Goal: Task Accomplishment & Management: Use online tool/utility

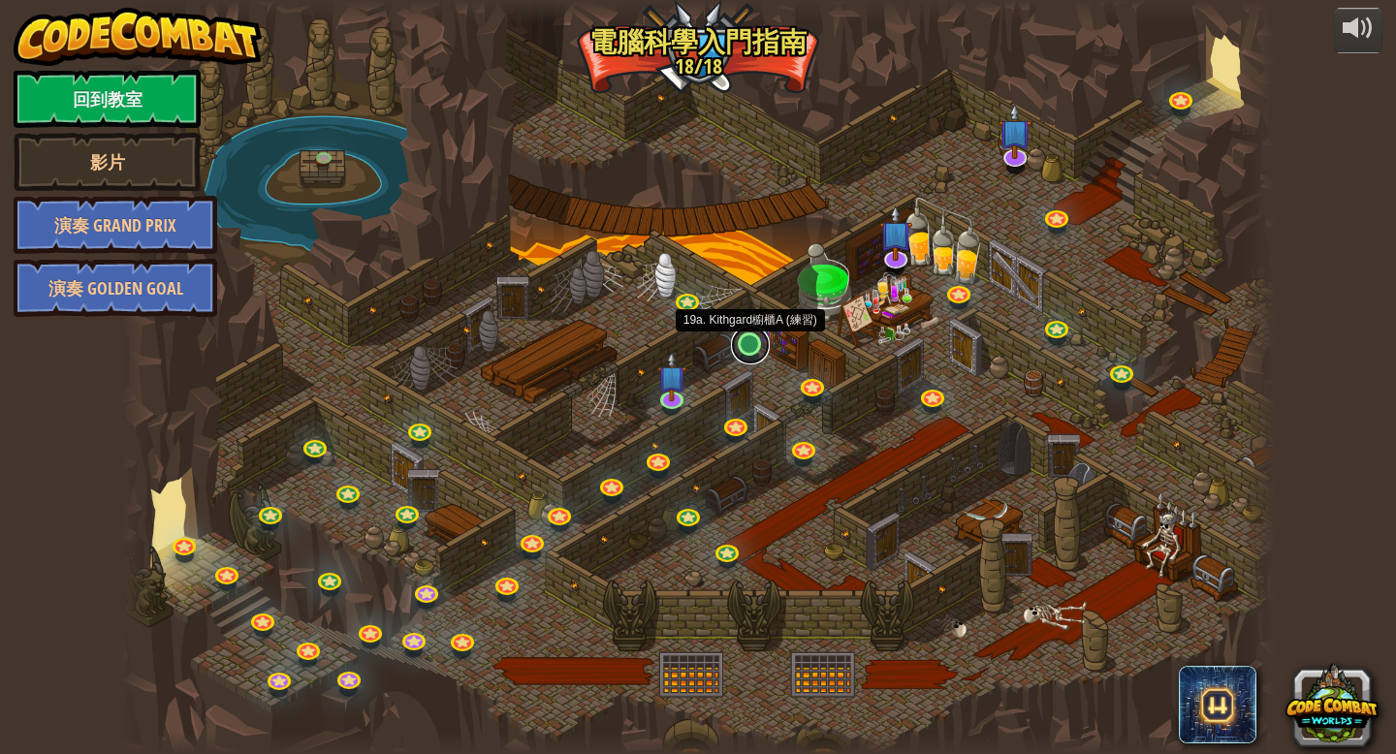
click at [754, 346] on link at bounding box center [750, 345] width 39 height 39
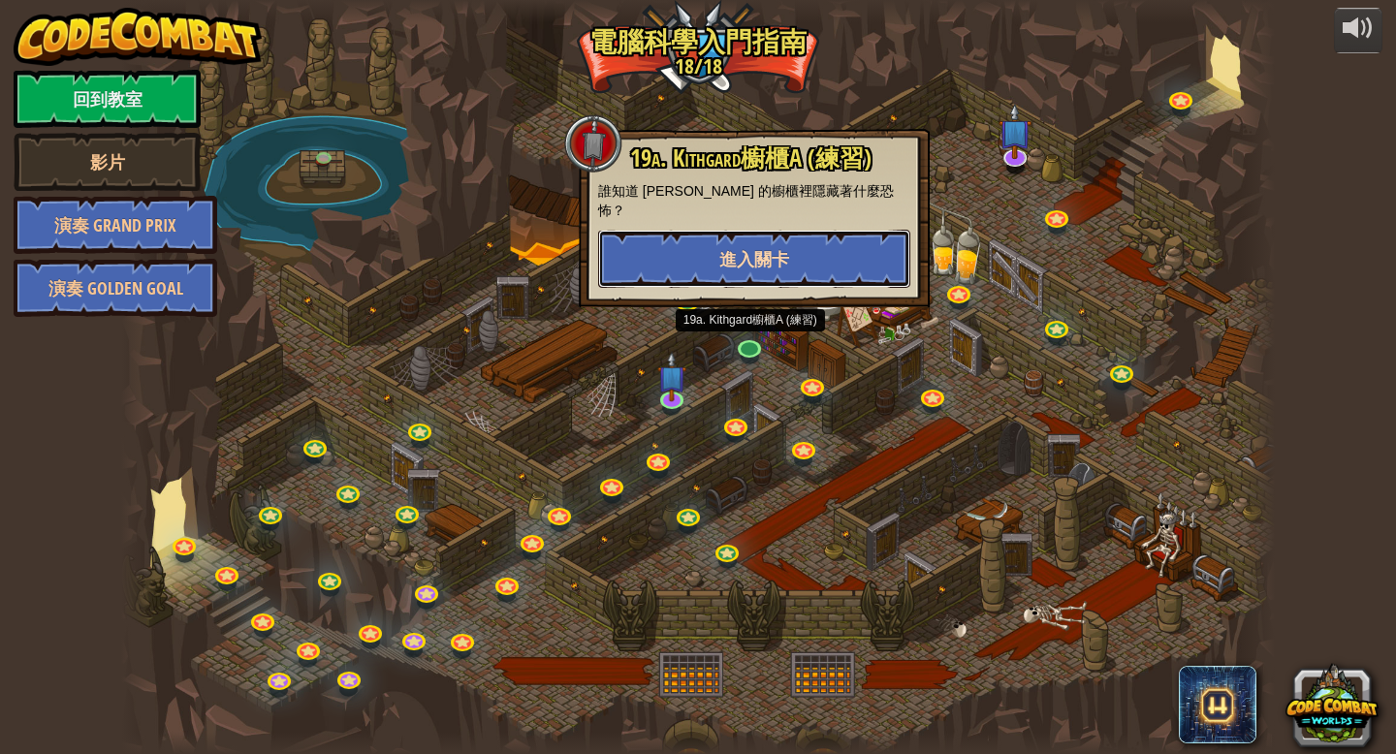
click at [799, 246] on button "進入關卡" at bounding box center [754, 259] width 312 height 58
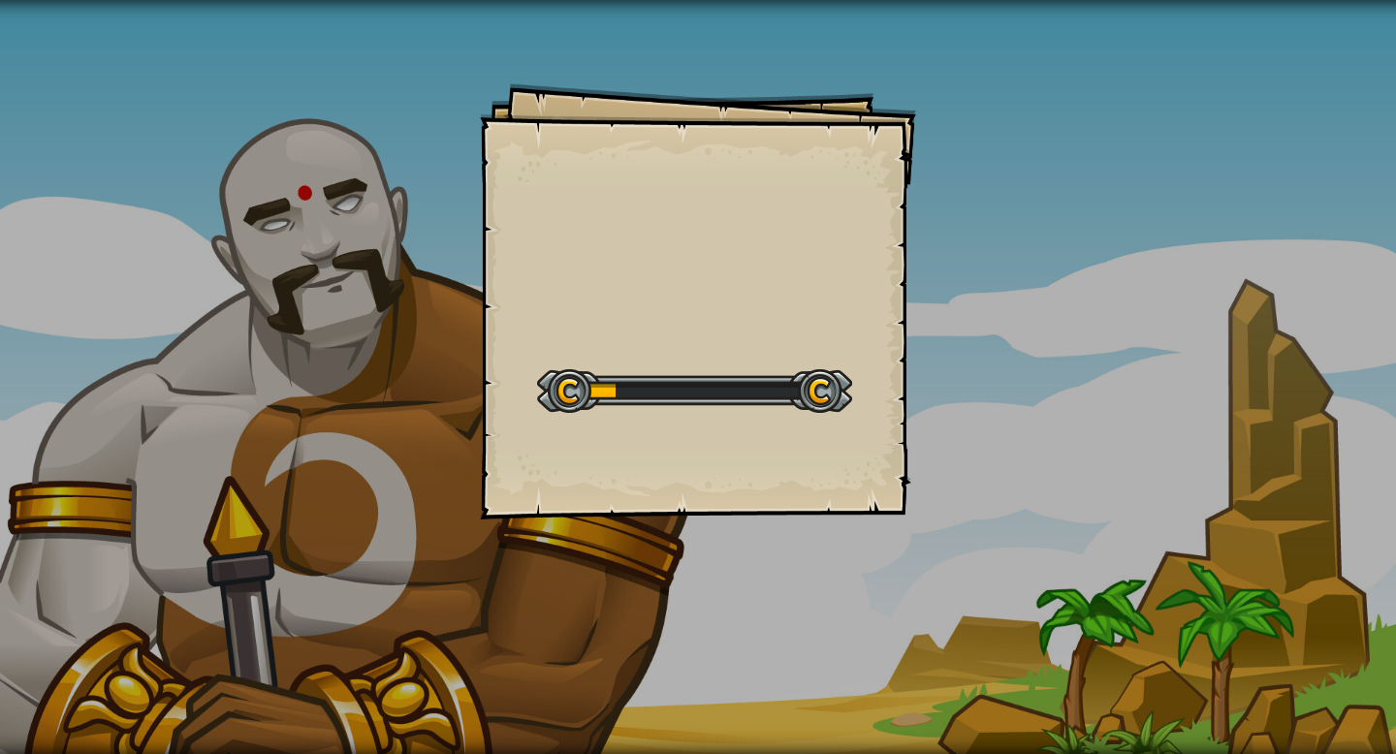
click at [764, 340] on div "Goals Start Level 從伺服器載入失敗 您將需要訂閱來開啟這關。 訂閱 您需要加入一個課程來遊玩此關卡。 回到我的課程 詢問您的老師來分派一個授…" at bounding box center [698, 301] width 436 height 436
click at [770, 308] on div "Goals Start Level 從伺服器載入失敗 您將需要訂閱來開啟這關。 訂閱 您需要加入一個課程來遊玩此關卡。 回到我的課程 詢問您的老師來分派一個授…" at bounding box center [698, 301] width 436 height 436
click at [770, 308] on div "目標 打開碗櫃。 少於7條語句 開始戰役 從伺服器載入失敗 您將需要訂閱來開啟這關。 訂閱 您需要加入一個課程來遊玩此關卡。 回到我的課程 詢問您的老師來分派…" at bounding box center [698, 301] width 436 height 436
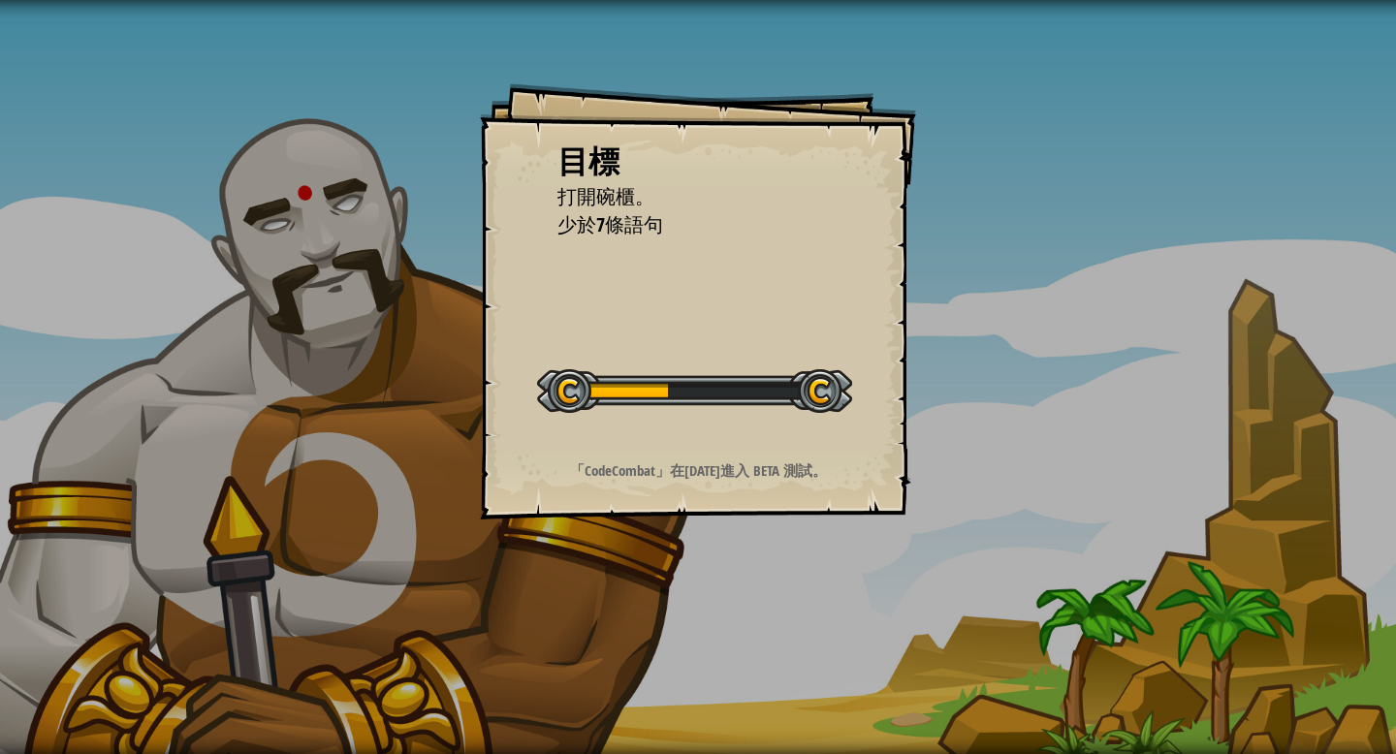
click at [770, 308] on div "目標 打開碗櫃。 少於7條語句 開始戰役 從伺服器載入失敗 您將需要訂閱來開啟這關。 訂閱 您需要加入一個課程來遊玩此關卡。 回到我的課程 詢問您的老師來分派…" at bounding box center [698, 301] width 436 height 436
click at [772, 344] on div "目標 打開碗櫃。 少於7條語句 開始戰役 從伺服器載入失敗 您將需要訂閱來開啟這關。 訂閱 您需要加入一個課程來遊玩此關卡。 回到我的課程 詢問您的老師來分派…" at bounding box center [698, 301] width 436 height 436
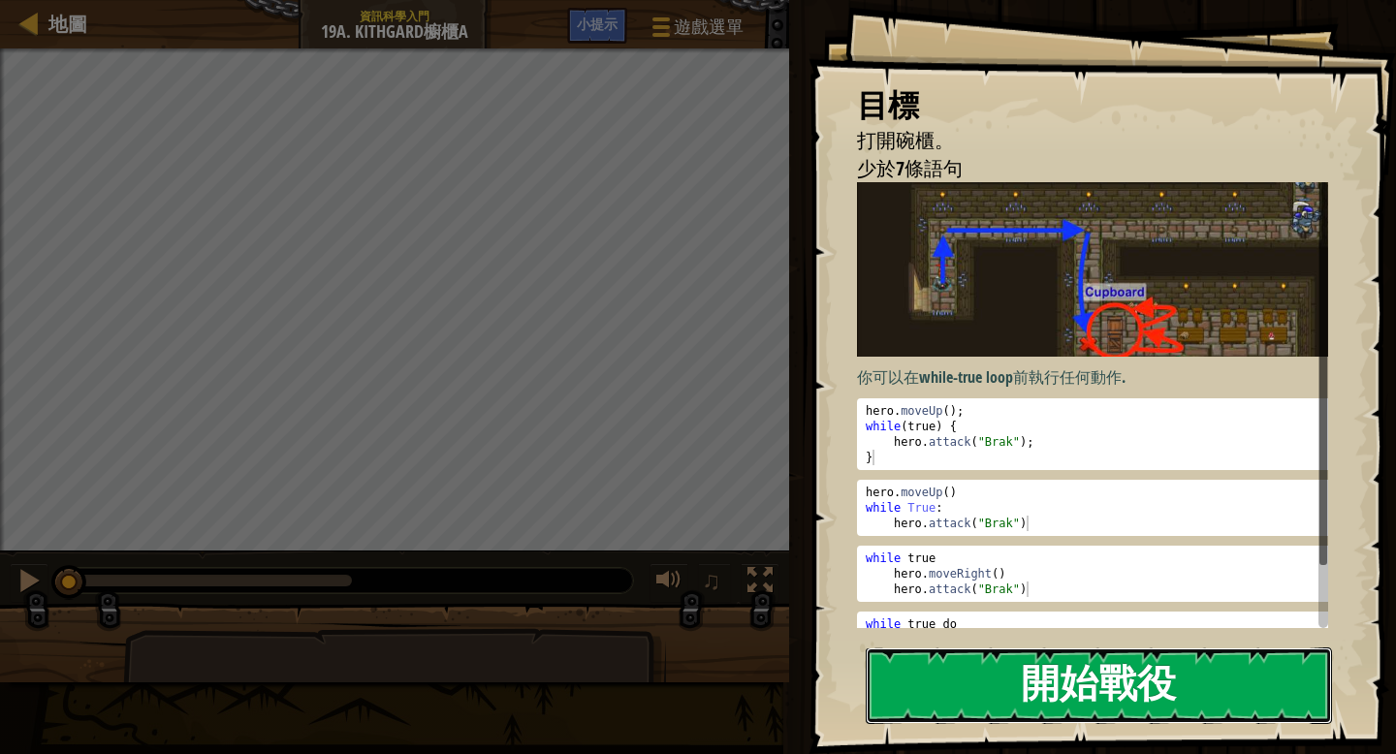
click at [1125, 679] on button "開始戰役" at bounding box center [1099, 685] width 466 height 77
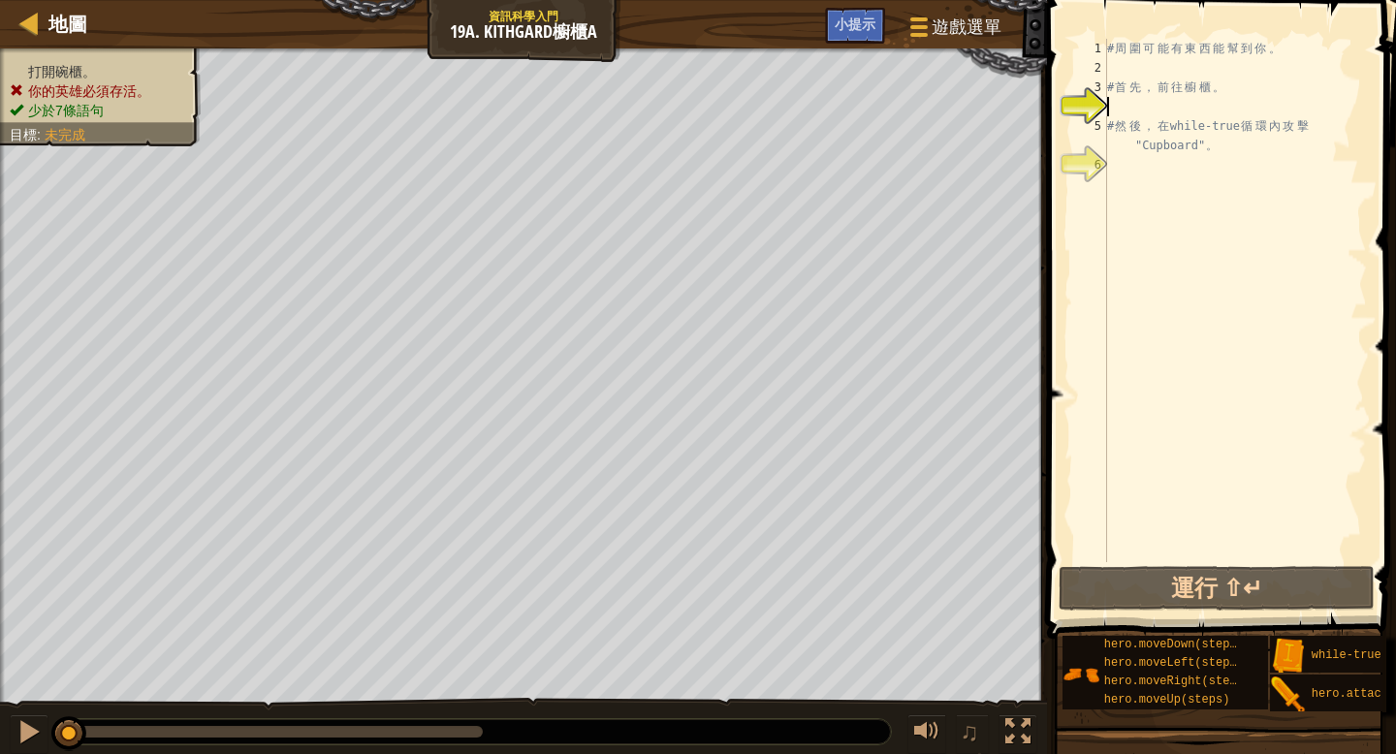
type textarea "m"
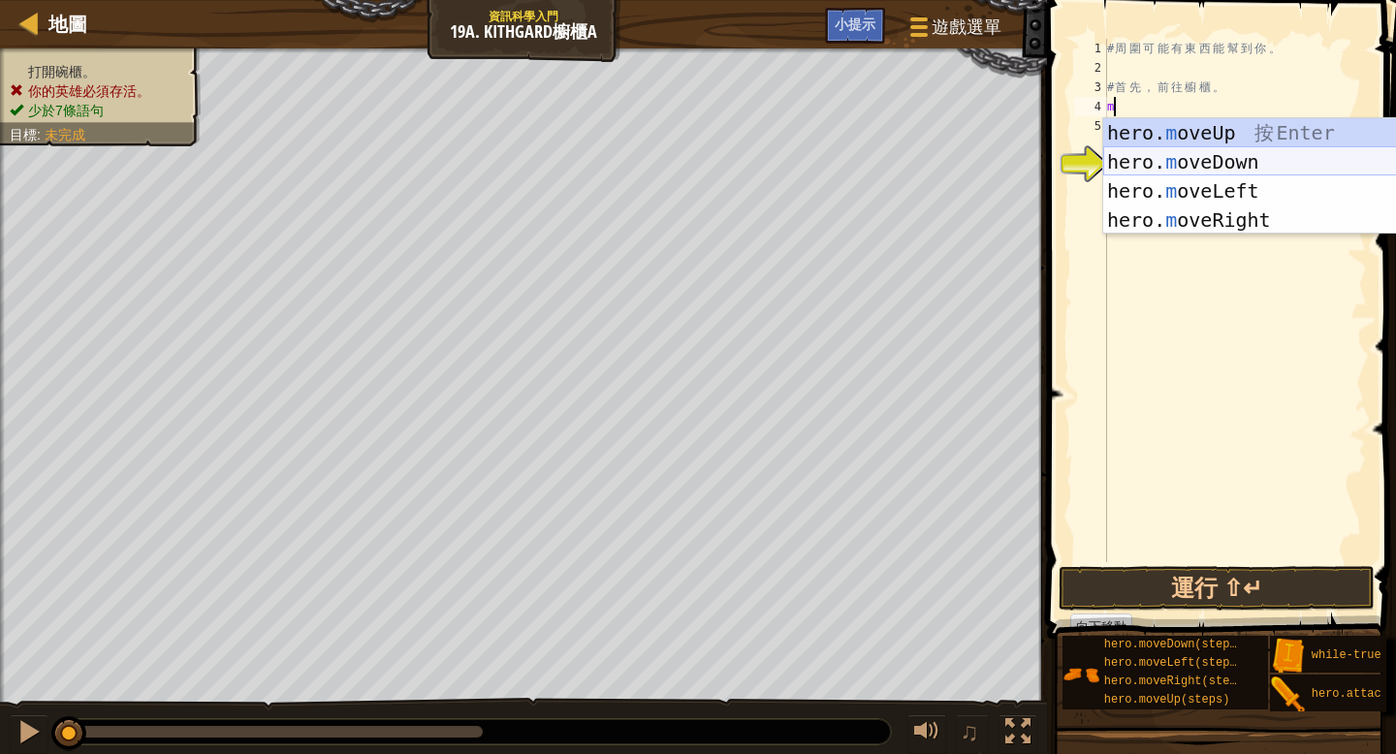
click at [1212, 166] on div "hero. m oveUp 按 Enter hero. m oveDown 按 Enter hero. m oveLeft 按 Enter hero. m o…" at bounding box center [1286, 205] width 366 height 174
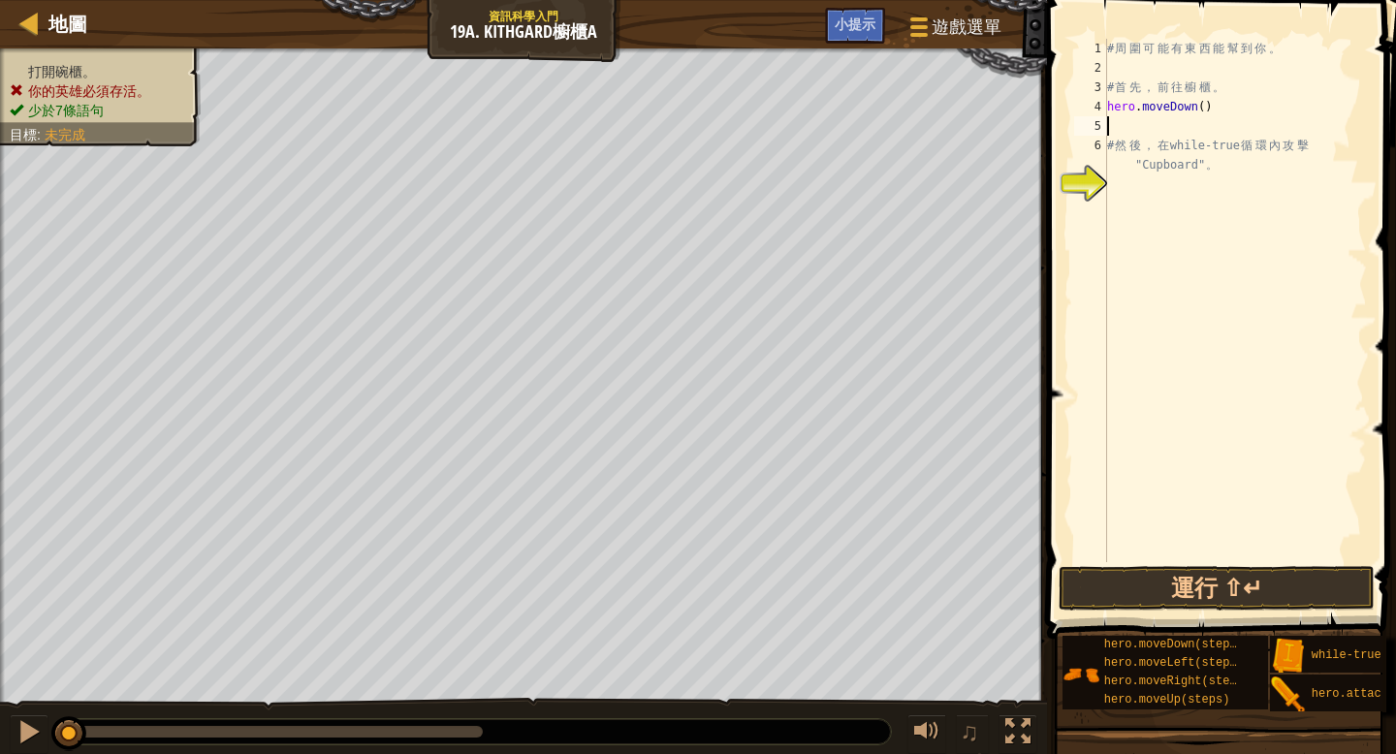
type textarea "m"
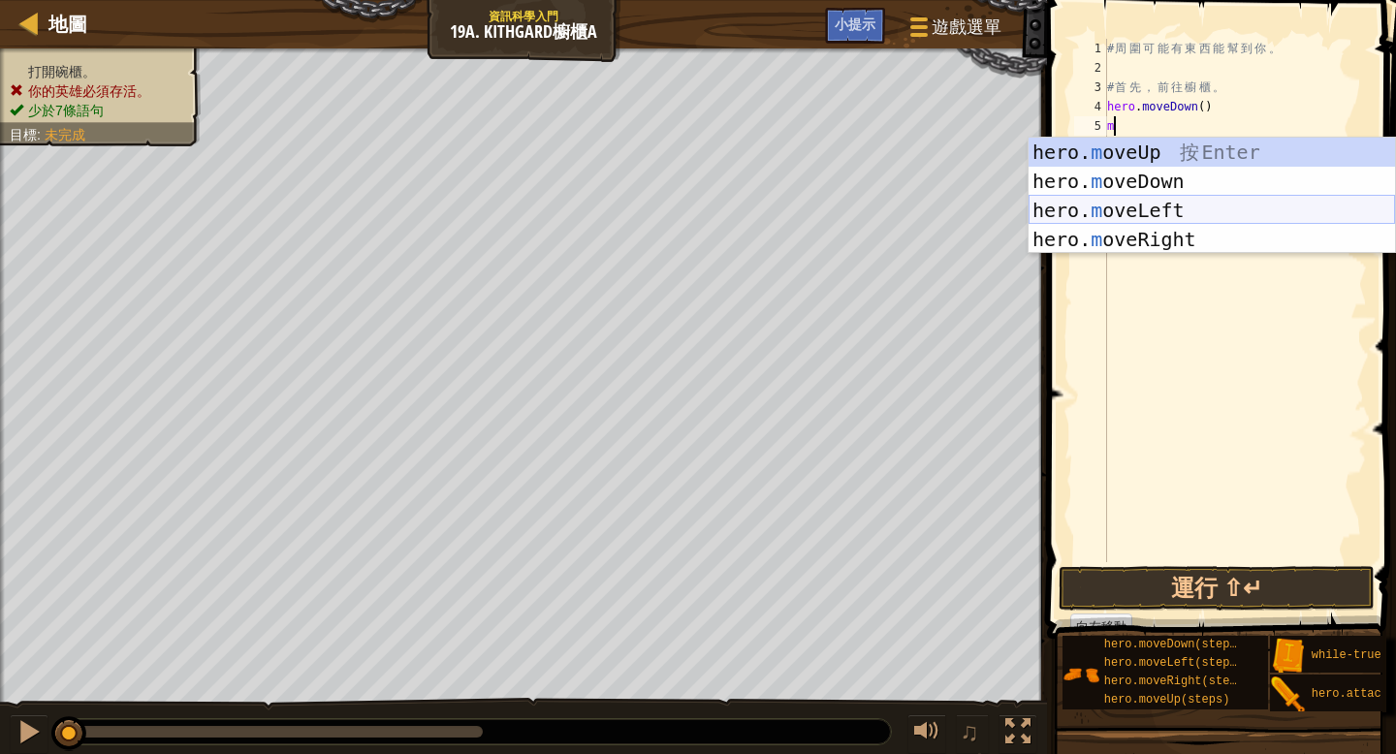
click at [1149, 215] on div "hero. m oveUp 按 Enter hero. m oveDown 按 Enter hero. m oveLeft 按 Enter hero. m o…" at bounding box center [1211, 225] width 366 height 174
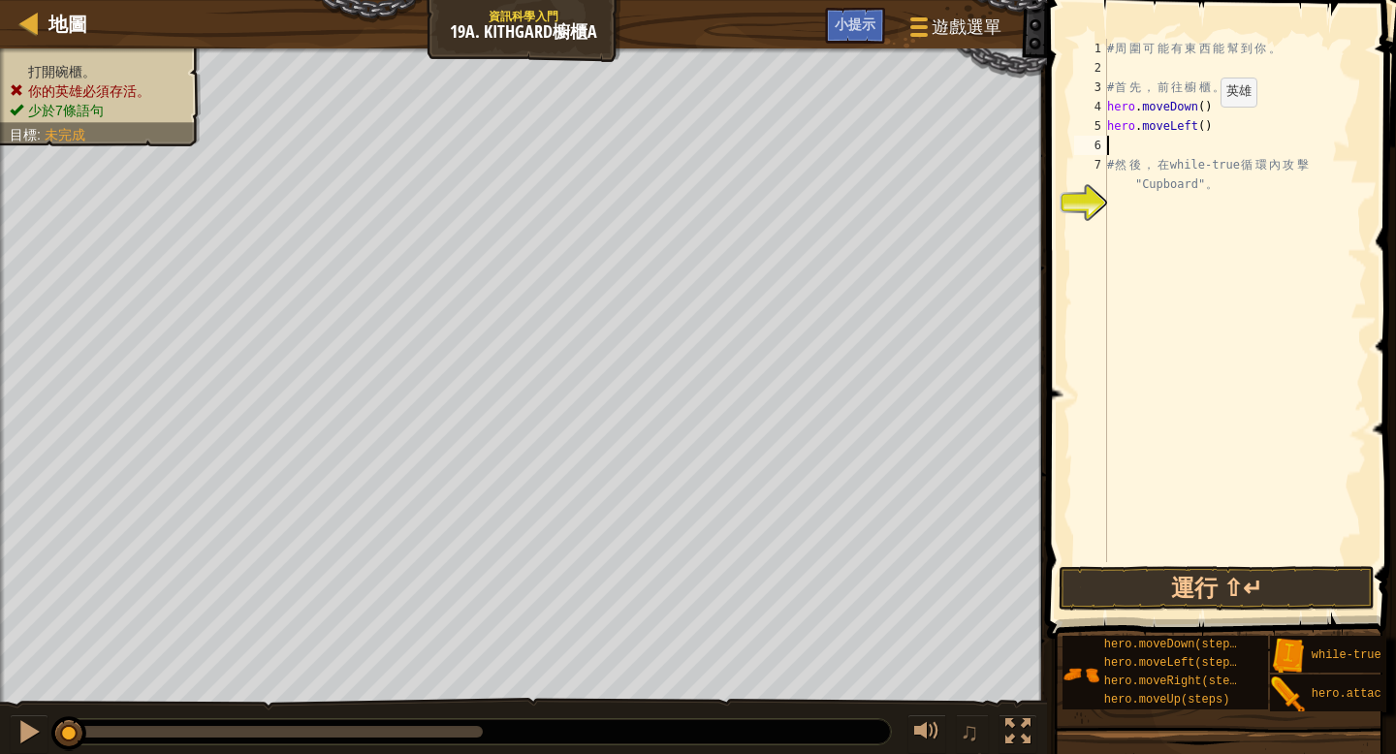
click at [1205, 126] on div "# 周 圍 可 能 有 東 西 能 幫 到 你 。 # 首 先 ， 前 往 櫥 櫃 。 hero . moveDown ( ) hero . moveLeft…" at bounding box center [1235, 320] width 264 height 562
type textarea "hero.moveLeft(2)"
click at [1118, 145] on div "# 周 圍 可 能 有 東 西 能 幫 到 你 。 # 首 先 ， 前 往 櫥 櫃 。 hero . moveDown ( ) hero . moveLeft…" at bounding box center [1235, 320] width 264 height 562
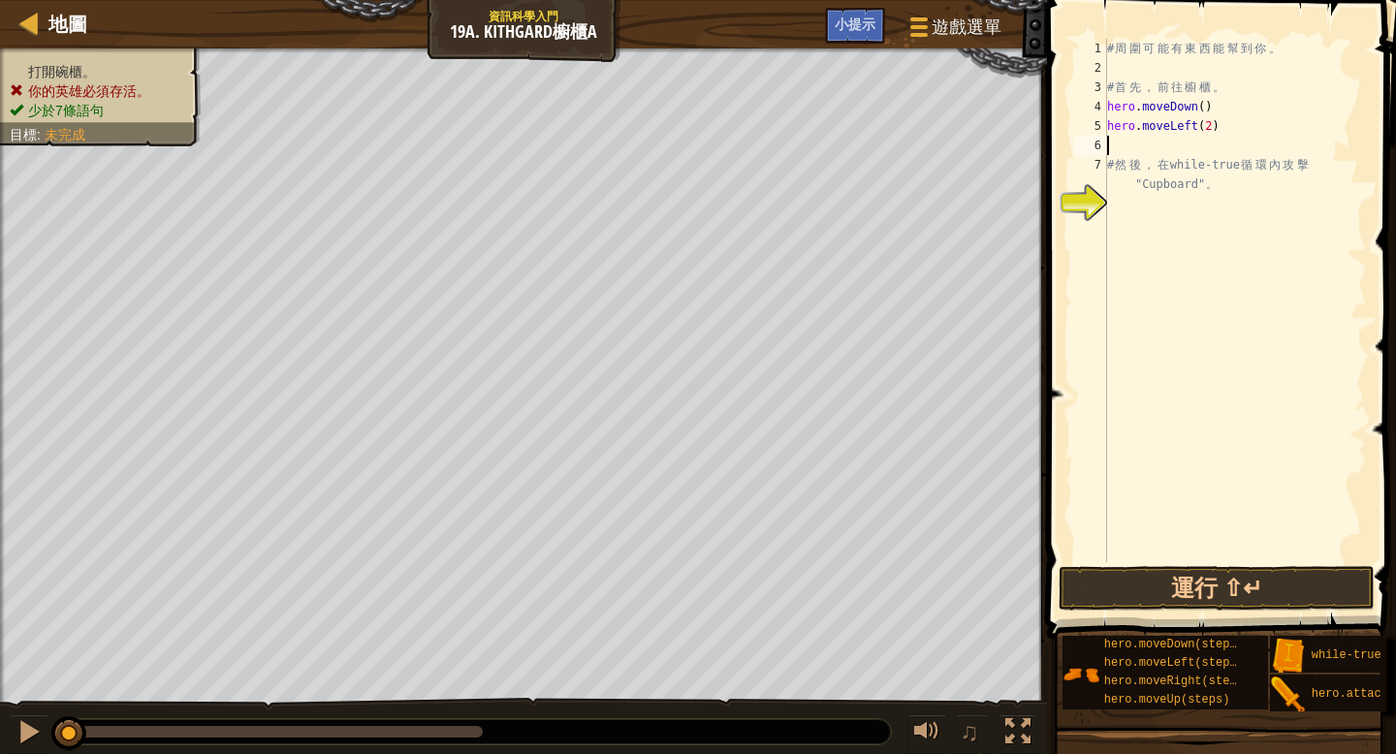
type textarea "m"
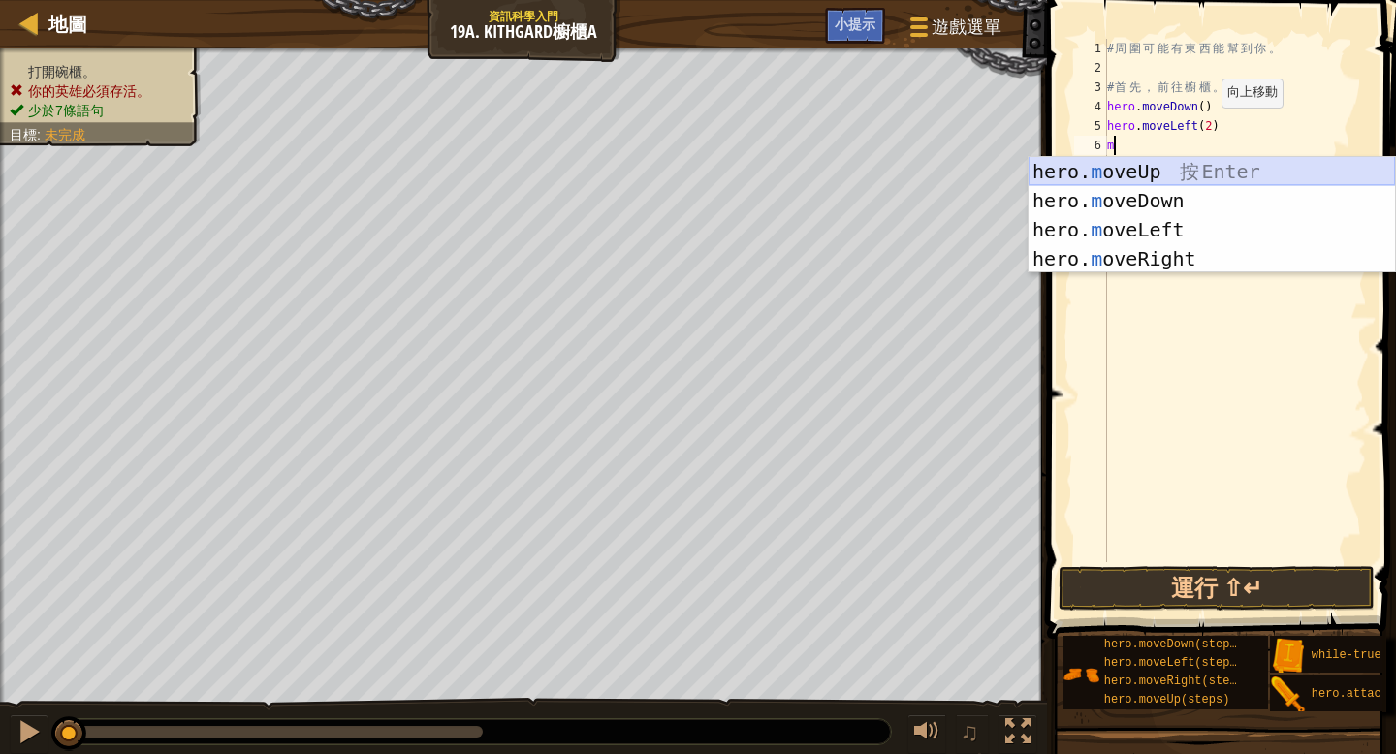
click at [1176, 176] on div "hero. m oveUp 按 Enter hero. m oveDown 按 Enter hero. m oveLeft 按 Enter hero. m o…" at bounding box center [1211, 244] width 366 height 174
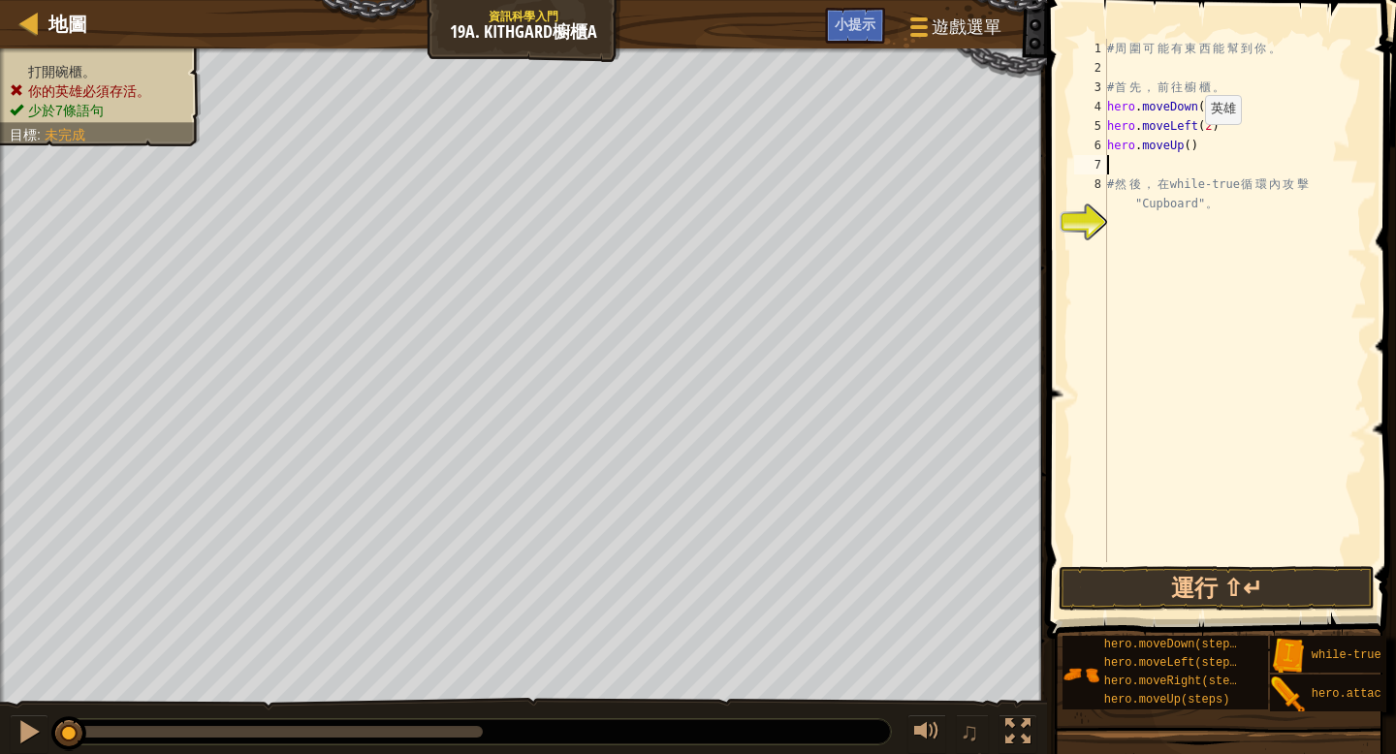
click at [1189, 142] on div "# 周 圍 可 能 有 東 西 能 幫 到 你 。 # 首 先 ， 前 往 櫥 櫃 。 hero . moveDown ( ) hero . moveLeft…" at bounding box center [1235, 320] width 264 height 562
type textarea "hero.moveUp(2)"
drag, startPoint x: 1112, startPoint y: 159, endPoint x: 1148, endPoint y: 161, distance: 35.9
click at [1112, 159] on div "# 周 圍 可 能 有 東 西 能 幫 到 你 。 # 首 先 ， 前 往 櫥 櫃 。 hero . moveDown ( ) hero . moveLeft…" at bounding box center [1235, 320] width 264 height 562
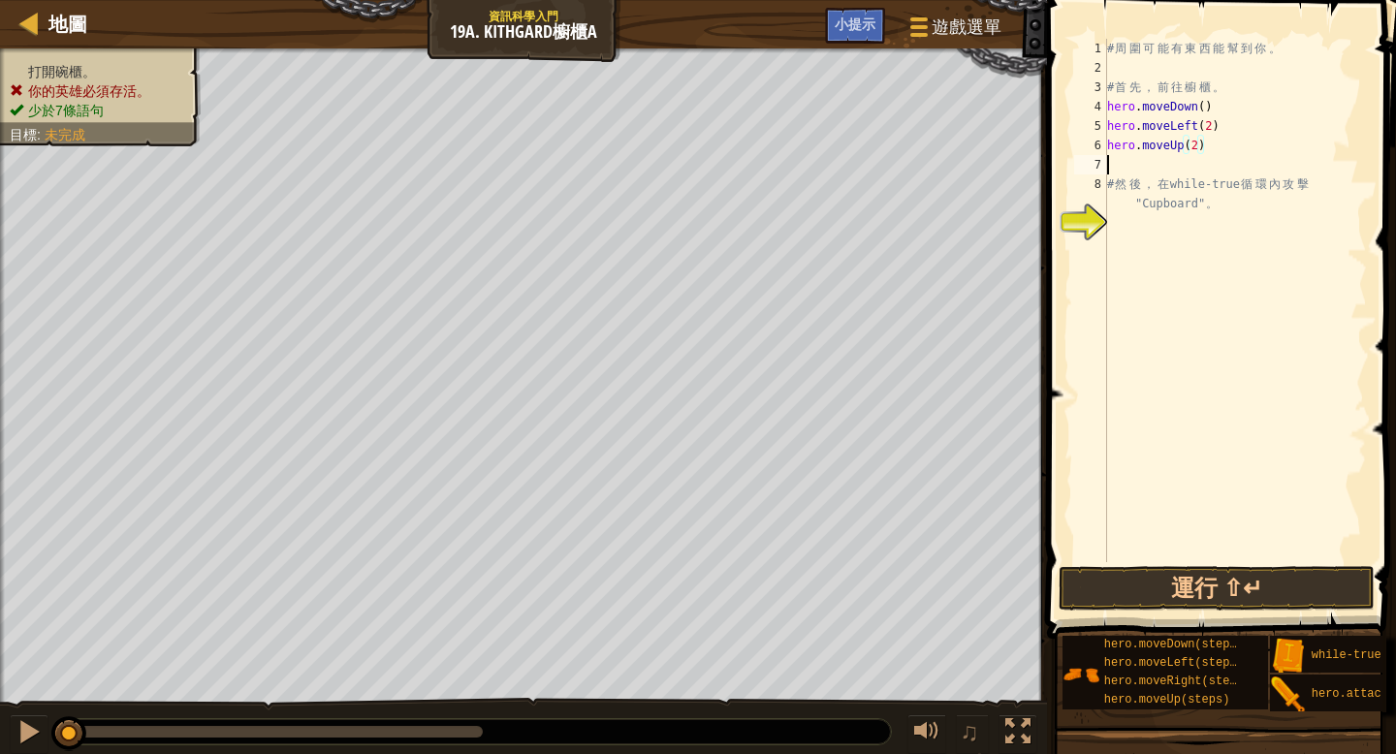
scroll to position [9, 0]
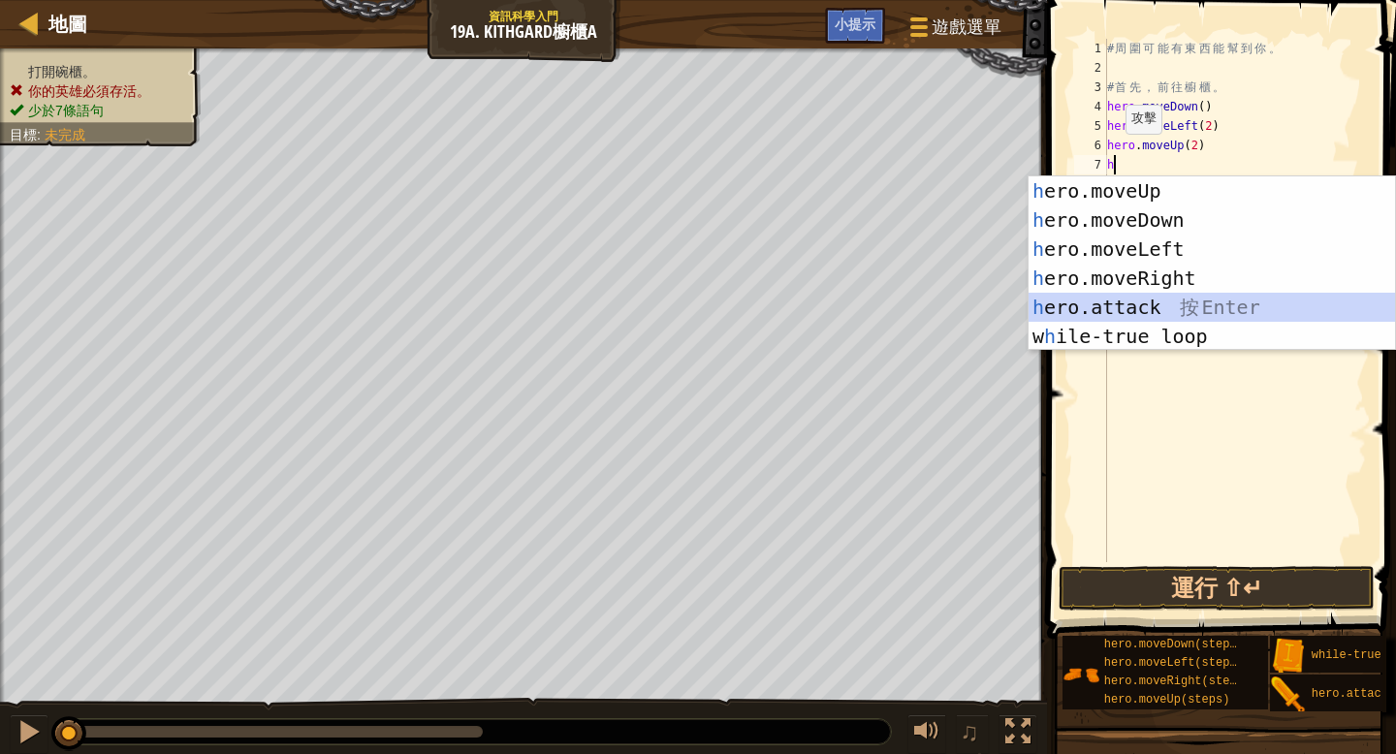
click at [1183, 304] on div "h ero.moveUp 按 Enter h ero.moveDown 按 Enter h ero.moveLeft 按 Enter h ero.moveRi…" at bounding box center [1211, 292] width 366 height 233
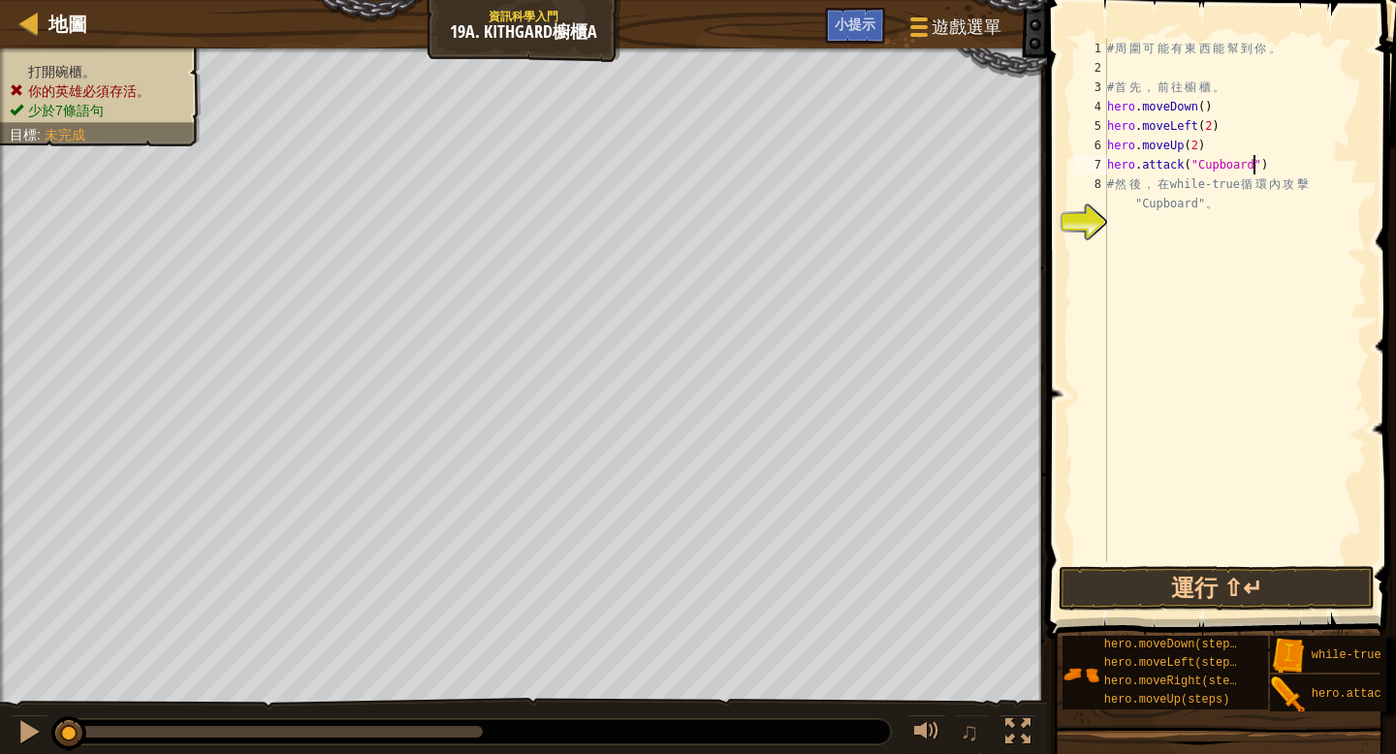
scroll to position [9, 12]
click at [1283, 164] on div "# 周 圍 可 能 有 東 西 能 幫 到 你 。 # 首 先 ， 前 往 櫥 櫃 。 hero . moveDown ( ) hero . moveLeft…" at bounding box center [1235, 320] width 264 height 562
click at [1211, 147] on div "# 周 圍 可 能 有 東 西 能 幫 到 你 。 # 首 先 ， 前 往 櫥 櫃 。 hero . moveDown ( ) hero . moveLeft…" at bounding box center [1235, 320] width 264 height 562
type textarea "hero.moveUp(2)"
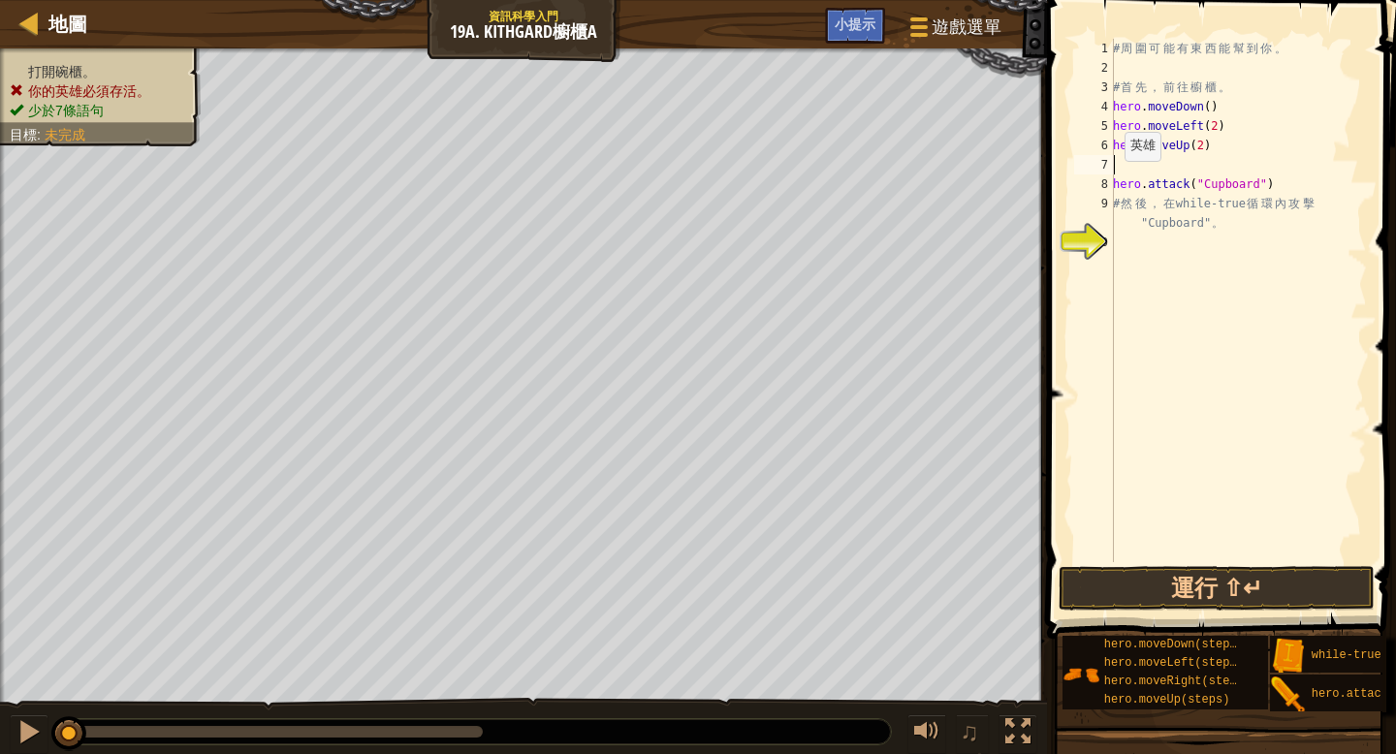
click at [1114, 179] on div "# 周 圍 可 能 有 東 西 能 幫 到 你 。 # 首 先 ， 前 往 櫥 櫃 。 hero . moveDown ( ) hero . moveLeft…" at bounding box center [1238, 320] width 258 height 562
type textarea "hero.attack("Cupboard")"
click at [1118, 158] on div "# 周 圍 可 能 有 東 西 能 幫 到 你 。 # 首 先 ， 前 往 櫥 櫃 。 hero . moveDown ( ) hero . moveLeft…" at bounding box center [1238, 320] width 258 height 562
type textarea "w"
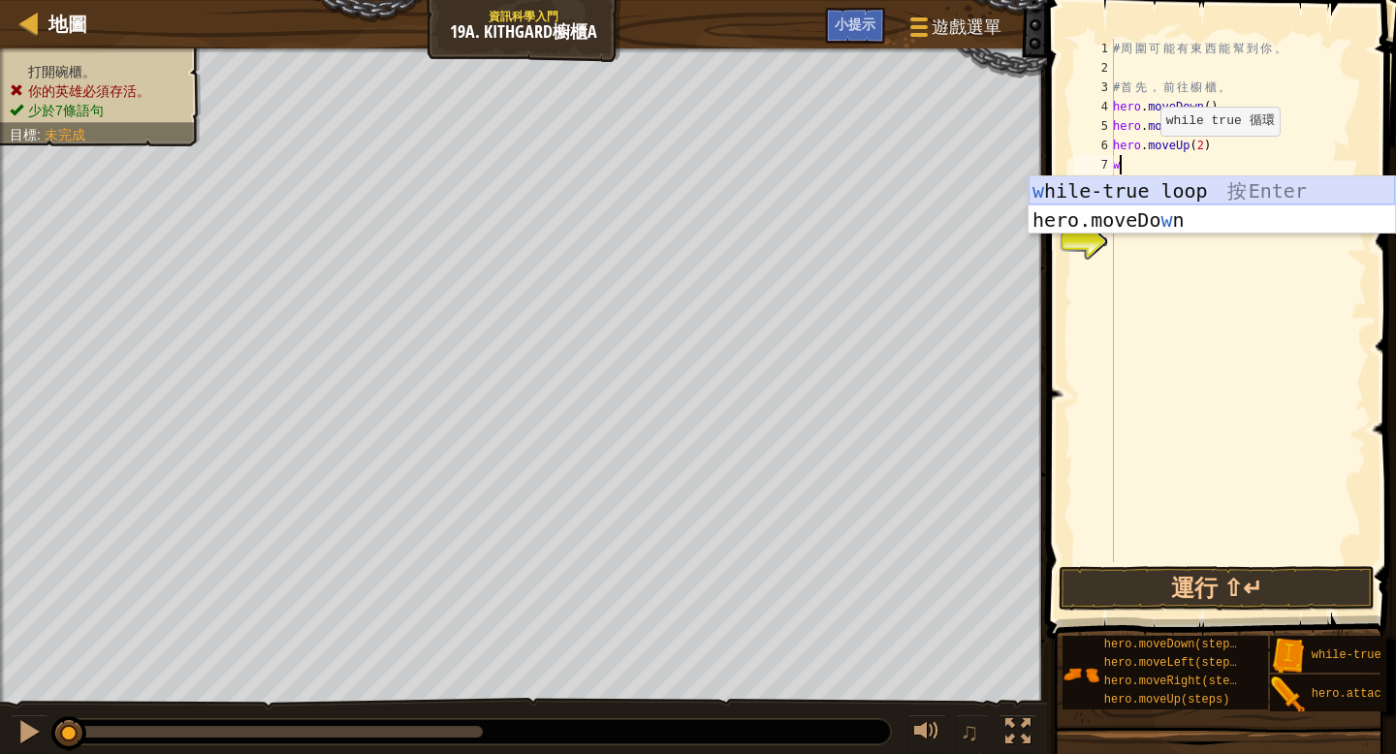
click at [1178, 180] on div "w hile-true loop 按 Enter hero.moveDo w n 按 Enter" at bounding box center [1211, 234] width 366 height 116
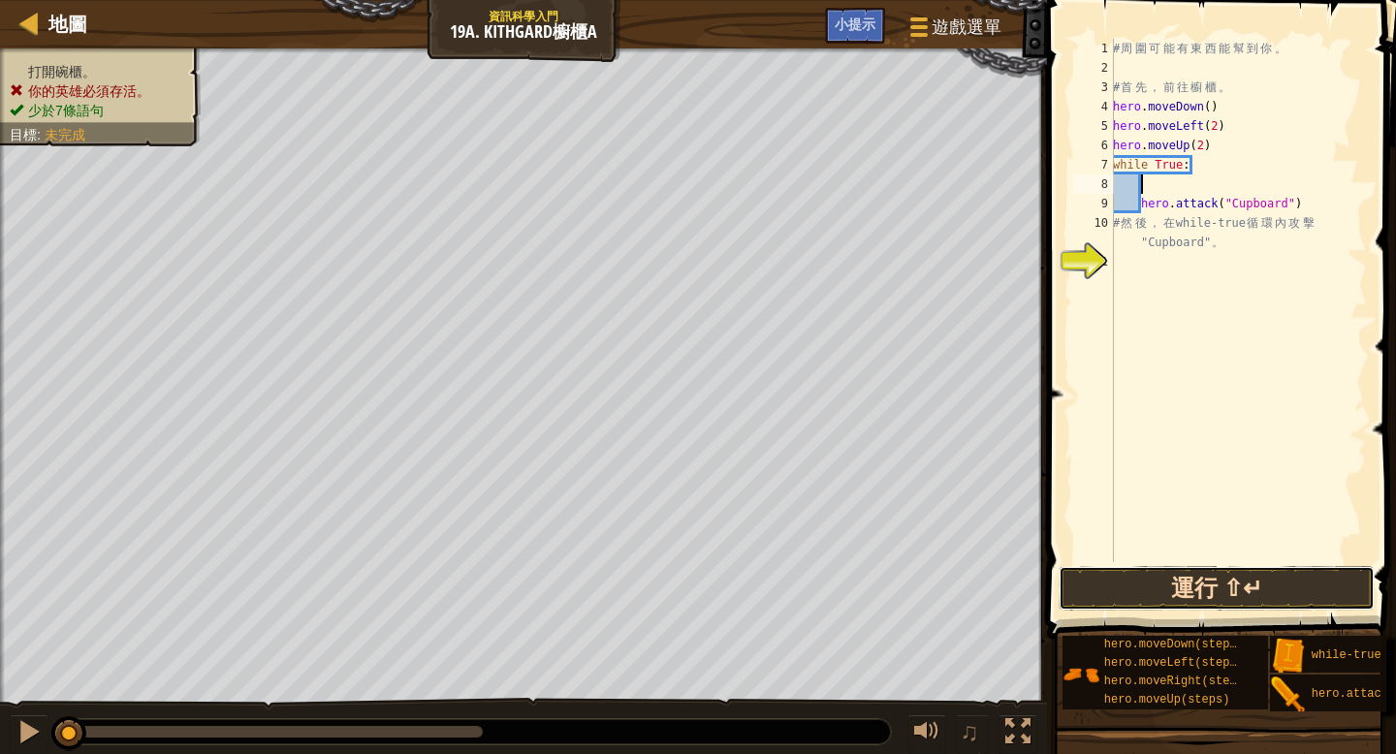
click at [1214, 596] on button "運行 ⇧↵" at bounding box center [1216, 588] width 316 height 45
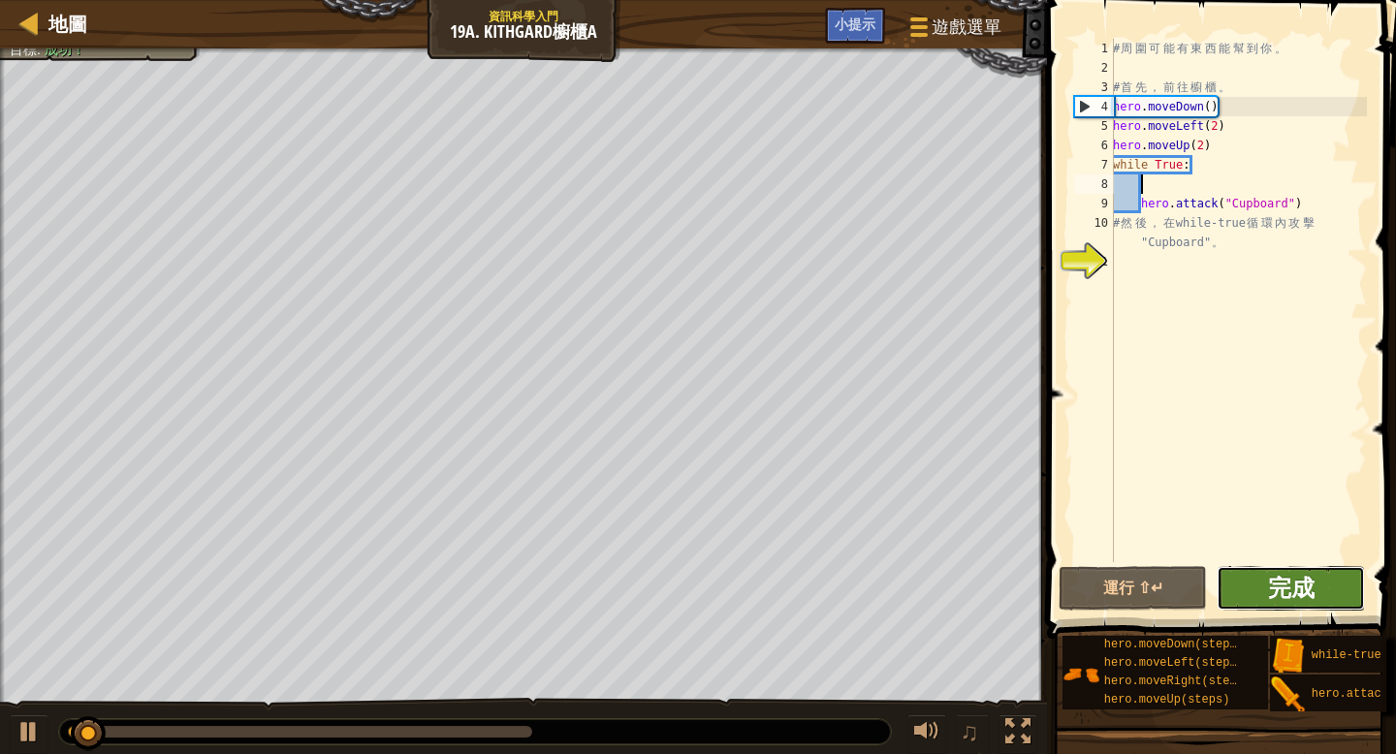
click at [1287, 595] on span "完成" at bounding box center [1291, 587] width 47 height 31
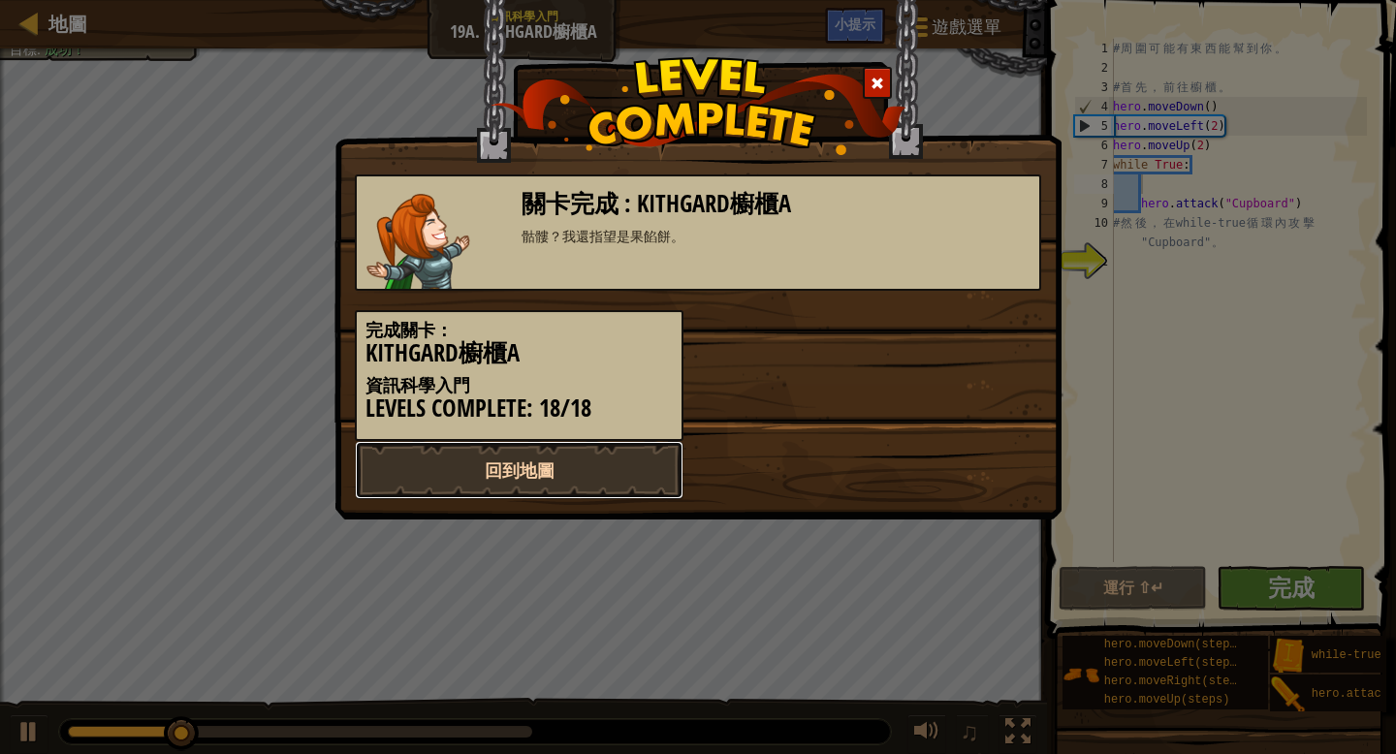
click at [575, 465] on link "回到地圖" at bounding box center [519, 470] width 329 height 58
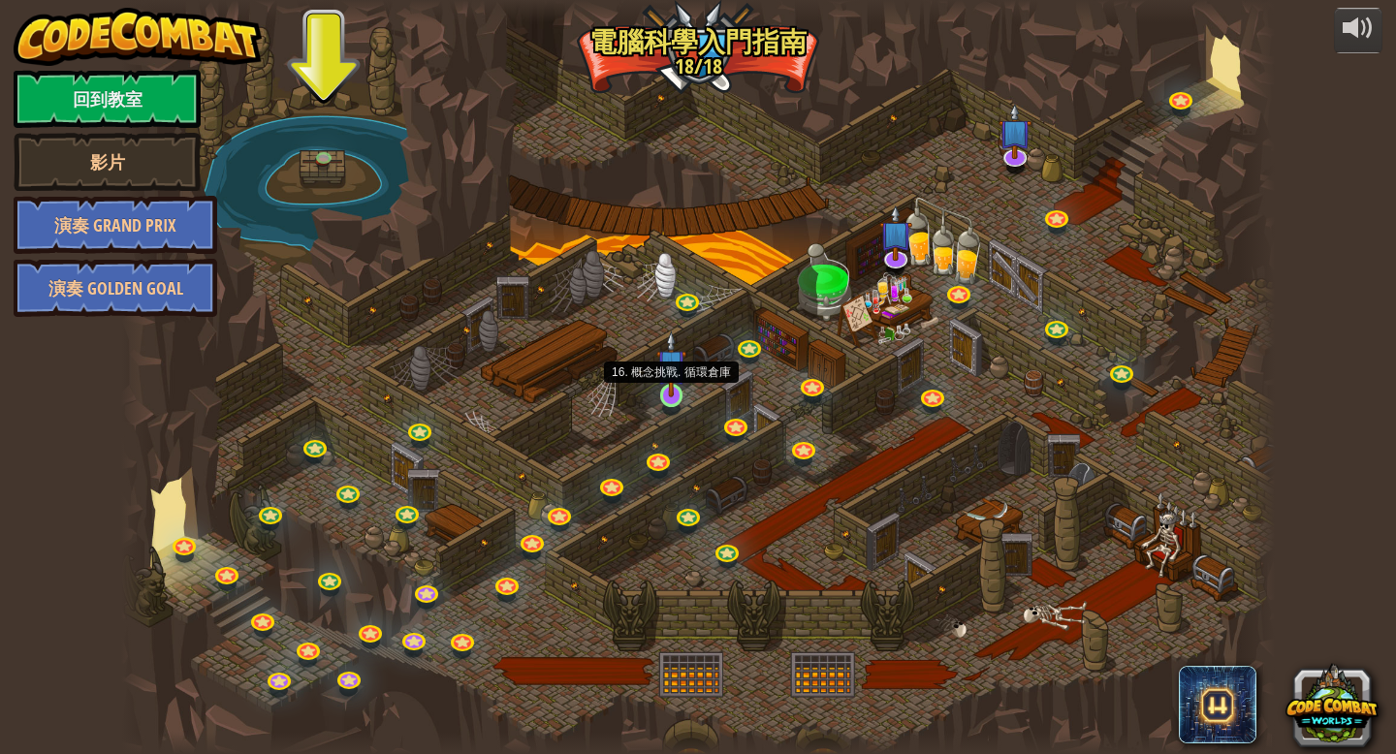
click at [673, 376] on img at bounding box center [670, 364] width 29 height 67
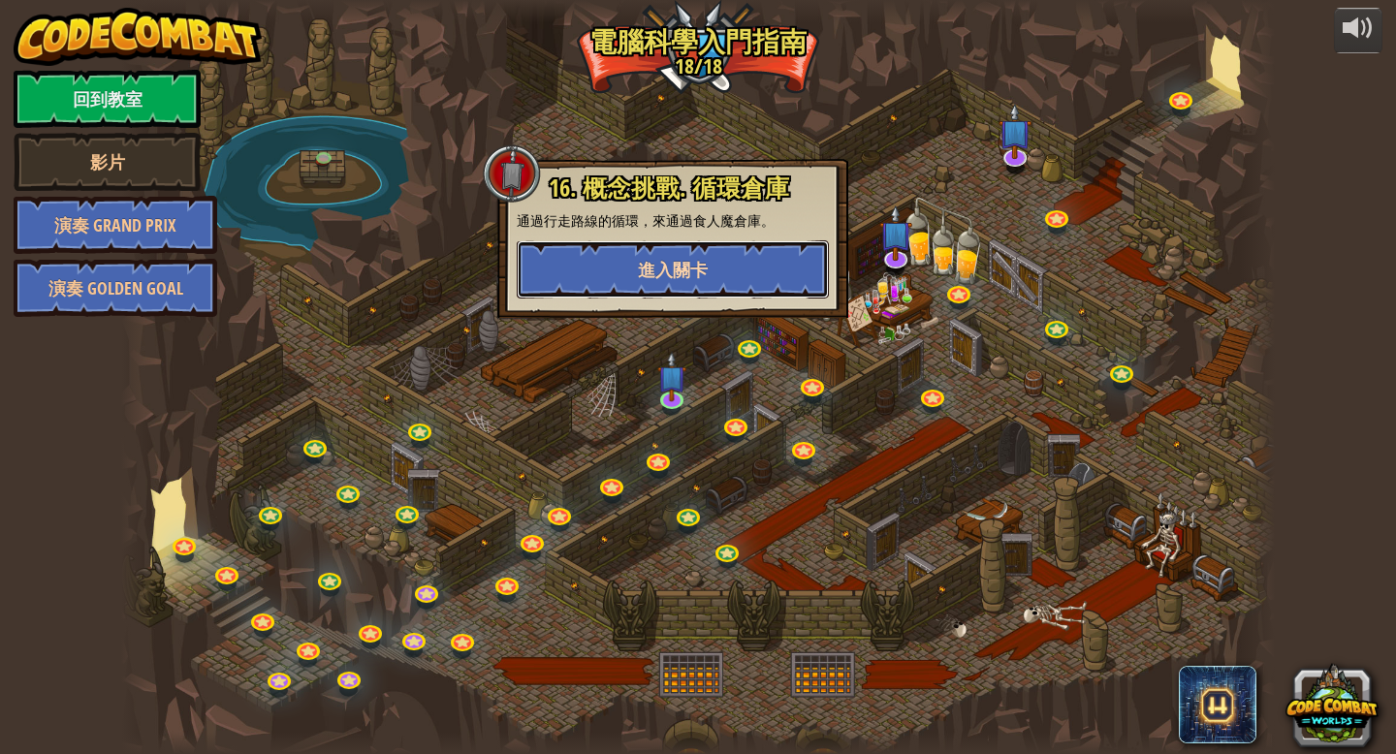
click at [678, 281] on span "進入關卡" at bounding box center [673, 270] width 70 height 24
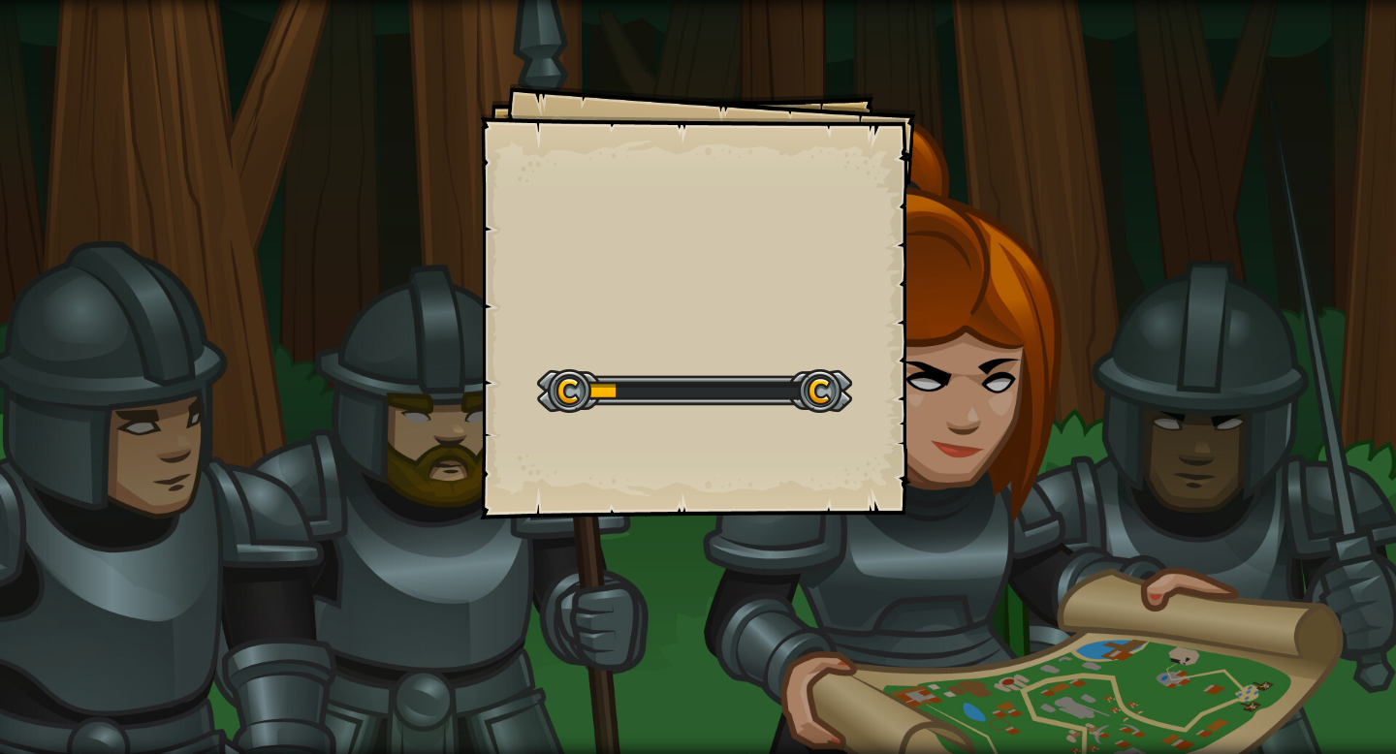
click at [678, 281] on div "Goals Start Level 從伺服器載入失敗 您將需要訂閱來開啟這關。 訂閱 您需要加入一個課程來遊玩此關卡。 回到我的課程 詢問您的老師來分派一個授…" at bounding box center [698, 301] width 436 height 436
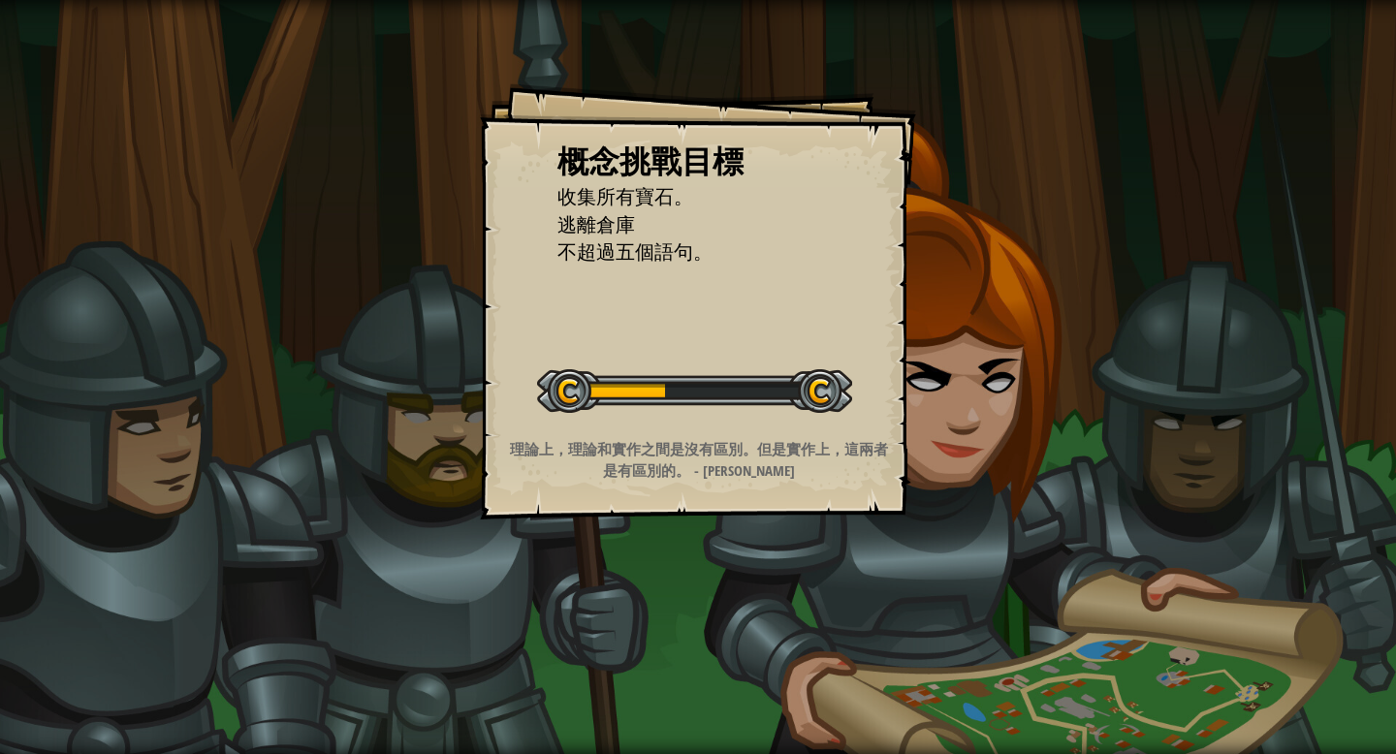
click at [651, 315] on div "概念挑戰目標 收集所有寶石。 逃離倉庫 不超過五個語句。 開始概念挑戰 從伺服器載入失敗 您將需要訂閱來開啟這關。 訂閱 您需要加入一個課程來遊玩此關卡。 回…" at bounding box center [698, 301] width 436 height 436
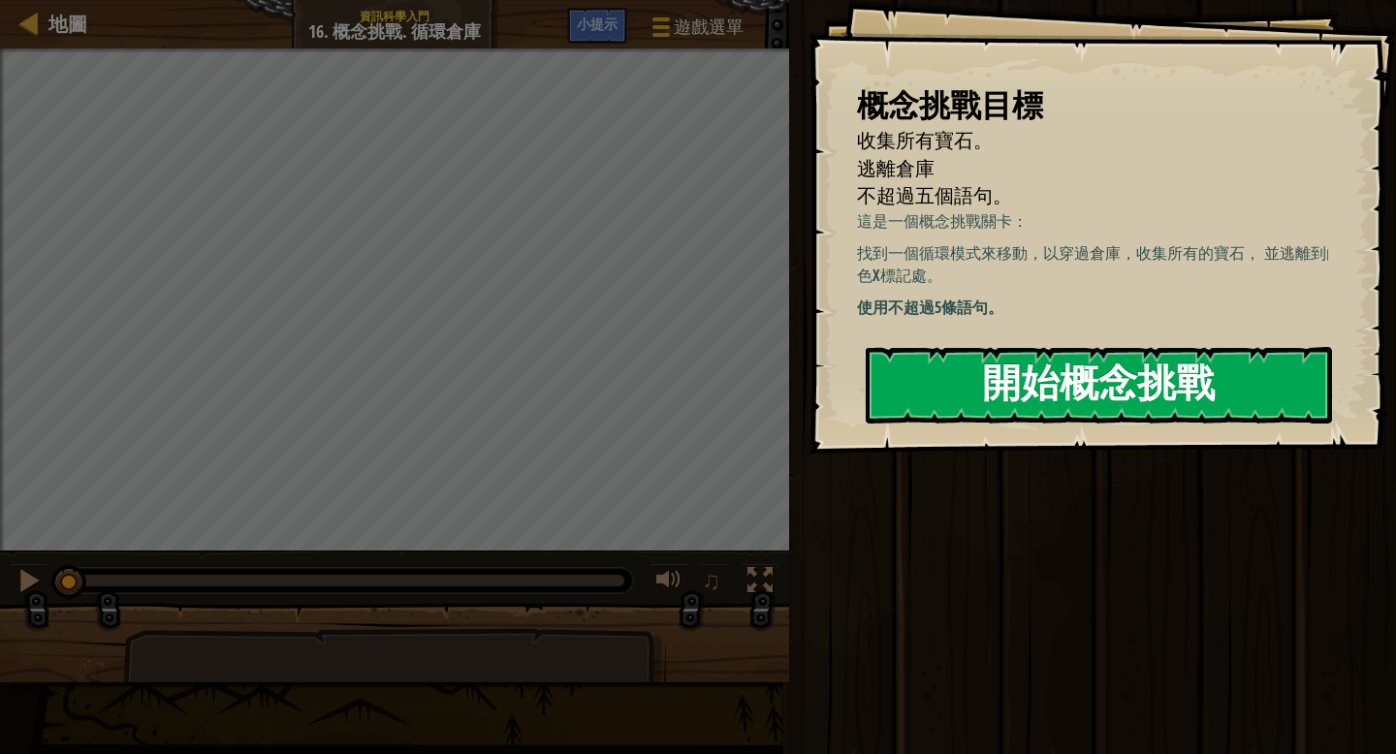
click at [1007, 400] on button "開始概念挑戰" at bounding box center [1099, 385] width 466 height 77
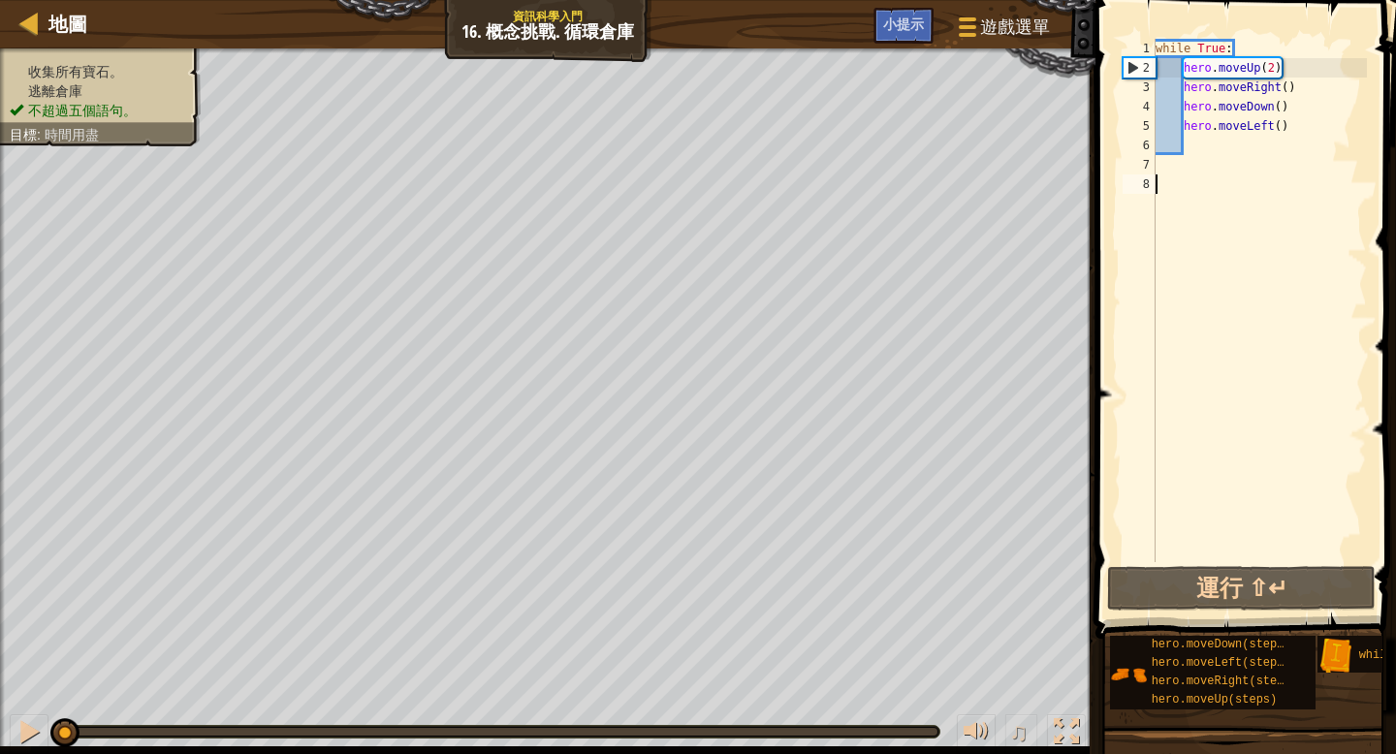
click at [1304, 134] on div "while True : hero . moveUp ( 2 ) hero . moveRight ( ) hero . moveDown ( ) hero …" at bounding box center [1258, 320] width 215 height 562
type textarea "h"
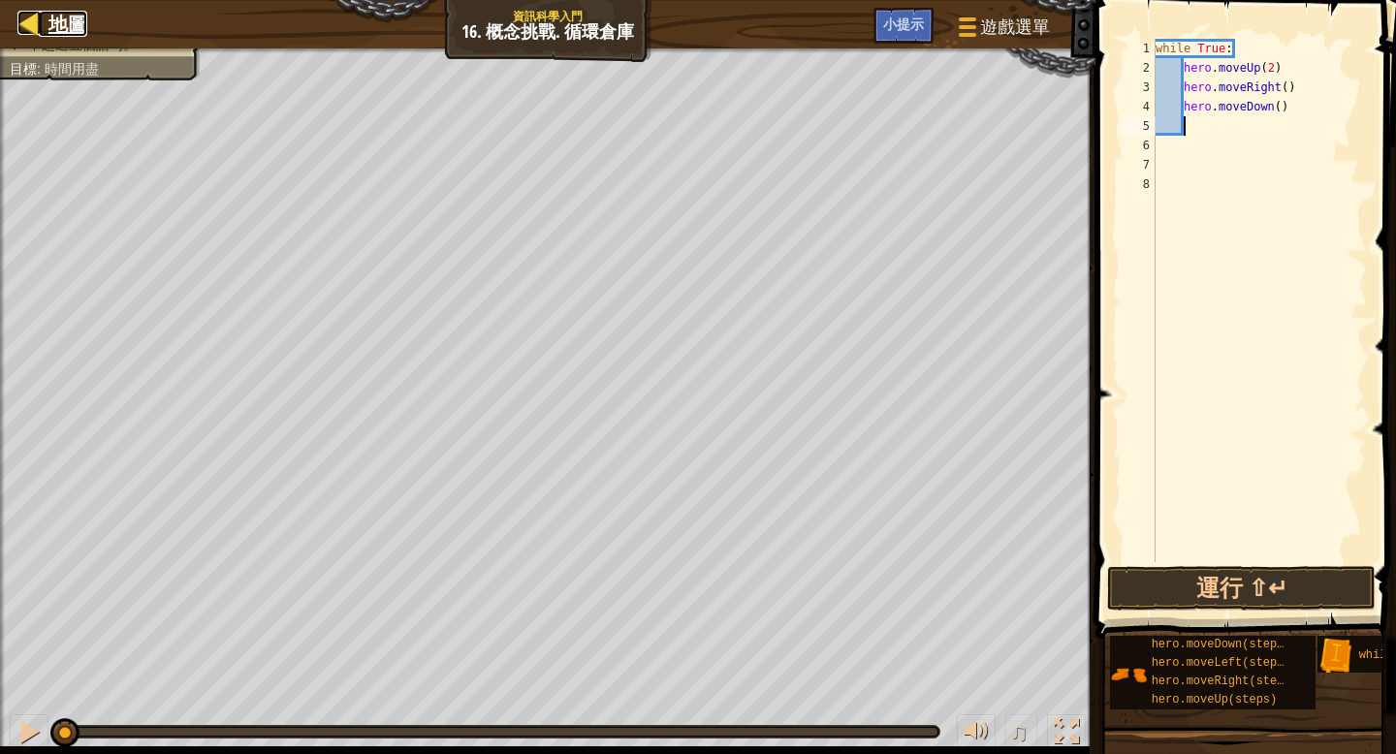
click at [72, 18] on span "地圖" at bounding box center [67, 24] width 39 height 26
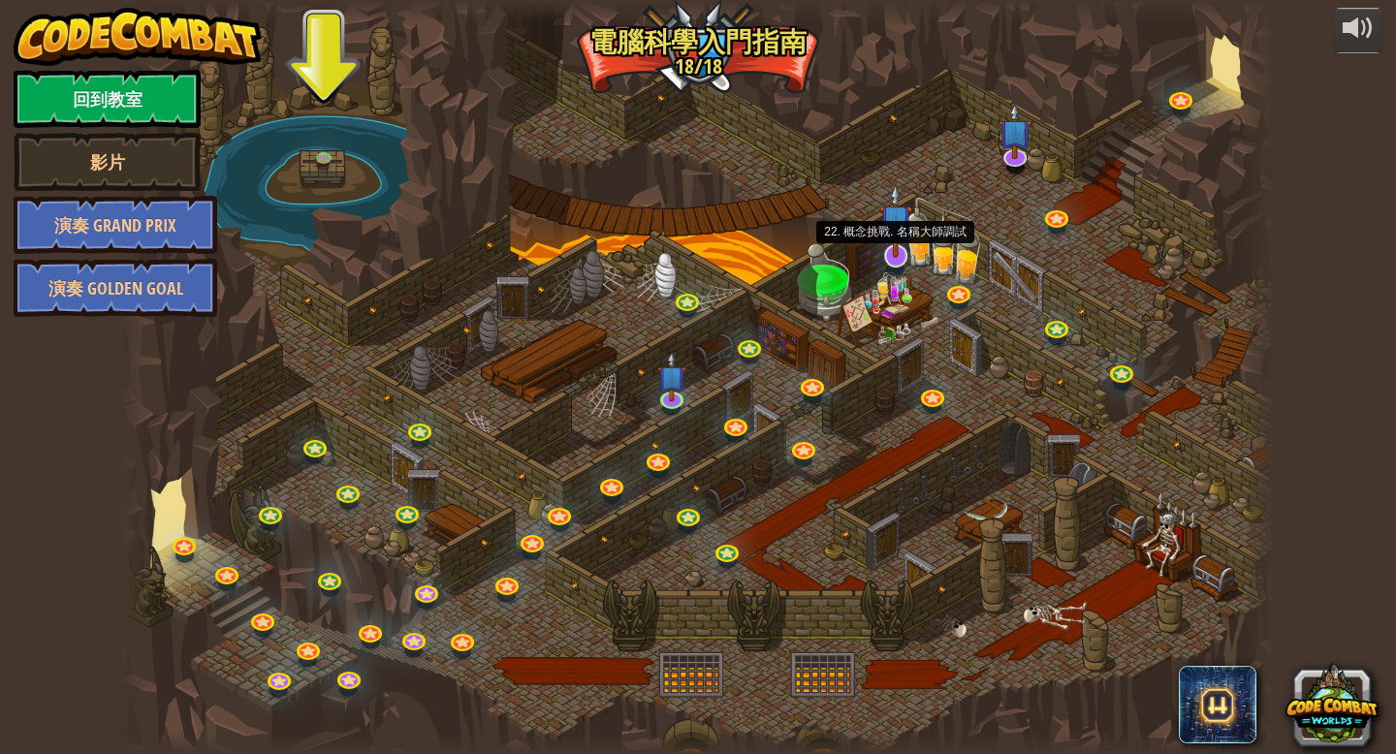
click at [896, 235] on img at bounding box center [895, 220] width 33 height 75
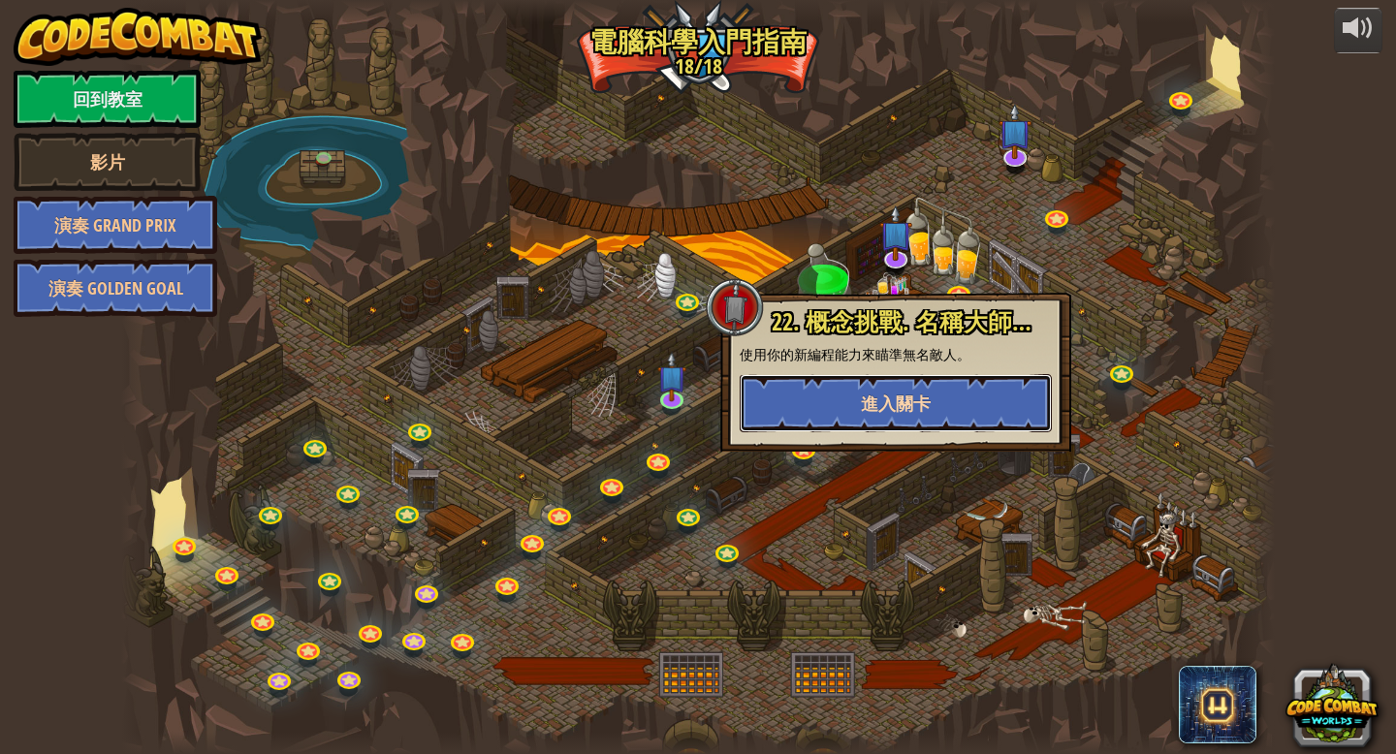
click at [893, 403] on span "進入關卡" at bounding box center [896, 404] width 70 height 24
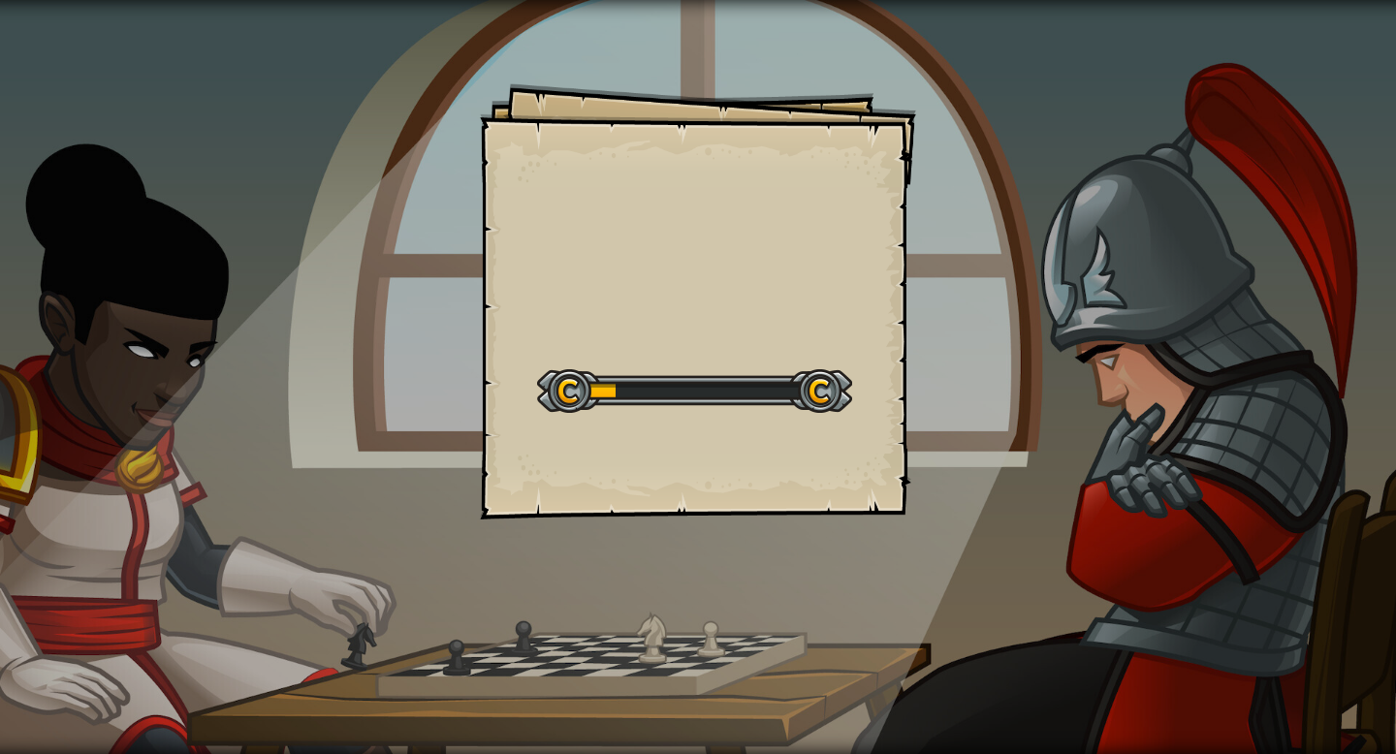
click at [787, 330] on div "Goals Start Level 從伺服器載入失敗 您將需要訂閱來開啟這關。 訂閱 您需要加入一個課程來遊玩此關卡。 回到我的課程 詢問您的老師來分派一個授…" at bounding box center [698, 301] width 436 height 436
click at [786, 330] on div "Goals Start Level 從伺服器載入失敗 您將需要訂閱來開啟這關。 訂閱 您需要加入一個課程來遊玩此關卡。 回到我的課程 詢問您的老師來分派一個授…" at bounding box center [698, 301] width 436 height 436
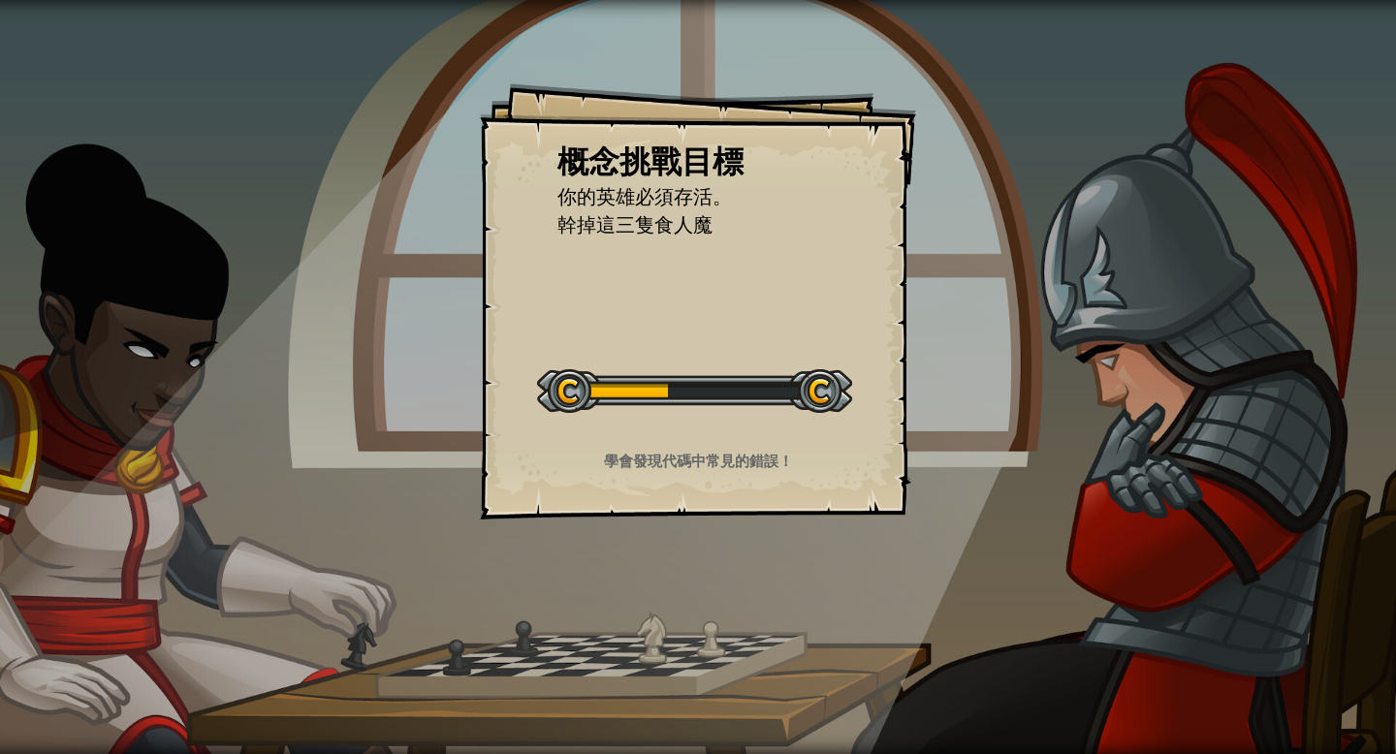
click at [786, 330] on div "概念挑戰目標 你的英雄必須存活。 幹掉這三隻食人魔 開始概念挑戰 從伺服器載入失敗 您將需要訂閱來開啟這關。 訂閱 您需要加入一個課程來遊玩此關卡。 回到我的…" at bounding box center [698, 301] width 436 height 436
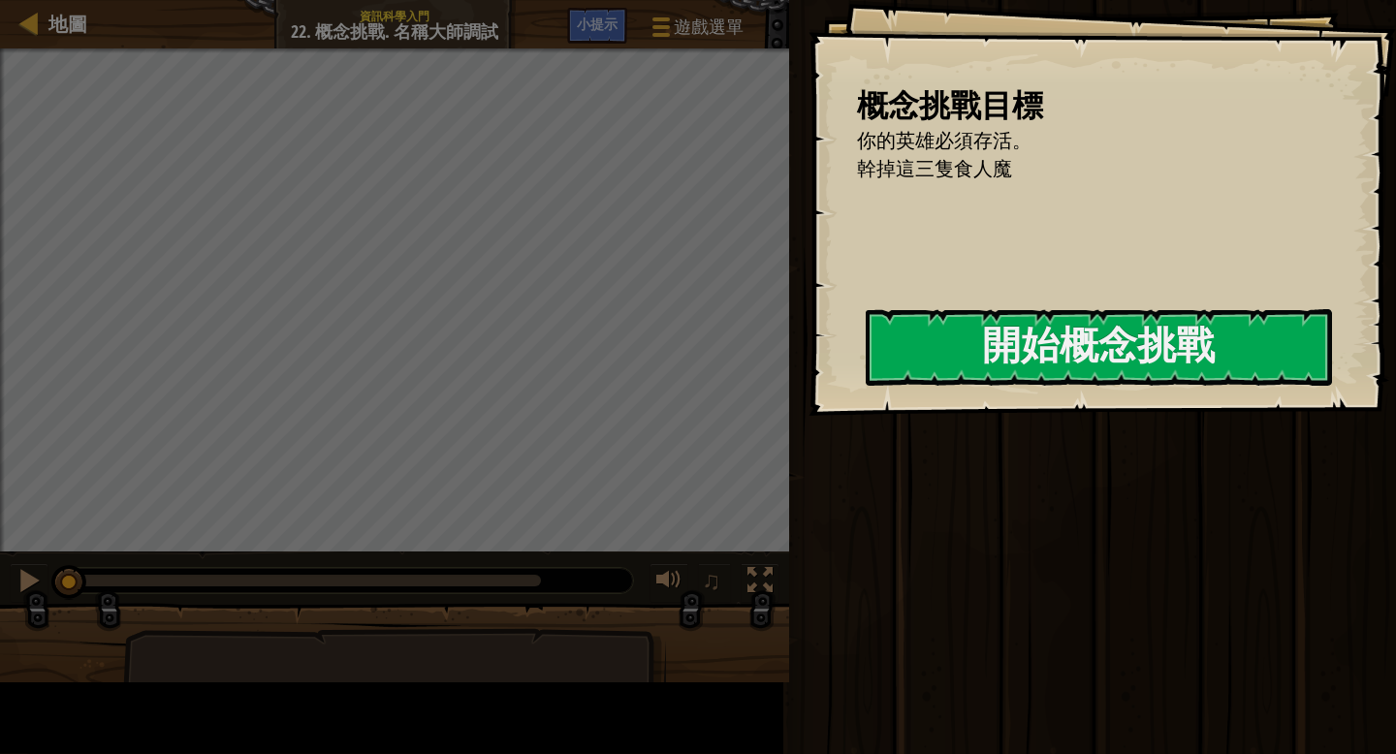
click at [808, 330] on div "概念挑戰目標 你的英雄必須存活。 幹掉這三隻食人魔 開始概念挑戰 從伺服器載入失敗 您將需要訂閱來開啟這關。 訂閱 您需要加入一個課程來遊玩此關卡。 回到我的…" at bounding box center [1101, 208] width 587 height 416
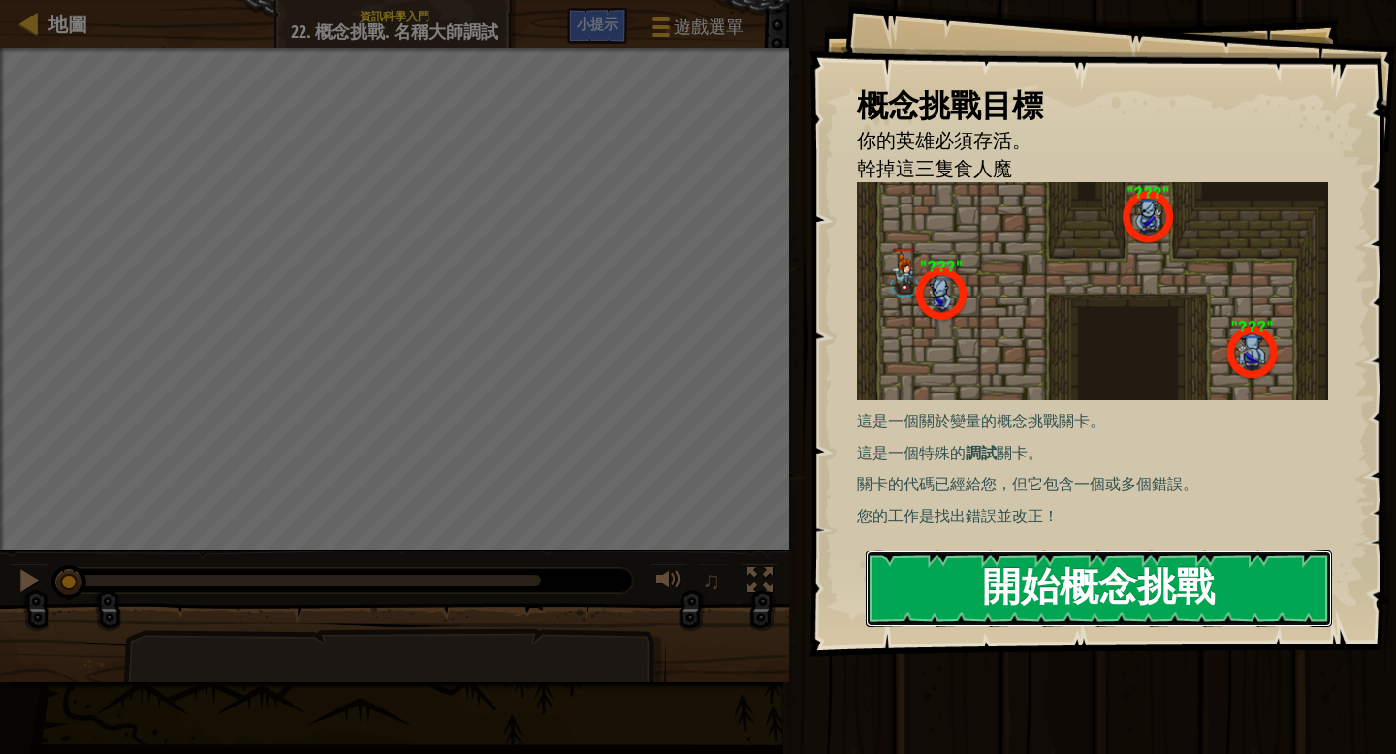
click at [1010, 612] on button "開始概念挑戰" at bounding box center [1099, 589] width 466 height 77
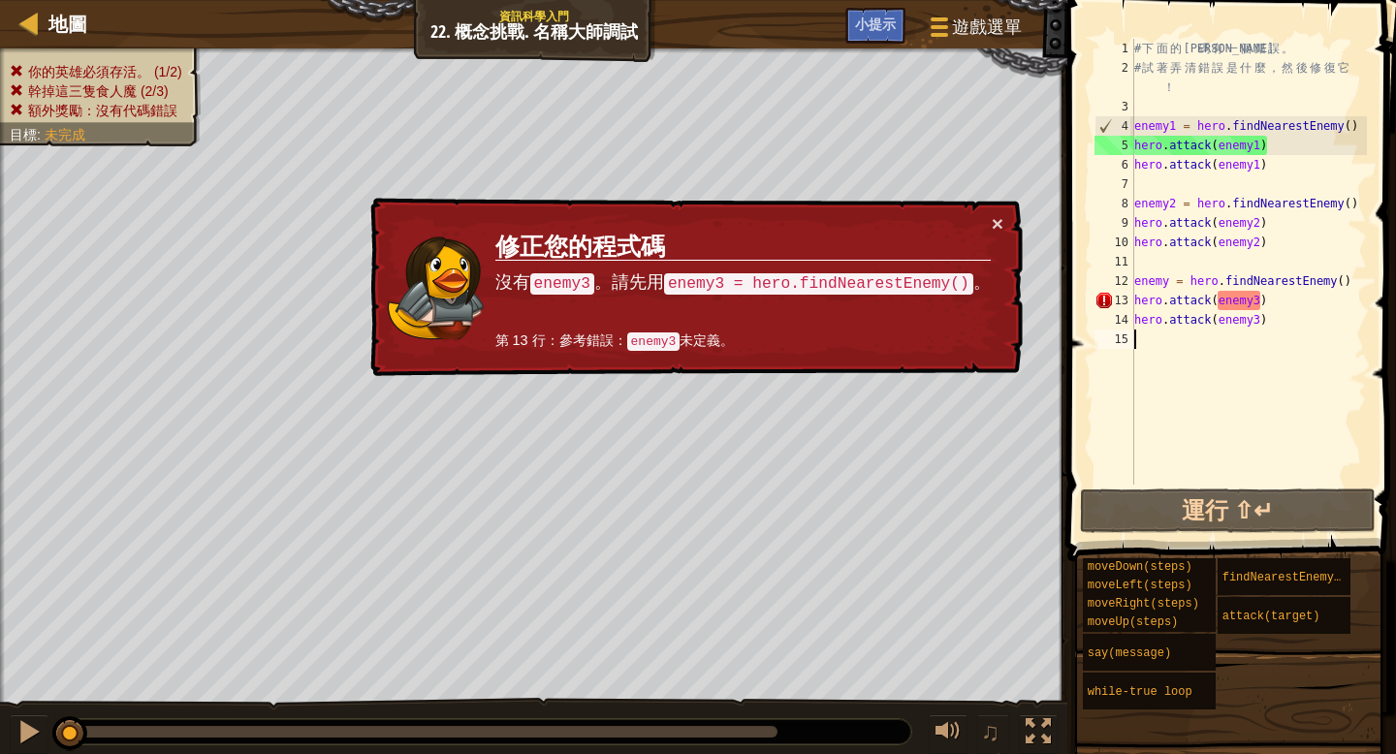
click at [1170, 282] on div "# 下 面 的 代 碼 有 一 個 錯 誤 。 # 試 著 弄 清 錯 誤 是 什 麼 ， 然 後 修 復 它 ！ enemy1 = hero . findN…" at bounding box center [1248, 281] width 237 height 485
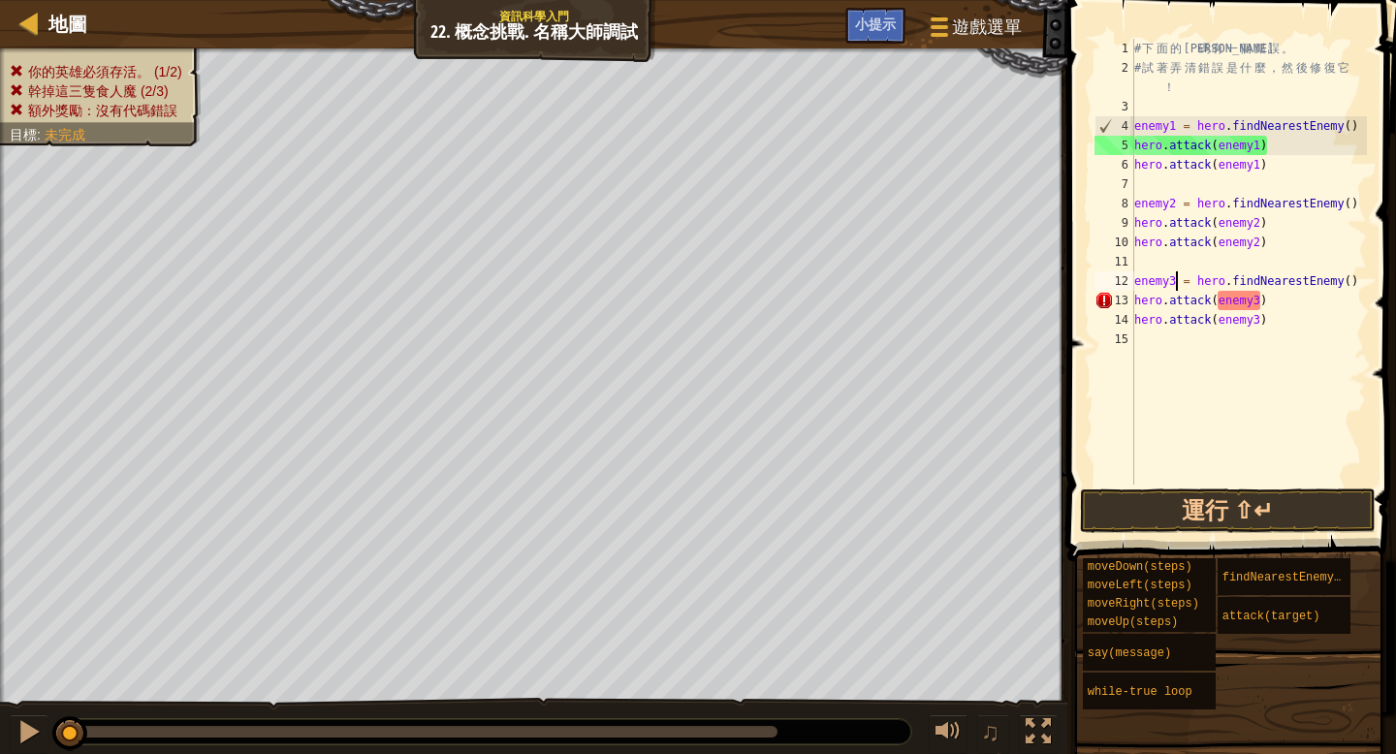
scroll to position [9, 3]
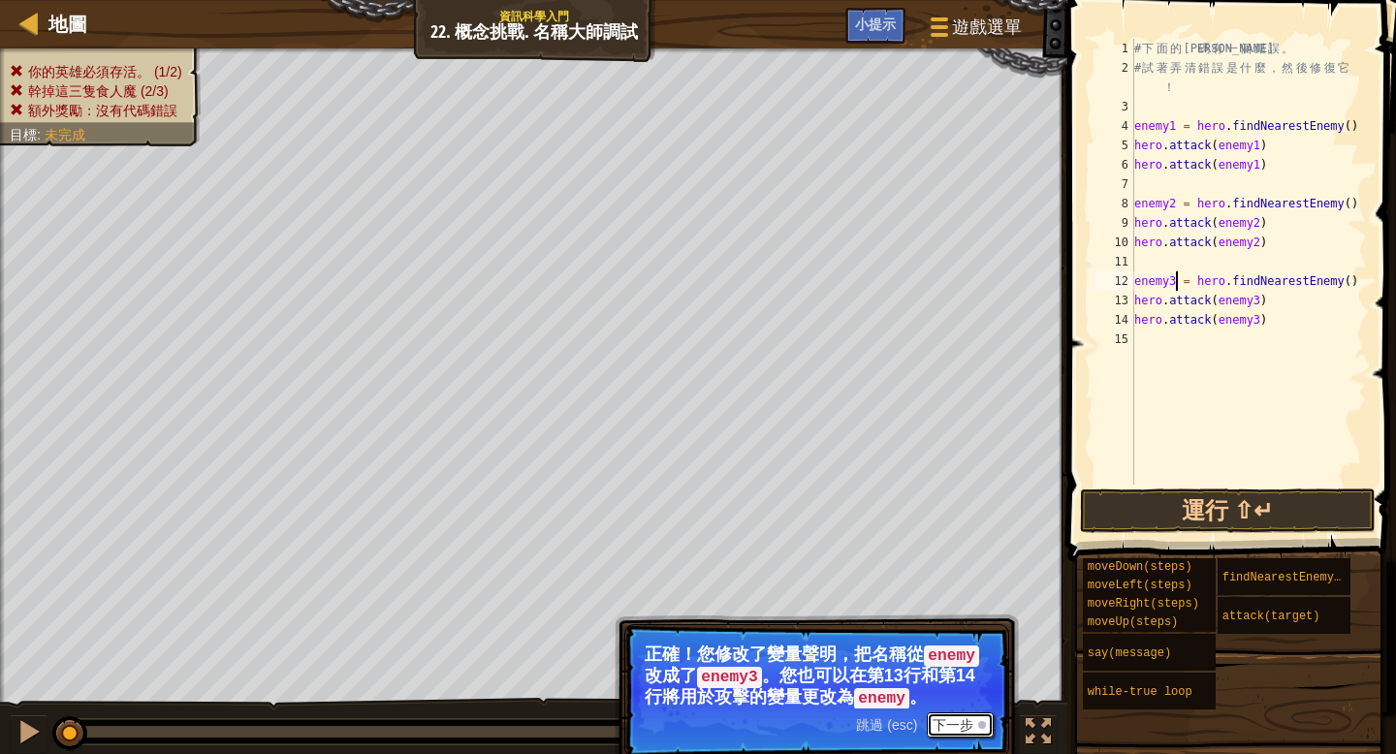
click at [969, 720] on button "下一步" at bounding box center [960, 724] width 67 height 25
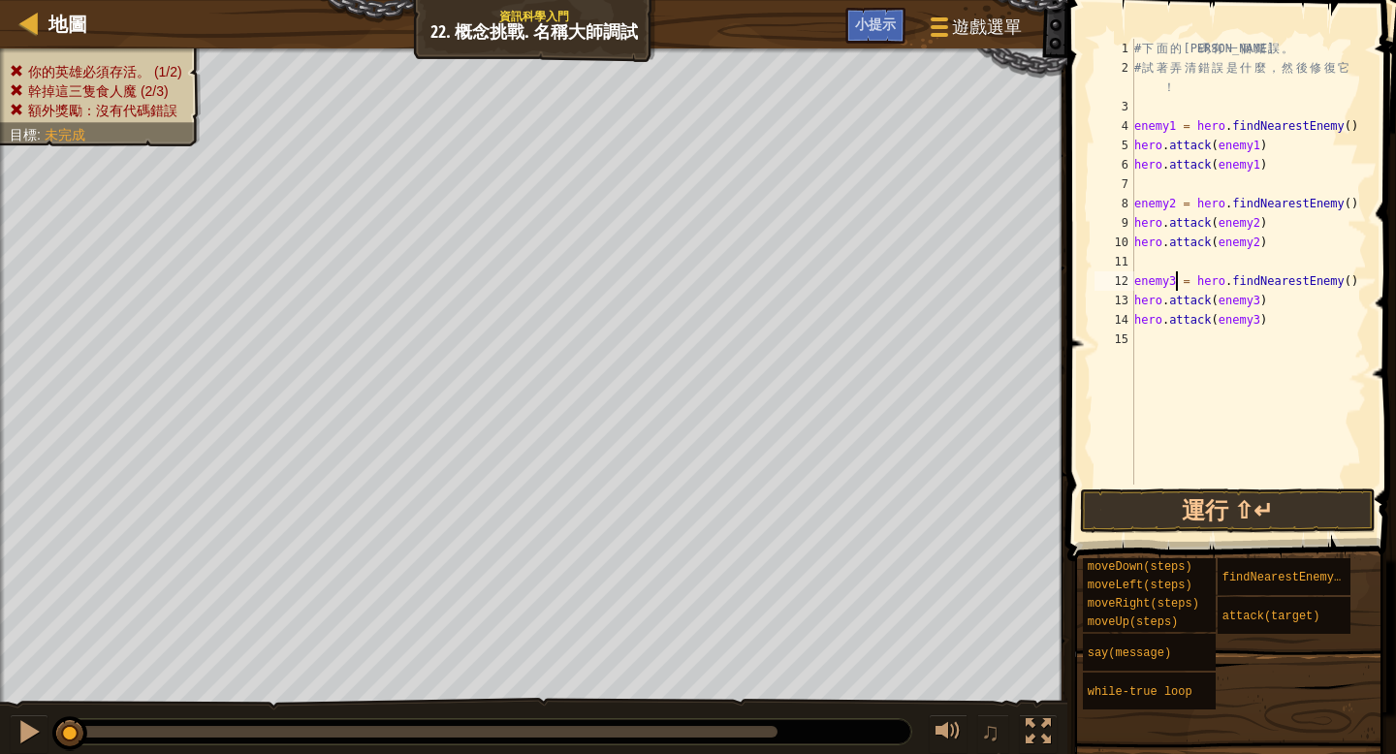
click at [1261, 300] on div "# 下 面 的 代 碼 有 一 個 錯 誤 。 # 試 著 弄 清 錯 誤 是 什 麼 ， 然 後 修 復 它 ！ enemy1 = hero . findN…" at bounding box center [1248, 281] width 237 height 485
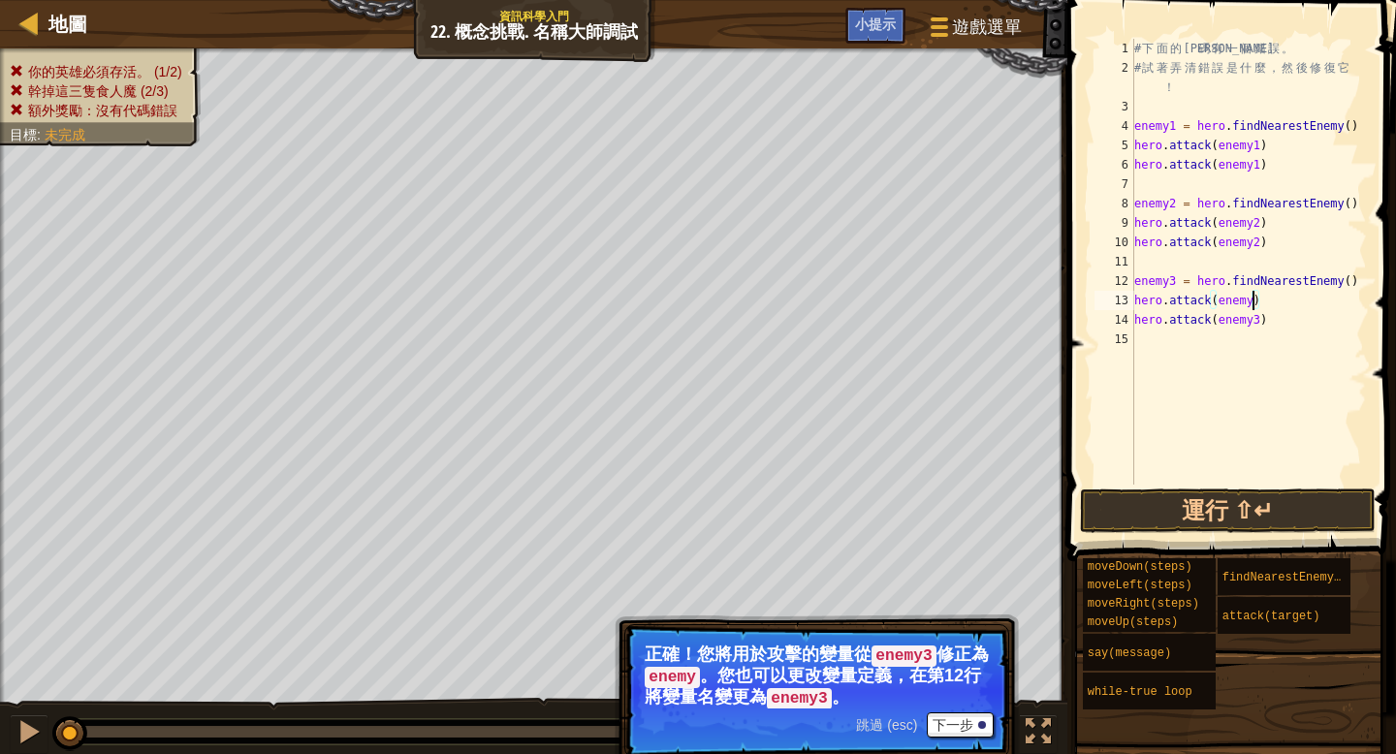
click at [1262, 318] on div "# 下 面 的 代 碼 有 一 個 錯 誤 。 # 試 著 弄 清 錯 誤 是 什 麼 ， 然 後 修 復 它 ！ enemy1 = hero . findN…" at bounding box center [1248, 281] width 237 height 485
click at [1272, 509] on button "運行 ⇧↵" at bounding box center [1228, 511] width 296 height 45
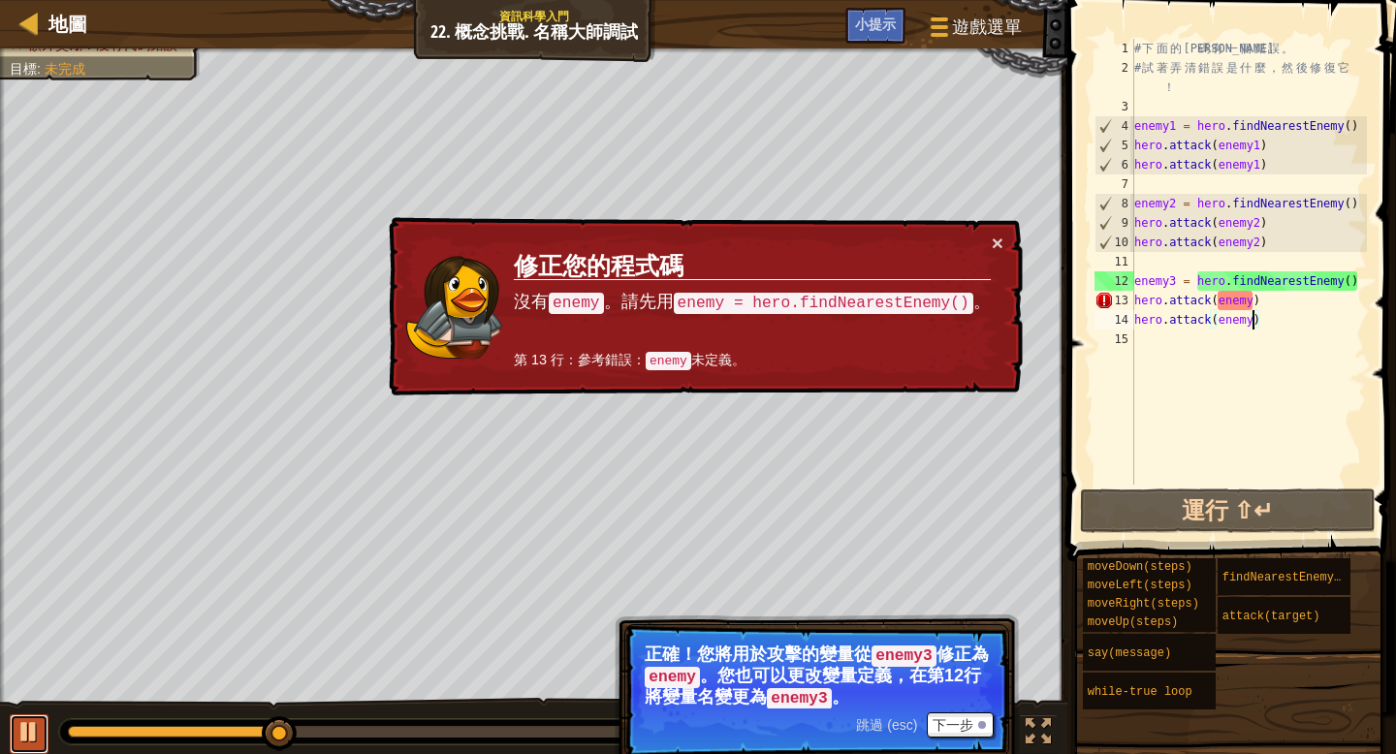
click at [33, 737] on div at bounding box center [28, 731] width 25 height 25
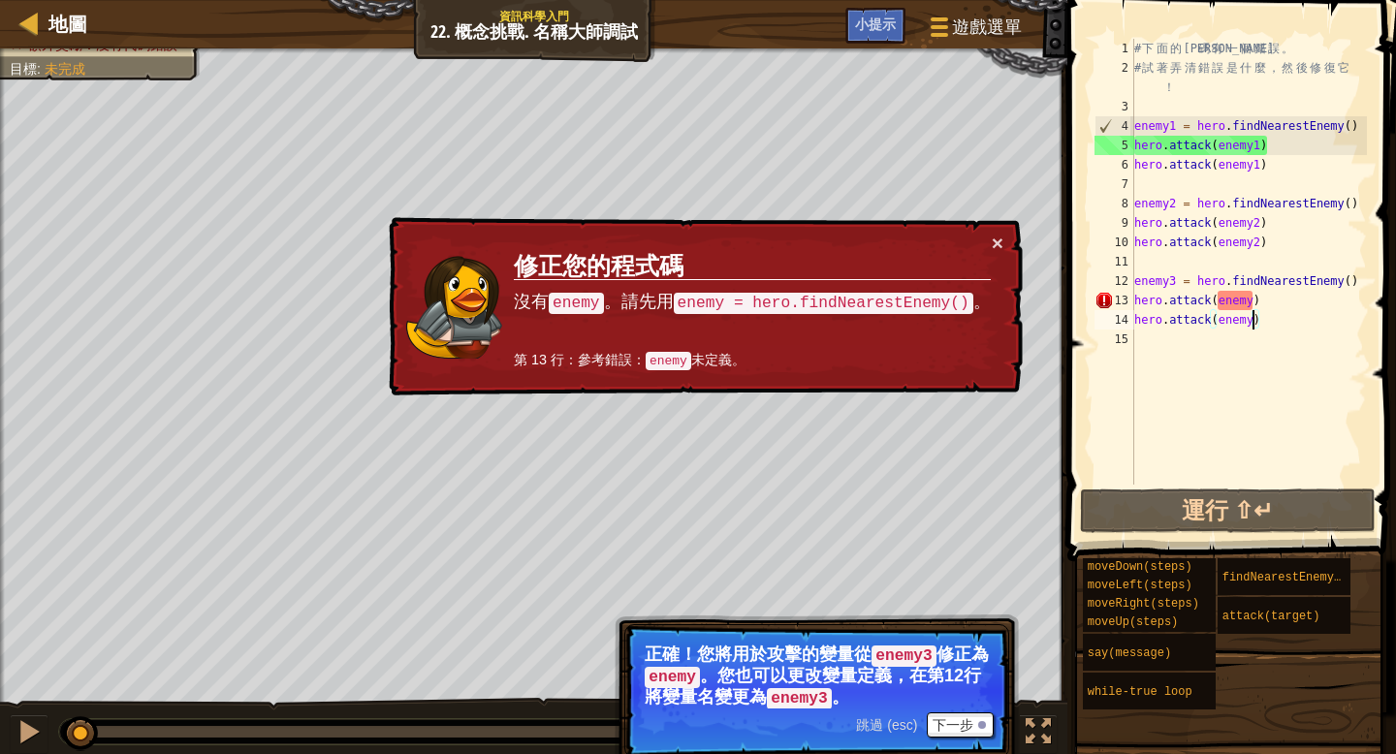
drag, startPoint x: 292, startPoint y: 727, endPoint x: 82, endPoint y: 739, distance: 209.7
click at [82, 739] on div at bounding box center [80, 733] width 35 height 35
click at [992, 240] on button "×" at bounding box center [998, 243] width 12 height 20
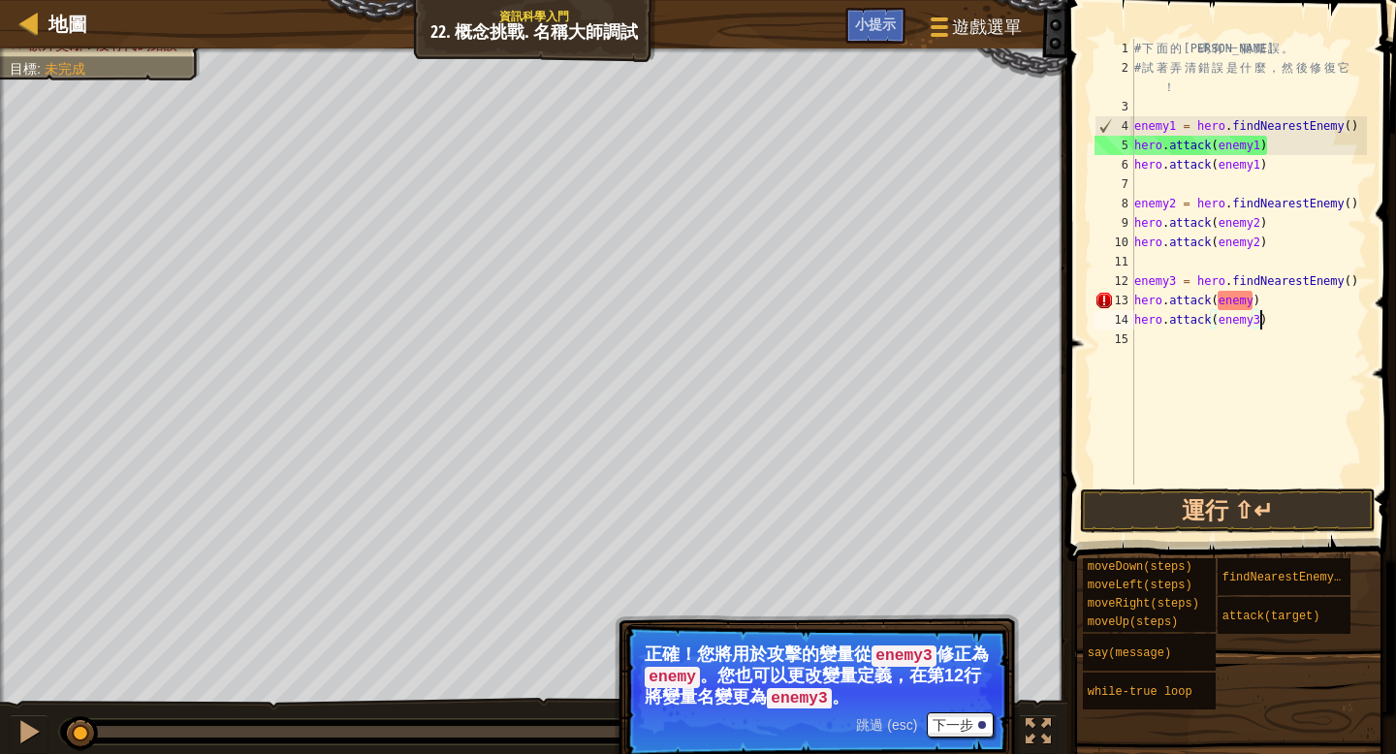
scroll to position [9, 10]
click at [1252, 298] on div "# 下 面 的 代 碼 有 一 個 錯 誤 。 # 試 著 弄 清 錯 誤 是 什 麼 ， 然 後 修 復 它 ！ enemy1 = hero . findN…" at bounding box center [1248, 281] width 237 height 485
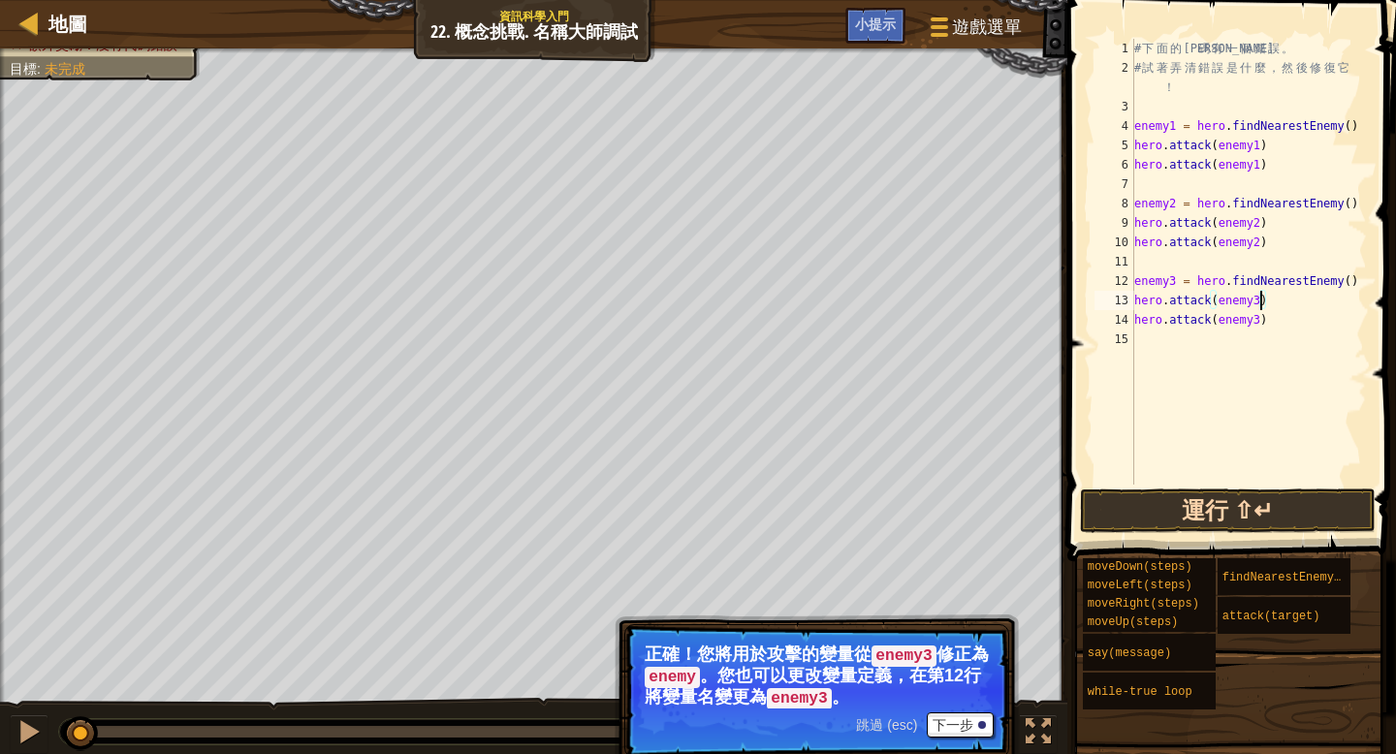
type textarea "hero.attack(enemy3)"
click at [1243, 509] on button "運行 ⇧↵" at bounding box center [1228, 511] width 296 height 45
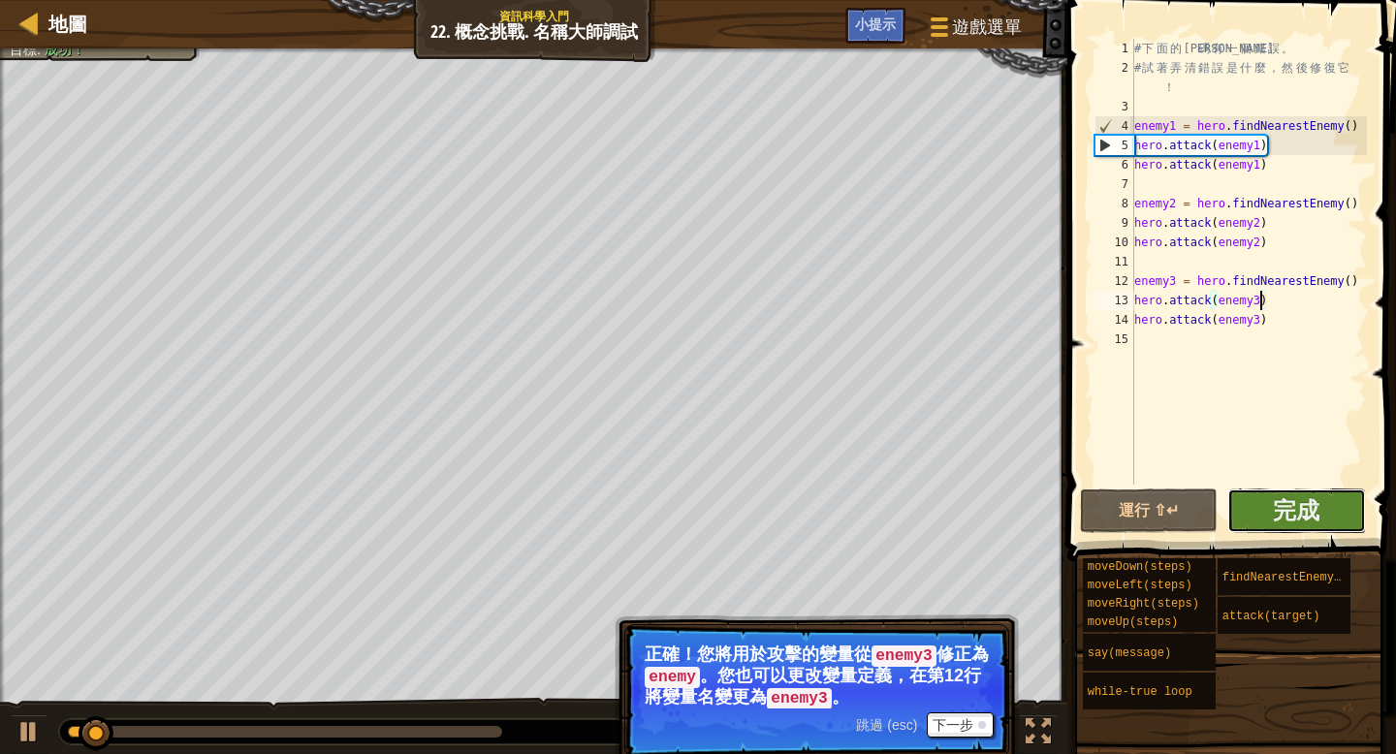
click at [1266, 502] on button "完成" at bounding box center [1296, 511] width 139 height 45
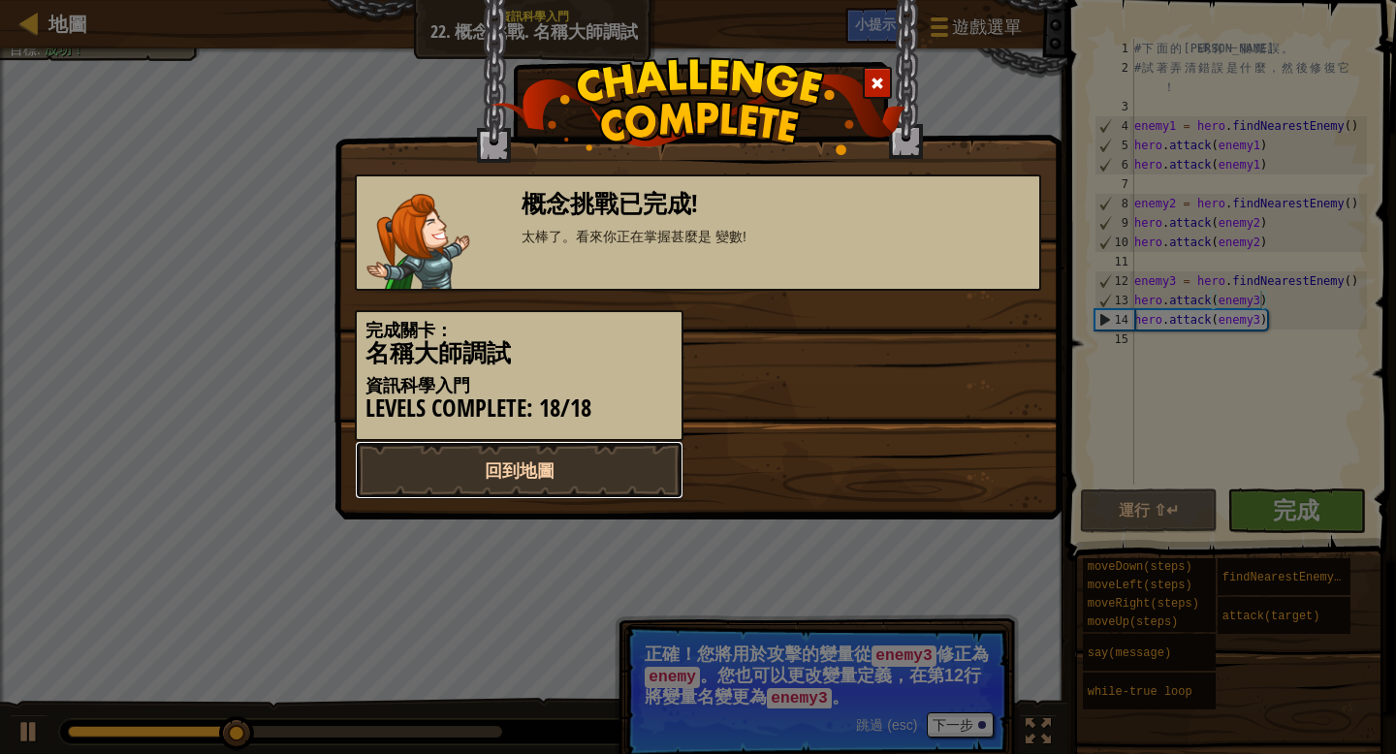
click at [528, 456] on link "回到地圖" at bounding box center [519, 470] width 329 height 58
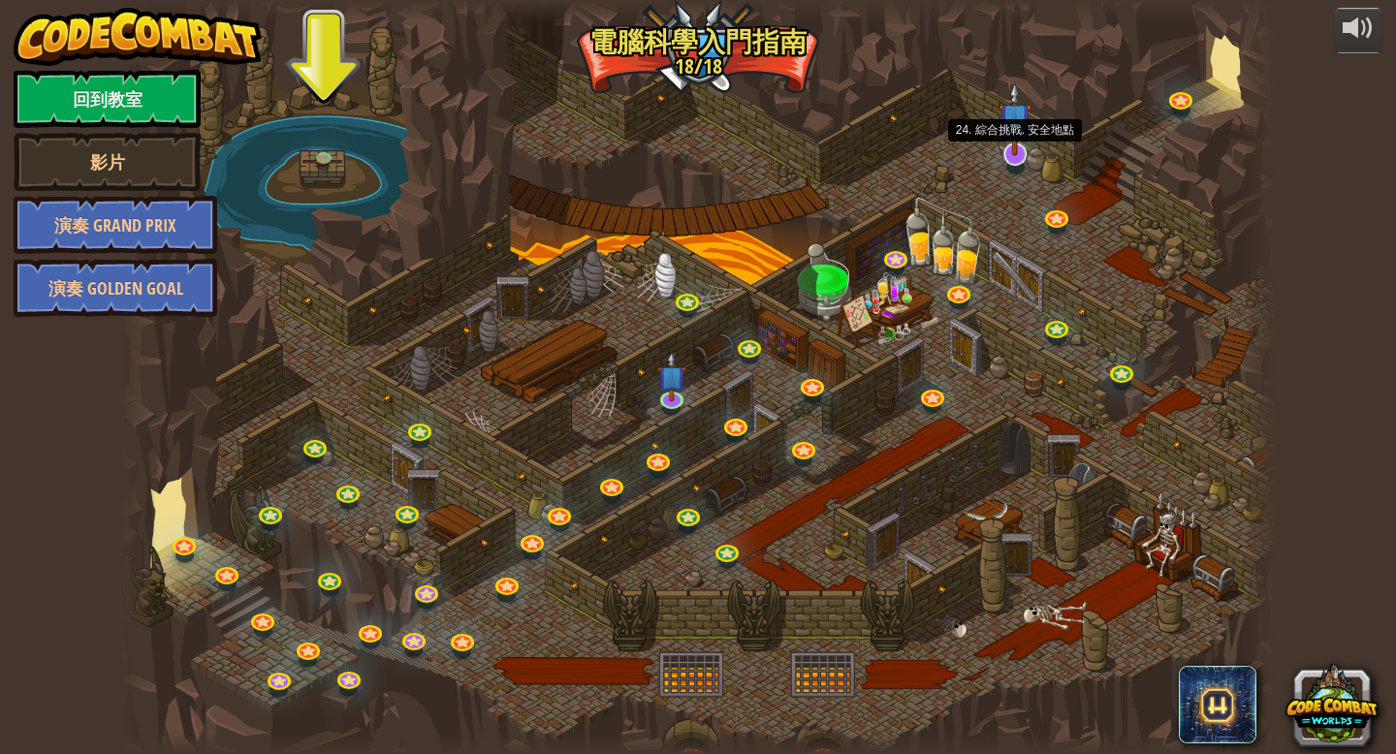
click at [1022, 147] on img at bounding box center [1014, 118] width 33 height 75
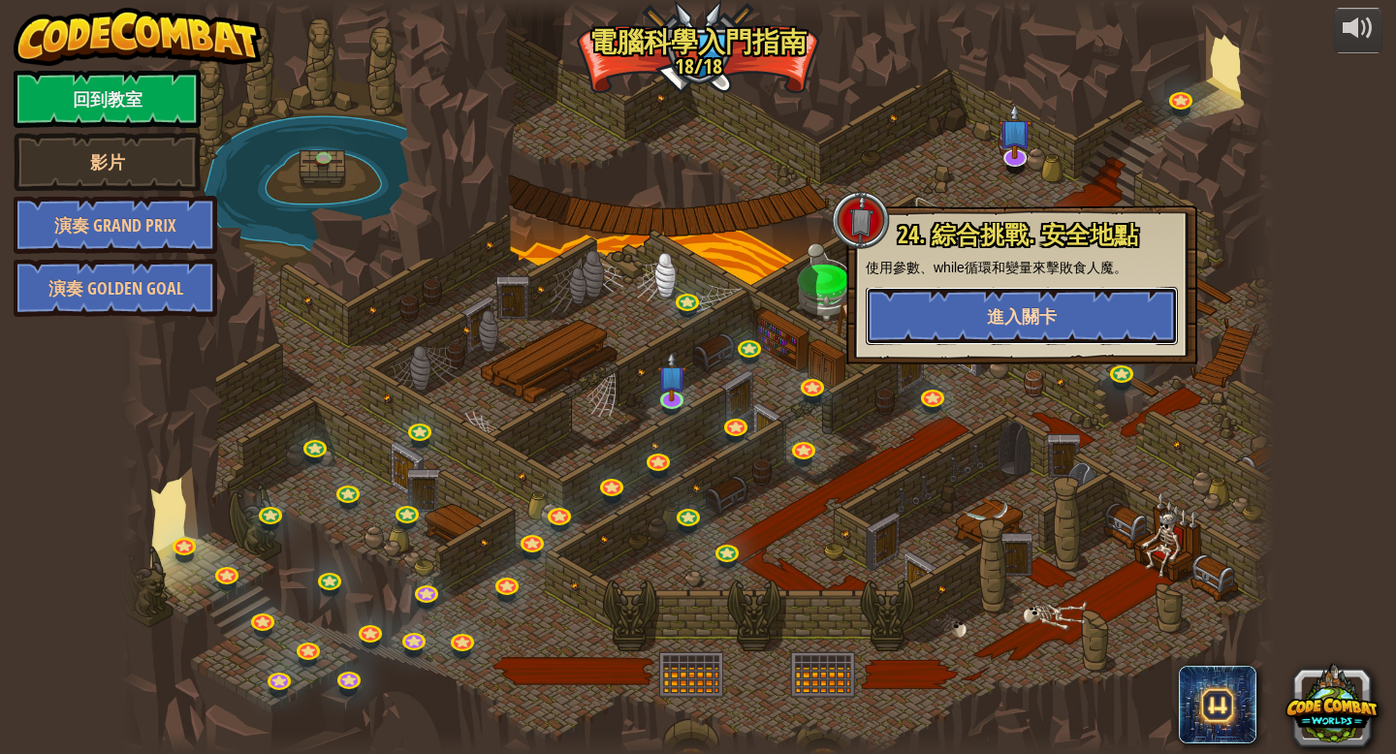
click at [1038, 303] on button "進入關卡" at bounding box center [1022, 316] width 312 height 58
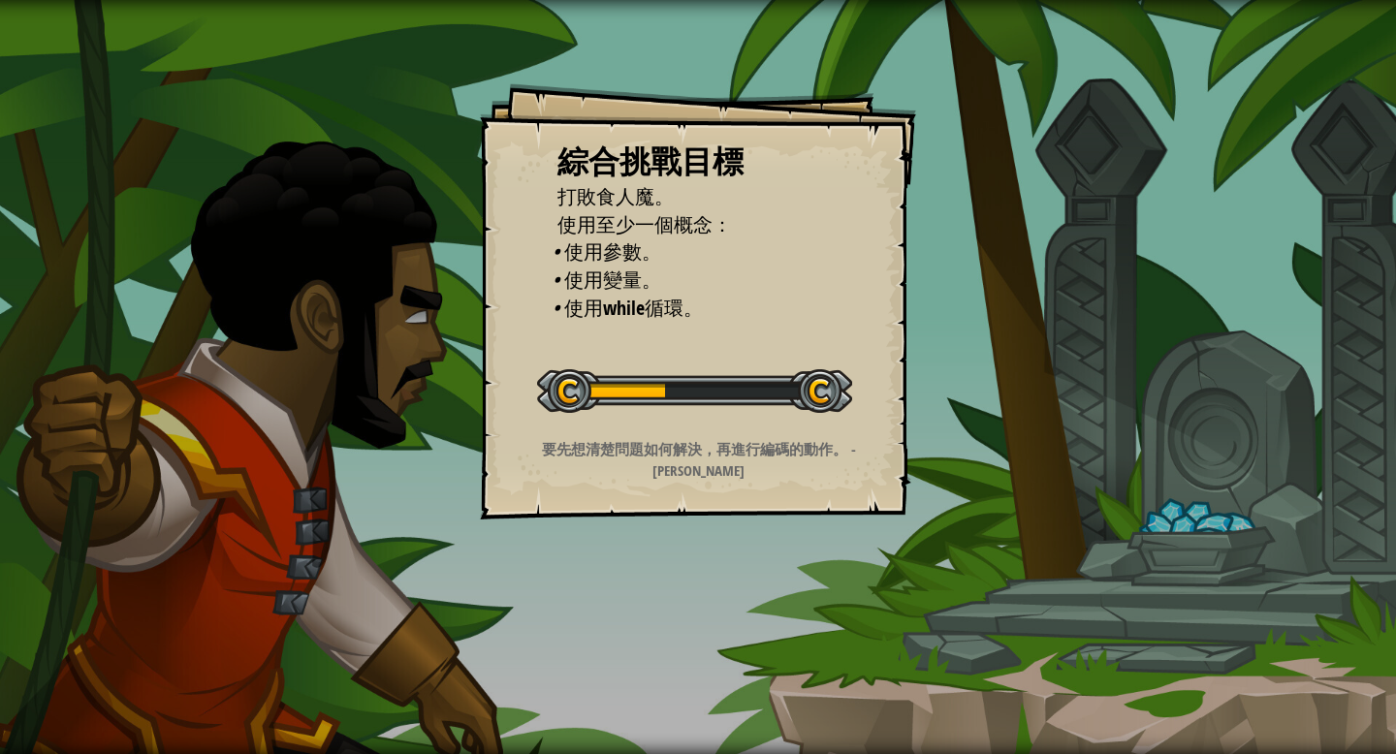
click at [777, 371] on div at bounding box center [694, 391] width 315 height 44
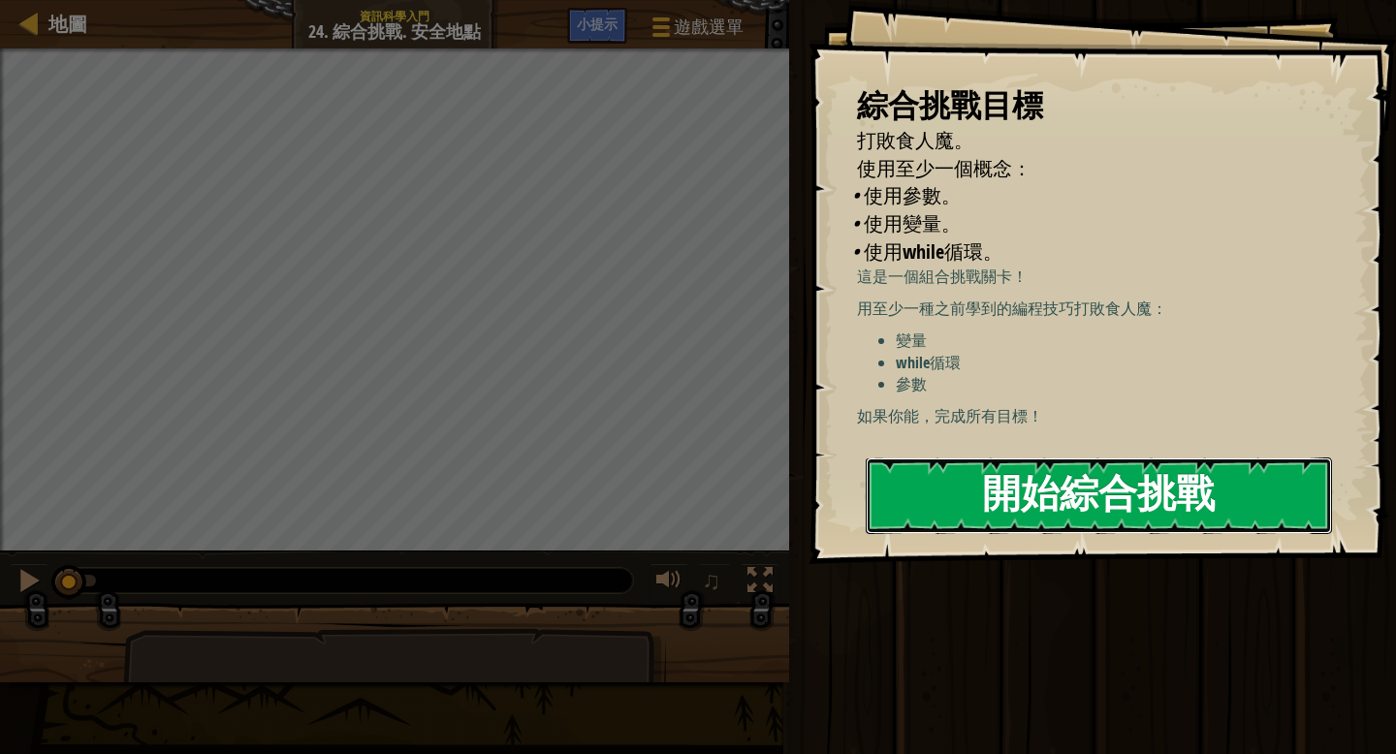
click at [1085, 493] on button "開始綜合挑戰" at bounding box center [1099, 495] width 466 height 77
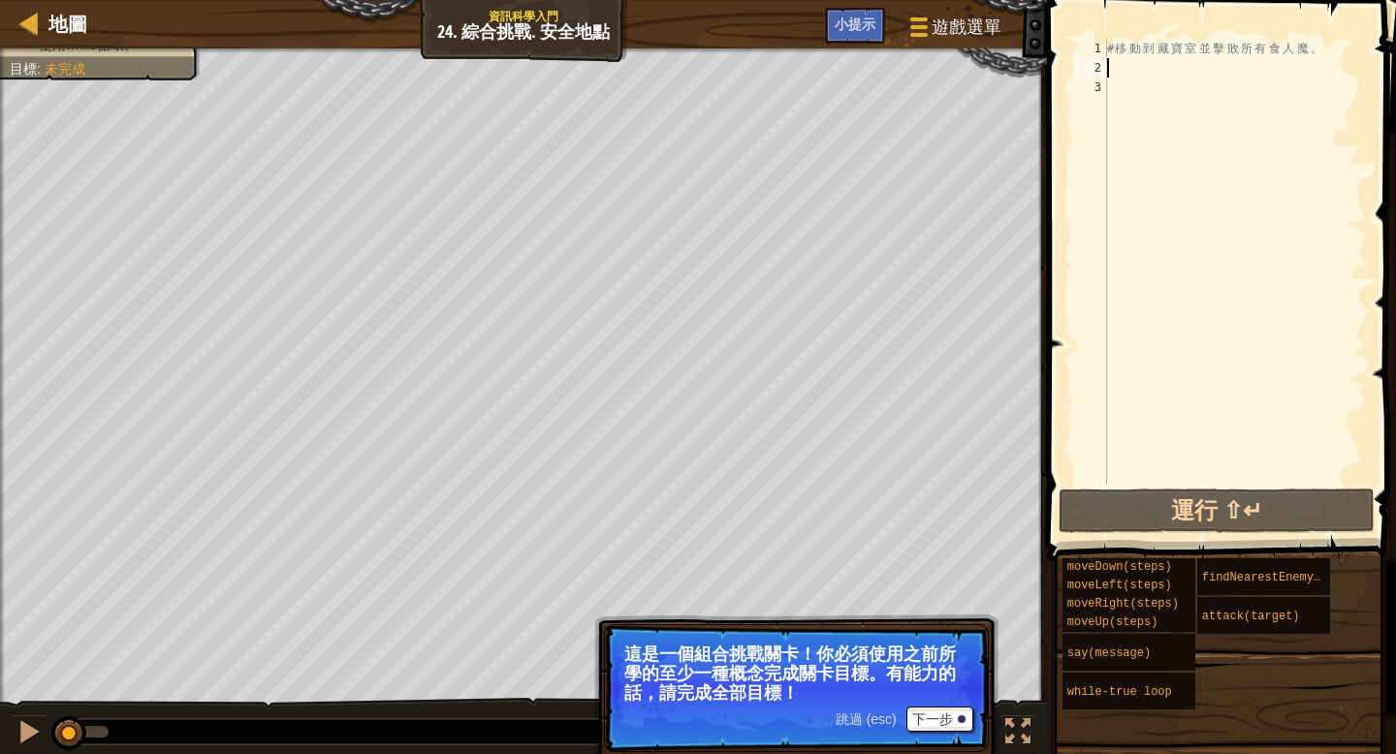
click at [1120, 70] on div "# 移 動 到 藏 寶 室 並 擊 敗 所 有 食 人 魔 。" at bounding box center [1235, 281] width 264 height 485
type textarea "m"
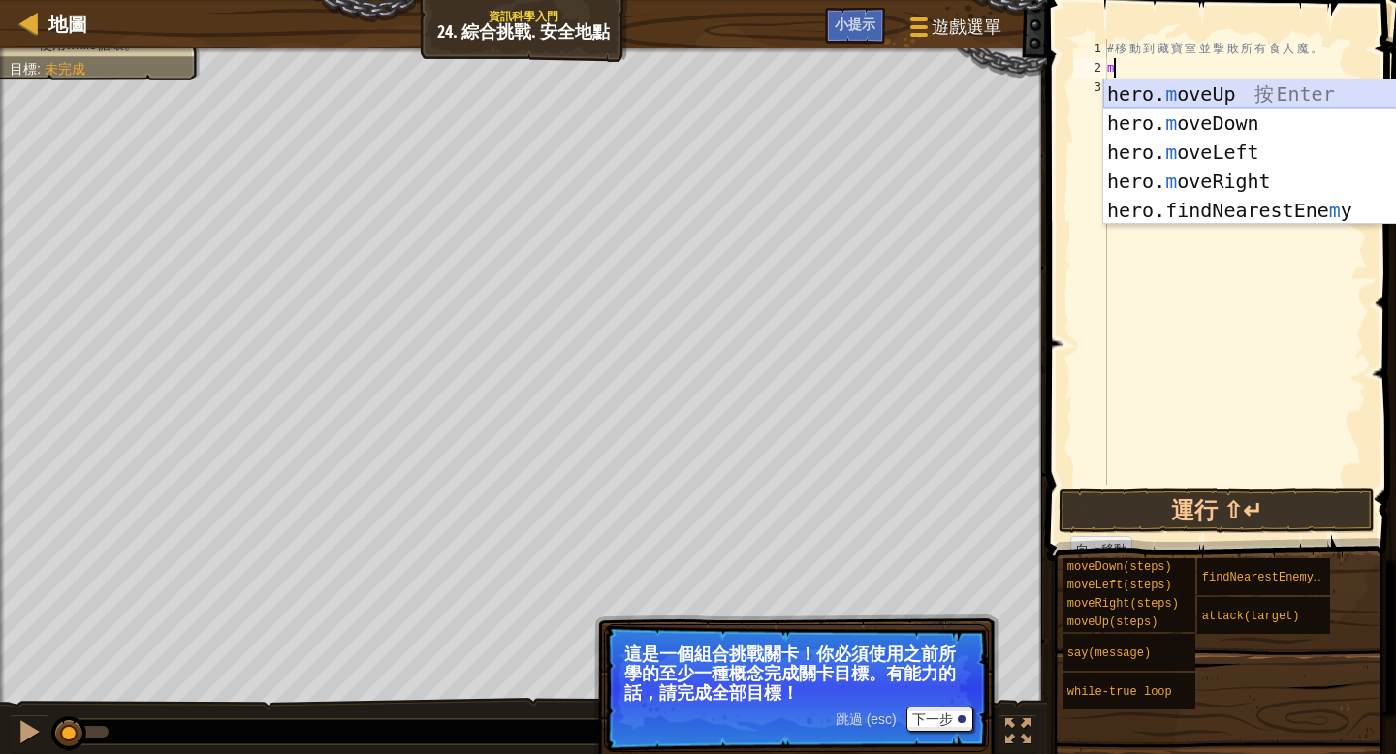
click at [1298, 95] on div "hero. m oveUp 按 Enter hero. m oveDown 按 Enter hero. m oveLeft 按 Enter hero. m o…" at bounding box center [1286, 181] width 366 height 204
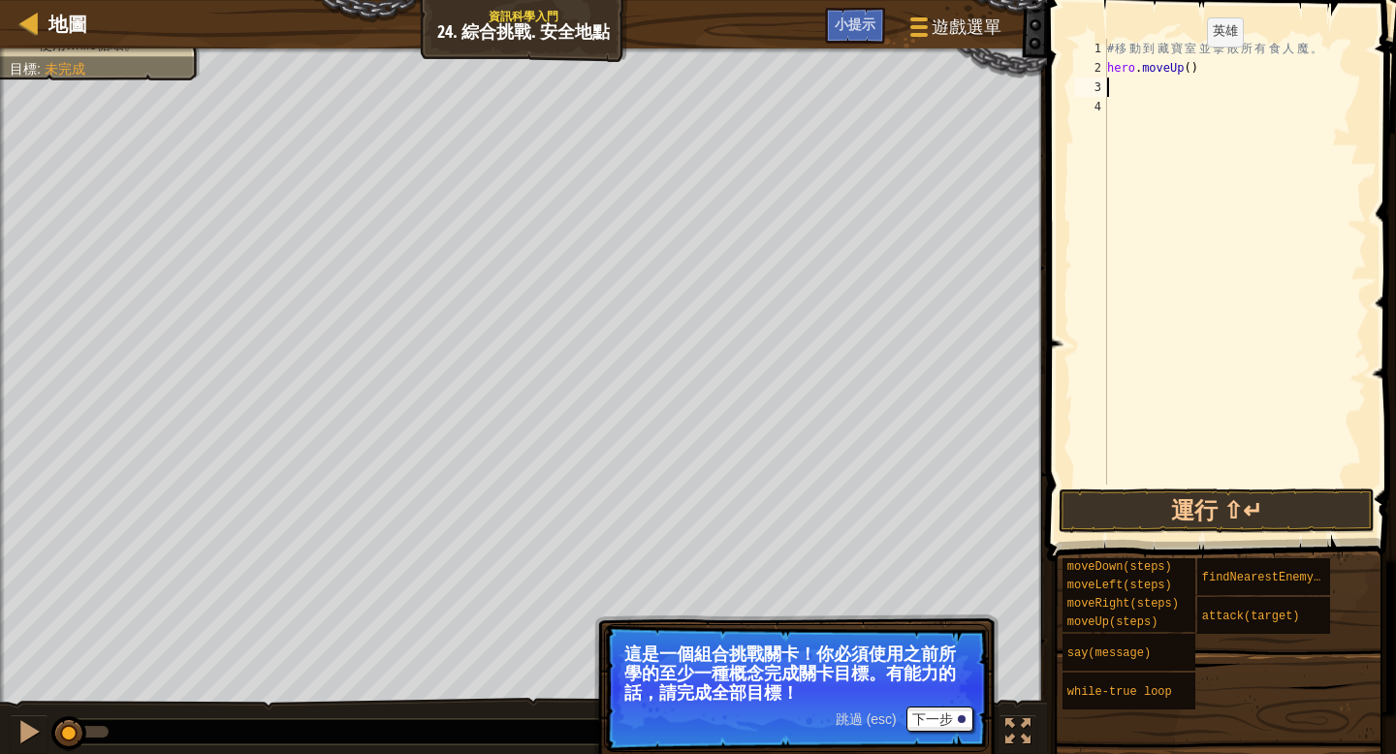
click at [1190, 66] on div "# 移 動 到 藏 寶 室 並 擊 敗 所 有 食 人 魔 。 hero . moveUp ( )" at bounding box center [1235, 281] width 264 height 485
type textarea "hero.moveUp(4)"
click at [1113, 91] on div "# 移 動 到 藏 寶 室 並 擊 敗 所 有 食 人 魔 。 hero . moveUp ( 4 )" at bounding box center [1235, 281] width 264 height 485
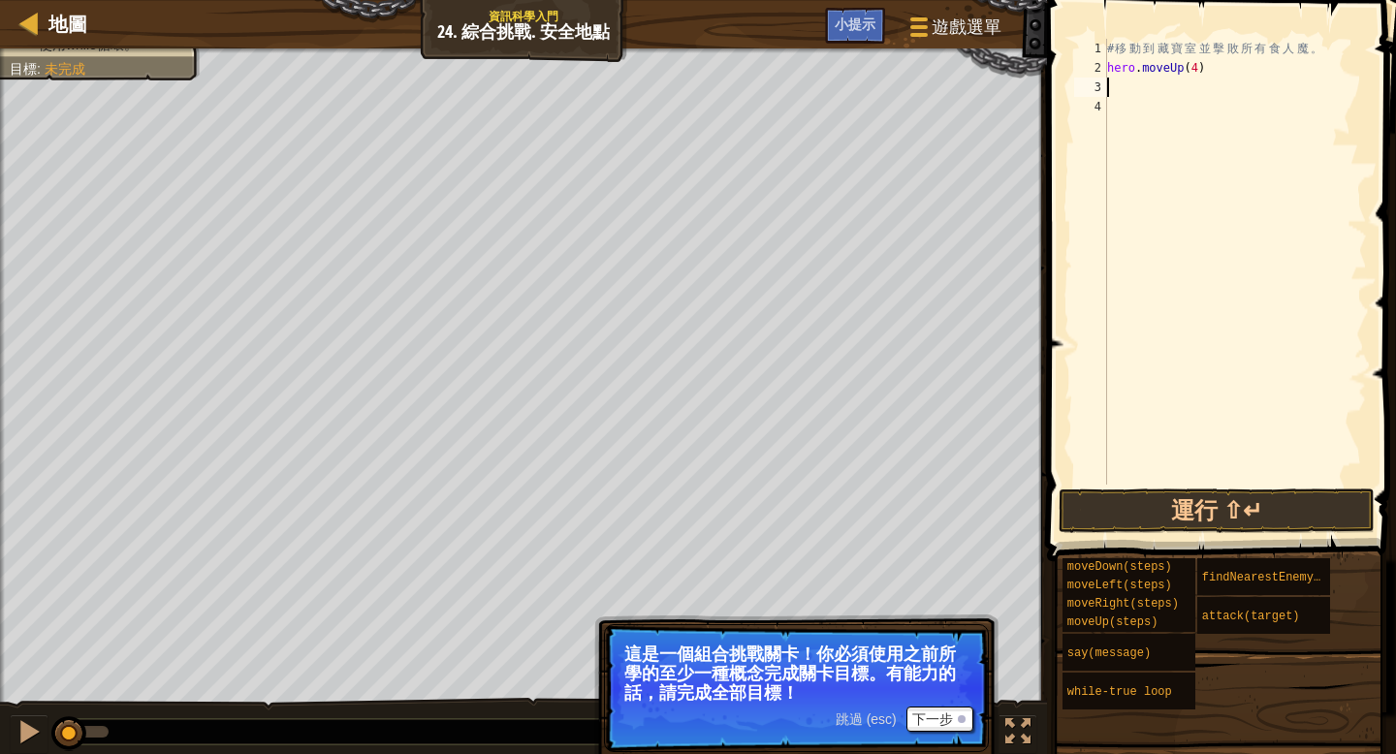
type textarea "m"
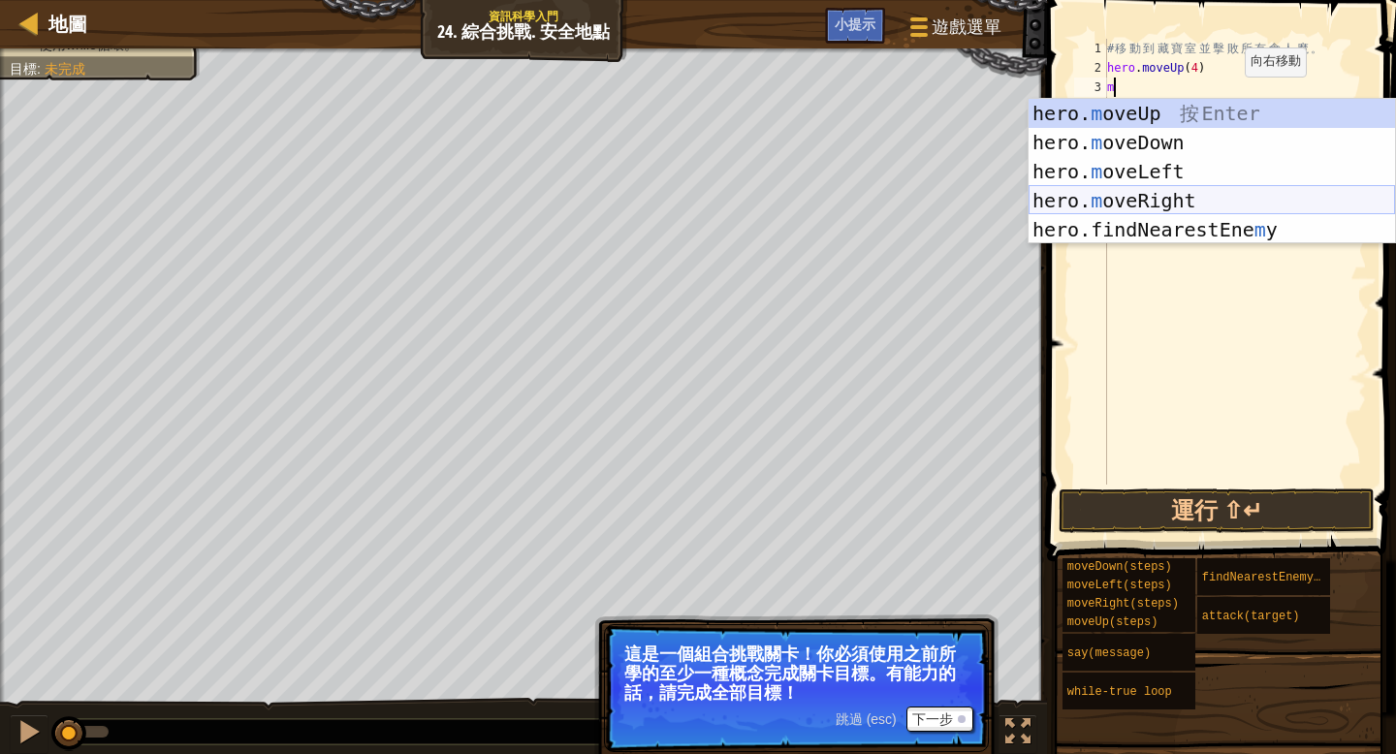
click at [1174, 193] on div "hero. m oveUp 按 Enter hero. m oveDown 按 Enter hero. m oveLeft 按 Enter hero. m o…" at bounding box center [1211, 201] width 366 height 204
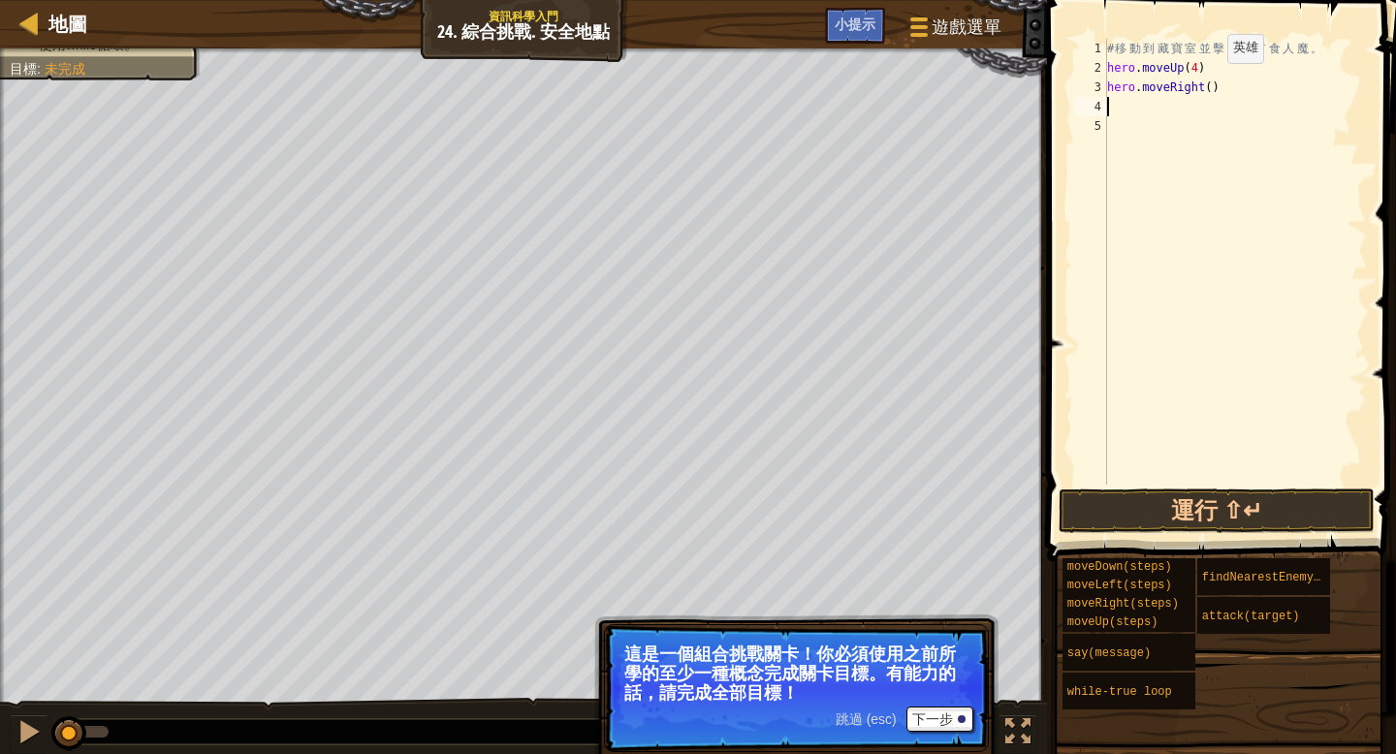
click at [1211, 83] on div "# 移 動 到 藏 寶 室 並 擊 敗 所 有 食 人 魔 。 hero . moveUp ( 4 ) hero . moveRight ( )" at bounding box center [1235, 281] width 264 height 485
type textarea "hero.moveRight(4)"
click at [1113, 103] on div "# 移 動 到 藏 寶 室 並 擊 敗 所 有 食 人 魔 。 hero . moveUp ( 4 ) hero . moveRight ( 4 )" at bounding box center [1235, 281] width 264 height 485
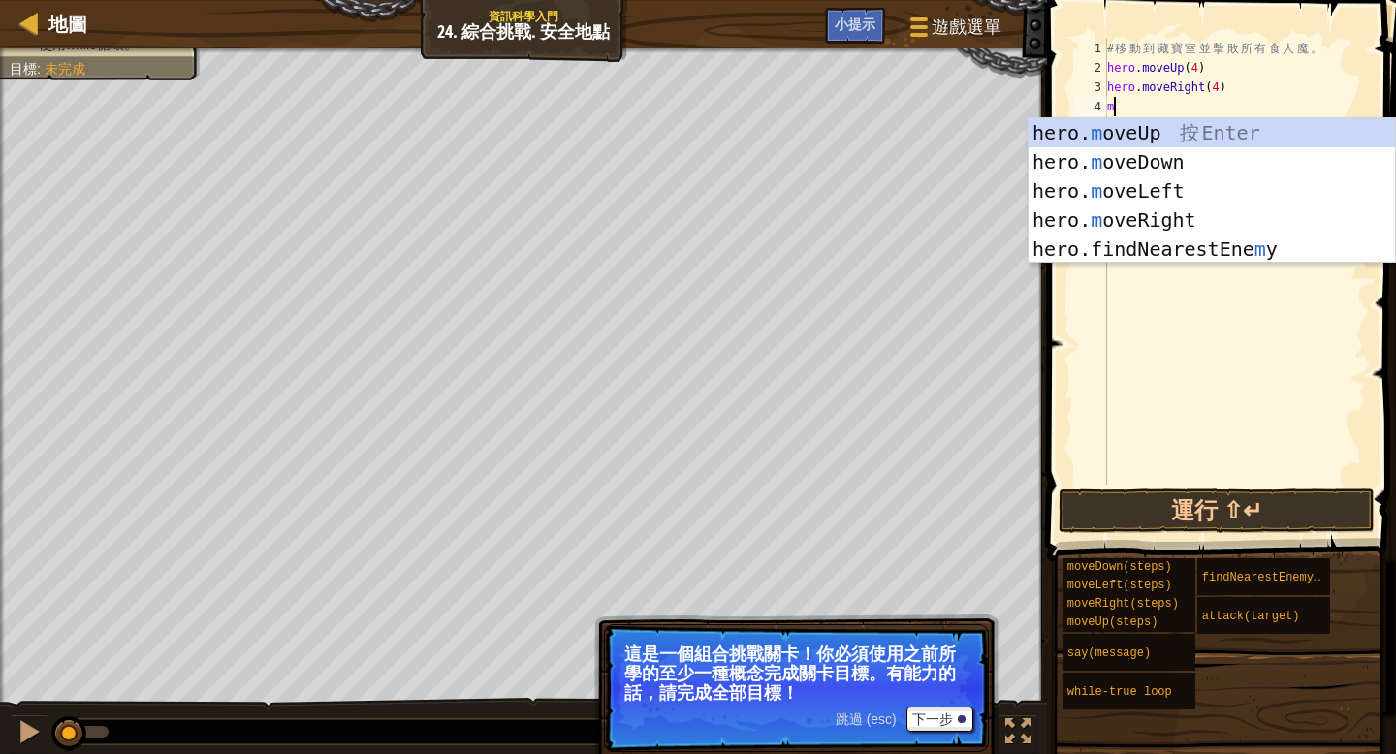
type textarea "m"
click at [1180, 167] on div "hero. m oveUp 按 Enter hero. m oveDown 按 Enter hero. m oveLeft 按 Enter hero. m o…" at bounding box center [1211, 220] width 366 height 204
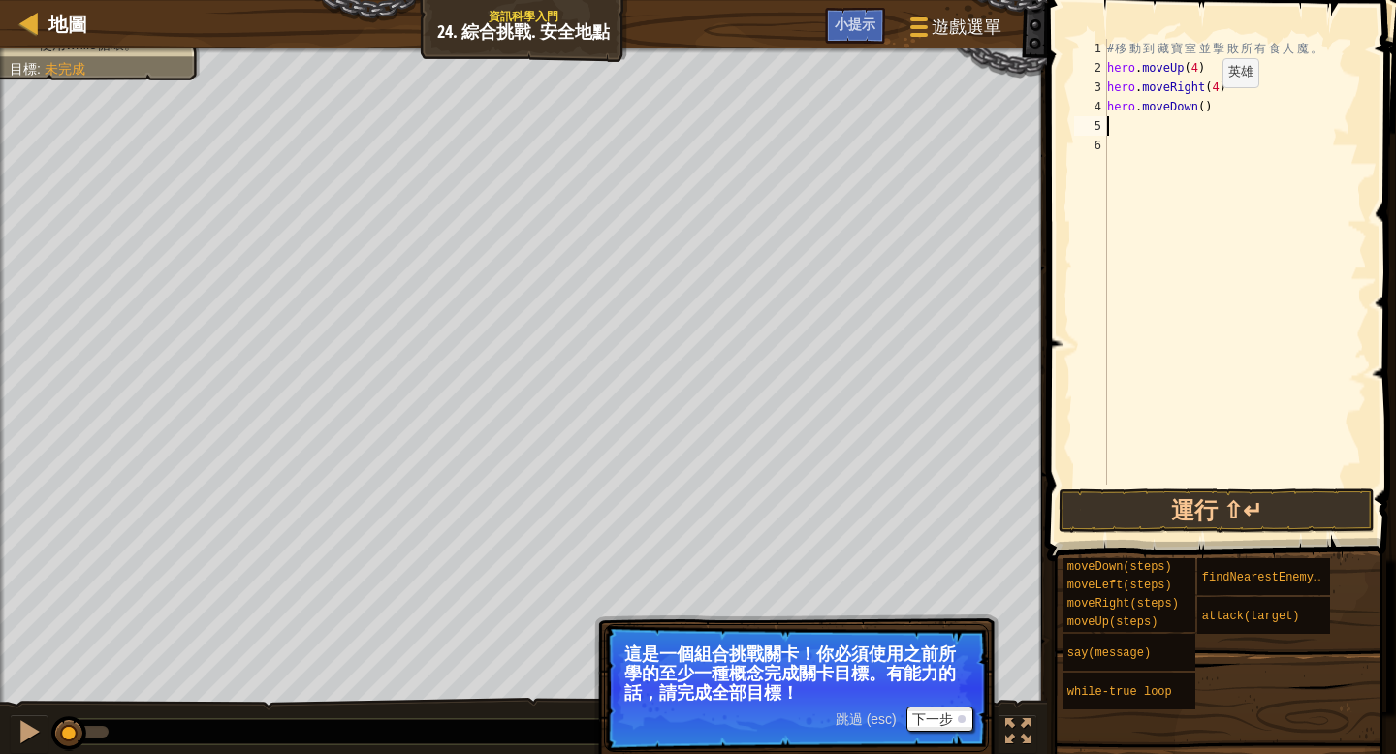
click at [1206, 107] on div "# 移 動 到 藏 寶 室 並 擊 敗 所 有 食 人 魔 。 hero . moveUp ( 4 ) hero . moveRight ( 4 ) hero…" at bounding box center [1235, 281] width 264 height 485
type textarea "hero.moveDown(4)"
click at [1111, 126] on div "# 移 動 到 藏 寶 室 並 擊 敗 所 有 食 人 魔 。 hero . moveUp ( 4 ) hero . moveRight ( 4 ) hero…" at bounding box center [1235, 281] width 264 height 485
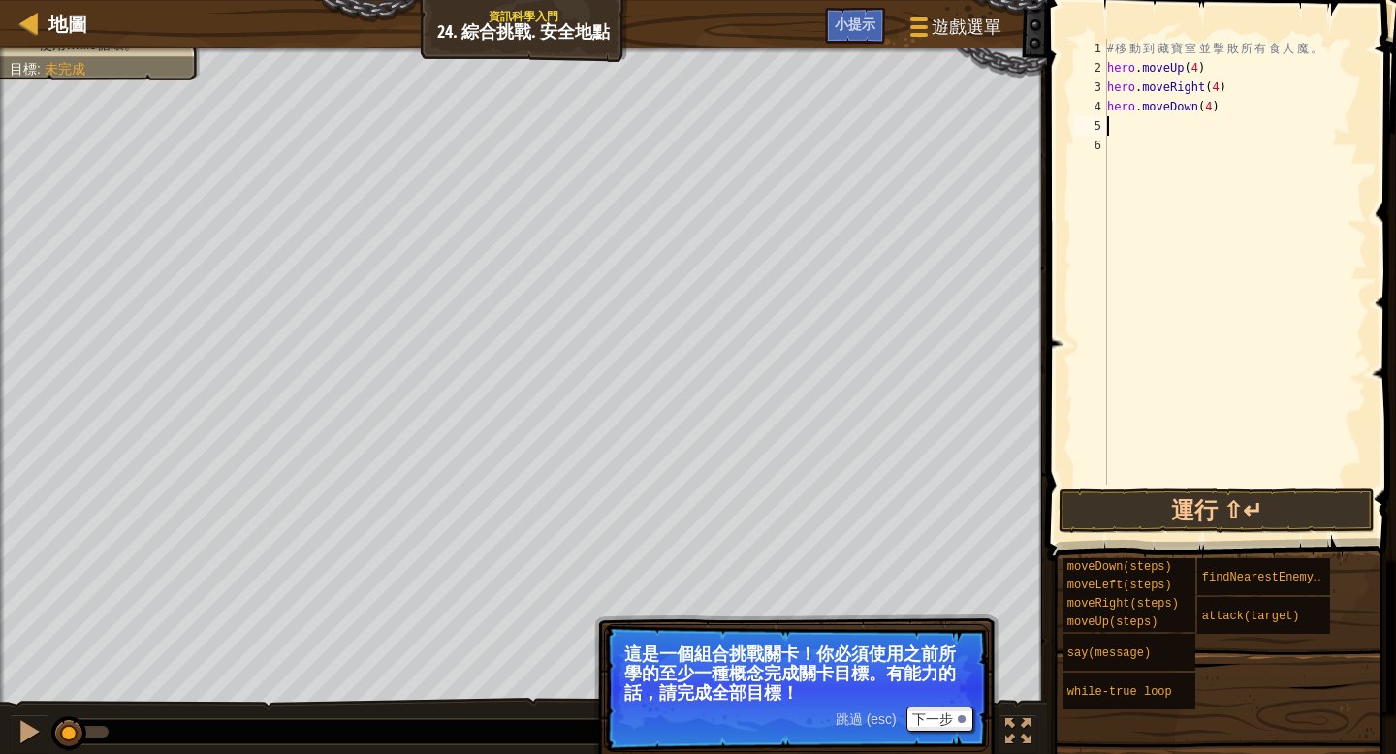
type textarea "h"
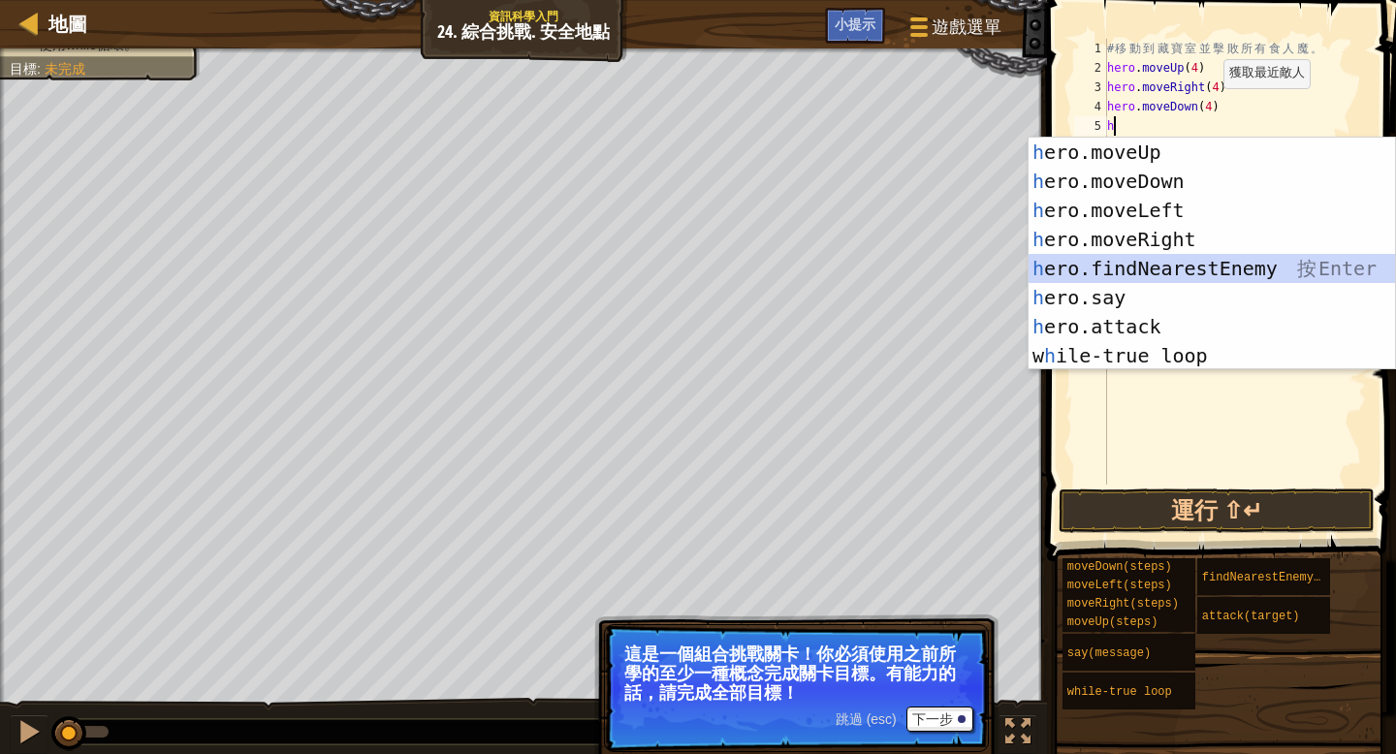
click at [1220, 269] on div "h ero.moveUp 按 Enter h ero.moveDown 按 Enter h ero.moveLeft 按 Enter h ero.moveRi…" at bounding box center [1211, 283] width 366 height 291
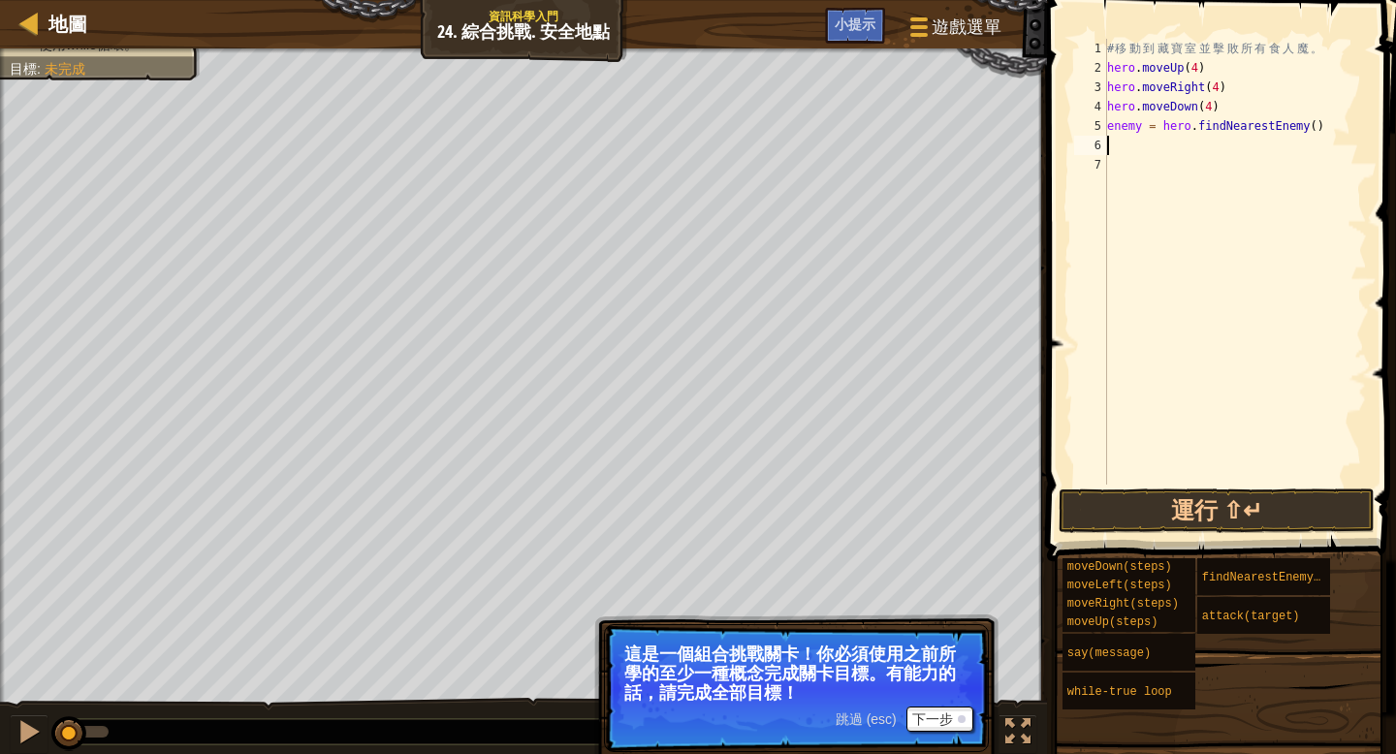
click at [1145, 124] on div "# 移 動 到 藏 寶 室 並 擊 敗 所 有 食 人 魔 。 hero . moveUp ( 4 ) hero . moveRight ( 4 ) hero…" at bounding box center [1235, 281] width 264 height 485
type textarea "enemy1 = hero.findNearestEnemy()"
click at [1118, 144] on div "# 移 動 到 藏 寶 室 並 擊 敗 所 有 食 人 魔 。 hero . moveUp ( 4 ) hero . moveRight ( 4 ) hero…" at bounding box center [1235, 281] width 264 height 485
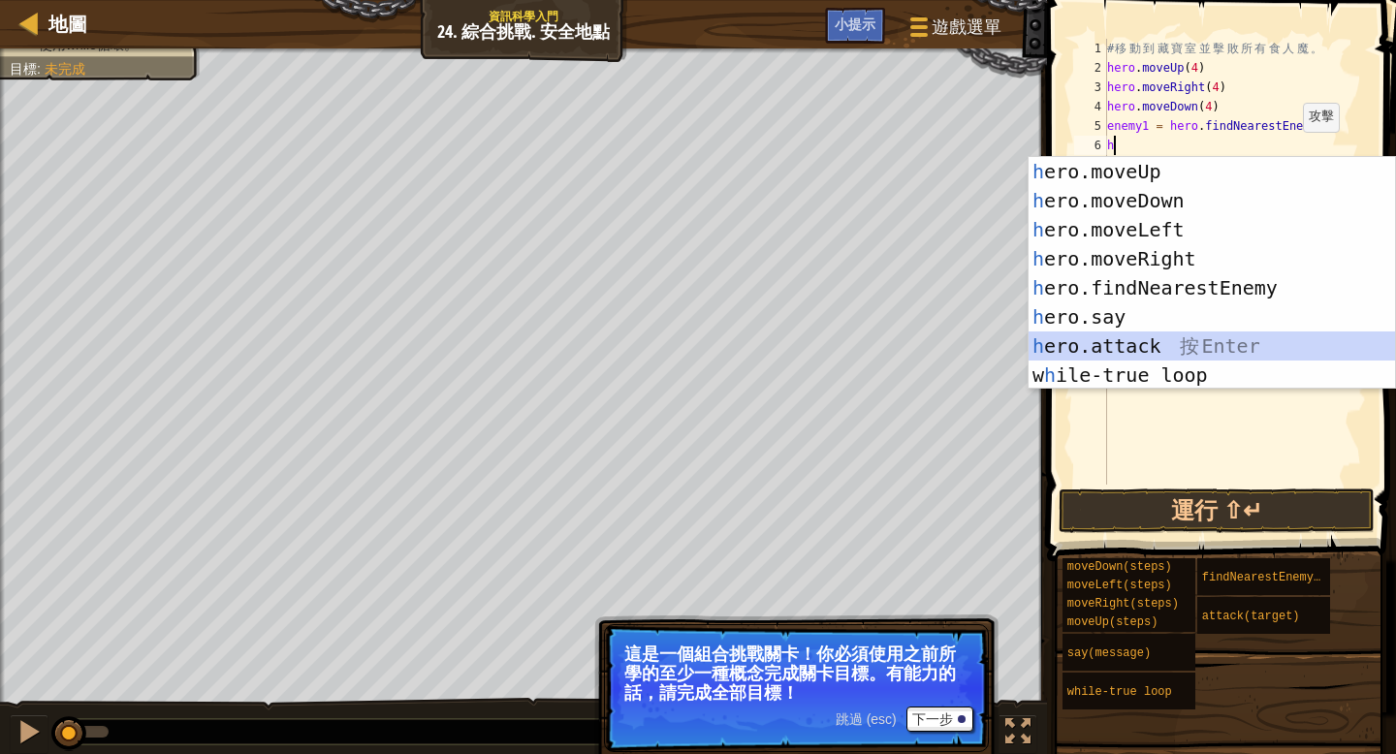
click at [1229, 346] on div "h ero.moveUp 按 Enter h ero.moveDown 按 Enter h ero.moveLeft 按 Enter h ero.moveRi…" at bounding box center [1211, 302] width 366 height 291
type textarea "hero.attack(enemy)"
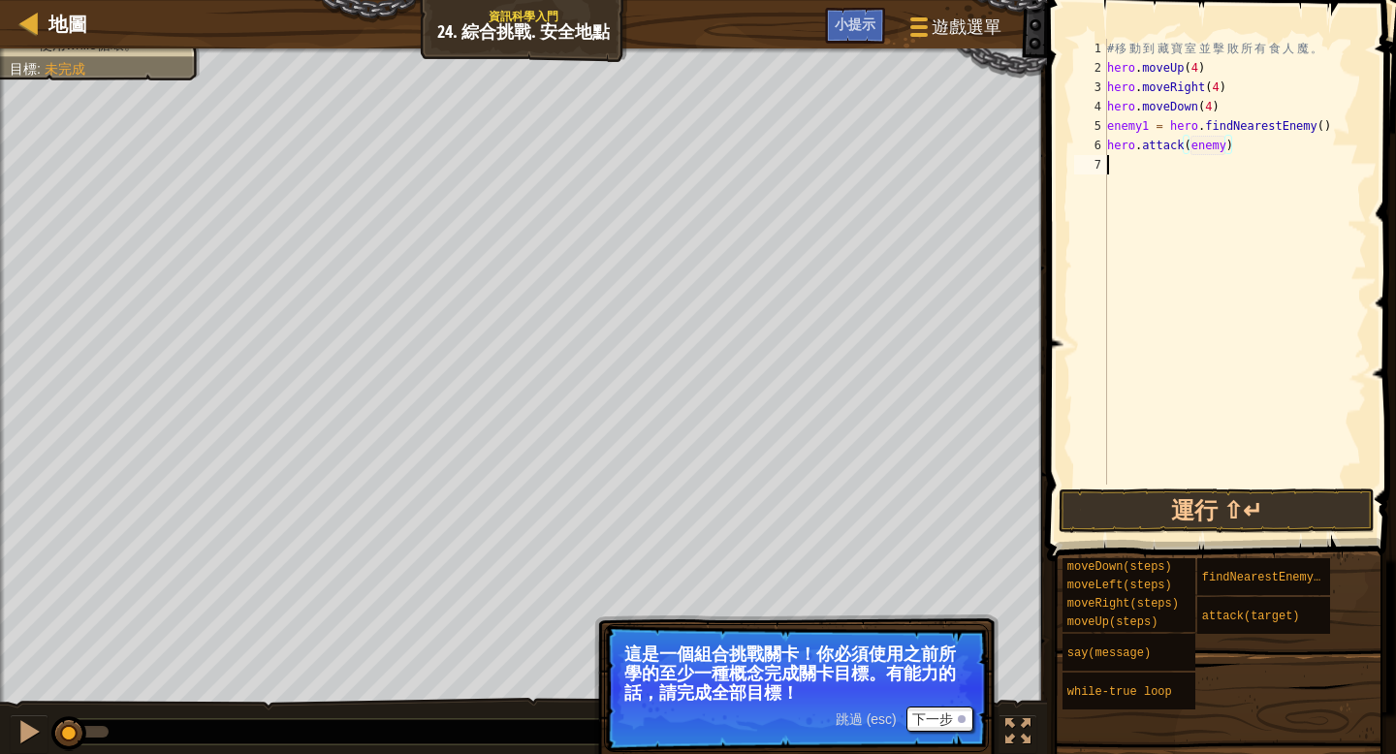
click at [1109, 165] on div "# 移 動 到 藏 寶 室 並 擊 敗 所 有 食 人 魔 。 hero . moveUp ( 4 ) hero . moveRight ( 4 ) hero…" at bounding box center [1235, 281] width 264 height 485
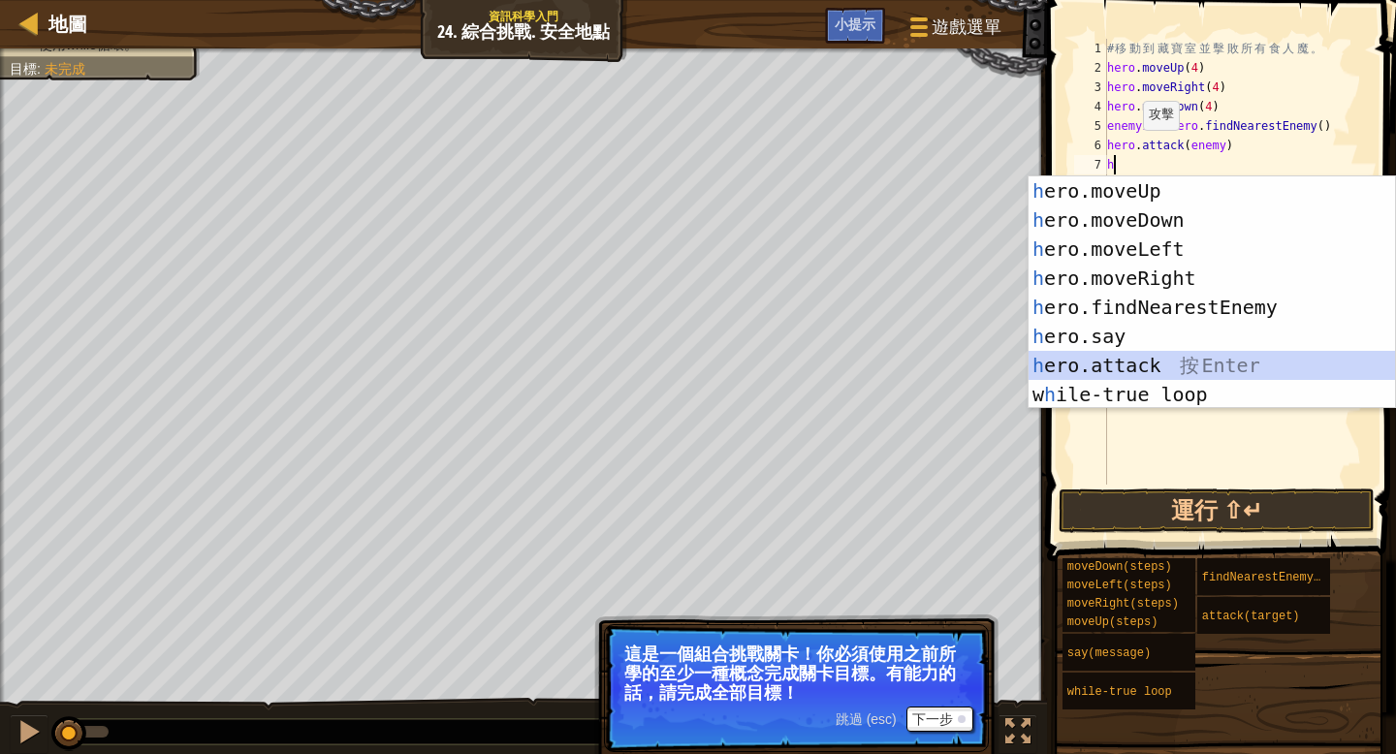
click at [1231, 356] on div "h ero.moveUp 按 Enter h ero.moveDown 按 Enter h ero.moveLeft 按 Enter h ero.moveRi…" at bounding box center [1211, 321] width 366 height 291
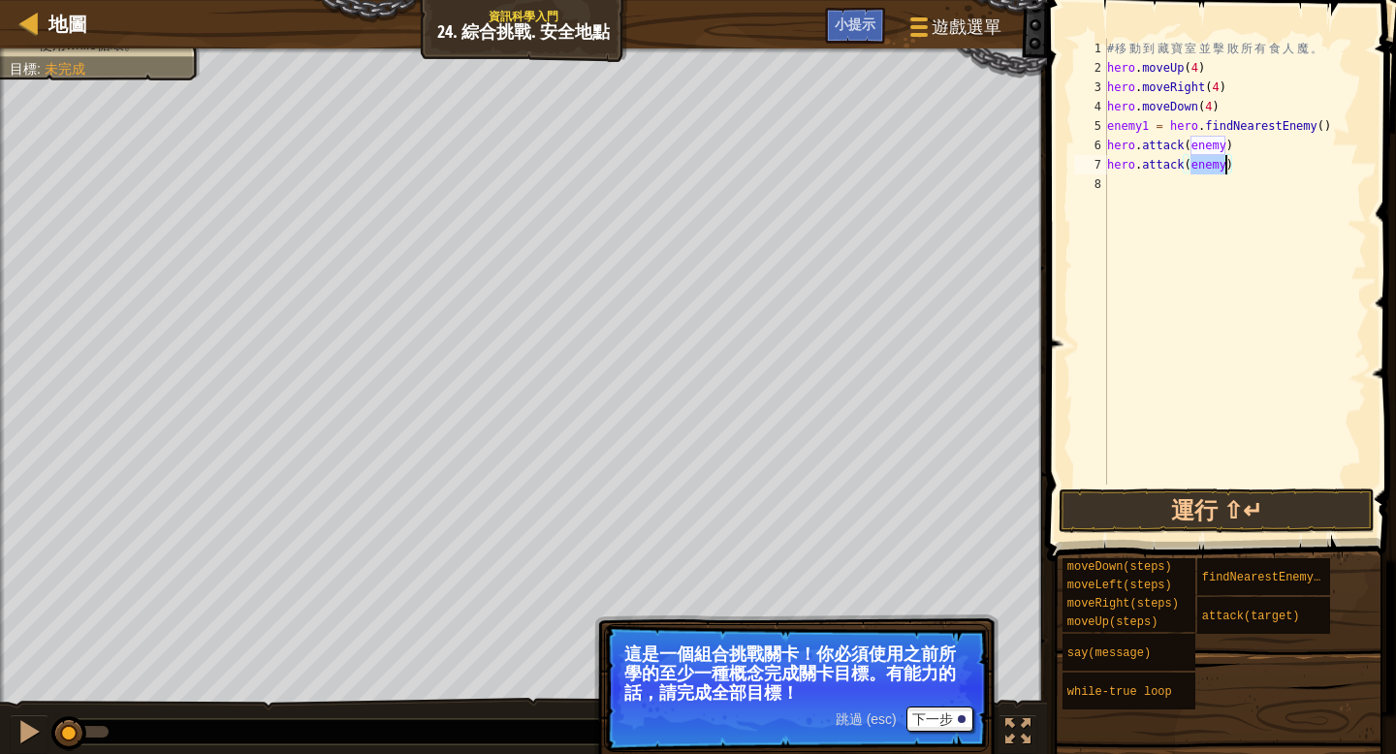
click at [1225, 145] on div "# 移 動 到 藏 寶 室 並 擊 敗 所 有 食 人 魔 。 hero . moveUp ( 4 ) hero . moveRight ( 4 ) hero…" at bounding box center [1235, 281] width 264 height 485
click at [1228, 165] on div "# 移 動 到 藏 寶 室 並 擊 敗 所 有 食 人 魔 。 hero . moveUp ( 4 ) hero . moveRight ( 4 ) hero…" at bounding box center [1235, 281] width 264 height 485
type textarea "hero.attack(enemy1)"
click at [1114, 184] on div "# 移 動 到 藏 寶 室 並 擊 敗 所 有 食 人 魔 。 hero . moveUp ( 4 ) hero . moveRight ( 4 ) hero…" at bounding box center [1235, 281] width 264 height 485
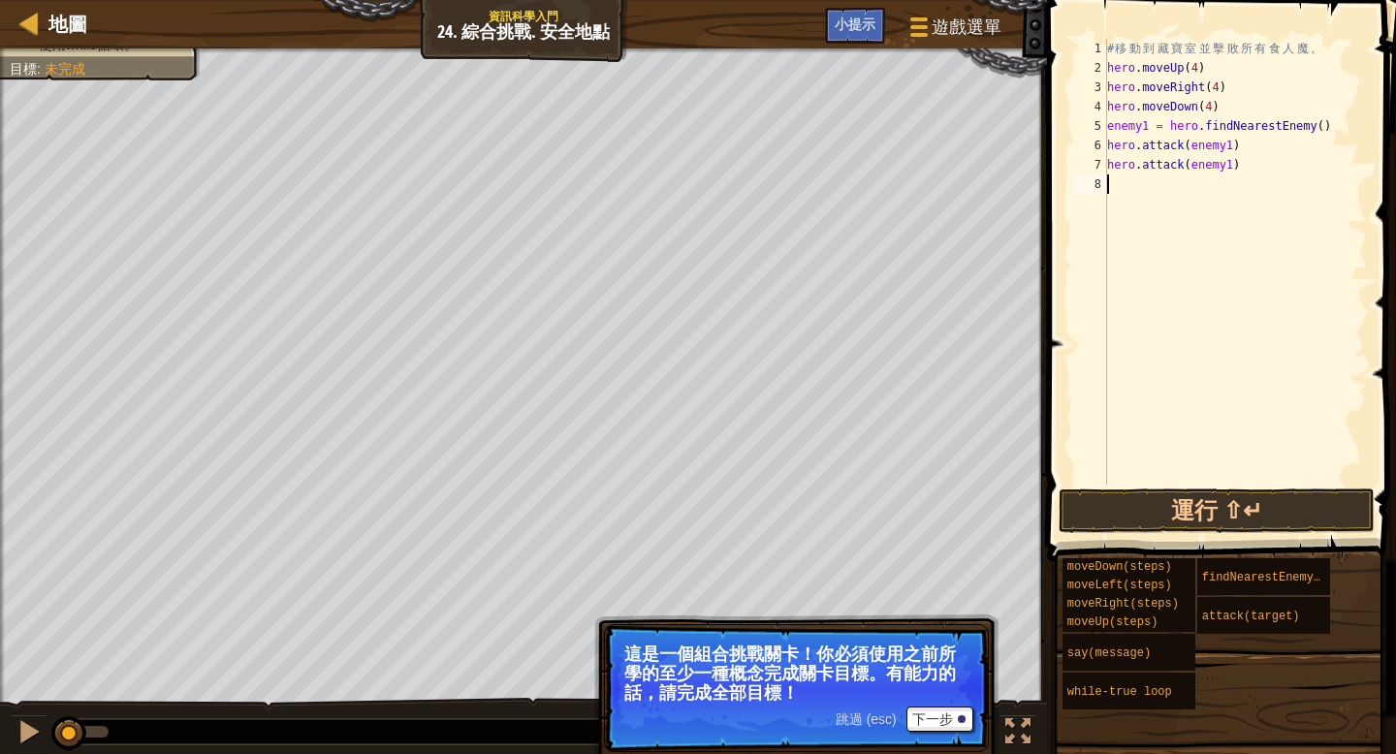
scroll to position [9, 0]
type textarea "h"
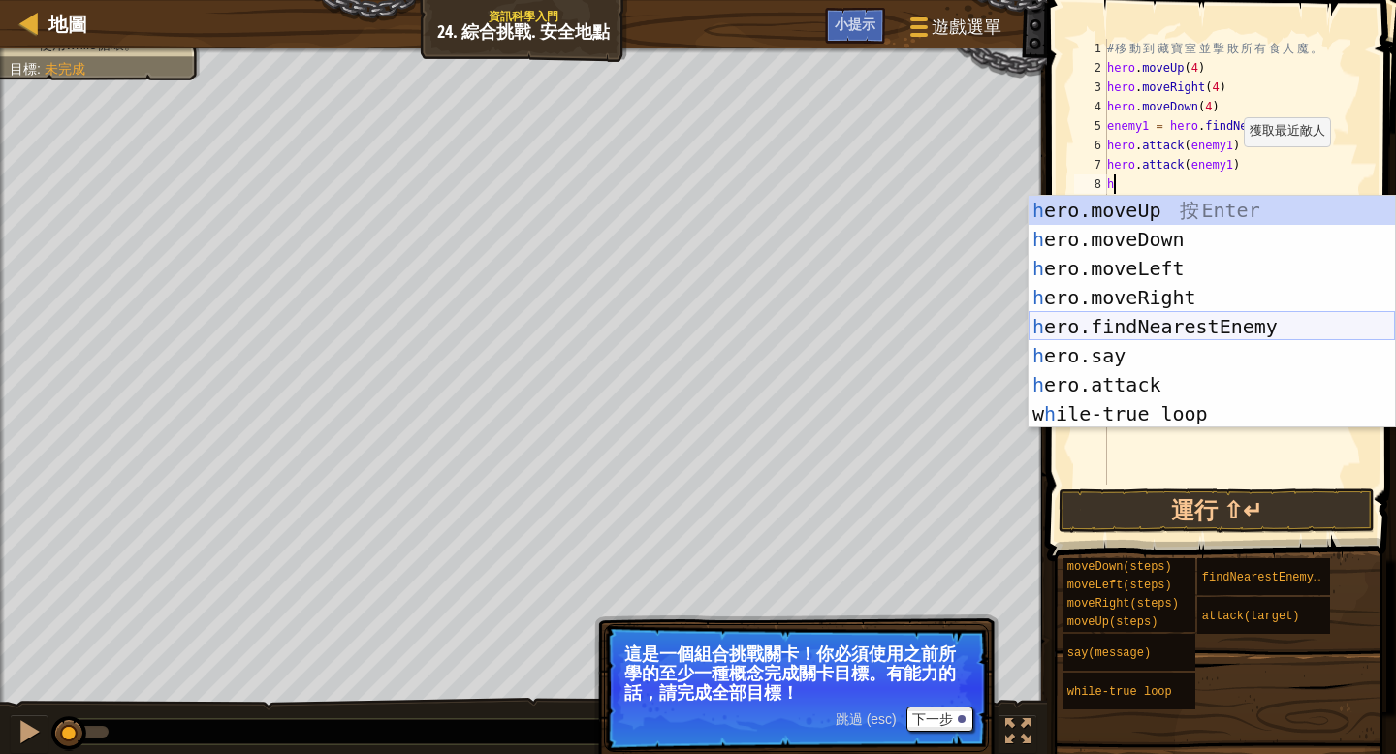
click at [1267, 327] on div "h ero.moveUp 按 Enter h ero.moveDown 按 Enter h ero.moveLeft 按 Enter h ero.moveRi…" at bounding box center [1211, 341] width 366 height 291
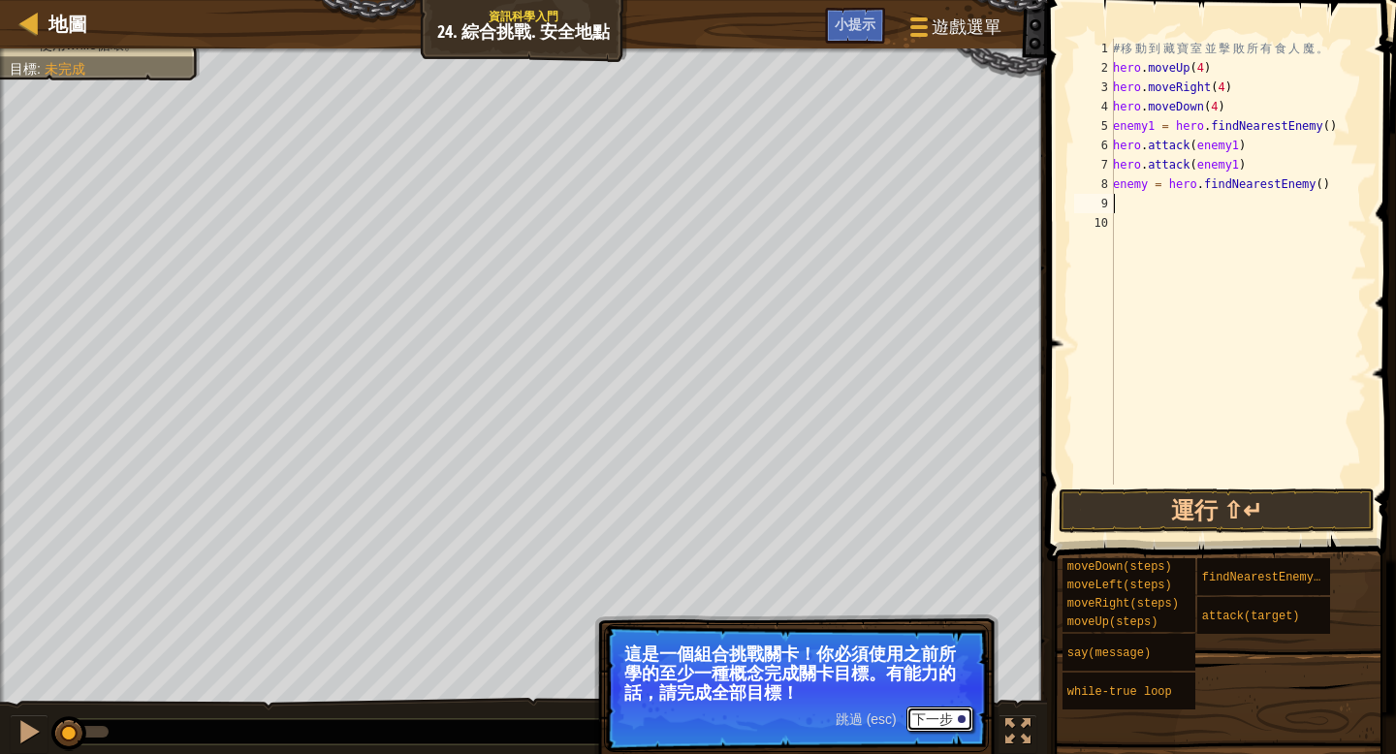
click at [953, 717] on button "下一步" at bounding box center [939, 719] width 67 height 25
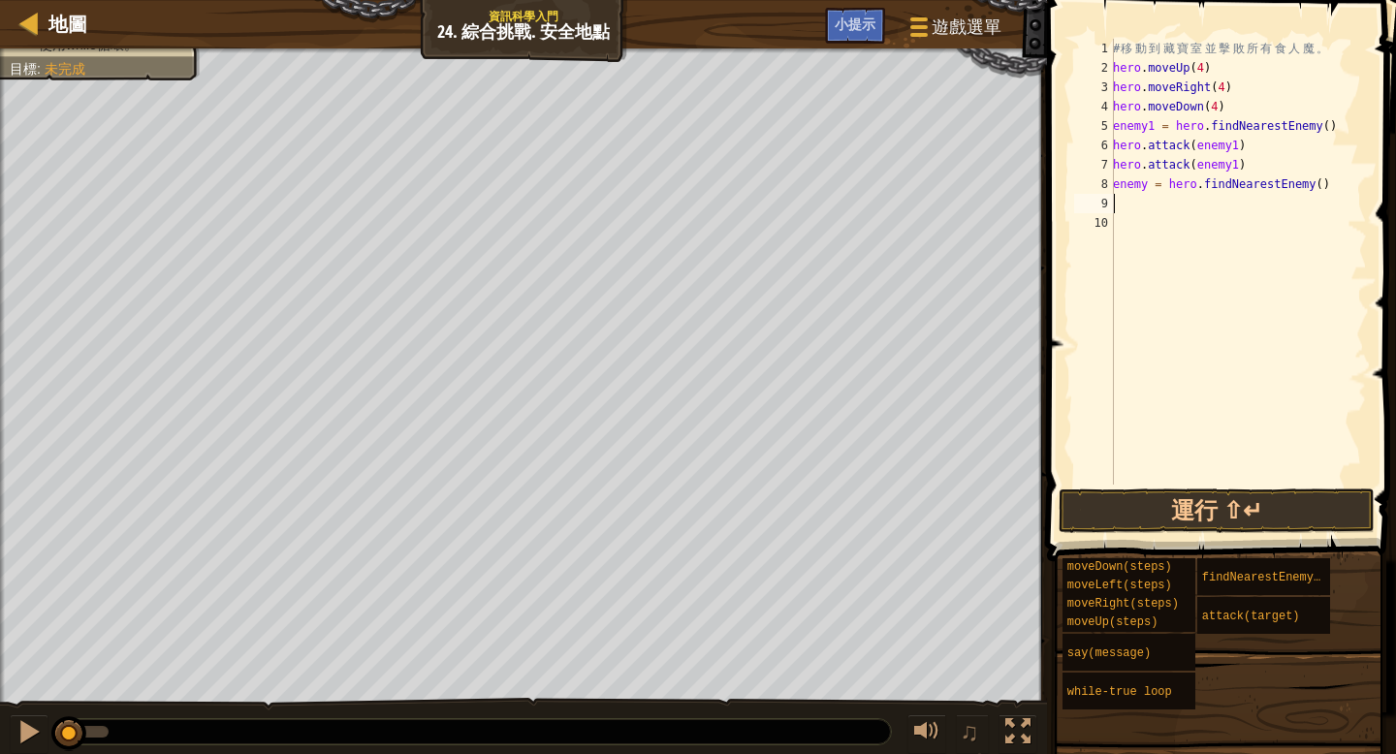
click at [1151, 182] on div "# 移 動 到 藏 寶 室 並 擊 敗 所 有 食 人 魔 。 hero . moveUp ( 4 ) hero . moveRight ( 4 ) hero…" at bounding box center [1238, 281] width 258 height 485
type textarea "enemy2 = hero.findNearestEnemy()"
click at [1120, 205] on div "# 移 動 到 藏 寶 室 並 擊 敗 所 有 食 人 魔 。 hero . moveUp ( 4 ) hero . moveRight ( 4 ) hero…" at bounding box center [1238, 281] width 258 height 485
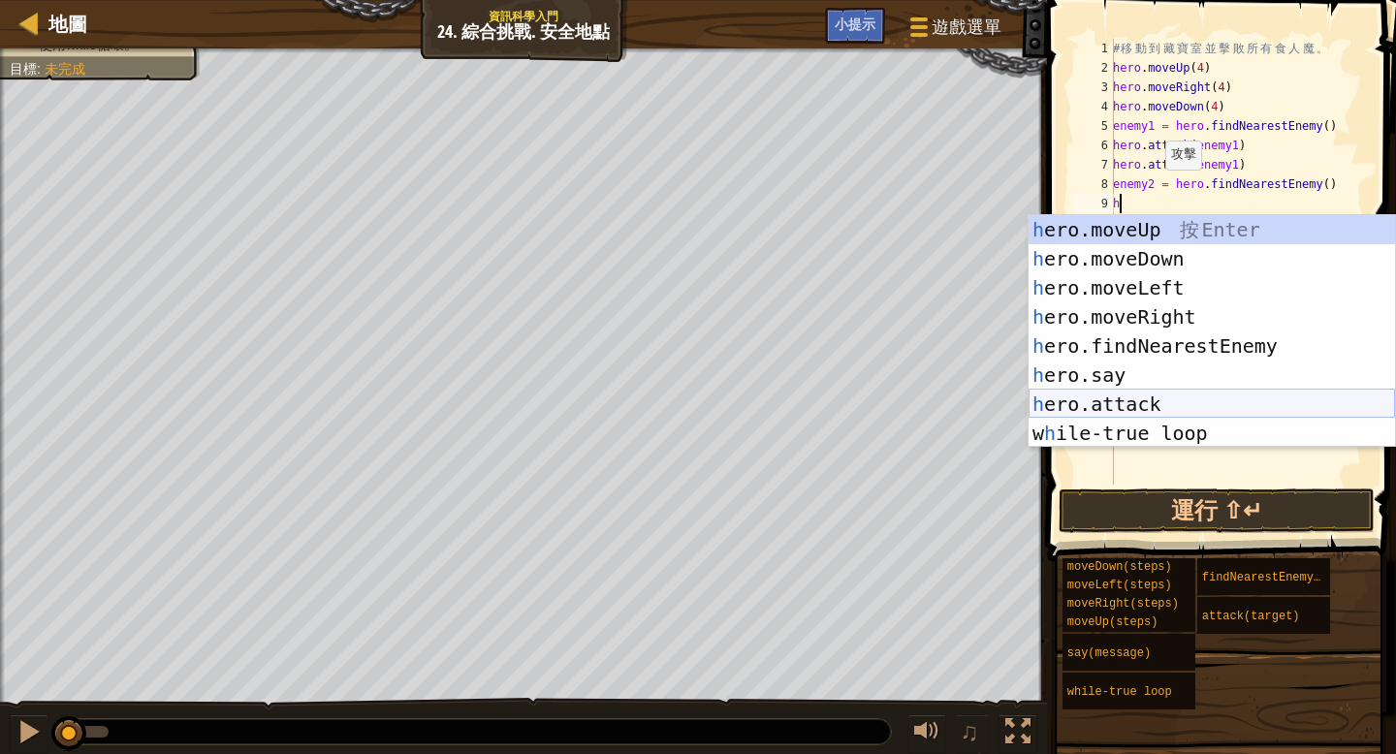
click at [1193, 390] on div "h ero.moveUp 按 Enter h ero.moveDown 按 Enter h ero.moveLeft 按 Enter h ero.moveRi…" at bounding box center [1211, 360] width 366 height 291
type textarea "hero.attack(enemy)"
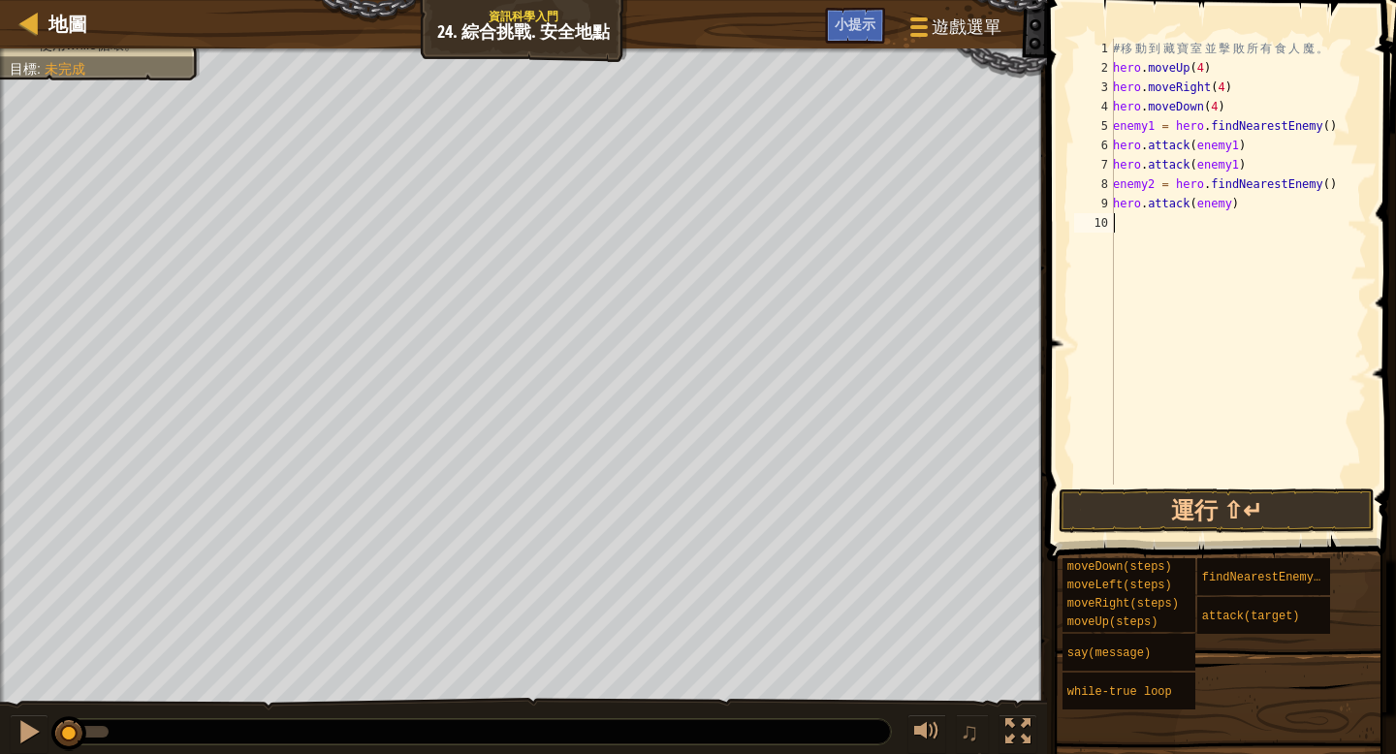
click at [1120, 223] on div "# 移 動 到 藏 寶 室 並 擊 敗 所 有 食 人 魔 。 hero . moveUp ( 4 ) hero . moveRight ( 4 ) hero…" at bounding box center [1238, 281] width 258 height 485
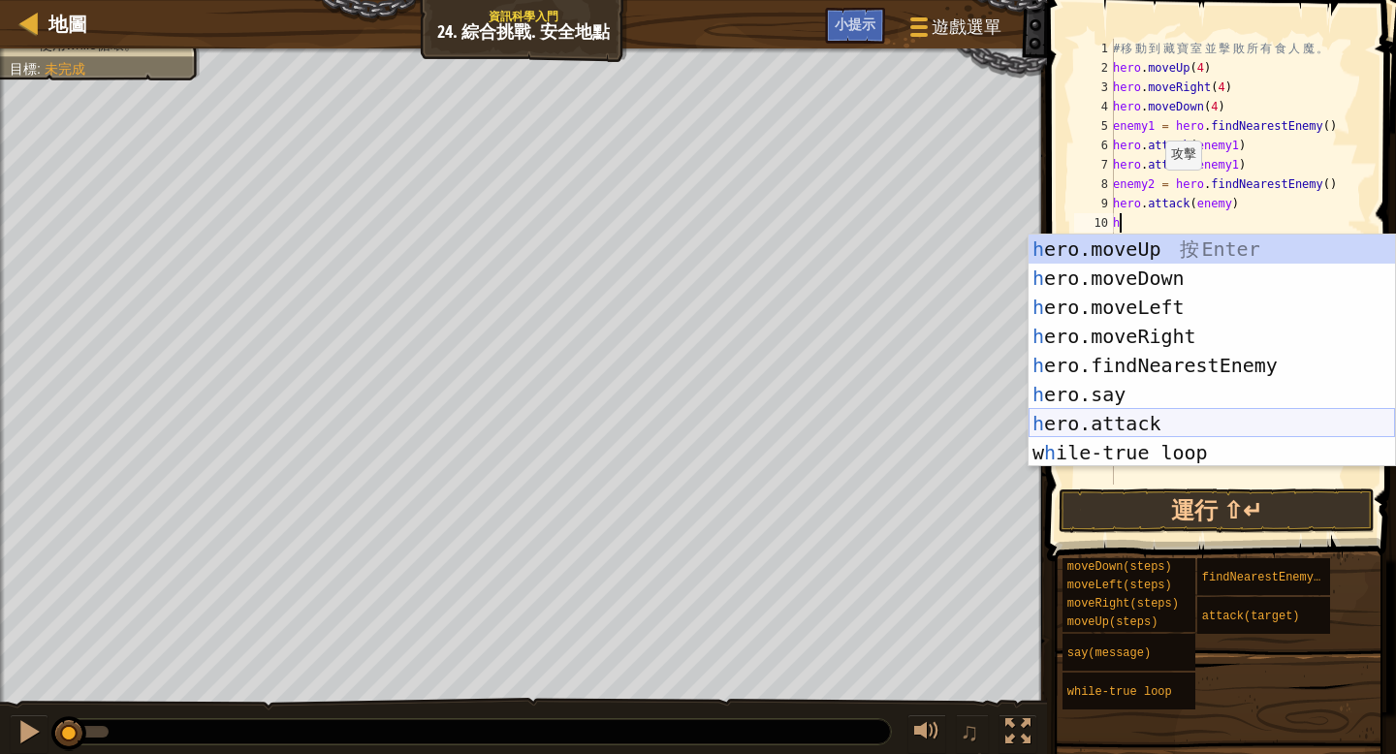
click at [1158, 421] on div "h ero.moveUp 按 Enter h ero.moveDown 按 Enter h ero.moveLeft 按 Enter h ero.moveRi…" at bounding box center [1211, 380] width 366 height 291
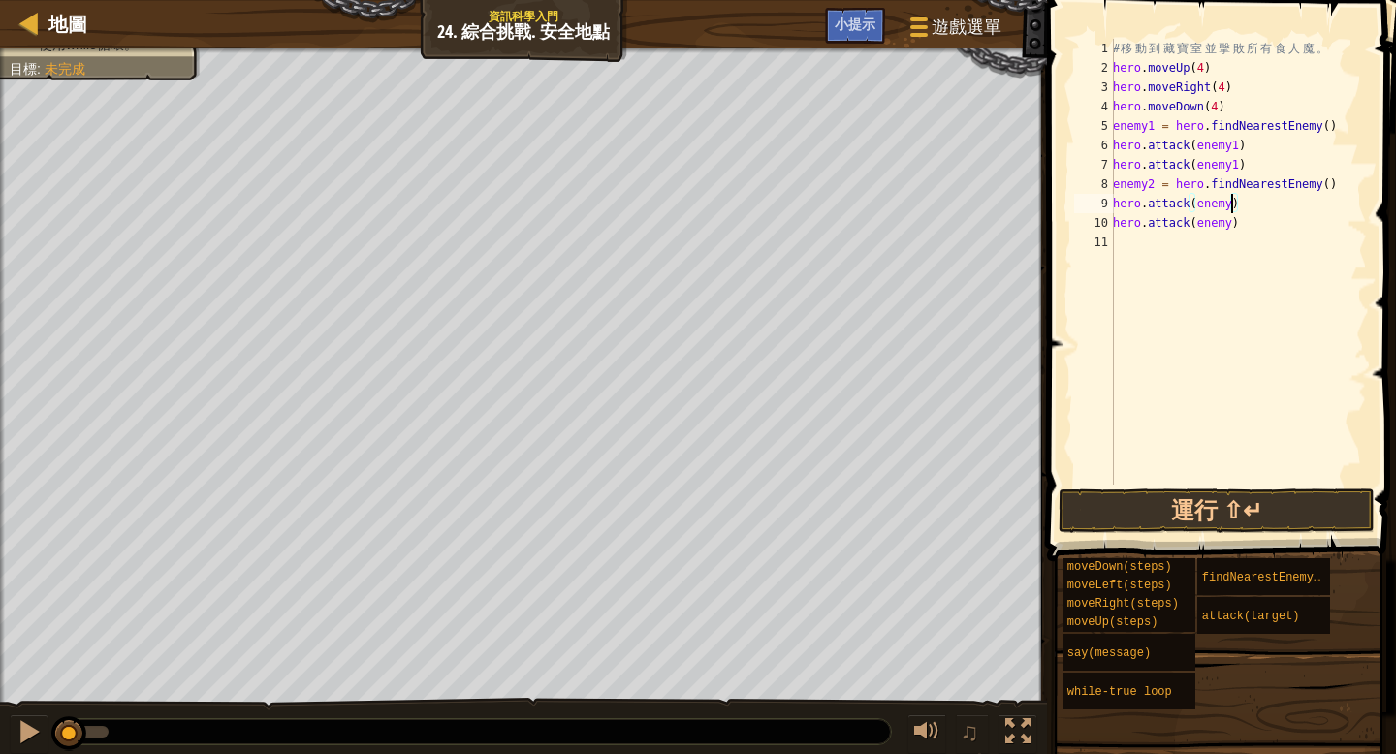
click at [1230, 203] on div "# 移 動 到 藏 寶 室 並 擊 敗 所 有 食 人 魔 。 hero . moveUp ( 4 ) hero . moveRight ( 4 ) hero…" at bounding box center [1238, 281] width 258 height 485
click at [1232, 223] on div "# 移 動 到 藏 寶 室 並 擊 敗 所 有 食 人 魔 。 hero . moveUp ( 4 ) hero . moveRight ( 4 ) hero…" at bounding box center [1238, 281] width 258 height 485
type textarea "hero.attack(enemy2)"
click at [1120, 238] on div "# 移 動 到 藏 寶 室 並 擊 敗 所 有 食 人 魔 。 hero . moveUp ( 4 ) hero . moveRight ( 4 ) hero…" at bounding box center [1238, 281] width 258 height 485
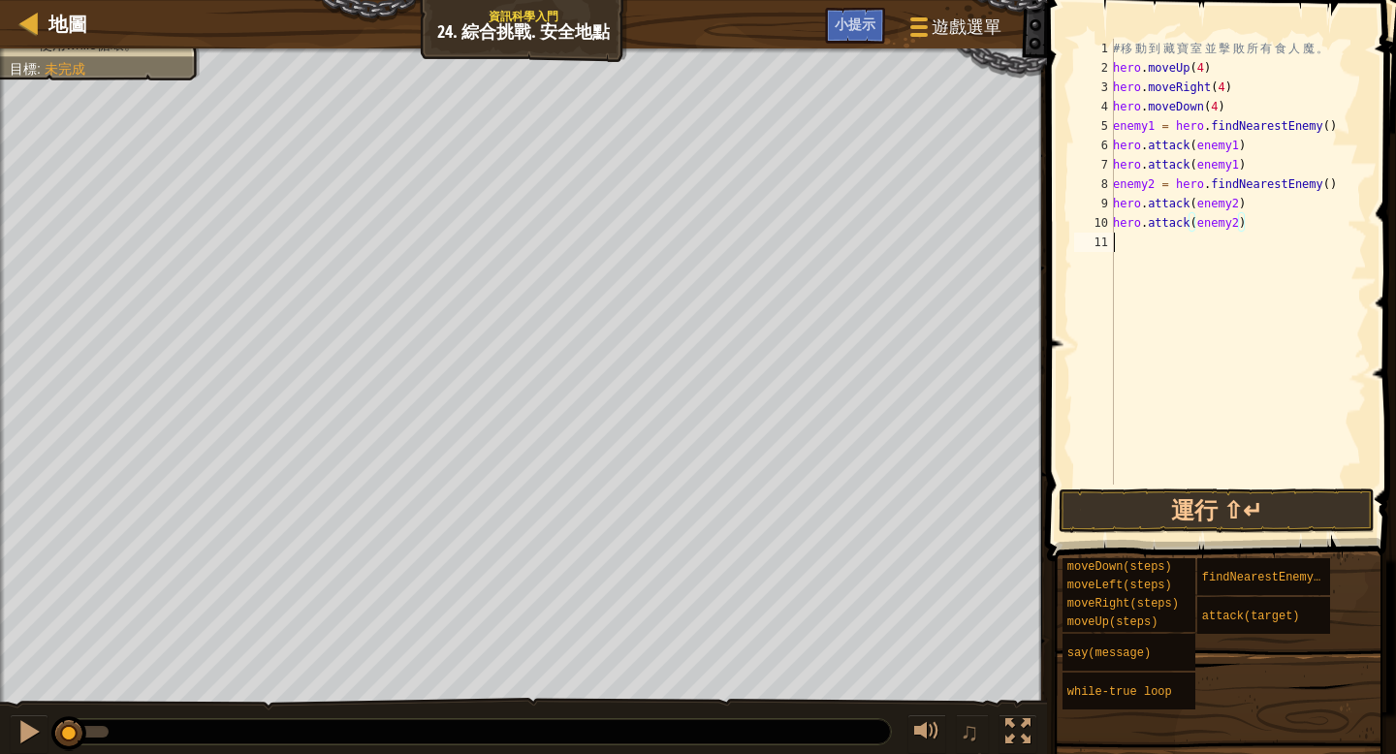
scroll to position [9, 0]
type textarea "h"
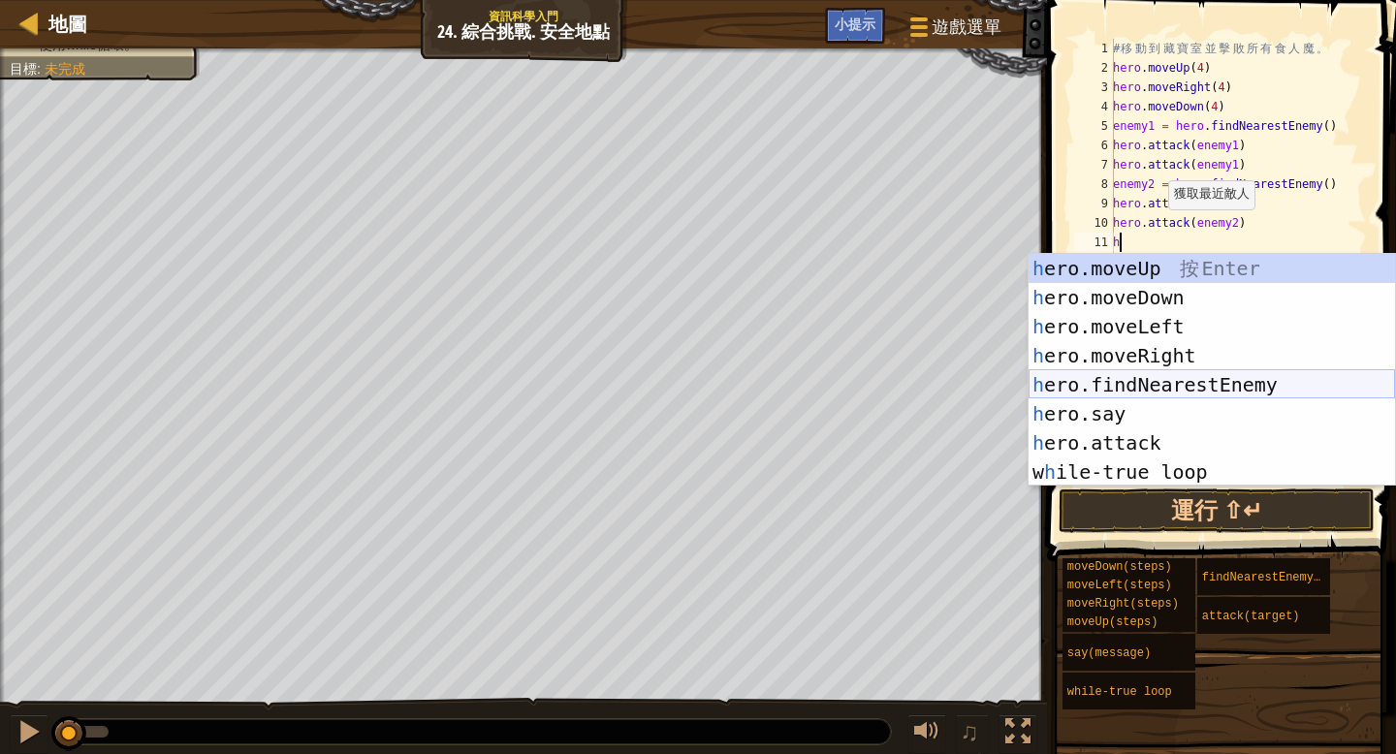
click at [1289, 373] on div "h ero.moveUp 按 Enter h ero.moveDown 按 Enter h ero.moveLeft 按 Enter h ero.moveRi…" at bounding box center [1211, 399] width 366 height 291
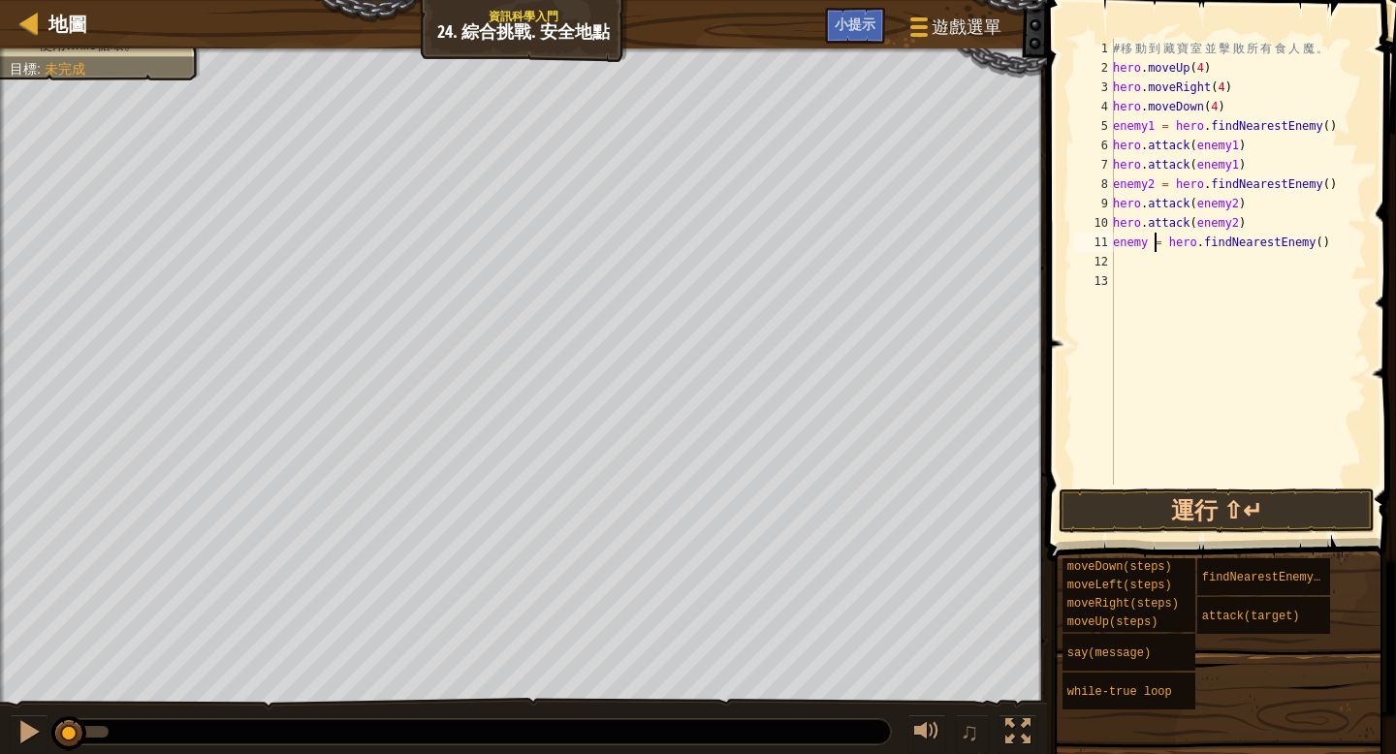
click at [1151, 240] on div "# 移 動 到 藏 寶 室 並 擊 敗 所 有 食 人 魔 。 hero . moveUp ( 4 ) hero . moveRight ( 4 ) hero…" at bounding box center [1238, 281] width 258 height 485
type textarea "enemy3= hero.findNearestEnemy()"
click at [1122, 265] on div "# 移 動 到 藏 寶 室 並 擊 敗 所 有 食 人 魔 。 hero . moveUp ( 4 ) hero . moveRight ( 4 ) hero…" at bounding box center [1238, 281] width 258 height 485
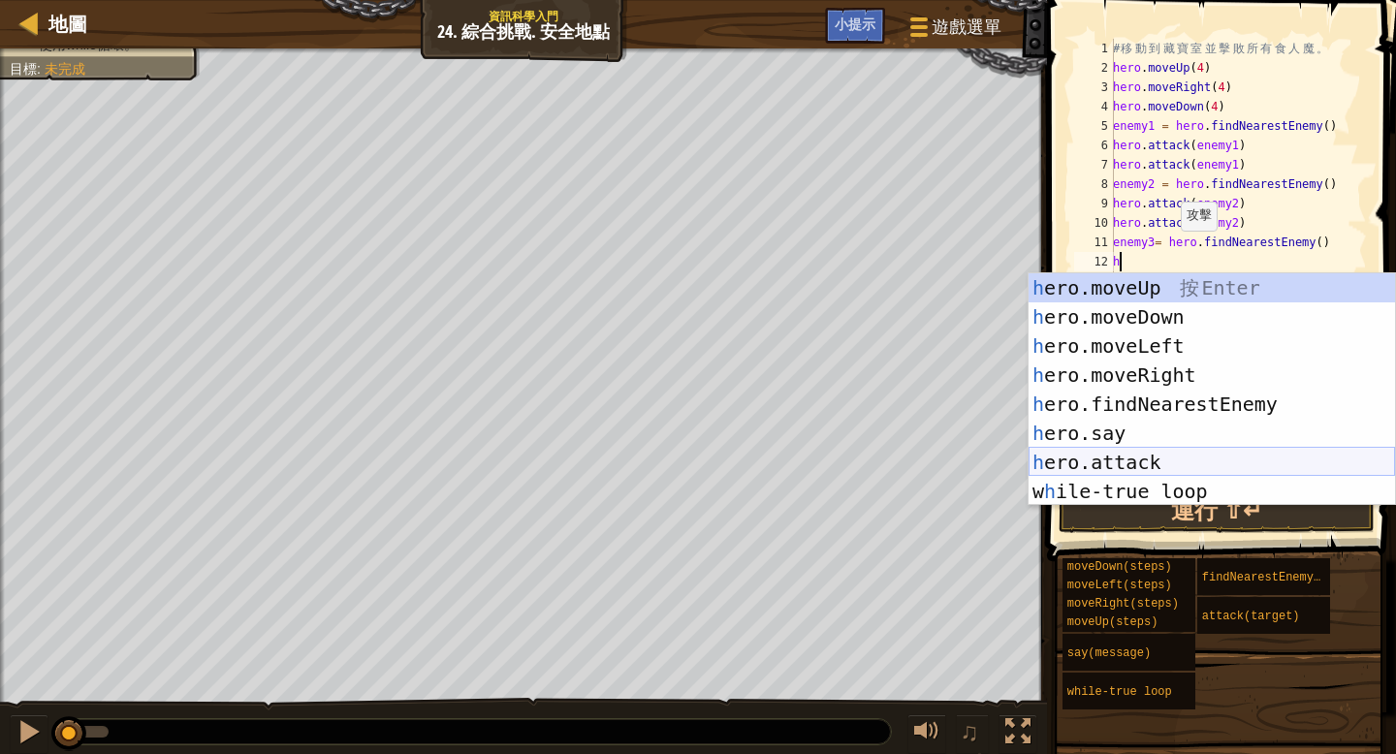
click at [1242, 453] on div "h ero.moveUp 按 Enter h ero.moveDown 按 Enter h ero.moveLeft 按 Enter h ero.moveRi…" at bounding box center [1211, 418] width 366 height 291
type textarea "hero.attack(enemy)"
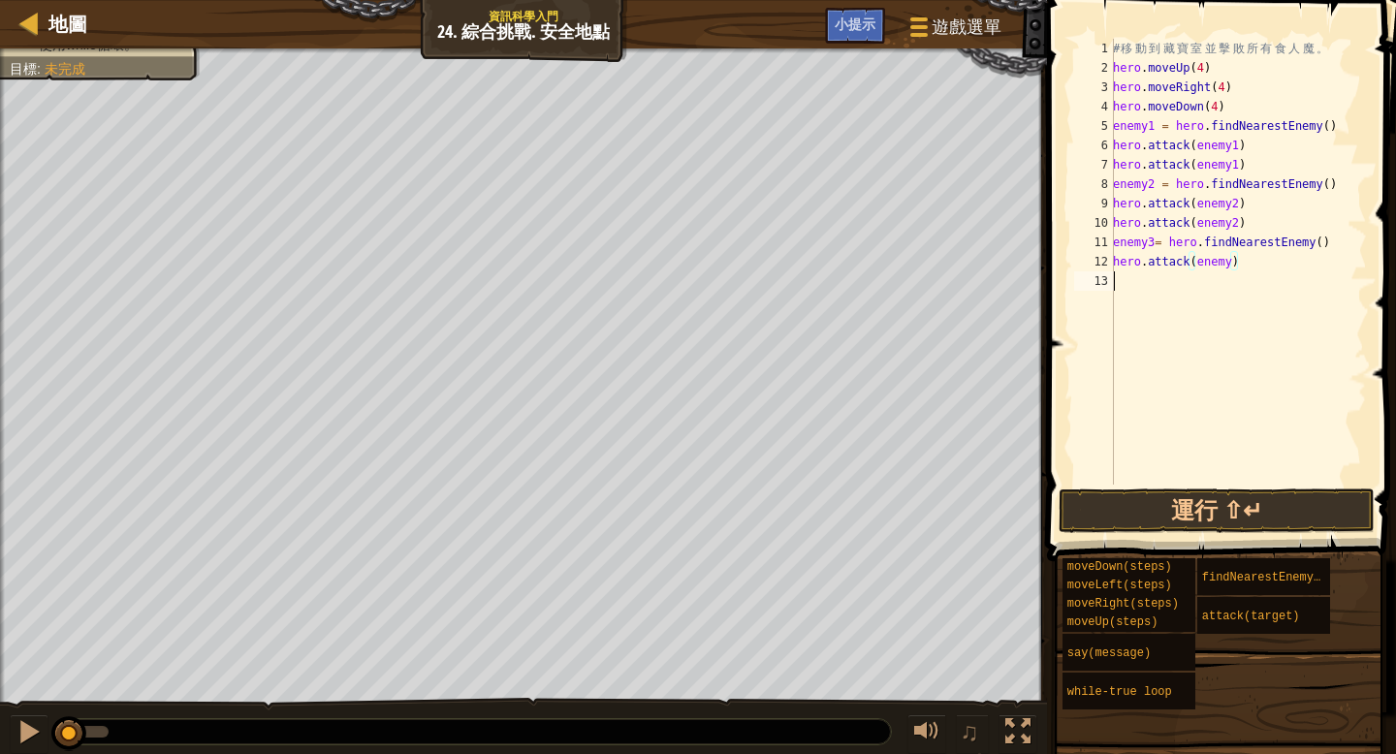
click at [1128, 283] on div "# 移 動 到 藏 寶 室 並 擊 敗 所 有 食 人 魔 。 hero . moveUp ( 4 ) hero . moveRight ( 4 ) hero…" at bounding box center [1238, 281] width 258 height 485
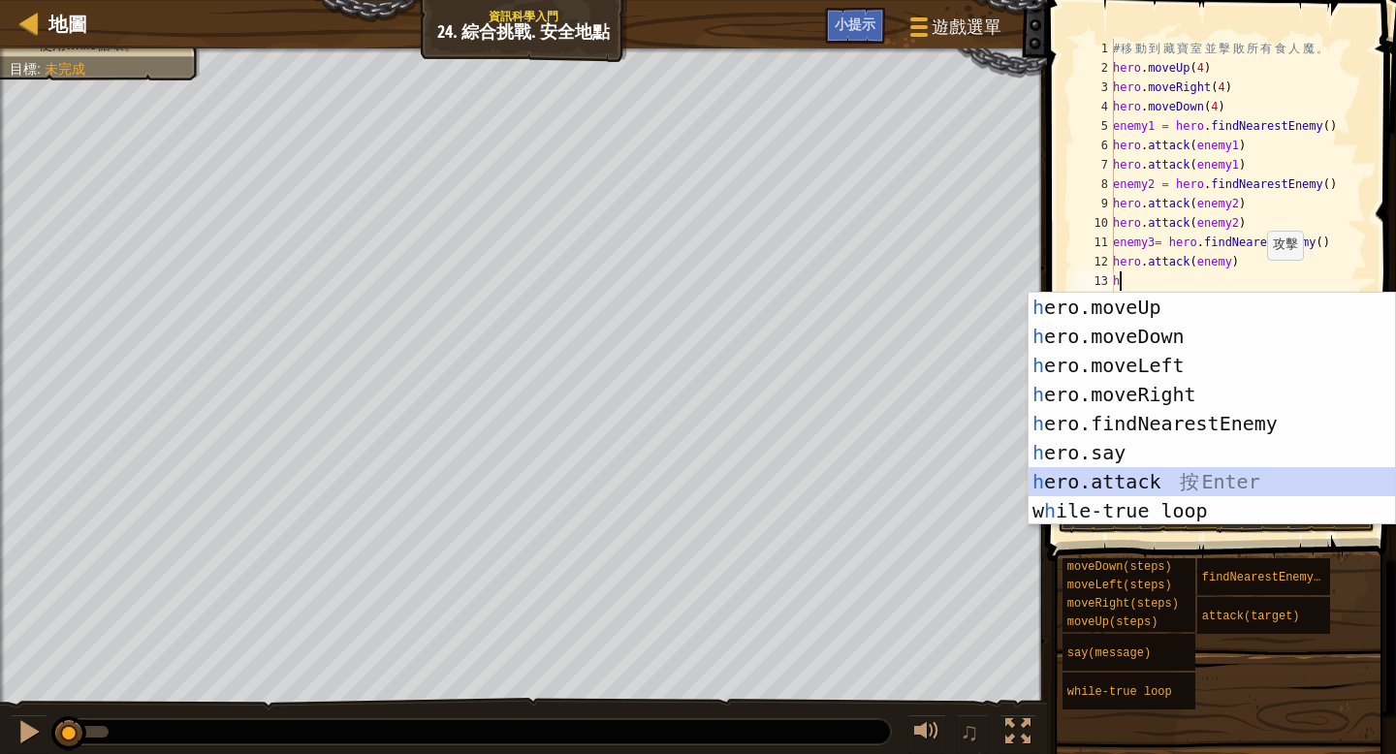
drag, startPoint x: 1150, startPoint y: 473, endPoint x: 1215, endPoint y: 427, distance: 80.1
click at [1151, 472] on div "h ero.moveUp 按 Enter h ero.moveDown 按 Enter h ero.moveLeft 按 Enter h ero.moveRi…" at bounding box center [1211, 438] width 366 height 291
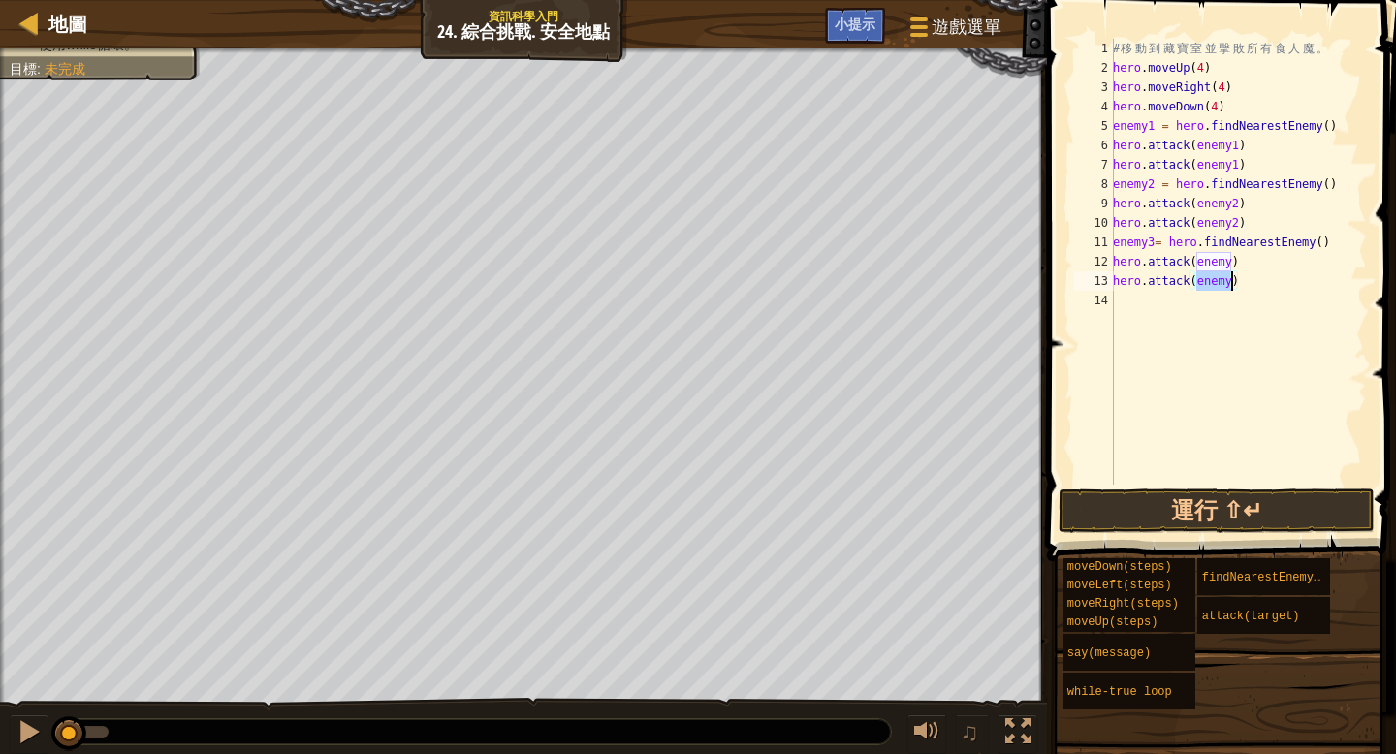
click at [1233, 258] on div "# 移 動 到 藏 寶 室 並 擊 敗 所 有 食 人 魔 。 hero . moveUp ( 4 ) hero . moveRight ( 4 ) hero…" at bounding box center [1238, 281] width 258 height 485
drag, startPoint x: 1234, startPoint y: 283, endPoint x: 1307, endPoint y: 335, distance: 89.6
click at [1234, 282] on div "# 移 動 到 藏 寶 室 並 擊 敗 所 有 食 人 魔 。 hero . moveUp ( 4 ) hero . moveRight ( 4 ) hero…" at bounding box center [1238, 281] width 258 height 485
click at [1291, 509] on button "運行 ⇧↵" at bounding box center [1216, 511] width 316 height 45
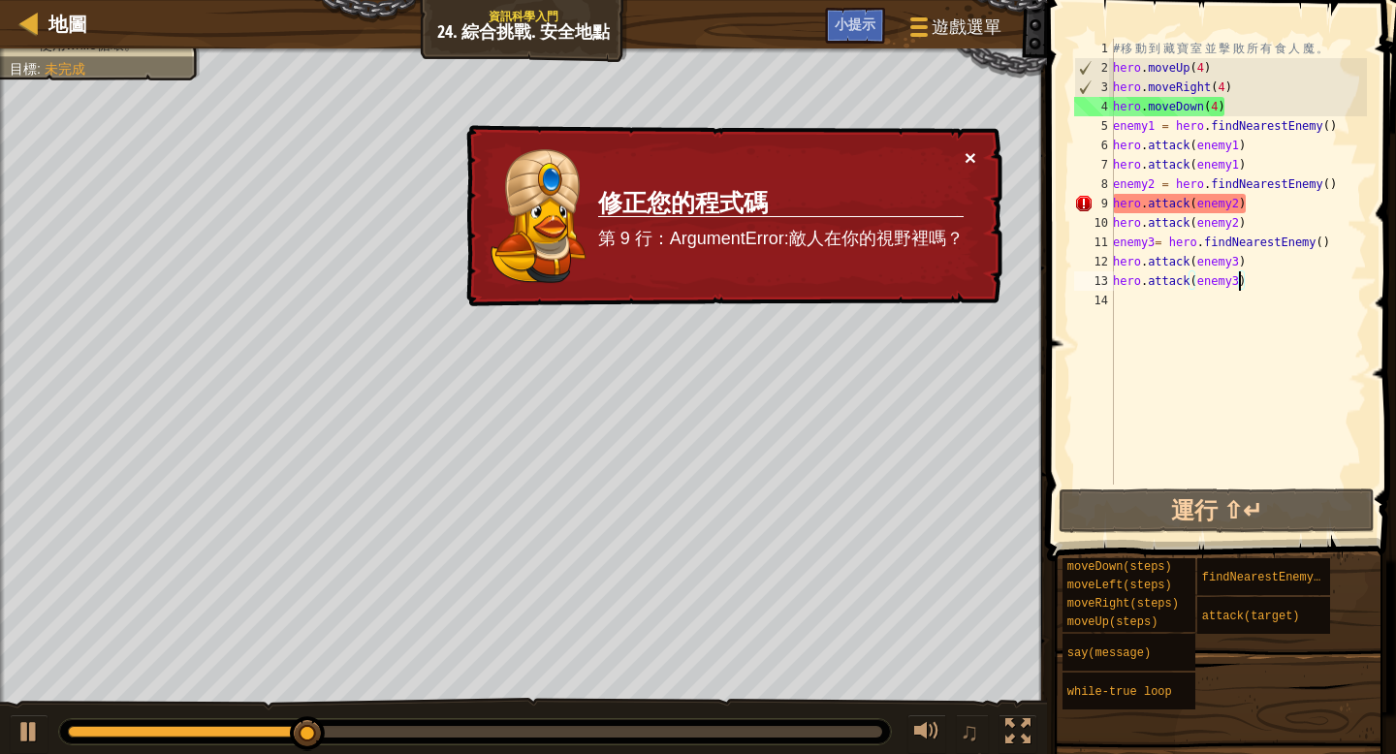
click at [972, 155] on button "×" at bounding box center [970, 157] width 12 height 20
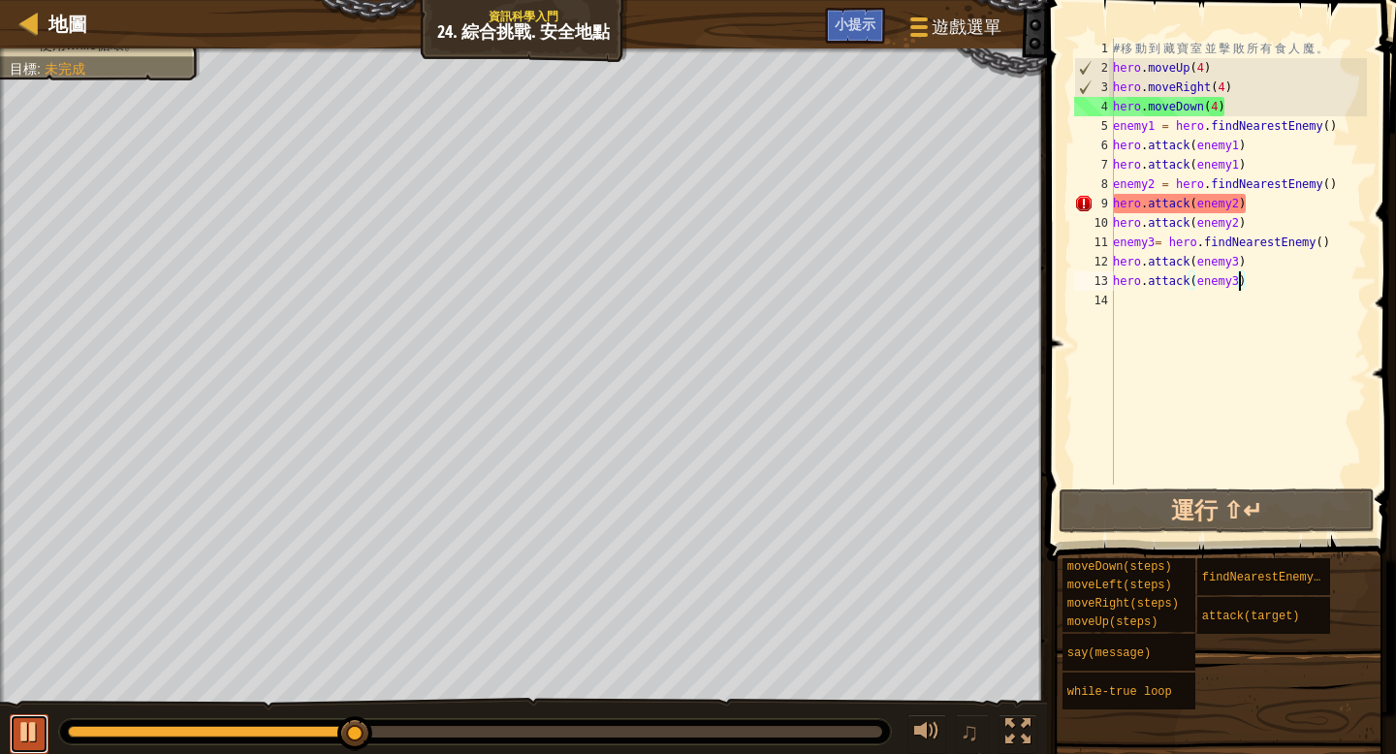
click at [42, 744] on button at bounding box center [29, 734] width 39 height 40
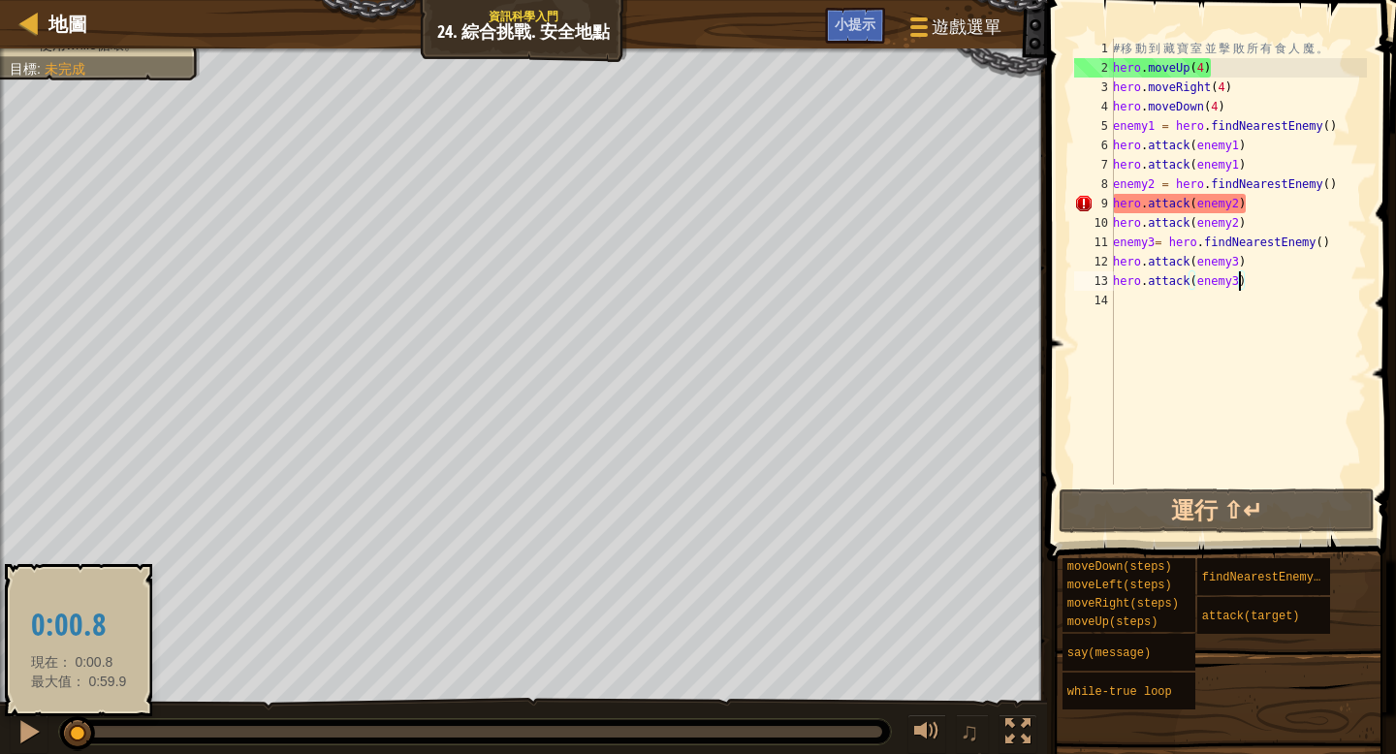
drag, startPoint x: 346, startPoint y: 737, endPoint x: 79, endPoint y: 744, distance: 267.6
click at [79, 744] on div at bounding box center [77, 733] width 35 height 35
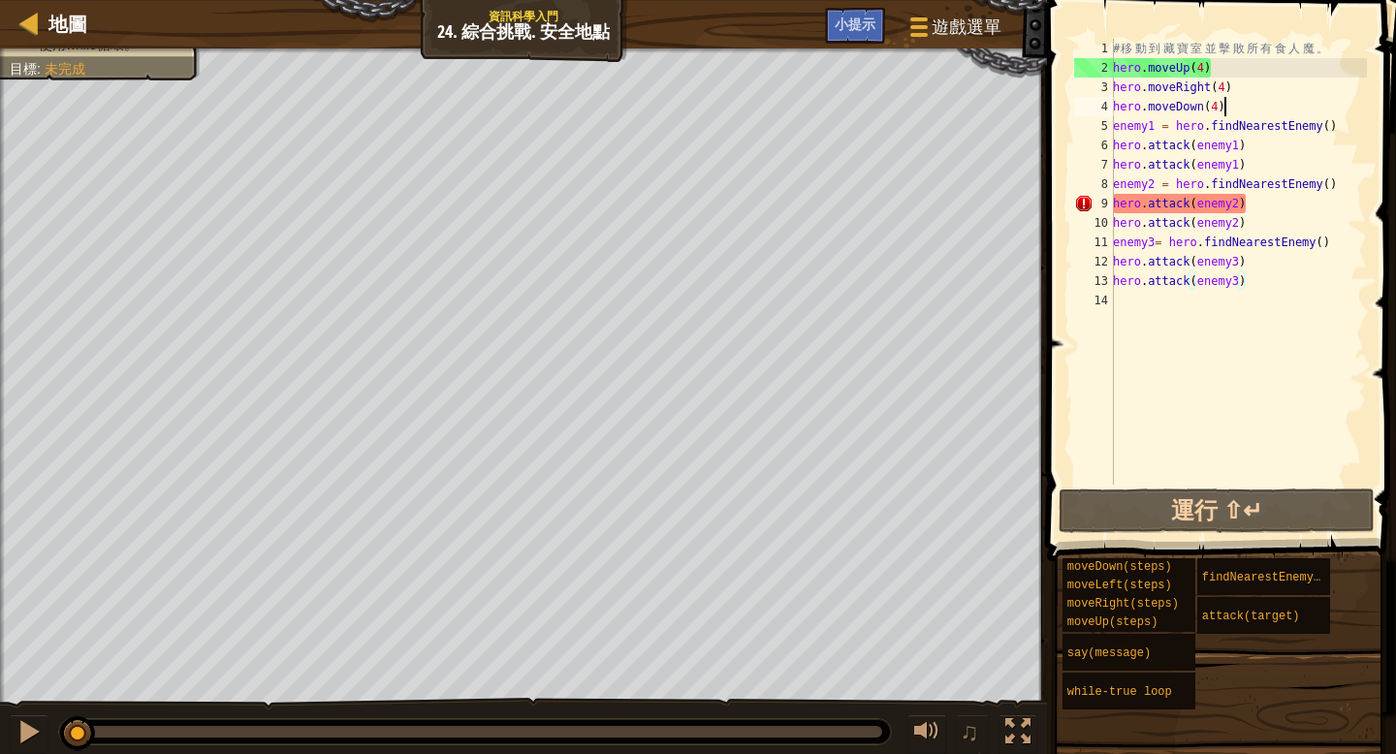
click at [1243, 110] on div "# 移 動 到 藏 寶 室 並 擊 敗 所 有 食 人 魔 。 hero . moveUp ( 4 ) hero . moveRight ( 4 ) hero…" at bounding box center [1238, 281] width 258 height 485
click at [1220, 105] on div "# 移 動 到 藏 寶 室 並 擊 敗 所 有 食 人 魔 。 hero . moveUp ( 4 ) hero . moveRight ( 4 ) hero…" at bounding box center [1238, 281] width 258 height 485
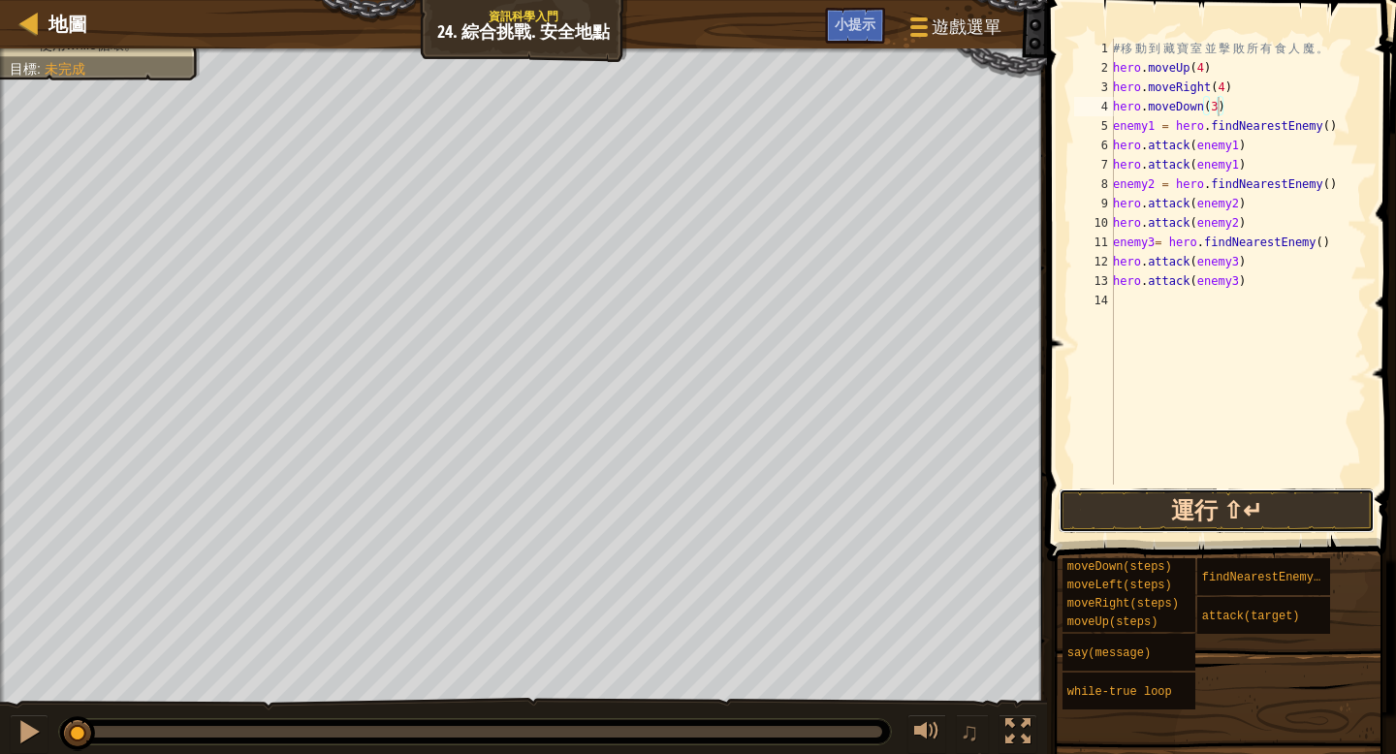
click at [1207, 501] on button "運行 ⇧↵" at bounding box center [1216, 511] width 316 height 45
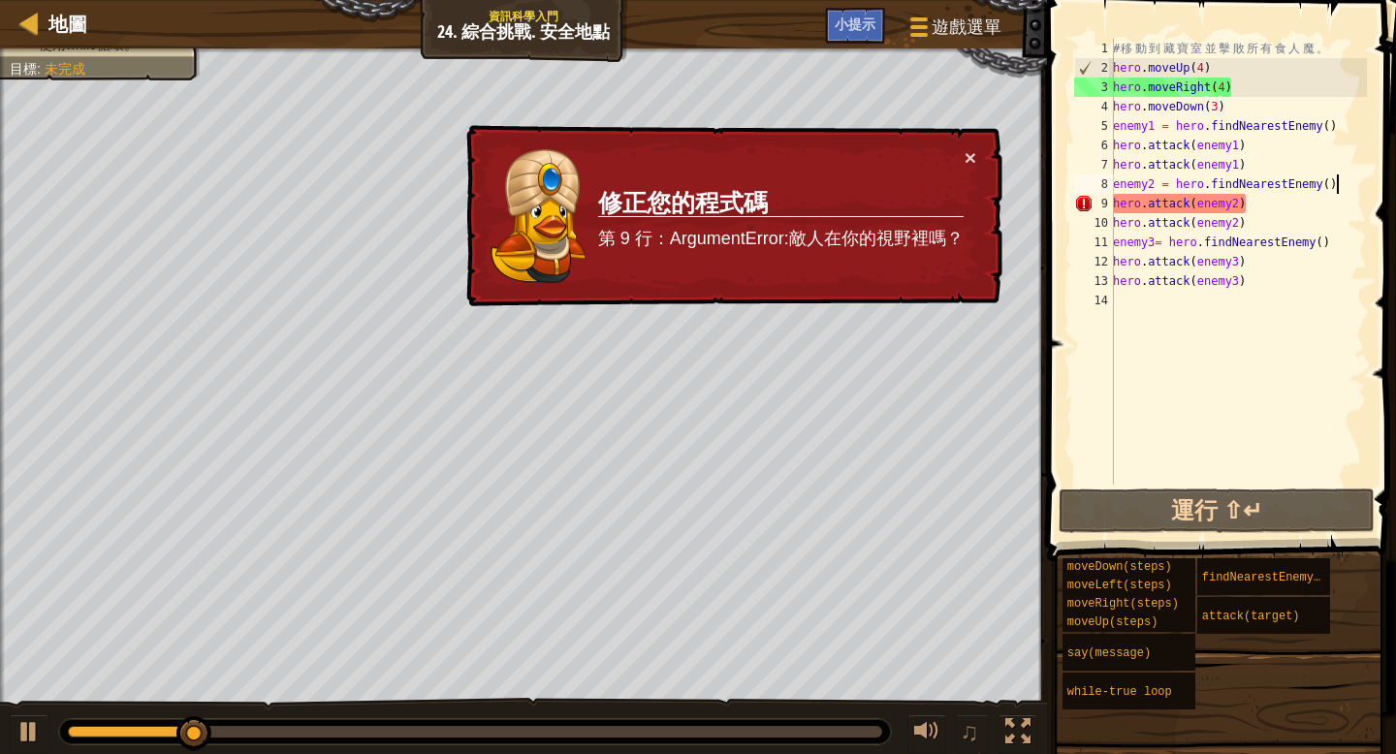
click at [1350, 184] on div "# 移 動 到 藏 寶 室 並 擊 敗 所 有 食 人 魔 。 hero . moveUp ( 4 ) hero . moveRight ( 4 ) hero…" at bounding box center [1238, 281] width 258 height 485
type textarea "enemy2 = hero.findNearestEnemy()"
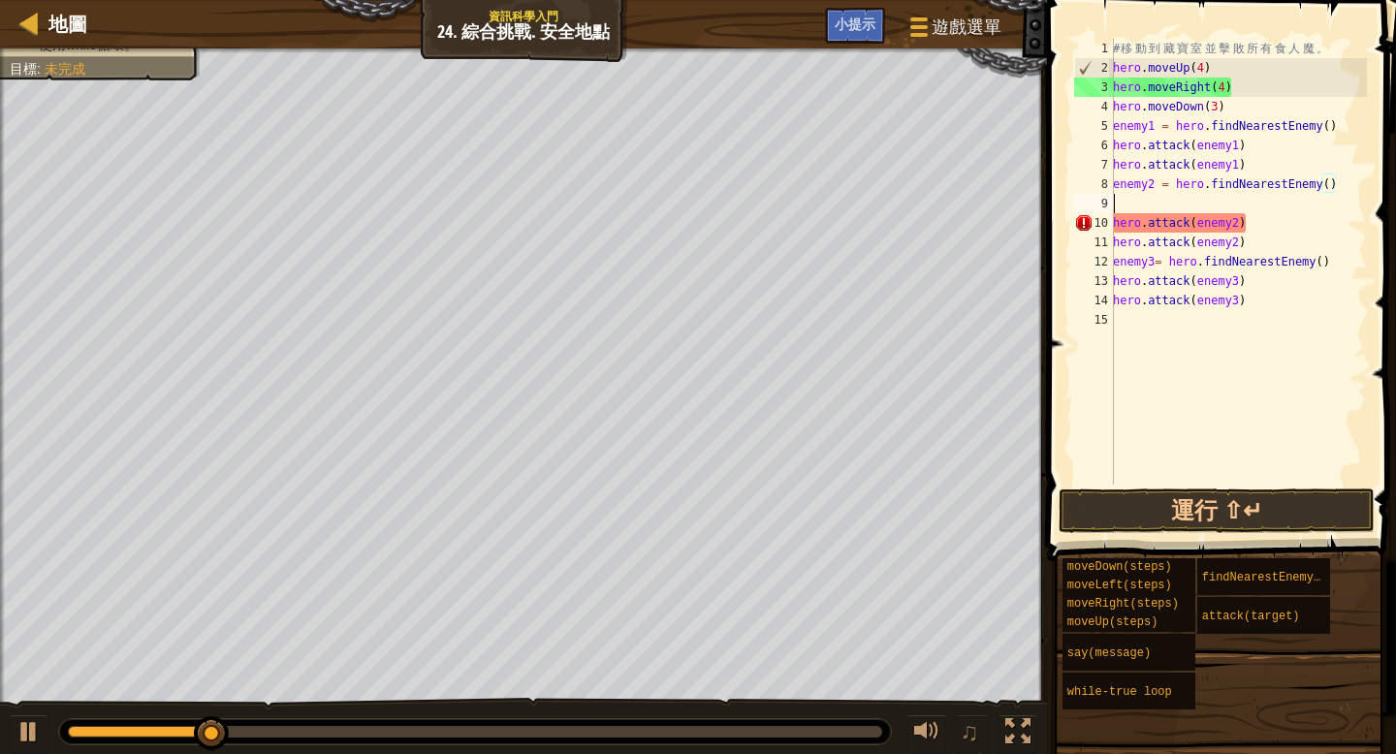
scroll to position [9, 0]
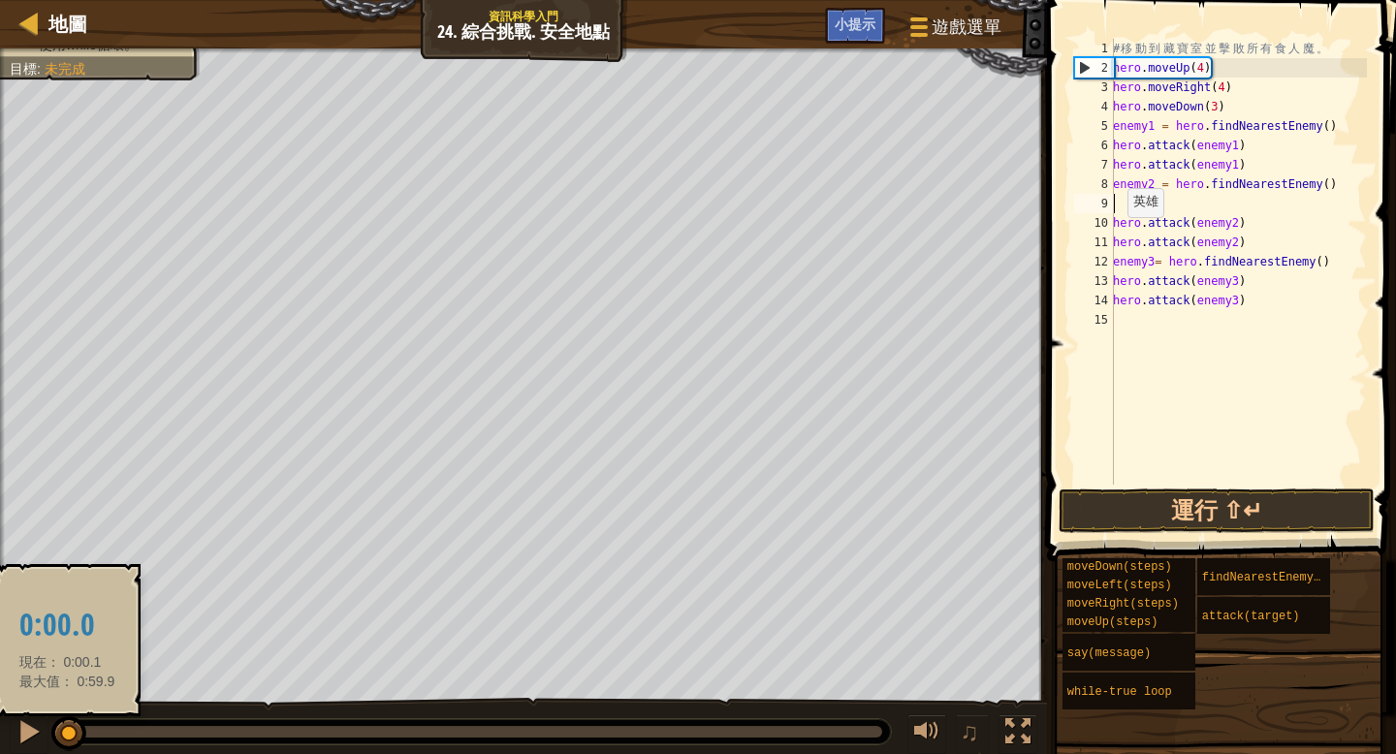
drag, startPoint x: 213, startPoint y: 725, endPoint x: 67, endPoint y: 731, distance: 146.5
click at [67, 731] on div at bounding box center [68, 733] width 35 height 35
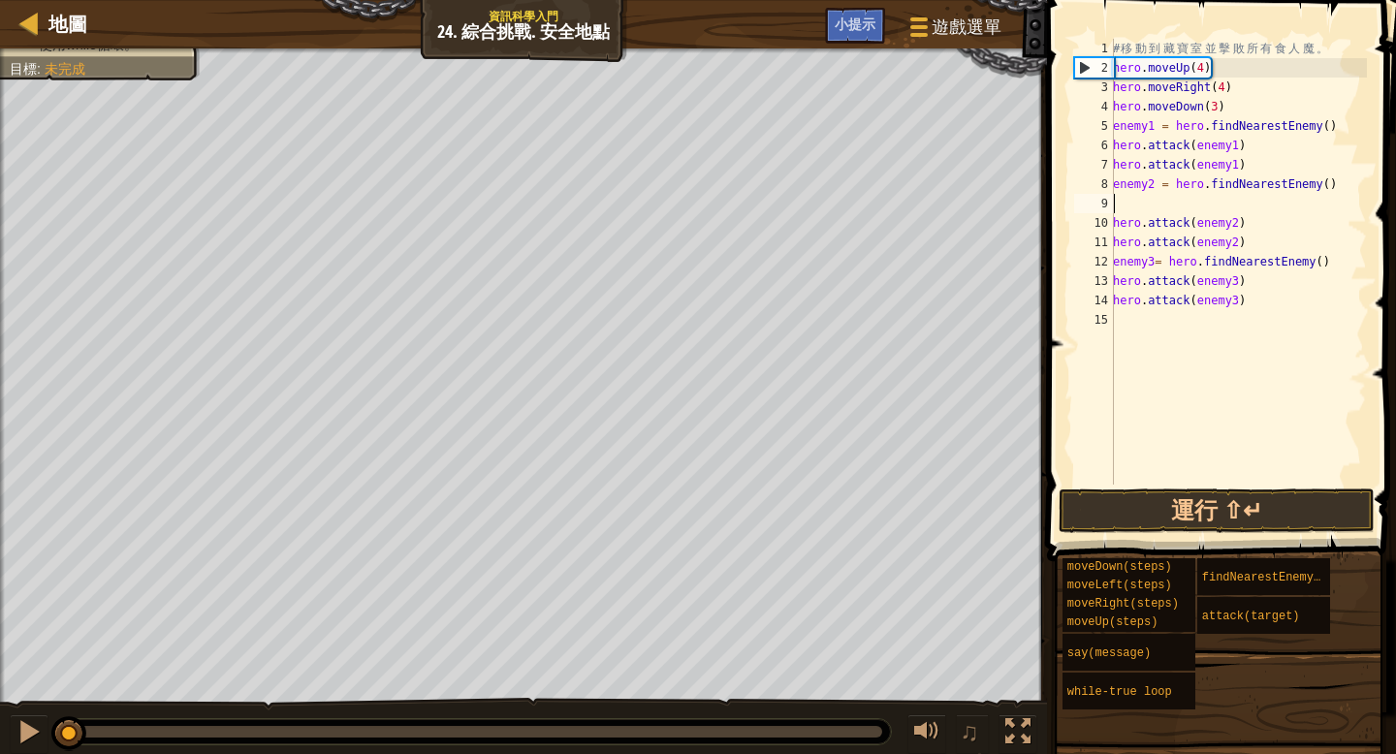
type textarea "m"
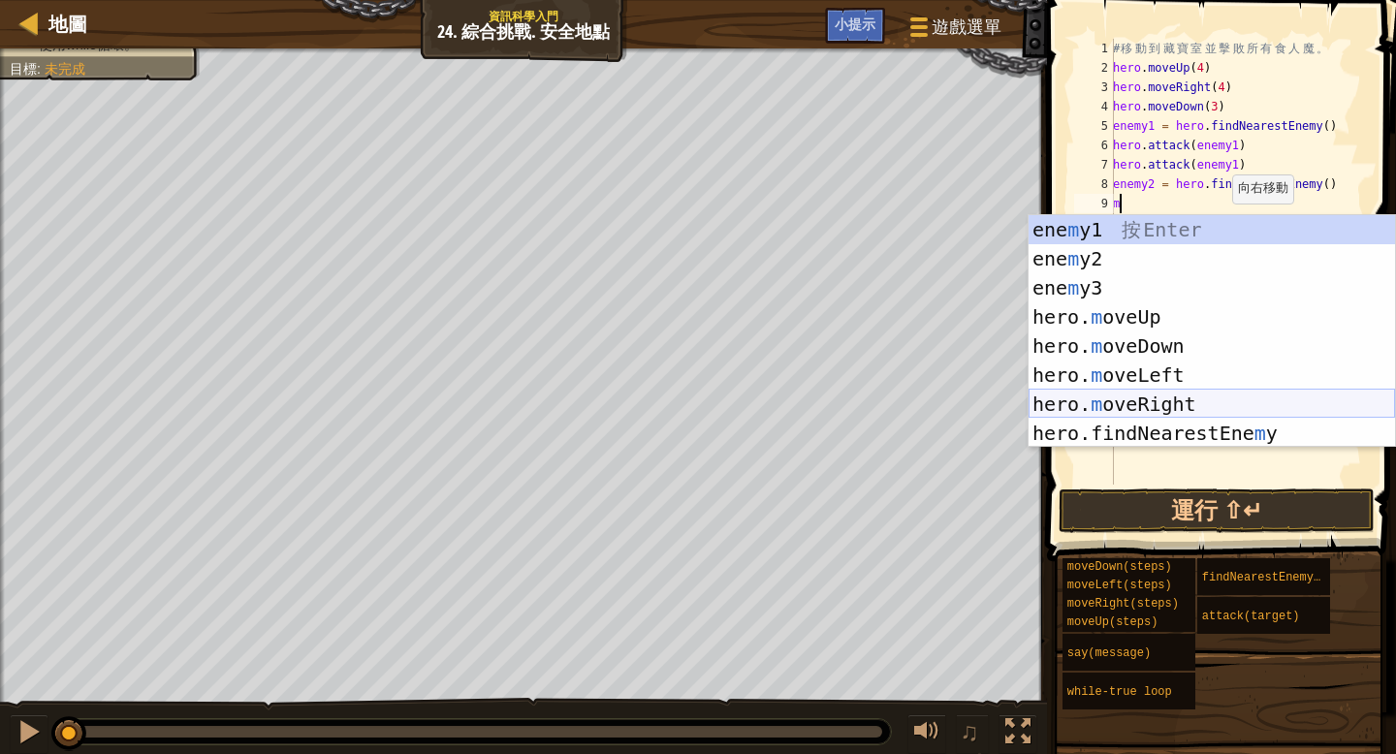
click at [1195, 401] on div "ene m y1 按 Enter ene m y2 按 Enter ene m y3 按 Enter hero. m oveUp 按 Enter hero. …" at bounding box center [1211, 360] width 366 height 291
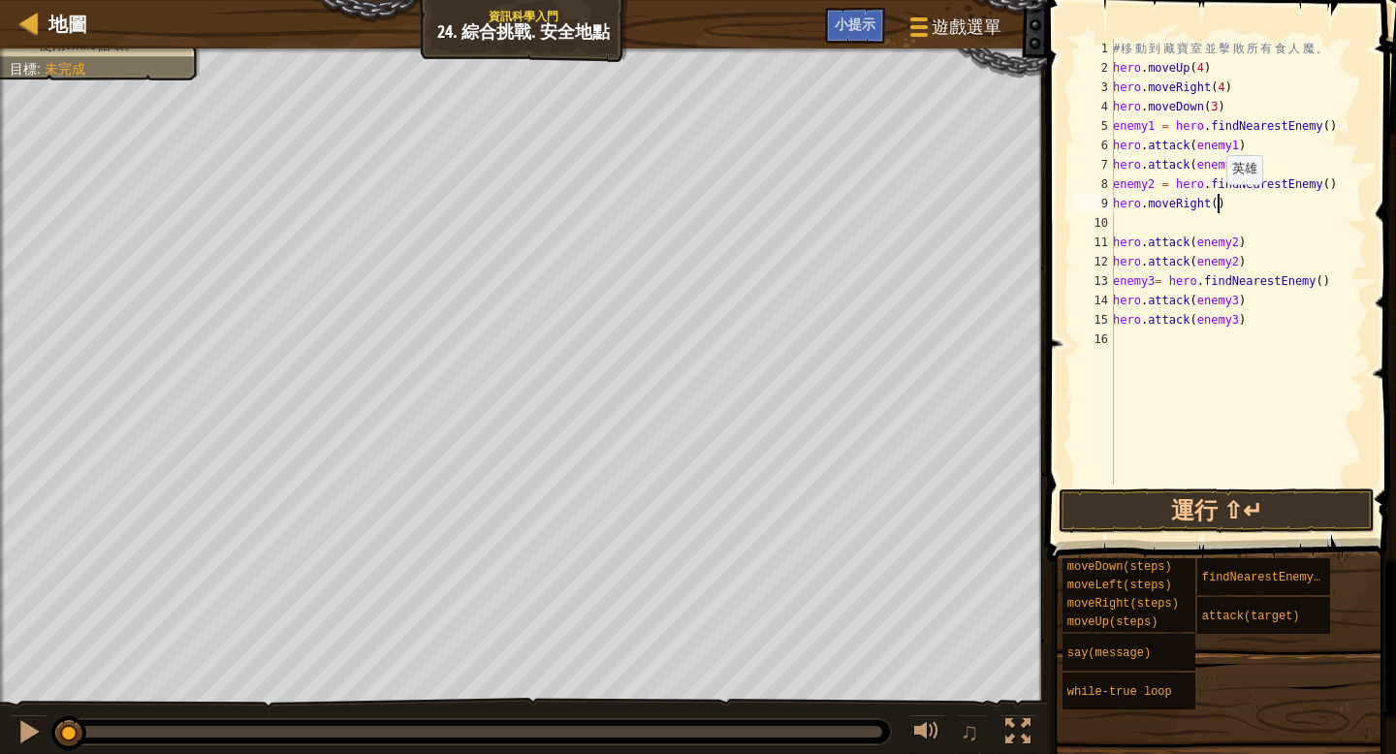
click at [1215, 203] on div "# 移 動 到 藏 寶 室 並 擊 敗 所 有 食 人 魔 。 hero . moveUp ( 4 ) hero . moveRight ( 4 ) hero…" at bounding box center [1238, 281] width 258 height 485
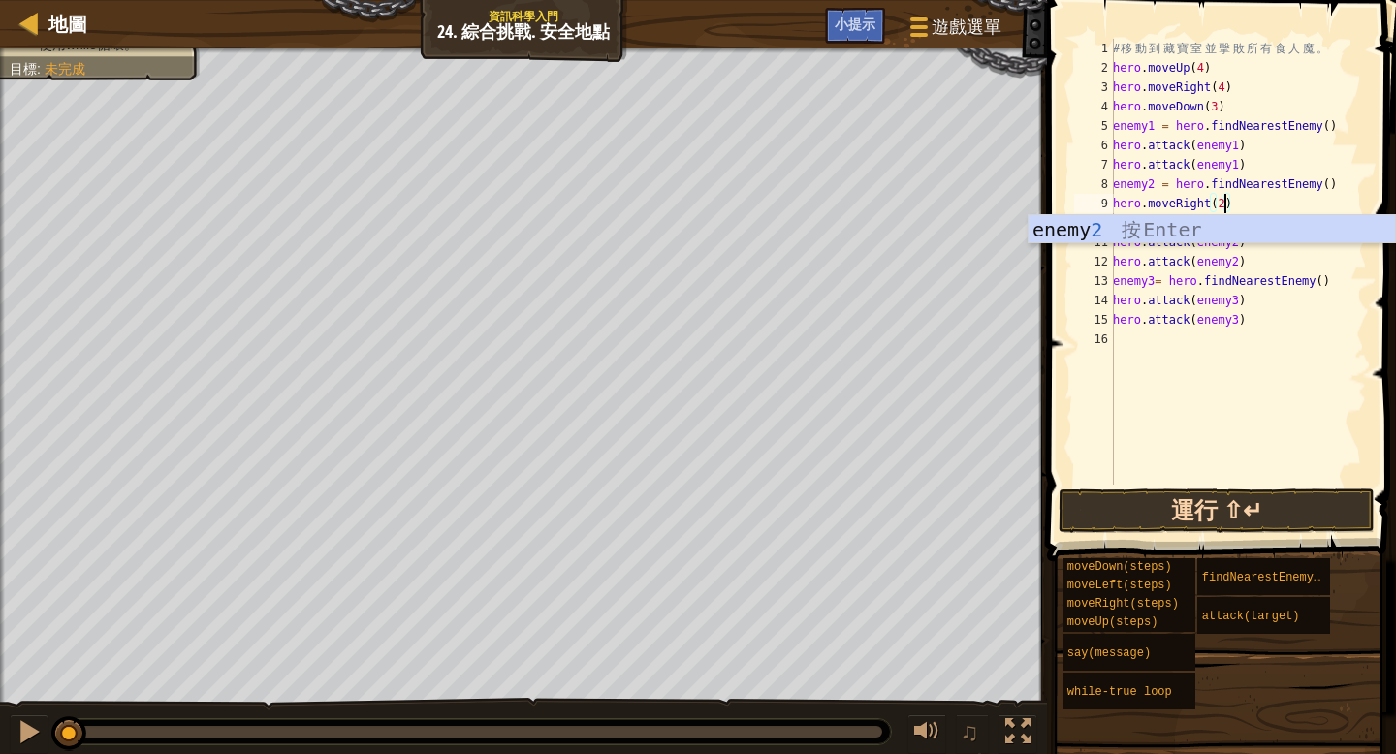
type textarea "hero.moveRight(2)"
click at [1267, 515] on button "運行 ⇧↵" at bounding box center [1216, 511] width 316 height 45
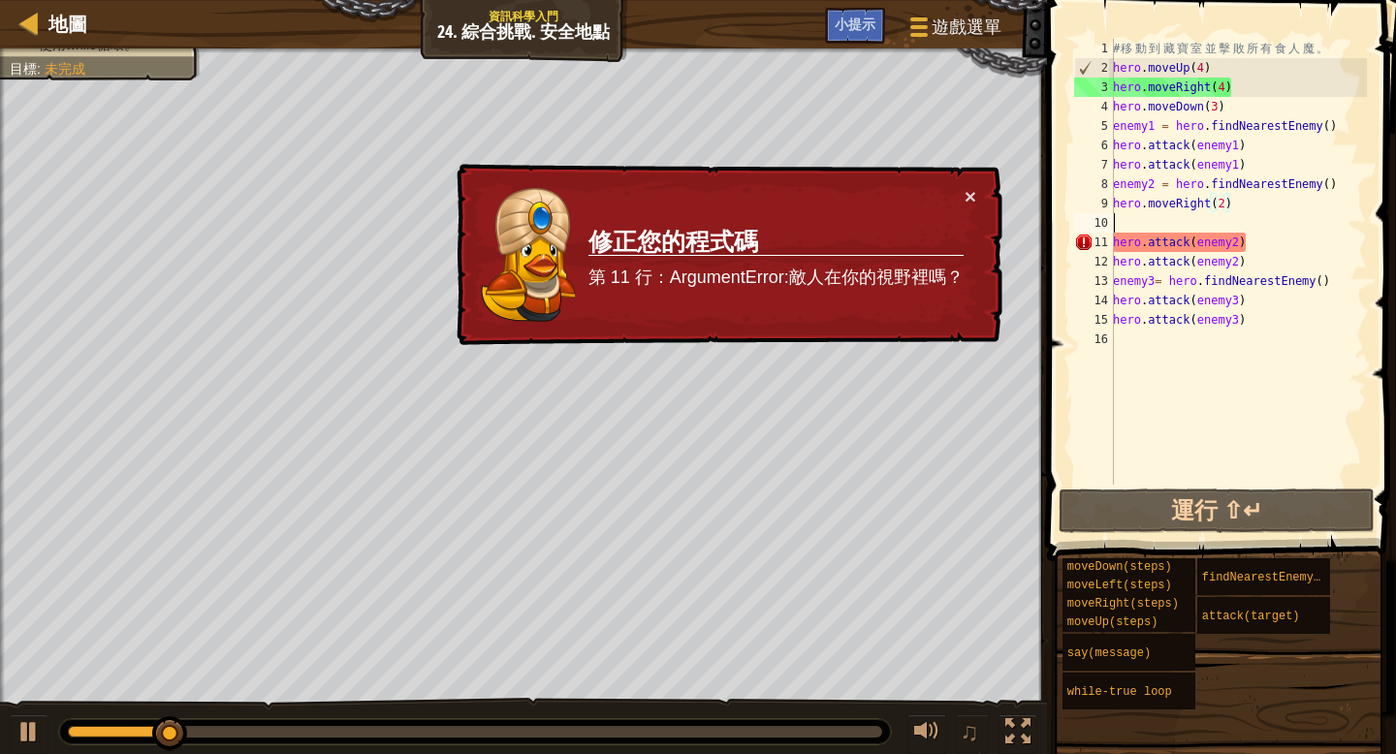
click at [1123, 220] on div "# 移 動 到 藏 寶 室 並 擊 敗 所 有 食 人 魔 。 hero . moveUp ( 4 ) hero . moveRight ( 4 ) hero…" at bounding box center [1238, 281] width 258 height 485
type textarea "h"
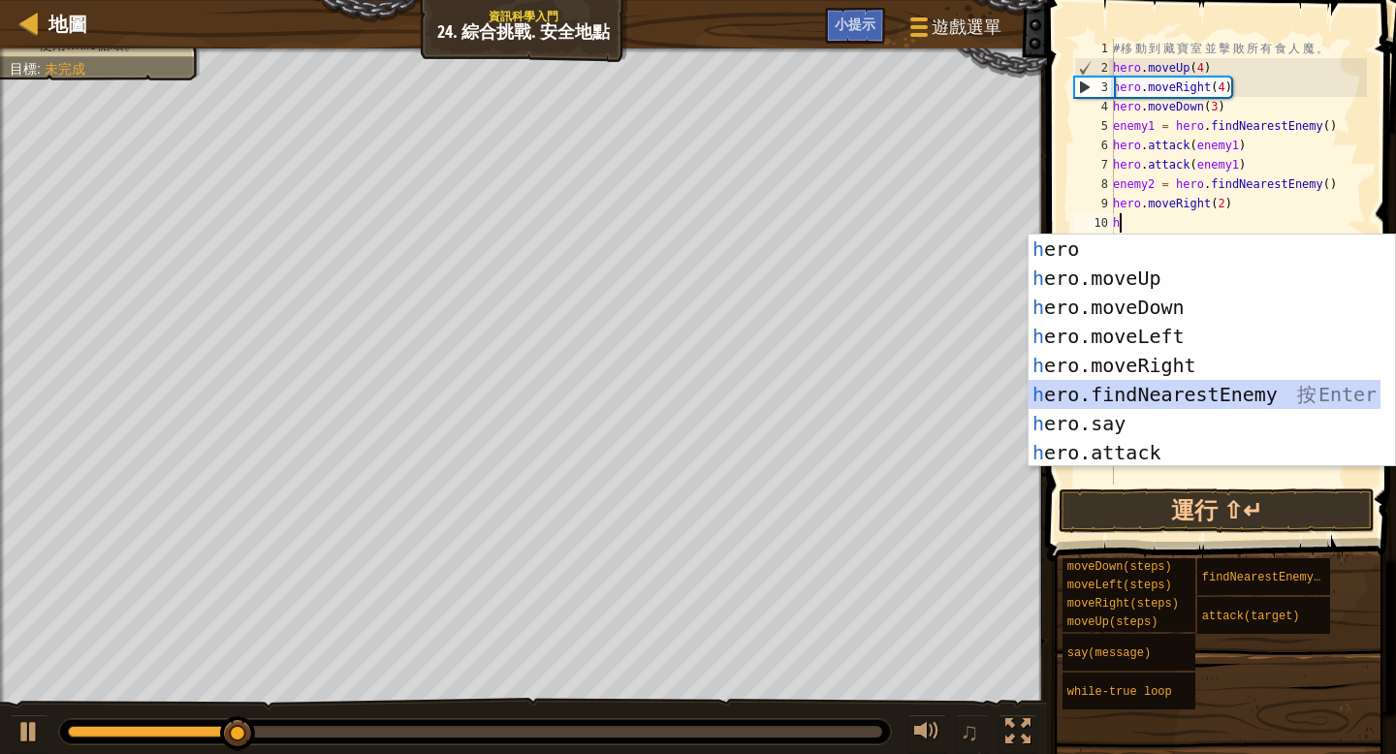
click at [1276, 402] on div "h ero 按 Enter h ero.moveUp 按 Enter h ero.moveDown 按 Enter h ero.moveLeft 按 Ente…" at bounding box center [1204, 380] width 352 height 291
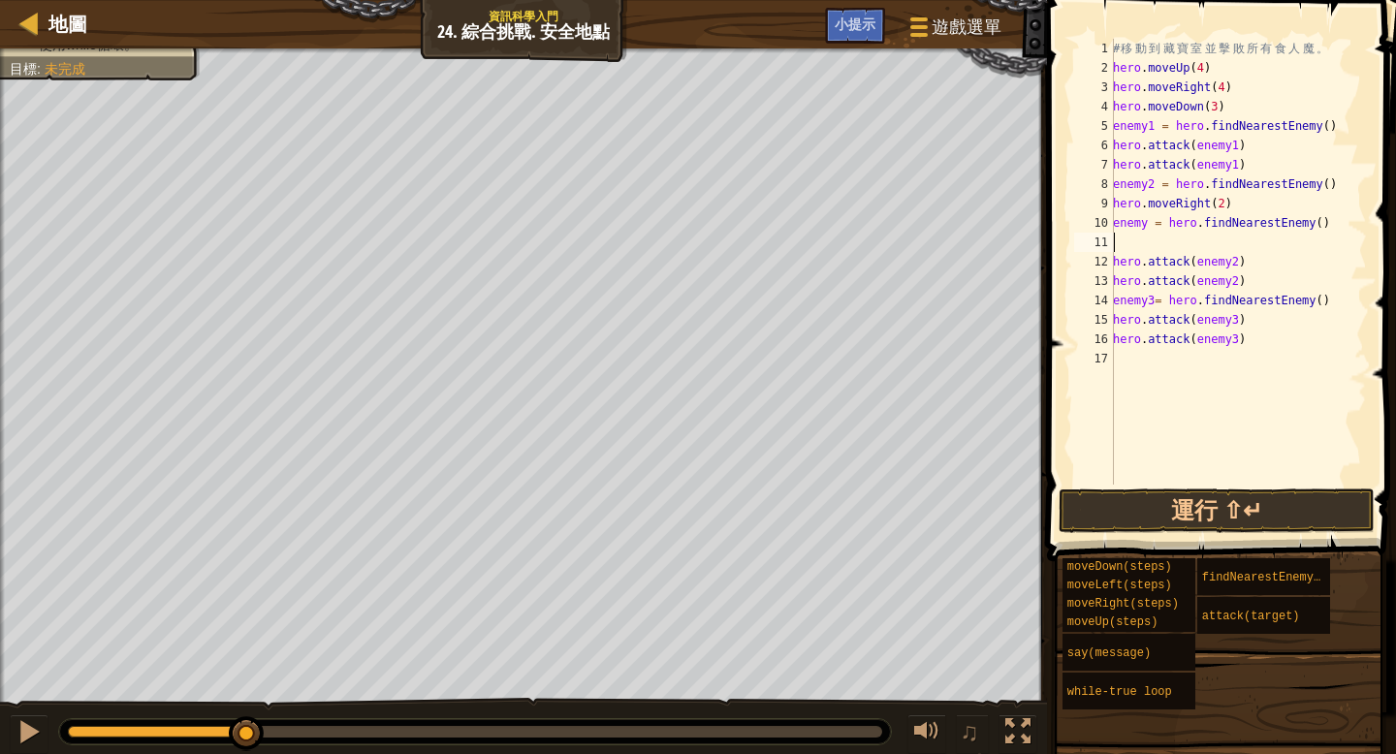
click at [1151, 224] on div "# 移 動 到 藏 寶 室 並 擊 敗 所 有 食 人 魔 。 hero . moveUp ( 4 ) hero . moveRight ( 4 ) hero…" at bounding box center [1238, 281] width 258 height 485
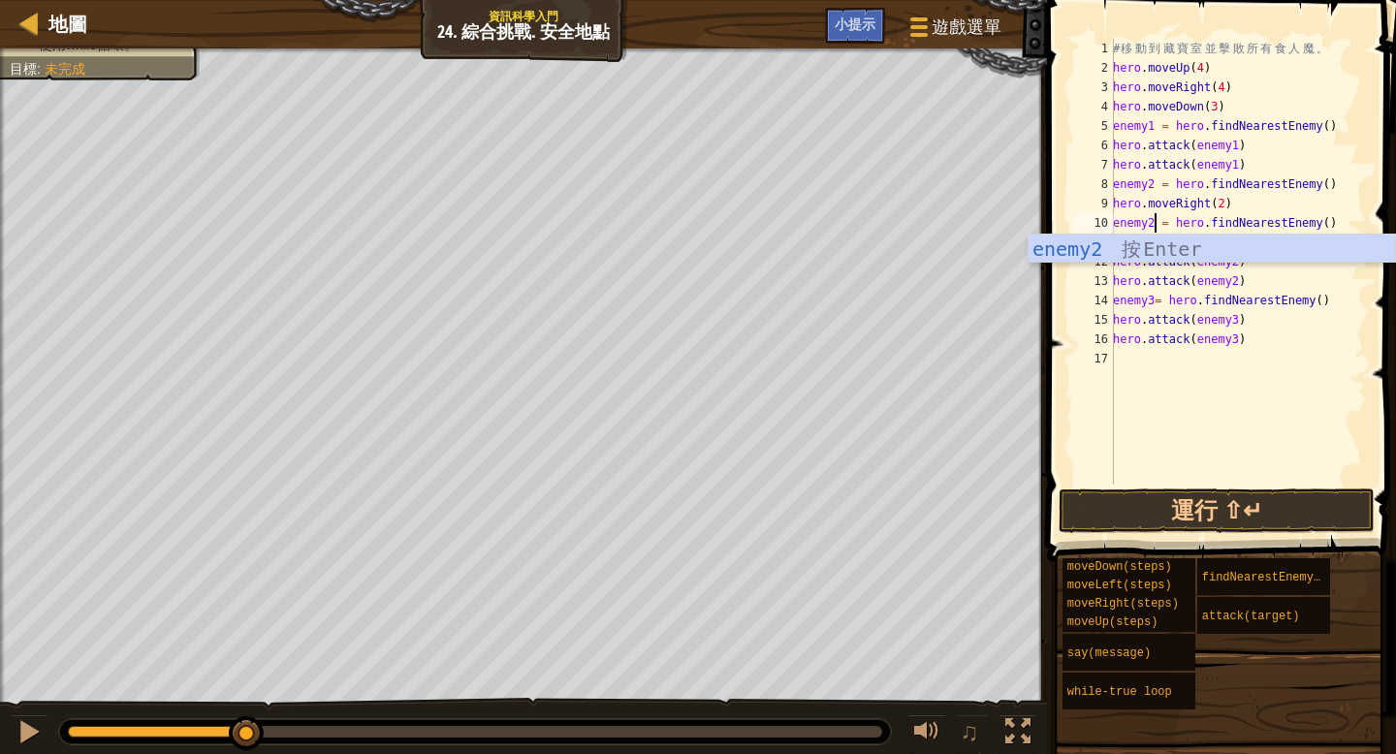
click at [1346, 185] on div "# 移 動 到 藏 寶 室 並 擊 敗 所 有 食 人 魔 。 hero . moveUp ( 4 ) hero . moveRight ( 4 ) hero…" at bounding box center [1238, 281] width 258 height 485
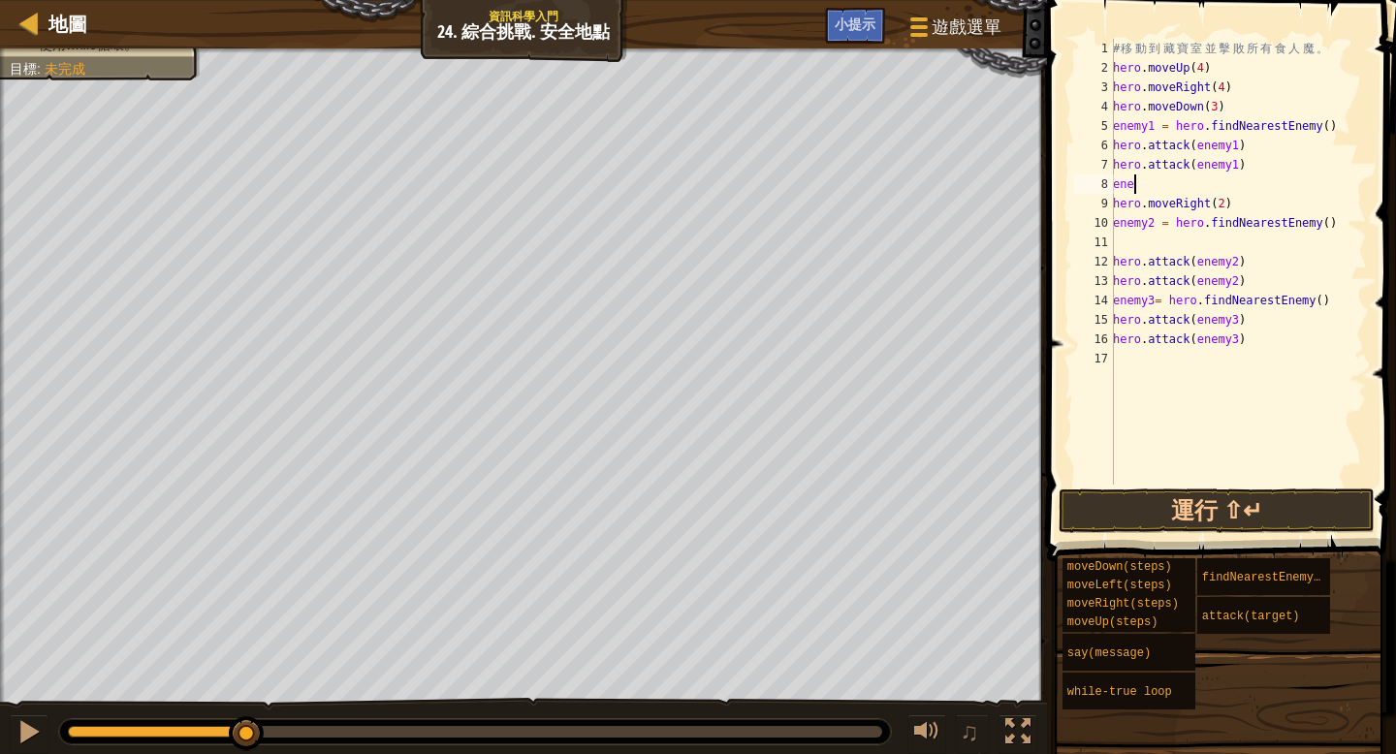
scroll to position [9, 1]
type textarea "e"
click at [1224, 507] on button "運行 ⇧↵" at bounding box center [1216, 511] width 316 height 45
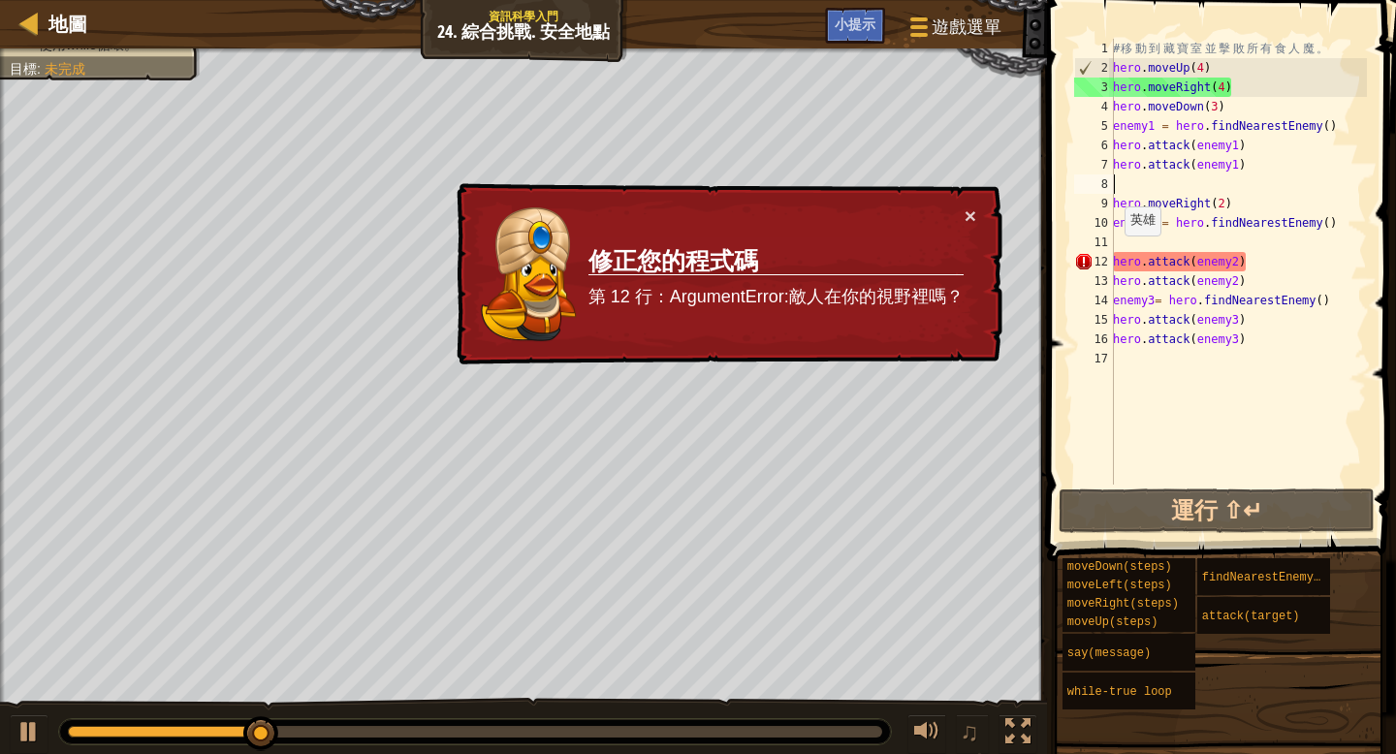
click at [1114, 255] on div "# 移 動 到 藏 寶 室 並 擊 敗 所 有 食 人 魔 。 hero . moveUp ( 4 ) hero . moveRight ( 4 ) hero…" at bounding box center [1238, 281] width 258 height 485
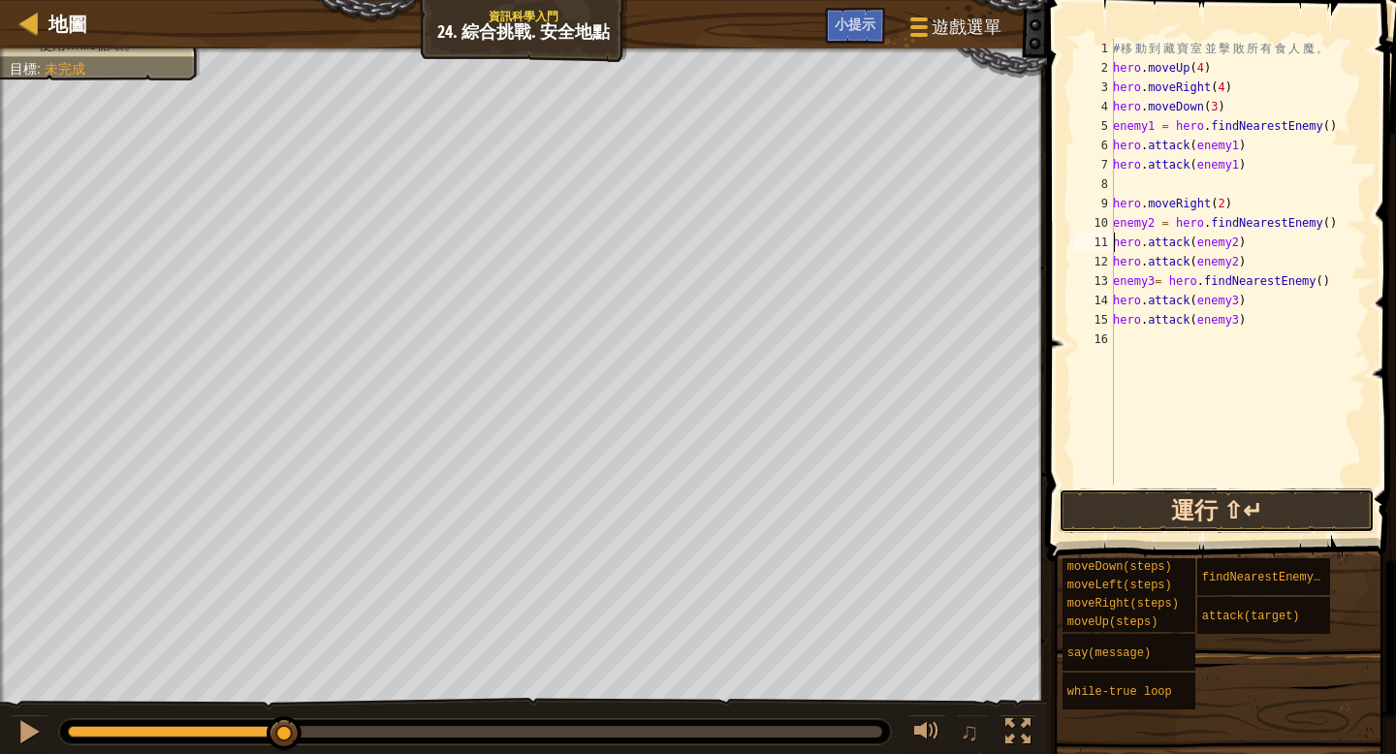
click at [1140, 504] on button "運行 ⇧↵" at bounding box center [1216, 511] width 316 height 45
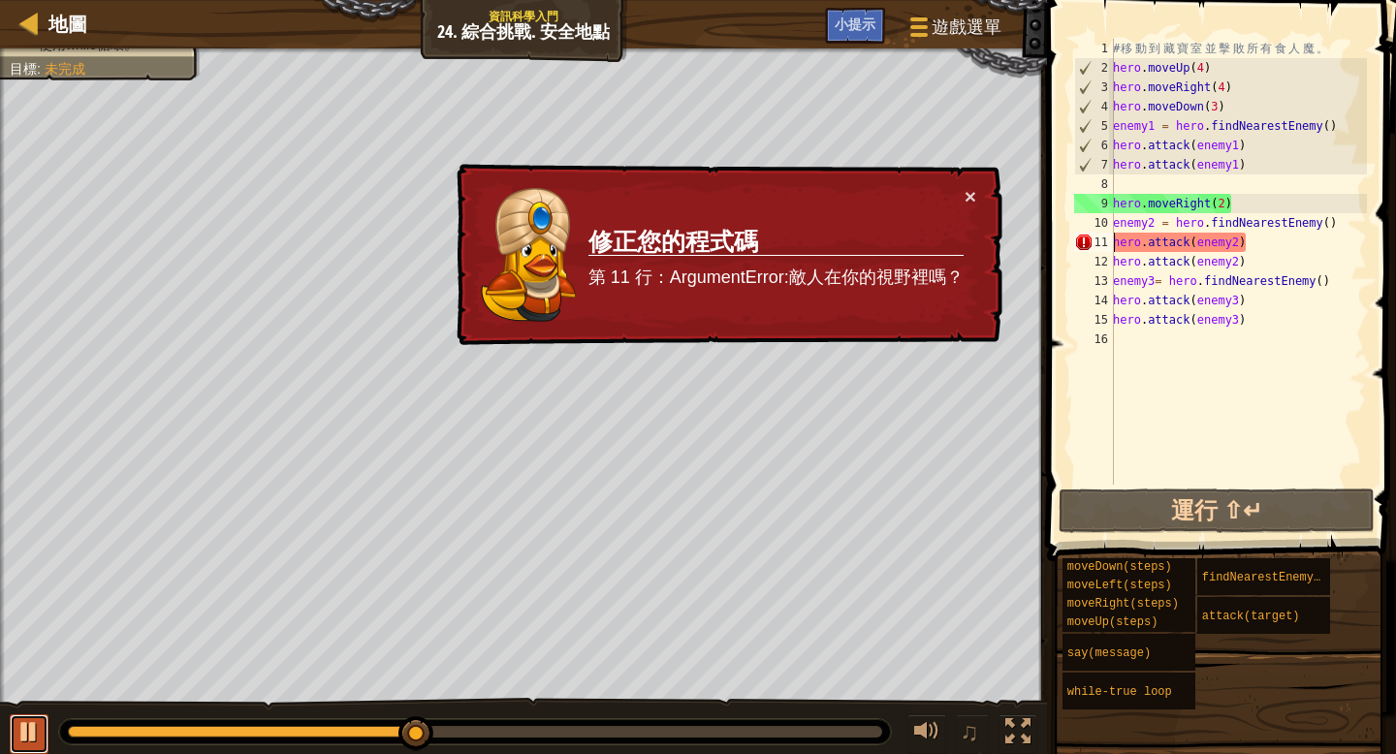
click at [16, 733] on div at bounding box center [28, 731] width 25 height 25
click at [1246, 207] on div "# 移 動 到 藏 寶 室 並 擊 敗 所 有 食 人 魔 。 hero . moveUp ( 4 ) hero . moveRight ( 4 ) hero…" at bounding box center [1238, 281] width 258 height 485
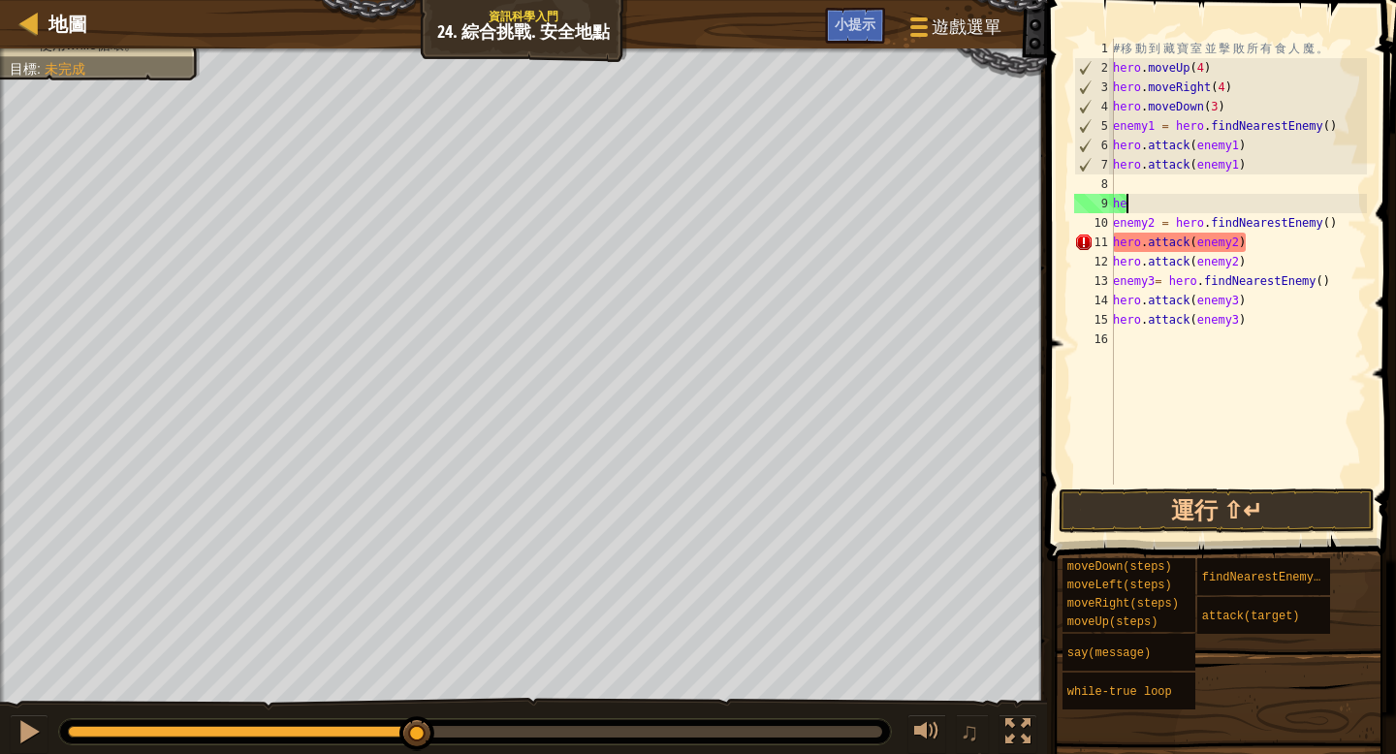
type textarea "h"
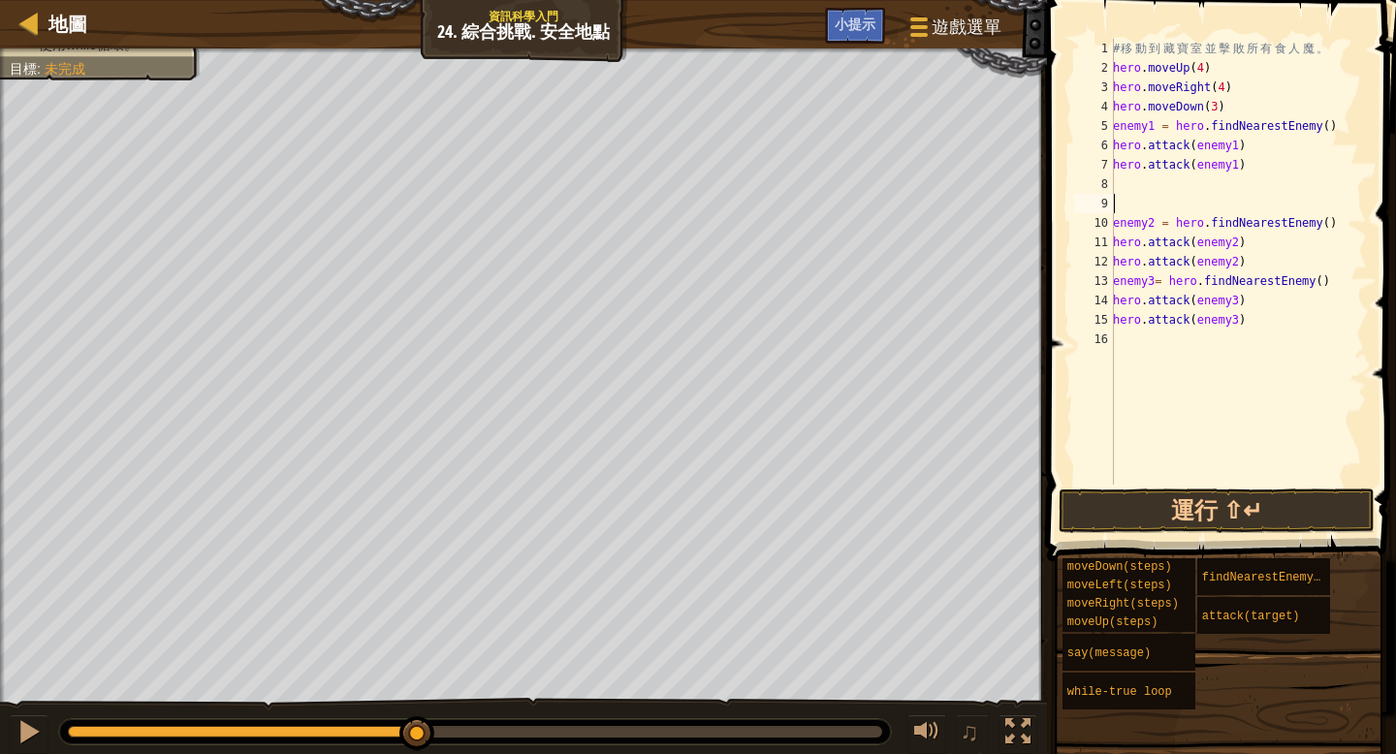
type textarea "m"
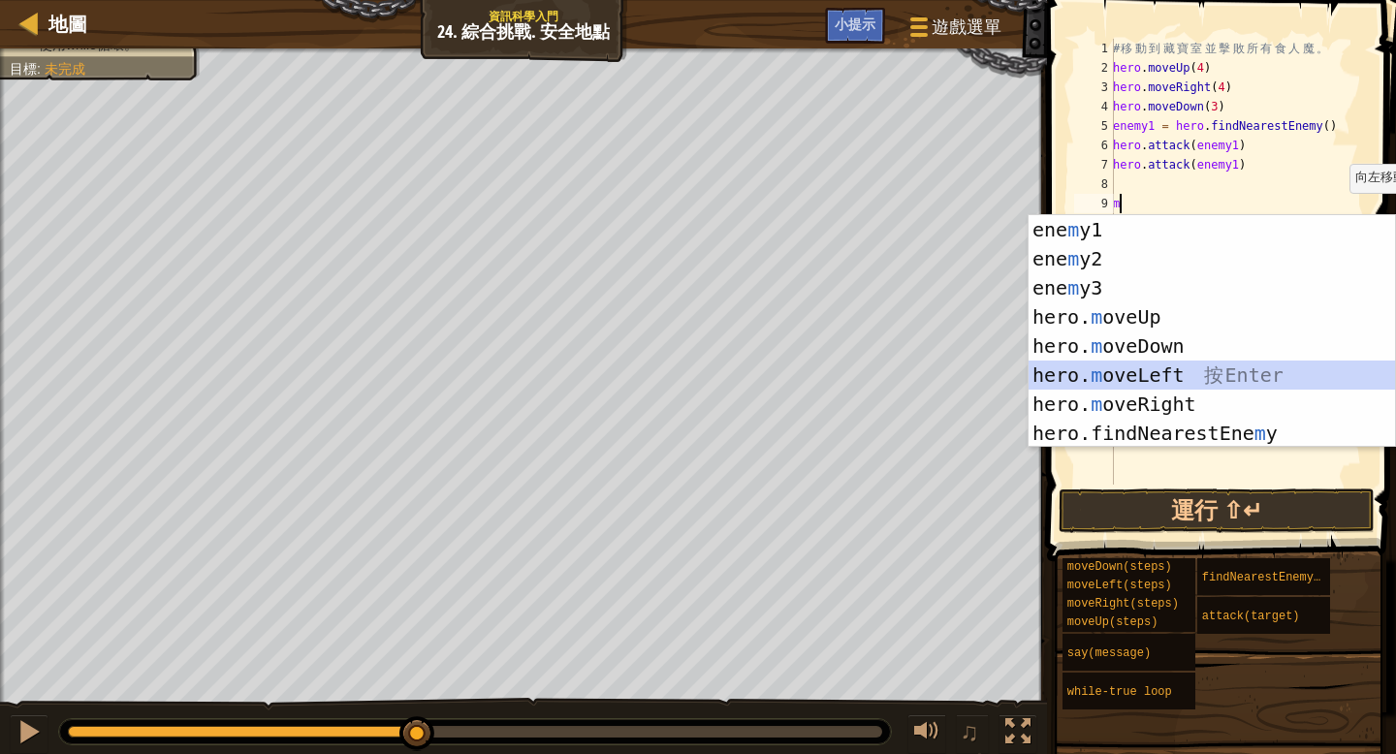
click at [1204, 370] on div "ene m y1 按 Enter ene m y2 按 Enter ene m y3 按 Enter hero. m oveUp 按 Enter hero. …" at bounding box center [1211, 360] width 366 height 291
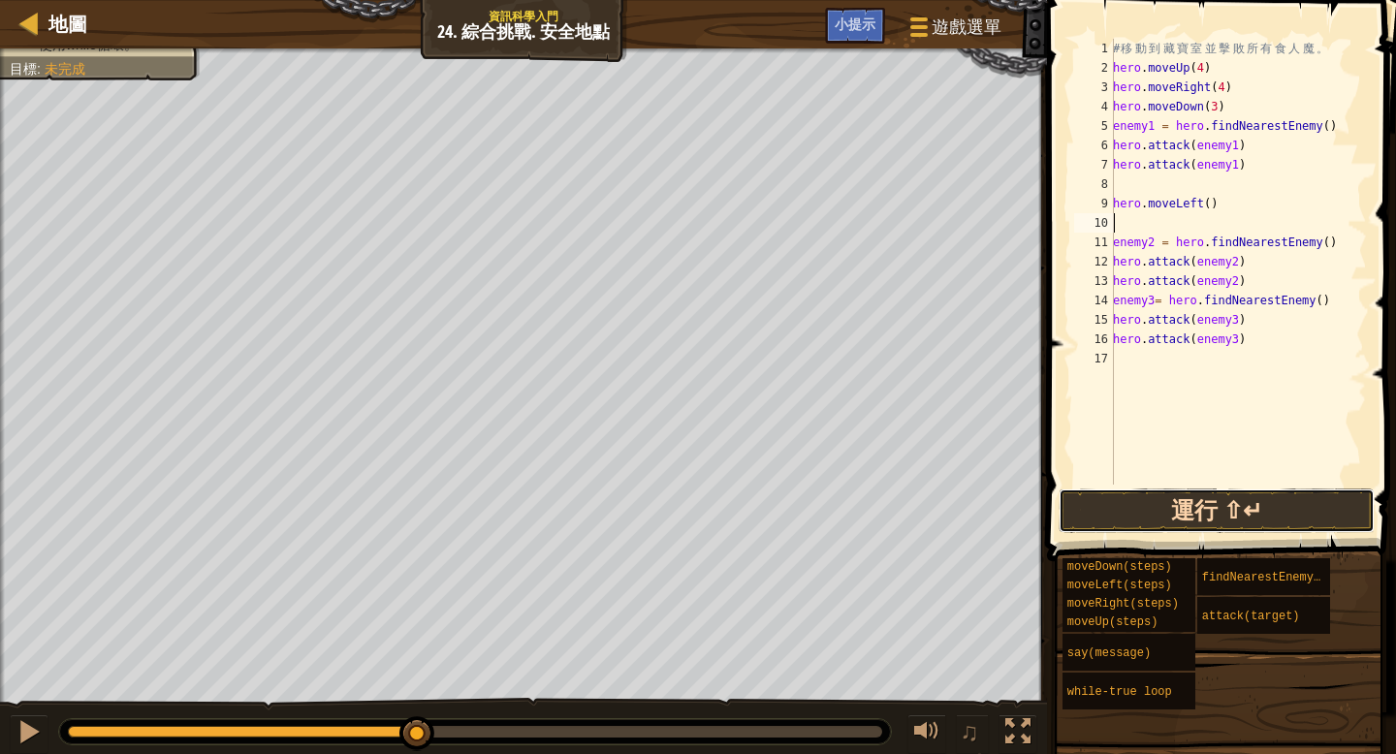
click at [1217, 510] on button "運行 ⇧↵" at bounding box center [1216, 511] width 316 height 45
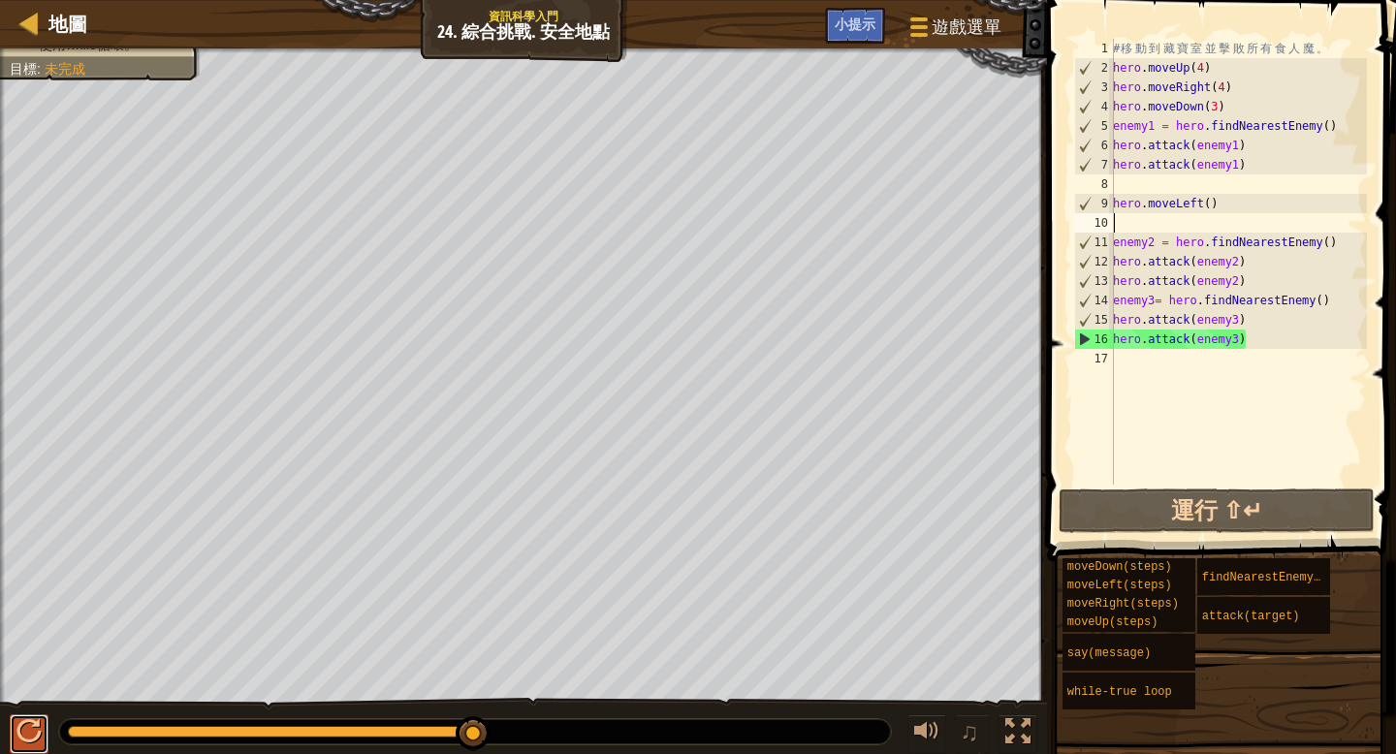
click at [25, 740] on div at bounding box center [28, 731] width 25 height 25
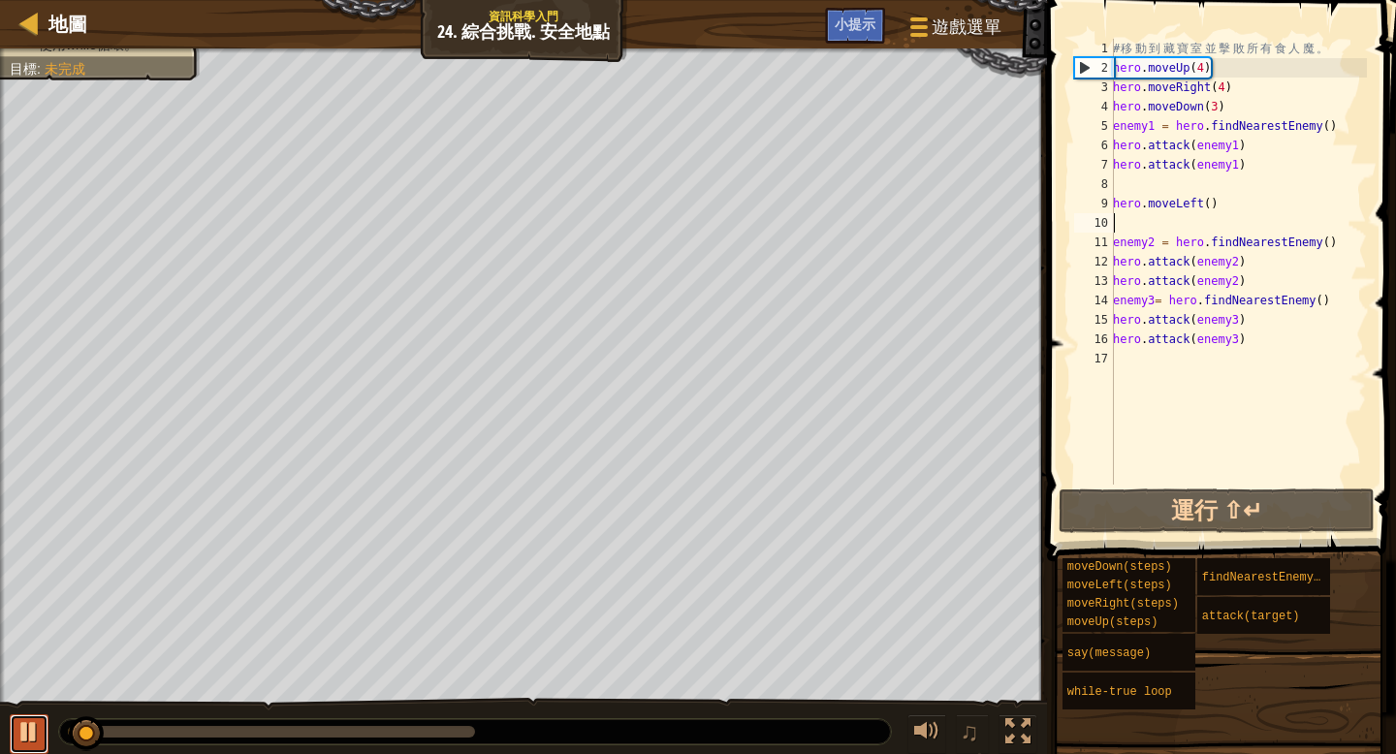
click at [31, 737] on div at bounding box center [28, 731] width 25 height 25
click at [1132, 359] on div "# 移 動 到 藏 寶 室 並 擊 敗 所 有 食 人 魔 。 hero . moveUp ( 4 ) hero . moveRight ( 4 ) hero…" at bounding box center [1238, 281] width 258 height 485
type textarea "h"
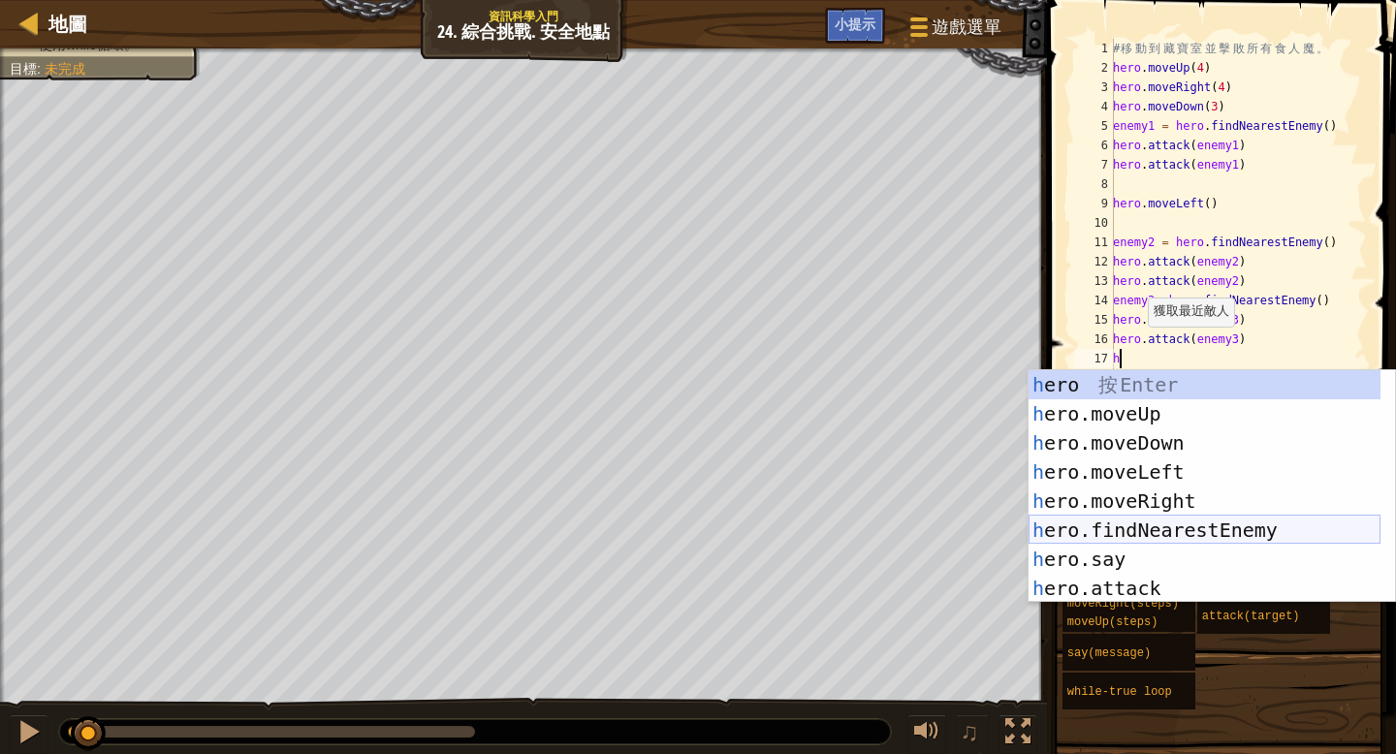
click at [1276, 522] on div "h ero 按 Enter h ero.moveUp 按 Enter h ero.moveDown 按 Enter h ero.moveLeft 按 Ente…" at bounding box center [1204, 515] width 352 height 291
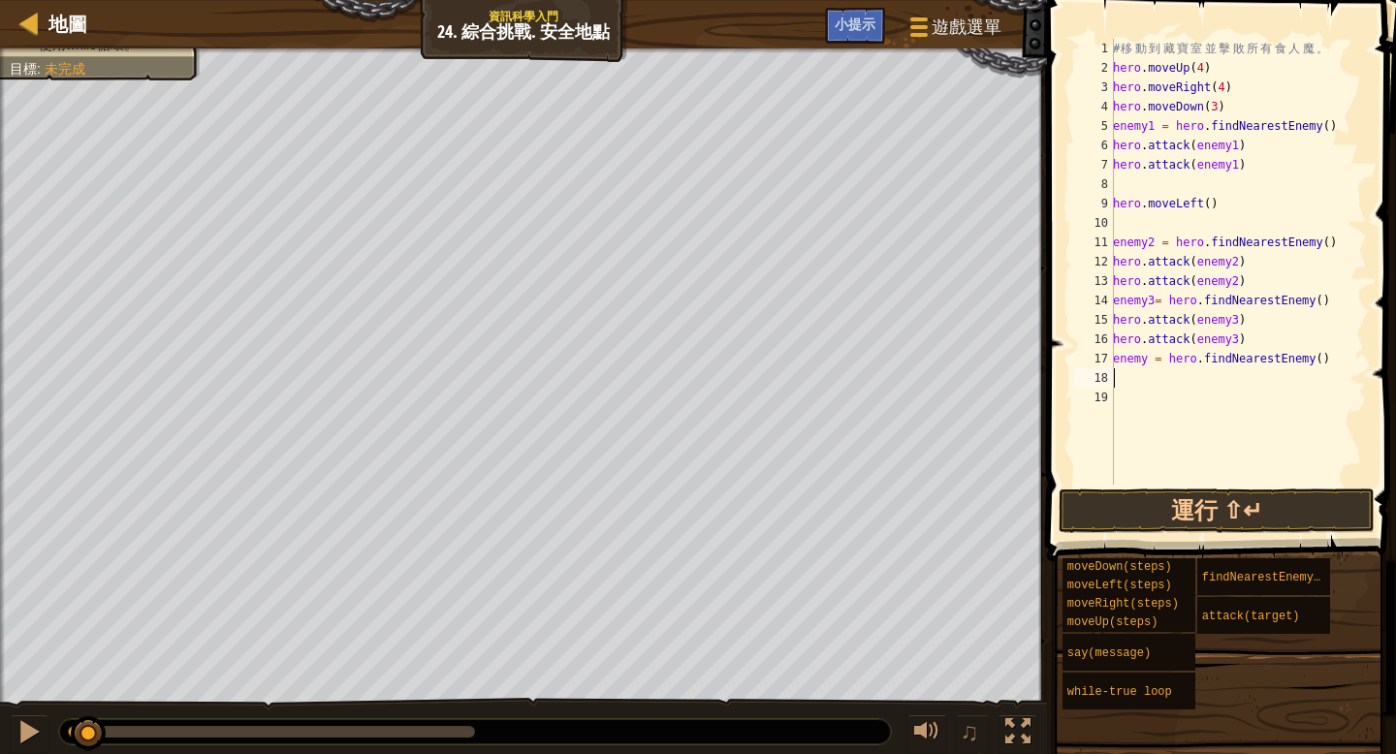
click at [1150, 359] on div "# 移 動 到 藏 寶 室 並 擊 敗 所 有 食 人 魔 。 hero . moveUp ( 4 ) hero . moveRight ( 4 ) hero…" at bounding box center [1238, 281] width 258 height 485
type textarea "enemy4 = hero.findNearestEnemy()"
click at [1117, 380] on div "# 移 動 到 藏 寶 室 並 擊 敗 所 有 食 人 魔 。 hero . moveUp ( 4 ) hero . moveRight ( 4 ) hero…" at bounding box center [1238, 281] width 258 height 485
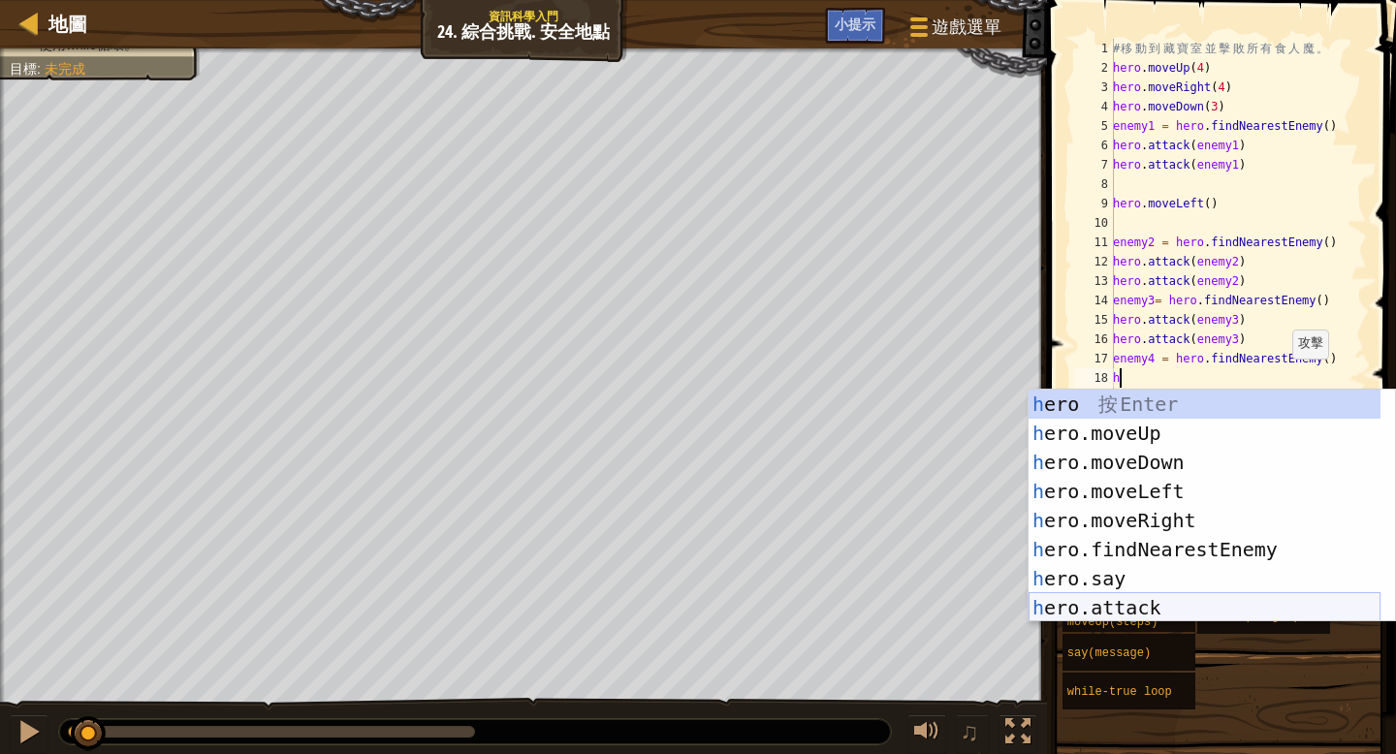
click at [1174, 605] on div "h ero 按 Enter h ero.moveUp 按 Enter h ero.moveDown 按 Enter h ero.moveLeft 按 Ente…" at bounding box center [1204, 535] width 352 height 291
type textarea "hero.attack(enemy)"
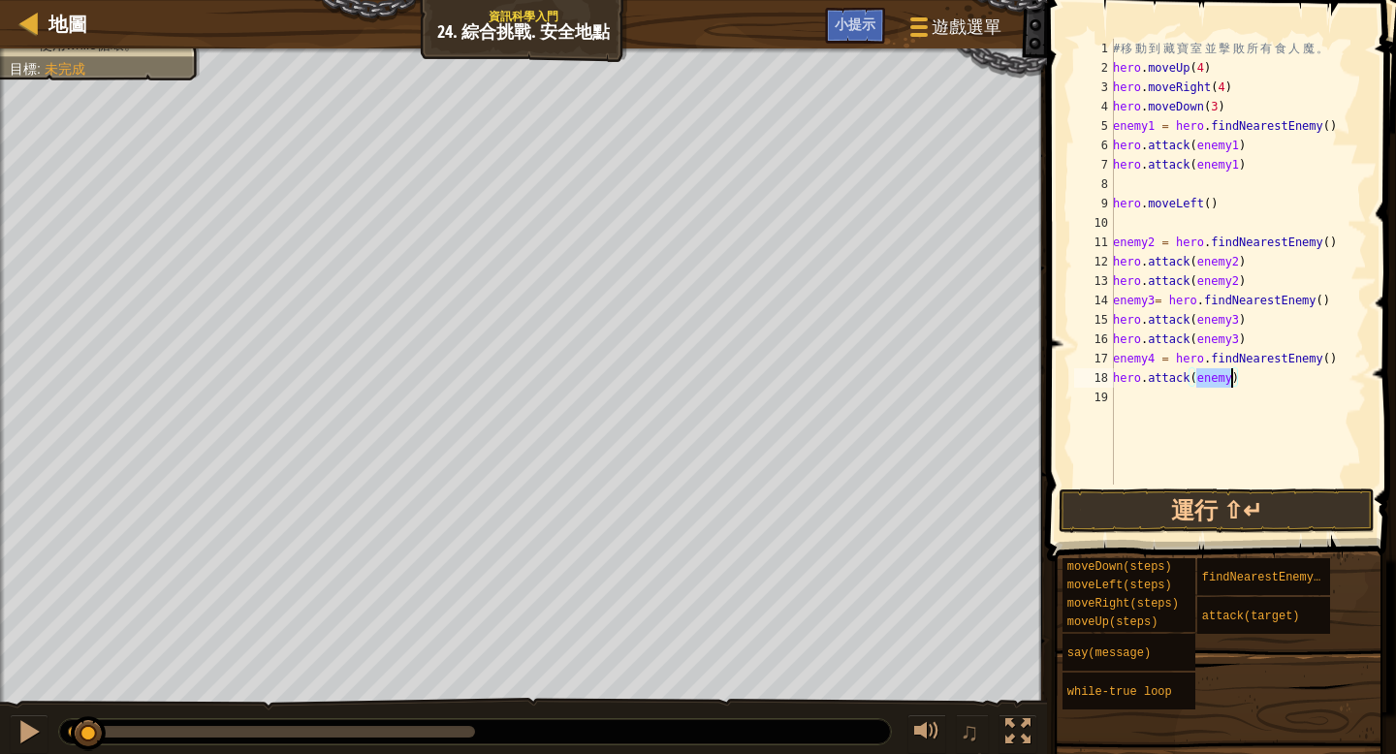
click at [1119, 403] on div "# 移 動 到 藏 寶 室 並 擊 敗 所 有 食 人 魔 。 hero . moveUp ( 4 ) hero . moveRight ( 4 ) hero…" at bounding box center [1238, 281] width 258 height 485
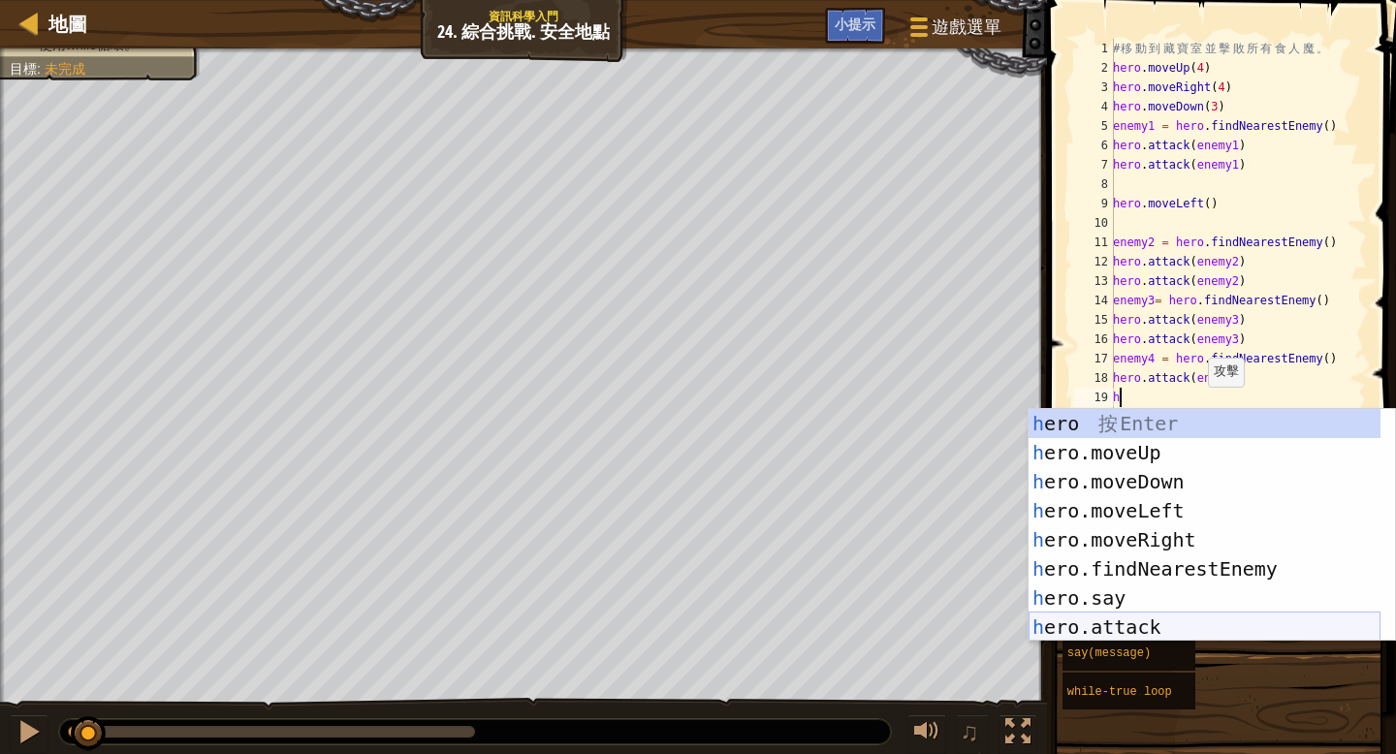
click at [1169, 621] on div "h ero 按 Enter h ero.moveUp 按 Enter h ero.moveDown 按 Enter h ero.moveLeft 按 Ente…" at bounding box center [1204, 554] width 352 height 291
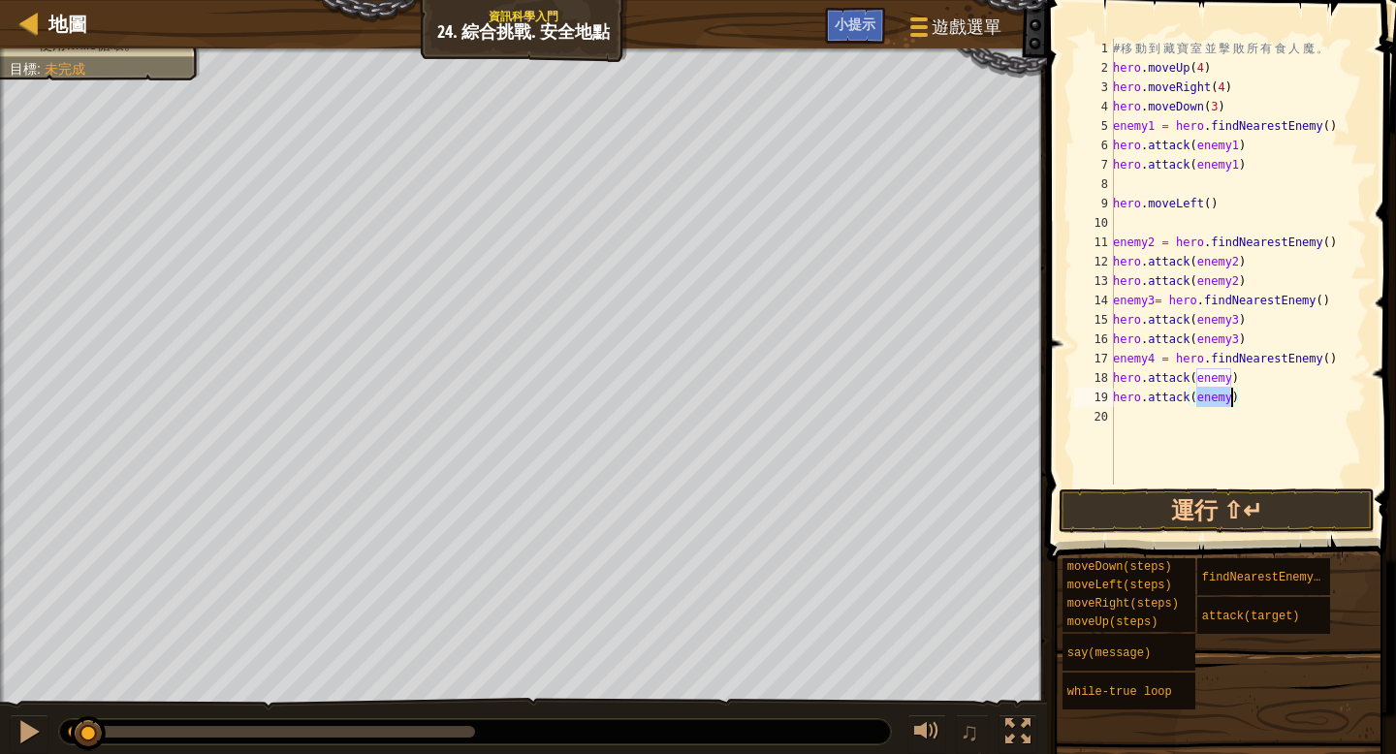
click at [1230, 376] on div "# 移 動 到 藏 寶 室 並 擊 敗 所 有 食 人 魔 。 hero . moveUp ( 4 ) hero . moveRight ( 4 ) hero…" at bounding box center [1238, 281] width 258 height 485
click at [1232, 398] on div "# 移 動 到 藏 寶 室 並 擊 敗 所 有 食 人 魔 。 hero . moveUp ( 4 ) hero . moveRight ( 4 ) hero…" at bounding box center [1238, 281] width 258 height 485
type textarea "hero.attack(enemy4)"
click at [1259, 505] on button "運行 ⇧↵" at bounding box center [1216, 511] width 316 height 45
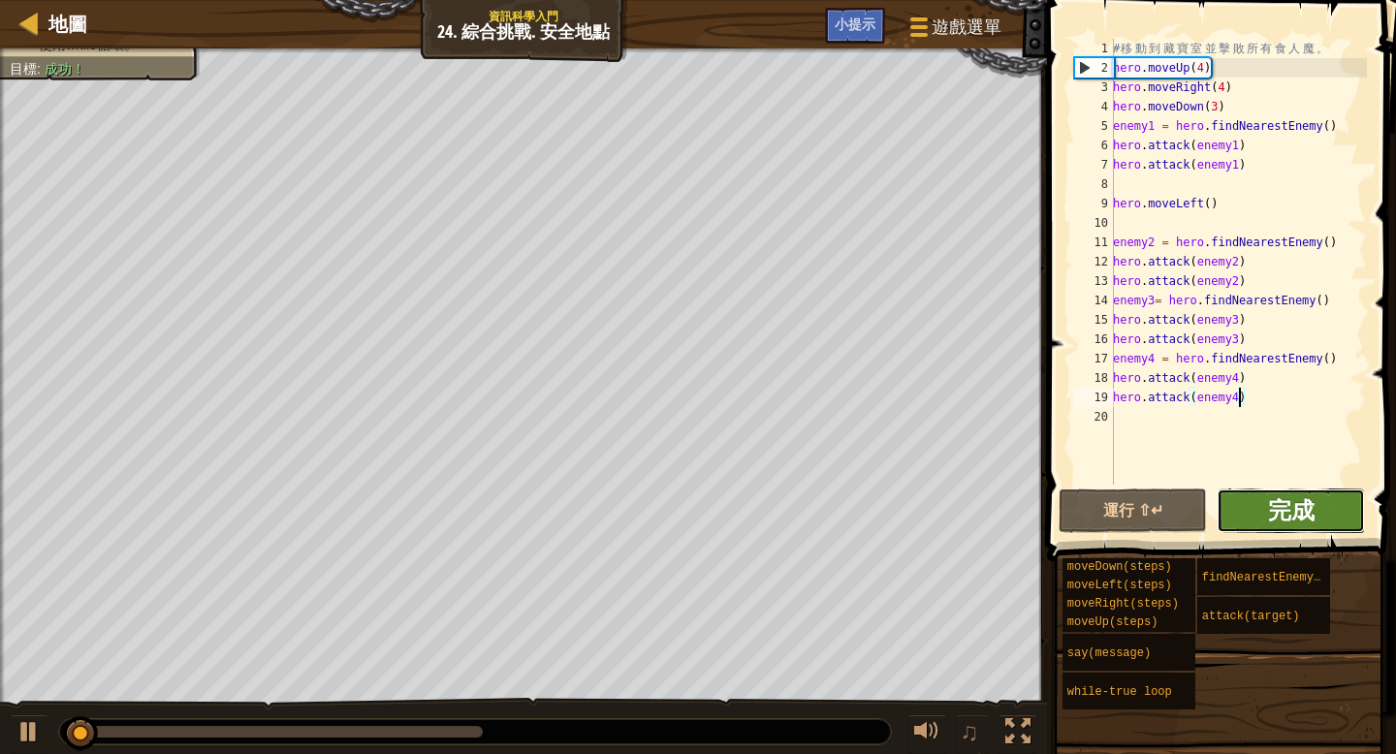
click at [1270, 512] on span "完成" at bounding box center [1291, 509] width 47 height 31
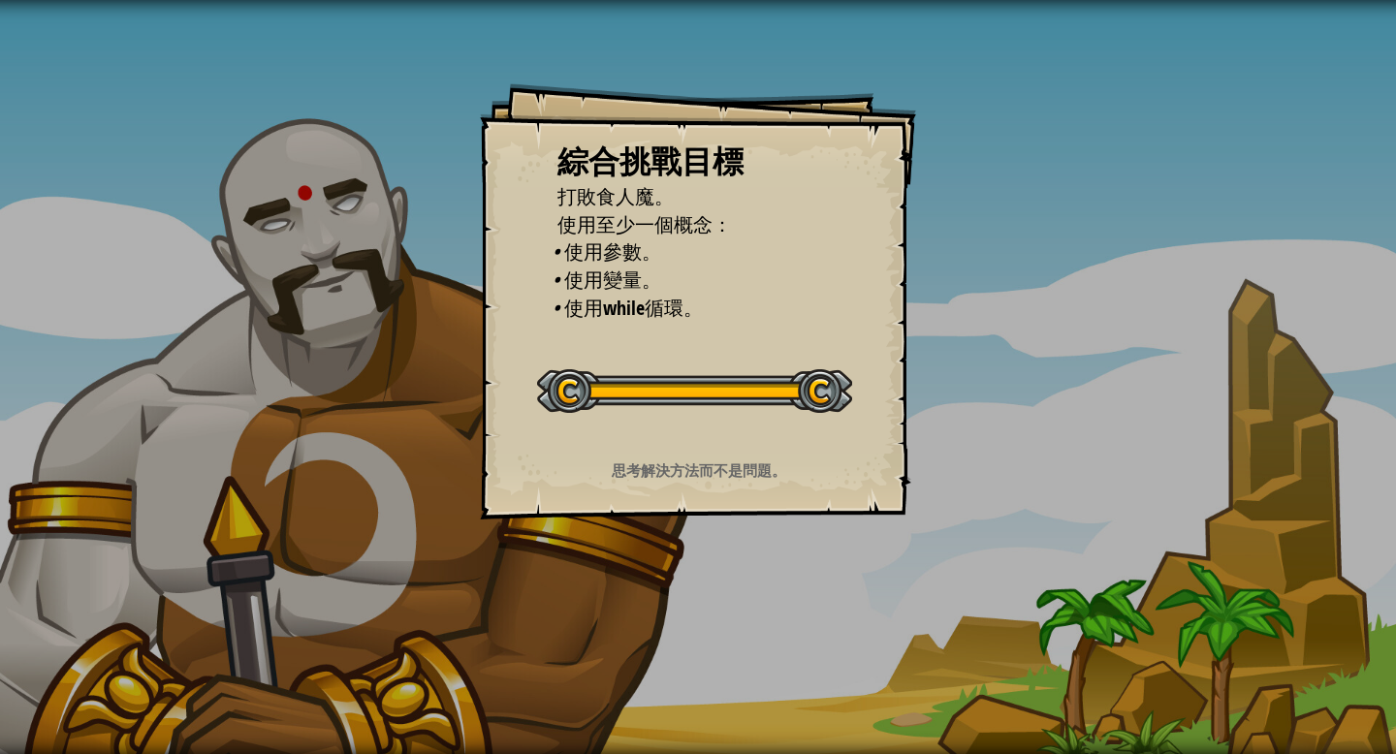
click at [818, 291] on div "綜合挑戰目標 打敗食人魔。 使用至少一個概念： • 使用參數。 • 使用變量。 • 使用while循環。 開始綜合挑戰 從伺服器載入失敗 您將需要訂閱來開啟這…" at bounding box center [698, 377] width 1396 height 754
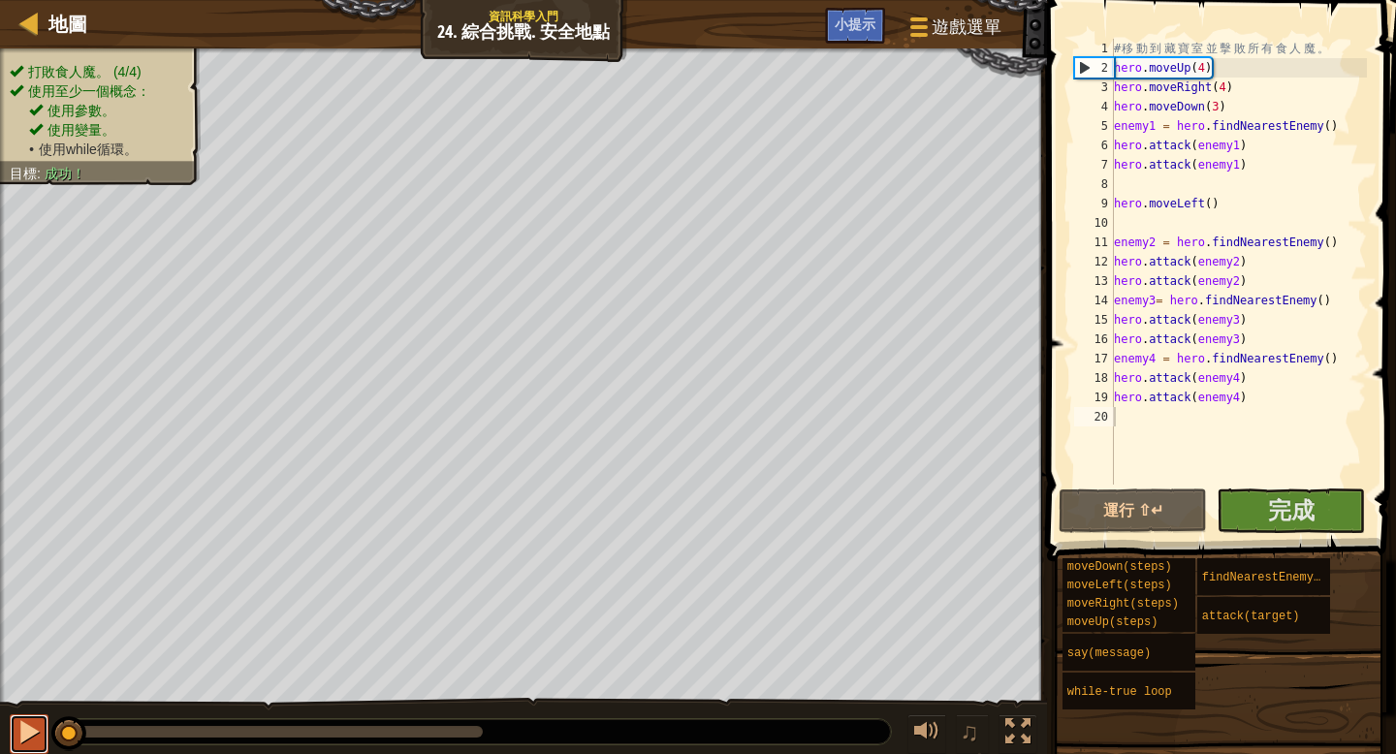
click at [34, 732] on div at bounding box center [28, 731] width 25 height 25
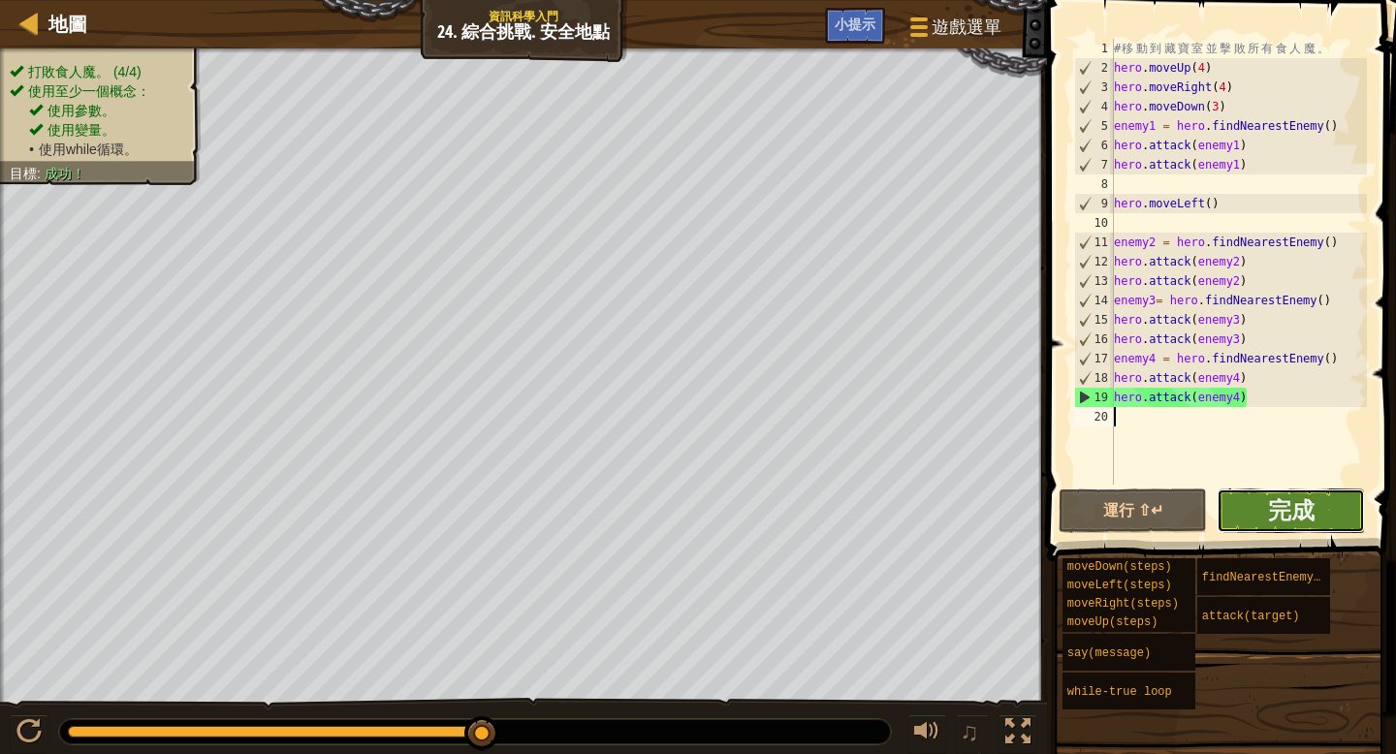
click at [1261, 512] on button "完成" at bounding box center [1290, 511] width 148 height 45
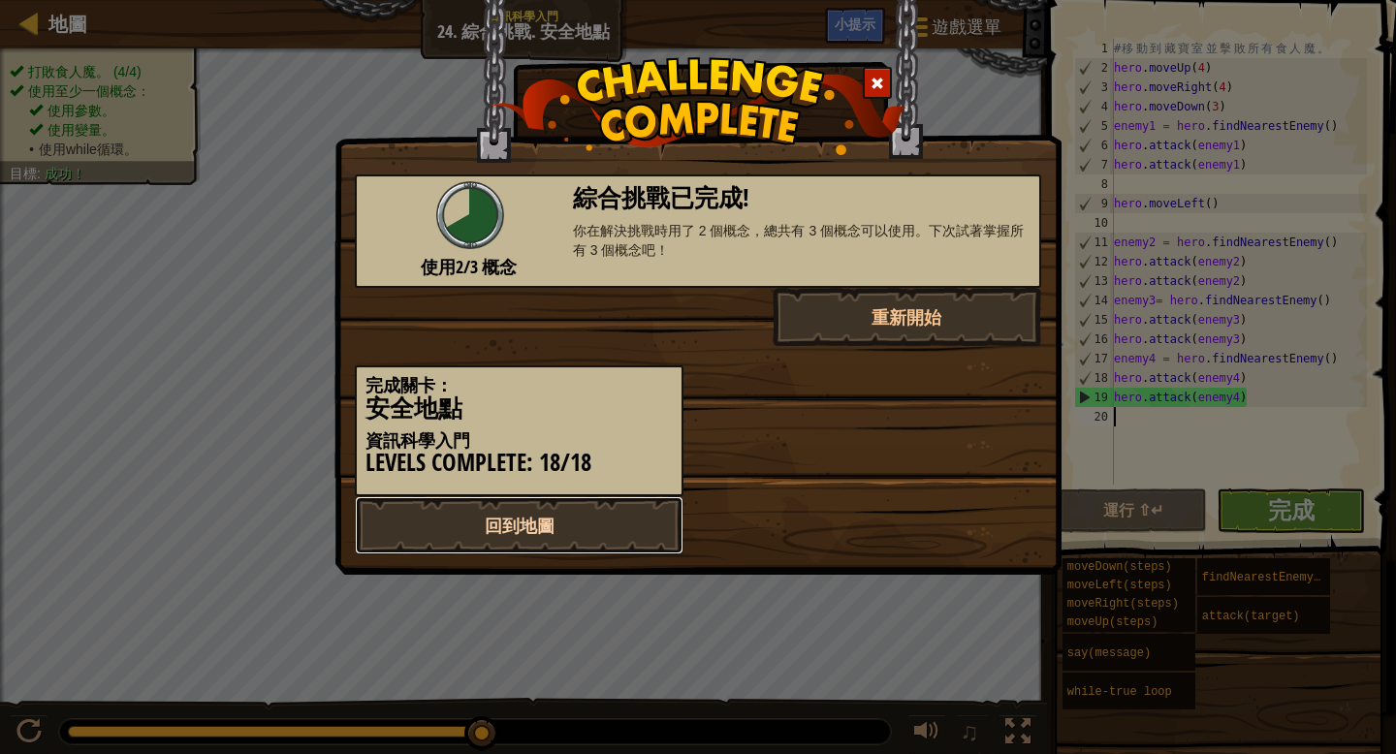
click at [625, 527] on link "回到地圖" at bounding box center [519, 525] width 329 height 58
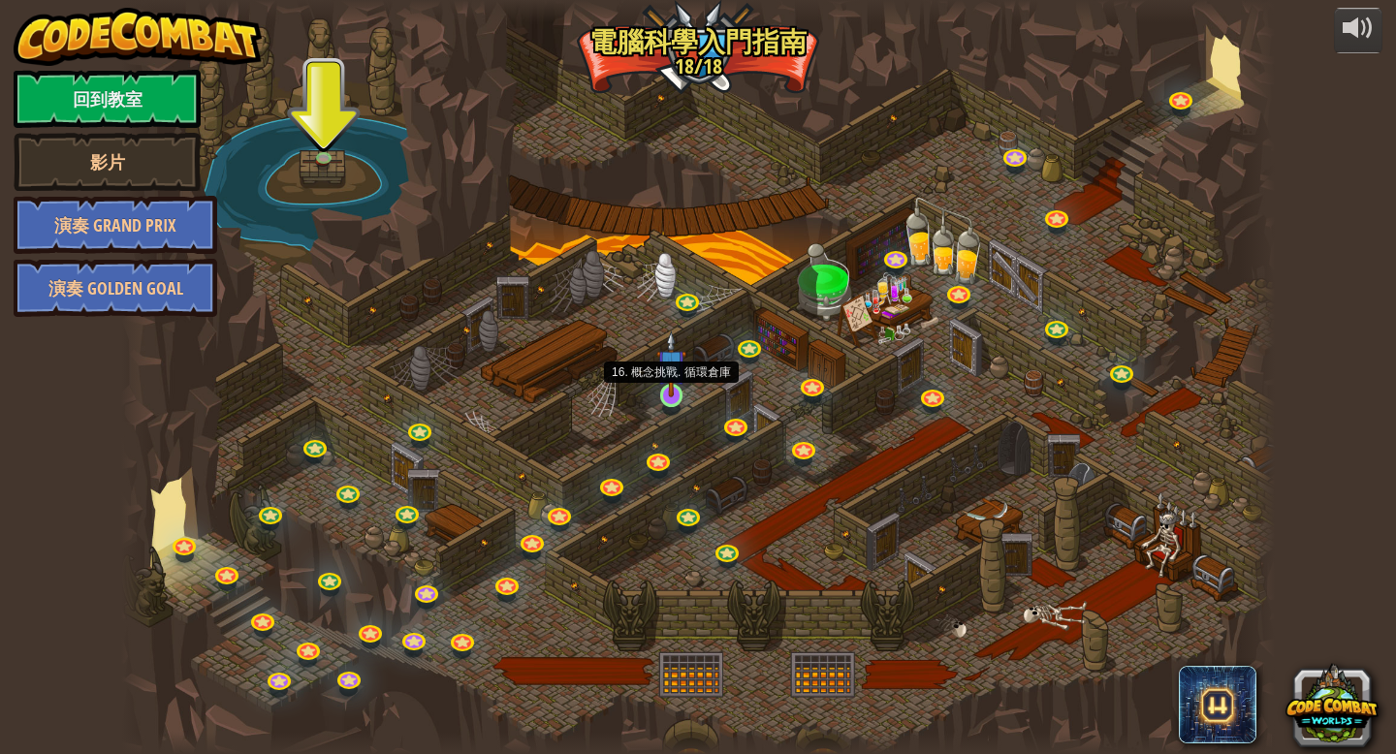
click at [671, 384] on img at bounding box center [670, 364] width 29 height 67
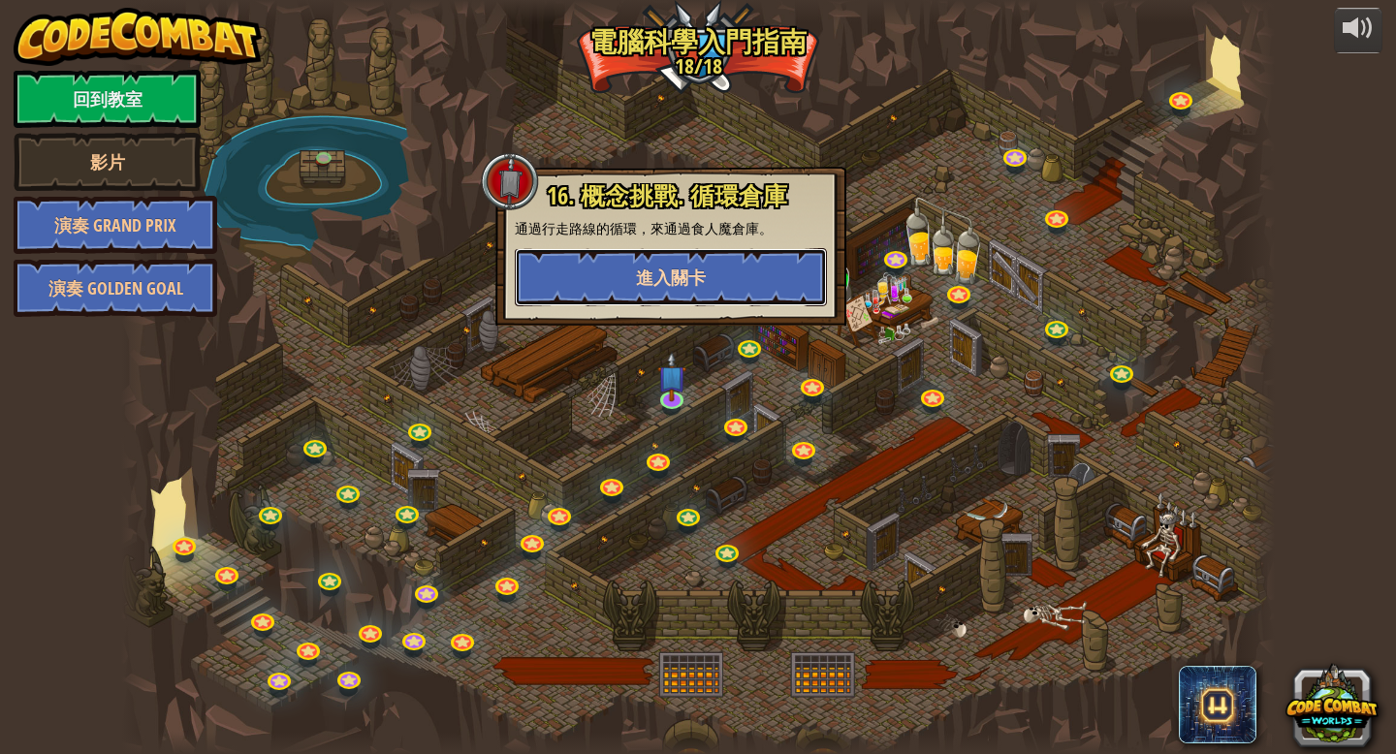
click at [705, 281] on span "進入關卡" at bounding box center [671, 278] width 70 height 24
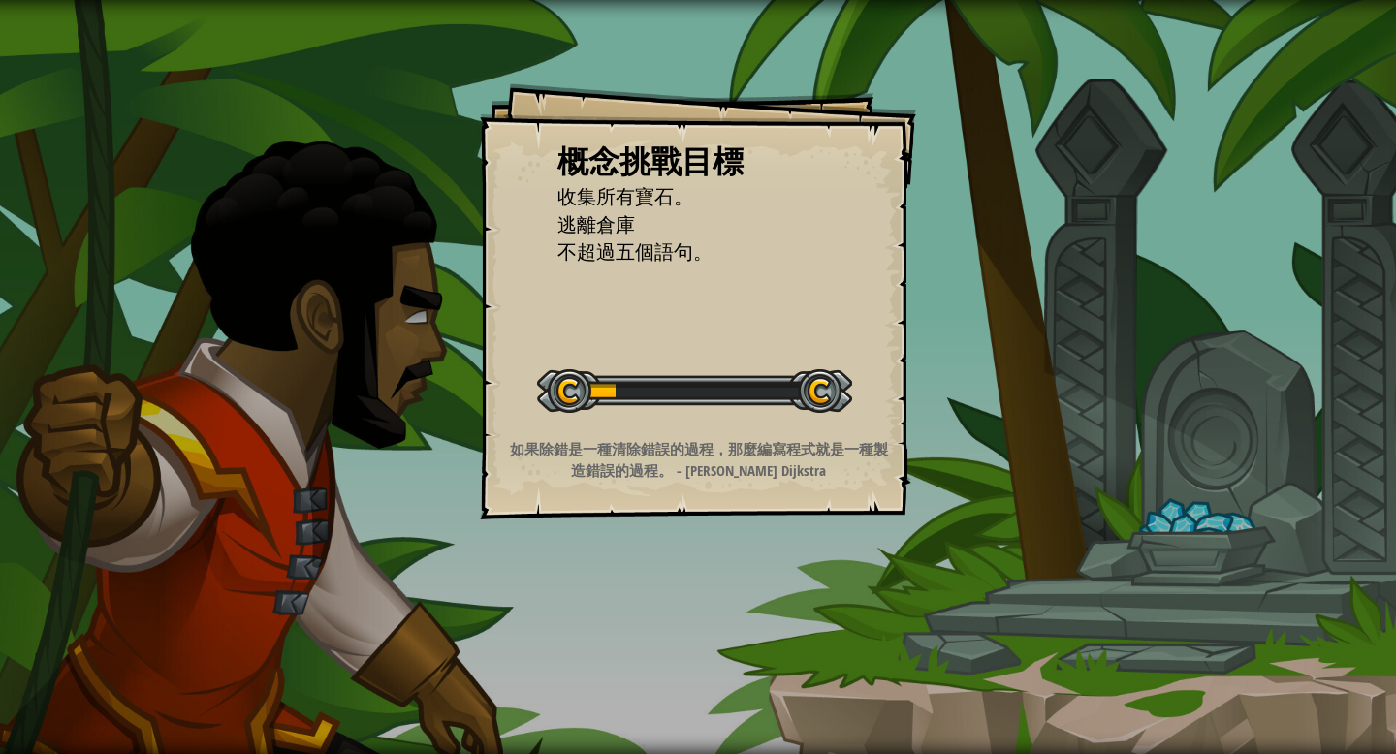
click at [730, 319] on div "概念挑戰目標 收集所有寶石。 逃離倉庫 不超過五個語句。 開始概念挑戰 從伺服器載入失敗 您將需要訂閱來開啟這關。 訂閱 您需要加入一個課程來遊玩此關卡。 回…" at bounding box center [698, 301] width 436 height 436
click at [730, 320] on div "概念挑戰目標 收集所有寶石。 逃離倉庫 不超過五個語句。 開始概念挑戰 從伺服器載入失敗 您將需要訂閱來開啟這關。 訂閱 您需要加入一個課程來遊玩此關卡。 回…" at bounding box center [698, 301] width 436 height 436
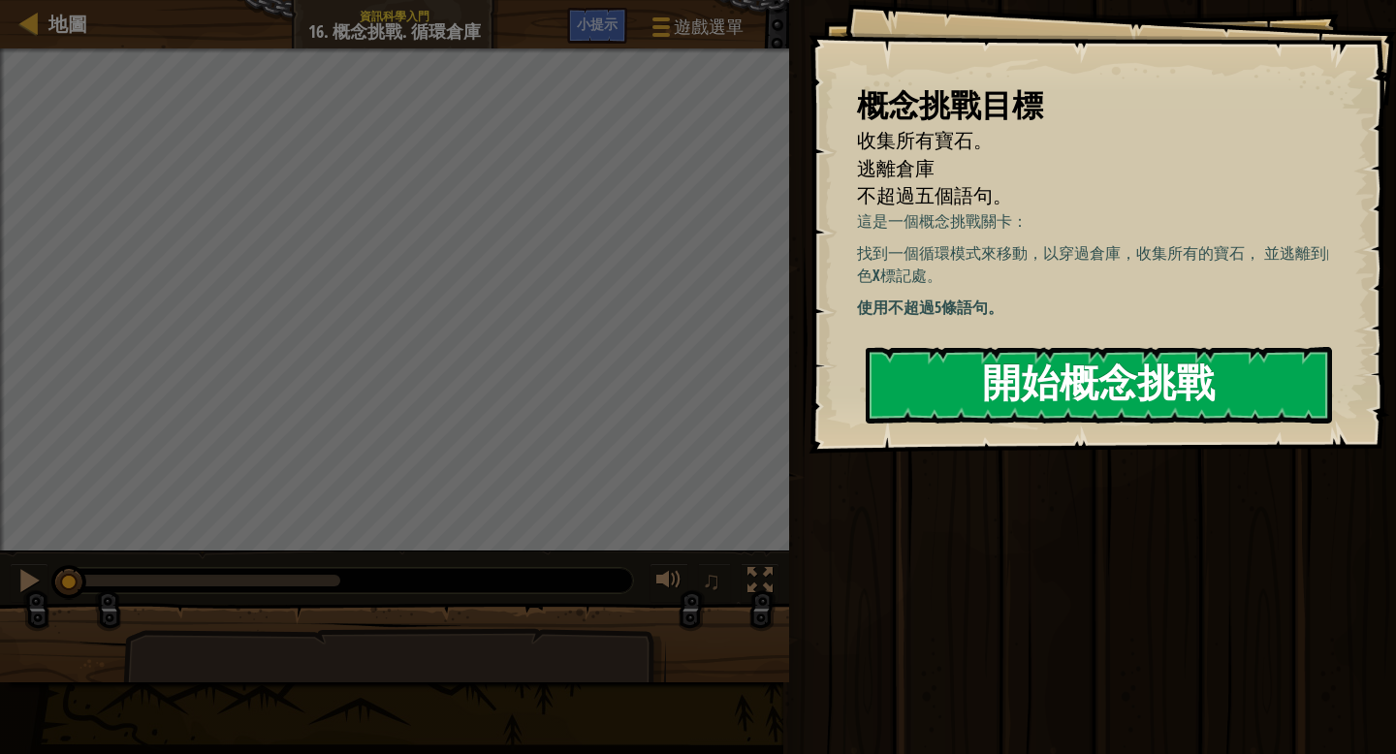
click at [954, 397] on button "開始概念挑戰" at bounding box center [1099, 385] width 466 height 77
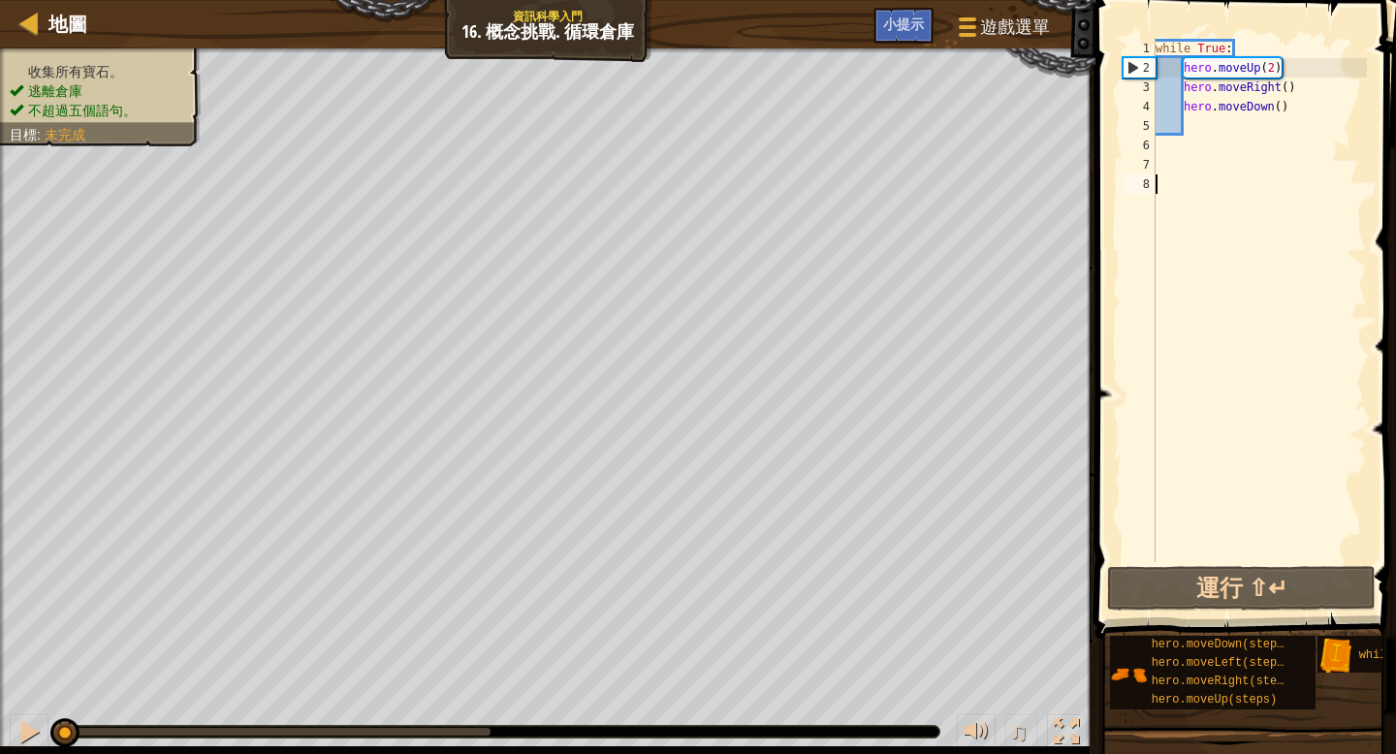
click at [1290, 65] on div "while True : hero . moveUp ( 2 ) hero . moveRight ( ) hero . moveDown ( )" at bounding box center [1258, 320] width 215 height 562
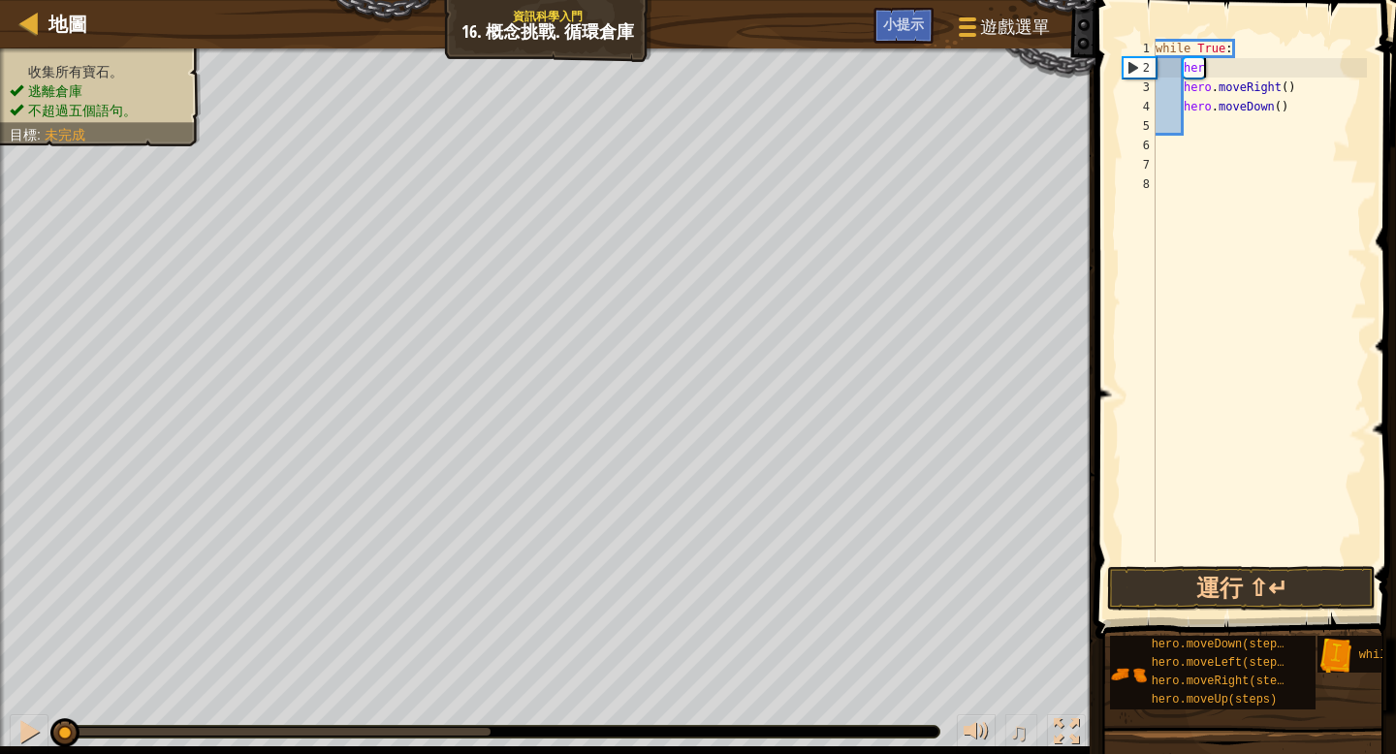
type textarea "h"
click at [1324, 89] on div "while True : hero . moveRight ( ) hero . moveDown ( )" at bounding box center [1258, 320] width 215 height 562
type textarea "h"
click at [1304, 109] on div "while True : hero . moveDown ( )" at bounding box center [1258, 320] width 215 height 562
type textarea "h"
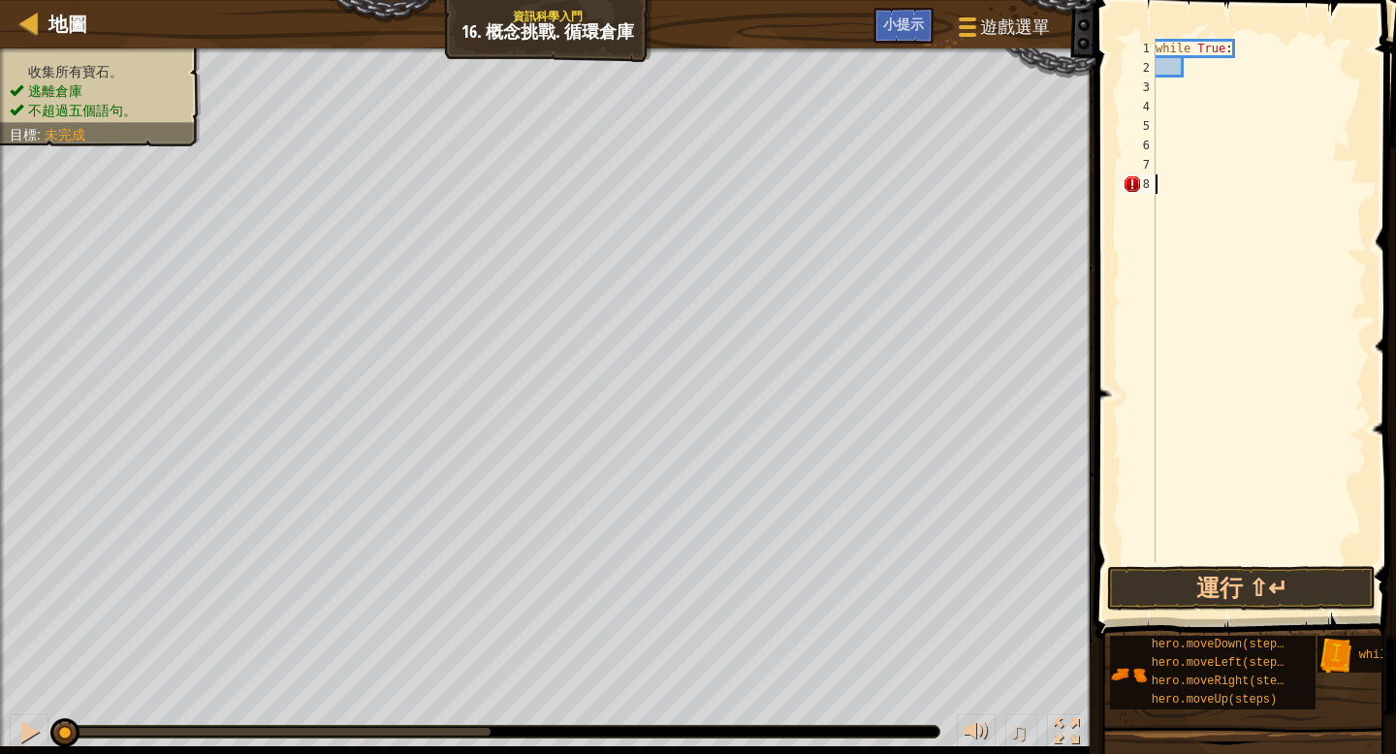
click at [1175, 183] on div "while True :" at bounding box center [1258, 320] width 215 height 562
click at [1192, 69] on div "while True :" at bounding box center [1258, 320] width 215 height 562
click at [1129, 182] on div "8" at bounding box center [1138, 183] width 33 height 19
click at [1185, 189] on div "while True :" at bounding box center [1258, 320] width 215 height 562
click at [1194, 67] on div "while True :" at bounding box center [1258, 320] width 215 height 562
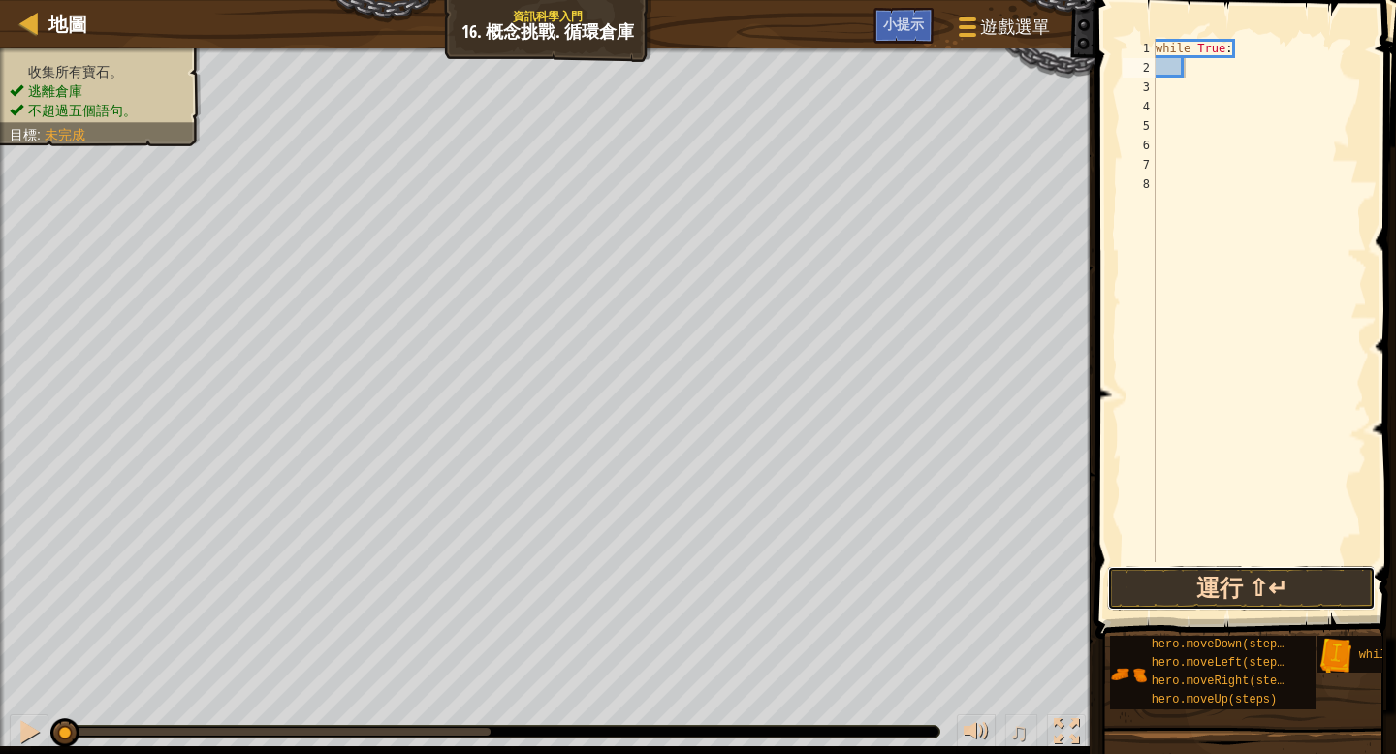
click at [1159, 566] on button "運行 ⇧↵" at bounding box center [1241, 588] width 268 height 45
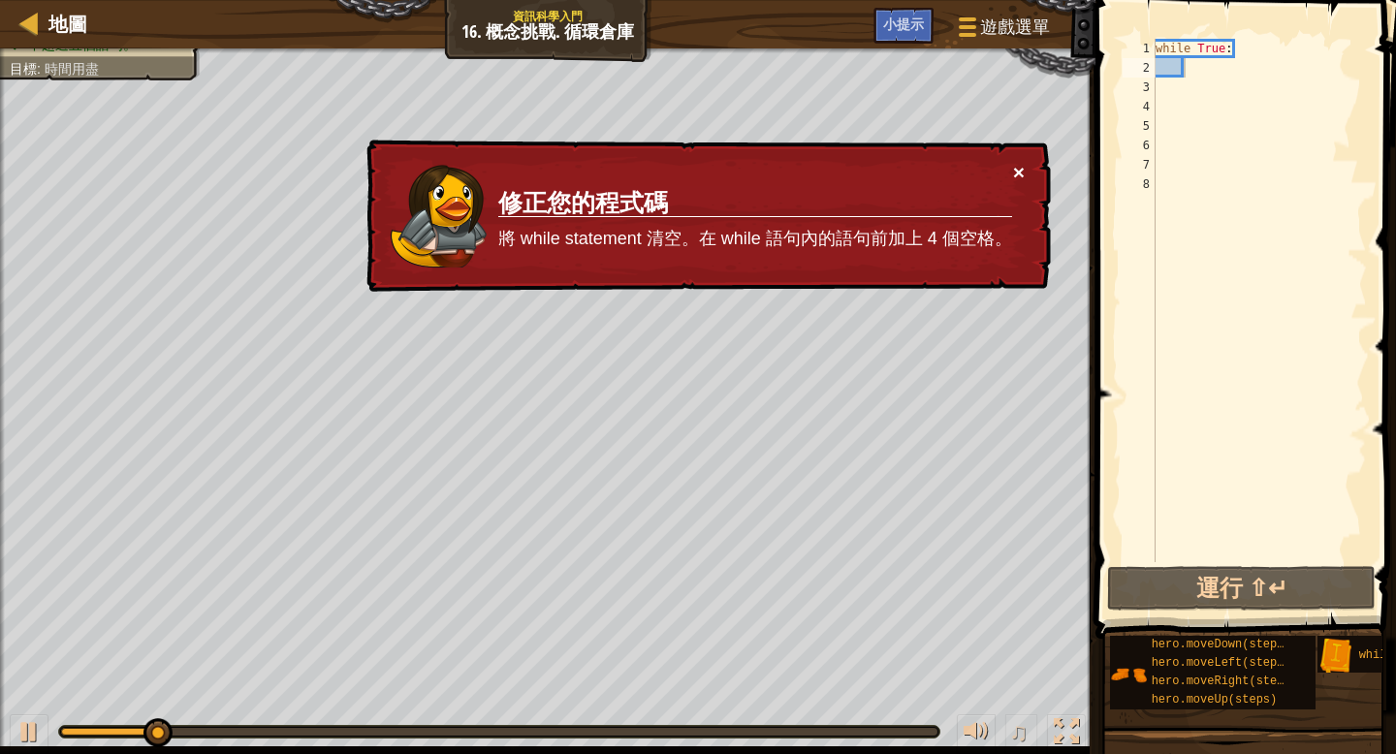
click at [1013, 177] on button "×" at bounding box center [1019, 172] width 12 height 20
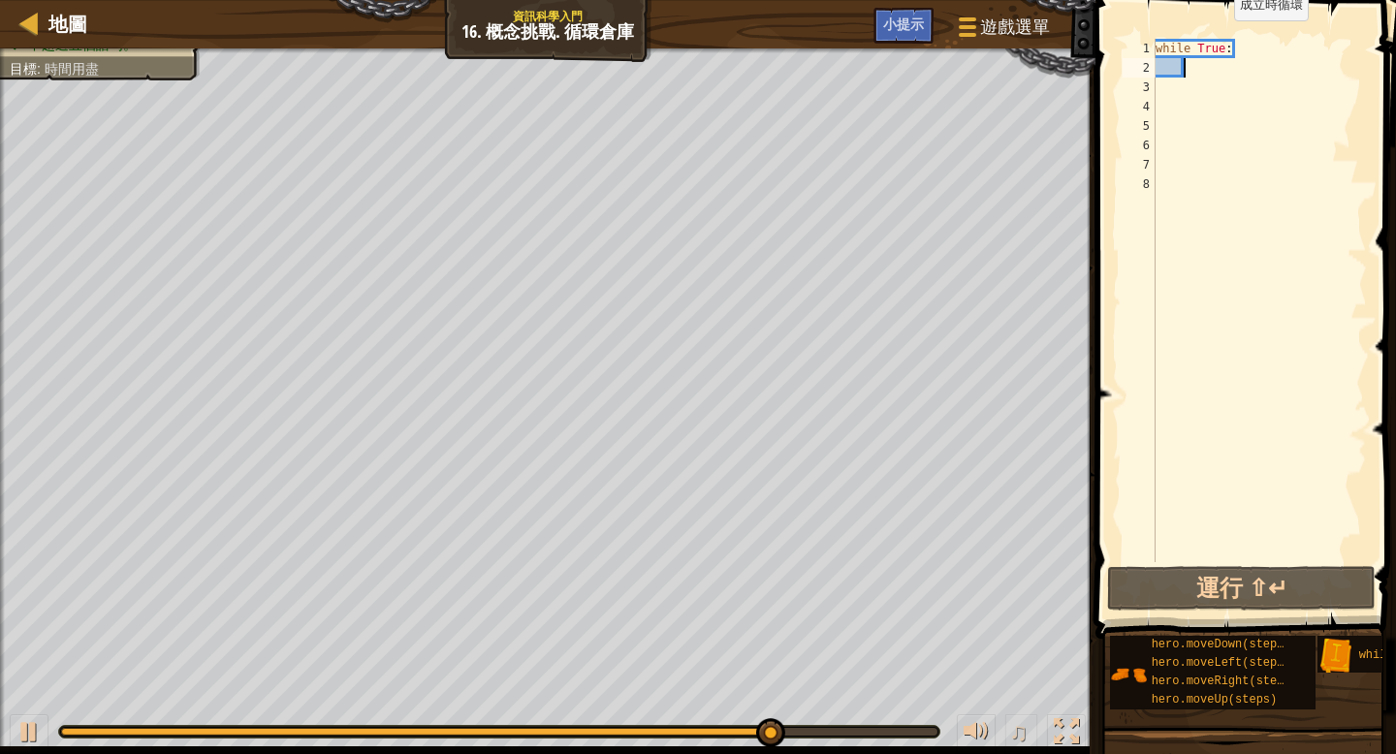
type textarea "m"
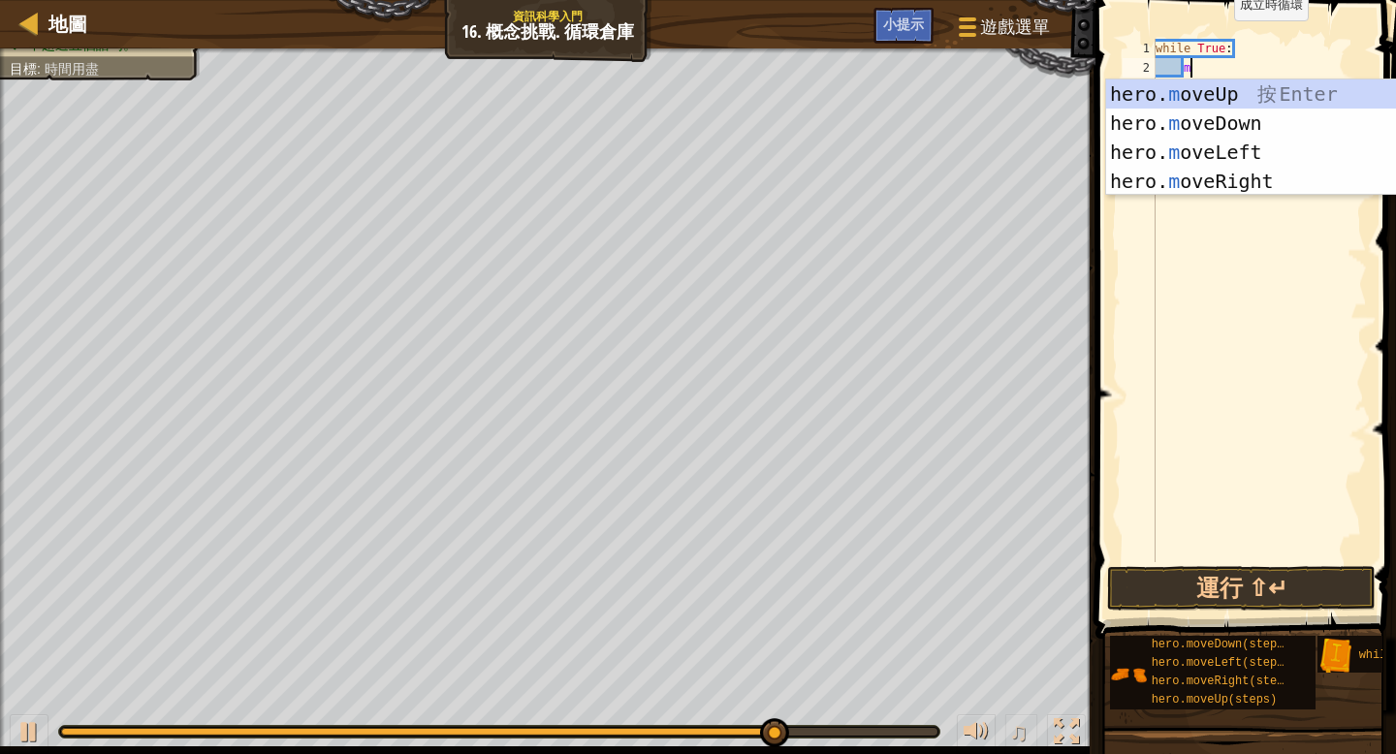
scroll to position [9, 2]
click at [1260, 95] on div "hero. m oveUp 按 Enter hero. m oveDown 按 Enter hero. m oveLeft 按 Enter hero. m o…" at bounding box center [1289, 166] width 366 height 174
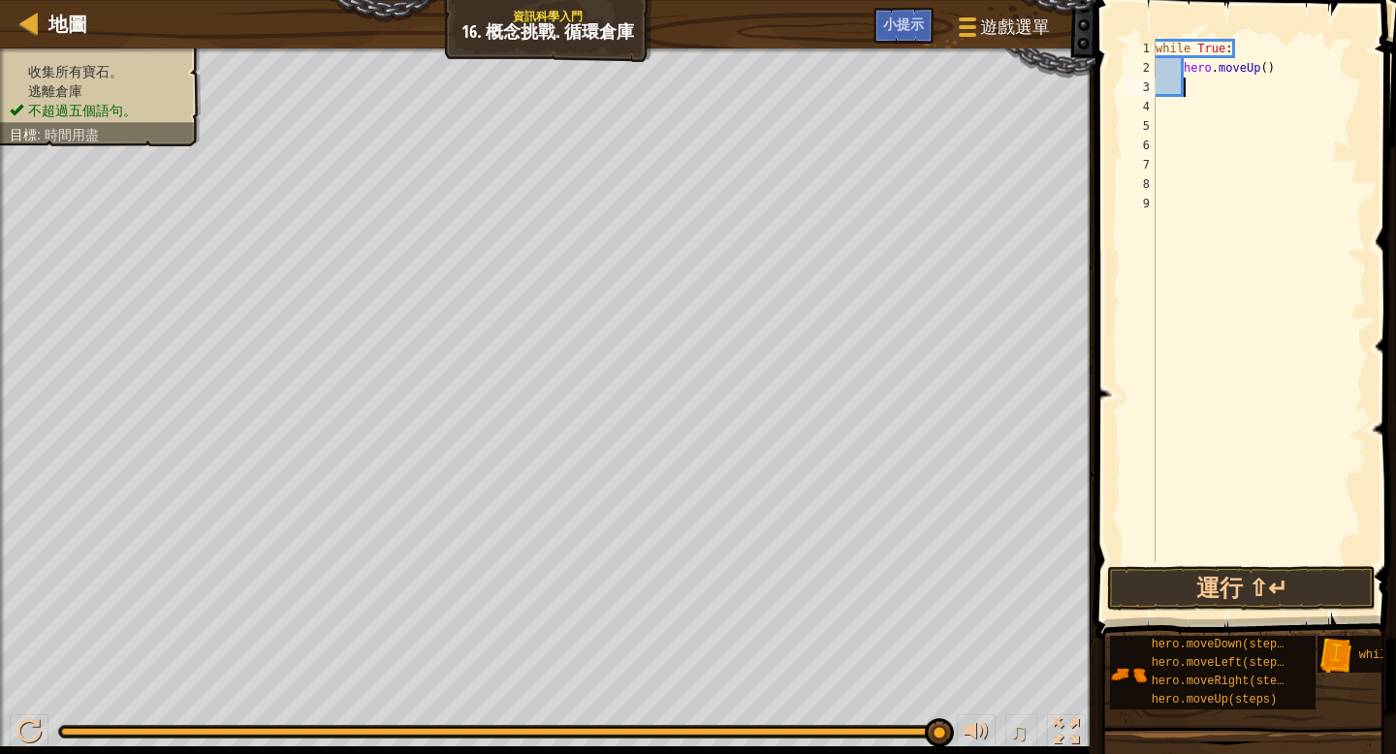
type textarea "m"
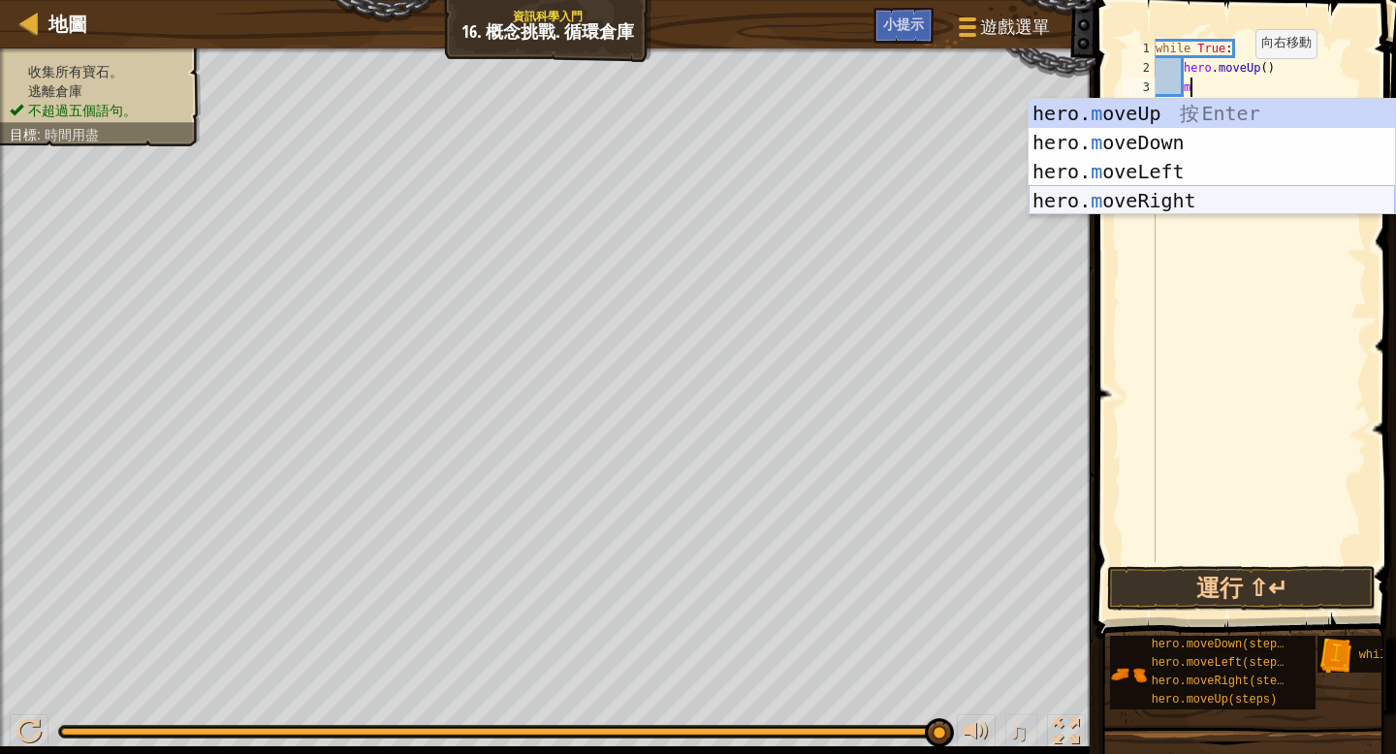
click at [1180, 205] on div "hero. m oveUp 按 Enter hero. m oveDown 按 Enter hero. m oveLeft 按 Enter hero. m o…" at bounding box center [1211, 186] width 366 height 174
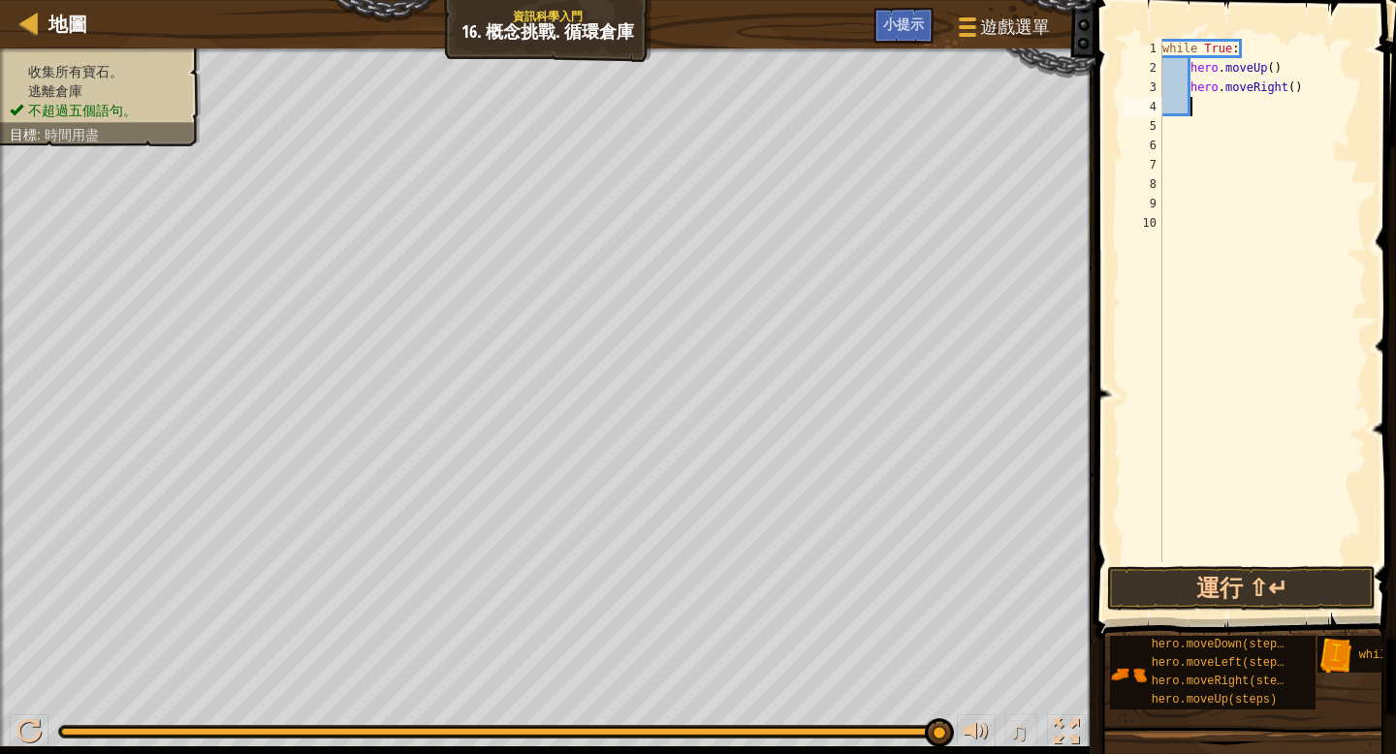
type textarea "m"
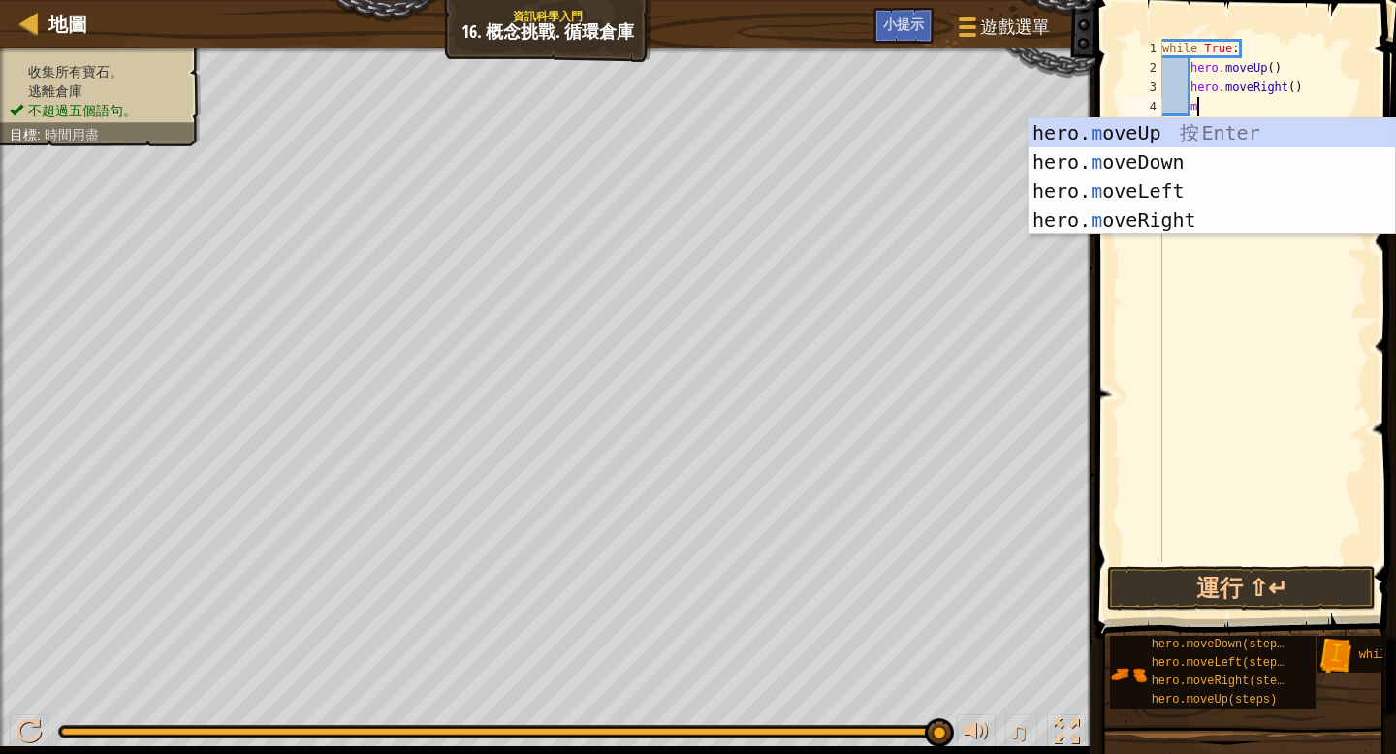
scroll to position [9, 2]
click at [1212, 154] on div "hero. m oveUp 按 Enter hero. m oveDown 按 Enter hero. m oveLeft 按 Enter hero. m o…" at bounding box center [1211, 205] width 366 height 174
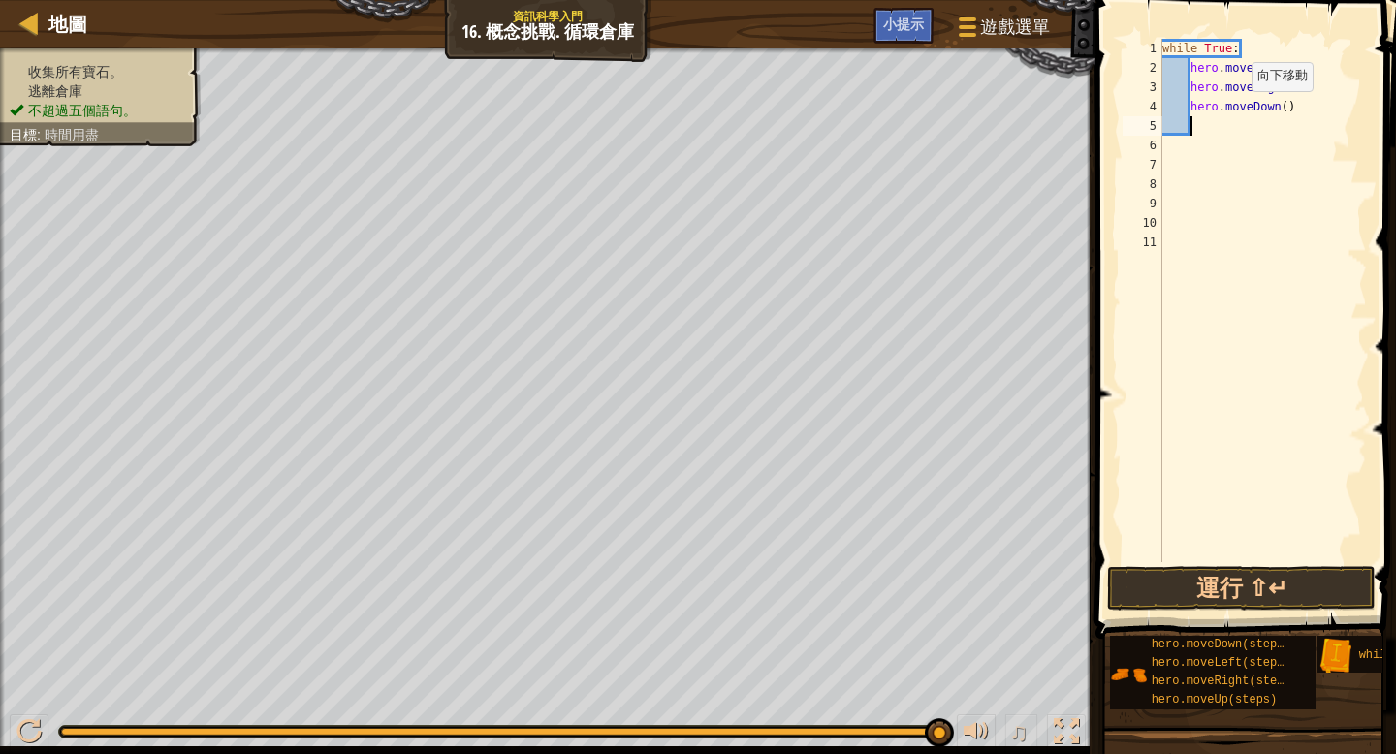
scroll to position [9, 1]
type textarea "m"
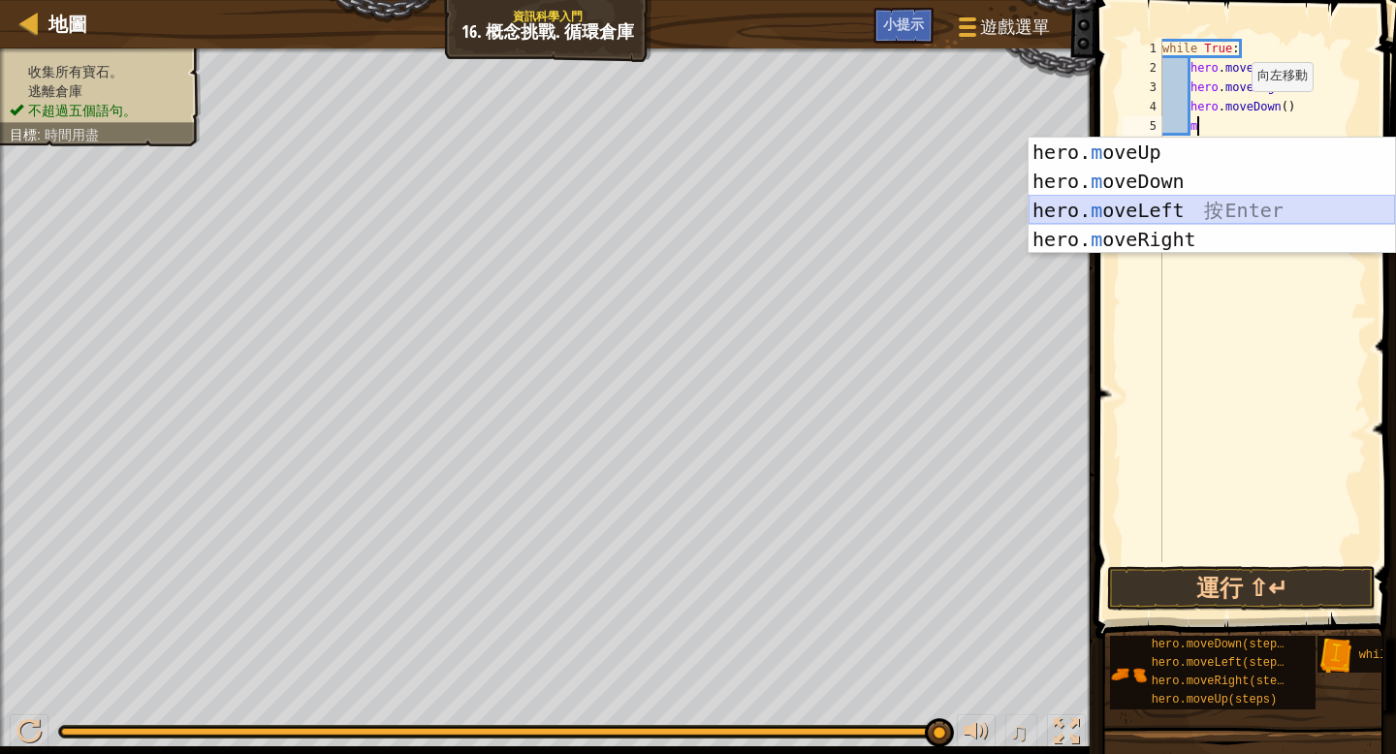
click at [1176, 222] on div "hero. m oveUp 按 Enter hero. m oveDown 按 Enter hero. m oveLeft 按 Enter hero. m o…" at bounding box center [1211, 225] width 366 height 174
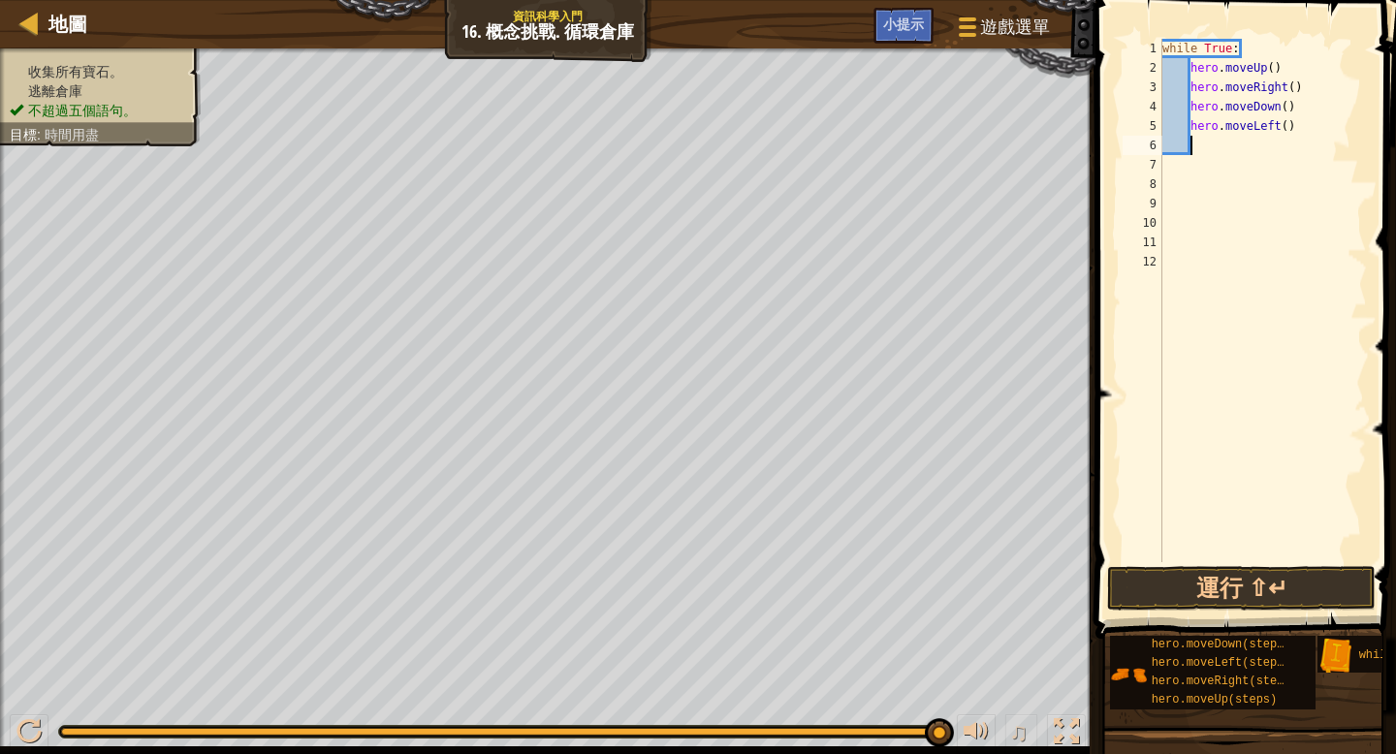
type textarea "m"
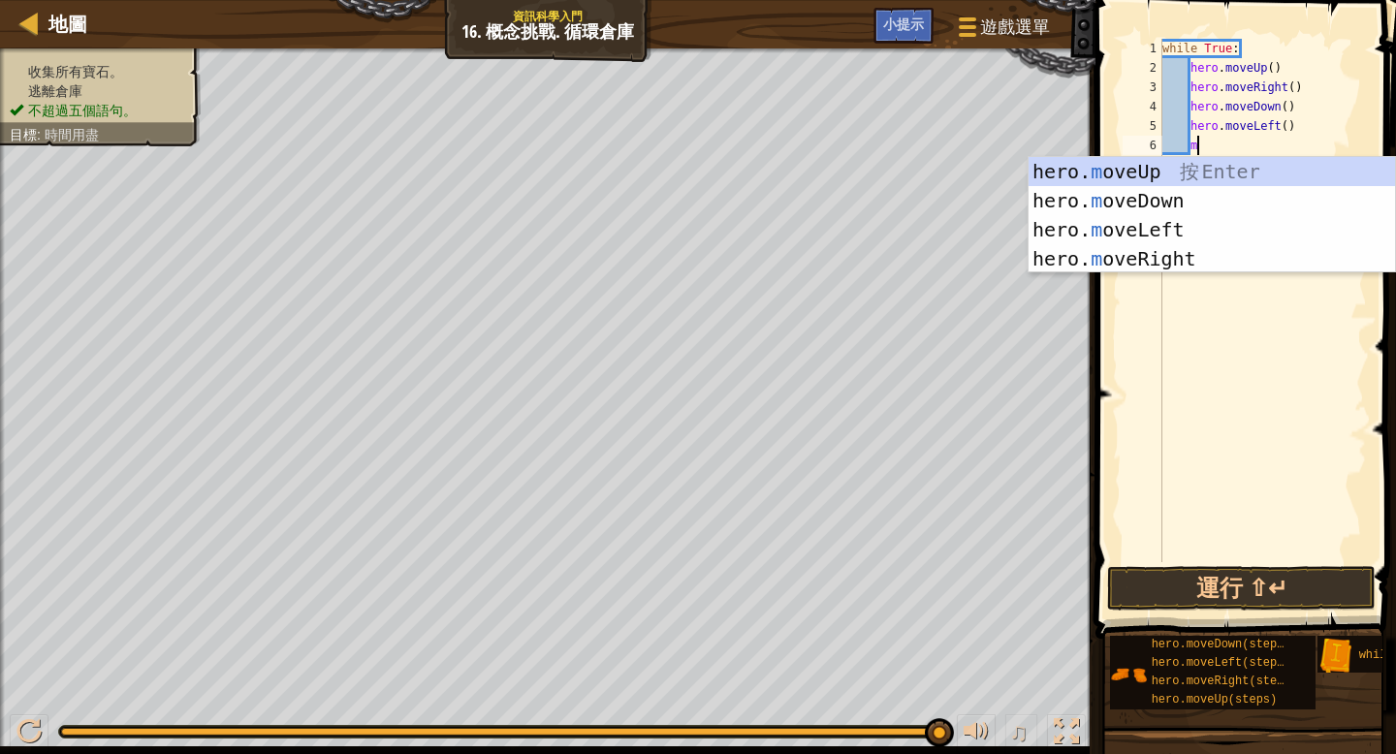
scroll to position [9, 2]
click at [1185, 173] on div "hero. m oveUp 按 Enter hero. m oveDown 按 Enter hero. m oveLeft 按 Enter hero. m o…" at bounding box center [1211, 244] width 366 height 174
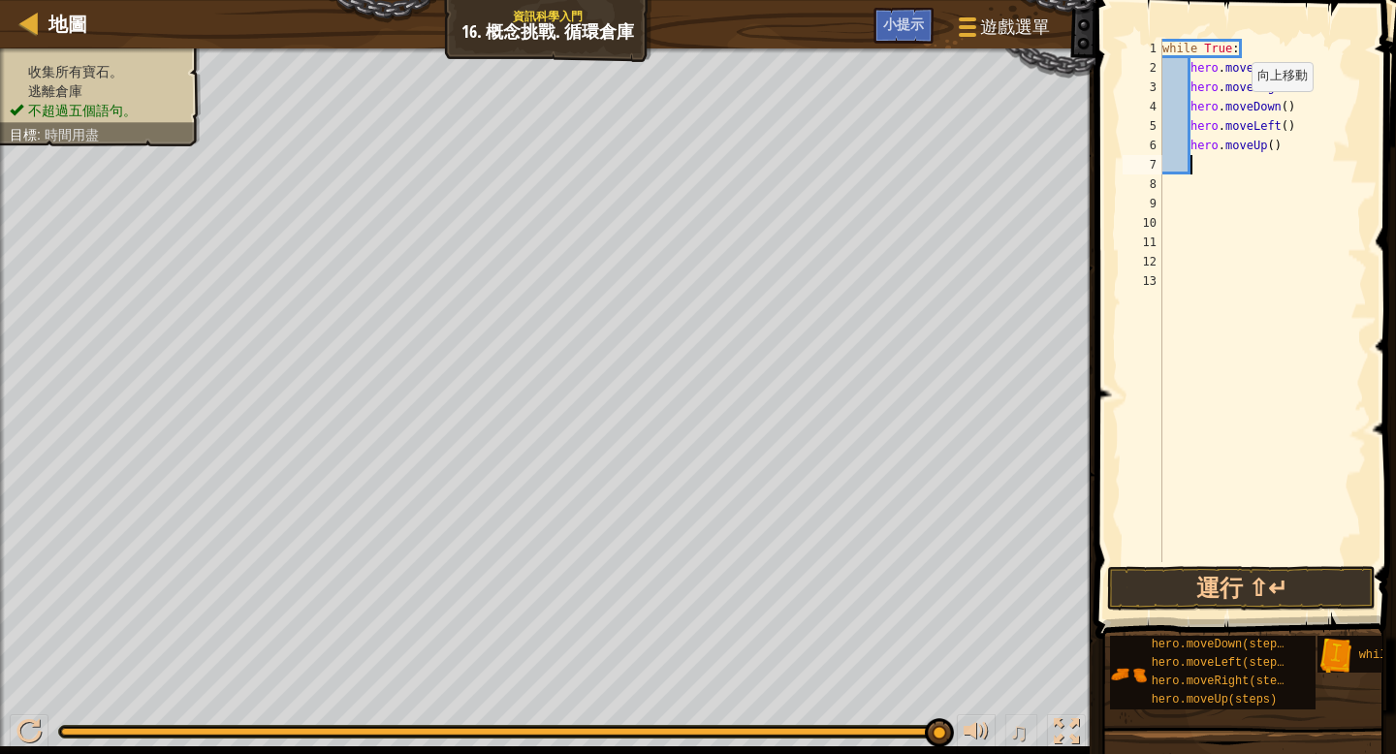
scroll to position [9, 1]
click at [1224, 583] on button "運行 ⇧↵" at bounding box center [1241, 588] width 268 height 45
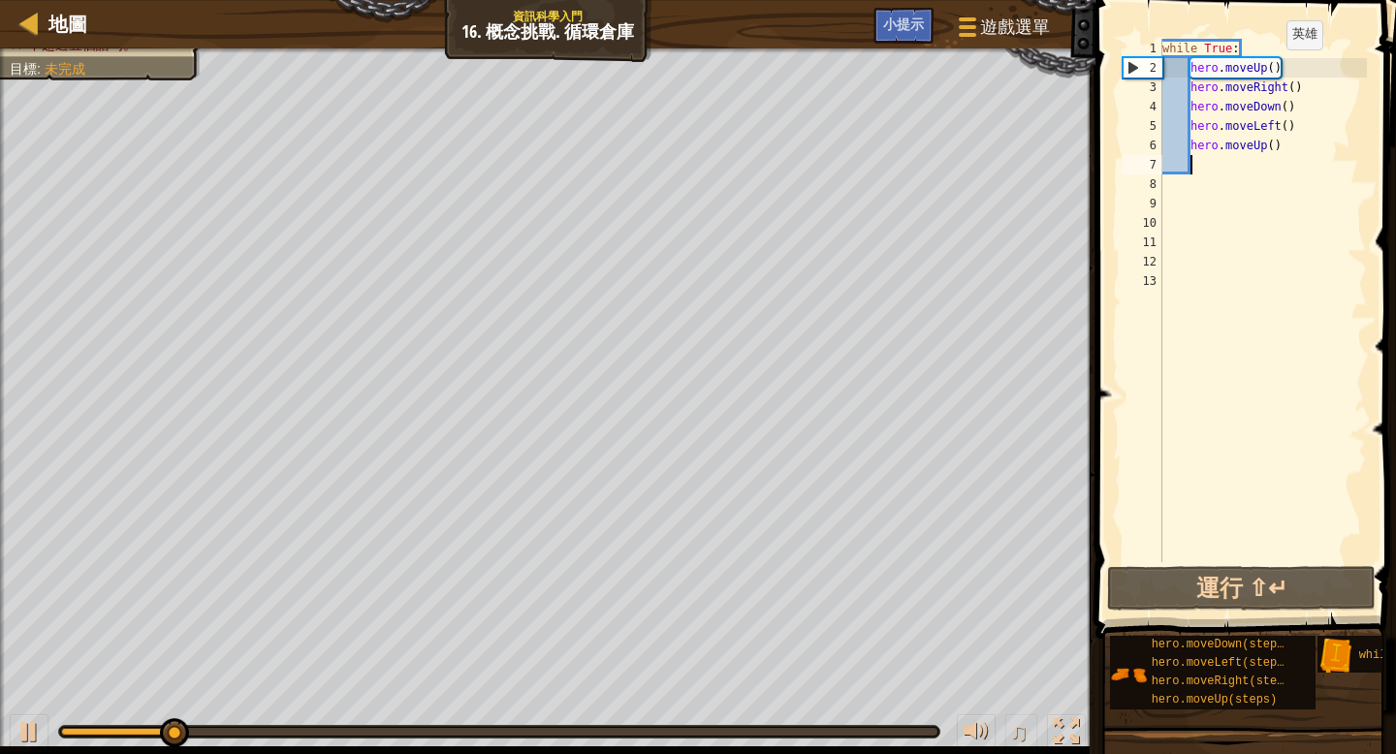
click at [1276, 69] on div "while True : hero . moveUp ( ) hero . moveRight ( ) hero . moveDown ( ) hero . …" at bounding box center [1262, 320] width 209 height 562
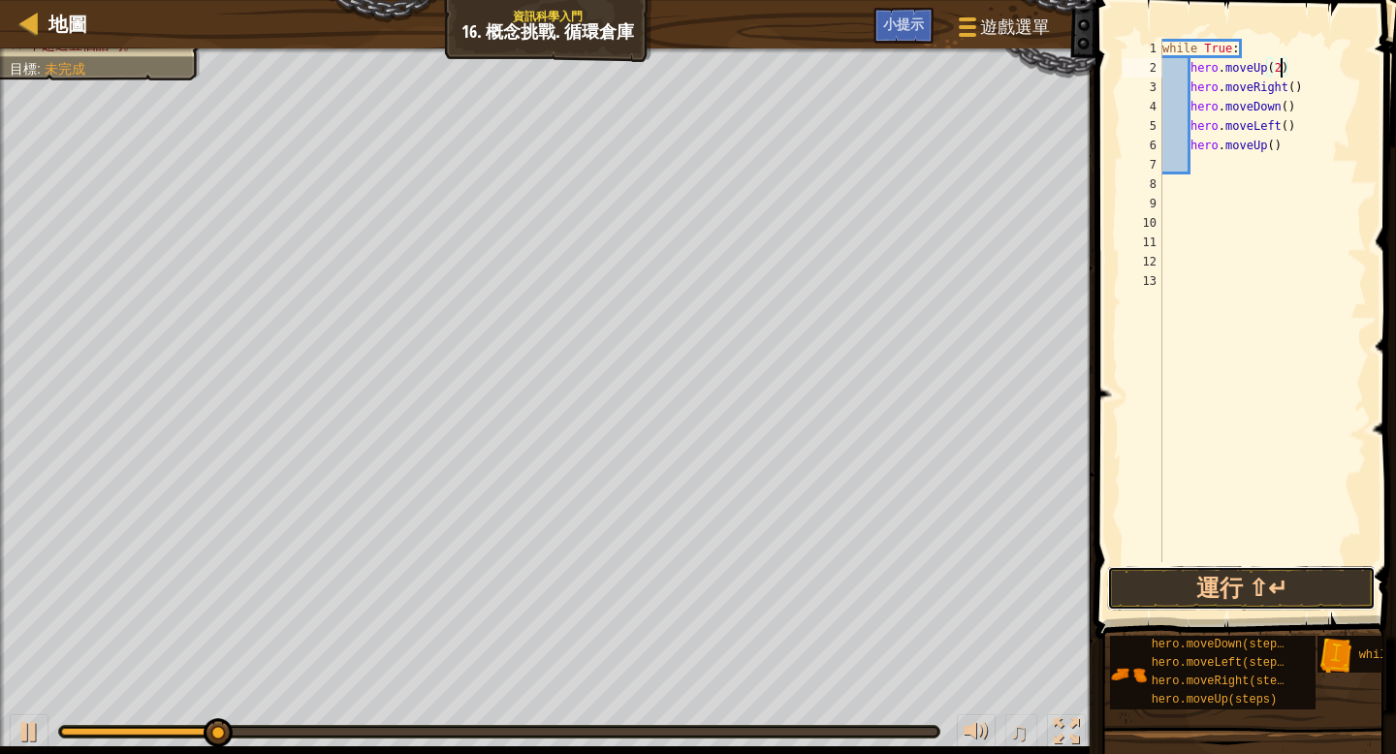
drag, startPoint x: 1206, startPoint y: 574, endPoint x: 1144, endPoint y: 510, distance: 89.1
click at [1206, 573] on button "運行 ⇧↵" at bounding box center [1241, 588] width 268 height 45
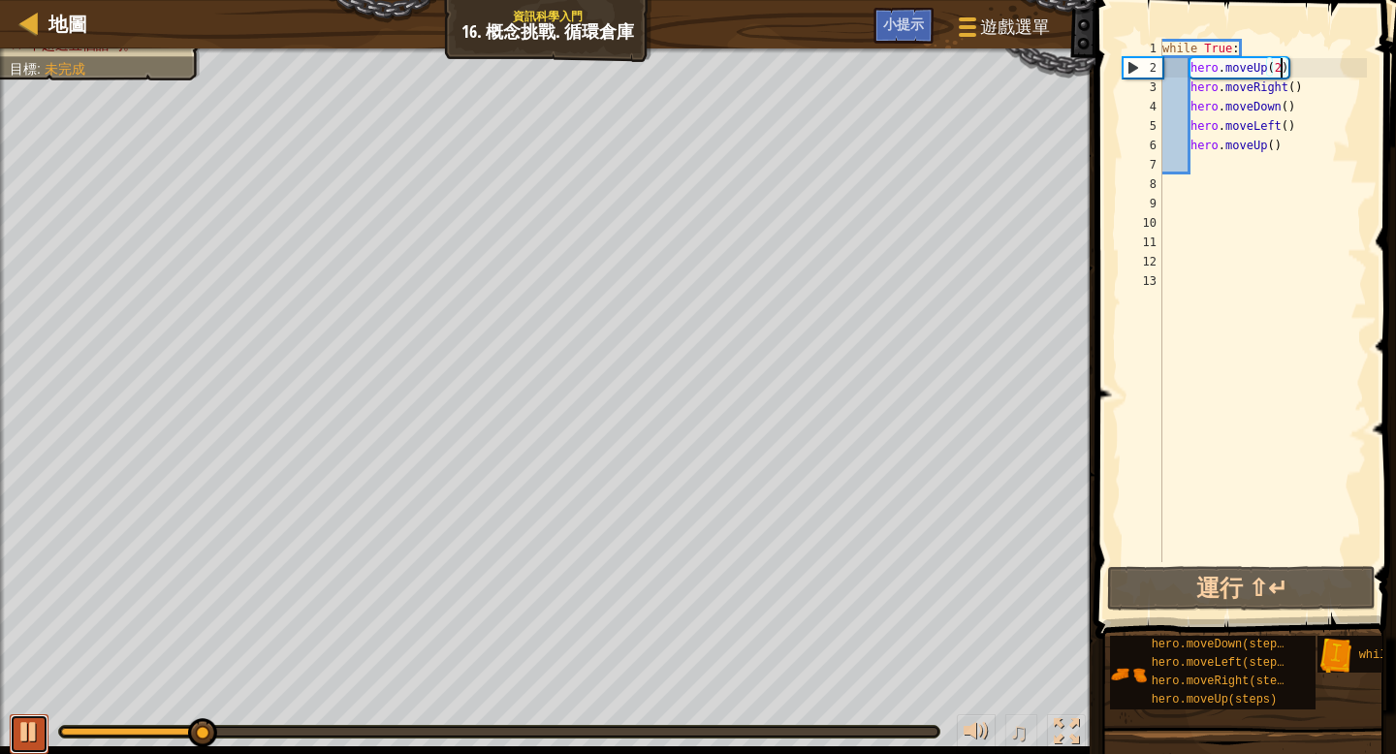
click at [24, 734] on div at bounding box center [28, 731] width 25 height 25
click at [1299, 122] on div "while True : hero . moveUp ( 2 ) hero . moveRight ( ) hero . moveDown ( ) hero …" at bounding box center [1262, 320] width 209 height 562
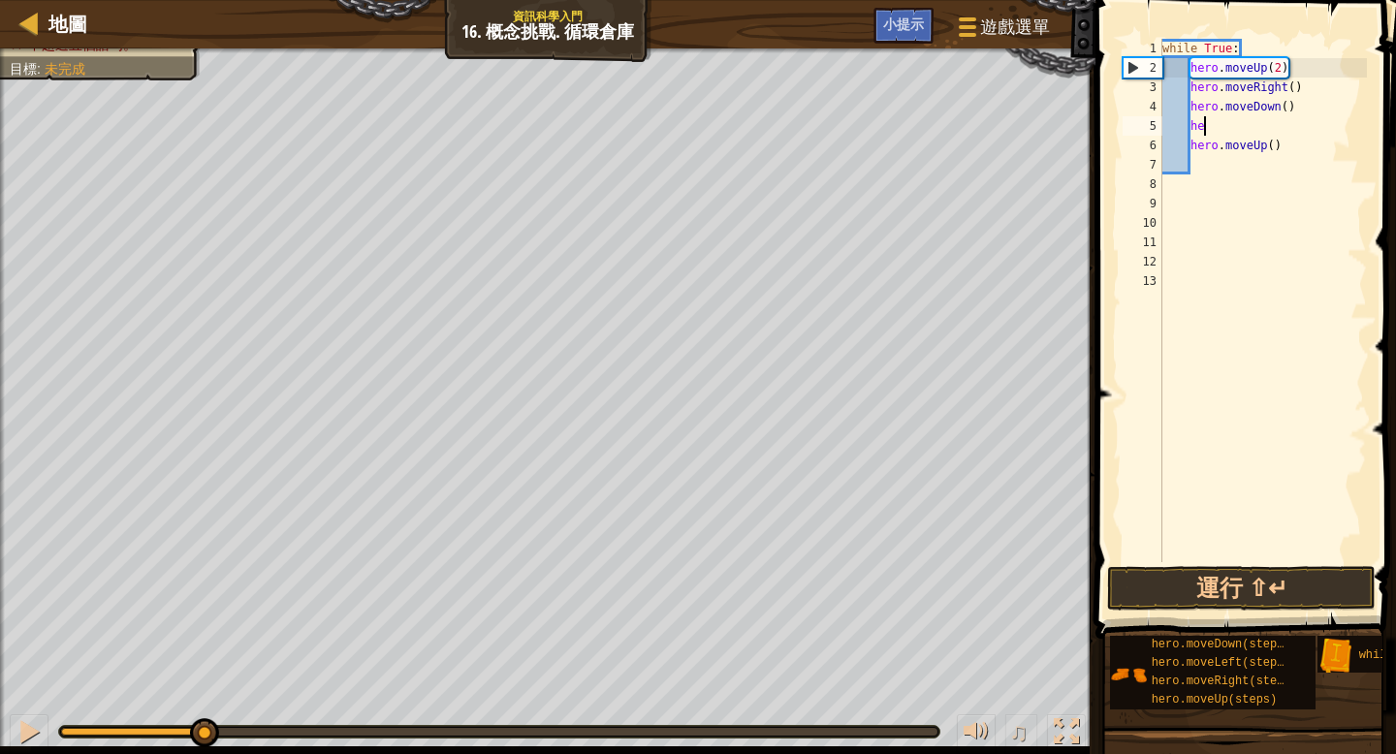
type textarea "h"
type textarea "m"
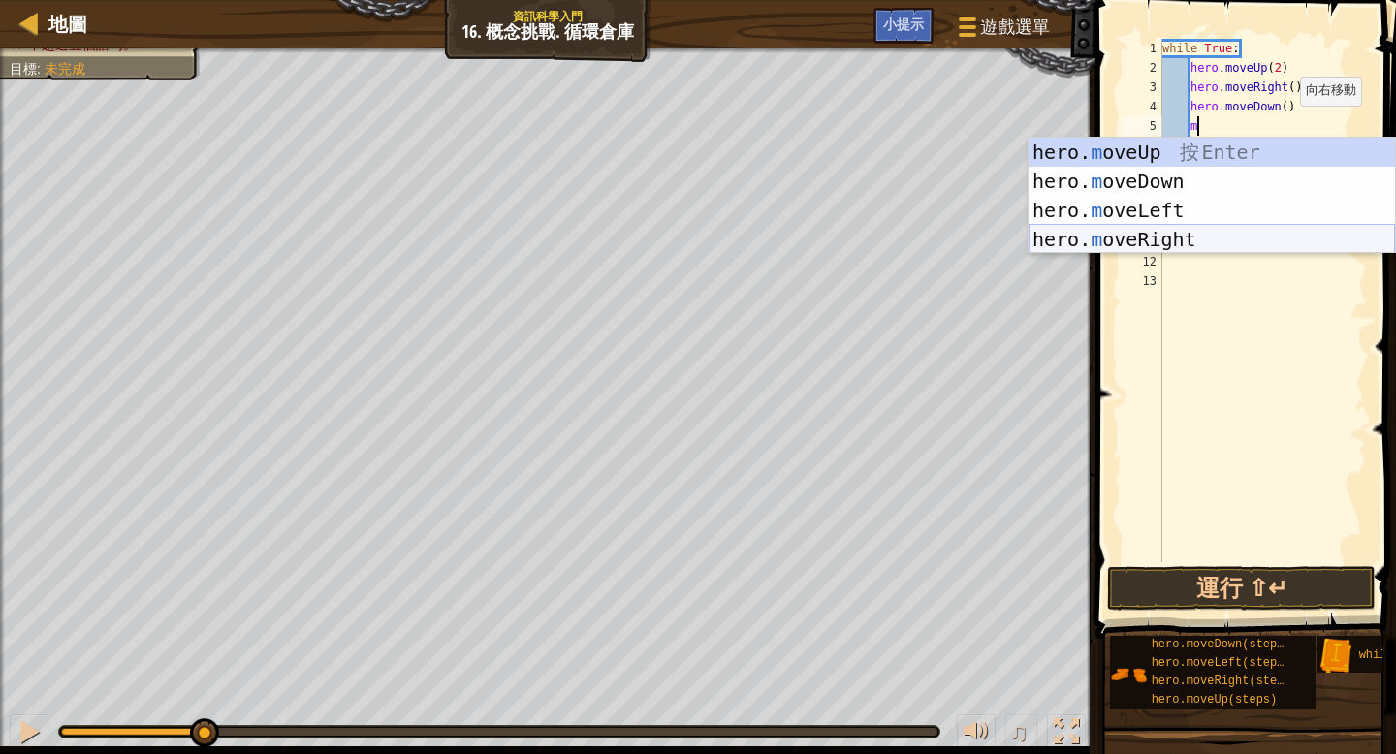
click at [1269, 239] on div "hero. m oveUp 按 Enter hero. m oveDown 按 Enter hero. m oveLeft 按 Enter hero. m o…" at bounding box center [1211, 225] width 366 height 174
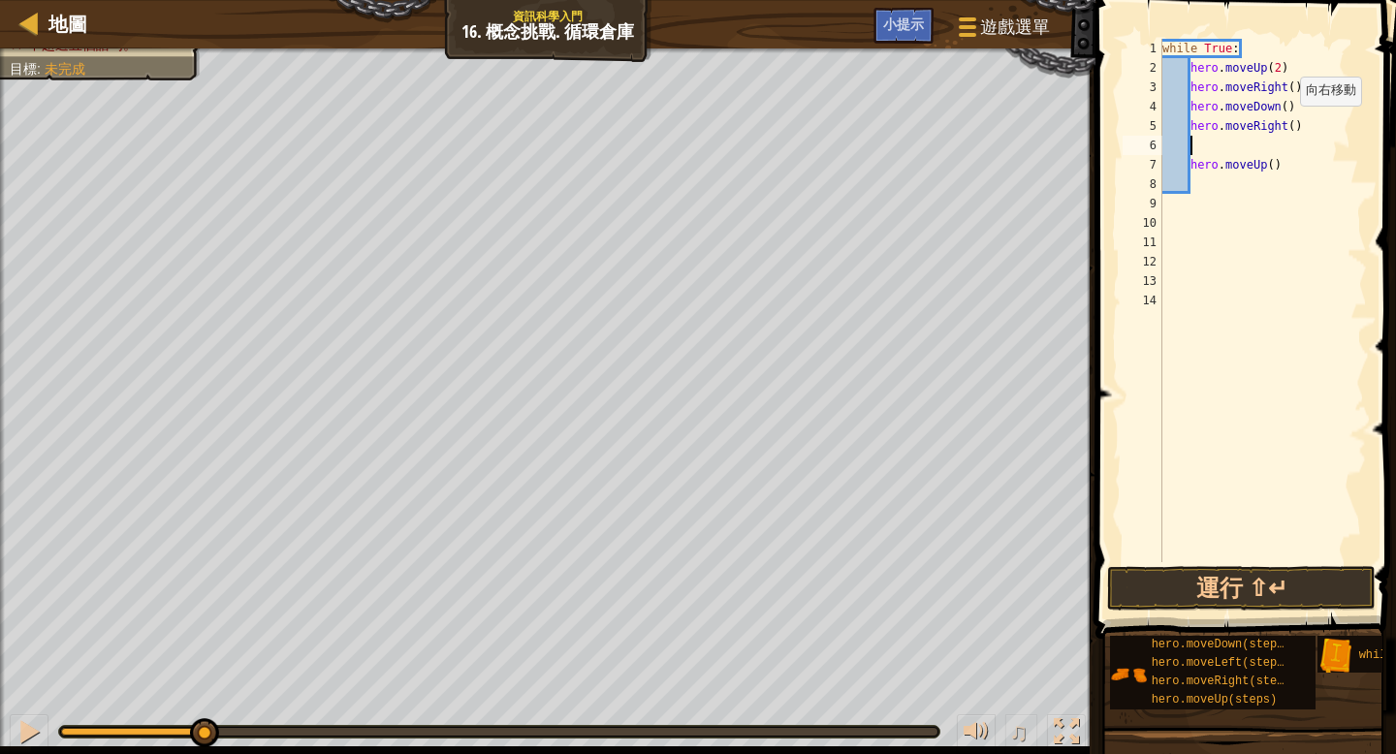
scroll to position [9, 1]
click at [1225, 582] on button "運行 ⇧↵" at bounding box center [1241, 588] width 268 height 45
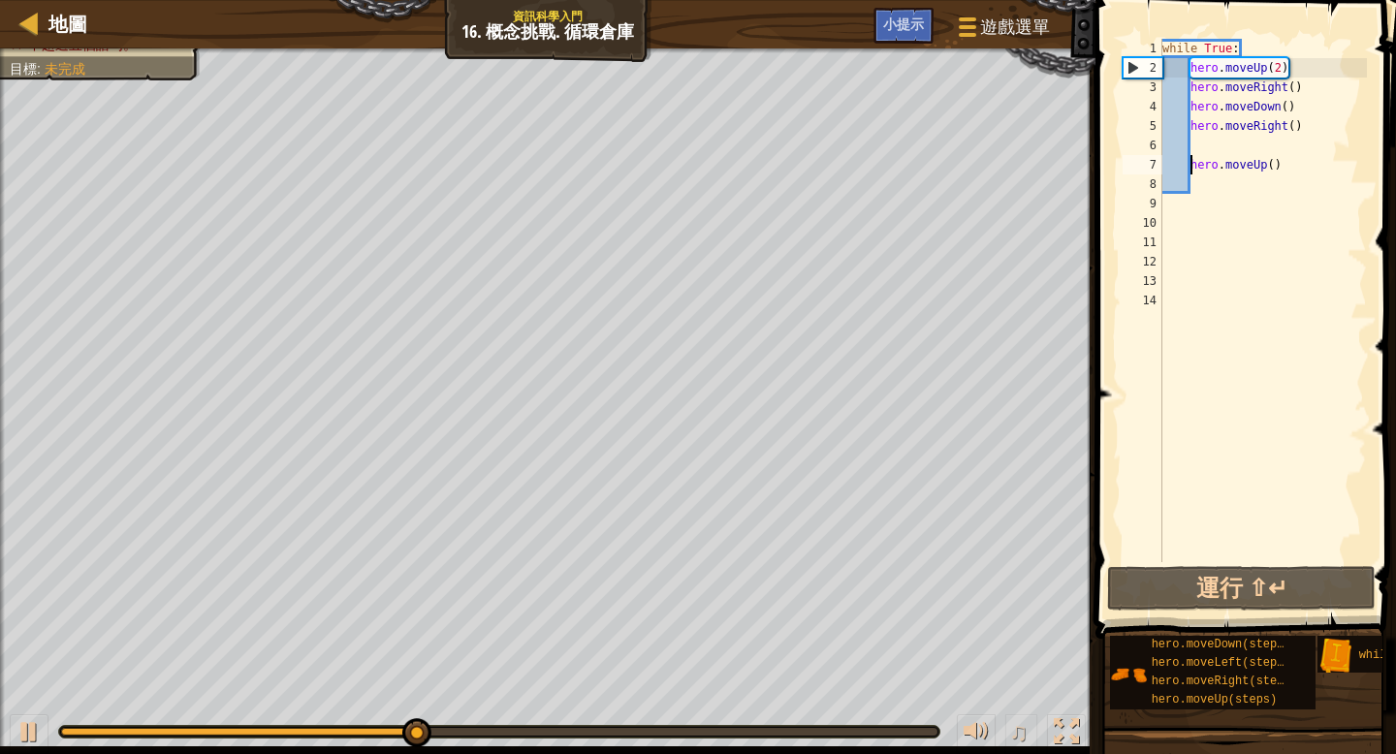
click at [1190, 163] on div "while True : hero . moveUp ( 2 ) hero . moveRight ( ) hero . moveDown ( ) hero …" at bounding box center [1262, 320] width 209 height 562
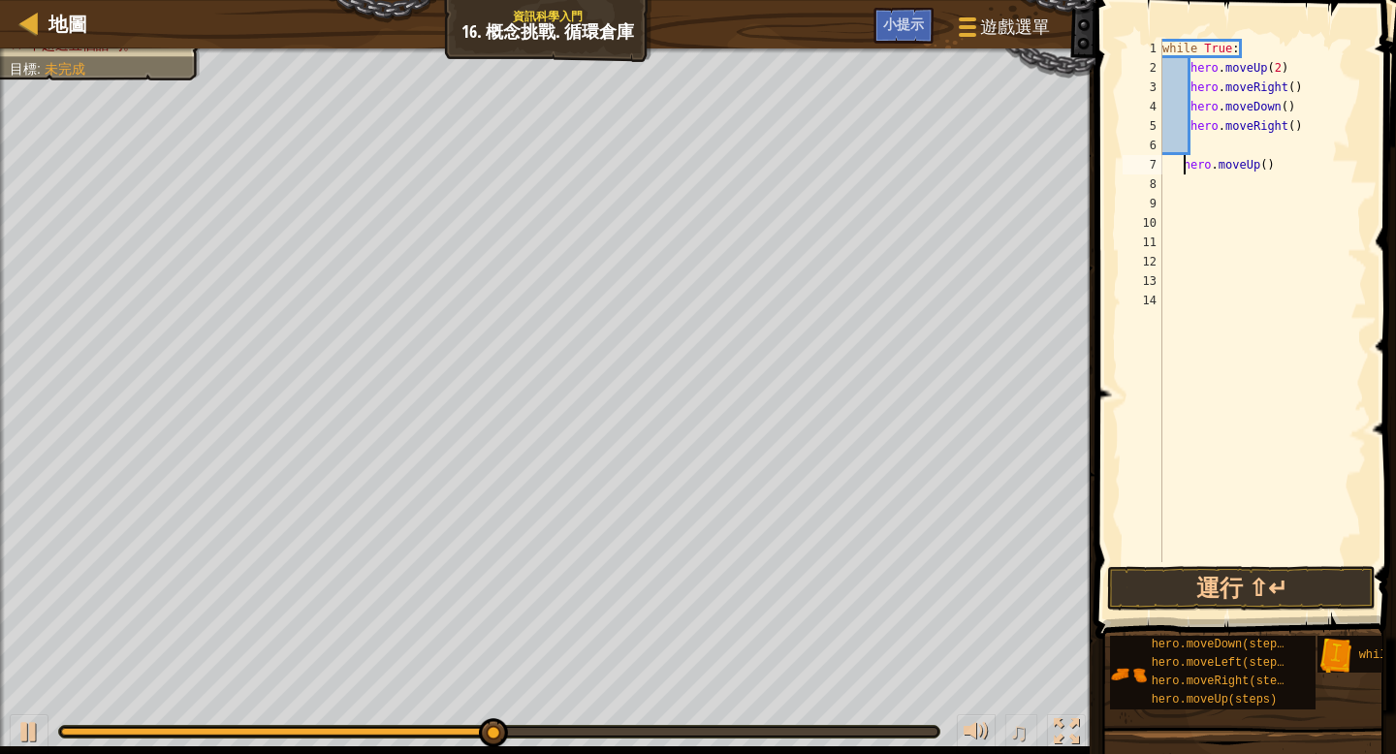
type textarea "hero.moveUp()"
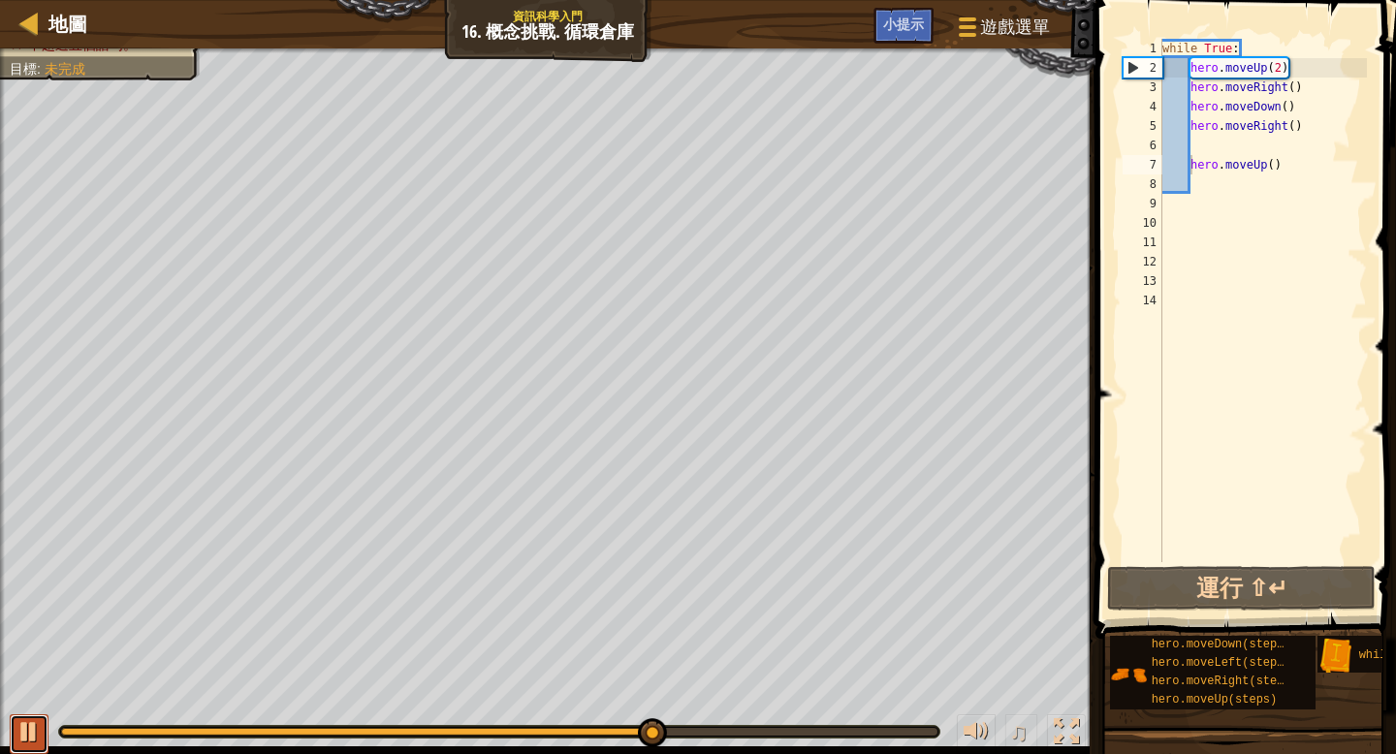
click at [20, 719] on div at bounding box center [28, 731] width 25 height 25
click at [1293, 174] on div "while True : hero . moveUp ( 2 ) hero . moveRight ( ) hero . moveDown ( ) hero …" at bounding box center [1262, 320] width 209 height 562
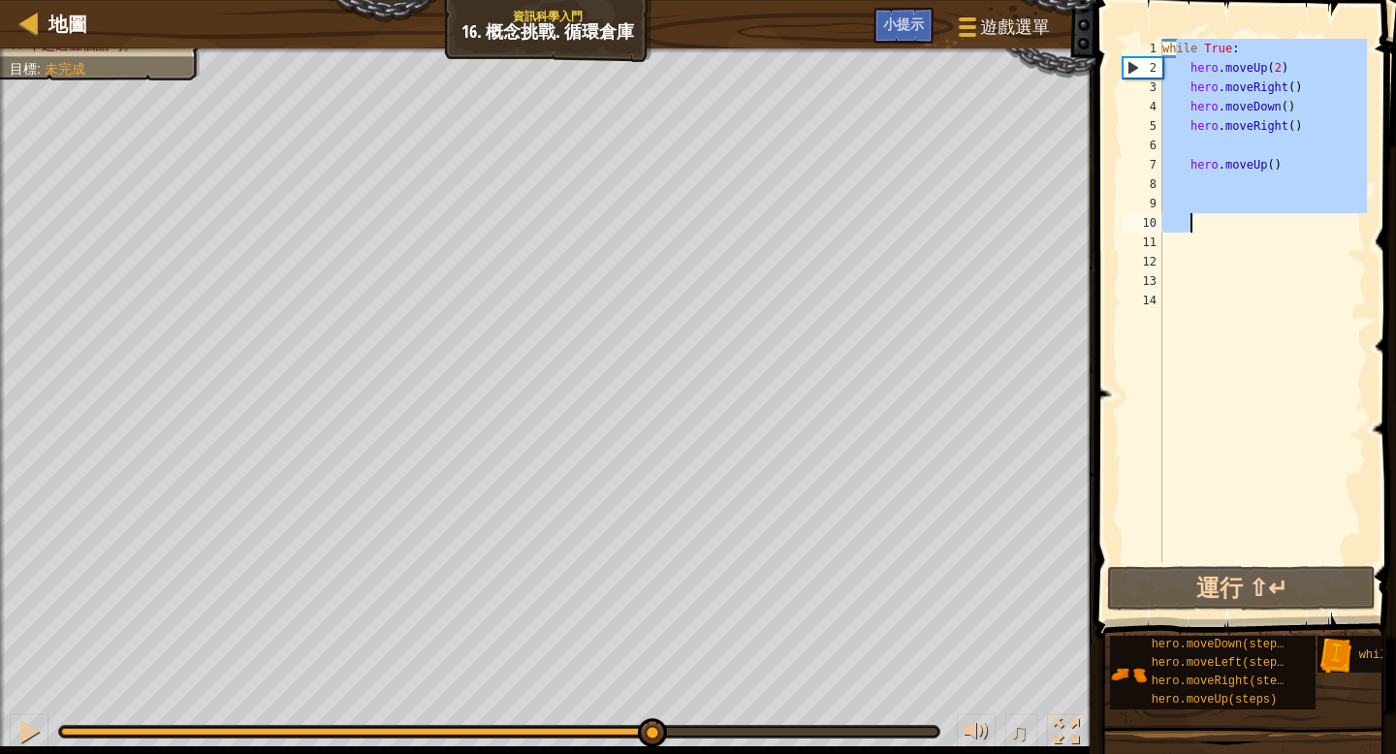
drag, startPoint x: 1176, startPoint y: 48, endPoint x: 1279, endPoint y: 218, distance: 198.8
click at [1279, 218] on div "while True : hero . moveUp ( 2 ) hero . moveRight ( ) hero . moveDown ( ) hero …" at bounding box center [1262, 320] width 209 height 562
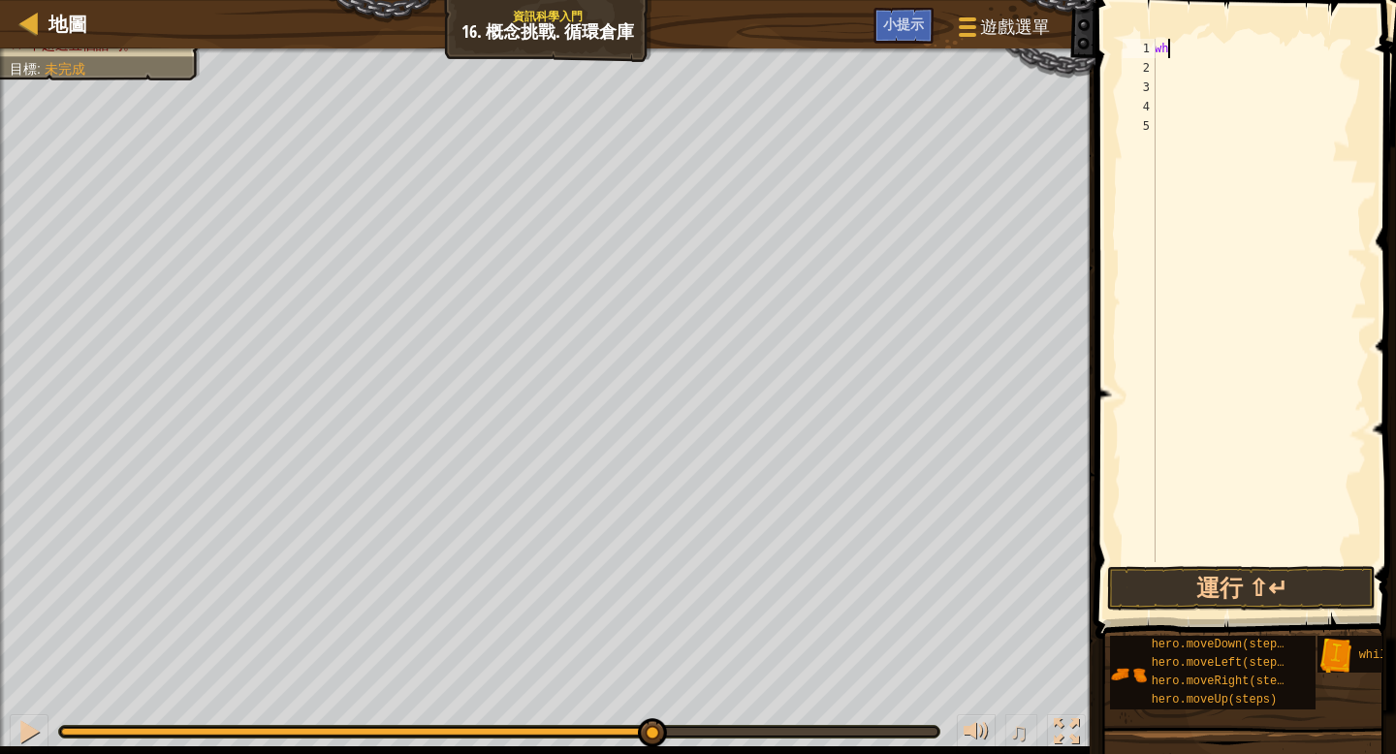
type textarea "w"
type textarea "wh"
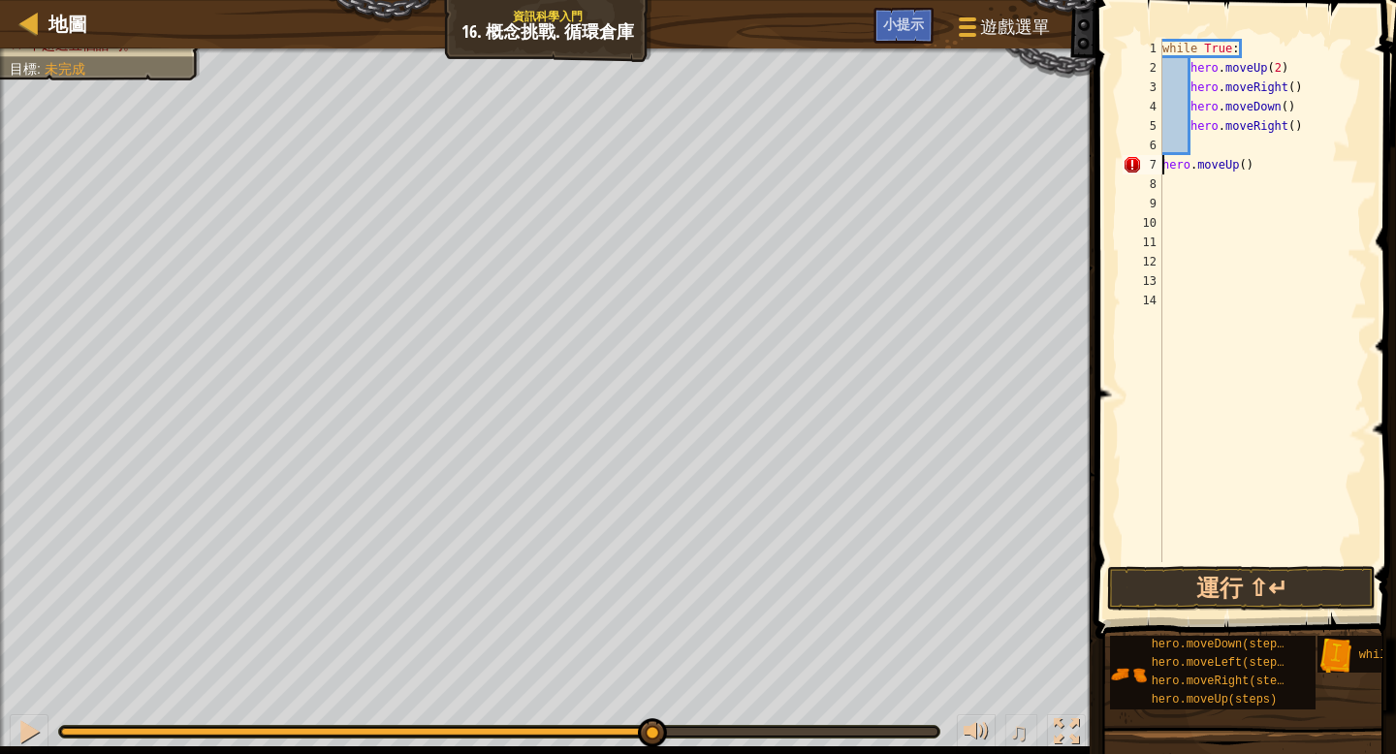
type textarea "hero.moveUp()"
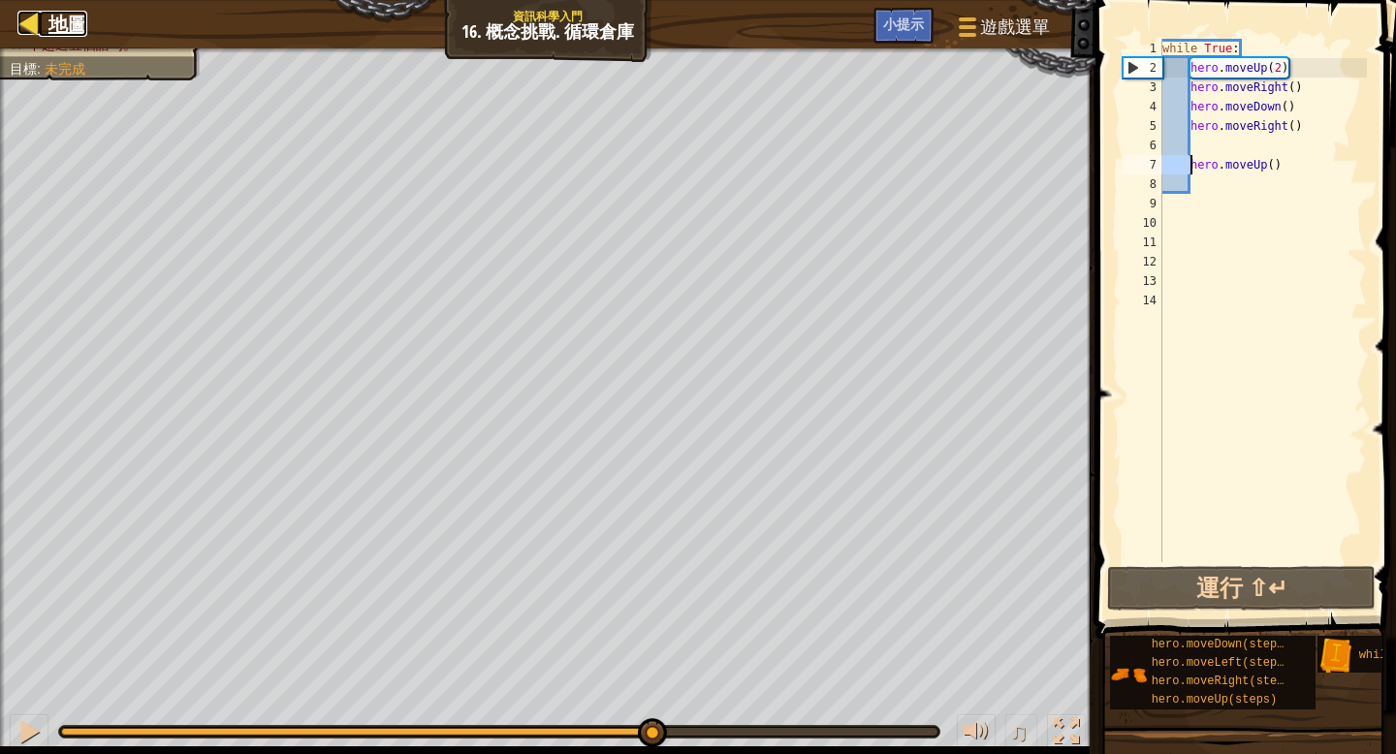
click at [73, 14] on span "地圖" at bounding box center [67, 24] width 39 height 26
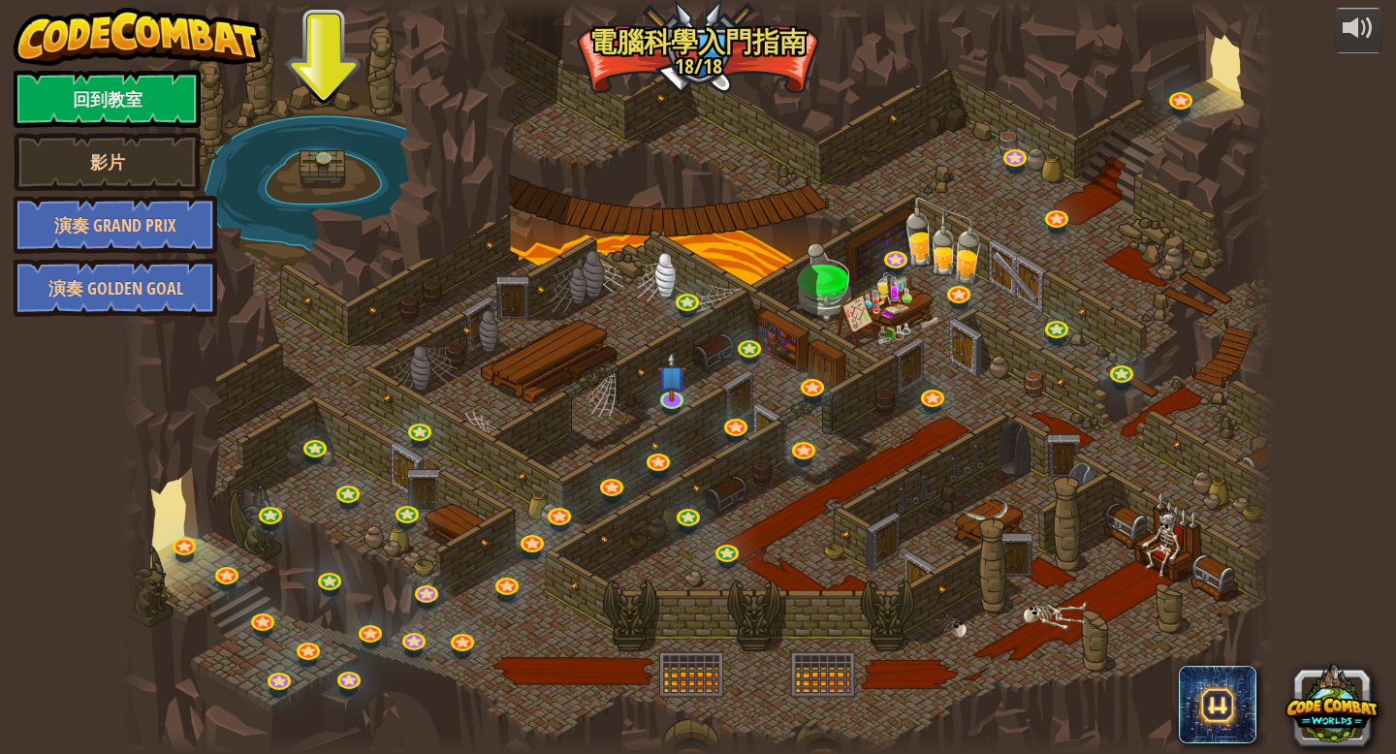
click at [1220, 61] on div at bounding box center [697, 377] width 1153 height 754
drag, startPoint x: 1243, startPoint y: 43, endPoint x: 1295, endPoint y: 23, distance: 55.8
click at [1295, 23] on div "powered by 回到教室 影片 演奏 Grand Prix 演奏 Golden Goal 25. Kithgard之門 逃離 Kithgard 地牢，不…" at bounding box center [698, 377] width 1396 height 754
click at [330, 163] on link at bounding box center [328, 161] width 39 height 39
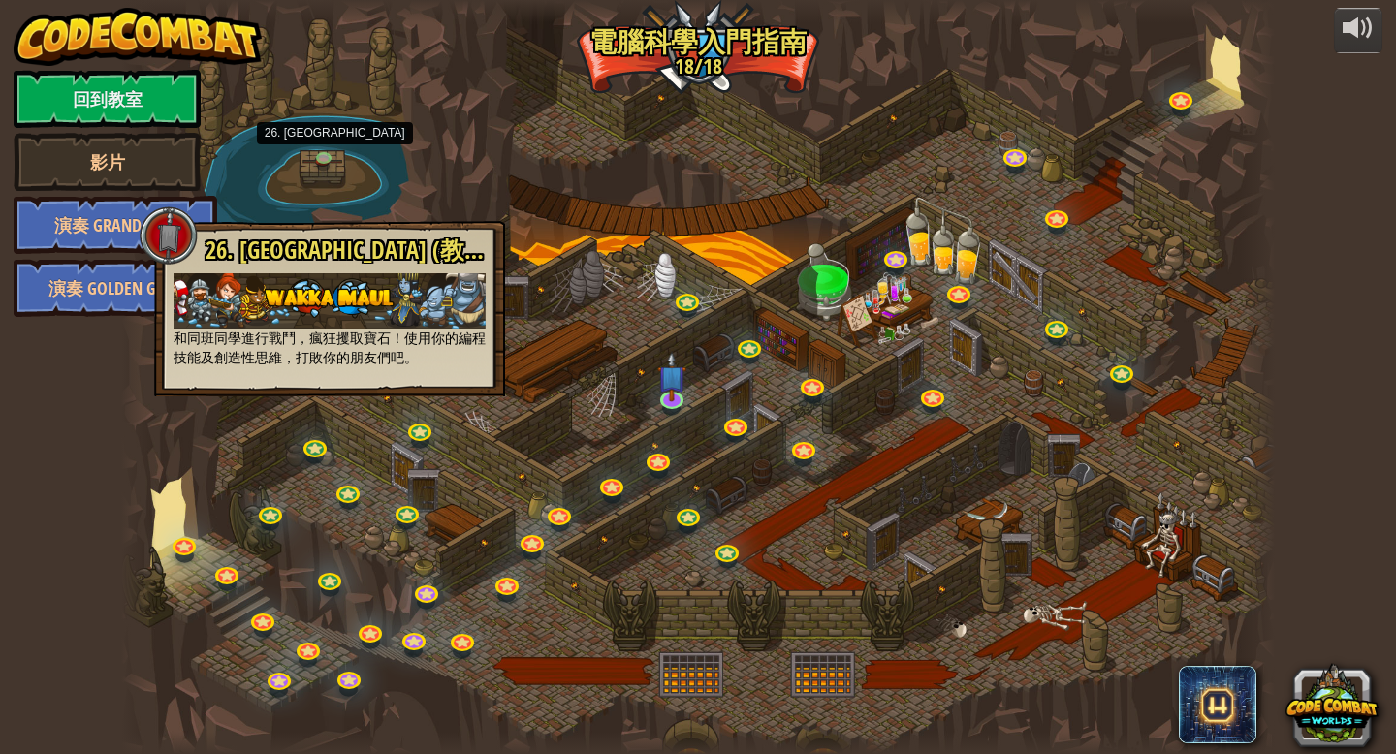
click at [718, 227] on div at bounding box center [697, 377] width 1153 height 754
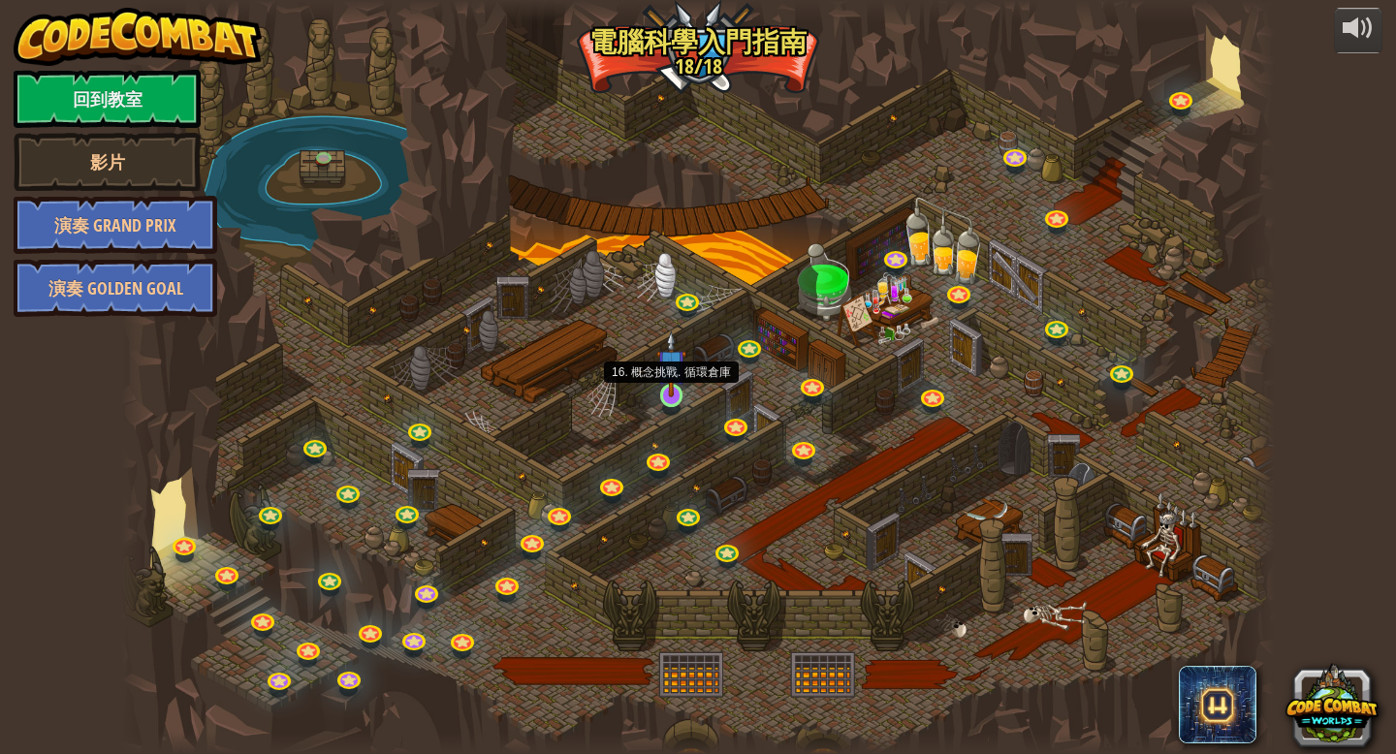
click at [672, 386] on img at bounding box center [670, 364] width 29 height 67
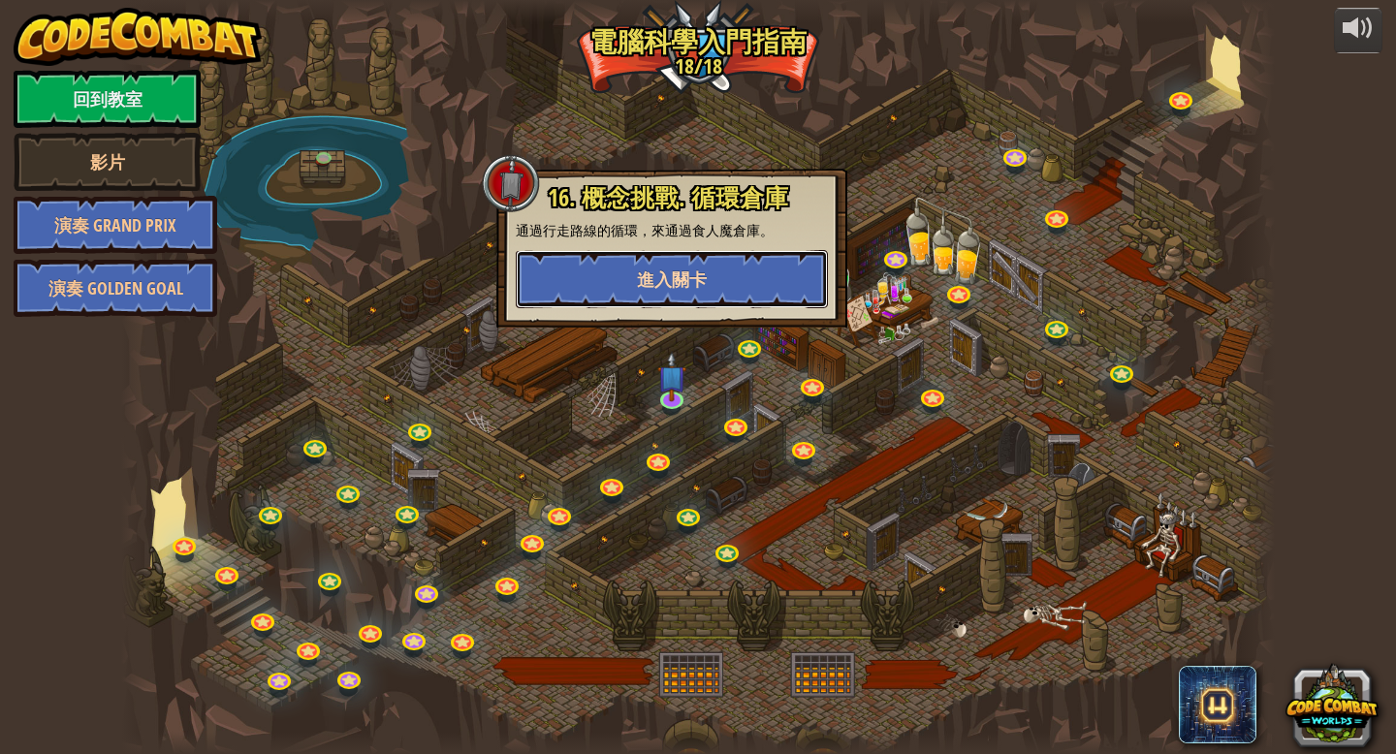
click at [697, 271] on span "進入關卡" at bounding box center [672, 280] width 70 height 24
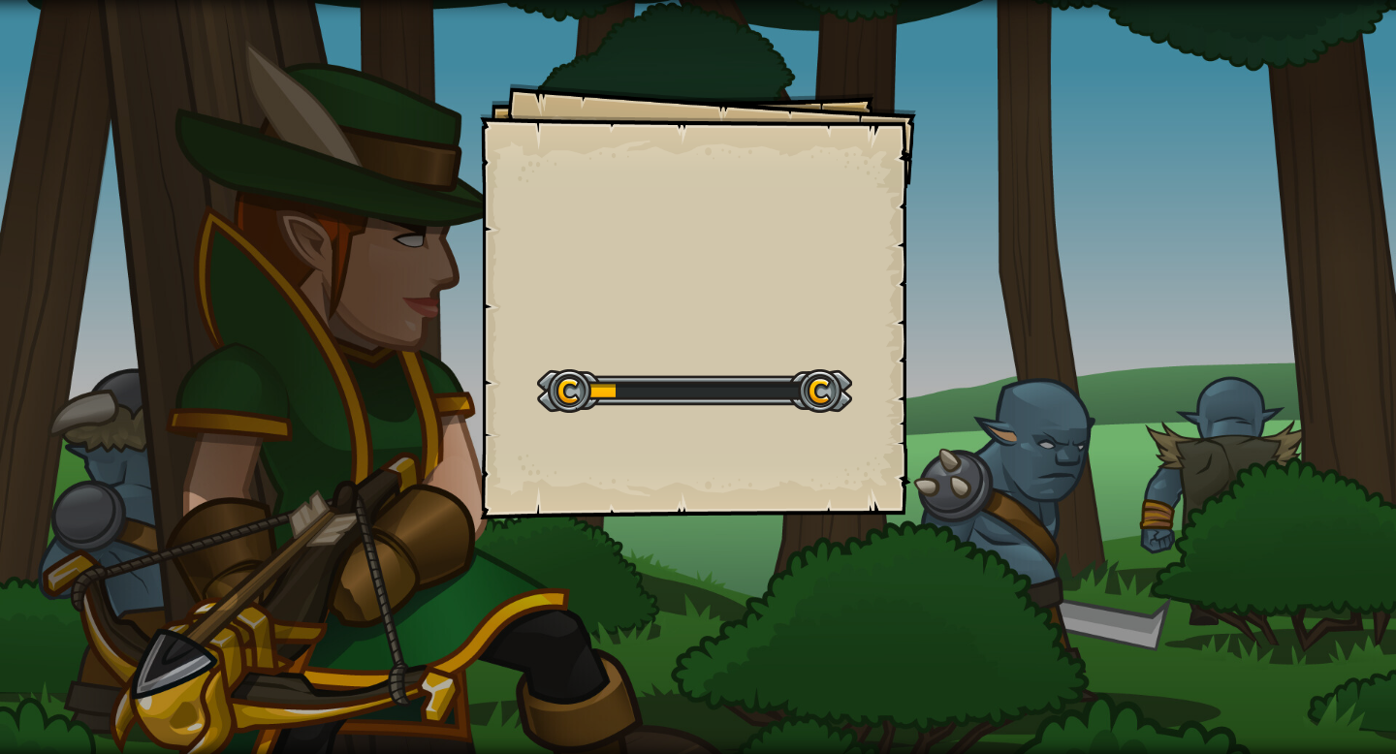
click at [693, 290] on div "Goals Start Level 從伺服器載入失敗 您將需要訂閱來開啟這關。 訂閱 您需要加入一個課程來遊玩此關卡。 回到我的課程 詢問您的老師來分派一個授…" at bounding box center [698, 301] width 436 height 436
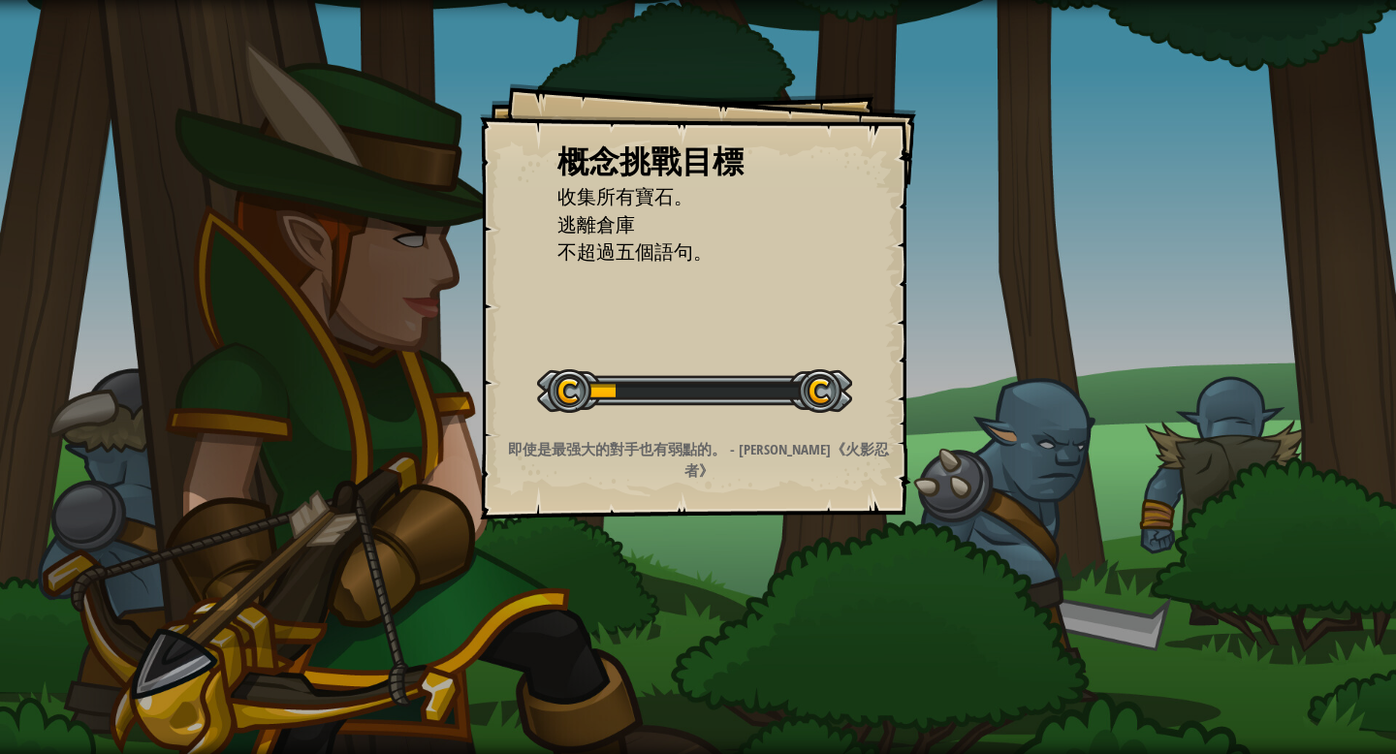
click at [697, 287] on div "概念挑戰目標 收集所有寶石。 逃離倉庫 不超過五個語句。 開始概念挑戰 從伺服器載入失敗 您將需要訂閱來開啟這關。 訂閱 您需要加入一個課程來遊玩此關卡。 回…" at bounding box center [698, 301] width 436 height 436
click at [701, 284] on div "概念挑戰目標 收集所有寶石。 逃離倉庫 不超過五個語句。 開始概念挑戰 從伺服器載入失敗 您將需要訂閱來開啟這關。 訂閱 您需要加入一個課程來遊玩此關卡。 回…" at bounding box center [698, 301] width 436 height 436
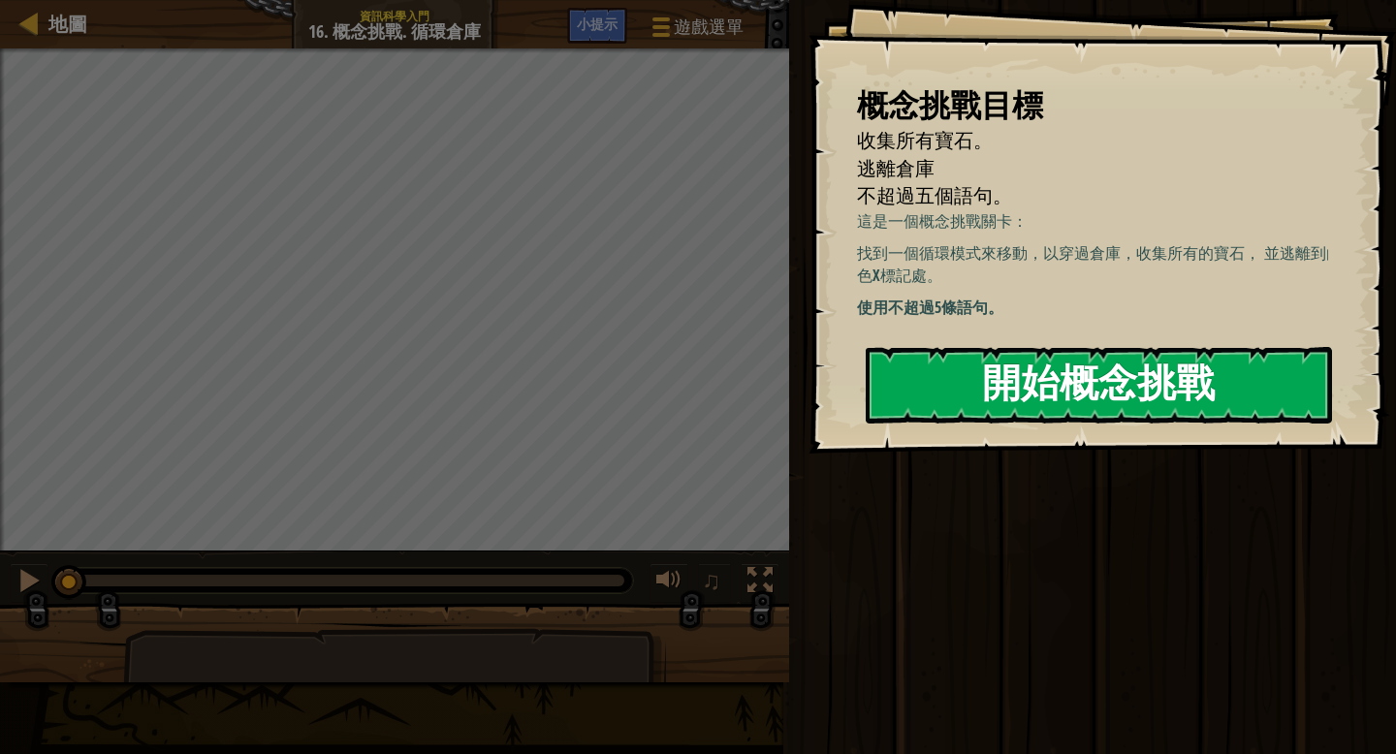
click at [1146, 386] on button "開始概念挑戰" at bounding box center [1099, 385] width 466 height 77
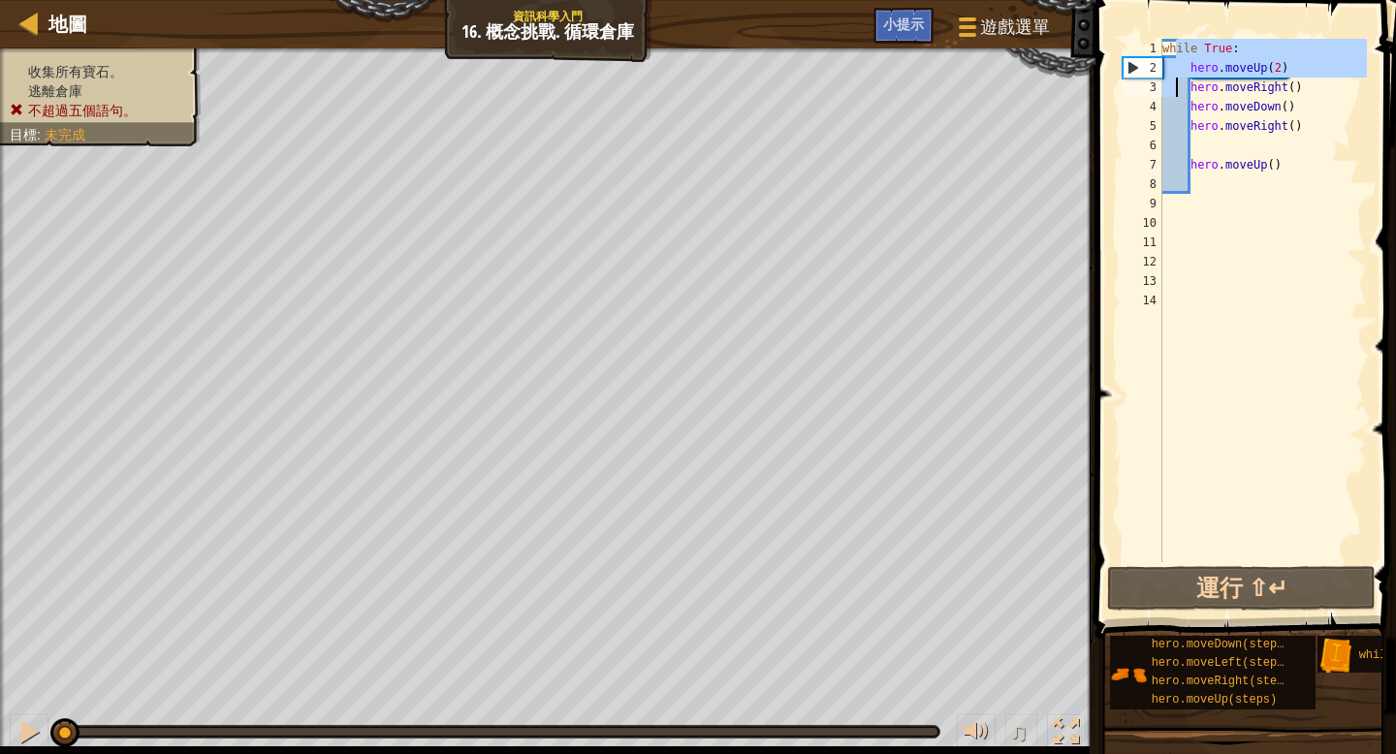
type textarea "hero.moveDown() hero.moveRight()"
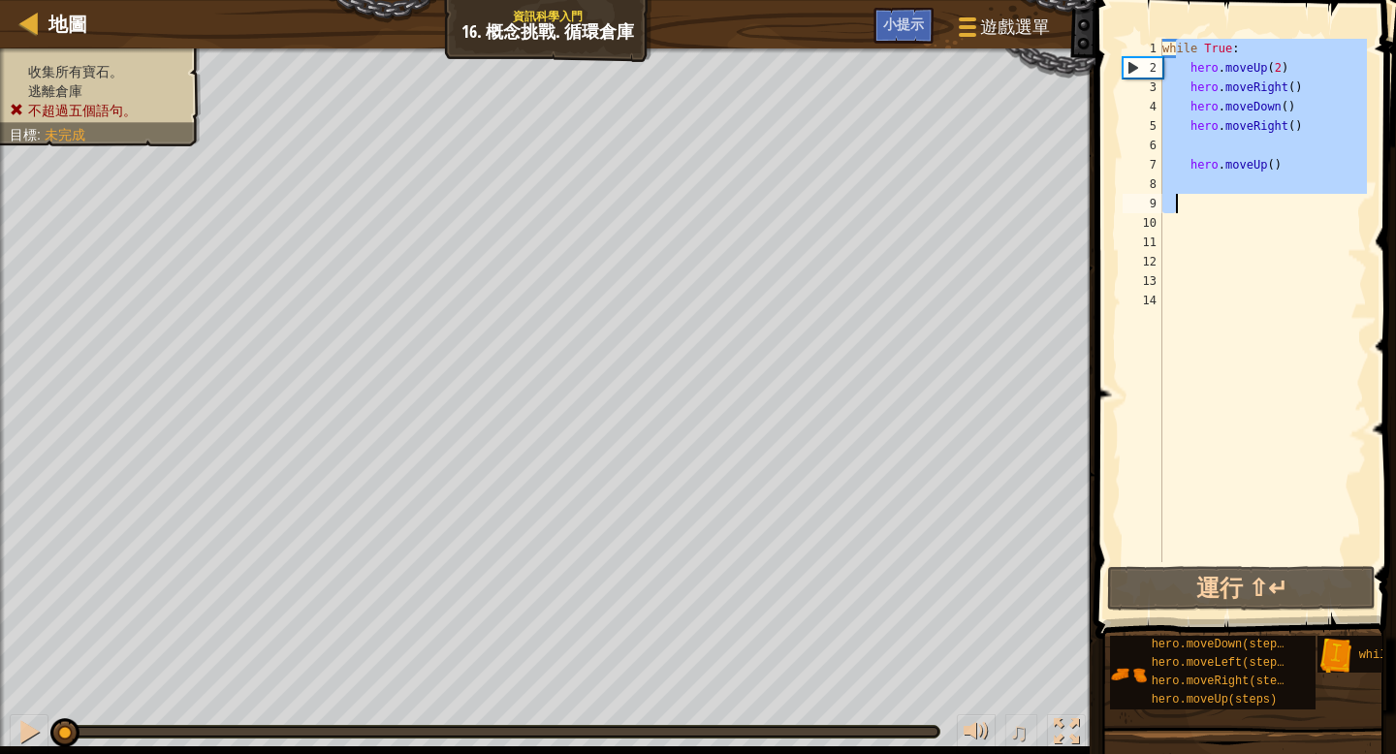
drag, startPoint x: 1177, startPoint y: 138, endPoint x: 1180, endPoint y: 203, distance: 65.0
click at [1180, 203] on div "while True : hero . moveUp ( 2 ) hero . moveRight ( ) hero . moveDown ( ) hero …" at bounding box center [1262, 320] width 208 height 562
type textarea "hero.moveRight()"
type textarea "hero.moveUp()"
click at [1334, 94] on div "while True : hero . moveUp ( 2 ) hero . moveRight ( ) hero . moveDown ( ) hero …" at bounding box center [1262, 320] width 209 height 562
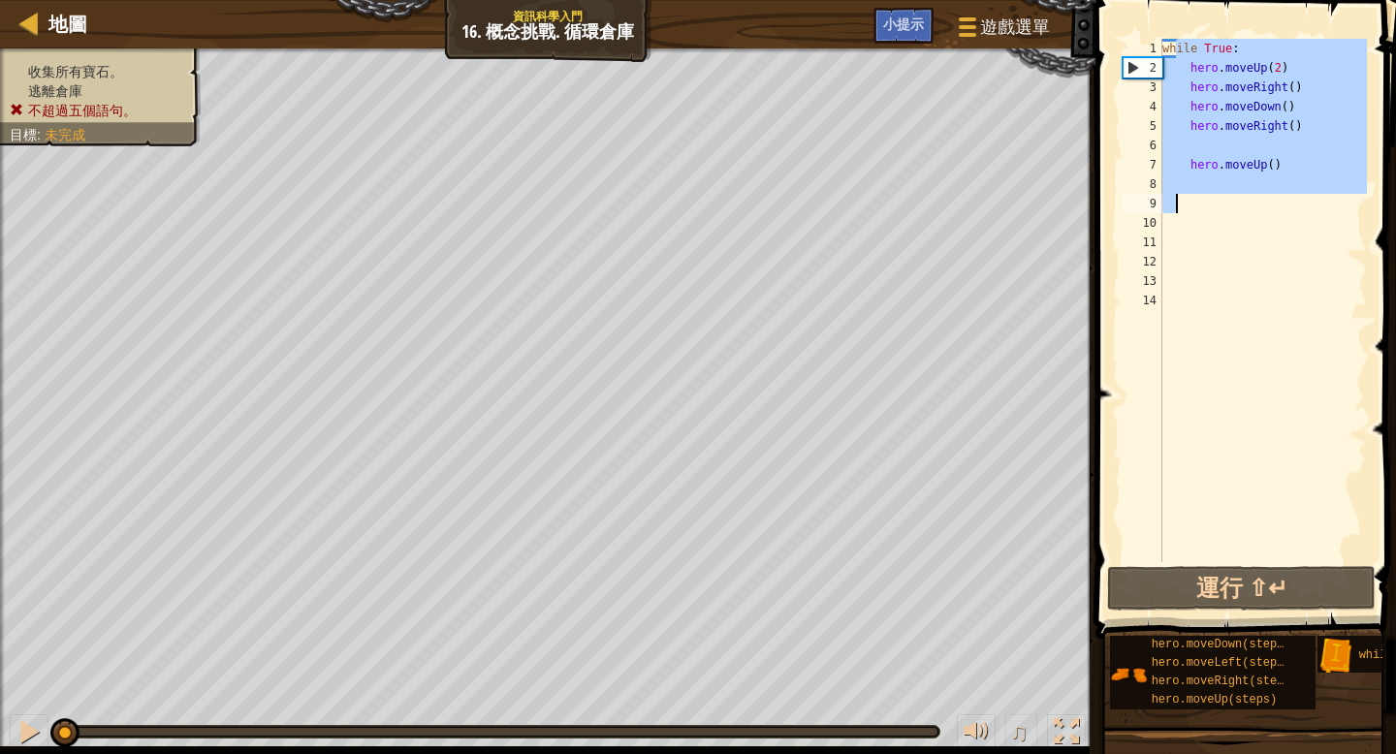
type textarea "hero.moveRight()"
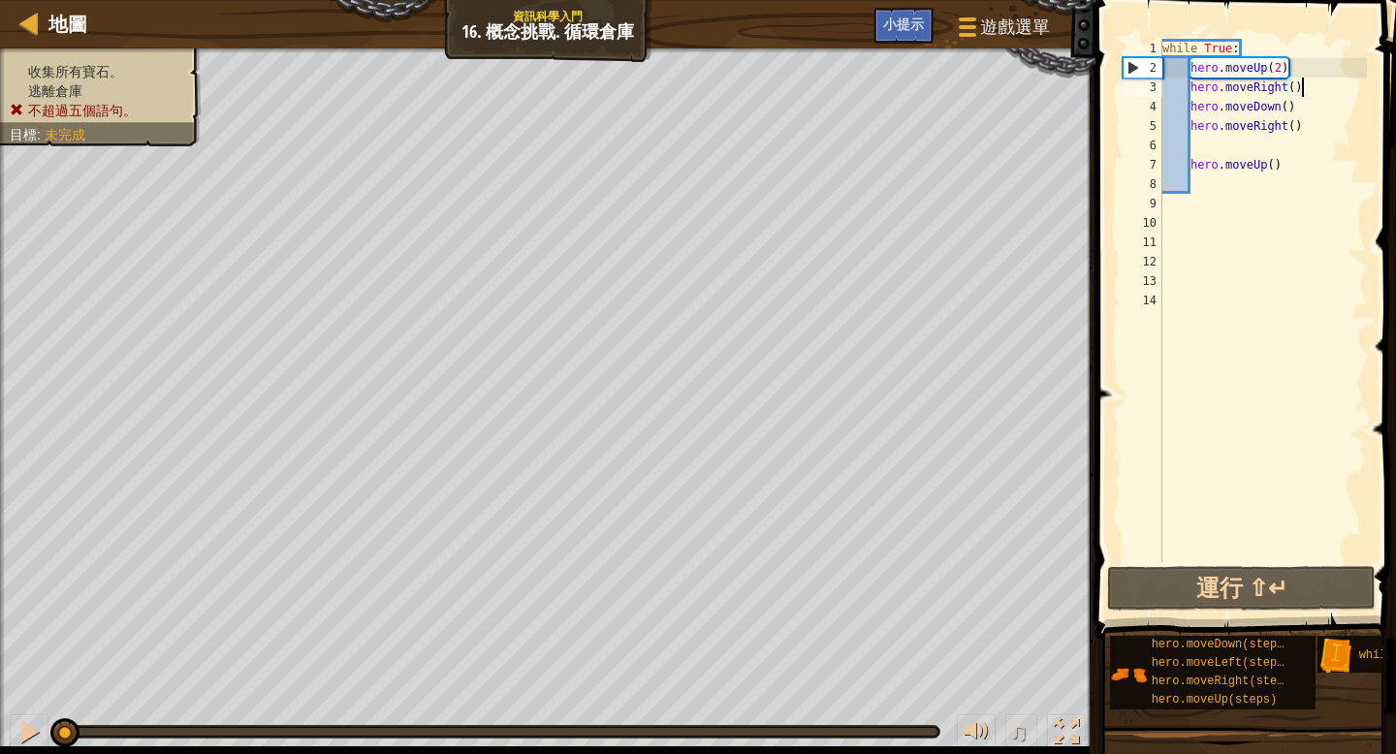
click at [1307, 147] on div "while True : hero . moveUp ( 2 ) hero . moveRight ( ) hero . moveDown ( ) hero …" at bounding box center [1262, 320] width 209 height 562
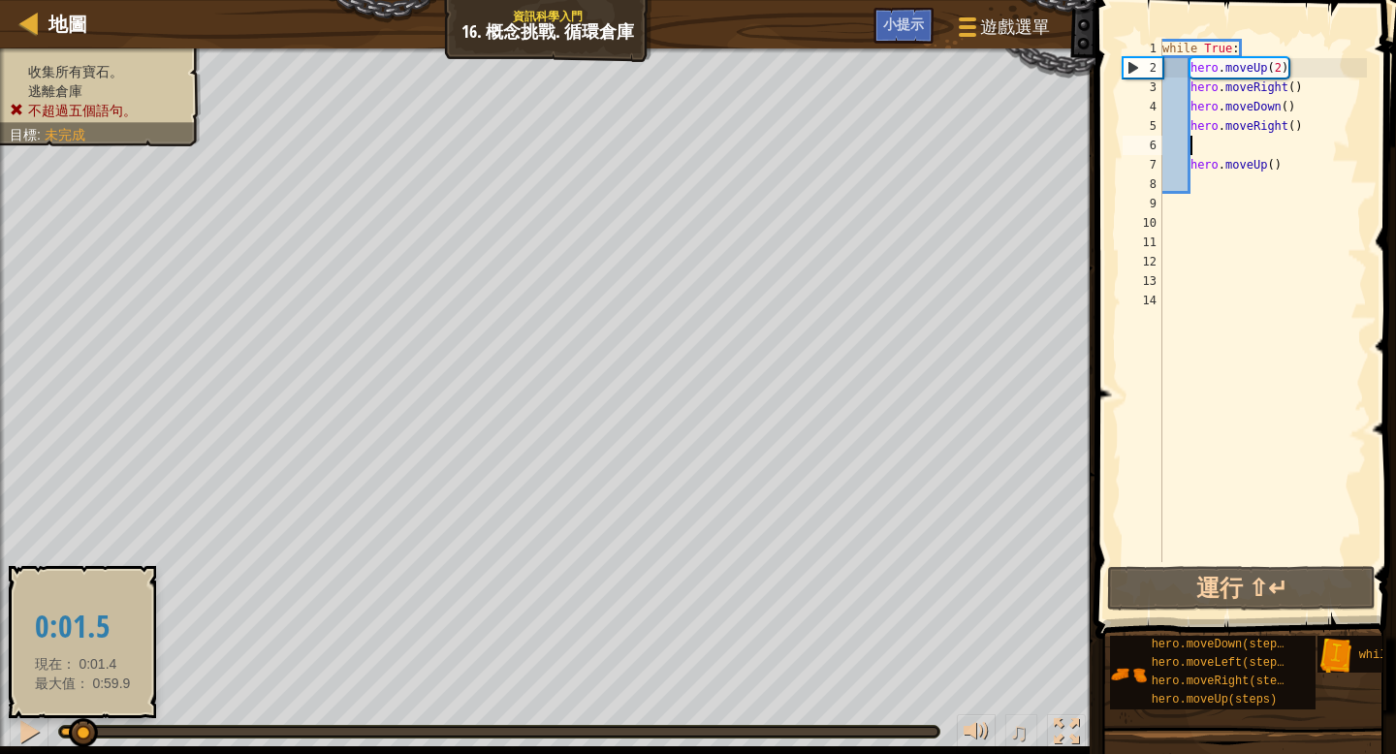
drag, startPoint x: 56, startPoint y: 739, endPoint x: 82, endPoint y: 725, distance: 29.5
click at [82, 725] on div at bounding box center [83, 732] width 29 height 29
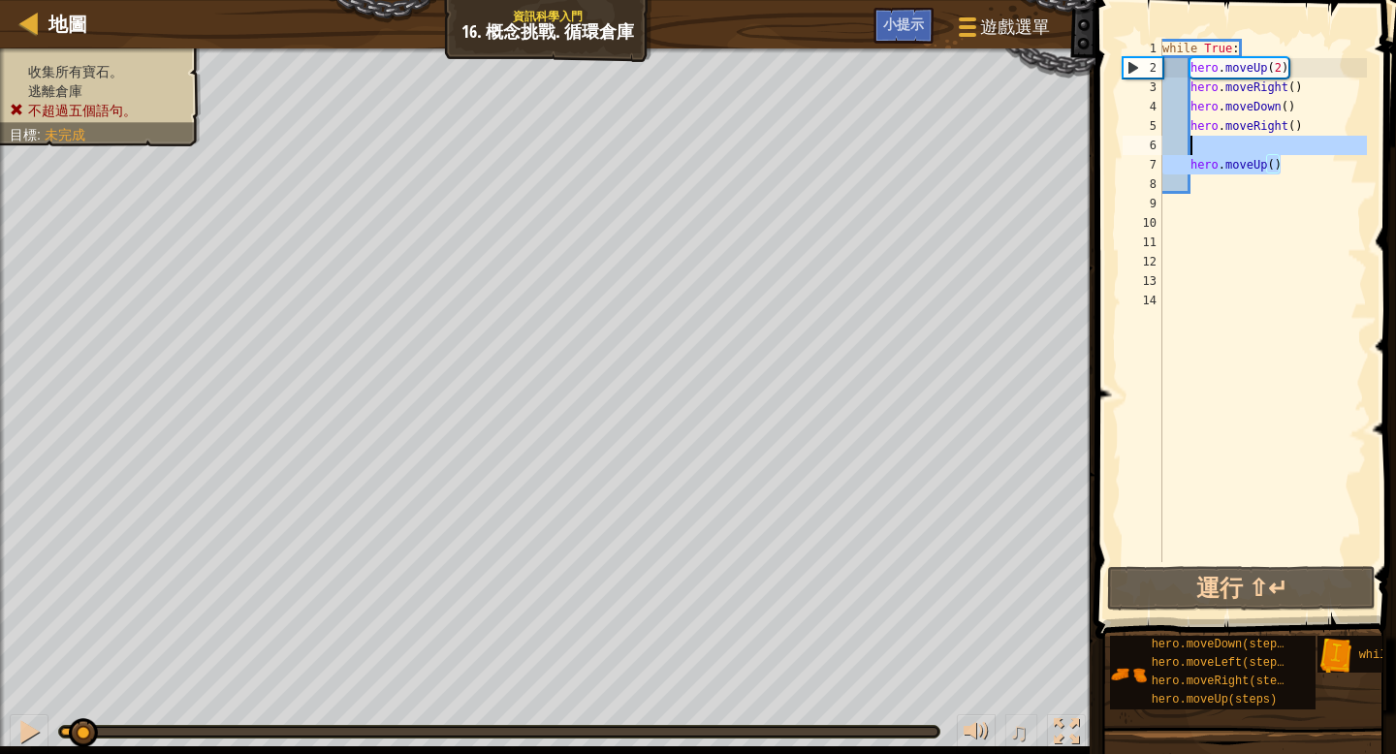
drag, startPoint x: 1288, startPoint y: 169, endPoint x: 1282, endPoint y: 144, distance: 24.9
click at [1282, 144] on div "while True : hero . moveUp ( 2 ) hero . moveRight ( ) hero . moveDown ( ) hero …" at bounding box center [1262, 320] width 209 height 562
type textarea "hero.moveUp()"
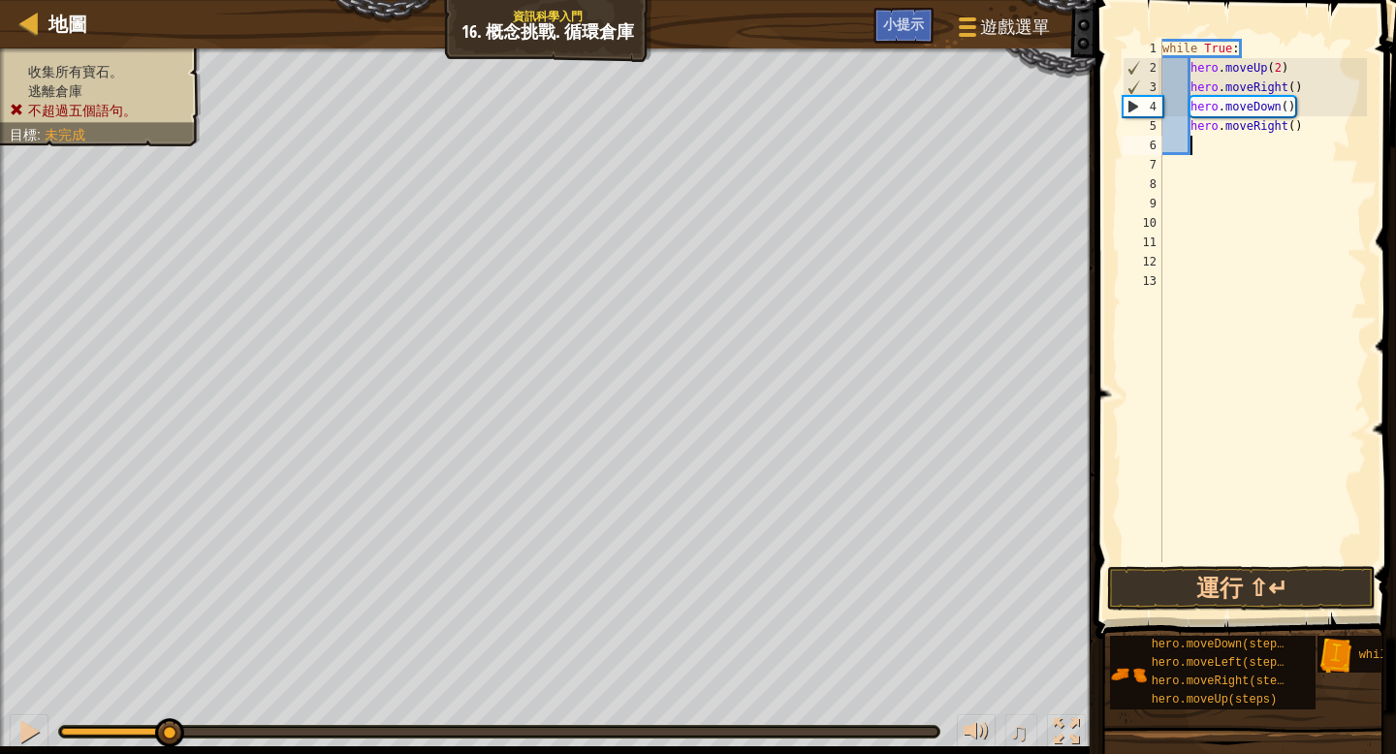
drag, startPoint x: 82, startPoint y: 739, endPoint x: 172, endPoint y: 753, distance: 90.4
click at [172, 753] on div "♫" at bounding box center [547, 727] width 1095 height 58
type textarea "m"
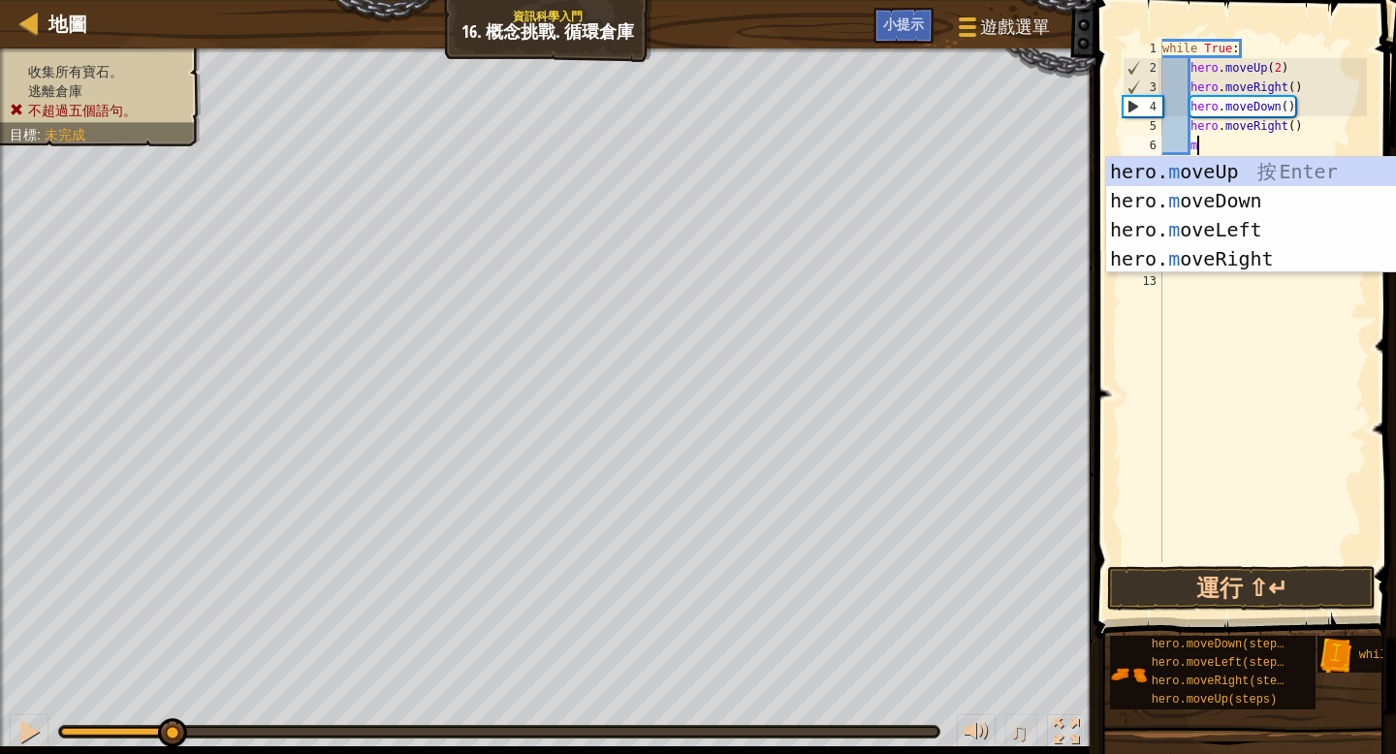
scroll to position [9, 2]
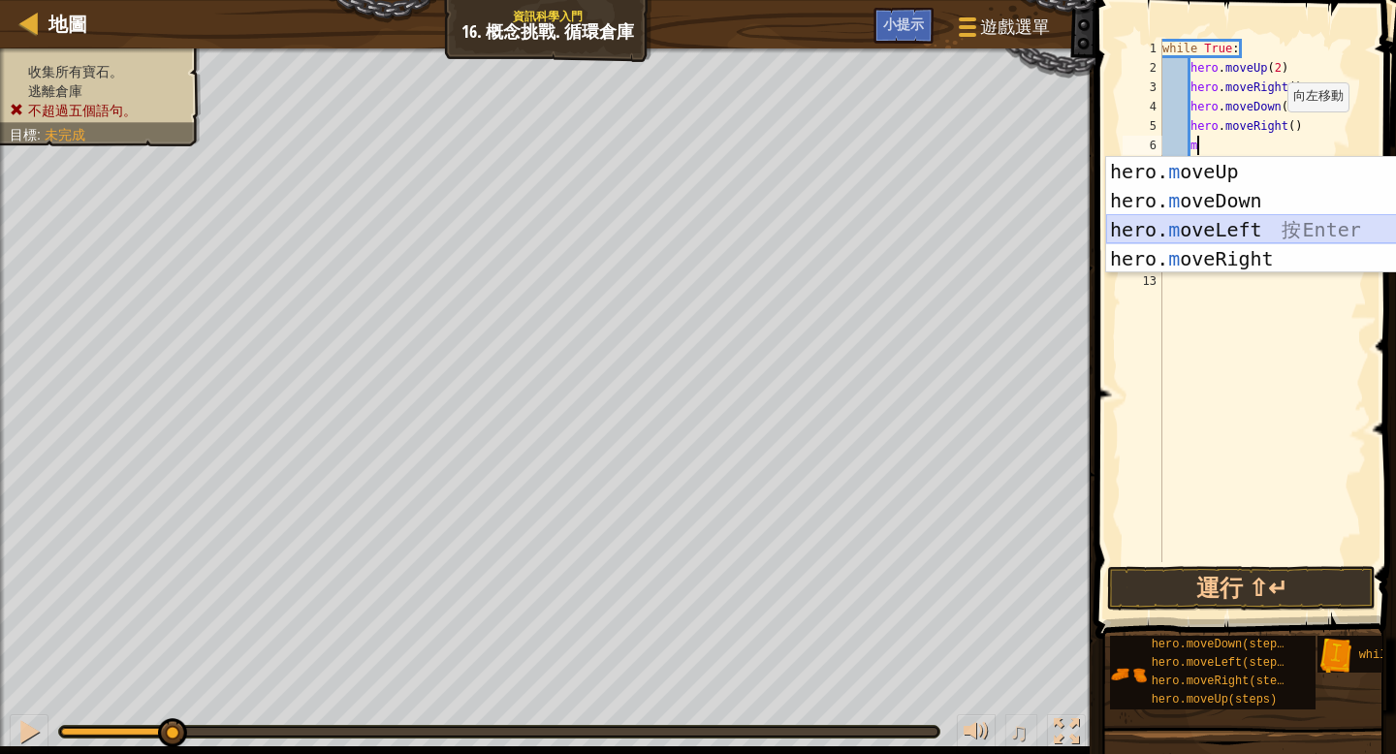
click at [1235, 222] on div "hero. m oveUp 按 Enter hero. m oveDown 按 Enter hero. m oveLeft 按 Enter hero. m o…" at bounding box center [1289, 244] width 366 height 174
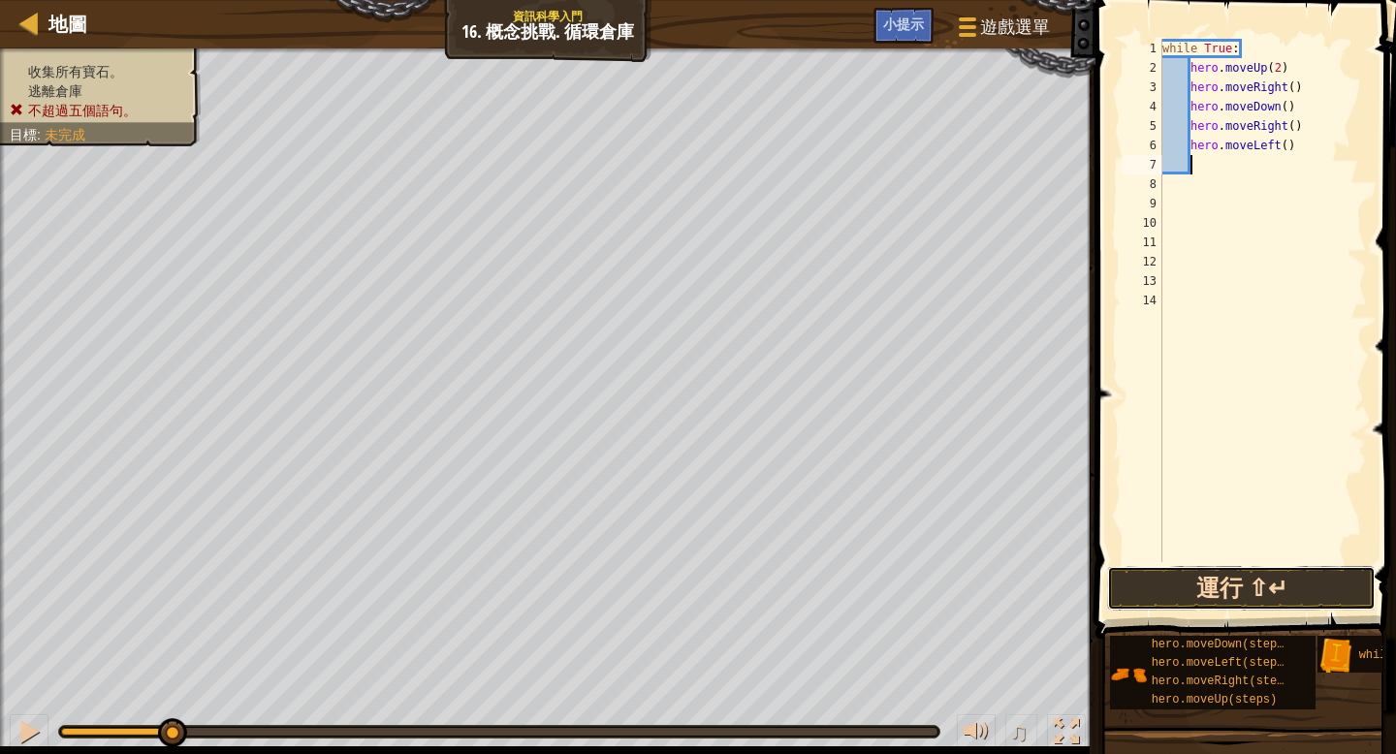
click at [1253, 596] on button "運行 ⇧↵" at bounding box center [1241, 588] width 268 height 45
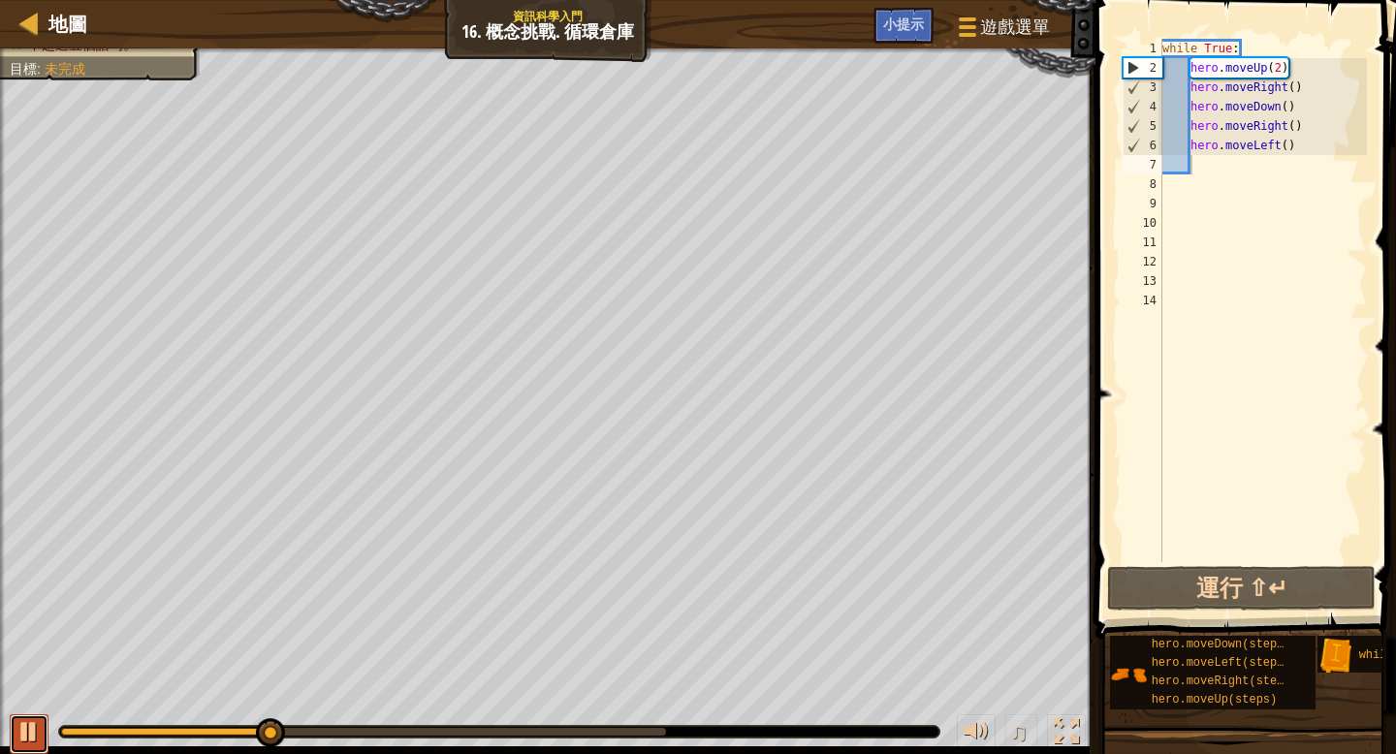
click at [27, 723] on div at bounding box center [28, 731] width 25 height 25
click at [1295, 67] on div "while True : hero . moveUp ( 2 ) hero . moveRight ( ) hero . moveDown ( ) hero …" at bounding box center [1262, 320] width 209 height 562
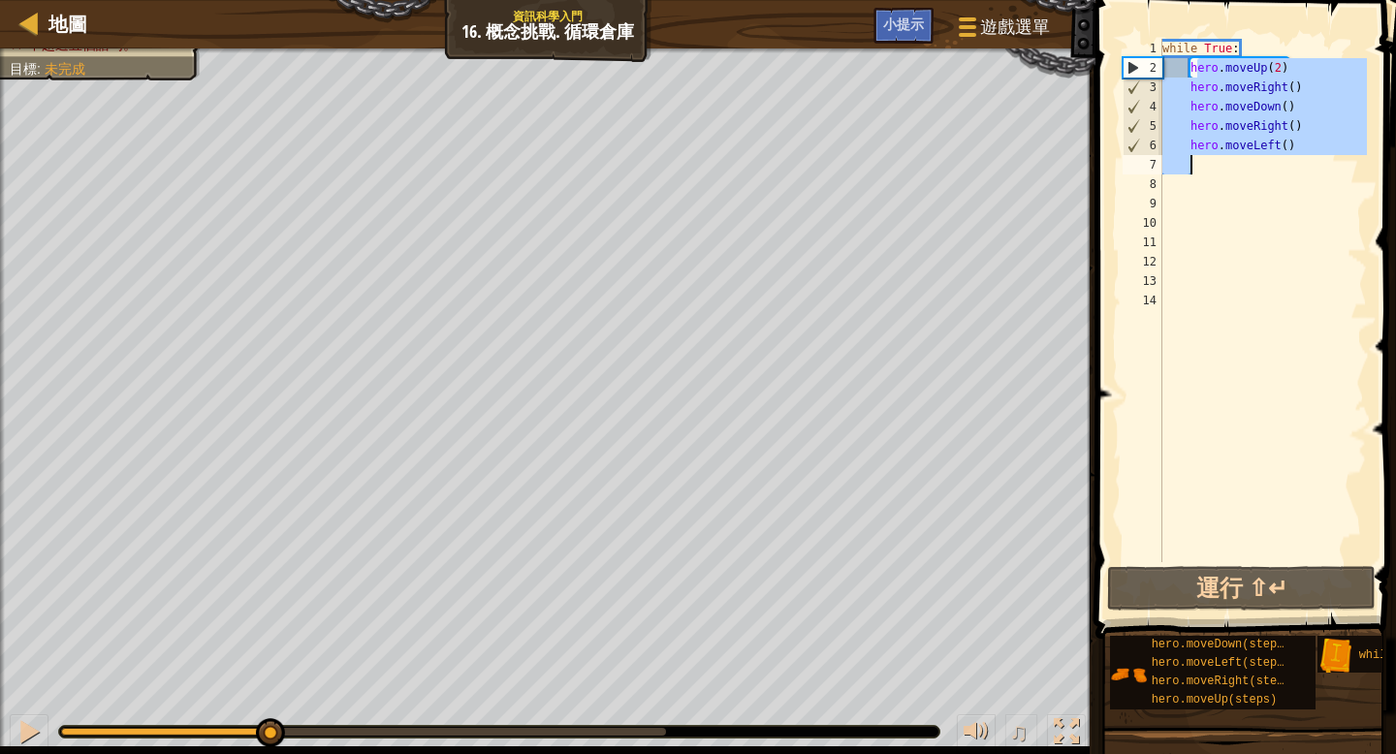
drag, startPoint x: 1195, startPoint y: 63, endPoint x: 1267, endPoint y: 185, distance: 141.6
click at [1258, 166] on div "while True : hero . moveUp ( 2 ) hero . moveRight ( ) hero . moveDown ( ) hero …" at bounding box center [1262, 320] width 209 height 562
type textarea "h"
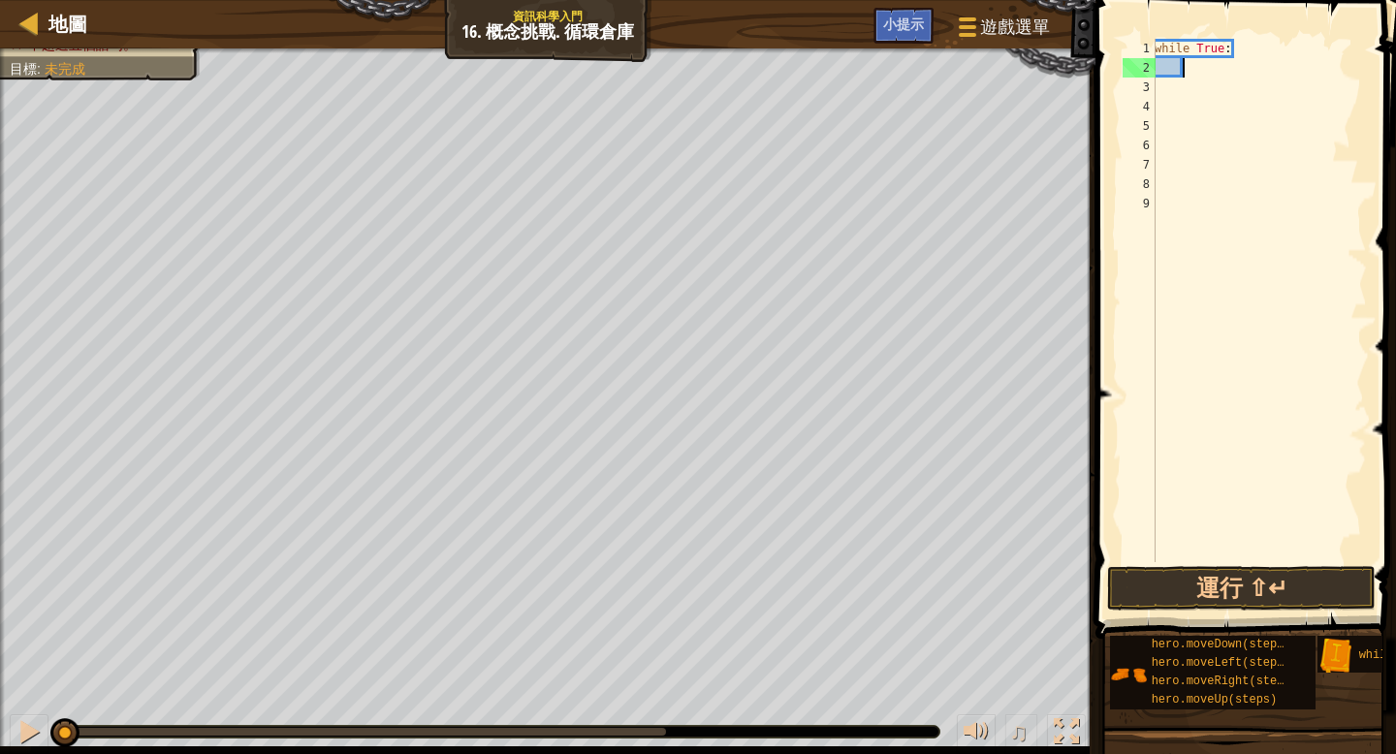
drag, startPoint x: 264, startPoint y: 734, endPoint x: 0, endPoint y: 744, distance: 263.9
click at [0, 744] on div "♫" at bounding box center [547, 727] width 1095 height 58
type textarea "m"
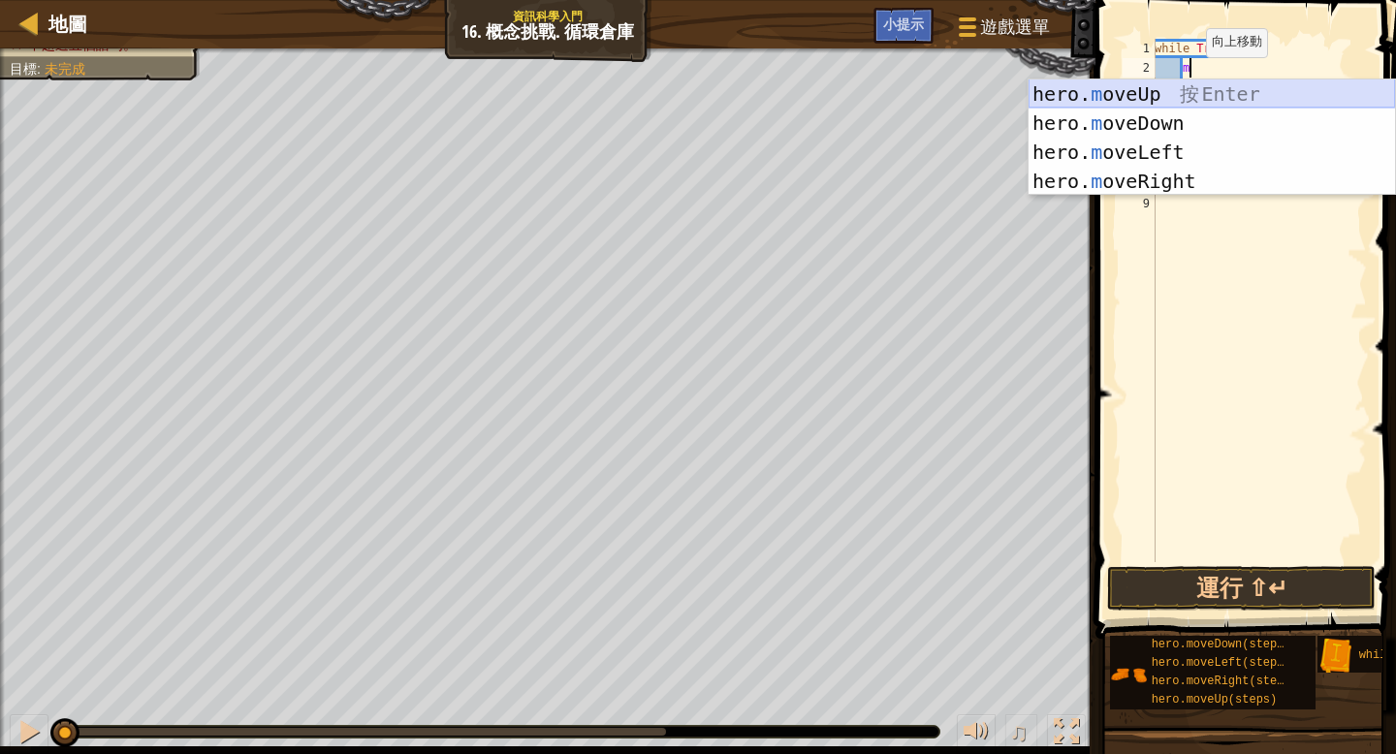
click at [1197, 88] on div "hero. m oveUp 按 Enter hero. m oveDown 按 Enter hero. m oveLeft 按 Enter hero. m o…" at bounding box center [1211, 166] width 366 height 174
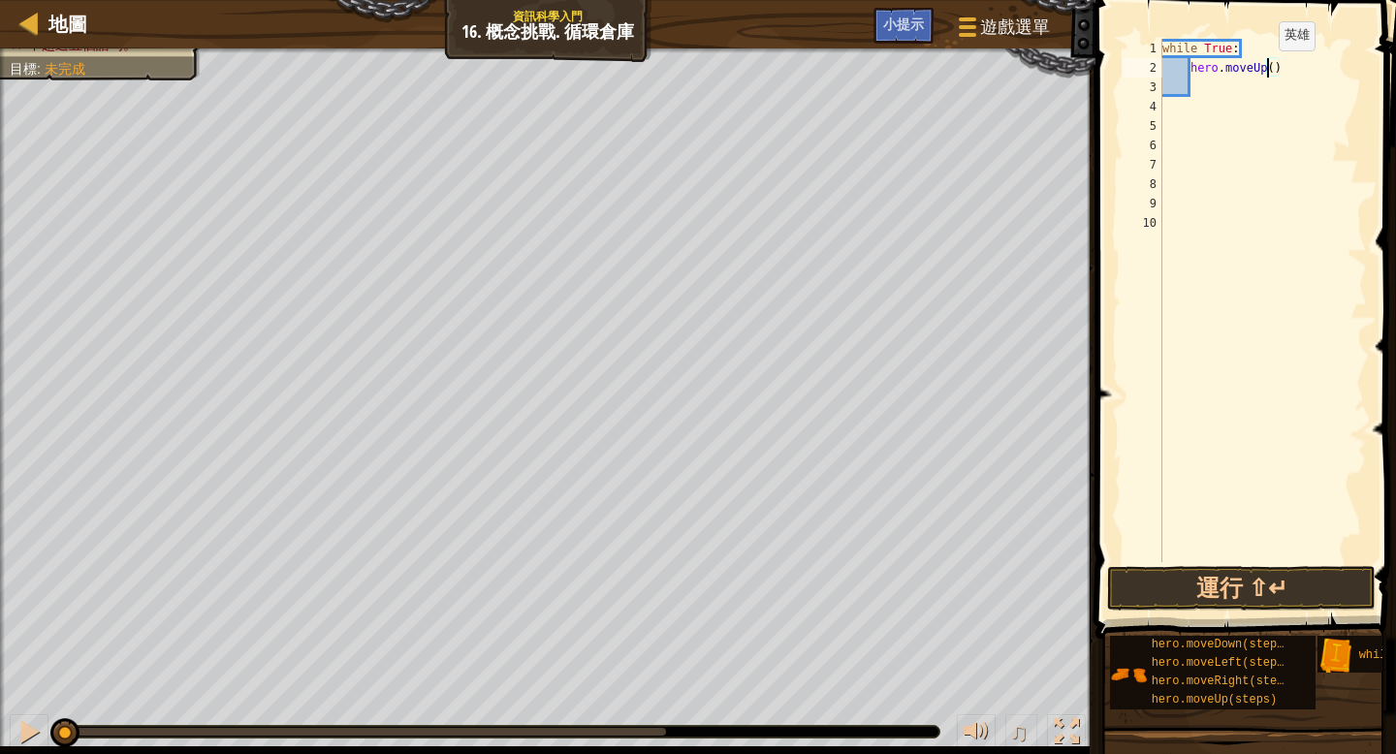
click at [1269, 69] on div "while True : hero . moveUp ( )" at bounding box center [1262, 320] width 209 height 562
click at [1275, 67] on div "while True : hero . moveUp ( )" at bounding box center [1262, 320] width 209 height 562
type textarea "hero.moveUp(2)"
click at [1203, 85] on div "while True : hero . moveUp ( 2 )" at bounding box center [1262, 320] width 209 height 562
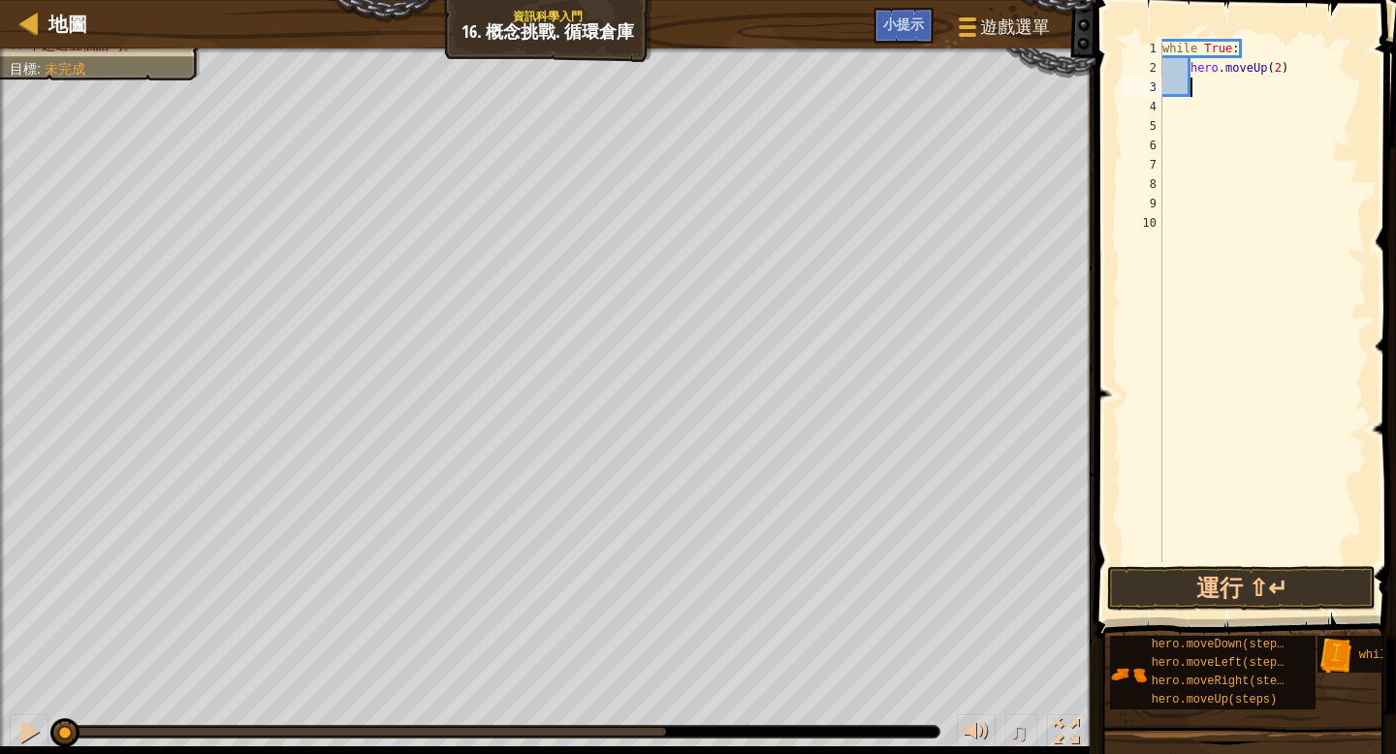
type textarea "m"
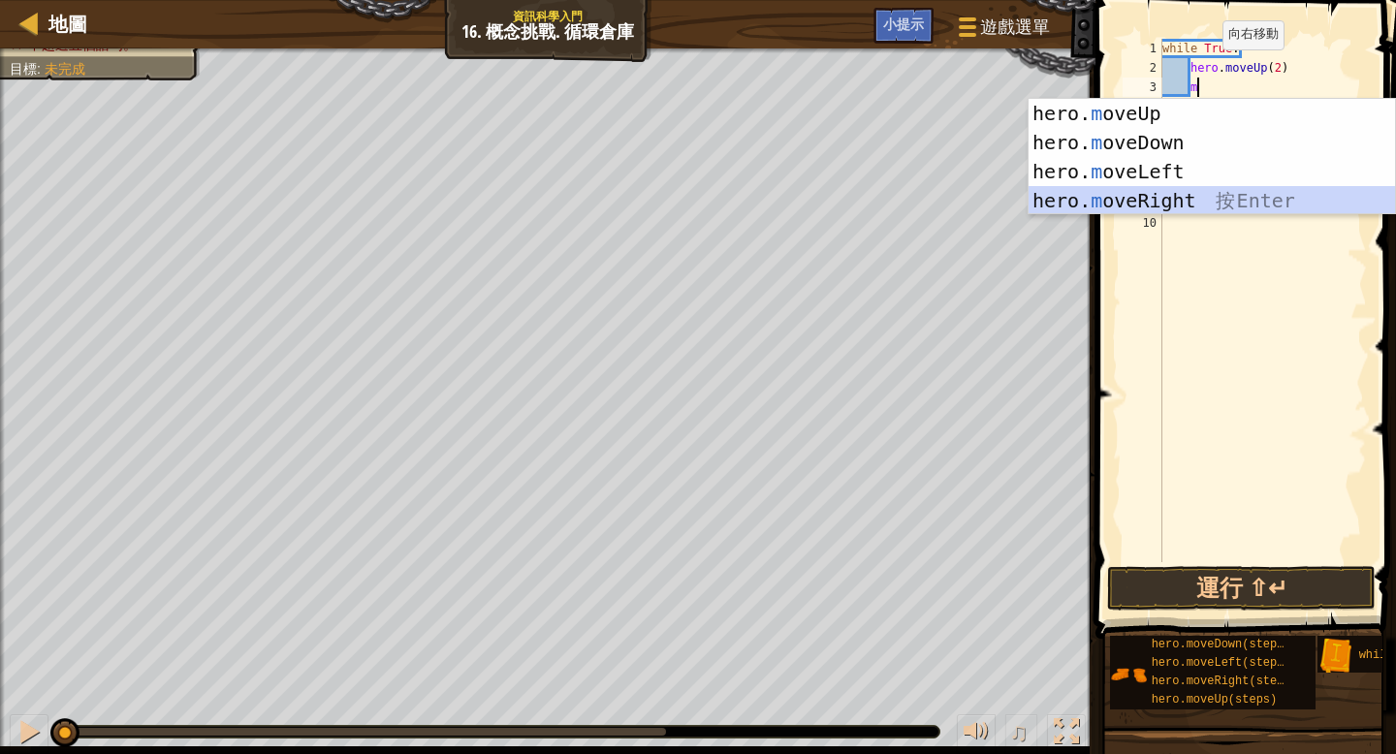
click at [1150, 206] on div "hero. m oveUp 按 Enter hero. m oveDown 按 Enter hero. m oveLeft 按 Enter hero. m o…" at bounding box center [1211, 186] width 366 height 174
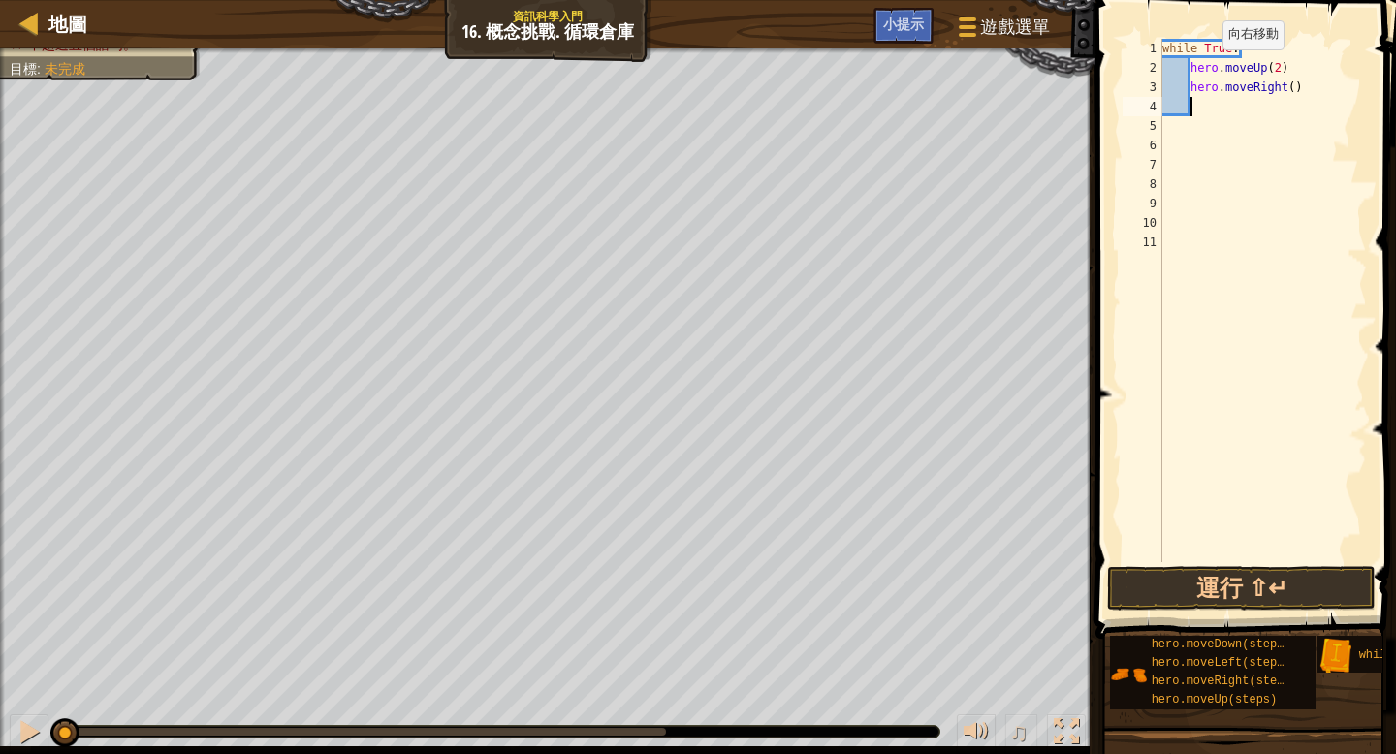
scroll to position [9, 1]
type textarea "m"
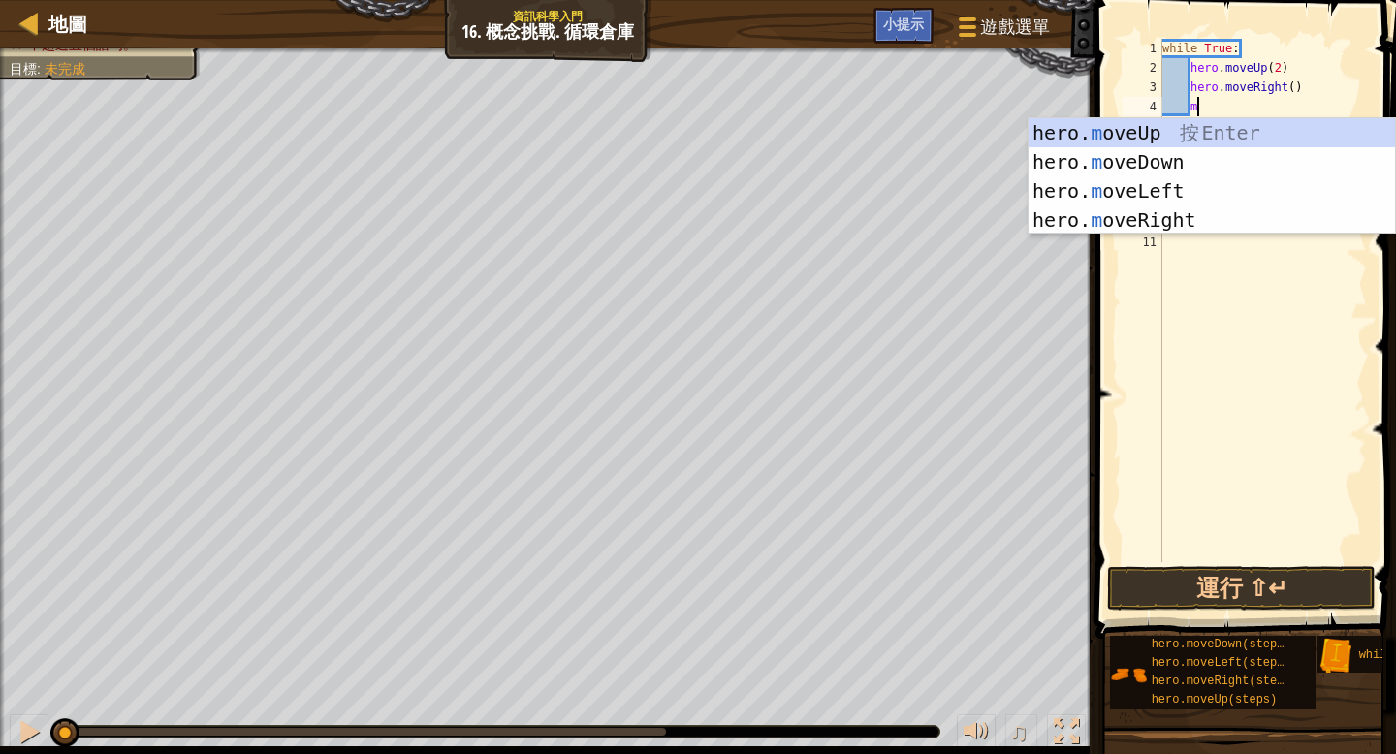
scroll to position [9, 2]
click at [1177, 162] on div "hero. m oveUp 按 Enter hero. m oveDown 按 Enter hero. m oveLeft 按 Enter hero. m o…" at bounding box center [1211, 205] width 366 height 174
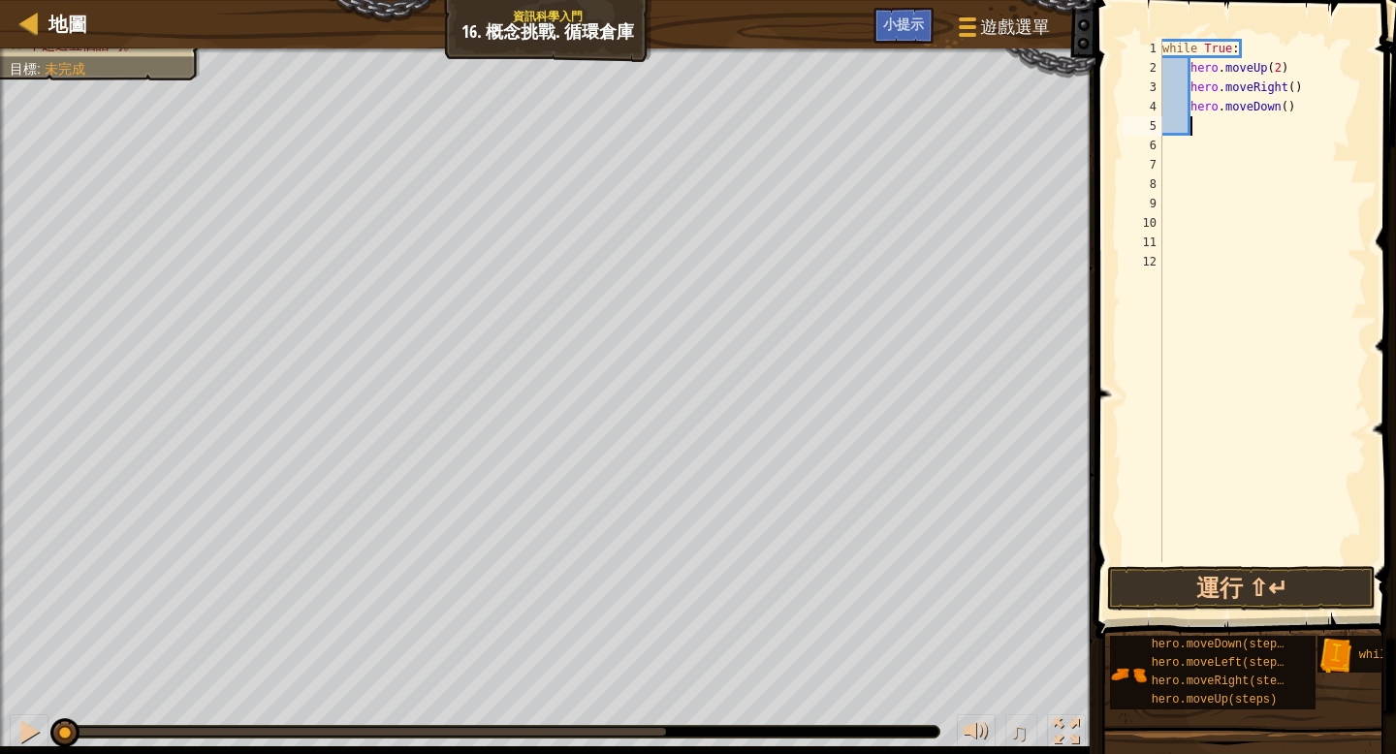
type textarea "m"
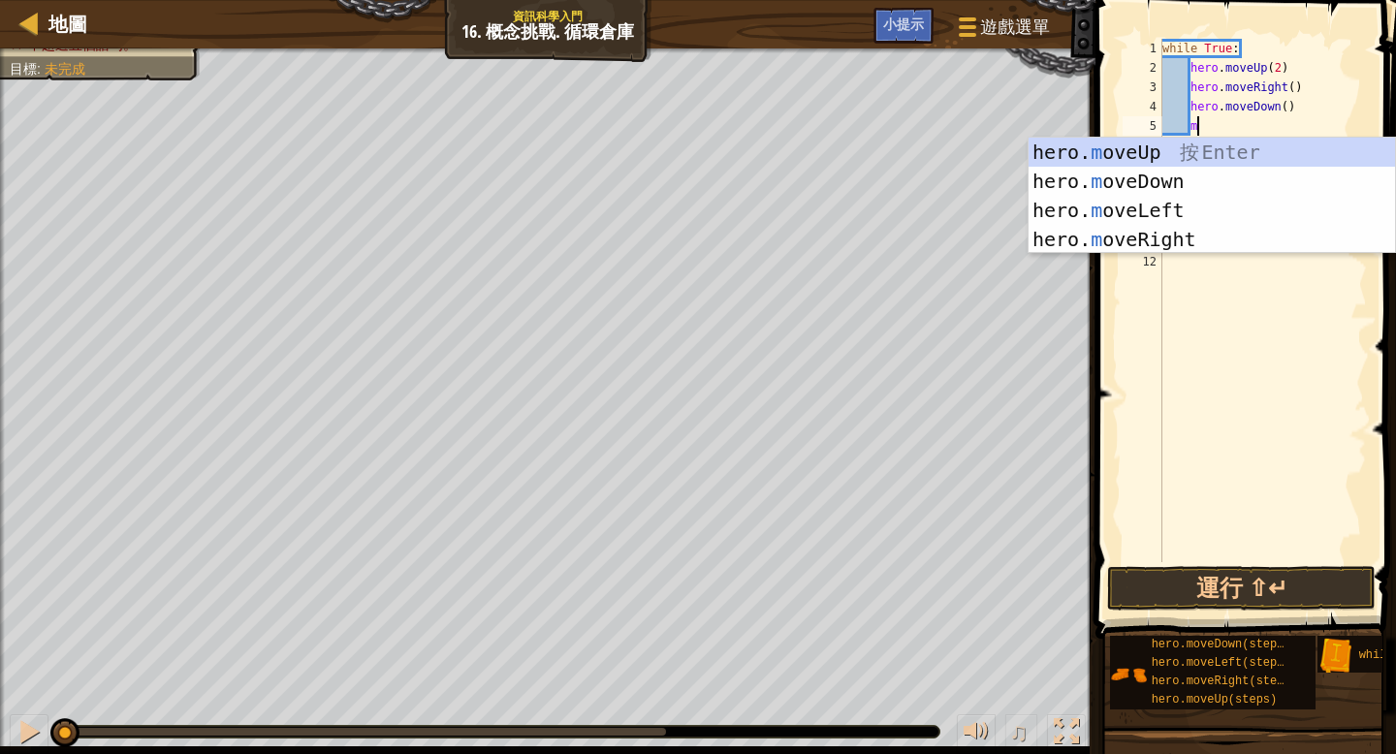
scroll to position [9, 2]
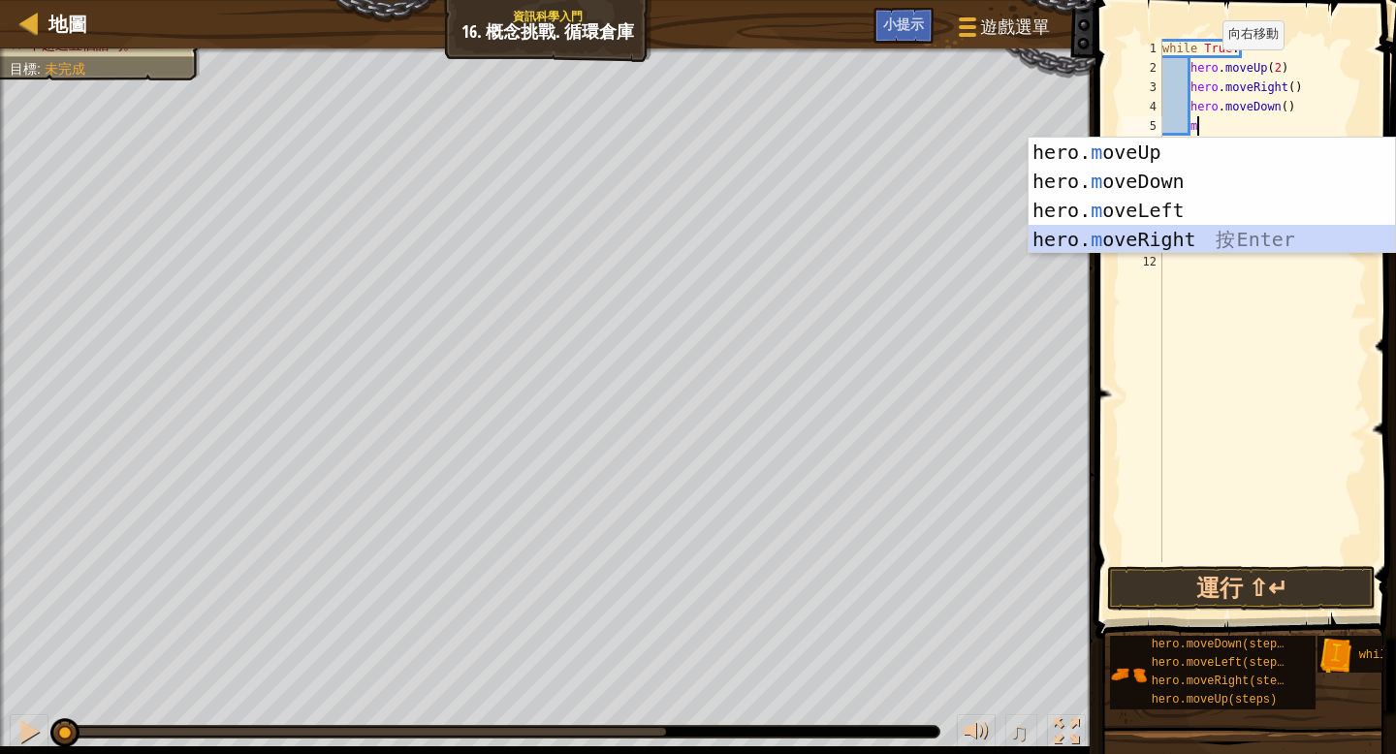
click at [1188, 245] on div "hero. m oveUp 按 Enter hero. m oveDown 按 Enter hero. m oveLeft 按 Enter hero. m o…" at bounding box center [1211, 225] width 366 height 174
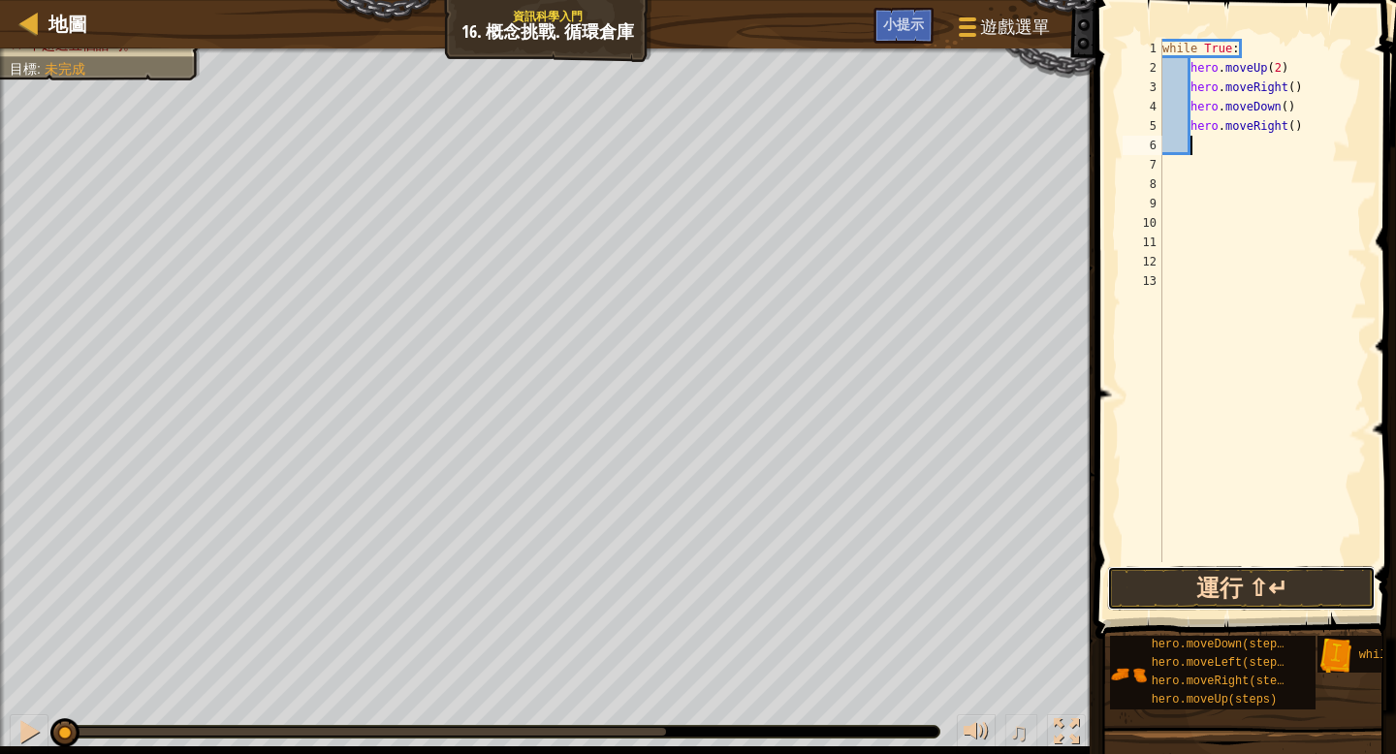
click at [1159, 593] on button "運行 ⇧↵" at bounding box center [1241, 588] width 268 height 45
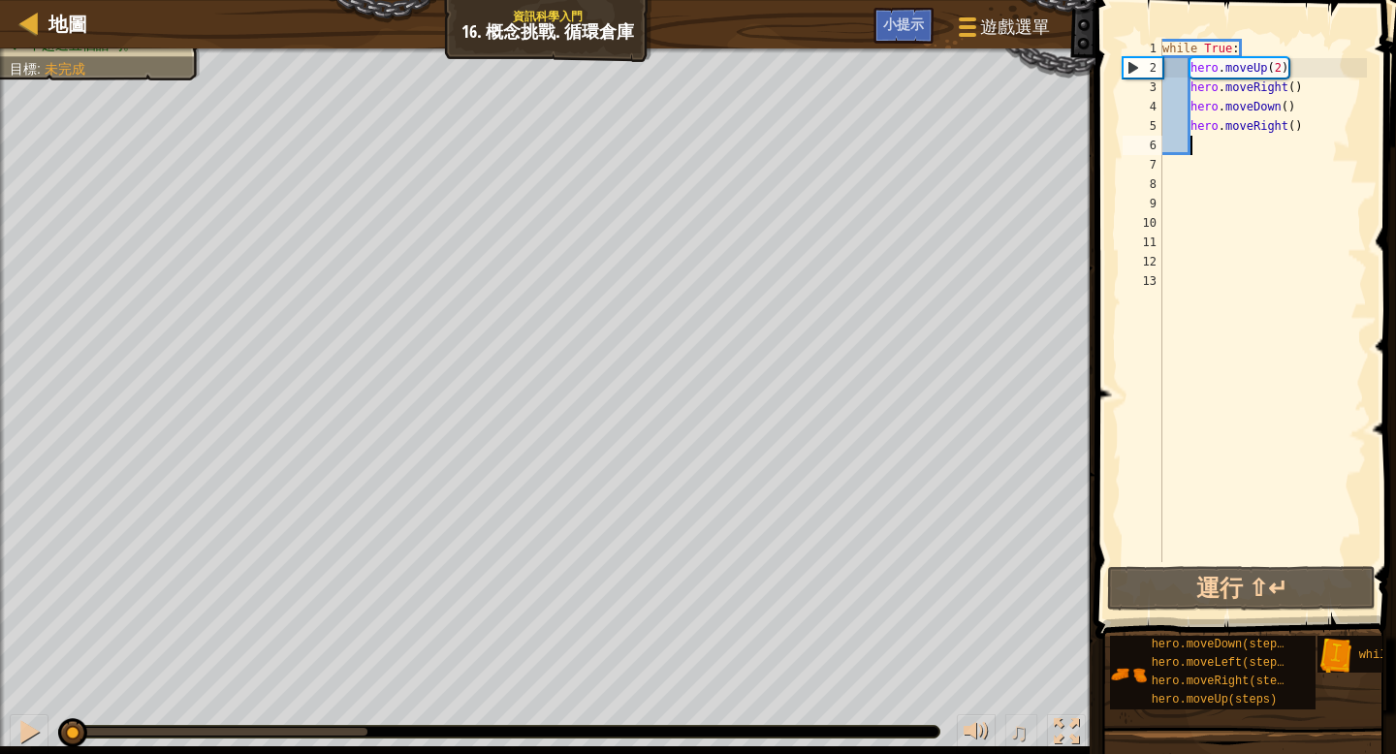
drag, startPoint x: 368, startPoint y: 734, endPoint x: 71, endPoint y: 753, distance: 298.2
click at [71, 753] on div "♫" at bounding box center [547, 727] width 1095 height 58
type textarea "m"
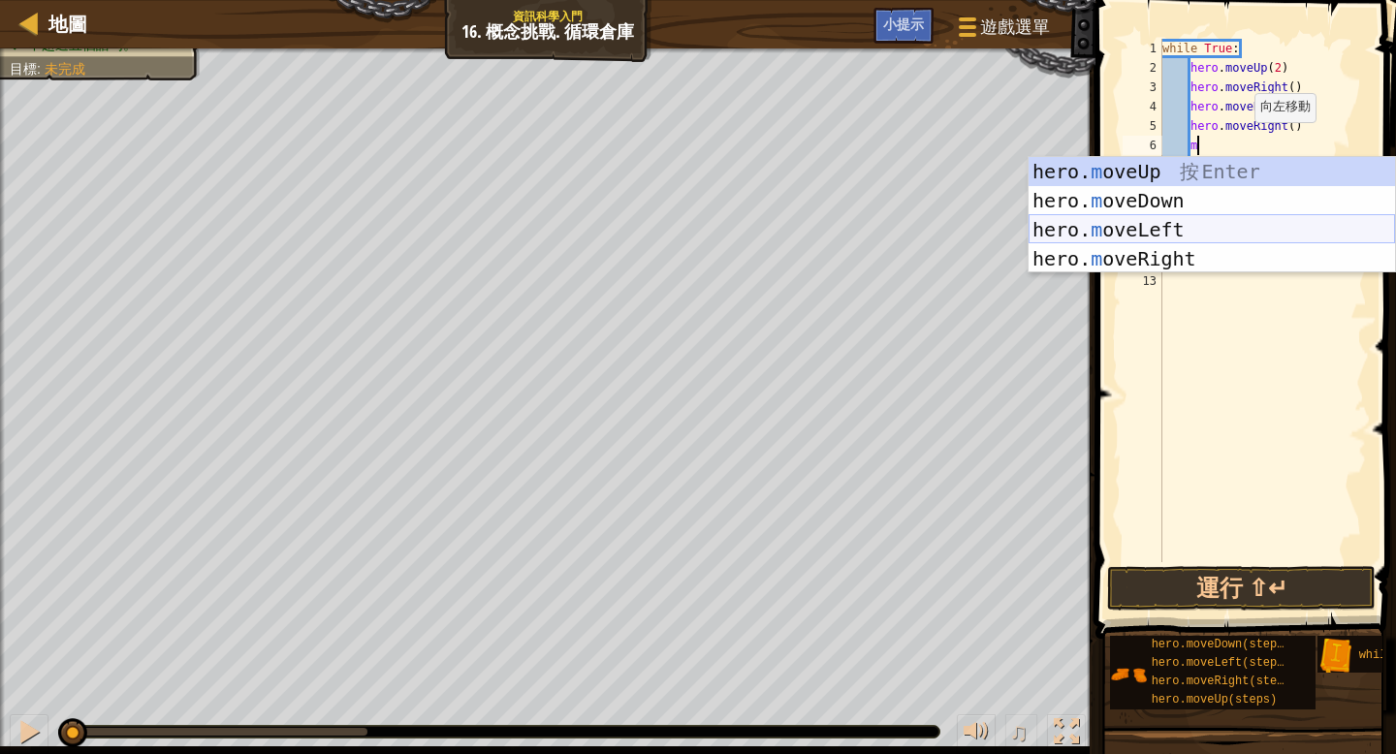
click at [1179, 234] on div "hero. m oveUp 按 Enter hero. m oveDown 按 Enter hero. m oveLeft 按 Enter hero. m o…" at bounding box center [1211, 244] width 366 height 174
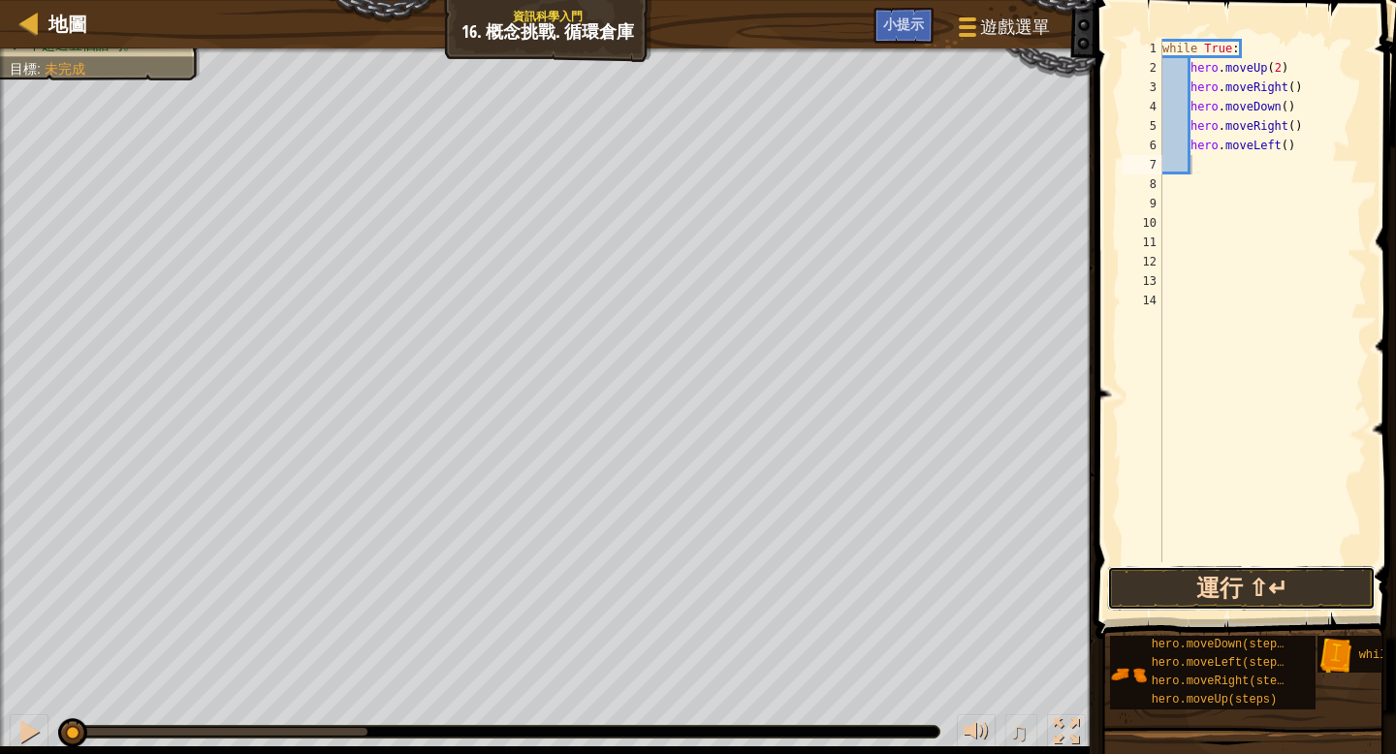
click at [1262, 592] on button "運行 ⇧↵" at bounding box center [1241, 588] width 268 height 45
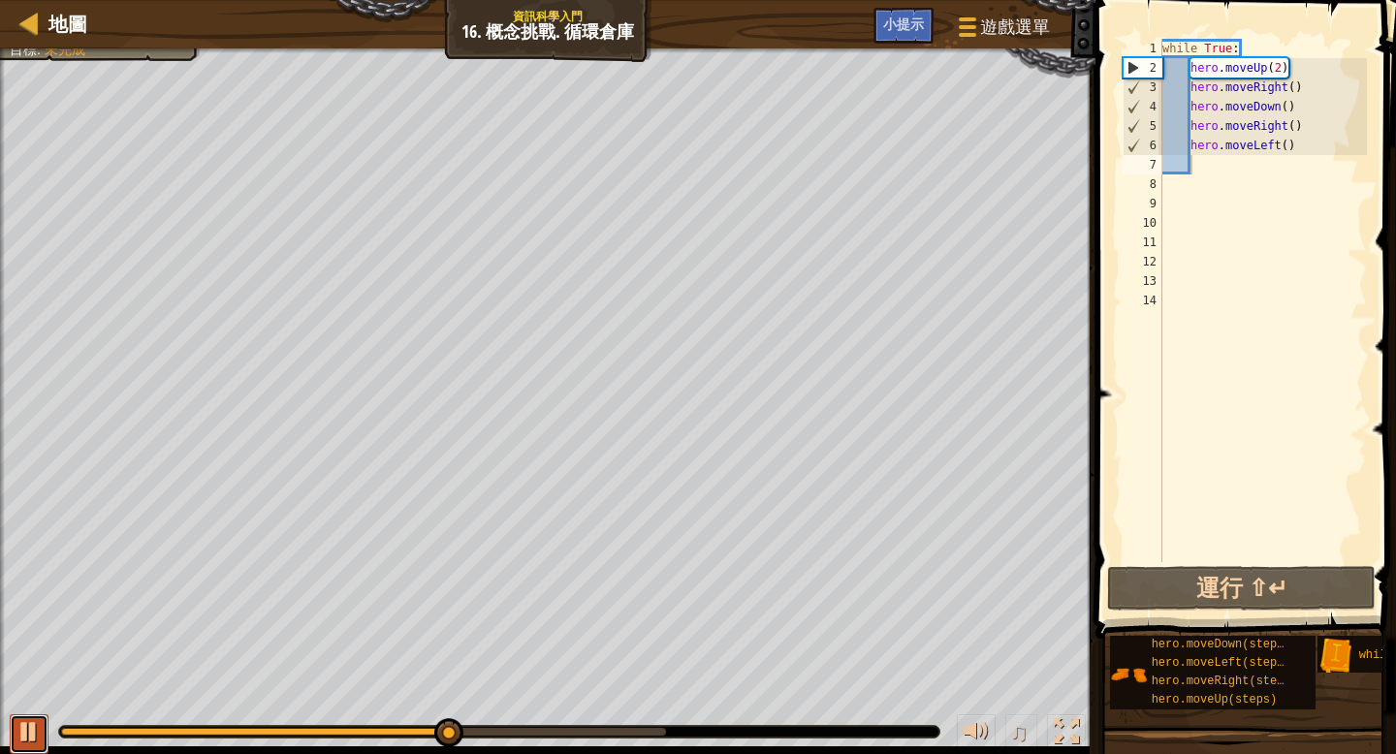
click at [28, 744] on div at bounding box center [28, 731] width 25 height 25
click at [39, 733] on div at bounding box center [28, 731] width 25 height 25
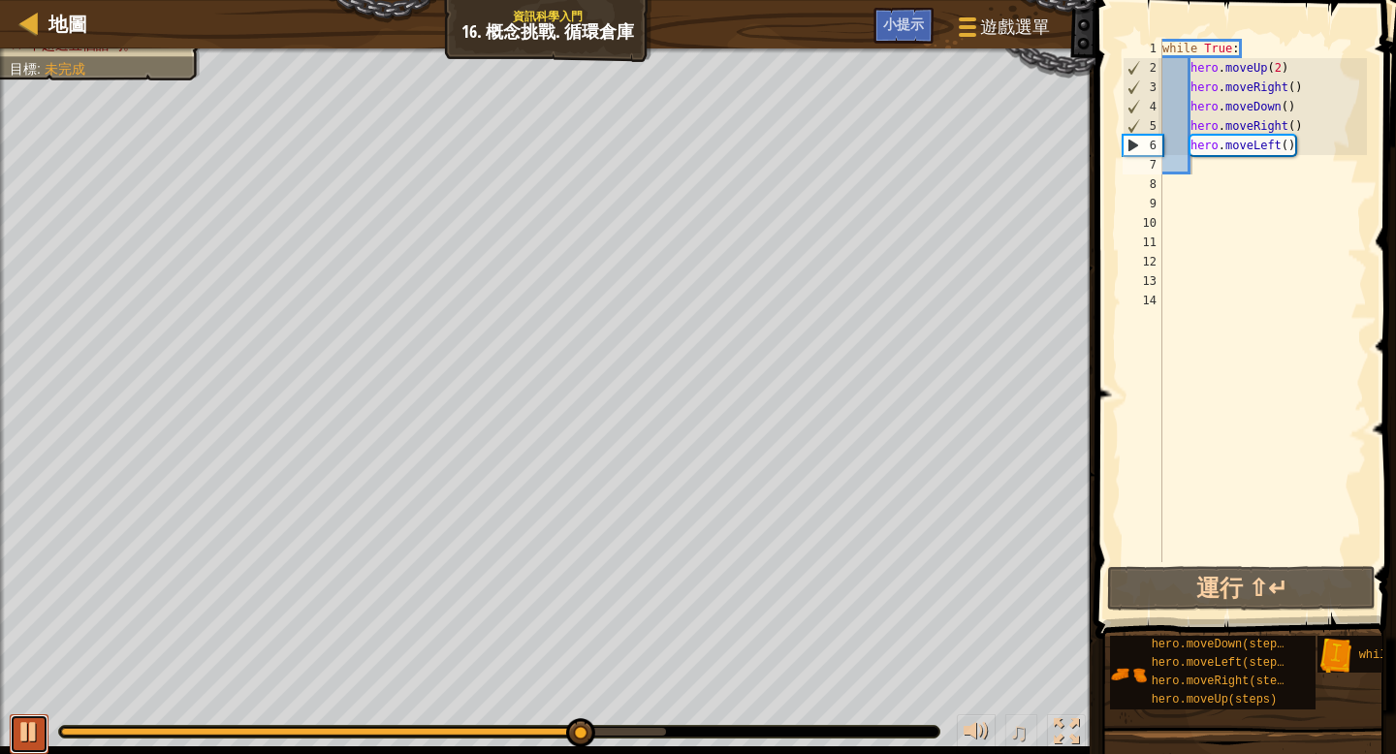
click at [18, 723] on div at bounding box center [28, 731] width 25 height 25
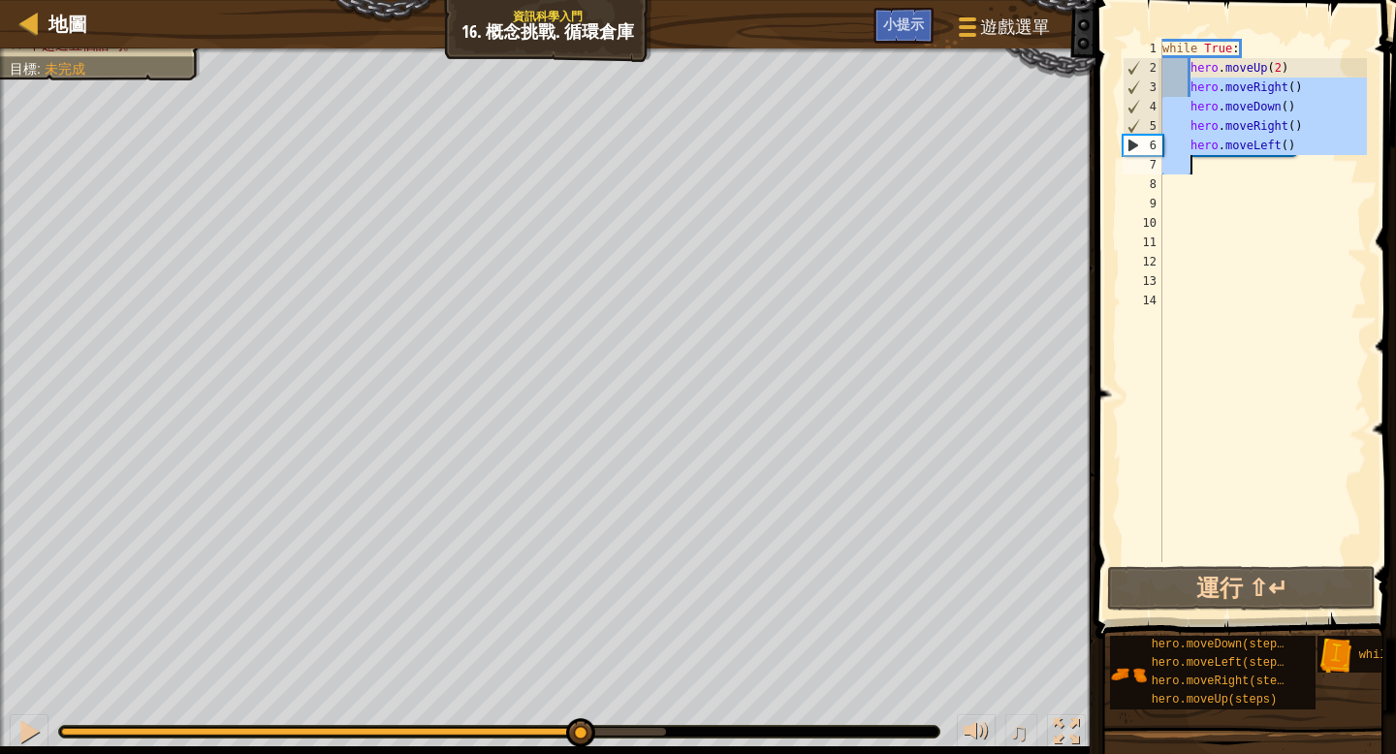
drag, startPoint x: 1191, startPoint y: 84, endPoint x: 1304, endPoint y: 158, distance: 134.4
click at [1304, 158] on div "while True : hero . moveUp ( 2 ) hero . moveRight ( ) hero . moveDown ( ) hero …" at bounding box center [1262, 320] width 209 height 562
type textarea "hero.moveLeft()"
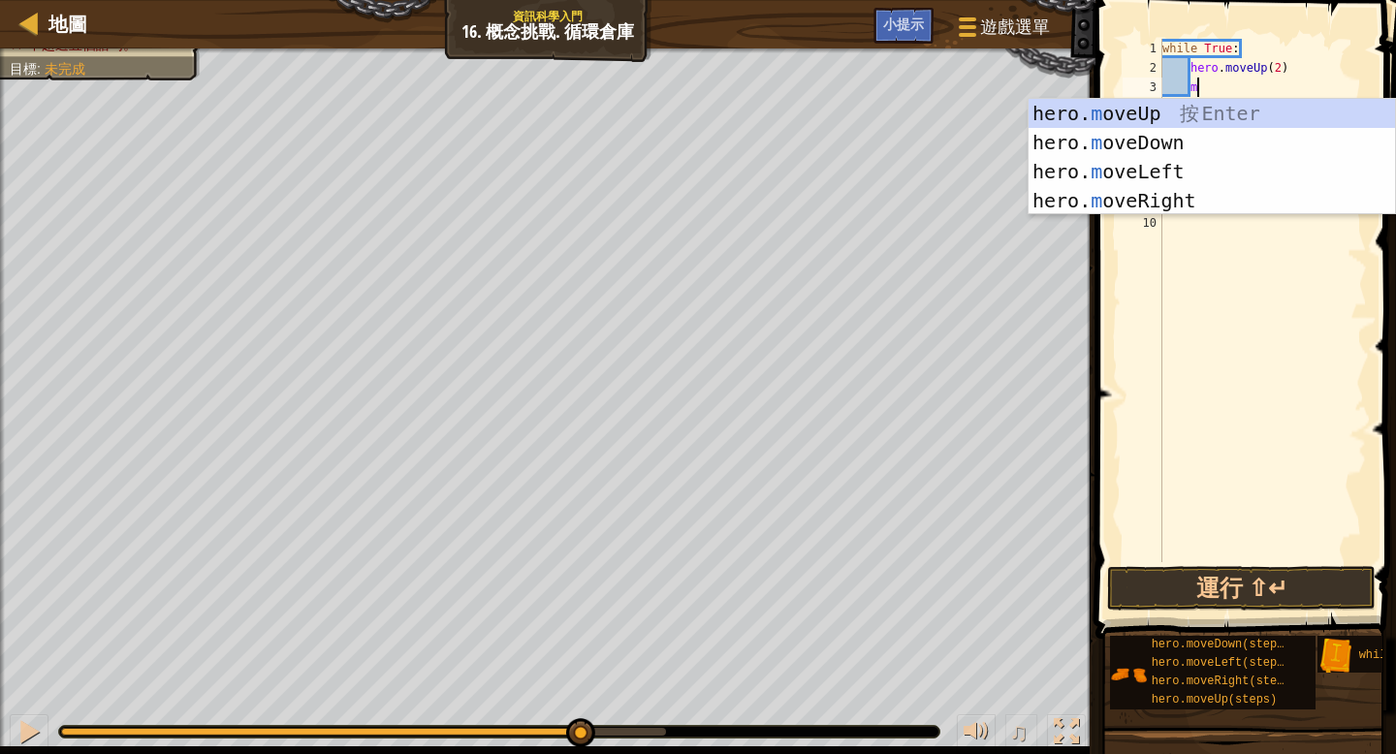
scroll to position [9, 2]
type textarea "m"
click at [1185, 0] on body "地圖 資訊科學入門 16. 概念挑戰. 循環倉庫 遊戲選單 完成 小提示 1 הההההההההההההההההההההההההההההההההההההההה…" at bounding box center [698, 0] width 1396 height 0
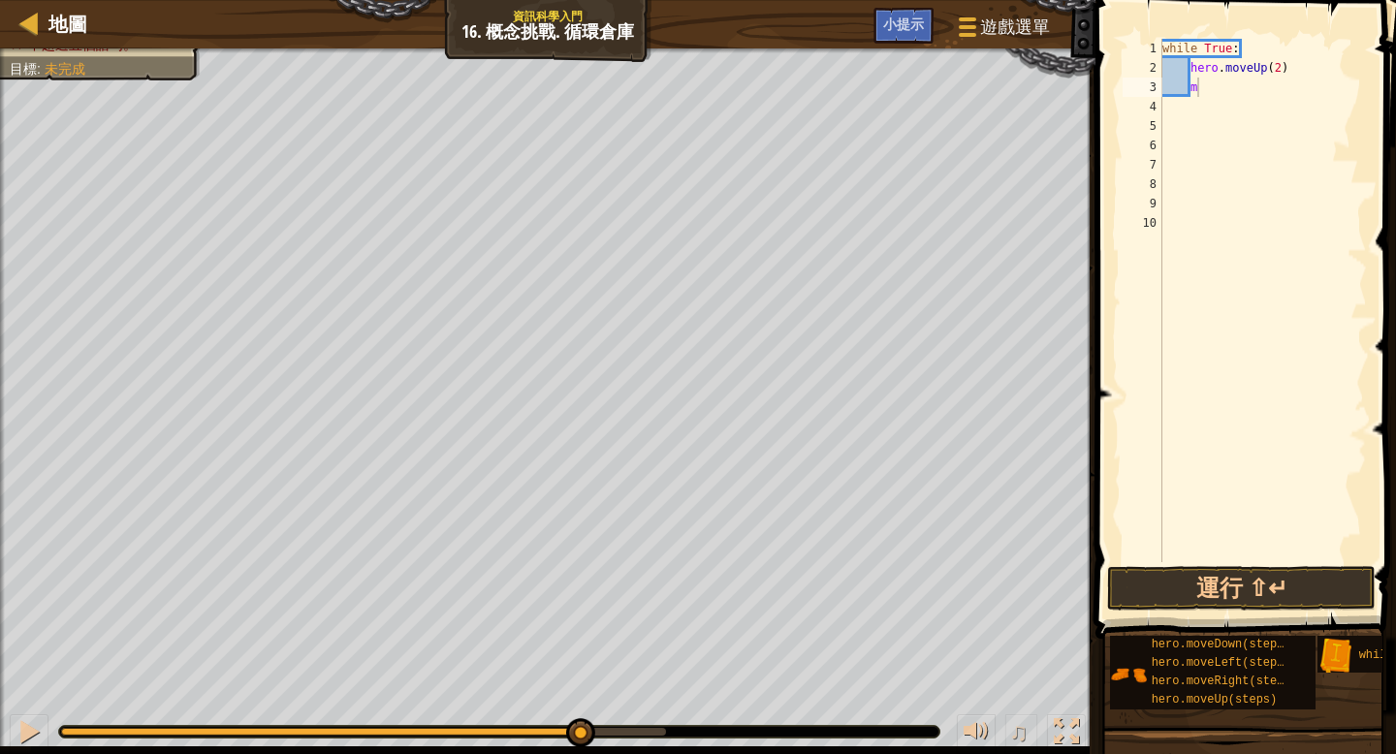
click at [1205, 87] on div "while True : hero . moveUp ( 2 ) m" at bounding box center [1262, 320] width 209 height 562
type textarea "m"
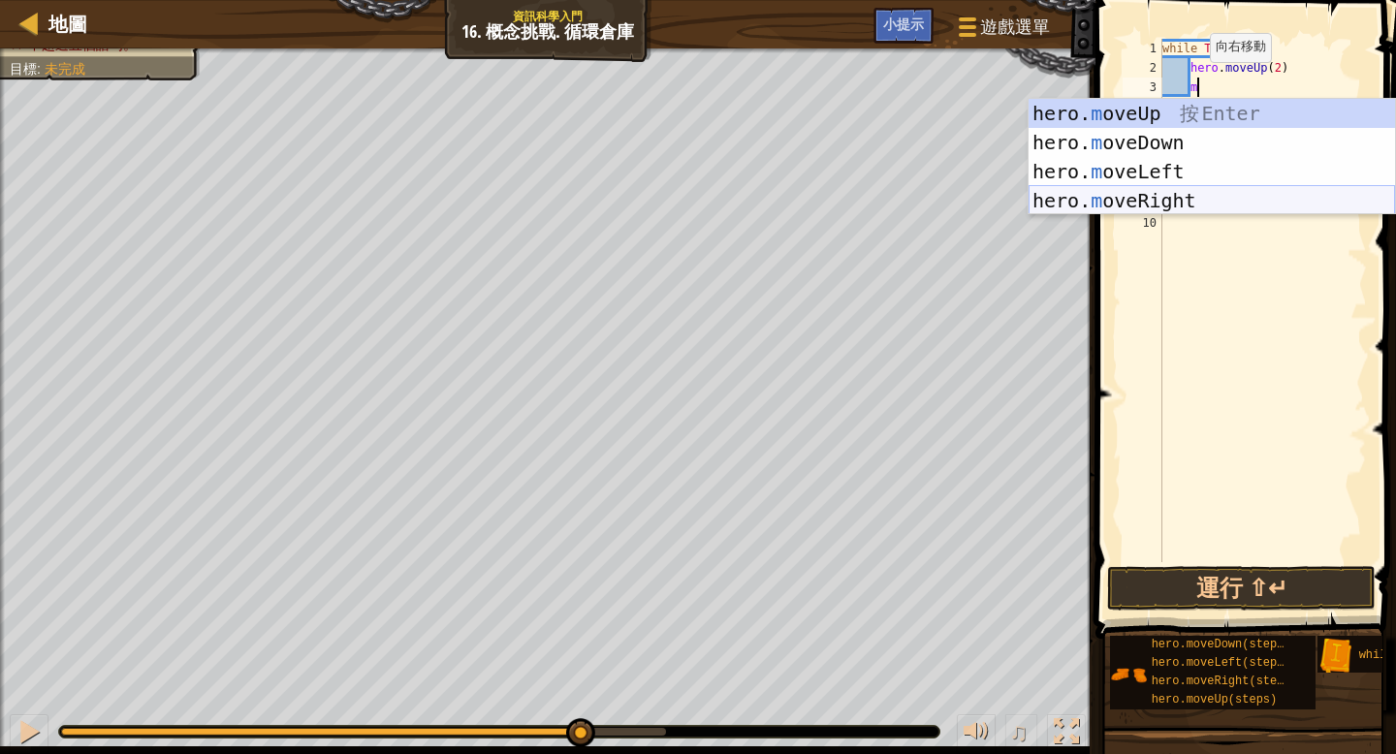
click at [1164, 198] on div "hero. m oveUp 按 Enter hero. m oveDown 按 Enter hero. m oveLeft 按 Enter hero. m o…" at bounding box center [1211, 186] width 366 height 174
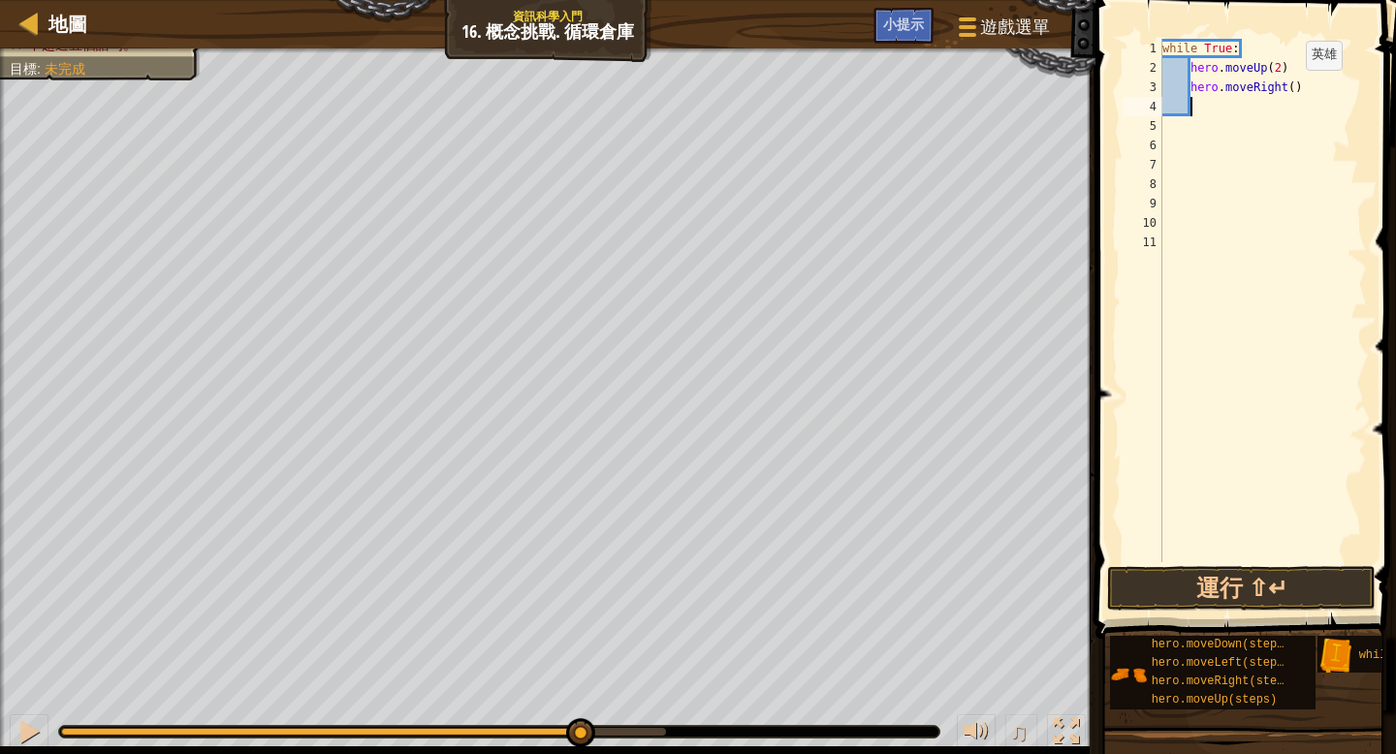
click at [1297, 89] on div "while True : hero . moveUp ( 2 ) hero . moveRight ( )" at bounding box center [1262, 320] width 209 height 562
type textarea "hero.moveRight(2)"
click at [1206, 108] on div "while True : hero . moveUp ( 2 ) hero . moveRight ( 2 )" at bounding box center [1262, 320] width 209 height 562
type textarea "m"
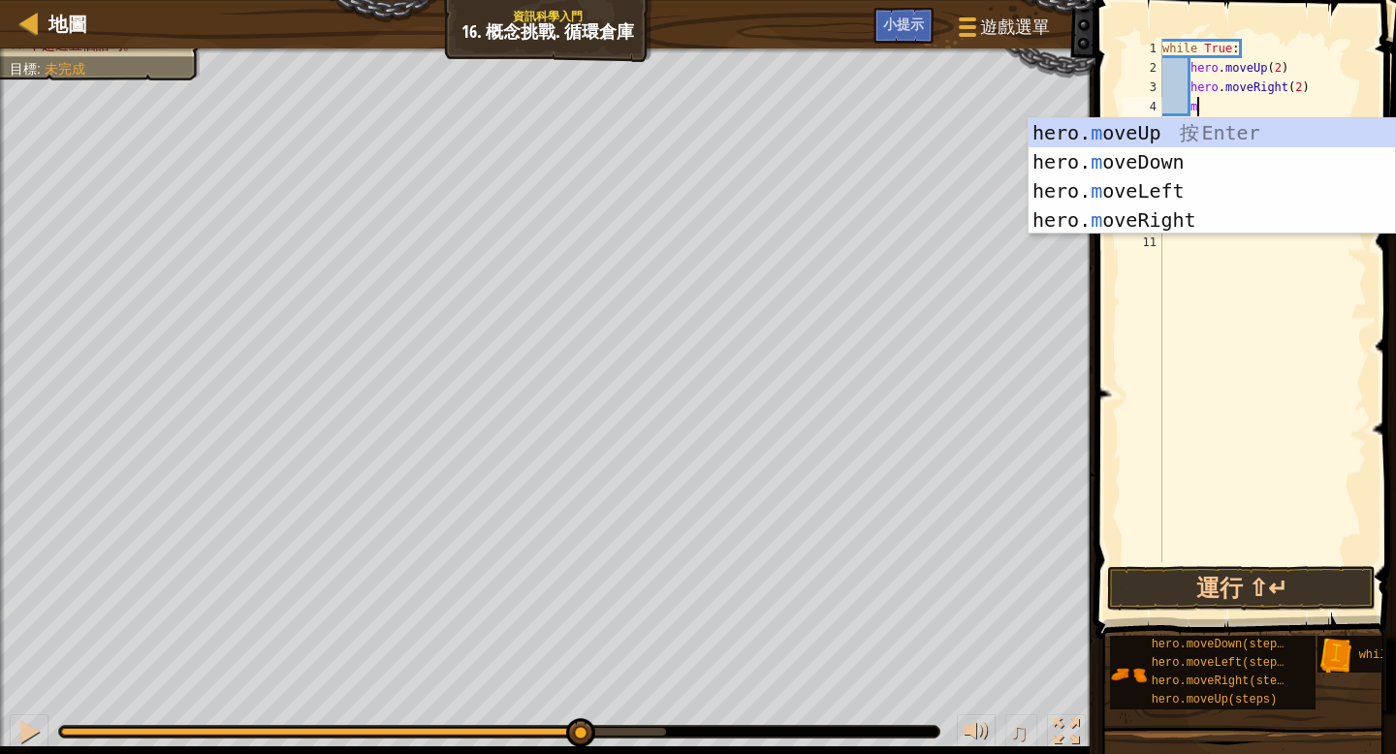
scroll to position [9, 2]
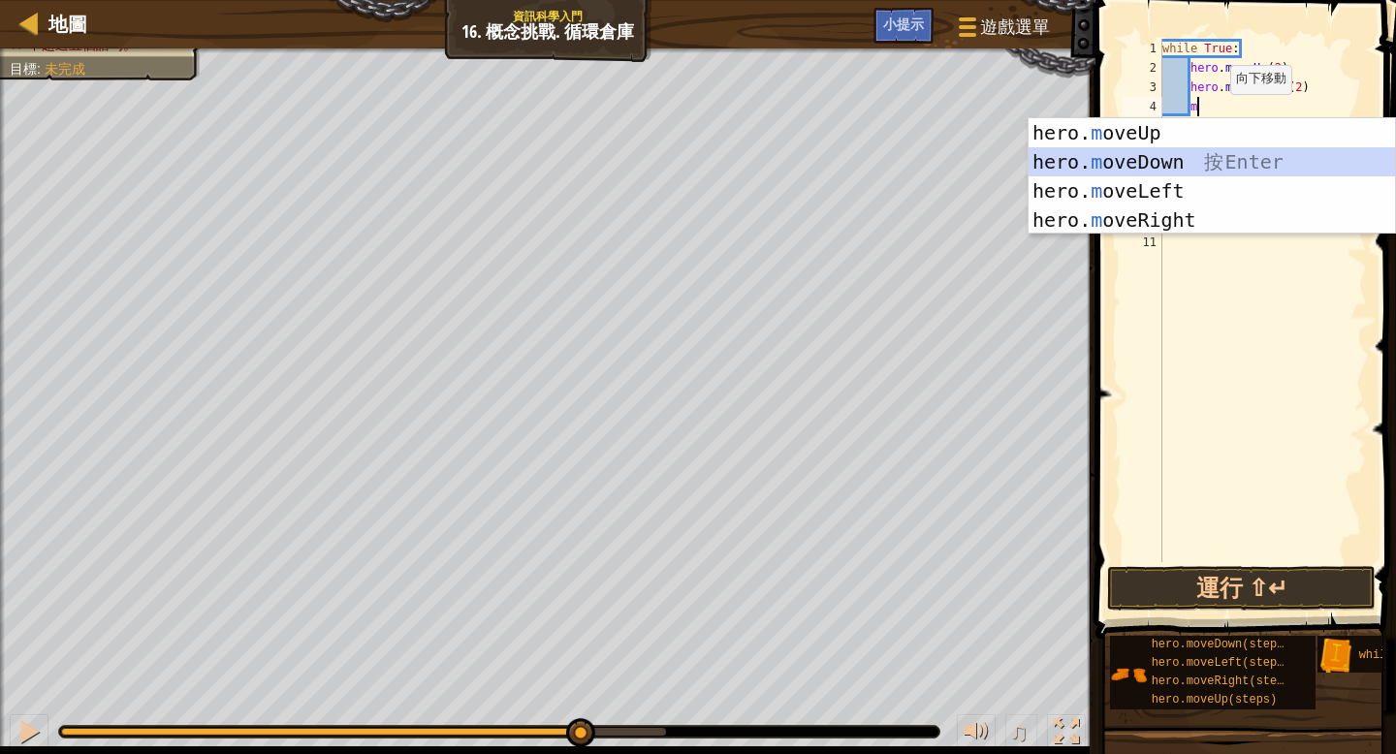
click at [1180, 160] on div "hero. m oveUp 按 Enter hero. m oveDown 按 Enter hero. m oveLeft 按 Enter hero. m o…" at bounding box center [1211, 205] width 366 height 174
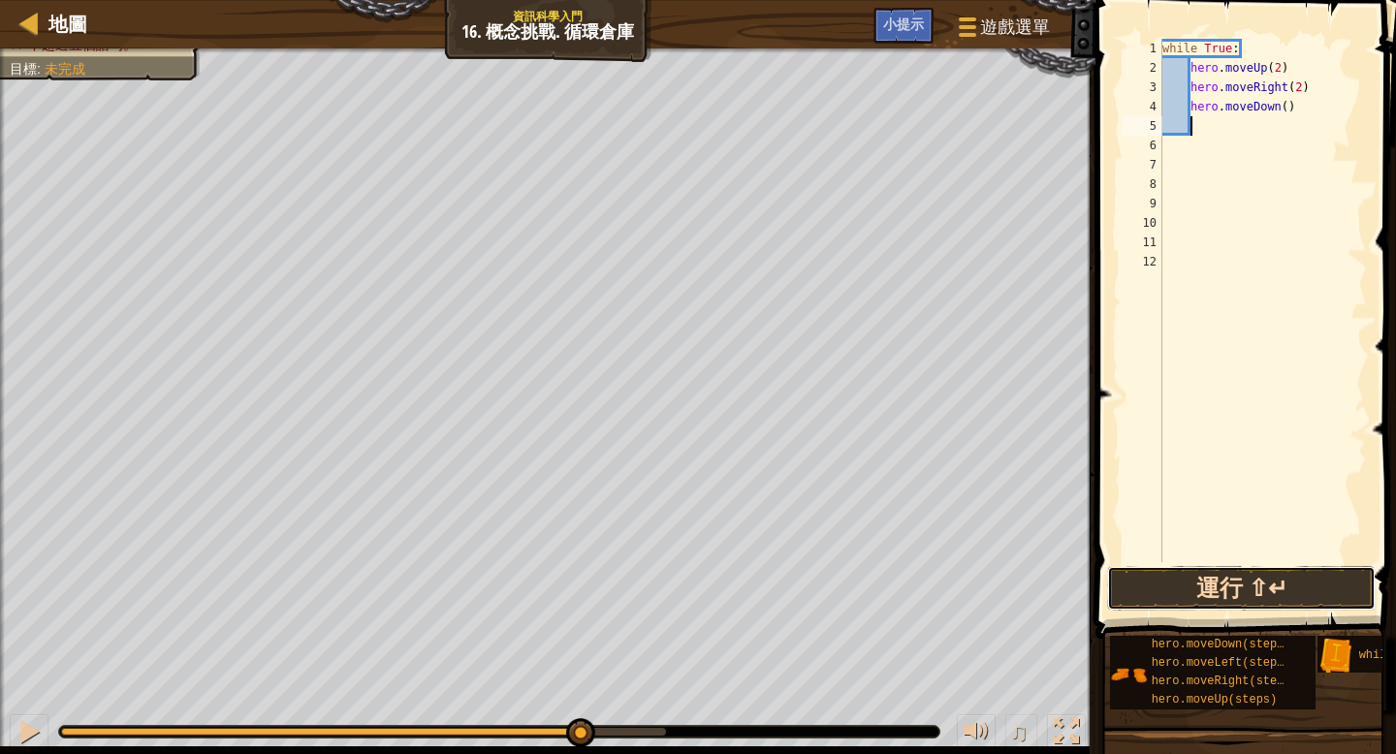
click at [1209, 578] on button "運行 ⇧↵" at bounding box center [1241, 588] width 268 height 45
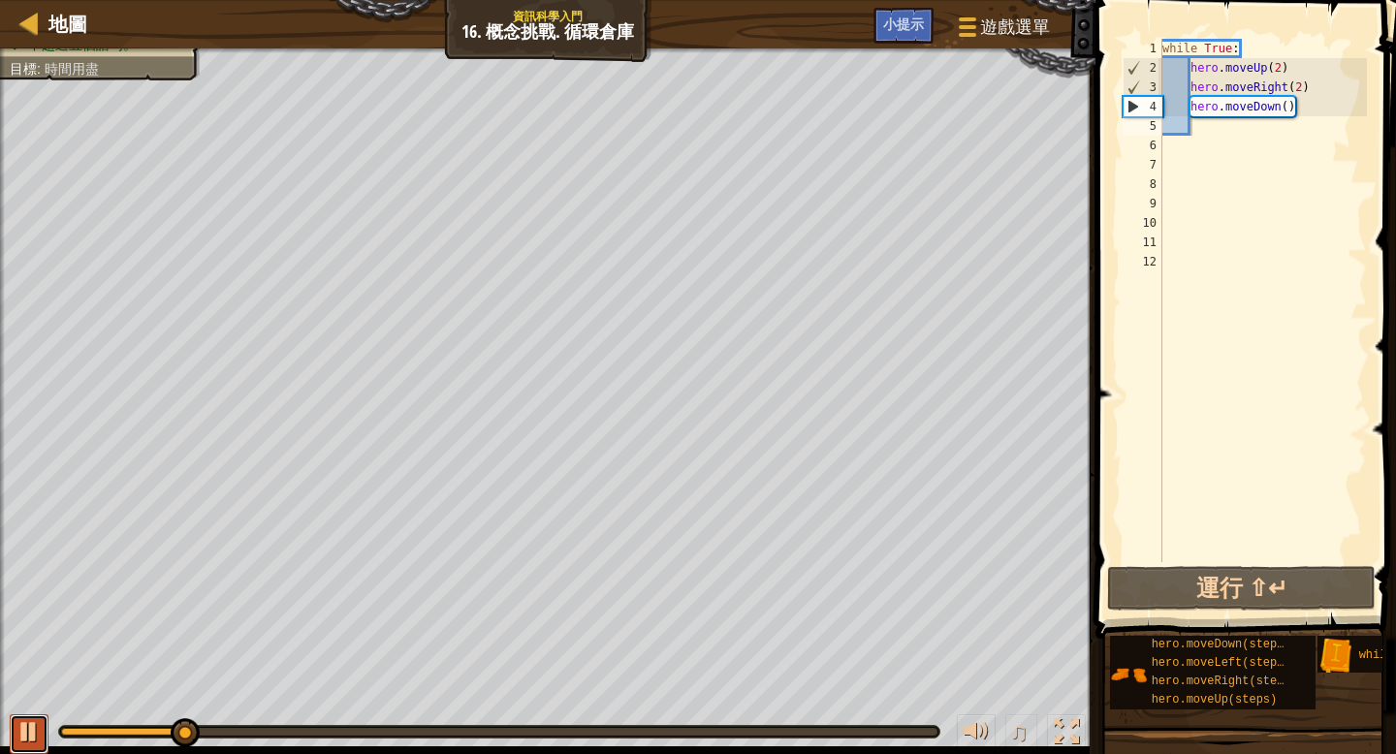
click at [18, 742] on div at bounding box center [28, 731] width 25 height 25
type textarea "m"
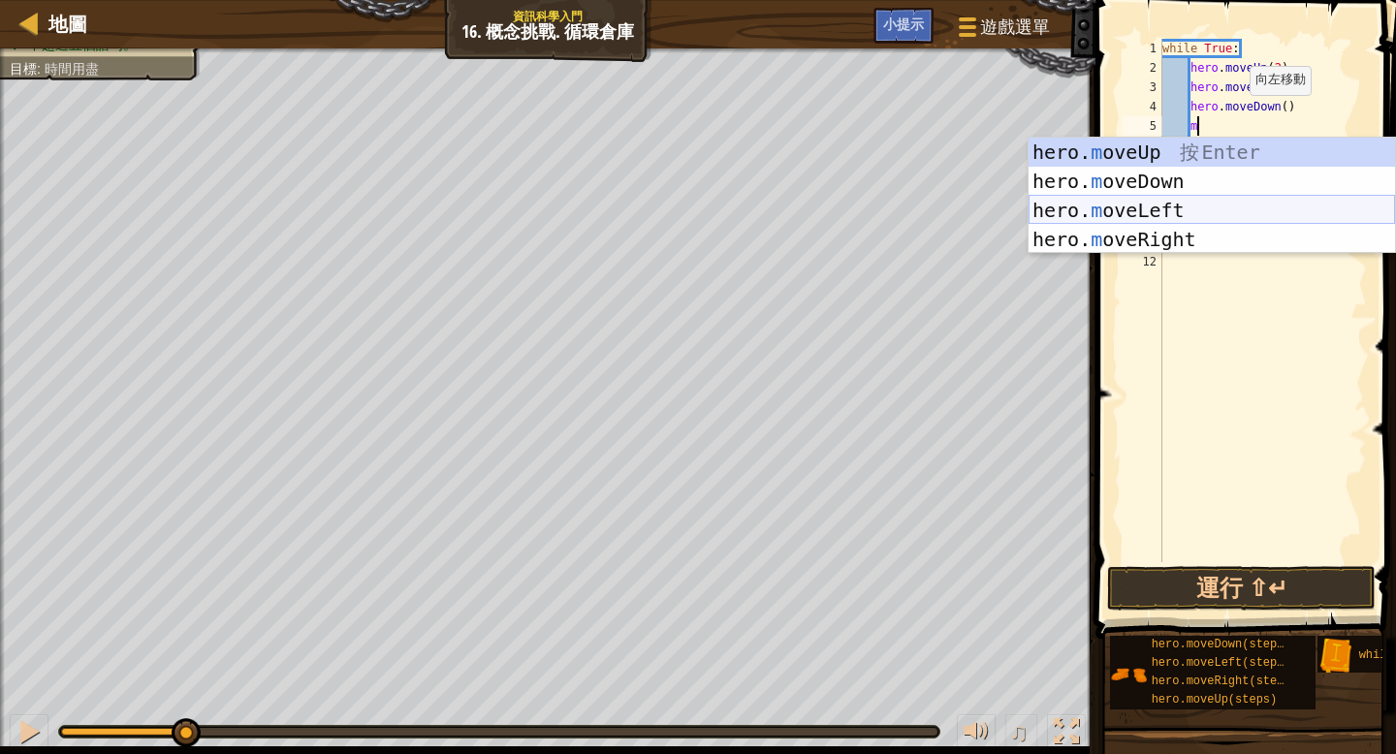
click at [1177, 211] on div "hero. m oveUp 按 Enter hero. m oveDown 按 Enter hero. m oveLeft 按 Enter hero. m o…" at bounding box center [1211, 225] width 366 height 174
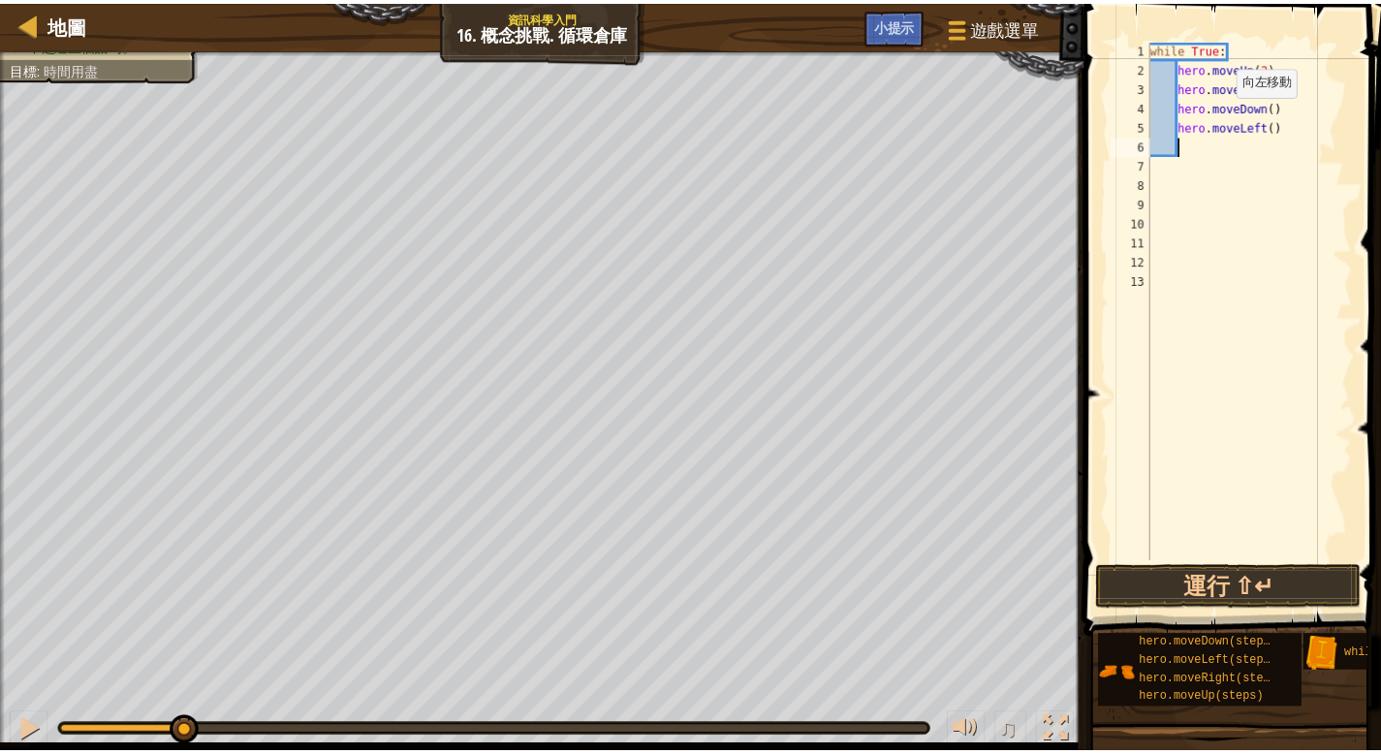
scroll to position [9, 1]
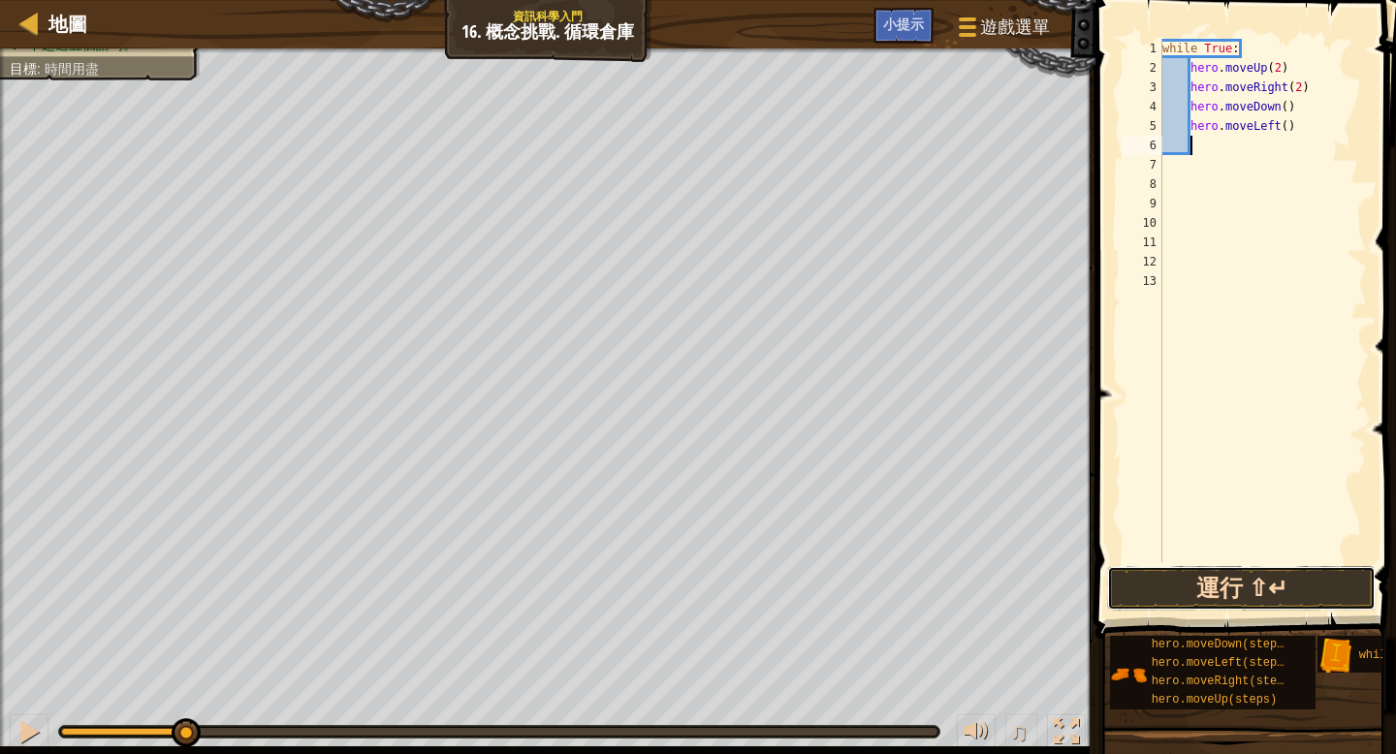
click at [1263, 574] on button "運行 ⇧↵" at bounding box center [1241, 588] width 268 height 45
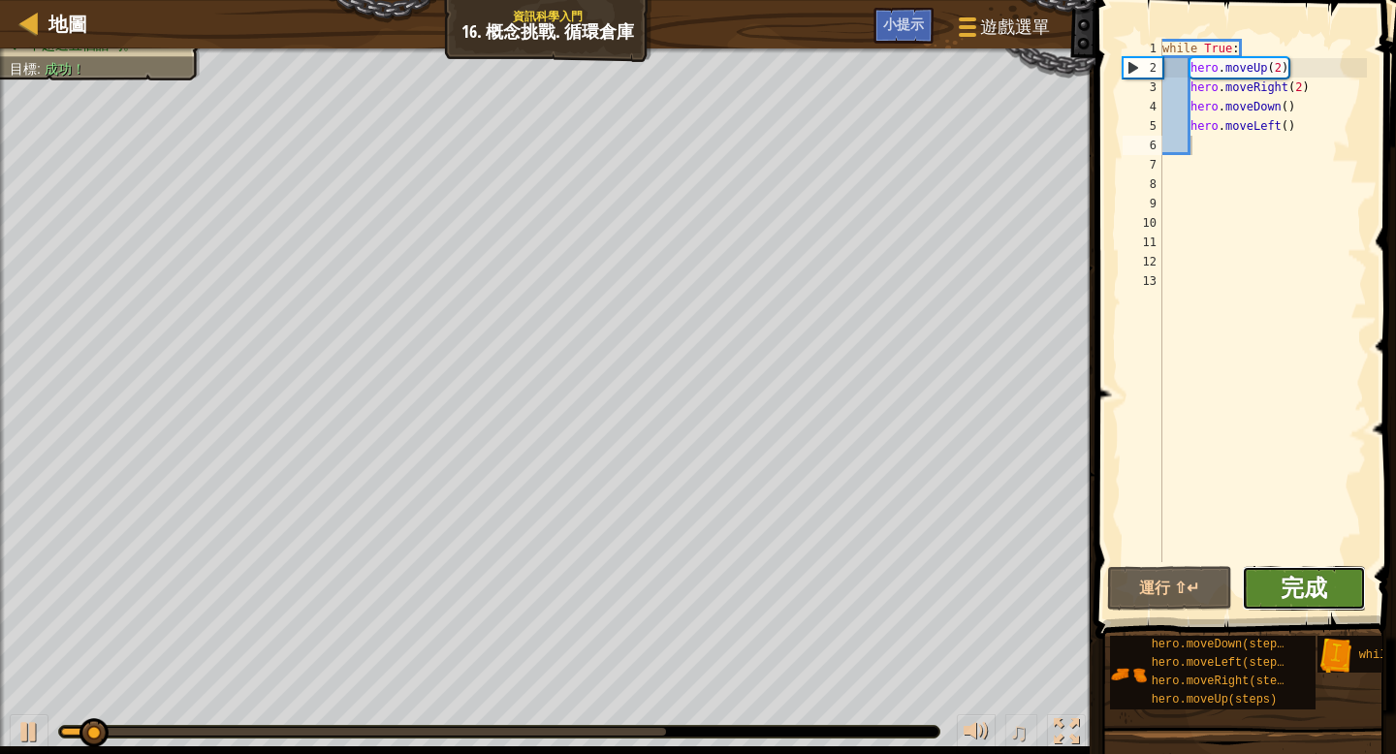
click at [1309, 590] on span "完成" at bounding box center [1303, 587] width 47 height 31
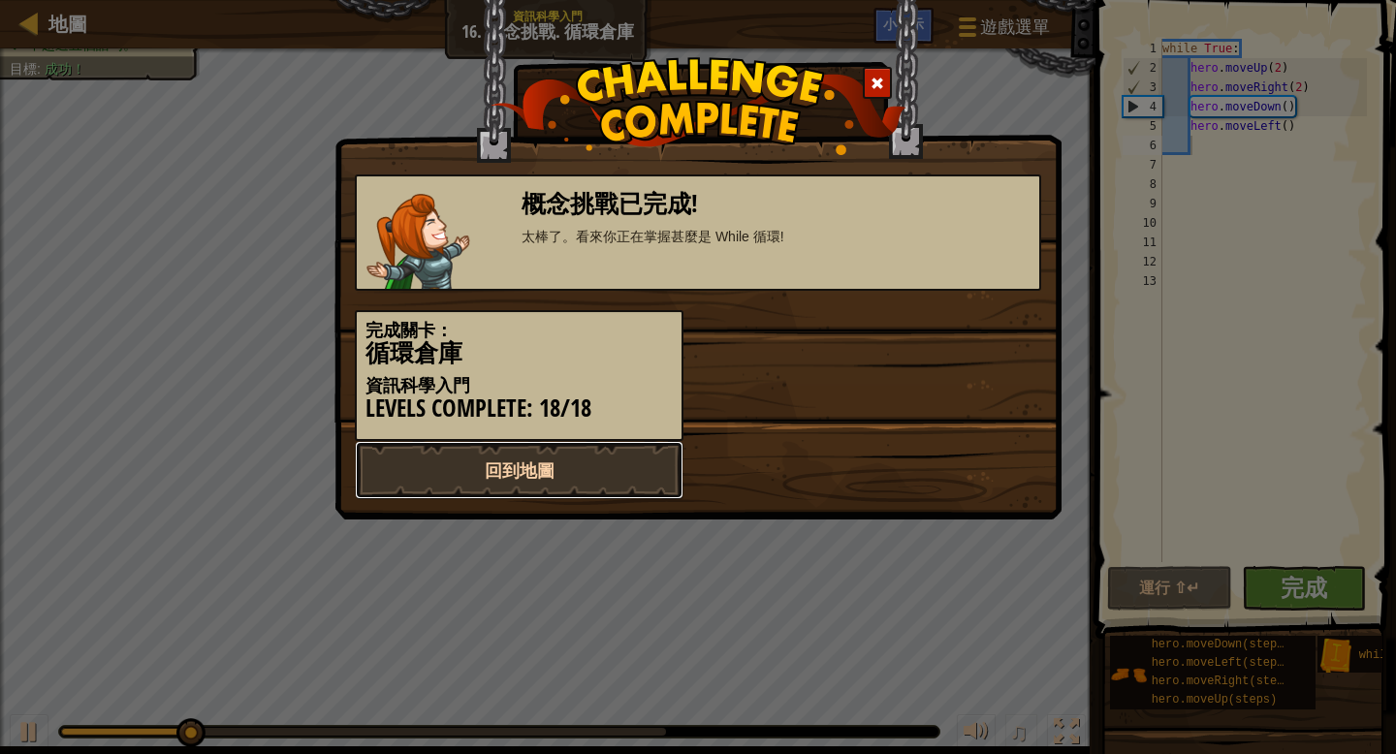
click at [583, 483] on link "回到地圖" at bounding box center [519, 470] width 329 height 58
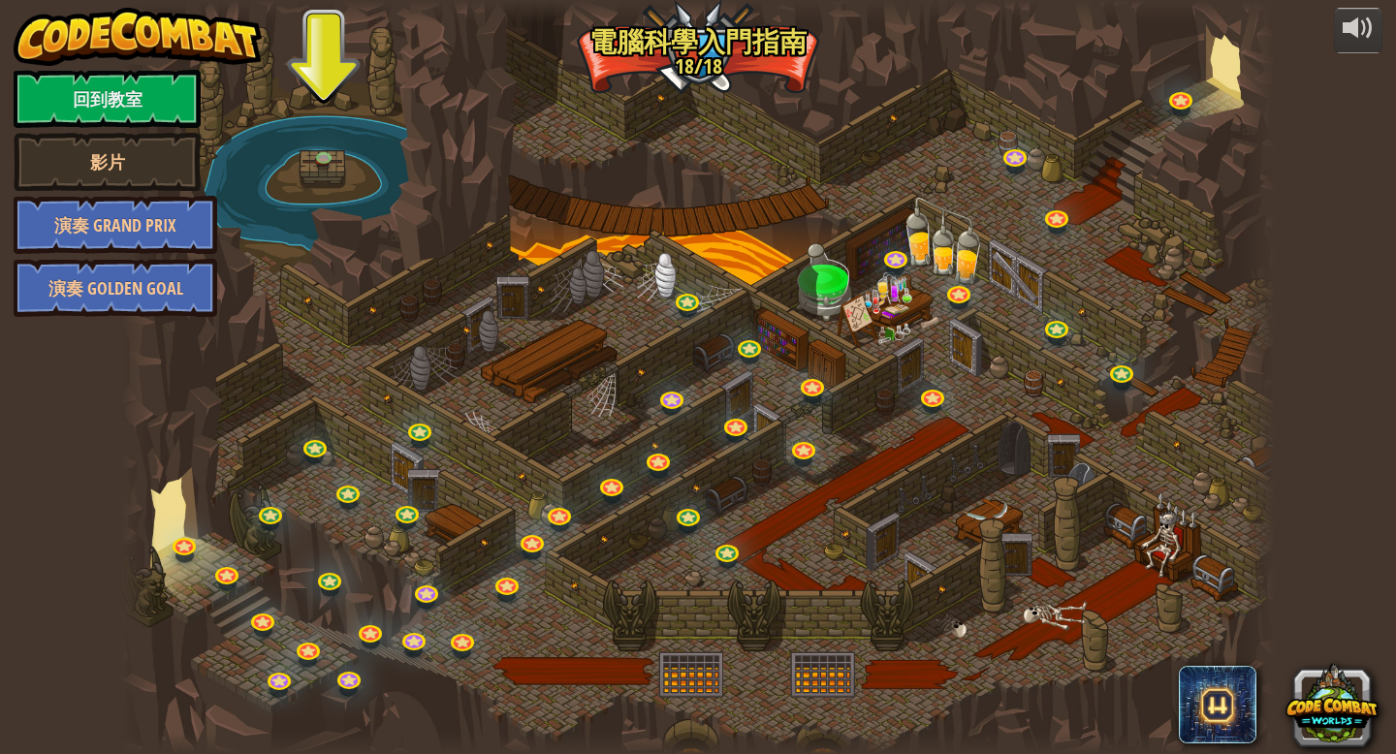
click at [327, 176] on div at bounding box center [697, 377] width 1153 height 754
click at [325, 160] on link at bounding box center [328, 161] width 39 height 39
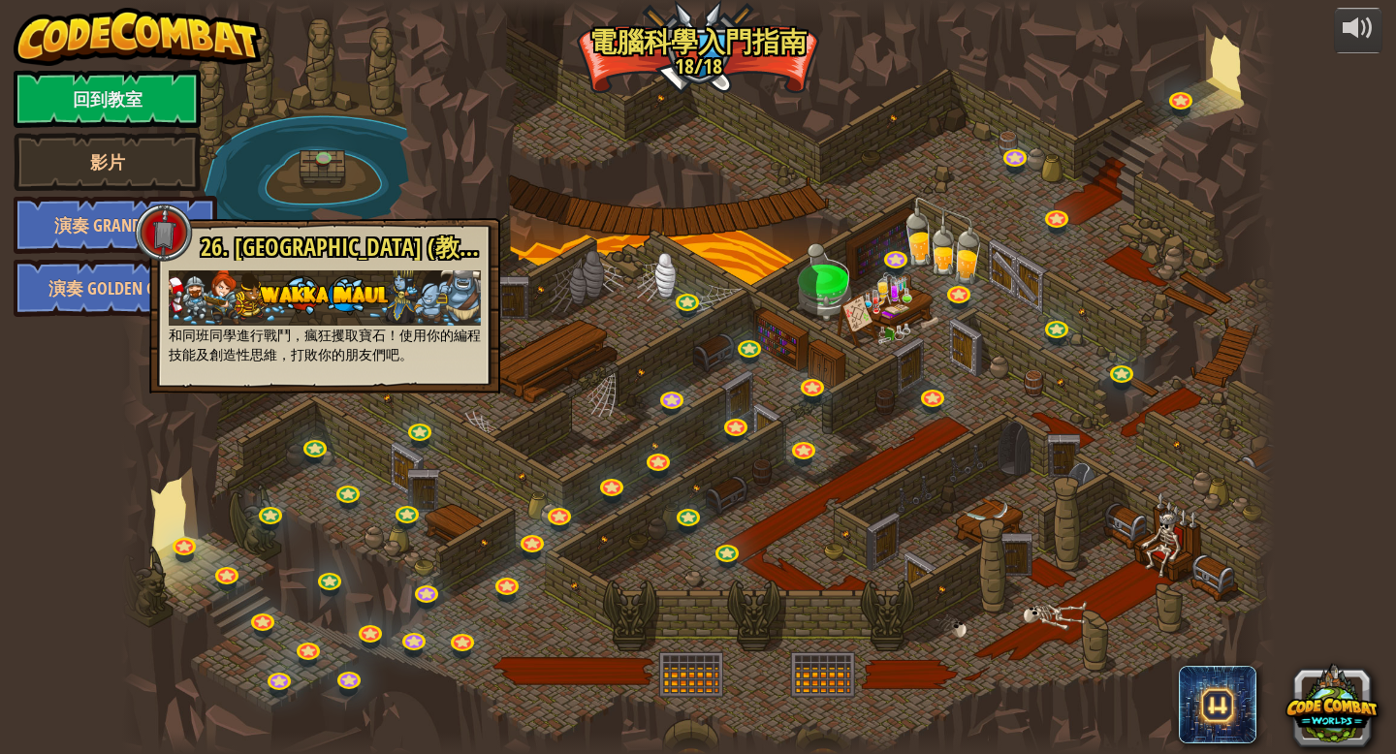
click at [319, 290] on img at bounding box center [325, 297] width 312 height 55
click at [154, 228] on div at bounding box center [164, 233] width 58 height 58
click at [168, 229] on div at bounding box center [164, 233] width 58 height 58
click at [147, 102] on link "回到教室" at bounding box center [107, 99] width 187 height 58
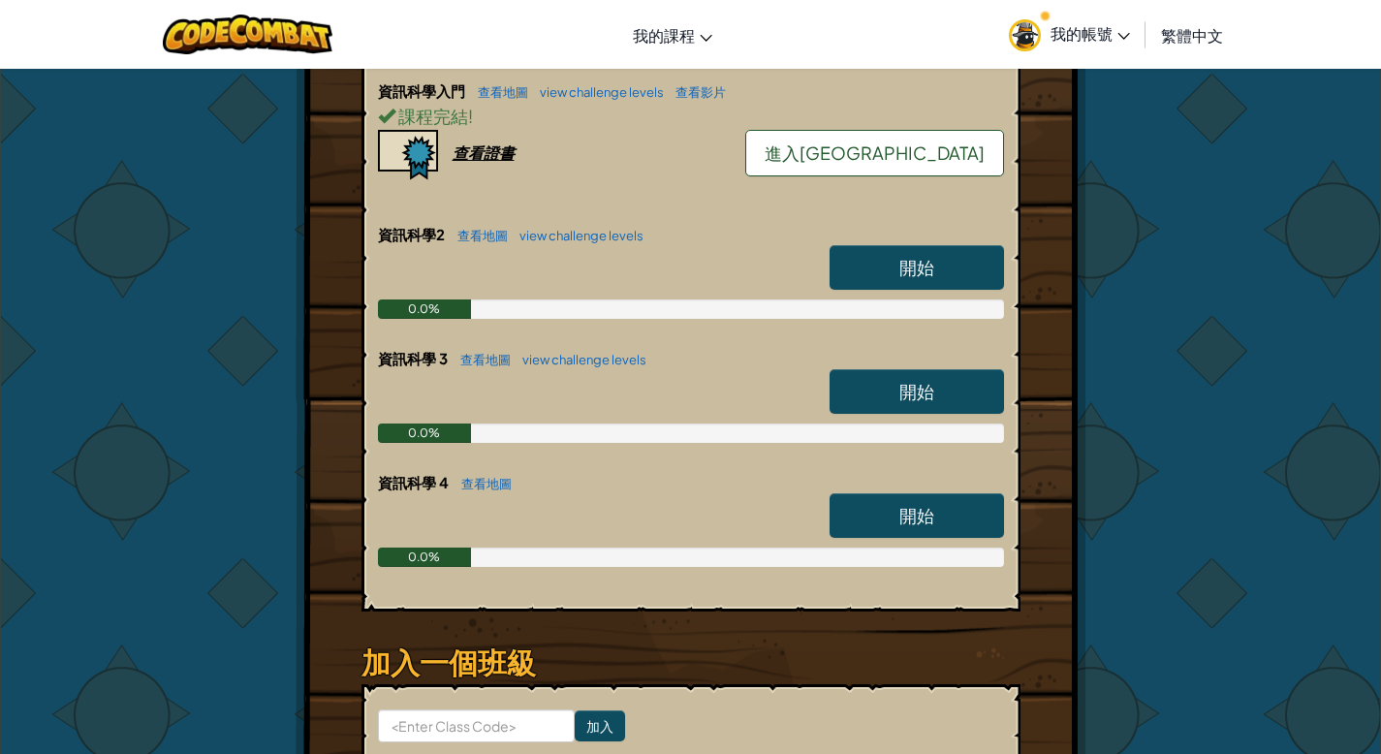
scroll to position [441, 0]
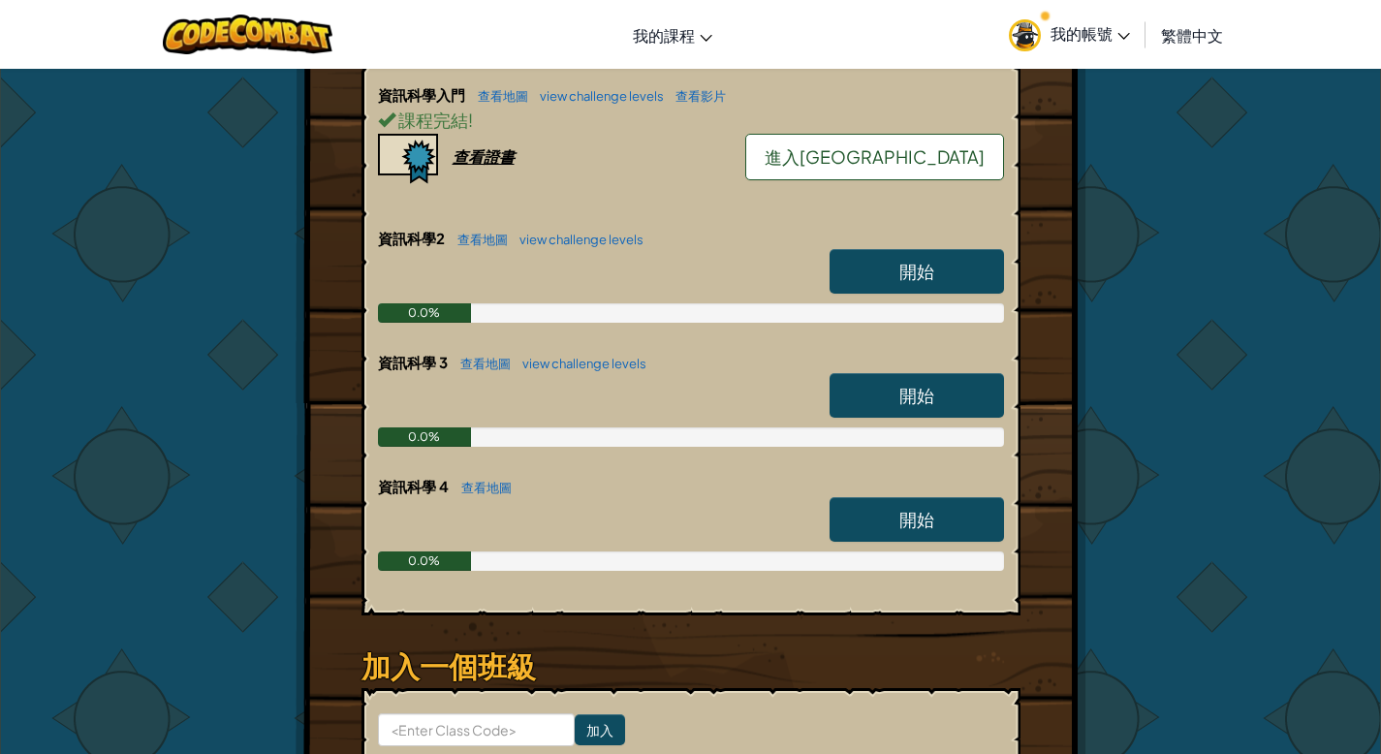
click at [940, 273] on link "開始" at bounding box center [917, 271] width 174 height 45
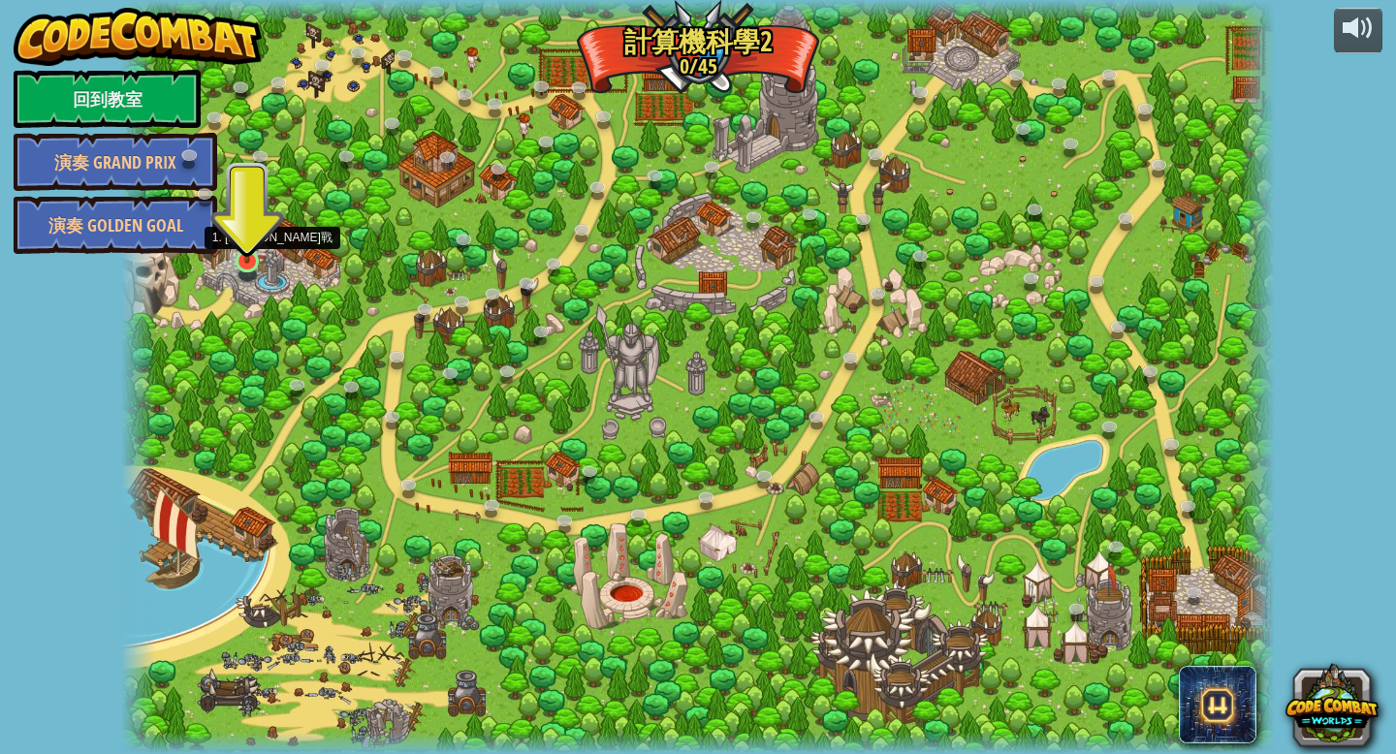
click at [241, 244] on img at bounding box center [247, 229] width 29 height 67
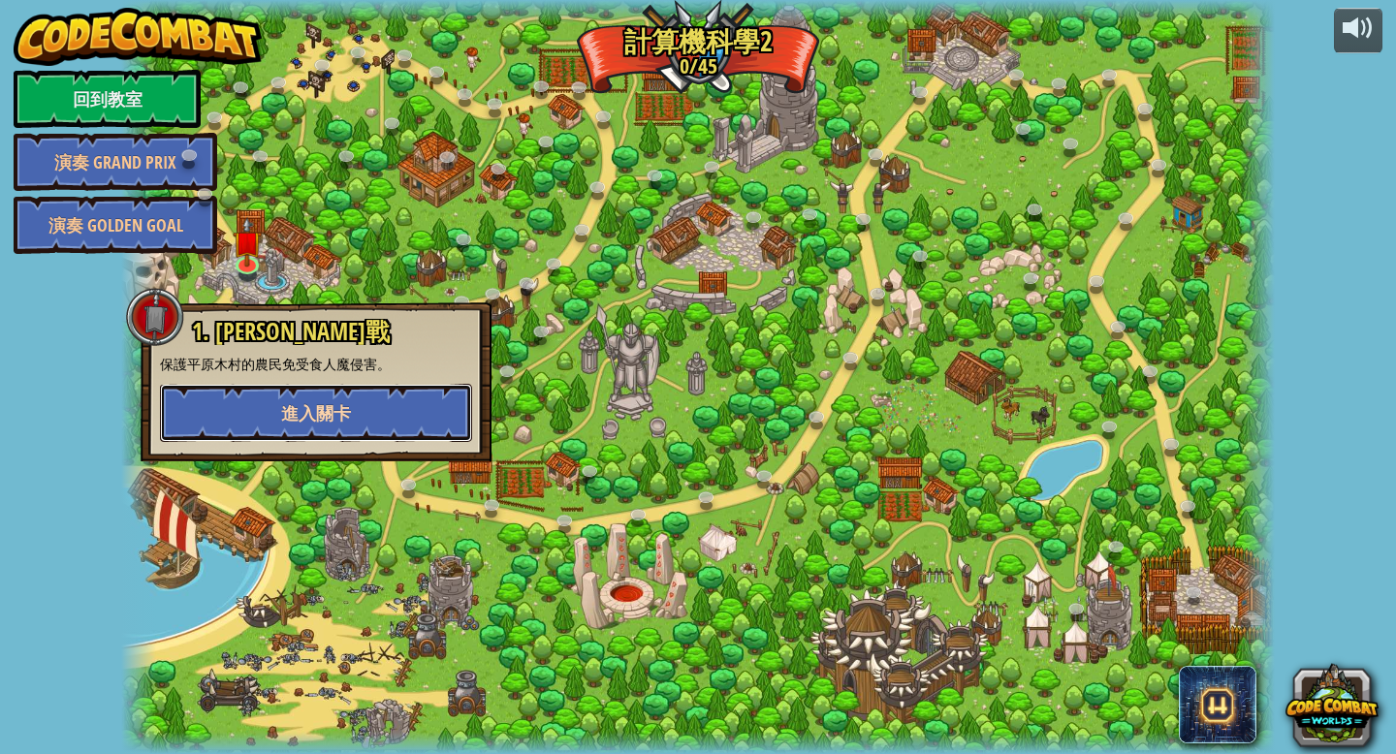
click at [322, 430] on button "進入關卡" at bounding box center [316, 413] width 312 height 58
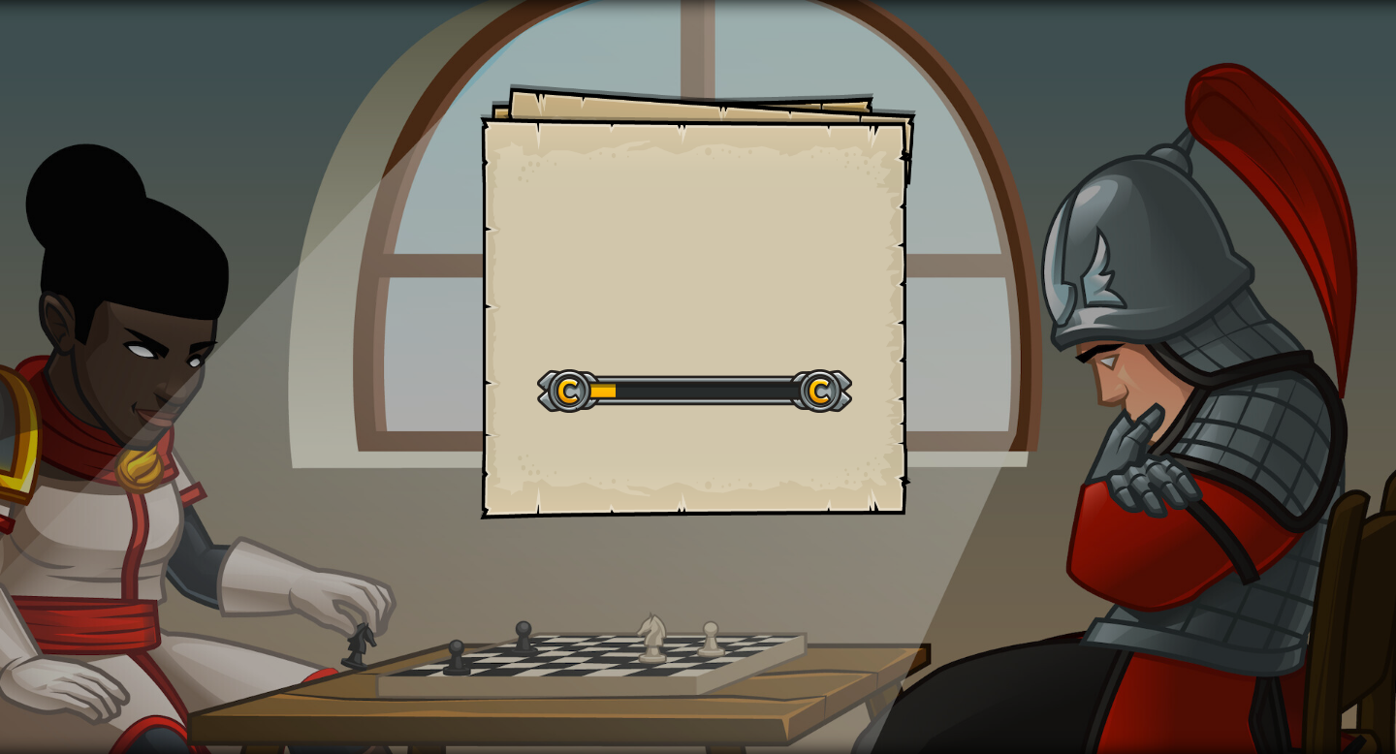
click at [665, 336] on div "Goals Start Level 從伺服器載入失敗 您將需要訂閱來開啟這關。 訂閱 您需要加入一個課程來遊玩此關卡。 回到我的課程 詢問您的老師來分派一個授…" at bounding box center [698, 301] width 436 height 436
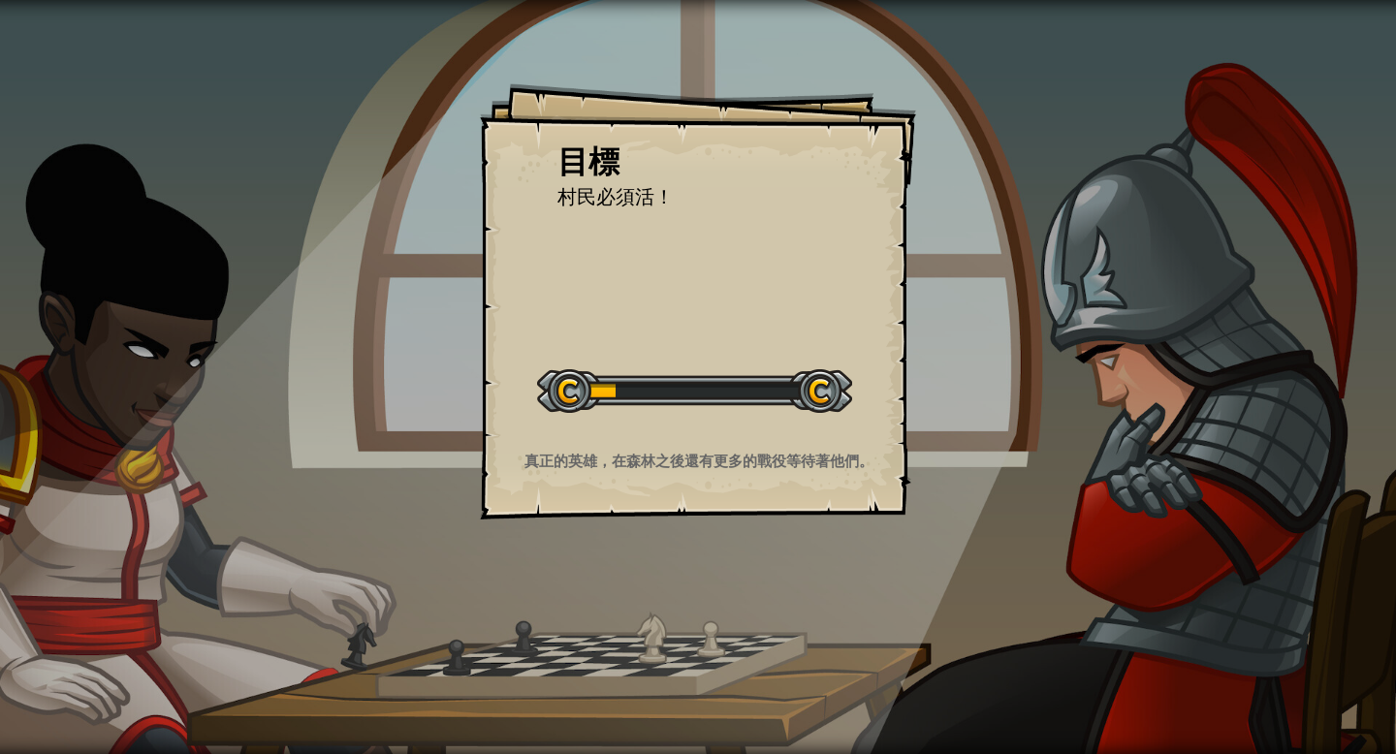
click at [699, 339] on div "目標 村民必須活！ 開始戰役 從伺服器載入失敗 您將需要訂閱來開啟這關。 訂閱 您需要加入一個課程來遊玩此關卡。 回到我的課程 詢問您的老師來分派一個授權碼給…" at bounding box center [698, 301] width 436 height 436
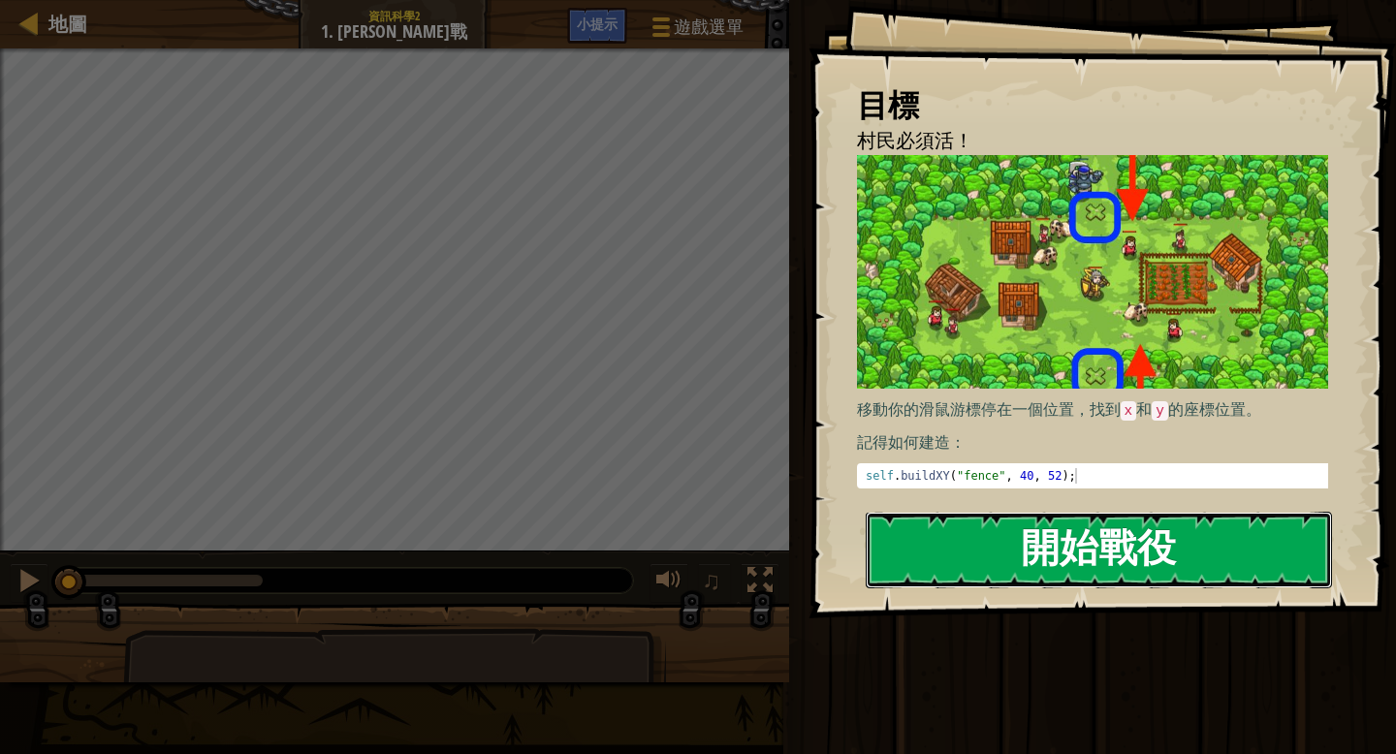
click at [928, 549] on button "開始戰役" at bounding box center [1099, 550] width 466 height 77
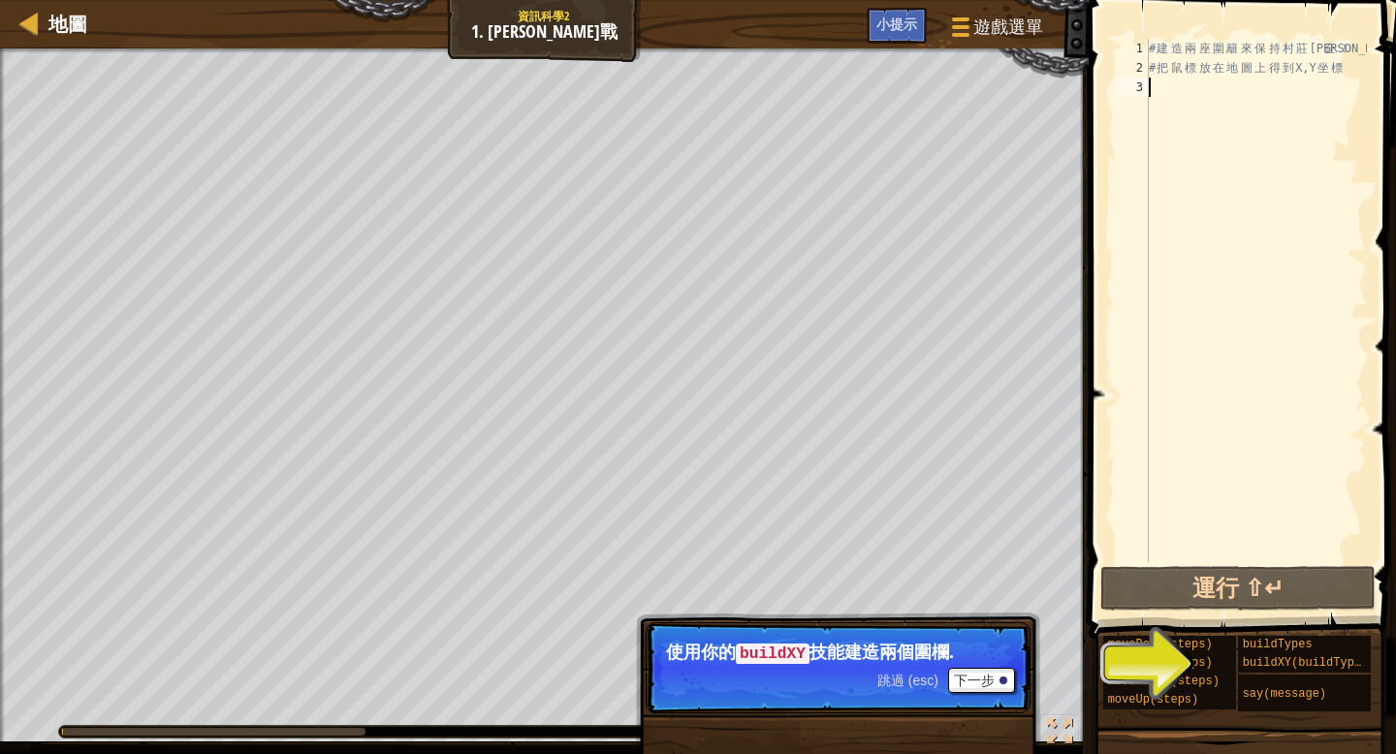
click at [916, 685] on span "跳過 (esc)" at bounding box center [907, 681] width 61 height 16
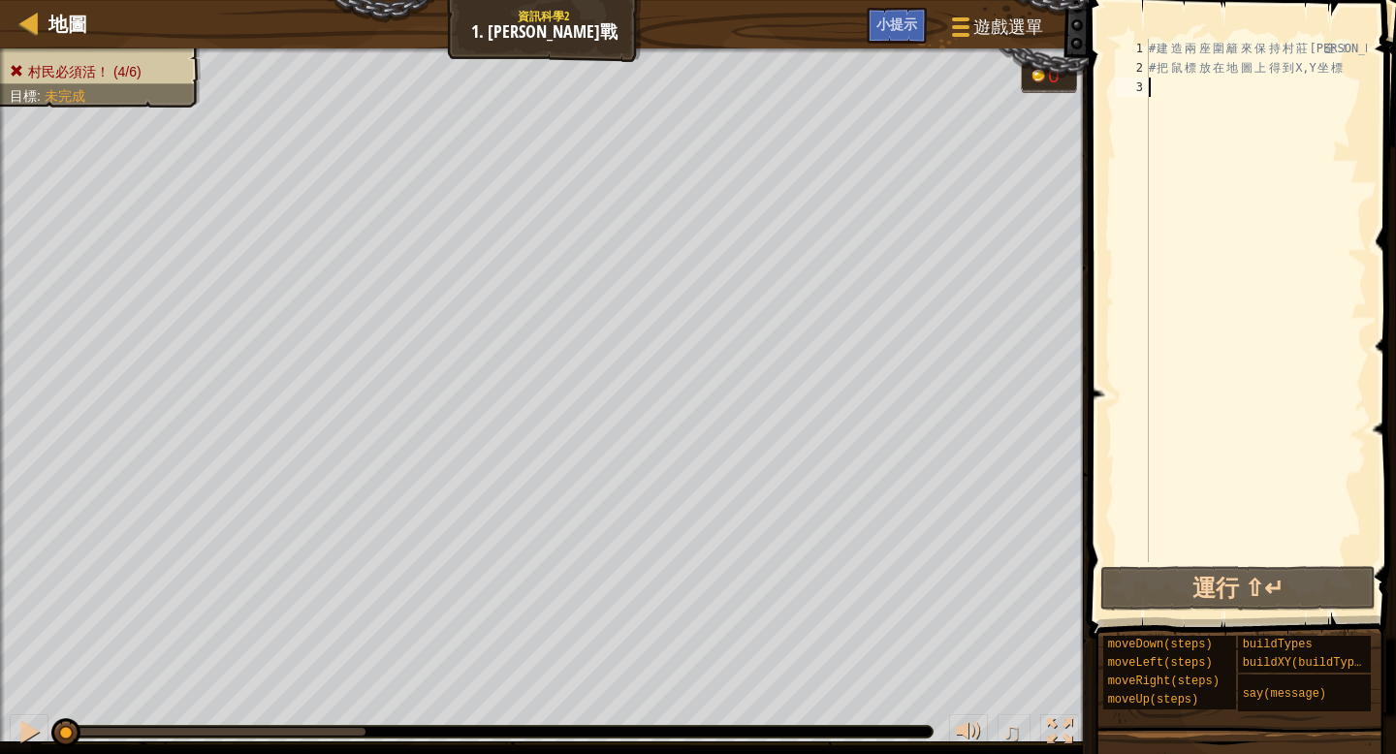
type textarea "m"
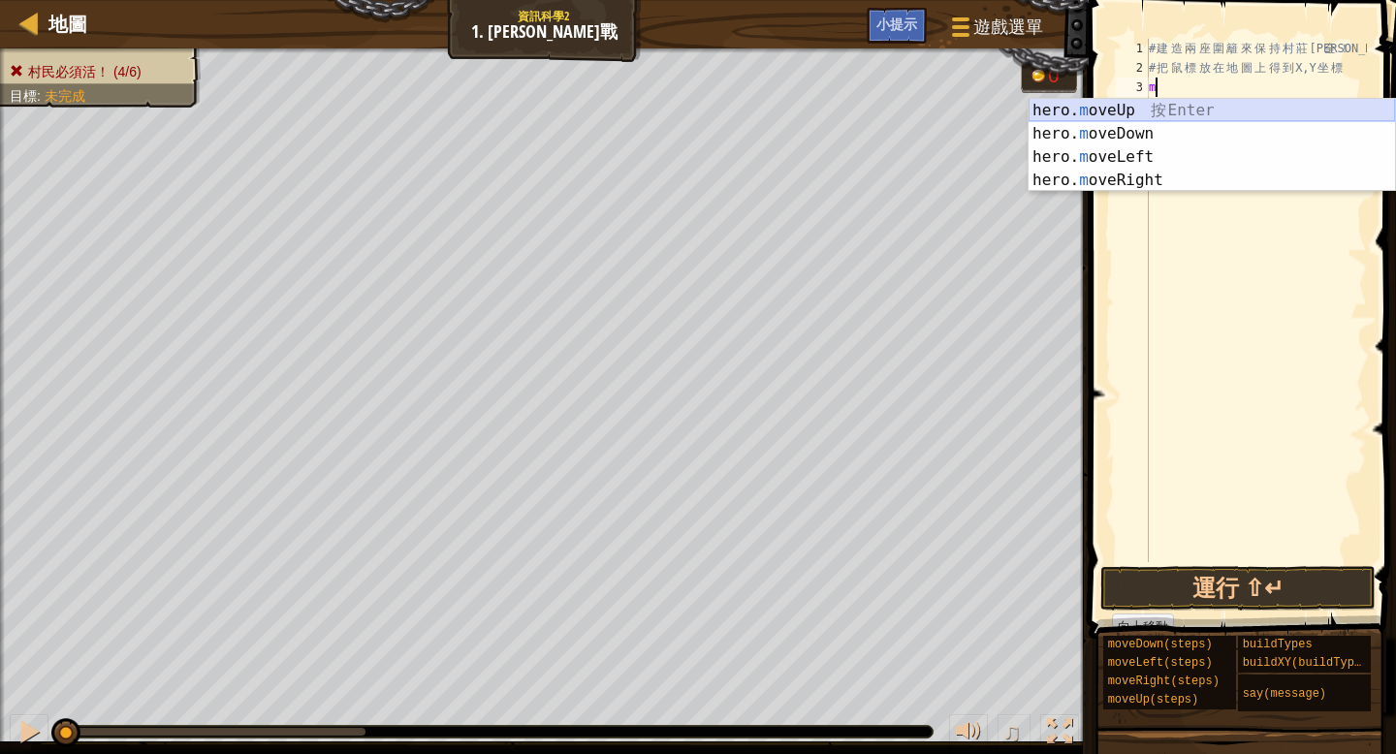
click at [1154, 108] on div "hero. m oveUp 按 Enter hero. m oveDown 按 Enter hero. m oveLeft 按 Enter hero. m o…" at bounding box center [1211, 169] width 366 height 140
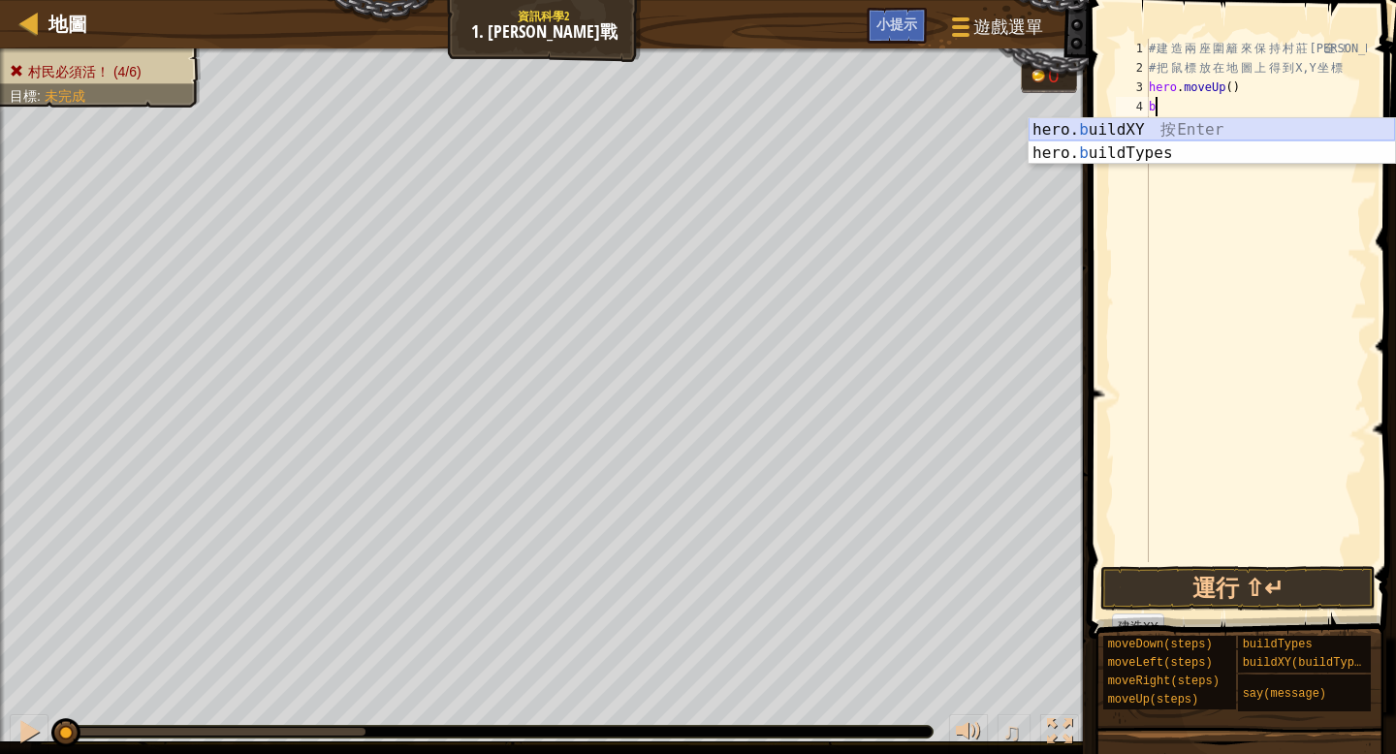
click at [1139, 127] on div "hero. b uildXY 按 Enter hero. b uildTypes 按 Enter" at bounding box center [1211, 164] width 366 height 93
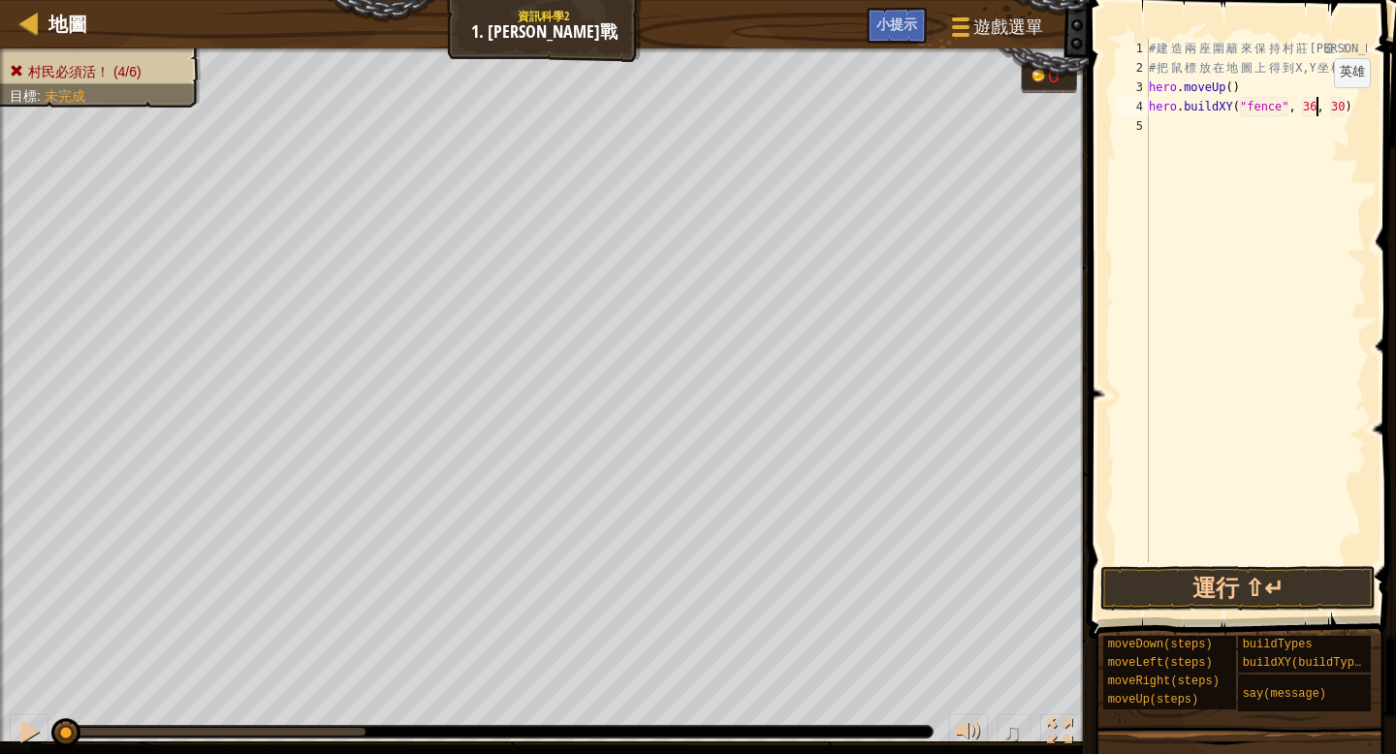
click at [1317, 107] on div "# 建 造 兩 座 圍 籬 來 保 持 村 莊 安 全 ！ # 把 鼠 標 放 在 地 圖 上 得 到 X,Y 坐 標 hero . moveUp ( ) h…" at bounding box center [1256, 320] width 222 height 562
click at [1344, 108] on div "# 建 造 兩 座 圍 籬 來 保 持 村 莊 安 全 ！ # 把 鼠 標 放 在 地 圖 上 得 到 X,Y 坐 標 hero . moveUp ( ) h…" at bounding box center [1256, 320] width 222 height 562
type textarea "hero.buildXY("fence", 40, 52)"
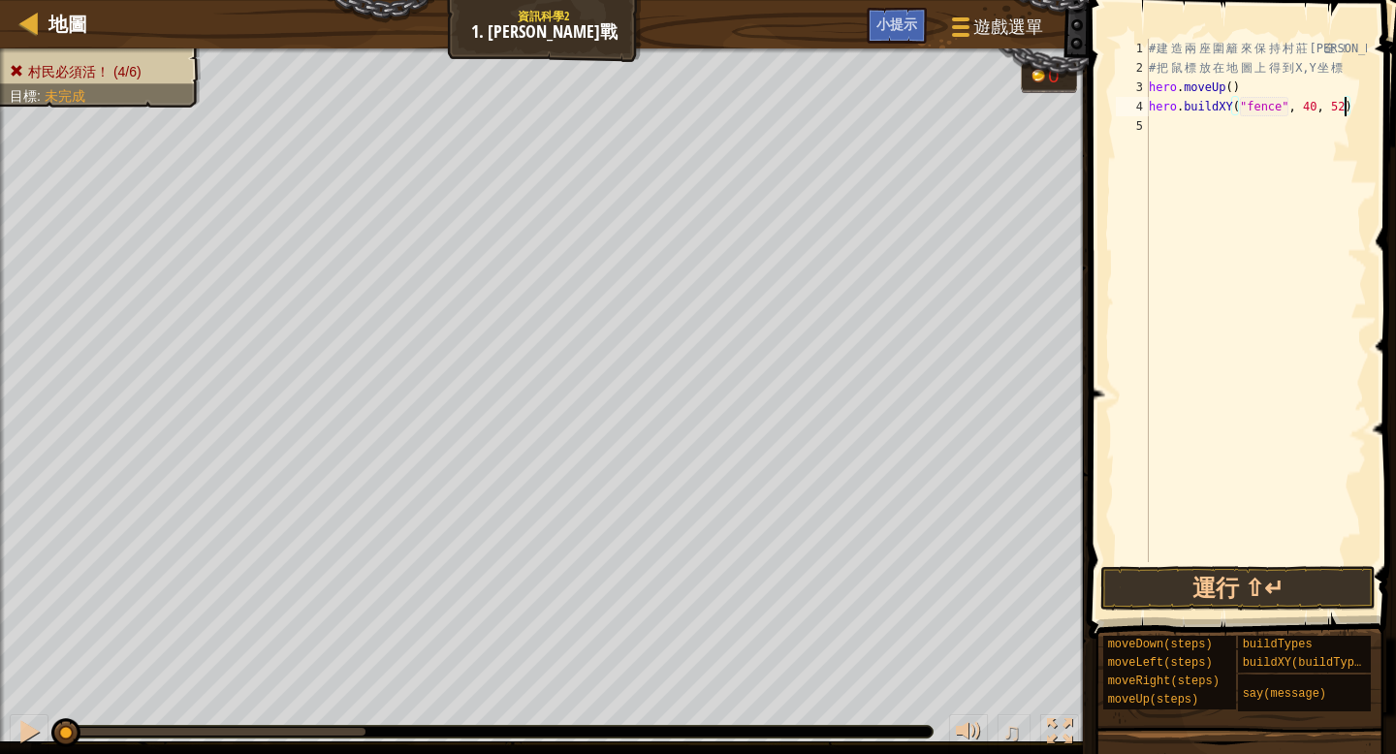
scroll to position [9, 16]
click at [1153, 126] on div "# 建 造 兩 座 圍 籬 來 保 持 村 莊 安 全 ！ # 把 鼠 標 放 在 地 圖 上 得 到 X,Y 坐 標 hero . moveUp ( ) h…" at bounding box center [1256, 320] width 222 height 562
type textarea "m"
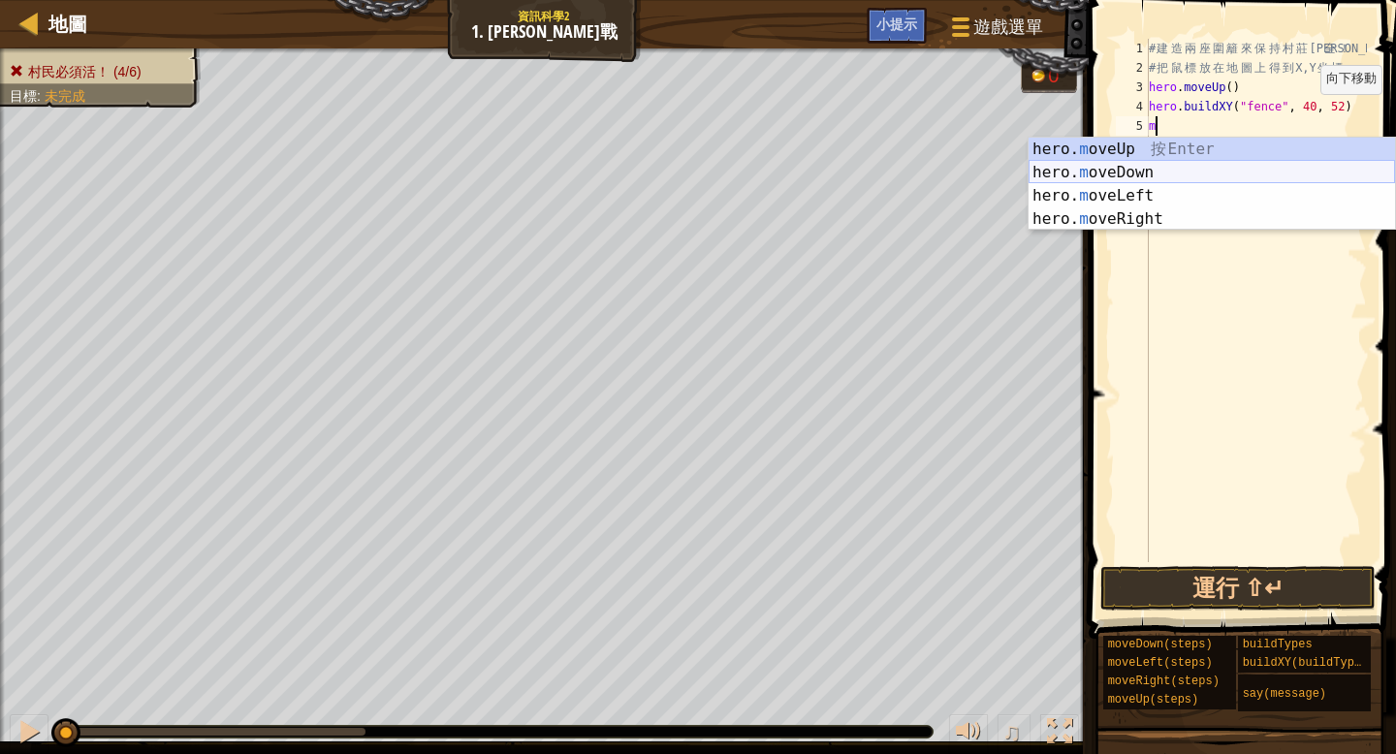
click at [1156, 176] on div "hero. m oveUp 按 Enter hero. m oveDown 按 Enter hero. m oveLeft 按 Enter hero. m o…" at bounding box center [1211, 208] width 366 height 140
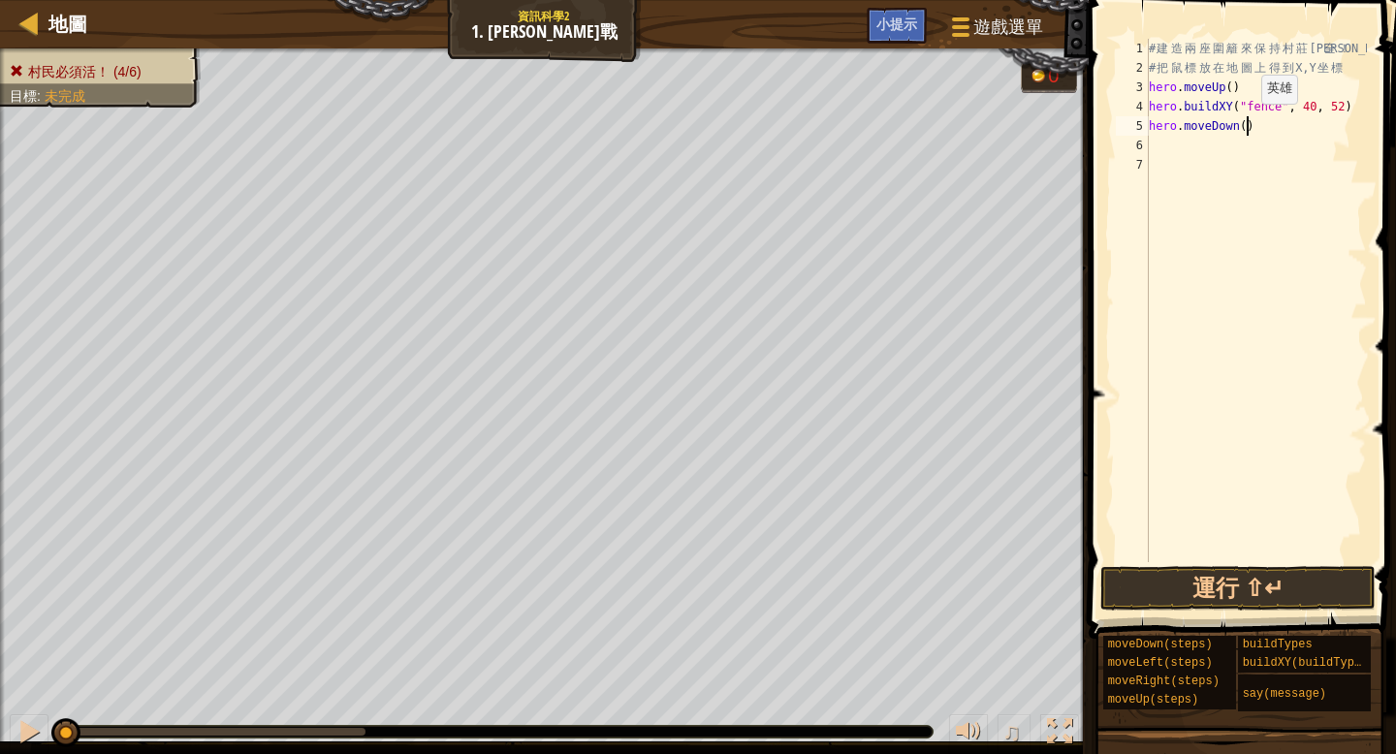
click at [1246, 123] on div "# 建 造 兩 座 圍 籬 來 保 持 村 莊 安 全 ！ # 把 鼠 標 放 在 地 圖 上 得 到 X,Y 坐 標 hero . moveUp ( ) h…" at bounding box center [1256, 320] width 222 height 562
type textarea "hero.moveDown(2)"
click at [1151, 147] on div "# 建 造 兩 座 圍 籬 來 保 持 村 莊 安 全 ！ # 把 鼠 標 放 在 地 圖 上 得 到 X,Y 坐 標 hero . moveUp ( ) h…" at bounding box center [1256, 320] width 222 height 562
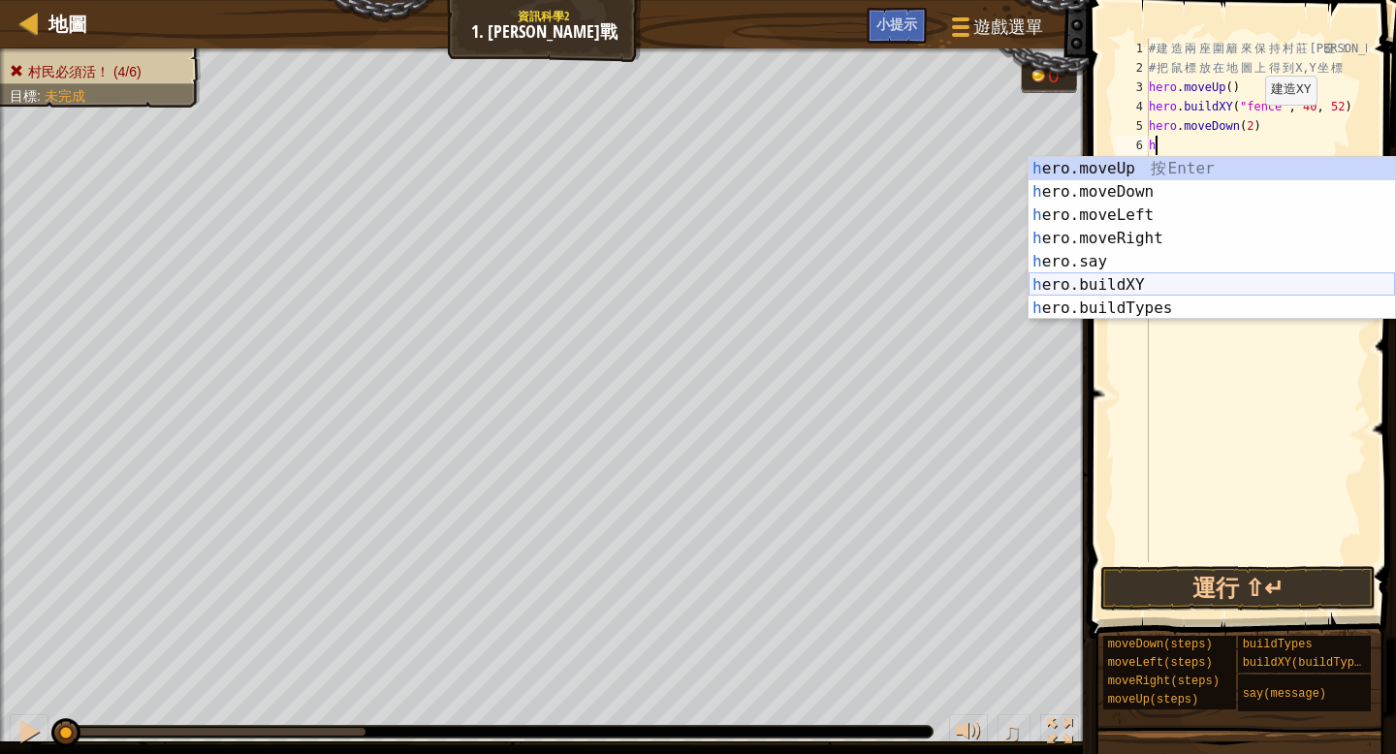
click at [1211, 283] on div "h ero.moveUp 按 Enter h ero.moveDown 按 Enter h ero.moveLeft 按 Enter h ero.moveRi…" at bounding box center [1211, 261] width 366 height 209
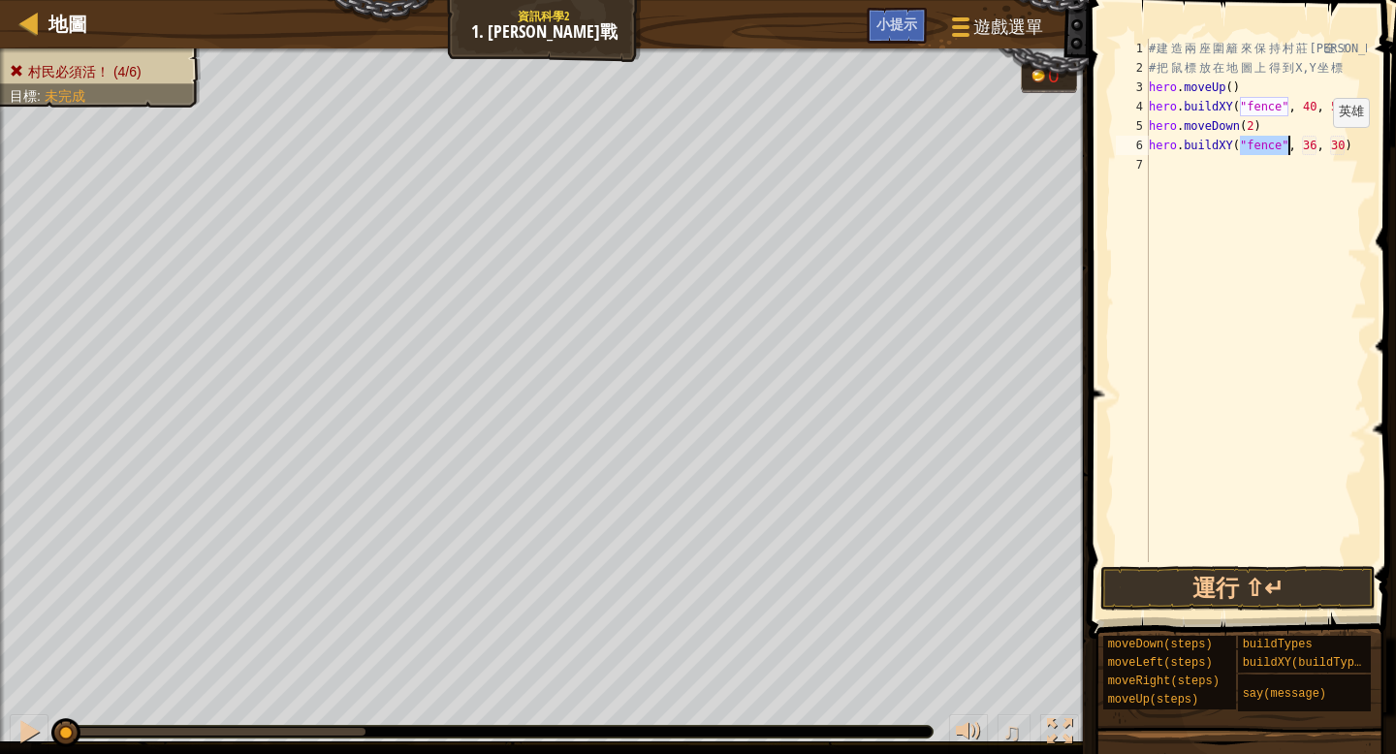
click at [1317, 146] on div "# 建 造 兩 座 圍 籬 來 保 持 村 莊 安 全 ！ # 把 鼠 標 放 在 地 圖 上 得 到 X,Y 坐 標 hero . moveUp ( ) h…" at bounding box center [1256, 320] width 222 height 562
click at [1345, 145] on div "# 建 造 兩 座 圍 籬 來 保 持 村 莊 安 全 ！ # 把 鼠 標 放 在 地 圖 上 得 到 X,Y 坐 標 hero . moveUp ( ) h…" at bounding box center [1256, 320] width 222 height 562
type textarea "hero.buildXY("fence", 40, 20)"
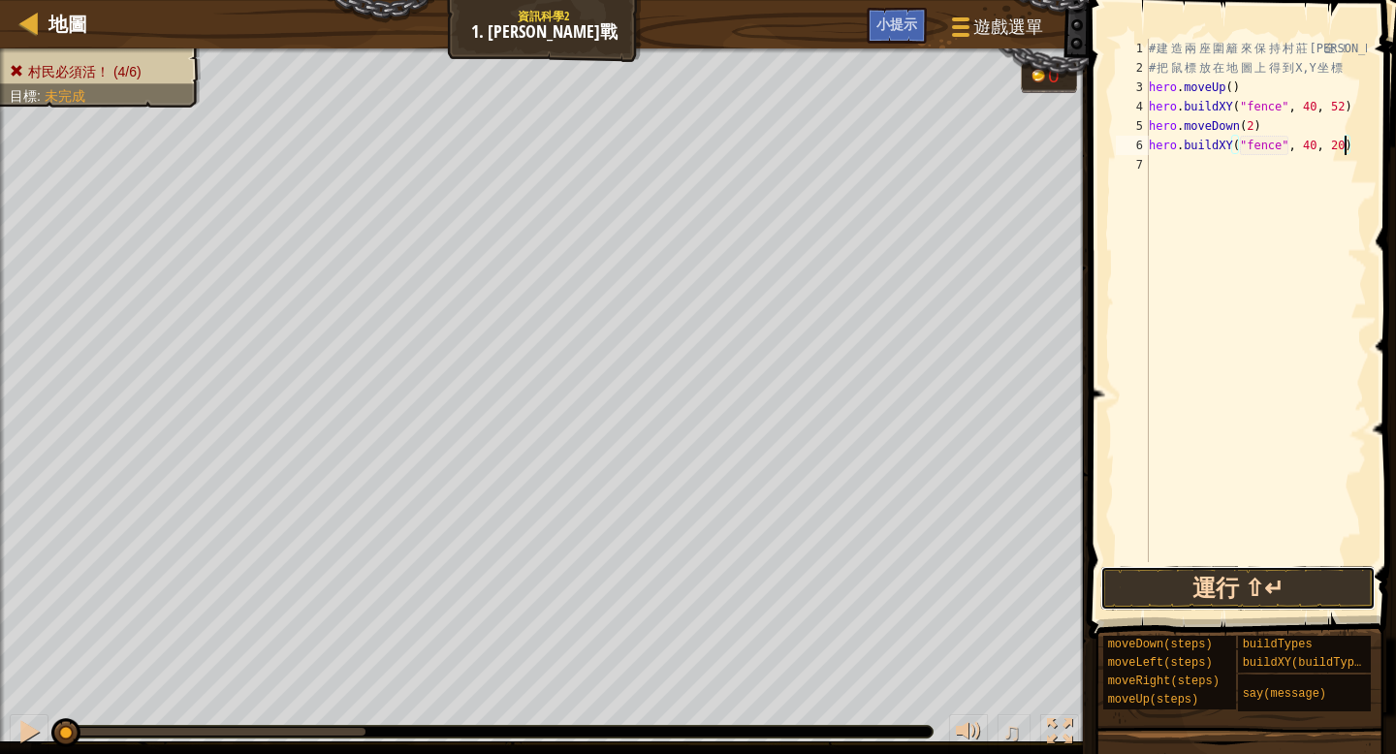
click at [1217, 567] on button "運行 ⇧↵" at bounding box center [1237, 588] width 275 height 45
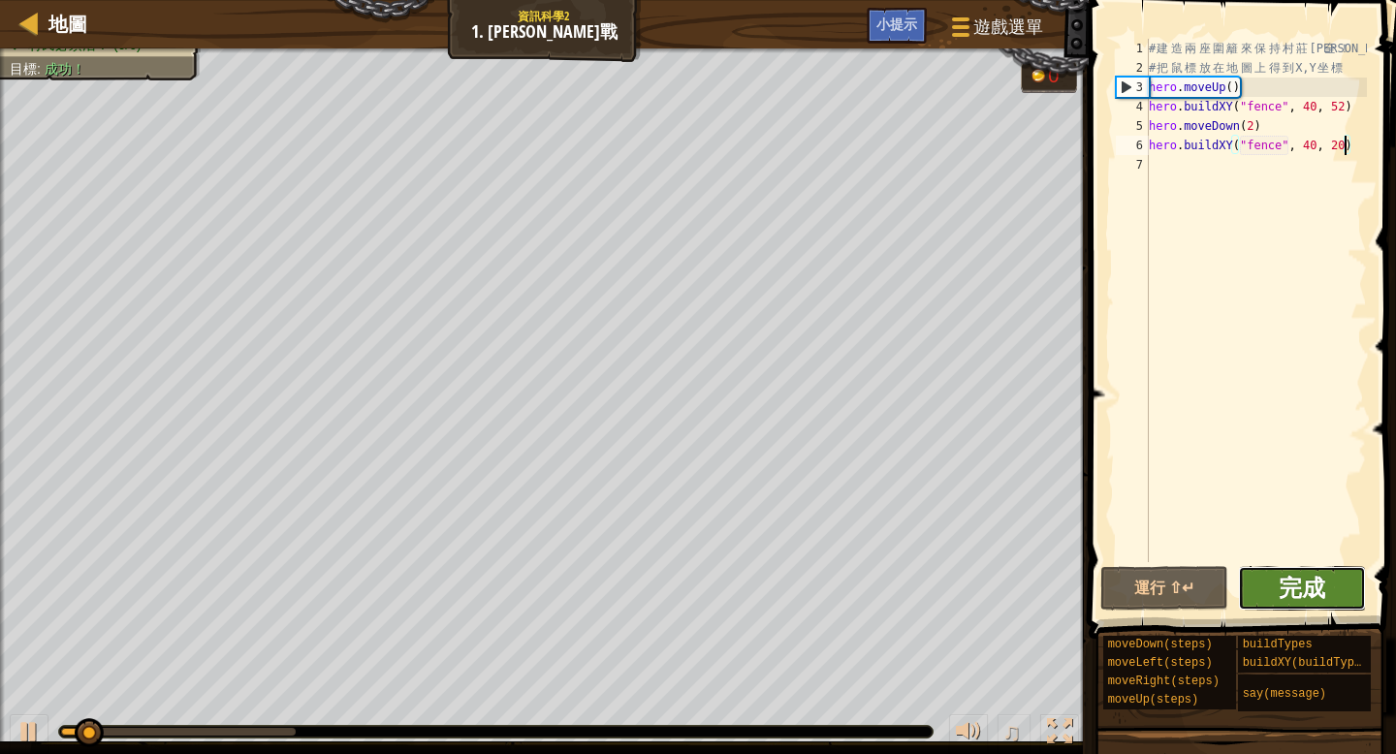
click at [1296, 589] on span "完成" at bounding box center [1301, 587] width 47 height 31
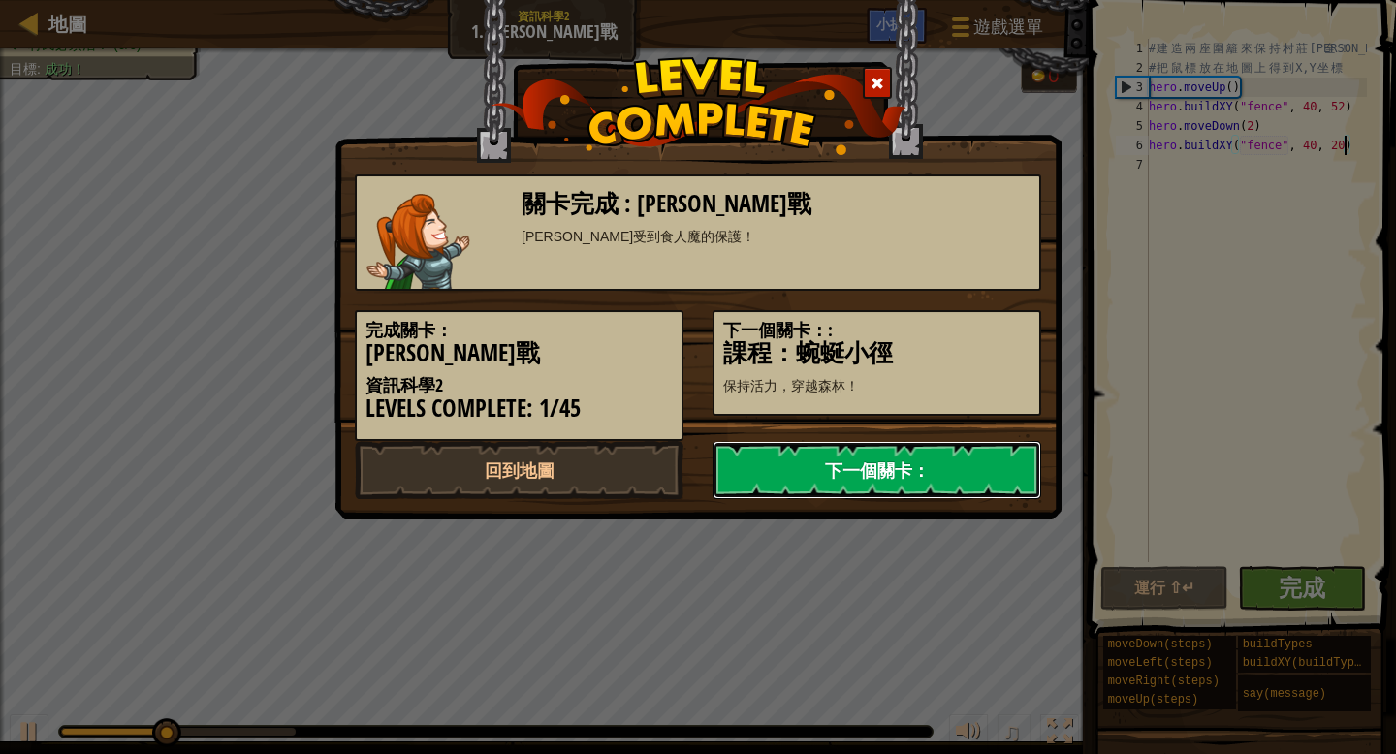
click at [901, 482] on link "下一個關卡：" at bounding box center [876, 470] width 329 height 58
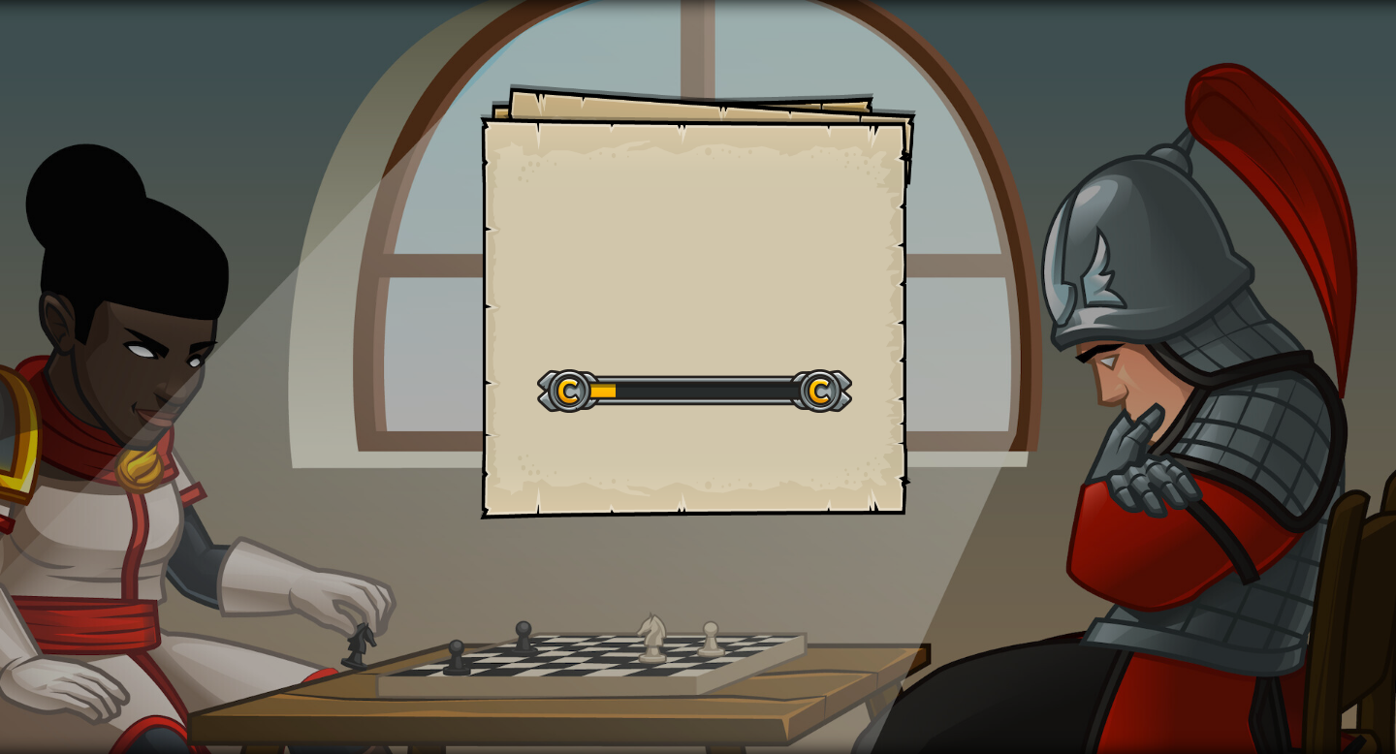
click at [811, 443] on div "Goals Start Level 從伺服器載入失敗 您將需要訂閱來開啟這關。 訂閱 您需要加入一個課程來遊玩此關卡。 回到我的課程 詢問您的老師來分派一個授…" at bounding box center [698, 301] width 436 height 436
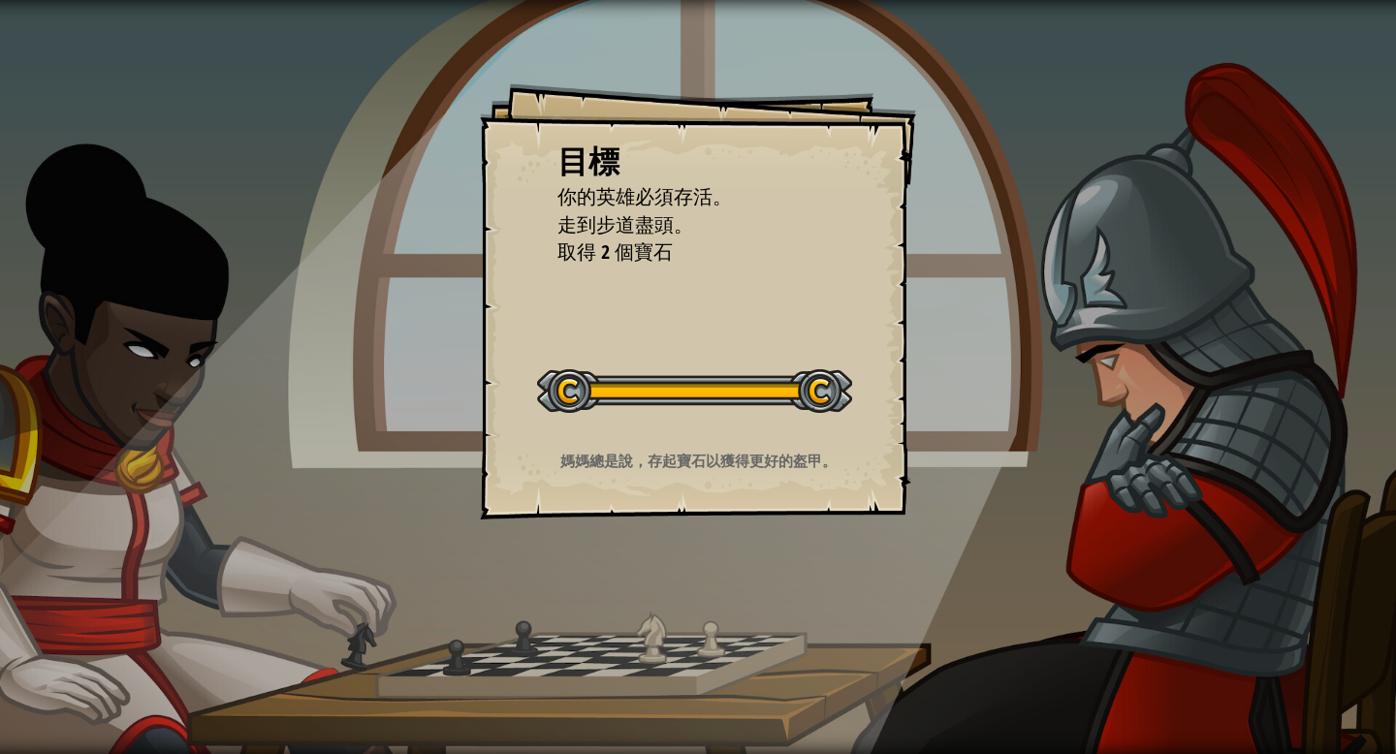
click at [817, 420] on div "開始戰役" at bounding box center [694, 389] width 315 height 78
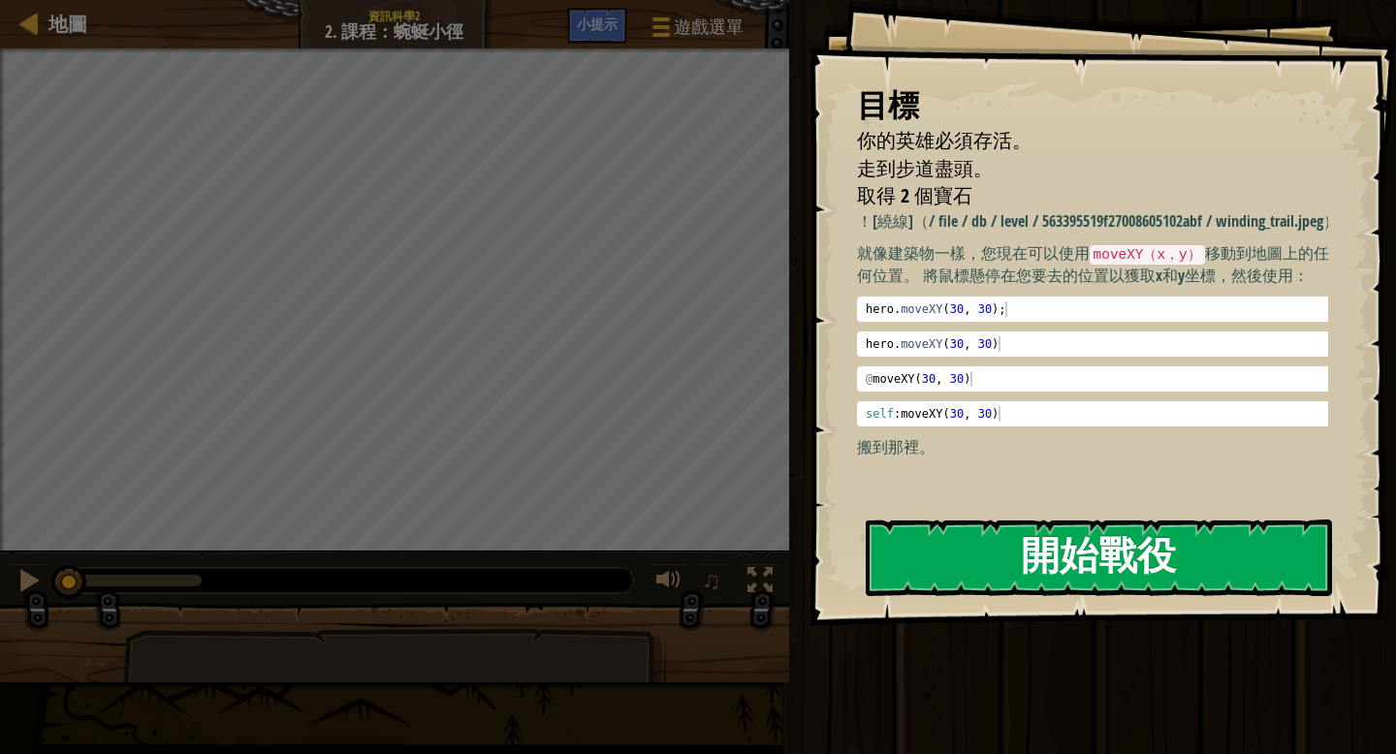
click at [1049, 571] on button "開始戰役" at bounding box center [1099, 558] width 466 height 77
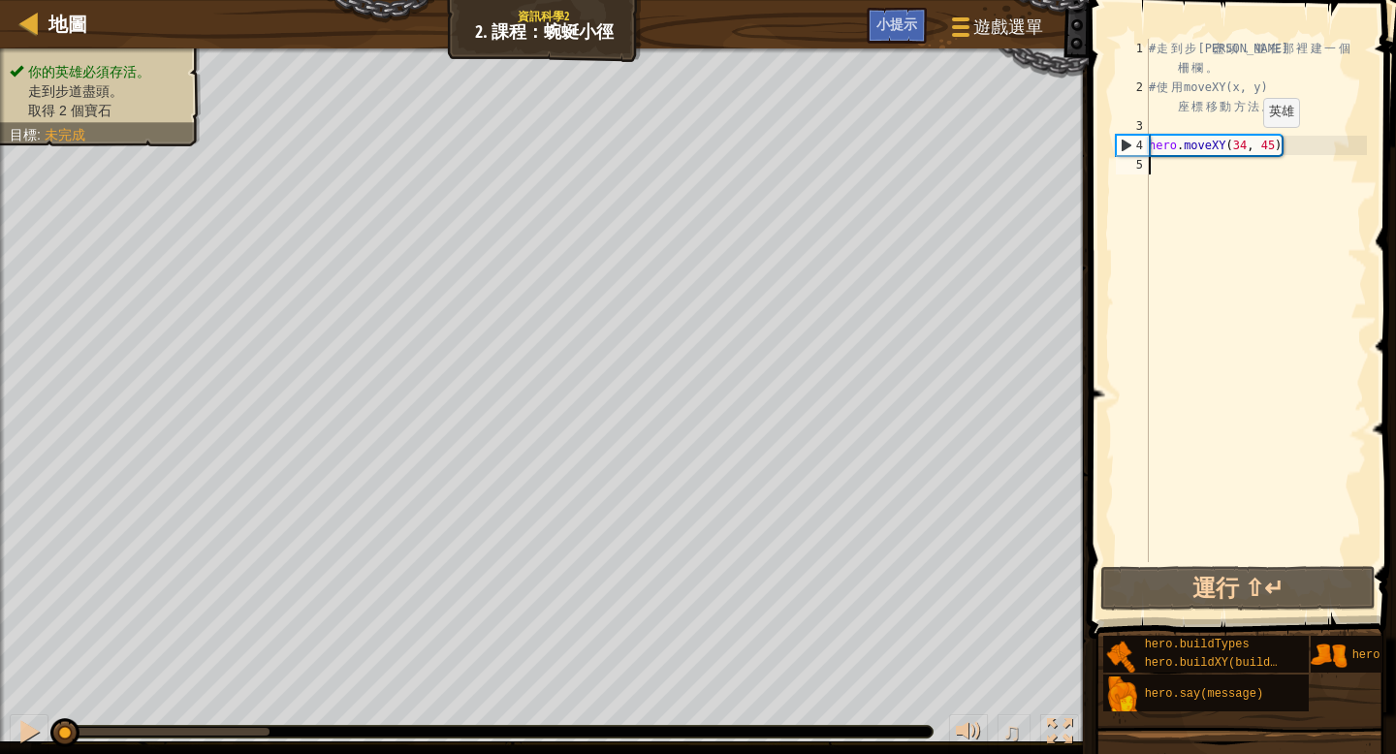
click at [1246, 145] on div "# 走 到 步 道 盡 頭 ， 並 在 那 裡 建 一 個 柵 欄 。 # 使 用 moveXY(x, y) 座 標 移 動 方 法 。 hero . mov…" at bounding box center [1256, 330] width 222 height 582
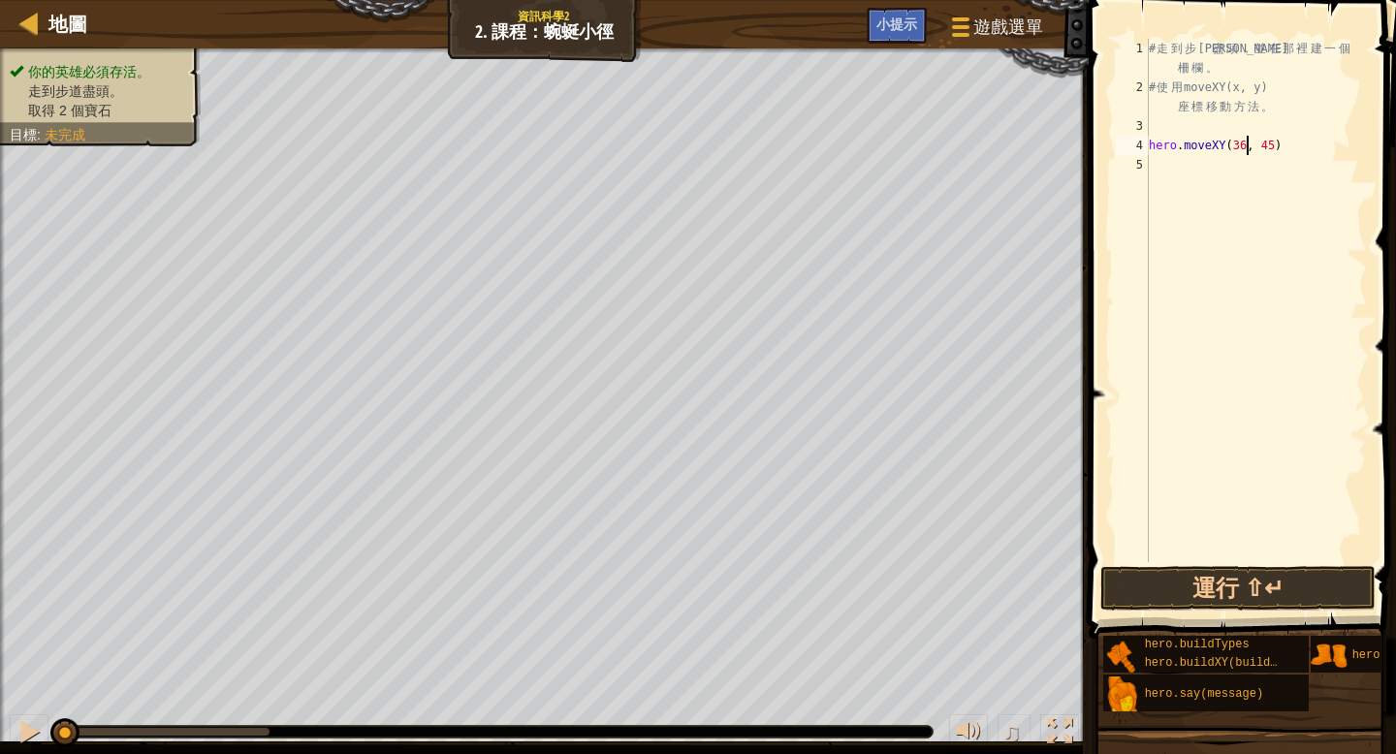
scroll to position [9, 8]
click at [1272, 145] on div "# 走 到 步 道 盡 頭 ， 並 在 那 裡 建 一 個 柵 欄 。 # 使 用 moveXY(x, y) 座 標 移 動 方 法 。 hero . mov…" at bounding box center [1256, 330] width 222 height 582
type textarea "hero.moveXY(36, 60)"
click at [1160, 170] on div "# 走 到 步 道 盡 頭 ， 並 在 那 裡 建 一 個 柵 欄 。 # 使 用 moveXY(x, y) 座 標 移 動 方 法 。 hero . mov…" at bounding box center [1256, 330] width 222 height 582
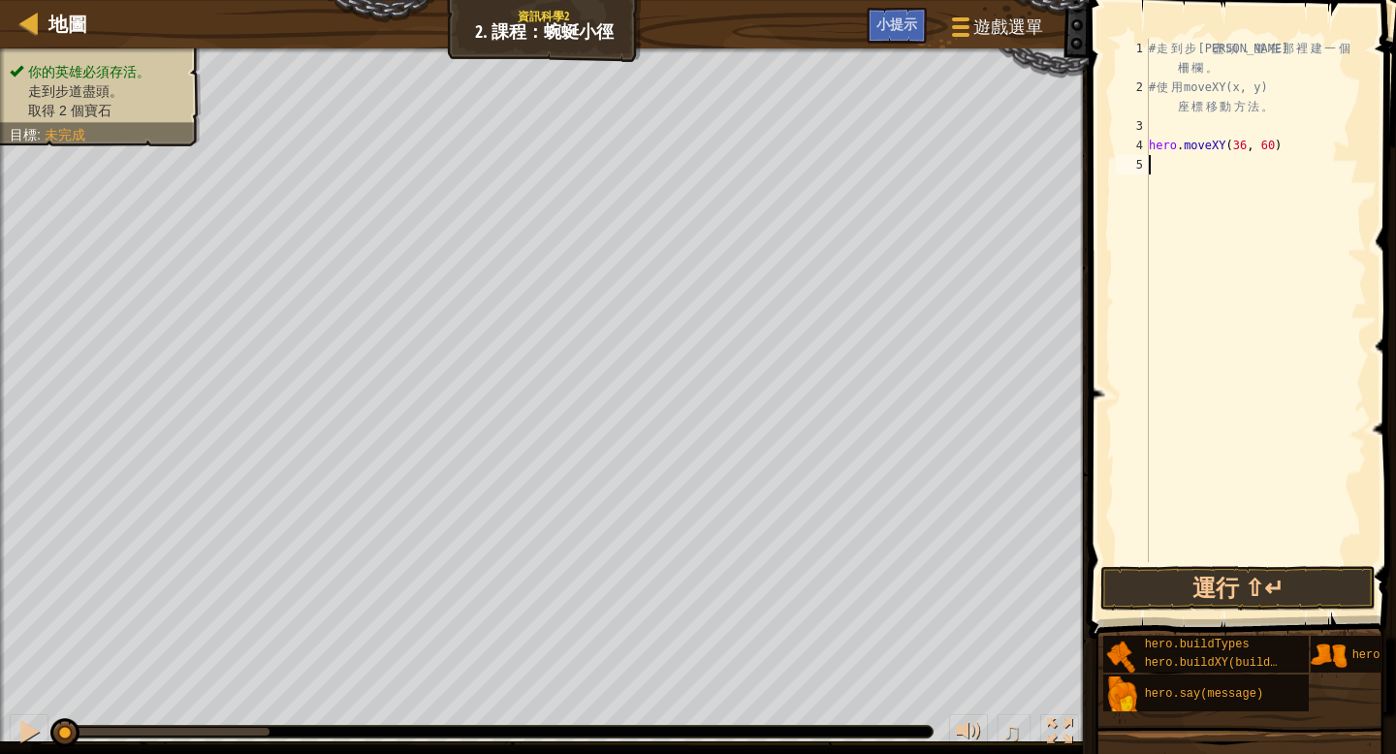
scroll to position [9, 0]
click at [1118, 188] on div "hero. m oveXY 按 Enter" at bounding box center [1211, 211] width 366 height 70
click at [1270, 165] on div "# 走 到 步 道 盡 頭 ， 並 在 那 裡 建 一 個 柵 欄 。 # 使 用 moveXY(x, y) 座 標 移 動 方 法 。 hero . mov…" at bounding box center [1256, 330] width 222 height 582
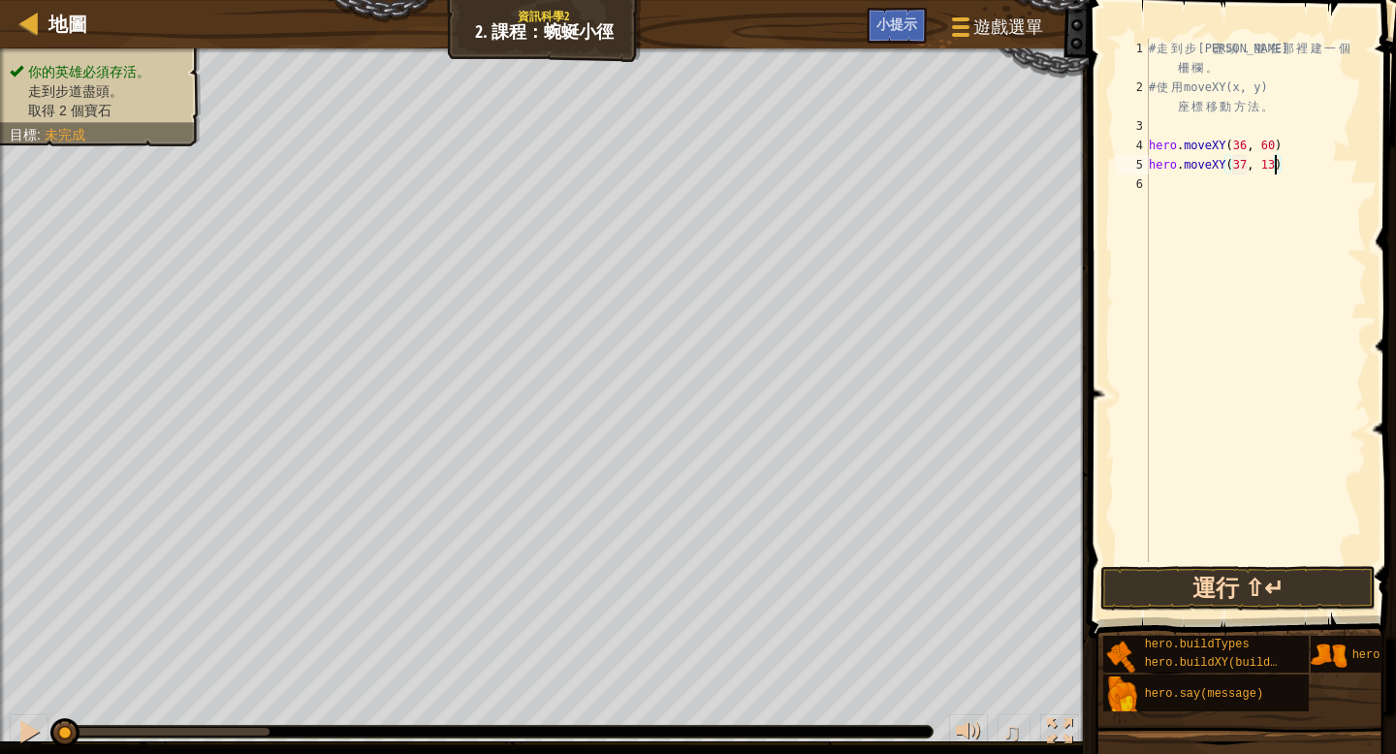
type textarea "hero.moveXY(37, 13)"
click at [1247, 577] on button "運行 ⇧↵" at bounding box center [1237, 588] width 275 height 45
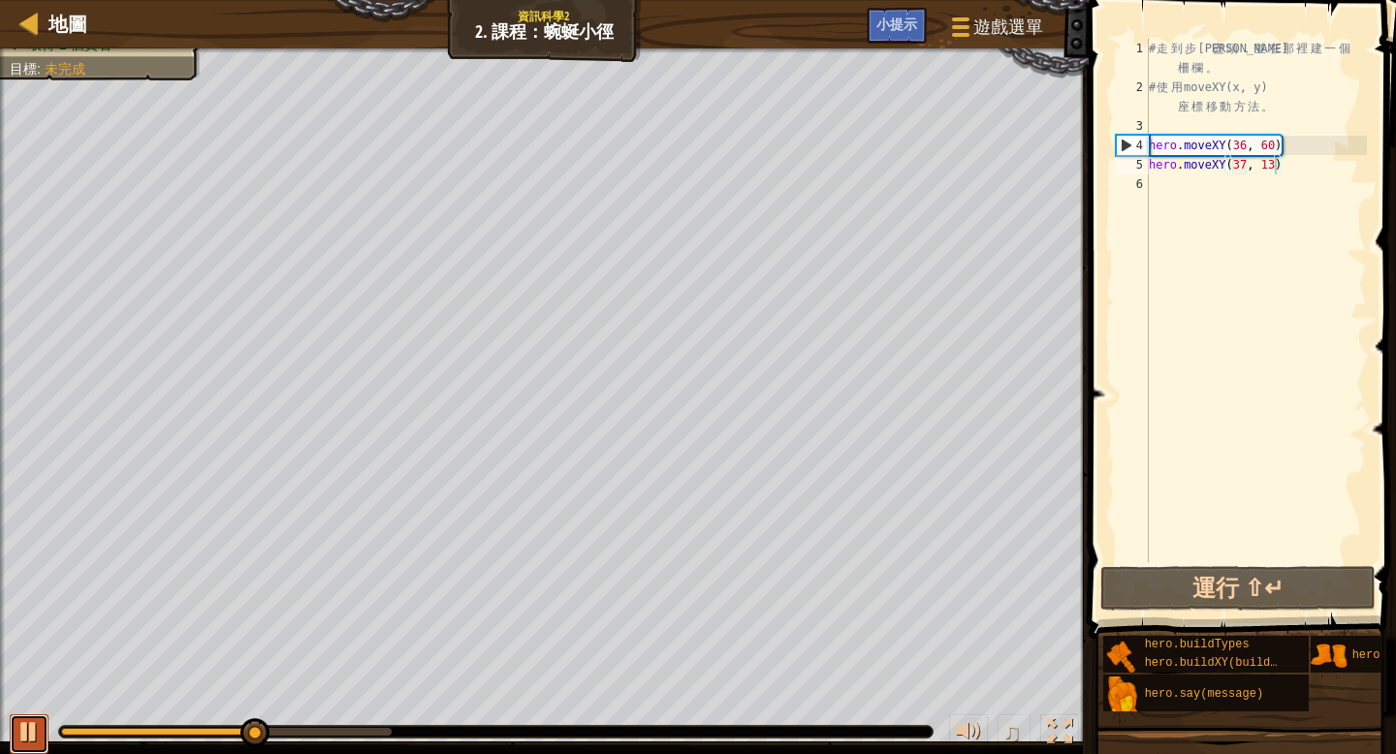
click at [10, 744] on button at bounding box center [29, 734] width 39 height 40
click at [1160, 188] on div "# 走 到 步 道 盡 頭 ， 並 在 那 裡 建 一 個 柵 欄 。 # 使 用 moveXY(x, y) 座 標 移 動 方 法 。 hero . mov…" at bounding box center [1256, 330] width 222 height 582
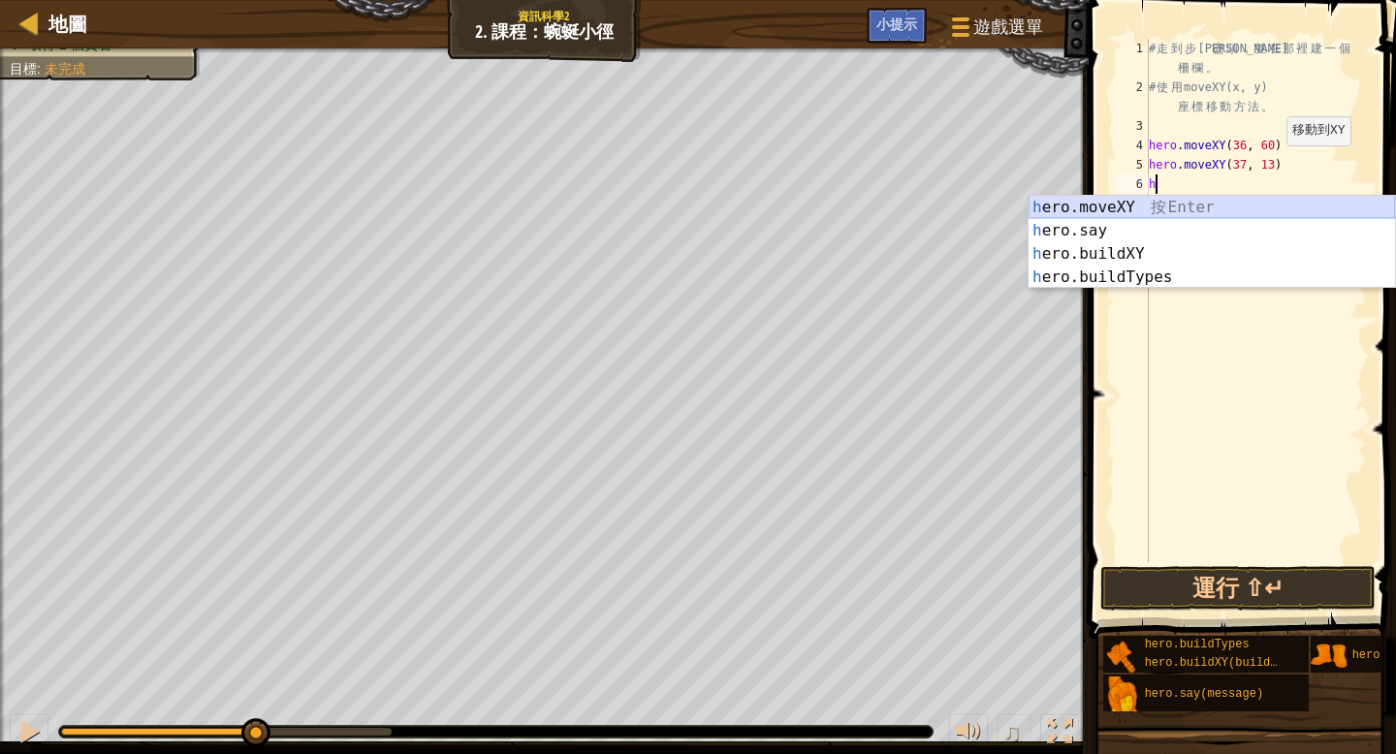
click at [1148, 200] on div "h ero.moveXY 按 Enter h ero.say 按 Enter h ero.buildXY 按 Enter h ero.buildTypes 按…" at bounding box center [1211, 266] width 366 height 140
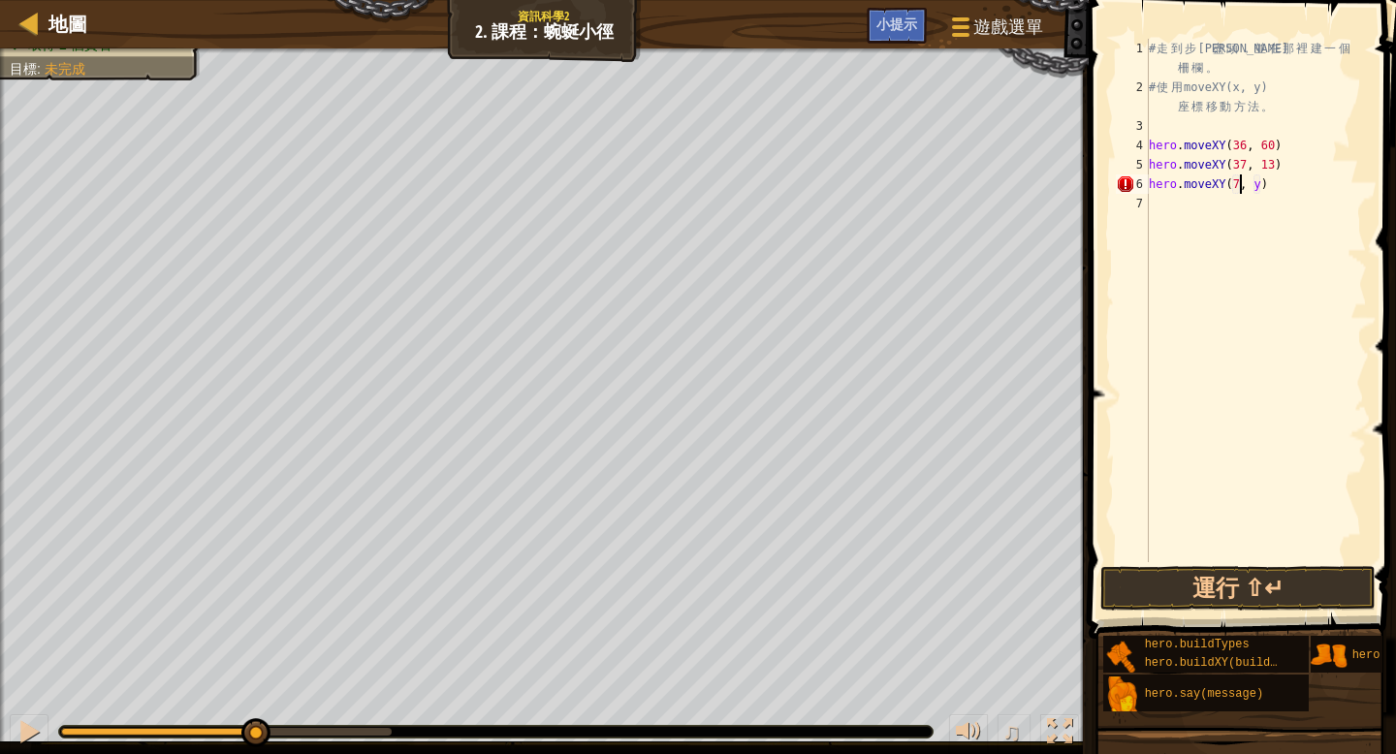
scroll to position [9, 8]
click at [1268, 184] on div "# 走 到 步 道 盡 頭 ， 並 在 那 裡 建 一 個 柵 欄 。 # 使 用 moveXY(x, y) 座 標 移 動 方 法 。 hero . mov…" at bounding box center [1256, 330] width 222 height 582
type textarea "hero.moveXY(72, 25)"
click at [1211, 583] on button "運行 ⇧↵" at bounding box center [1237, 588] width 275 height 45
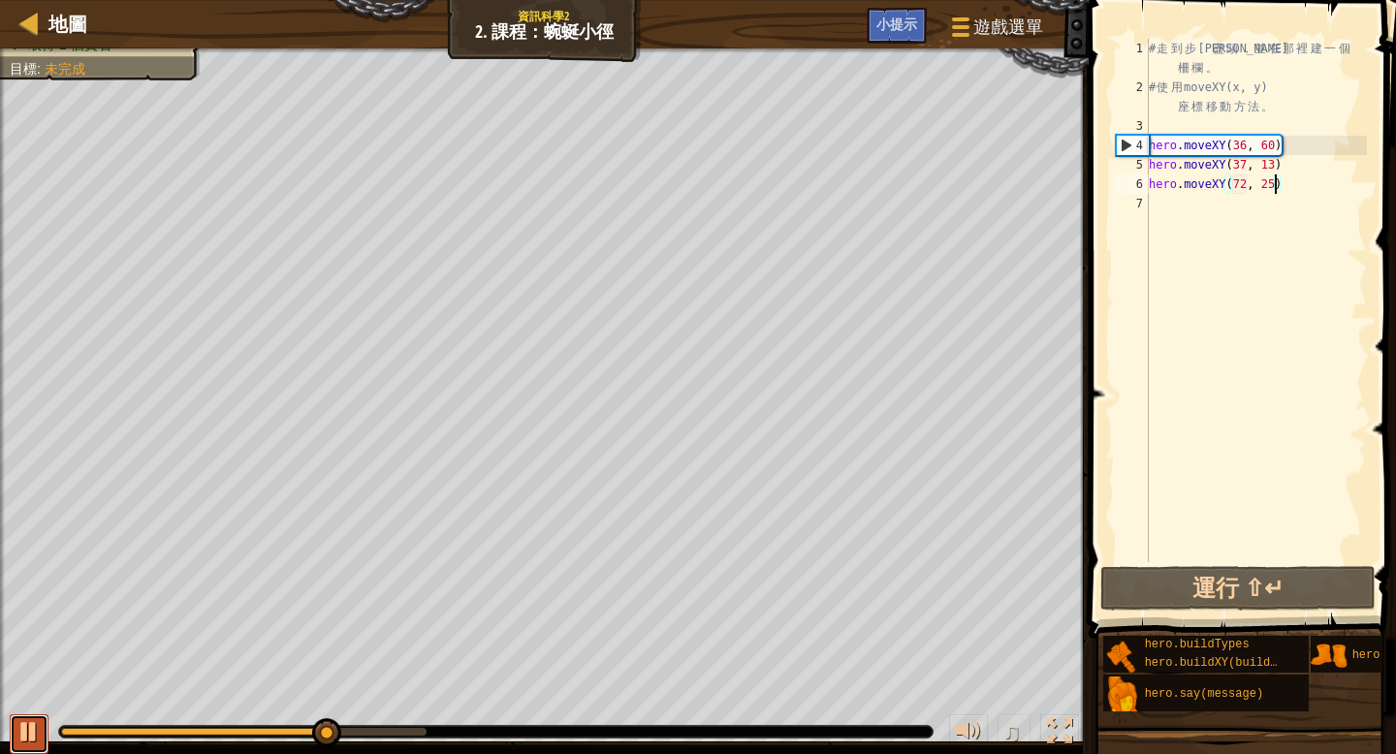
click at [42, 743] on button at bounding box center [29, 734] width 39 height 40
click at [1156, 205] on div "# 走 到 步 道 盡 頭 ， 並 在 那 裡 建 一 個 柵 欄 。 # 使 用 moveXY(x, y) 座 標 移 動 方 法 。 hero . mov…" at bounding box center [1256, 330] width 222 height 582
click at [1286, 190] on div "# 走 到 步 道 盡 頭 ， 並 在 那 裡 建 一 個 柵 欄 。 # 使 用 moveXY(x, y) 座 標 移 動 方 法 。 hero . mov…" at bounding box center [1256, 330] width 222 height 582
click at [1274, 184] on div "# 走 到 步 道 盡 頭 ， 並 在 那 裡 建 一 個 柵 欄 。 # 使 用 moveXY(x, y) 座 標 移 動 方 法 。 hero . mov…" at bounding box center [1256, 330] width 222 height 582
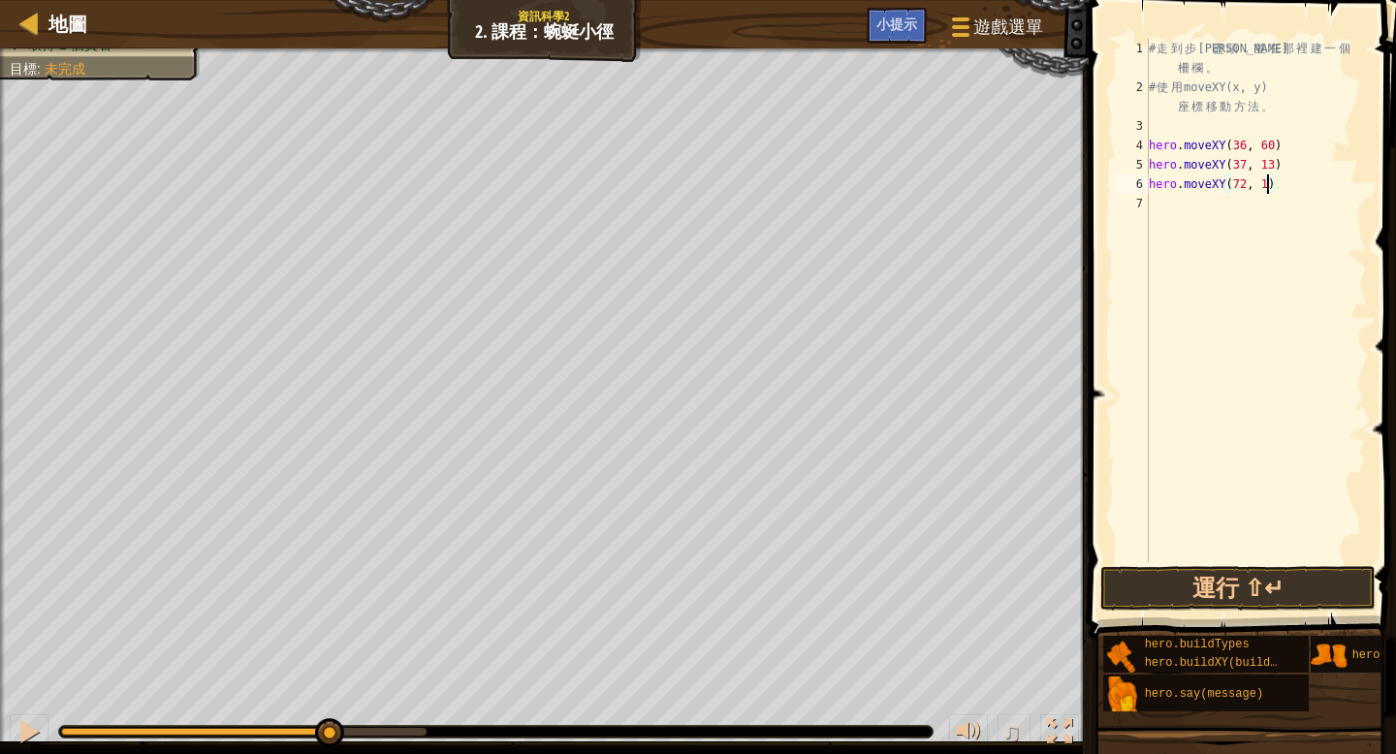
scroll to position [9, 10]
click at [1245, 182] on div "# 走 到 步 道 盡 頭 ， 並 在 那 裡 建 一 個 柵 欄 。 # 使 用 moveXY(x, y) 座 標 移 動 方 法 。 hero . mov…" at bounding box center [1256, 330] width 222 height 582
click at [1224, 588] on button "運行 ⇧↵" at bounding box center [1237, 588] width 275 height 45
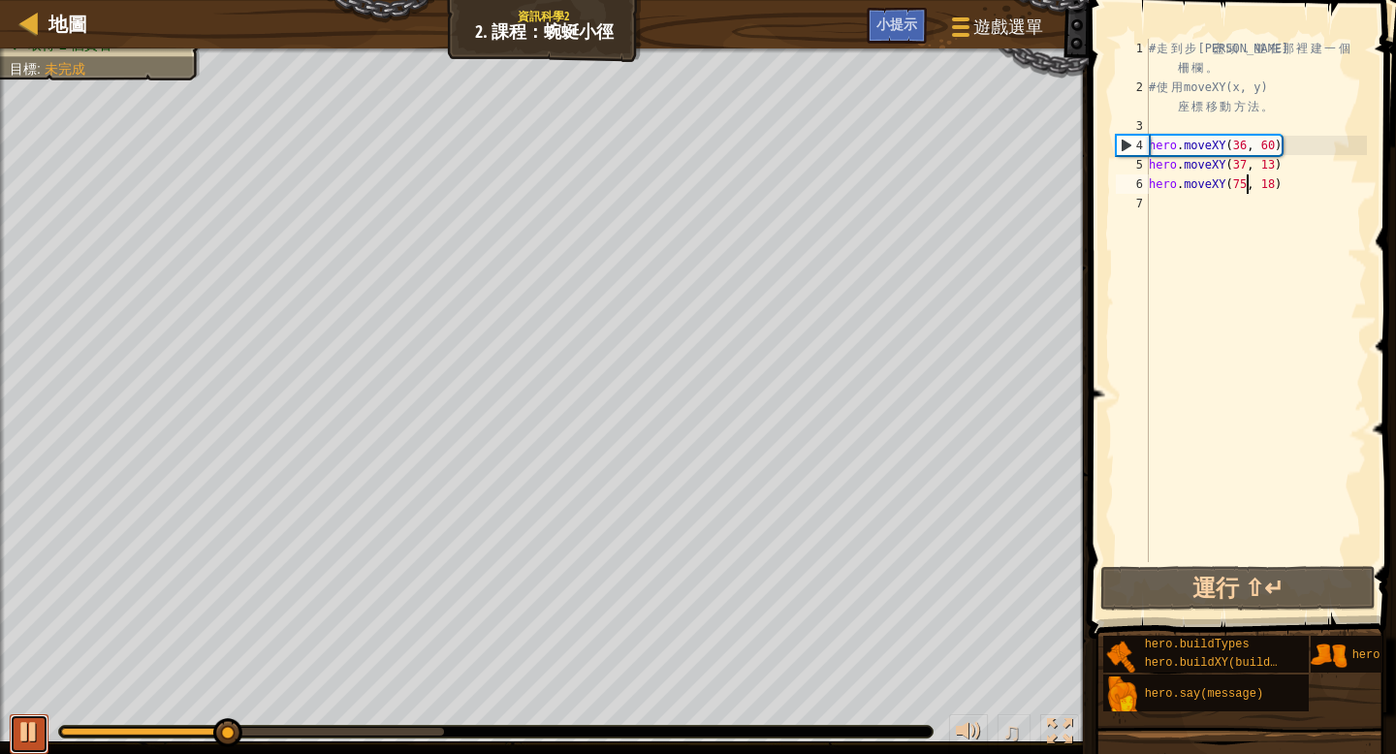
click at [40, 730] on div at bounding box center [28, 731] width 25 height 25
click at [1303, 183] on div "# 走 到 步 道 盡 頭 ， 並 在 那 裡 建 一 個 柵 欄 。 # 使 用 moveXY(x, y) 座 標 移 動 方 法 。 hero . mov…" at bounding box center [1256, 330] width 222 height 582
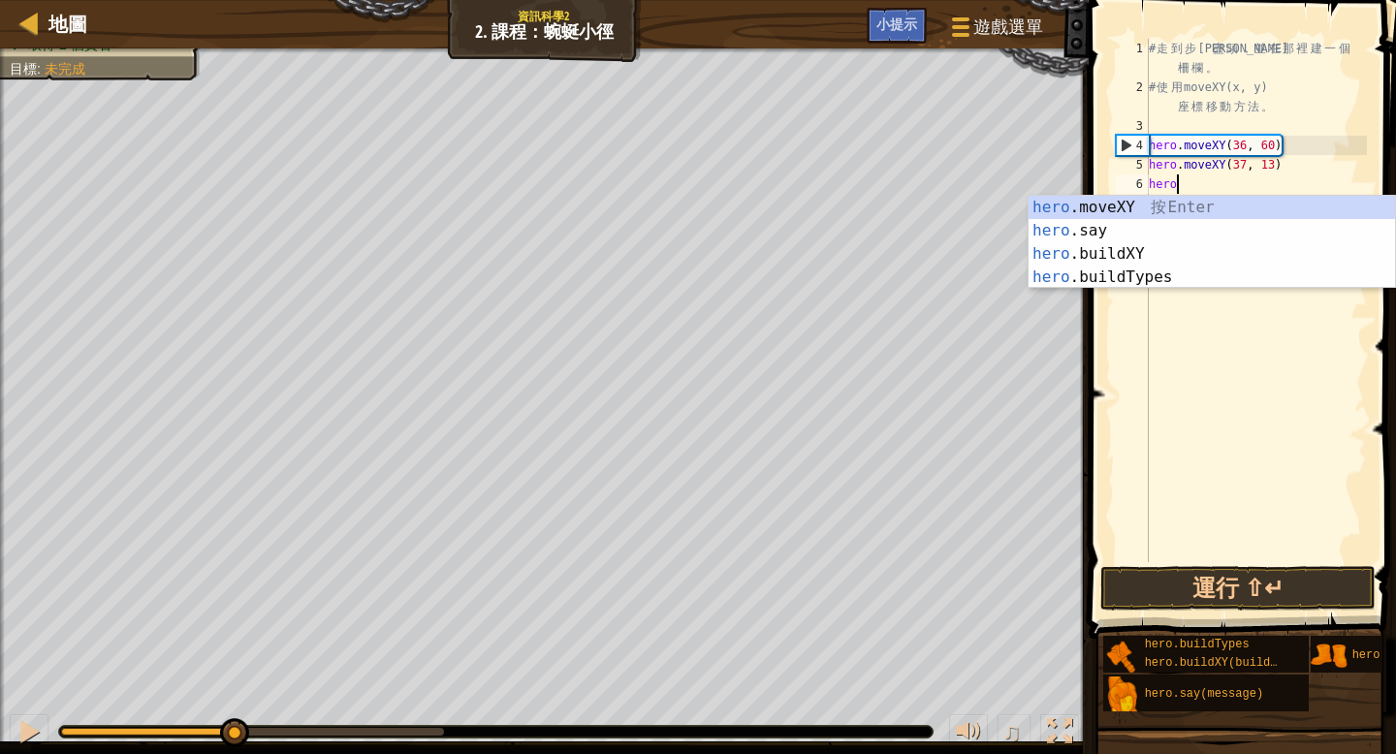
scroll to position [9, 0]
type textarea "h"
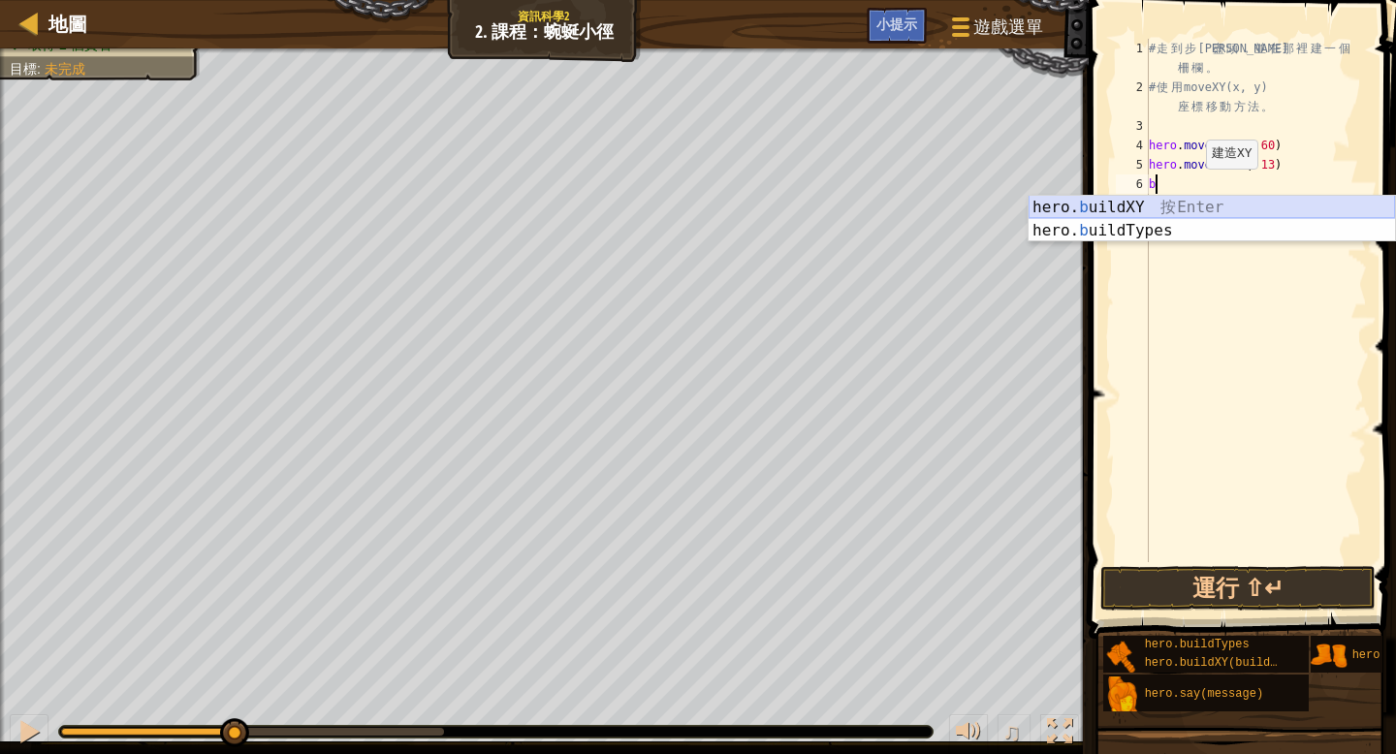
click at [1199, 209] on div "hero. b uildXY 按 Enter hero. b uildTypes 按 Enter" at bounding box center [1211, 242] width 366 height 93
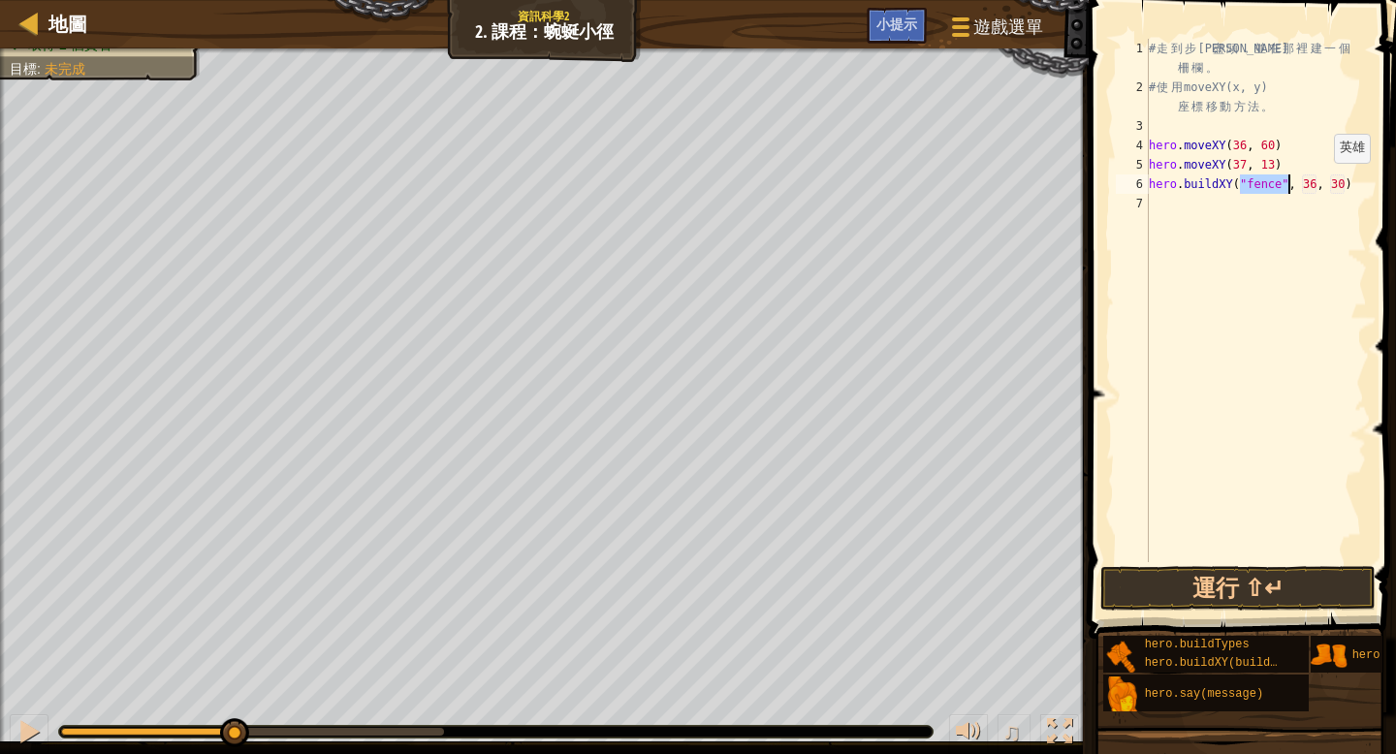
click at [1318, 182] on div "# 走 到 步 道 盡 頭 ， 並 在 那 裡 建 一 個 柵 欄 。 # 使 用 moveXY(x, y) 座 標 移 動 方 法 。 hero . mov…" at bounding box center [1256, 330] width 222 height 582
click at [1347, 185] on div "# 走 到 步 道 盡 頭 ， 並 在 那 裡 建 一 個 柵 欄 。 # 使 用 moveXY(x, y) 座 標 移 動 方 法 。 hero . mov…" at bounding box center [1256, 330] width 222 height 582
type textarea "hero.buildXY("fence", 72, 25)"
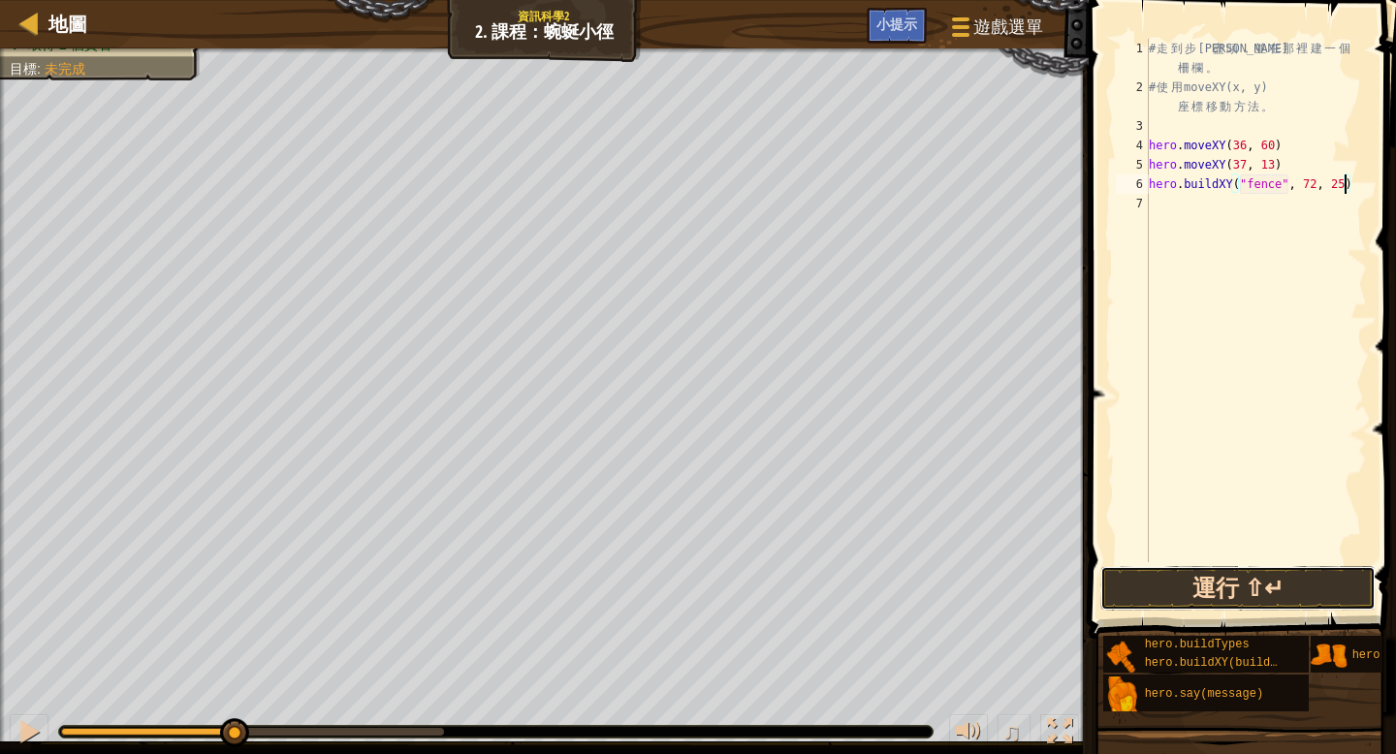
click at [1217, 593] on button "運行 ⇧↵" at bounding box center [1237, 588] width 275 height 45
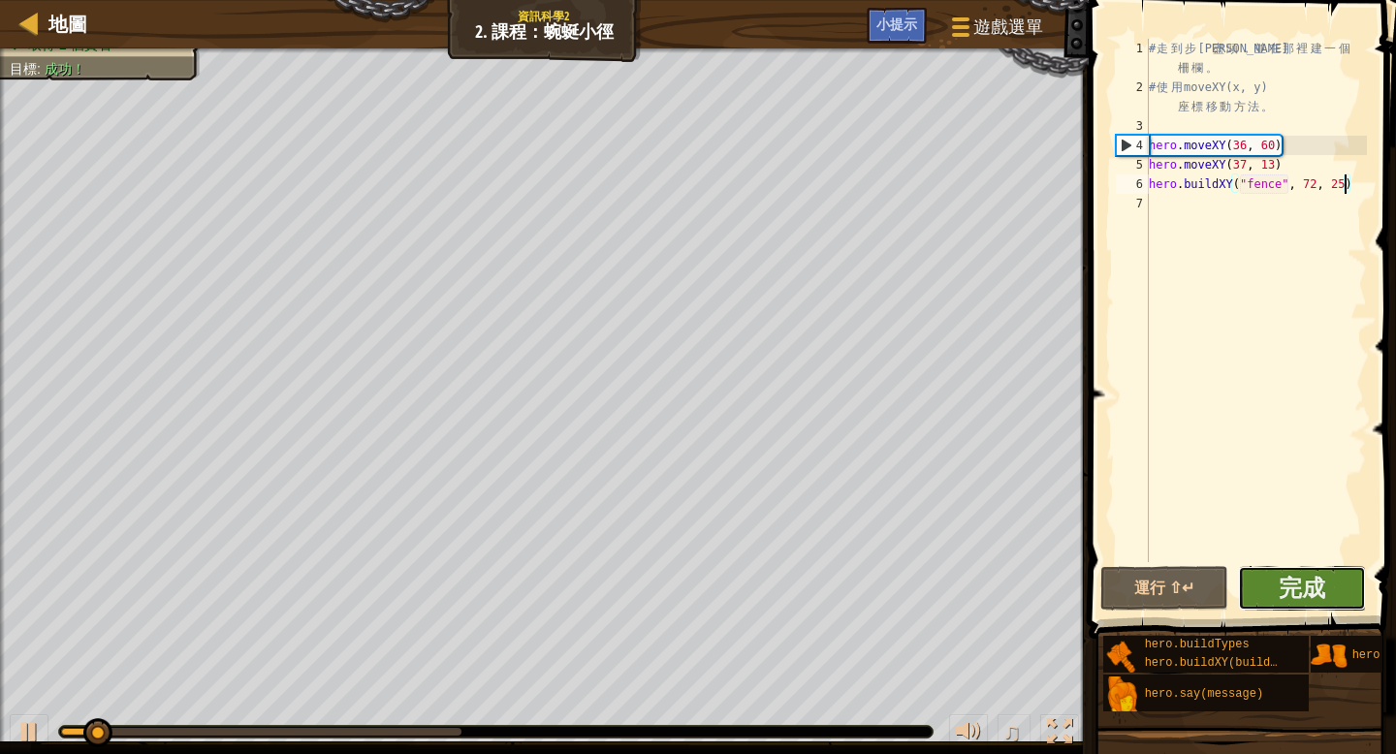
click at [1261, 583] on button "完成" at bounding box center [1302, 588] width 128 height 45
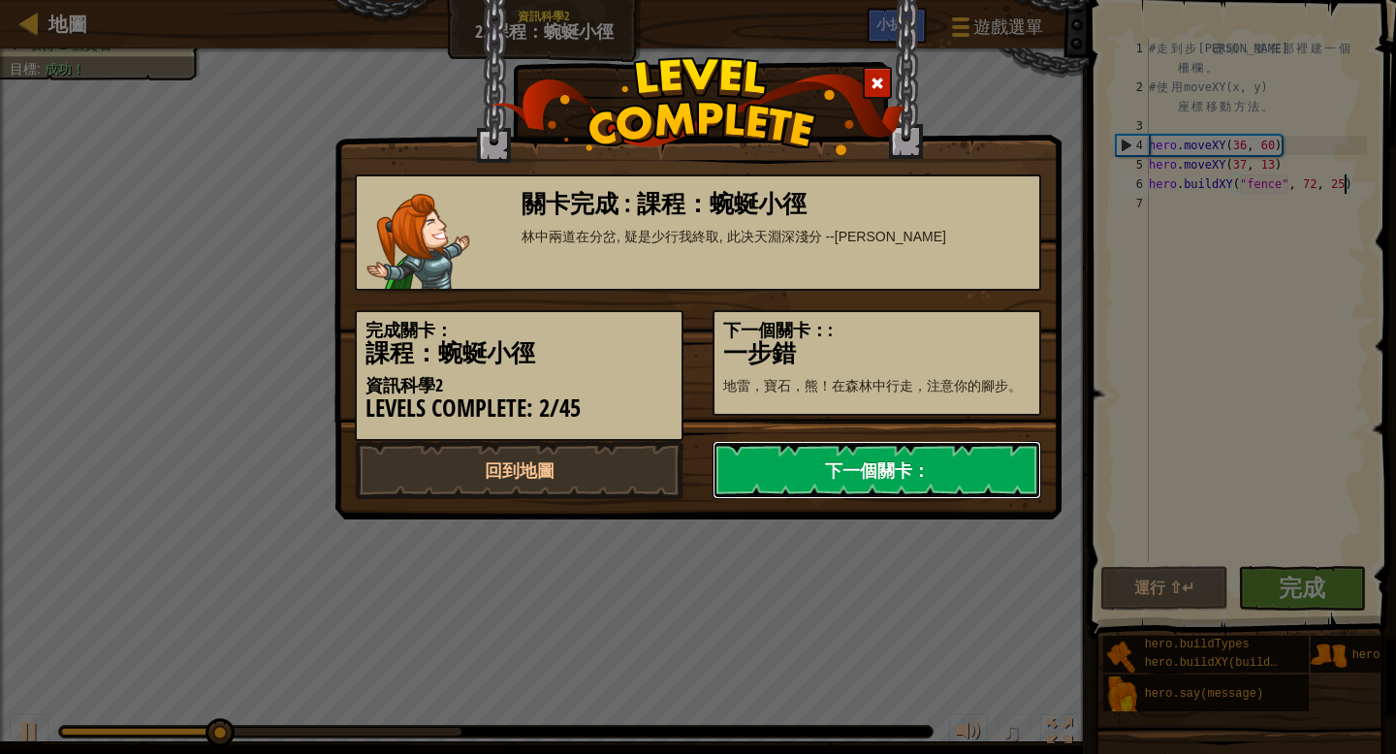
click at [875, 466] on link "下一個關卡：" at bounding box center [876, 470] width 329 height 58
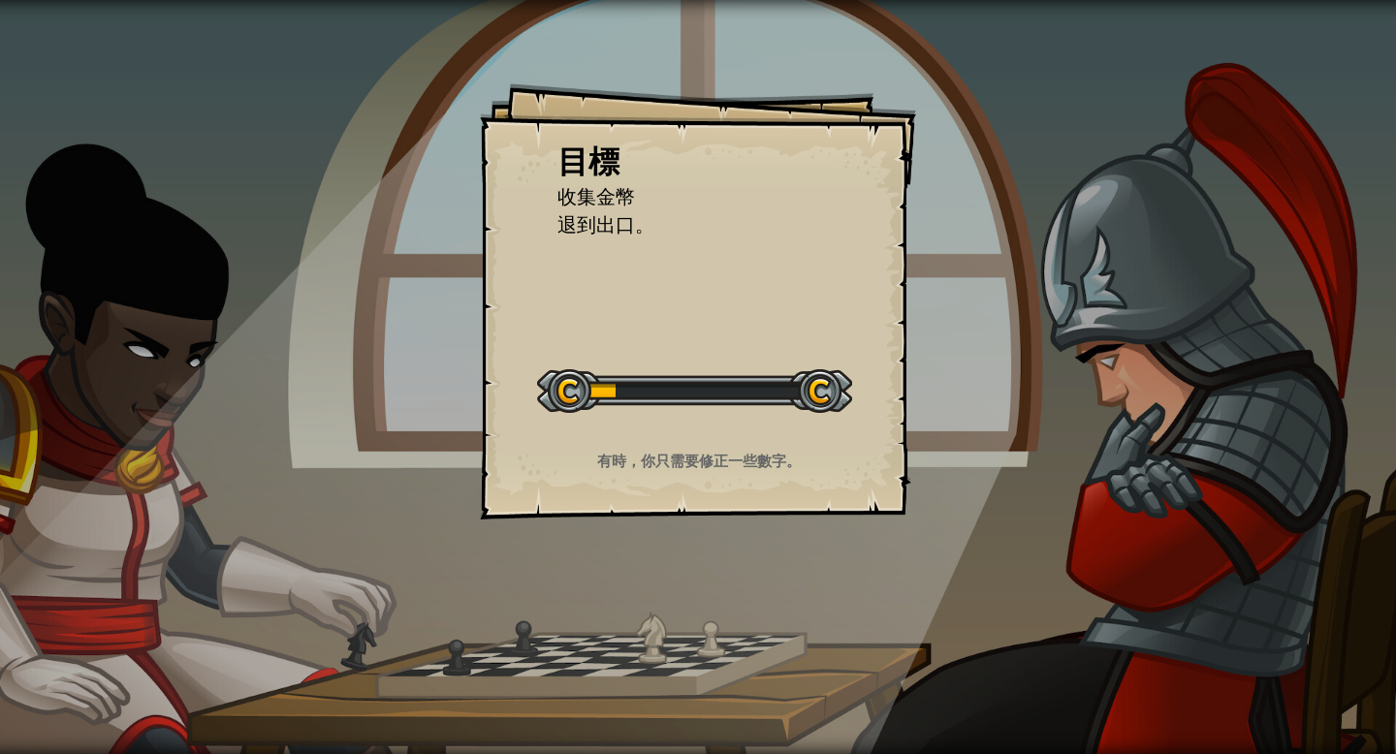
click at [849, 451] on p "有時，你只需要修正一些數字。" at bounding box center [698, 461] width 389 height 20
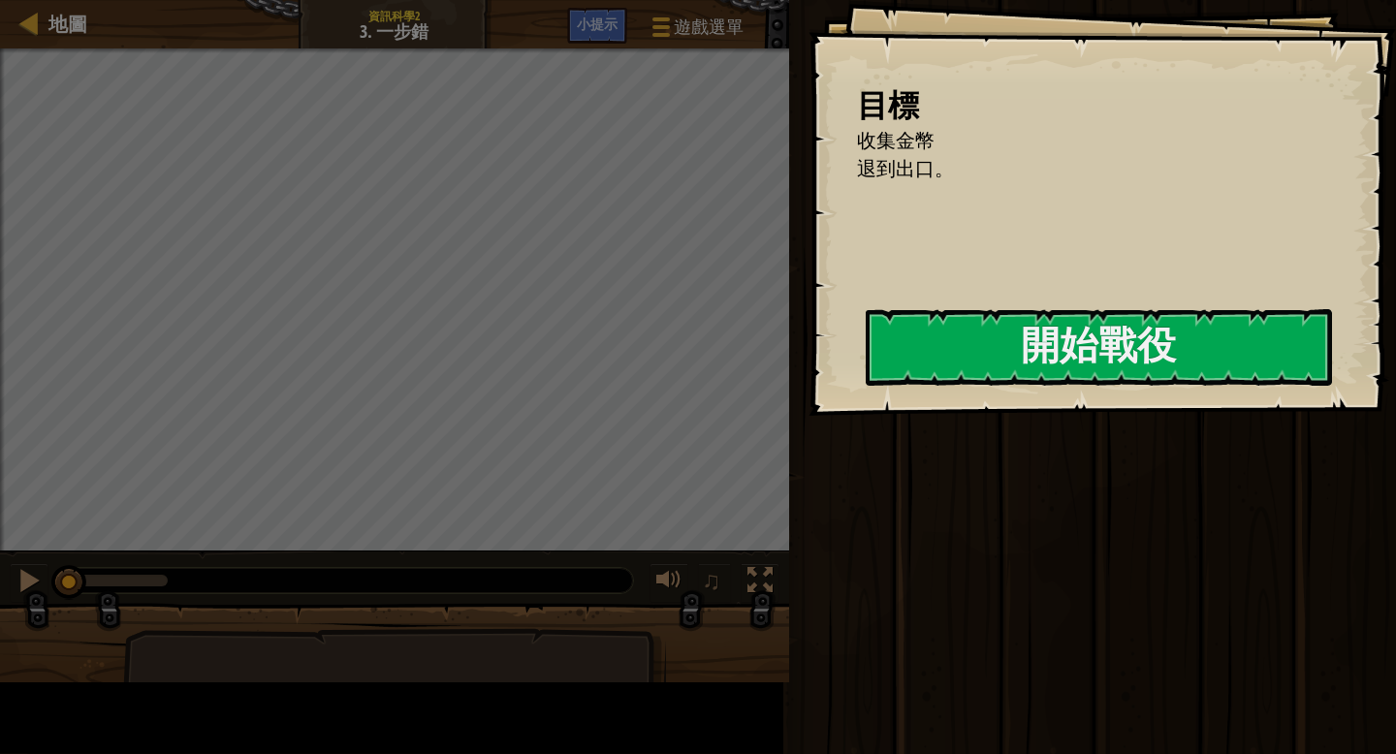
click at [808, 416] on div "目標 收集金幣 退到出口。 開始戰役 從伺服器載入失敗 您將需要訂閱來開啟這關。 訂閱 您需要加入一個課程來遊玩此關卡。 回到我的課程 詢問您的老師來分派一個…" at bounding box center [1101, 208] width 587 height 416
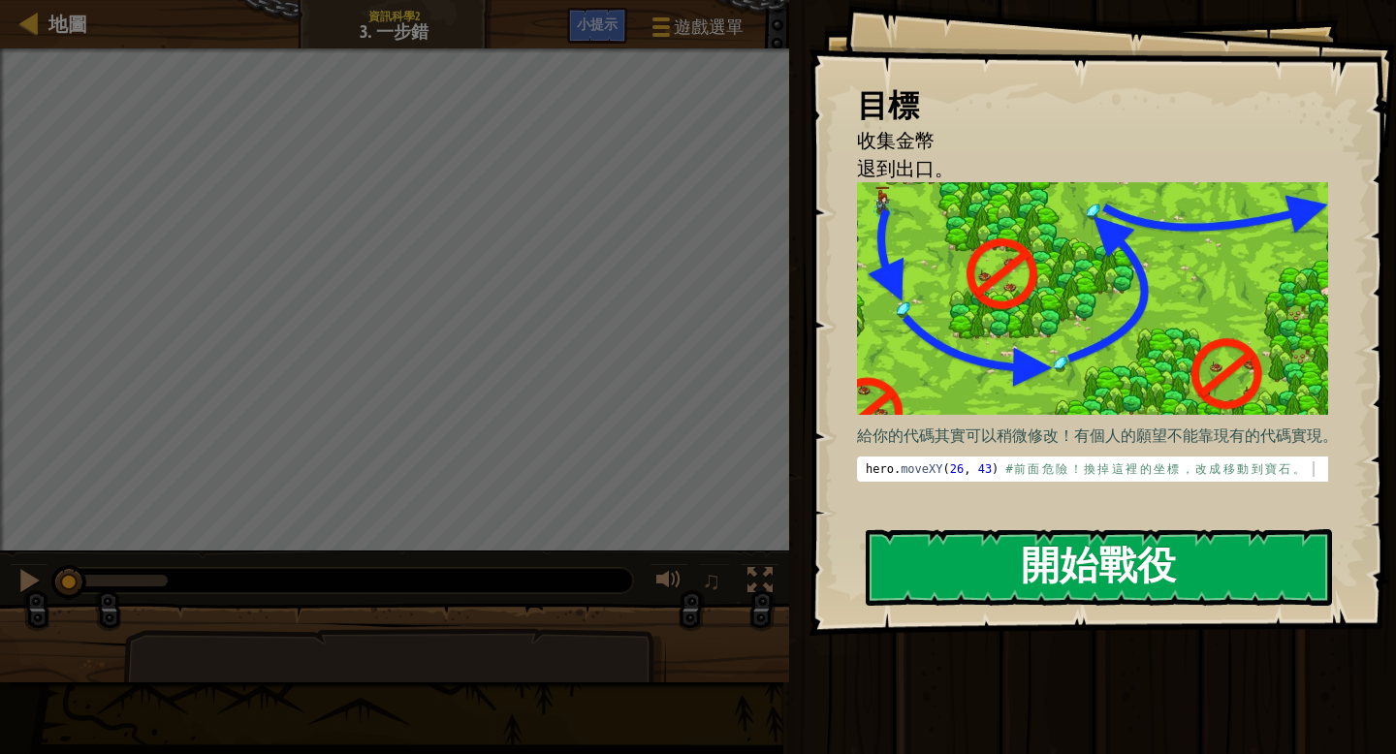
click at [1142, 557] on button "開始戰役" at bounding box center [1099, 567] width 466 height 77
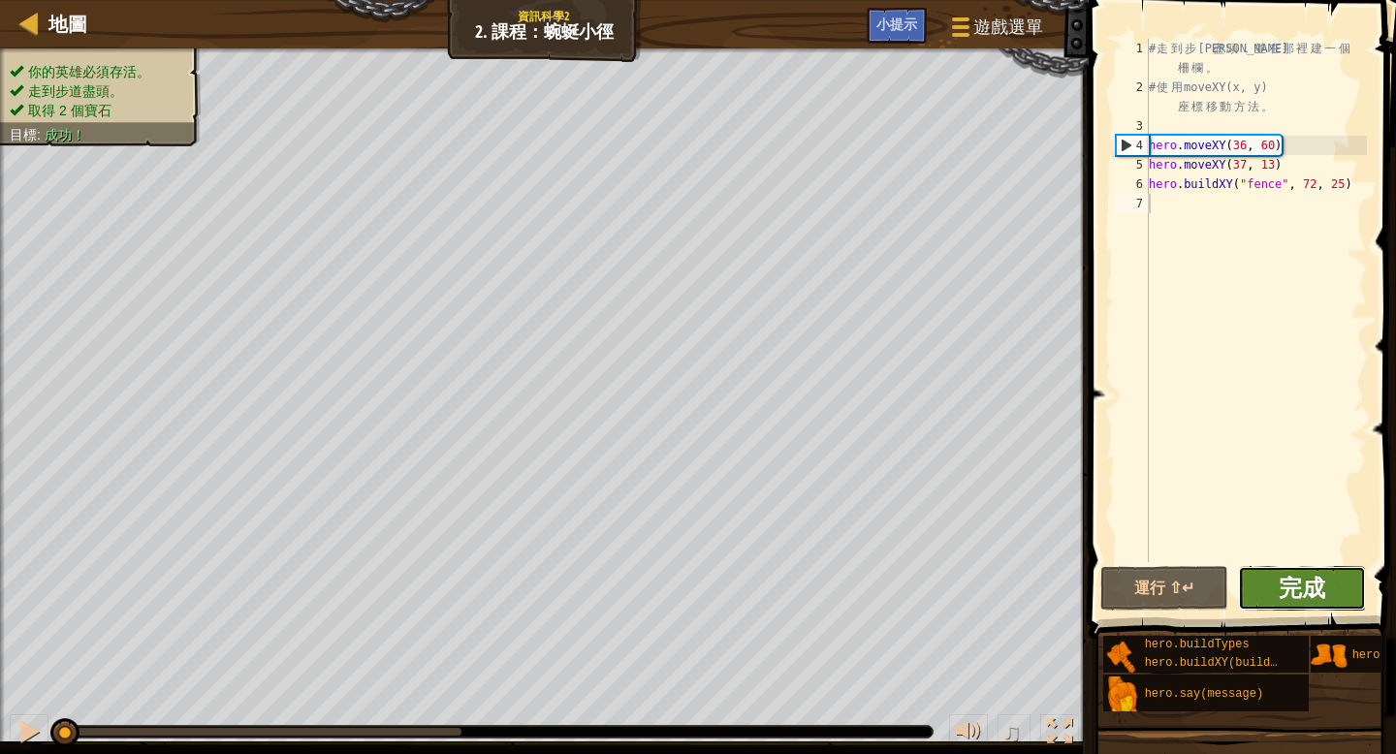
click at [1315, 590] on span "完成" at bounding box center [1301, 587] width 47 height 31
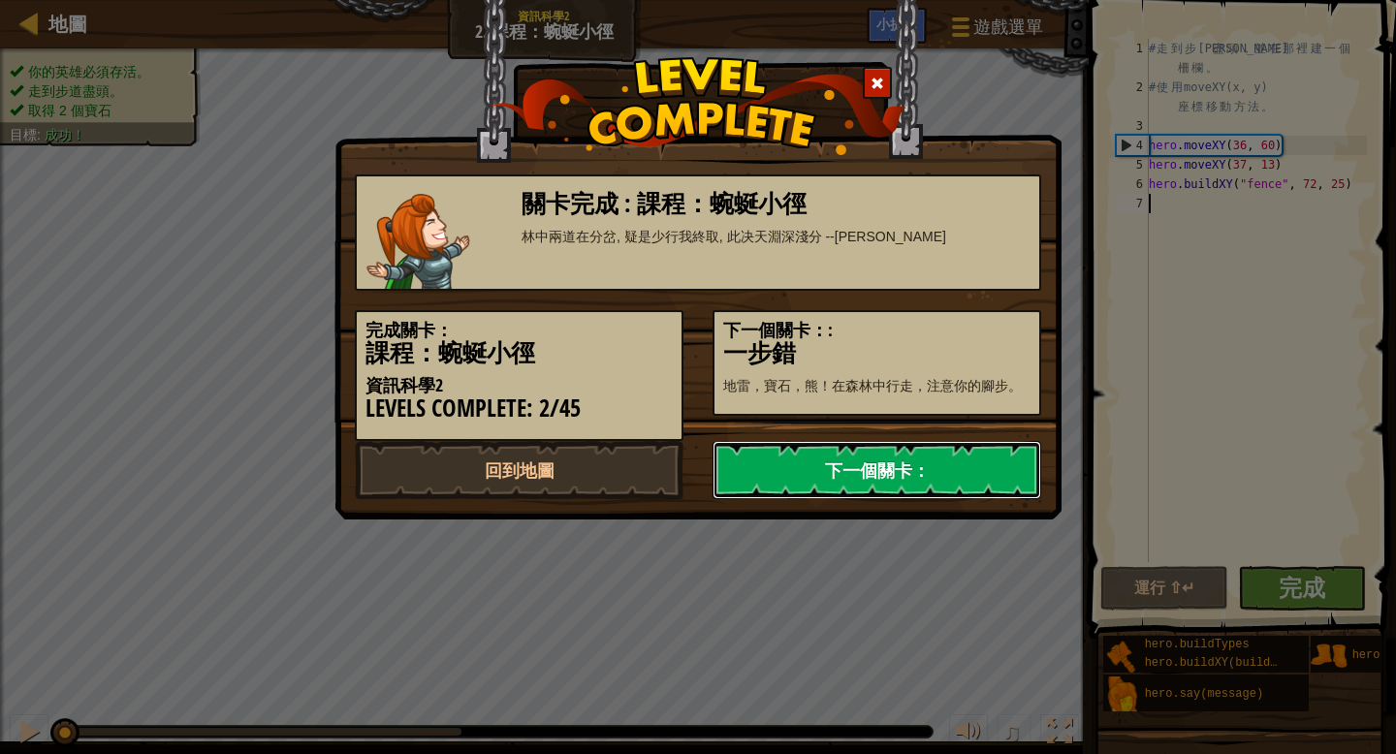
click at [883, 476] on link "下一個關卡：" at bounding box center [876, 470] width 329 height 58
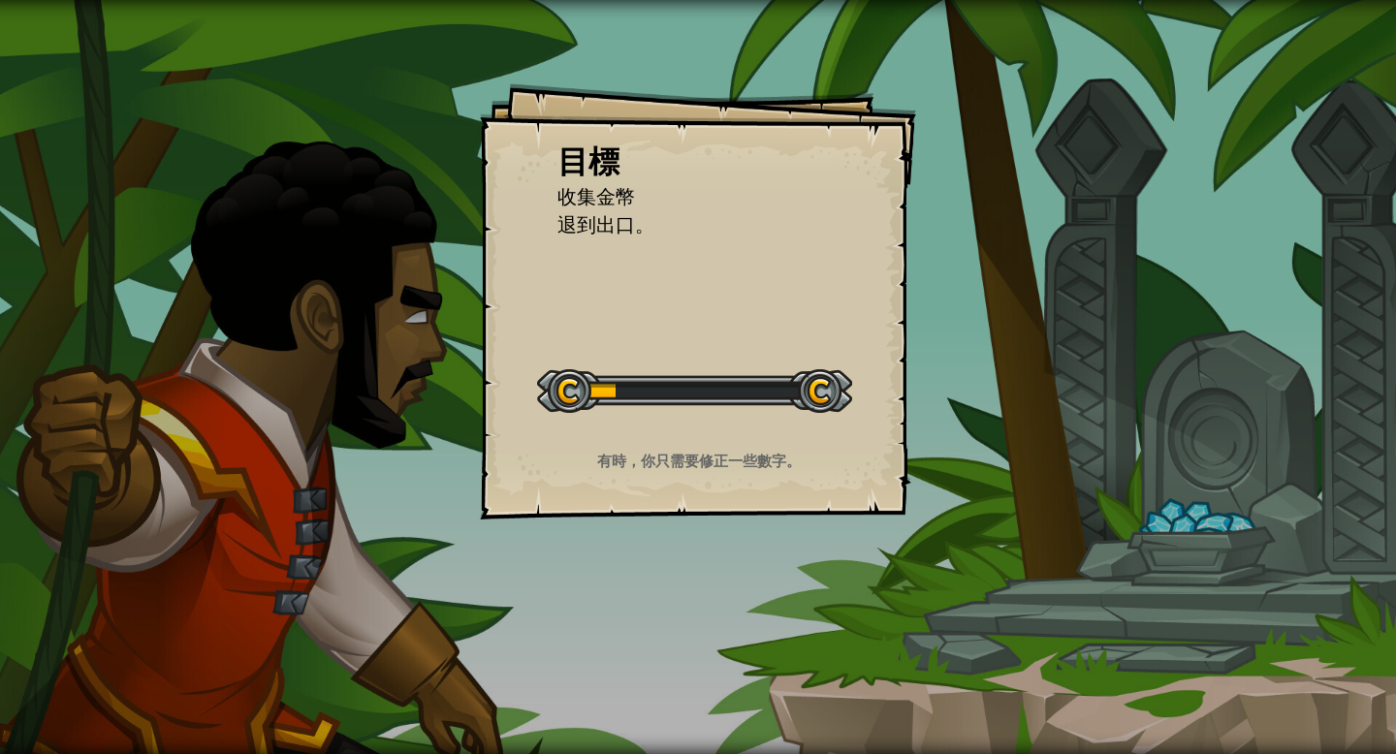
click at [773, 374] on div at bounding box center [694, 391] width 315 height 44
click at [772, 371] on div at bounding box center [694, 391] width 315 height 44
click at [771, 366] on div "開始戰役" at bounding box center [694, 389] width 315 height 78
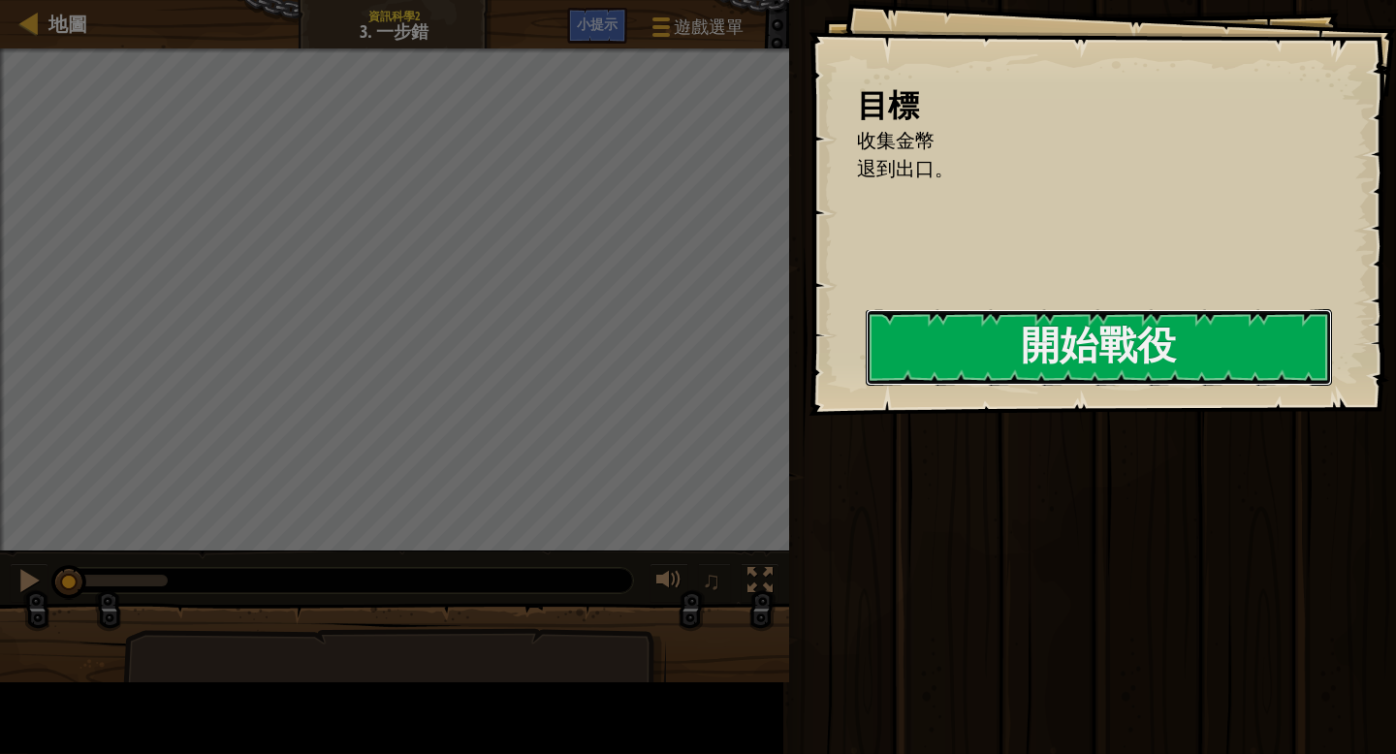
click at [866, 366] on button "開始戰役" at bounding box center [1099, 347] width 466 height 77
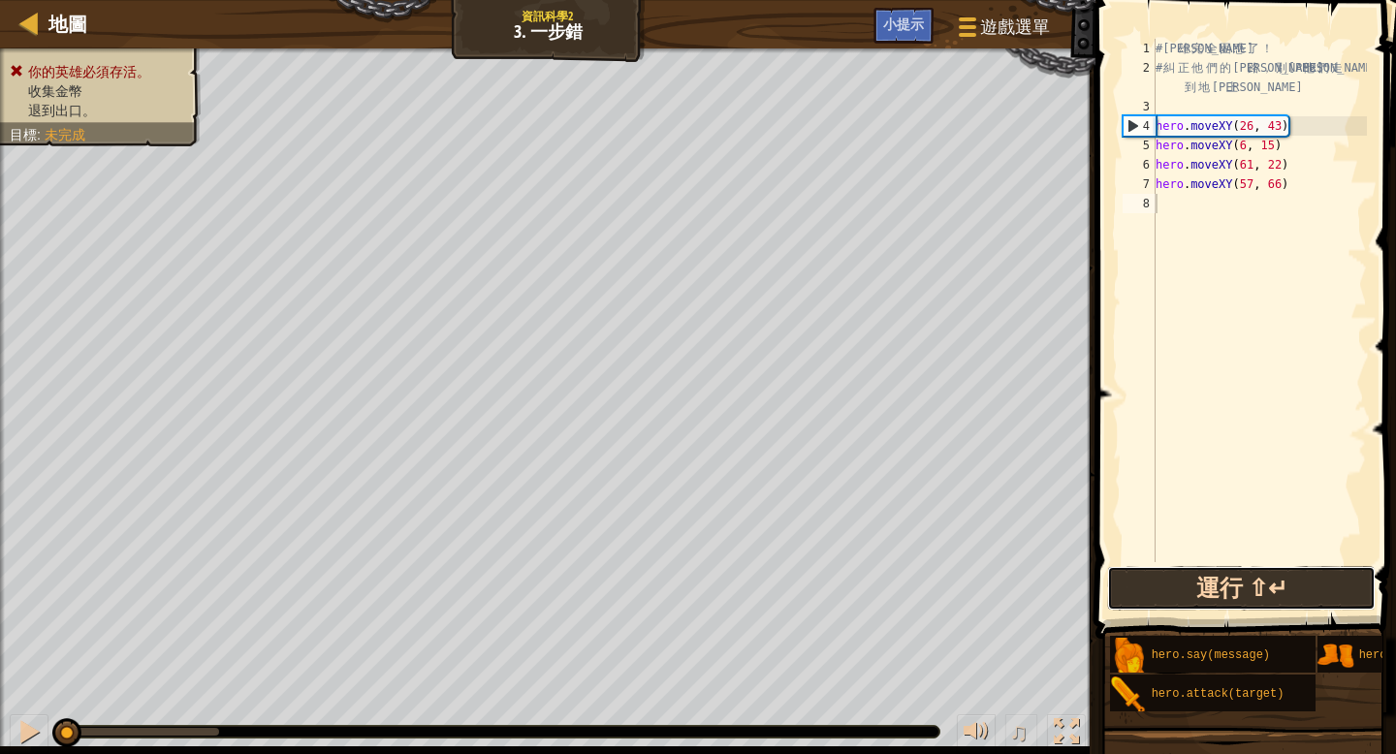
click at [1240, 582] on button "運行 ⇧↵" at bounding box center [1241, 588] width 268 height 45
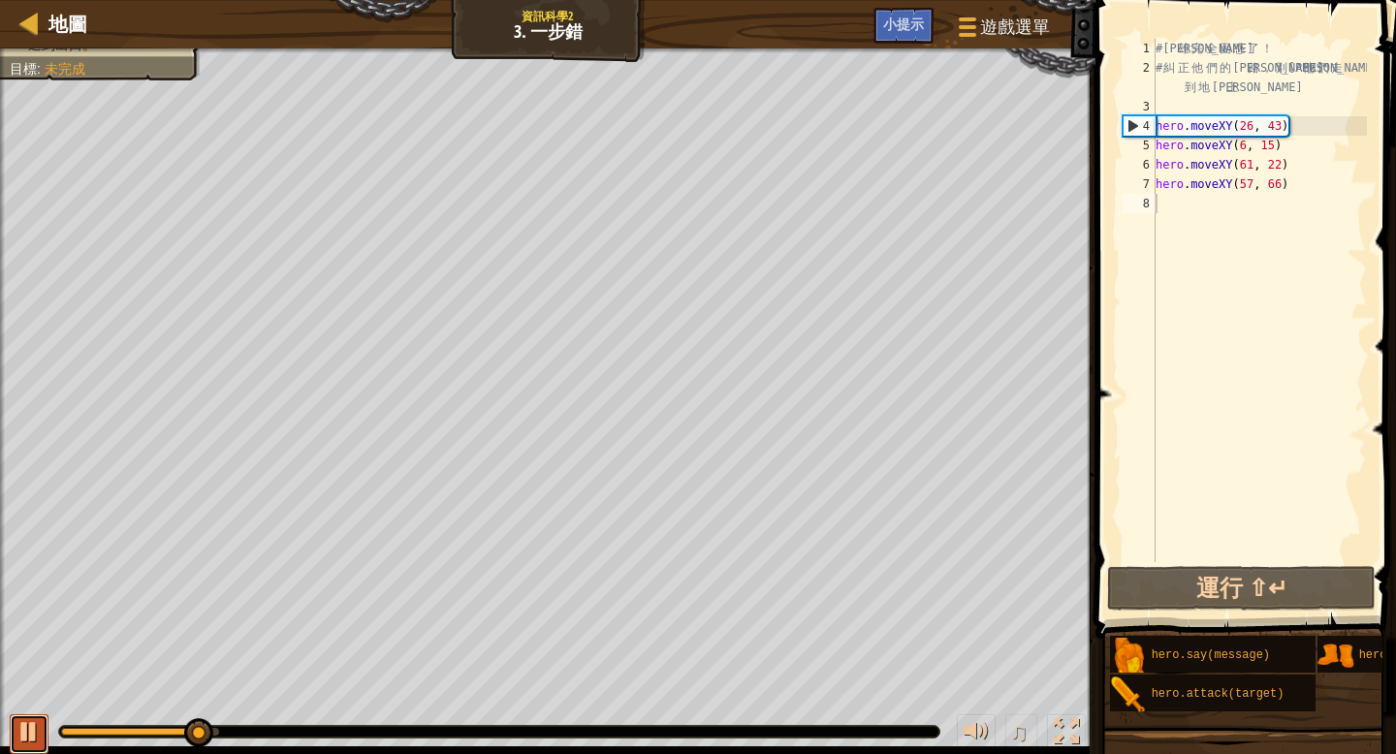
click at [18, 738] on div at bounding box center [28, 731] width 25 height 25
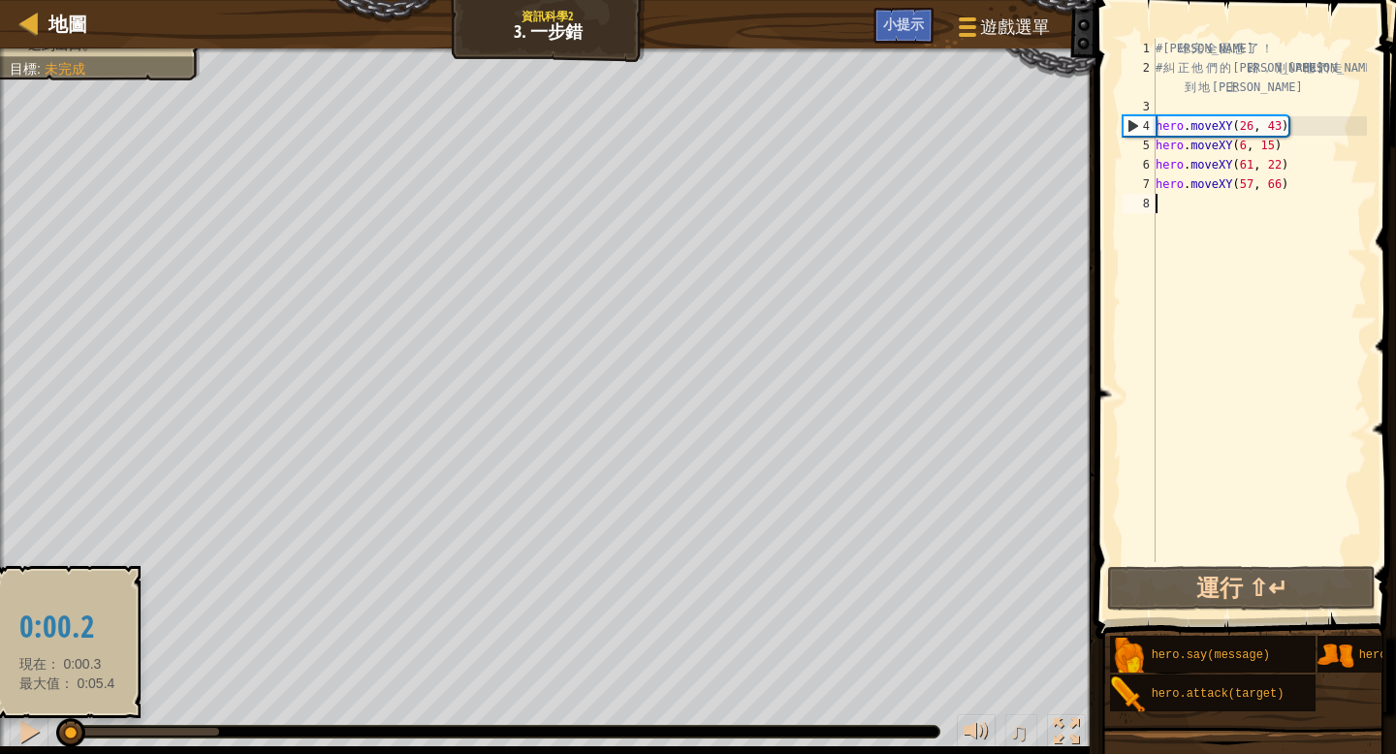
drag, startPoint x: 187, startPoint y: 728, endPoint x: 67, endPoint y: 733, distance: 120.3
click at [67, 733] on div at bounding box center [70, 732] width 29 height 29
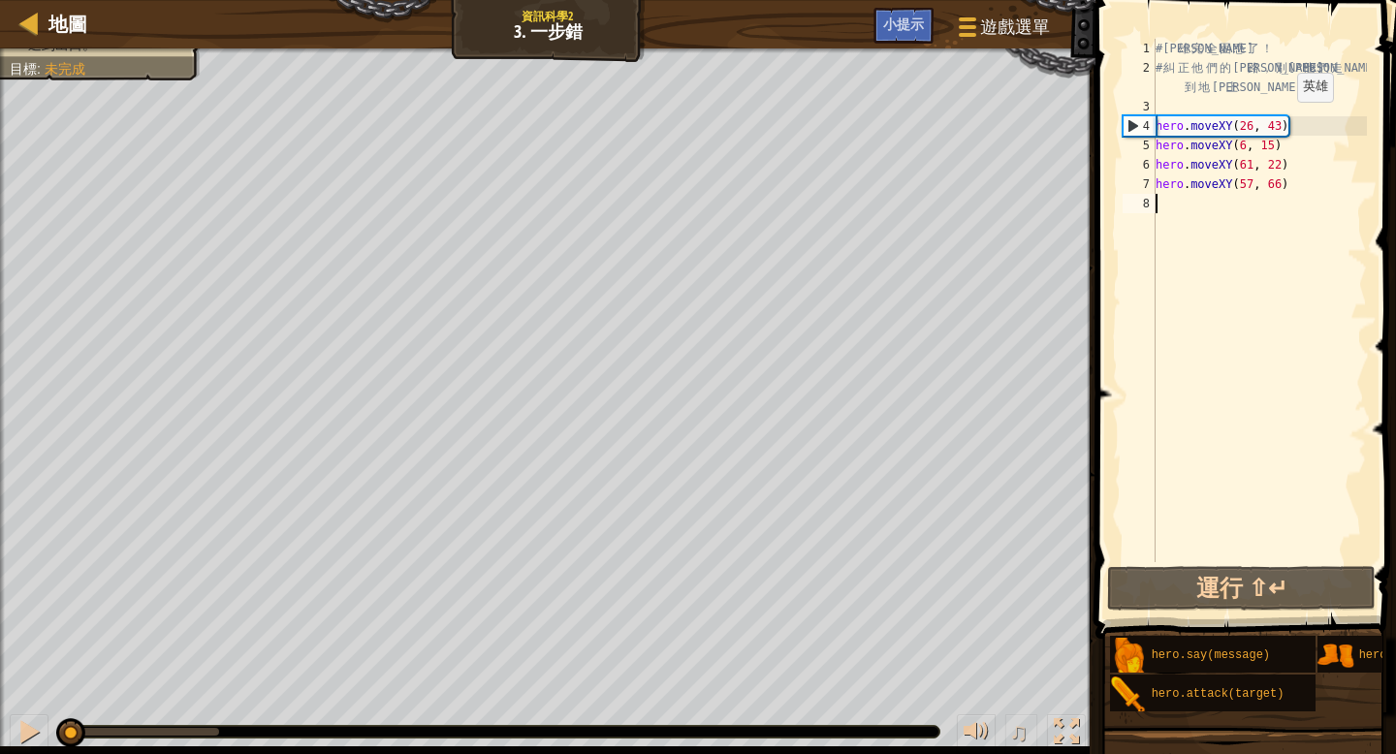
click at [1282, 122] on div "# 英 雄 完 全 困 惑 了 ！ # 糾 正 他 們 的 道 路 ， 別 讓 他 們 走 到 地 雷 上 hero . moveXY ( 26 , 43 )…" at bounding box center [1258, 320] width 215 height 562
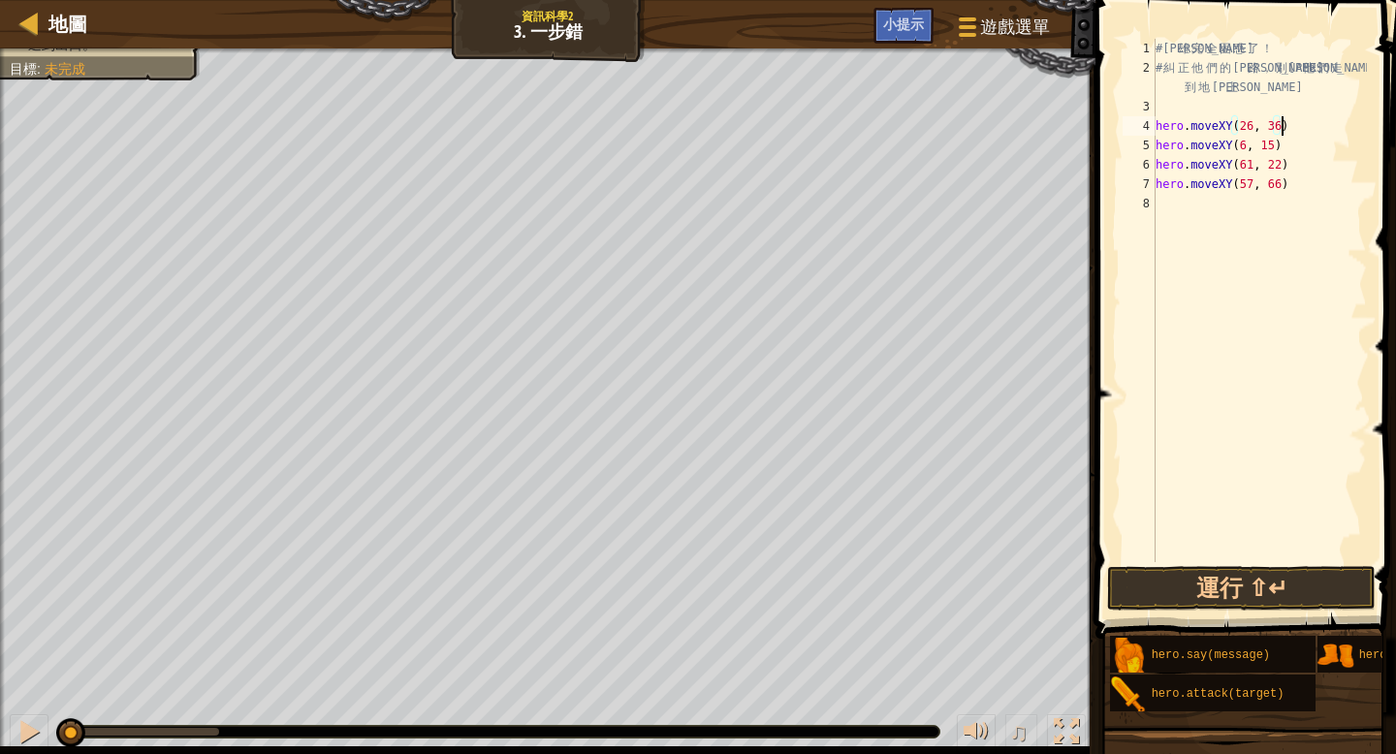
scroll to position [9, 10]
click at [1268, 122] on div "# 英 雄 完 全 困 惑 了 ！ # 糾 正 他 們 的 道 路 ， 別 讓 他 們 走 到 地 雷 上 hero . moveXY ( 26 , 36 )…" at bounding box center [1258, 320] width 215 height 562
click at [1253, 123] on div "# 英 雄 完 全 困 惑 了 ！ # 糾 正 他 們 的 道 路 ， 別 讓 他 們 走 到 地 雷 上 hero . moveXY ( 26 , 36 )…" at bounding box center [1258, 320] width 215 height 562
click at [30, 739] on div at bounding box center [28, 731] width 25 height 25
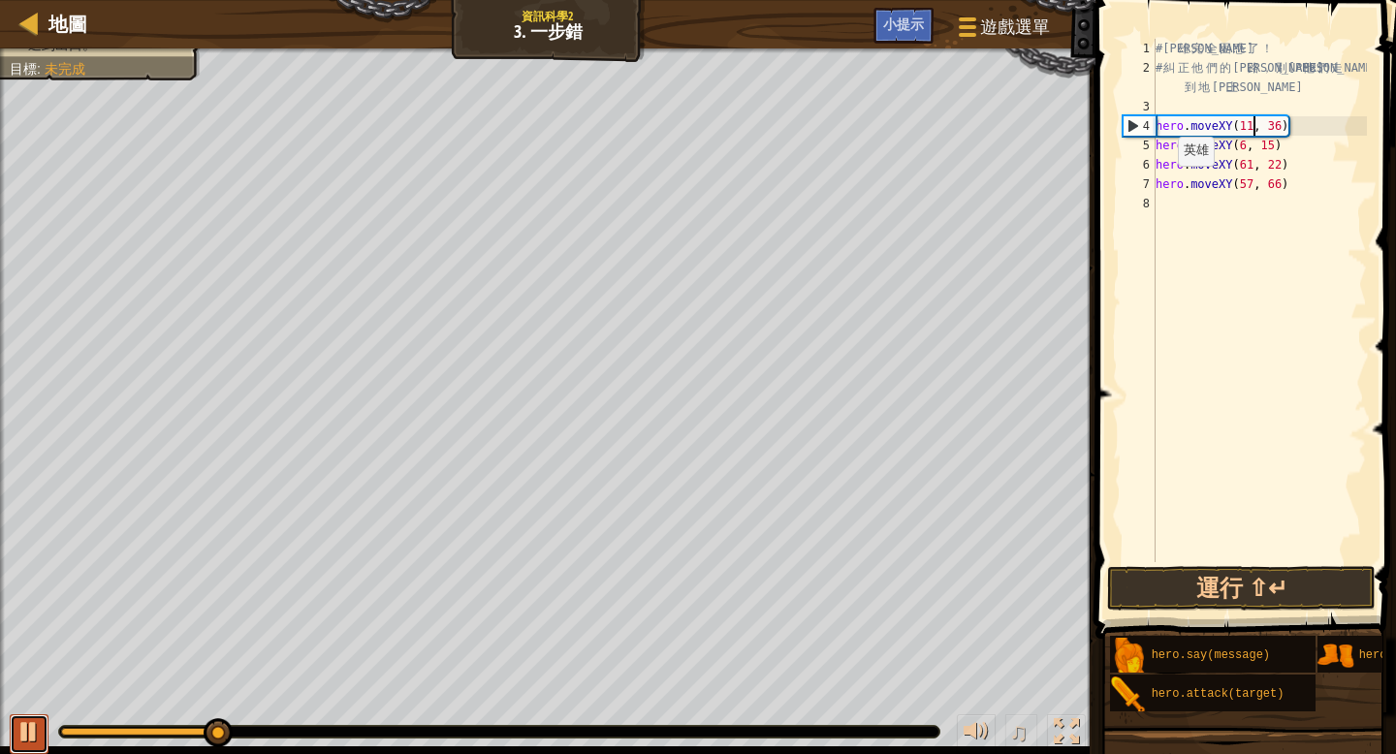
click at [36, 750] on button at bounding box center [29, 734] width 39 height 40
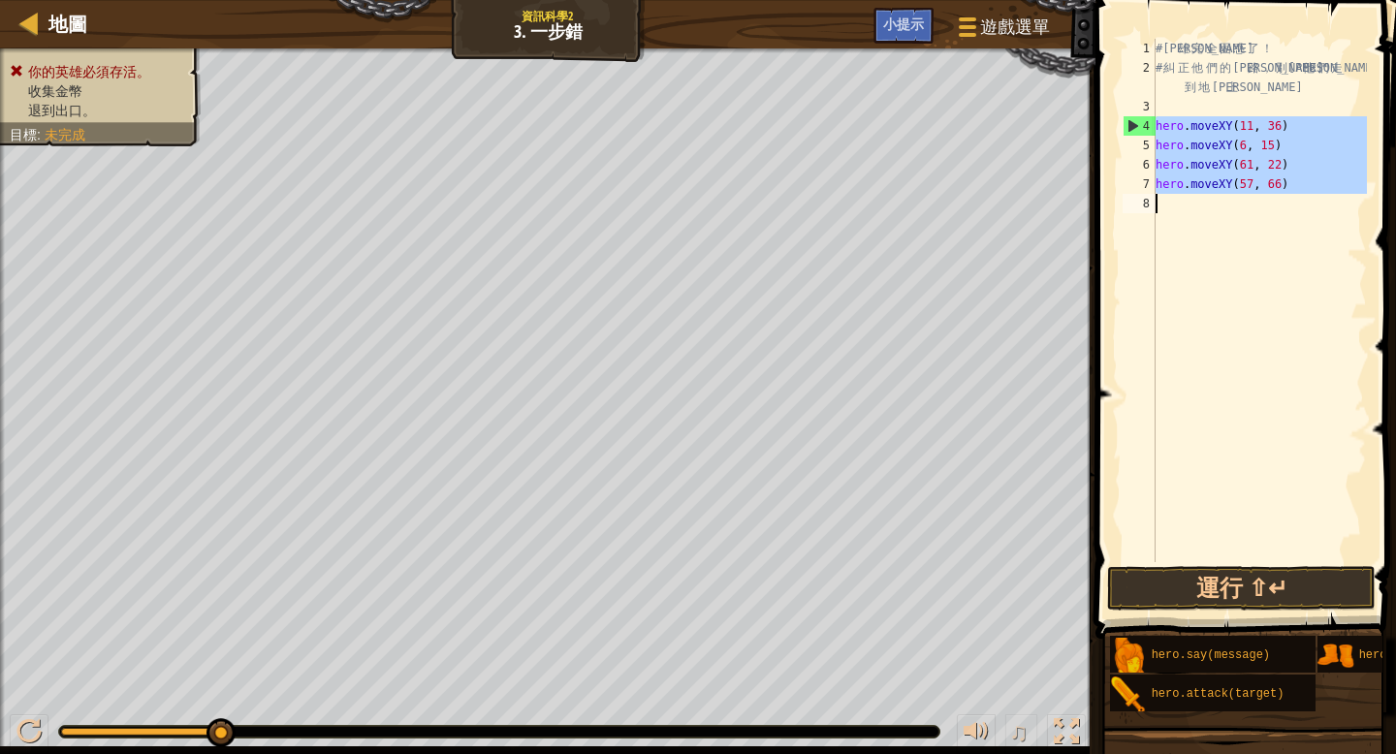
drag, startPoint x: 1157, startPoint y: 122, endPoint x: 1220, endPoint y: 211, distance: 109.2
click at [1220, 211] on div "# 英 雄 完 全 困 惑 了 ！ # 糾 正 他 們 的 道 路 ， 別 讓 他 們 走 到 地 雷 上 hero . moveXY ( 11 , 36 )…" at bounding box center [1258, 320] width 215 height 562
type textarea "hero.moveXY(57, 66)"
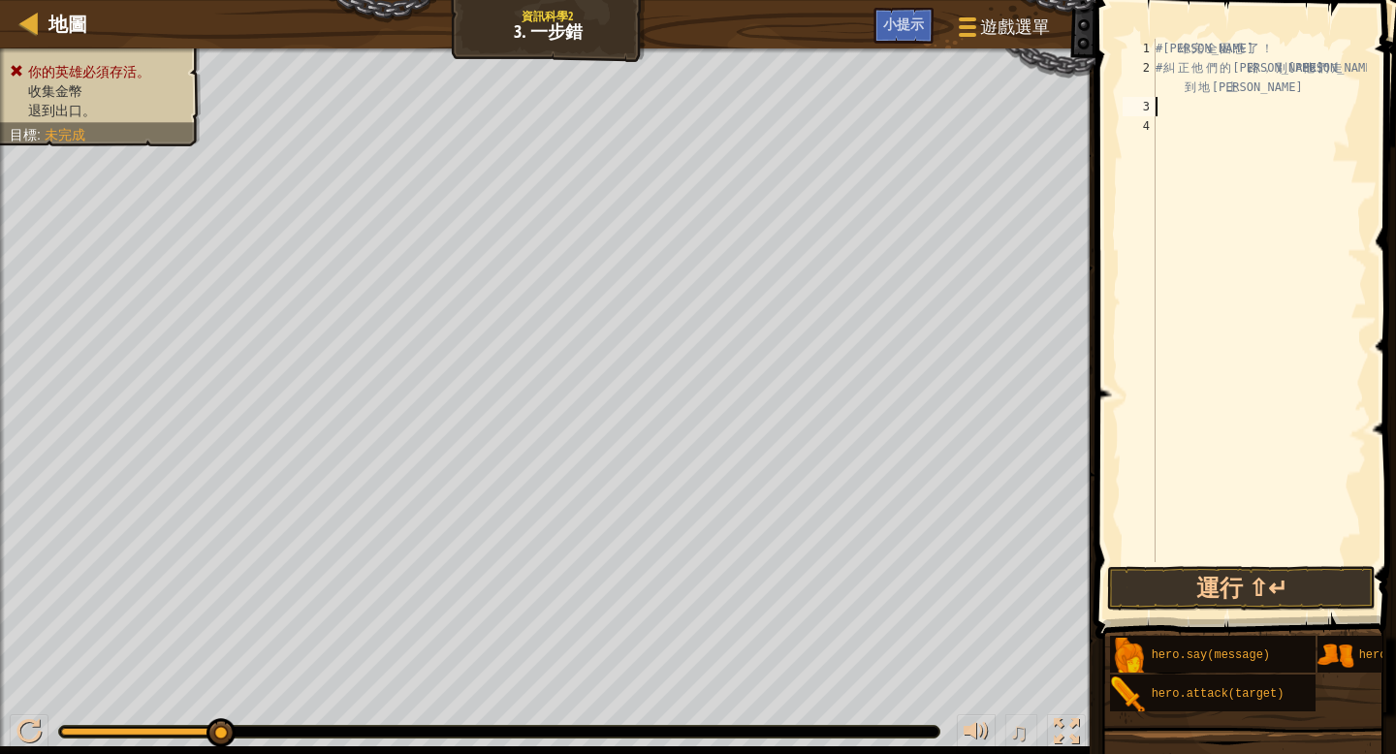
click at [1177, 107] on div "# 英 雄 完 全 困 惑 了 ！ # 糾 正 他 們 的 道 路 ， 別 讓 他 們 走 到 地 雷 上" at bounding box center [1258, 320] width 215 height 562
click at [1183, 124] on div "hero. m oveXY 按 Enter" at bounding box center [1289, 153] width 366 height 70
click at [29, 732] on div at bounding box center [28, 731] width 25 height 25
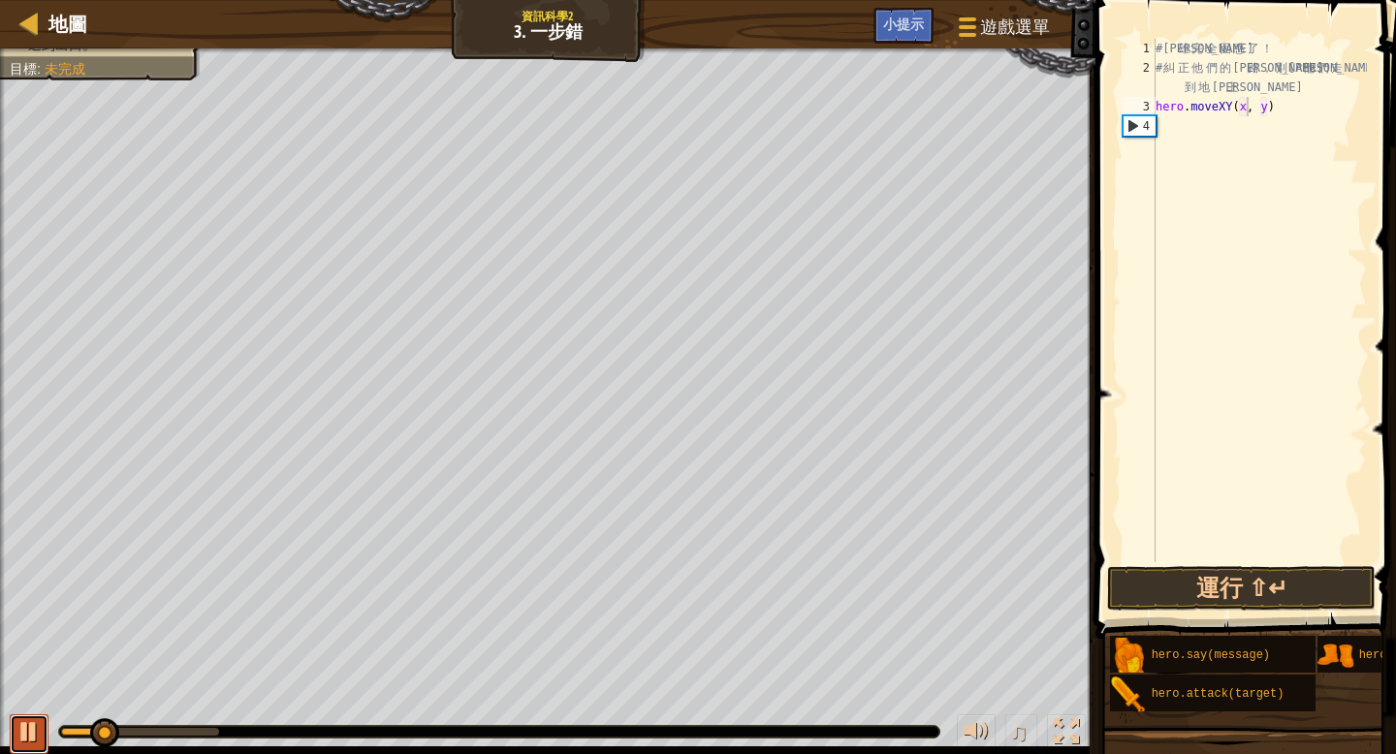
click at [44, 735] on button at bounding box center [29, 734] width 39 height 40
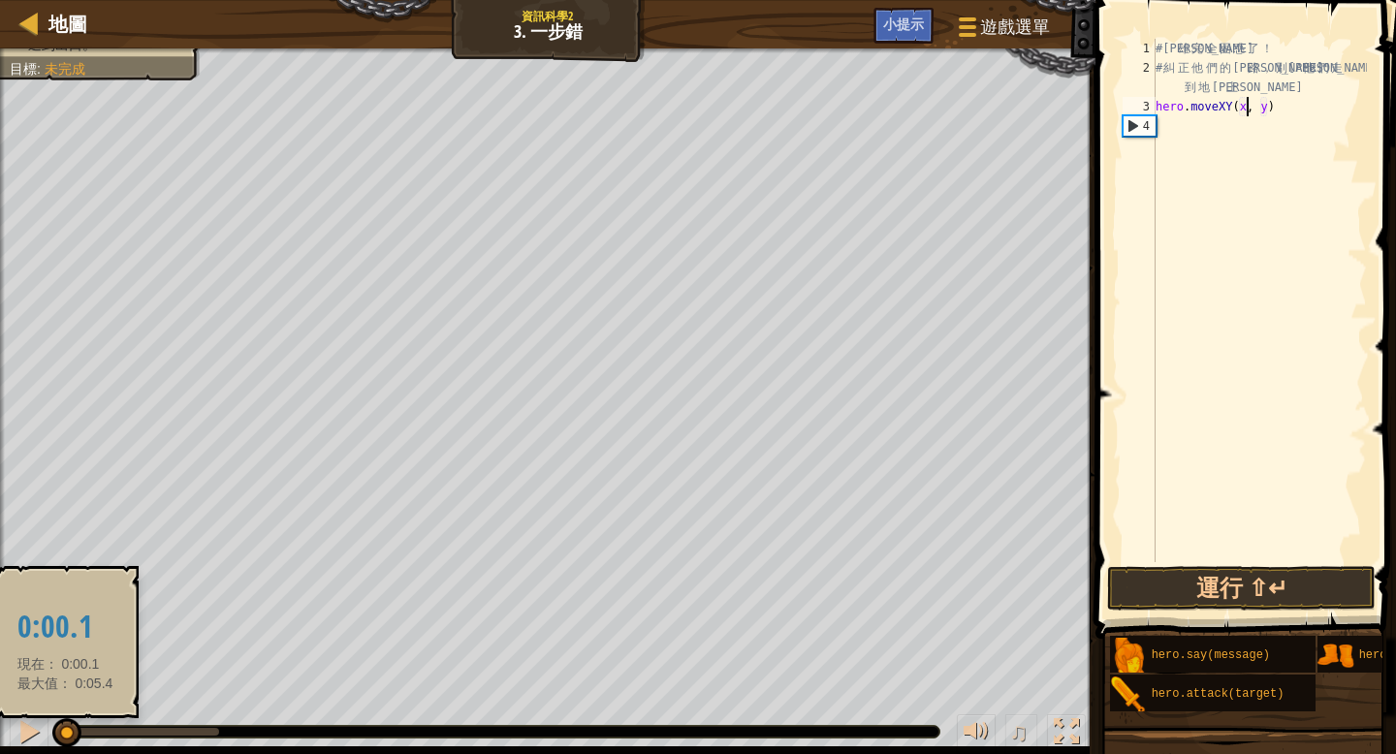
drag, startPoint x: 112, startPoint y: 733, endPoint x: 65, endPoint y: 745, distance: 49.1
click at [65, 745] on div at bounding box center [66, 732] width 29 height 29
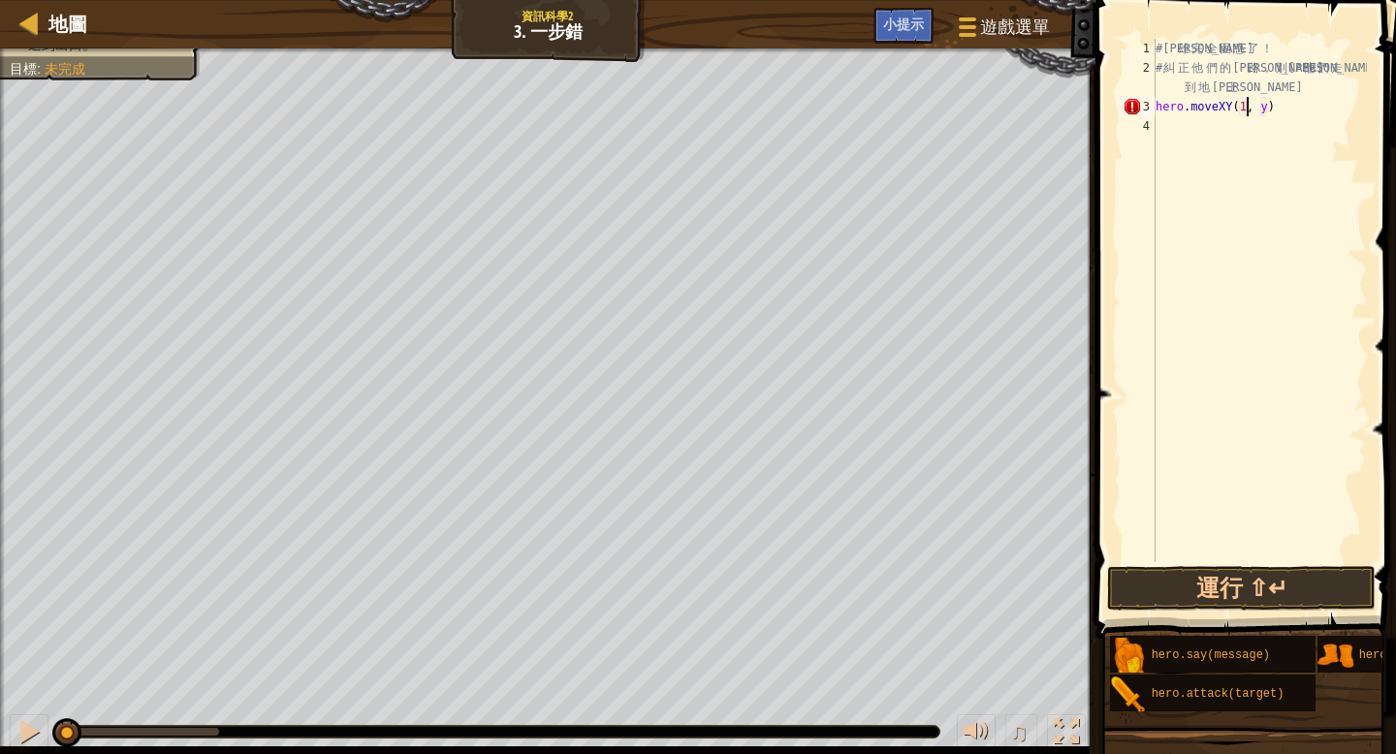
scroll to position [9, 8]
click at [1274, 108] on div "# 英 雄 完 全 困 惑 了 ！ # 糾 正 他 們 的 道 路 ， 別 讓 他 們 走 到 地 雷 上 hero . moveXY ( 11 , y )" at bounding box center [1258, 320] width 215 height 562
type textarea "hero.moveXY(11, 36)"
click at [1265, 576] on button "運行 ⇧↵" at bounding box center [1241, 588] width 268 height 45
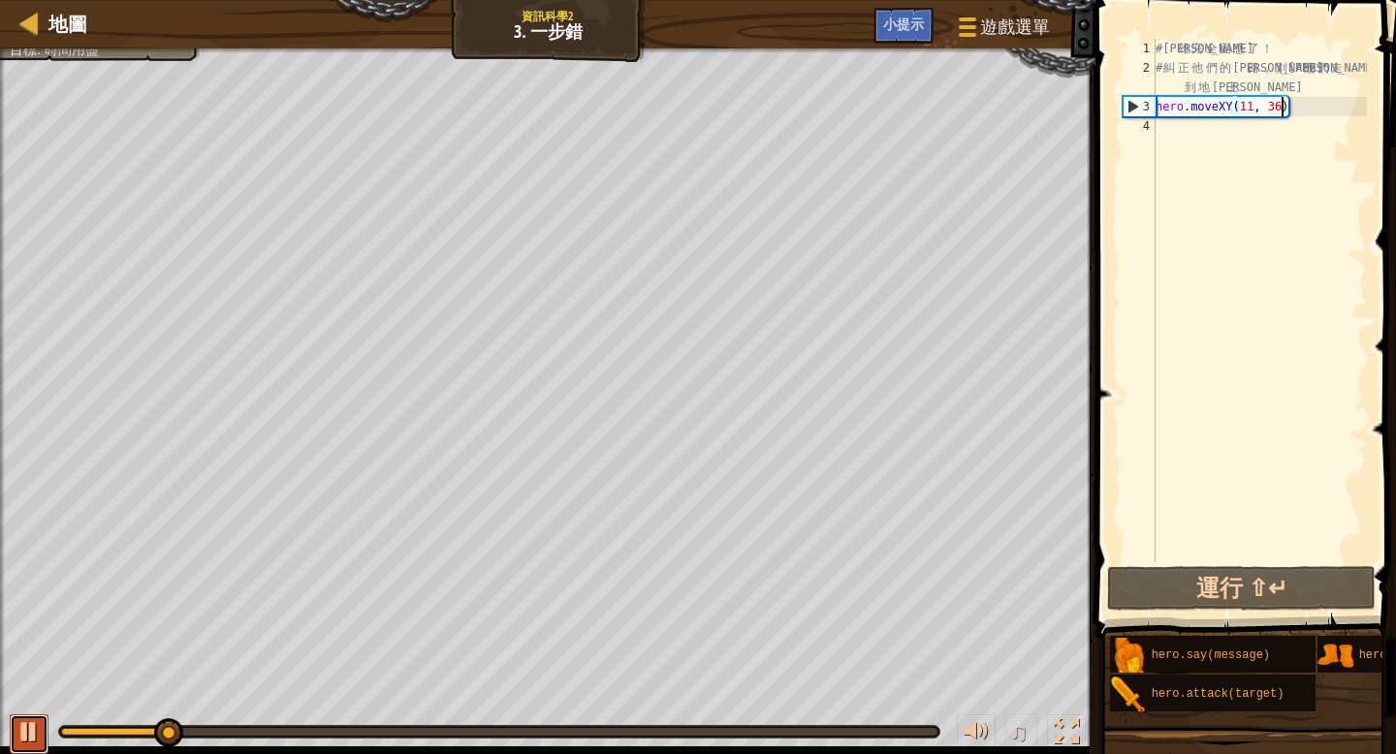
click at [10, 722] on button at bounding box center [29, 734] width 39 height 40
click at [1157, 134] on div "# 英 雄 完 全 困 惑 了 ！ # 糾 正 他 們 的 道 路 ， 別 讓 他 們 走 到 地 雷 上 hero . moveXY ( 11 , 36 )" at bounding box center [1258, 320] width 215 height 562
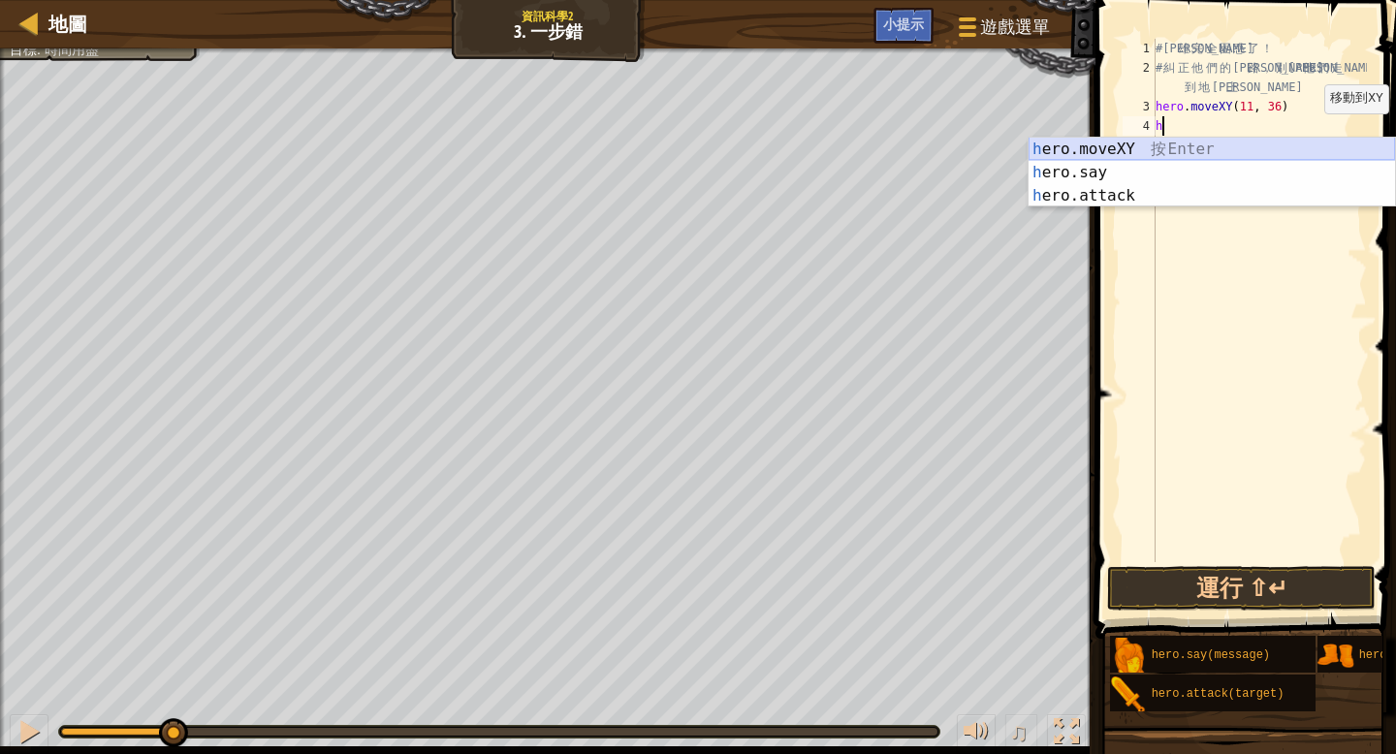
click at [1143, 143] on div "h ero.moveXY 按 Enter h ero.say 按 Enter h ero.attack 按 Enter" at bounding box center [1211, 196] width 366 height 116
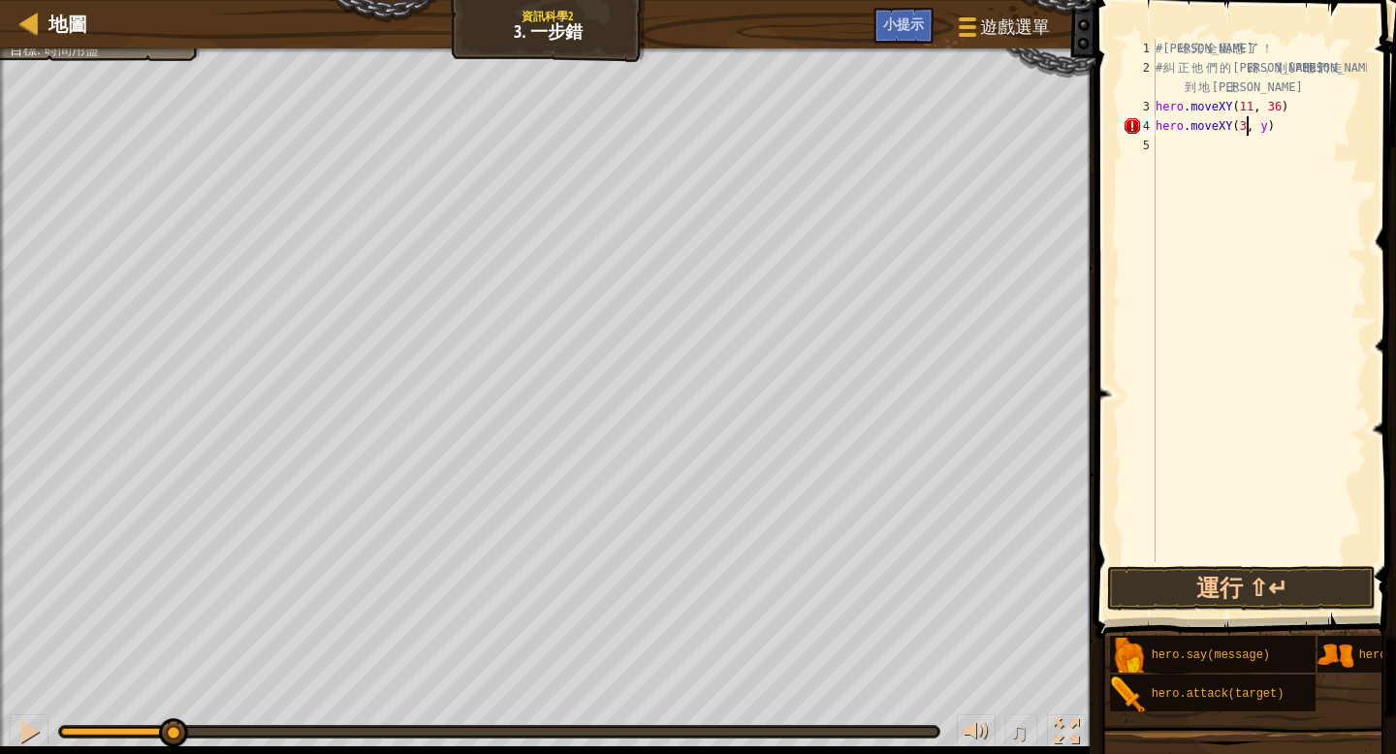
scroll to position [9, 8]
click at [1275, 125] on div "# 英 雄 完 全 困 惑 了 ！ # 糾 正 他 們 的 道 路 ， 別 讓 他 們 走 到 地 雷 上 hero . moveXY ( 11 , 36 )…" at bounding box center [1258, 320] width 215 height 562
type textarea "hero.moveXY(35, 25)"
click at [1162, 143] on div "# 英 雄 完 全 困 惑 了 ！ # 糾 正 他 們 的 道 路 ， 別 讓 他 們 走 到 地 雷 上 hero . moveXY ( 11 , 36 )…" at bounding box center [1258, 320] width 215 height 562
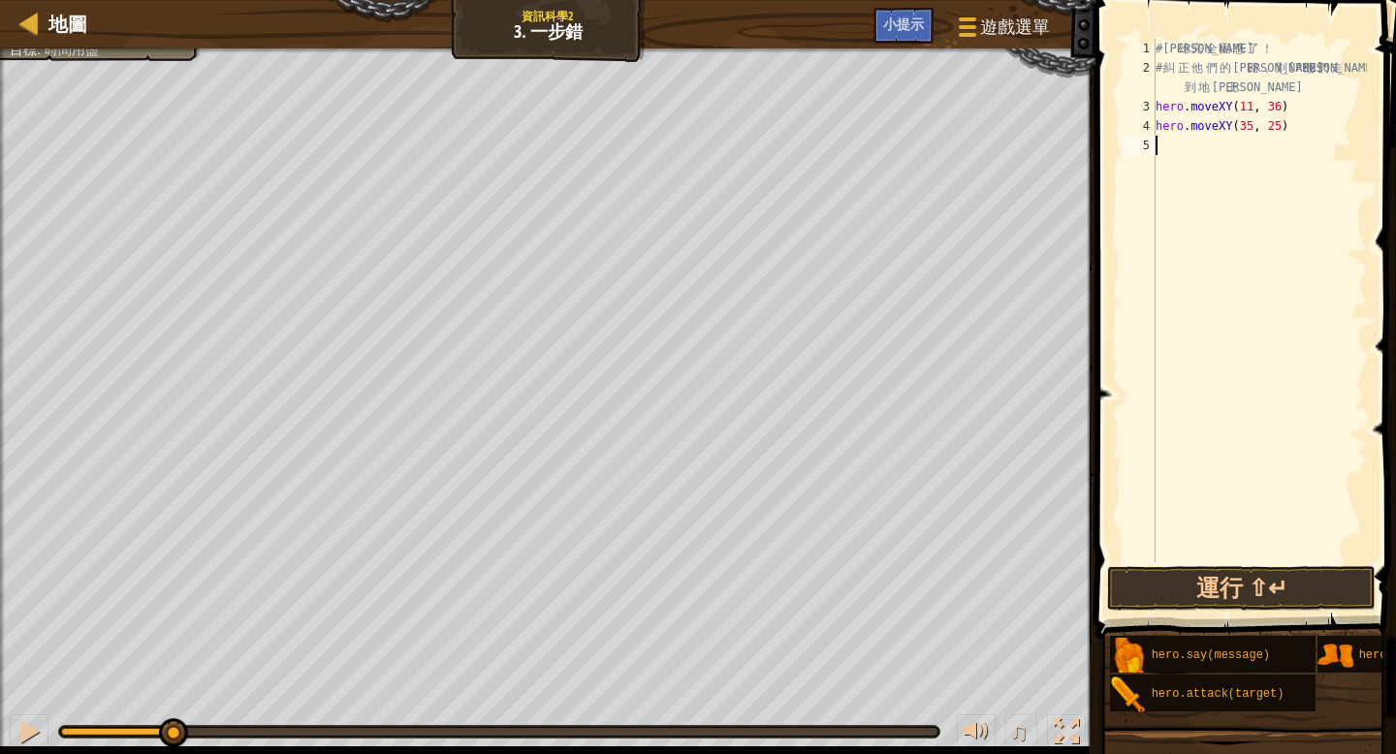
scroll to position [9, 0]
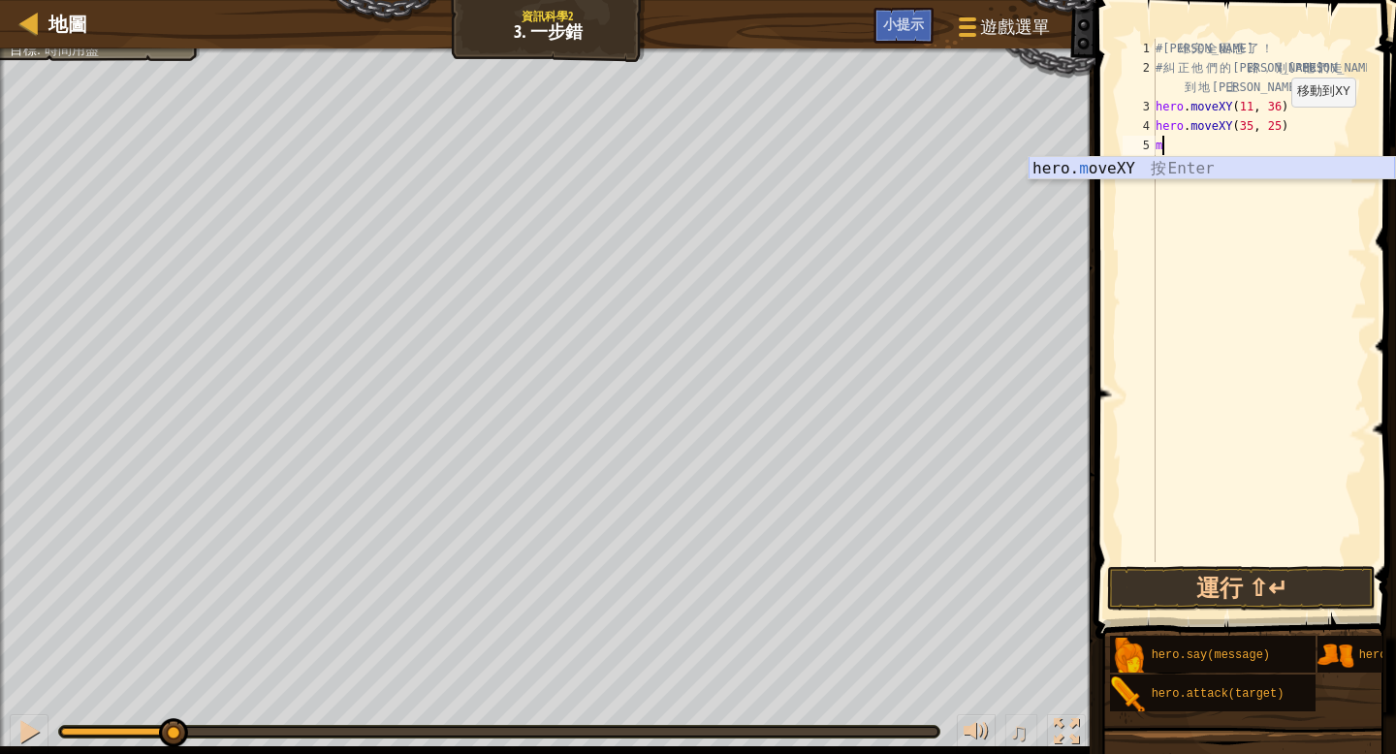
click at [1223, 164] on div "hero. m oveXY 按 Enter" at bounding box center [1211, 192] width 366 height 70
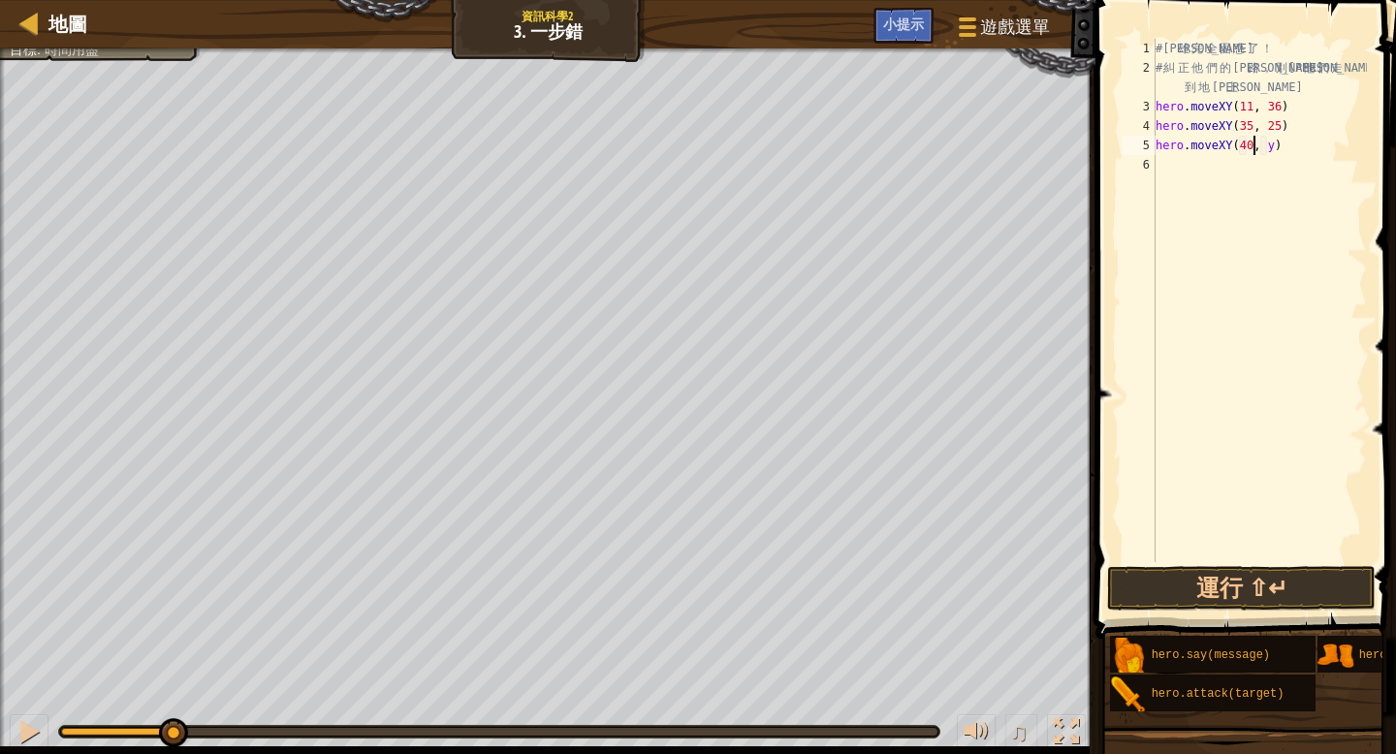
scroll to position [9, 8]
click at [1275, 147] on div "# 英 雄 完 全 困 惑 了 ！ # 糾 正 他 們 的 道 路 ， 別 讓 他 們 走 到 地 雷 上 hero . moveXY ( 11 , 36 )…" at bounding box center [1258, 320] width 215 height 562
type textarea "hero.moveXY(40, 56)"
click at [1171, 166] on div "# 英 雄 完 全 困 惑 了 ！ # 糾 正 他 們 的 道 路 ， 別 讓 他 們 走 到 地 雷 上 hero . moveXY ( 11 , 36 )…" at bounding box center [1258, 320] width 215 height 562
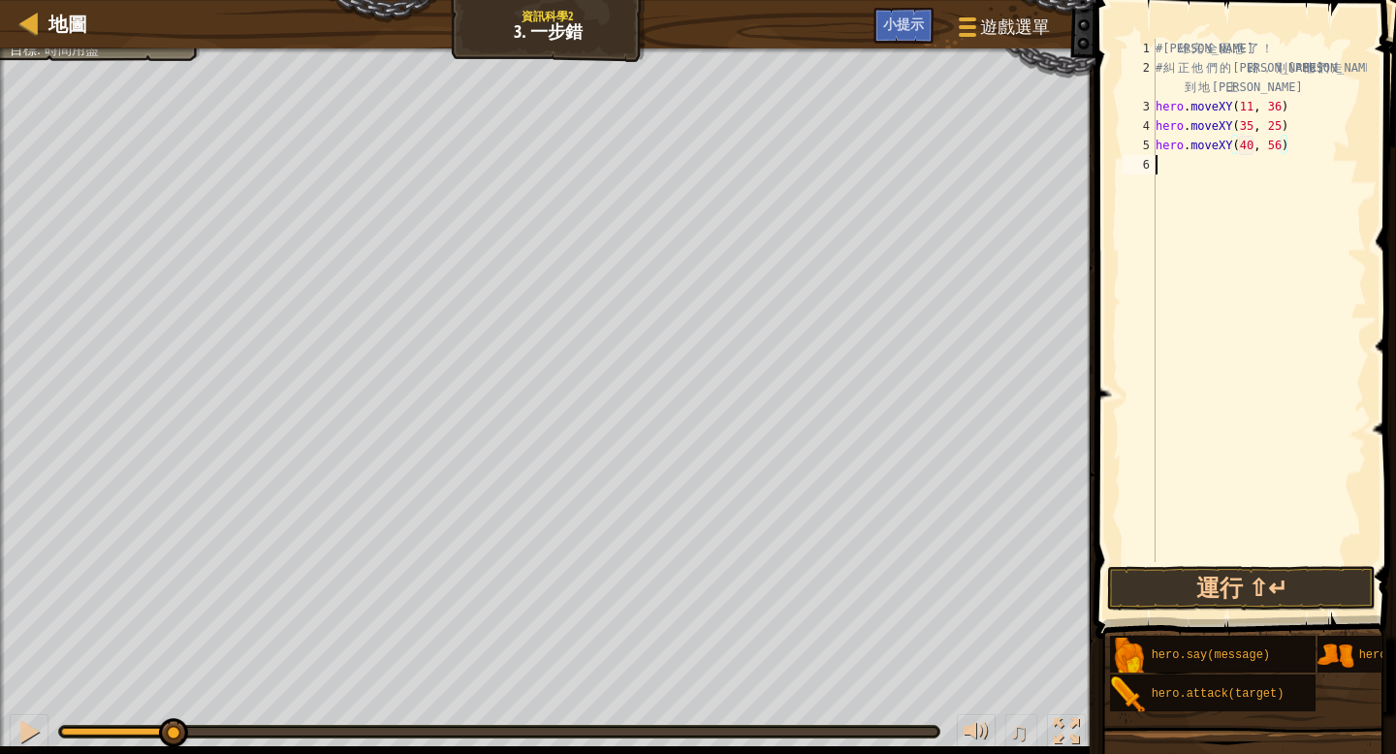
scroll to position [9, 0]
click at [1153, 176] on div "hero. m oveXY 按 Enter" at bounding box center [1211, 211] width 366 height 70
click at [1276, 163] on div "# 英 雄 完 全 困 惑 了 ！ # 糾 正 他 們 的 道 路 ， 別 讓 他 們 走 到 地 雷 上 hero . moveXY ( 11 , 36 )…" at bounding box center [1258, 320] width 215 height 562
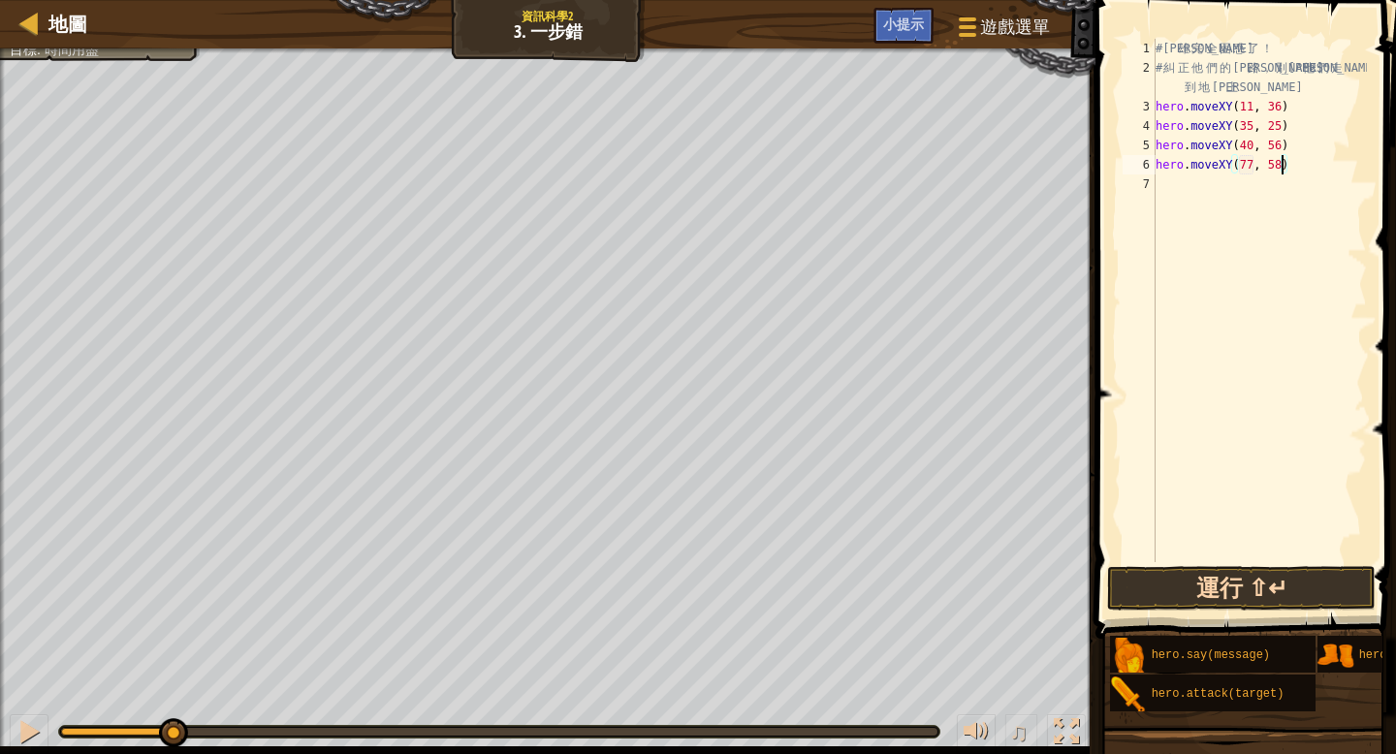
type textarea "hero.moveXY(77, 58)"
drag, startPoint x: 1294, startPoint y: 589, endPoint x: 1302, endPoint y: 597, distance: 11.0
click at [1294, 589] on button "運行 ⇧↵" at bounding box center [1241, 588] width 268 height 45
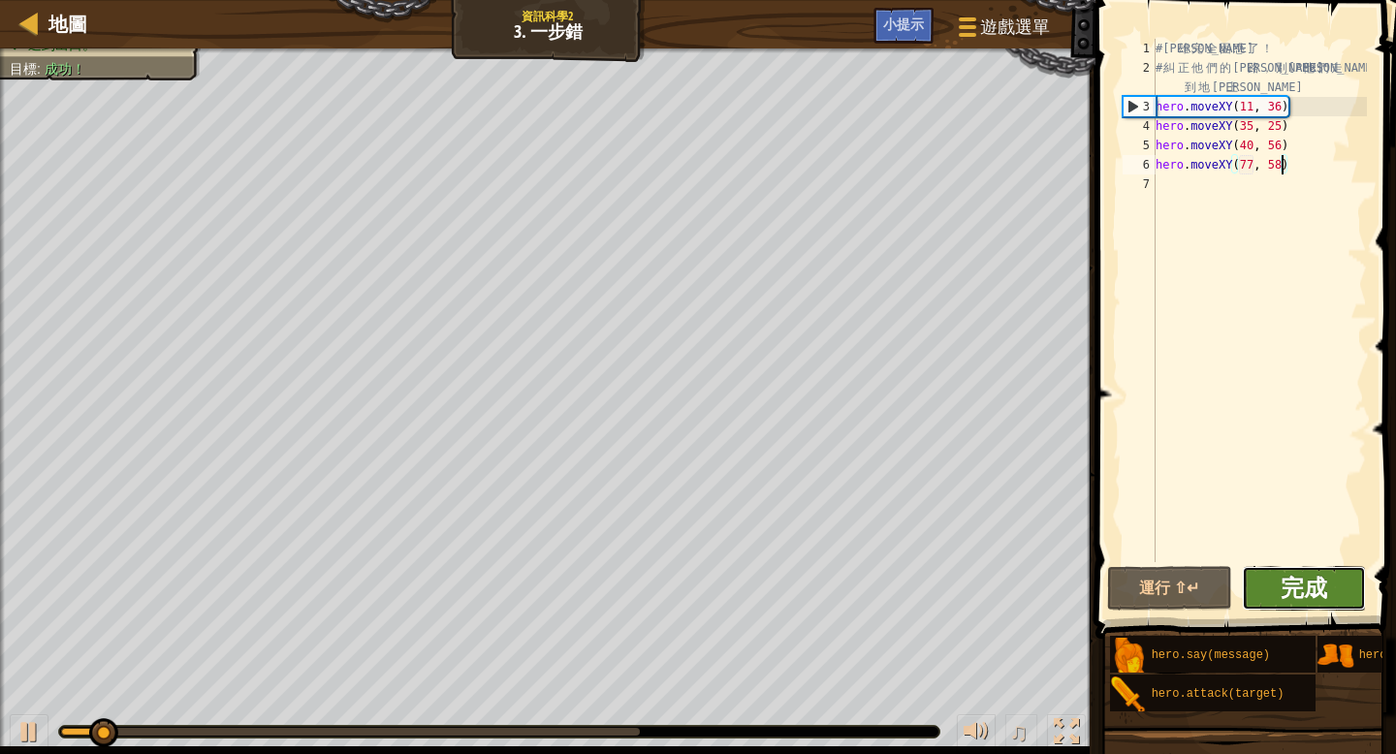
click at [1318, 583] on span "完成" at bounding box center [1303, 587] width 47 height 31
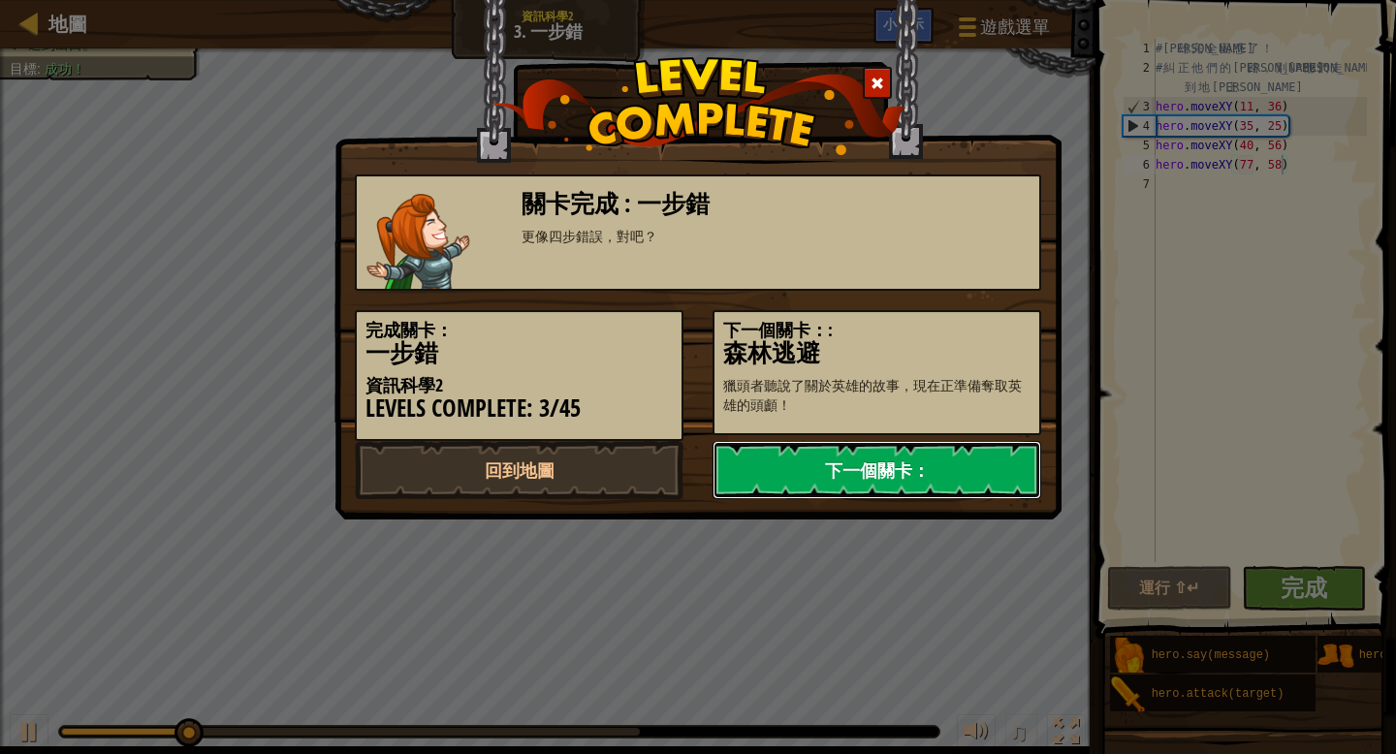
click at [929, 481] on link "下一個關卡：" at bounding box center [876, 470] width 329 height 58
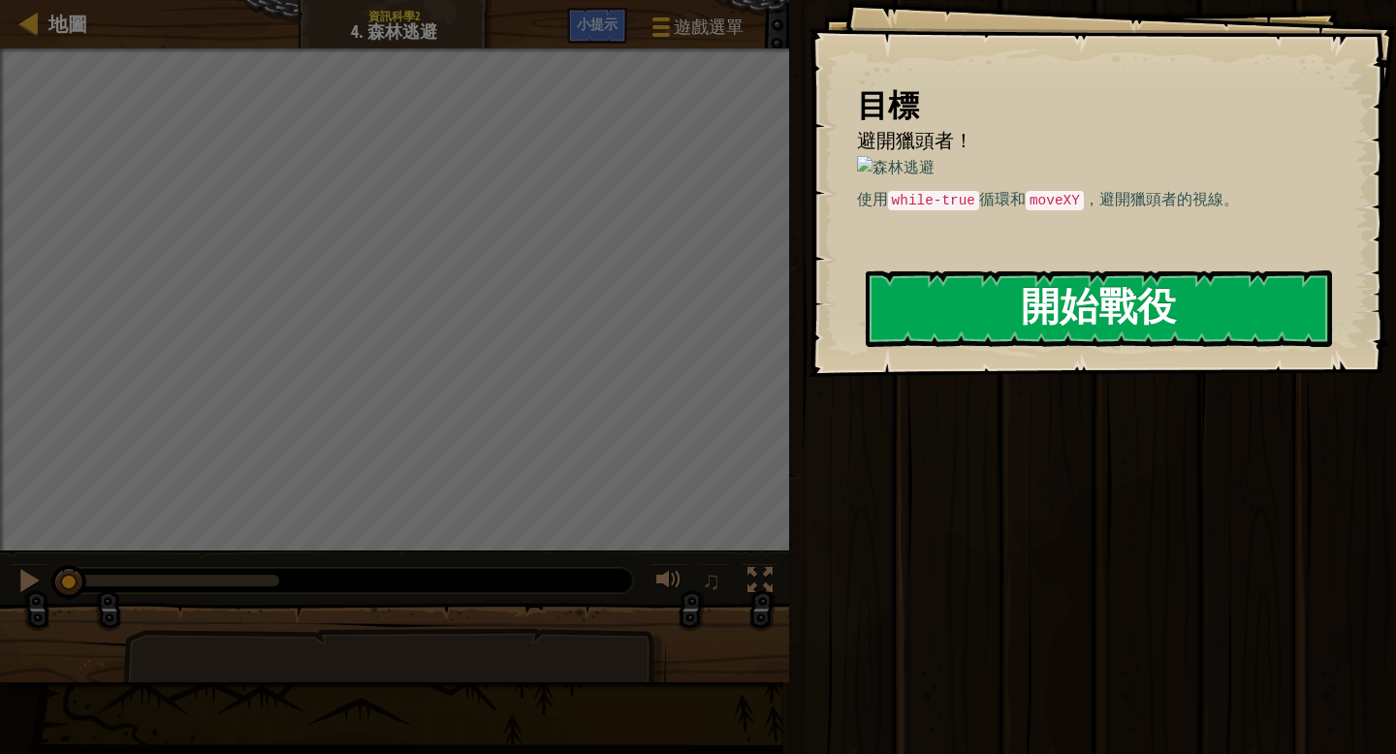
click at [985, 311] on button "開始戰役" at bounding box center [1099, 308] width 466 height 77
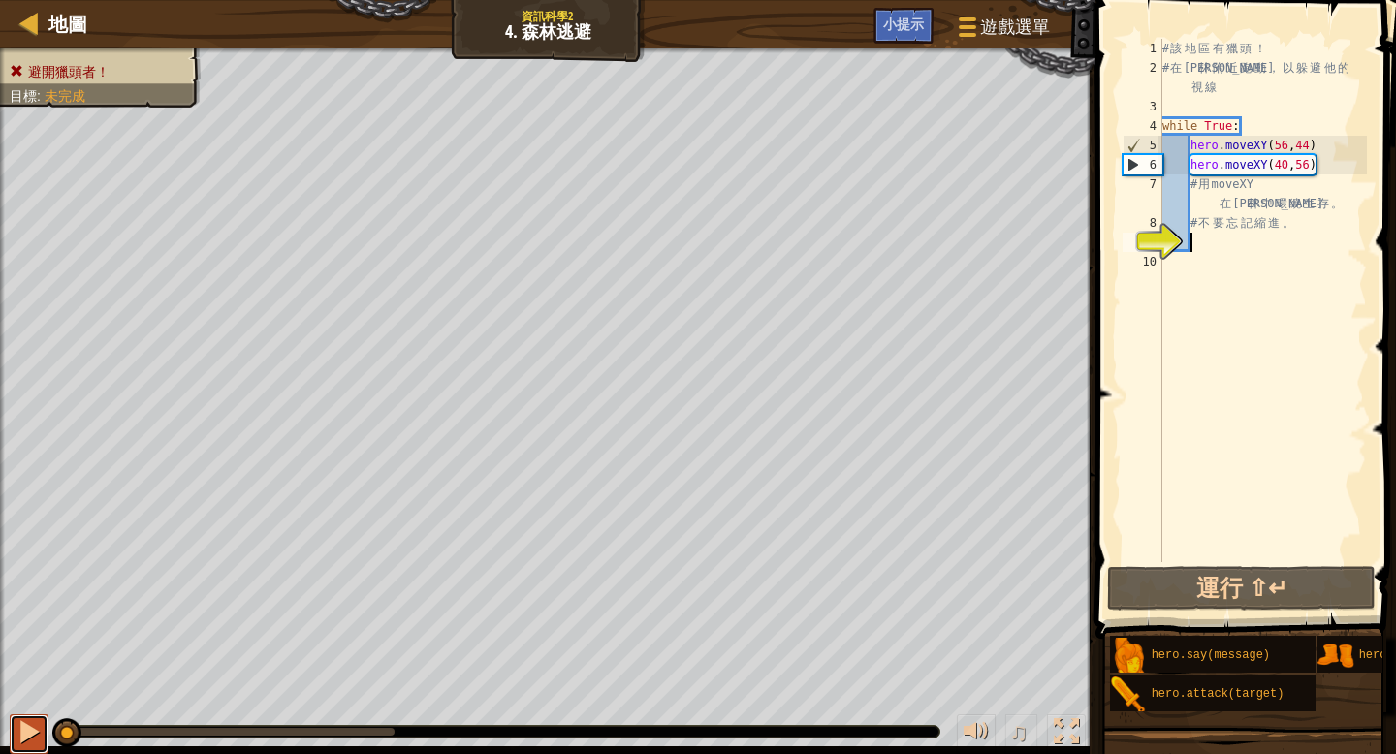
click at [34, 719] on div at bounding box center [28, 731] width 25 height 25
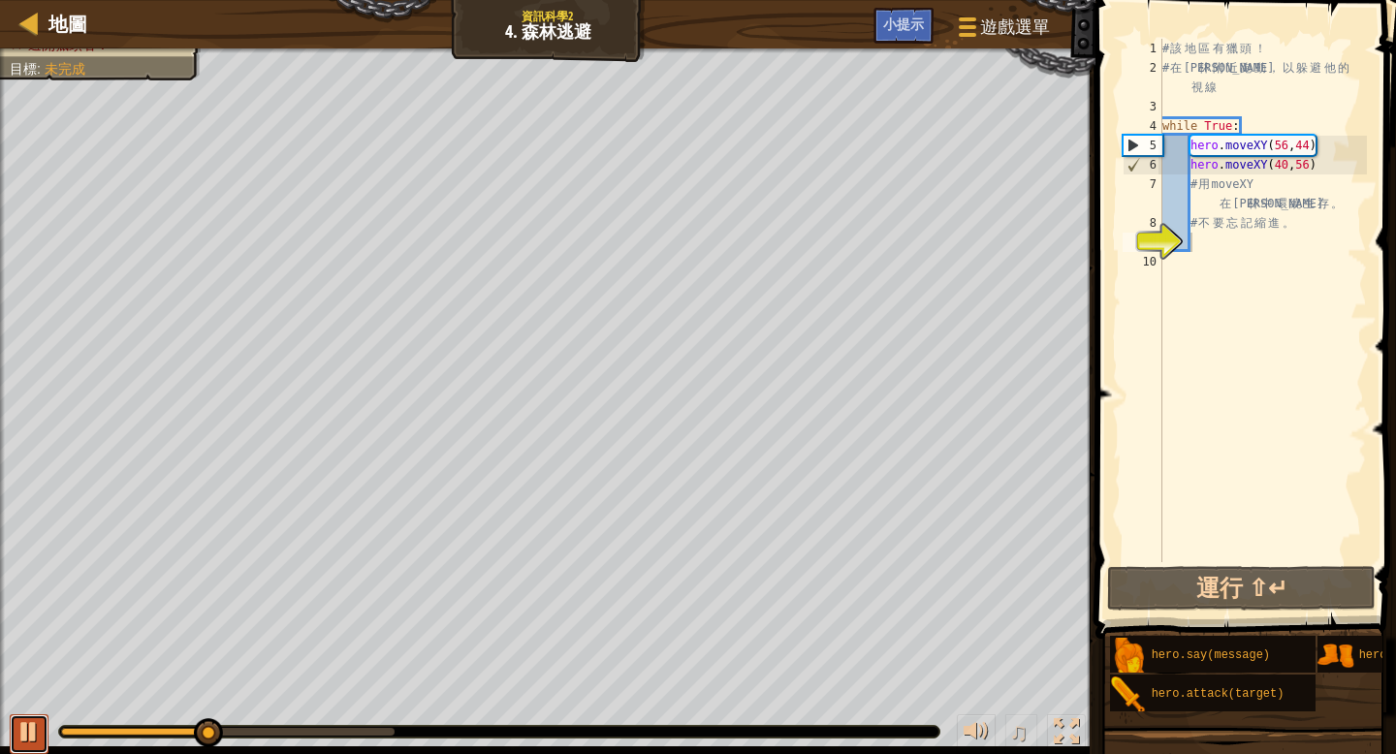
click at [47, 730] on button at bounding box center [29, 734] width 39 height 40
drag, startPoint x: 1196, startPoint y: 142, endPoint x: 1347, endPoint y: 161, distance: 152.4
click at [1347, 161] on div "# 該 地 區 有 獵 頭 ！ # 在 森 林 附 近 跑 動 ， 以 躲 避 他 的 視 線 while True : hero . moveXY ( 56…" at bounding box center [1262, 320] width 208 height 562
type textarea "hero.moveXY(56,44) hero.moveXY(40,56)"
drag, startPoint x: 1192, startPoint y: 142, endPoint x: 1314, endPoint y: 168, distance: 124.7
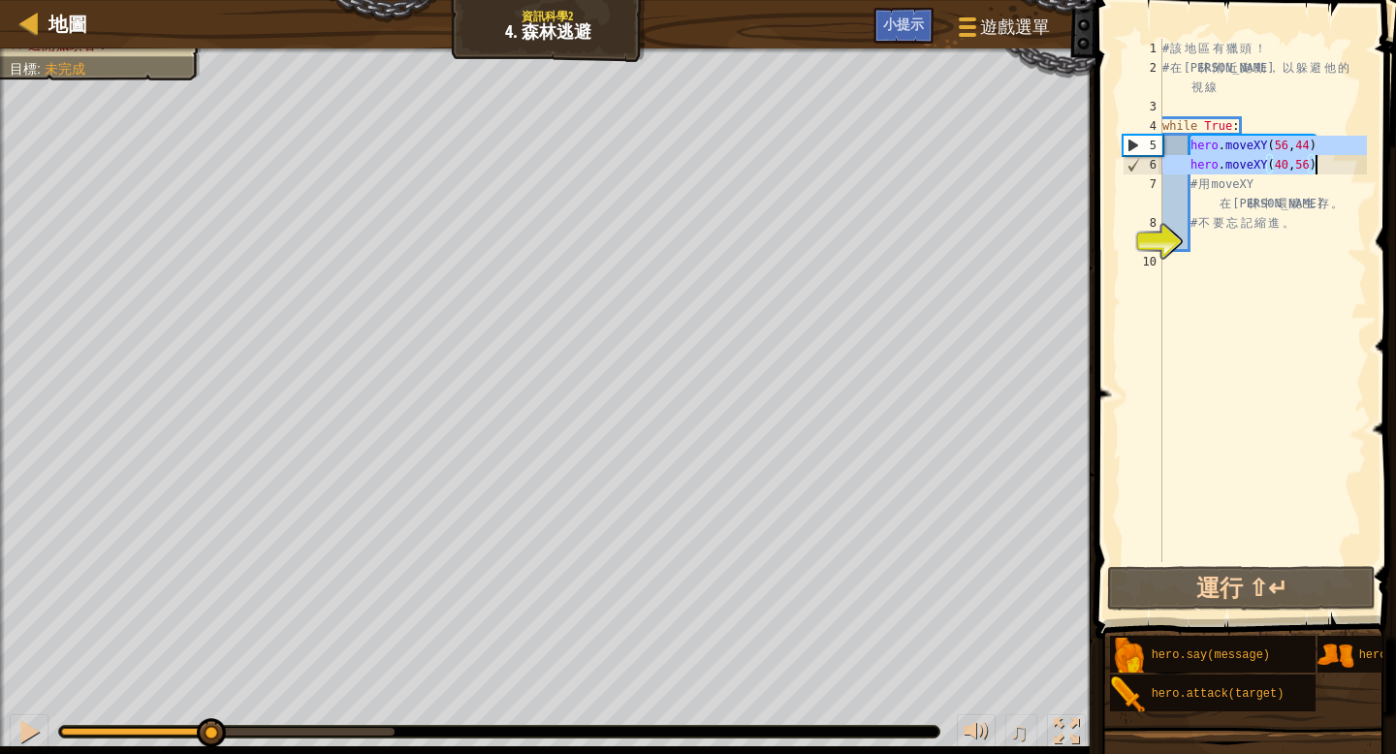
click at [1314, 168] on div "# 該 地 區 有 獵 頭 ！ # 在 森 林 附 近 跑 動 ， 以 躲 避 他 的 視 線 while True : hero . moveXY ( 56…" at bounding box center [1262, 320] width 208 height 562
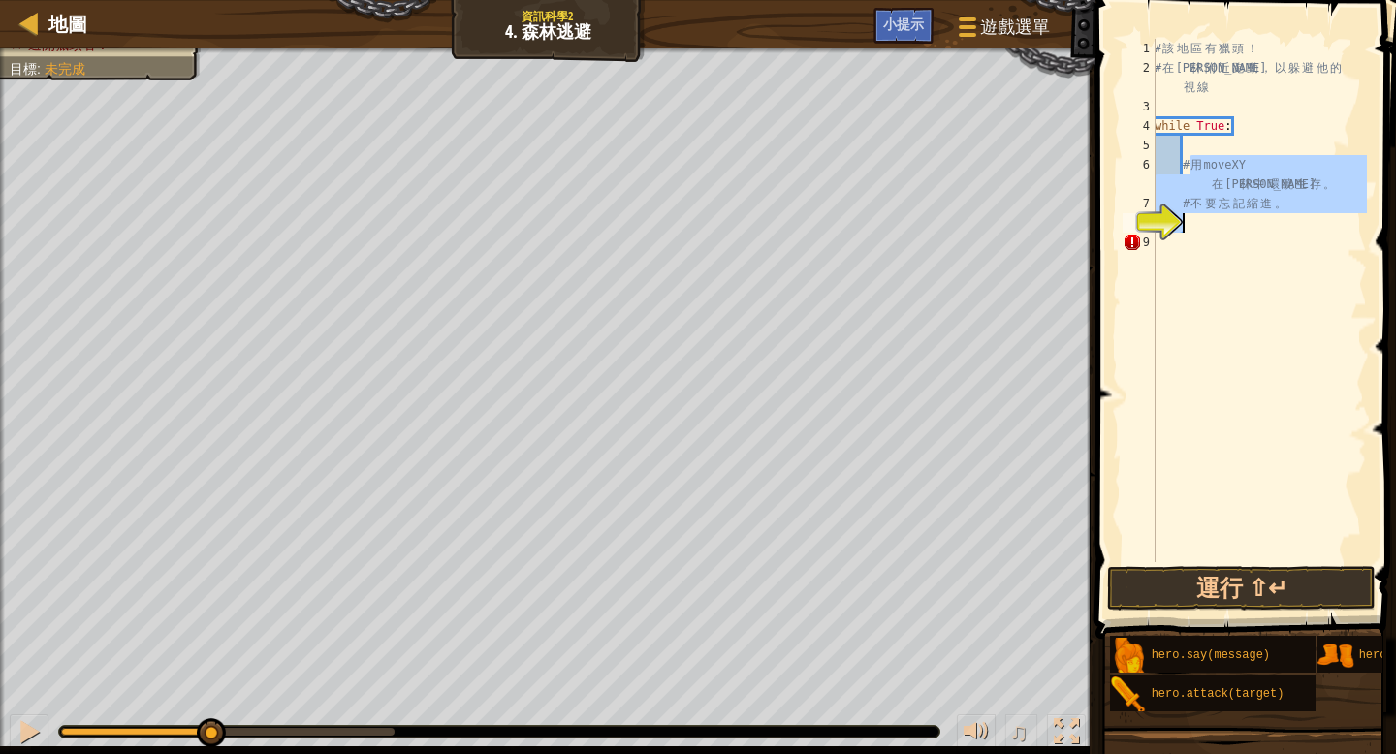
drag, startPoint x: 1187, startPoint y: 169, endPoint x: 1296, endPoint y: 214, distance: 117.7
click at [1296, 214] on div "# 該 地 區 有 獵 頭 ！ # 在 森 林 附 近 跑 動 ， 以 躲 避 他 的 視 線 while True : # 用 moveXY 在 森 林 中…" at bounding box center [1259, 320] width 216 height 562
type textarea "#"
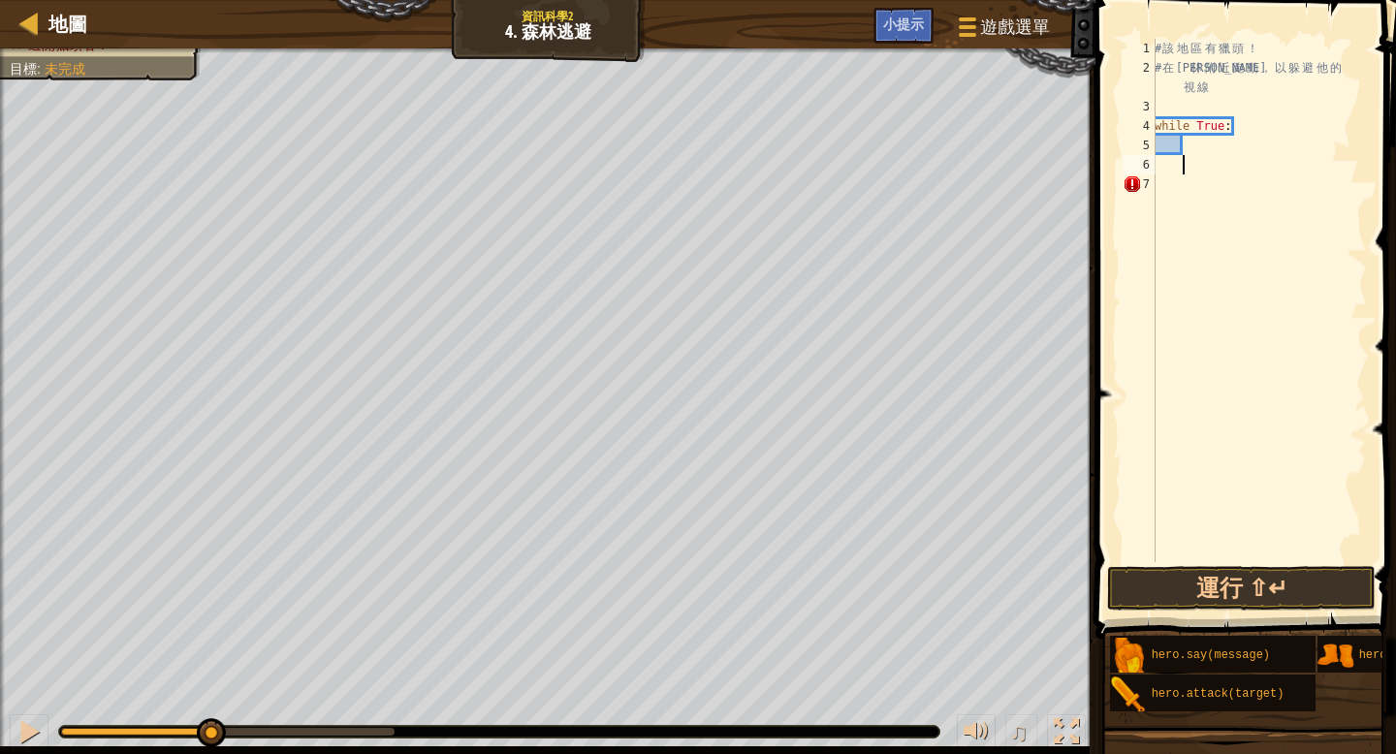
click at [1164, 183] on div "# 該 地 區 有 獵 頭 ！ # 在 森 林 附 近 跑 動 ， 以 躲 避 他 的 視 線 while True :" at bounding box center [1259, 320] width 216 height 562
click at [1192, 142] on div "# 該 地 區 有 獵 頭 ！ # 在 森 林 附 近 跑 動 ， 以 躲 避 他 的 視 線 while True :" at bounding box center [1259, 320] width 216 height 562
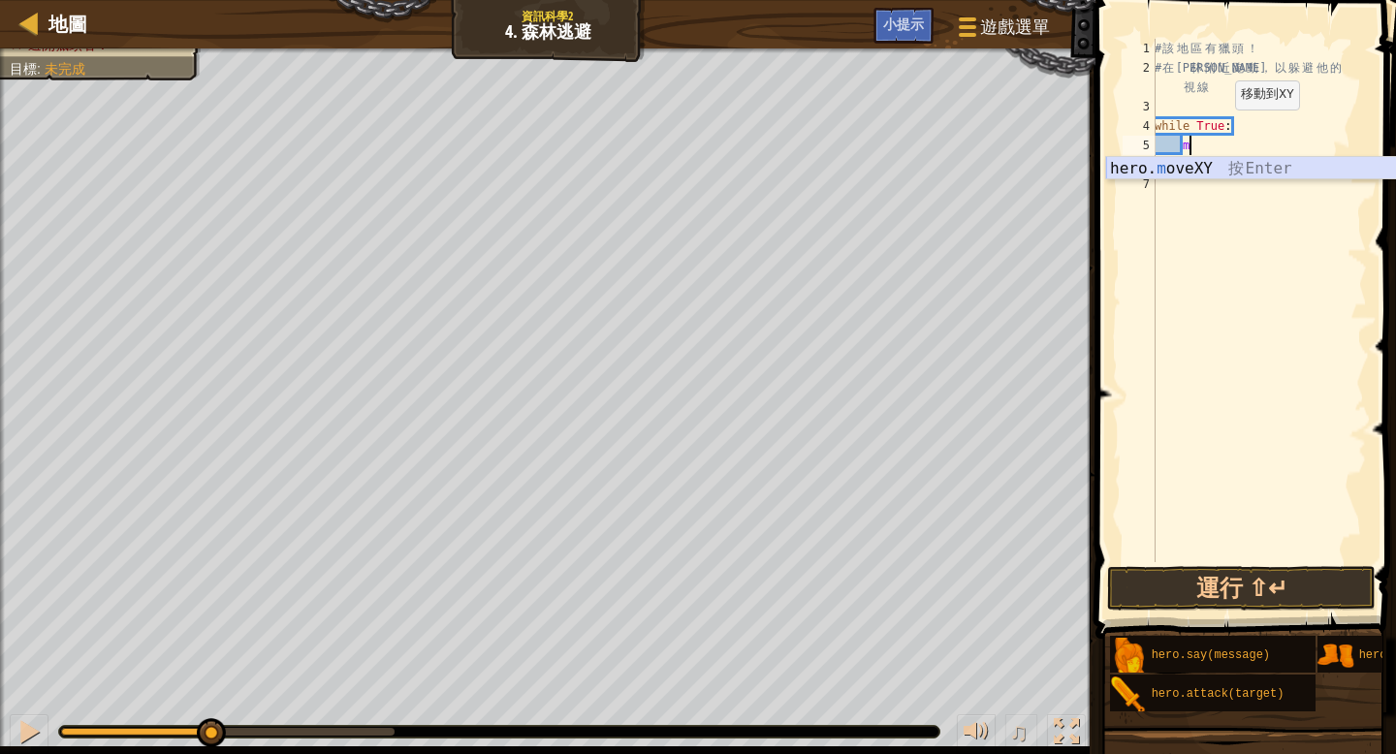
click at [1296, 170] on div "hero. m oveXY 按 Enter" at bounding box center [1289, 192] width 366 height 70
type textarea "hero.moveXY(x, y)"
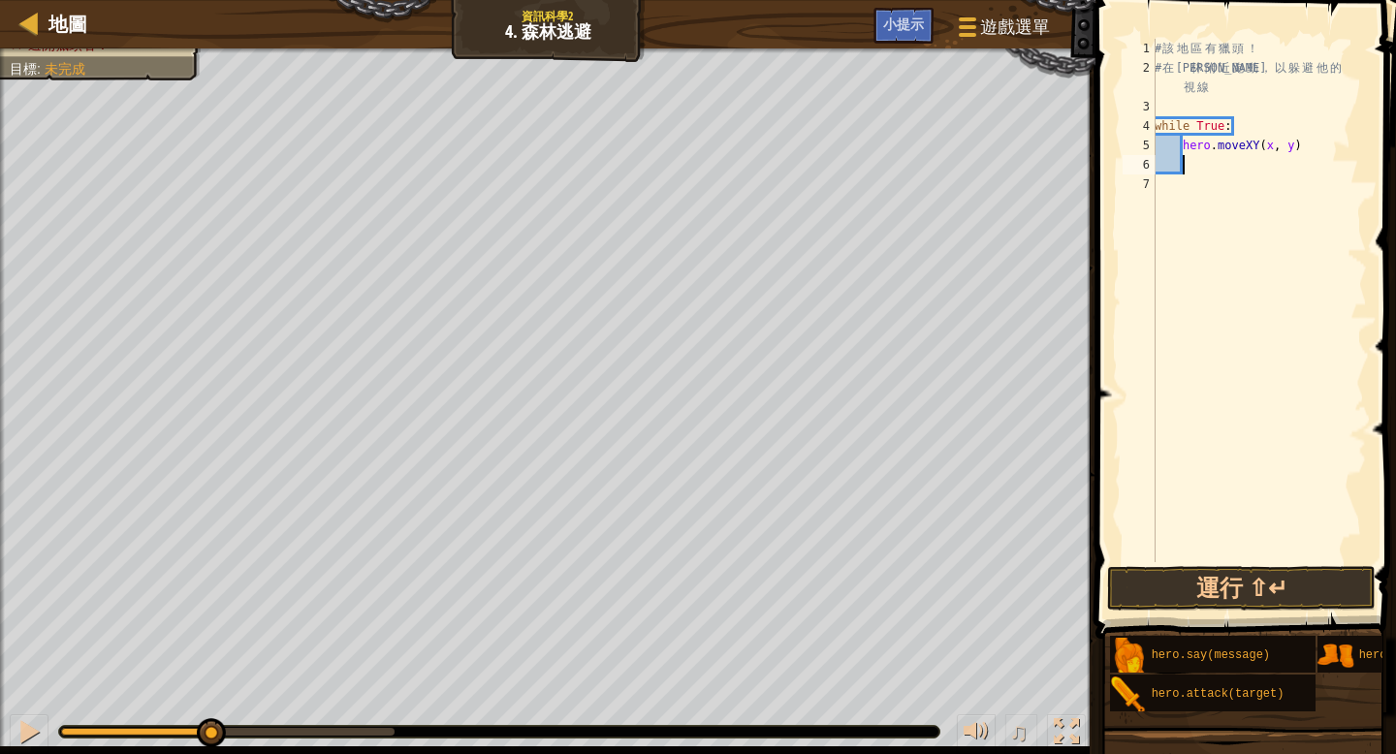
click at [1195, 173] on div "# 該 地 區 有 獵 頭 ！ # 在 森 林 附 近 跑 動 ， 以 躲 避 他 的 視 線 while True : hero . moveXY ( x …" at bounding box center [1259, 320] width 216 height 562
click at [1168, 188] on div "hero. m oveXY 按 Enter" at bounding box center [1211, 211] width 366 height 70
click at [1275, 146] on div "# 該 地 區 有 獵 頭 ！ # 在 森 林 附 近 跑 動 ， 以 躲 避 他 的 視 線 while True : hero . moveXY ( x …" at bounding box center [1259, 320] width 216 height 562
click at [1304, 150] on div "# 該 地 區 有 獵 頭 ！ # 在 森 林 附 近 跑 動 ， 以 躲 避 他 的 視 線 while True : hero . moveXY ( 40…" at bounding box center [1259, 320] width 216 height 562
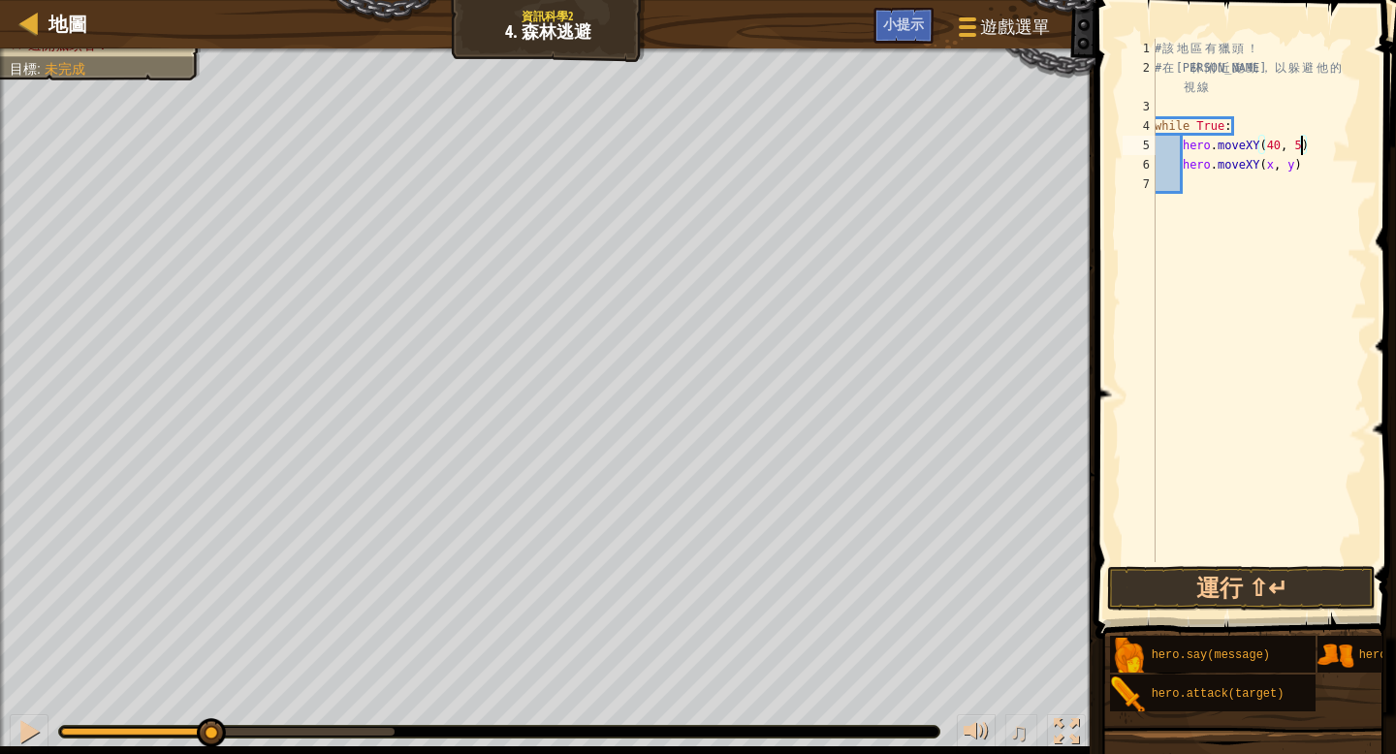
scroll to position [9, 13]
click at [1272, 164] on div "# 該 地 區 有 獵 頭 ！ # 在 森 林 附 近 跑 動 ， 以 躲 避 他 的 視 線 while True : hero . moveXY ( 40…" at bounding box center [1259, 320] width 216 height 562
click at [1302, 168] on div "# 該 地 區 有 獵 頭 ！ # 在 森 林 附 近 跑 動 ， 以 躲 避 他 的 視 線 while True : hero . moveXY ( 40…" at bounding box center [1259, 320] width 216 height 562
type textarea "hero.moveXY(24, 44)"
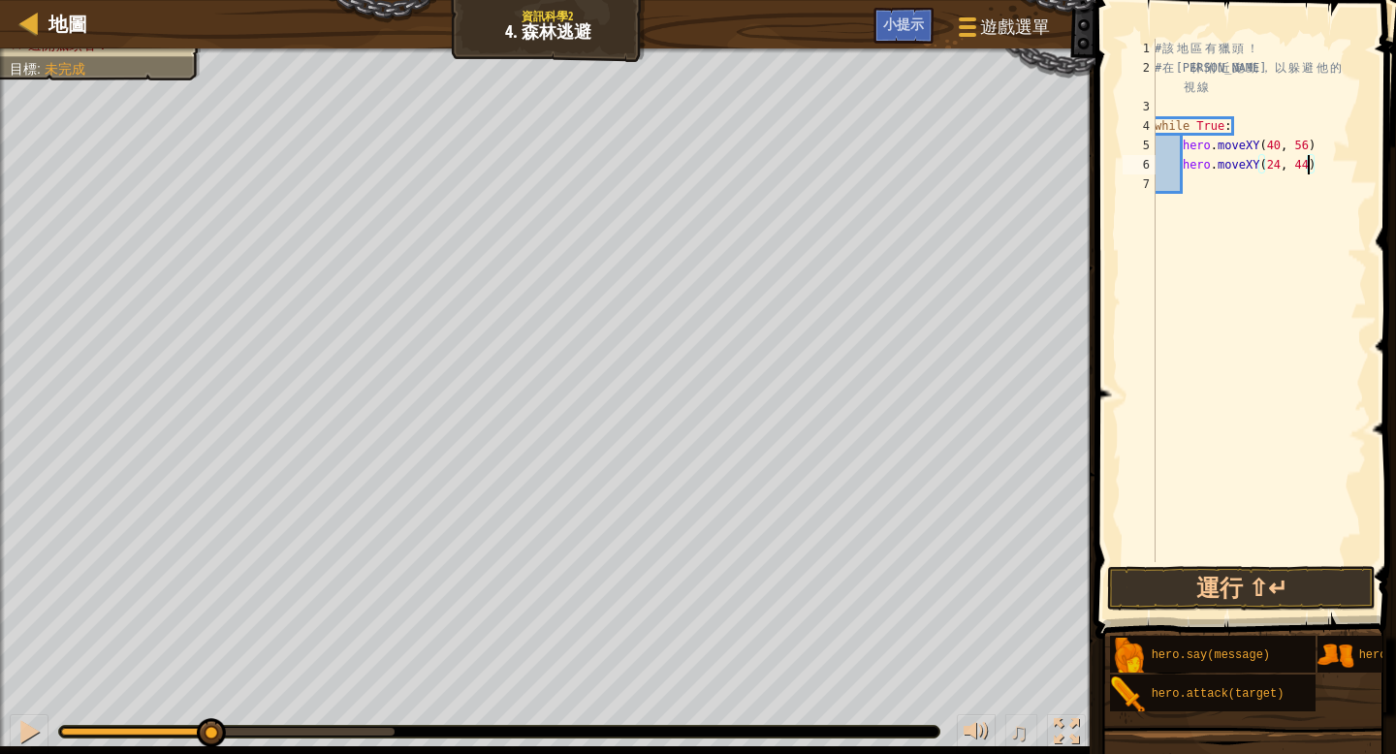
scroll to position [9, 13]
click at [1194, 189] on div "# 該 地 區 有 獵 頭 ！ # 在 森 林 附 近 跑 動 ， 以 躲 避 他 的 視 線 while True : hero . moveXY ( 40…" at bounding box center [1259, 320] width 216 height 562
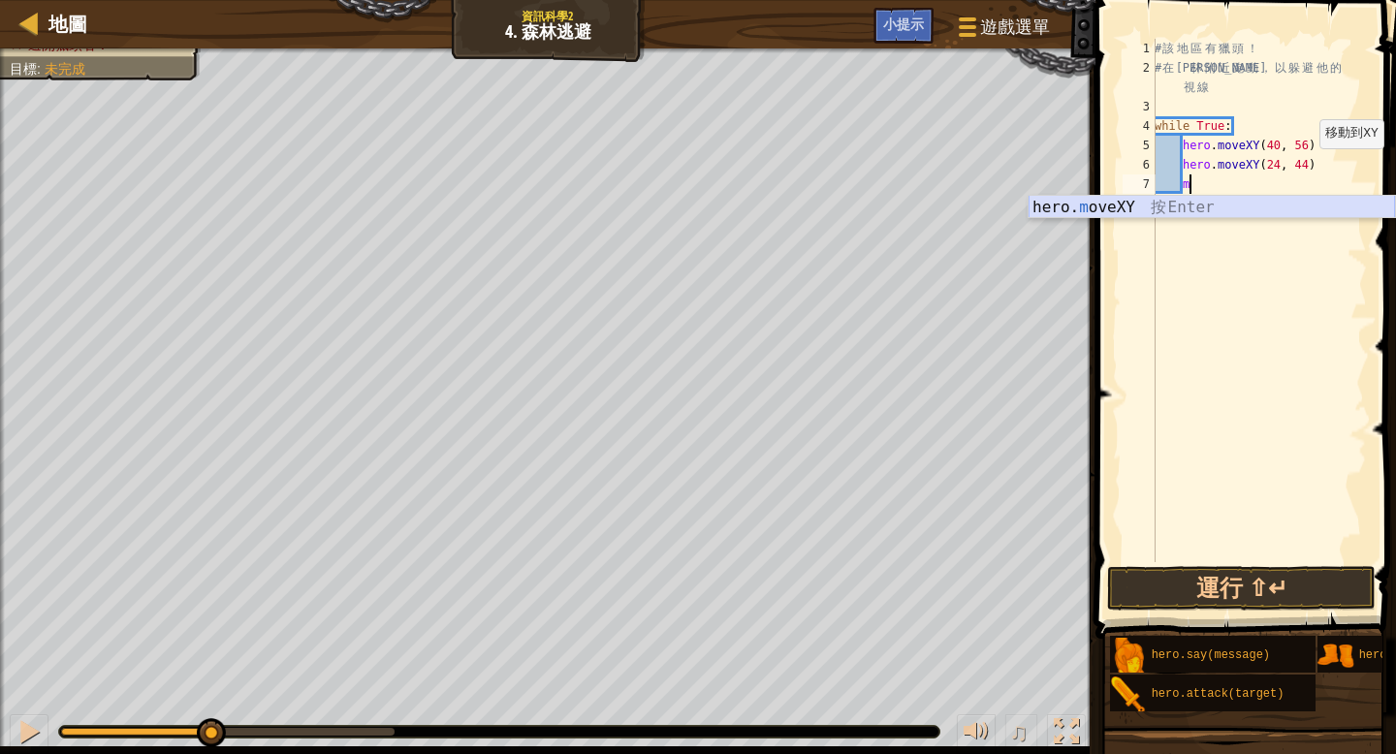
click at [1146, 201] on div "hero. m oveXY 按 Enter" at bounding box center [1211, 231] width 366 height 70
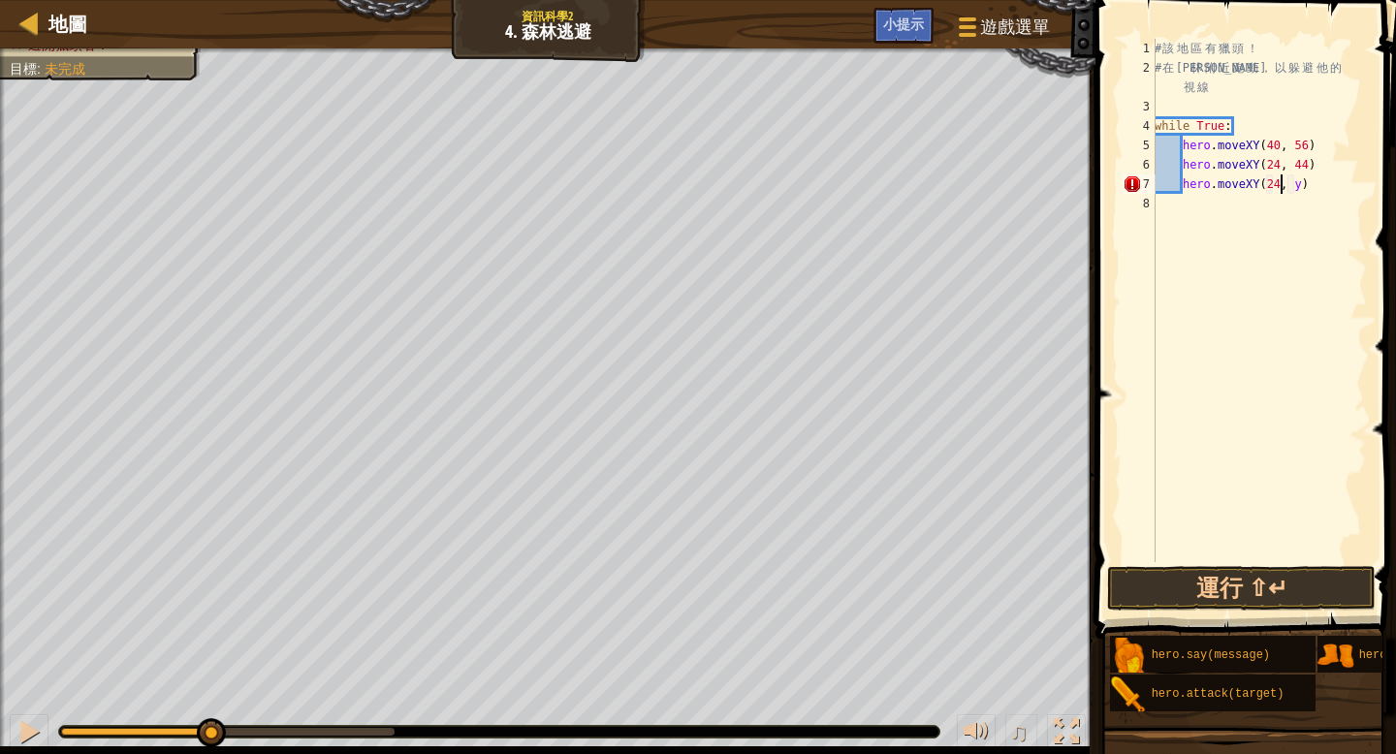
scroll to position [9, 11]
click at [1304, 184] on div "# 該 地 區 有 獵 頭 ！ # 在 森 林 附 近 跑 動 ， 以 躲 避 他 的 視 線 while True : hero . moveXY ( 40…" at bounding box center [1259, 320] width 216 height 562
type textarea "hero.moveXY(24, 24)"
click at [1186, 201] on div "# 該 地 區 有 獵 頭 ！ # 在 森 林 附 近 跑 動 ， 以 躲 避 他 的 視 線 while True : hero . moveXY ( 40…" at bounding box center [1259, 320] width 216 height 562
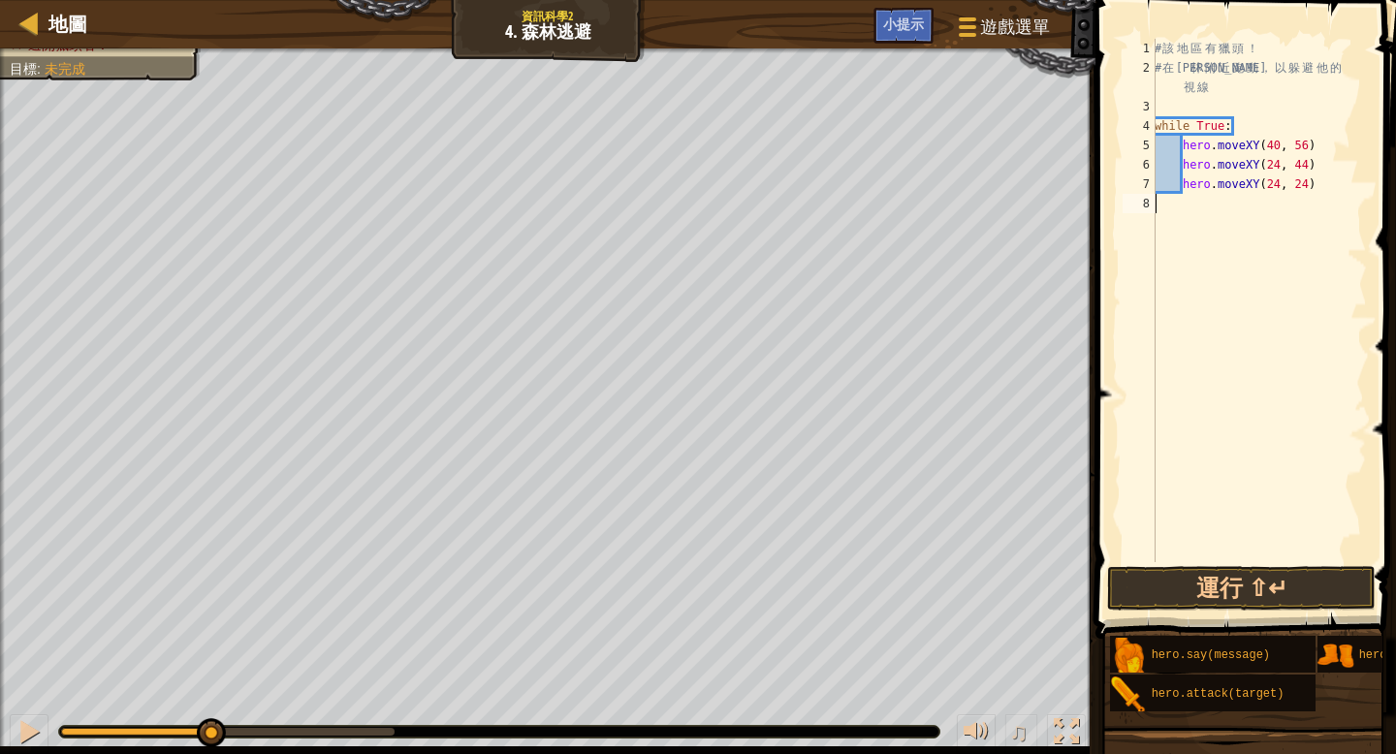
scroll to position [9, 0]
click at [1189, 201] on div "# 該 地 區 有 獵 頭 ！ # 在 森 林 附 近 跑 動 ， 以 躲 避 他 的 視 線 while True : hero . moveXY ( 40…" at bounding box center [1259, 320] width 216 height 562
click at [1260, 598] on button "運行 ⇧↵" at bounding box center [1241, 588] width 268 height 45
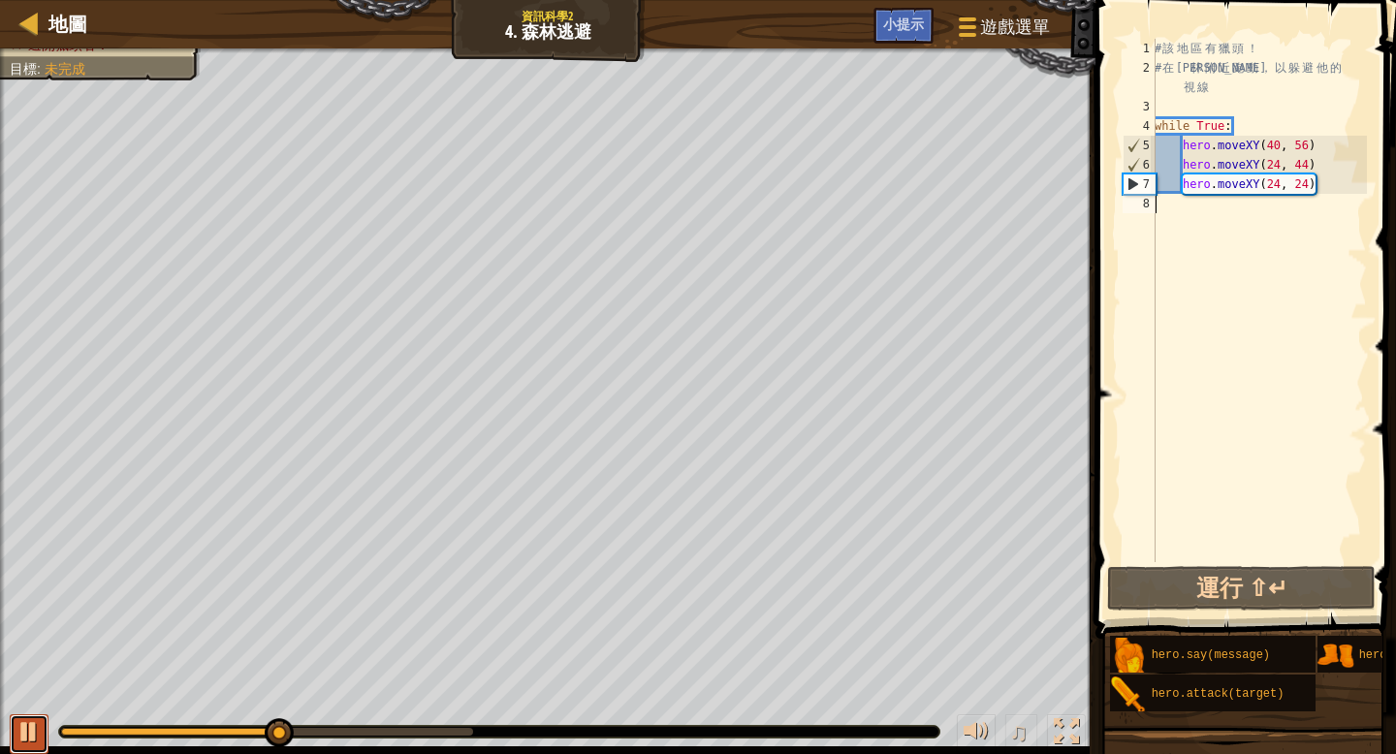
click at [35, 737] on div at bounding box center [28, 731] width 25 height 25
click at [1184, 208] on div "# 該 地 區 有 獵 頭 ！ # 在 森 林 附 近 跑 動 ， 以 躲 避 他 的 視 線 while True : hero . moveXY ( 40…" at bounding box center [1259, 320] width 216 height 562
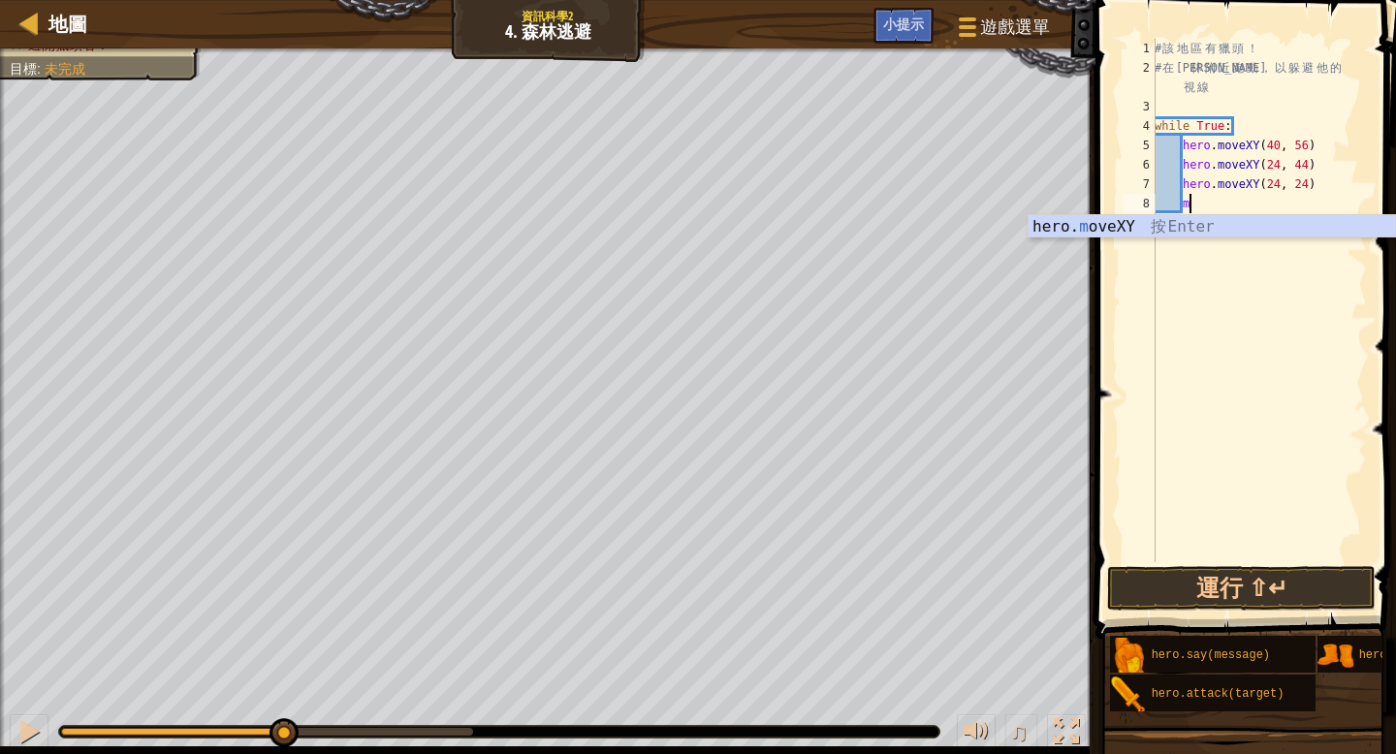
scroll to position [9, 2]
click at [1179, 223] on div "hero. m oveXY 按 Enter" at bounding box center [1211, 250] width 366 height 70
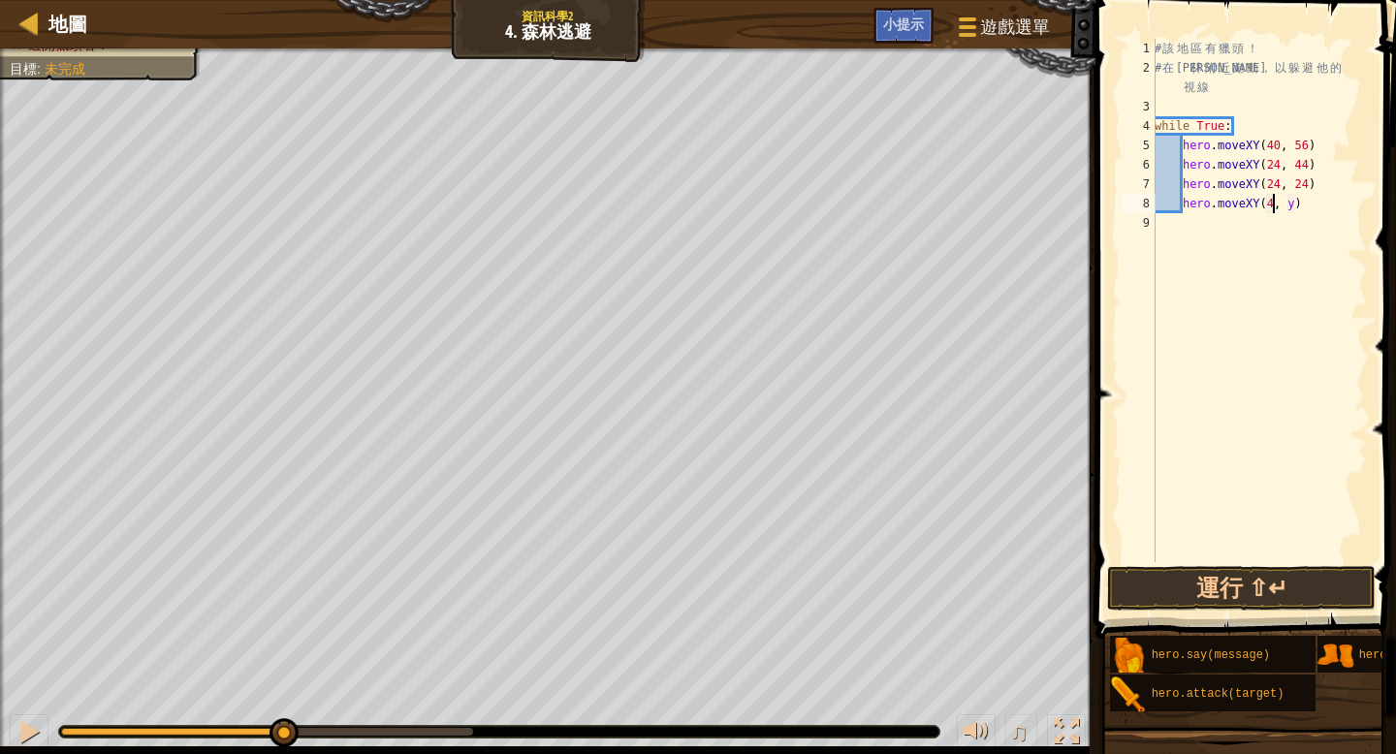
scroll to position [9, 11]
click at [1308, 206] on div "# 該 地 區 有 獵 頭 ！ # 在 森 林 附 近 跑 動 ， 以 躲 避 他 的 視 線 while True : hero . moveXY ( 40…" at bounding box center [1259, 320] width 216 height 562
click at [1301, 205] on div "# 該 地 區 有 獵 頭 ！ # 在 森 林 附 近 跑 動 ， 以 躲 避 他 的 視 線 while True : hero . moveXY ( 40…" at bounding box center [1259, 320] width 216 height 562
type textarea "hero.moveXY(40, 12)"
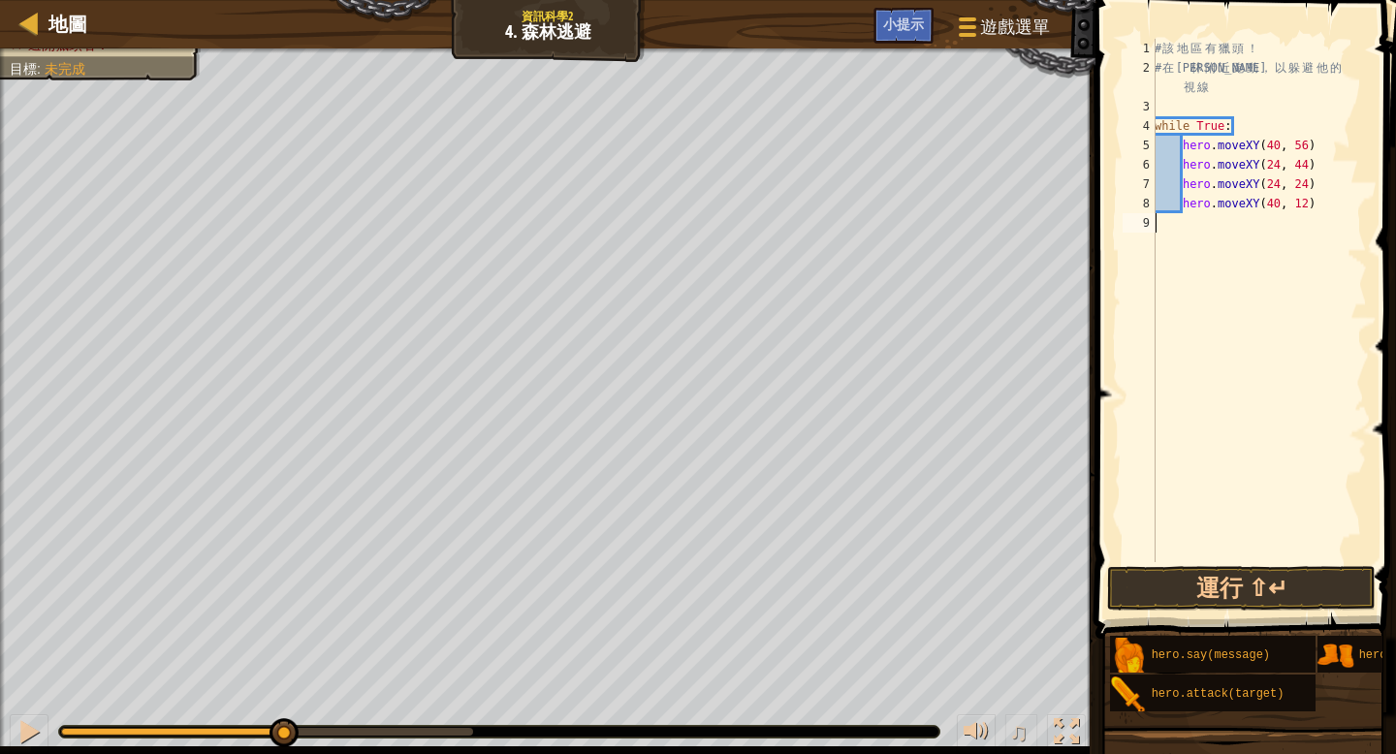
click at [1164, 227] on div "# 該 地 區 有 獵 頭 ！ # 在 森 林 附 近 跑 動 ， 以 躲 避 他 的 視 線 while True : hero . moveXY ( 40…" at bounding box center [1259, 320] width 216 height 562
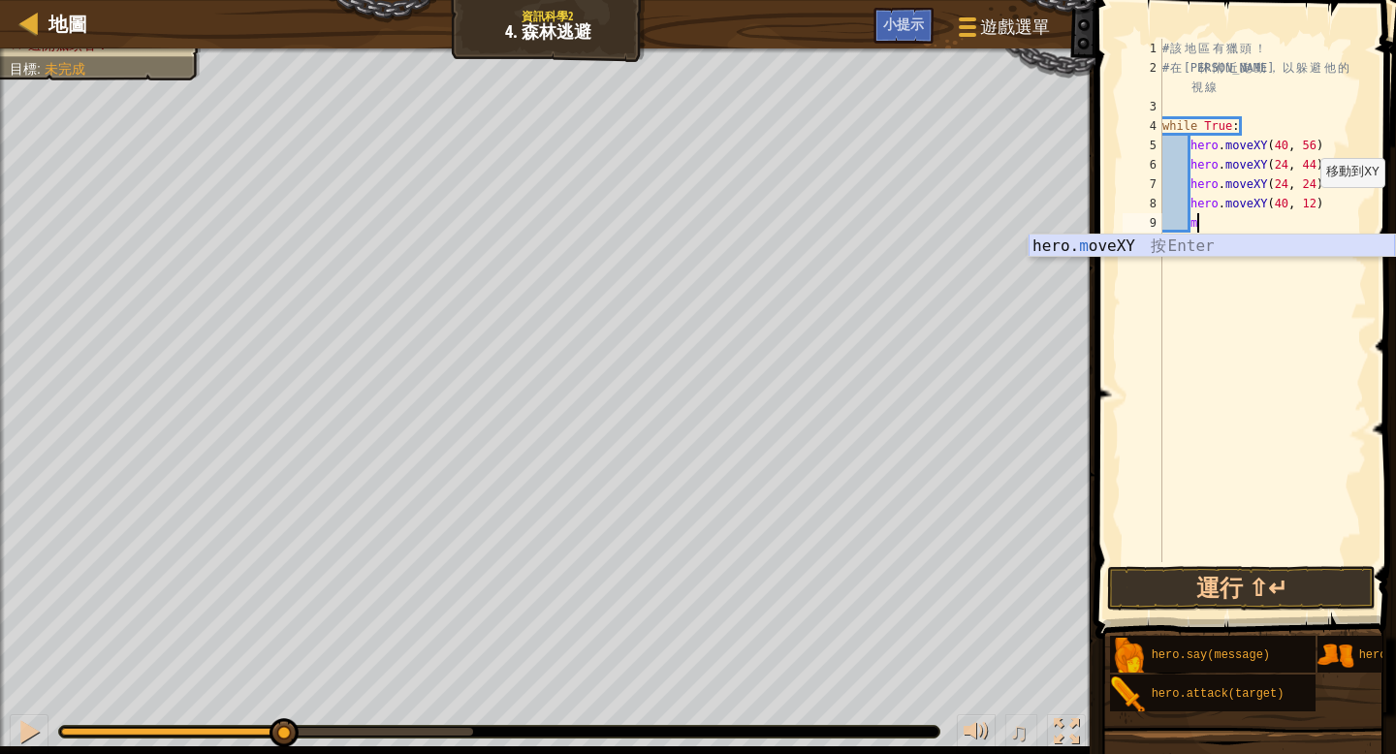
click at [1243, 248] on div "hero. m oveXY 按 Enter" at bounding box center [1211, 270] width 366 height 70
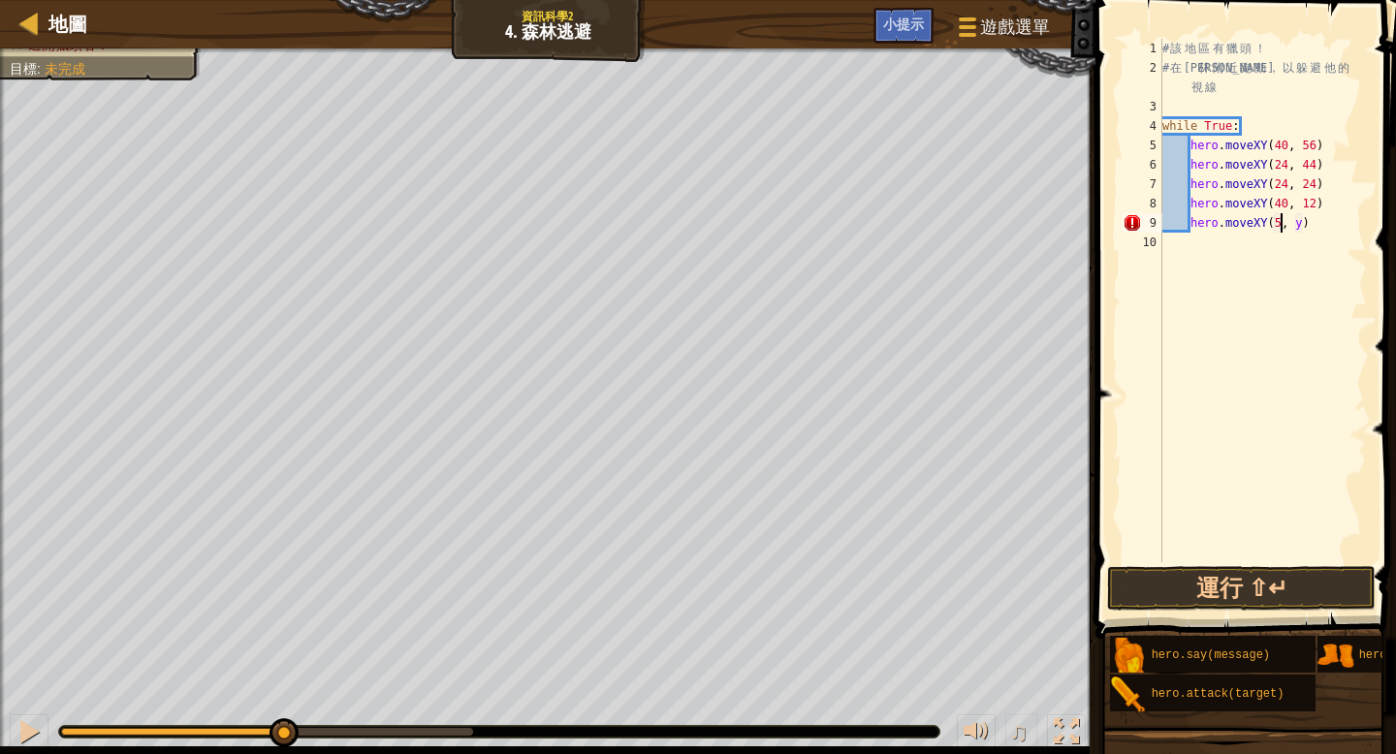
scroll to position [9, 11]
click at [1311, 222] on div "# 該 地 區 有 獵 頭 ！ # 在 森 林 附 近 跑 動 ， 以 躲 避 他 的 視 線 while True : hero . moveXY ( 40…" at bounding box center [1262, 320] width 209 height 562
type textarea "hero.moveXY(56, 24)"
click at [1278, 589] on button "運行 ⇧↵" at bounding box center [1241, 588] width 268 height 45
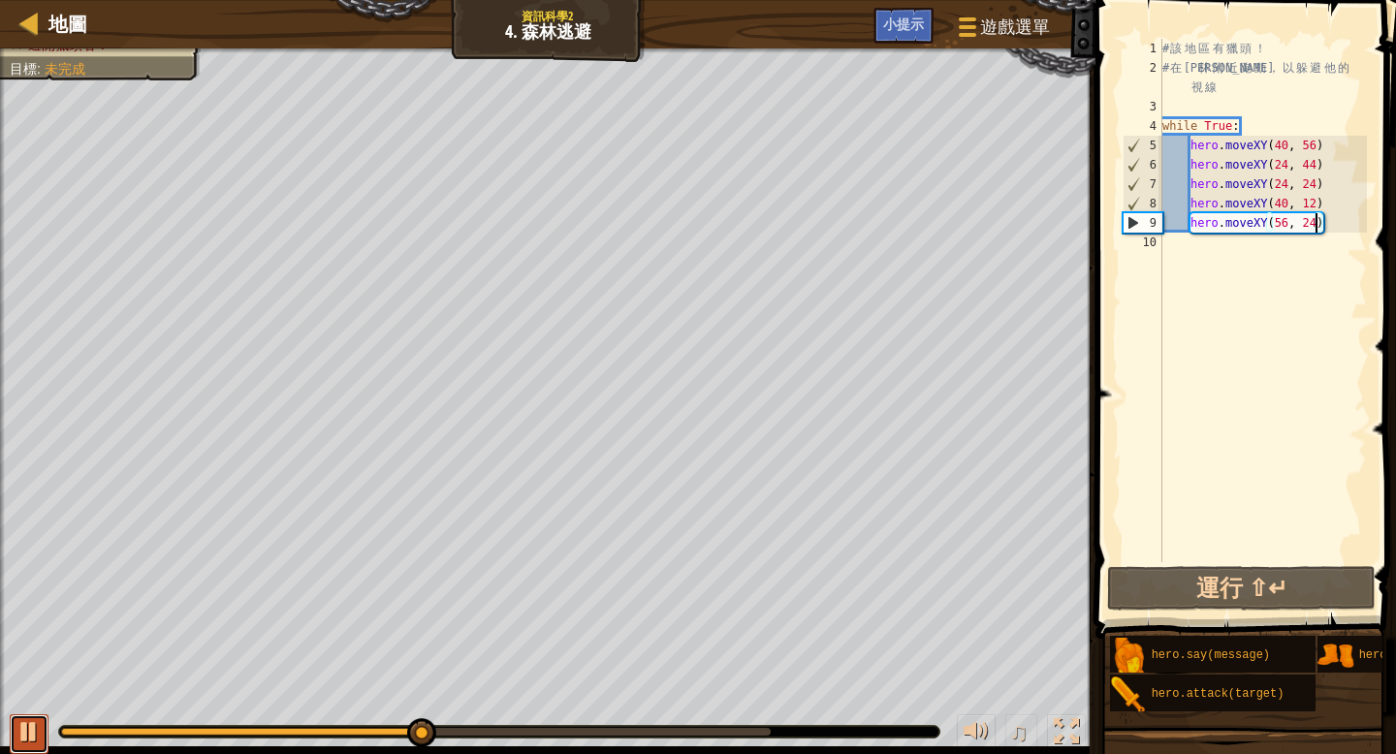
click at [15, 737] on button at bounding box center [29, 734] width 39 height 40
click at [1175, 246] on div "# 該 地 區 有 獵 頭 ！ # 在 森 林 附 近 跑 動 ， 以 躲 避 他 的 視 線 while True : hero . moveXY ( 40…" at bounding box center [1262, 320] width 209 height 562
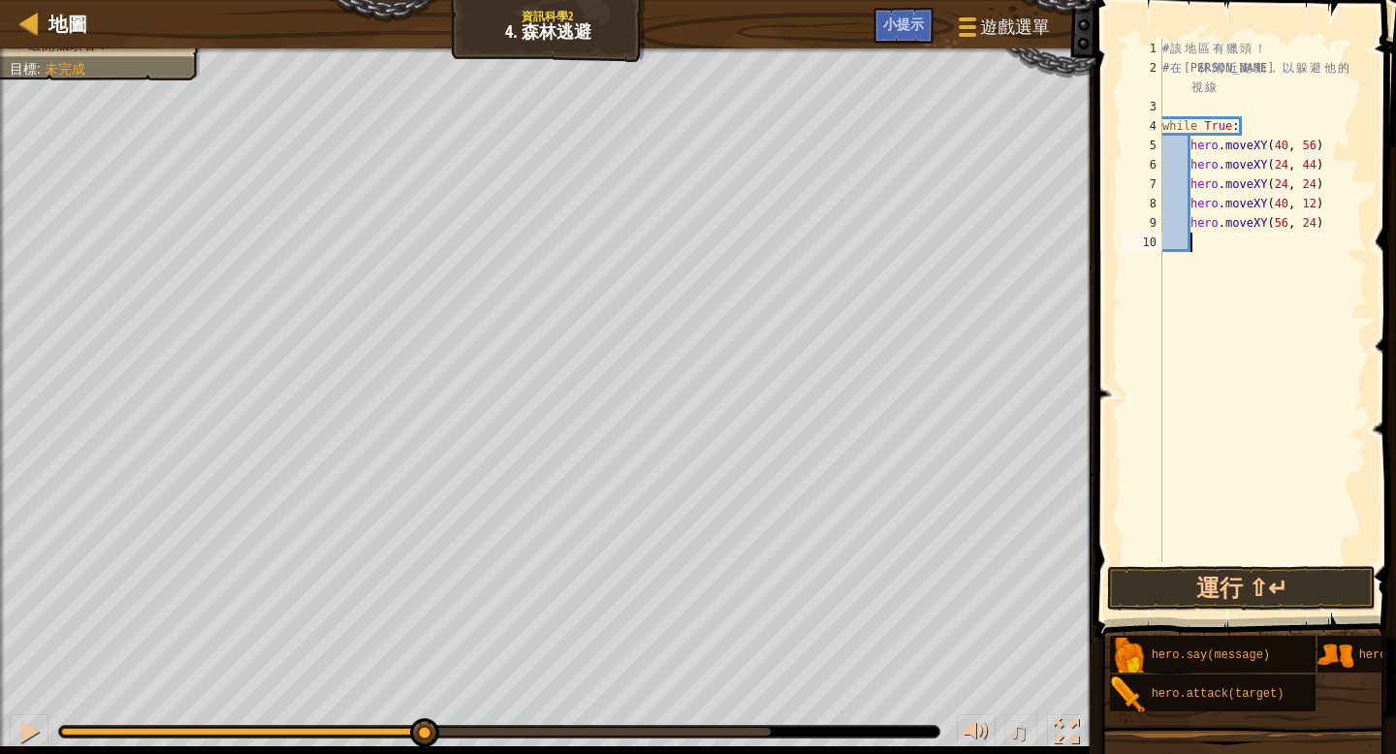
scroll to position [9, 2]
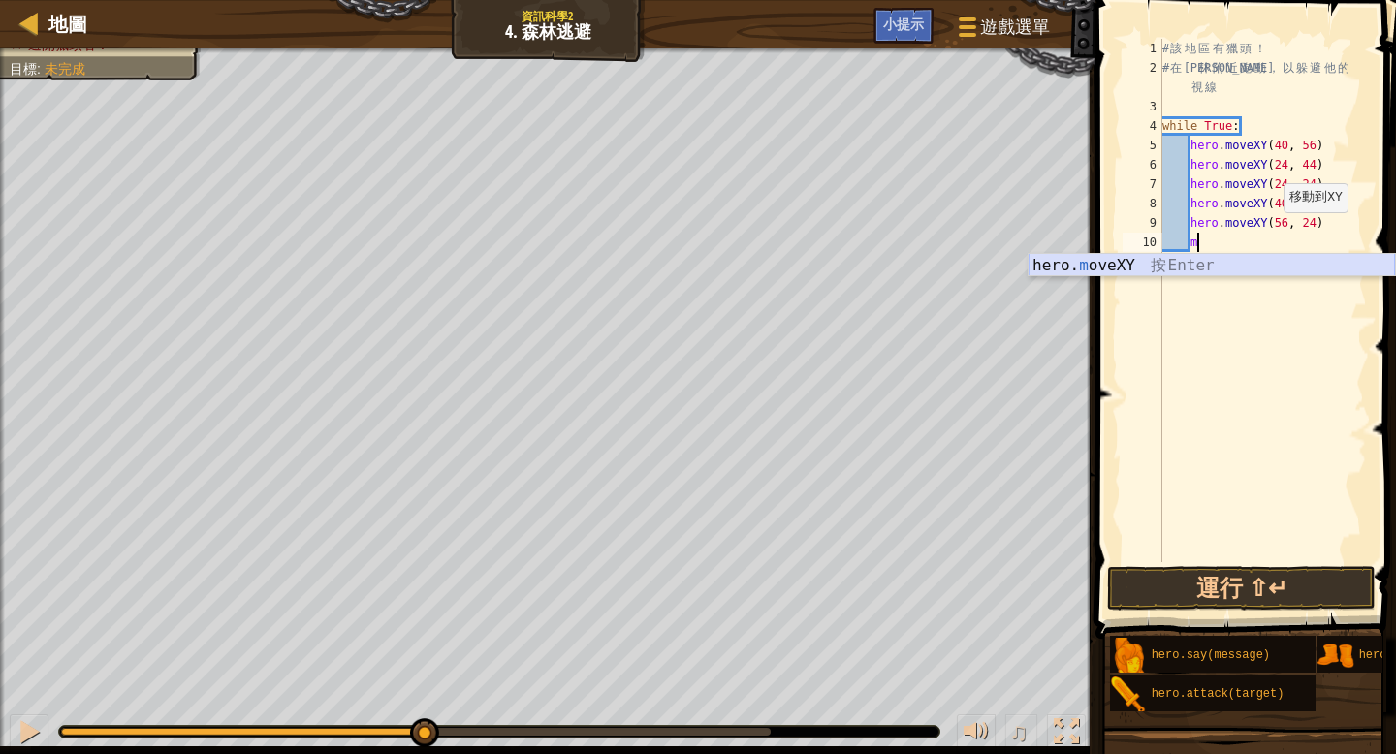
click at [1252, 260] on div "hero. m oveXY 按 Enter" at bounding box center [1211, 289] width 366 height 70
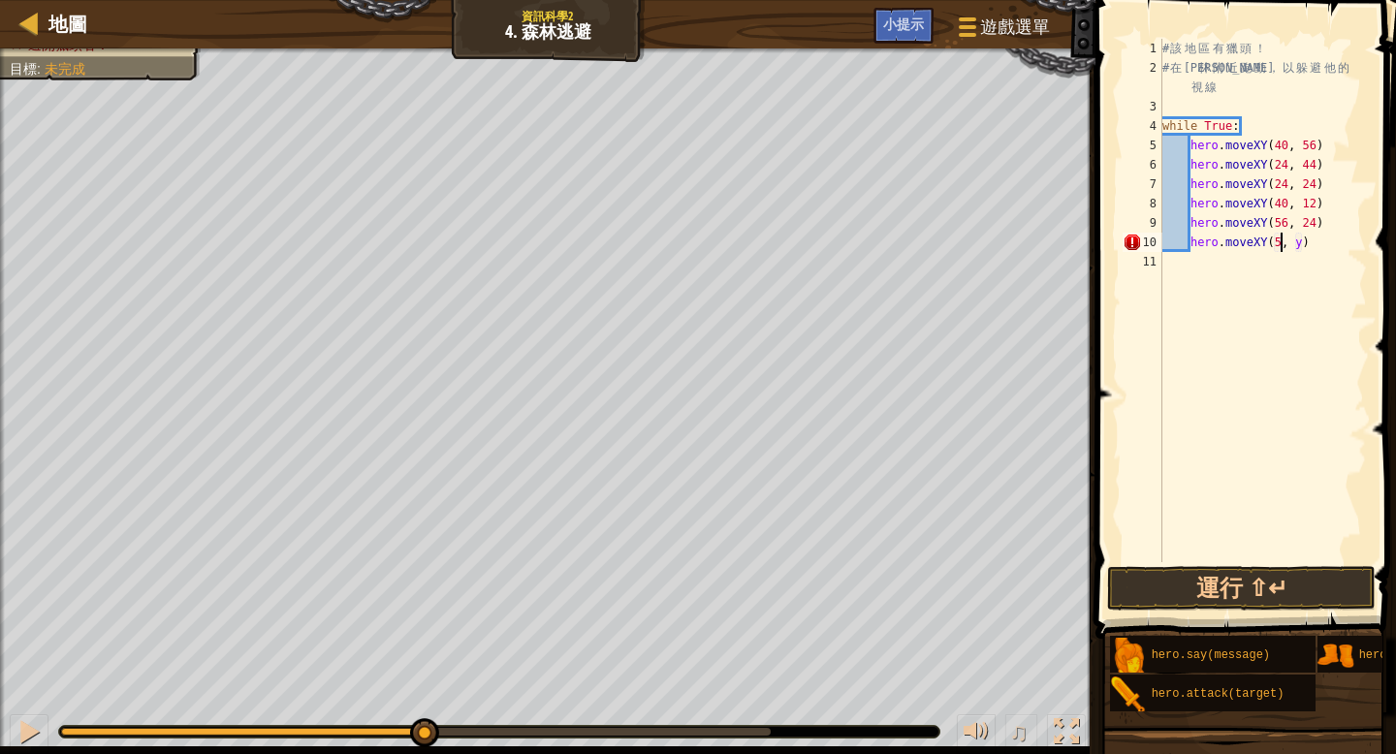
scroll to position [9, 11]
click at [1308, 242] on div "# 該 地 區 有 獵 頭 ！ # 在 森 林 附 近 跑 動 ， 以 躲 避 他 的 視 線 while True : hero . moveXY ( 40…" at bounding box center [1262, 320] width 209 height 562
click at [1295, 590] on button "運行 ⇧↵" at bounding box center [1241, 588] width 268 height 45
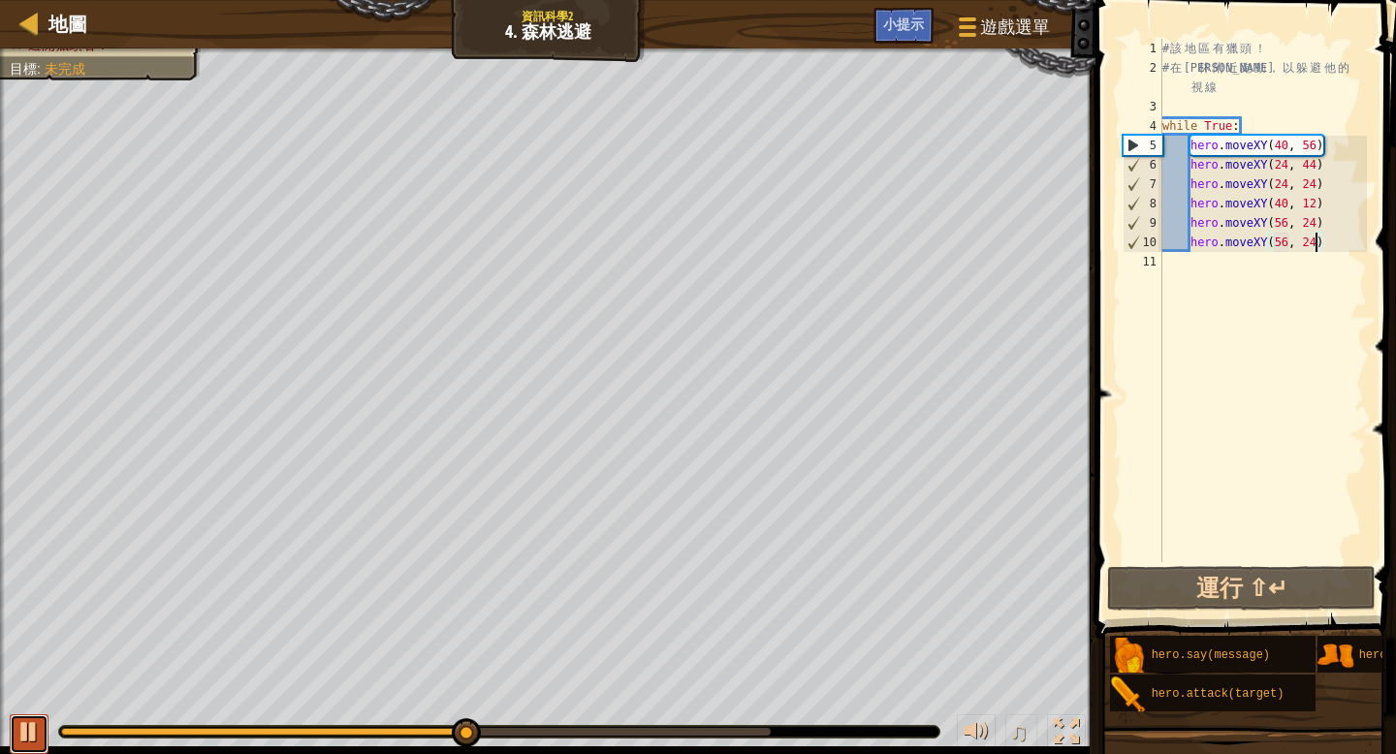
click at [16, 722] on div at bounding box center [28, 731] width 25 height 25
click at [1325, 248] on div "# 該 地 區 有 獵 頭 ！ # 在 森 林 附 近 跑 動 ， 以 躲 避 他 的 視 線 while True : hero . moveXY ( 40…" at bounding box center [1262, 320] width 209 height 562
click at [1315, 240] on div "# 該 地 區 有 獵 頭 ！ # 在 森 林 附 近 跑 動 ， 以 躲 避 他 的 視 線 while True : hero . moveXY ( 40…" at bounding box center [1262, 320] width 209 height 562
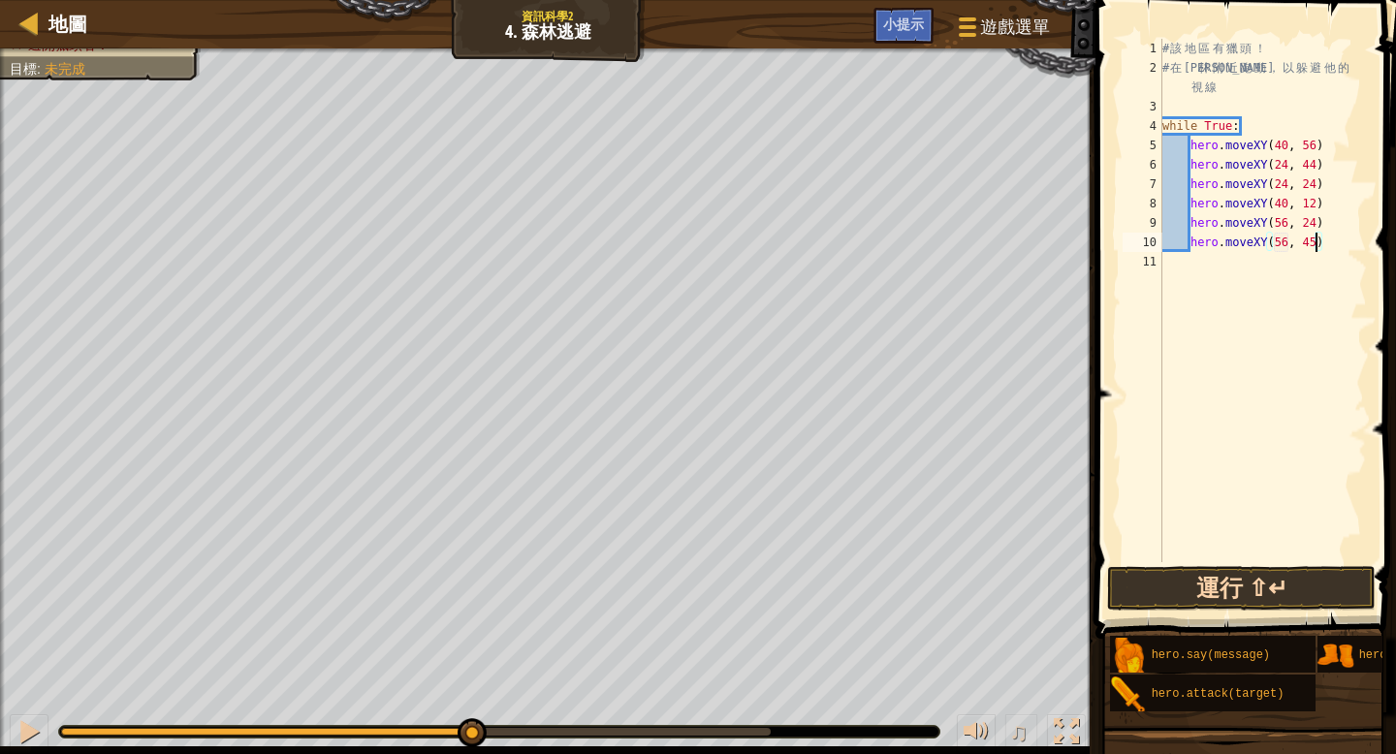
type textarea "hero.moveXY(56, 45)"
click at [1314, 579] on button "運行 ⇧↵" at bounding box center [1241, 588] width 268 height 45
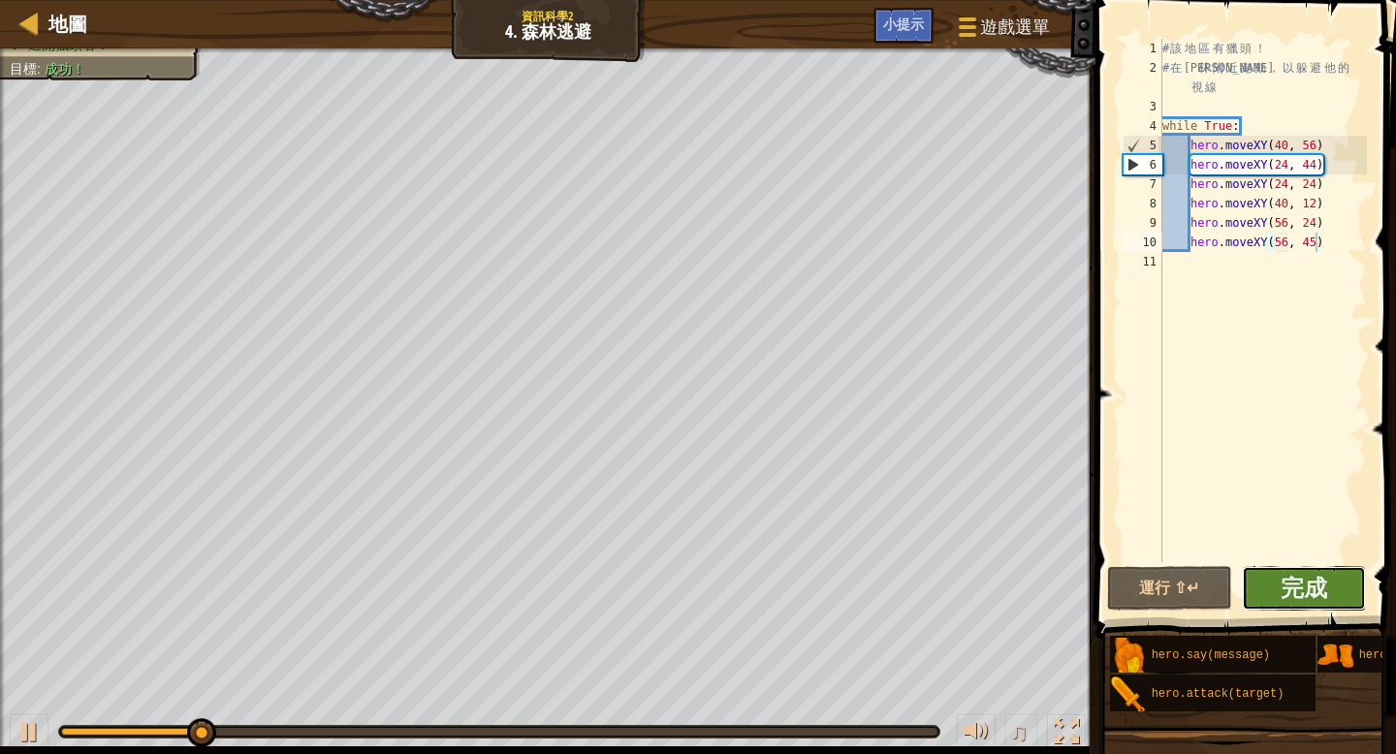
click at [1333, 579] on button "完成" at bounding box center [1304, 588] width 125 height 45
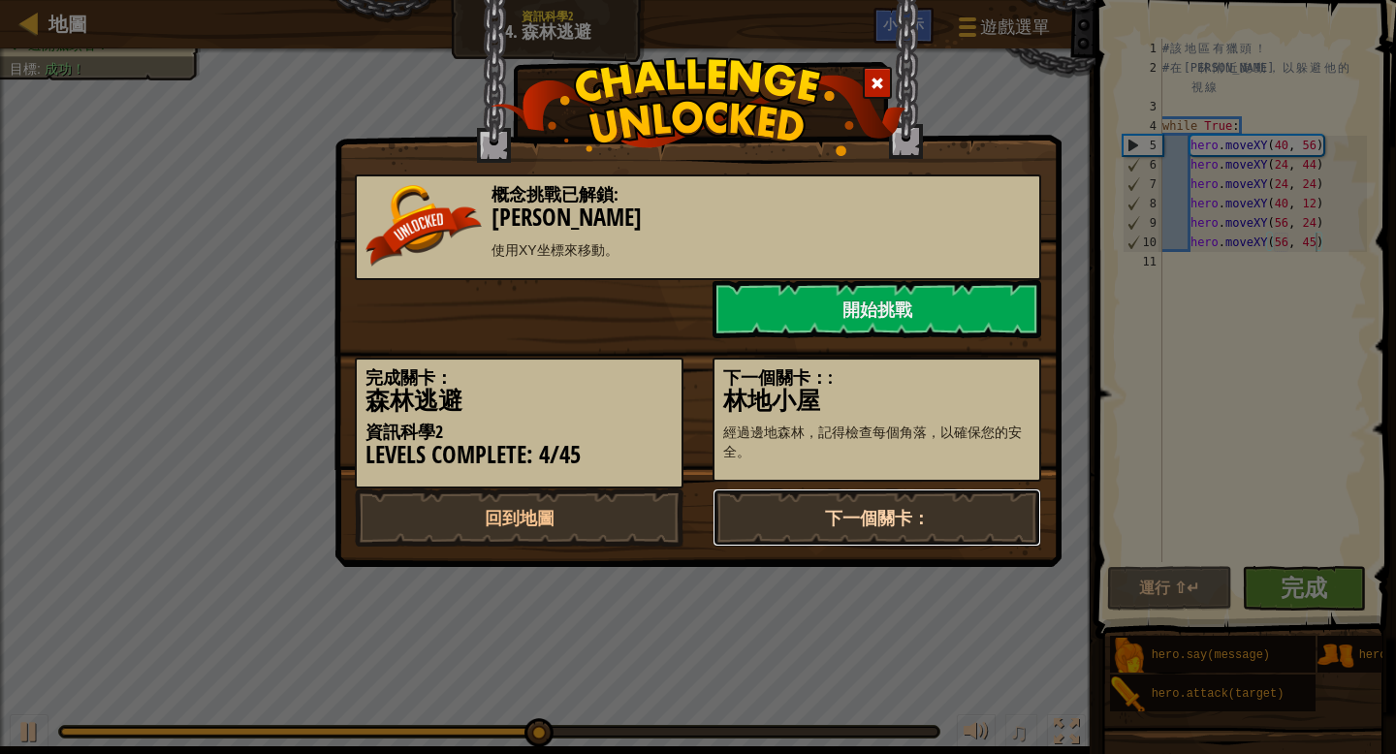
click at [932, 508] on link "下一個關卡：" at bounding box center [876, 518] width 329 height 58
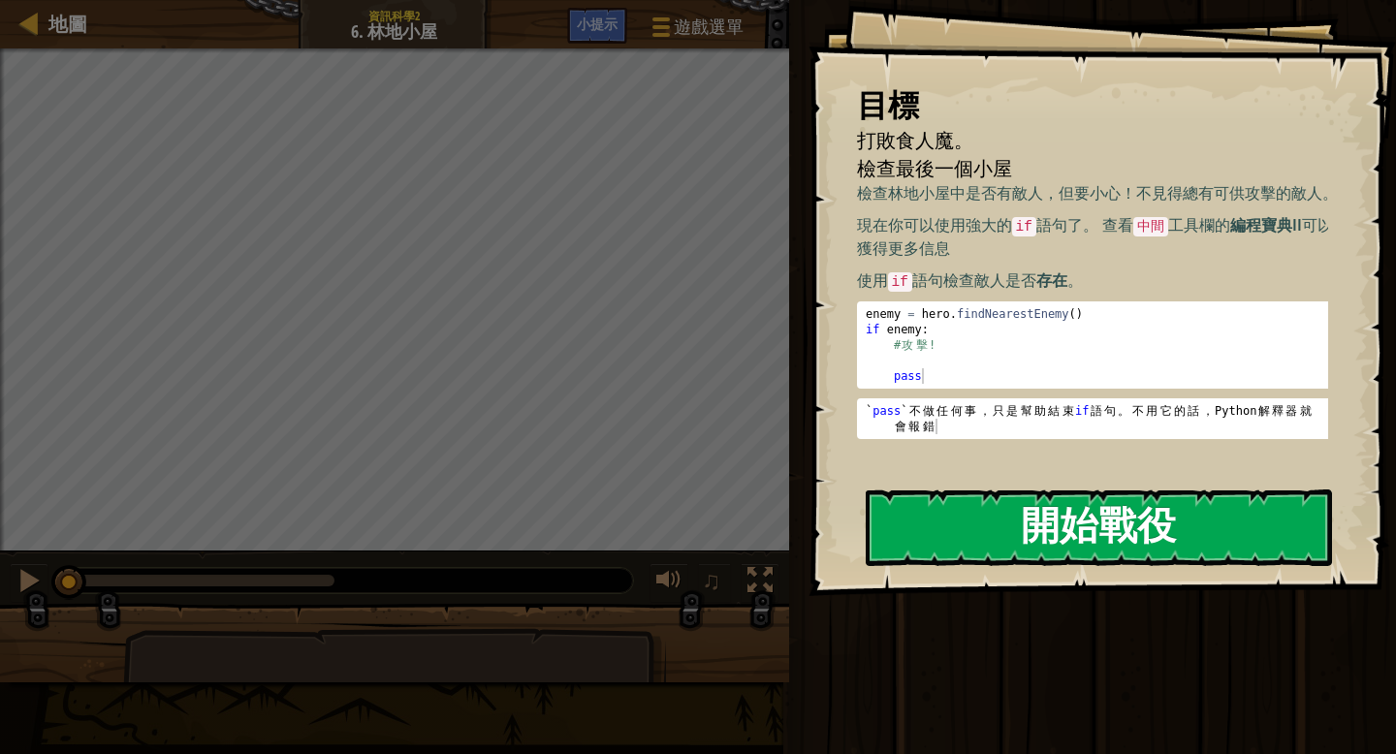
click at [1025, 527] on button "開始戰役" at bounding box center [1099, 527] width 466 height 77
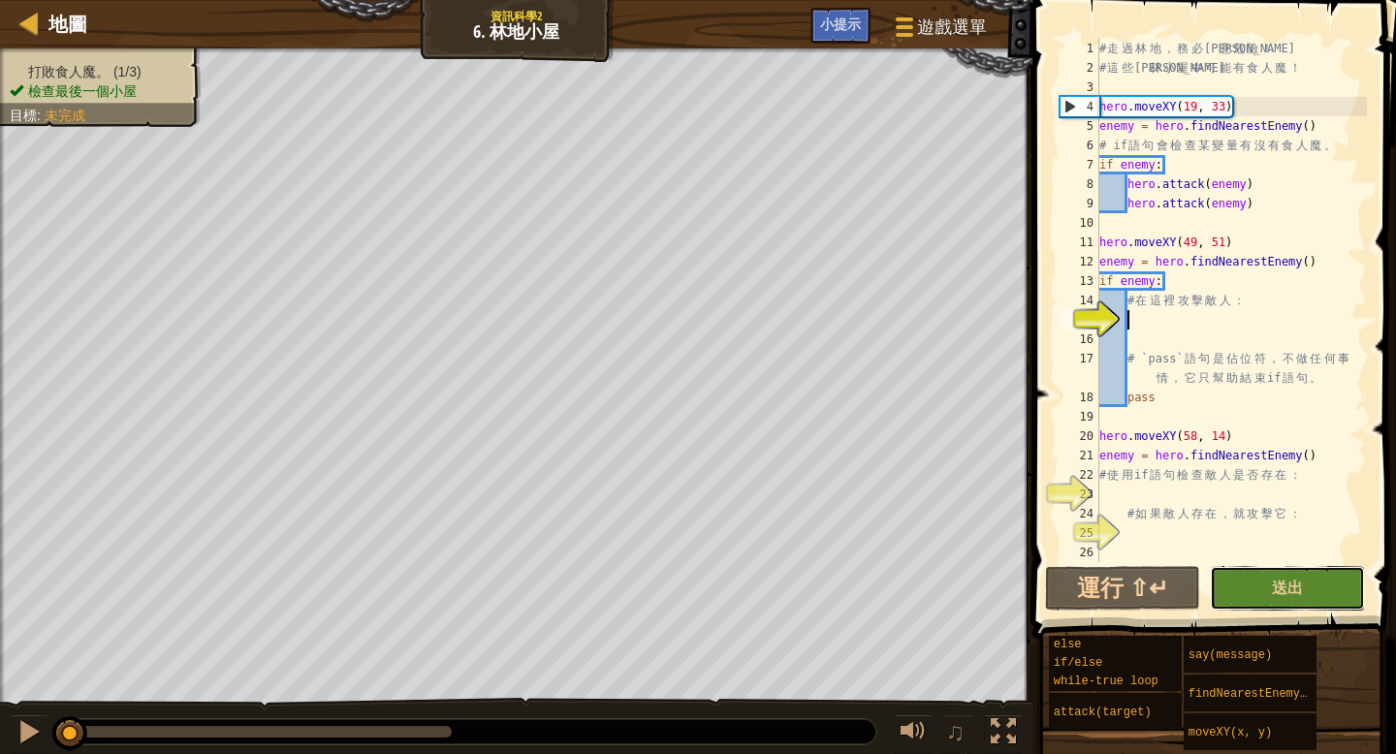
click at [1263, 592] on button "送出" at bounding box center [1287, 588] width 155 height 45
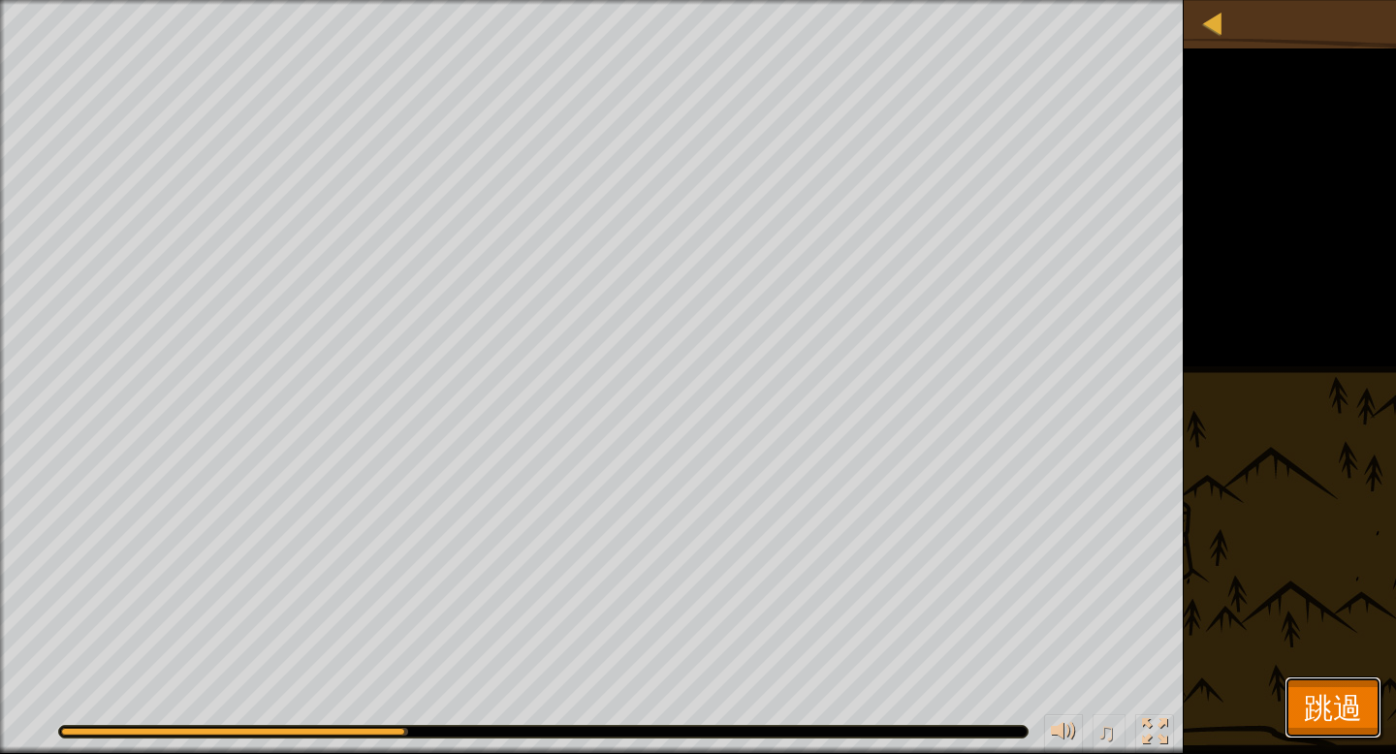
click at [1341, 723] on span "跳過" at bounding box center [1333, 707] width 58 height 40
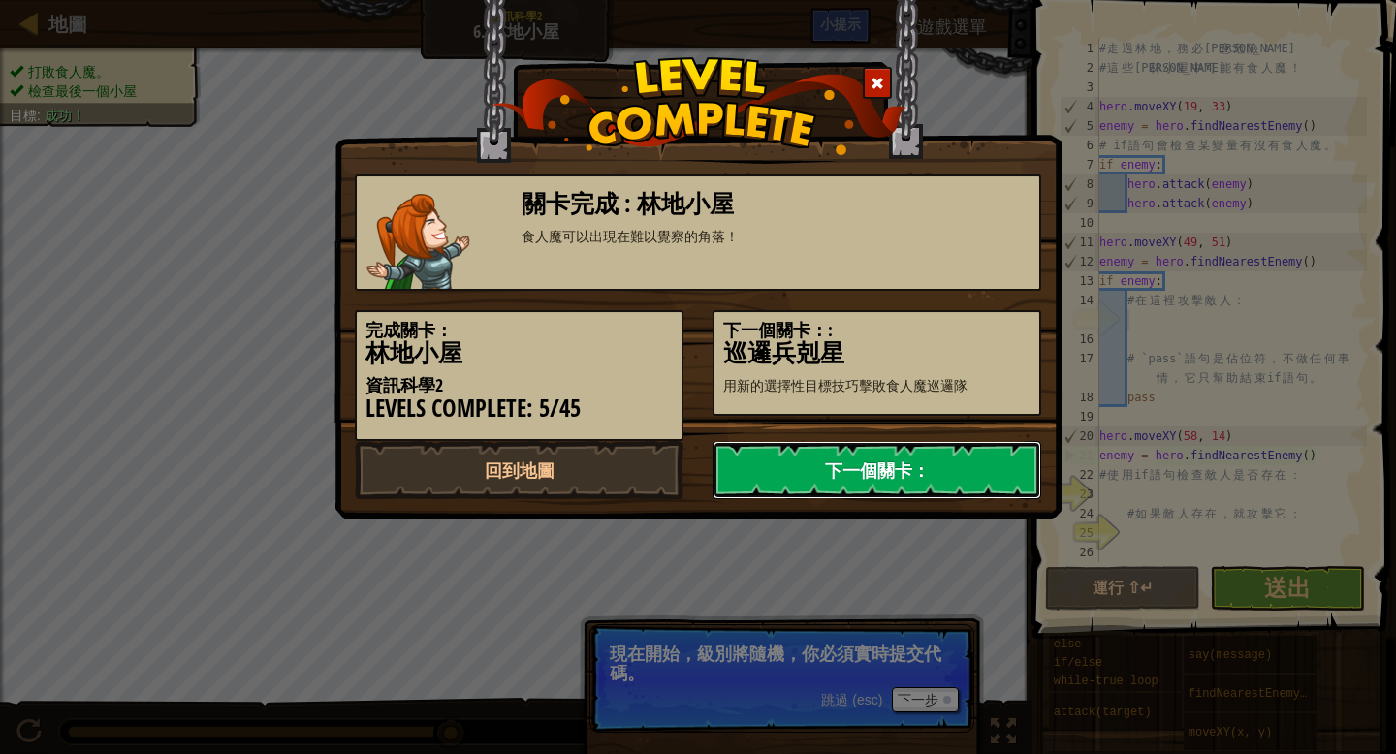
click at [853, 470] on link "下一個關卡：" at bounding box center [876, 470] width 329 height 58
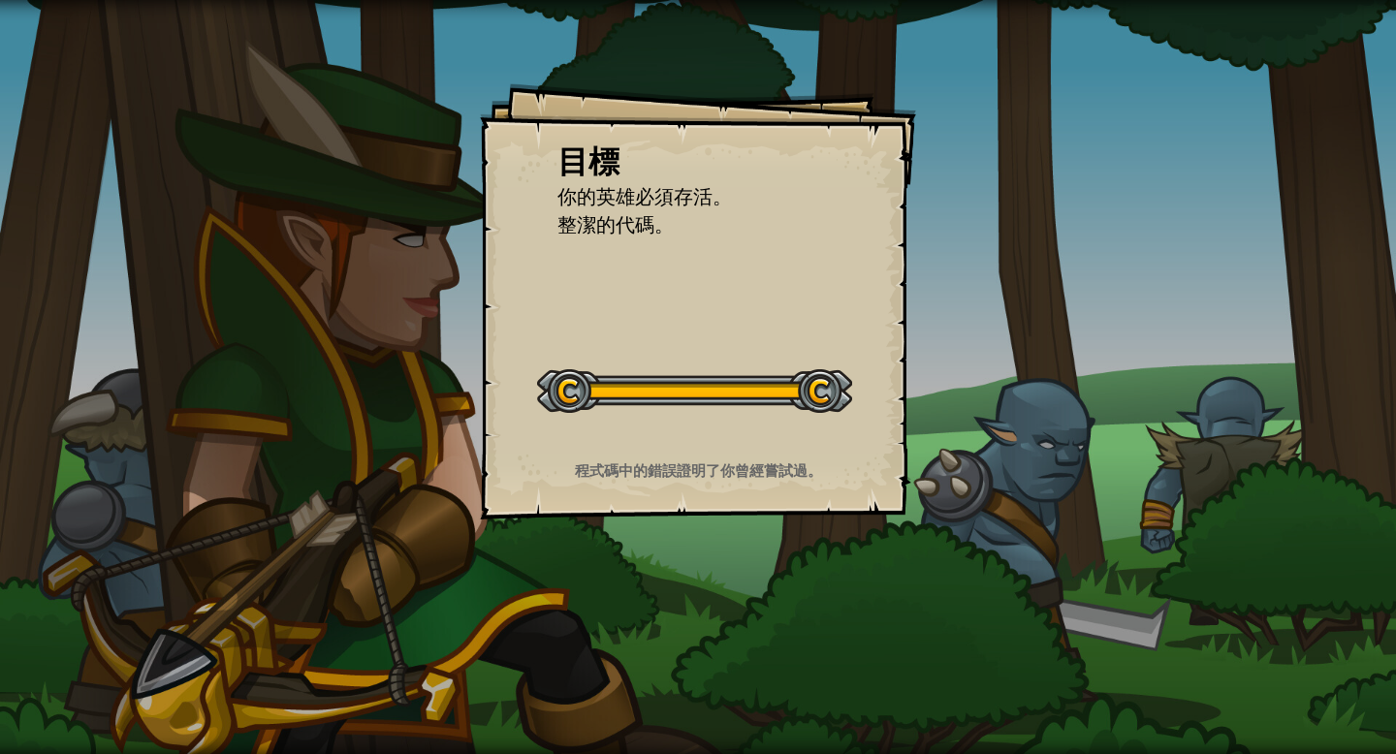
click at [777, 380] on div at bounding box center [694, 391] width 315 height 44
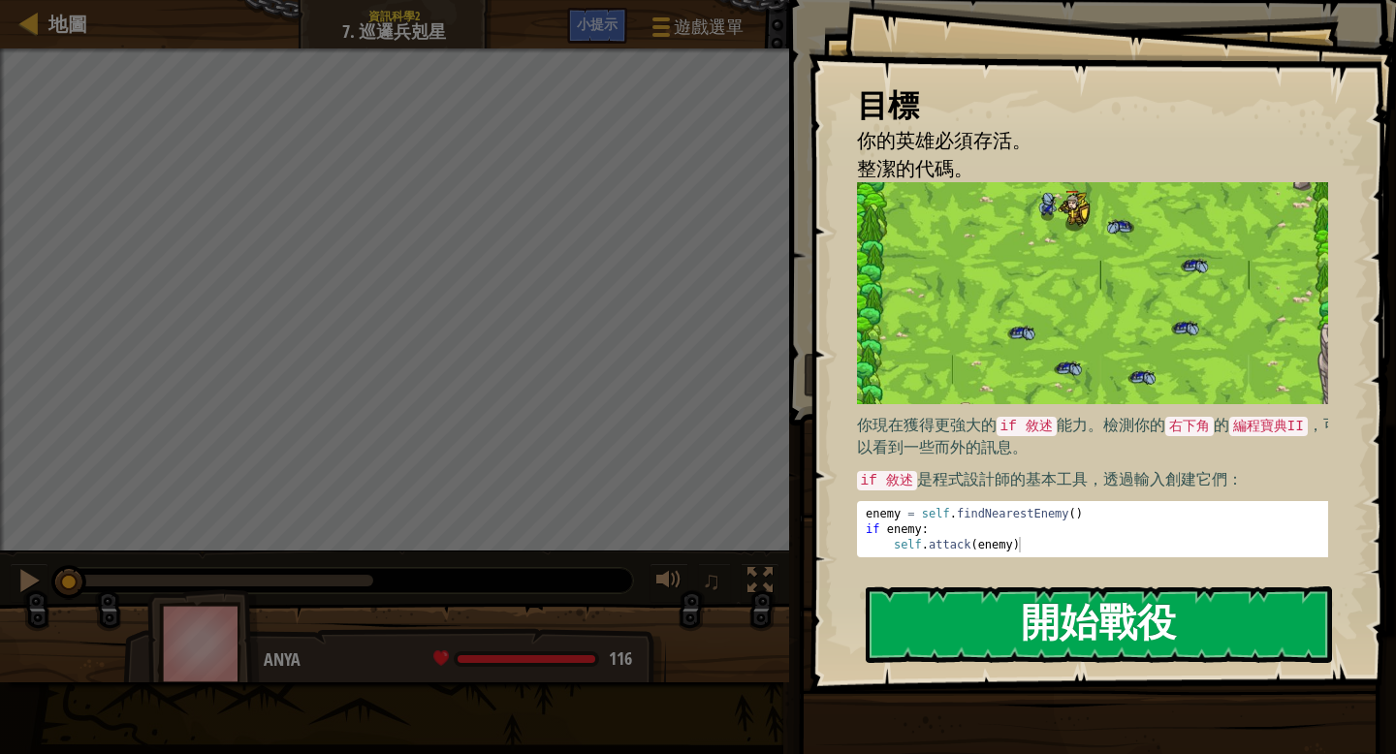
click at [962, 631] on button "開始戰役" at bounding box center [1099, 624] width 466 height 77
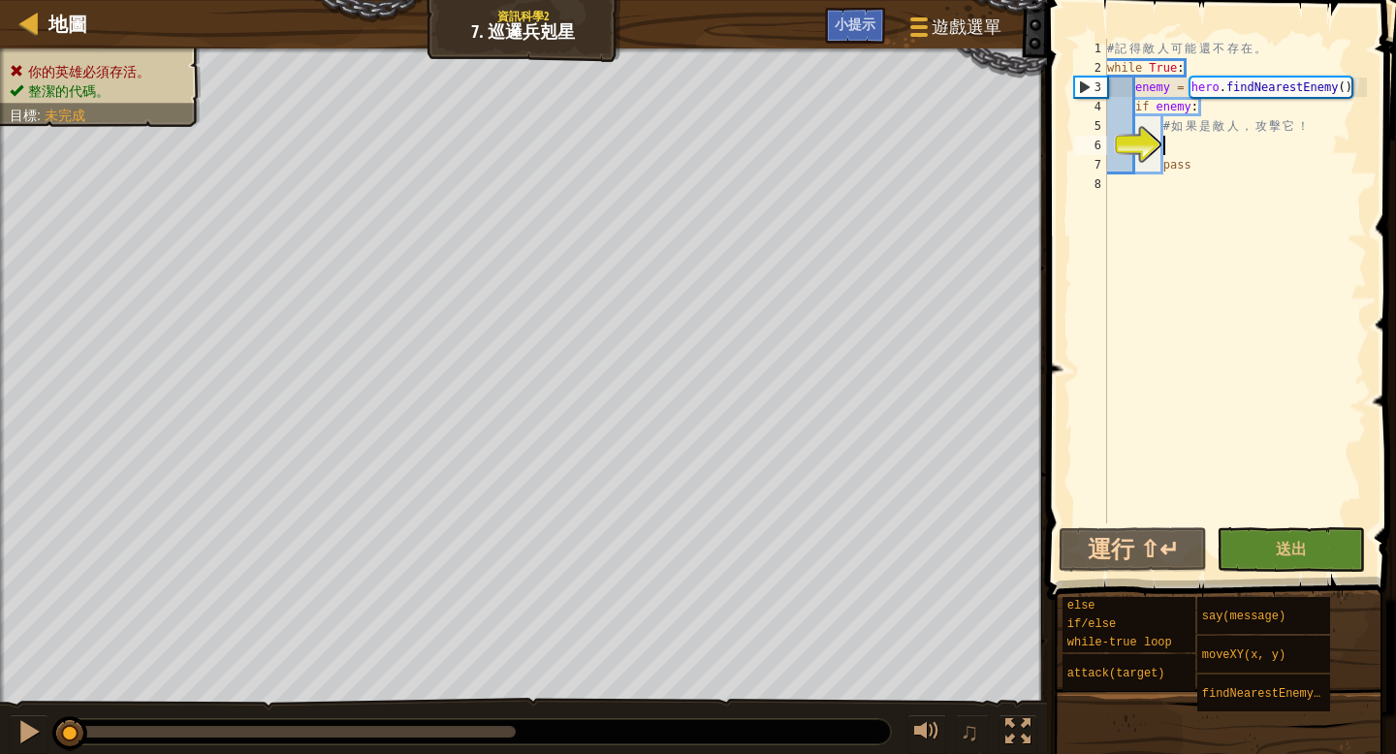
click at [1319, 132] on div "# 記 得 敵 人 可 能 還 不 存 在 。 while True : enemy = hero . findNearestEnemy ( ) if ene…" at bounding box center [1235, 300] width 264 height 523
type textarea "#"
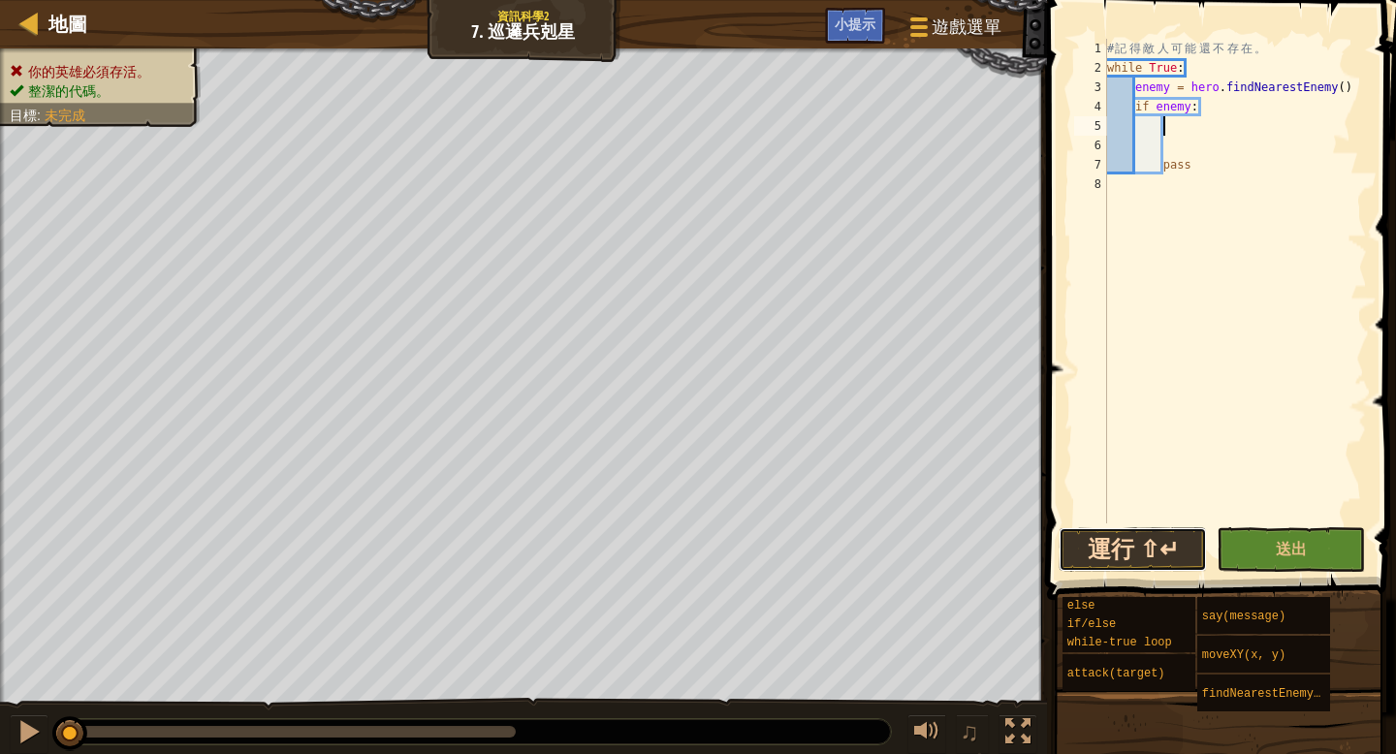
click at [1137, 551] on button "運行 ⇧↵" at bounding box center [1132, 549] width 148 height 45
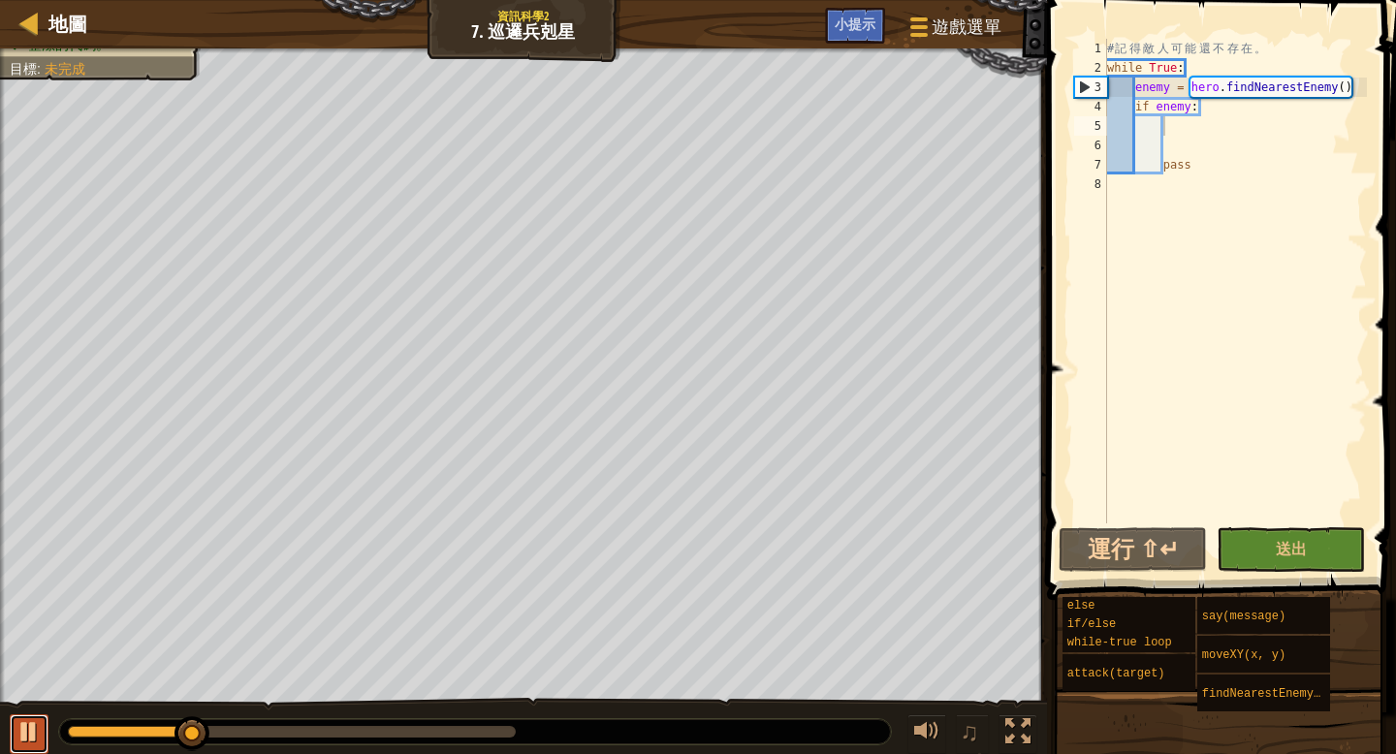
click at [18, 735] on div at bounding box center [28, 731] width 25 height 25
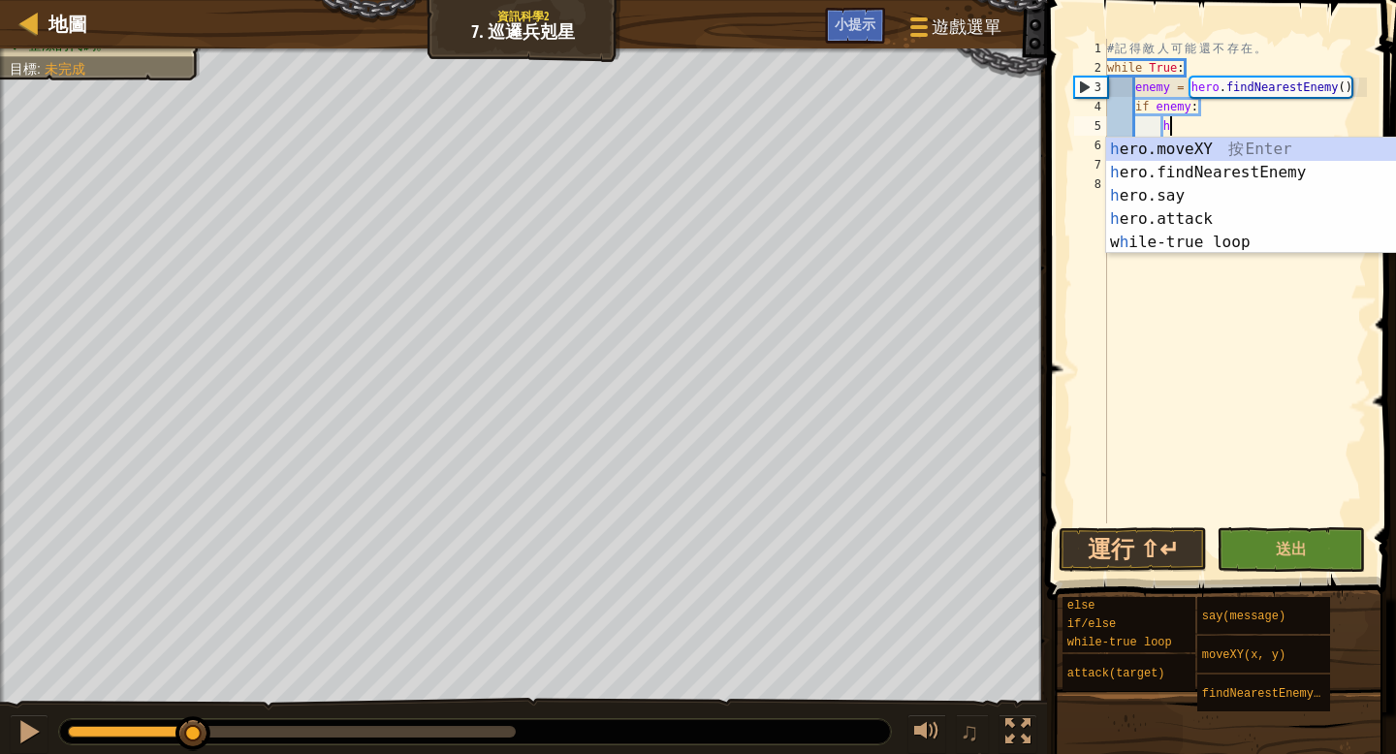
scroll to position [9, 4]
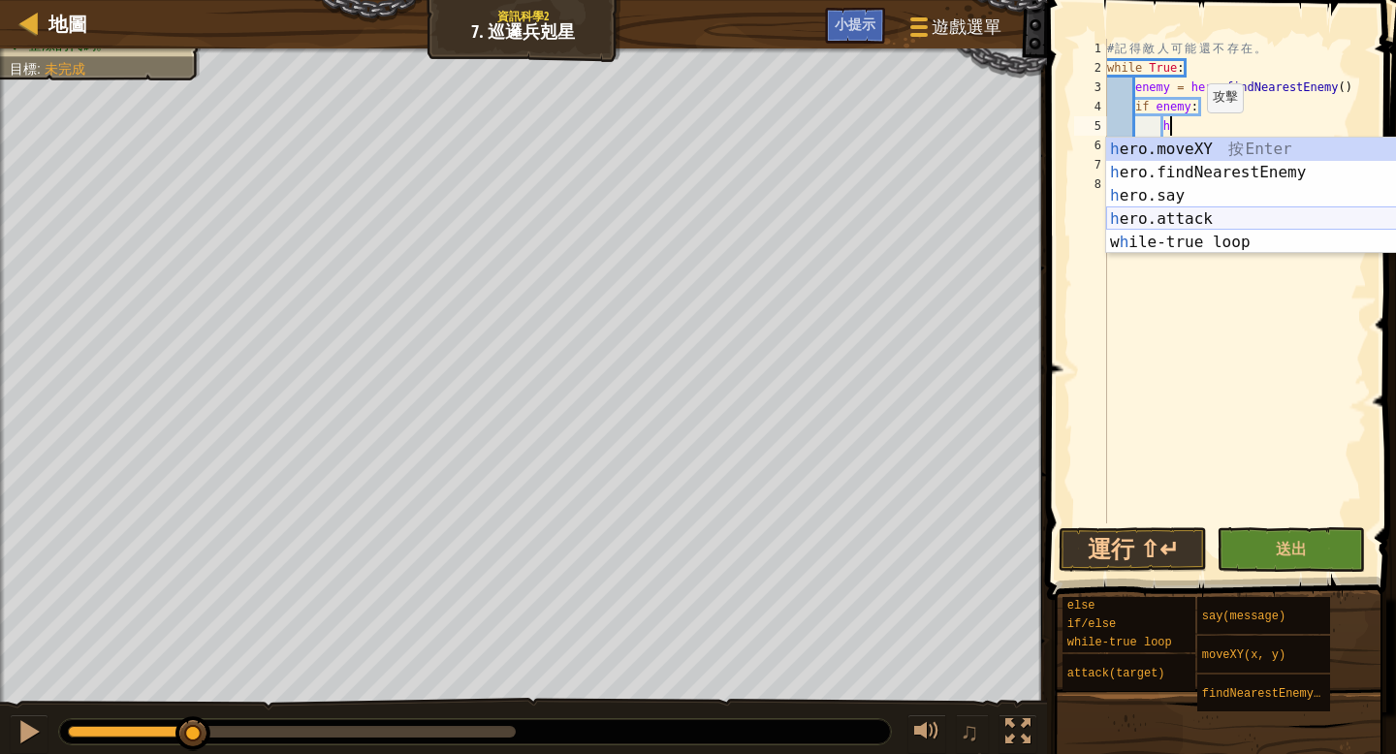
click at [1214, 220] on div "h ero.moveXY 按 Enter h ero.findNearestEnemy 按 Enter h ero.say 按 Enter h ero.att…" at bounding box center [1289, 219] width 366 height 163
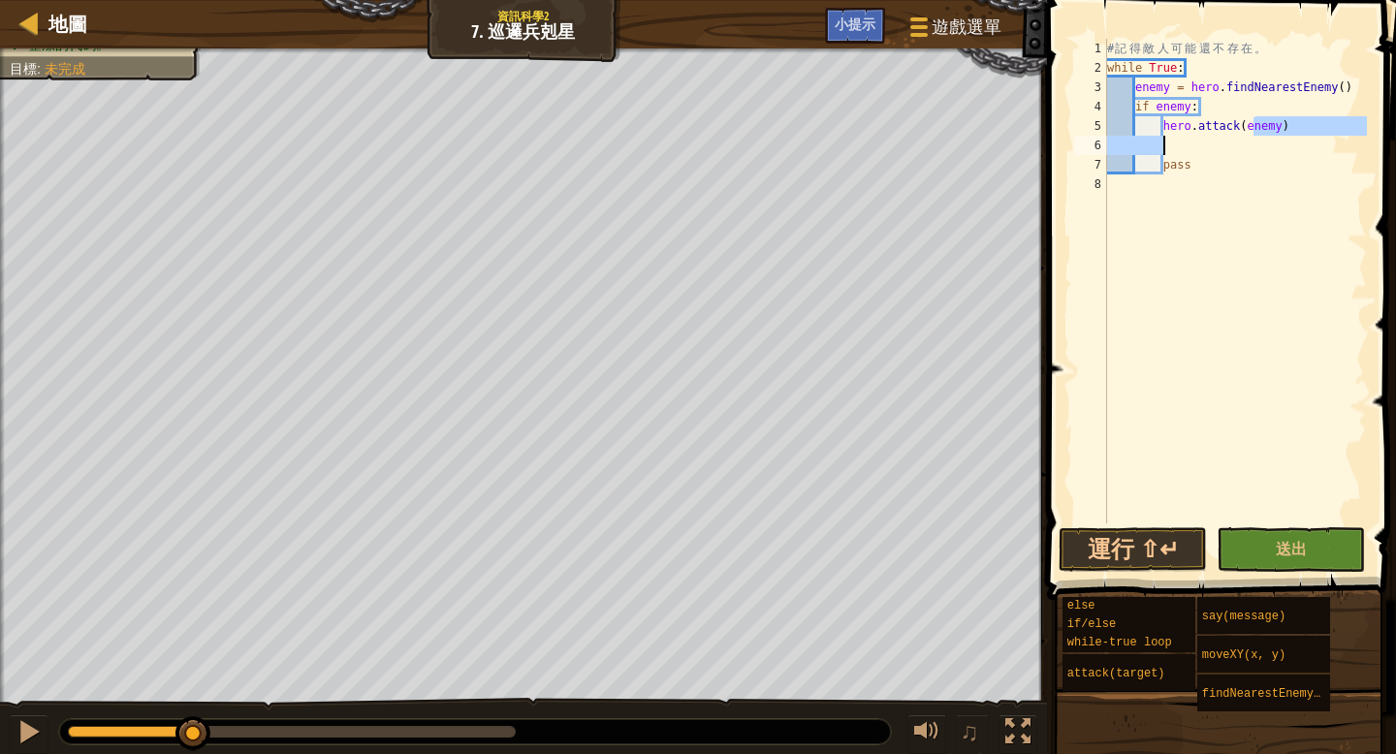
drag, startPoint x: 1250, startPoint y: 127, endPoint x: 1225, endPoint y: 144, distance: 30.7
click at [1225, 144] on div "# 記 得 敵 人 可 能 還 不 存 在 。 while True : enemy = hero . findNearestEnemy ( ) if ene…" at bounding box center [1235, 300] width 264 height 523
type textarea "hero.attack(enemy)"
click at [1276, 177] on div "# 記 得 敵 人 可 能 還 不 存 在 。 while True : enemy = hero . findNearestEnemy ( ) if ene…" at bounding box center [1235, 300] width 264 height 523
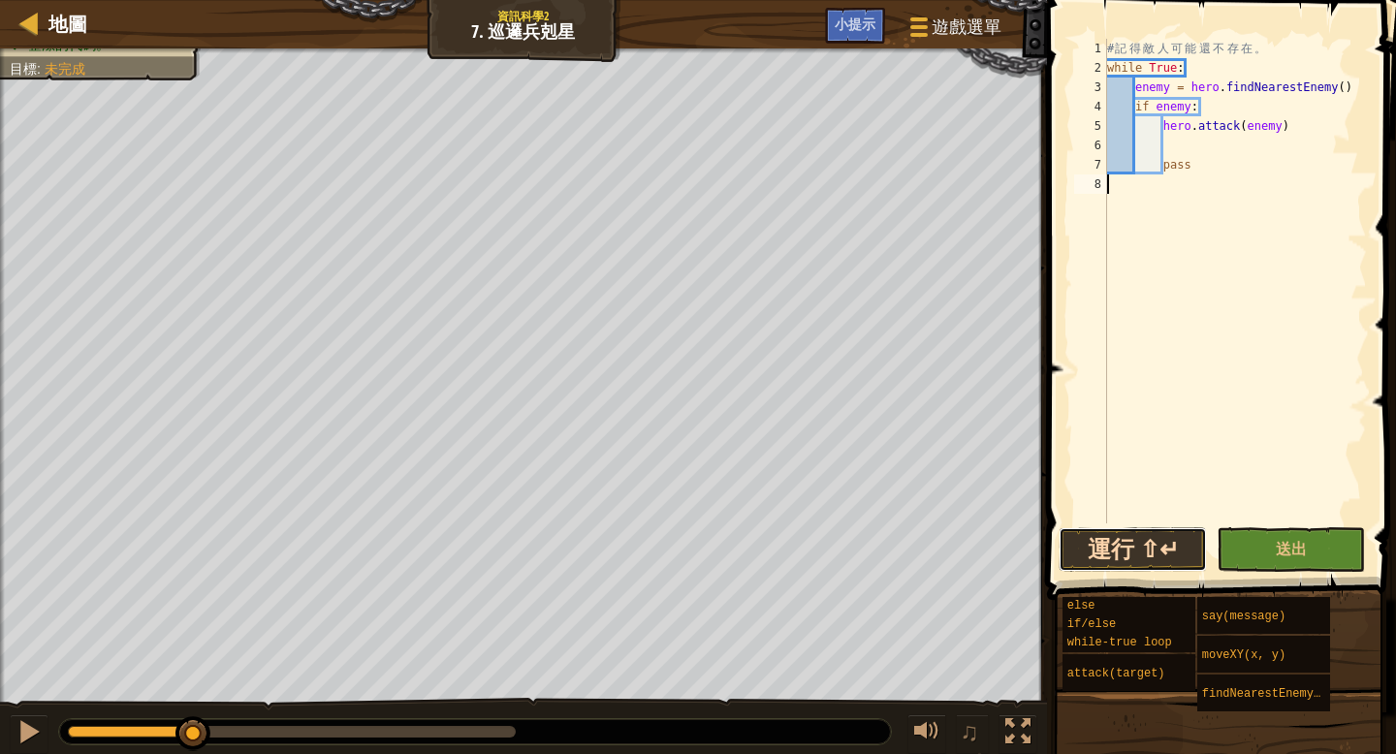
click at [1170, 557] on button "運行 ⇧↵" at bounding box center [1132, 549] width 148 height 45
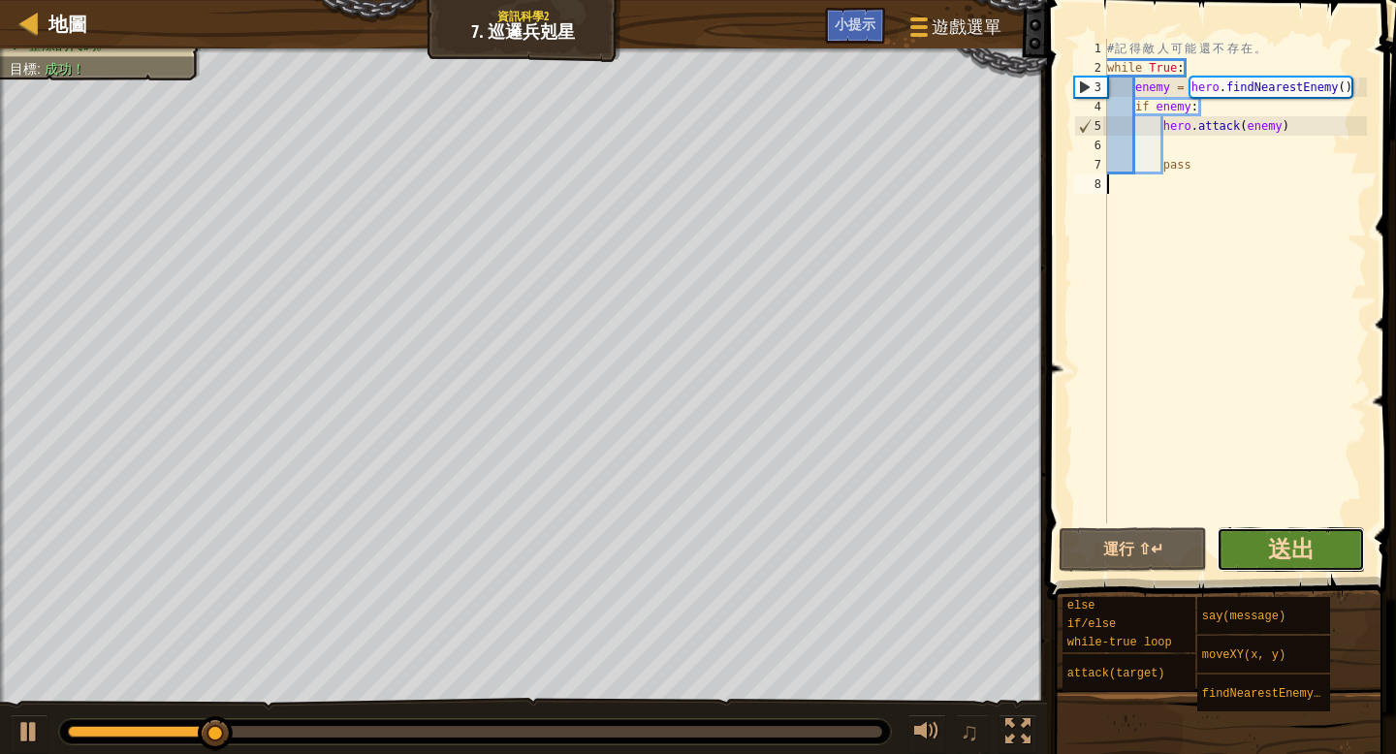
click at [1286, 536] on span "送出" at bounding box center [1291, 548] width 47 height 31
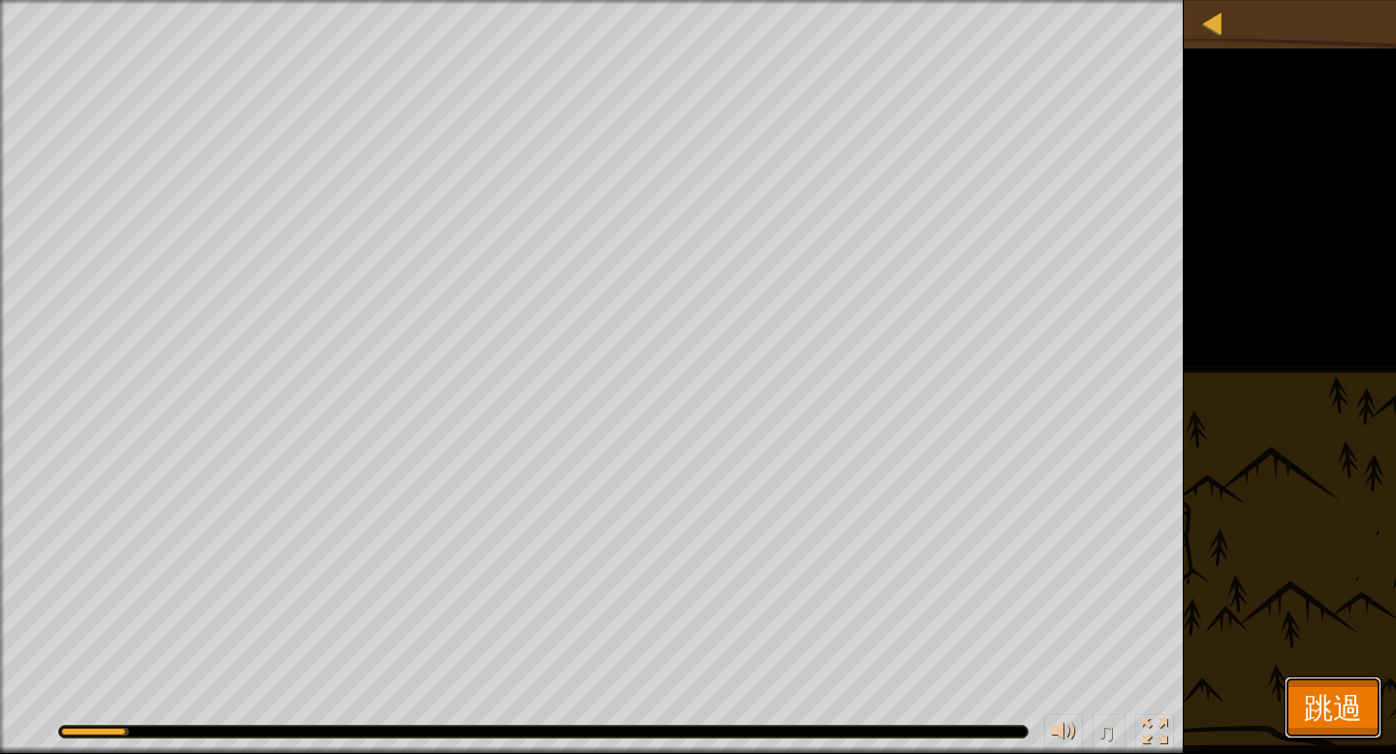
click at [1333, 698] on span "跳過" at bounding box center [1333, 707] width 58 height 40
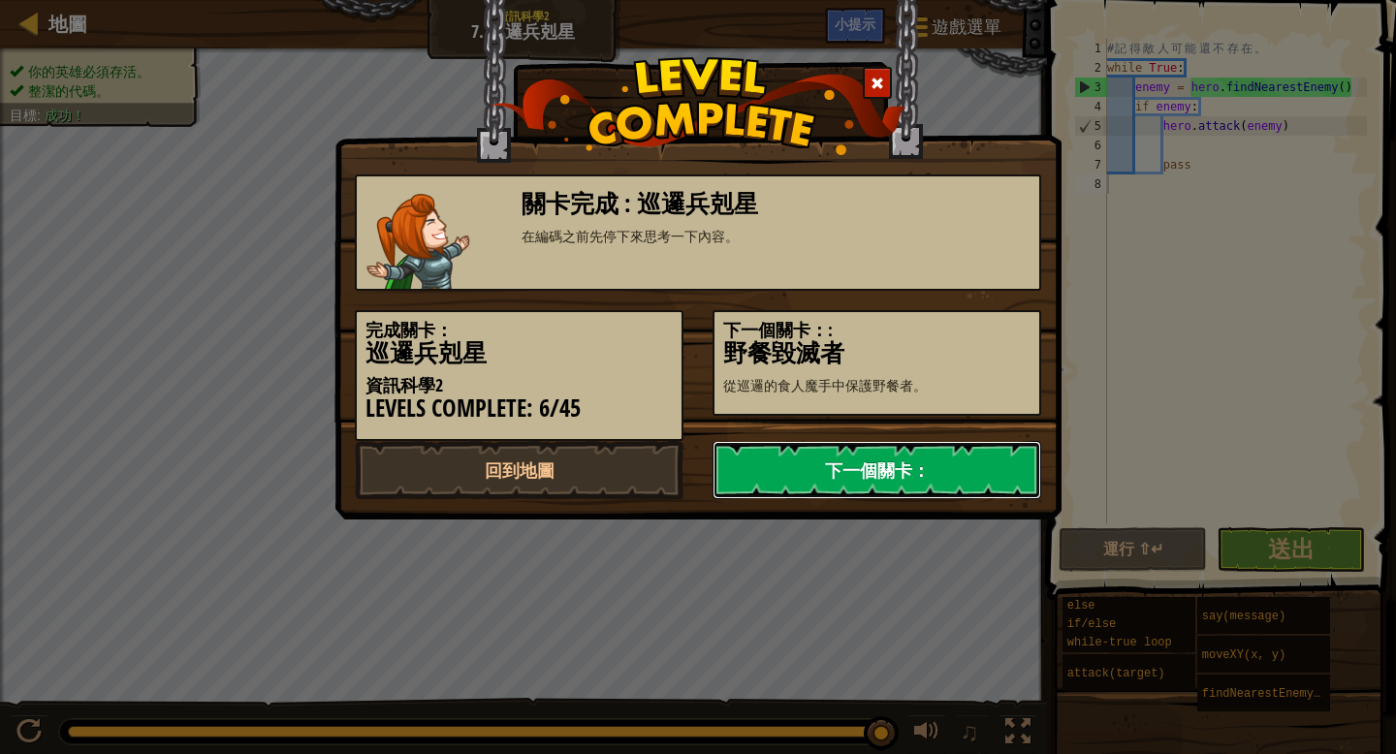
click at [921, 465] on link "下一個關卡：" at bounding box center [876, 470] width 329 height 58
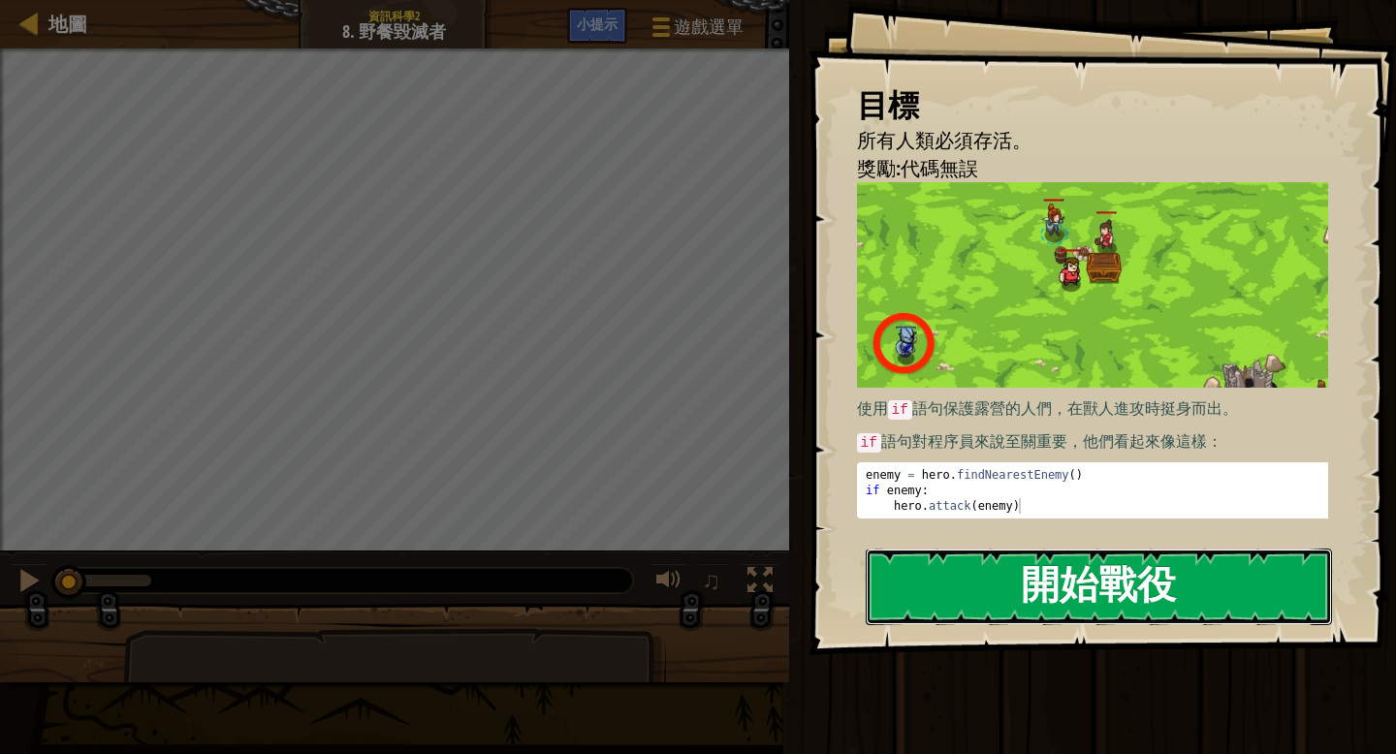
click at [1092, 582] on button "開始戰役" at bounding box center [1099, 587] width 466 height 77
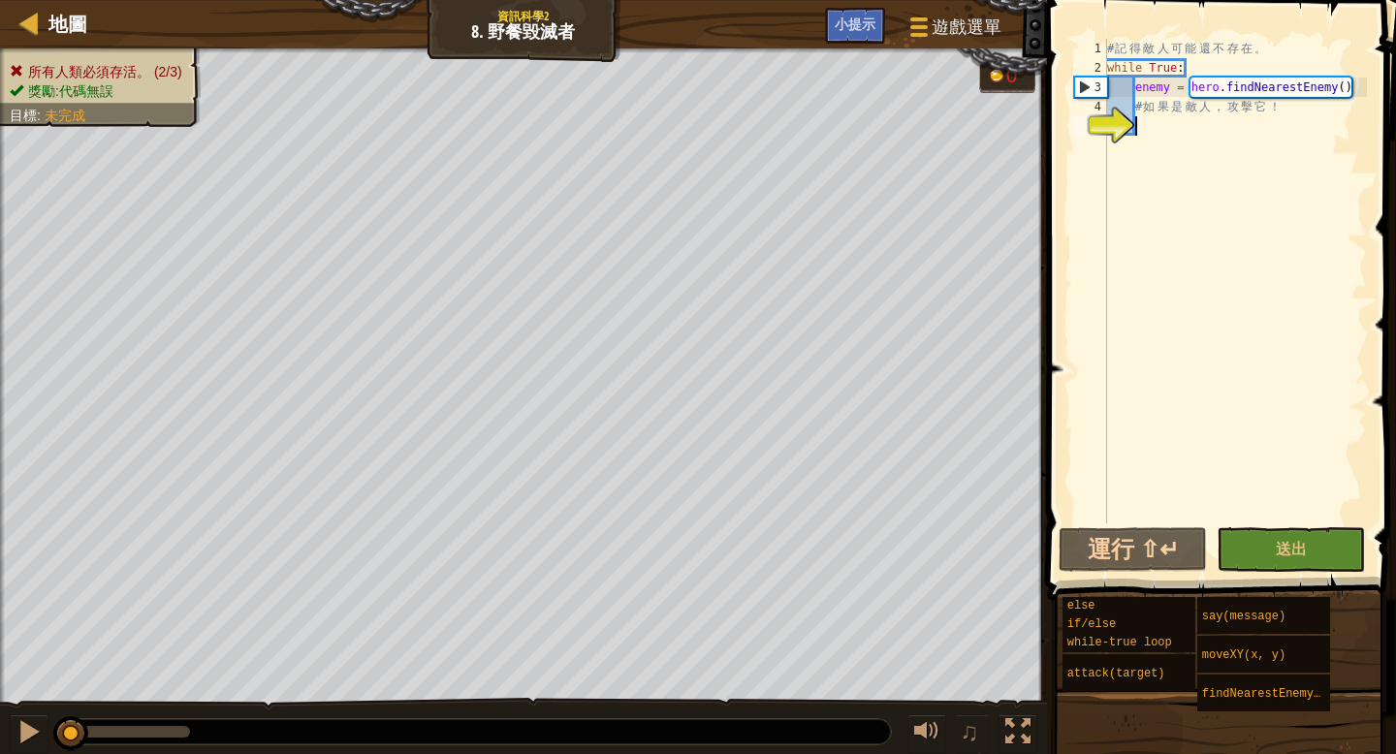
click at [1299, 113] on div "# 記 得 敵 人 可 能 還 不 存 在 。 while True : enemy = hero . findNearestEnemy ( ) # 如 果 …" at bounding box center [1235, 300] width 264 height 523
type textarea "#"
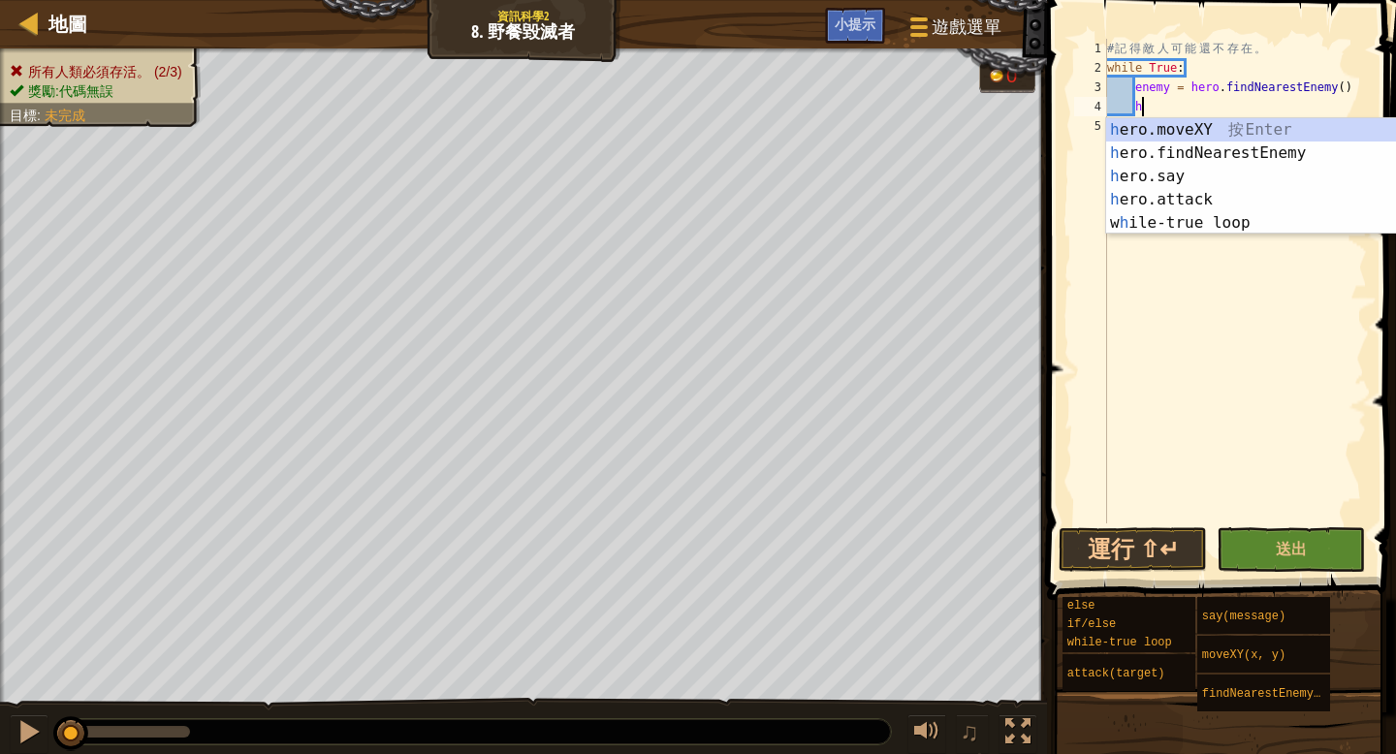
scroll to position [9, 2]
click at [1164, 196] on div "h ero.moveXY 按 Enter h ero.findNearestEnemy 按 Enter h ero.say 按 Enter h ero.att…" at bounding box center [1289, 199] width 366 height 163
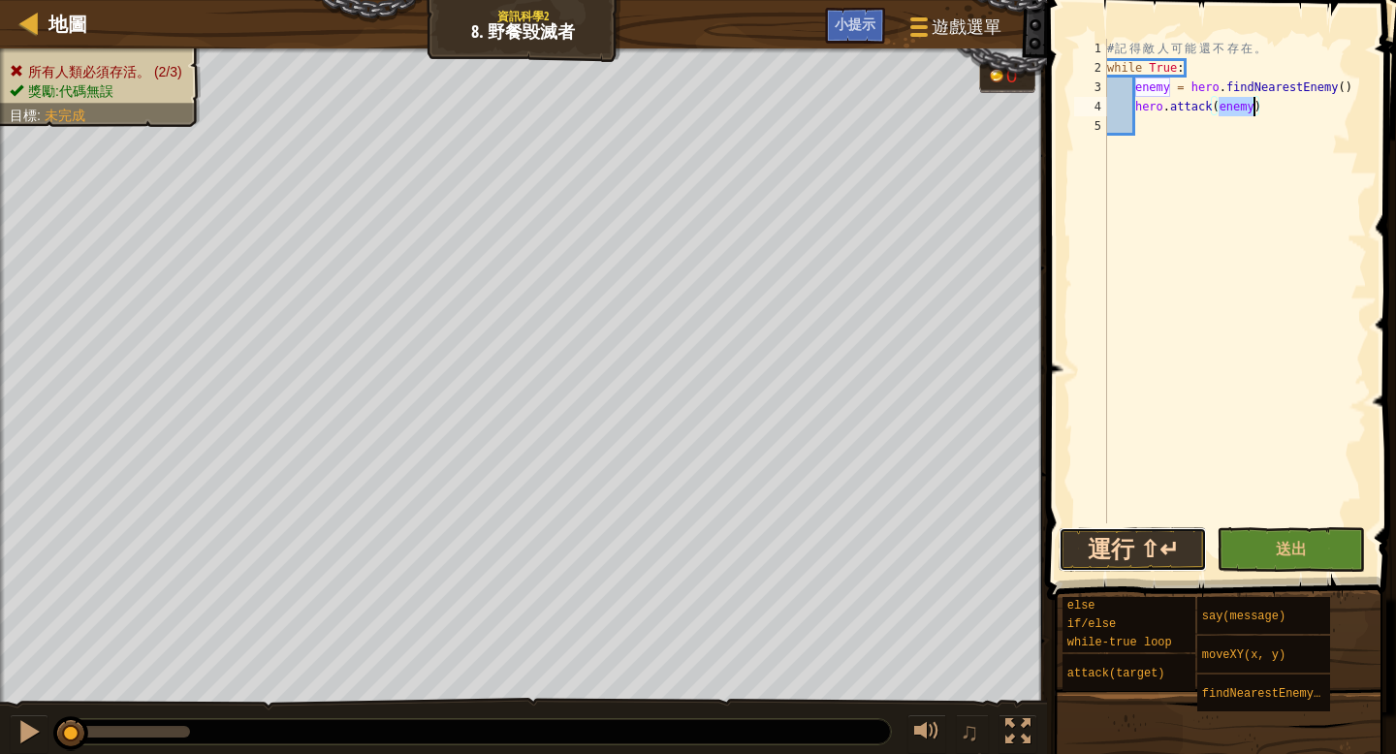
click at [1178, 545] on button "運行 ⇧↵" at bounding box center [1132, 549] width 148 height 45
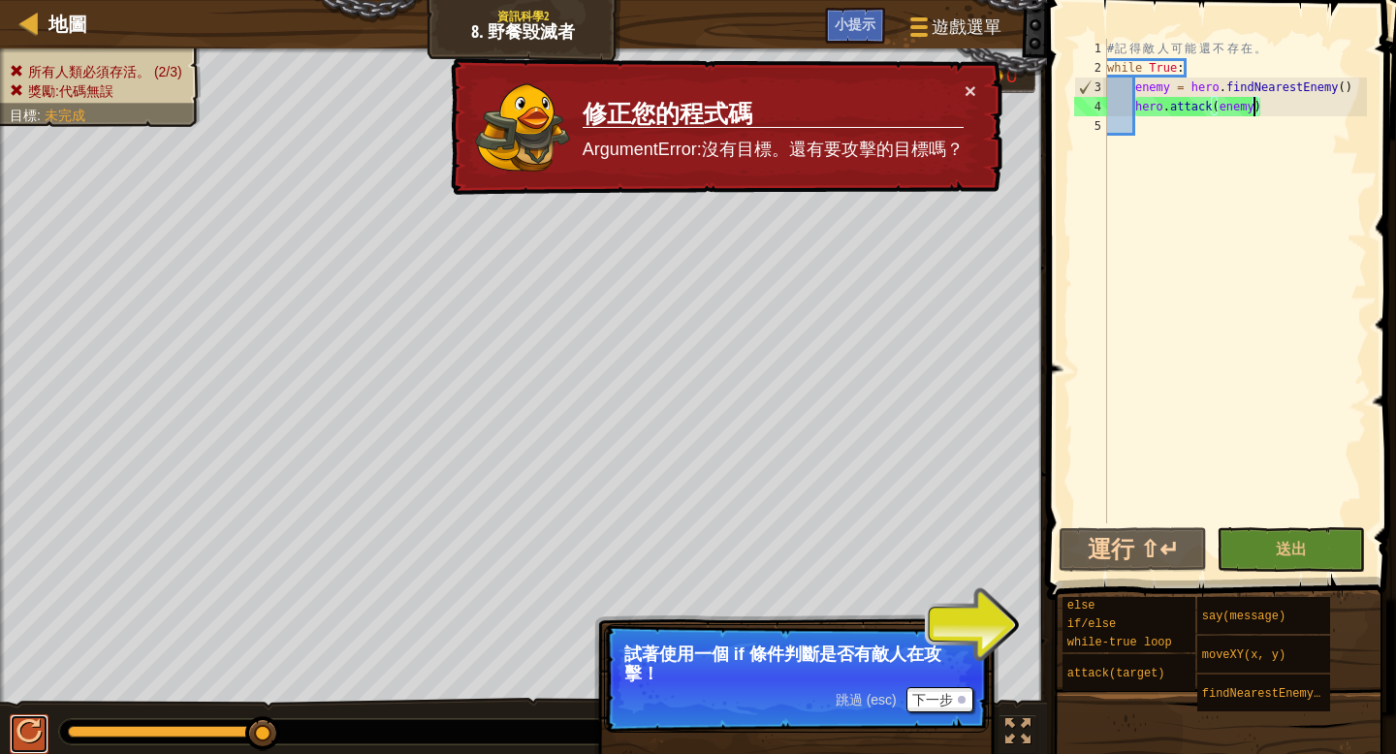
click at [34, 744] on div at bounding box center [28, 731] width 25 height 25
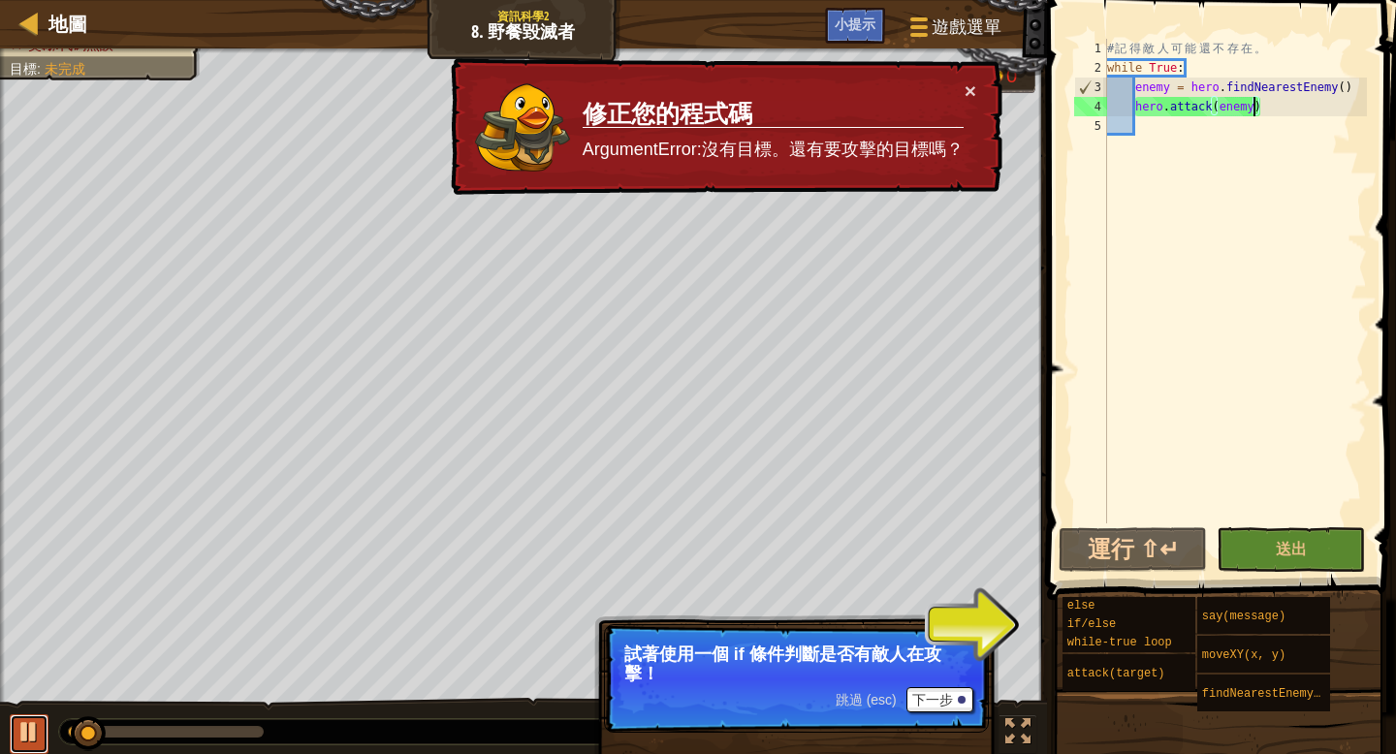
click at [37, 743] on div at bounding box center [28, 731] width 25 height 25
click at [1282, 110] on div "# 記 得 敵 人 可 能 還 不 存 在 。 while True : enemy = hero . findNearestEnemy ( ) hero .…" at bounding box center [1235, 300] width 264 height 523
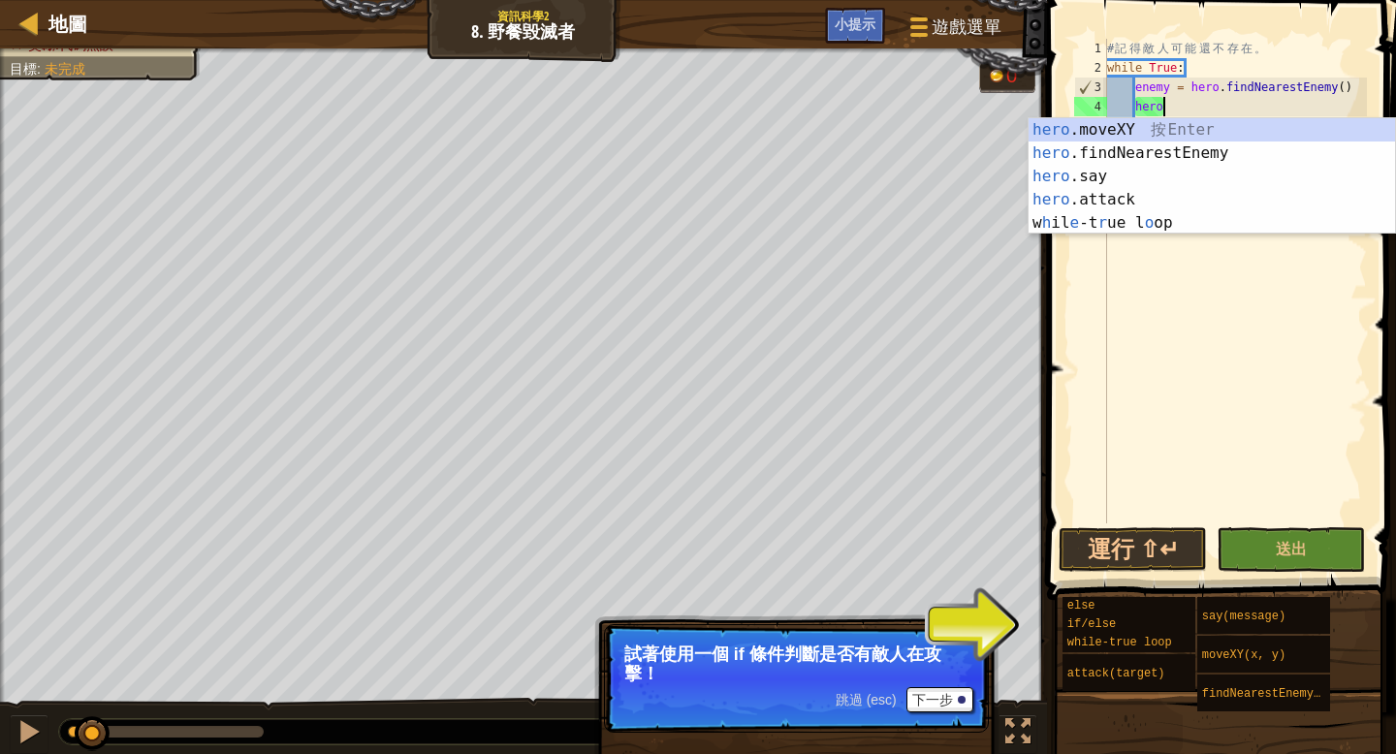
type textarea "h"
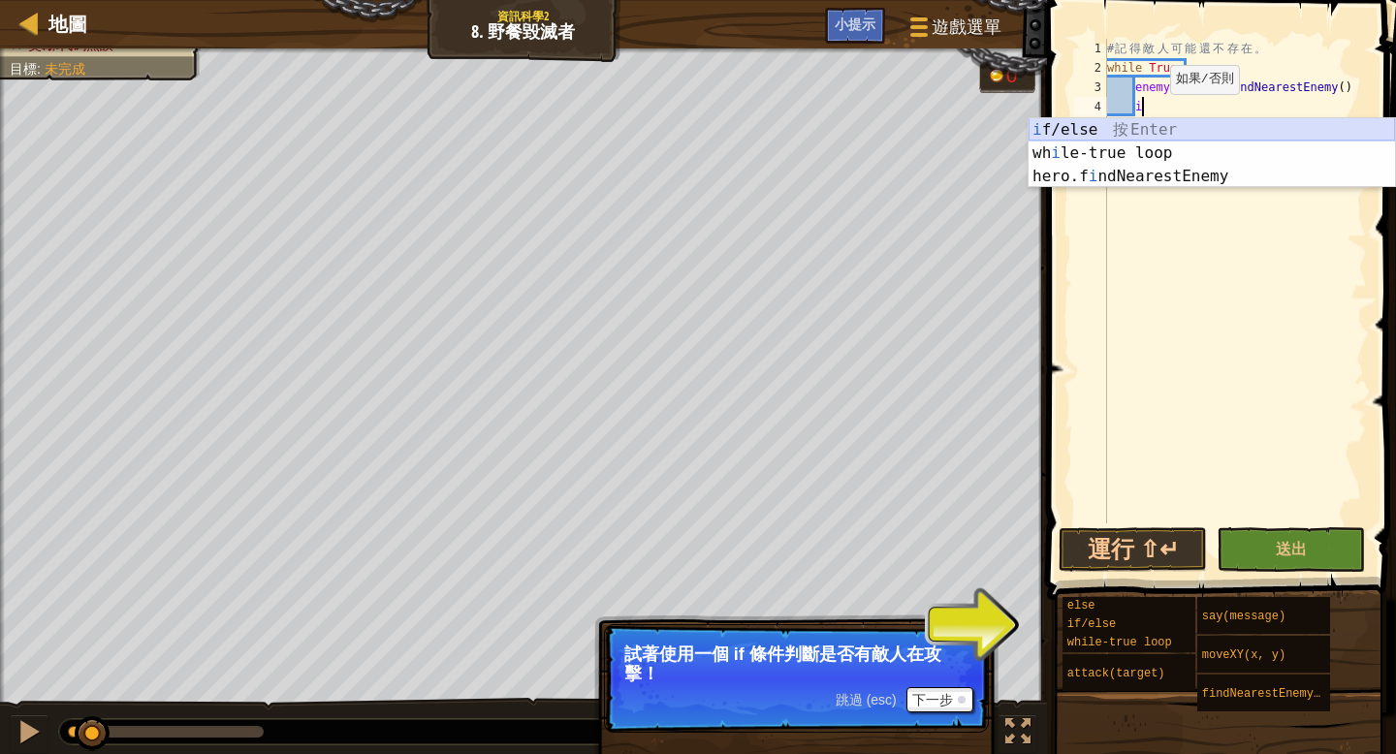
click at [1121, 126] on div "i f/else 按 Enter wh i le-true loop 按 Enter hero.f i ndNearestEnemy 按 Enter" at bounding box center [1211, 176] width 366 height 116
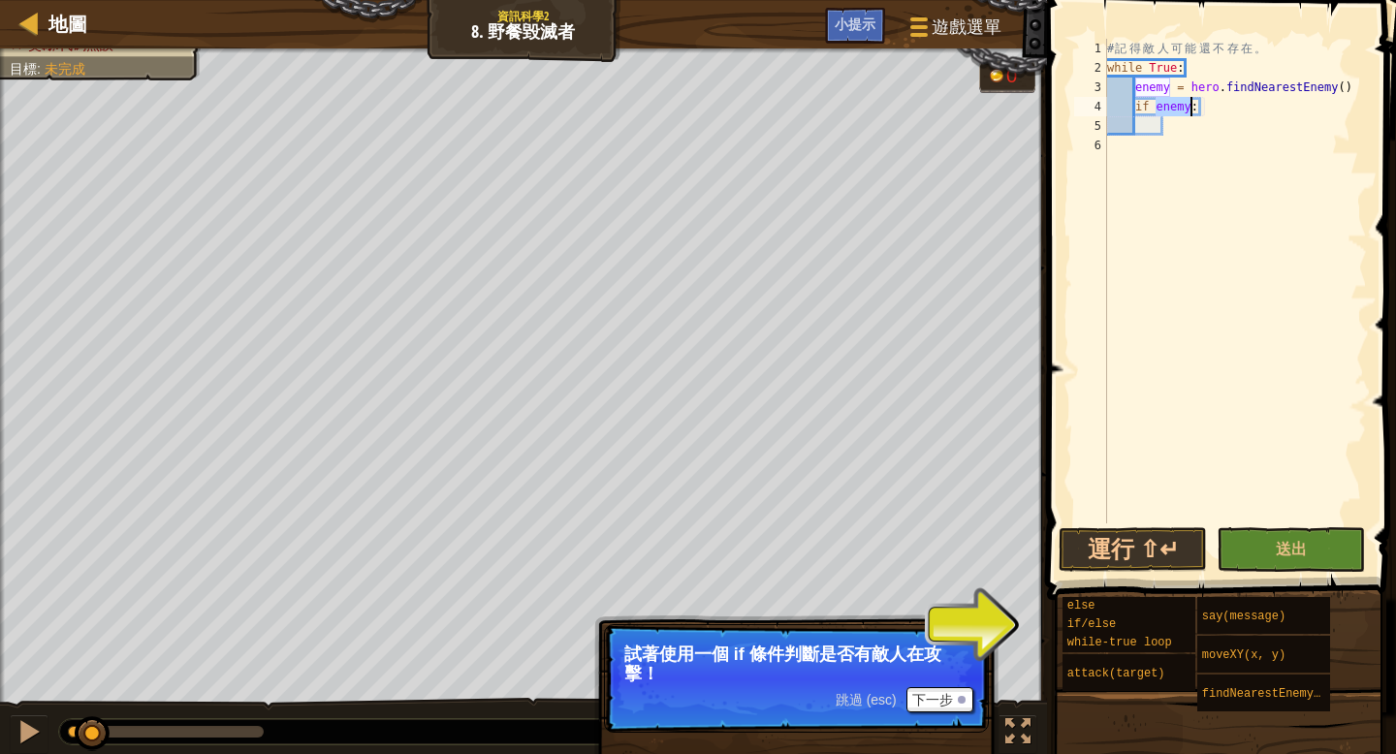
scroll to position [9, 4]
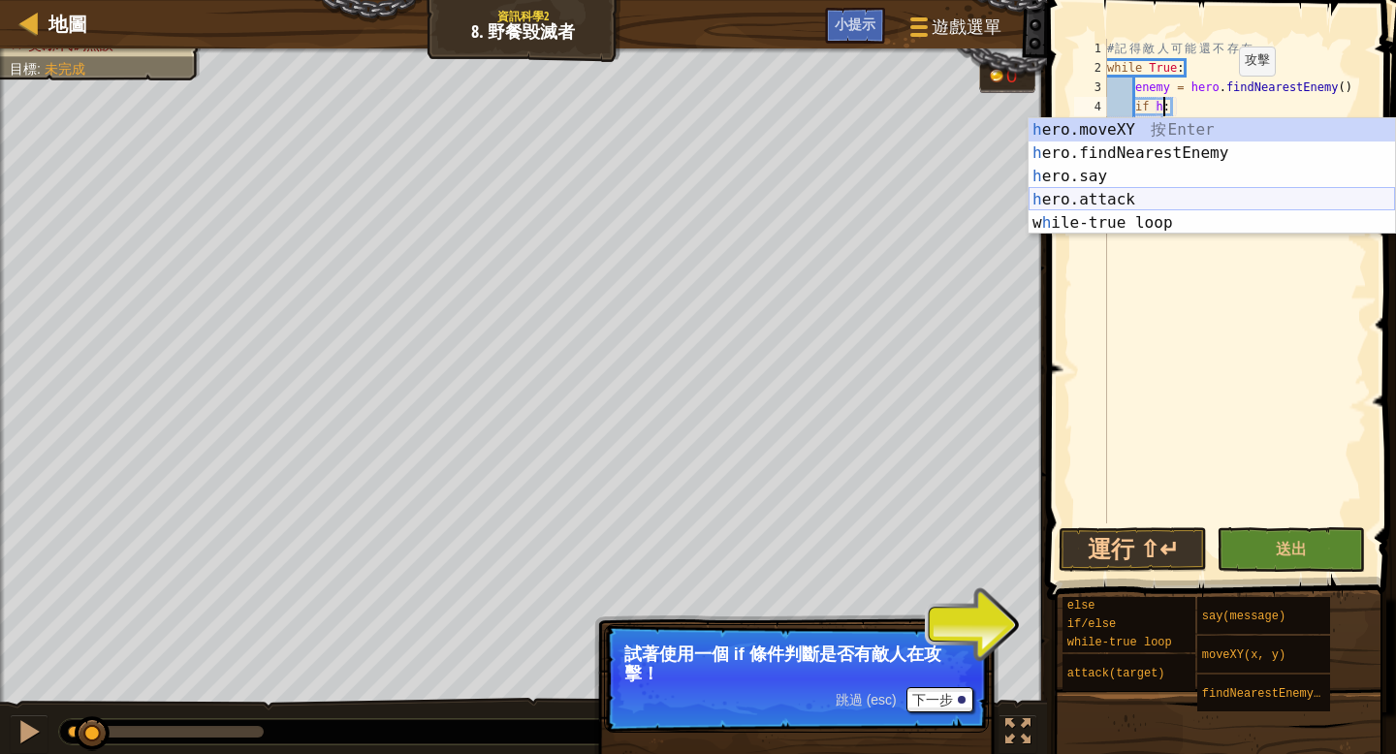
click at [1207, 192] on div "h ero.moveXY 按 Enter h ero.findNearestEnemy 按 Enter h ero.say 按 Enter h ero.att…" at bounding box center [1211, 199] width 366 height 163
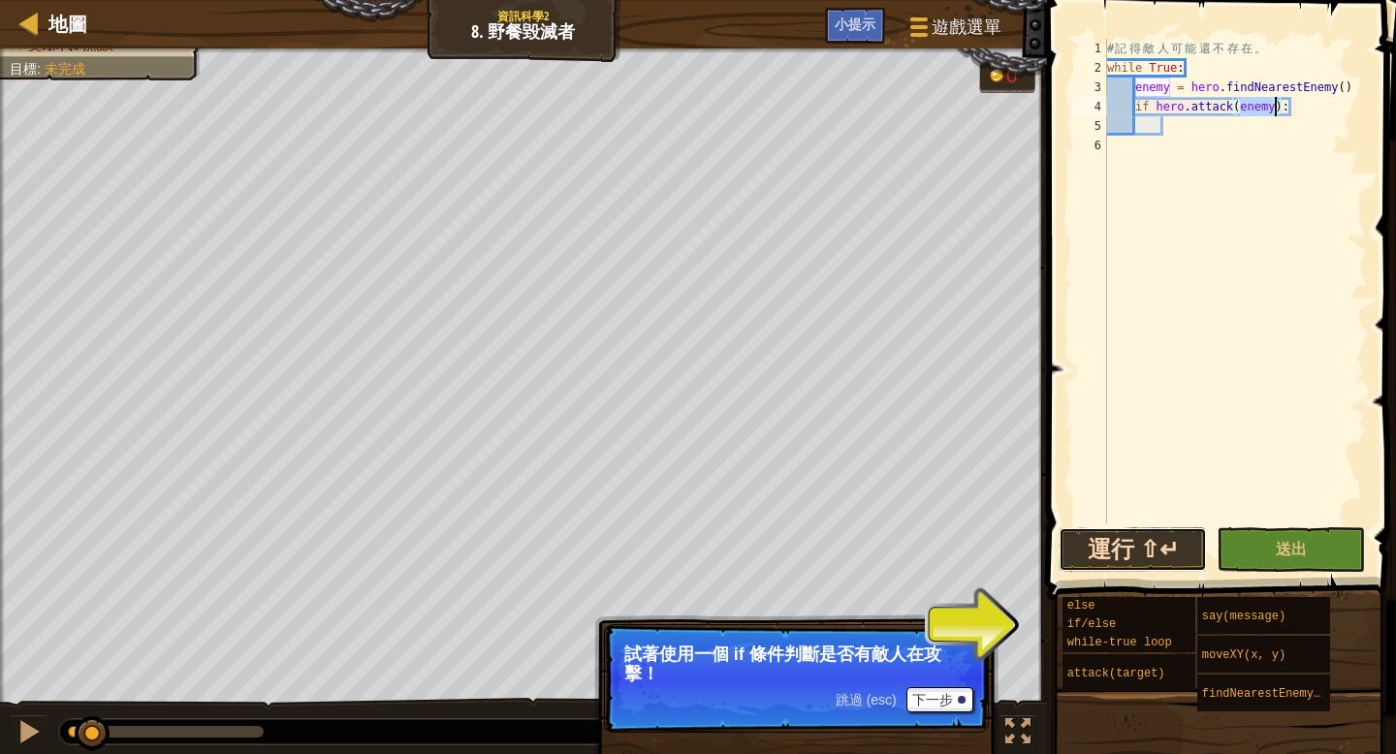
click at [1174, 544] on button "運行 ⇧↵" at bounding box center [1132, 549] width 148 height 45
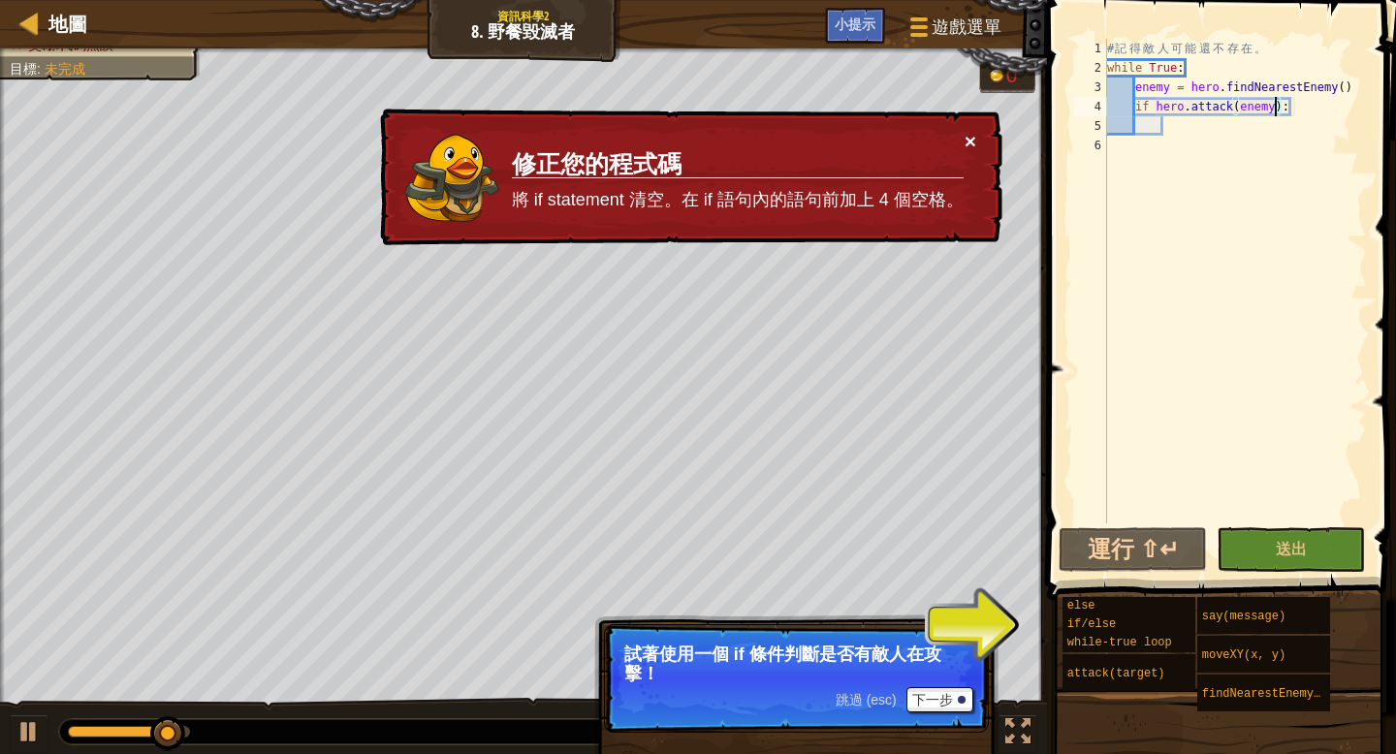
click at [974, 142] on button "×" at bounding box center [970, 141] width 12 height 20
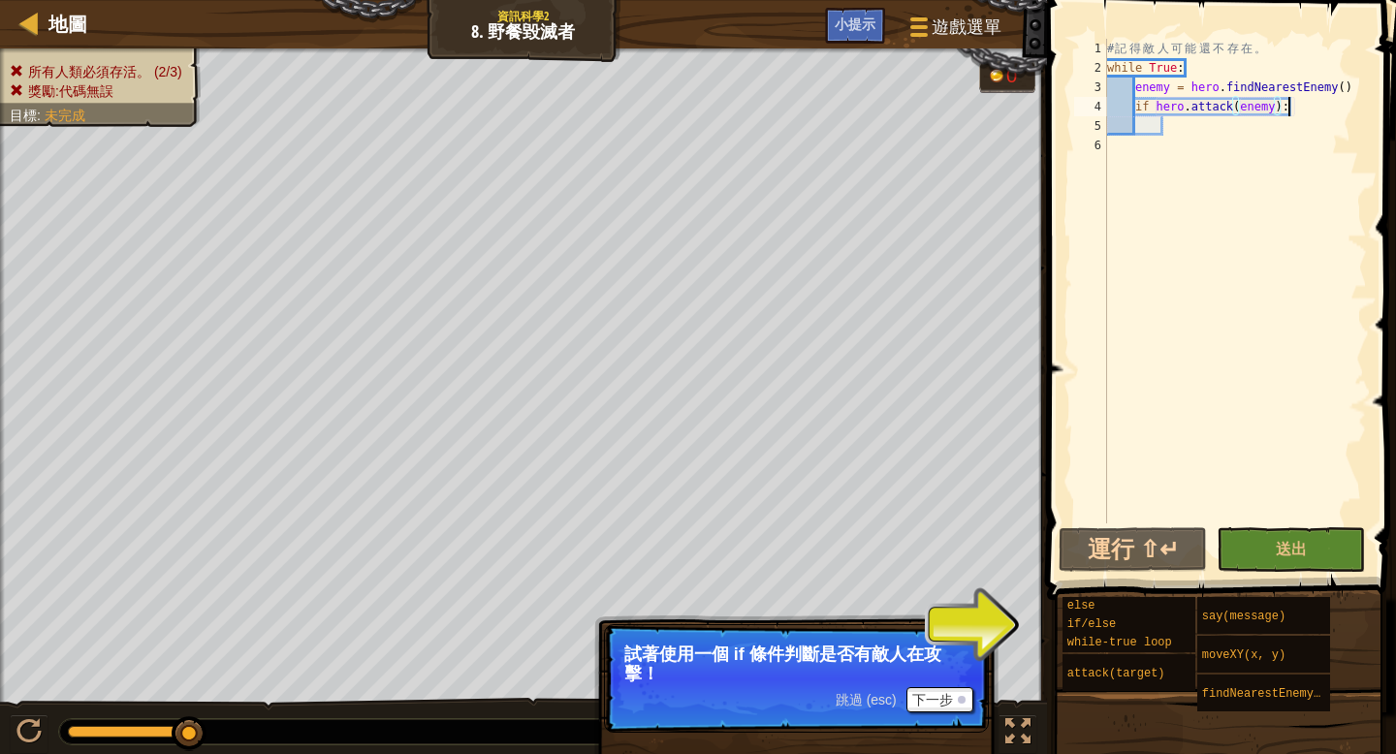
click at [1295, 106] on div "# 記 得 敵 人 可 能 還 不 存 在 。 while True : enemy = hero . findNearestEnemy ( ) if her…" at bounding box center [1235, 300] width 264 height 523
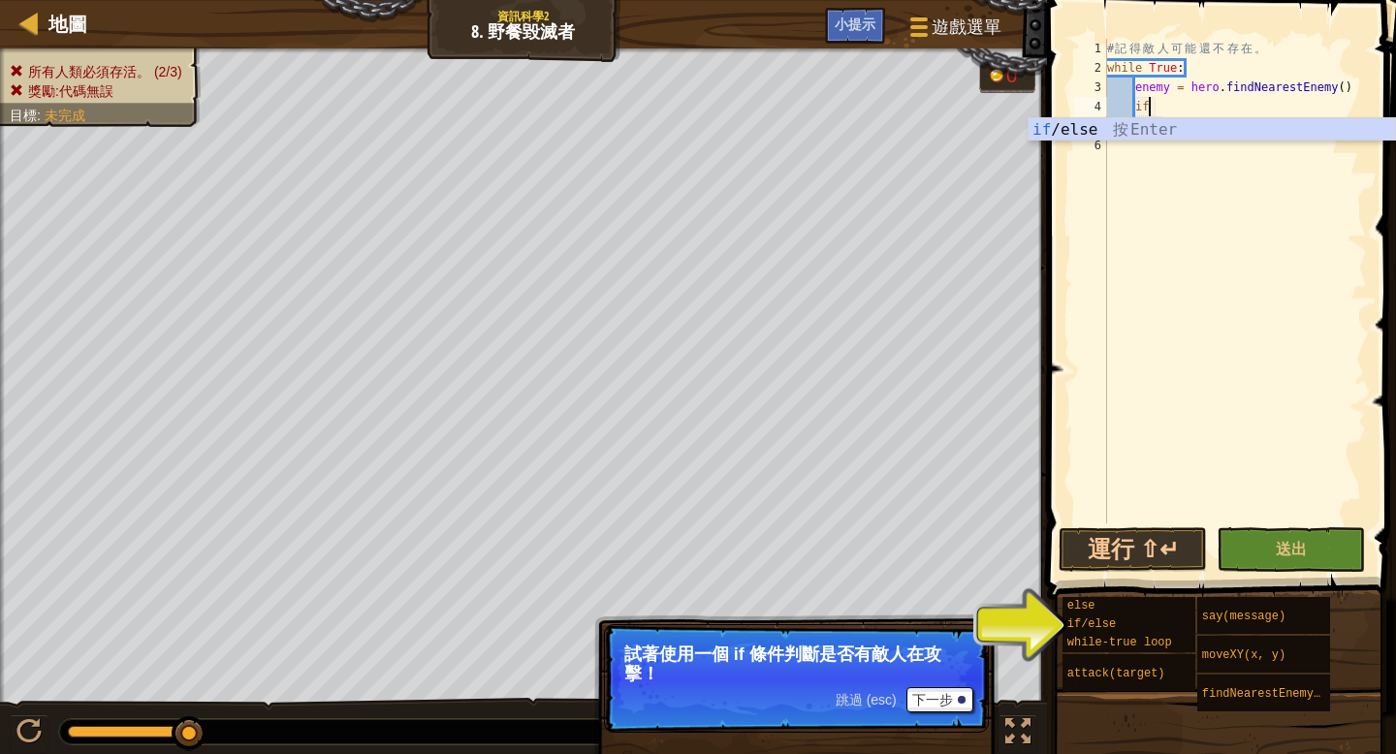
type textarea "i"
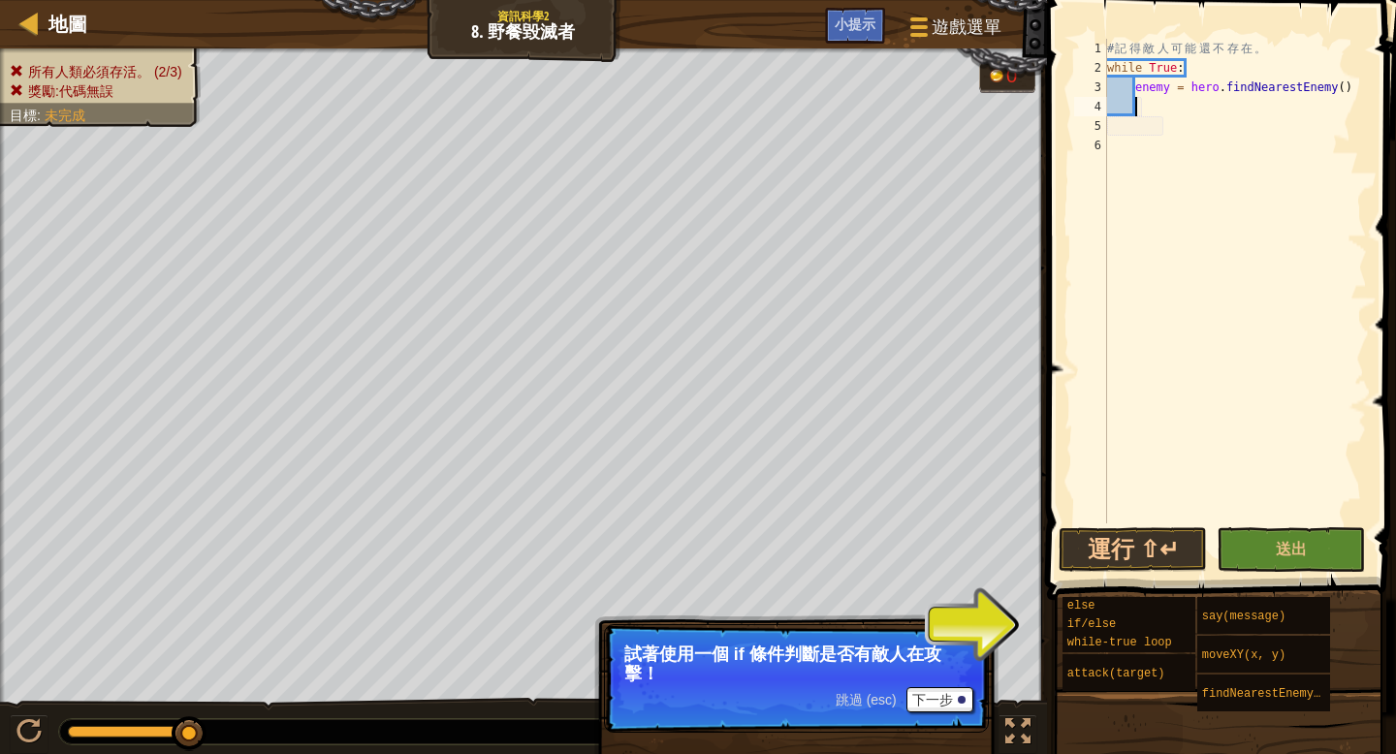
scroll to position [9, 2]
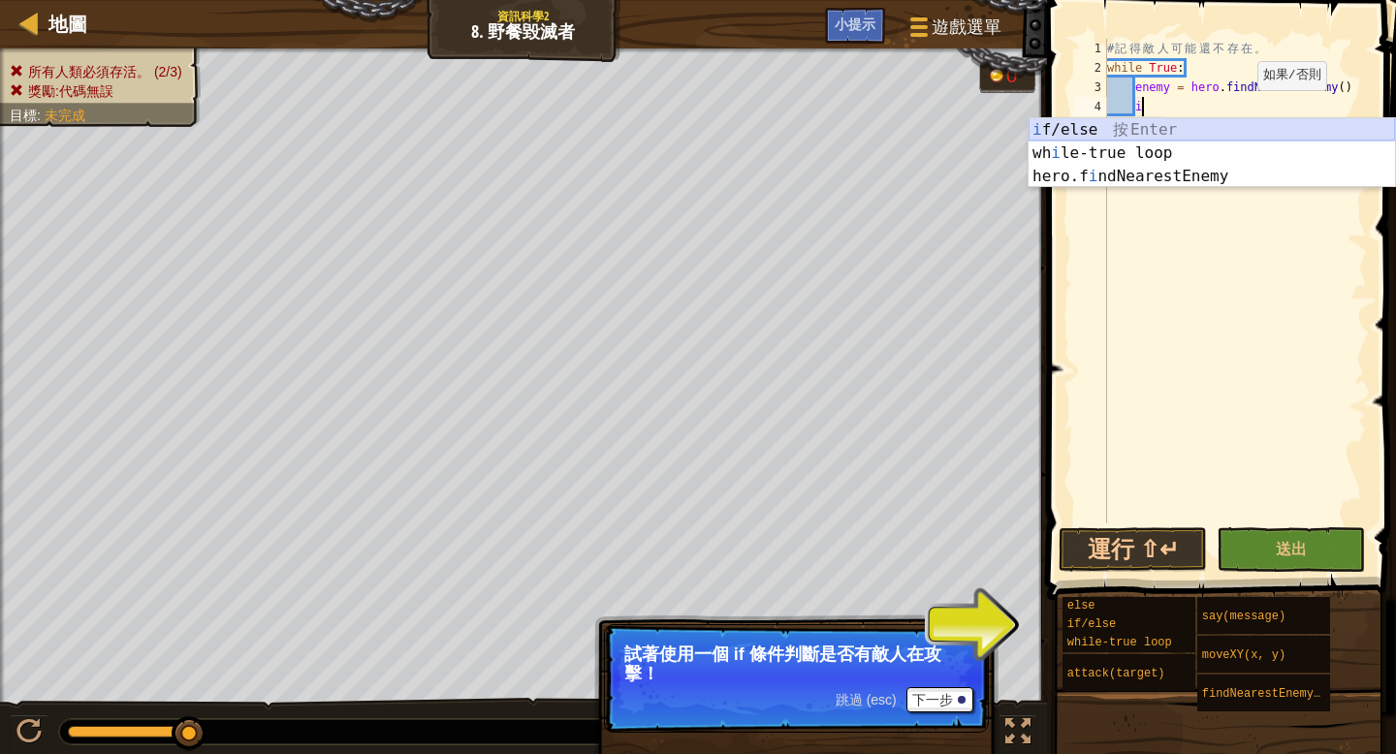
click at [1176, 127] on div "i f/else 按 Enter wh i le-true loop 按 Enter hero.f i ndNearestEnemy 按 Enter" at bounding box center [1211, 176] width 366 height 116
type textarea "if enemy:"
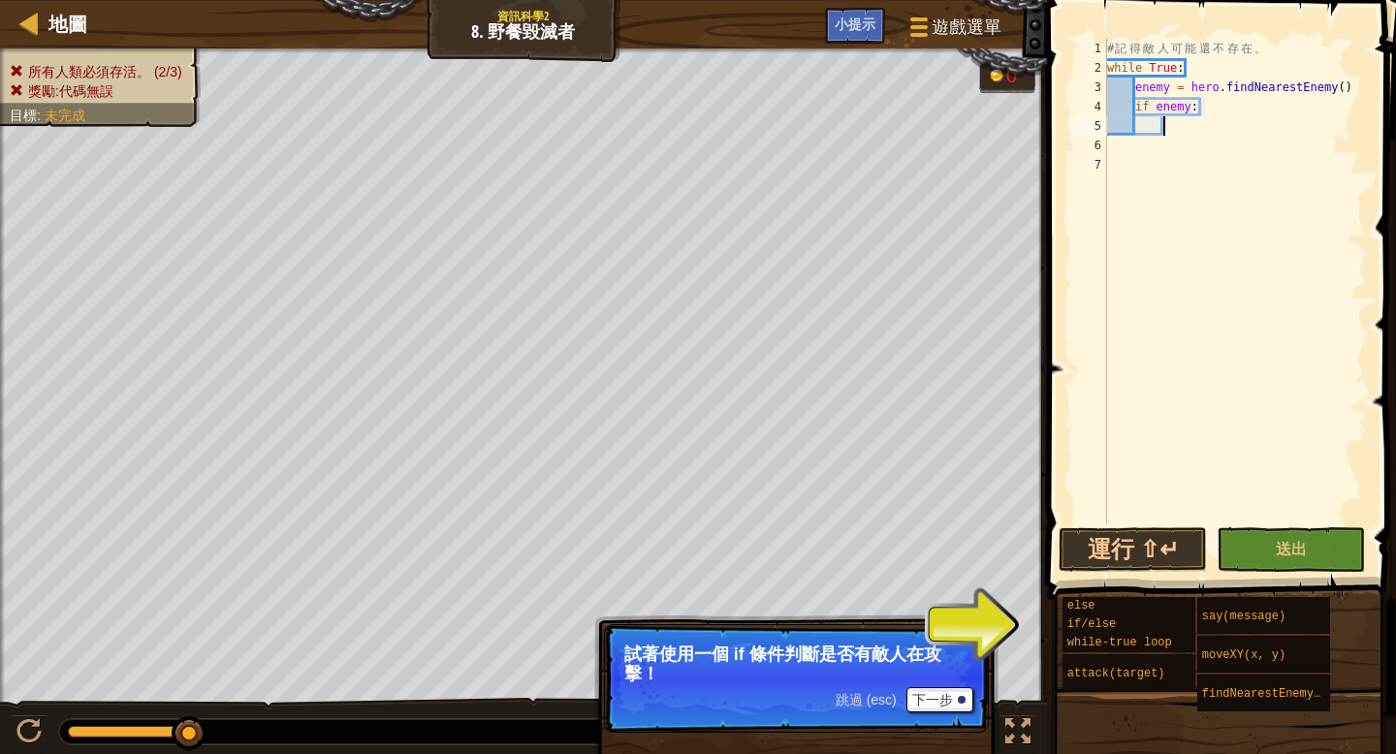
click at [1176, 128] on div "# 記 得 敵 人 可 能 還 不 存 在 。 while True : enemy = hero . findNearestEnemy ( ) if ene…" at bounding box center [1235, 300] width 264 height 523
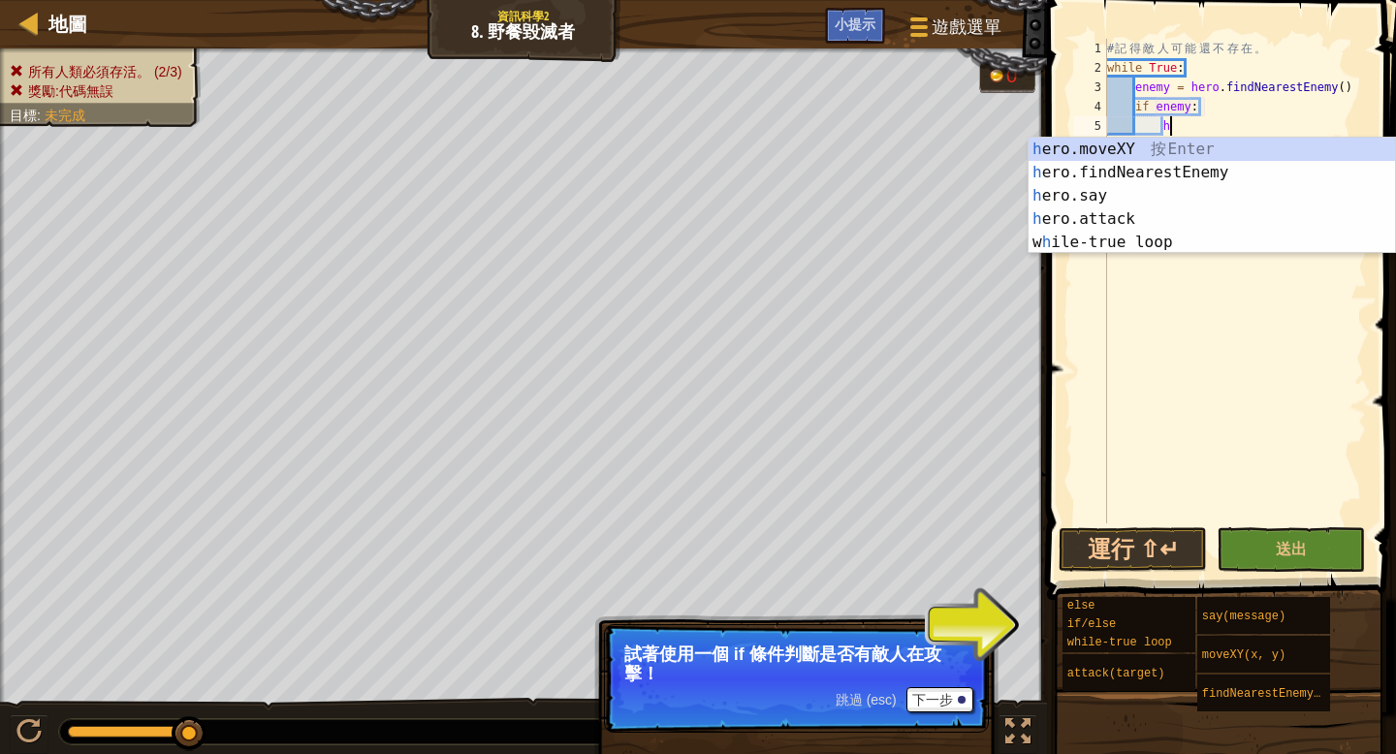
scroll to position [9, 4]
click at [1155, 214] on div "h ero.moveXY 按 Enter h ero.findNearestEnemy 按 Enter h ero.say 按 Enter h ero.att…" at bounding box center [1211, 219] width 366 height 163
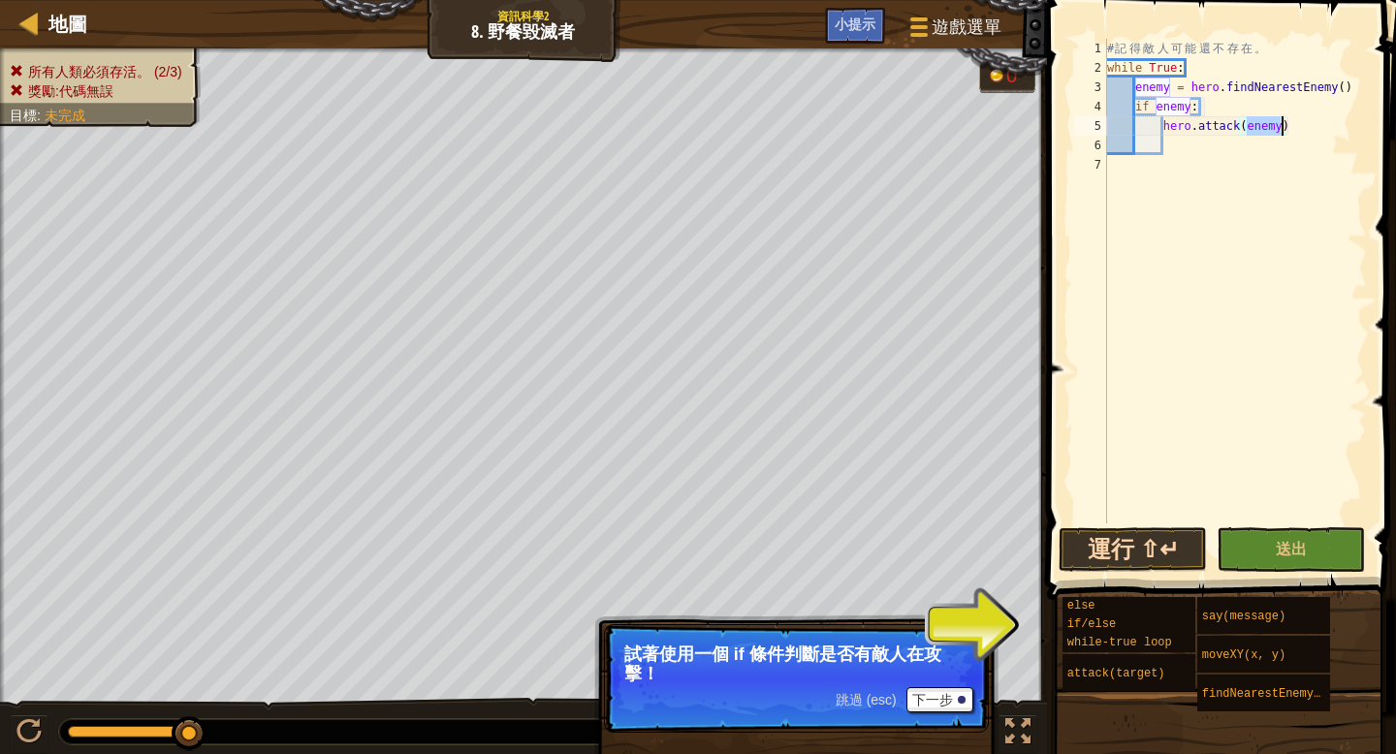
type textarea "hero.attack(enemy)"
click at [1168, 540] on button "運行 ⇧↵" at bounding box center [1132, 549] width 148 height 45
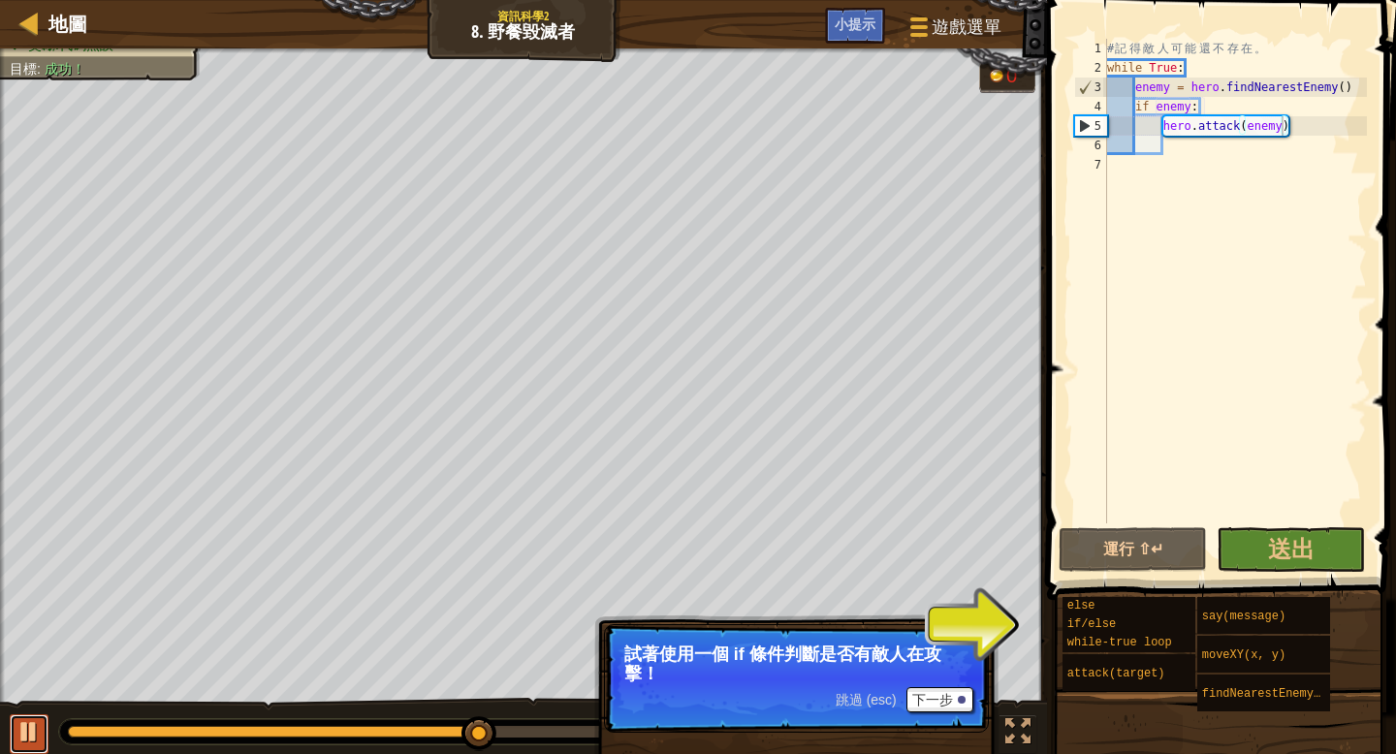
click at [26, 729] on div at bounding box center [28, 731] width 25 height 25
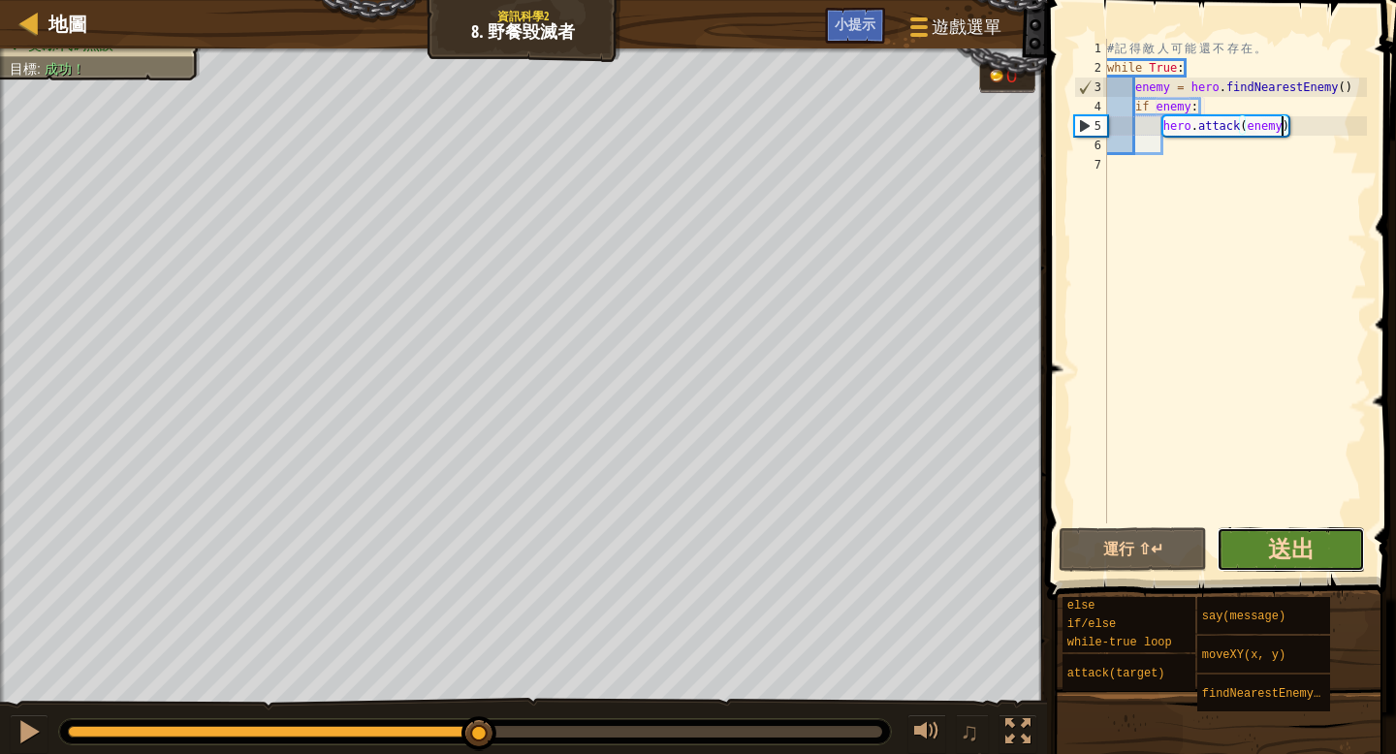
click at [1277, 545] on span "送出" at bounding box center [1291, 548] width 47 height 31
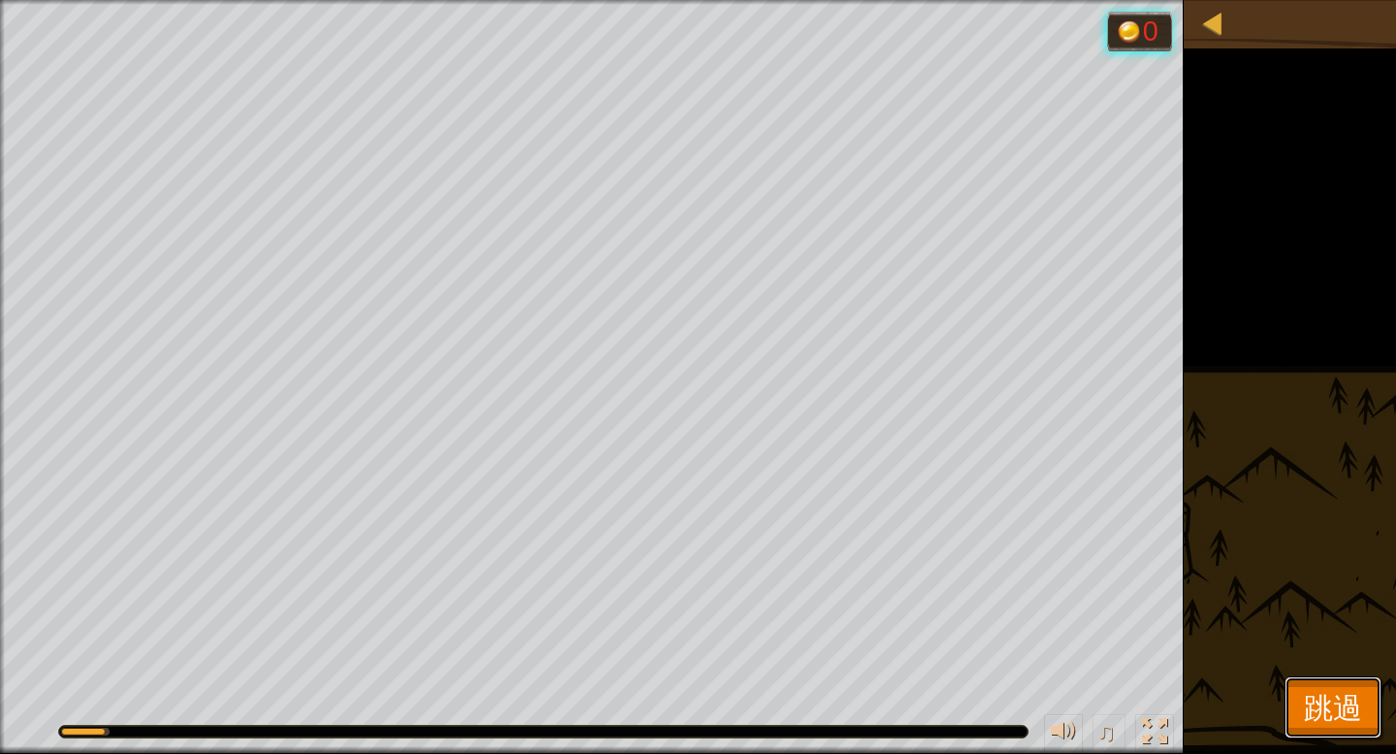
click at [1331, 719] on span "跳過" at bounding box center [1333, 707] width 58 height 40
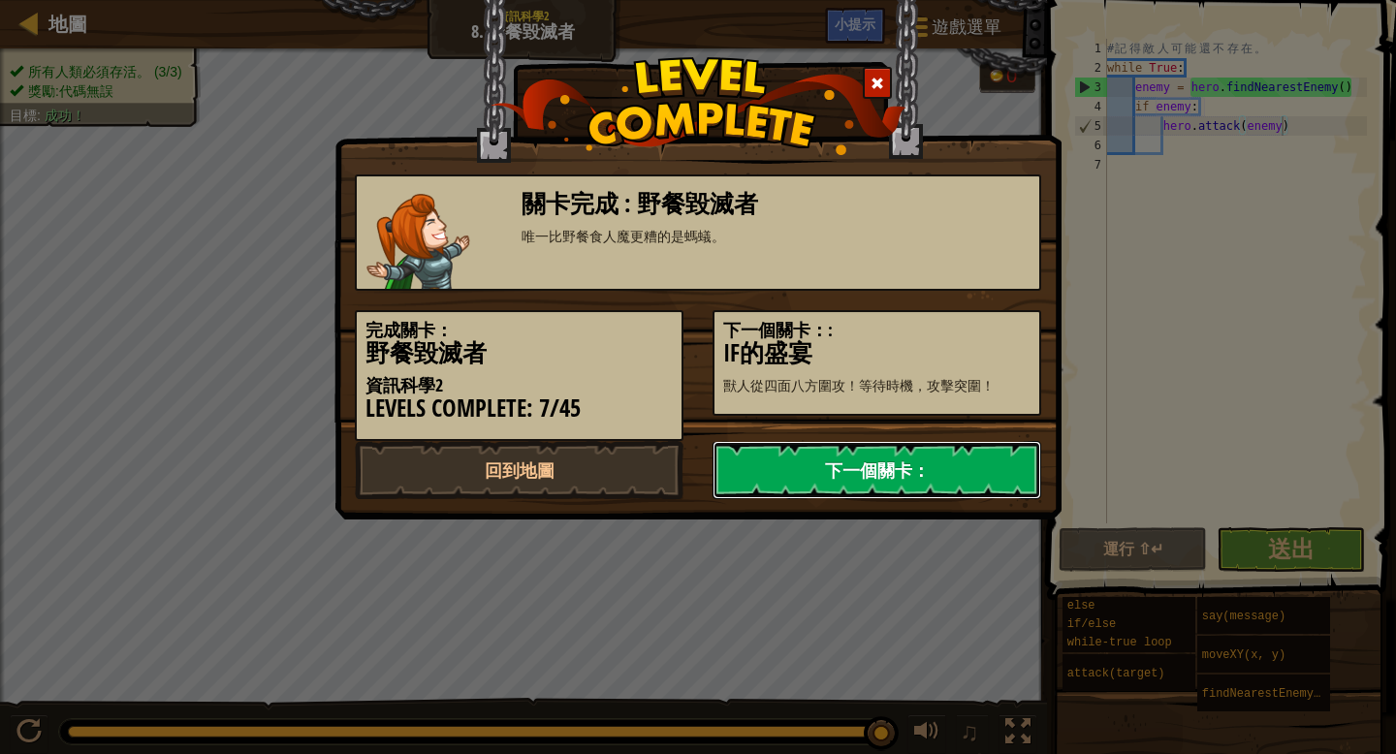
click at [880, 475] on link "下一個關卡：" at bounding box center [876, 470] width 329 height 58
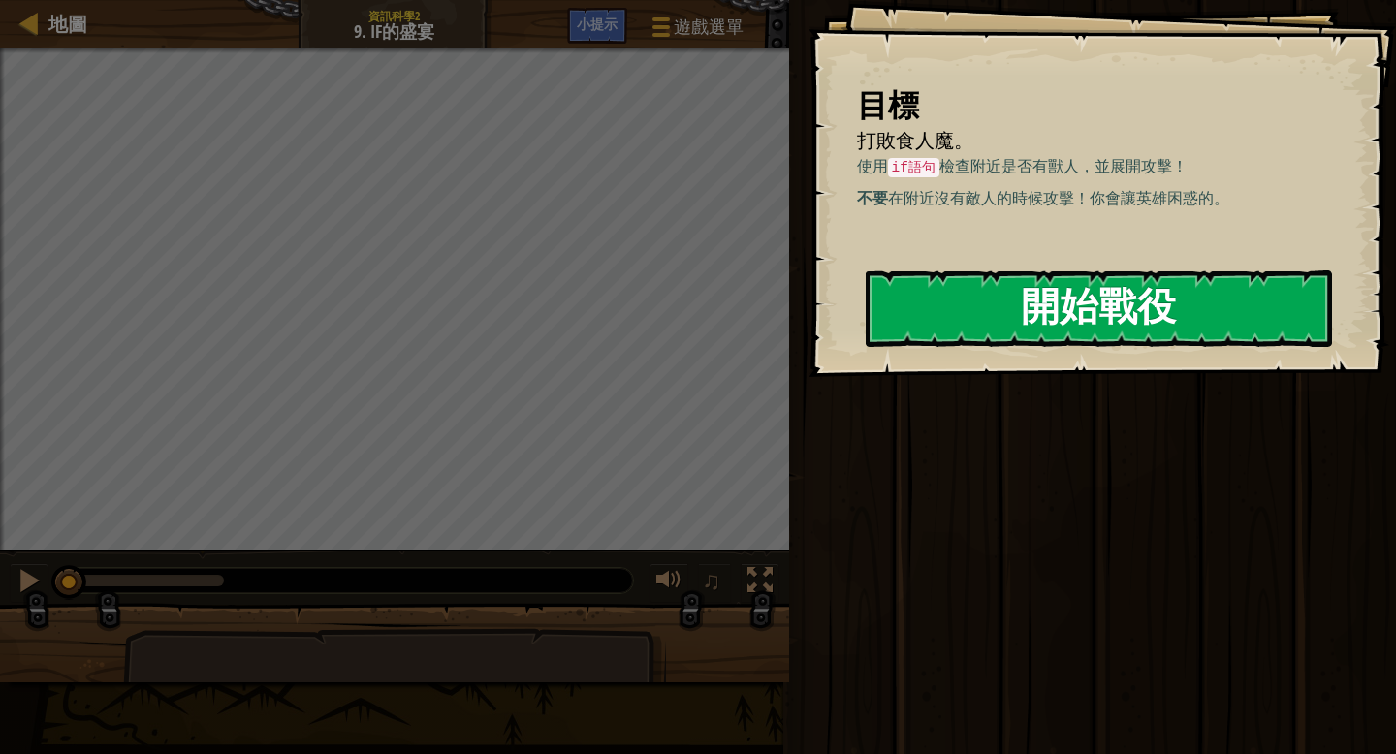
click at [1077, 302] on button "開始戰役" at bounding box center [1099, 308] width 466 height 77
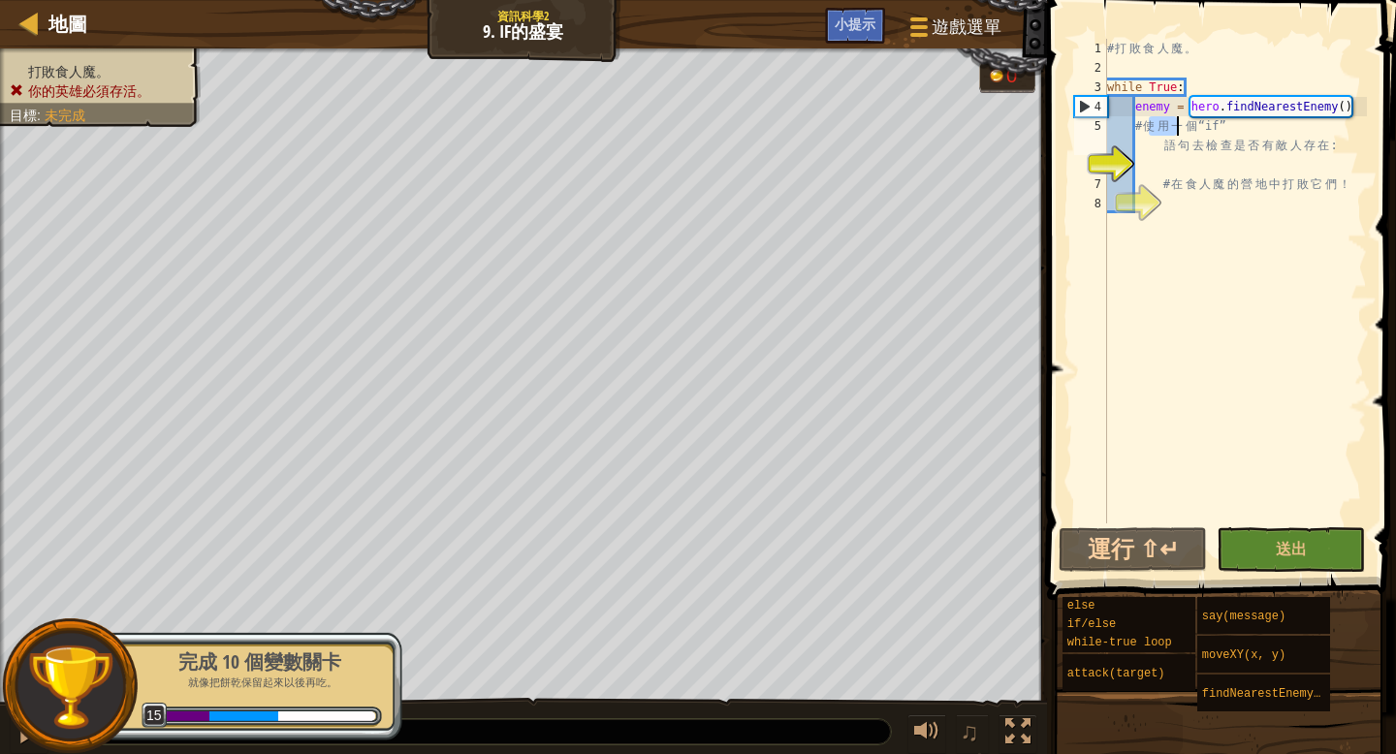
drag, startPoint x: 1146, startPoint y: 123, endPoint x: 1176, endPoint y: 128, distance: 30.4
click at [1176, 128] on div "# 打 敗 食 人 魔 。 while True : enemy = hero . findNearestEnemy ( ) # 使 用 一 個 “if” 語…" at bounding box center [1235, 300] width 264 height 523
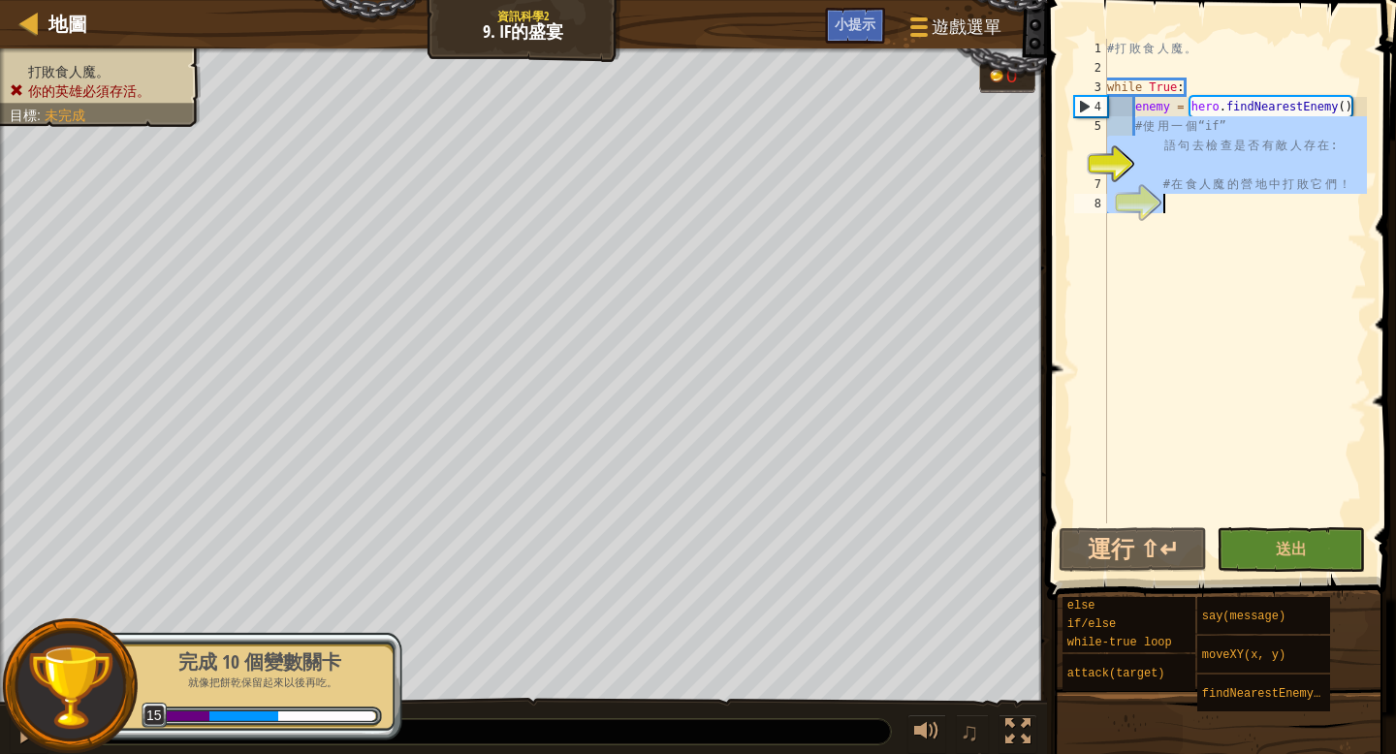
drag, startPoint x: 1135, startPoint y: 125, endPoint x: 1298, endPoint y: 194, distance: 176.8
click at [1291, 200] on div "# 打 敗 食 人 魔 。 while True : enemy = hero . findNearestEnemy ( ) # 使 用 一 個 “if” 語…" at bounding box center [1235, 300] width 264 height 523
type textarea "# 在食人魔的營地中打敗它們！"
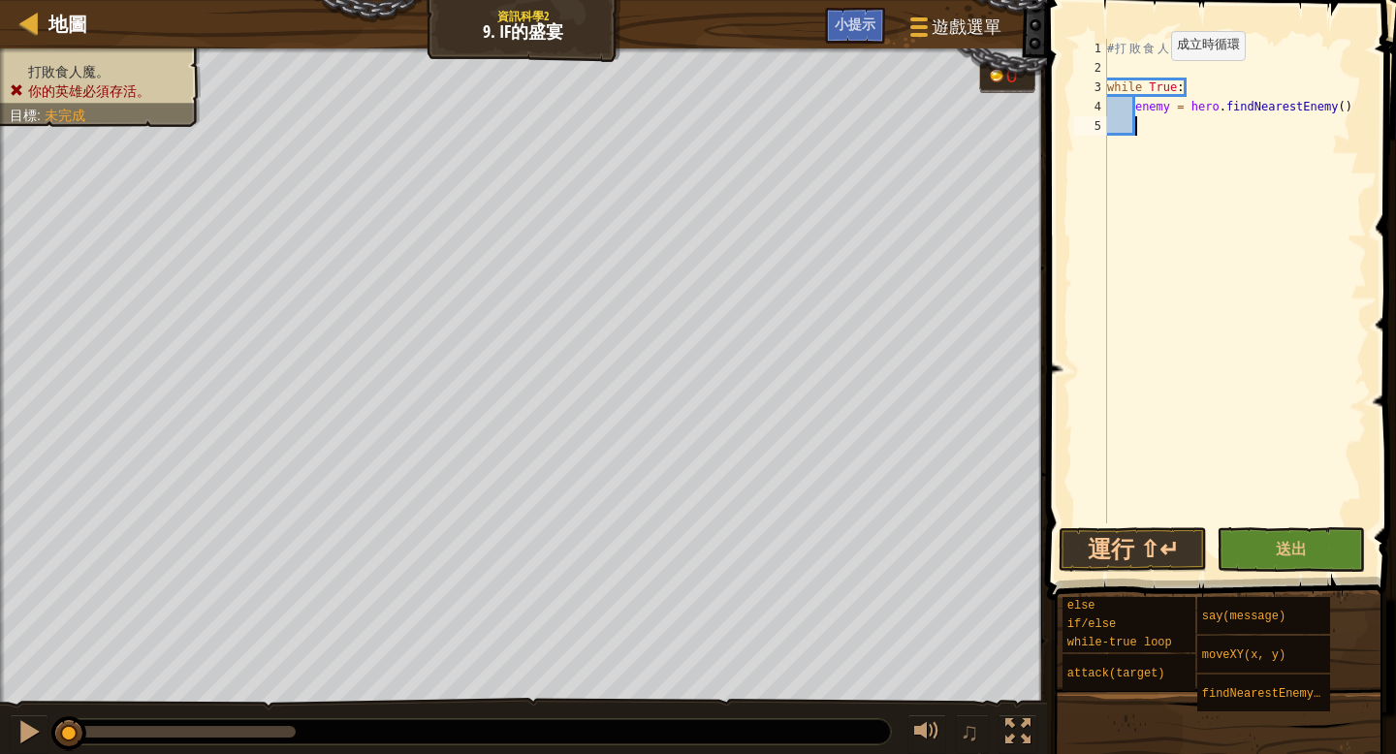
scroll to position [9, 2]
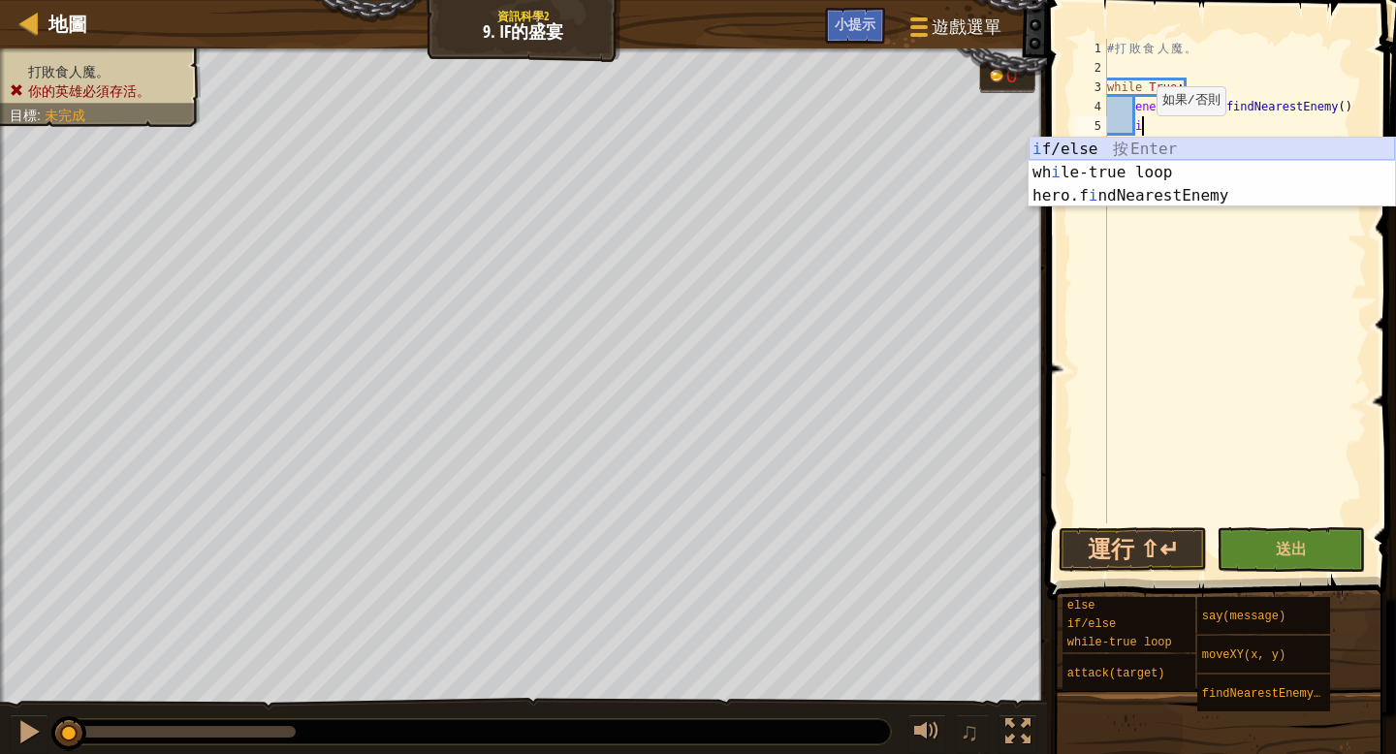
click at [1143, 147] on div "i f/else 按 Enter wh i le-true loop 按 Enter hero.f i ndNearestEnemy 按 Enter" at bounding box center [1211, 196] width 366 height 116
type textarea "if enemy:"
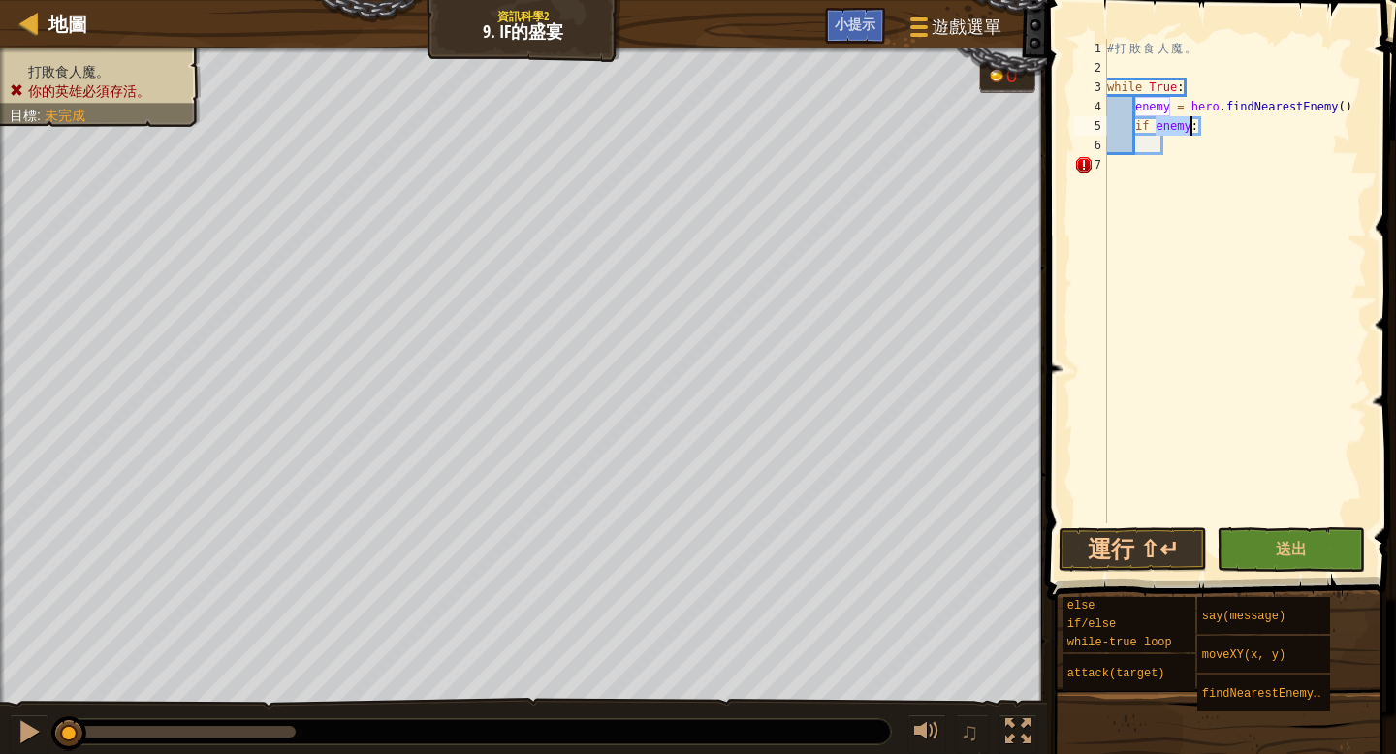
click at [1169, 146] on div "# 打 敗 食 人 魔 。 while True : enemy = hero . findNearestEnemy ( ) if enemy :" at bounding box center [1235, 300] width 264 height 523
click at [1134, 172] on div "# 打 敗 食 人 魔 。 while True : enemy = hero . findNearestEnemy ( ) if enemy :" at bounding box center [1235, 300] width 264 height 523
click at [1169, 146] on div "# 打 敗 食 人 魔 。 while True : enemy = hero . findNearestEnemy ( ) if enemy :" at bounding box center [1235, 300] width 264 height 523
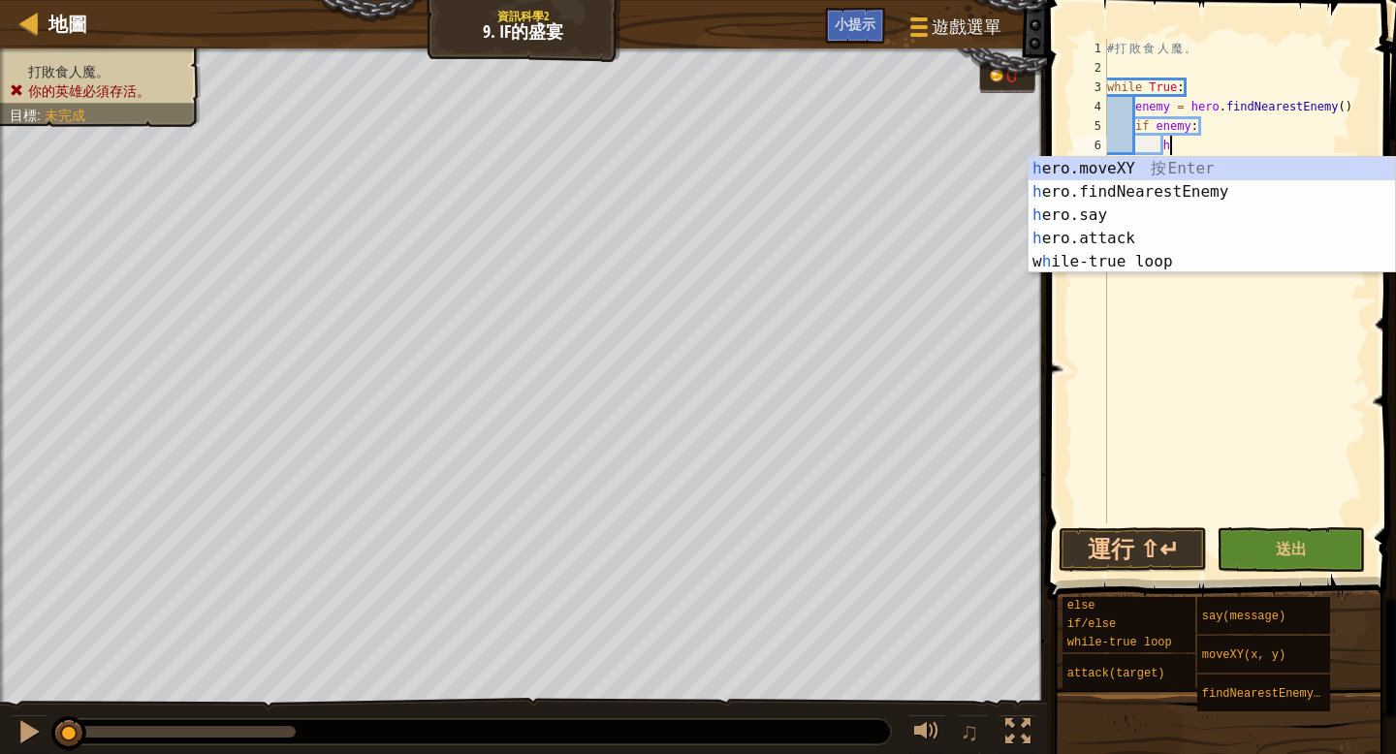
scroll to position [9, 4]
click at [1234, 239] on div "h ero.moveXY 按 Enter h ero.findNearestEnemy 按 Enter h ero.say 按 Enter h ero.att…" at bounding box center [1211, 238] width 366 height 163
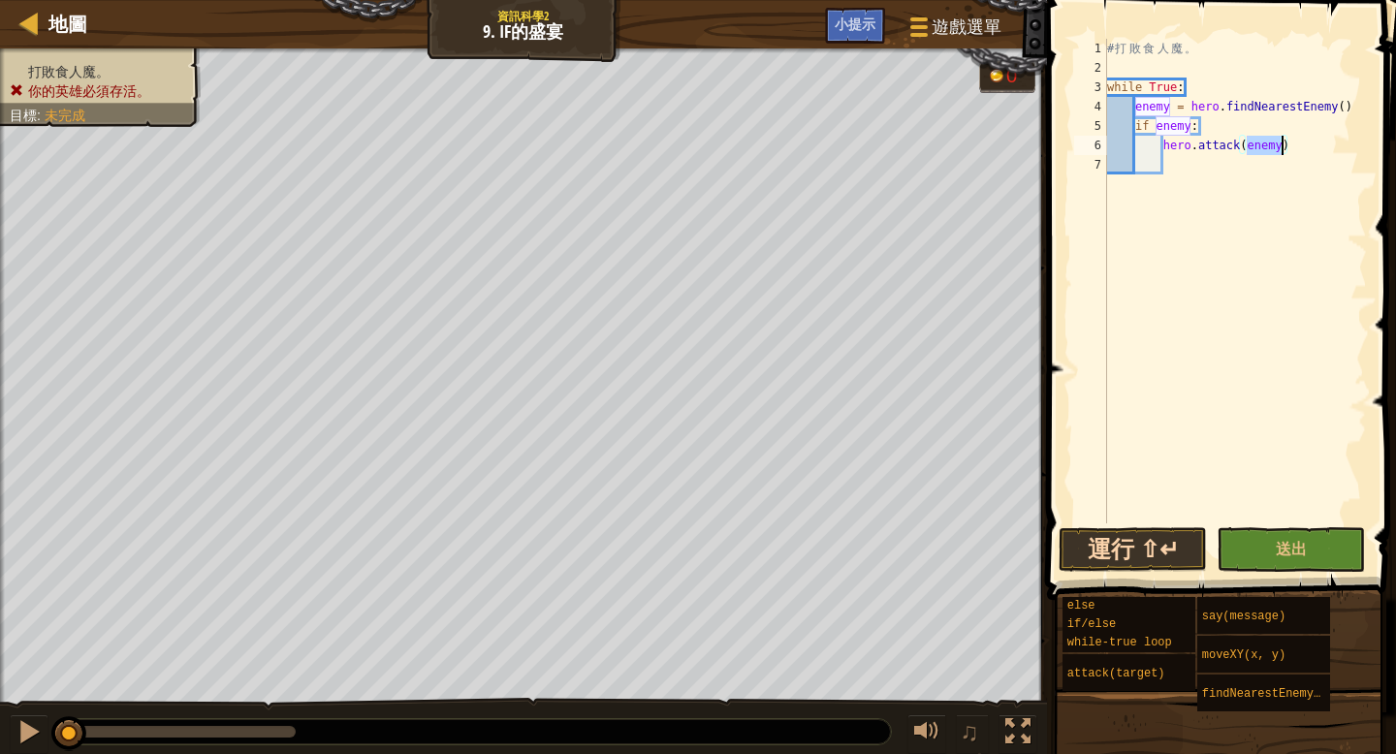
type textarea "hero.attack(enemy)"
click at [1177, 543] on button "運行 ⇧↵" at bounding box center [1132, 549] width 148 height 45
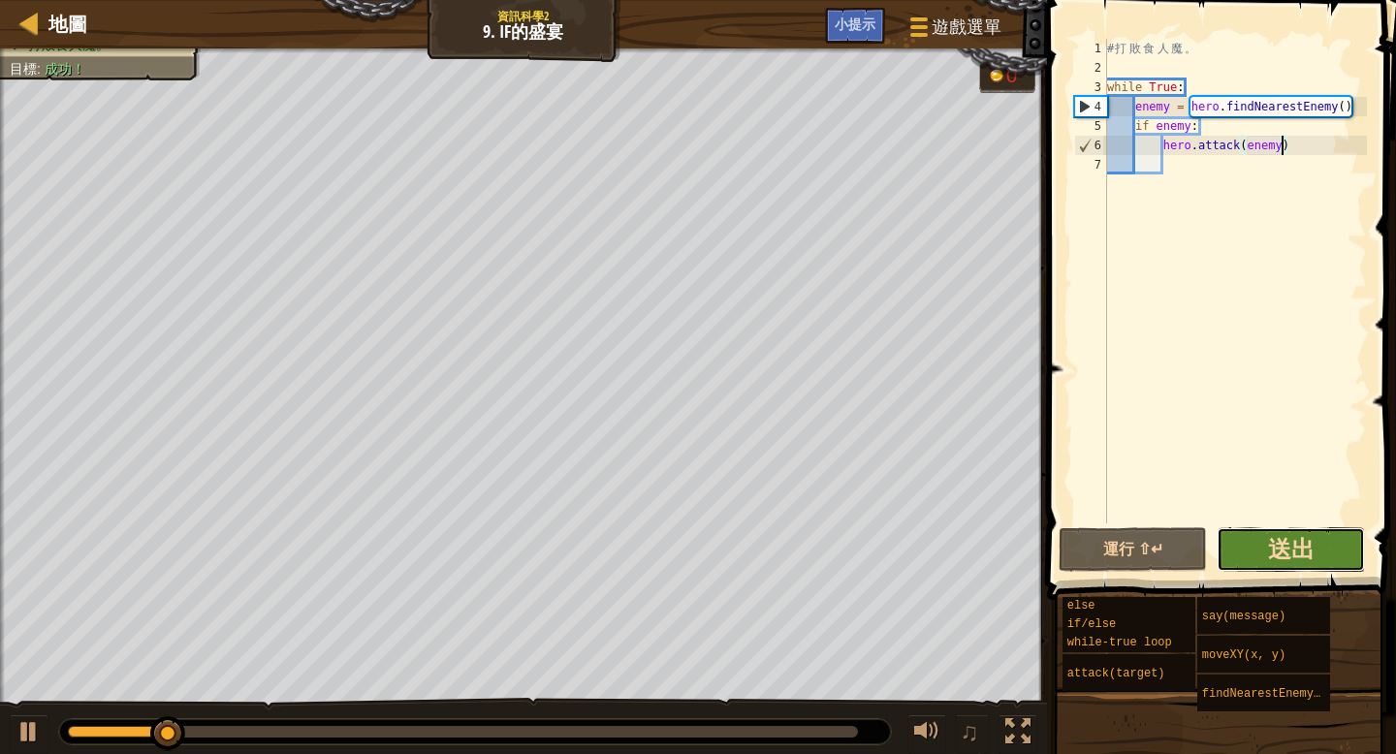
click at [1285, 558] on span "送出" at bounding box center [1291, 548] width 47 height 31
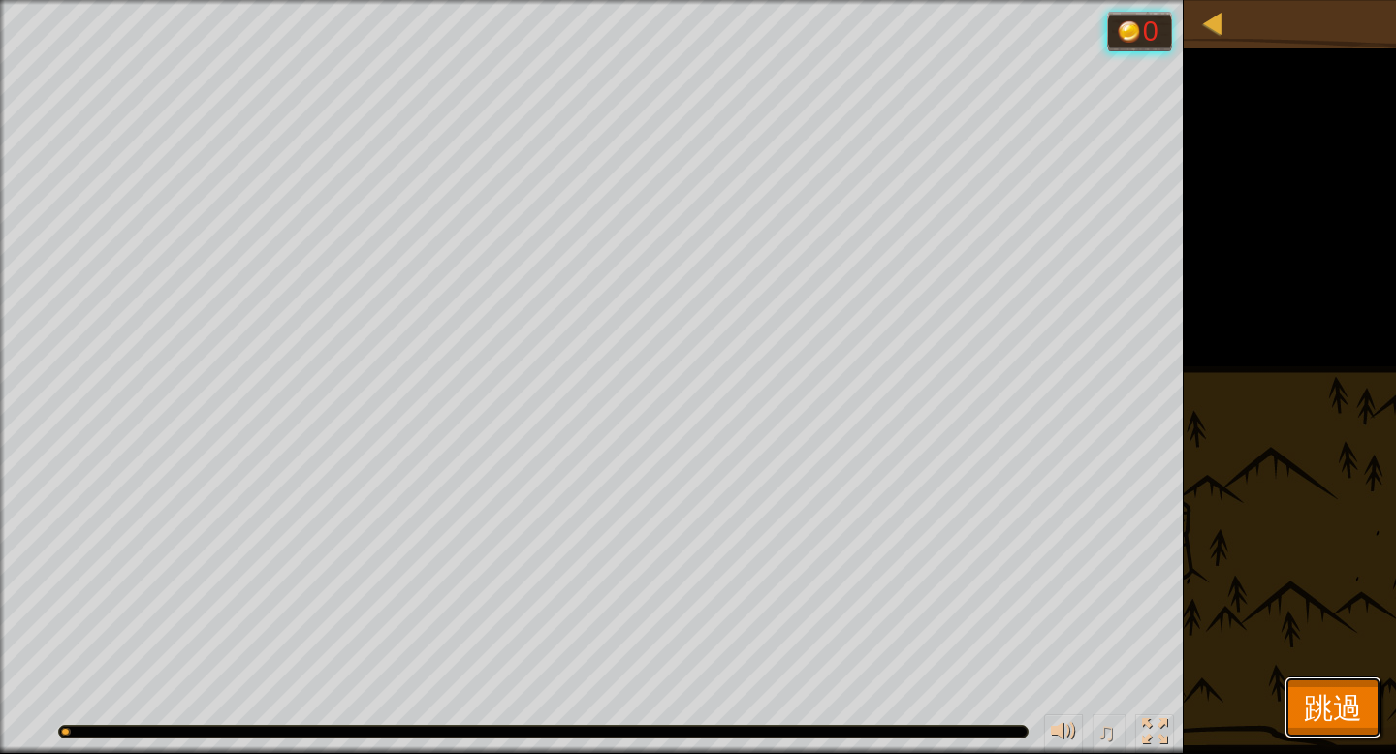
click at [1315, 677] on button "跳過" at bounding box center [1332, 708] width 97 height 62
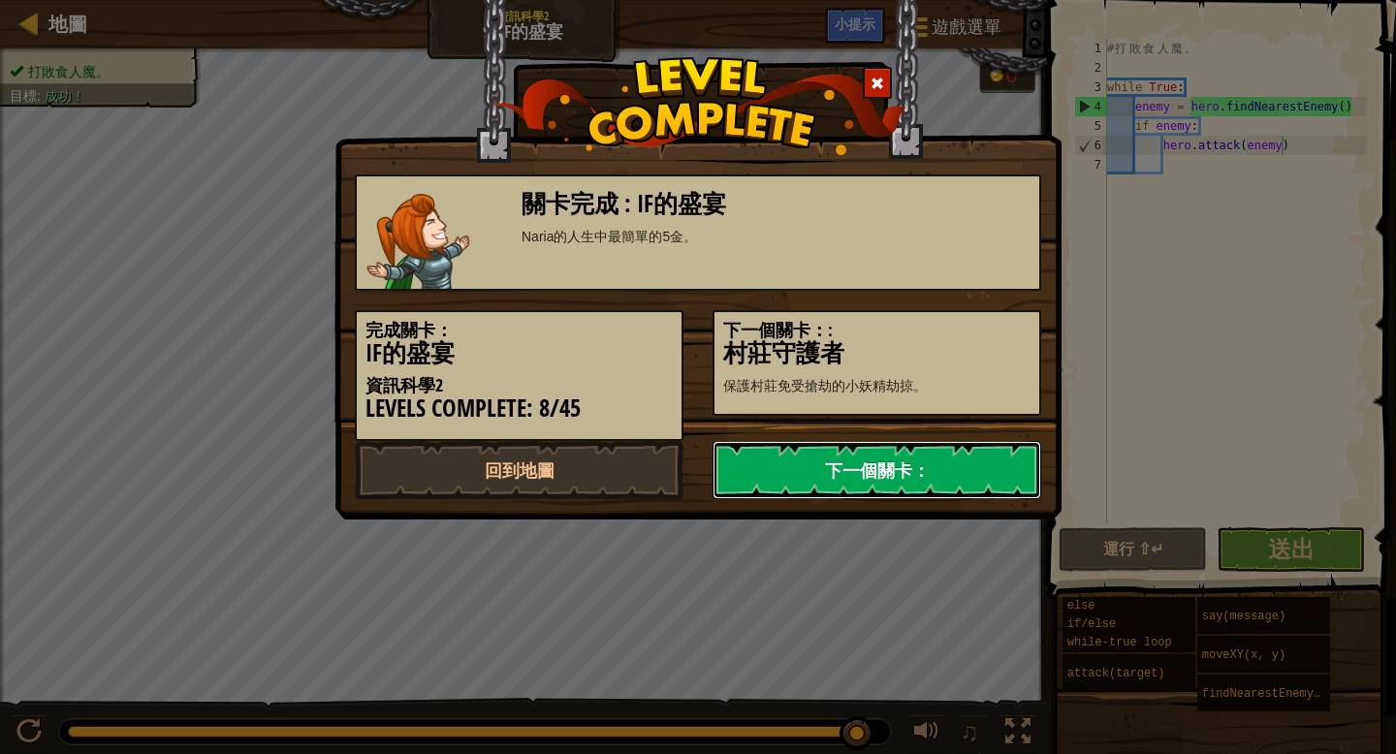
click at [868, 458] on link "下一個關卡：" at bounding box center [876, 470] width 329 height 58
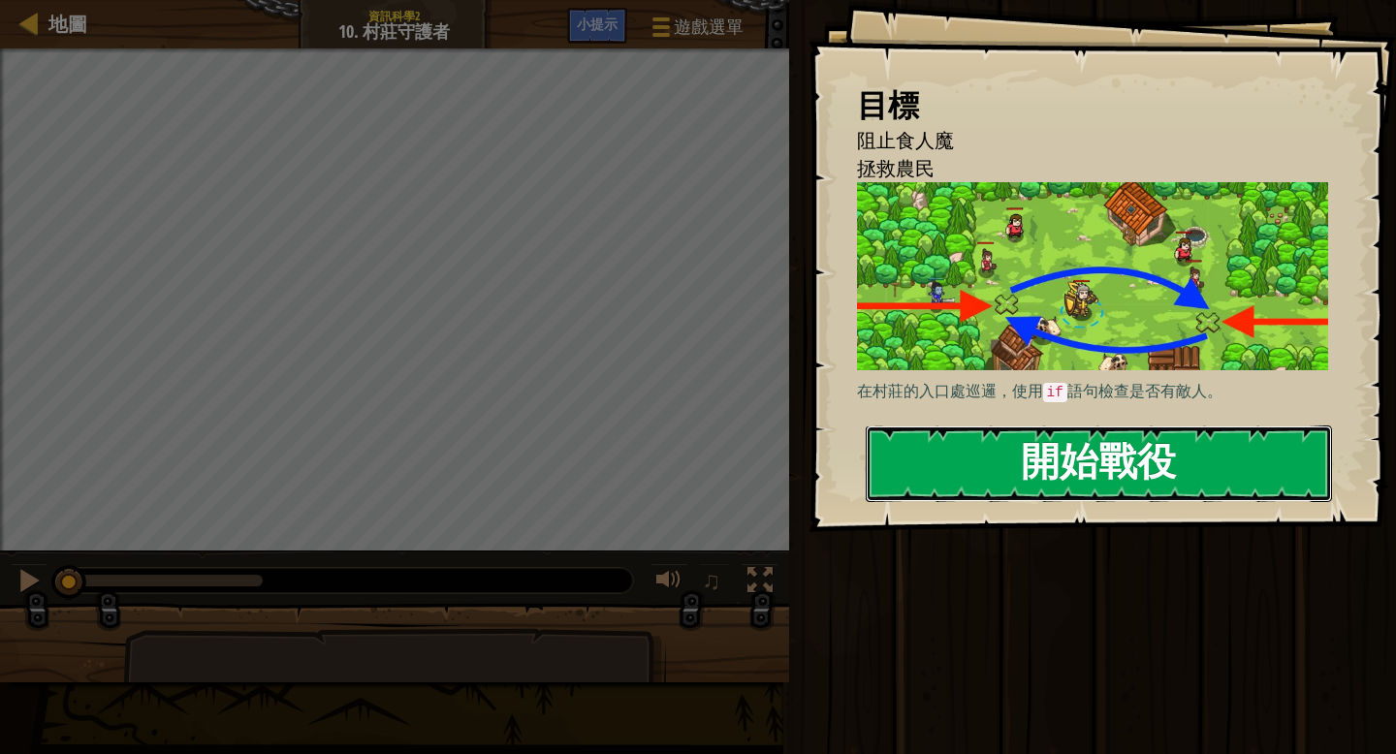
click at [1020, 462] on button "開始戰役" at bounding box center [1099, 464] width 466 height 77
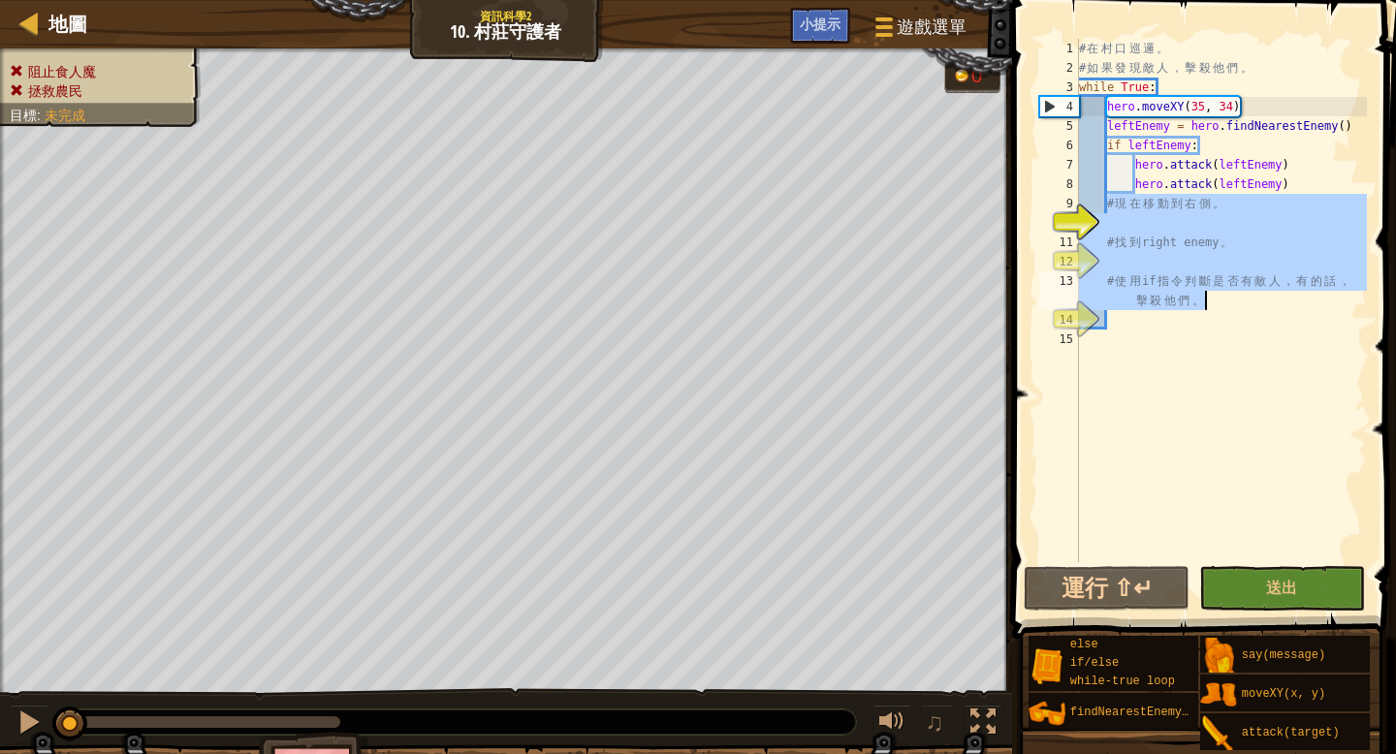
drag, startPoint x: 1108, startPoint y: 204, endPoint x: 1259, endPoint y: 307, distance: 183.4
click at [1259, 307] on div "# 在 村 口 巡 邏 。 # 如 果 發 現 敵 人 ， 擊 殺 他 們 。 while True : hero . moveXY ( 35 , 34 ) …" at bounding box center [1221, 320] width 292 height 562
type textarea "# 使用if指令判斷是否有敵人，有的話，擊殺他們。"
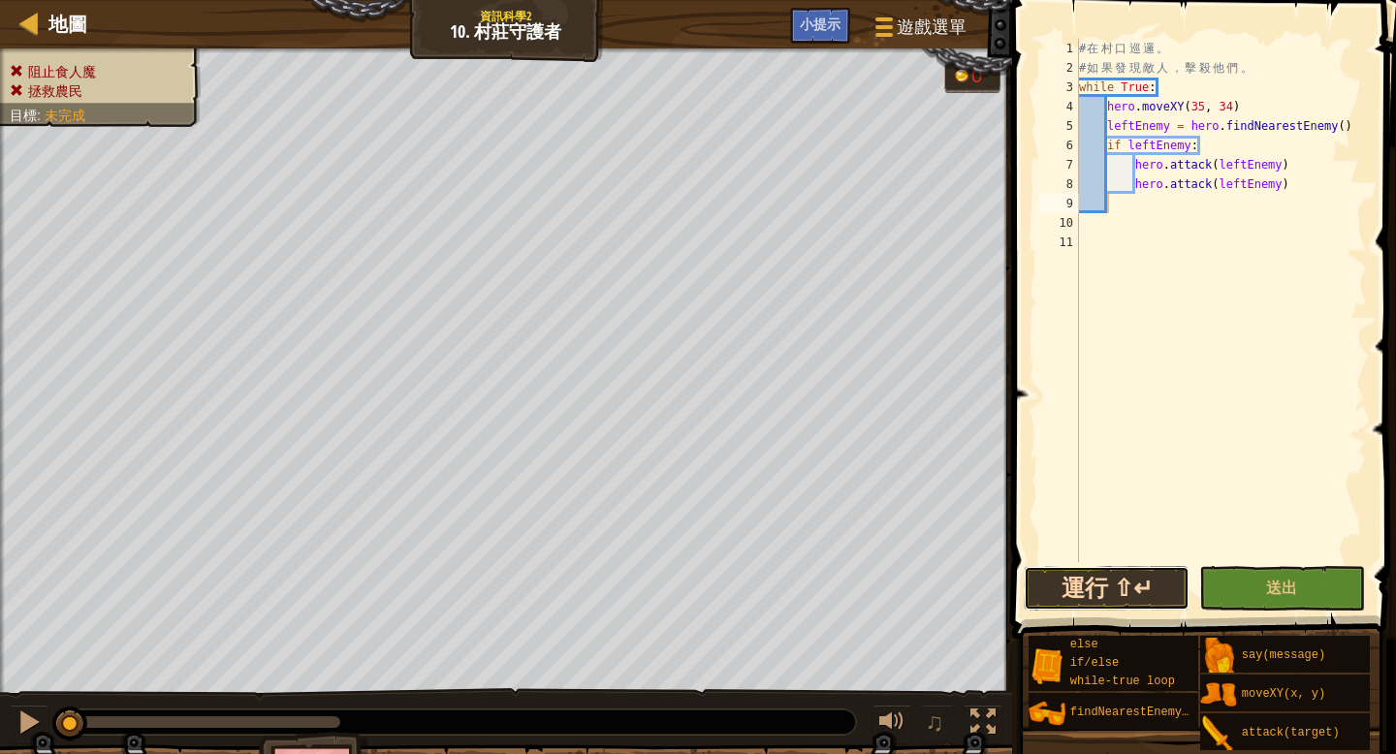
click at [1152, 592] on button "運行 ⇧↵" at bounding box center [1107, 588] width 166 height 45
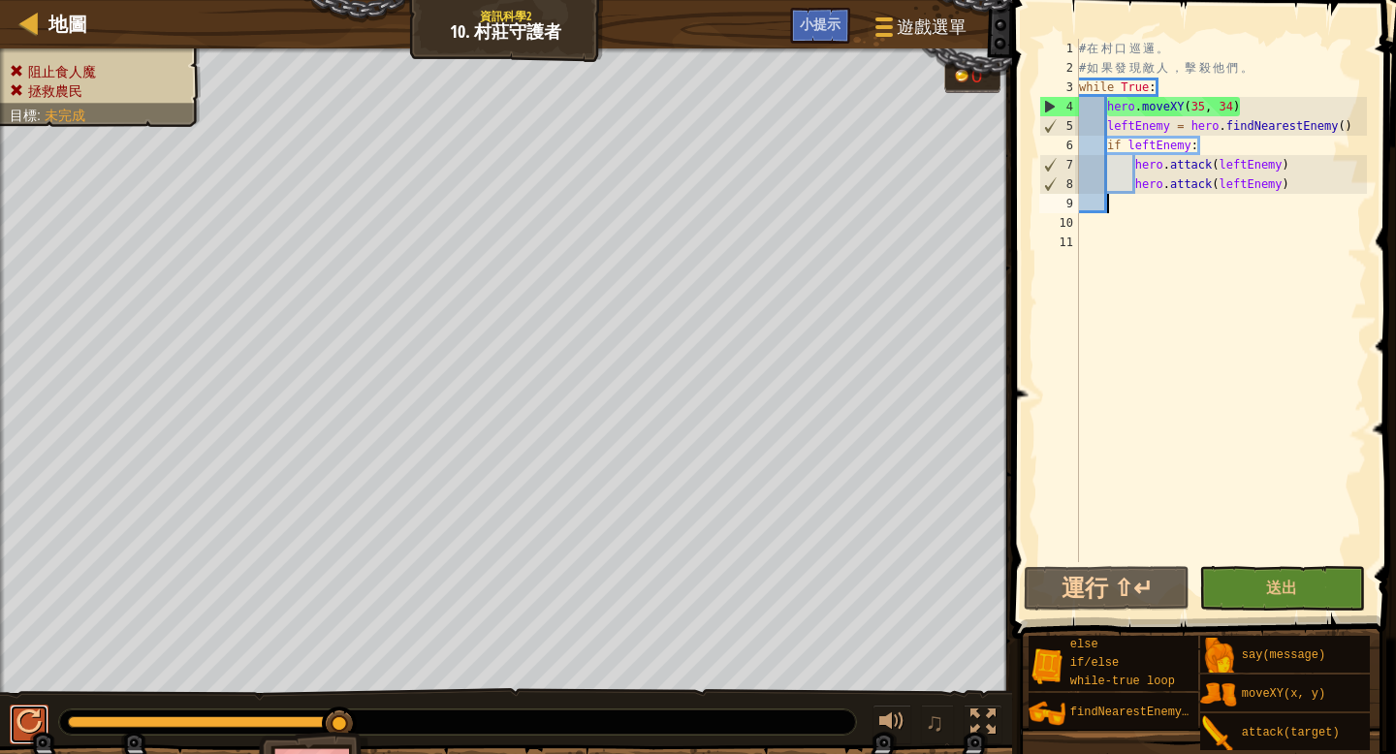
click at [19, 722] on div at bounding box center [28, 722] width 25 height 25
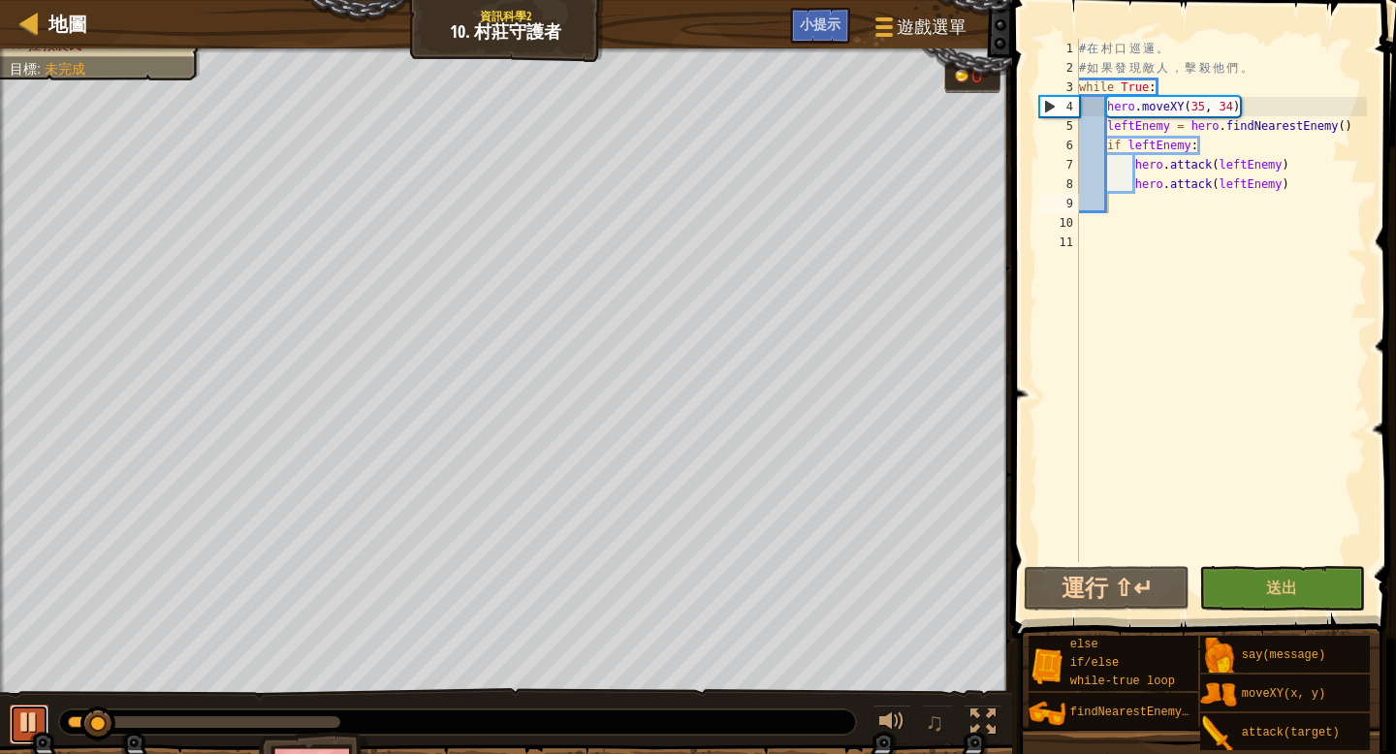
click at [22, 705] on button at bounding box center [29, 725] width 39 height 40
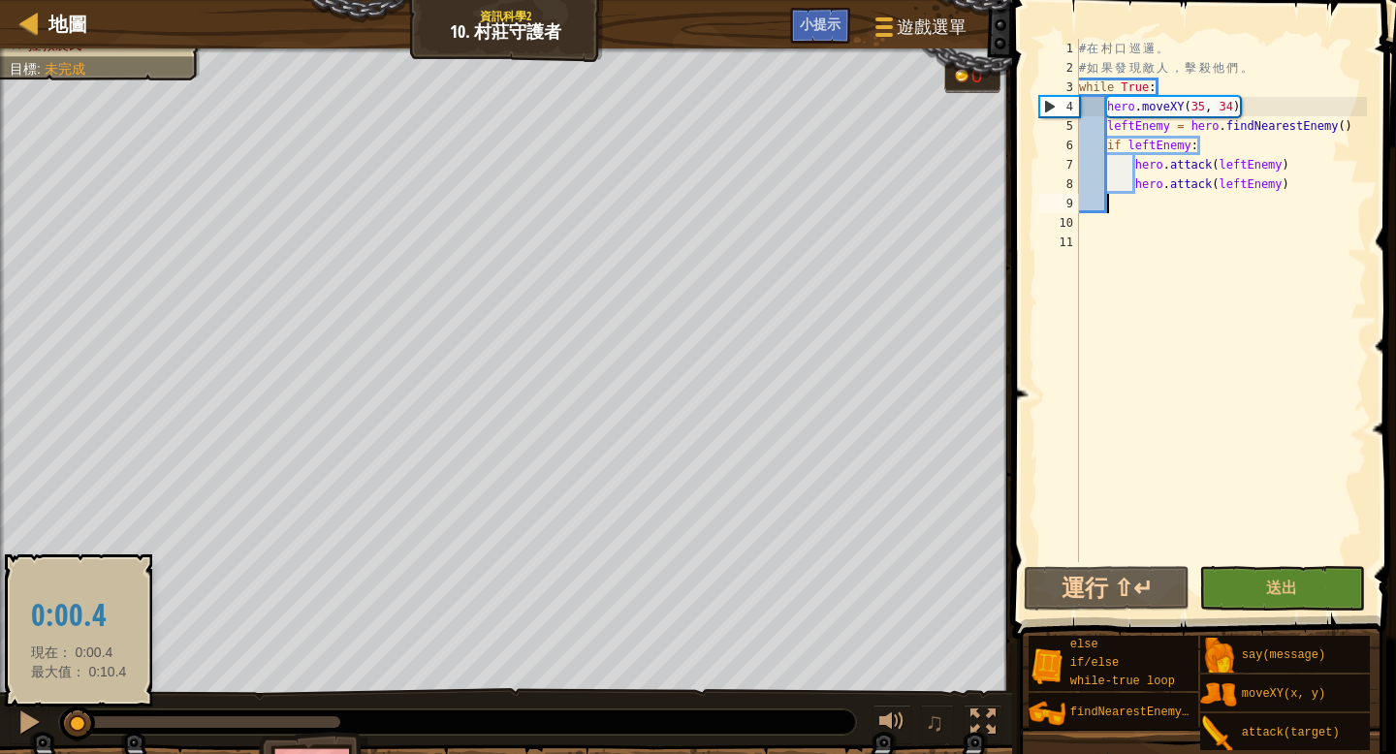
drag, startPoint x: 100, startPoint y: 717, endPoint x: 79, endPoint y: 712, distance: 21.9
click at [79, 712] on div at bounding box center [77, 724] width 35 height 35
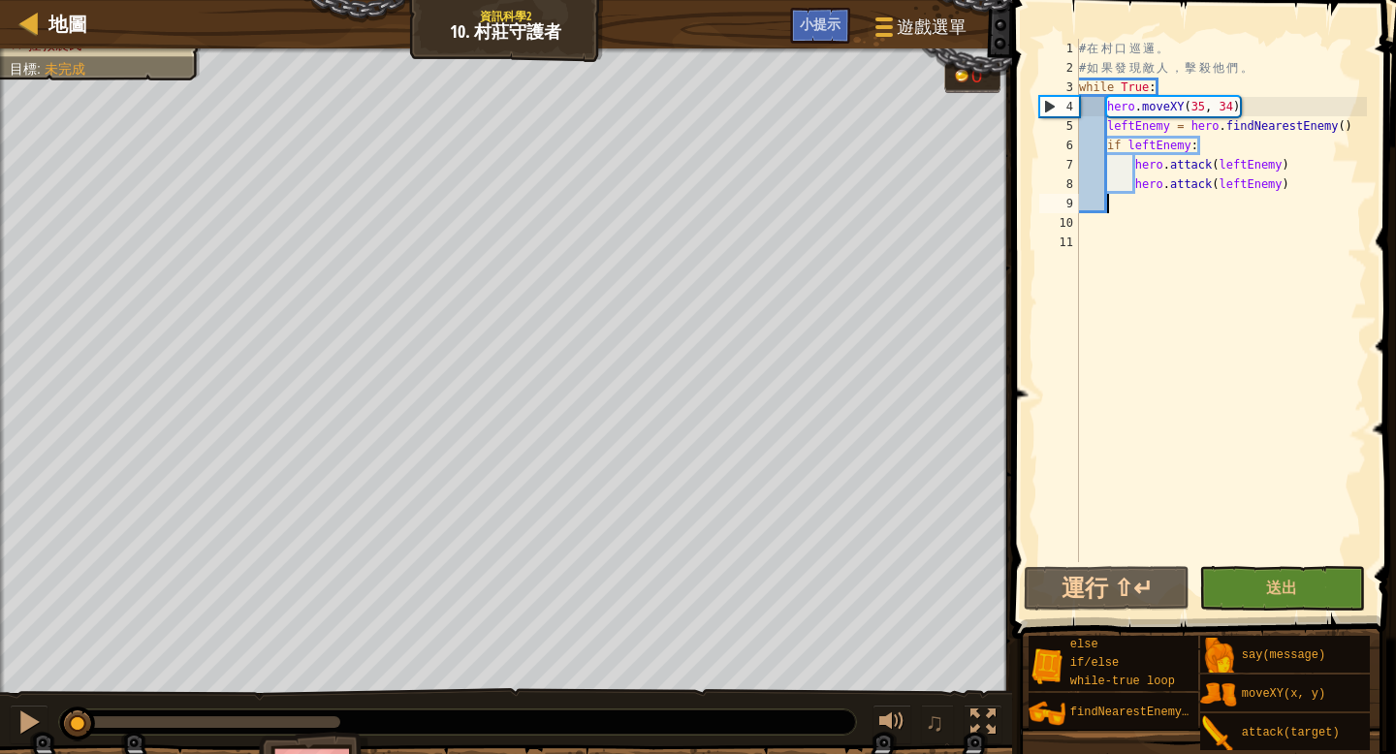
type textarea "h"
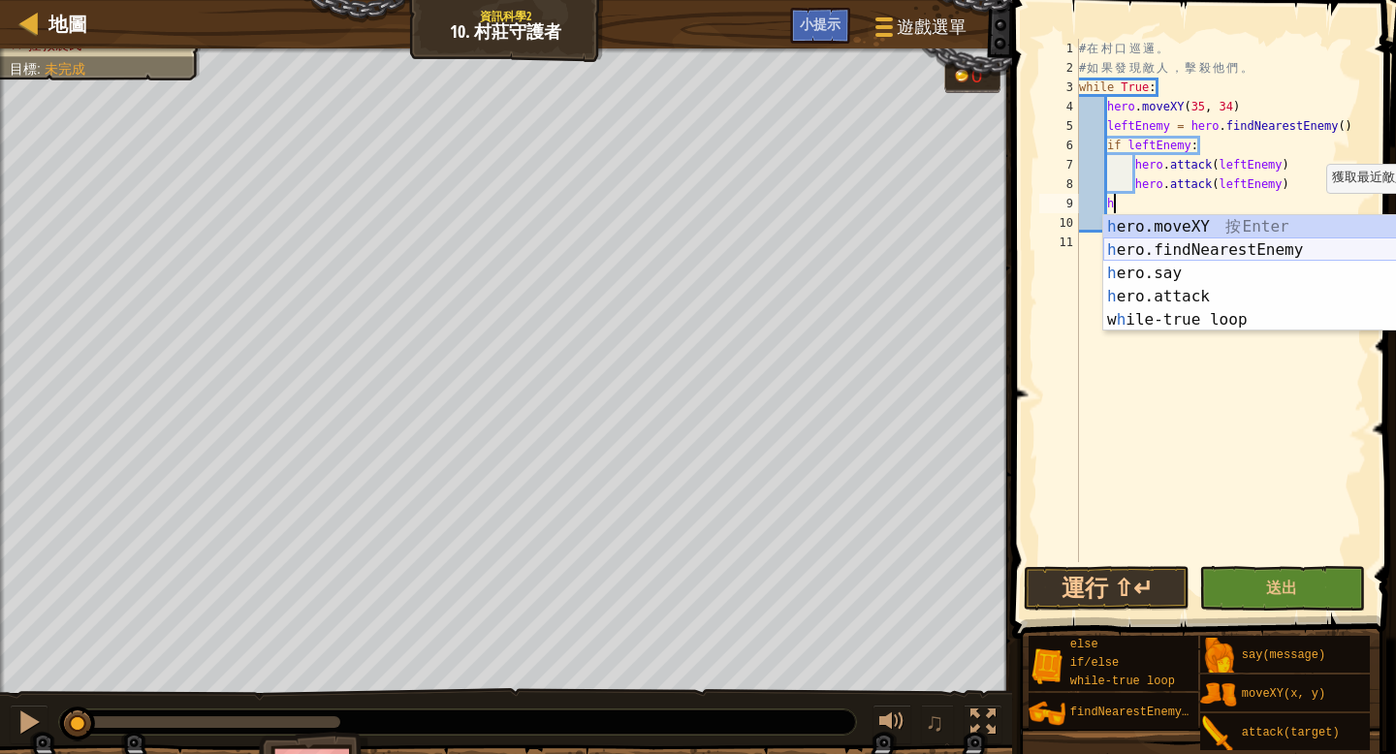
click at [1252, 248] on div "h ero.moveXY 按 Enter h ero.findNearestEnemy 按 Enter h ero.say 按 Enter h ero.att…" at bounding box center [1286, 296] width 366 height 163
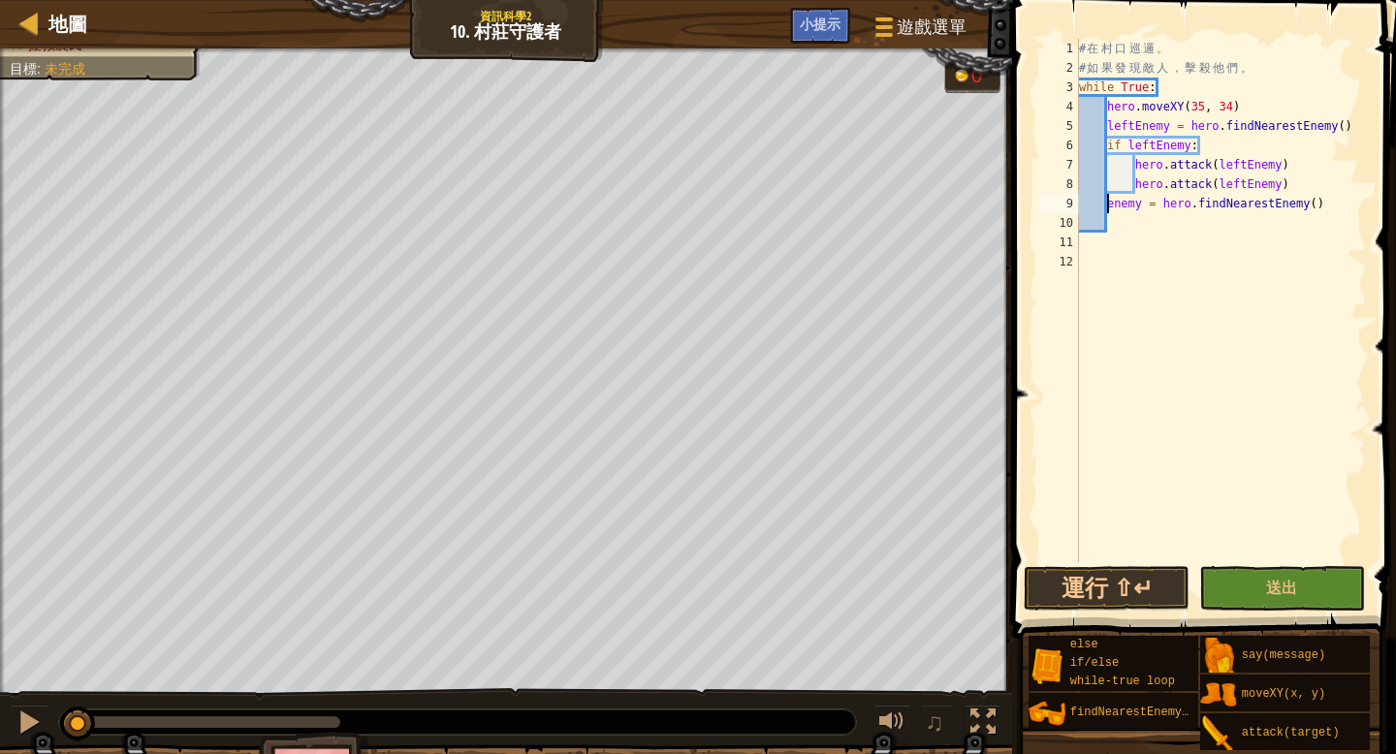
click at [1107, 205] on div "# 在 村 口 巡 邏 。 # 如 果 發 現 敵 人 ， 擊 殺 他 們 。 while True : hero . moveXY ( 35 , 34 ) …" at bounding box center [1221, 320] width 292 height 562
type textarea "Rightenemy = hero.findNearestEnemy()"
click at [1125, 574] on button "運行 ⇧↵" at bounding box center [1107, 588] width 166 height 45
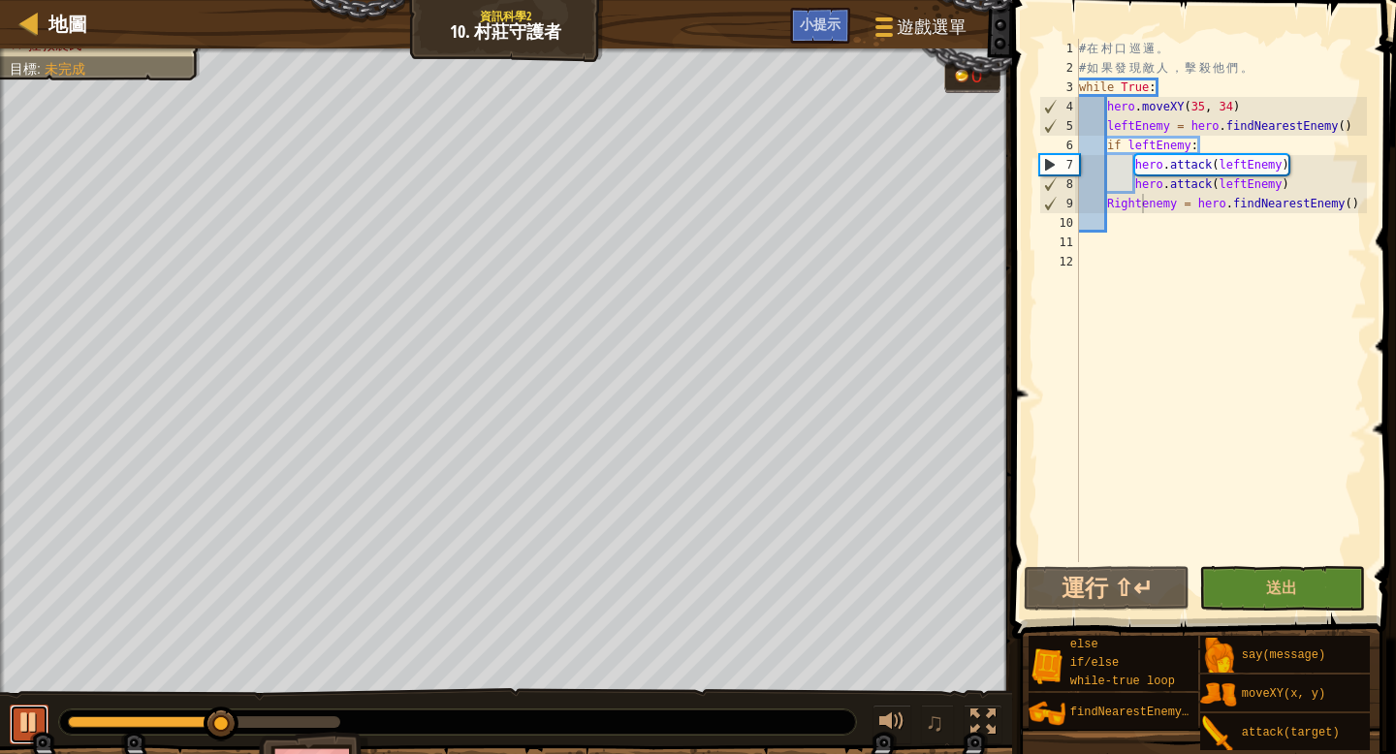
click at [30, 726] on div at bounding box center [28, 722] width 25 height 25
drag, startPoint x: 1359, startPoint y: 200, endPoint x: 1110, endPoint y: 201, distance: 249.1
click at [1108, 201] on div "# 在 村 口 巡 邏 。 # 如 果 發 現 敵 人 ， 擊 殺 他 們 。 while True : hero . moveXY ( 35 , 34 ) …" at bounding box center [1221, 320] width 292 height 562
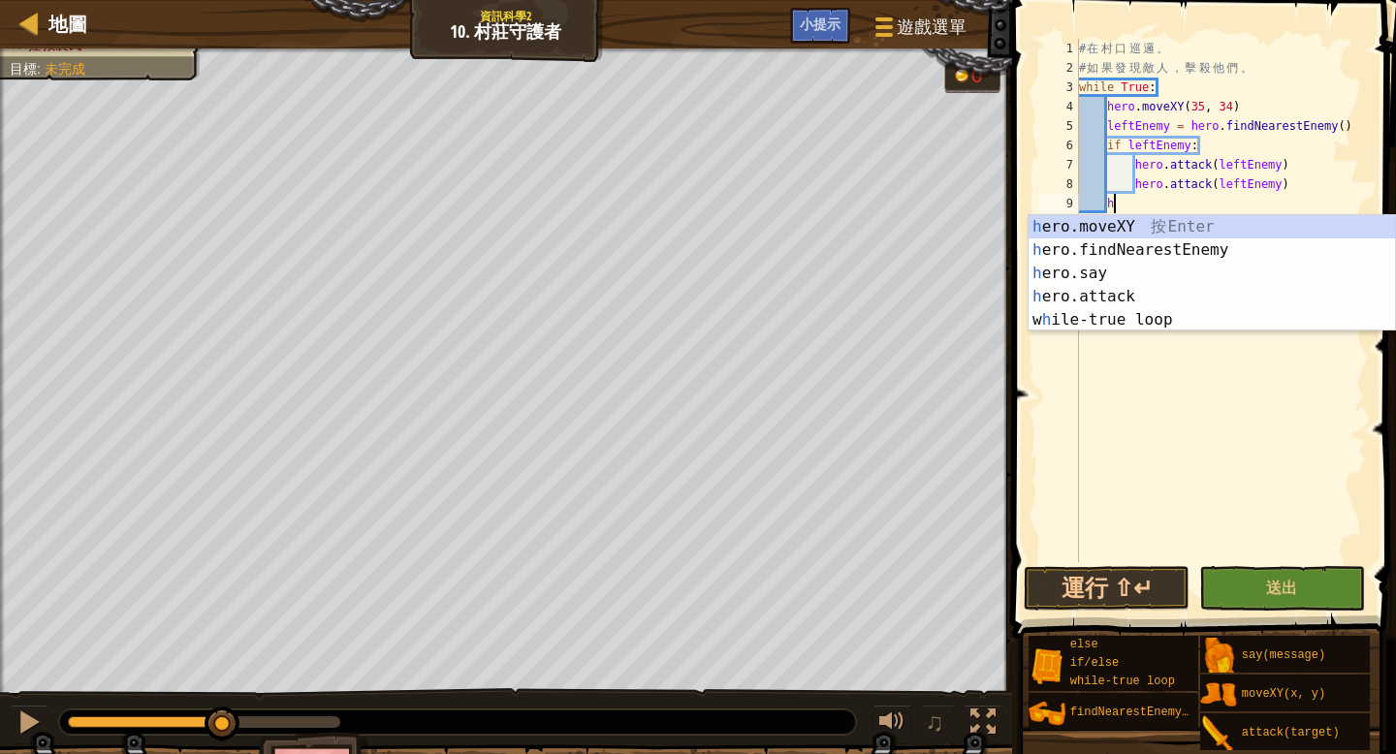
scroll to position [9, 2]
click at [1189, 226] on div "h ero.moveXY 按 Enter h ero.findNearestEnemy 按 Enter h ero.say 按 Enter h ero.att…" at bounding box center [1211, 296] width 366 height 163
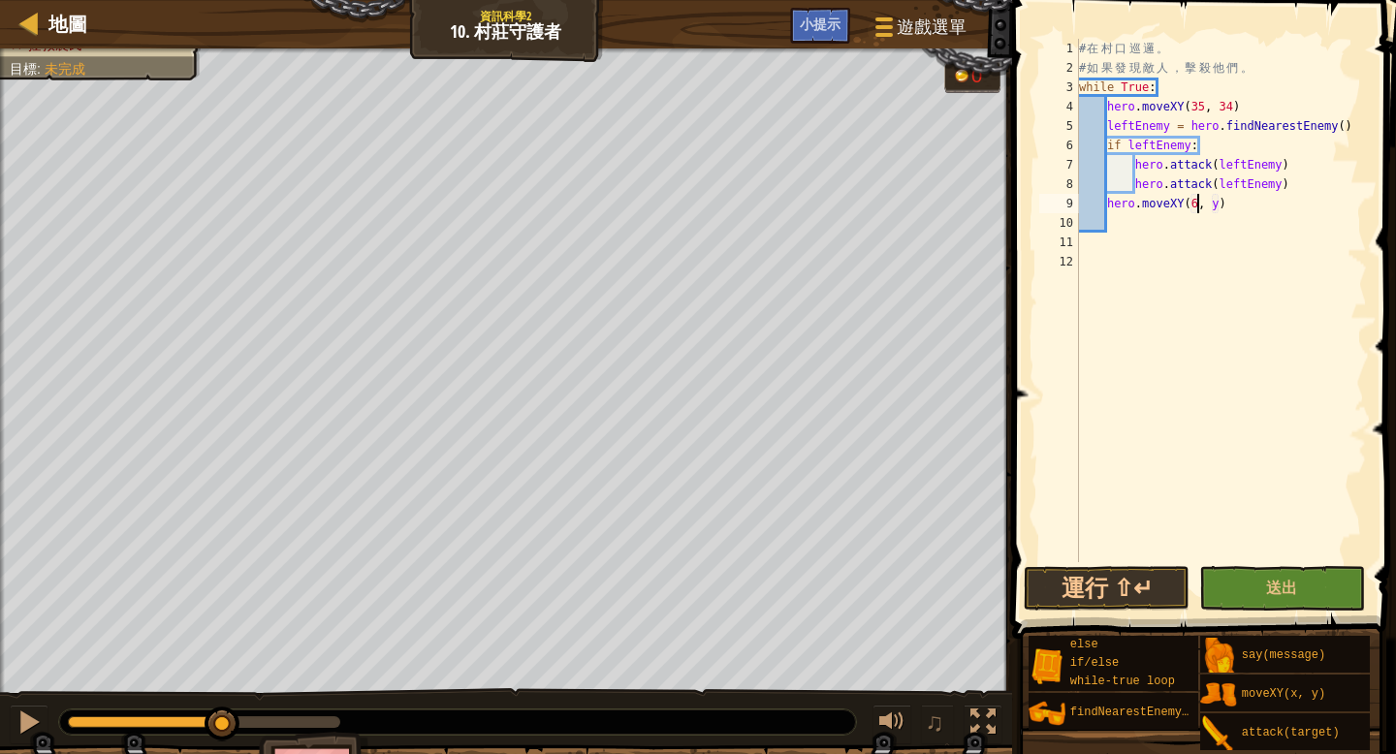
scroll to position [9, 11]
click at [1226, 204] on div "# 在 村 口 巡 邏 。 # 如 果 發 現 敵 人 ， 擊 殺 他 們 。 while True : hero . moveXY ( 35 , 34 ) …" at bounding box center [1221, 320] width 292 height 562
type textarea "hero.moveXY(60, 32)"
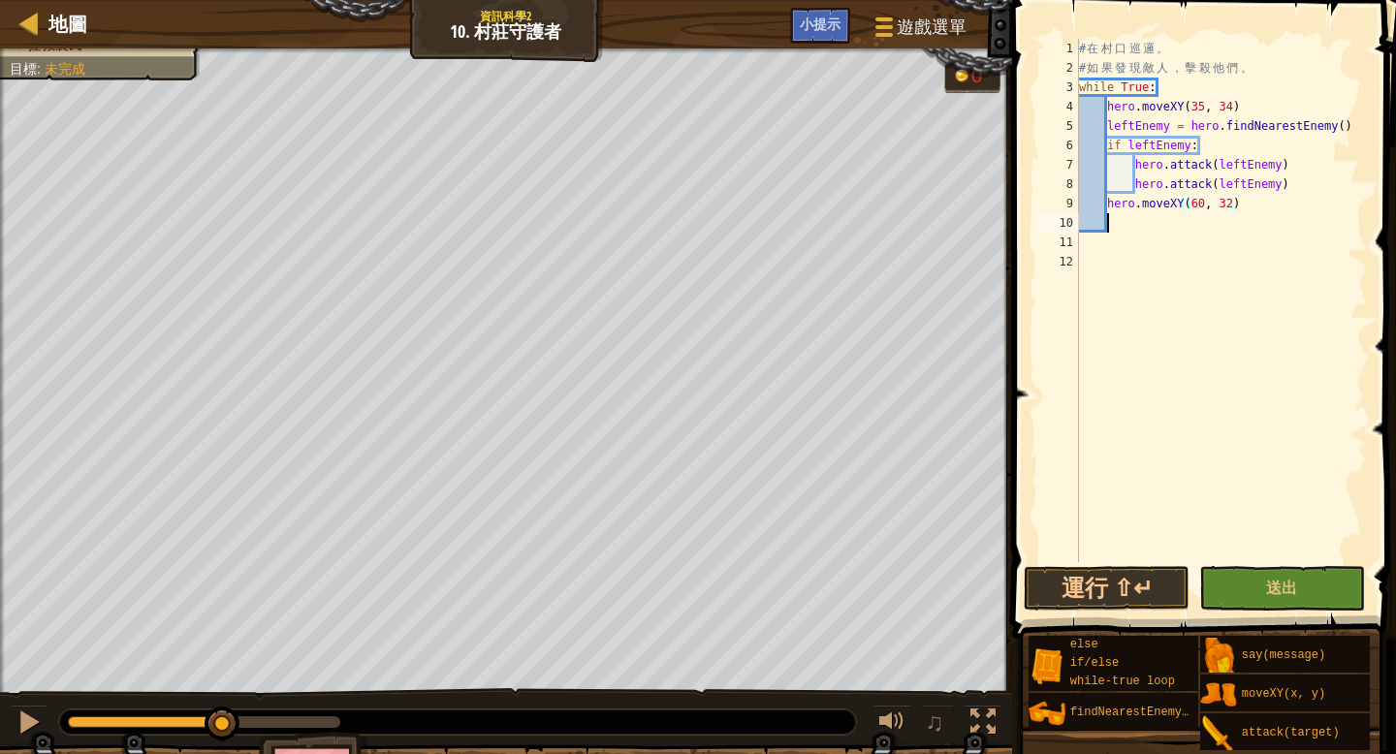
click at [1124, 228] on div "# 在 村 口 巡 邏 。 # 如 果 發 現 敵 人 ， 擊 殺 他 們 。 while True : hero . moveXY ( 35 , 34 ) …" at bounding box center [1221, 320] width 292 height 562
type textarea "h"
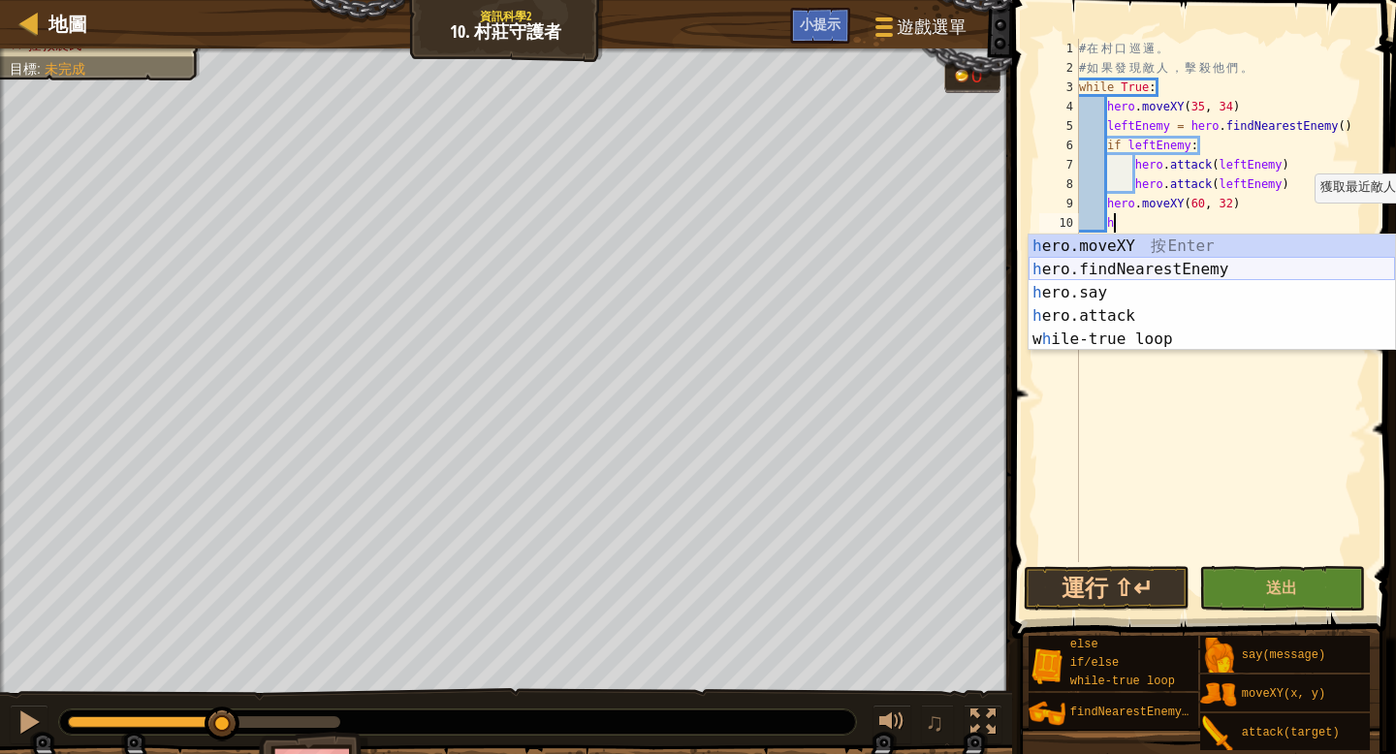
click at [1231, 274] on div "h ero.moveXY 按 Enter h ero.findNearestEnemy 按 Enter h ero.say 按 Enter h ero.att…" at bounding box center [1211, 316] width 366 height 163
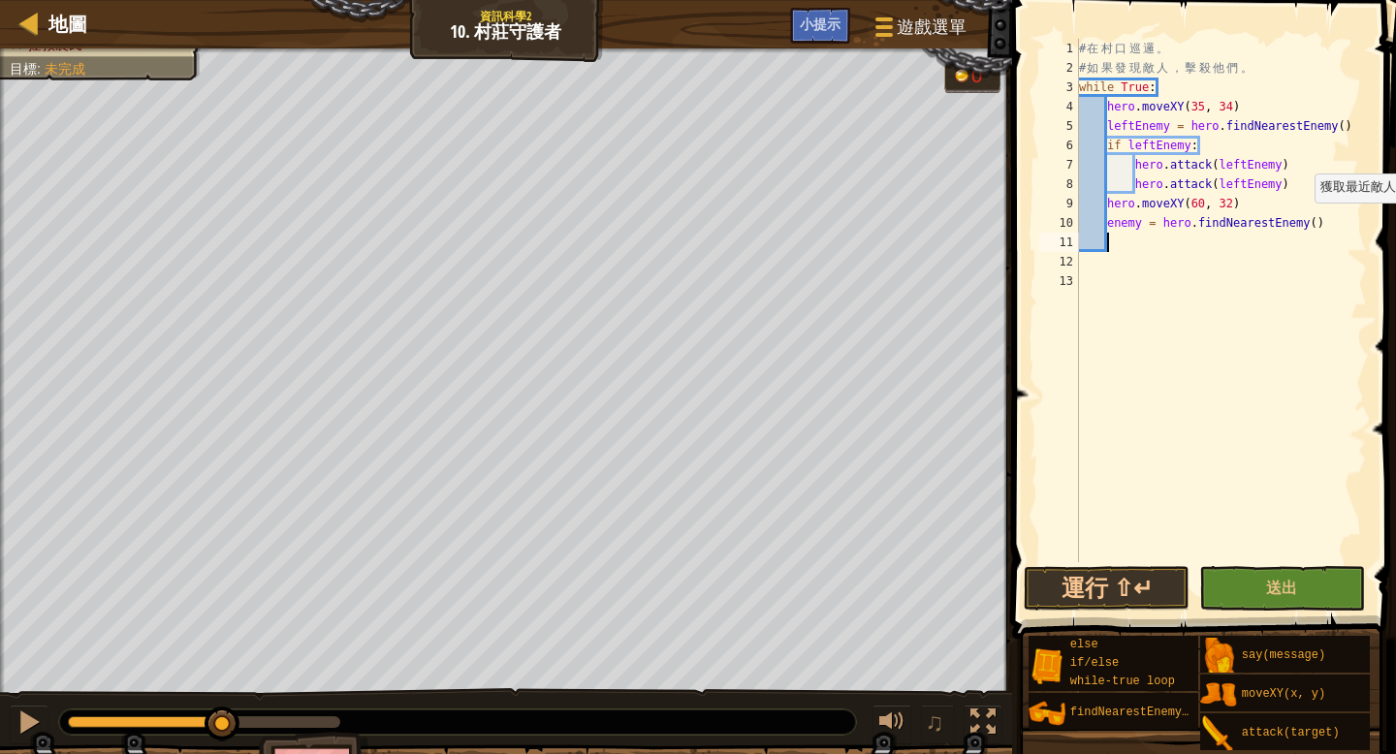
scroll to position [9, 1]
click at [1108, 220] on div "# 在 村 口 巡 邏 。 # 如 果 發 現 敵 人 ， 擊 殺 他 們 。 while True : hero . moveXY ( 35 , 34 ) …" at bounding box center [1221, 320] width 292 height 562
type textarea "enemy = hero.findNearestEnemy()"
click at [1119, 247] on div "# 在 村 口 巡 邏 。 # 如 果 發 現 敵 人 ， 擊 殺 他 們 。 while True : hero . moveXY ( 35 , 34 ) …" at bounding box center [1221, 320] width 292 height 562
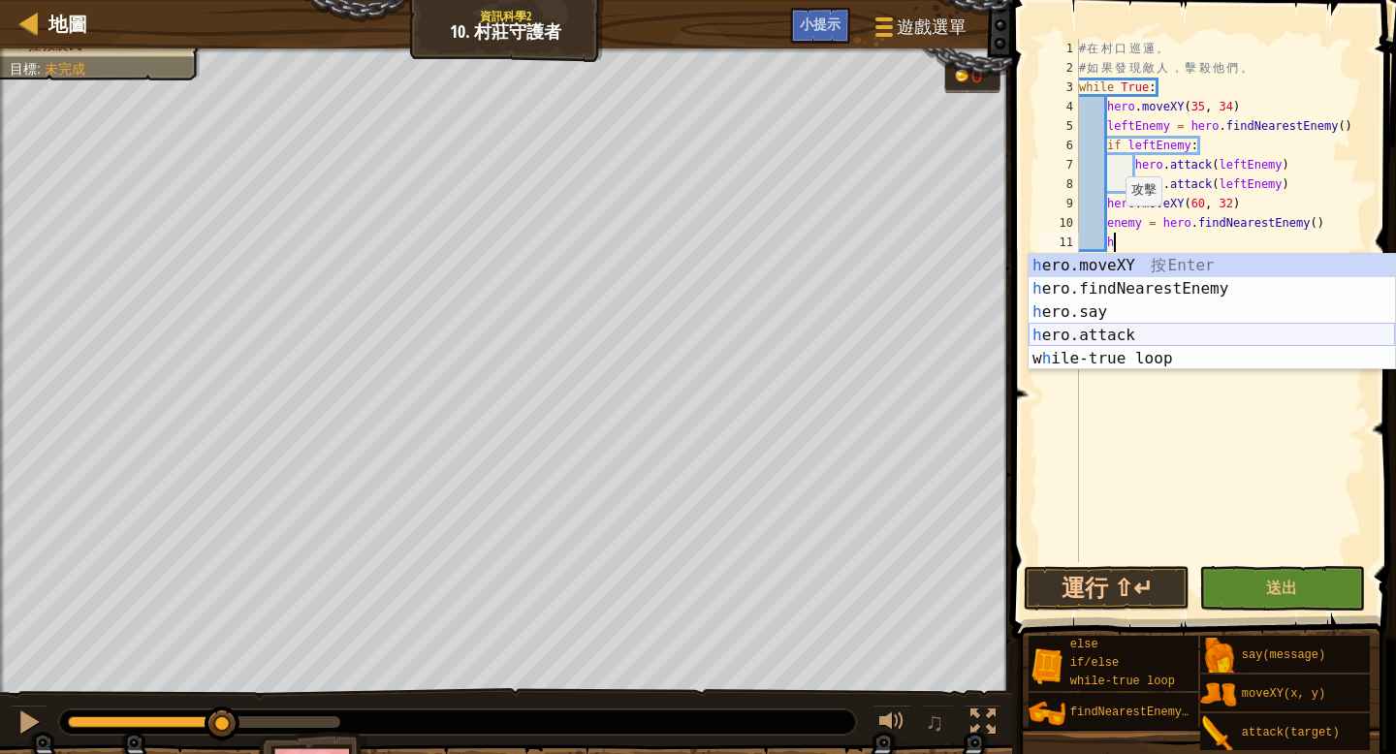
click at [1183, 327] on div "h ero.moveXY 按 Enter h ero.findNearestEnemy 按 Enter h ero.say 按 Enter h ero.att…" at bounding box center [1211, 335] width 366 height 163
type textarea "hero.attack(enemy)"
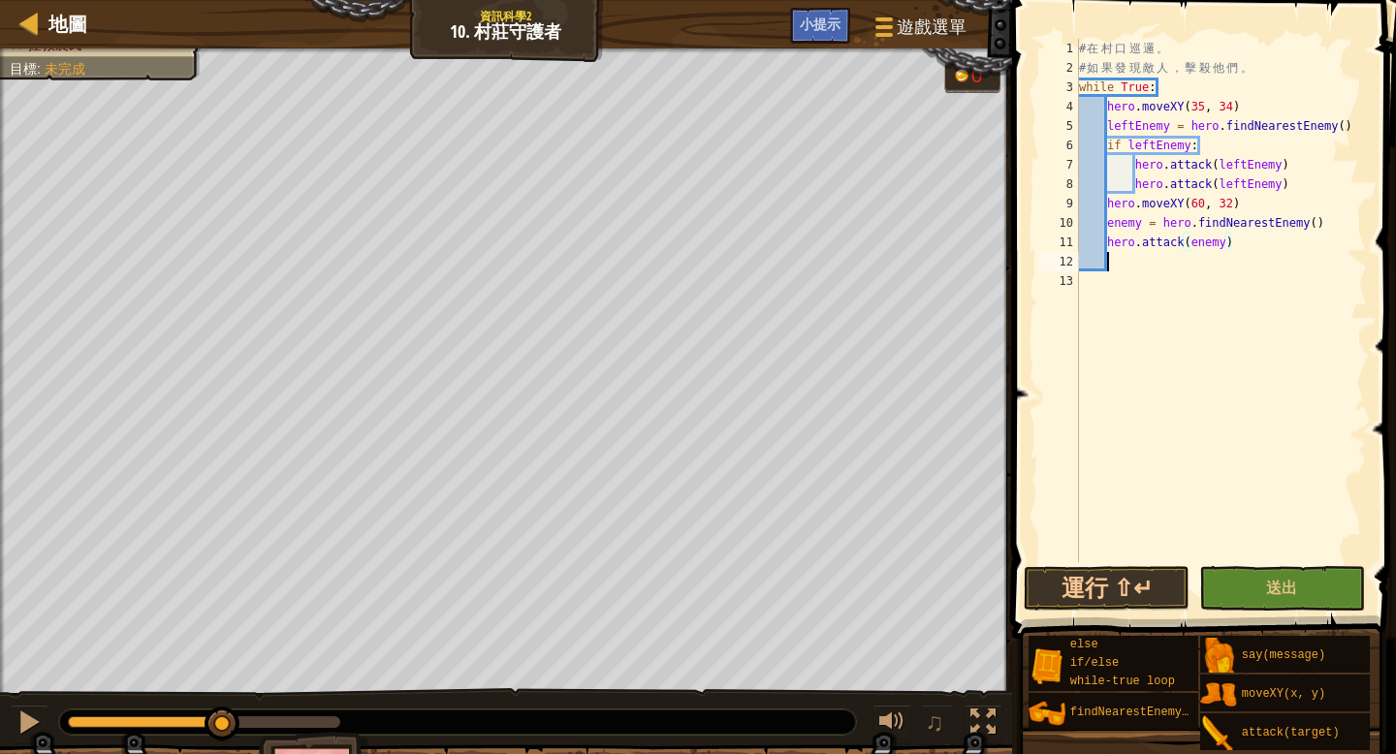
click at [1128, 268] on div "# 在 村 口 巡 邏 。 # 如 果 發 現 敵 人 ， 擊 殺 他 們 。 while True : hero . moveXY ( 35 , 34 ) …" at bounding box center [1221, 320] width 292 height 562
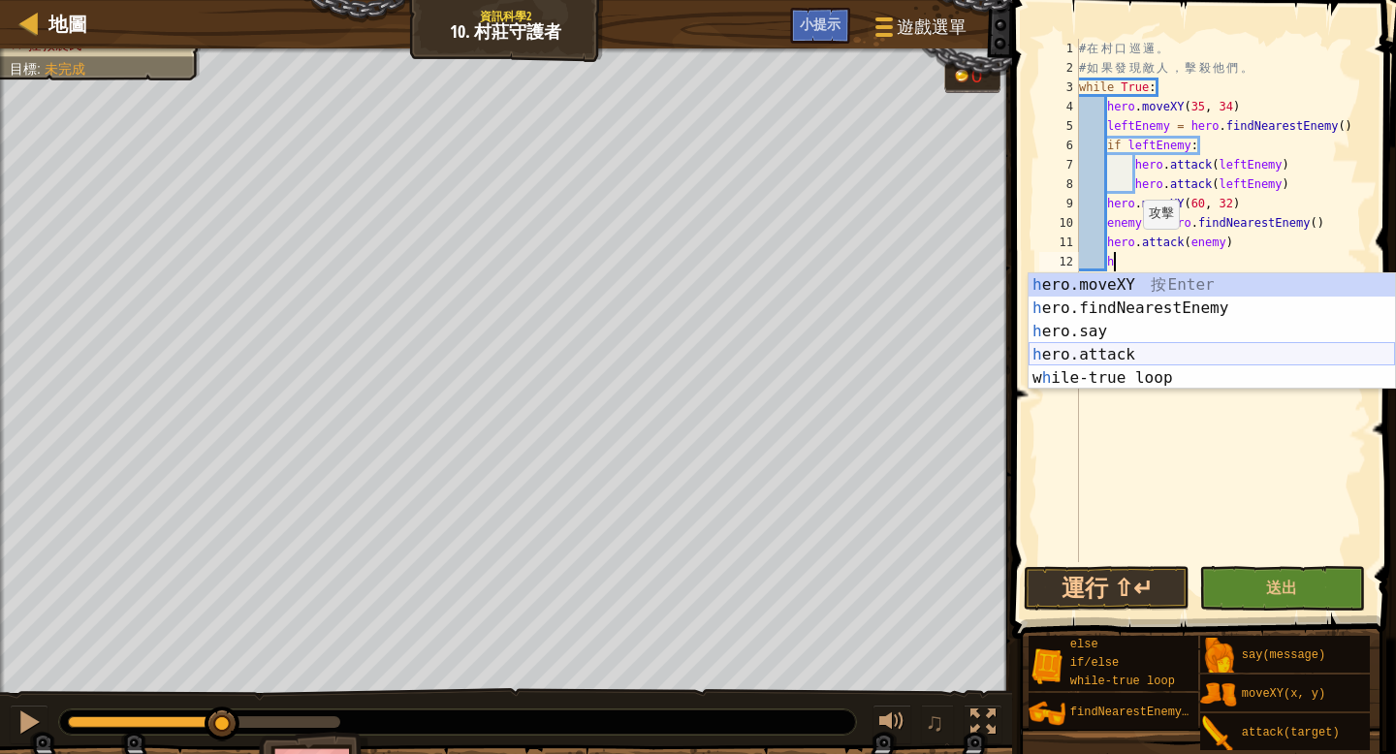
click at [1204, 352] on div "h ero.moveXY 按 Enter h ero.findNearestEnemy 按 Enter h ero.say 按 Enter h ero.att…" at bounding box center [1211, 354] width 366 height 163
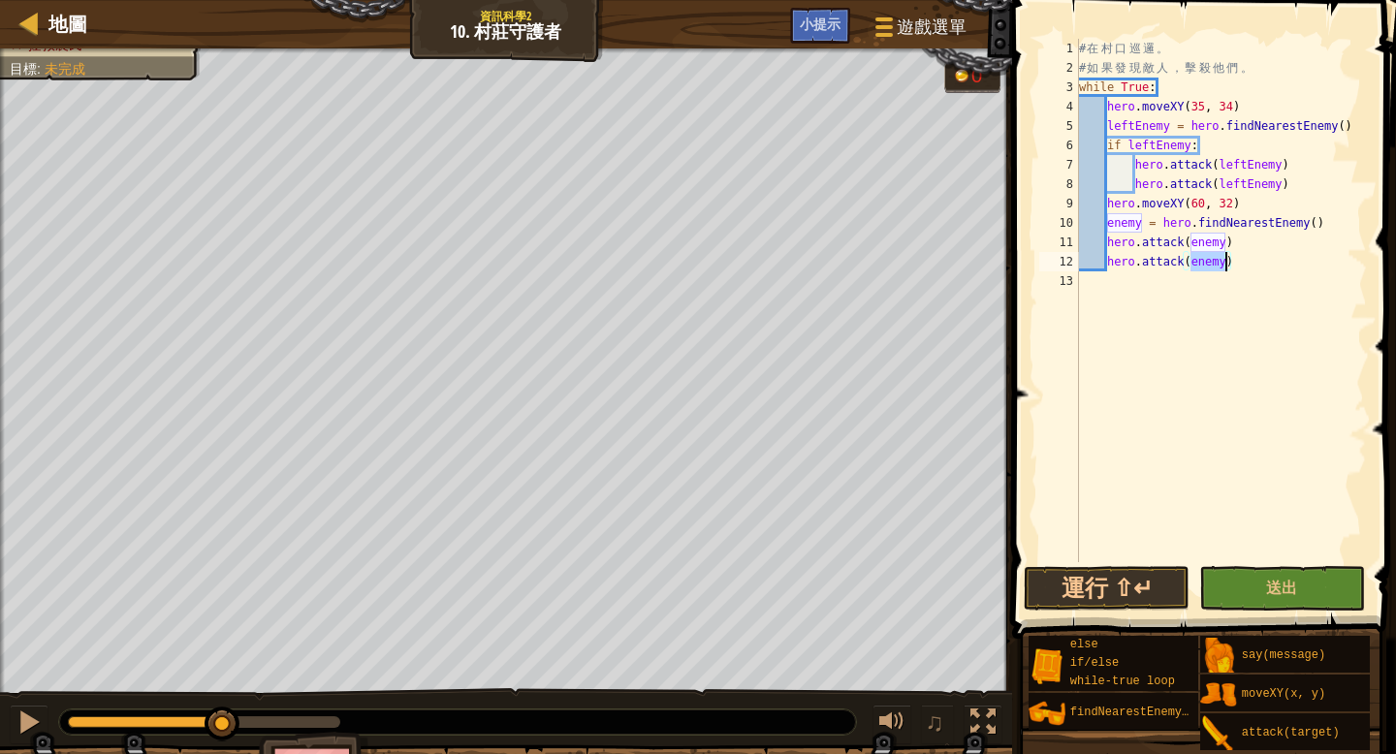
click at [1241, 262] on div "# 在 村 口 巡 邏 。 # 如 果 發 現 敵 人 ， 擊 殺 他 們 。 while True : hero . moveXY ( 35 , 34 ) …" at bounding box center [1221, 320] width 292 height 562
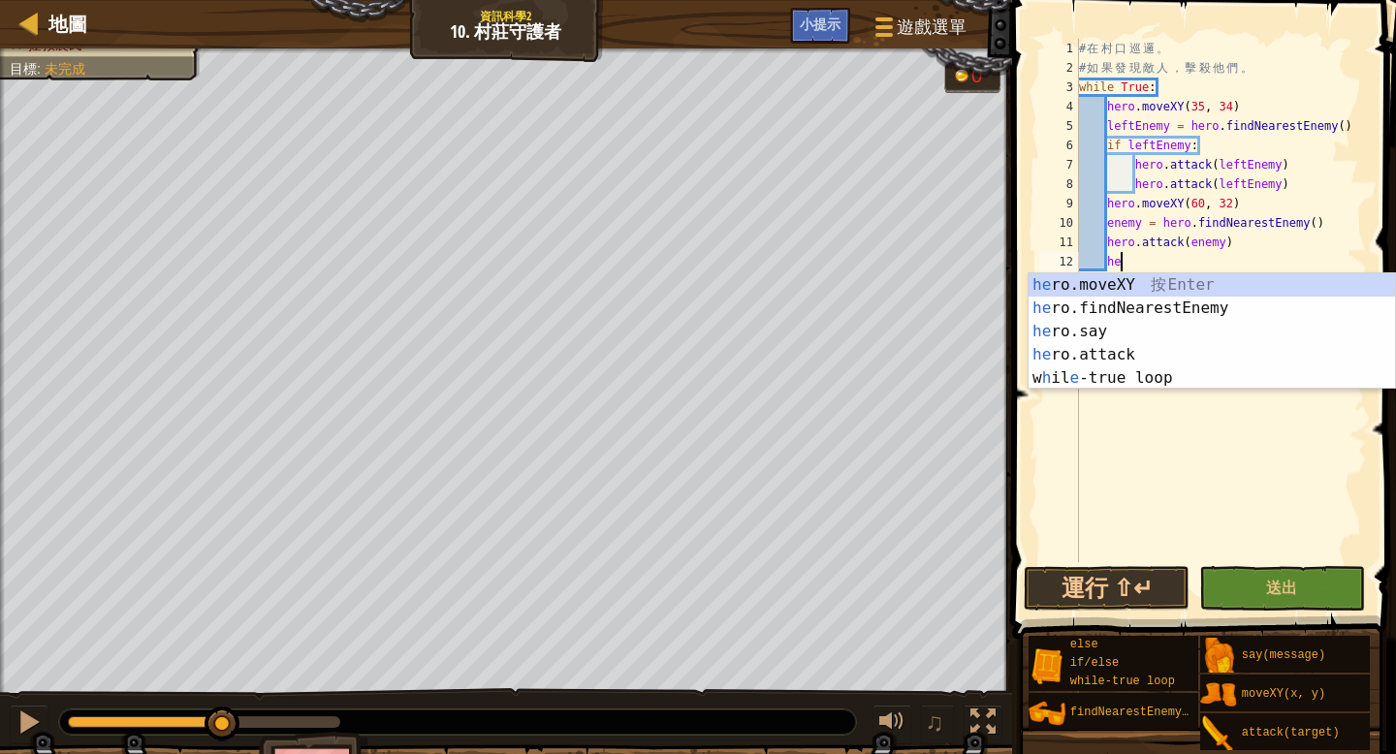
type textarea "h"
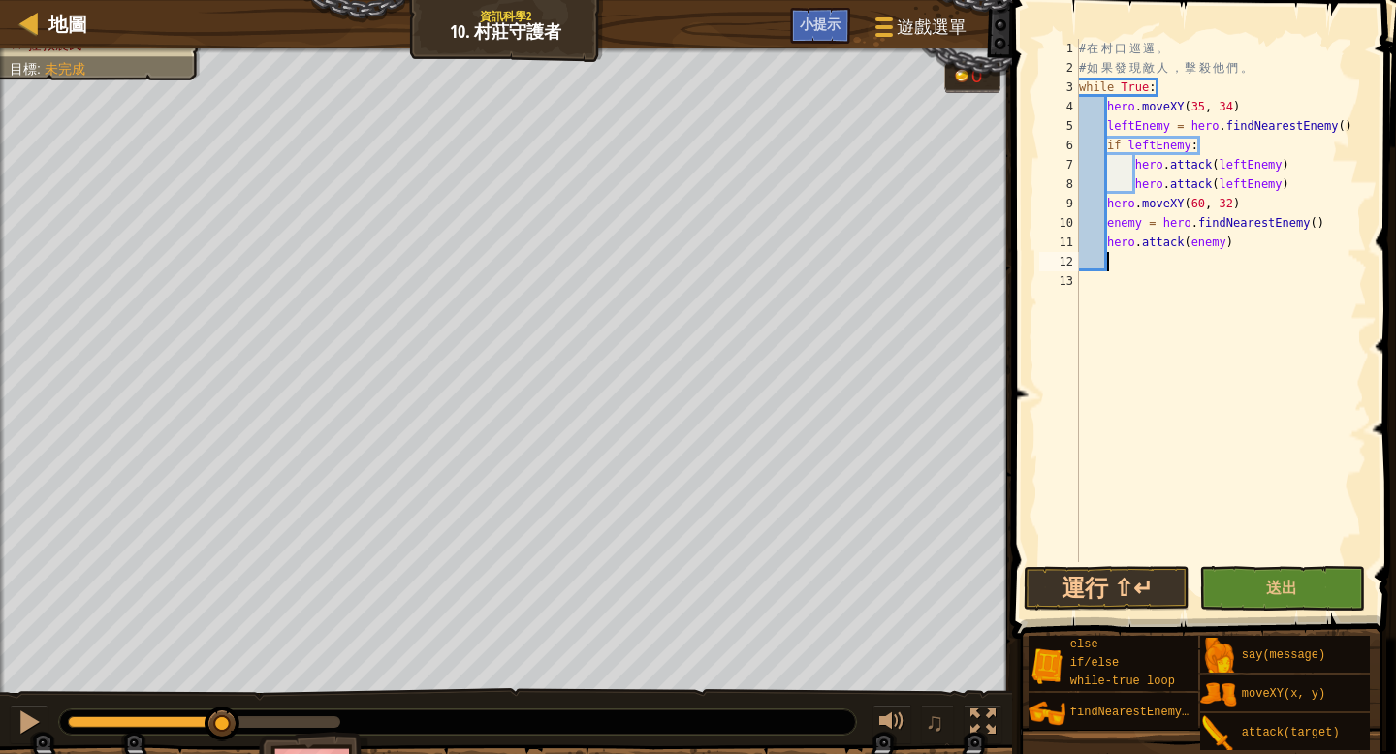
type textarea "m"
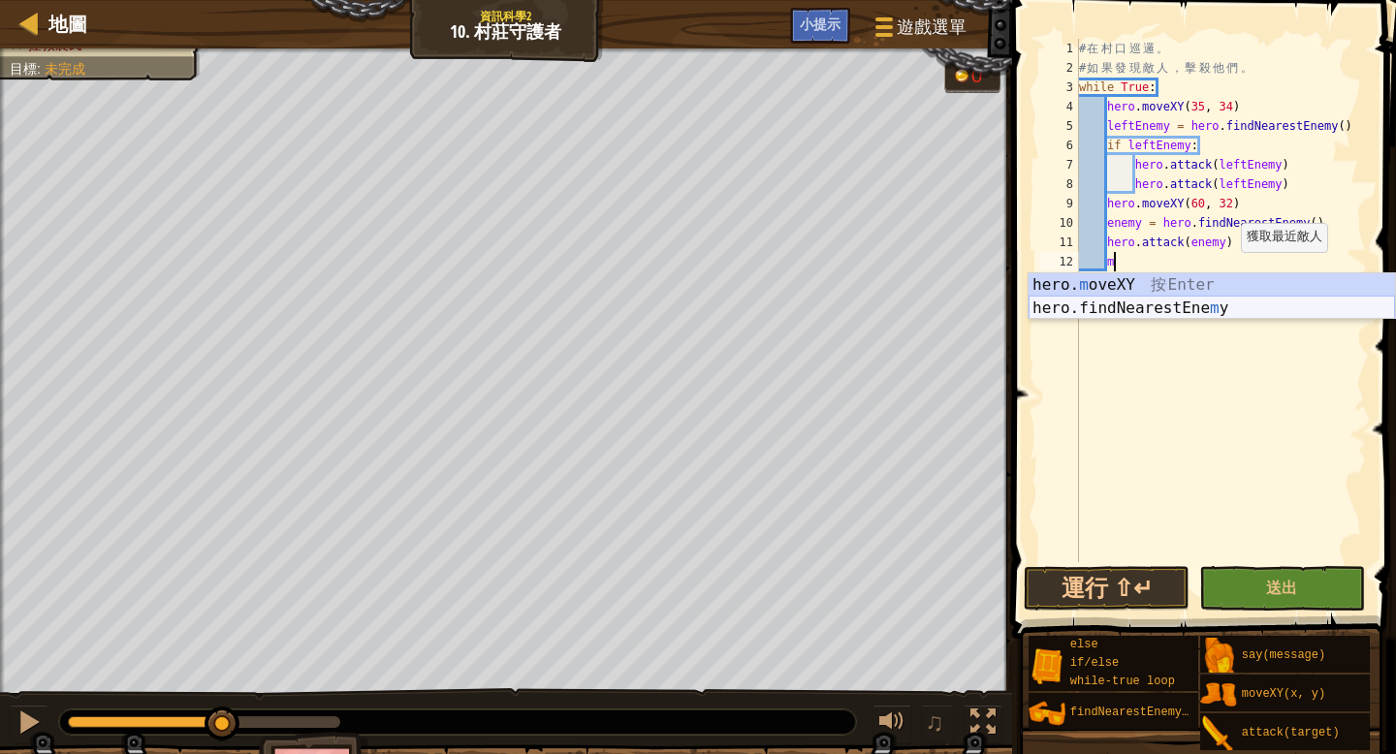
click at [1215, 302] on div "hero. m oveXY 按 Enter hero.findNearestEne m y 按 Enter" at bounding box center [1211, 319] width 366 height 93
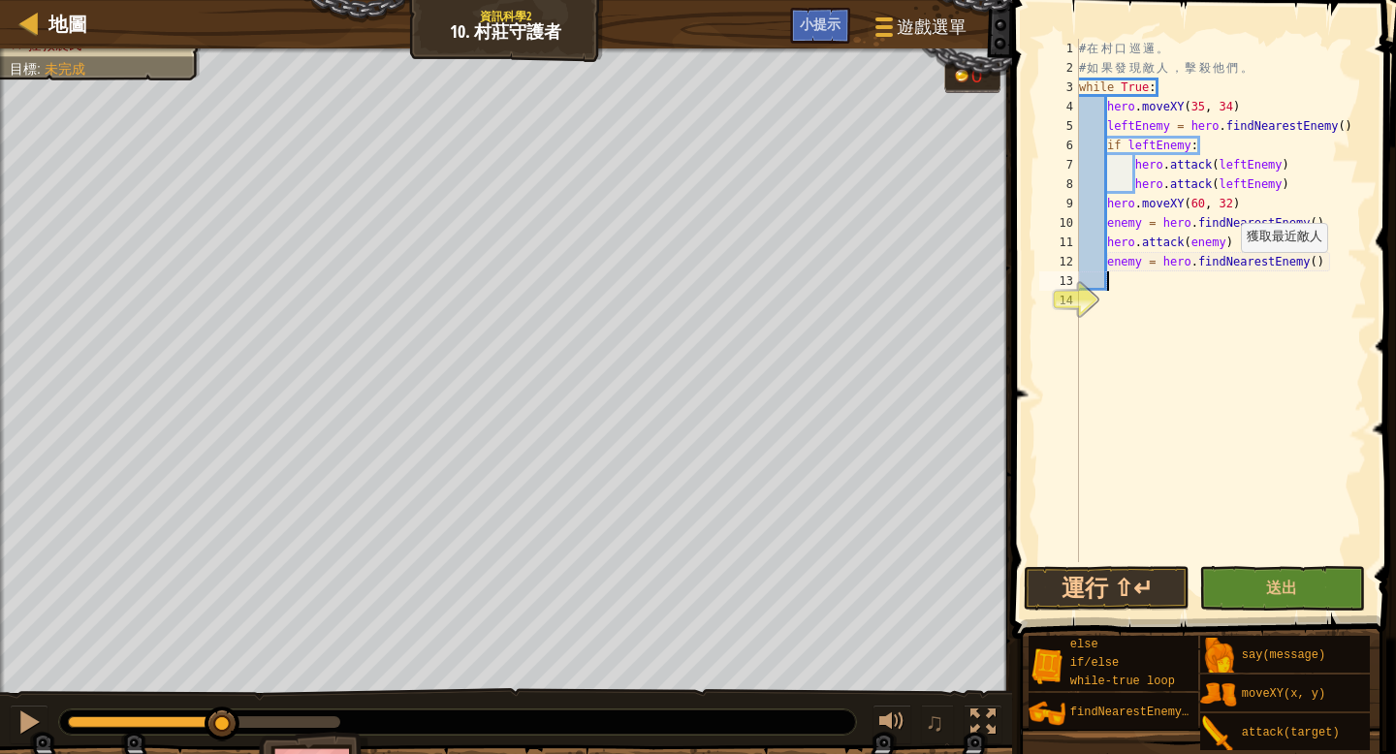
scroll to position [9, 1]
click at [1333, 271] on div "# 在 村 口 巡 邏 。 # 如 果 發 現 敵 人 ， 擊 殺 他 們 。 while True : hero . moveXY ( 35 , 34 ) …" at bounding box center [1221, 320] width 292 height 562
click at [1334, 268] on div "# 在 村 口 巡 邏 。 # 如 果 發 現 敵 人 ， 擊 殺 他 們 。 while True : hero . moveXY ( 35 , 34 ) …" at bounding box center [1221, 320] width 292 height 562
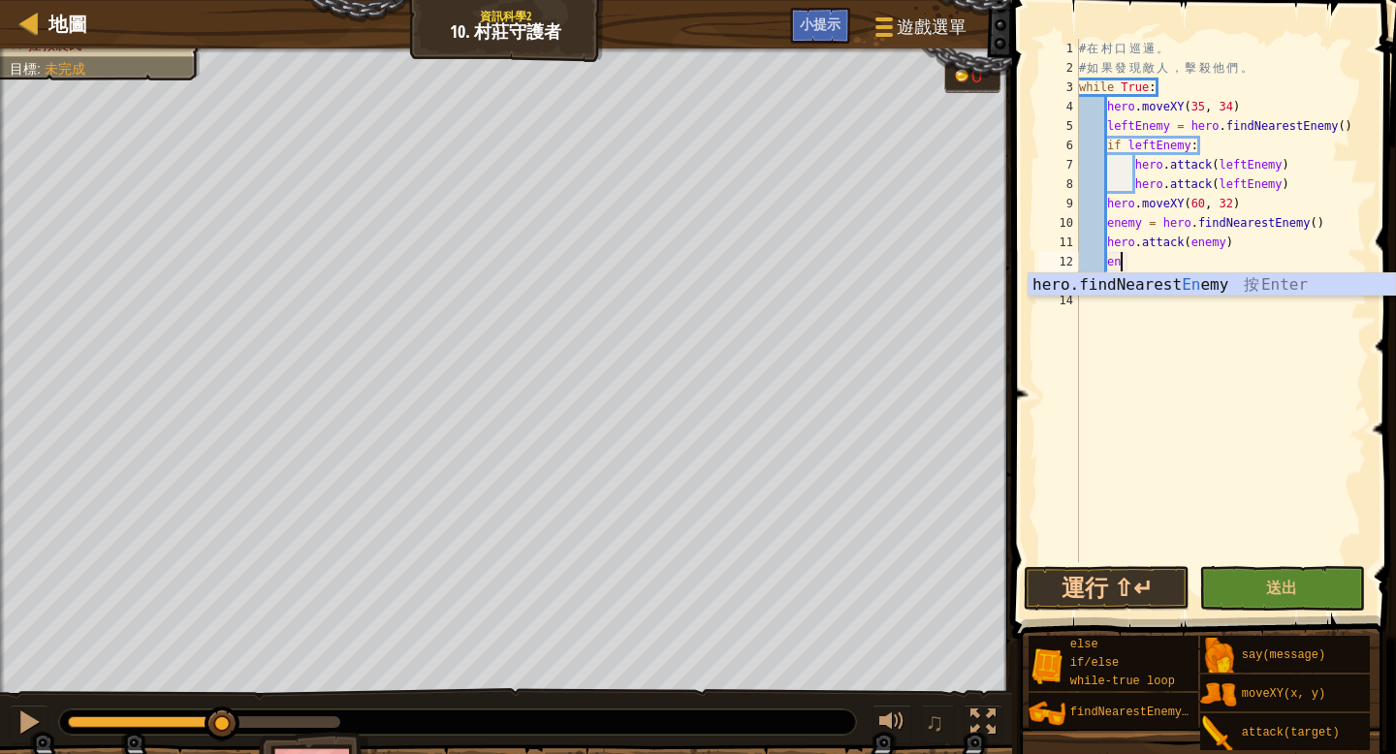
type textarea "e"
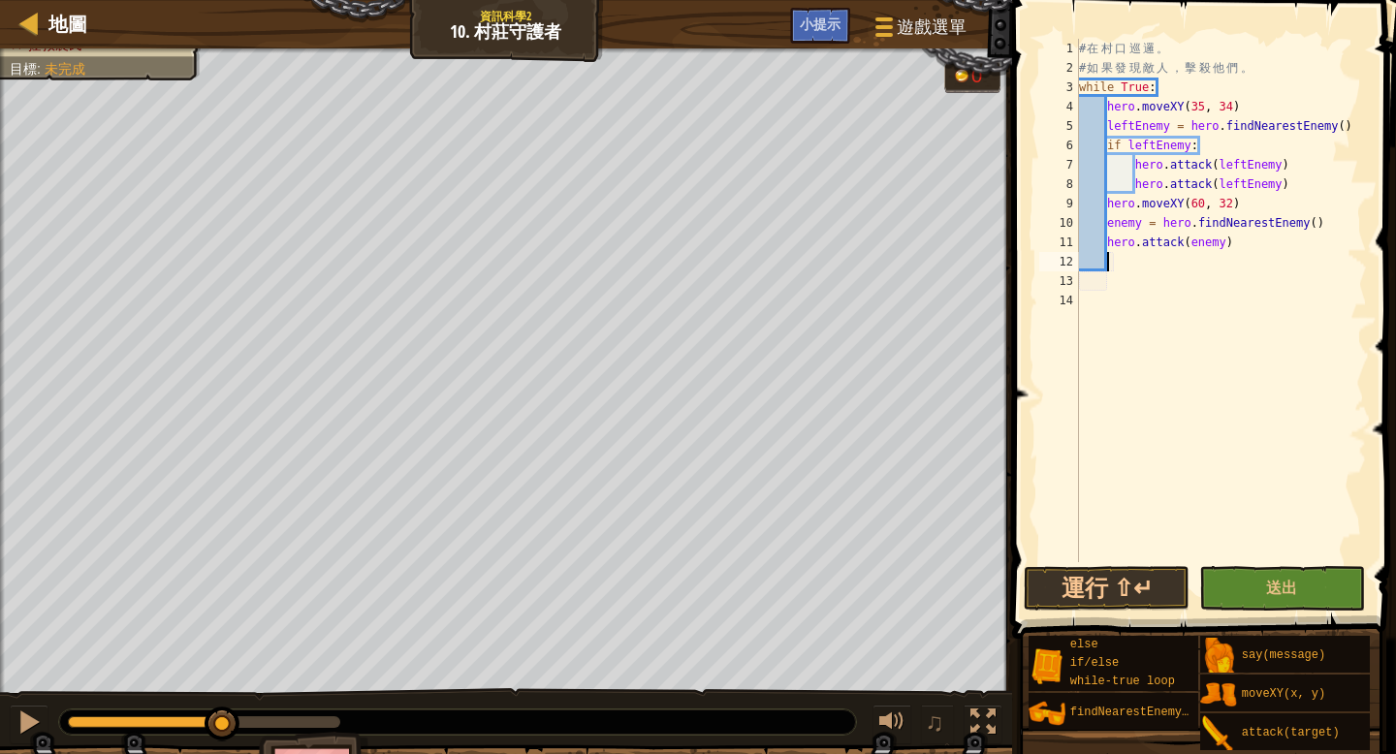
scroll to position [9, 2]
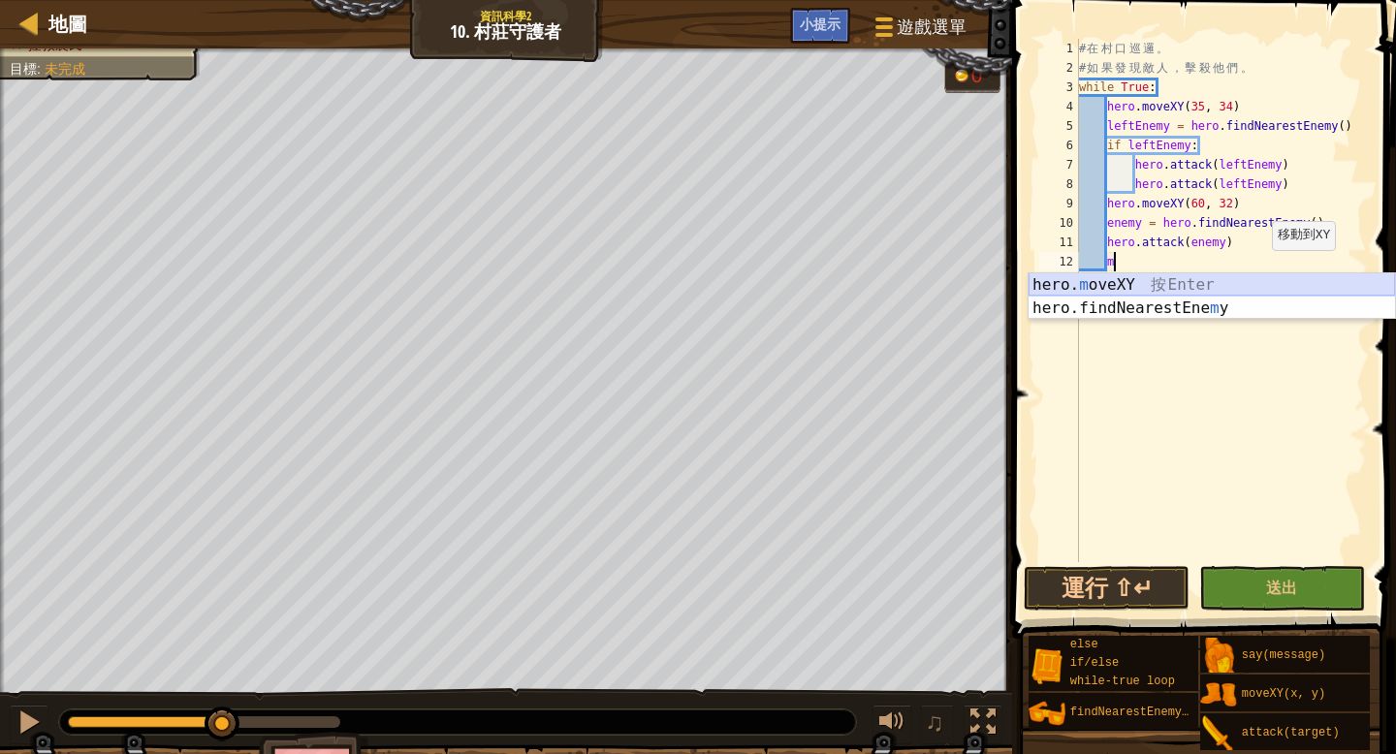
click at [1246, 281] on div "hero. m oveXY 按 Enter hero.findNearestEne m y 按 Enter" at bounding box center [1211, 319] width 366 height 93
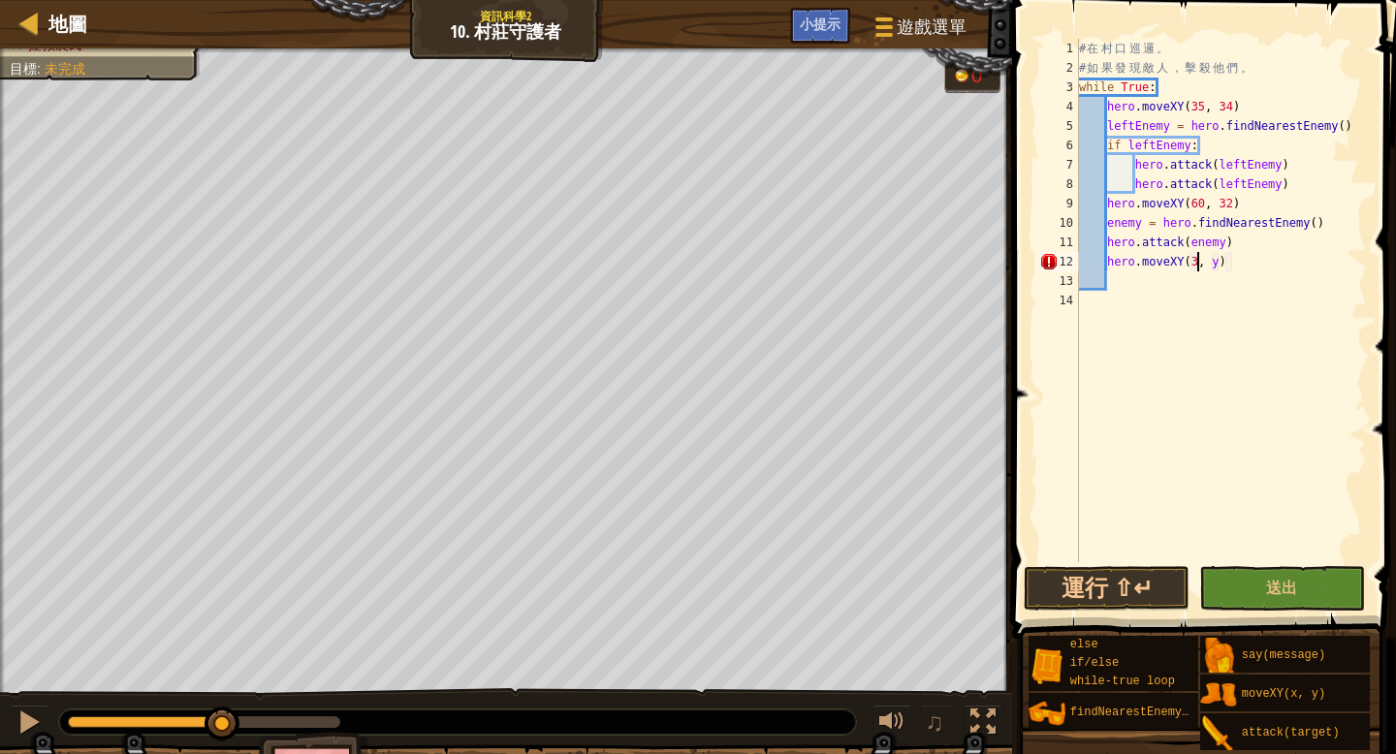
scroll to position [9, 11]
click at [1229, 256] on div "# 在 村 口 巡 邏 。 # 如 果 發 現 敵 人 ， 擊 殺 他 們 。 while True : hero . moveXY ( 35 , 34 ) …" at bounding box center [1221, 320] width 292 height 562
click at [1225, 258] on div "# 在 村 口 巡 邏 。 # 如 果 發 現 敵 人 ， 擊 殺 他 們 。 while True : hero . moveXY ( 35 , 34 ) …" at bounding box center [1221, 320] width 292 height 562
click at [1132, 591] on button "運行 ⇧↵" at bounding box center [1107, 588] width 166 height 45
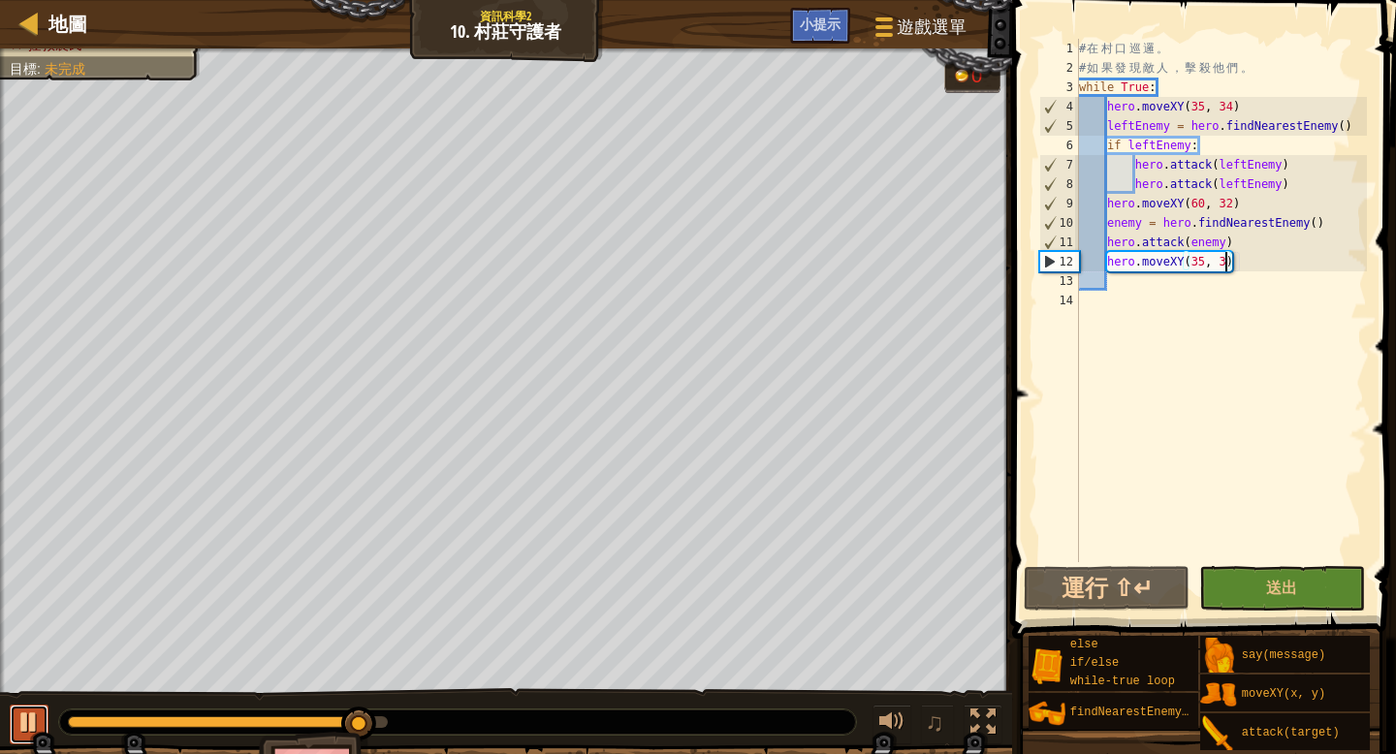
click at [41, 721] on div at bounding box center [28, 722] width 25 height 25
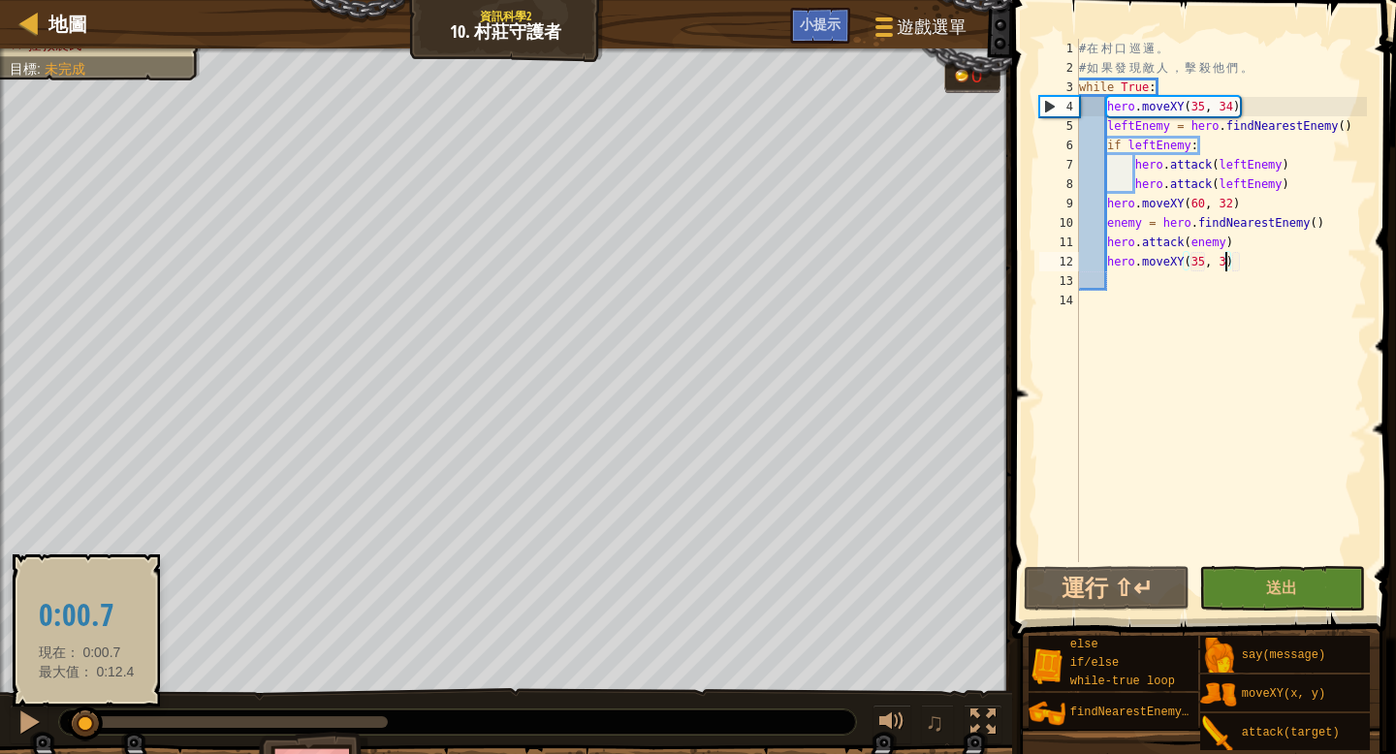
drag, startPoint x: 342, startPoint y: 717, endPoint x: 86, endPoint y: 732, distance: 256.3
click at [86, 732] on div at bounding box center [85, 724] width 35 height 35
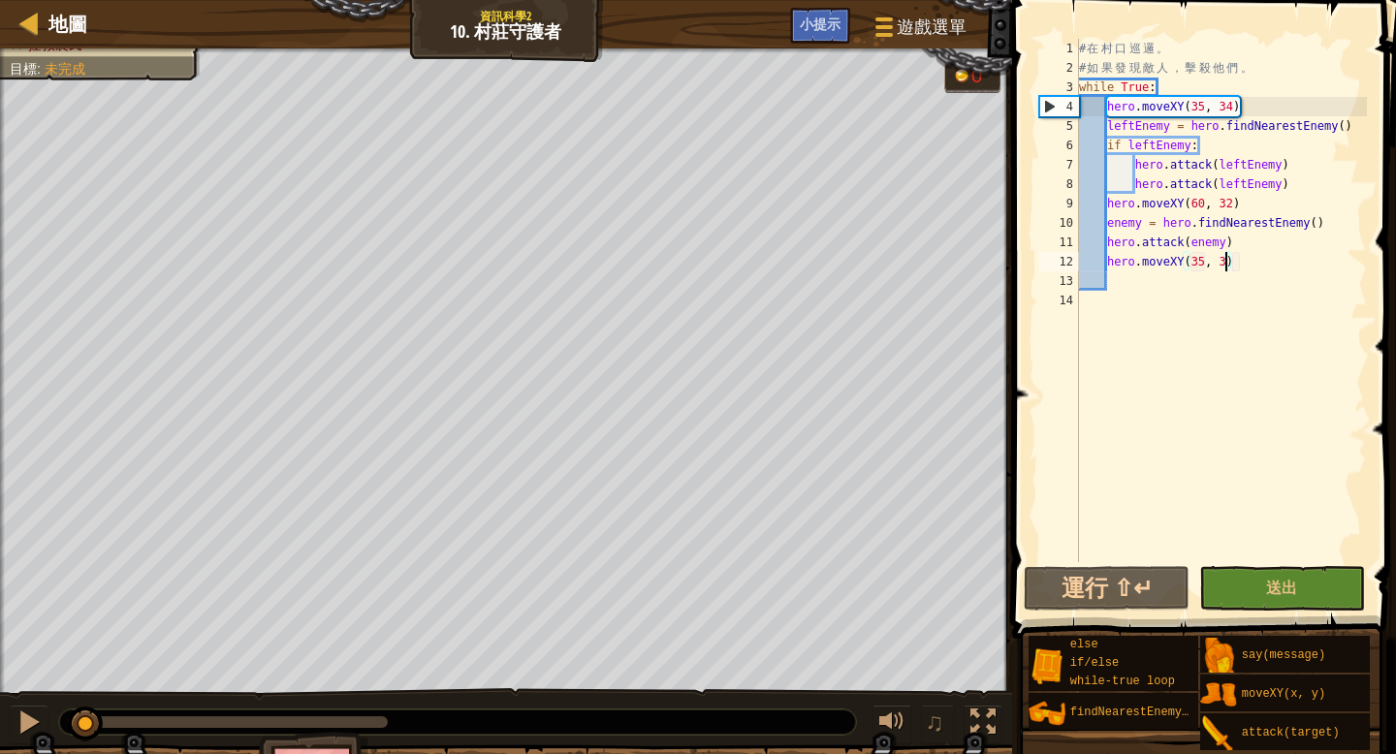
click at [1235, 242] on div "# 在 村 口 巡 邏 。 # 如 果 發 現 敵 人 ， 擊 殺 他 們 。 while True : hero . moveXY ( 35 , 34 ) …" at bounding box center [1221, 320] width 292 height 562
type textarea "hero.attack(enemy)"
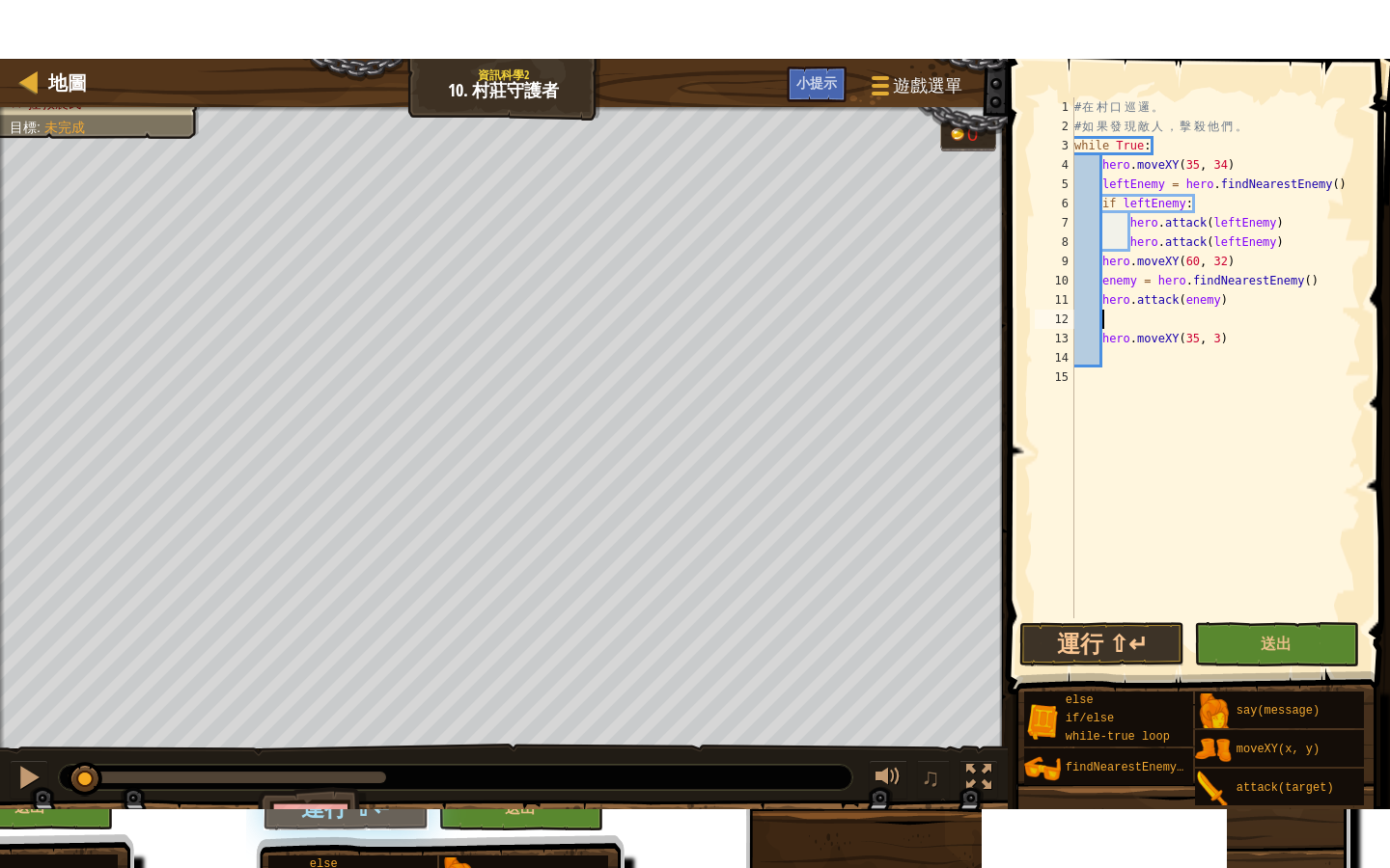
scroll to position [9, 2]
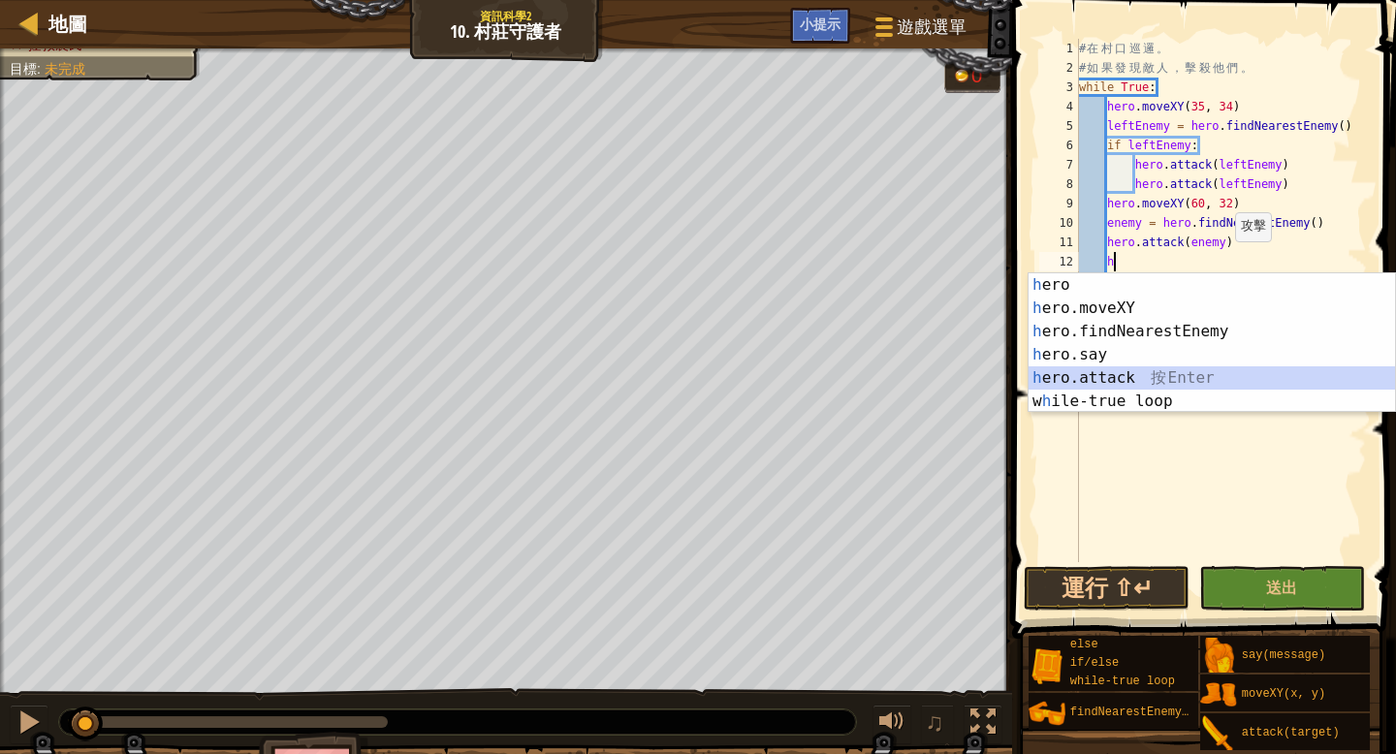
click at [1161, 382] on div "h ero 按 Enter h ero.moveXY 按 Enter h ero.findNearestEnemy 按 Enter h ero.say 按 E…" at bounding box center [1211, 366] width 366 height 186
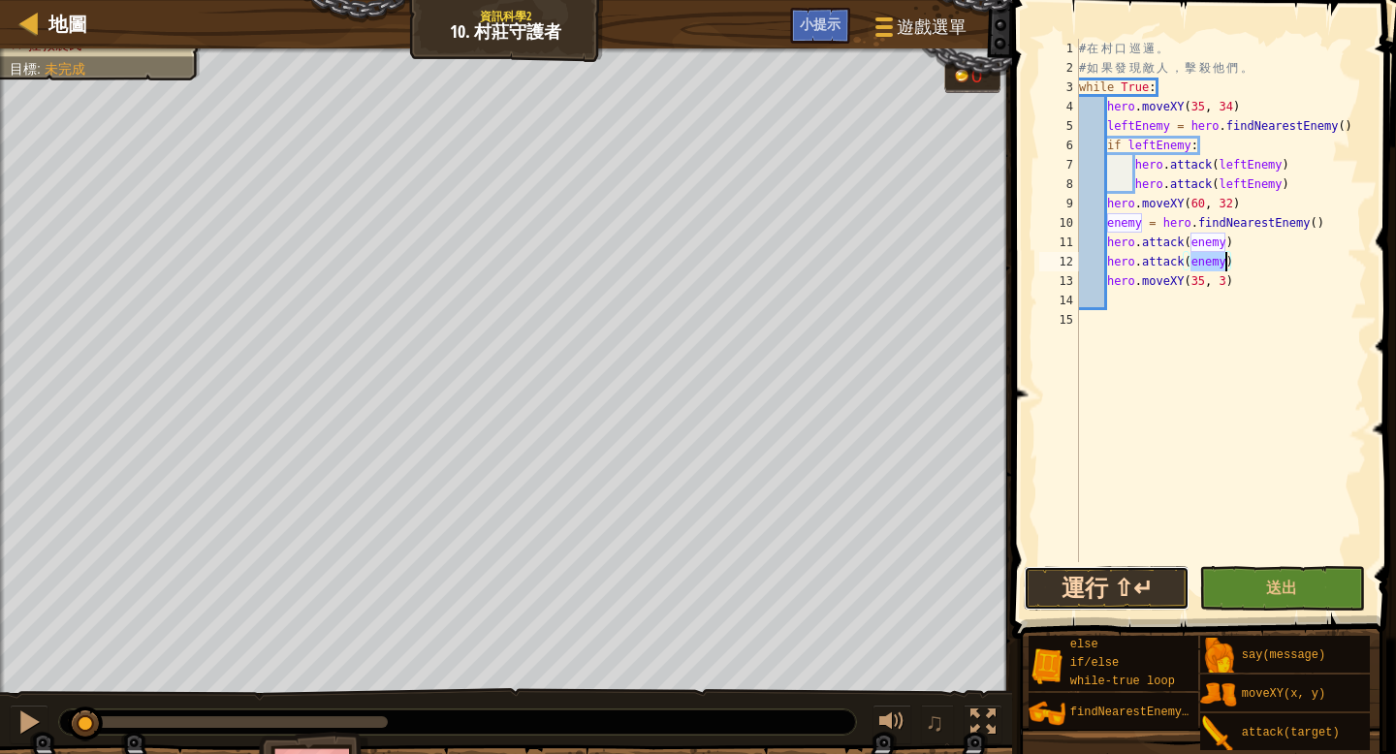
click at [1141, 608] on button "運行 ⇧↵" at bounding box center [1107, 588] width 166 height 45
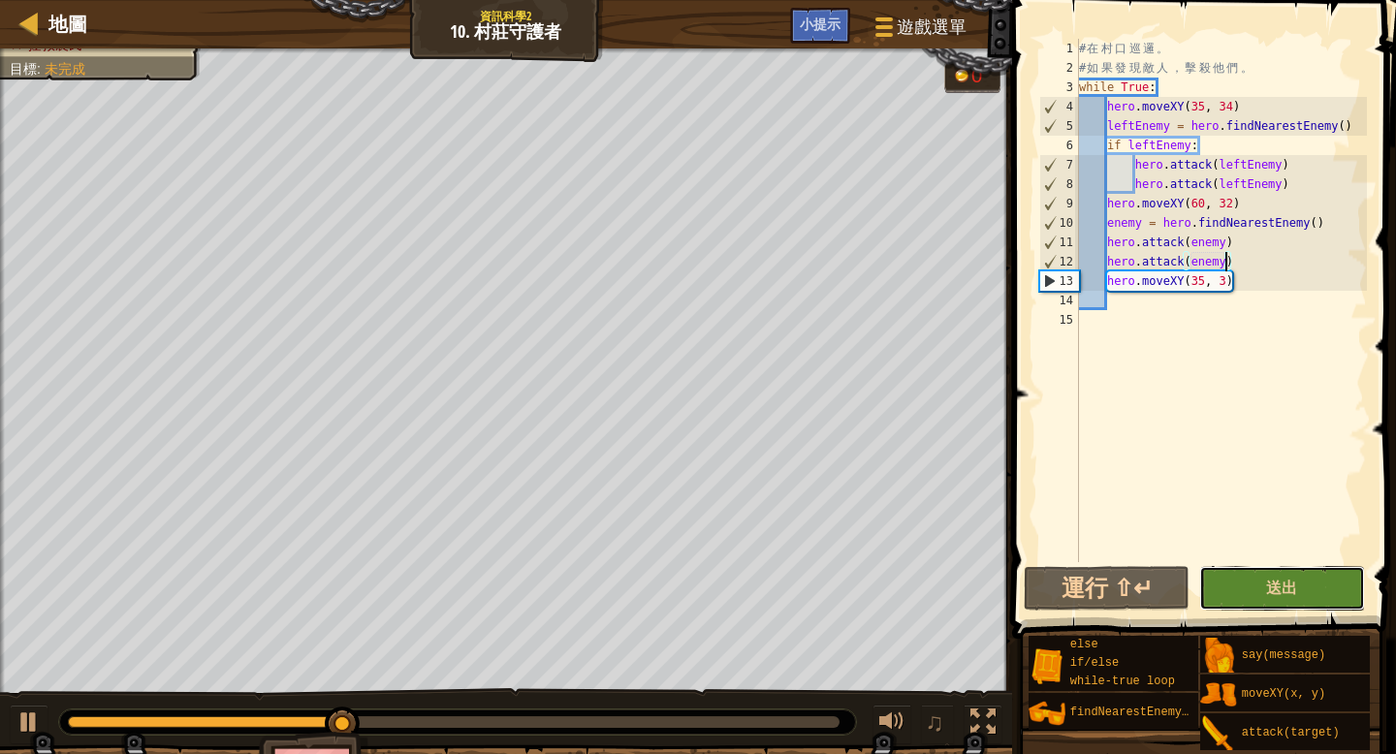
click at [1269, 598] on button "送出" at bounding box center [1282, 588] width 166 height 45
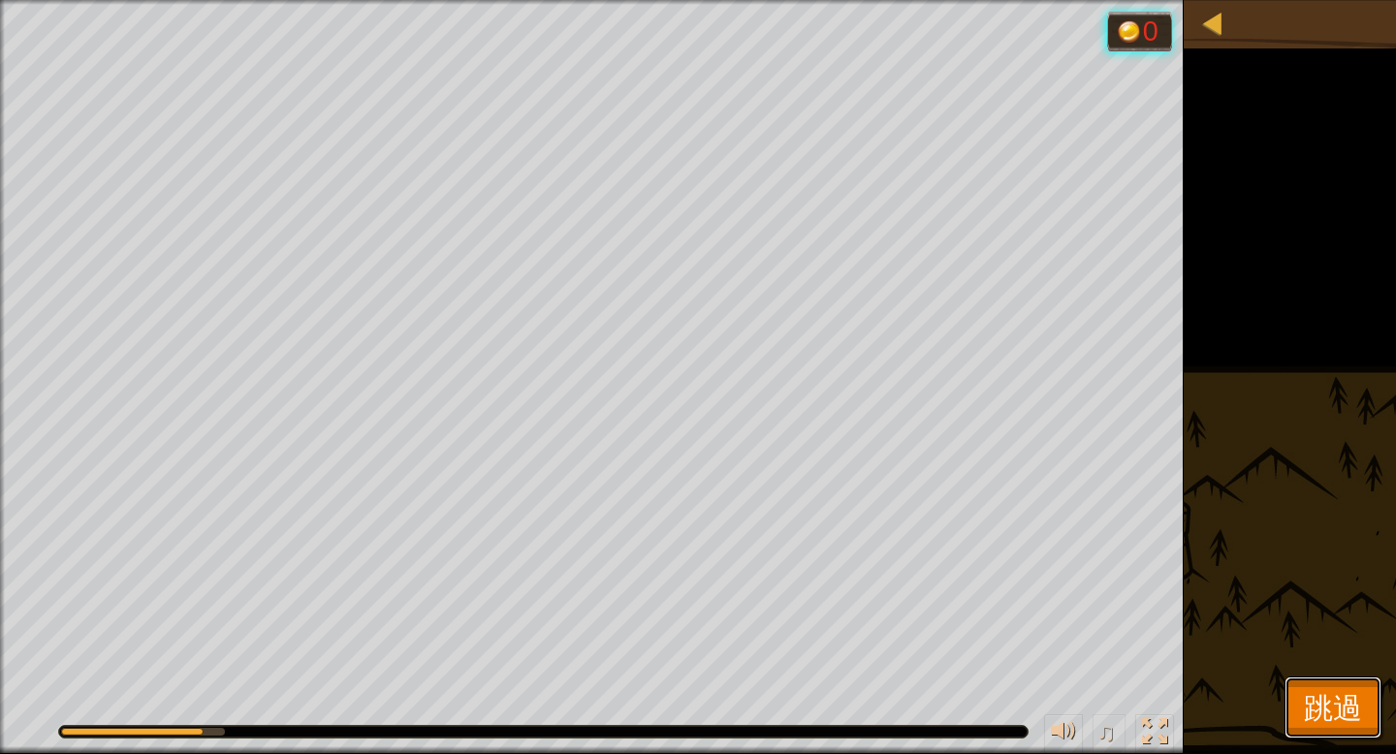
click at [1329, 702] on span "跳過" at bounding box center [1333, 707] width 58 height 40
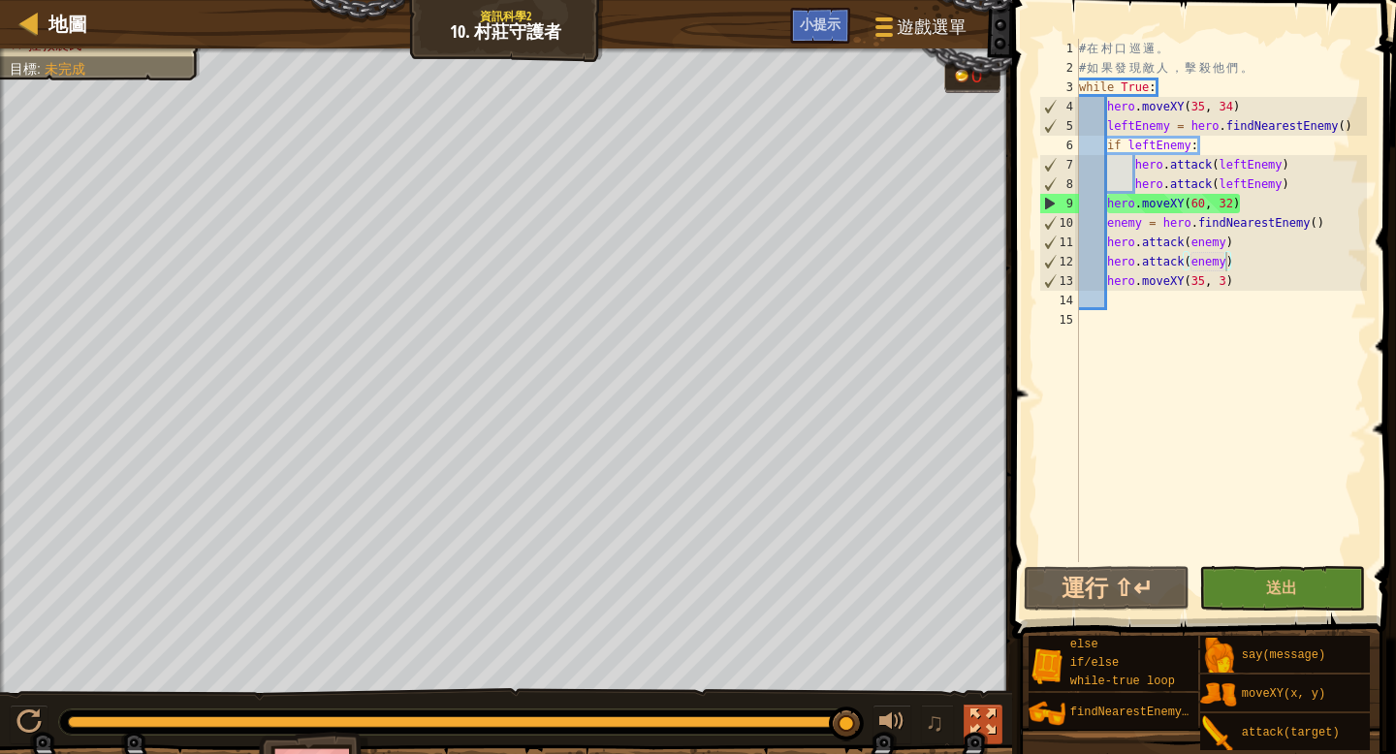
click at [997, 722] on button at bounding box center [982, 725] width 39 height 40
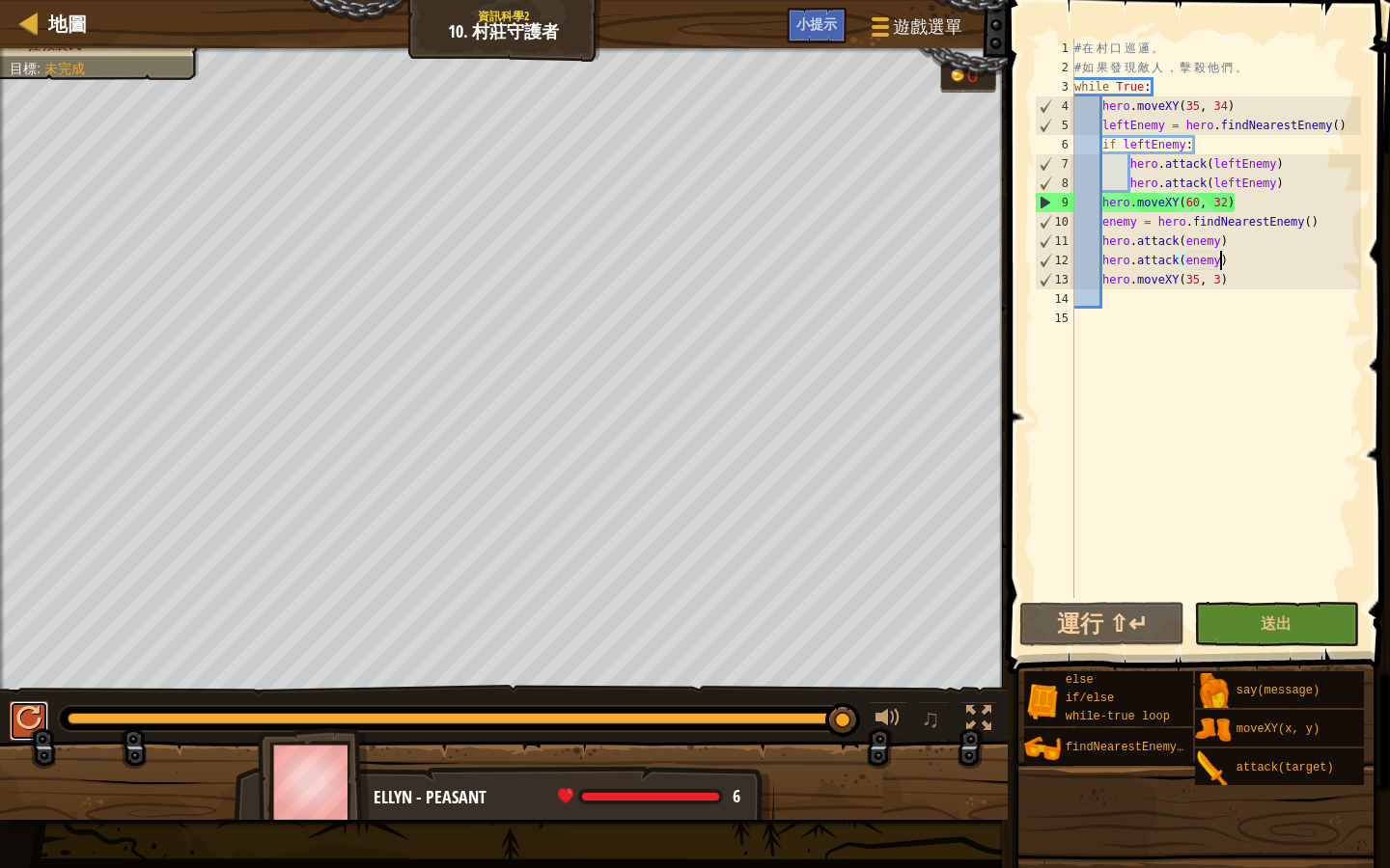
click at [24, 707] on div at bounding box center [28, 719] width 25 height 25
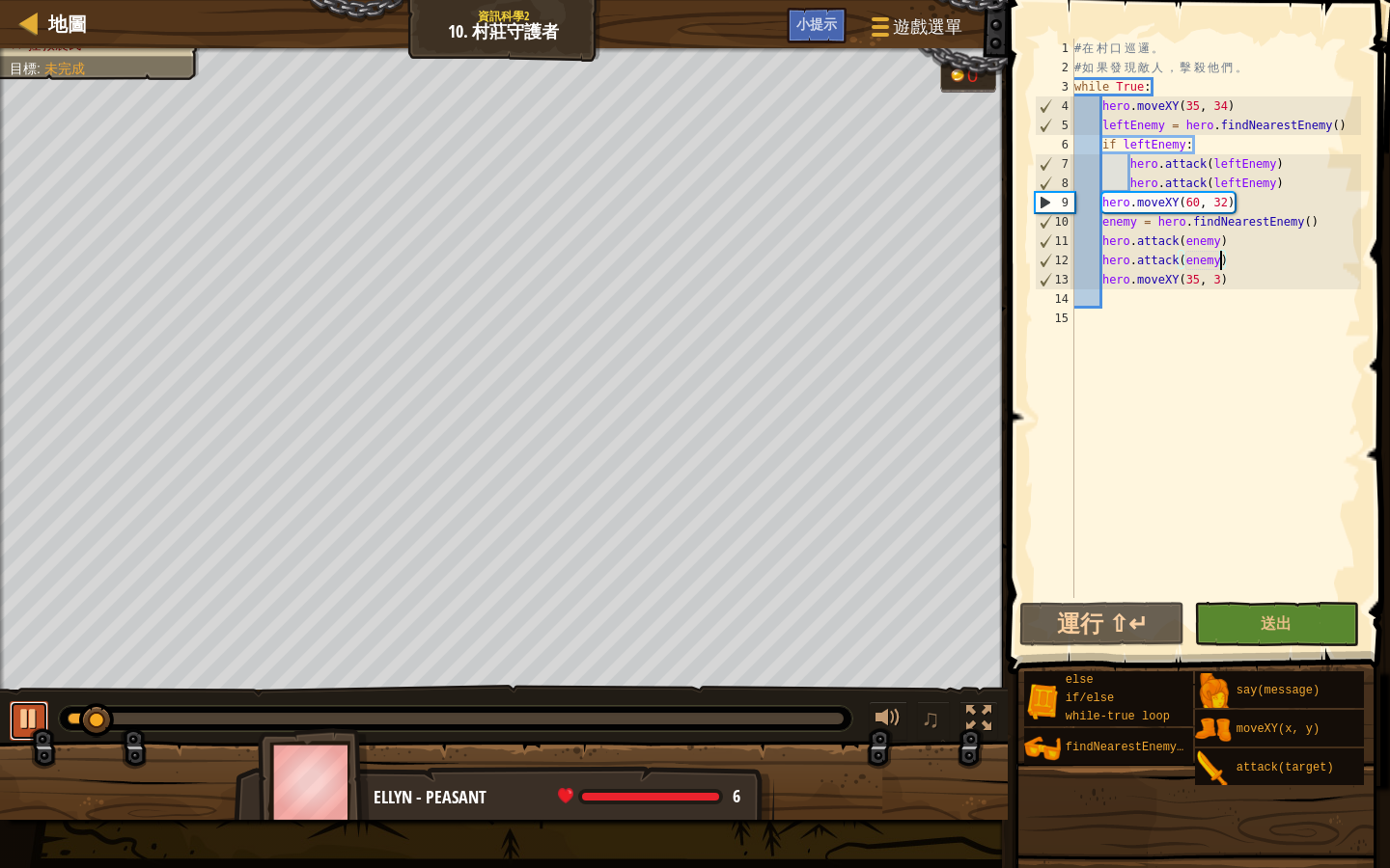
click at [14, 716] on button at bounding box center [29, 722] width 39 height 40
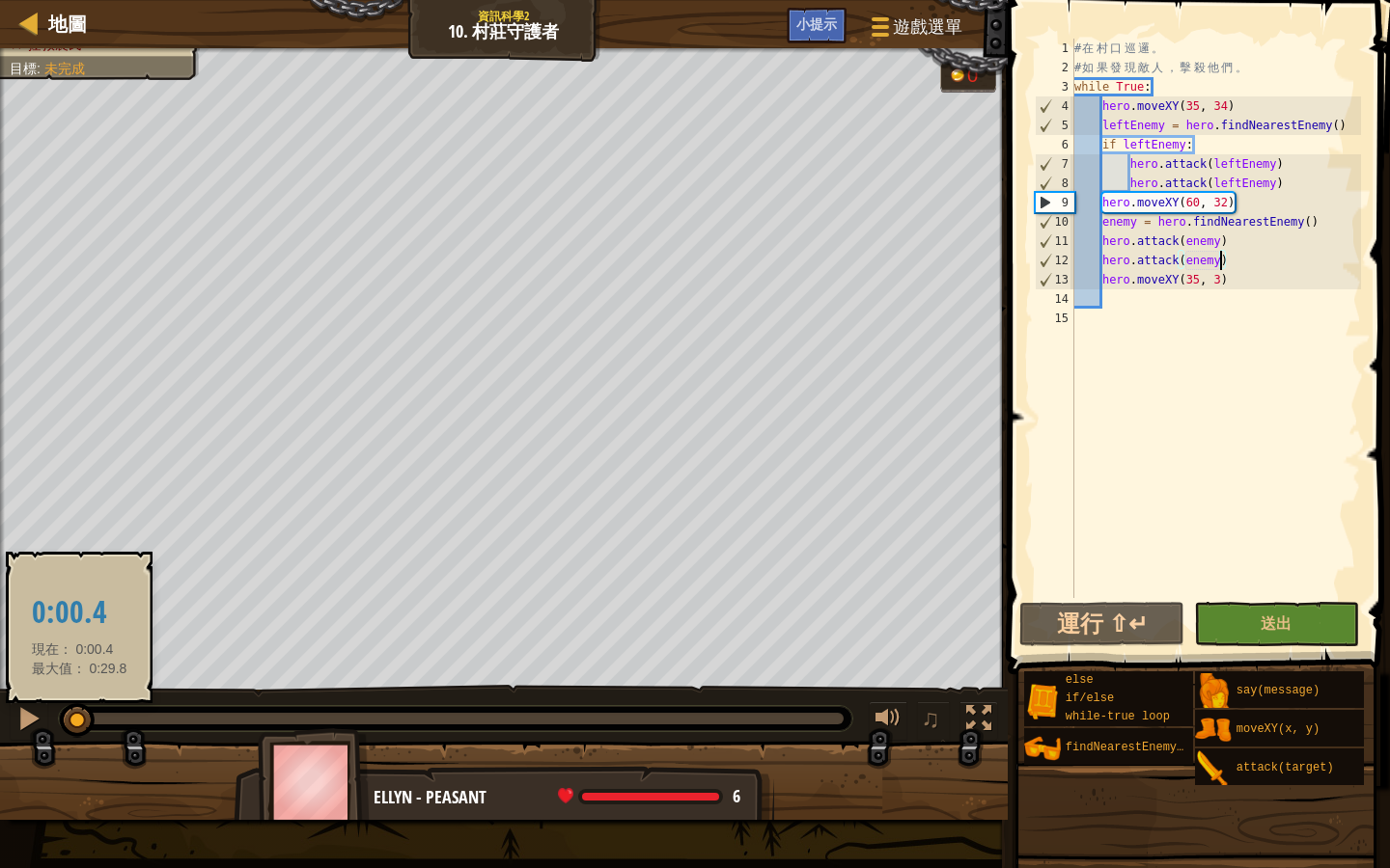
drag, startPoint x: 106, startPoint y: 715, endPoint x: 79, endPoint y: 705, distance: 28.8
click at [79, 705] on div at bounding box center [77, 721] width 35 height 35
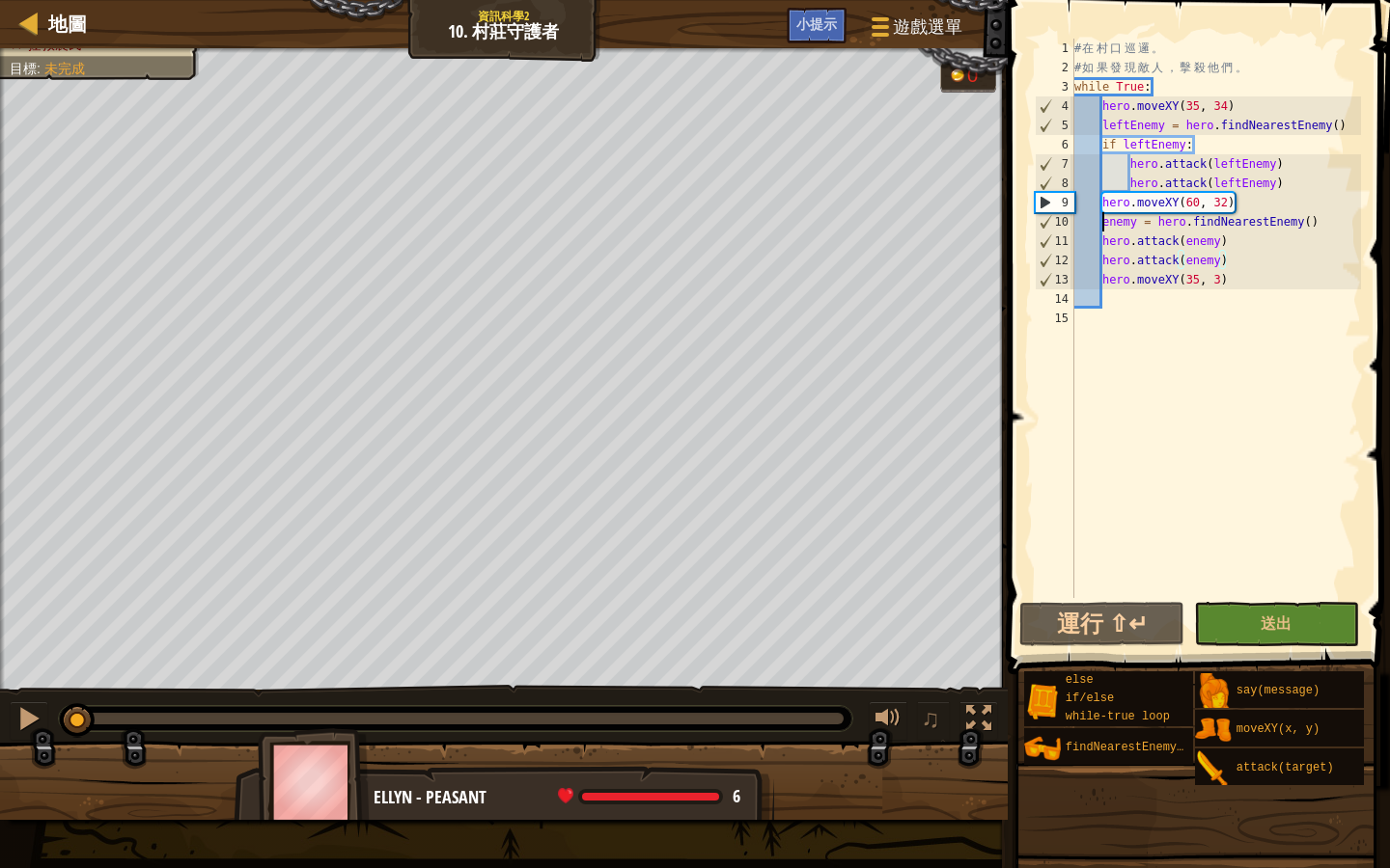
click at [1102, 220] on div "# 在 村 口 巡 邏 。 # 如 果 發 現 敵 人 ， 擊 殺 他 們 。 while True : hero . moveXY ( 35 , 34 ) …" at bounding box center [1216, 337] width 291 height 598
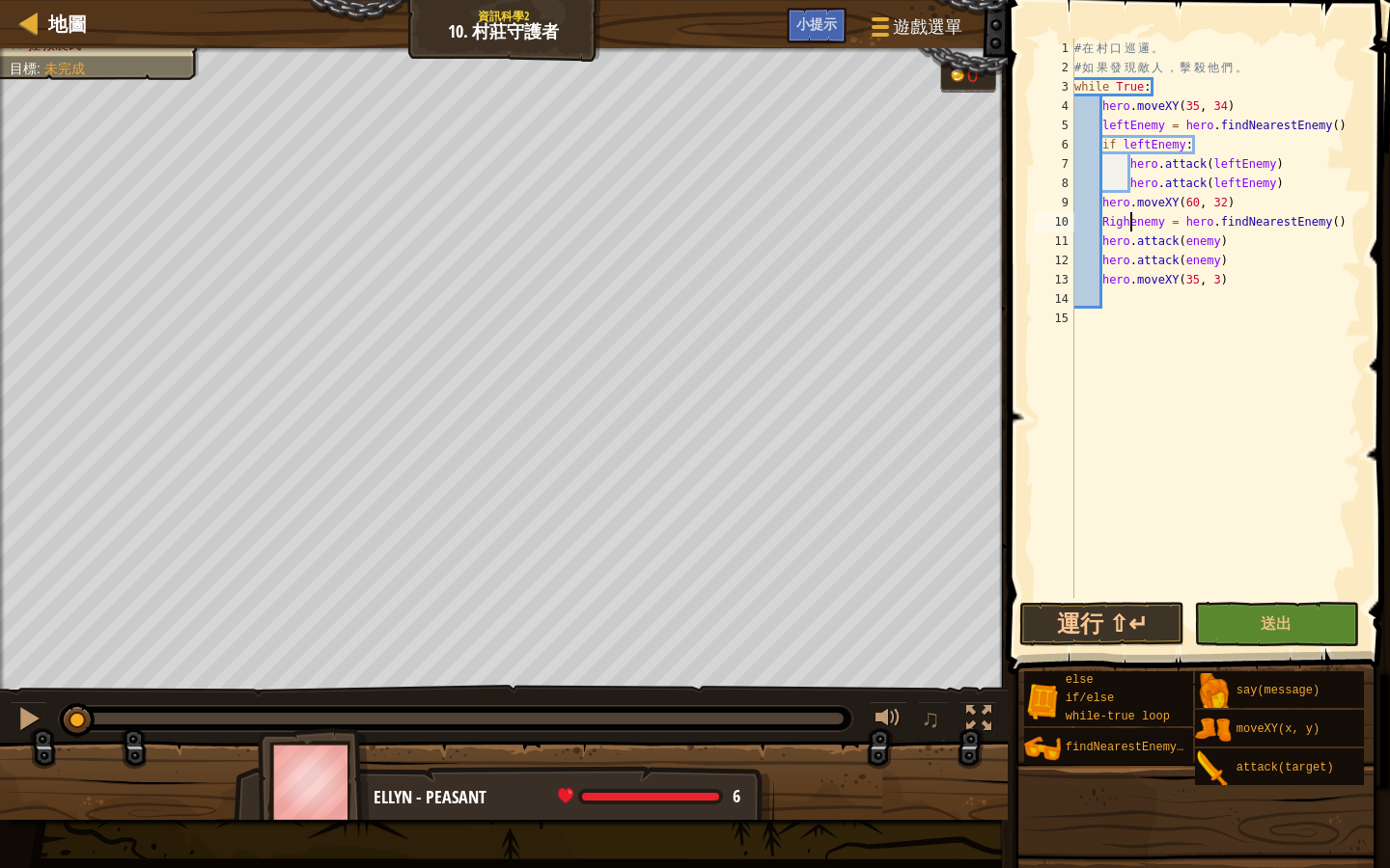
scroll to position [9, 5]
click at [1128, 629] on button "運行 ⇧↵" at bounding box center [1102, 624] width 165 height 45
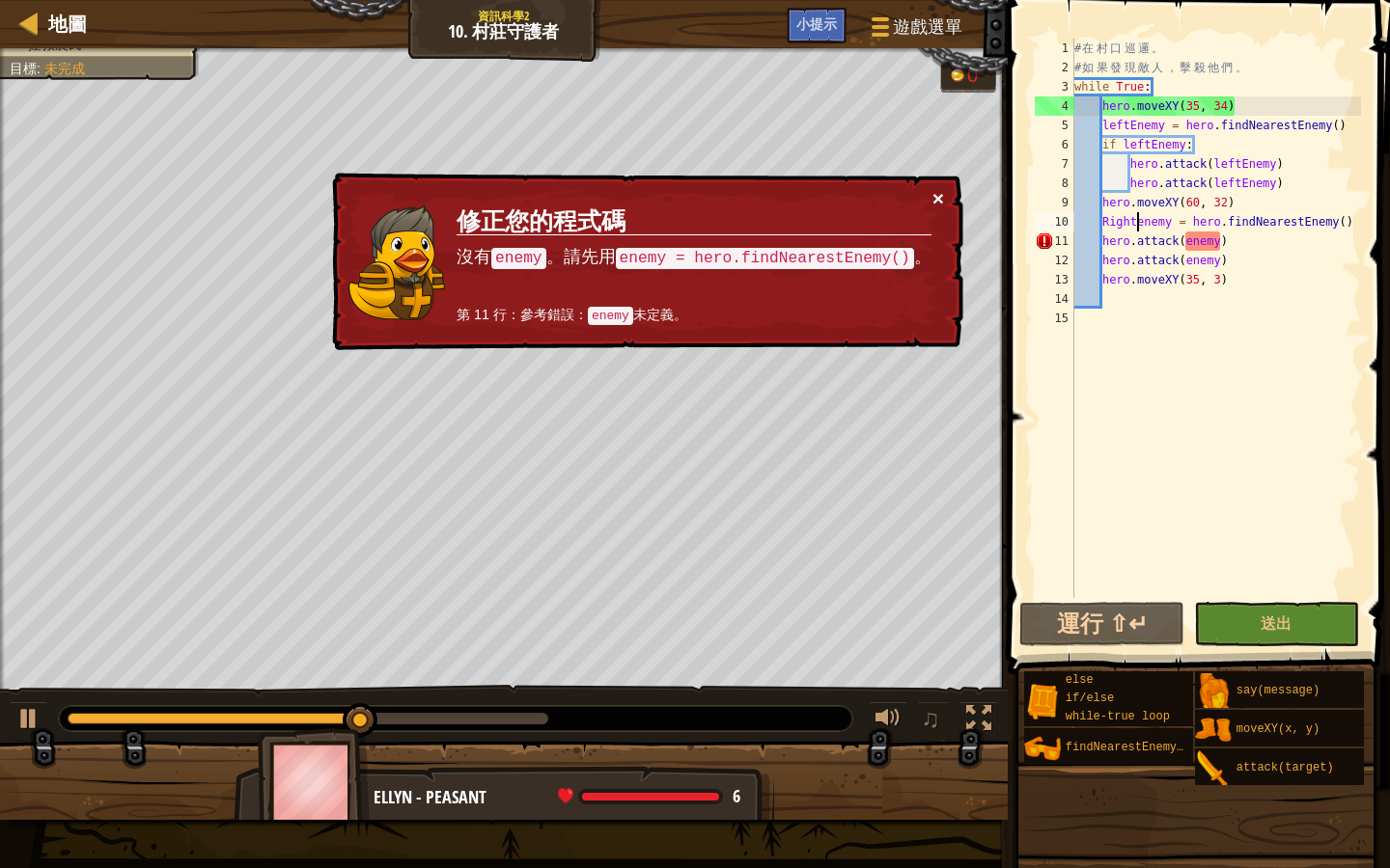
click at [937, 197] on button "×" at bounding box center [938, 198] width 12 height 20
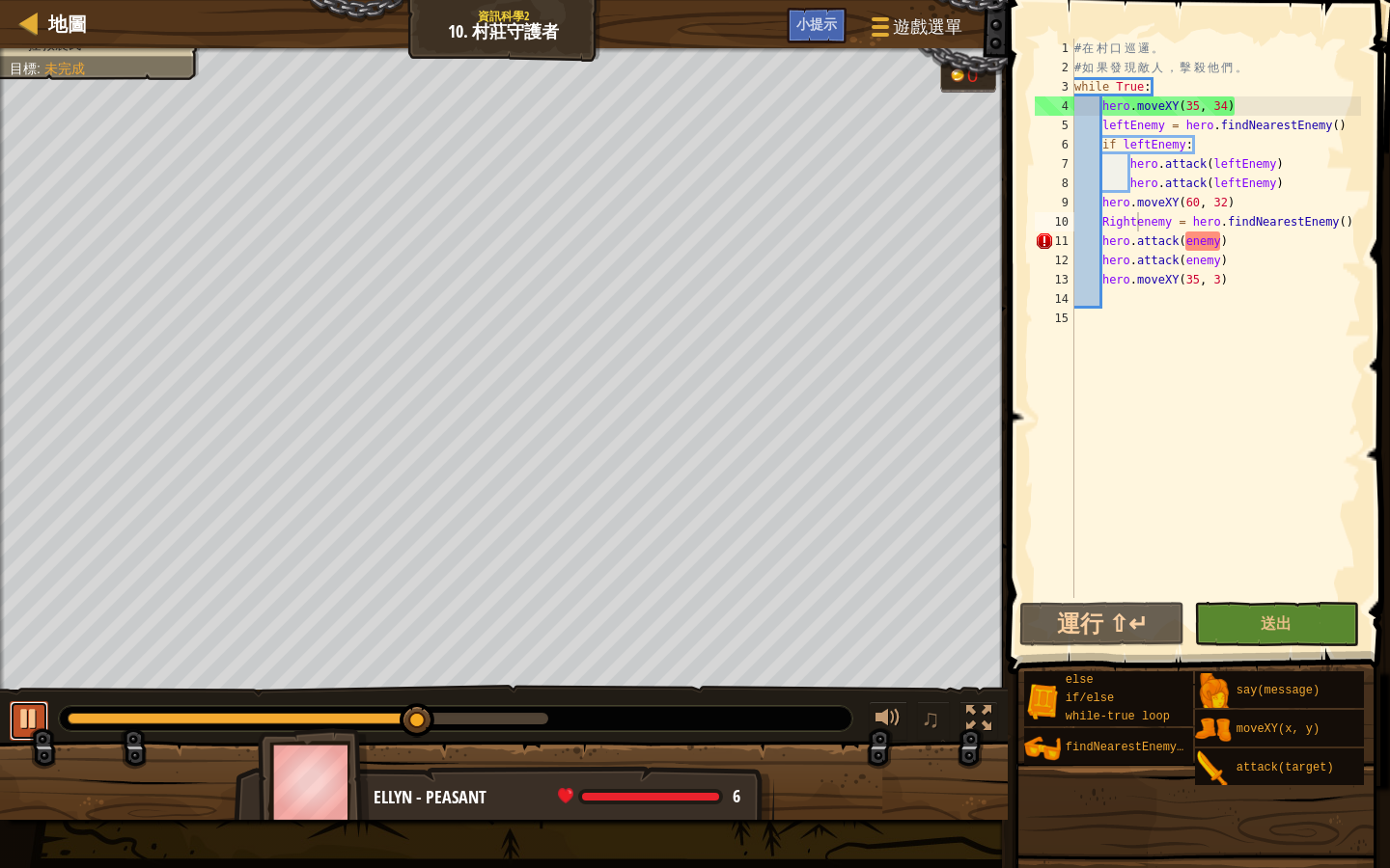
click at [37, 723] on div at bounding box center [28, 719] width 25 height 25
click at [1184, 241] on div "# 在 村 口 巡 邏 。 # 如 果 發 現 敵 人 ， 擊 殺 他 們 。 while True : hero . moveXY ( 35 , 34 ) …" at bounding box center [1216, 337] width 291 height 598
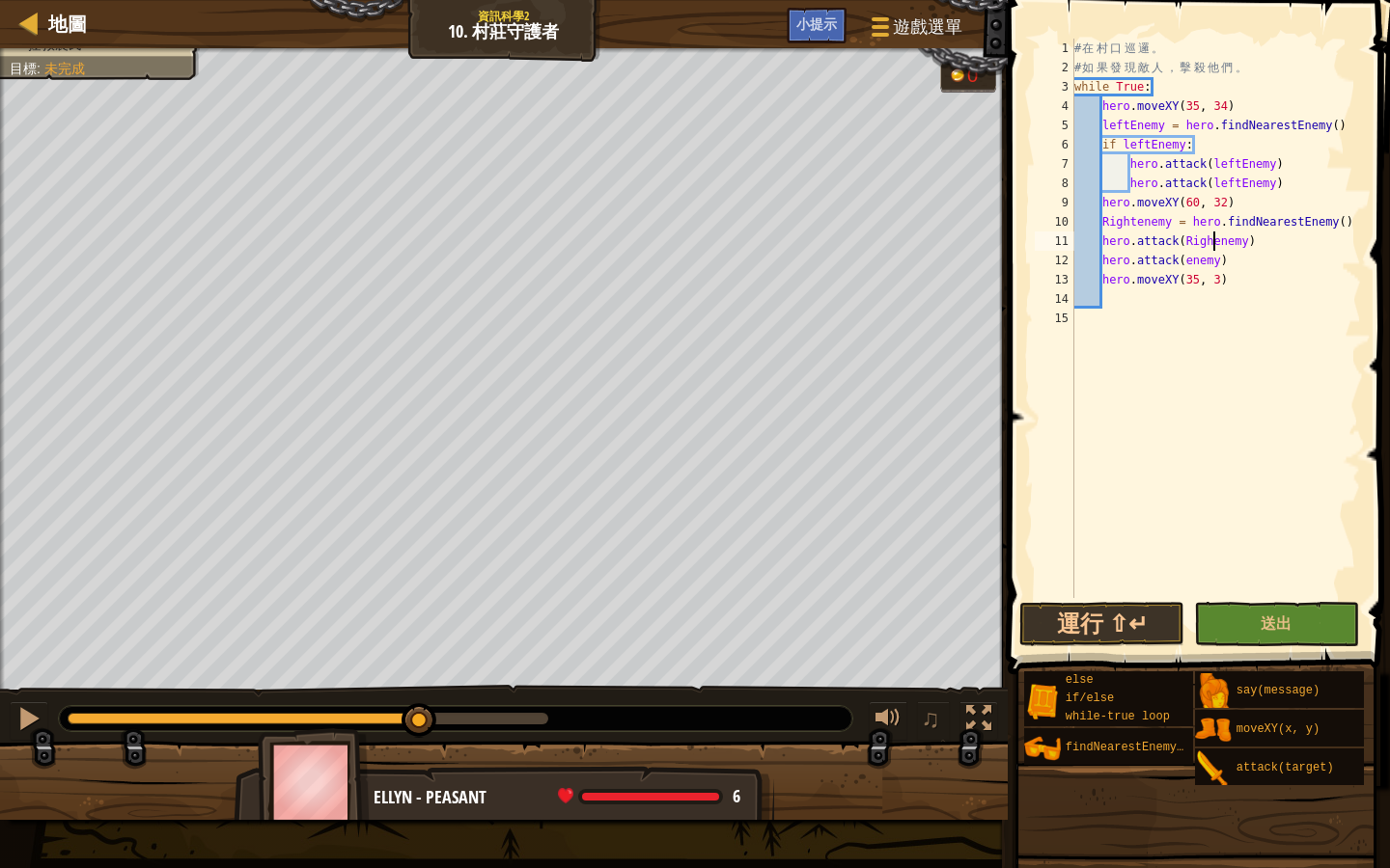
scroll to position [9, 12]
click at [1185, 260] on div "# 在 村 口 巡 邏 。 # 如 果 發 現 敵 人 ， 擊 殺 他 們 。 while True : hero . moveXY ( 35 , 34 ) …" at bounding box center [1216, 337] width 291 height 598
click at [1121, 626] on button "運行 ⇧↵" at bounding box center [1102, 624] width 165 height 45
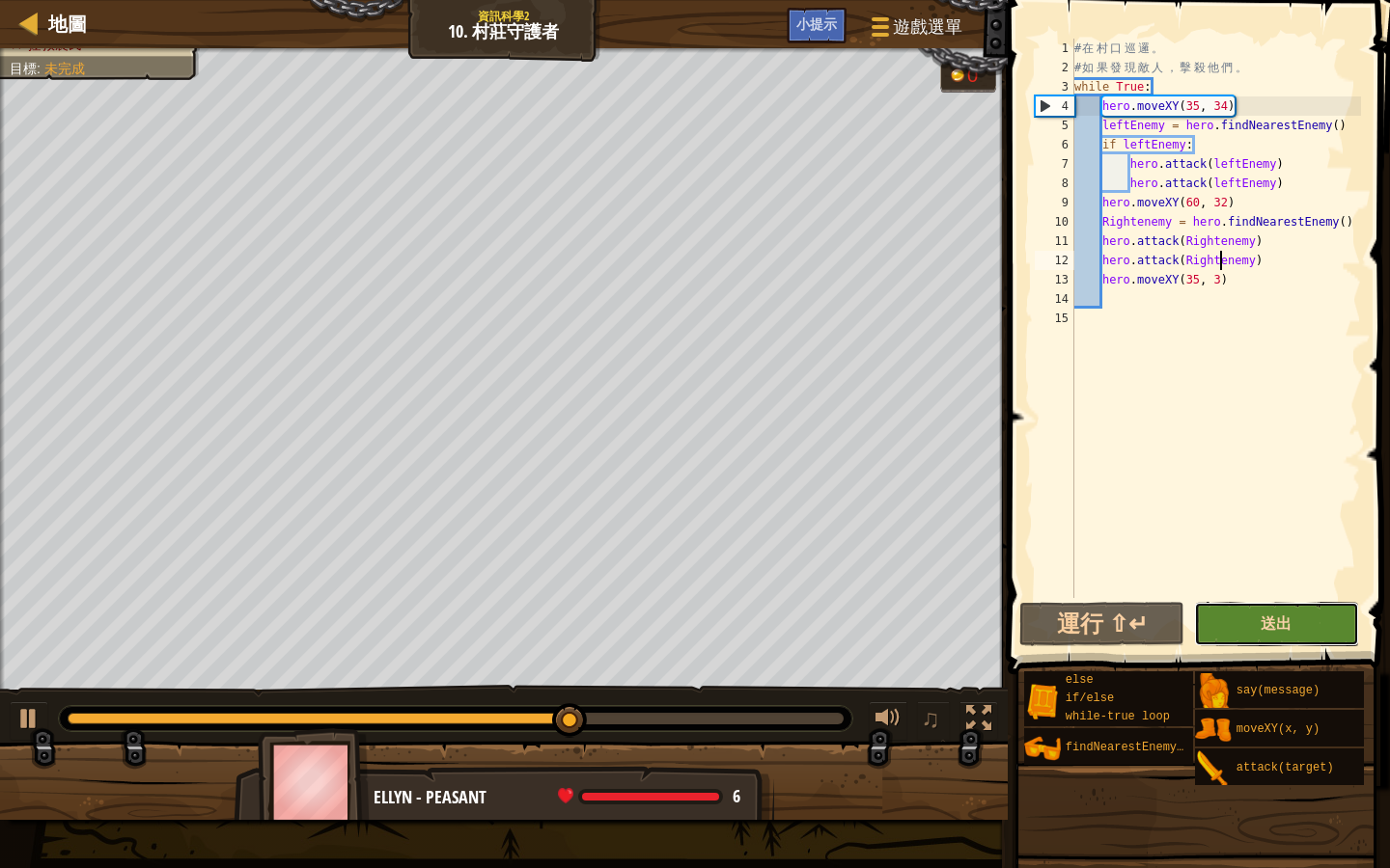
click at [1265, 626] on span "送出" at bounding box center [1275, 622] width 31 height 21
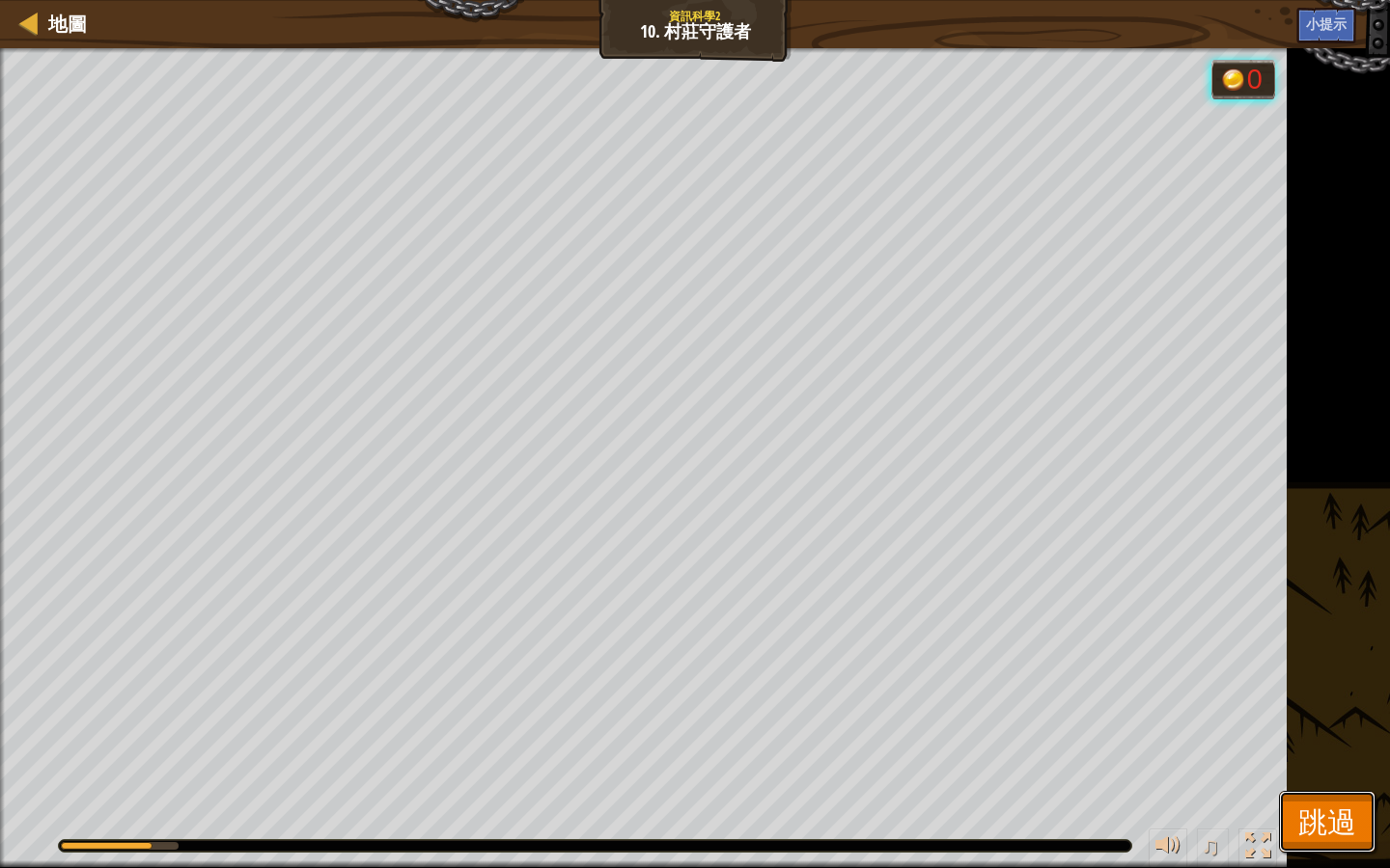
click at [1353, 750] on span "跳過" at bounding box center [1327, 821] width 58 height 40
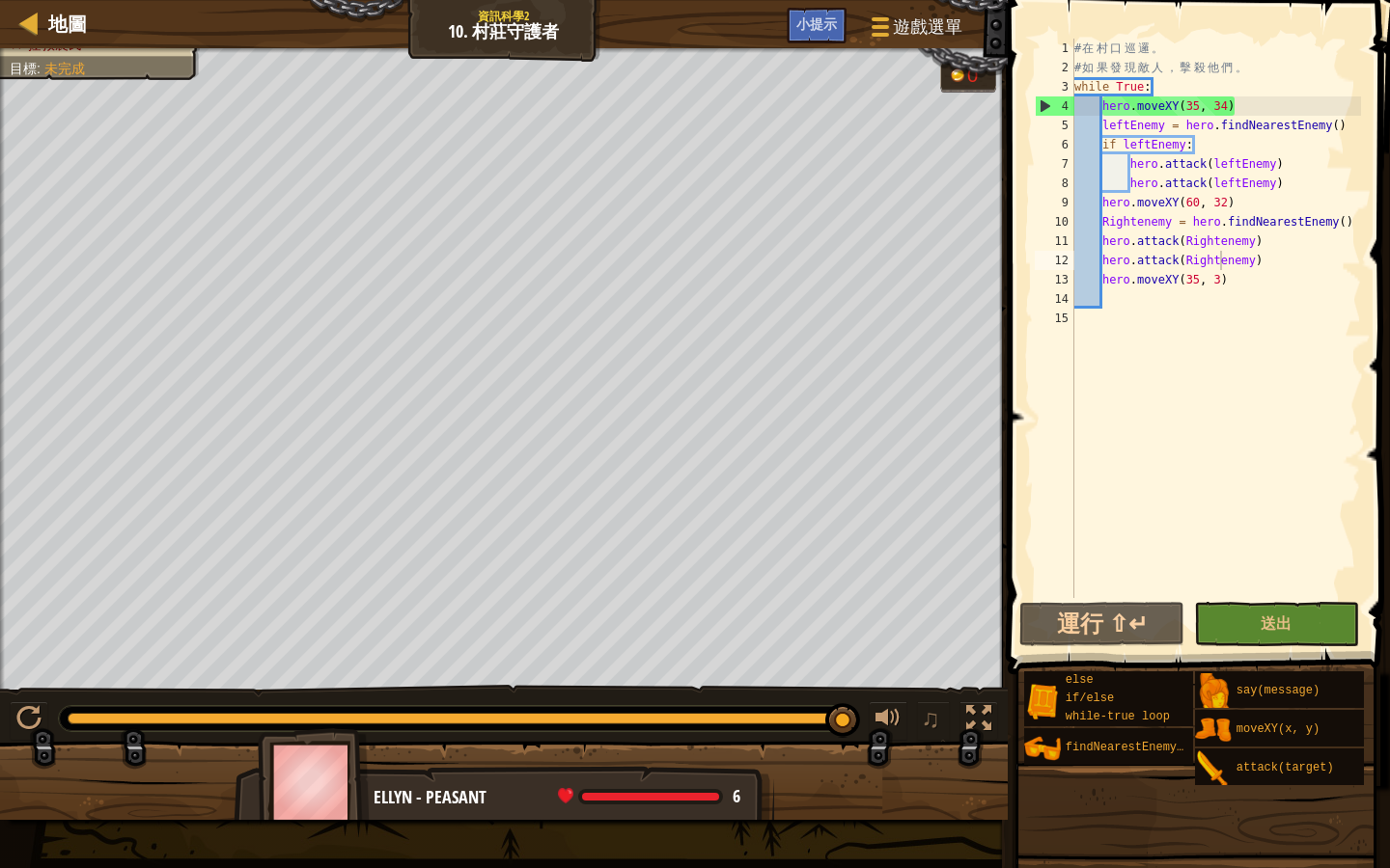
click at [1133, 128] on div "# 在 村 口 巡 邏 。 # 如 果 發 現 敵 人 ， 擊 殺 他 們 。 while True : hero . moveXY ( 35 , 34 ) …" at bounding box center [1216, 337] width 291 height 598
click at [1156, 143] on div "# 在 村 口 巡 邏 。 # 如 果 發 現 敵 人 ， 擊 殺 他 們 。 while True : hero . moveXY ( 35 , 34 ) …" at bounding box center [1216, 337] width 291 height 598
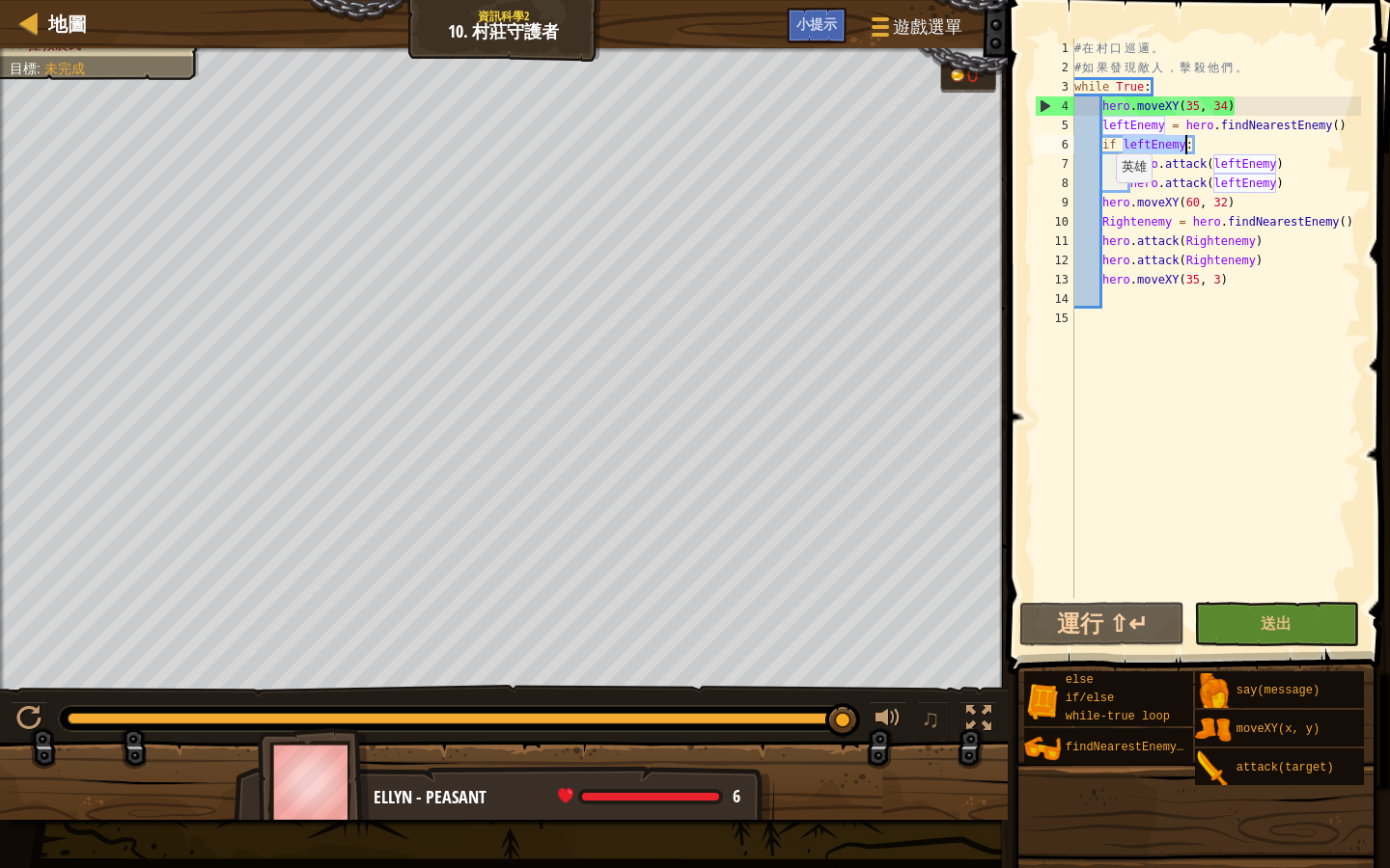
click at [1106, 202] on div "# 在 村 口 巡 邏 。 # 如 果 發 現 敵 人 ， 擊 殺 他 們 。 while True : hero . moveXY ( 35 , 34 ) …" at bounding box center [1216, 337] width 291 height 598
click at [1288, 236] on div "# 在 村 口 巡 邏 。 # 如 果 發 現 敵 人 ， 擊 殺 他 們 。 while True : hero . moveXY ( 35 , 34 ) …" at bounding box center [1216, 337] width 291 height 598
click at [1222, 242] on div "# 在 村 口 巡 邏 。 # 如 果 發 現 敵 人 ， 擊 殺 他 們 。 while True : hero . moveXY ( 35 , 34 ) …" at bounding box center [1216, 337] width 291 height 598
click at [1188, 233] on div "# 在 村 口 巡 邏 。 # 如 果 發 現 敵 人 ， 擊 殺 他 們 。 while True : hero . moveXY ( 35 , 34 ) …" at bounding box center [1216, 337] width 291 height 598
drag, startPoint x: 1209, startPoint y: 154, endPoint x: 1187, endPoint y: 154, distance: 22.0
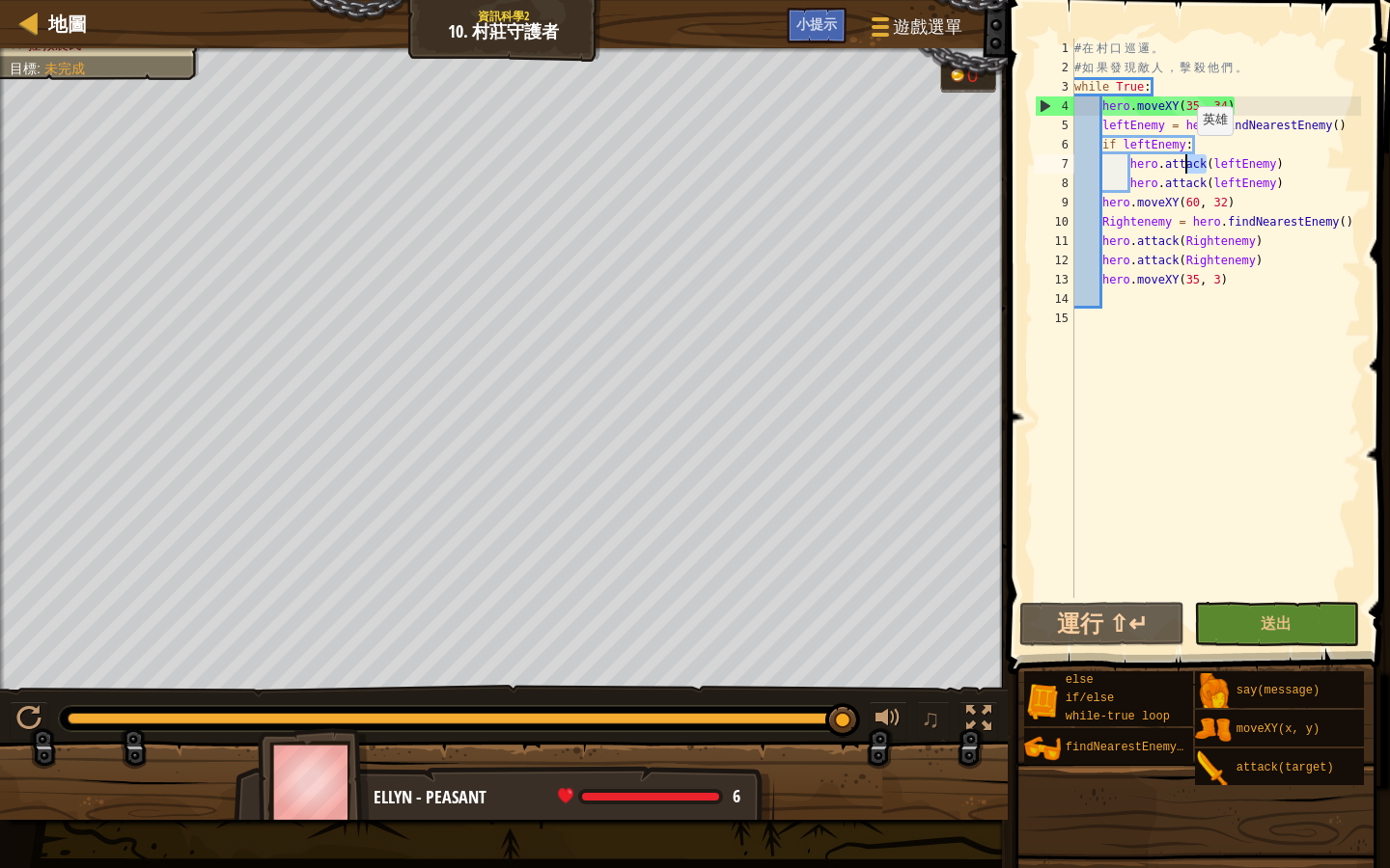
click at [1187, 154] on div "# 在 村 口 巡 邏 。 # 如 果 發 現 敵 人 ， 擊 殺 他 們 。 while True : hero . moveXY ( 35 , 34 ) …" at bounding box center [1216, 337] width 291 height 598
drag, startPoint x: 1214, startPoint y: 146, endPoint x: 1099, endPoint y: 146, distance: 115.0
click at [1099, 146] on div "# 在 村 口 巡 邏 。 # 如 果 發 現 敵 人 ， 擊 殺 他 們 。 while True : hero . moveXY ( 35 , 34 ) …" at bounding box center [1216, 337] width 291 height 598
drag, startPoint x: 1244, startPoint y: 285, endPoint x: 1099, endPoint y: 274, distance: 145.4
click at [1099, 274] on div "# 在 村 口 巡 邏 。 # 如 果 發 現 敵 人 ， 擊 殺 他 們 。 while True : hero . moveXY ( 35 , 34 ) …" at bounding box center [1216, 337] width 291 height 598
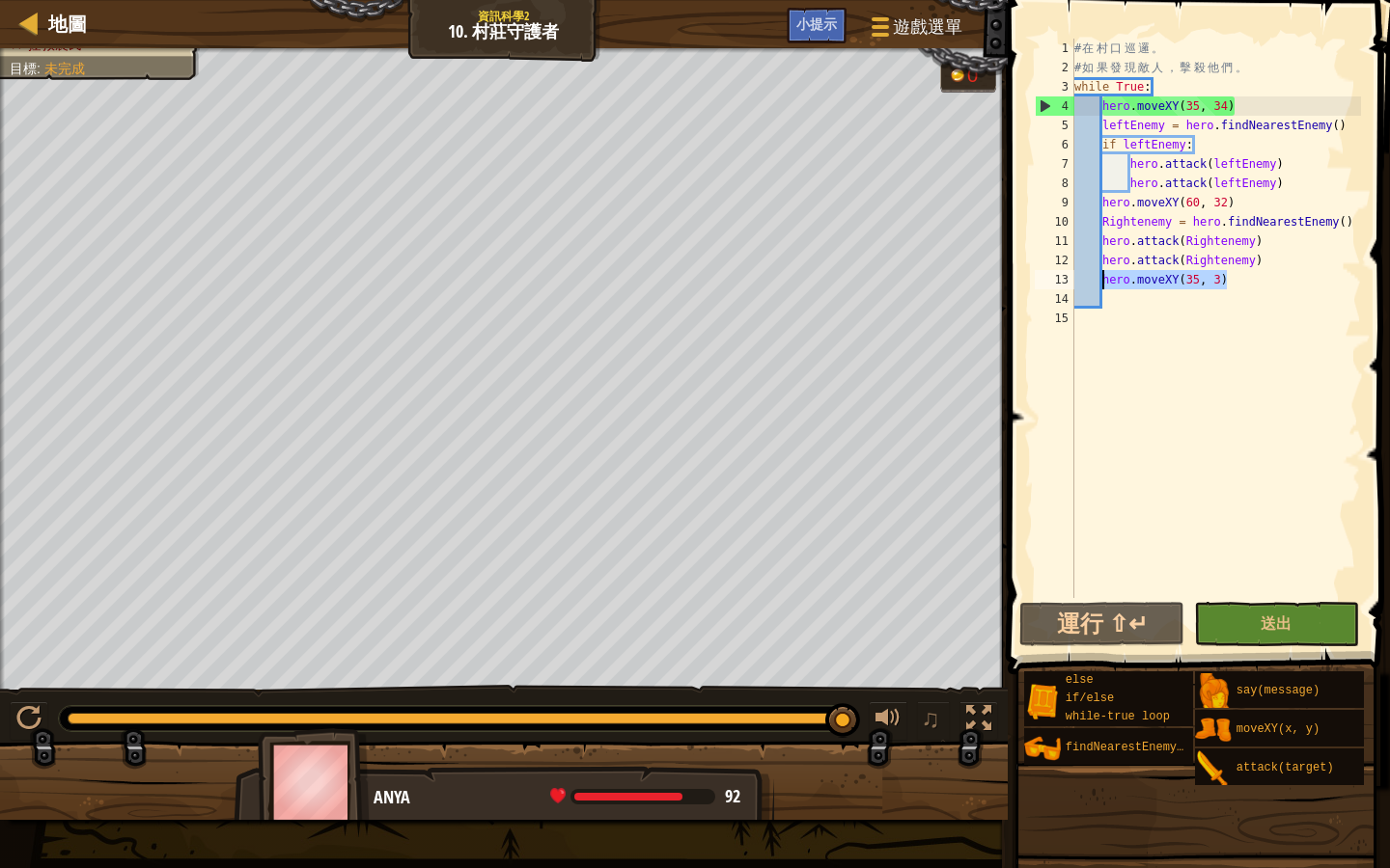
type textarea "\"
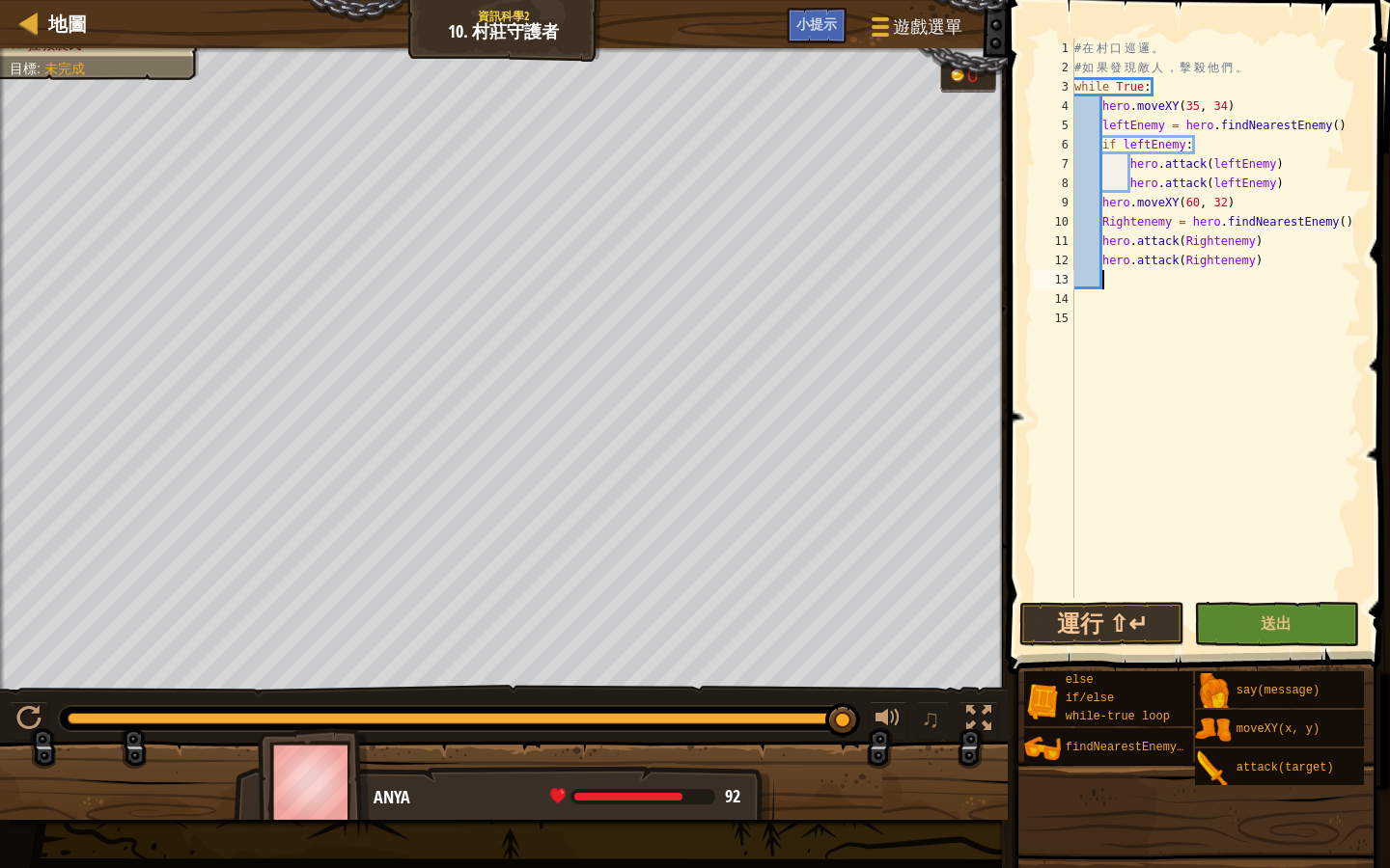
click at [1367, 225] on span at bounding box center [1200, 310] width 397 height 732
click at [1354, 219] on div "# 在 村 口 巡 邏 。 # 如 果 發 現 敵 人 ， 擊 殺 他 們 。 while True : hero . moveXY ( 35 , 34 ) …" at bounding box center [1216, 337] width 291 height 598
type textarea "Rightenemy = hero.findNearestEnemy()"
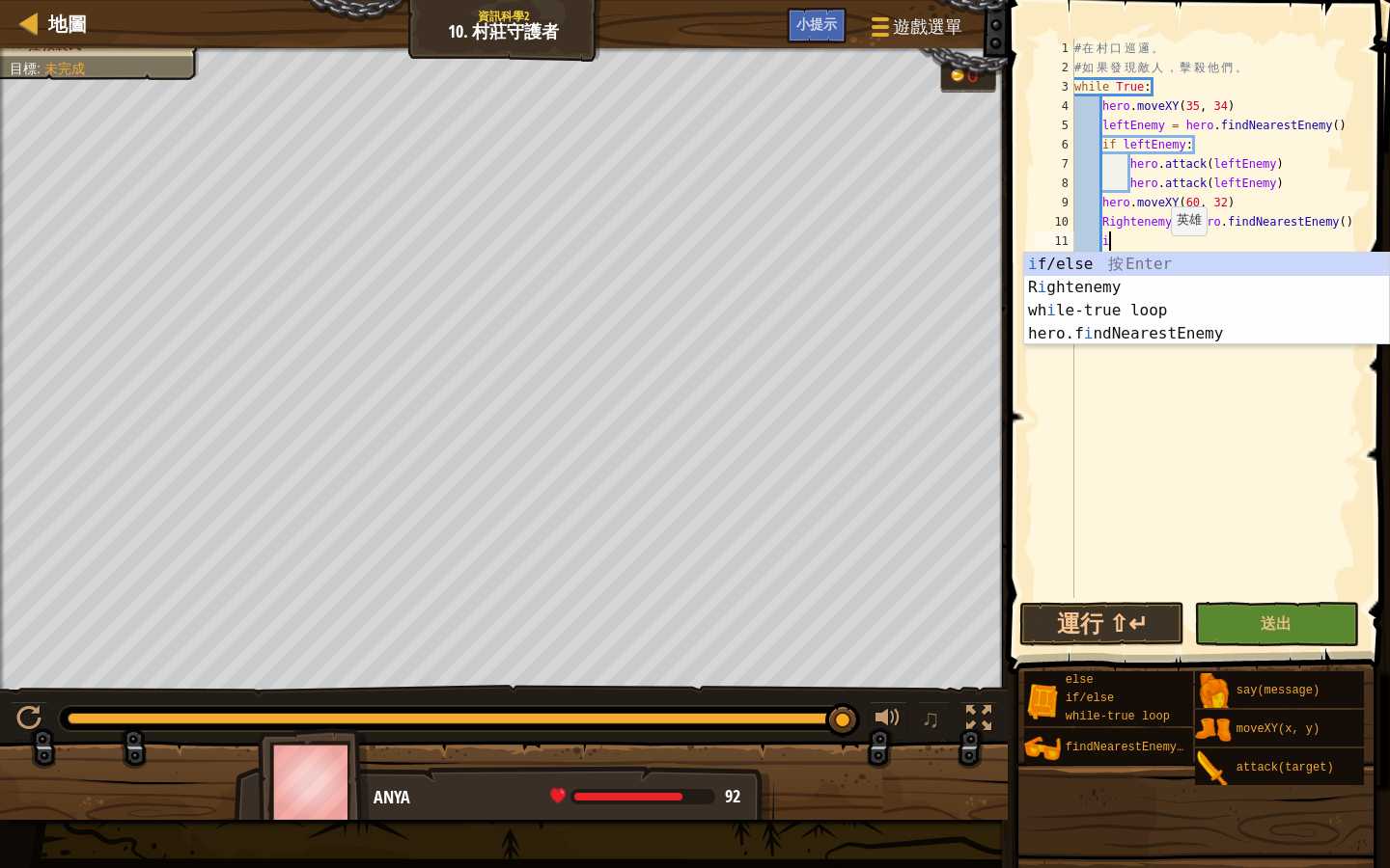
scroll to position [9, 2]
click at [1162, 261] on div "i f/else 按 Enter R i ghtenemy 按 Enter wh i le-true loop 按 Enter hero.f i ndNear…" at bounding box center [1206, 323] width 364 height 139
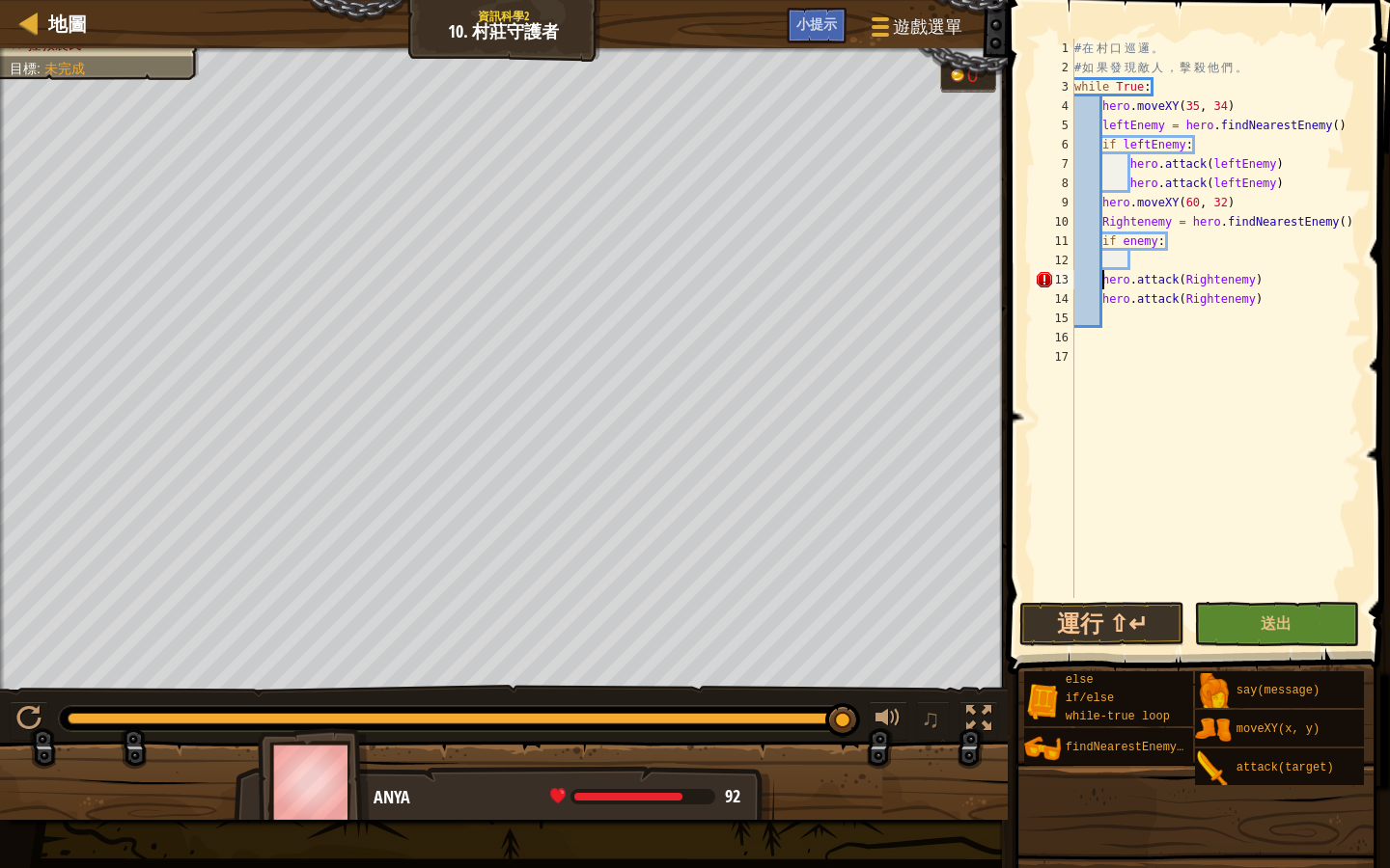
click at [1100, 280] on div "# 在 村 口 巡 邏 。 # 如 果 發 現 敵 人 ， 擊 殺 他 們 。 while True : hero . moveXY ( 35 , 34 ) …" at bounding box center [1216, 337] width 291 height 598
click at [1101, 299] on div "# 在 村 口 巡 邏 。 # 如 果 發 現 敵 人 ， 擊 殺 他 們 。 while True : hero . moveXY ( 35 , 34 ) …" at bounding box center [1216, 337] width 291 height 598
click at [1127, 631] on button "運行 ⇧↵" at bounding box center [1102, 624] width 165 height 45
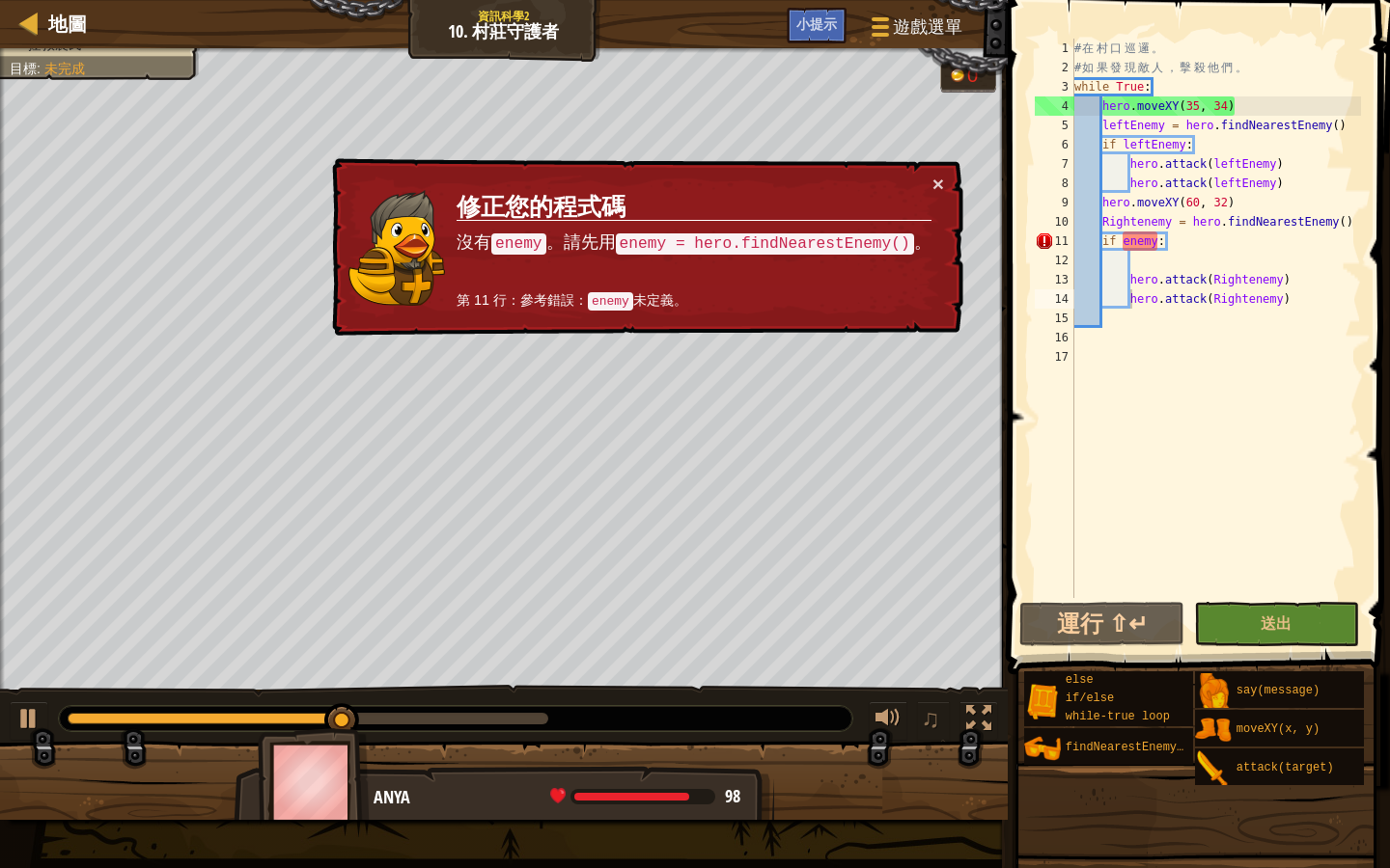
click at [5, 726] on div "♫" at bounding box center [504, 714] width 1008 height 58
click at [29, 722] on div at bounding box center [28, 719] width 25 height 25
click at [1119, 242] on div "# 在 村 口 巡 邏 。 # 如 果 發 現 敵 人 ， 擊 殺 他 們 。 while True : hero . moveXY ( 35 , 34 ) …" at bounding box center [1216, 337] width 291 height 598
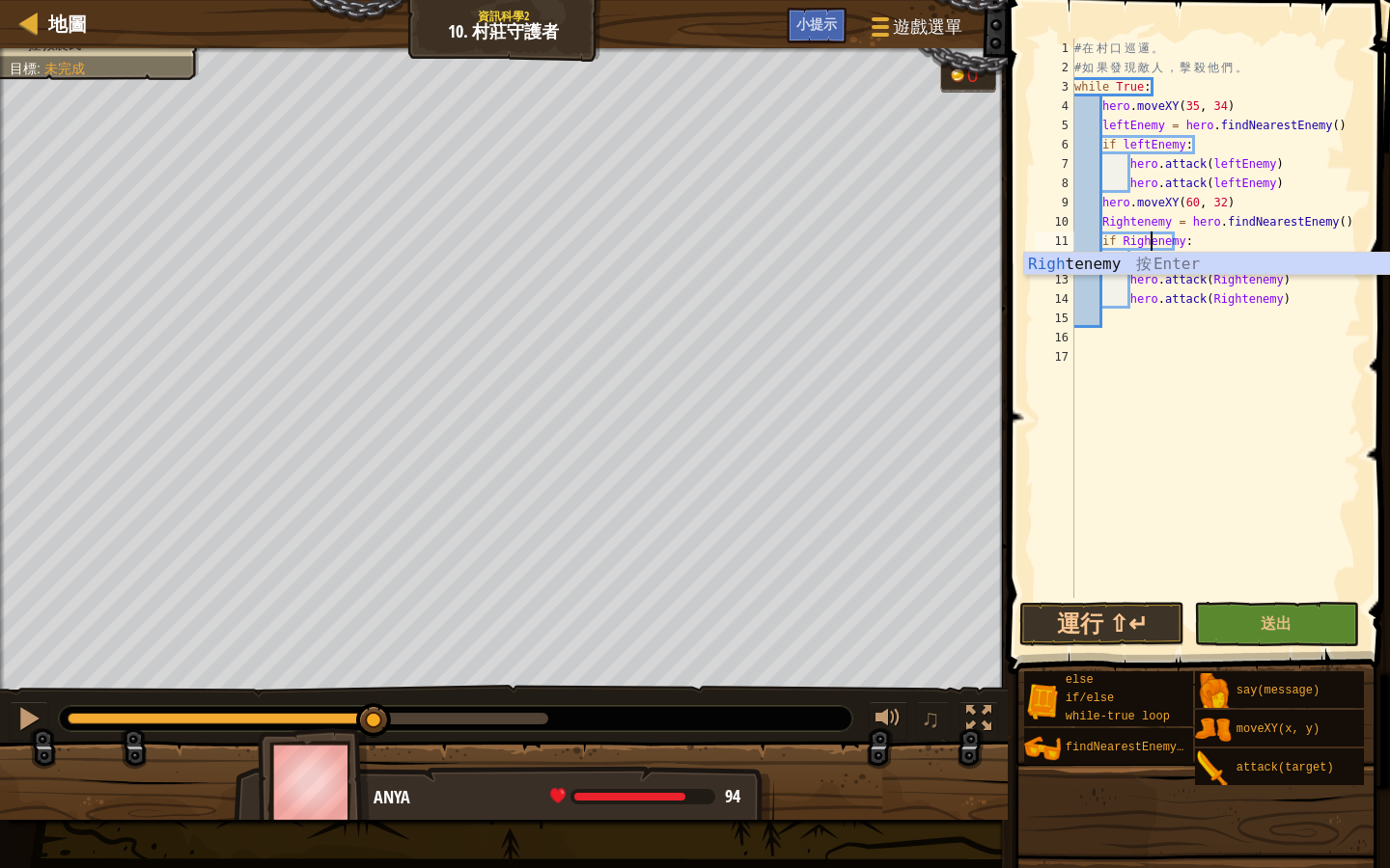
scroll to position [9, 7]
type textarea "if Rightenemy:"
click at [1130, 612] on button "運行 ⇧↵" at bounding box center [1102, 624] width 165 height 45
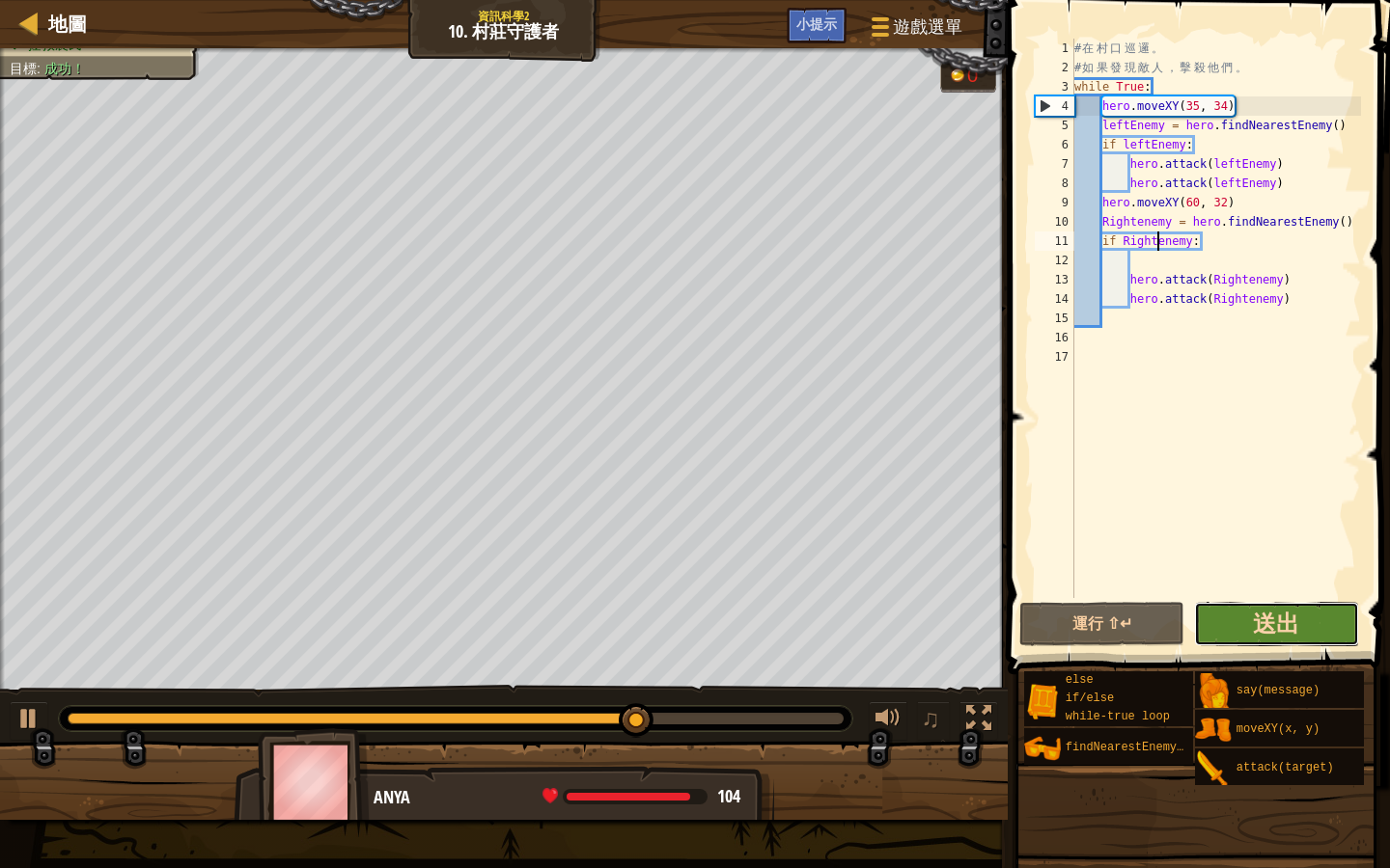
click at [1297, 613] on span "送出" at bounding box center [1275, 623] width 47 height 31
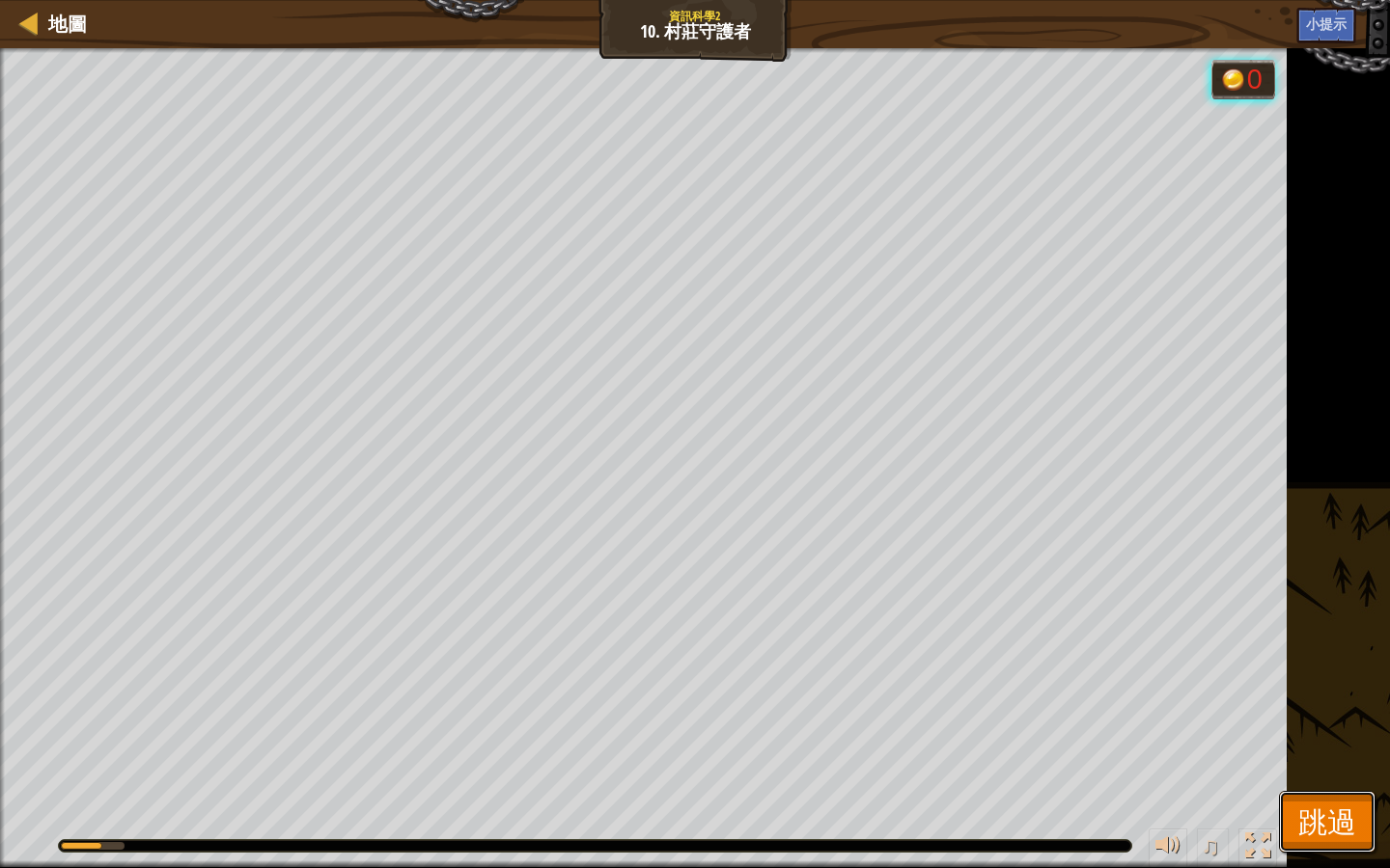
click at [1334, 750] on span "跳過" at bounding box center [1327, 821] width 58 height 40
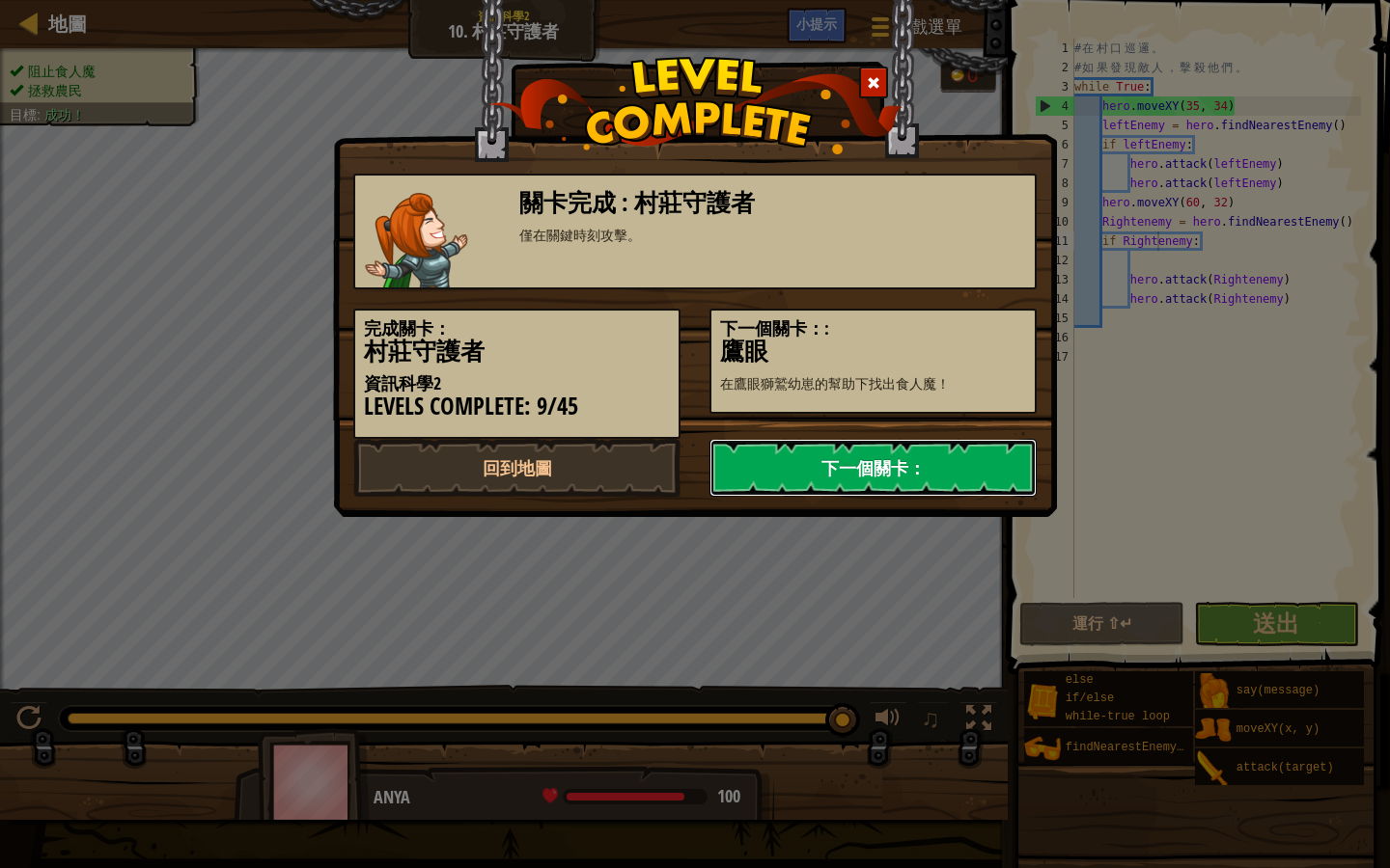
click at [870, 454] on link "下一個關卡：" at bounding box center [872, 468] width 328 height 58
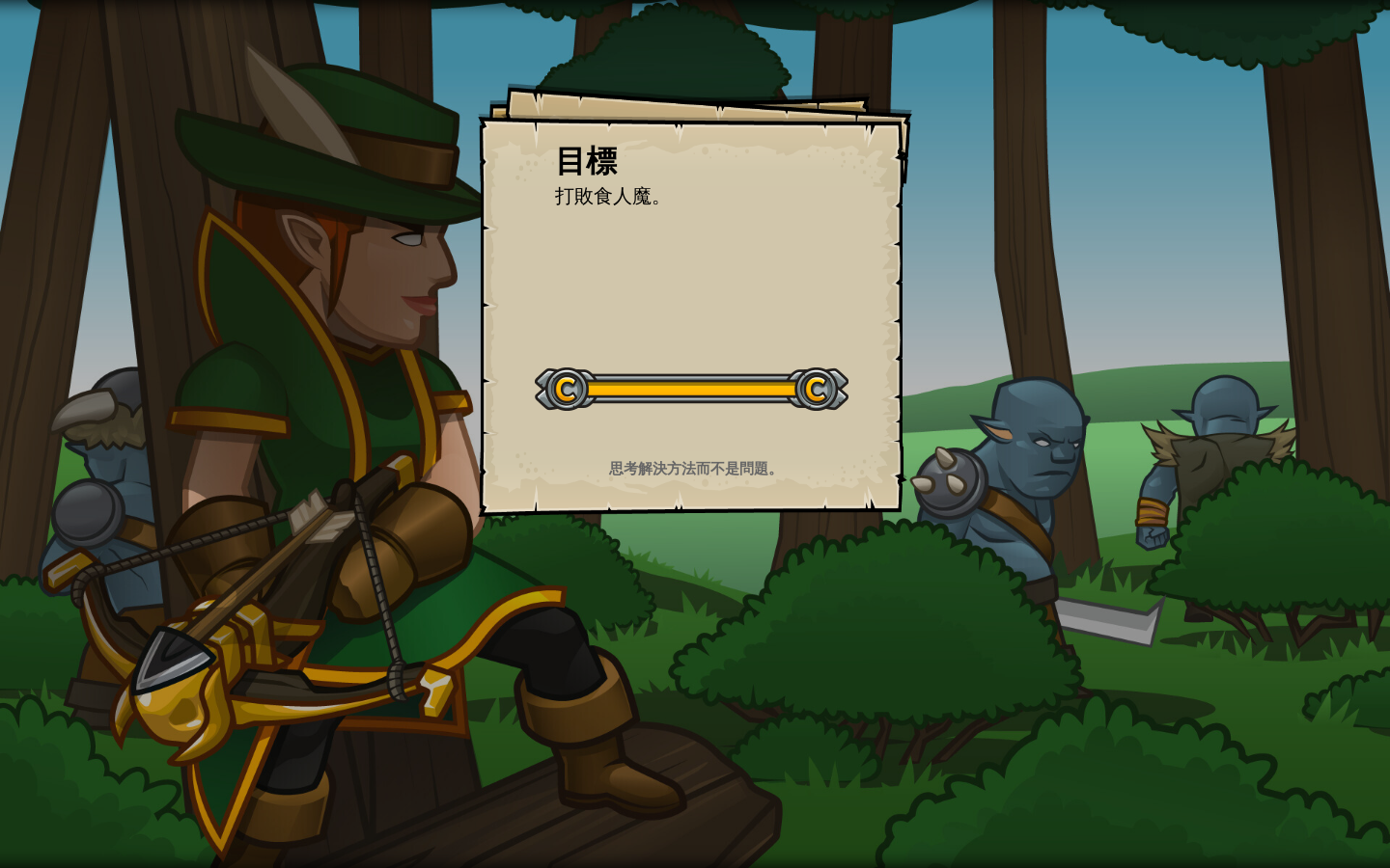
click at [0, 0] on button "開始戰役" at bounding box center [0, 0] width 0 height 0
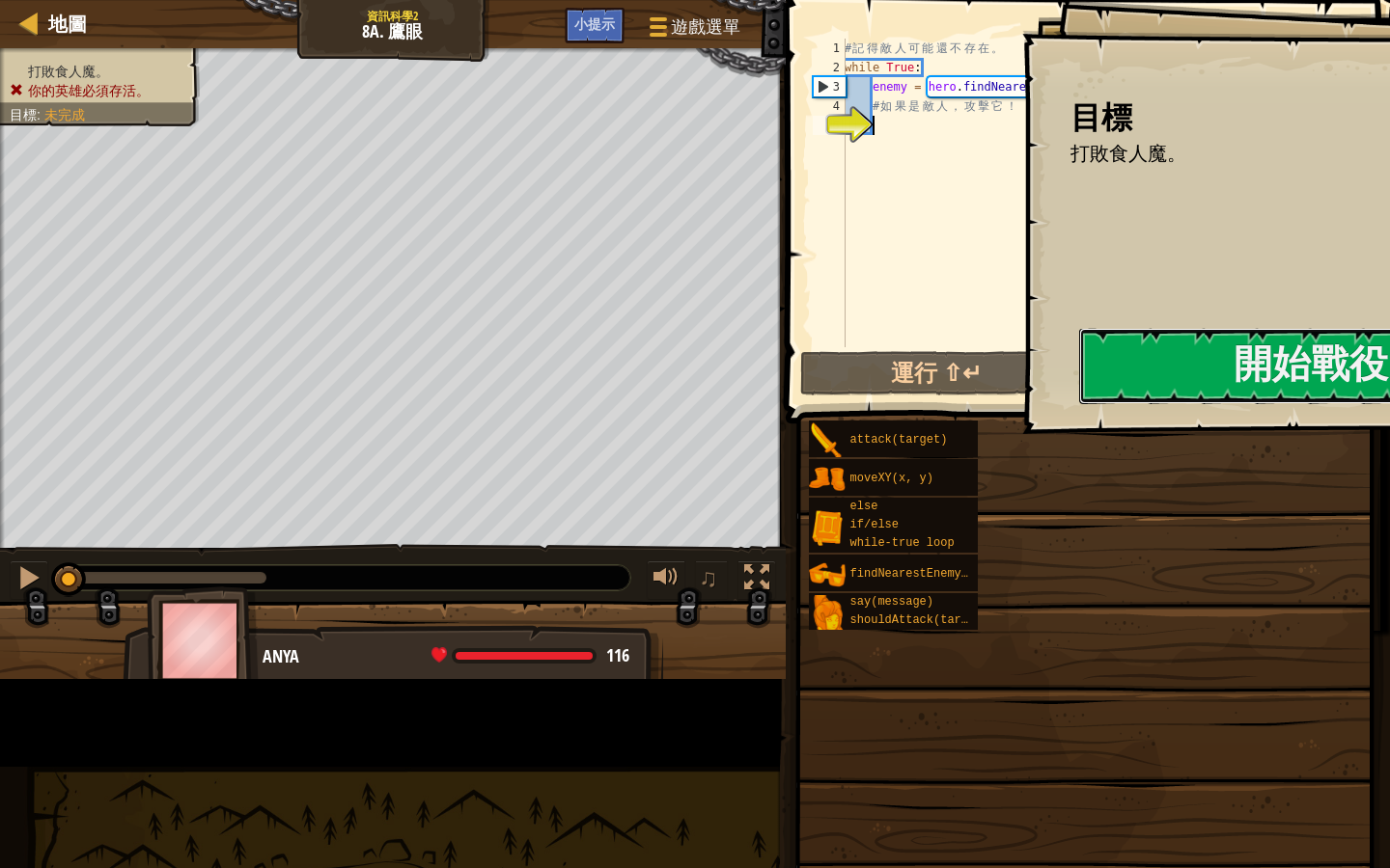
click at [1079, 363] on button "開始戰役" at bounding box center [1311, 366] width 464 height 77
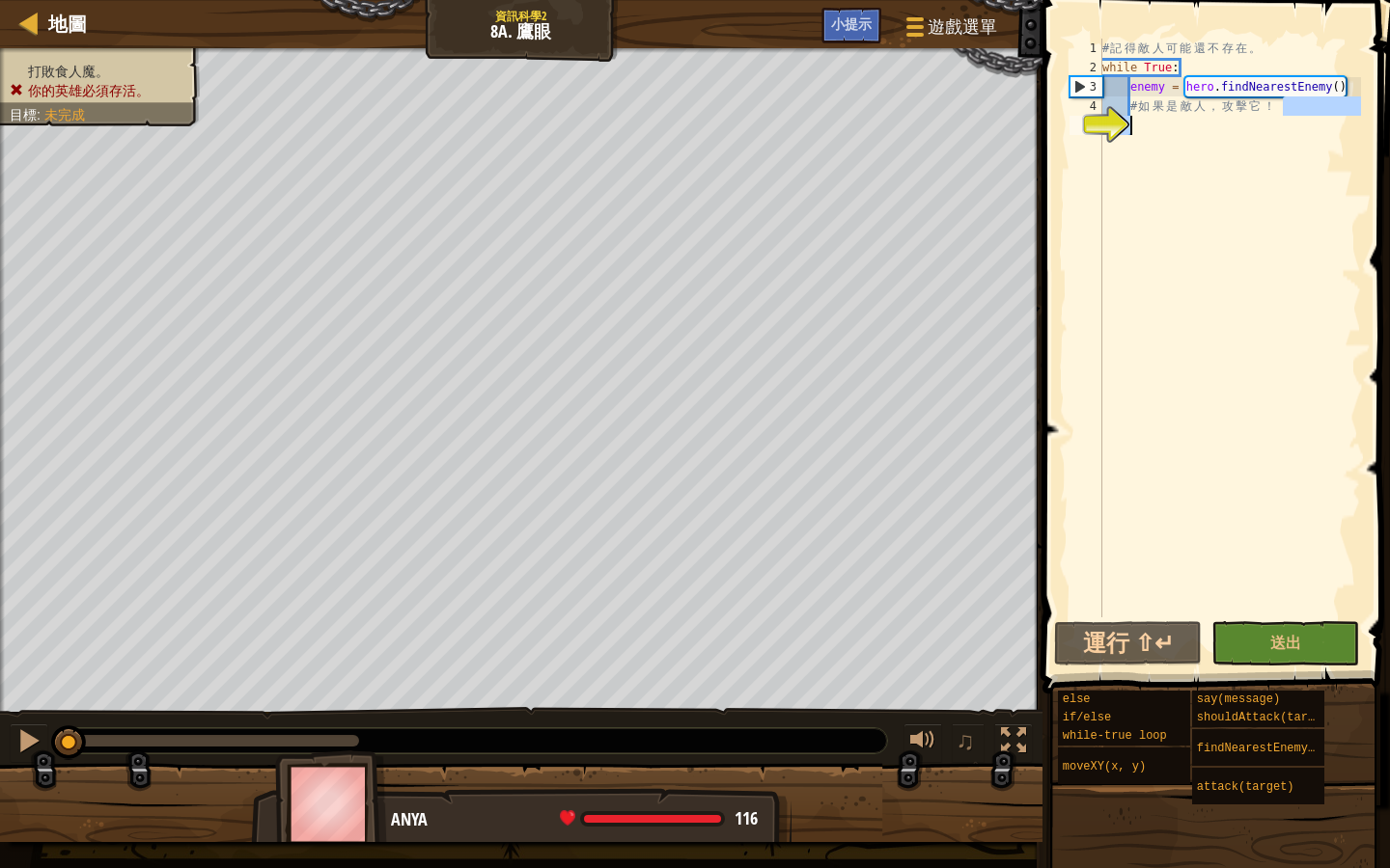
drag, startPoint x: 1279, startPoint y: 109, endPoint x: 1138, endPoint y: 115, distance: 141.1
click at [1138, 115] on div "# 記 得 敵 人 可 能 還 不 存 在 。 while True : enemy = hero . findNearestEnemy ( ) # 如 果 …" at bounding box center [1230, 347] width 263 height 617
drag, startPoint x: 1271, startPoint y: 109, endPoint x: 1130, endPoint y: 106, distance: 141.0
click at [1130, 106] on div "# 記 得 敵 人 可 能 還 不 存 在 。 while True : enemy = hero . findNearestEnemy ( ) # 如 果 …" at bounding box center [1230, 347] width 263 height 617
type textarea "！"
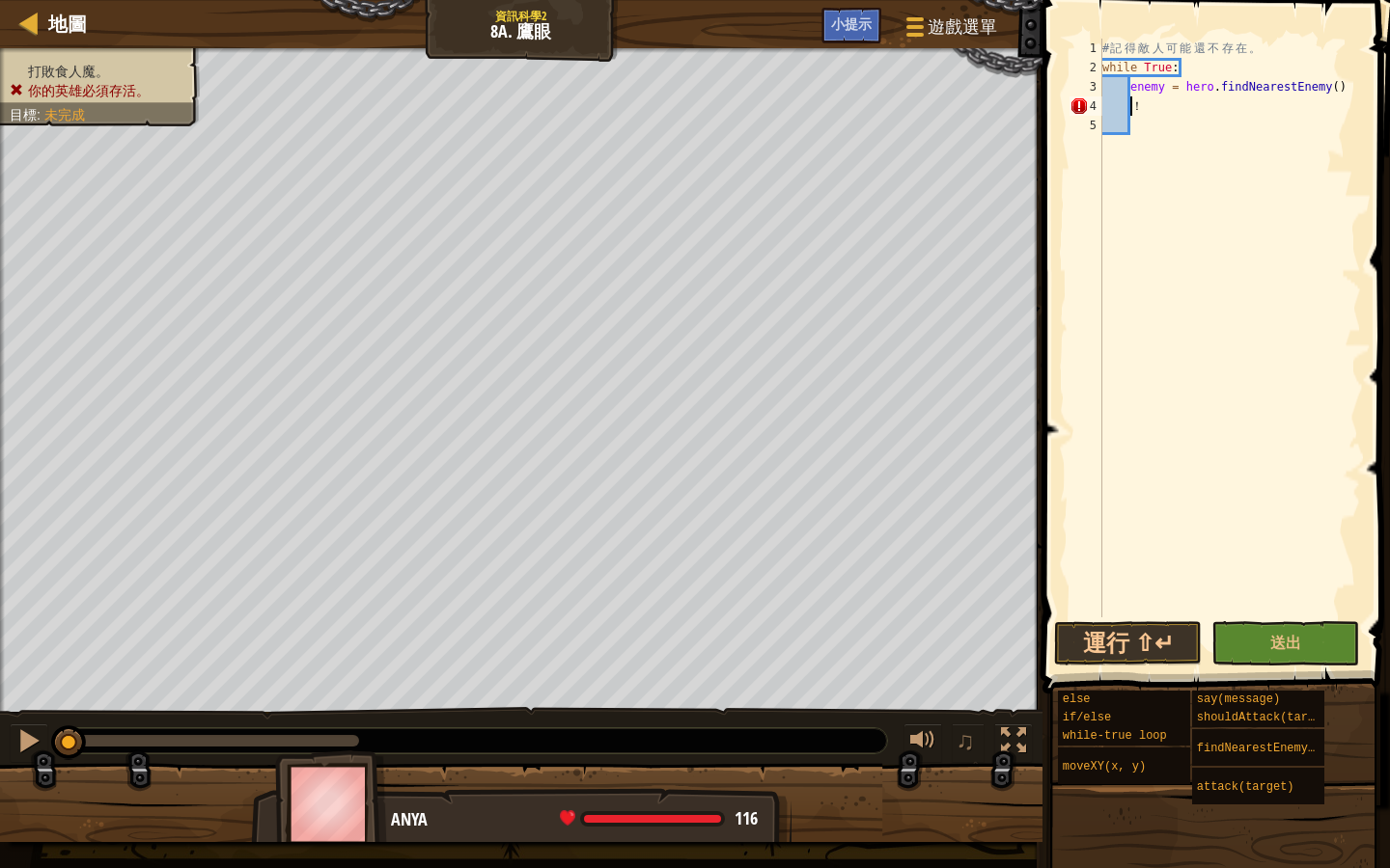
click at [1143, 107] on div "# 記 得 敵 人 可 能 還 不 存 在 。 while True : enemy = hero . findNearestEnemy ( ) ！" at bounding box center [1230, 347] width 263 height 617
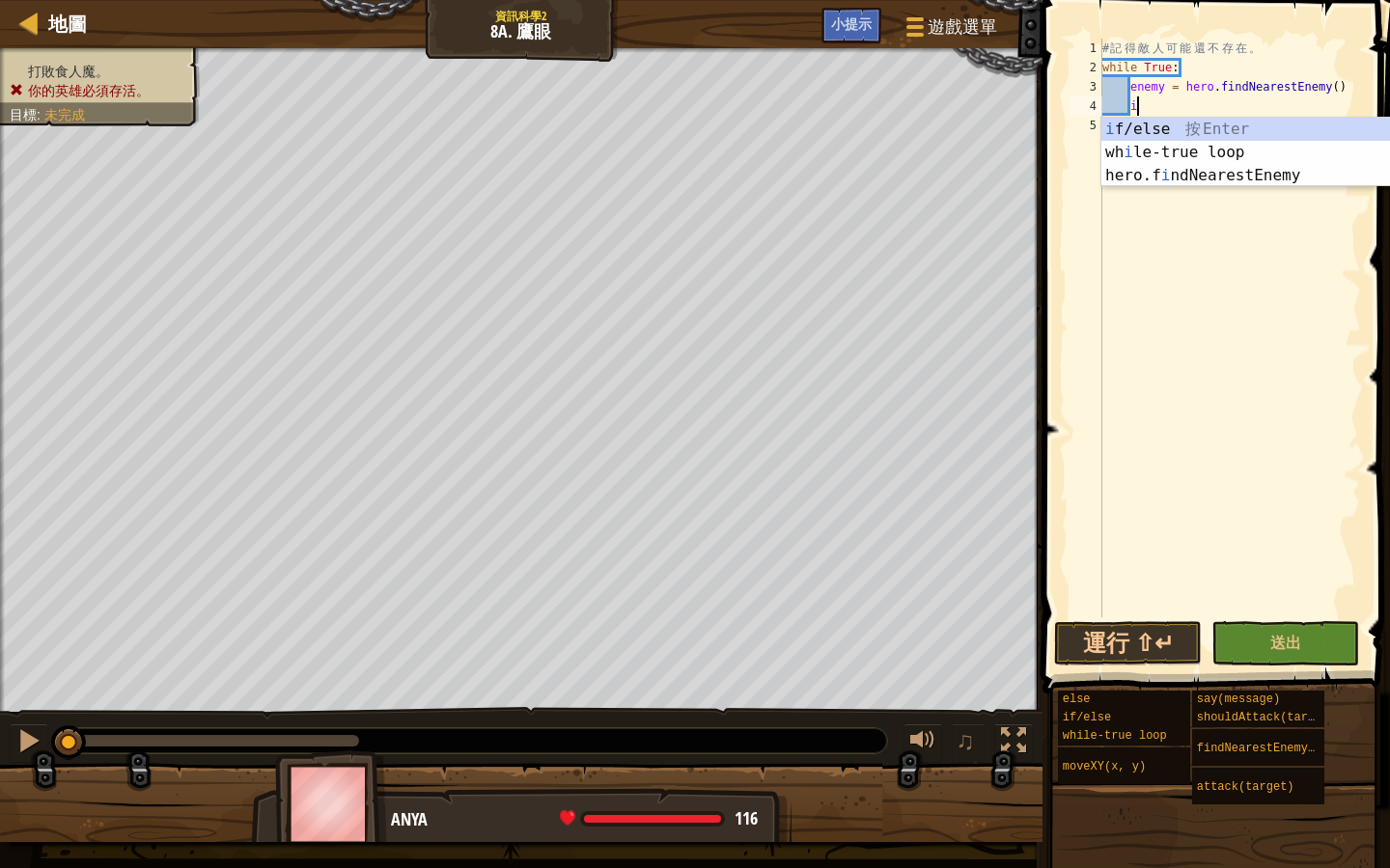
scroll to position [9, 2]
click at [1185, 121] on div "i f/else 按 Enter wh i le-true loop 按 Enter hero.f i ndNearestEnemy 按 Enter" at bounding box center [1283, 175] width 364 height 115
type textarea "if enemy:"
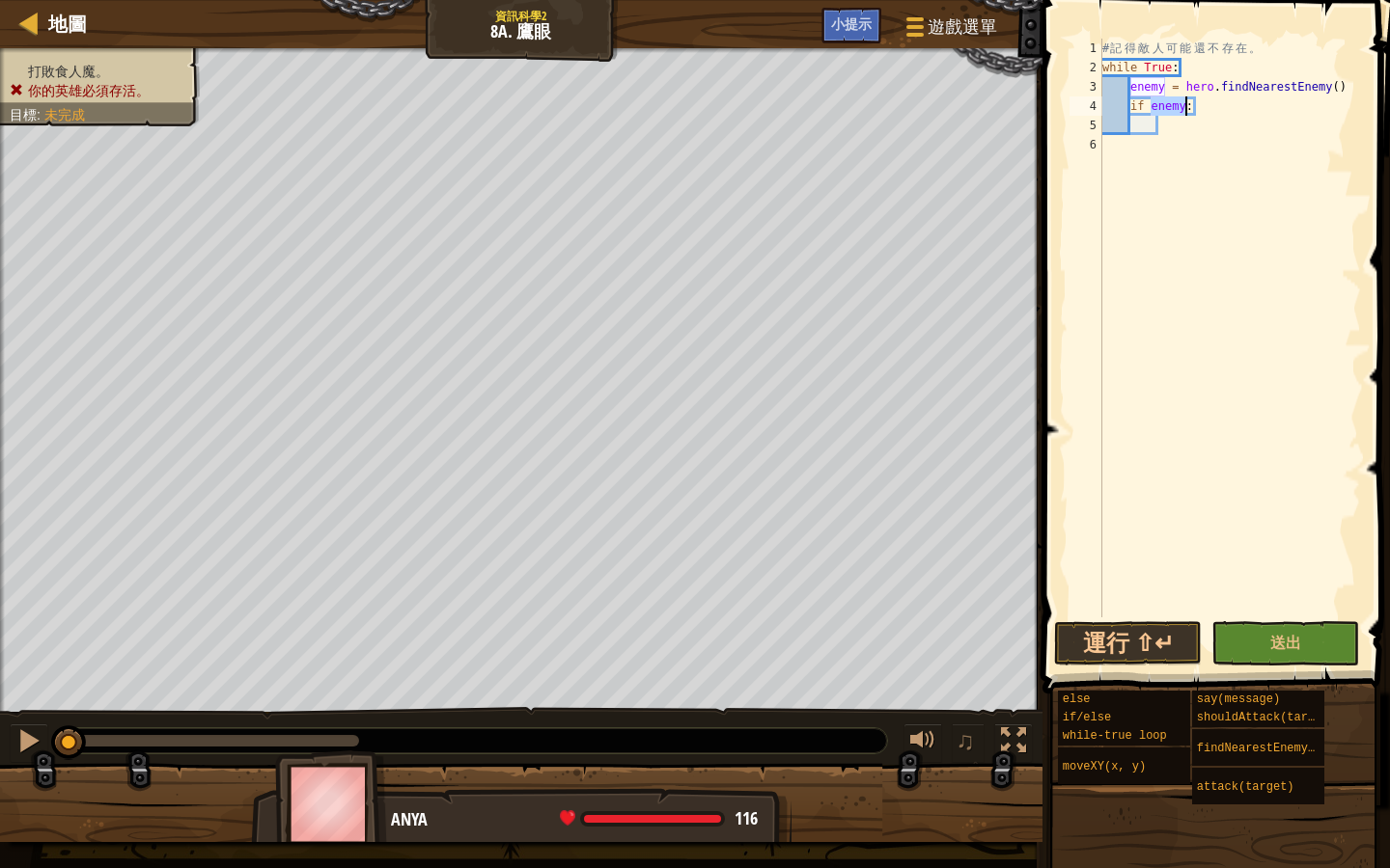
click at [1164, 129] on div "# 記 得 敵 人 可 能 還 不 存 在 。 while True : enemy = hero . findNearestEnemy ( ) if ene…" at bounding box center [1230, 347] width 263 height 617
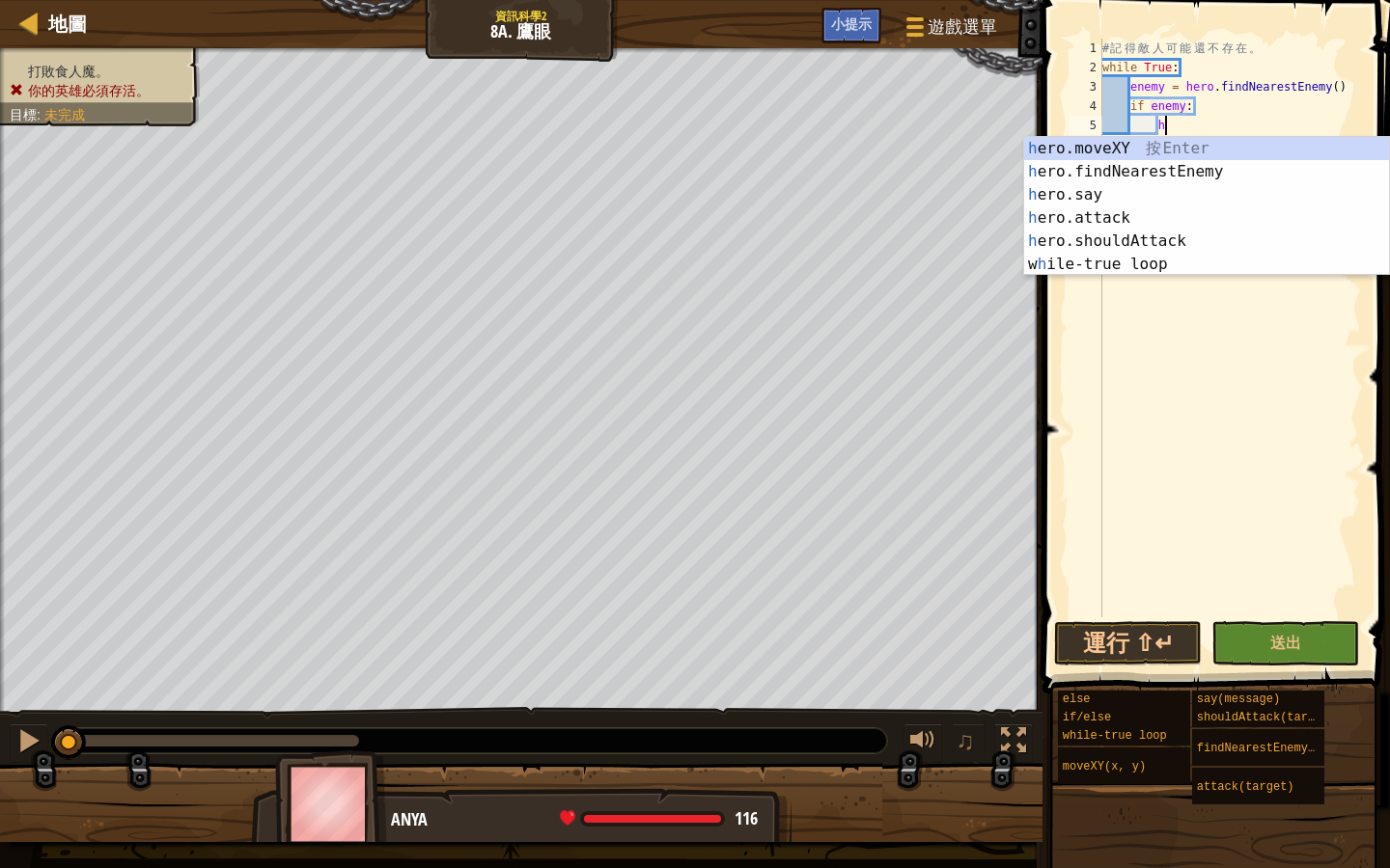
scroll to position [9, 4]
click at [1296, 224] on div "h ero.moveXY 按 Enter h ero.findNearestEnemy 按 Enter h ero.say 按 Enter h ero.att…" at bounding box center [1206, 230] width 364 height 185
type textarea "hero.attack(enemy)"
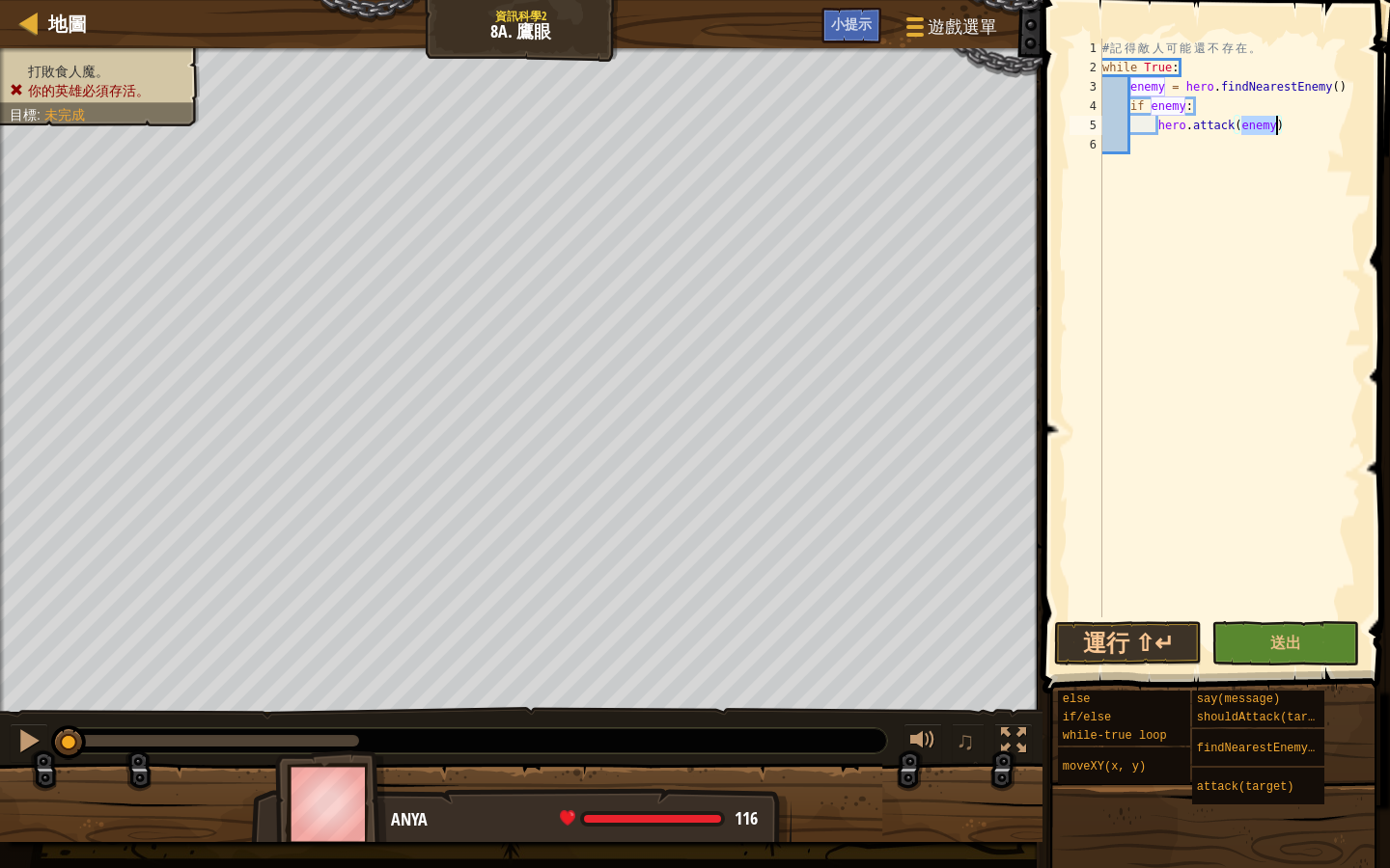
click at [1141, 147] on div "# 記 得 敵 人 可 能 還 不 存 在 。 while True : enemy = hero . findNearestEnemy ( ) if ene…" at bounding box center [1230, 347] width 263 height 617
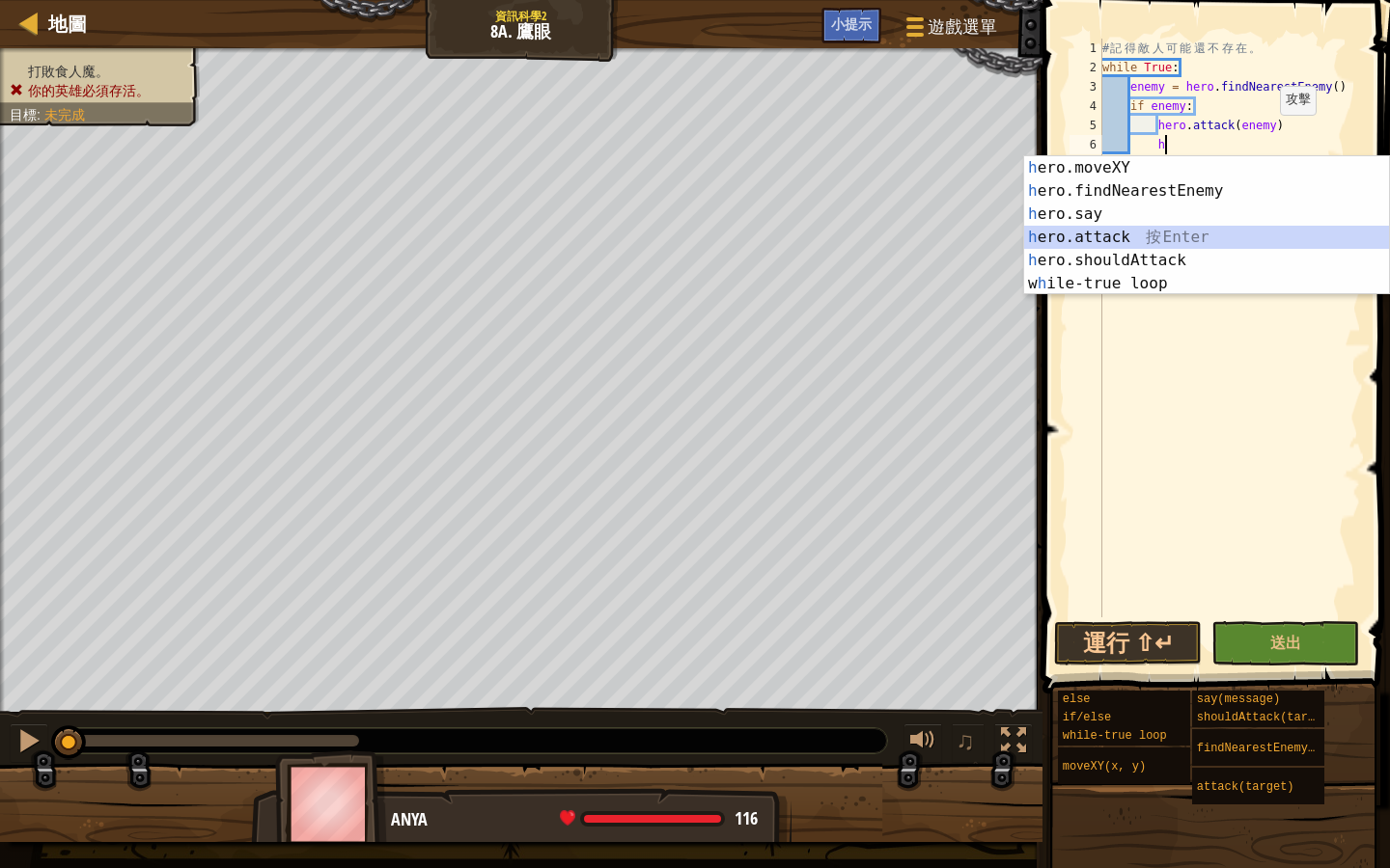
click at [1115, 234] on div "h ero.moveXY 按 Enter h ero.findNearestEnemy 按 Enter h ero.say 按 Enter h ero.att…" at bounding box center [1206, 249] width 364 height 185
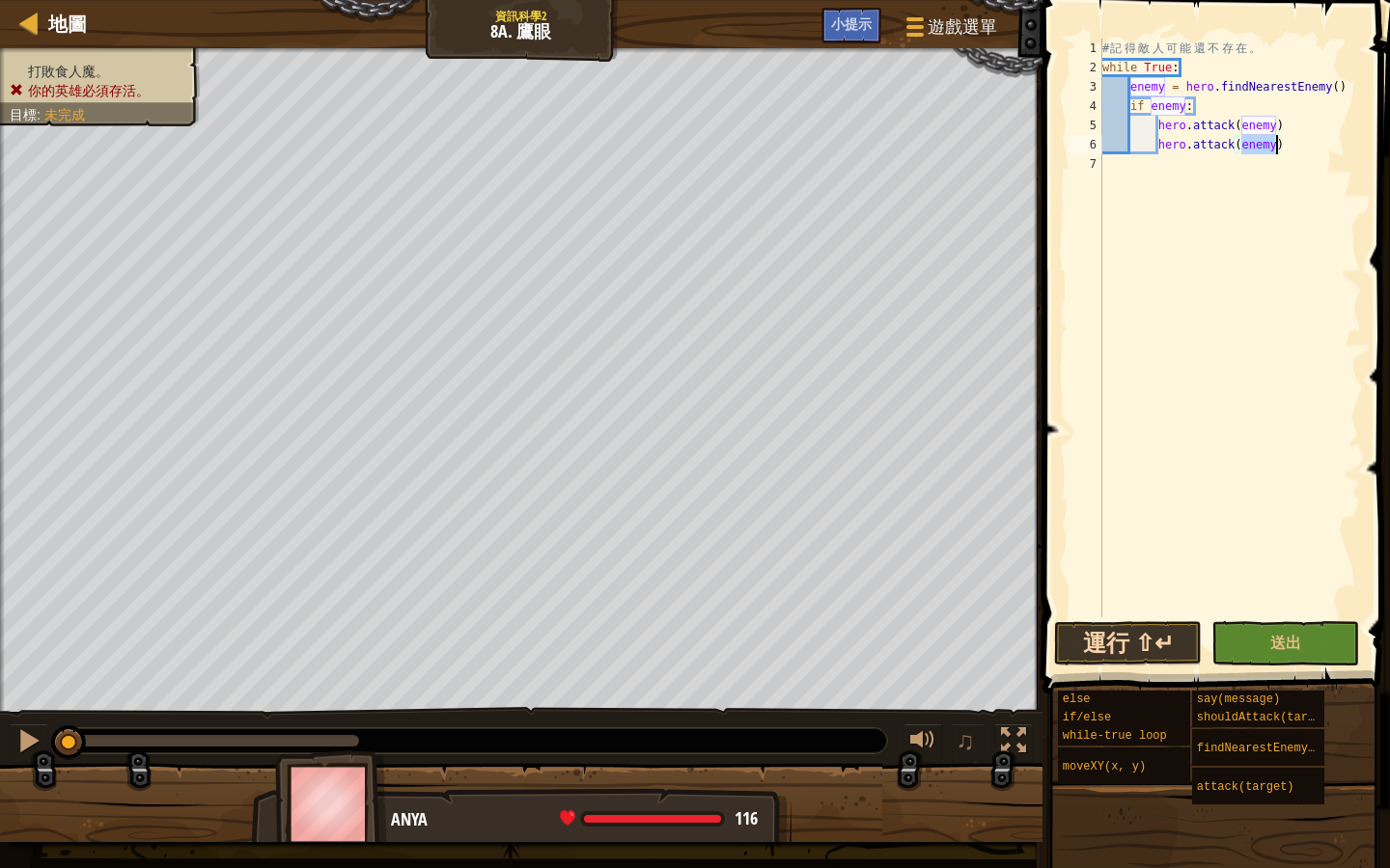
type textarea "hero.attack(enemy)"
click at [1158, 627] on button "運行 ⇧↵" at bounding box center [1127, 643] width 147 height 45
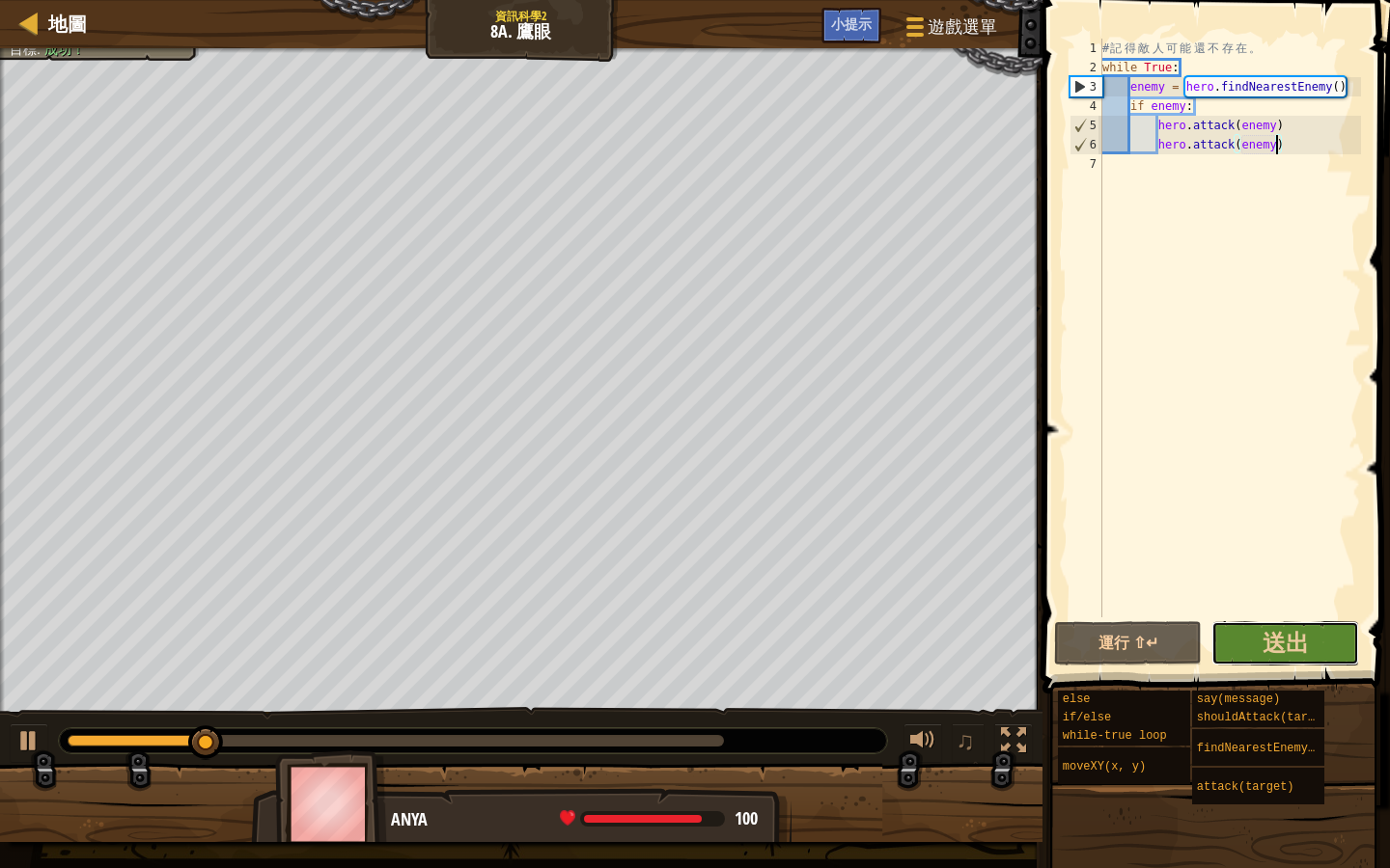
click at [1315, 644] on button "送出" at bounding box center [1284, 643] width 147 height 45
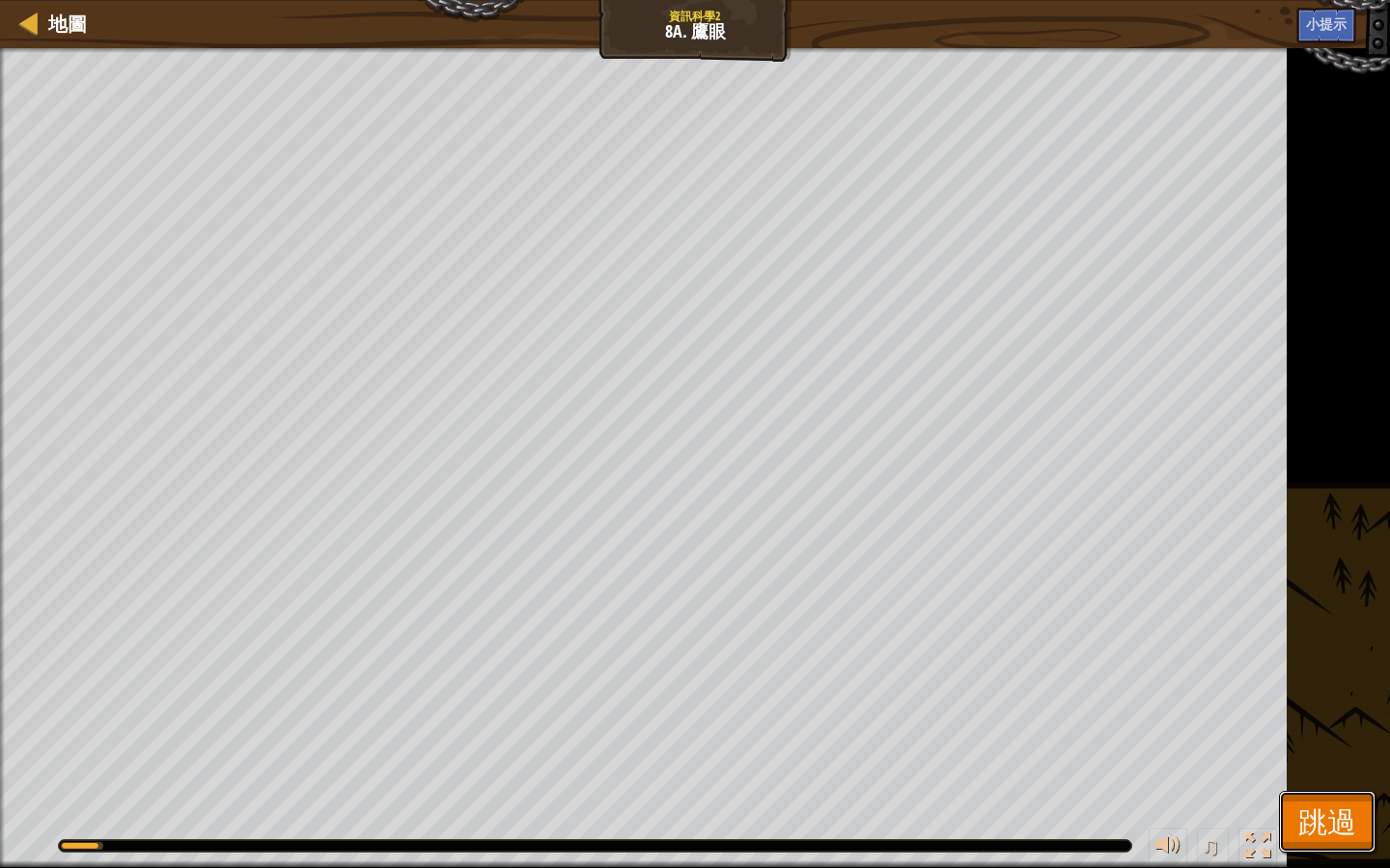
click at [1339, 750] on span "跳過" at bounding box center [1327, 821] width 58 height 40
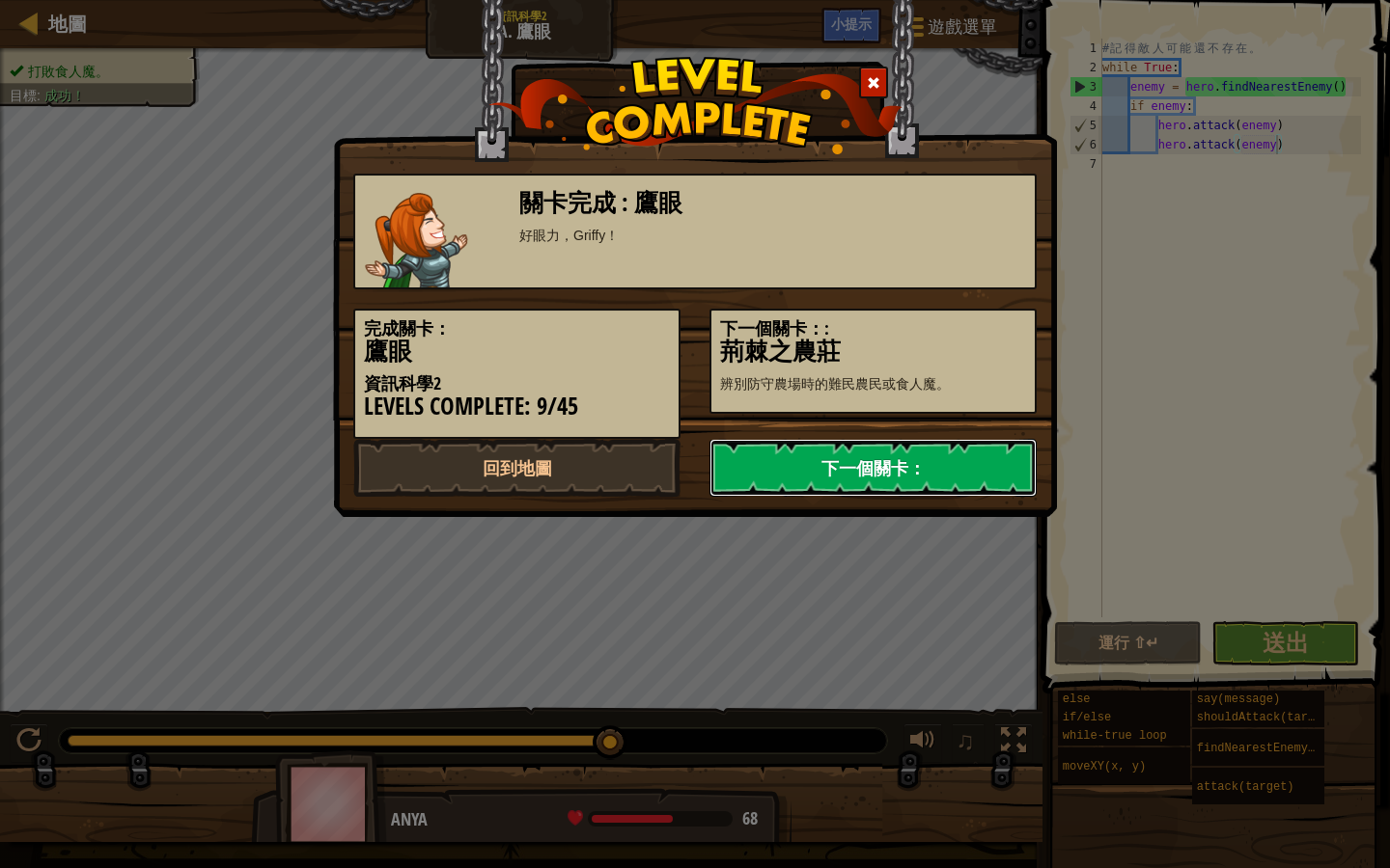
click at [791, 461] on link "下一個關卡：" at bounding box center [872, 468] width 328 height 58
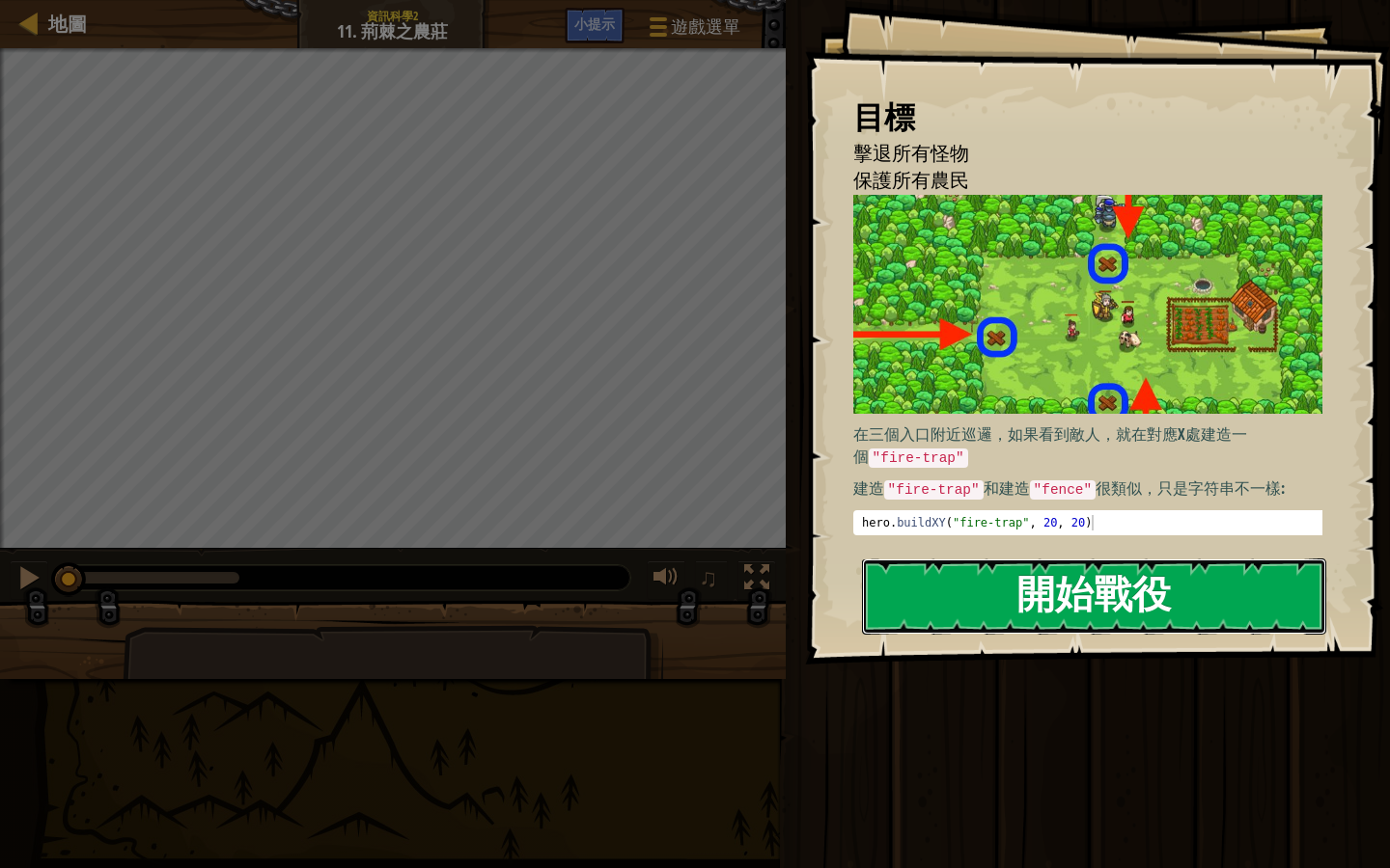
click at [1172, 592] on button "開始戰役" at bounding box center [1094, 596] width 464 height 77
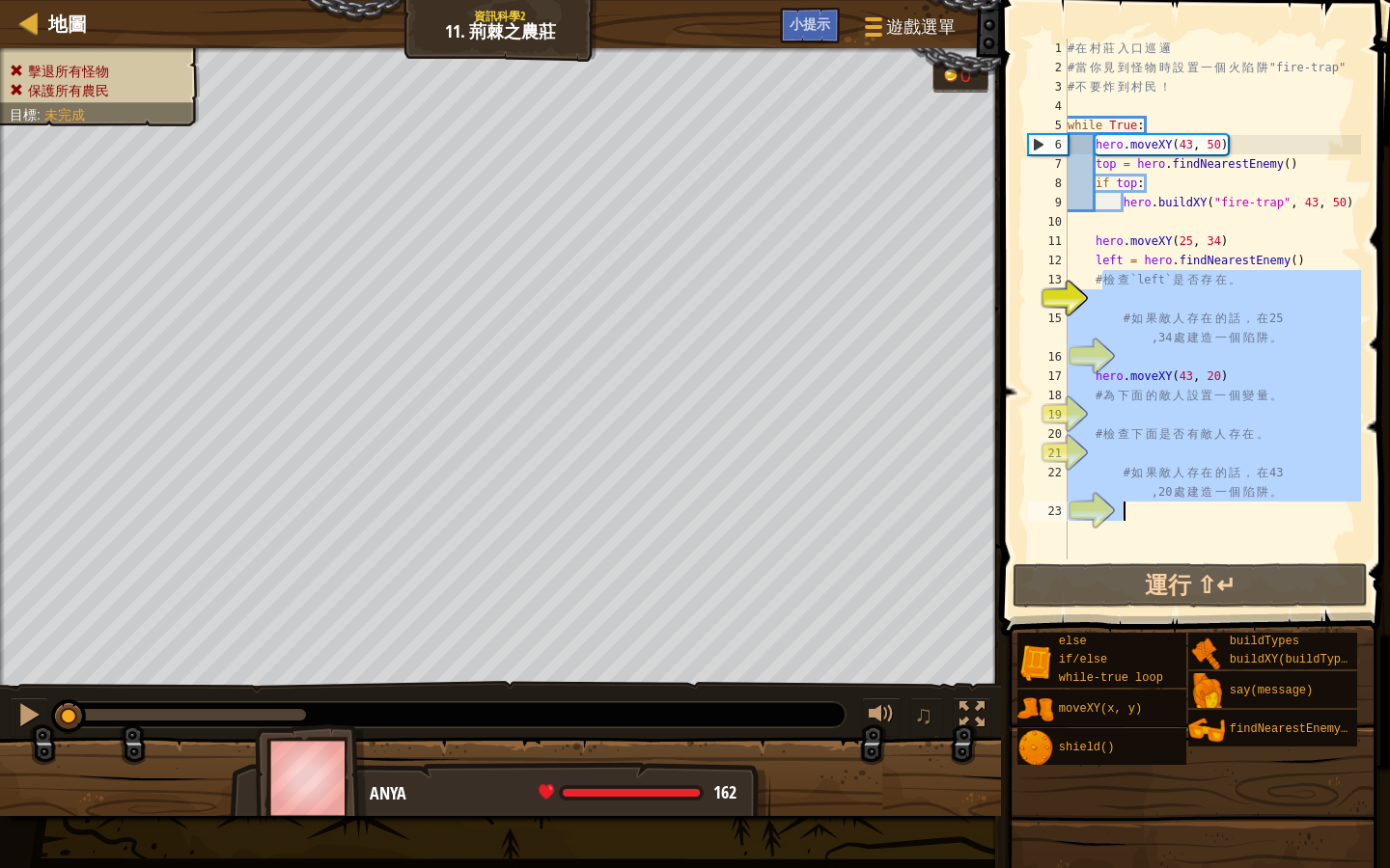
drag, startPoint x: 1098, startPoint y: 282, endPoint x: 1257, endPoint y: 545, distance: 307.3
click at [1257, 545] on div "# 在 村 莊 入 口 巡 邏 # 當 你 見 到 怪 物 時 設 置 一 個 火 陷 阱 "fire-trap" # 不 要 炸 到 村 民 ！ while…" at bounding box center [1212, 319] width 298 height 559
type textarea "#"
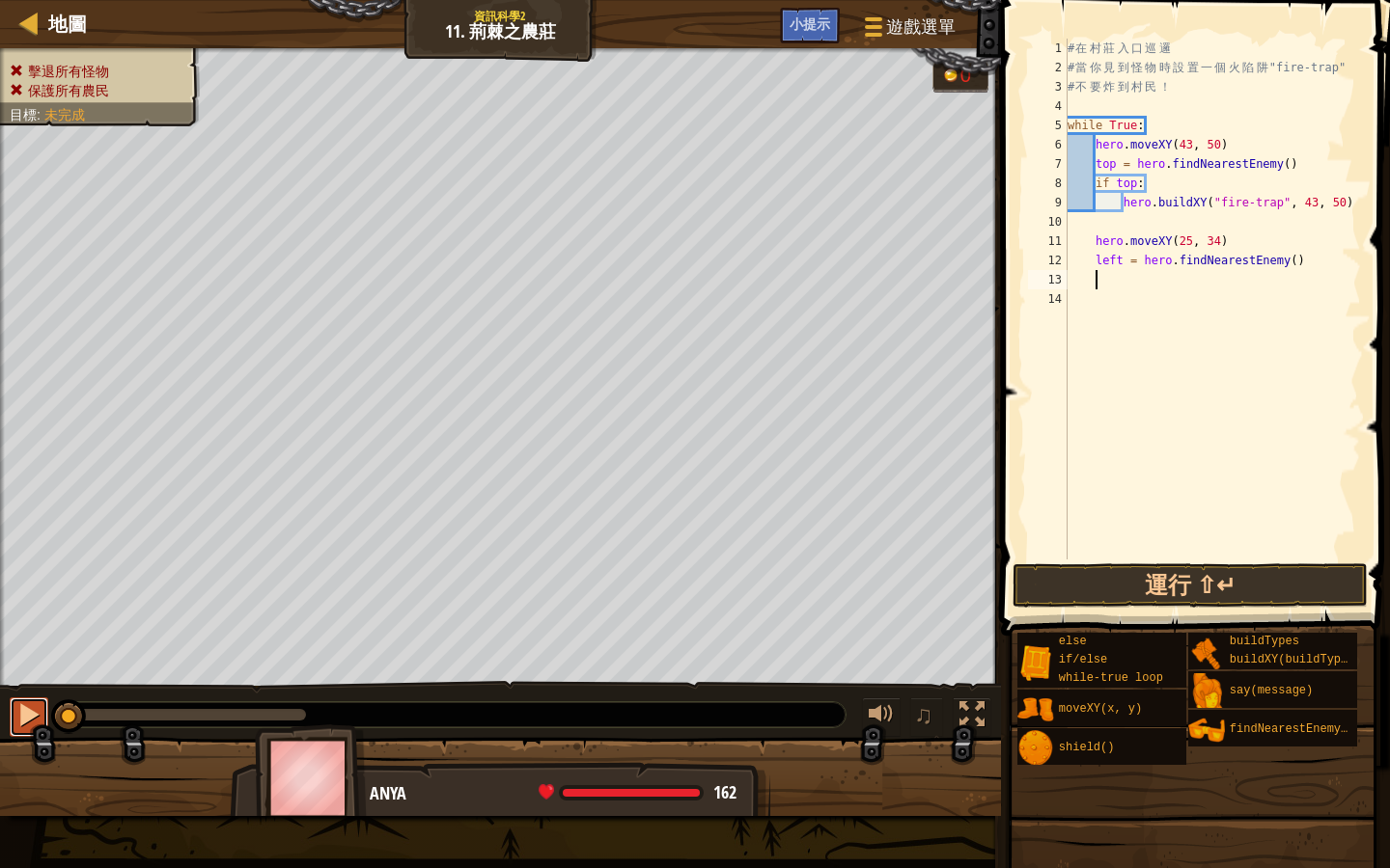
click at [32, 712] on div at bounding box center [28, 715] width 25 height 25
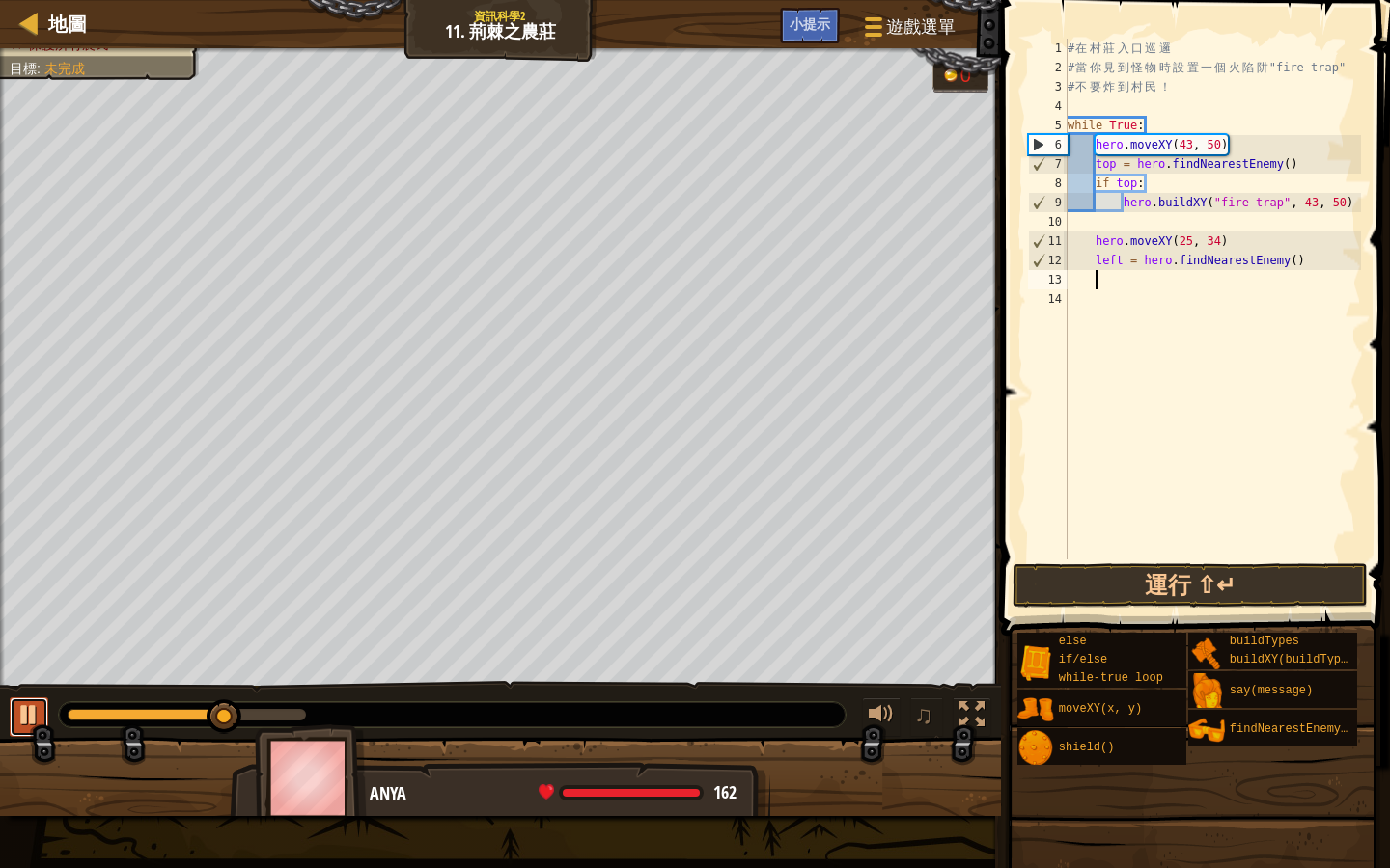
click at [37, 713] on div at bounding box center [28, 715] width 25 height 25
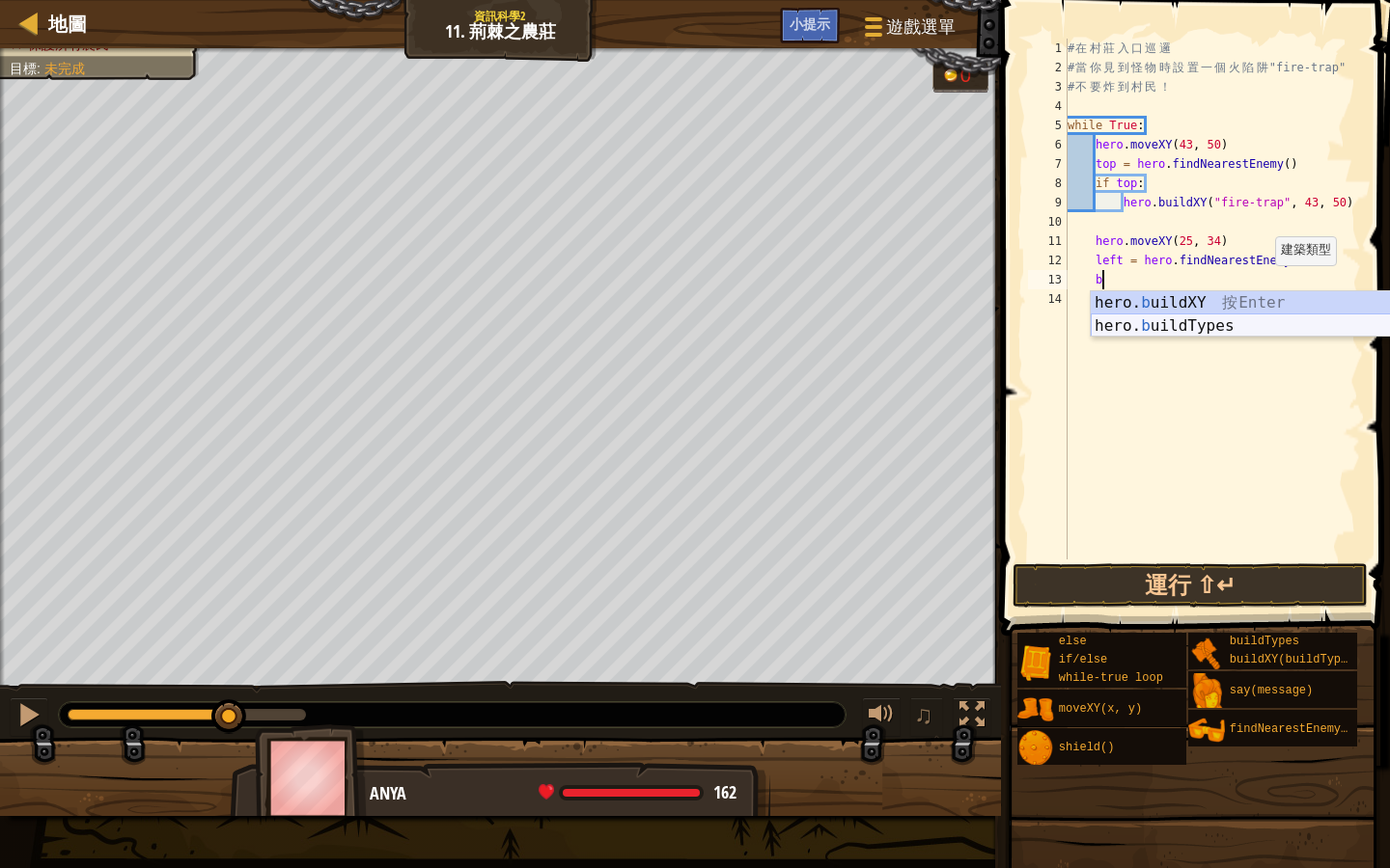
click at [1247, 316] on div "hero. b uildXY 按 Enter hero. b uildTypes 按 Enter" at bounding box center [1273, 337] width 364 height 93
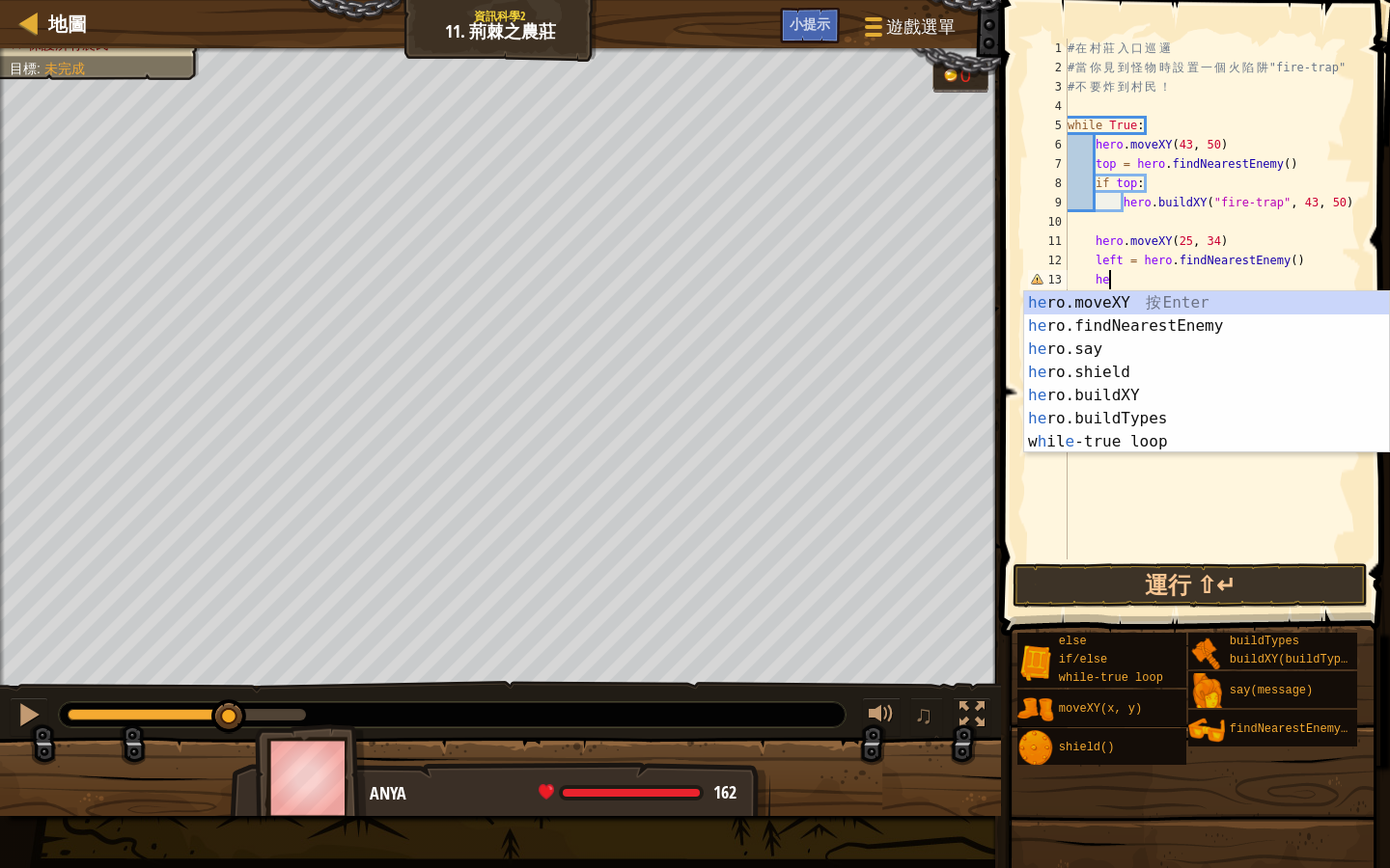
type textarea "h"
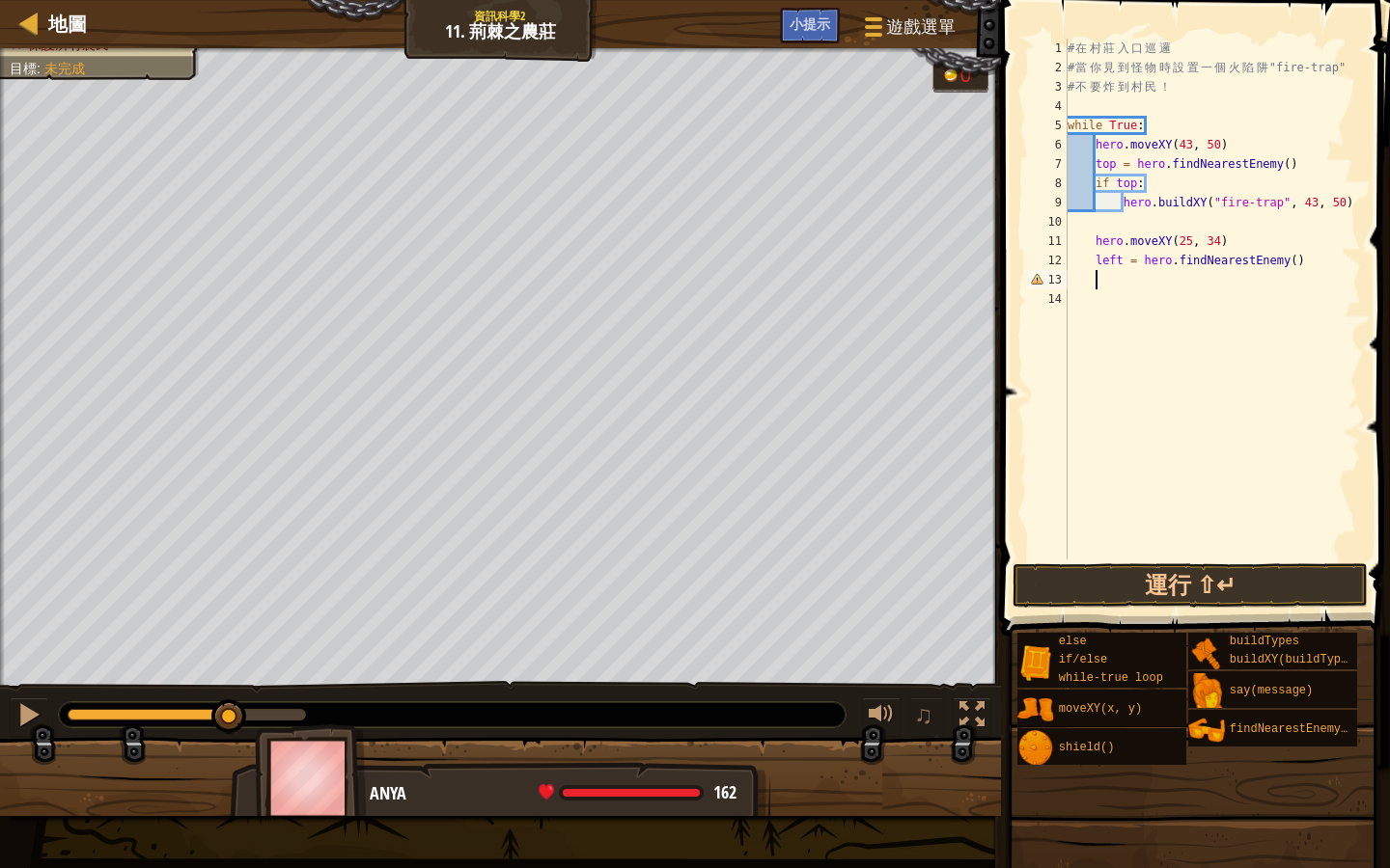
scroll to position [9, 1]
drag, startPoint x: 1101, startPoint y: 238, endPoint x: 1296, endPoint y: 284, distance: 200.4
click at [1296, 284] on div "# 在 村 莊 入 口 巡 邏 # 當 你 見 到 怪 物 時 設 置 一 個 火 陷 阱 "fire-trap" # 不 要 炸 到 村 民 ！ while…" at bounding box center [1212, 319] width 298 height 559
type textarea "h"
click at [1096, 225] on div "# 在 村 莊 入 口 巡 邏 # 當 你 見 到 怪 物 時 設 置 一 個 火 陷 阱 "fire-trap" # 不 要 炸 到 村 民 ！ while…" at bounding box center [1212, 319] width 298 height 559
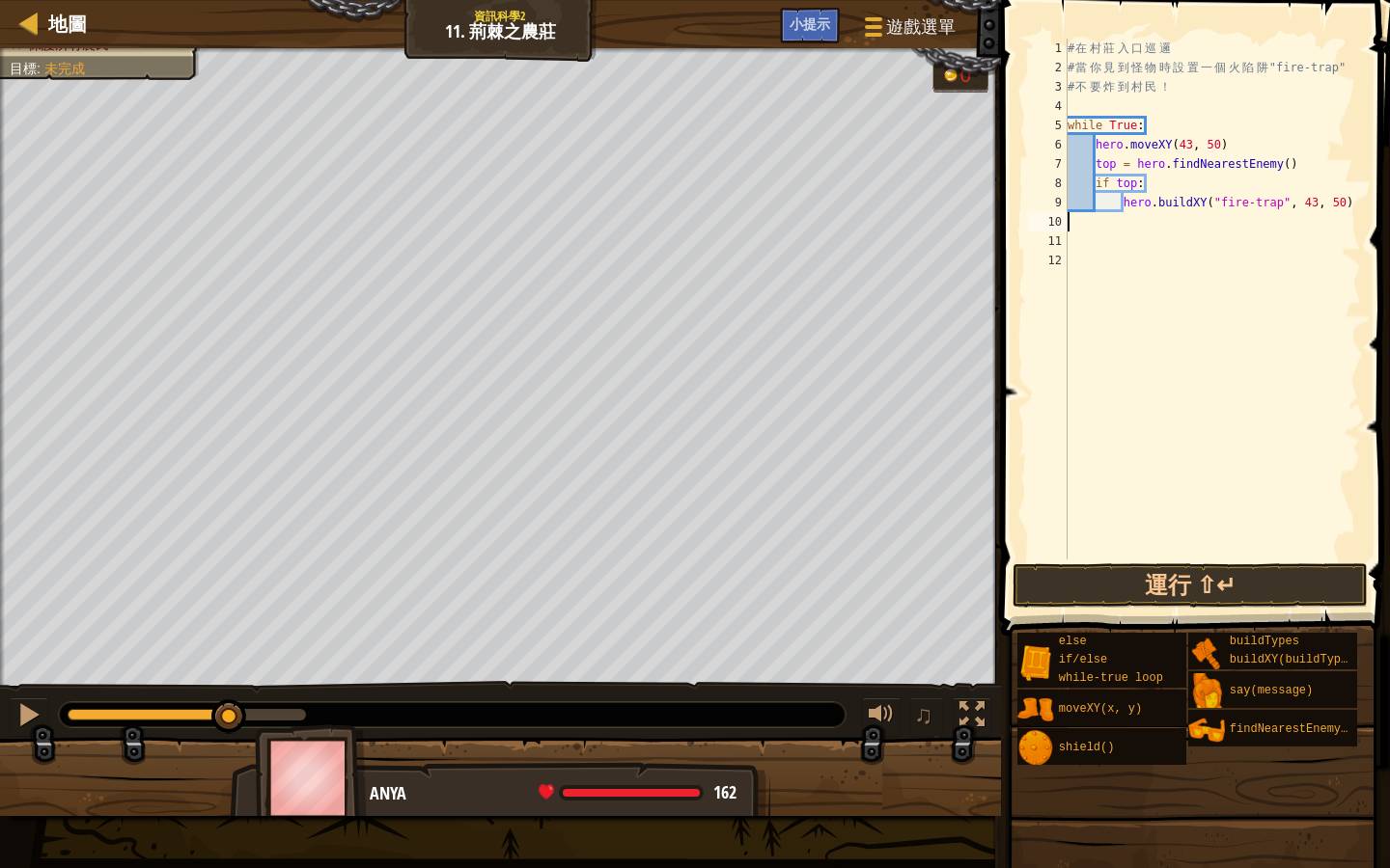
scroll to position [9, 0]
click at [1106, 225] on div "# 在 村 莊 入 口 巡 邏 # 當 你 見 到 怪 物 時 設 置 一 個 火 陷 阱 "fire-trap" # 不 要 炸 到 村 民 ！ while…" at bounding box center [1212, 319] width 298 height 559
click at [1101, 221] on div "# 在 村 莊 入 口 巡 邏 # 當 你 見 到 怪 物 時 設 置 一 個 火 陷 阱 "fire-trap" # 不 要 炸 到 村 民 ！ while…" at bounding box center [1212, 319] width 298 height 559
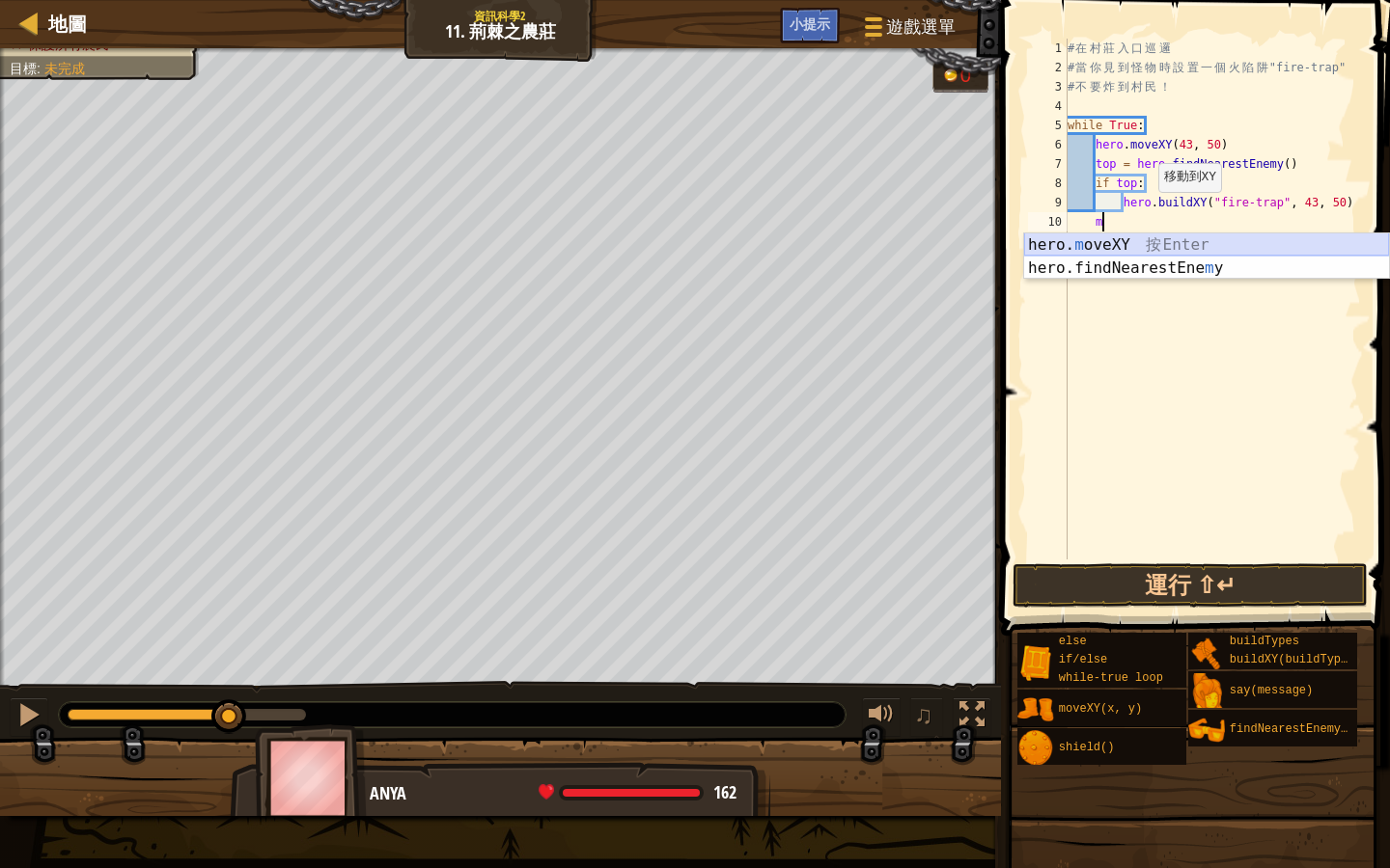
click at [1240, 248] on div "hero. m oveXY 按 Enter hero.findNearestEne m y 按 Enter" at bounding box center [1206, 280] width 364 height 93
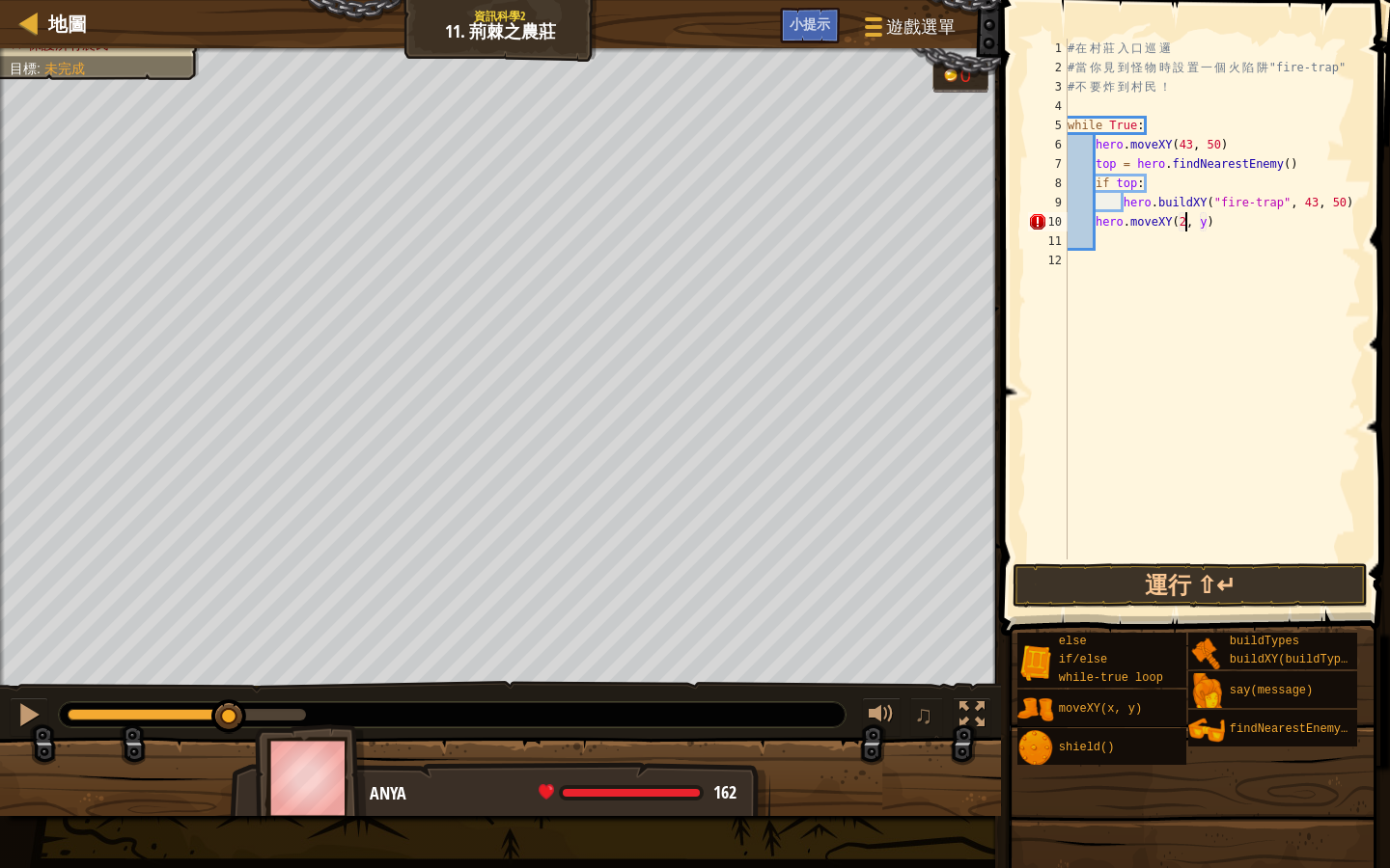
scroll to position [9, 11]
click at [1214, 218] on div "# 在 村 莊 入 口 巡 邏 # 當 你 見 到 怪 物 時 設 置 一 個 火 陷 阱 "fire-trap" # 不 要 炸 到 村 民 ！ while…" at bounding box center [1212, 319] width 298 height 559
type textarea "hero.moveXY(25, 35)"
click at [1104, 242] on div "# 在 村 莊 入 口 巡 邏 # 當 你 見 到 怪 物 時 設 置 一 個 火 陷 阱 "fire-trap" # 不 要 炸 到 村 民 ！ while…" at bounding box center [1212, 319] width 298 height 559
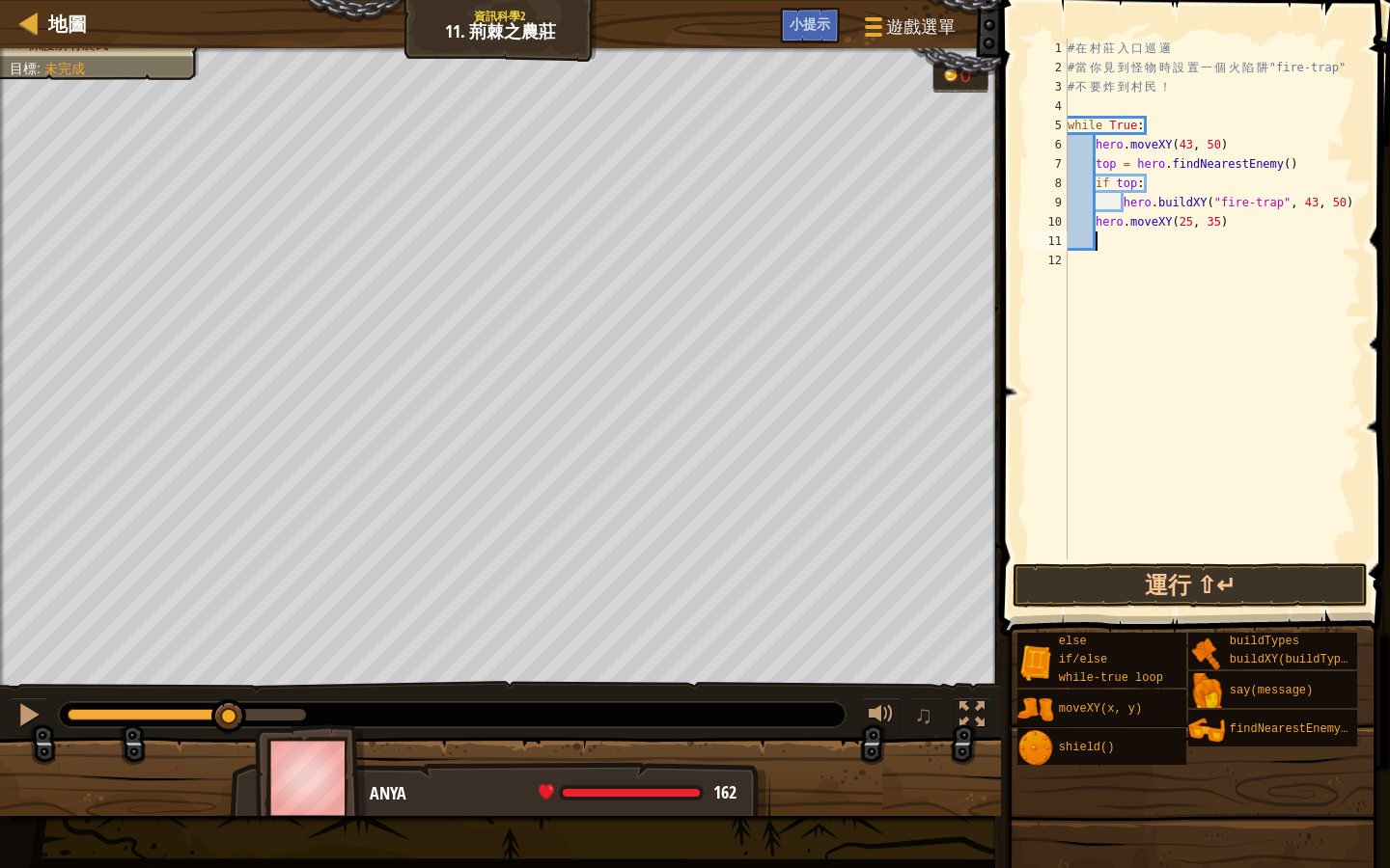
scroll to position [9, 2]
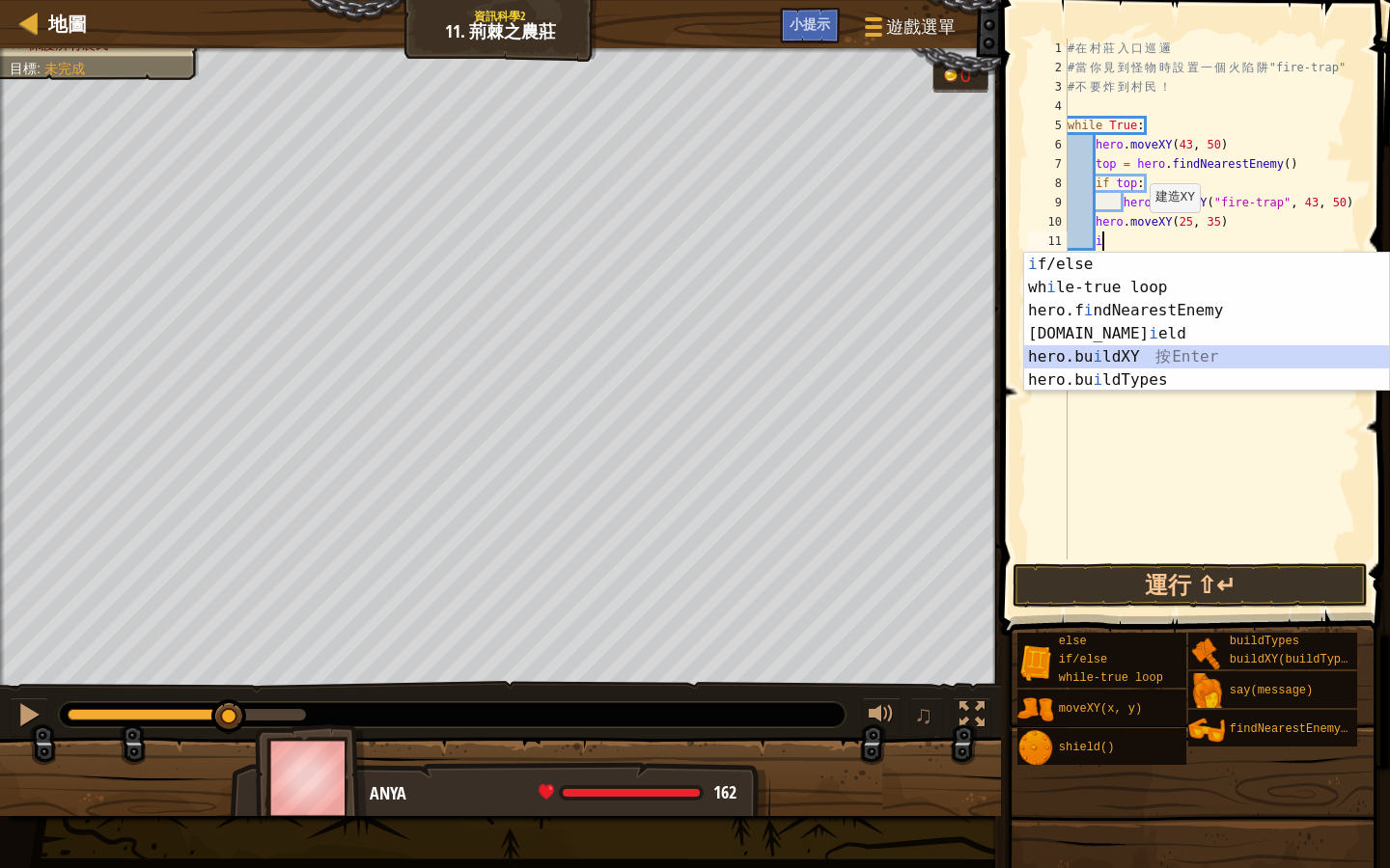
click at [1167, 354] on div "i f/else 按 Enter wh i le-true loop 按 Enter hero.f i ndNearestEnemy 按 Enter hero…" at bounding box center [1206, 345] width 364 height 185
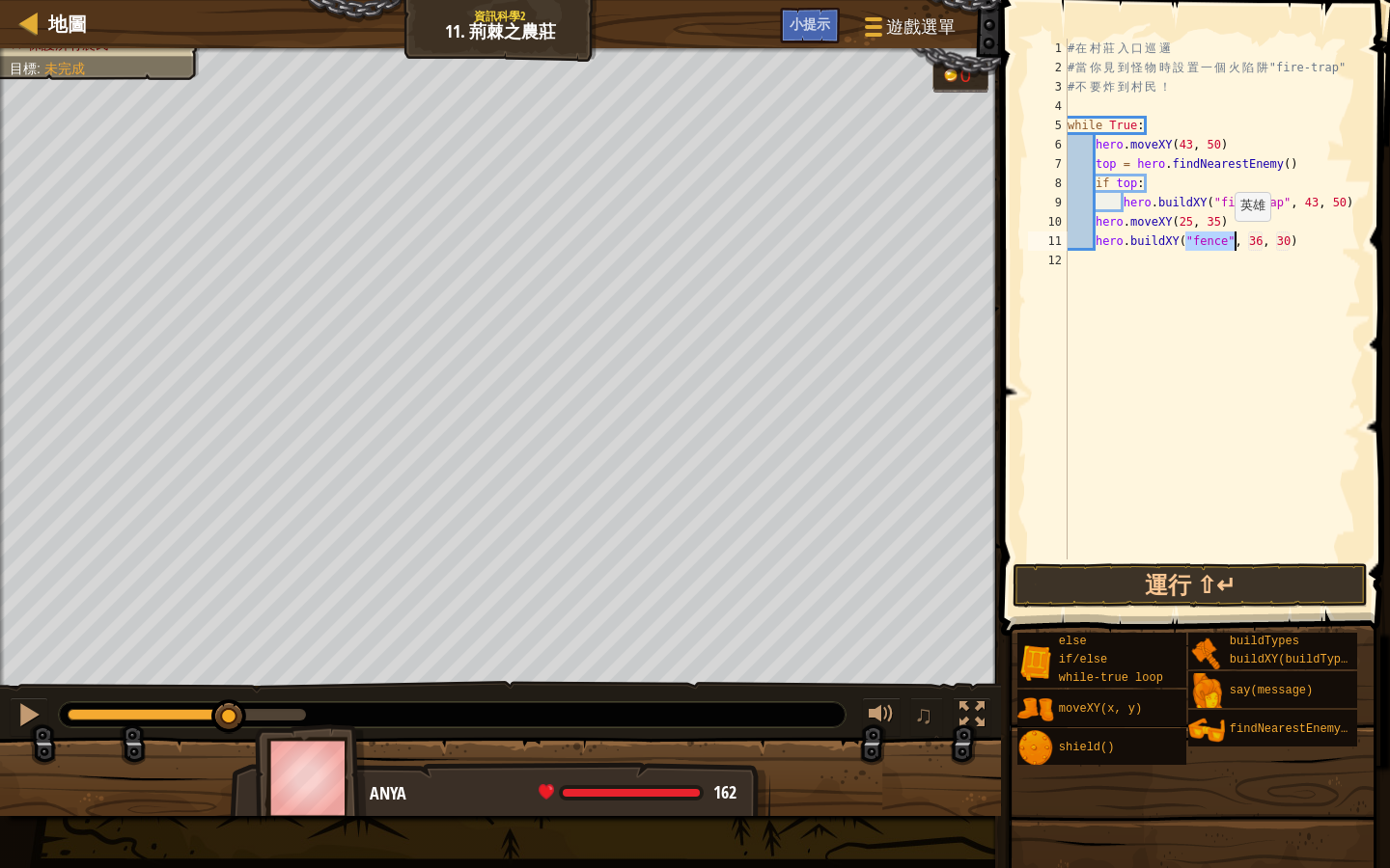
click at [1225, 240] on div "# 在 村 莊 入 口 巡 邏 # 當 你 見 到 怪 物 時 設 置 一 個 火 陷 阱 "fire-trap" # 不 要 炸 到 村 民 ！ while…" at bounding box center [1212, 319] width 298 height 559
click at [1195, 573] on button "運行 ⇧↵" at bounding box center [1190, 585] width 355 height 45
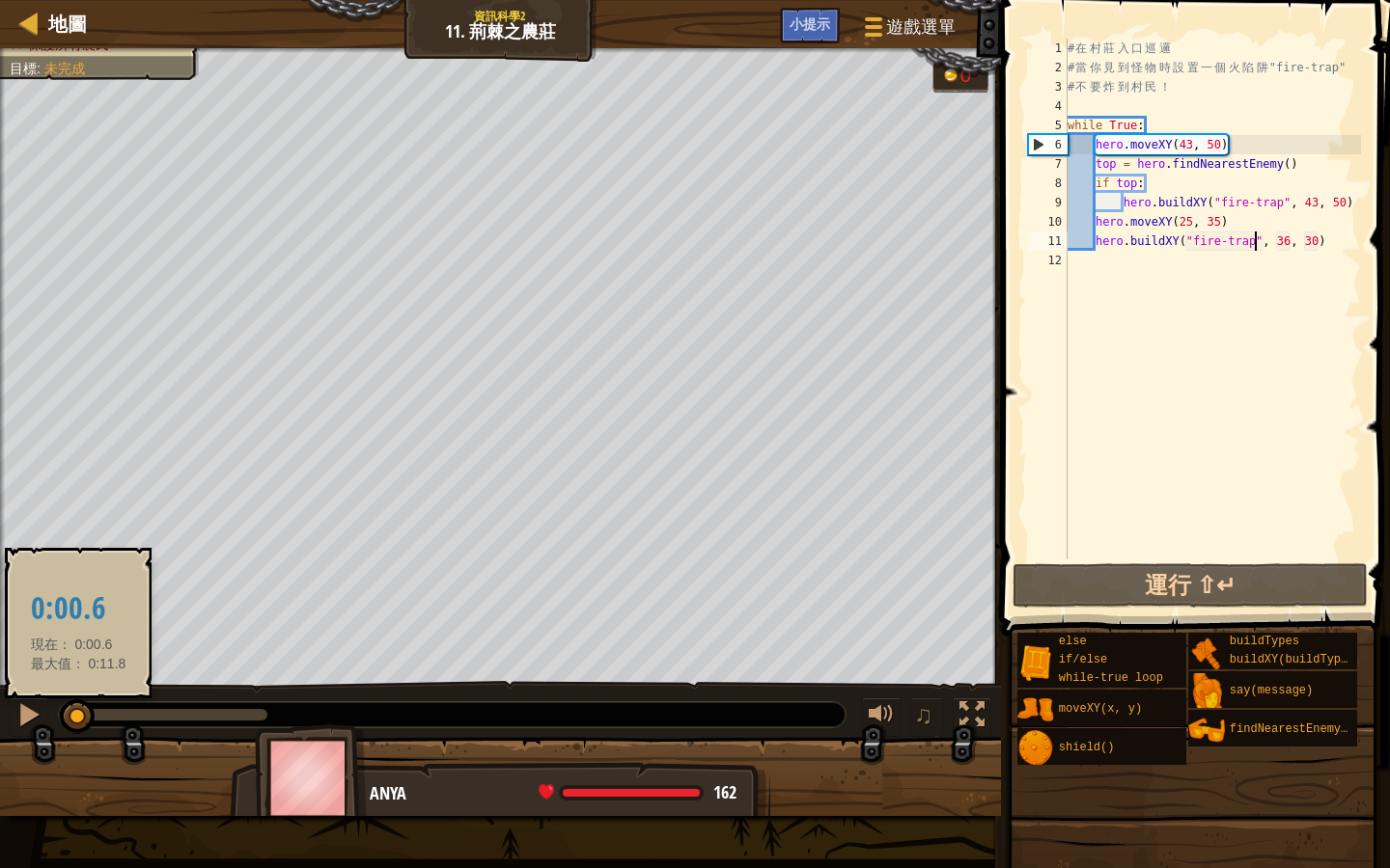
drag, startPoint x: 265, startPoint y: 704, endPoint x: 79, endPoint y: 717, distance: 186.5
click at [79, 717] on div at bounding box center [77, 717] width 35 height 35
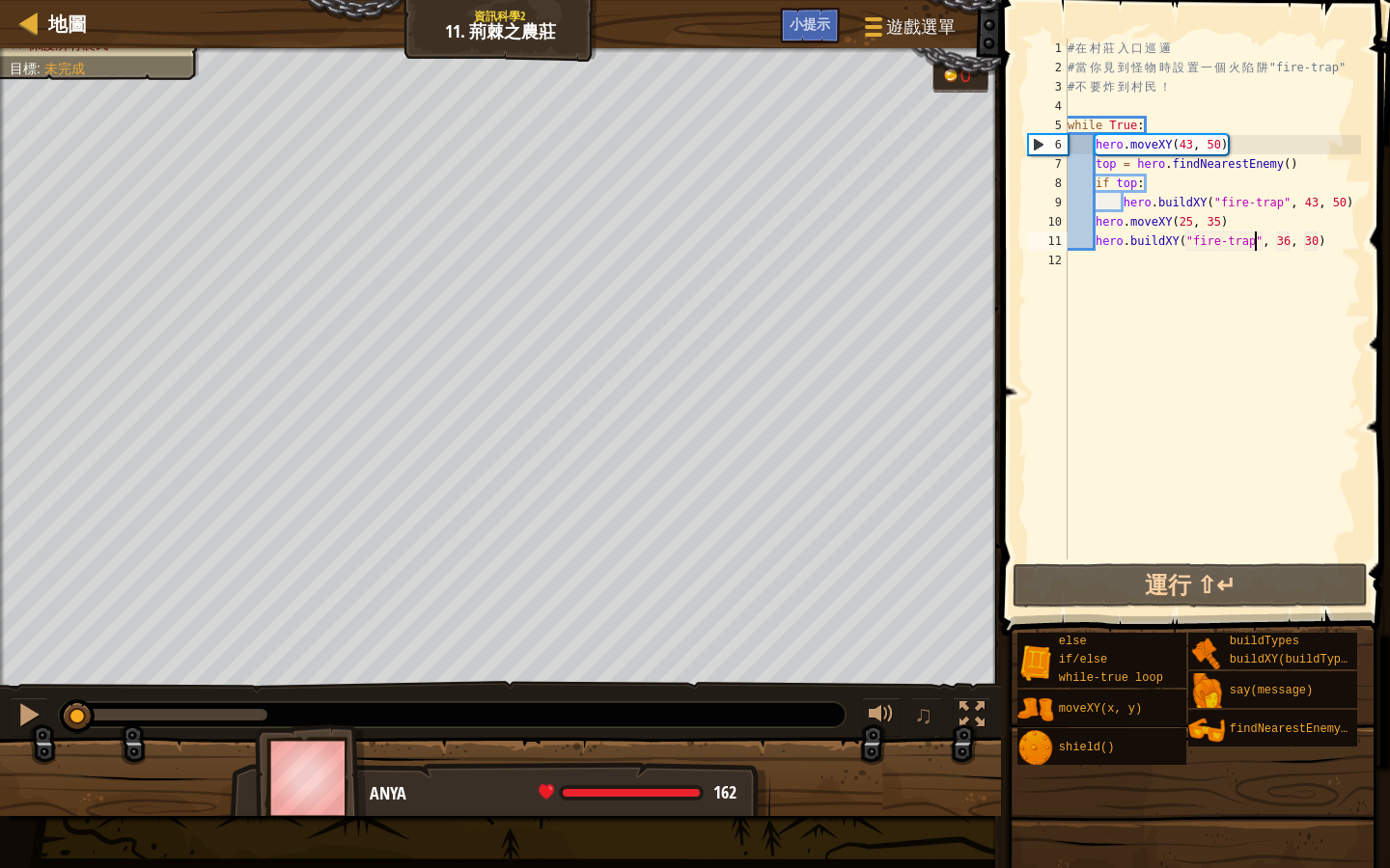
click at [1354, 202] on div "# 在 村 莊 入 口 巡 邏 # 當 你 見 到 怪 物 時 設 置 一 個 火 陷 阱 "fire-trap" # 不 要 炸 到 村 民 ！ while…" at bounding box center [1212, 319] width 298 height 559
type textarea "hero.buildXY("fire-trap", 43, 50)"
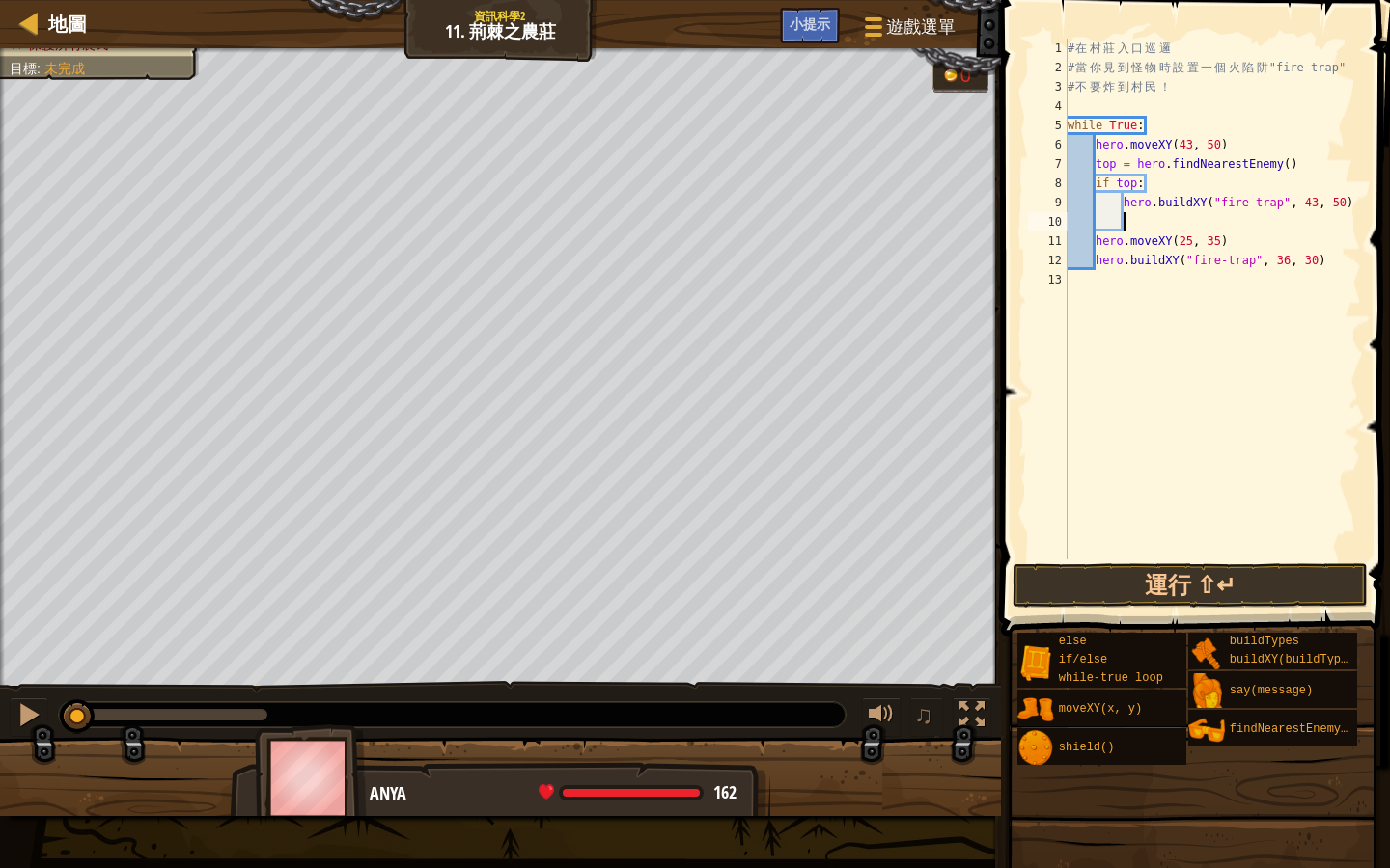
scroll to position [9, 1]
click at [1095, 240] on div "# 在 村 莊 入 口 巡 邏 # 當 你 見 到 怪 物 時 設 置 一 個 火 陷 阱 "fire-trap" # 不 要 炸 到 村 民 ！ while…" at bounding box center [1212, 319] width 298 height 559
type textarea "hero.moveXY(25, 35)"
click at [1109, 224] on div "# 在 村 莊 入 口 巡 邏 # 當 你 見 到 怪 物 時 設 置 一 個 火 陷 阱 "fire-trap" # 不 要 炸 到 村 民 ！ while…" at bounding box center [1212, 319] width 298 height 559
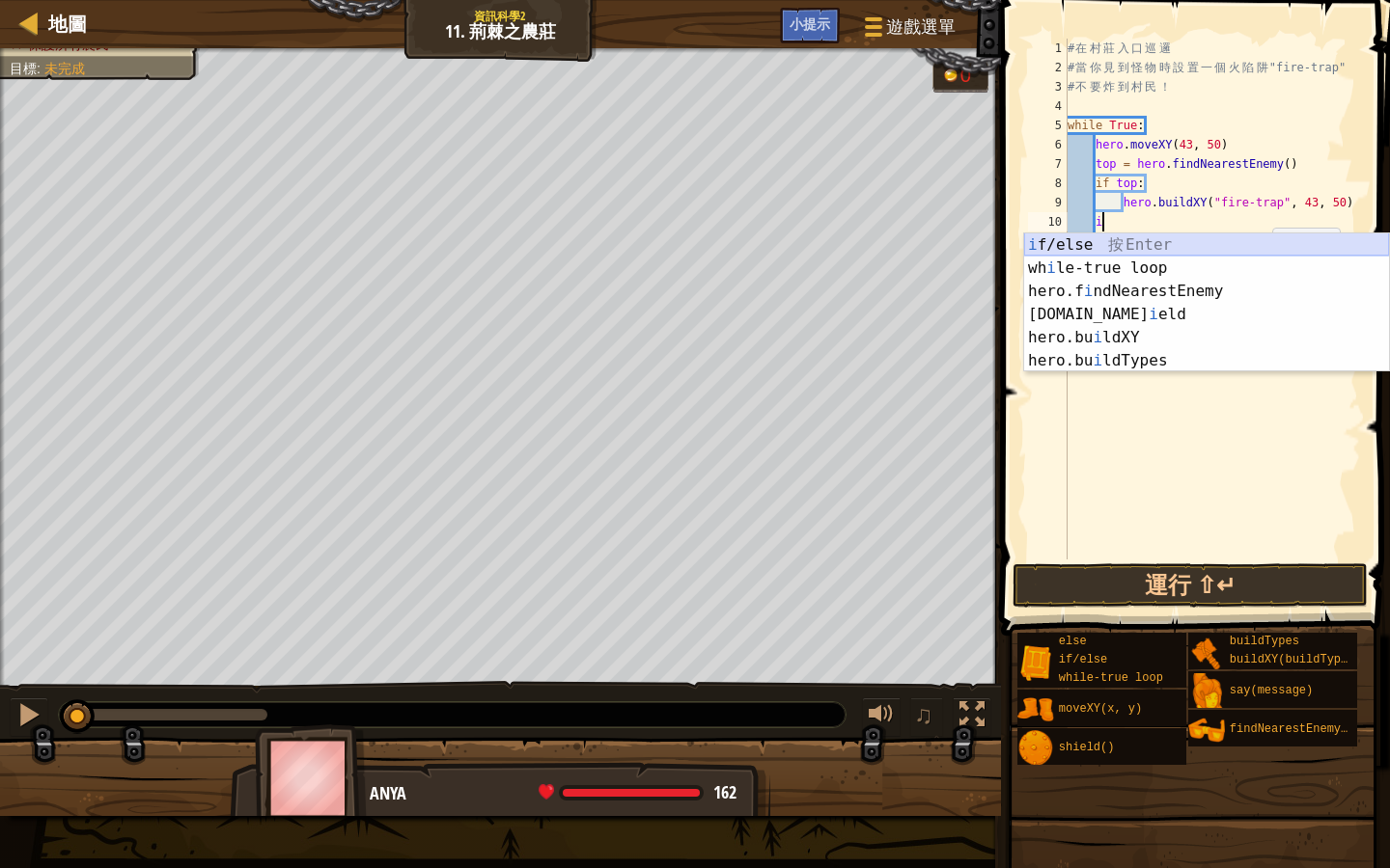
click at [1196, 246] on div "i f/else 按 Enter wh i le-true loop 按 Enter hero.f i ndNearestEnemy 按 Enter hero…" at bounding box center [1206, 326] width 364 height 185
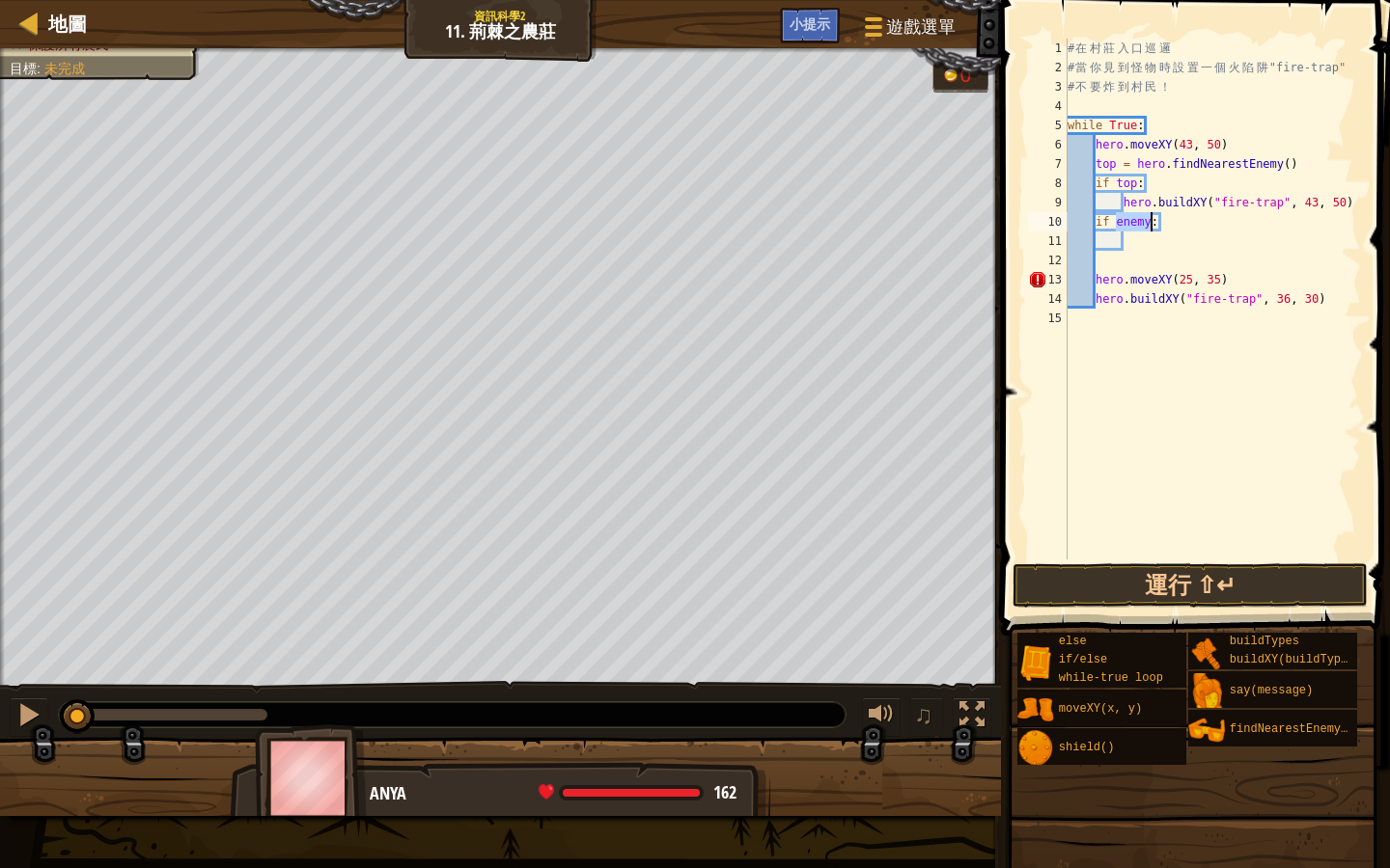
click at [1094, 280] on div "# 在 村 莊 入 口 巡 邏 # 當 你 見 到 怪 物 時 設 置 一 個 火 陷 阱 "fire-trap" # 不 要 炸 到 村 民 ！ while…" at bounding box center [1212, 319] width 298 height 559
click at [1094, 301] on div "# 在 村 莊 入 口 巡 邏 # 當 你 見 到 怪 物 時 設 置 一 個 火 陷 阱 "fire-trap" # 不 要 炸 到 村 民 ！ while…" at bounding box center [1212, 319] width 298 height 559
click at [1115, 280] on div "# 在 村 莊 入 口 巡 邏 # 當 你 見 到 怪 物 時 設 置 一 個 火 陷 阱 "fire-trap" # 不 要 炸 到 村 民 ！ while…" at bounding box center [1212, 319] width 298 height 559
click at [1120, 279] on div "# 在 村 莊 入 口 巡 邏 # 當 你 見 到 怪 物 時 設 置 一 個 火 陷 阱 "fire-trap" # 不 要 炸 到 村 民 ！ while…" at bounding box center [1212, 319] width 298 height 559
type textarea "hero.moveXY(25, 35)"
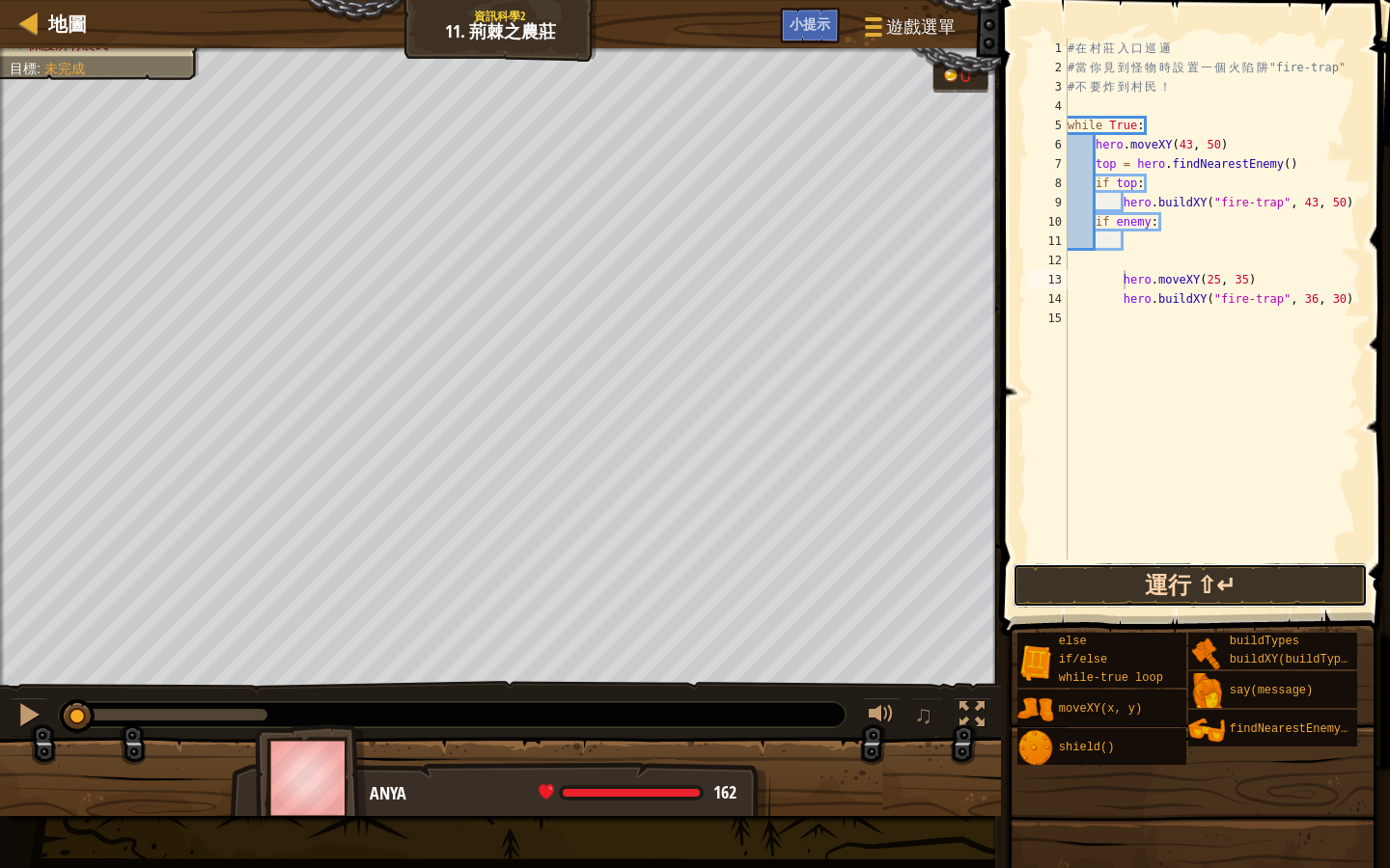
click at [1182, 572] on button "運行 ⇧↵" at bounding box center [1190, 585] width 355 height 45
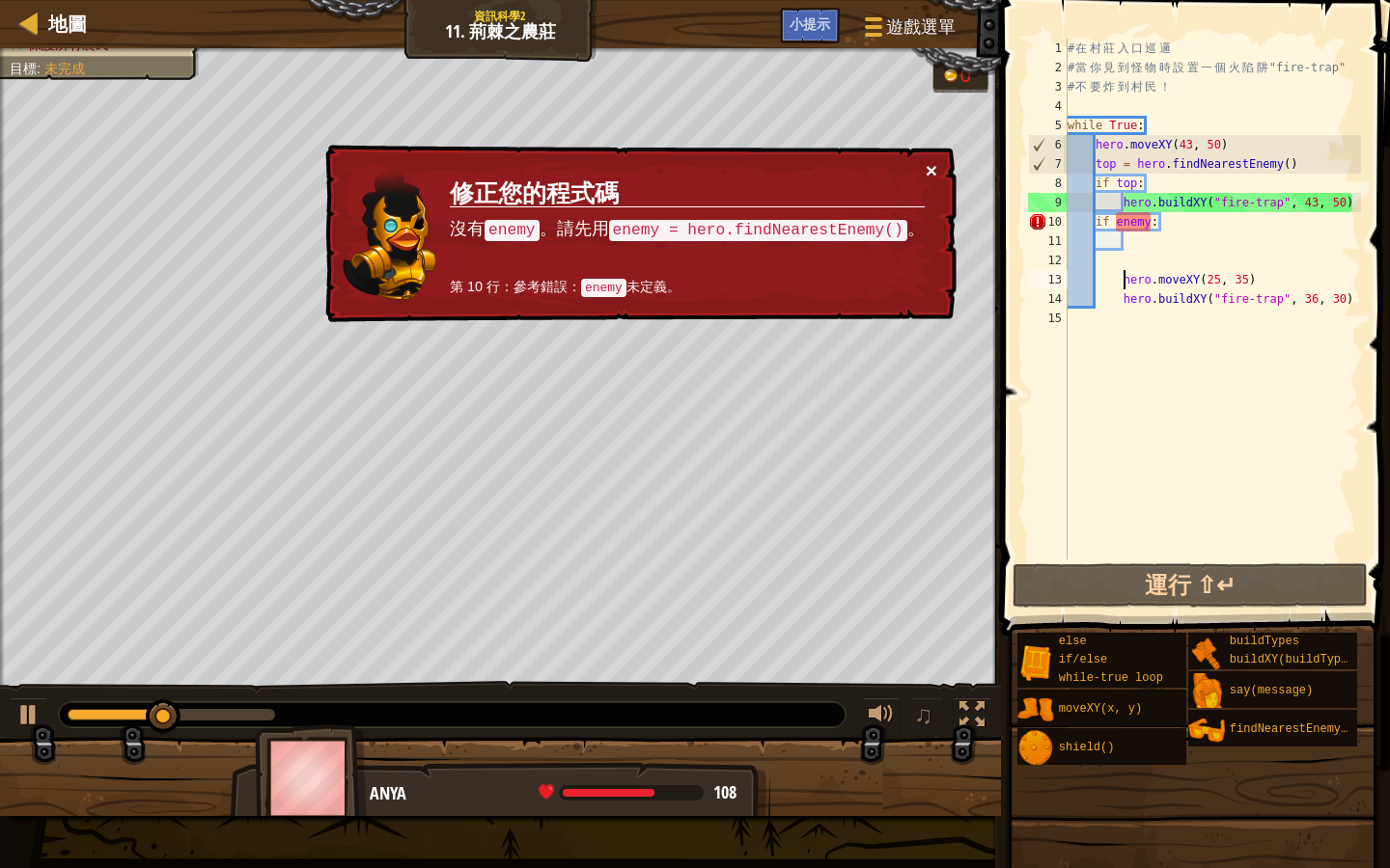
click at [932, 167] on button "×" at bounding box center [932, 170] width 12 height 20
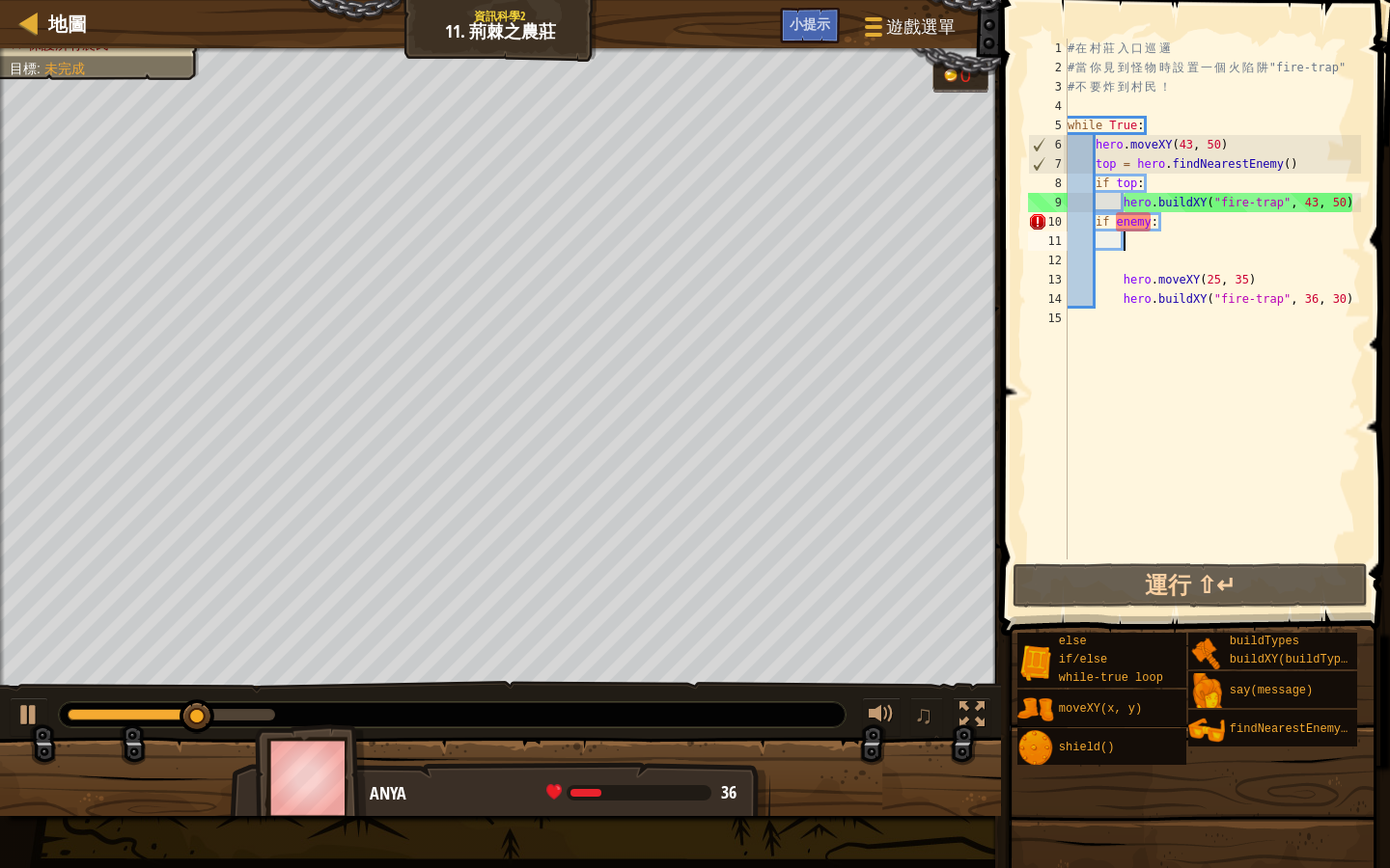
click at [1128, 242] on div "# 在 村 莊 入 口 巡 邏 # 當 你 見 到 怪 物 時 設 置 一 個 火 陷 阱 "fire-trap" # 不 要 炸 到 村 民 ！ while…" at bounding box center [1212, 319] width 298 height 559
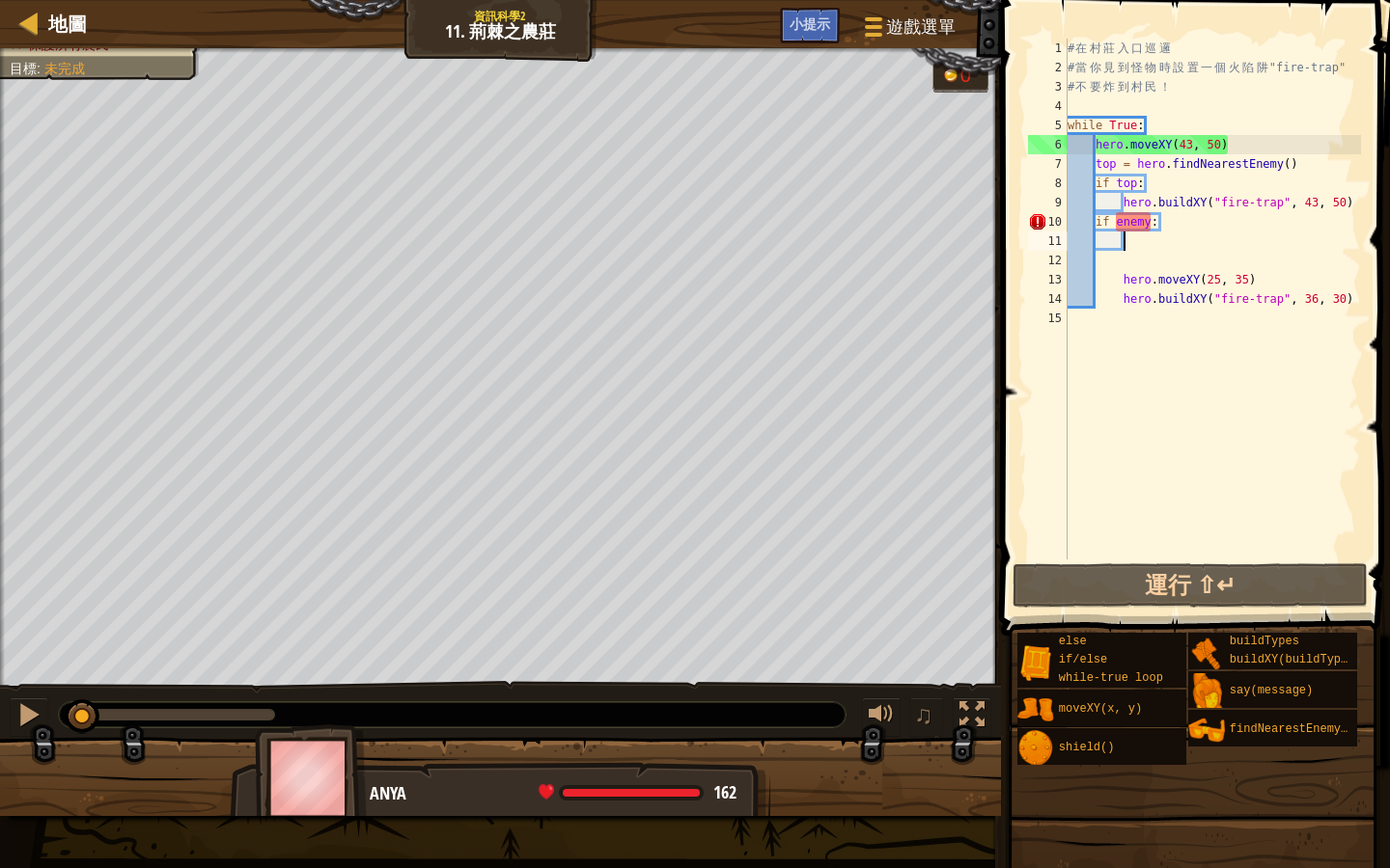
drag, startPoint x: 269, startPoint y: 715, endPoint x: 84, endPoint y: 743, distance: 187.1
click at [83, 744] on div "擊退所有怪物 保護所有農民 目標 : 未完成 0 ♫ Anya 162 x: 43 y: 46 x: 43 y: 50" at bounding box center [695, 432] width 1390 height 768
click at [1169, 222] on div "# 在 村 莊 入 口 巡 邏 # 當 你 見 到 怪 物 時 設 置 一 個 火 陷 阱 "fire-trap" # 不 要 炸 到 村 民 ！ while…" at bounding box center [1212, 319] width 298 height 559
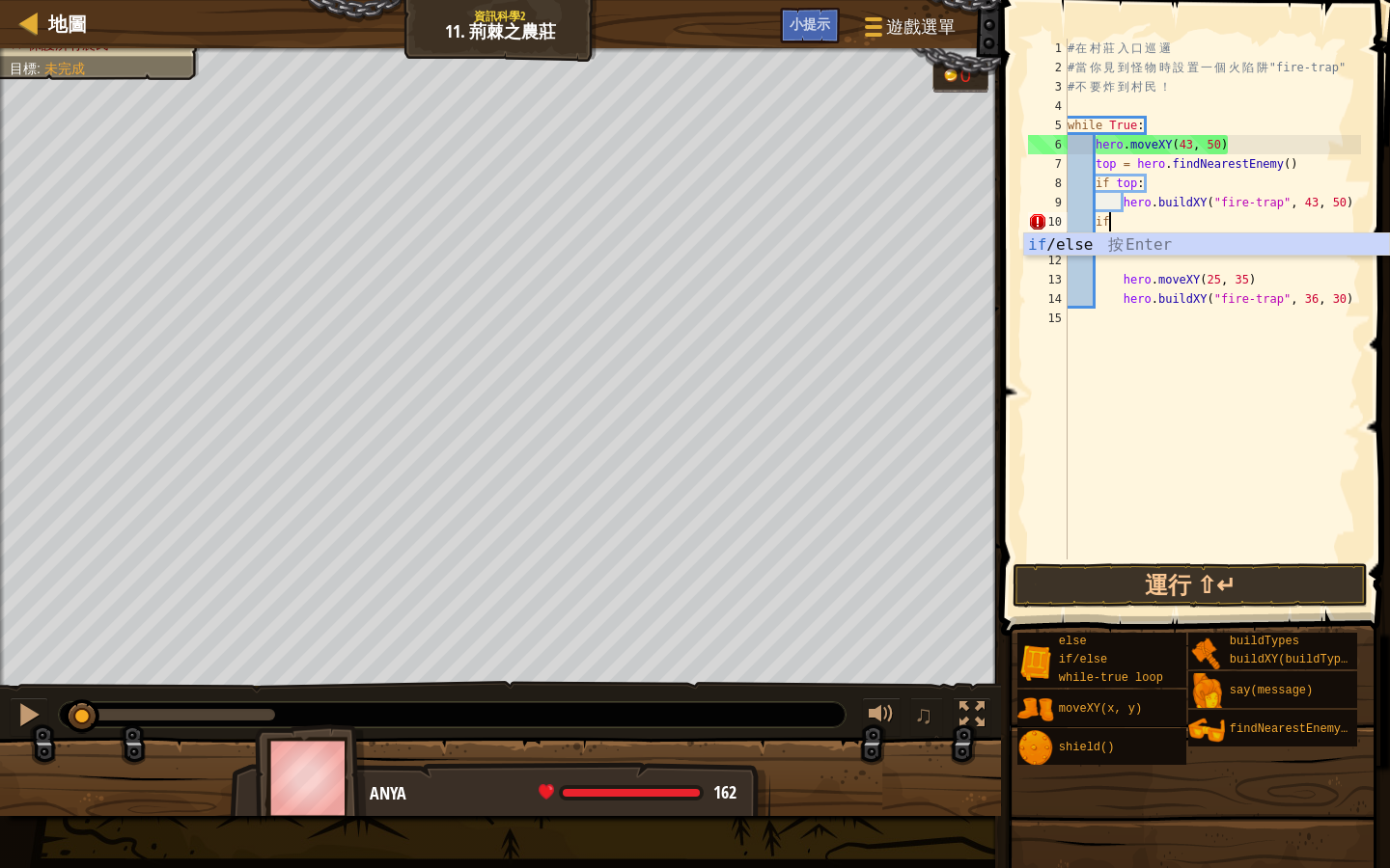
type textarea "i"
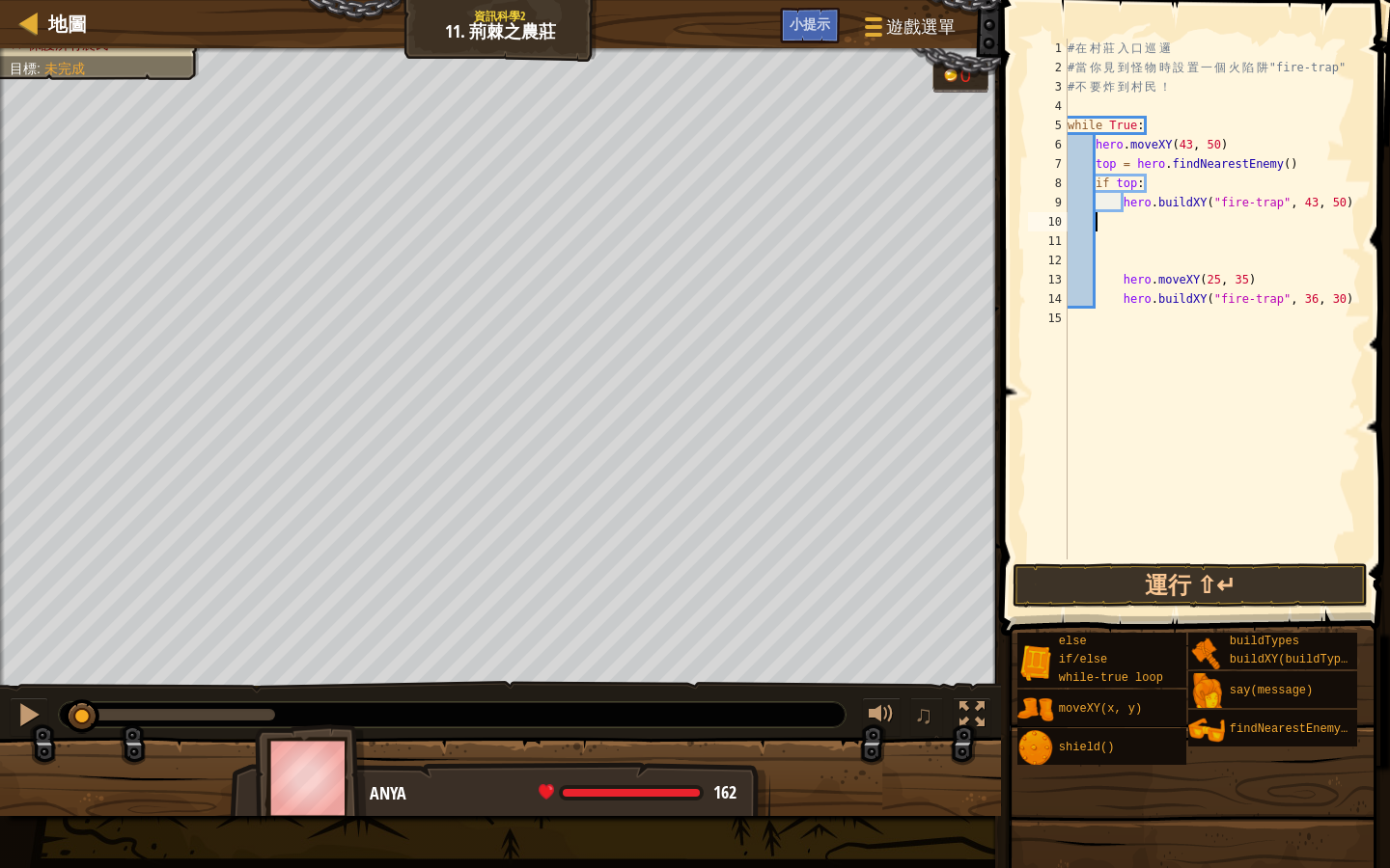
type textarea "h"
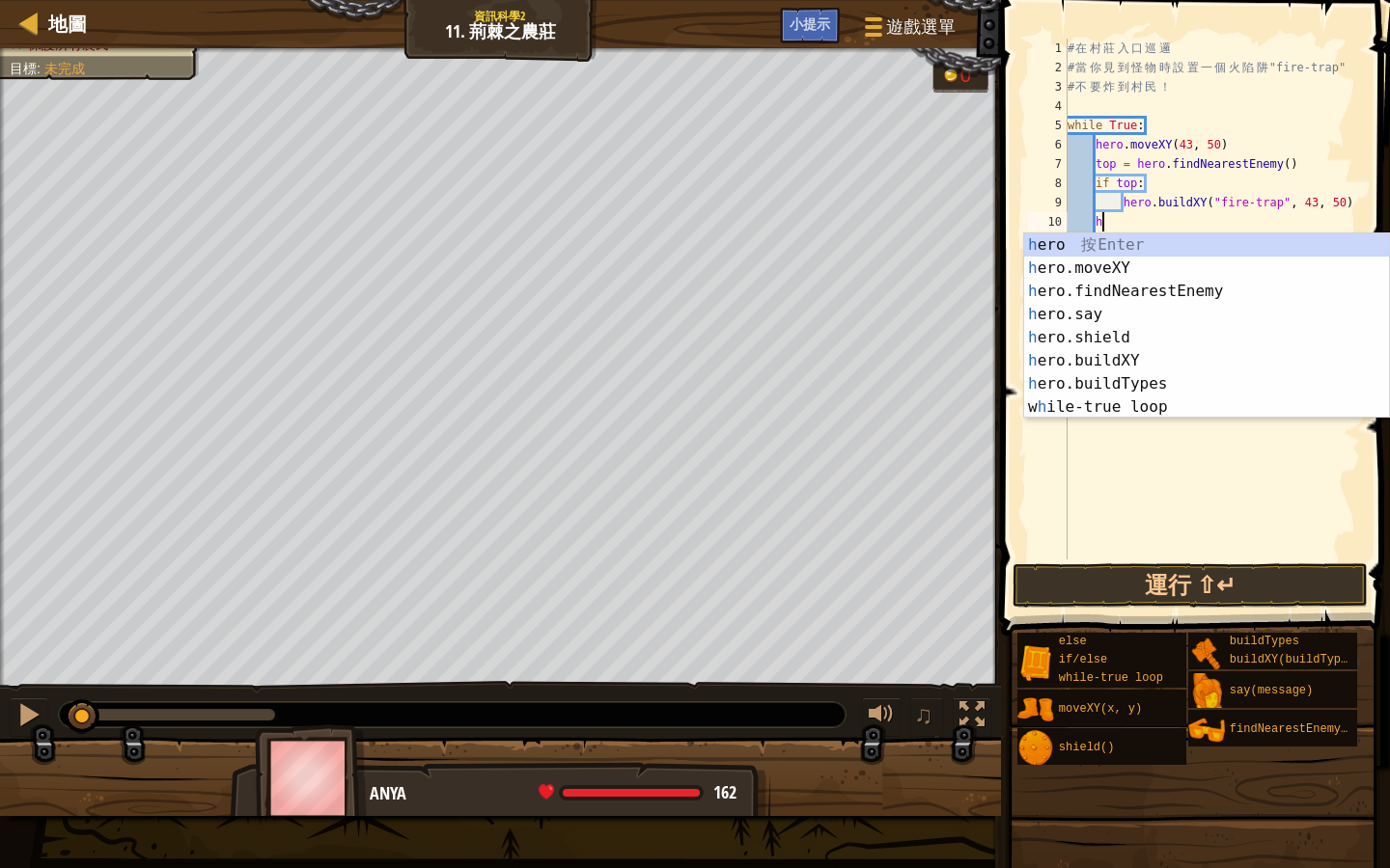
scroll to position [9, 2]
click at [1133, 293] on div "h ero 按 Enter h ero.moveXY 按 Enter h ero.findNearestEnemy 按 Enter h ero.say 按 E…" at bounding box center [1206, 349] width 364 height 232
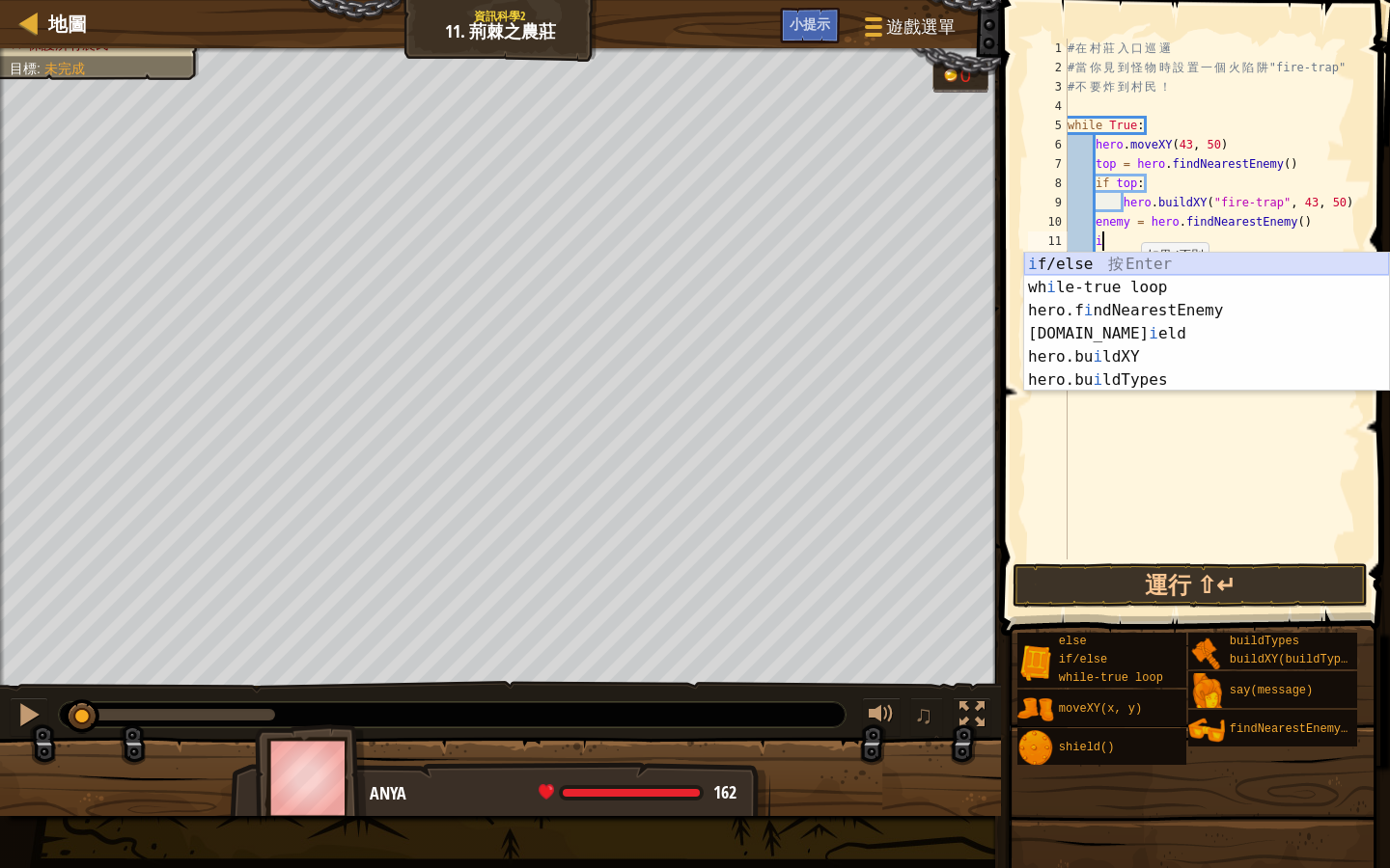
click at [1172, 265] on div "i f/else 按 Enter wh i le-true loop 按 Enter hero.f i ndNearestEnemy 按 Enter hero…" at bounding box center [1206, 345] width 364 height 185
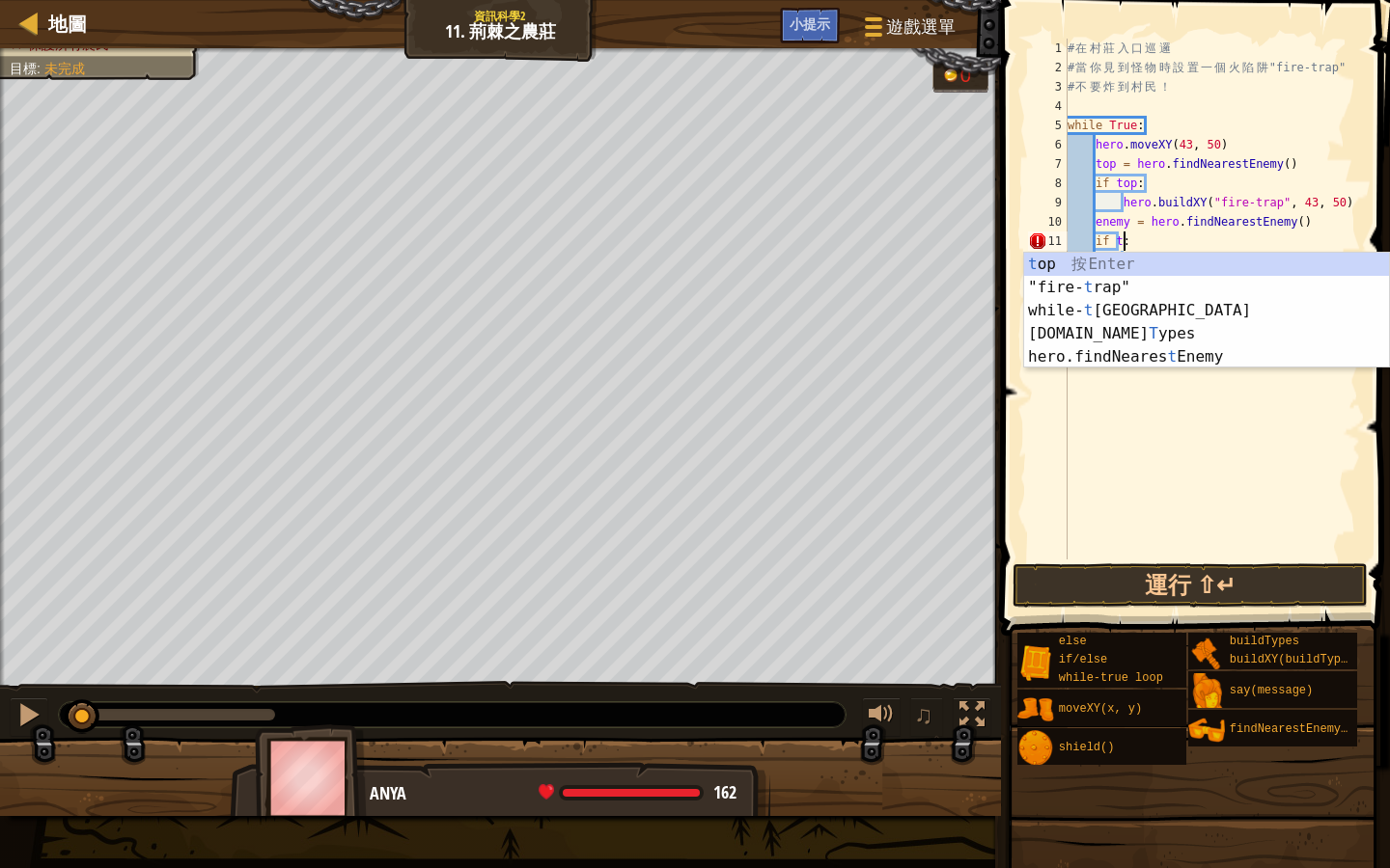
scroll to position [9, 4]
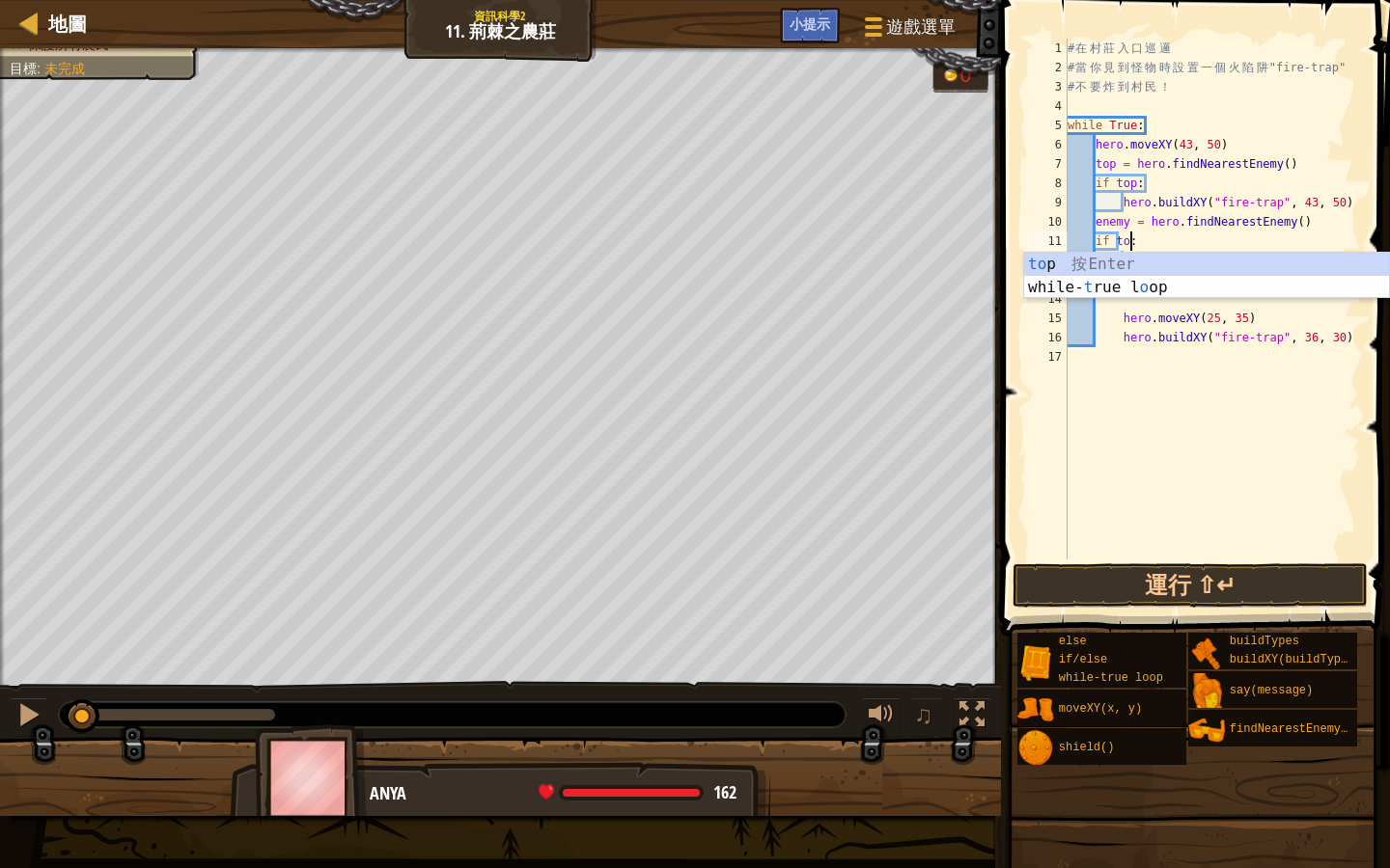
type textarea "if top:"
click at [1137, 490] on div "# 在 村 莊 入 口 巡 邏 # 當 你 見 到 怪 物 時 設 置 一 個 火 陷 阱 "fire-trap" # 不 要 炸 到 村 民 ！ while…" at bounding box center [1212, 319] width 298 height 559
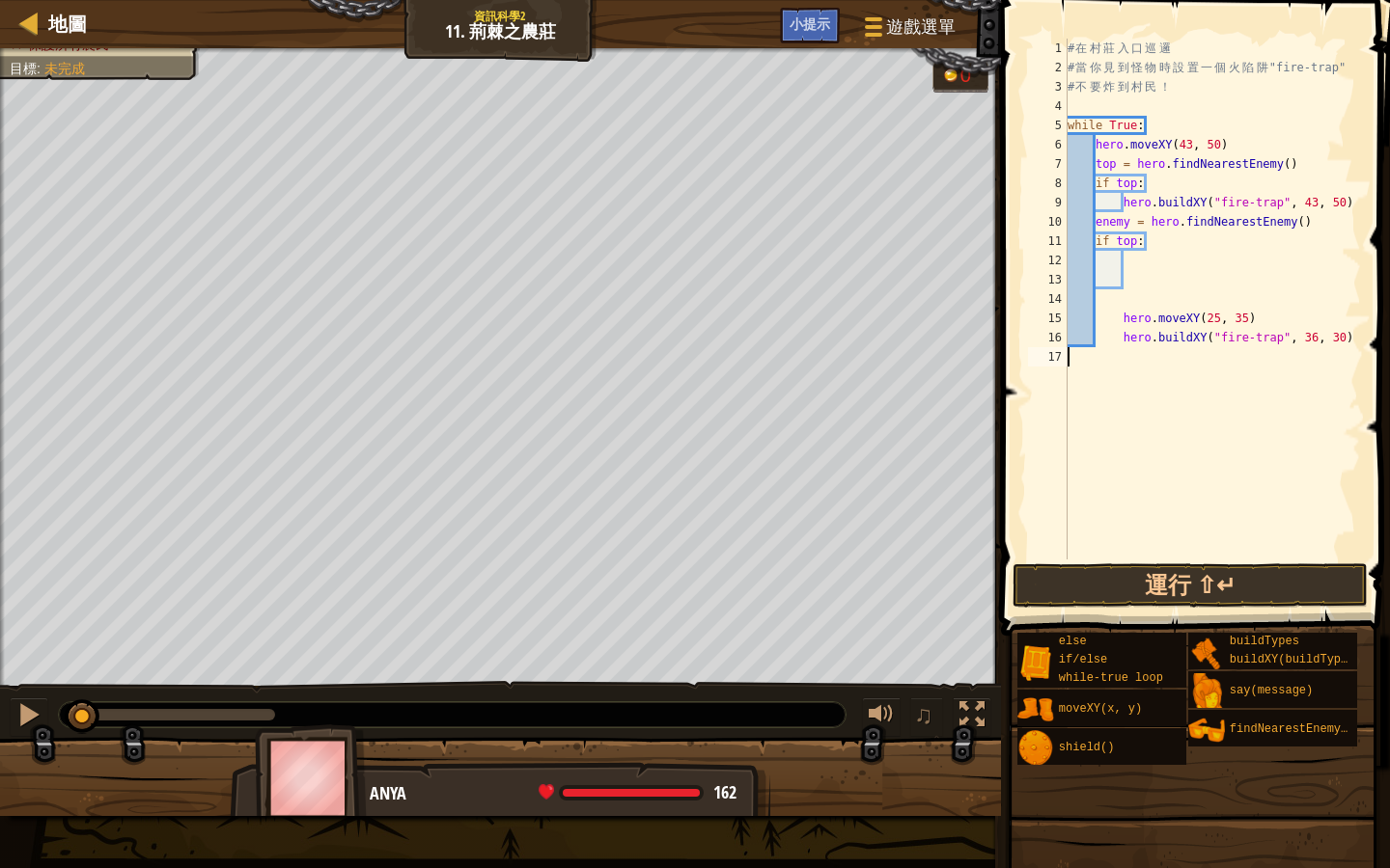
scroll to position [9, 0]
click at [1176, 580] on button "運行 ⇧↵" at bounding box center [1190, 585] width 355 height 45
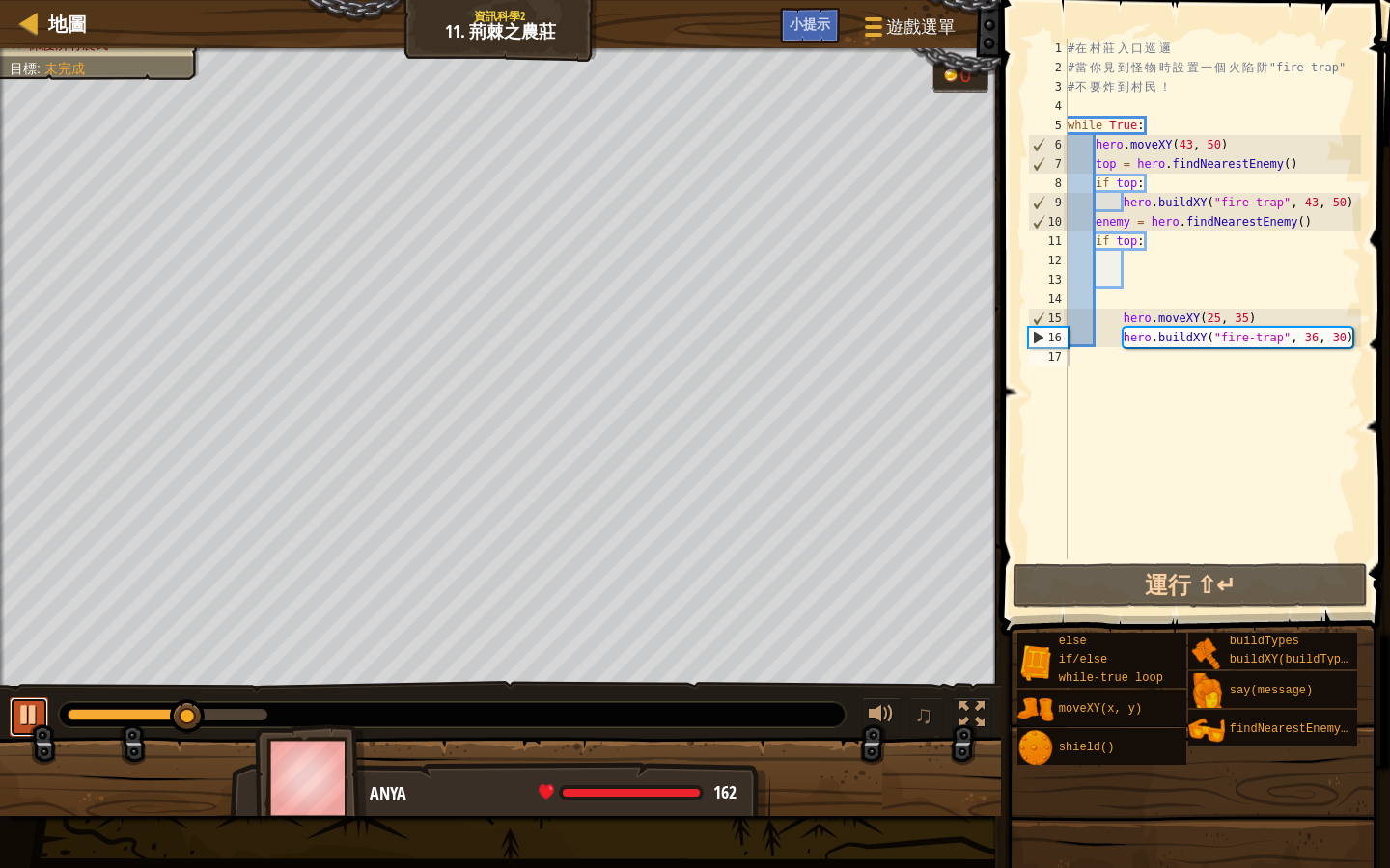
click at [19, 709] on div at bounding box center [28, 715] width 25 height 25
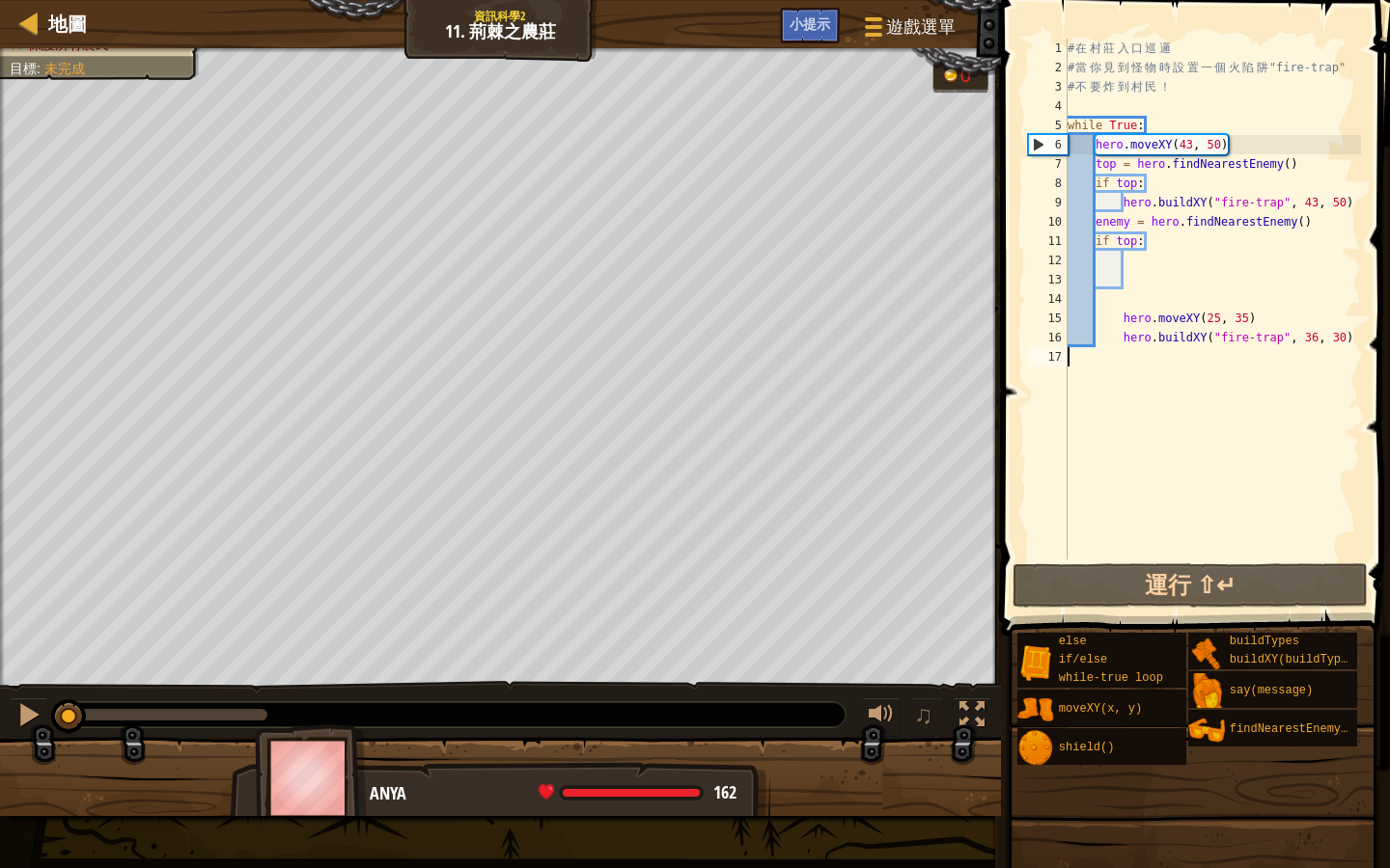
drag, startPoint x: 192, startPoint y: 722, endPoint x: 66, endPoint y: 737, distance: 126.9
click at [66, 737] on div "擊退所有怪物 保護所有農民 目標 : 未完成 0 ♫ Anya 162 x: 43 y: 39 x: 43 y: 50" at bounding box center [695, 432] width 1390 height 768
click at [1320, 339] on div "# 在 村 莊 入 口 巡 邏 # 當 你 見 到 怪 物 時 設 置 一 個 火 陷 阱 "fire-trap" # 不 要 炸 到 村 民 ！ while…" at bounding box center [1212, 319] width 298 height 559
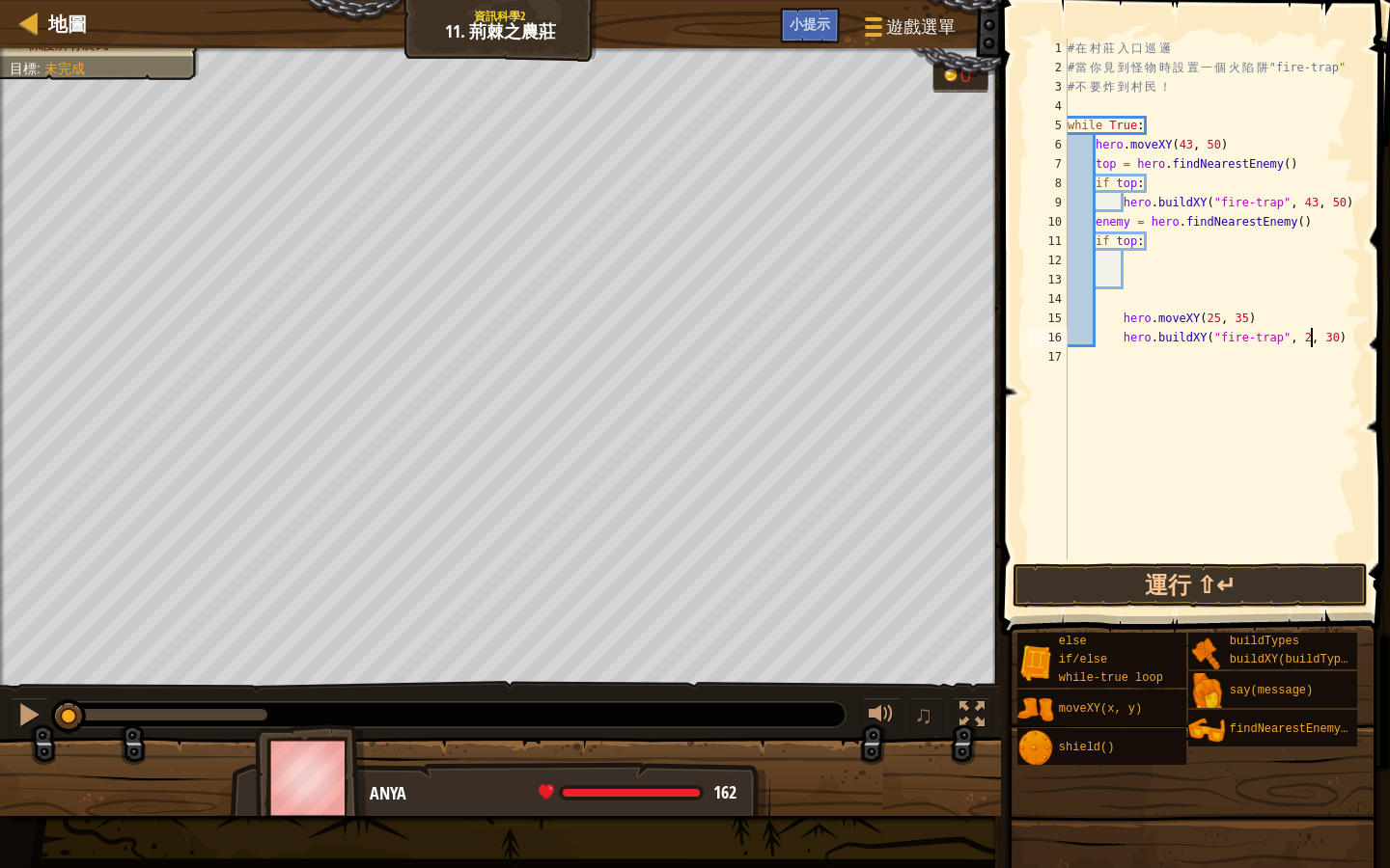
scroll to position [9, 20]
click at [1347, 338] on div "# 在 村 莊 入 口 巡 邏 # 當 你 見 到 怪 物 時 設 置 一 個 火 陷 阱 "fire-trap" # 不 要 炸 到 村 民 ！ while…" at bounding box center [1212, 319] width 298 height 559
click at [1264, 317] on div "# 在 村 莊 入 口 巡 邏 # 當 你 見 到 怪 物 時 設 置 一 個 火 陷 阱 "fire-trap" # 不 要 炸 到 村 民 ！ while…" at bounding box center [1212, 319] width 298 height 559
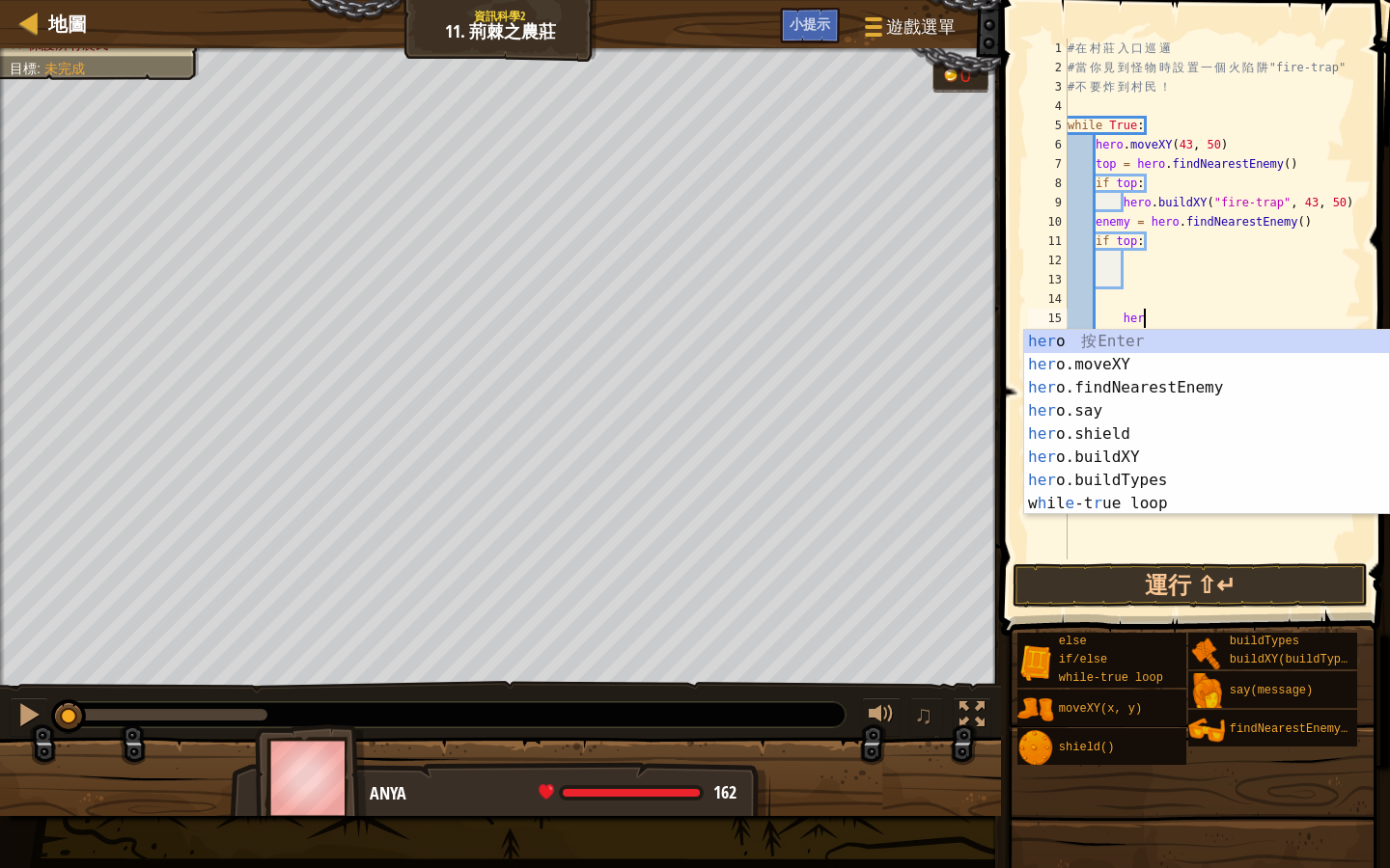
type textarea "h"
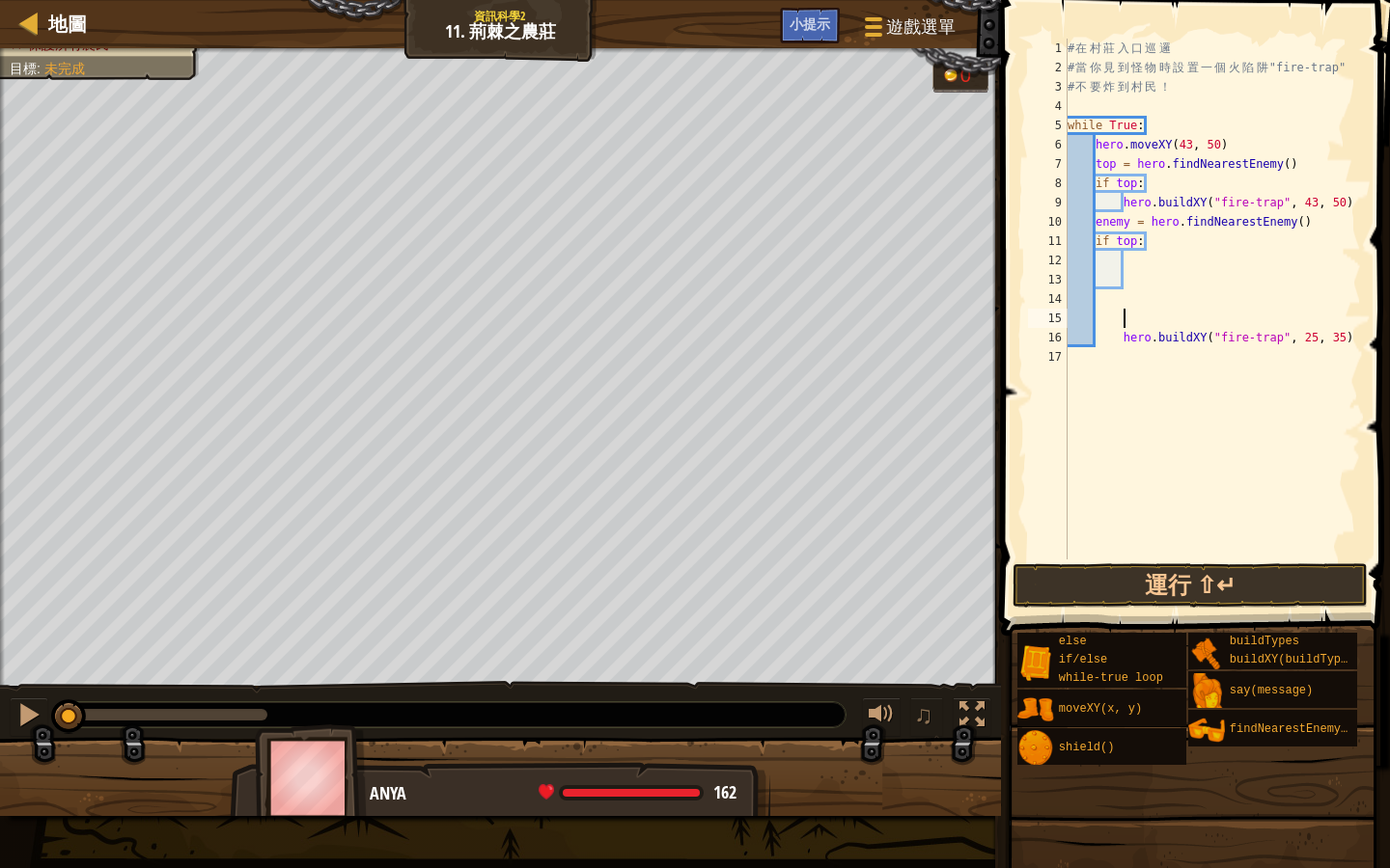
scroll to position [9, 4]
click at [1161, 586] on button "運行 ⇧↵" at bounding box center [1190, 585] width 355 height 45
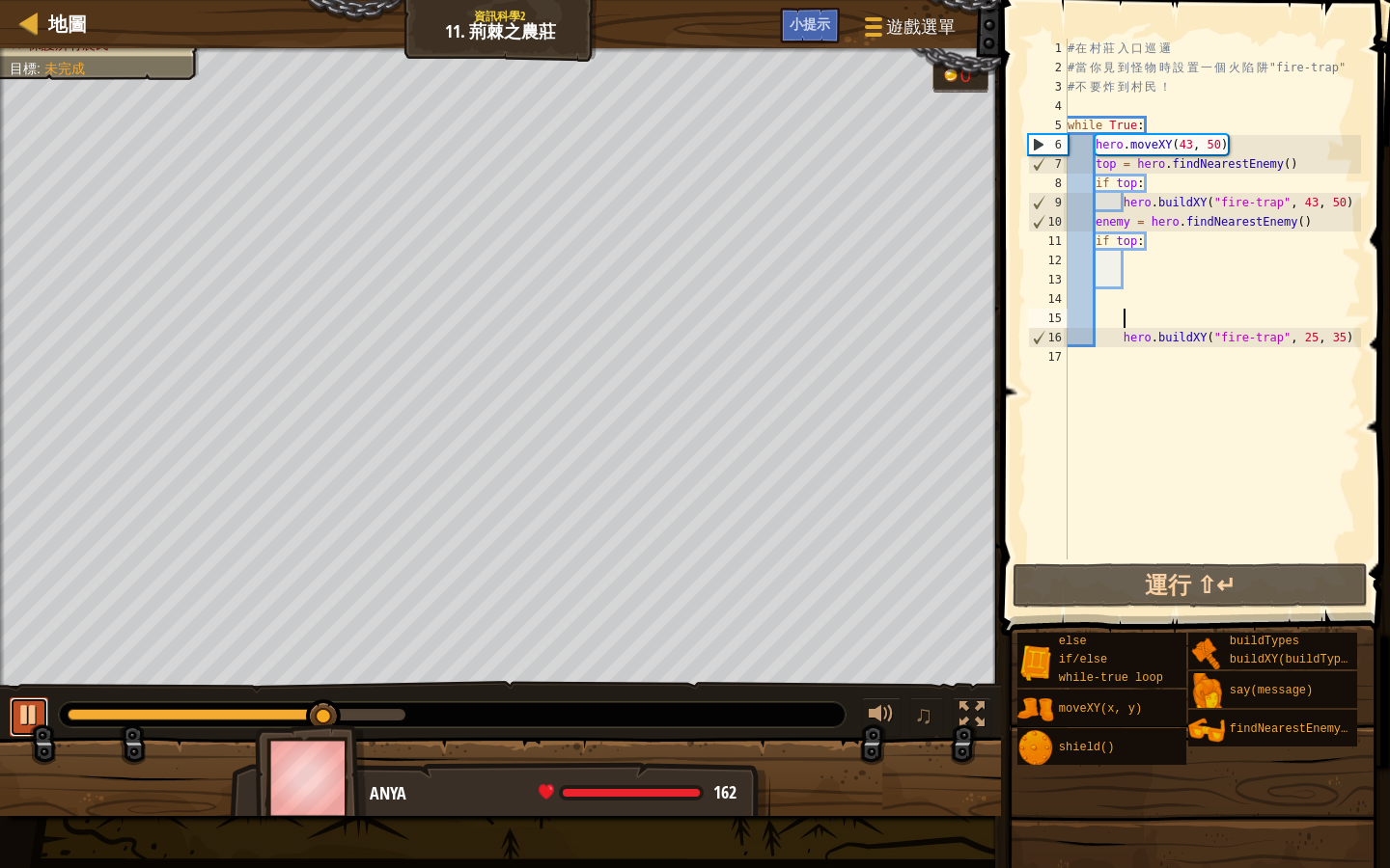
click at [22, 725] on div at bounding box center [28, 715] width 25 height 25
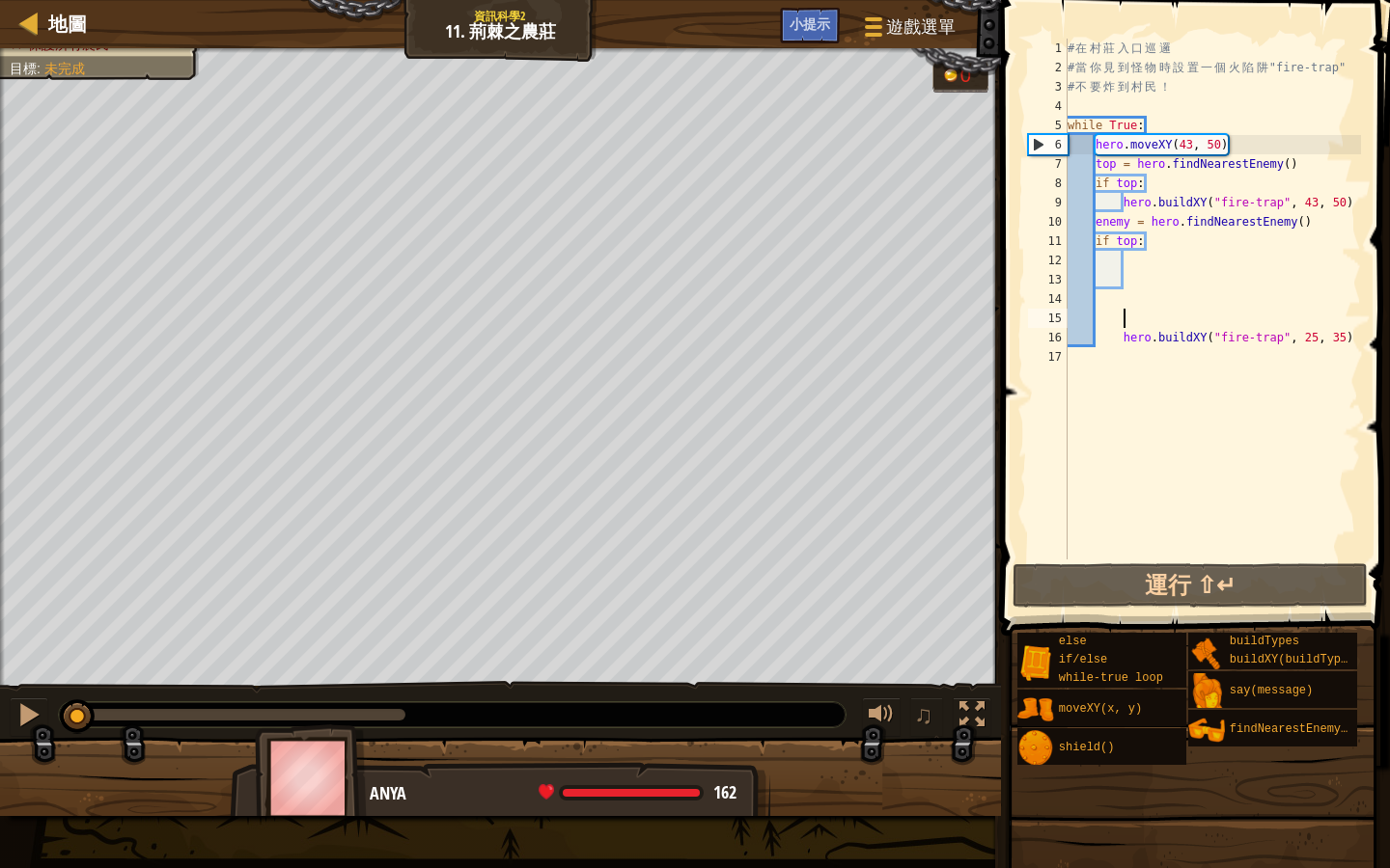
drag, startPoint x: 337, startPoint y: 713, endPoint x: 79, endPoint y: 749, distance: 260.5
click at [79, 749] on div "擊退所有怪物 保護所有農民 目標 : 未完成 0 ♫ Anya 162 x: 43 y: 43 x: 43 y: 50" at bounding box center [695, 432] width 1390 height 768
click at [1096, 357] on div "# 在 村 莊 入 口 巡 邏 # 當 你 見 到 怪 物 時 設 置 一 個 火 陷 阱 "fire-trap" # 不 要 炸 到 村 民 ！ while…" at bounding box center [1212, 319] width 298 height 559
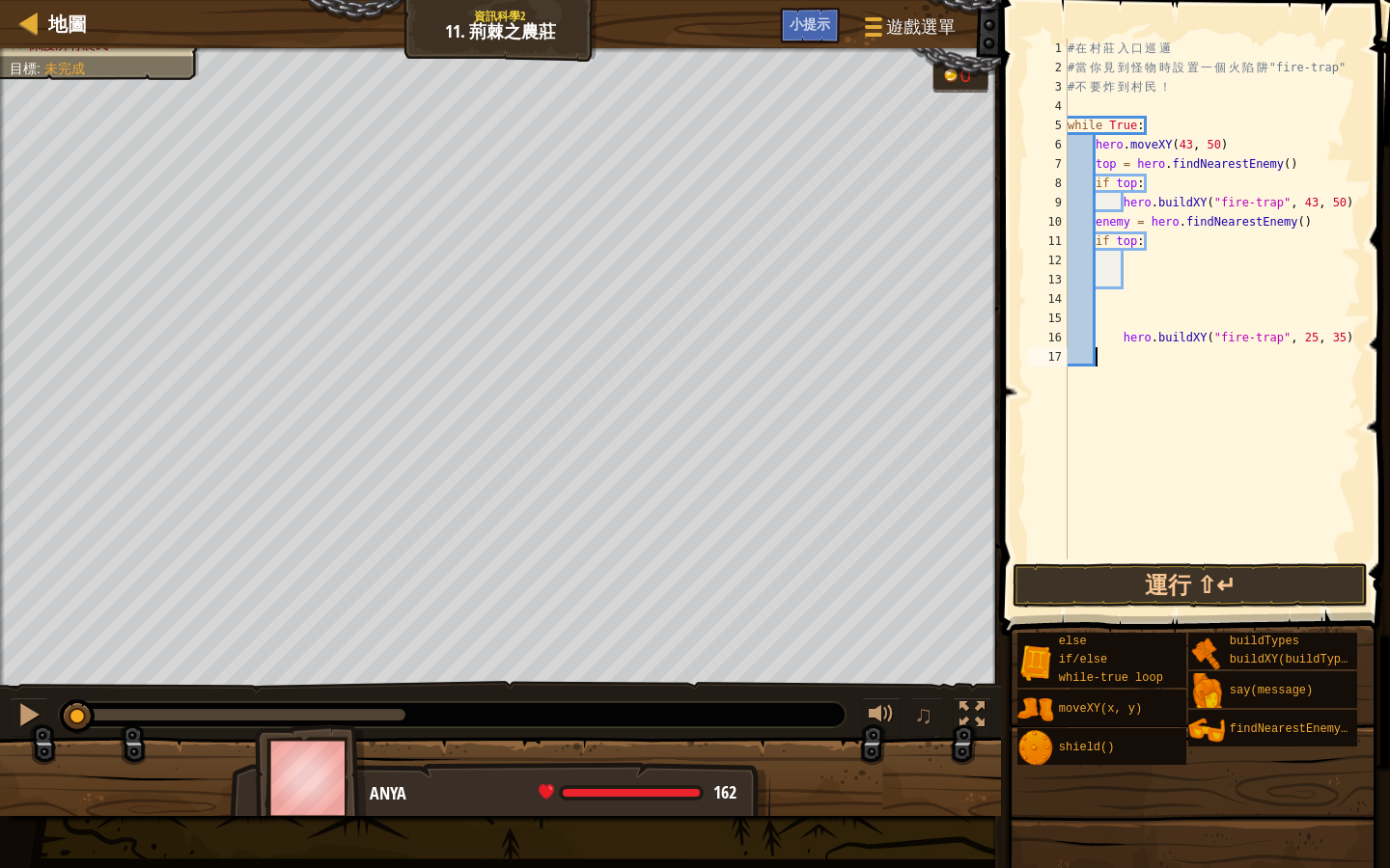
click at [1102, 356] on div "# 在 村 莊 入 口 巡 邏 # 當 你 見 到 怪 物 時 設 置 一 個 火 陷 阱 "fire-trap" # 不 要 炸 到 村 民 ！ while…" at bounding box center [1212, 319] width 298 height 559
click at [1359, 333] on div "# 在 村 莊 入 口 巡 邏 # 當 你 見 到 怪 物 時 設 置 一 個 火 陷 阱 "fire-trap" # 不 要 炸 到 村 民 ！ while…" at bounding box center [1212, 319] width 298 height 559
type textarea "hero.buildXY("fire-trap", 25, 35)"
click at [1119, 334] on div "# 在 村 莊 入 口 巡 邏 # 當 你 見 到 怪 物 時 設 置 一 個 火 陷 阱 "fire-trap" # 不 要 炸 到 村 民 ！ while…" at bounding box center [1212, 319] width 298 height 559
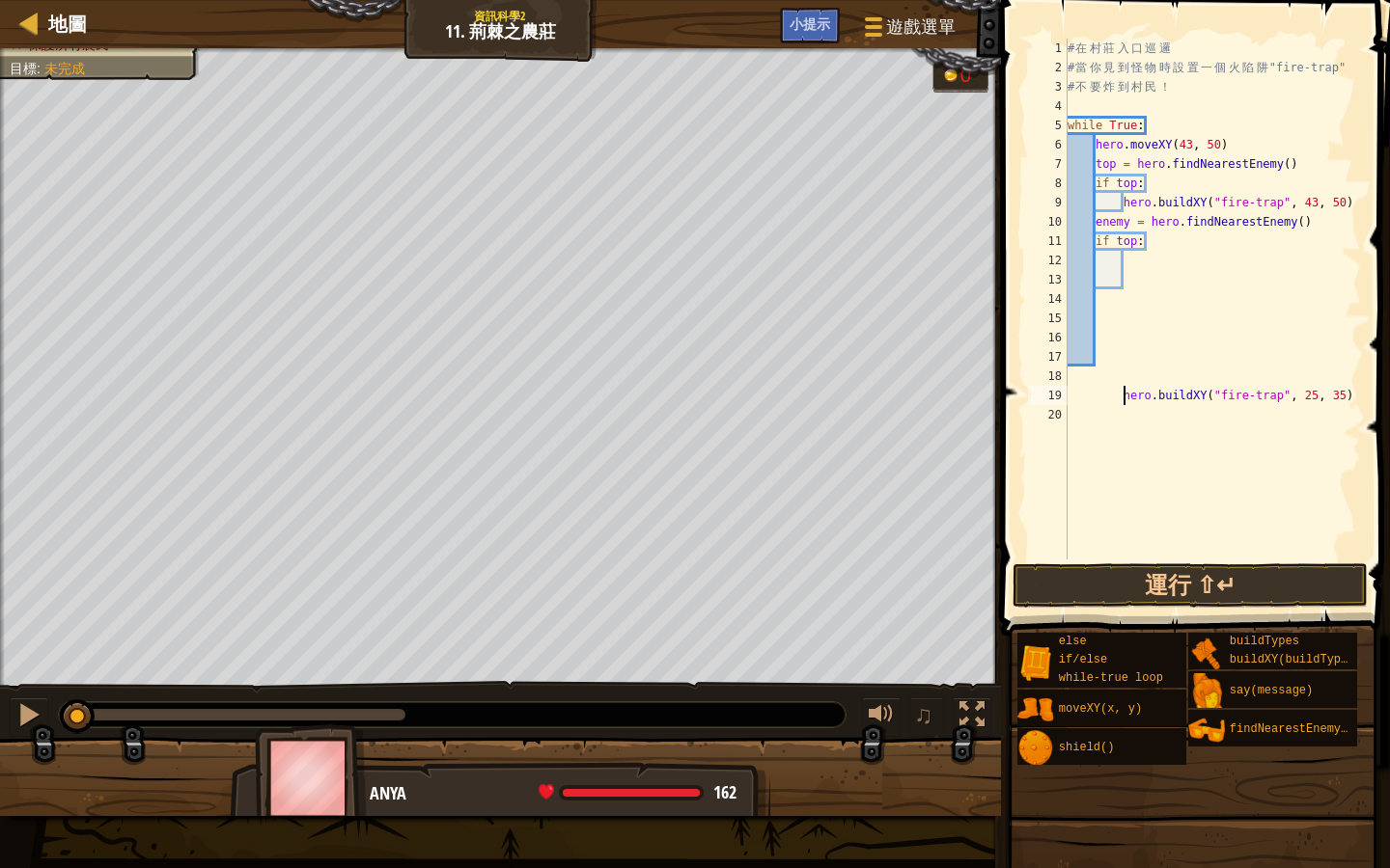
click at [1124, 299] on div "# 在 村 莊 入 口 巡 邏 # 當 你 見 到 怪 物 時 設 置 一 個 火 陷 阱 "fire-trap" # 不 要 炸 到 村 民 ！ while…" at bounding box center [1212, 319] width 298 height 559
click at [1127, 256] on div "# 在 村 莊 入 口 巡 邏 # 當 你 見 到 怪 物 時 設 置 一 個 火 陷 阱 "fire-trap" # 不 要 炸 到 村 民 ！ while…" at bounding box center [1212, 319] width 298 height 559
drag, startPoint x: 1120, startPoint y: 393, endPoint x: 1350, endPoint y: 391, distance: 230.0
click at [1350, 391] on div "# 在 村 莊 入 口 巡 邏 # 當 你 見 到 怪 物 時 設 置 一 個 火 陷 阱 "fire-trap" # 不 要 炸 到 村 民 ！ while…" at bounding box center [1212, 319] width 298 height 559
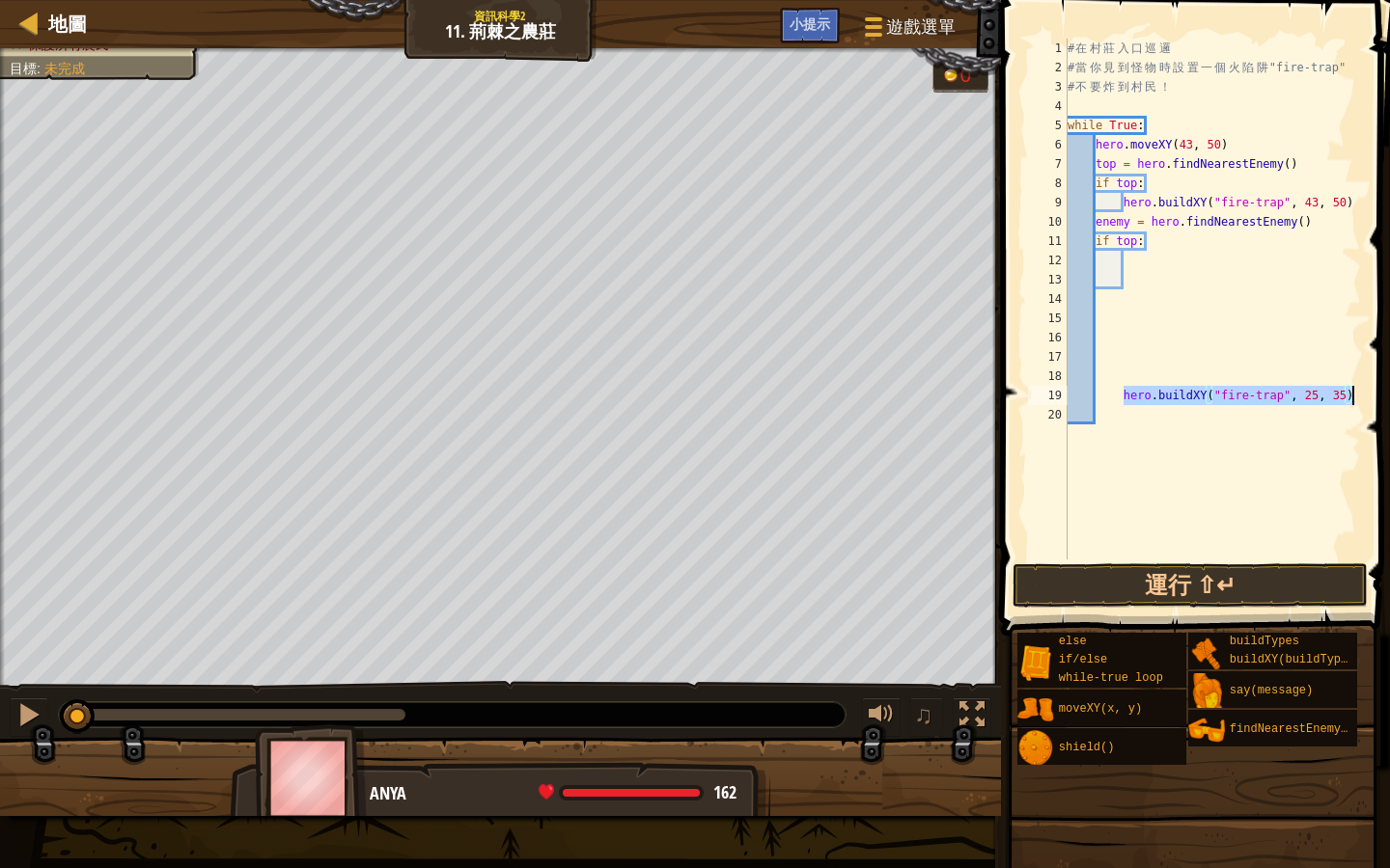
type textarea "hero.buildXY("fire-trap", 25, 35)"
click at [1160, 250] on div "# 在 村 莊 入 口 巡 邏 # 當 你 見 到 怪 物 時 設 置 一 個 火 陷 阱 "fire-trap" # 不 要 炸 到 村 民 ！ while…" at bounding box center [1212, 319] width 298 height 559
type textarea "if top:"
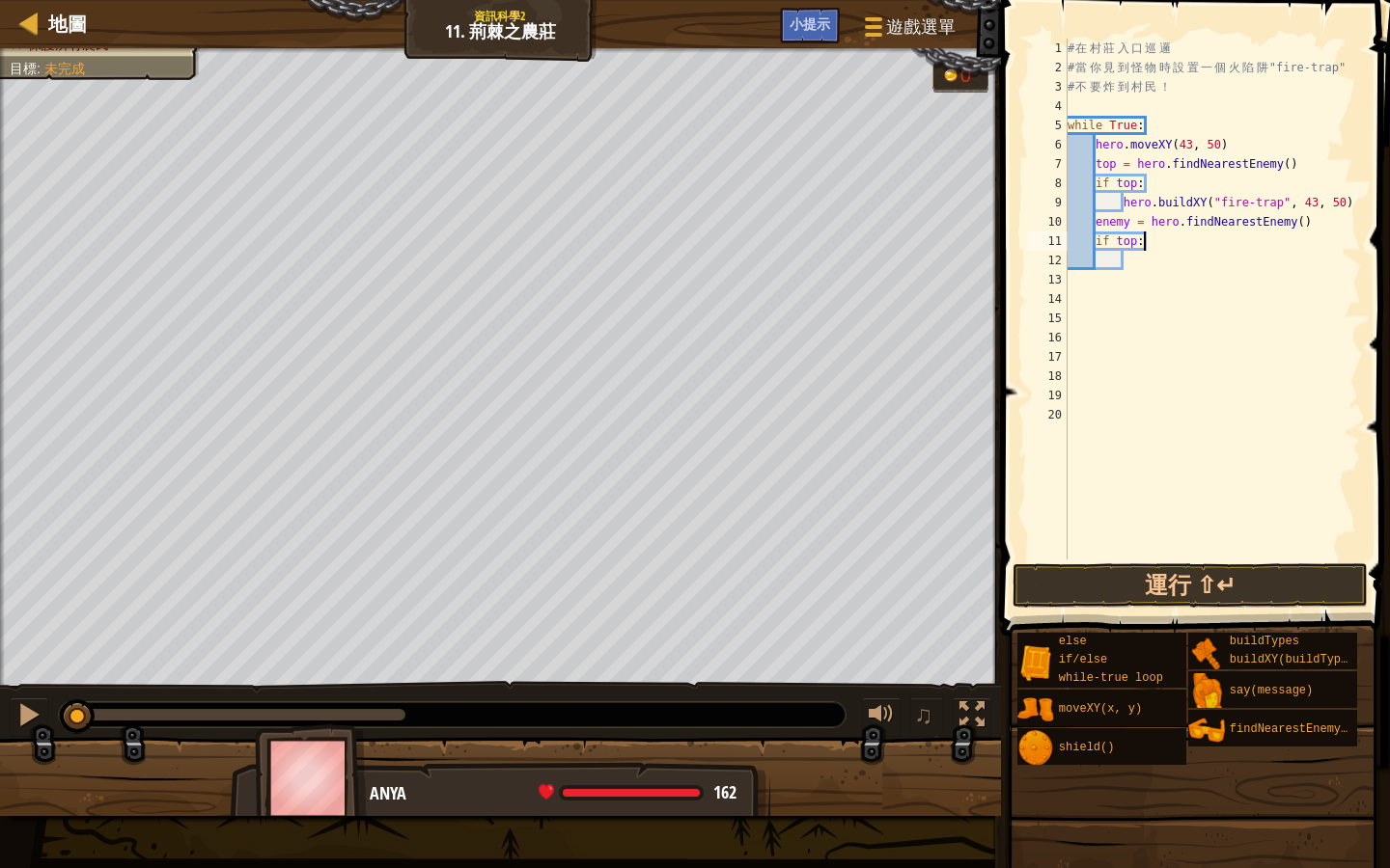
click at [1154, 255] on div "# 在 村 莊 入 口 巡 邏 # 當 你 見 到 怪 物 時 設 置 一 個 火 陷 阱 "fire-trap" # 不 要 炸 到 村 民 ！ while…" at bounding box center [1212, 319] width 298 height 559
type textarea "hero.buildXY("fire-trap", 25, 35)"
click at [1095, 304] on div "# 在 村 莊 入 口 巡 邏 # 當 你 見 到 怪 物 時 設 置 一 個 火 陷 阱 "fire-trap" # 不 要 炸 到 村 民 ！ while…" at bounding box center [1212, 319] width 298 height 559
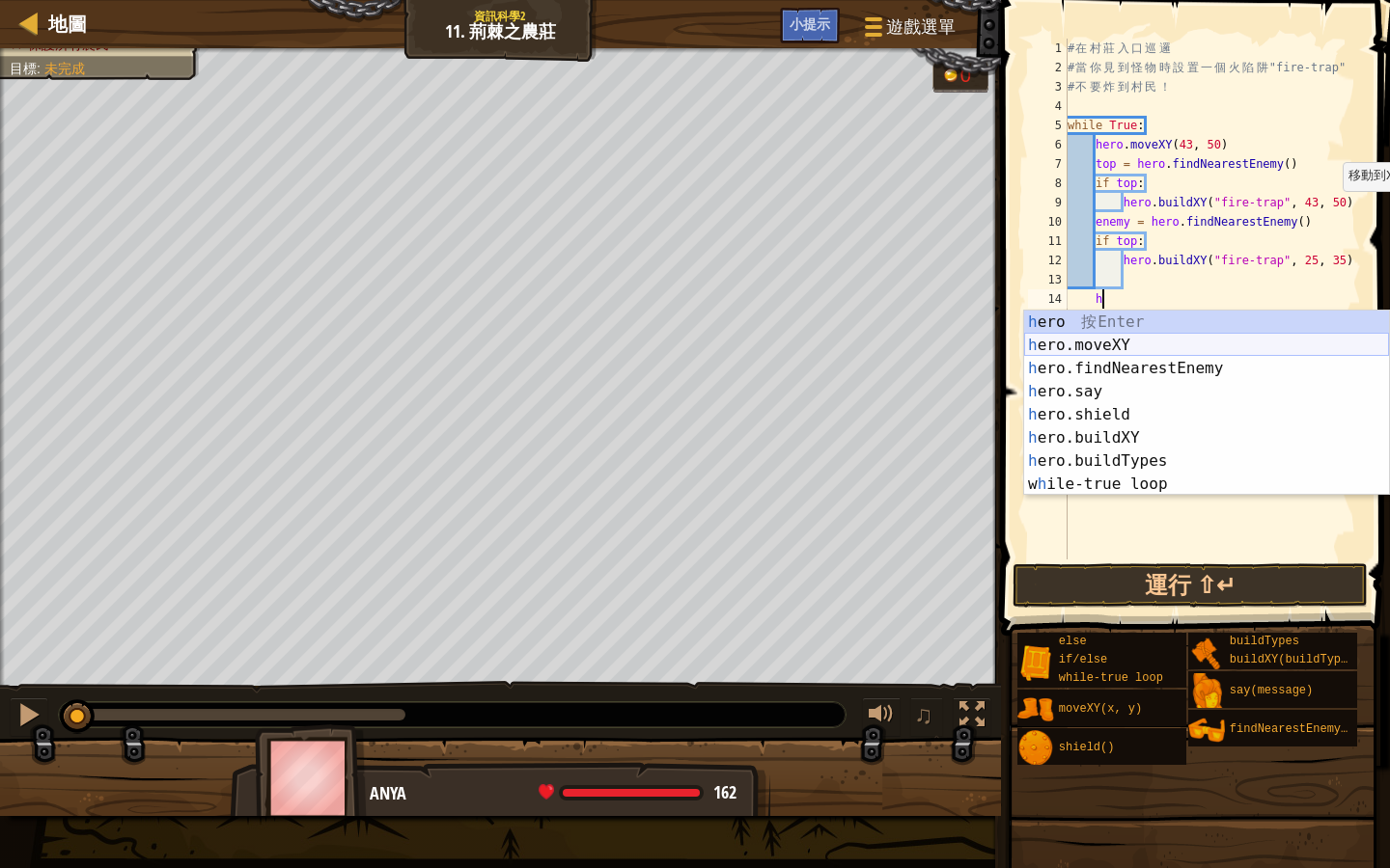
click at [1180, 346] on div "h ero 按 Enter h ero.moveXY 按 Enter h ero.findNearestEnemy 按 Enter h ero.say 按 E…" at bounding box center [1206, 426] width 364 height 232
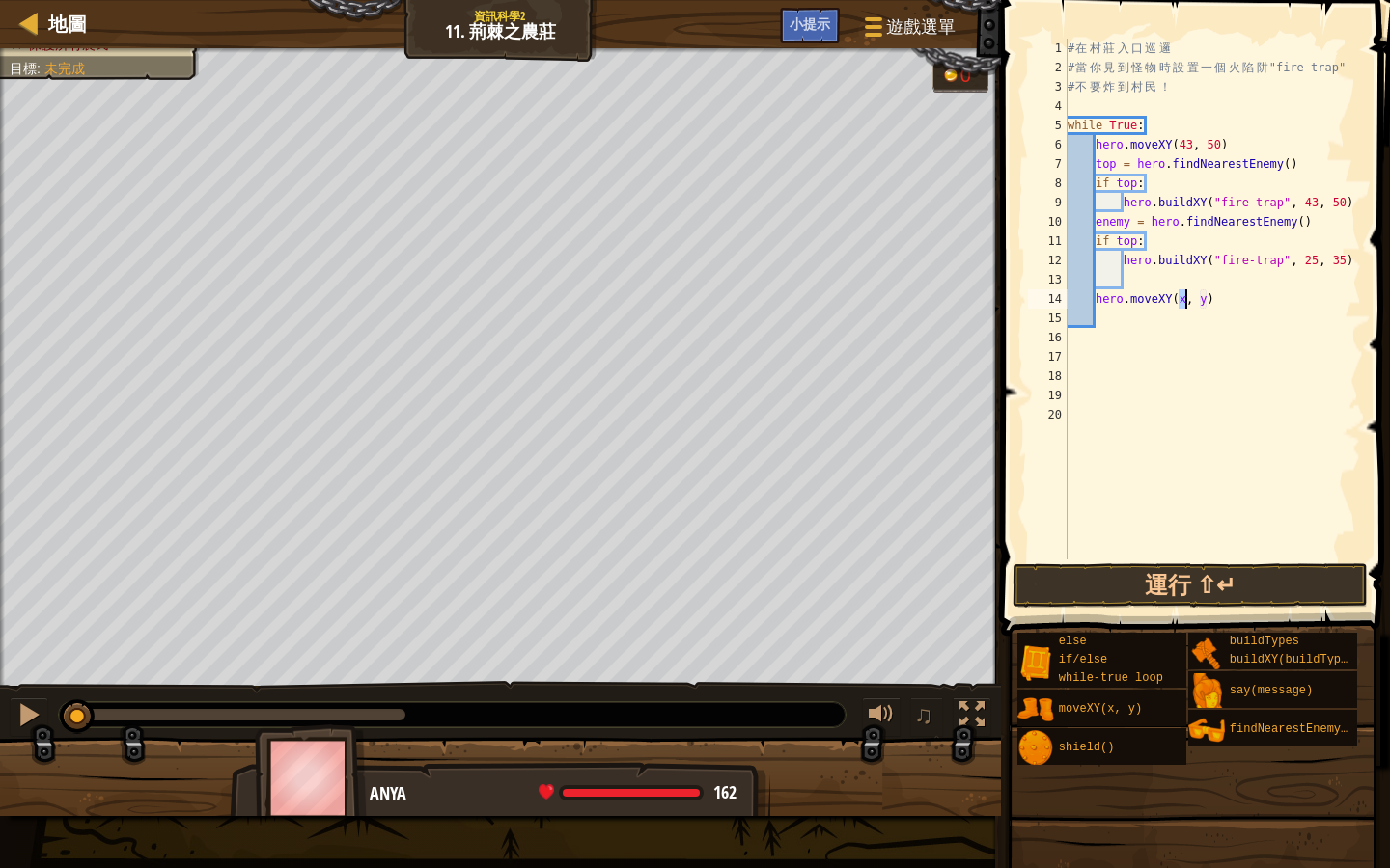
click at [1222, 304] on div "# 在 村 莊 入 口 巡 邏 # 當 你 見 到 怪 物 時 設 置 一 個 火 陷 阱 "fire-trap" # 不 要 炸 到 村 民 ！ while…" at bounding box center [1212, 319] width 298 height 559
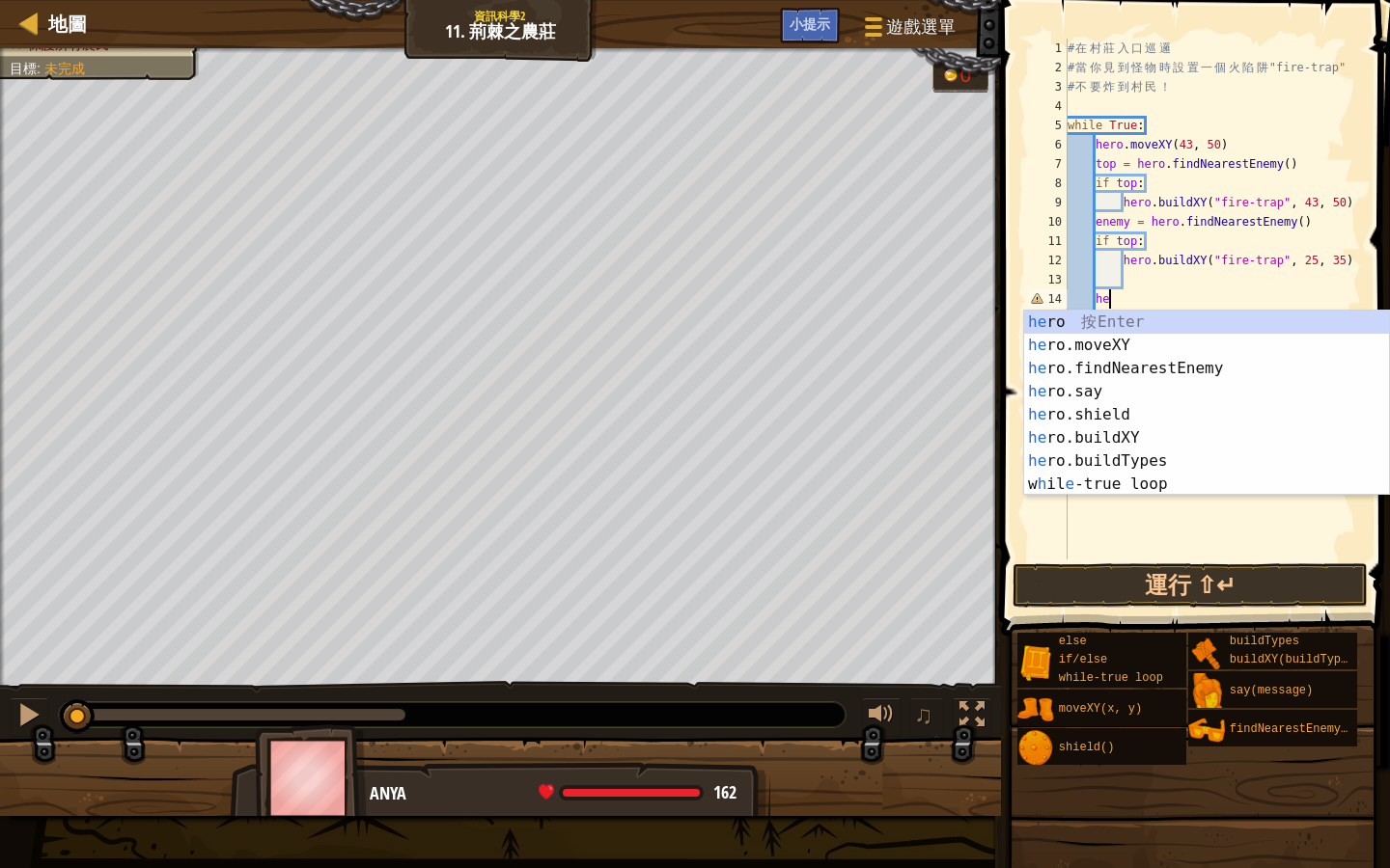
type textarea "h"
click at [1324, 367] on div "h ero 按 Enter h ero.moveXY 按 Enter h ero.findNearestEnemy 按 Enter h ero.say 按 E…" at bounding box center [1206, 426] width 364 height 232
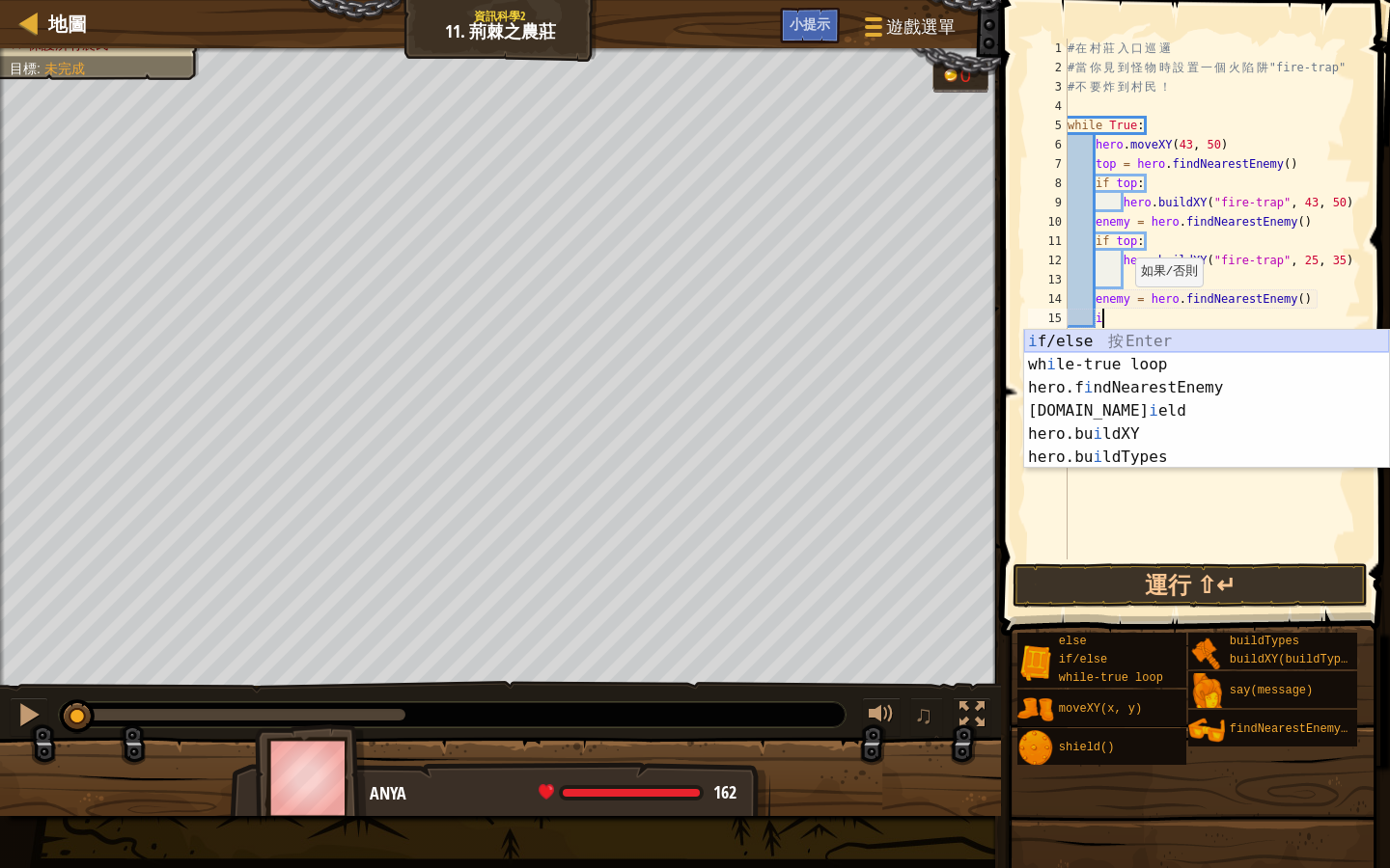
click at [1145, 340] on div "i f/else 按 Enter wh i le-true loop 按 Enter hero.f i ndNearestEnemy 按 Enter hero…" at bounding box center [1206, 422] width 364 height 185
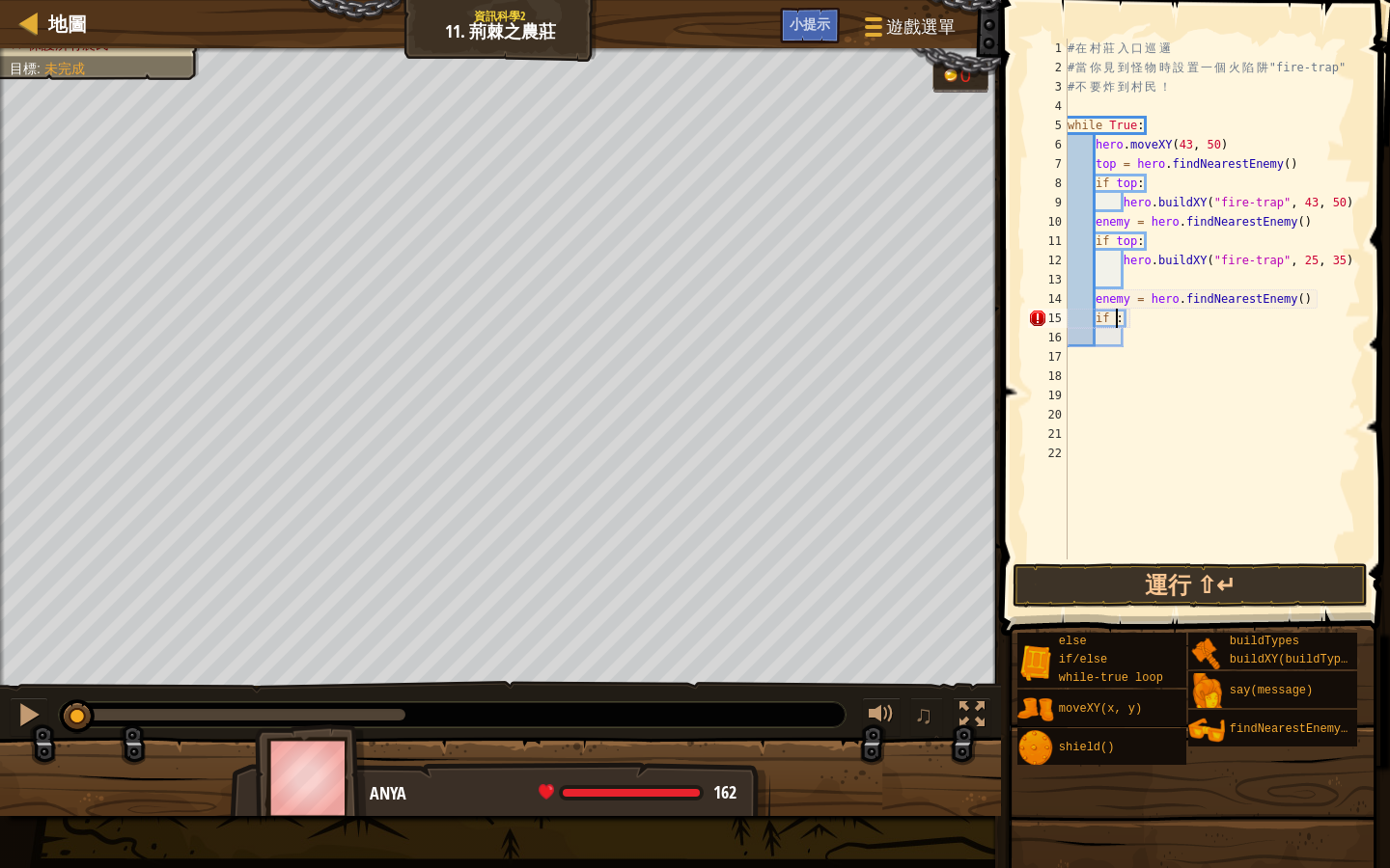
scroll to position [9, 4]
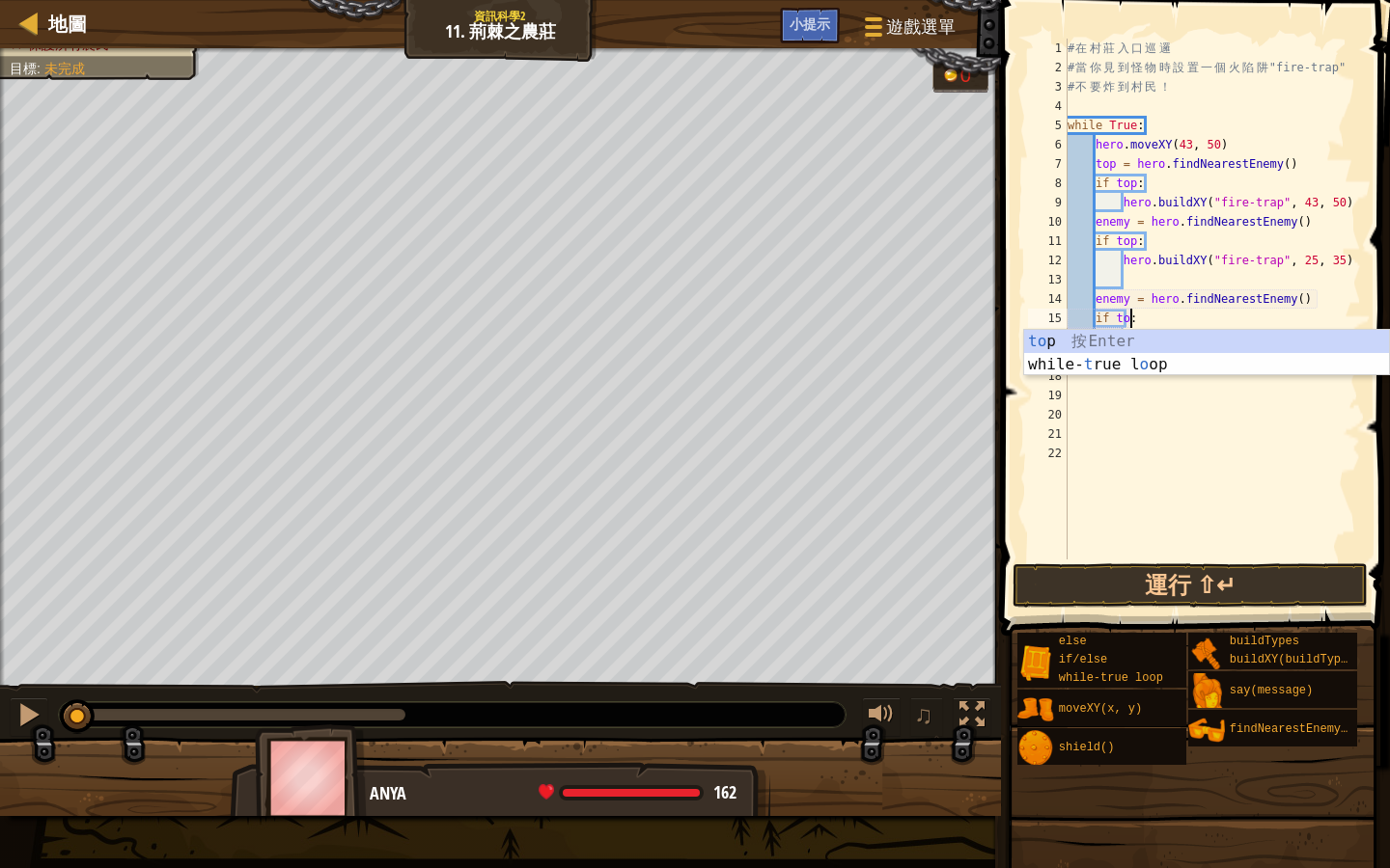
type textarea "if top:"
click at [1148, 510] on div "# 在 村 莊 入 口 巡 邏 # 當 你 見 到 怪 物 時 設 置 一 個 火 陷 阱 "fire-trap" # 不 要 炸 到 村 民 ！ while…" at bounding box center [1212, 319] width 298 height 559
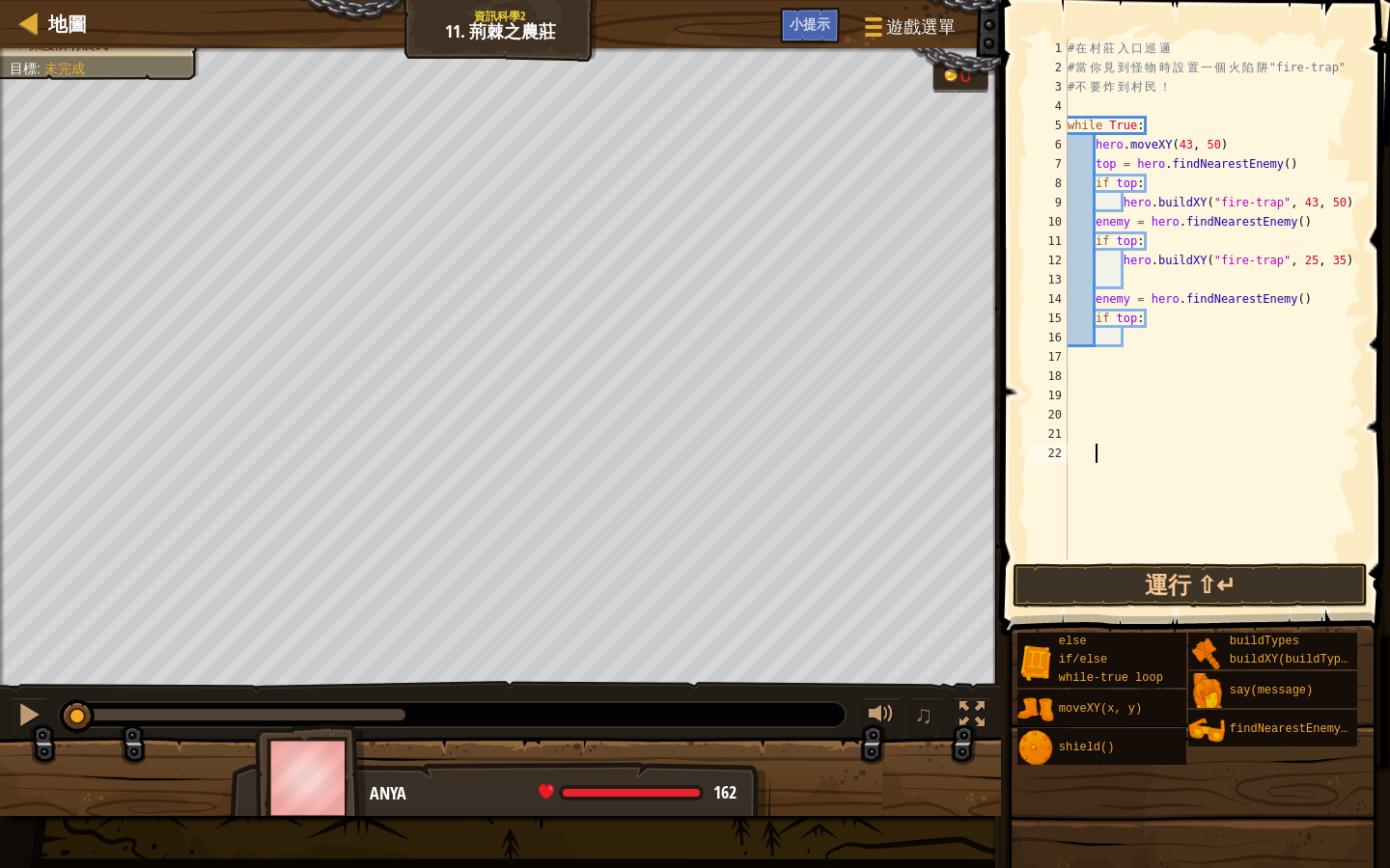
click at [1131, 343] on div "# 在 村 莊 入 口 巡 邏 # 當 你 見 到 怪 物 時 設 置 一 個 火 陷 阱 "fire-trap" # 不 要 炸 到 村 民 ！ while…" at bounding box center [1212, 319] width 298 height 559
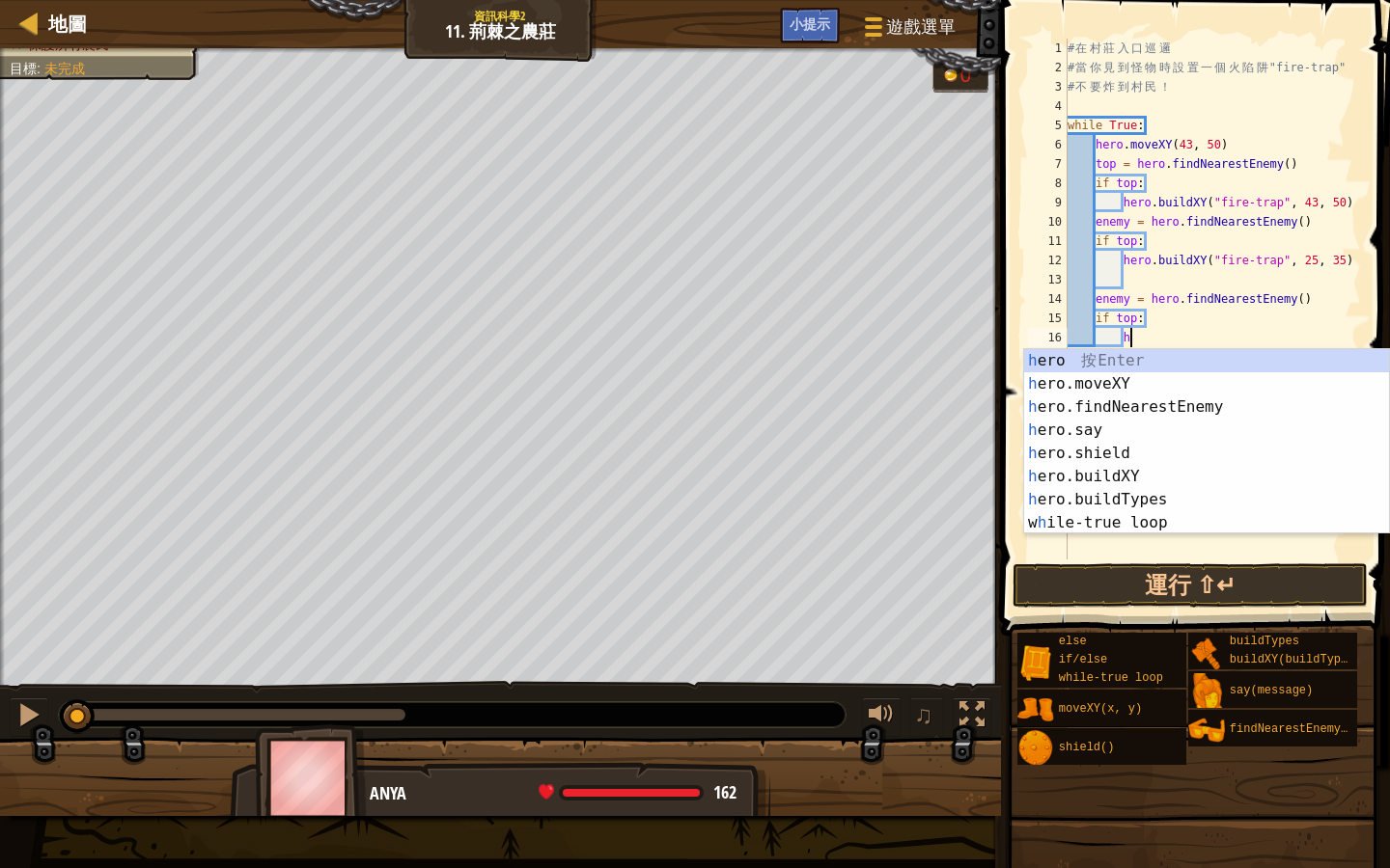
scroll to position [9, 4]
click at [1167, 495] on div "h ero 按 Enter h ero.moveXY 按 Enter h ero.findNearestEnemy 按 Enter h ero.say 按 E…" at bounding box center [1206, 465] width 364 height 232
type textarea "h"
click at [1261, 471] on div "h ero 按 Enter h ero.moveXY 按 Enter h ero.findNearestEnemy 按 Enter h ero.say 按 E…" at bounding box center [1206, 465] width 364 height 232
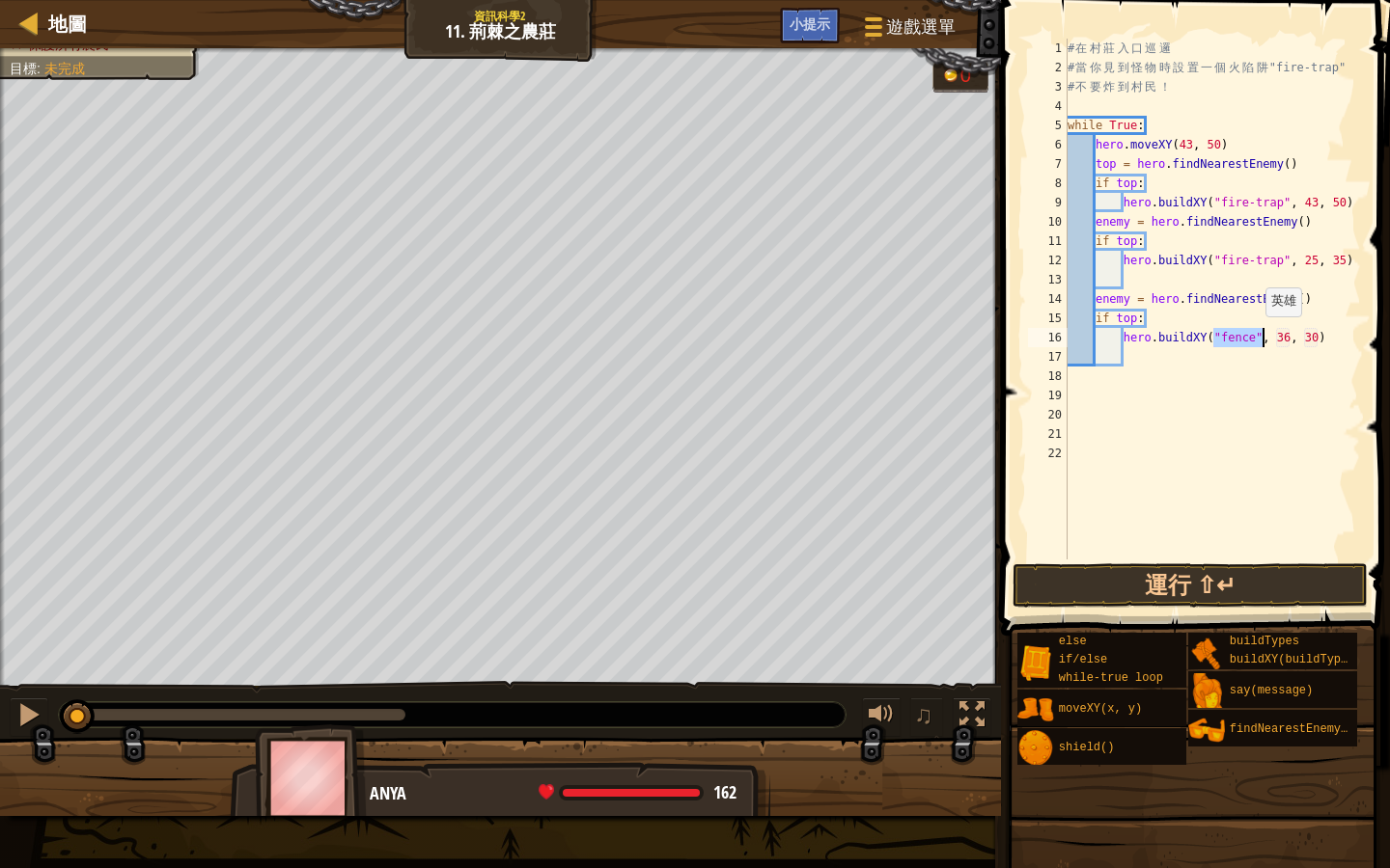
click at [1256, 335] on div "# 在 村 莊 入 口 巡 邏 # 當 你 見 到 怪 物 時 設 置 一 個 火 陷 阱 "fire-trap" # 不 要 炸 到 村 民 ！ while…" at bounding box center [1212, 319] width 298 height 559
click at [1227, 576] on button "運行 ⇧↵" at bounding box center [1190, 585] width 355 height 45
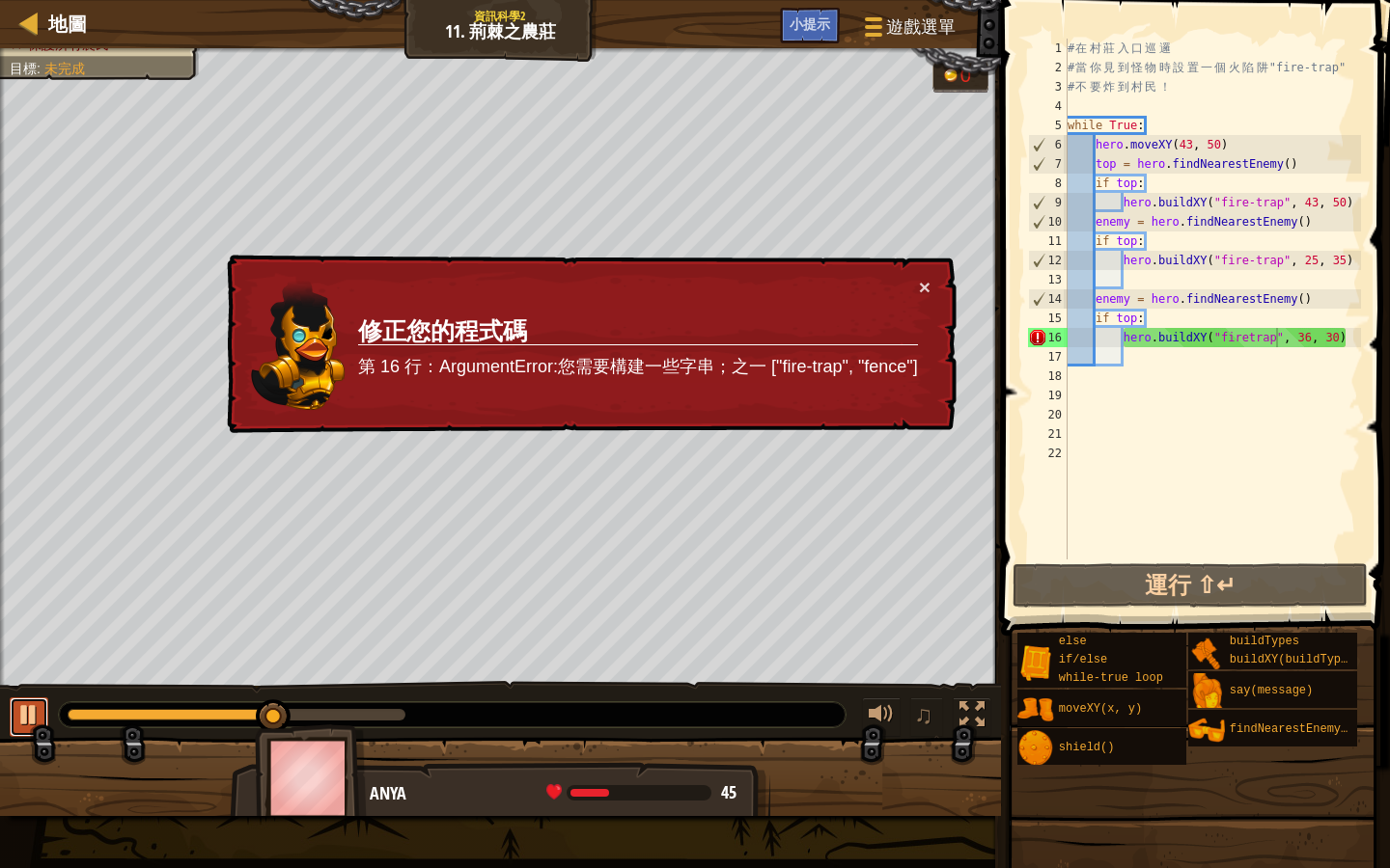
click at [20, 719] on div at bounding box center [28, 715] width 25 height 25
click at [1248, 336] on div "# 在 村 莊 入 口 巡 邏 # 當 你 見 到 怪 物 時 設 置 一 個 火 陷 阱 "fire-trap" # 不 要 炸 到 村 民 ！ while…" at bounding box center [1212, 319] width 298 height 559
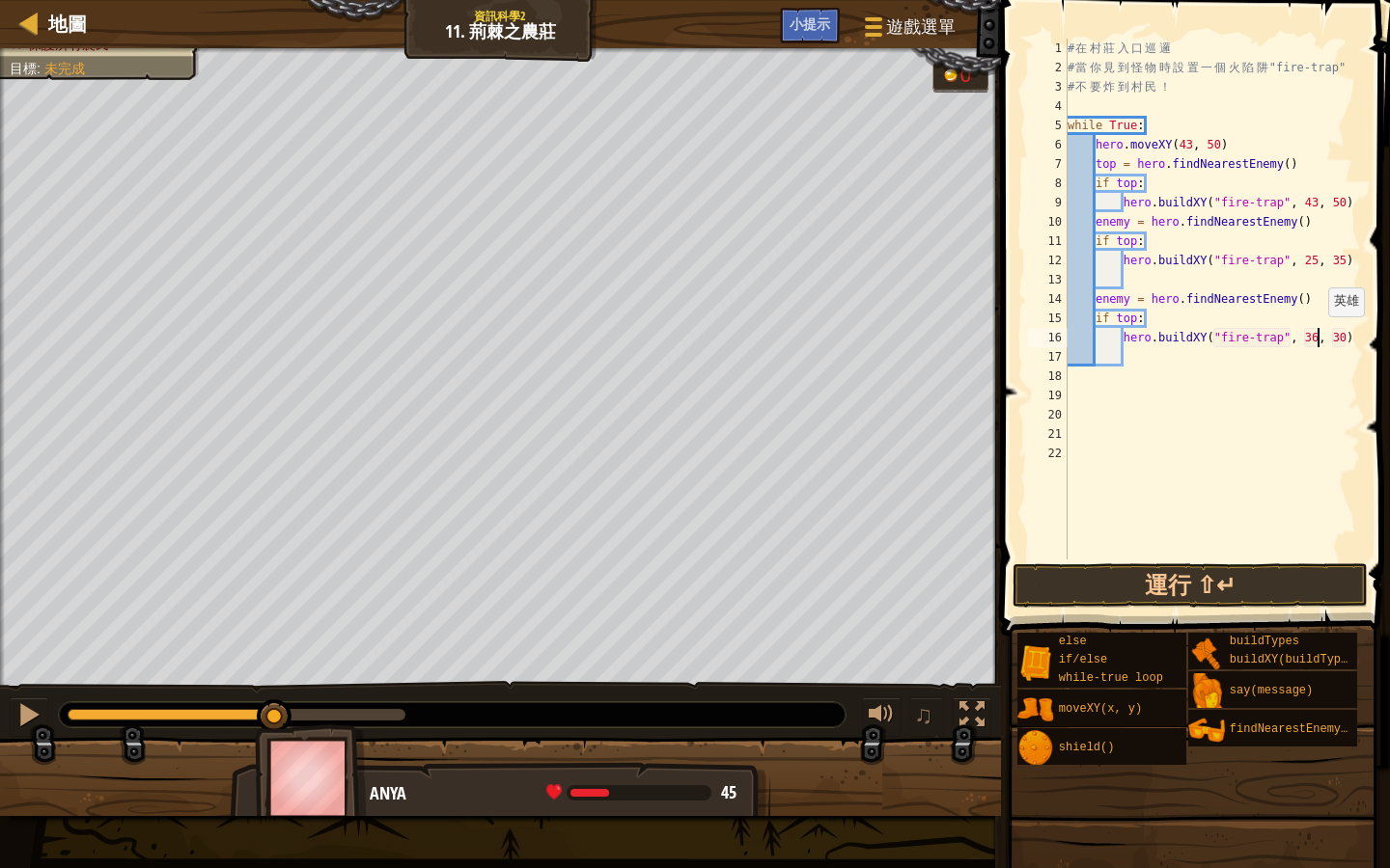
click at [1318, 334] on div "# 在 村 莊 入 口 巡 邏 # 當 你 見 到 怪 物 時 設 置 一 個 火 陷 阱 "fire-trap" # 不 要 炸 到 村 民 ！ while…" at bounding box center [1212, 319] width 298 height 559
click at [1344, 341] on div "# 在 村 莊 入 口 巡 邏 # 當 你 見 到 怪 物 時 設 置 一 個 火 陷 阱 "fire-trap" # 不 要 炸 到 村 民 ！ while…" at bounding box center [1212, 319] width 298 height 559
type textarea "hero.buildXY("fire-trap", 43, 20)"
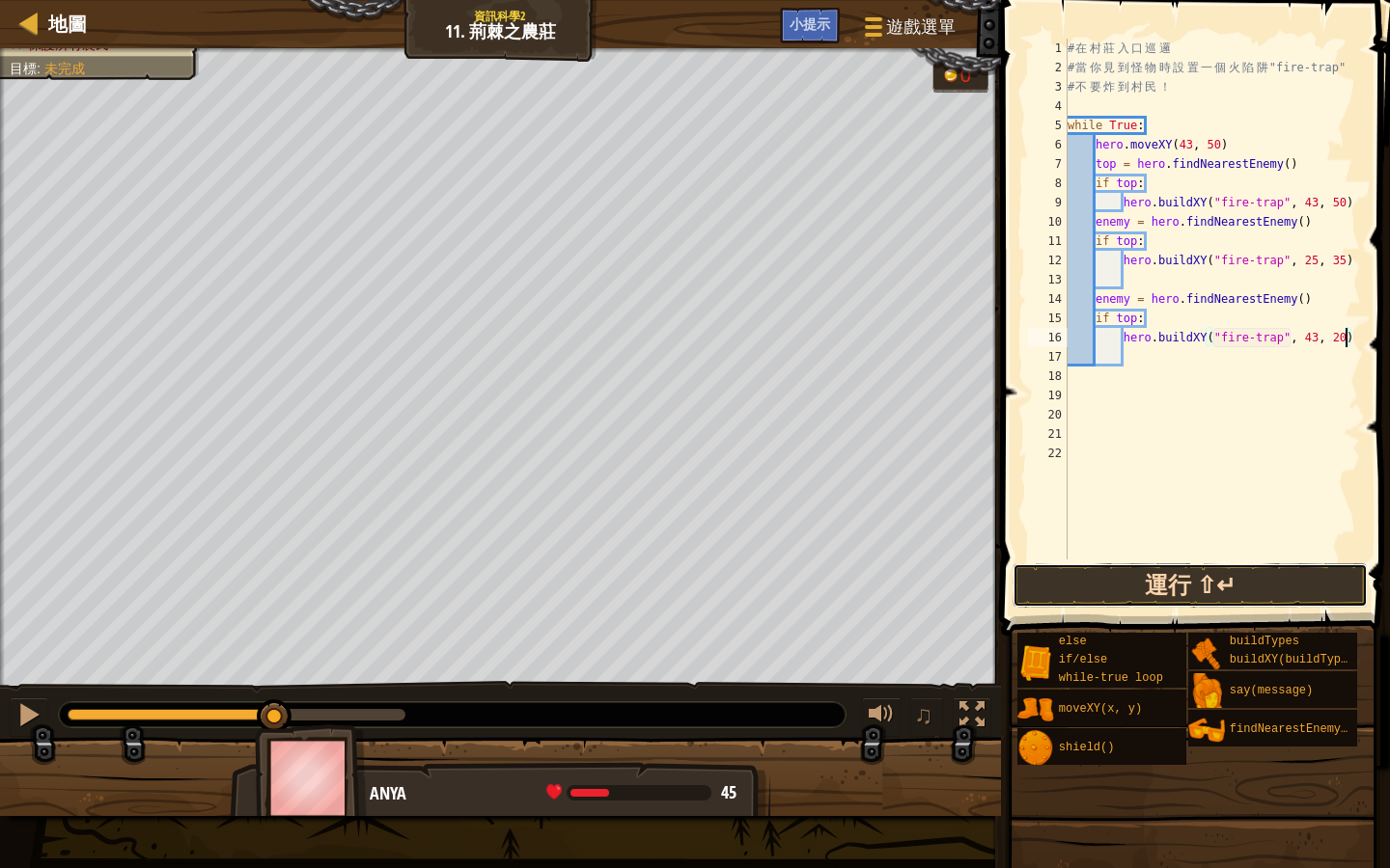
click at [1273, 596] on button "運行 ⇧↵" at bounding box center [1190, 585] width 355 height 45
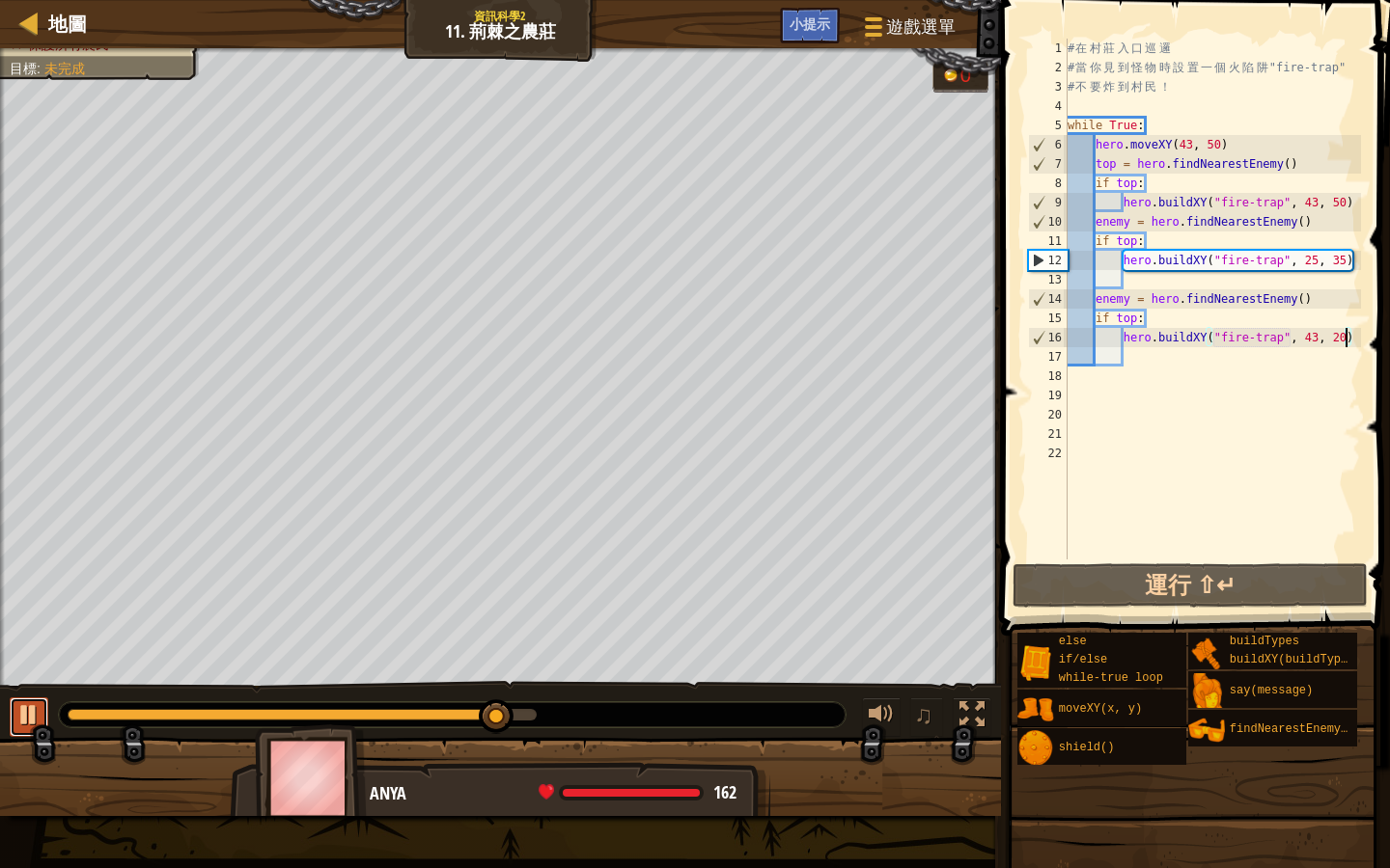
click at [29, 715] on div at bounding box center [28, 715] width 25 height 25
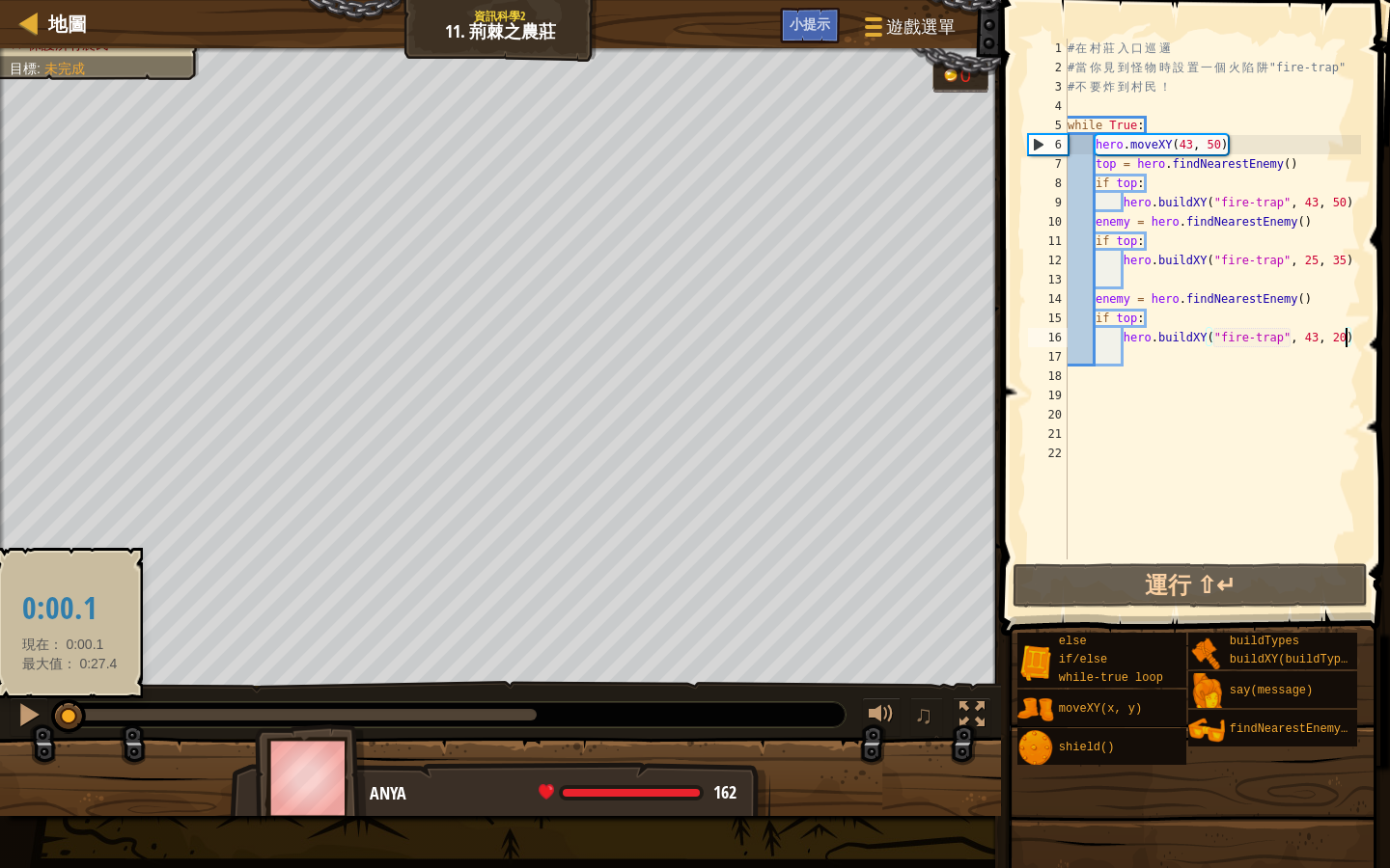
drag, startPoint x: 493, startPoint y: 716, endPoint x: 71, endPoint y: 717, distance: 422.0
click at [70, 720] on div at bounding box center [68, 717] width 35 height 35
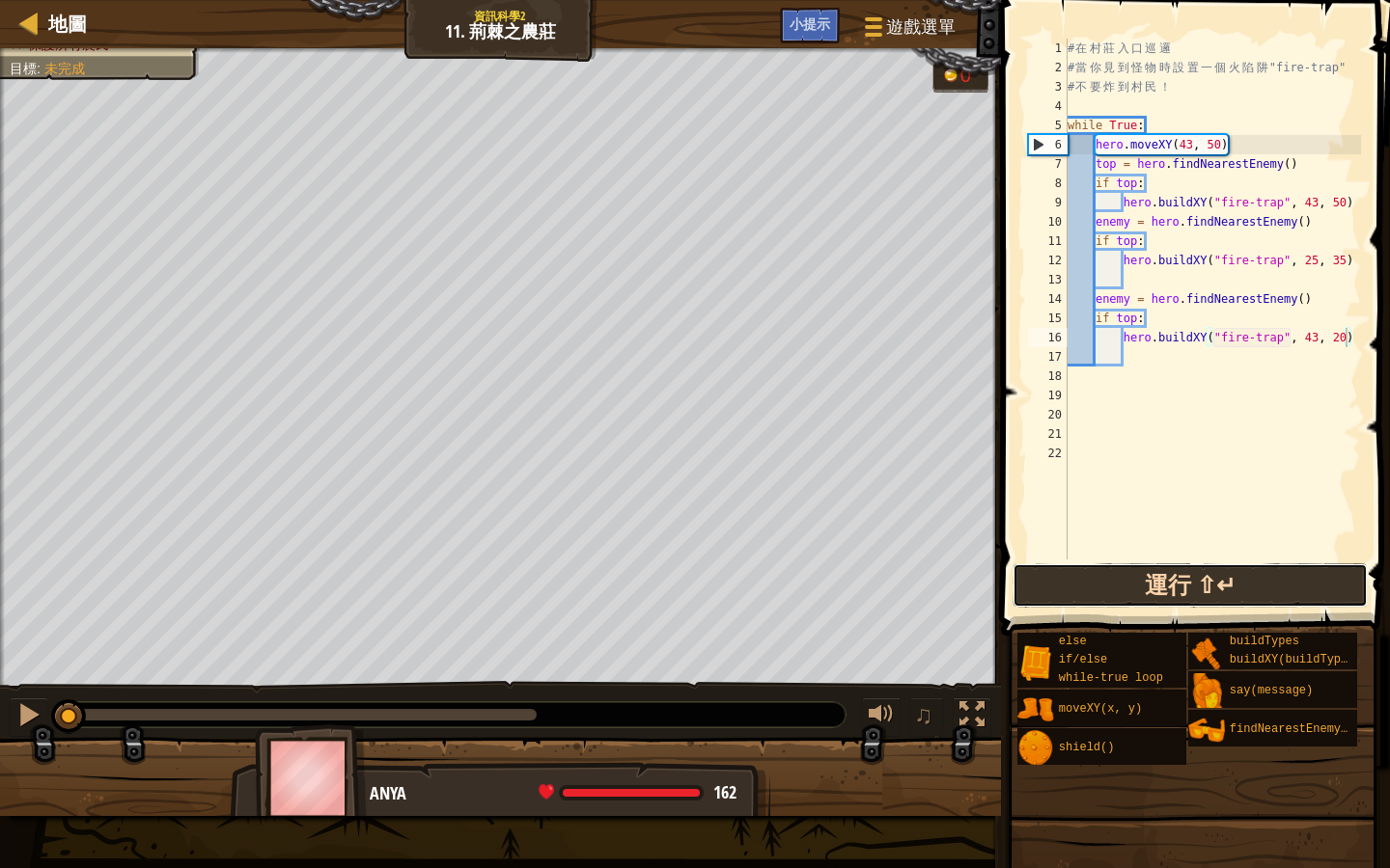
click at [1182, 582] on button "運行 ⇧↵" at bounding box center [1190, 585] width 355 height 45
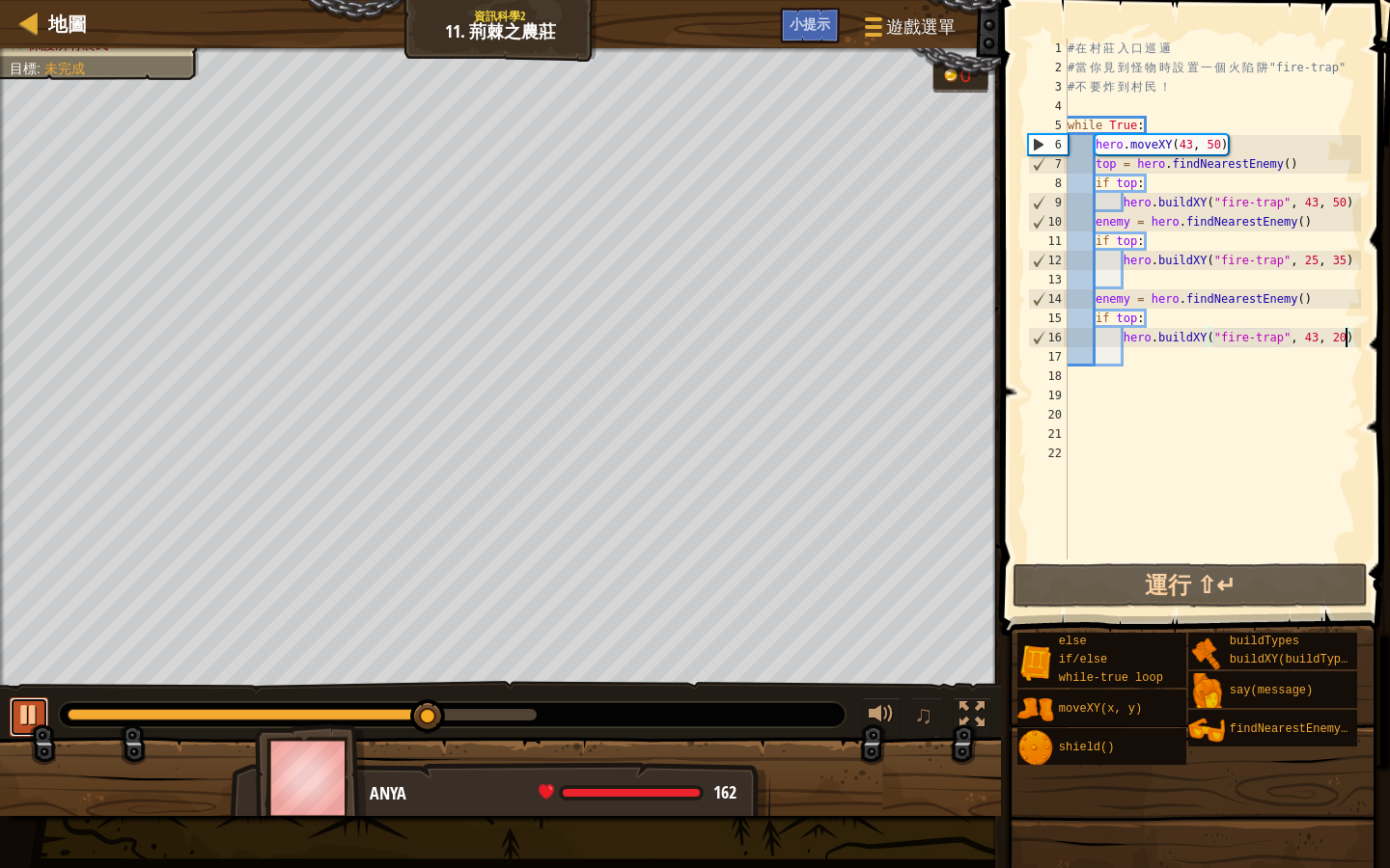
click at [36, 708] on div at bounding box center [28, 715] width 25 height 25
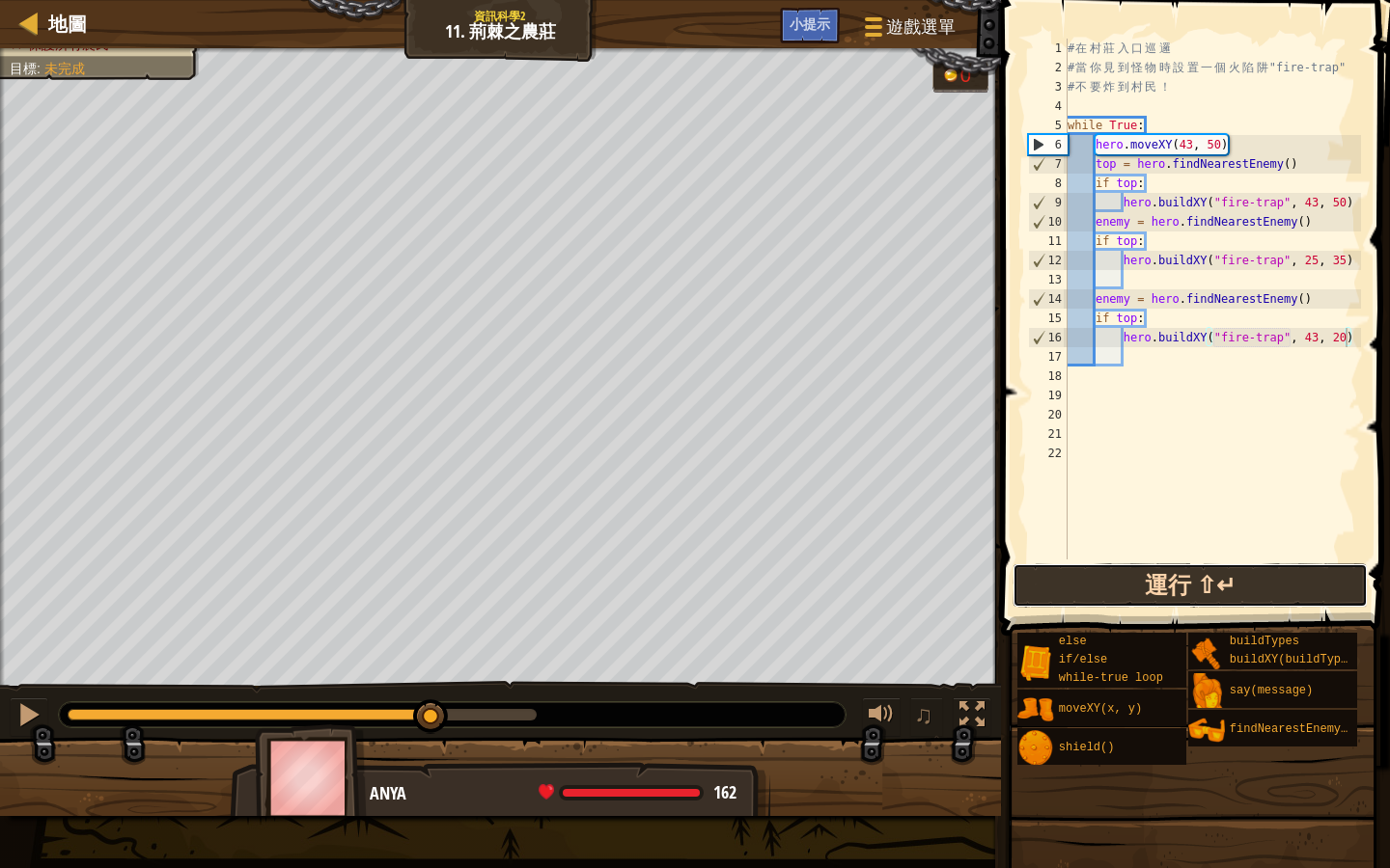
click at [1137, 566] on button "運行 ⇧↵" at bounding box center [1190, 585] width 355 height 45
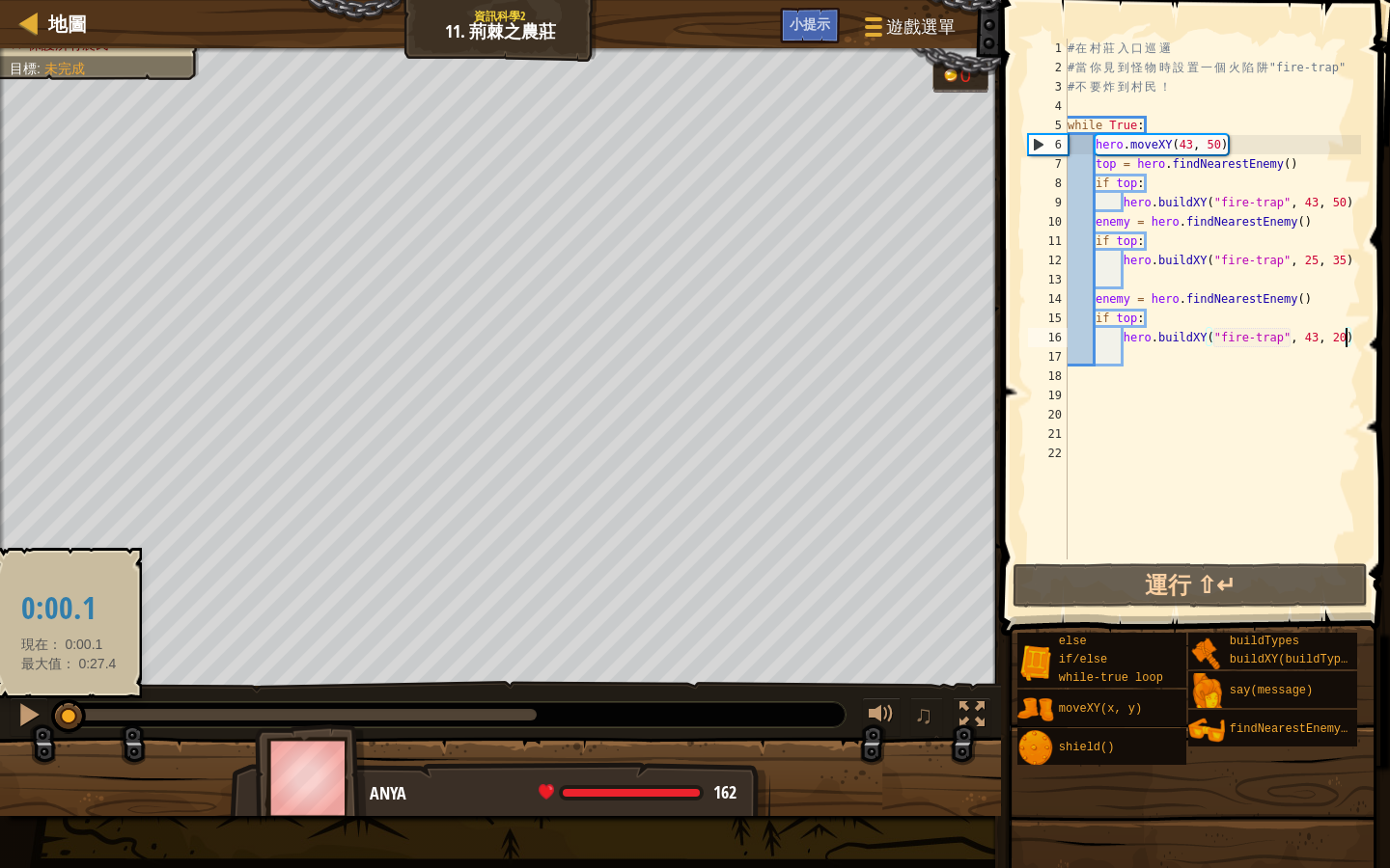
drag, startPoint x: 531, startPoint y: 716, endPoint x: 69, endPoint y: 729, distance: 462.2
click at [69, 729] on div at bounding box center [68, 717] width 35 height 35
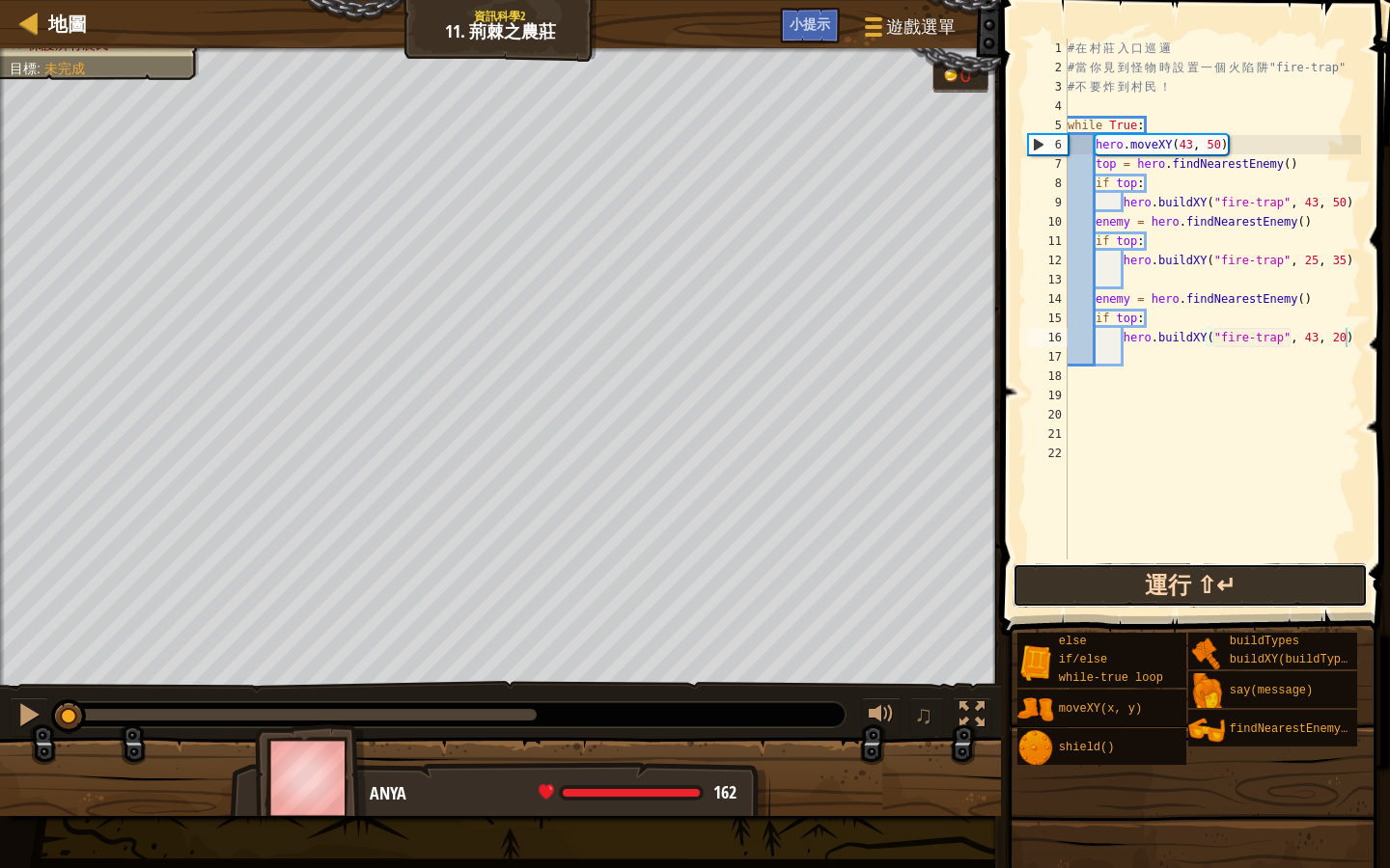
click at [1237, 594] on button "運行 ⇧↵" at bounding box center [1190, 585] width 355 height 45
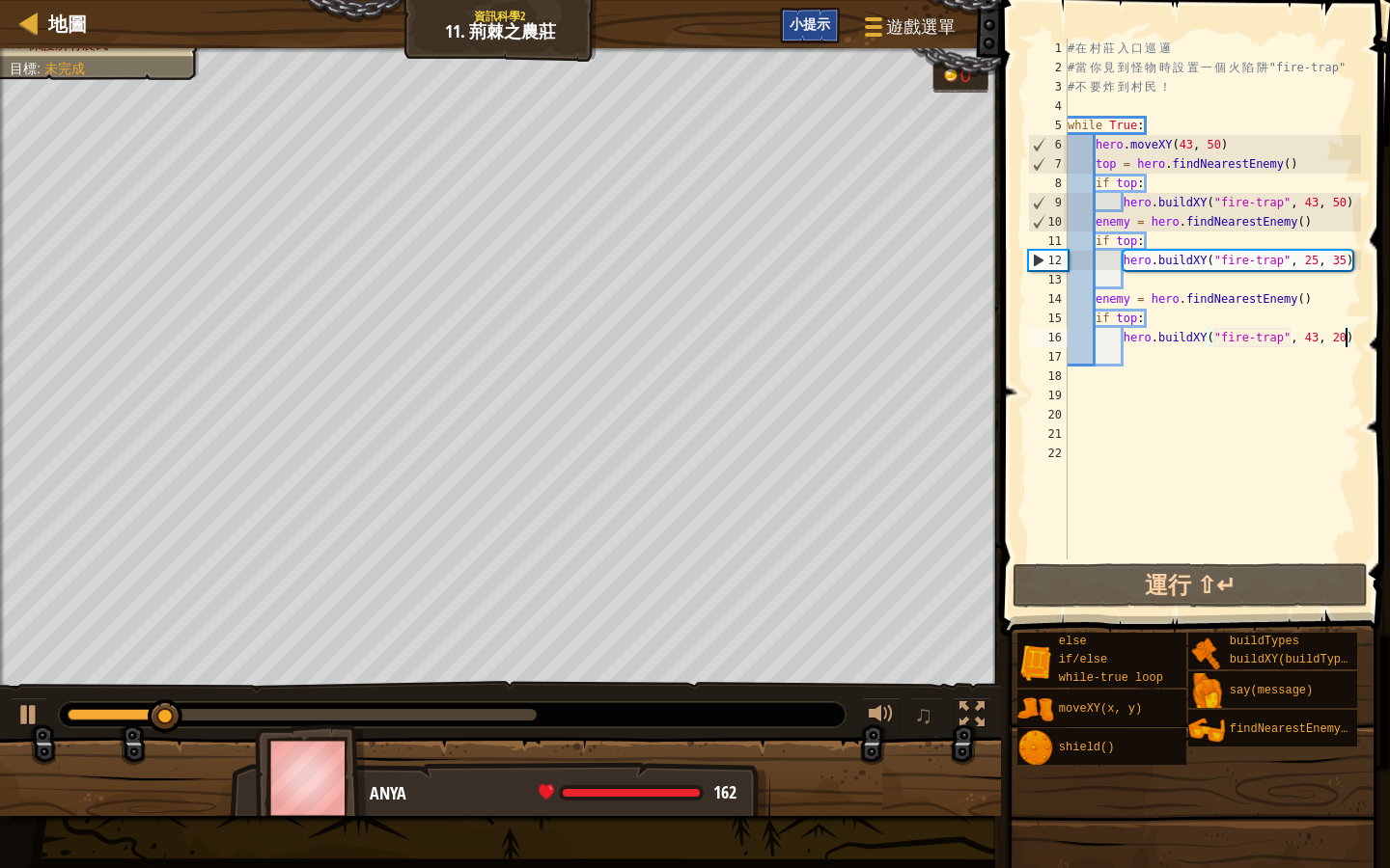
click at [827, 25] on span "小提示" at bounding box center [810, 24] width 41 height 18
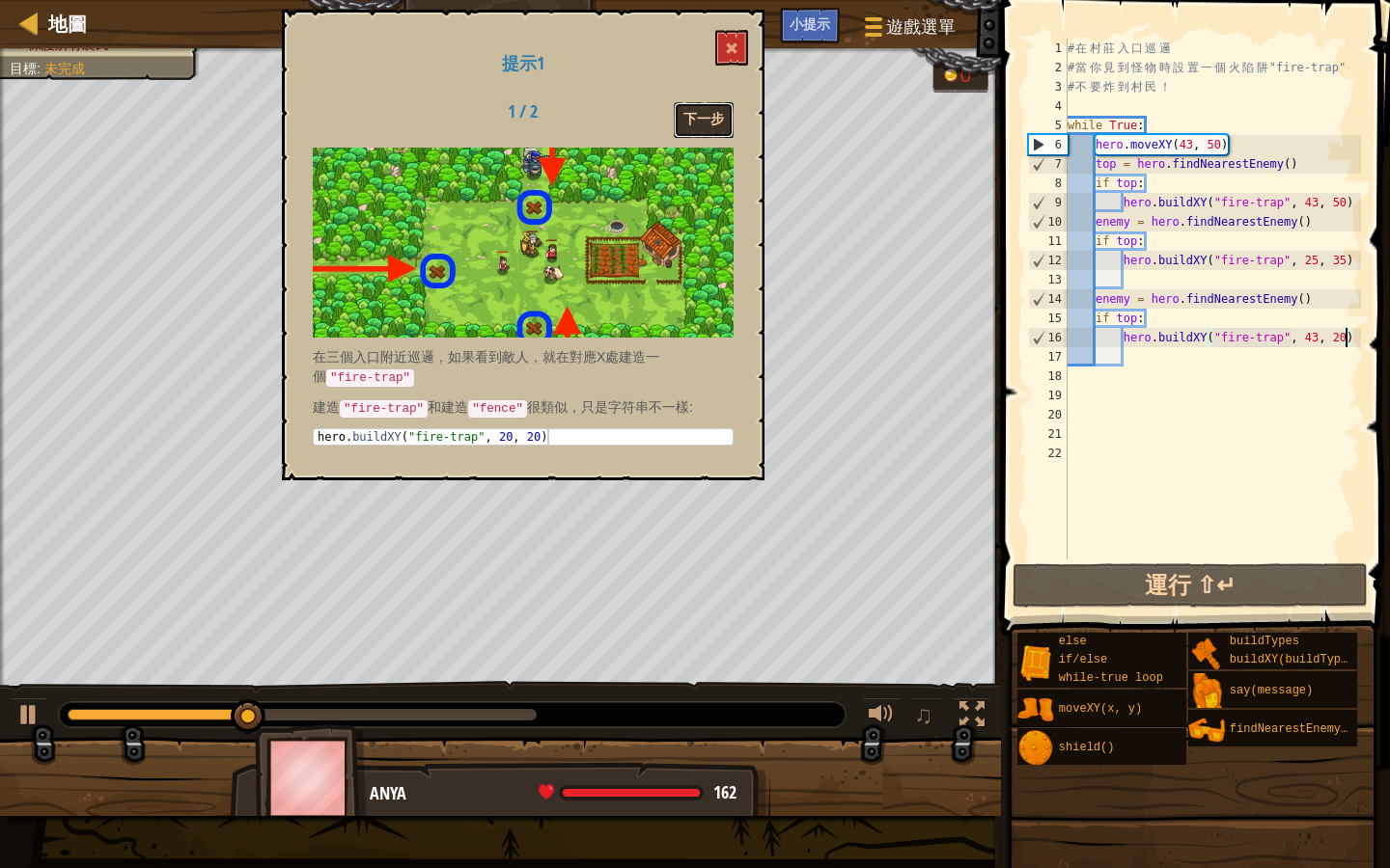
click at [701, 109] on button "下一步" at bounding box center [704, 120] width 60 height 36
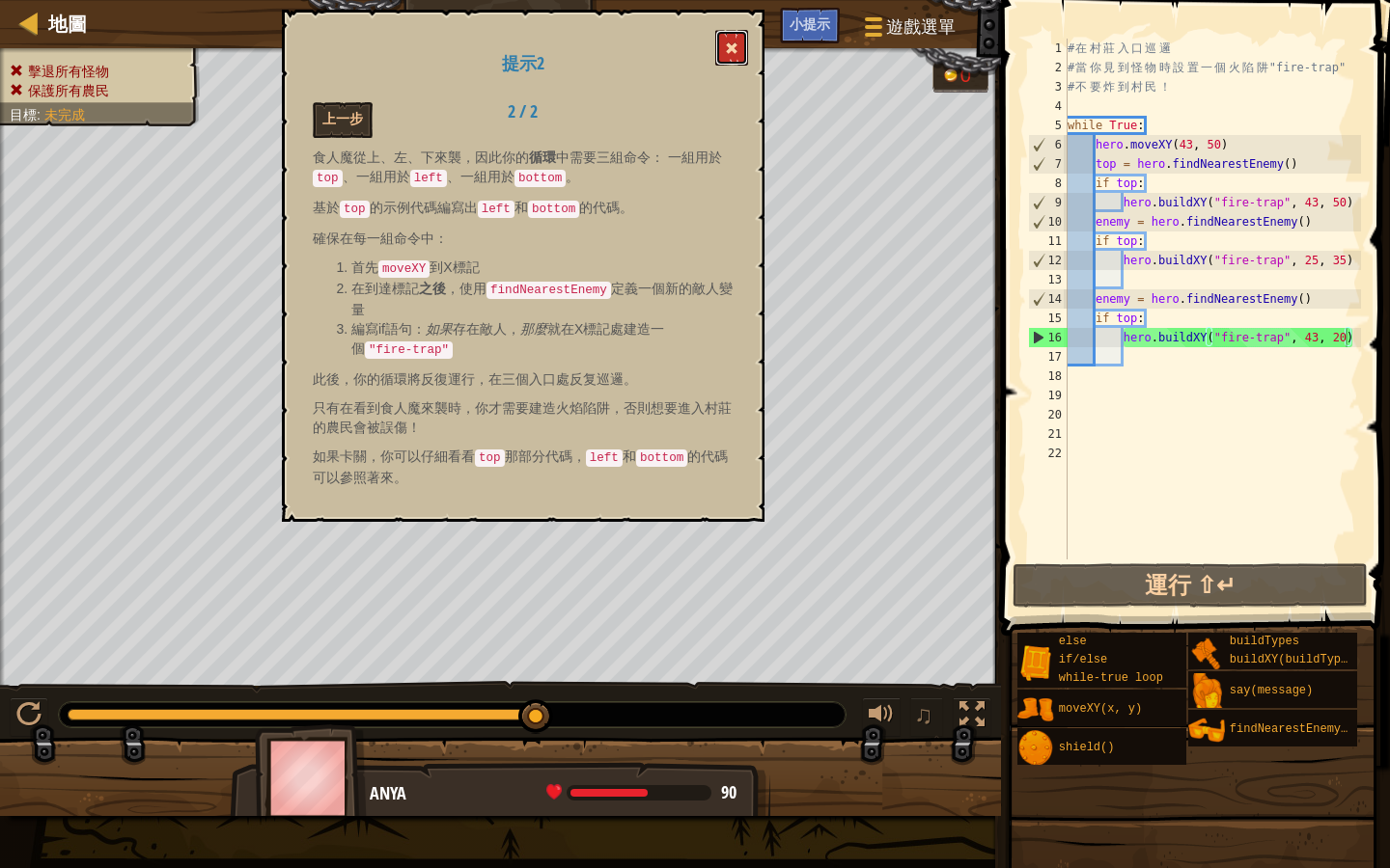
click at [736, 58] on button at bounding box center [731, 48] width 33 height 36
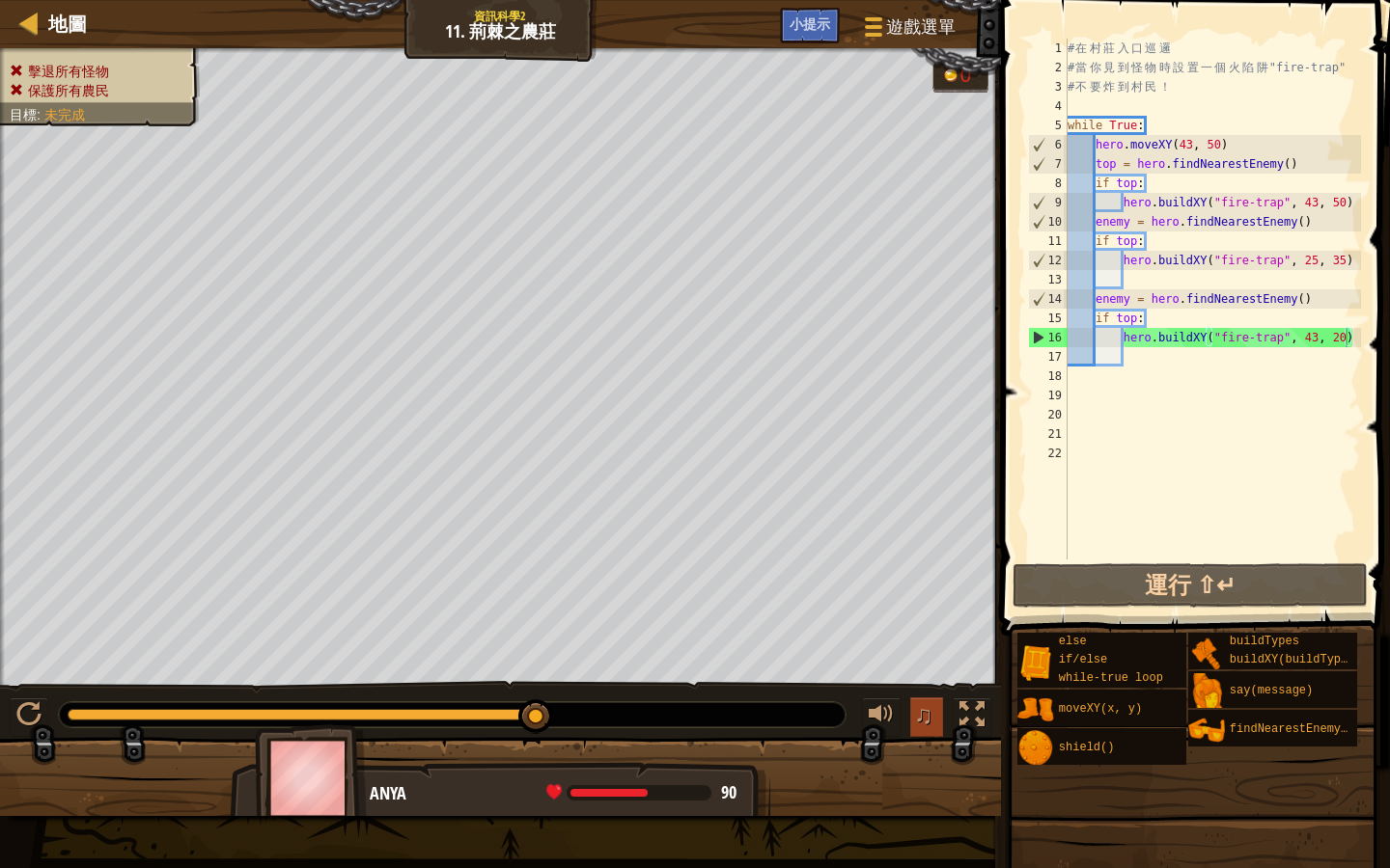
click at [925, 710] on span "♫" at bounding box center [923, 715] width 19 height 29
click at [936, 721] on button "♫" at bounding box center [926, 718] width 33 height 40
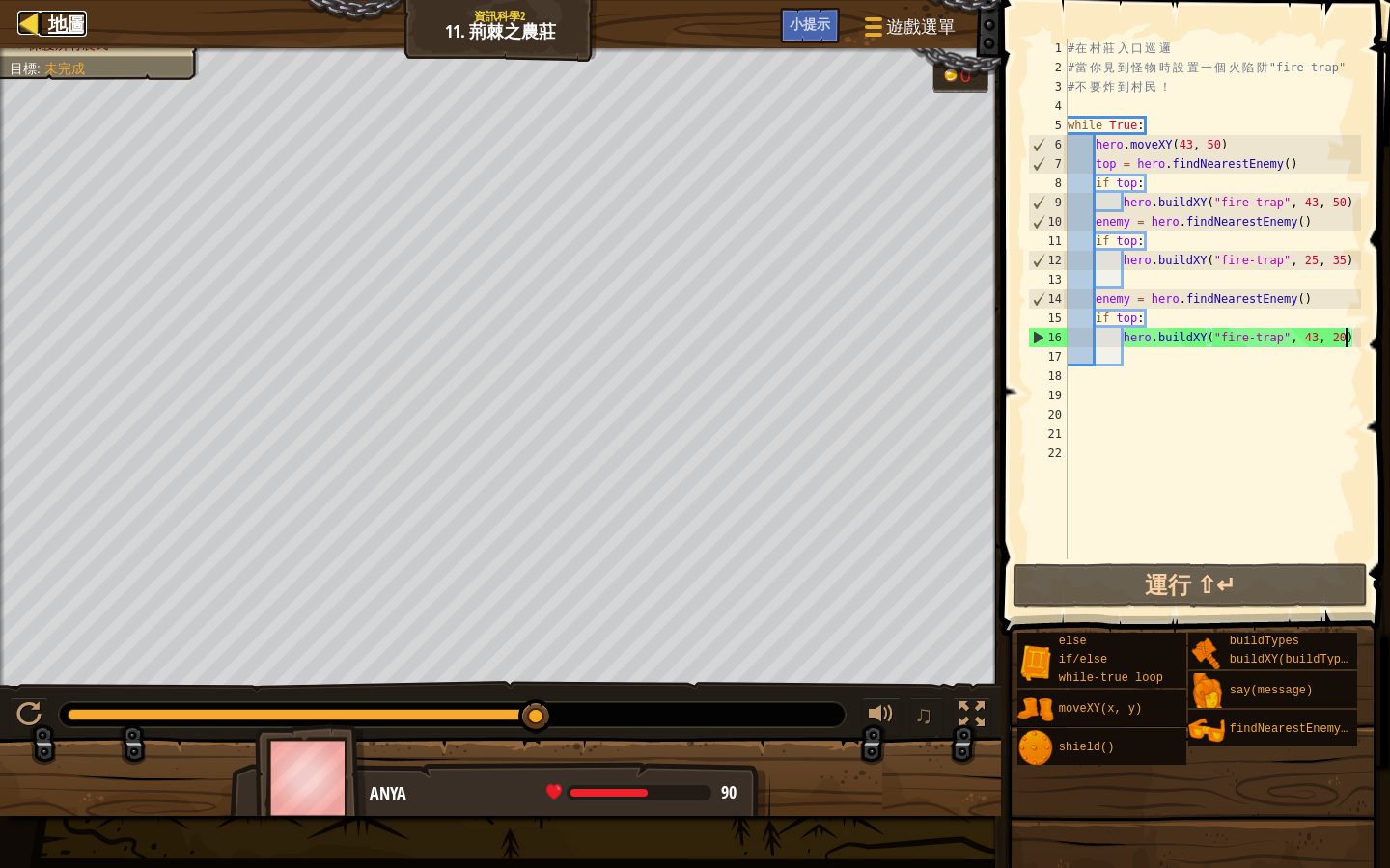
click at [50, 33] on span "地圖" at bounding box center [67, 24] width 39 height 26
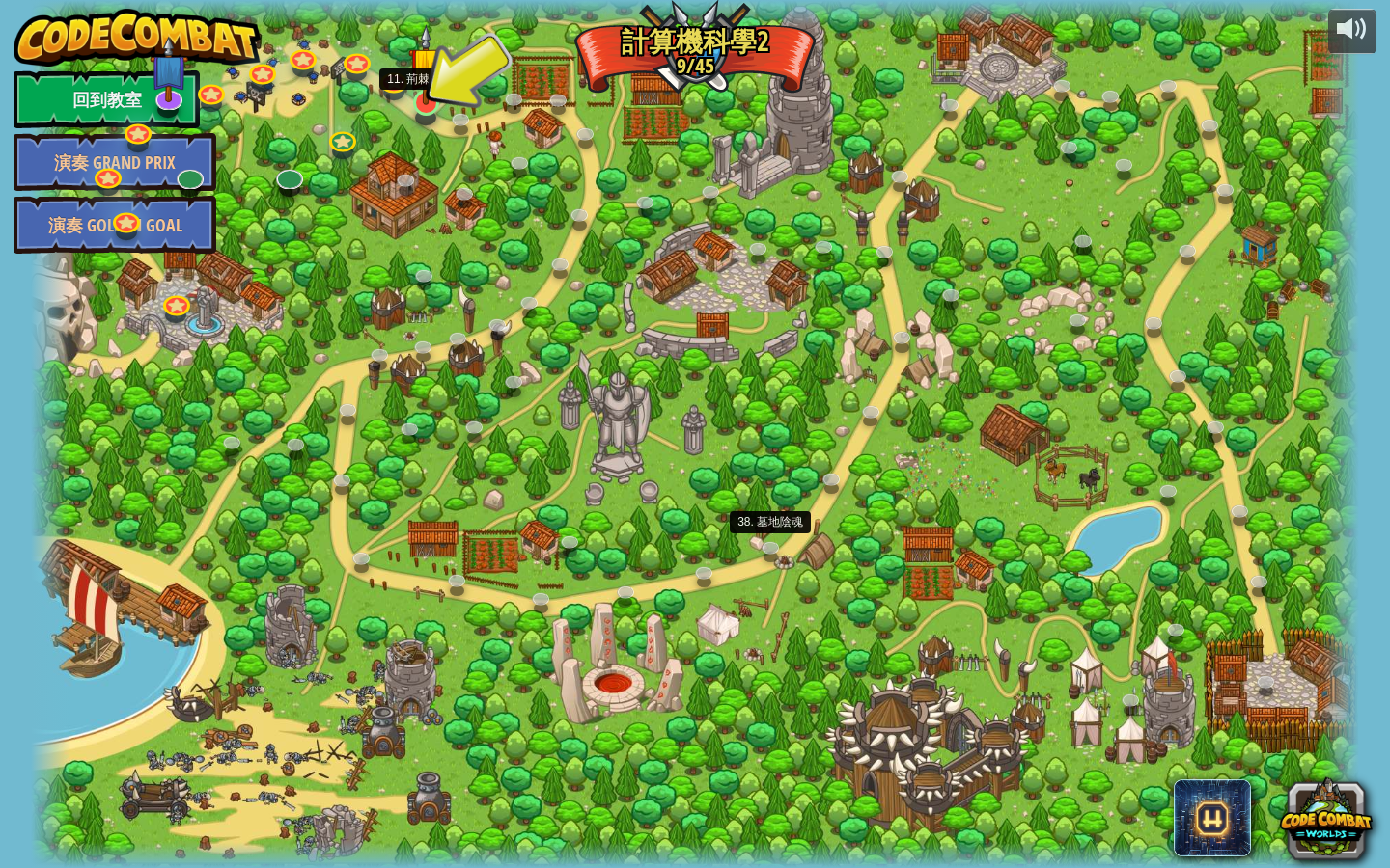
click at [431, 79] on img at bounding box center [426, 64] width 36 height 81
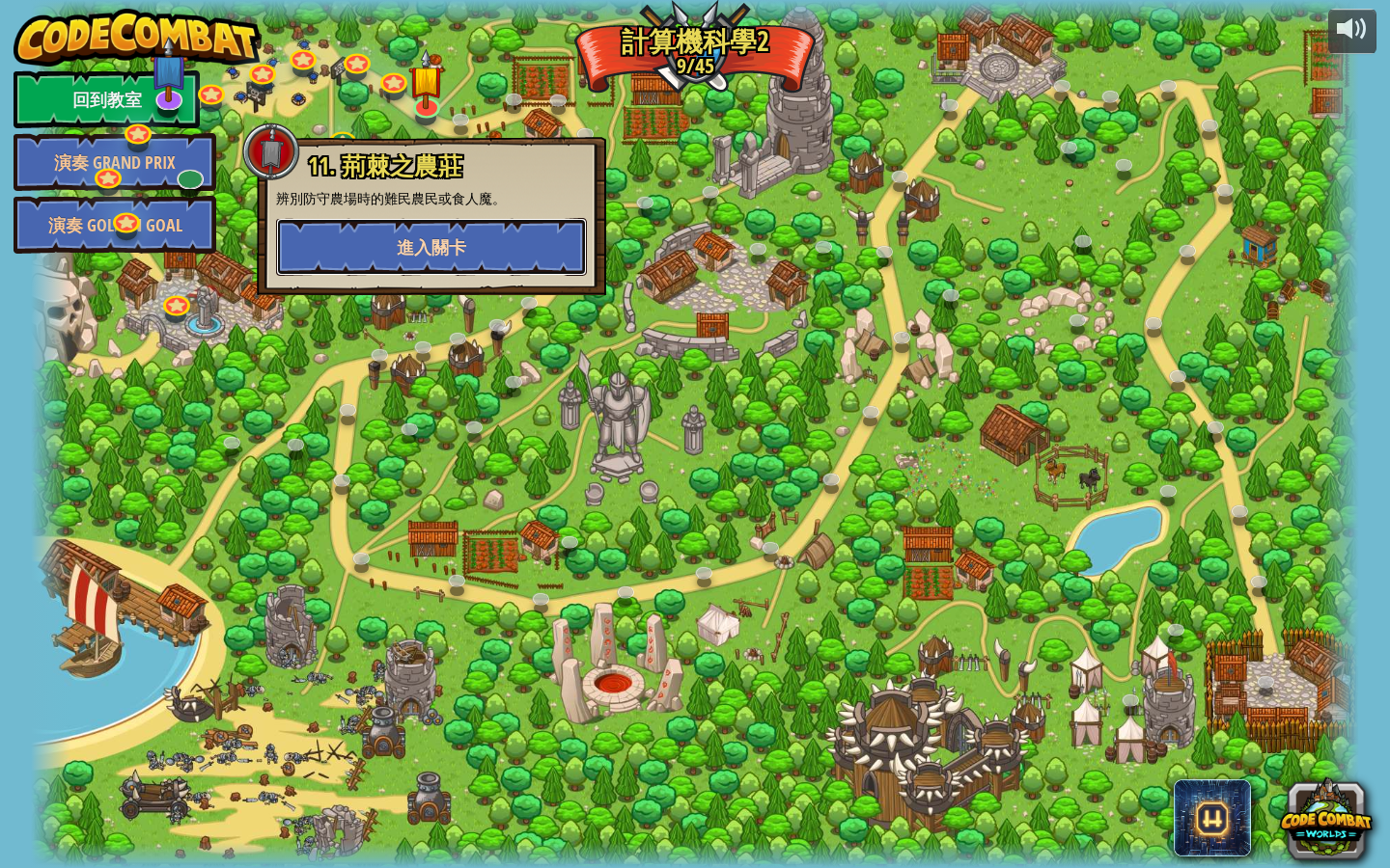
click at [429, 226] on button "進入關卡" at bounding box center [431, 247] width 311 height 58
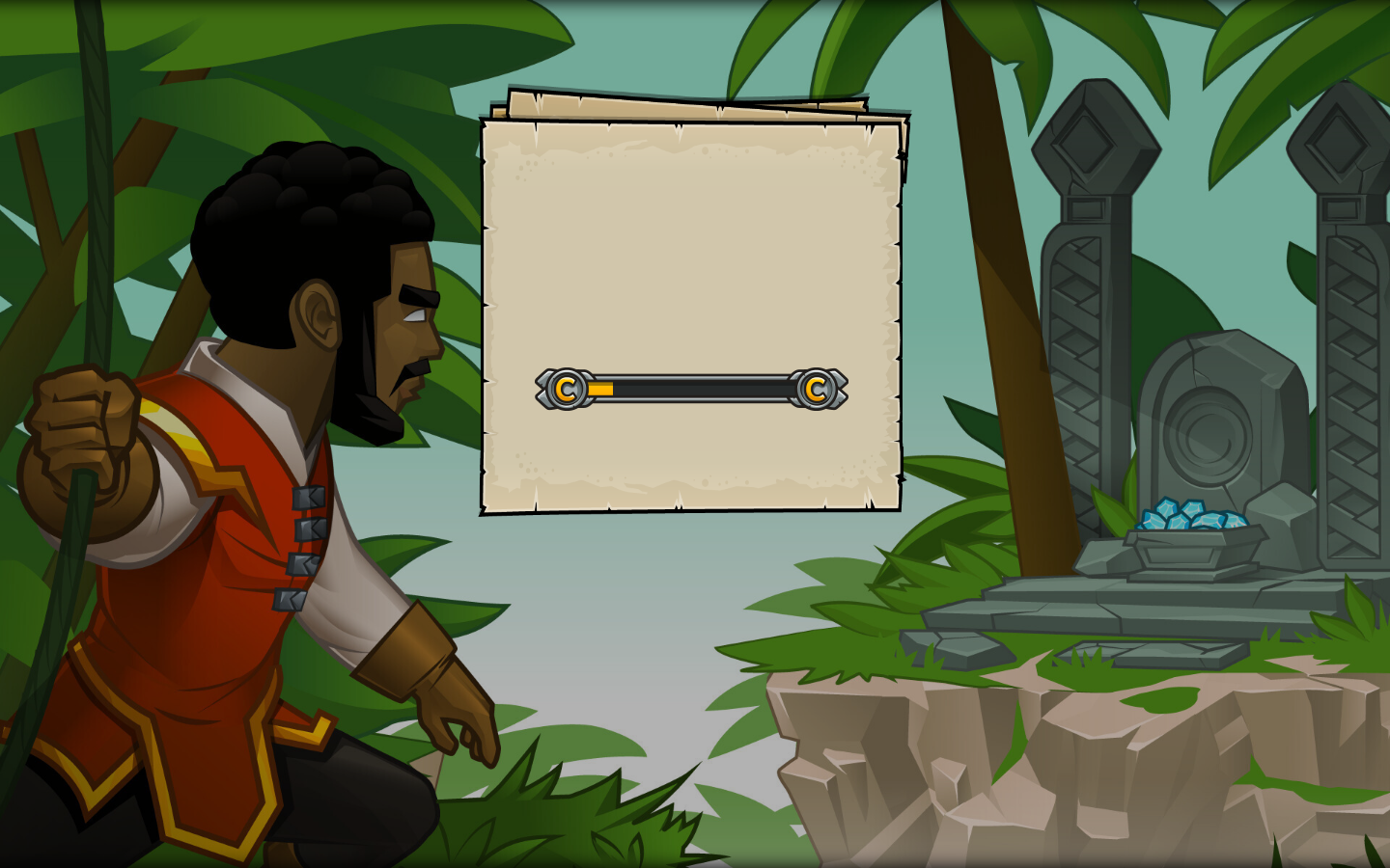
drag, startPoint x: 871, startPoint y: 314, endPoint x: 848, endPoint y: 295, distance: 29.8
click at [870, 314] on div "Goals Start Level 從伺服器載入失敗 您將需要訂閱來開啟這關。 訂閱 您需要加入一個課程來遊玩此關卡。 回到我的課程 詢問您的老師來分派一個授…" at bounding box center [695, 300] width 434 height 434
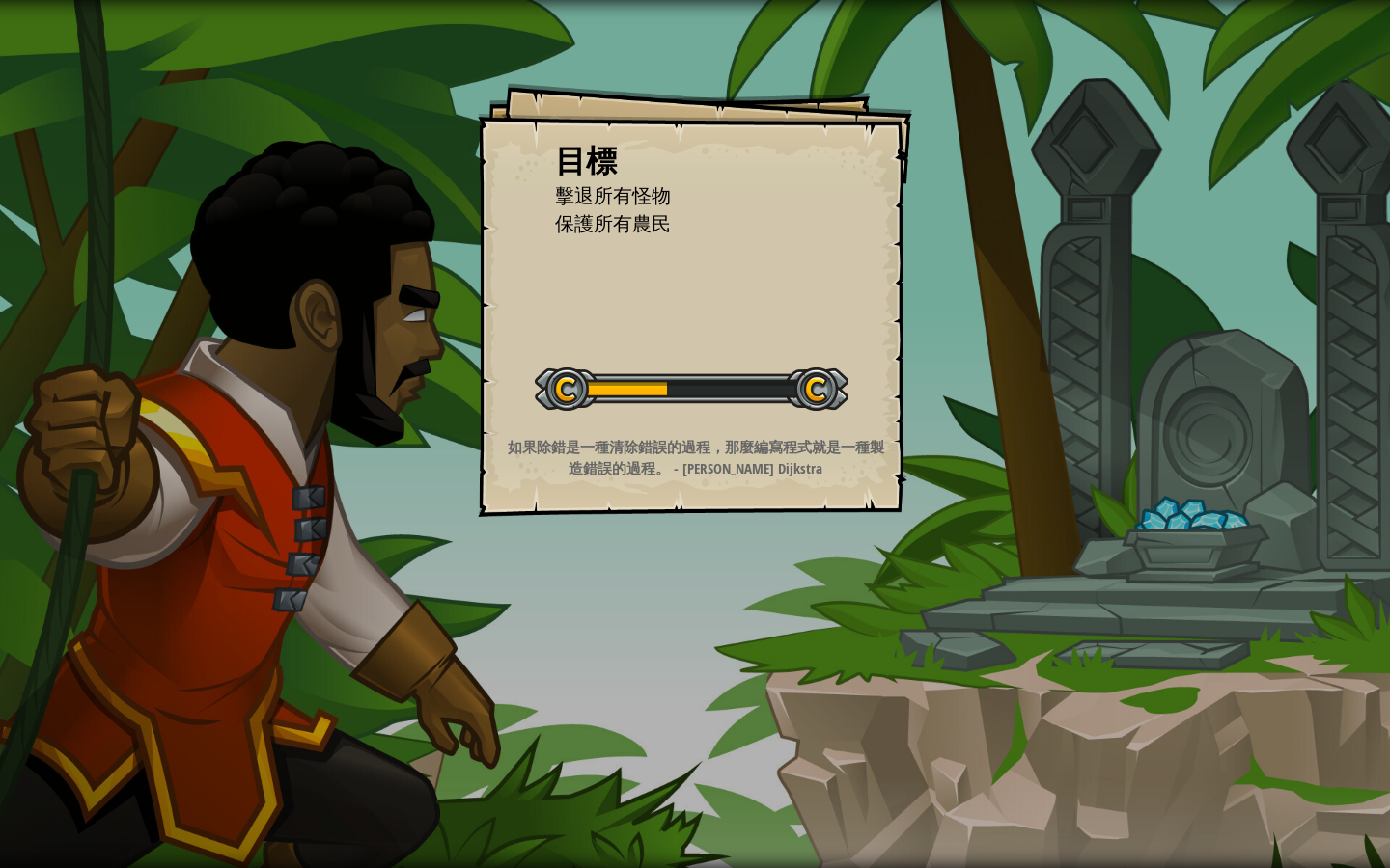
drag, startPoint x: 811, startPoint y: 253, endPoint x: 802, endPoint y: 245, distance: 12.0
click at [812, 249] on div "目標 擊退所有怪物 保護所有農民 開始戰役 從伺服器載入失敗 您將需要訂閱來開啟這關。 訂閱 您需要加入一個課程來遊玩此關卡。 回到我的課程 詢問您的老師來分…" at bounding box center [695, 300] width 434 height 434
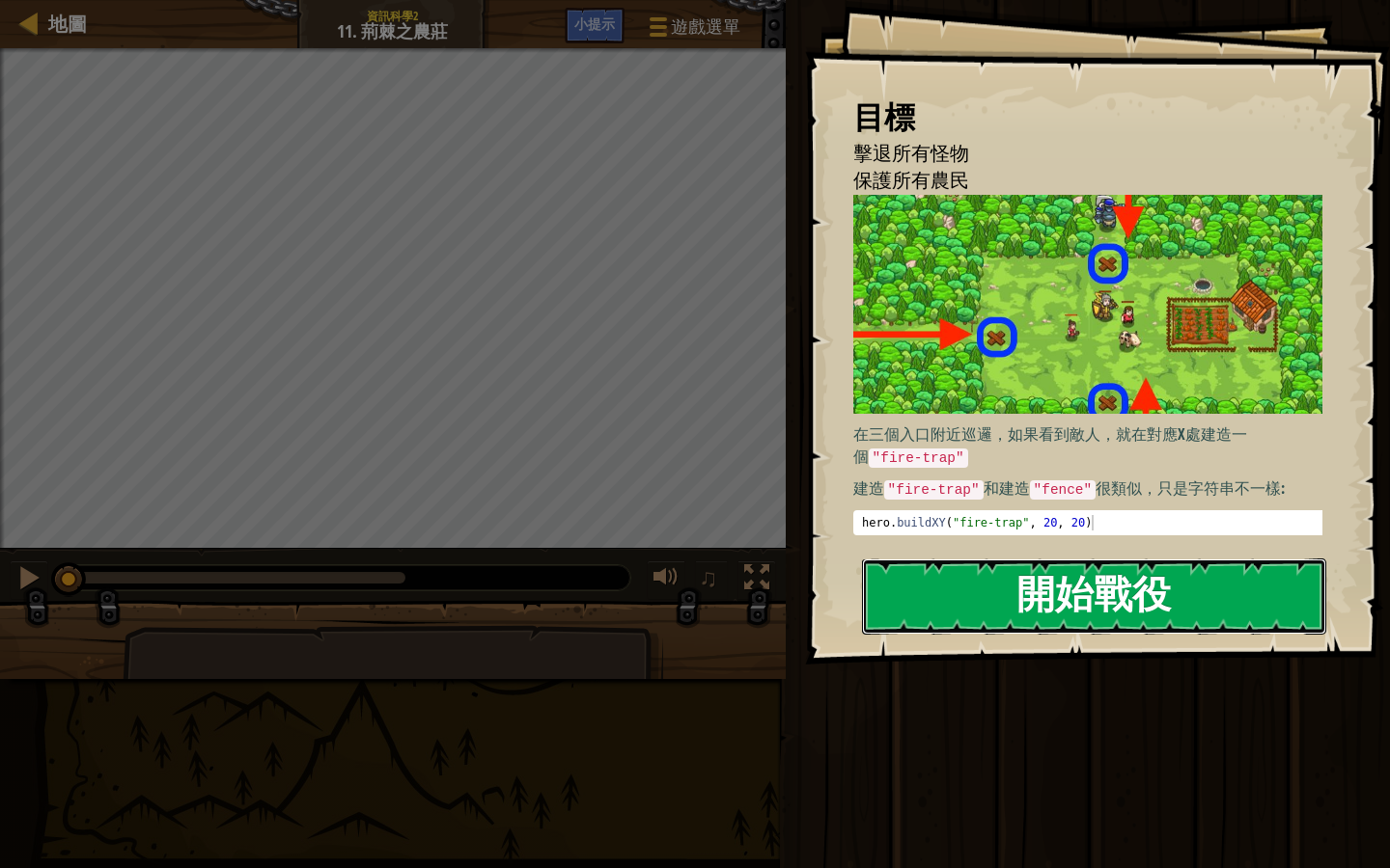
click at [1034, 612] on button "開始戰役" at bounding box center [1094, 596] width 464 height 77
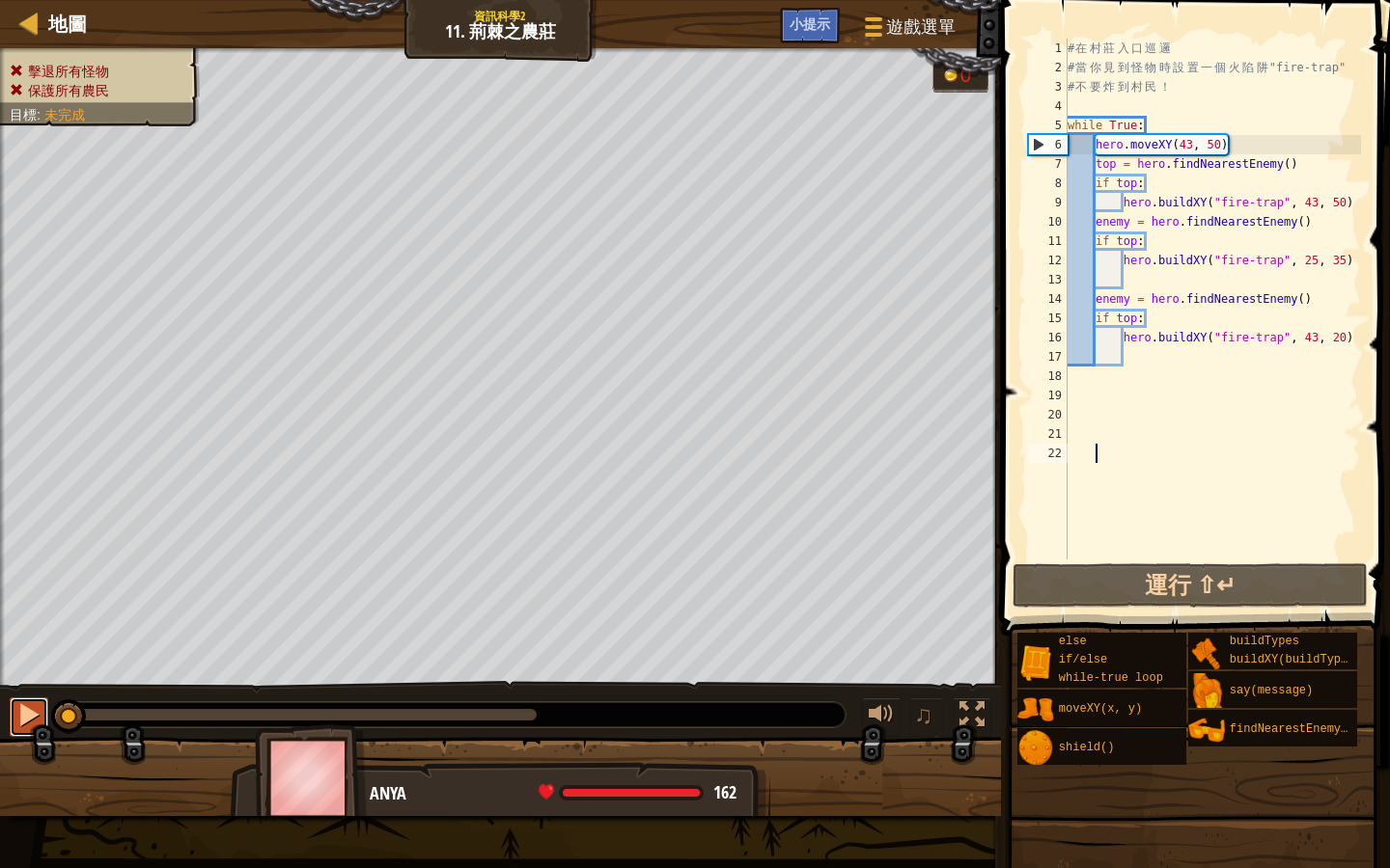
click at [24, 707] on div at bounding box center [28, 715] width 25 height 25
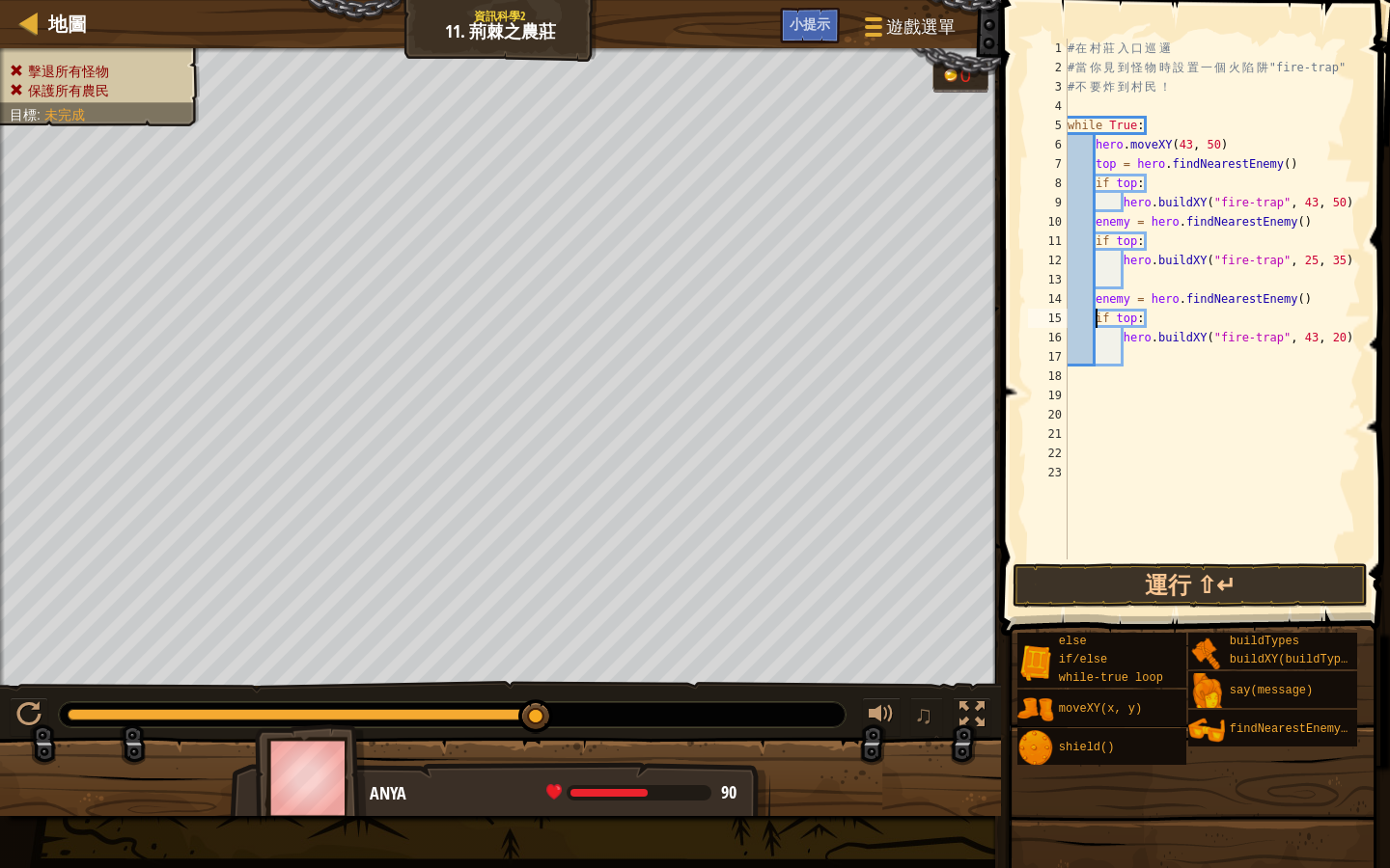
type textarea "enemy = hero.findNearestEnemy()"
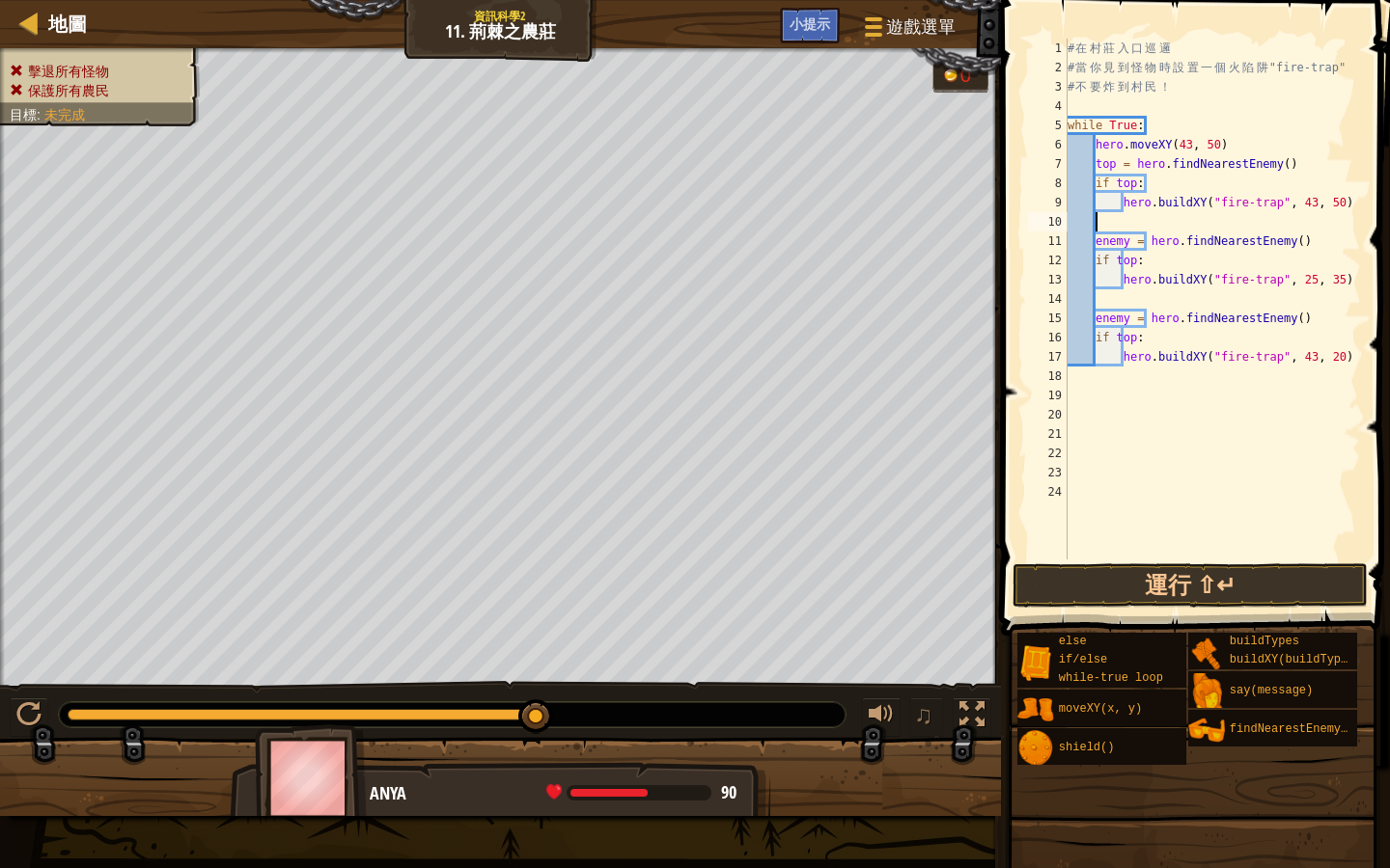
scroll to position [9, 2]
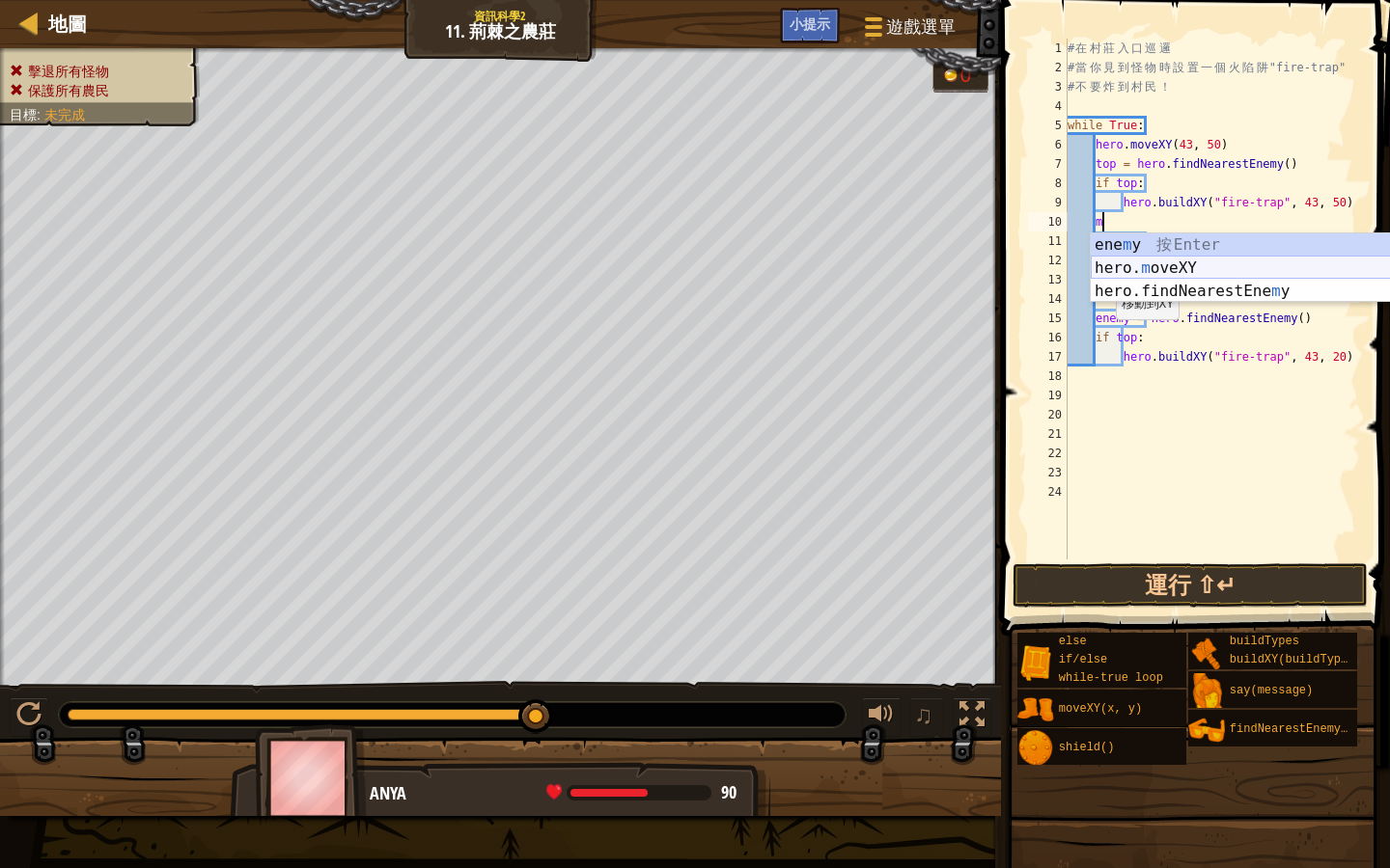
click at [1158, 271] on div "ene m y 按 Enter hero. m oveXY 按 Enter hero.findNearestEne m y 按 Enter" at bounding box center [1273, 292] width 364 height 115
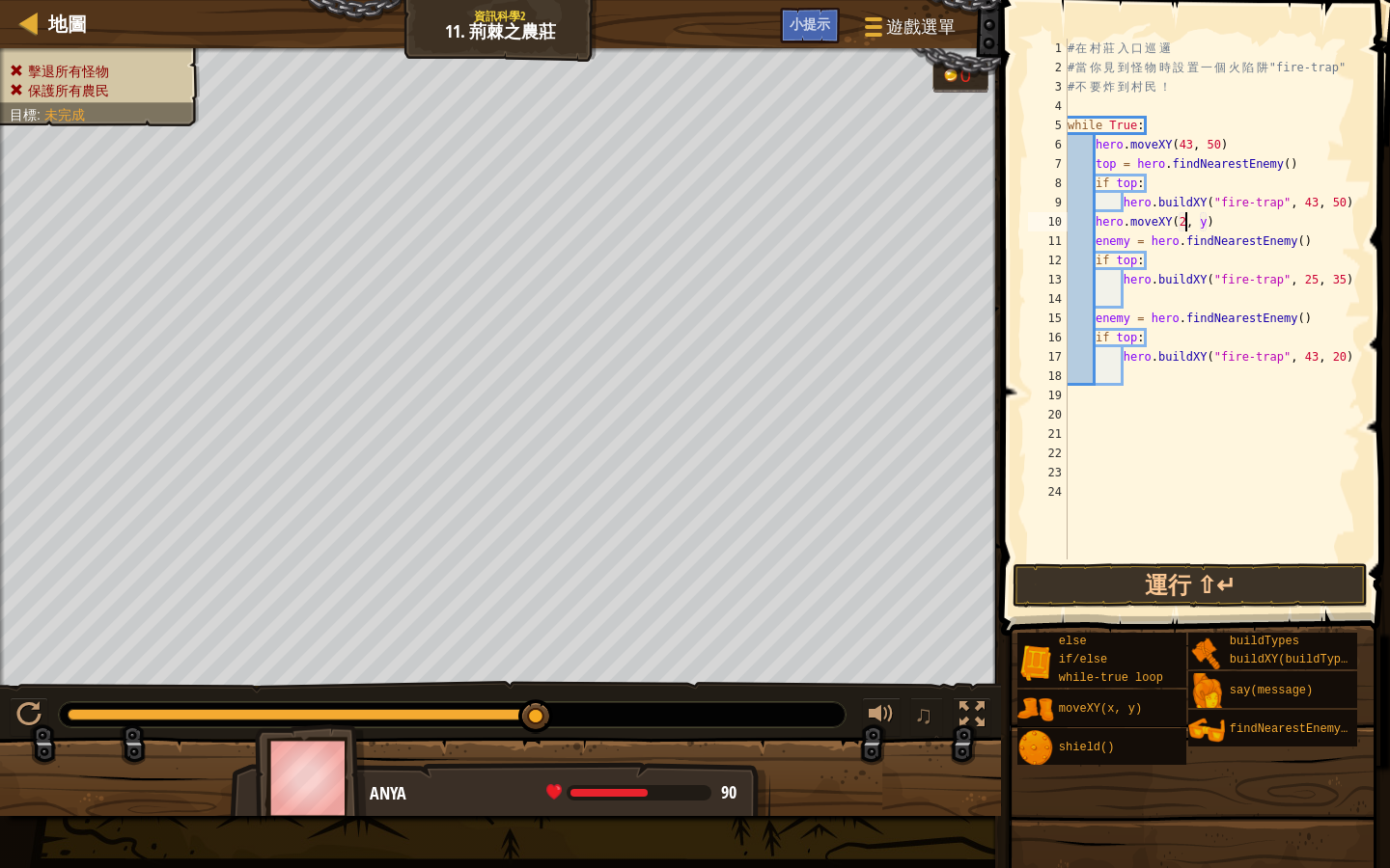
scroll to position [9, 11]
click at [1220, 224] on div "# 在 村 莊 入 口 巡 邏 # 當 你 見 到 怪 物 時 設 置 一 個 火 陷 阱 "fire-trap" # 不 要 炸 到 村 民 ！ while…" at bounding box center [1212, 319] width 298 height 559
click at [1212, 223] on div "# 在 村 莊 入 口 巡 邏 # 當 你 見 到 怪 物 時 設 置 一 個 火 陷 阱 "fire-trap" # 不 要 炸 到 村 民 ！ while…" at bounding box center [1212, 319] width 298 height 559
click at [1138, 261] on div "# 在 村 莊 入 口 巡 邏 # 當 你 見 到 怪 物 時 設 置 一 個 火 陷 阱 "fire-trap" # 不 要 炸 到 村 民 ！ while…" at bounding box center [1212, 319] width 298 height 559
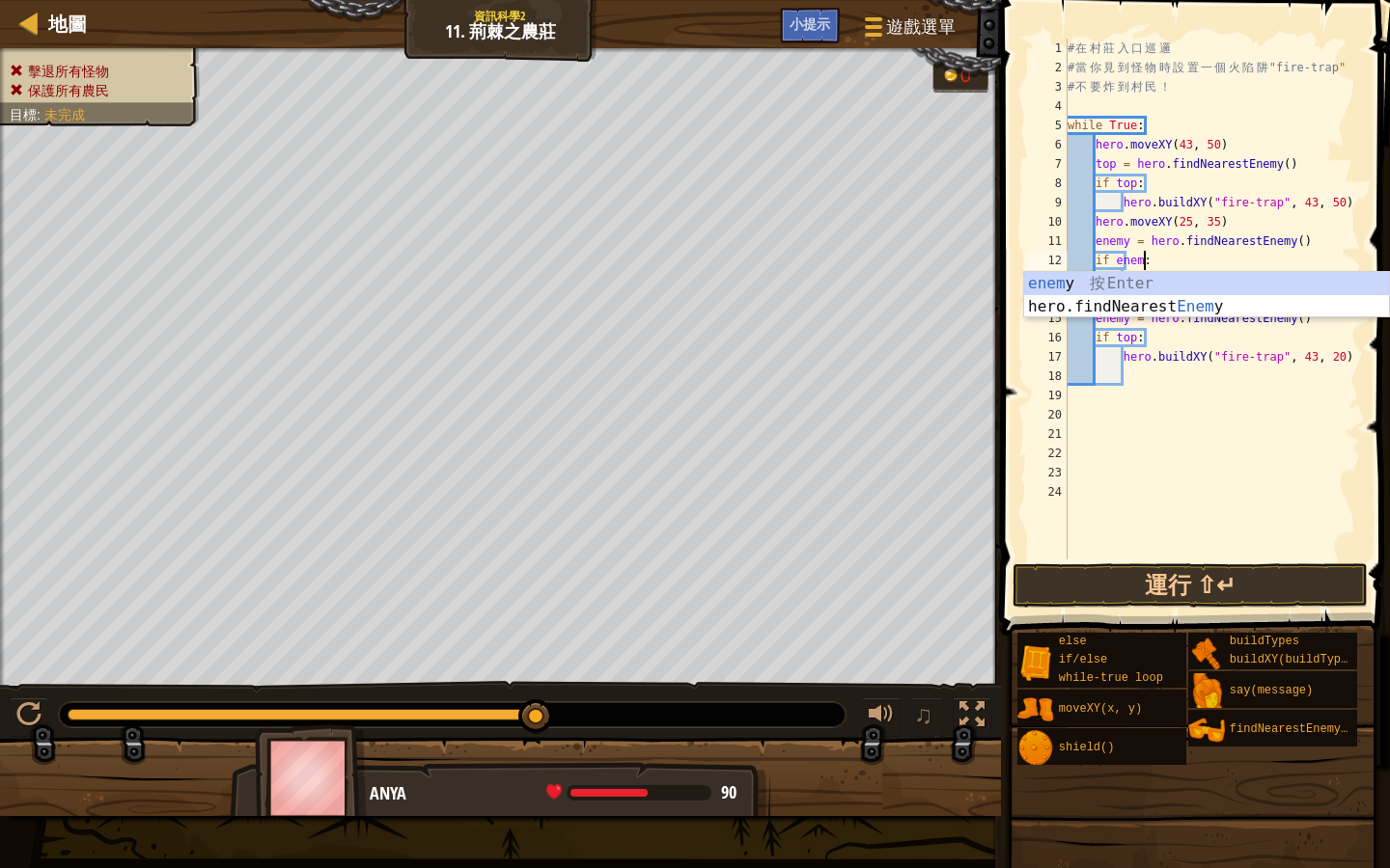
scroll to position [9, 7]
click at [1316, 254] on div "# 在 村 莊 入 口 巡 邏 # 當 你 見 到 怪 物 時 設 置 一 個 火 陷 阱 "fire-trap" # 不 要 炸 到 村 民 ！ while…" at bounding box center [1212, 319] width 298 height 559
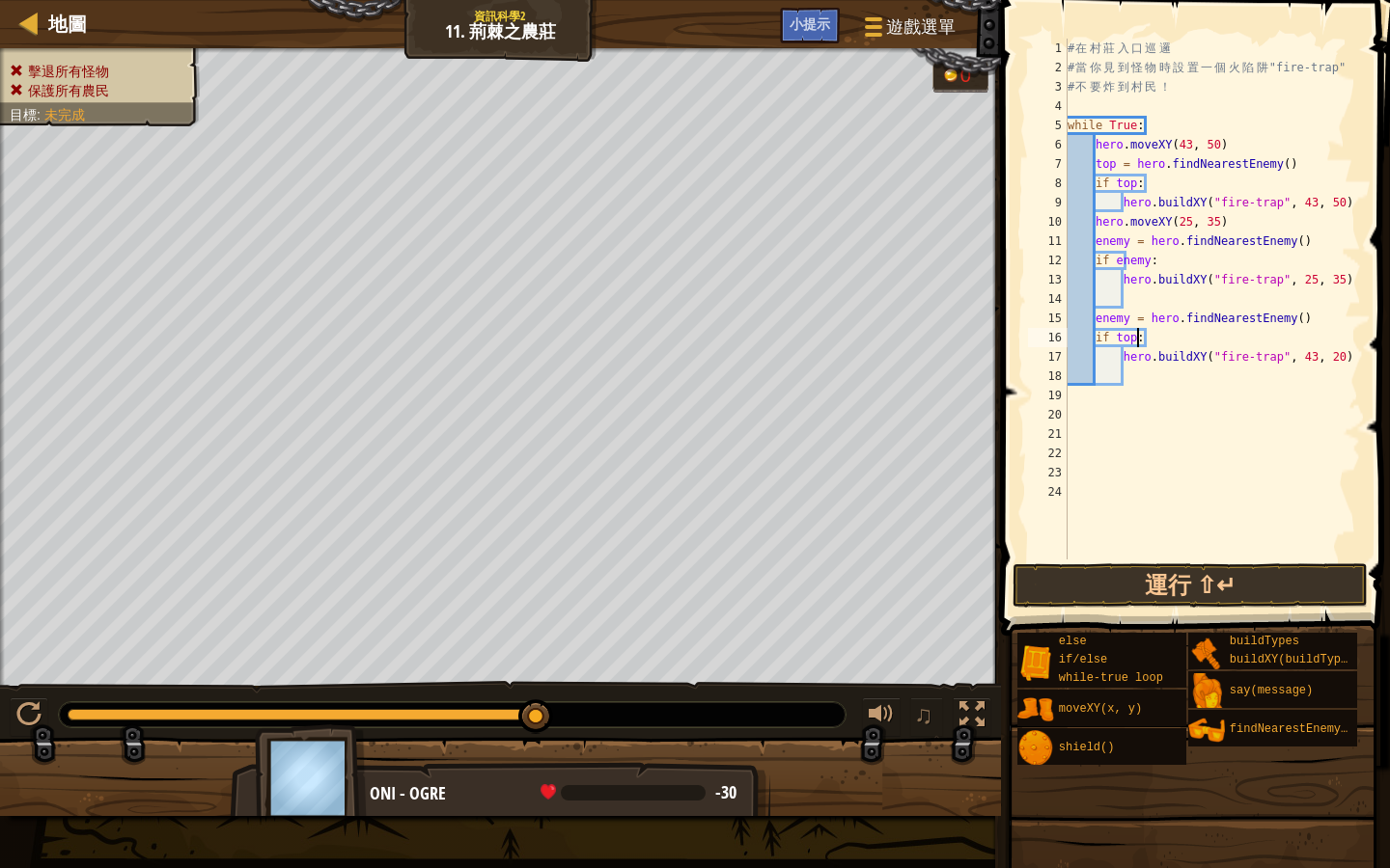
click at [1138, 338] on div "# 在 村 莊 入 口 巡 邏 # 當 你 見 到 怪 物 時 設 置 一 個 火 陷 阱 "fire-trap" # 不 要 炸 到 村 民 ！ while…" at bounding box center [1212, 319] width 298 height 559
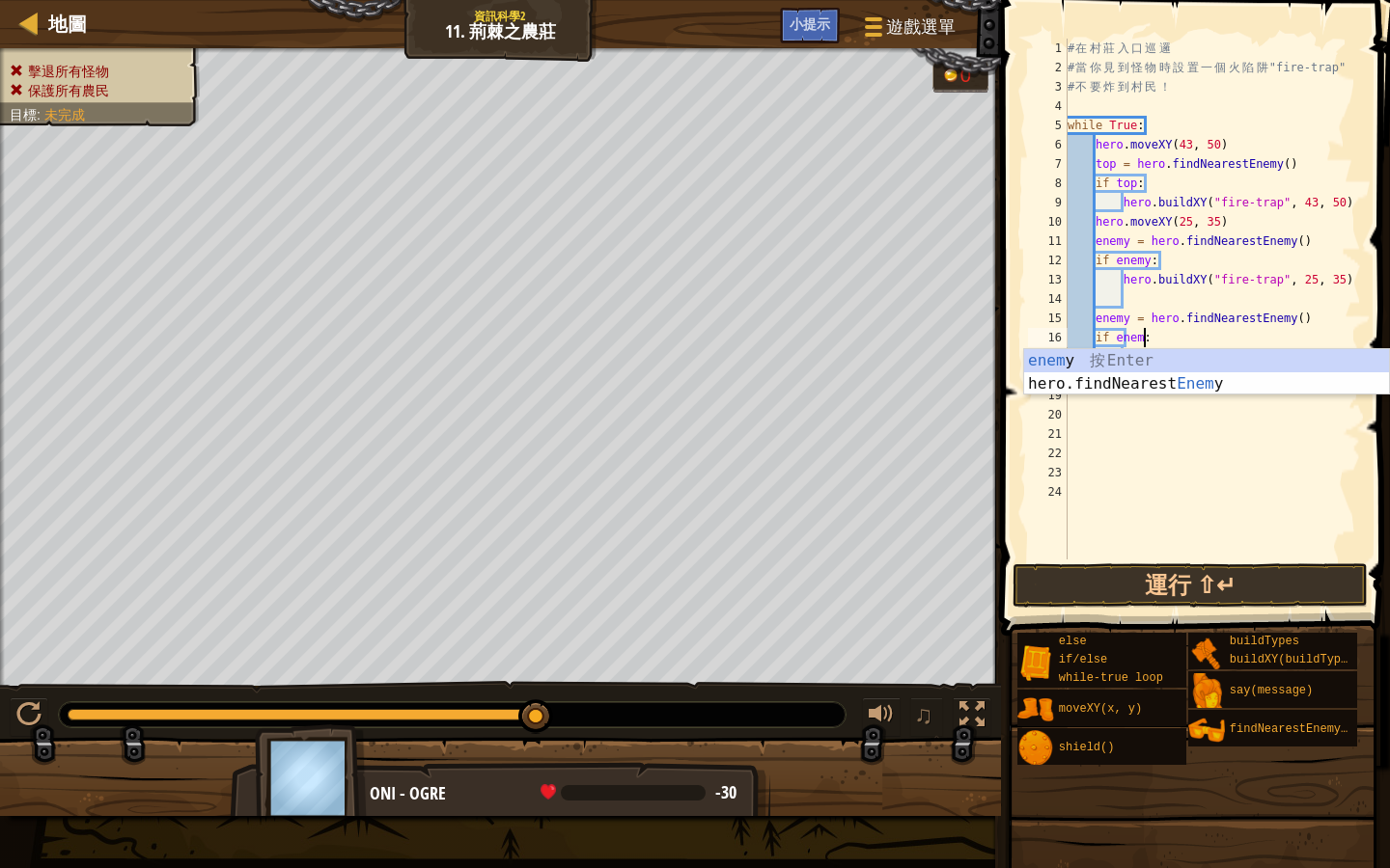
type textarea "if enemy:"
drag, startPoint x: 1325, startPoint y: 490, endPoint x: 1333, endPoint y: 483, distance: 10.6
click at [1326, 489] on div "# 在 村 莊 入 口 巡 邏 # 當 你 見 到 怪 物 時 設 置 一 個 火 陷 阱 "fire-trap" # 不 要 炸 到 村 民 ！ while…" at bounding box center [1212, 319] width 298 height 559
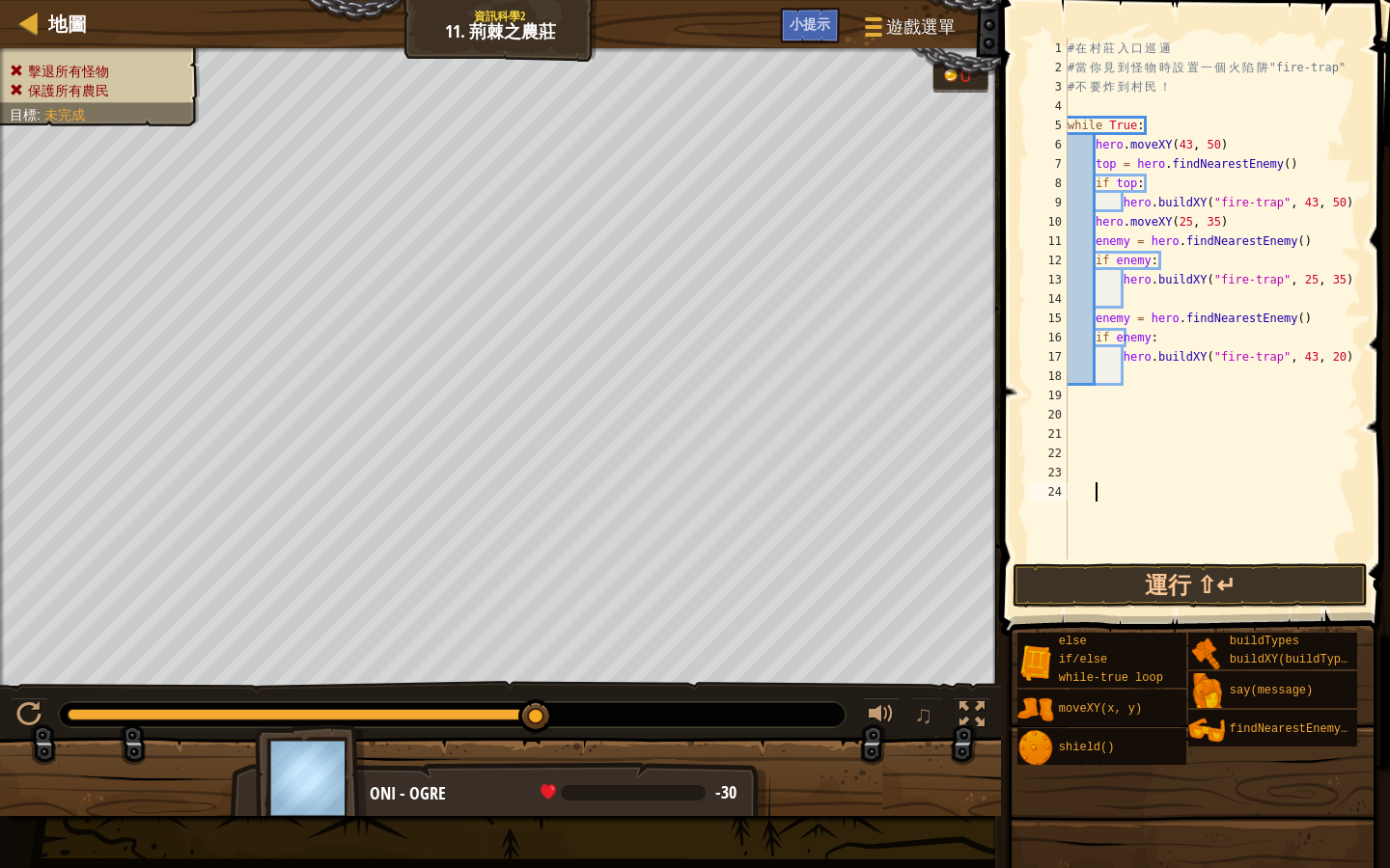
click at [1123, 407] on div "# 在 村 莊 入 口 巡 邏 # 當 你 見 到 怪 物 時 設 置 一 個 火 陷 阱 "fire-trap" # 不 要 炸 到 村 民 ！ while…" at bounding box center [1212, 319] width 298 height 559
click at [1098, 306] on div "# 在 村 莊 入 口 巡 邏 # 當 你 見 到 怪 物 時 設 置 一 個 火 陷 阱 "fire-trap" # 不 要 炸 到 村 民 ！ while…" at bounding box center [1212, 319] width 298 height 559
click at [1098, 308] on div "# 在 村 莊 入 口 巡 邏 # 當 你 見 到 怪 物 時 設 置 一 個 火 陷 阱 "fire-trap" # 不 要 炸 到 村 民 ！ while…" at bounding box center [1212, 319] width 298 height 559
click at [1127, 299] on div "# 在 村 莊 入 口 巡 邏 # 當 你 見 到 怪 物 時 設 置 一 個 火 陷 阱 "fire-trap" # 不 要 炸 到 村 民 ！ while…" at bounding box center [1212, 319] width 298 height 559
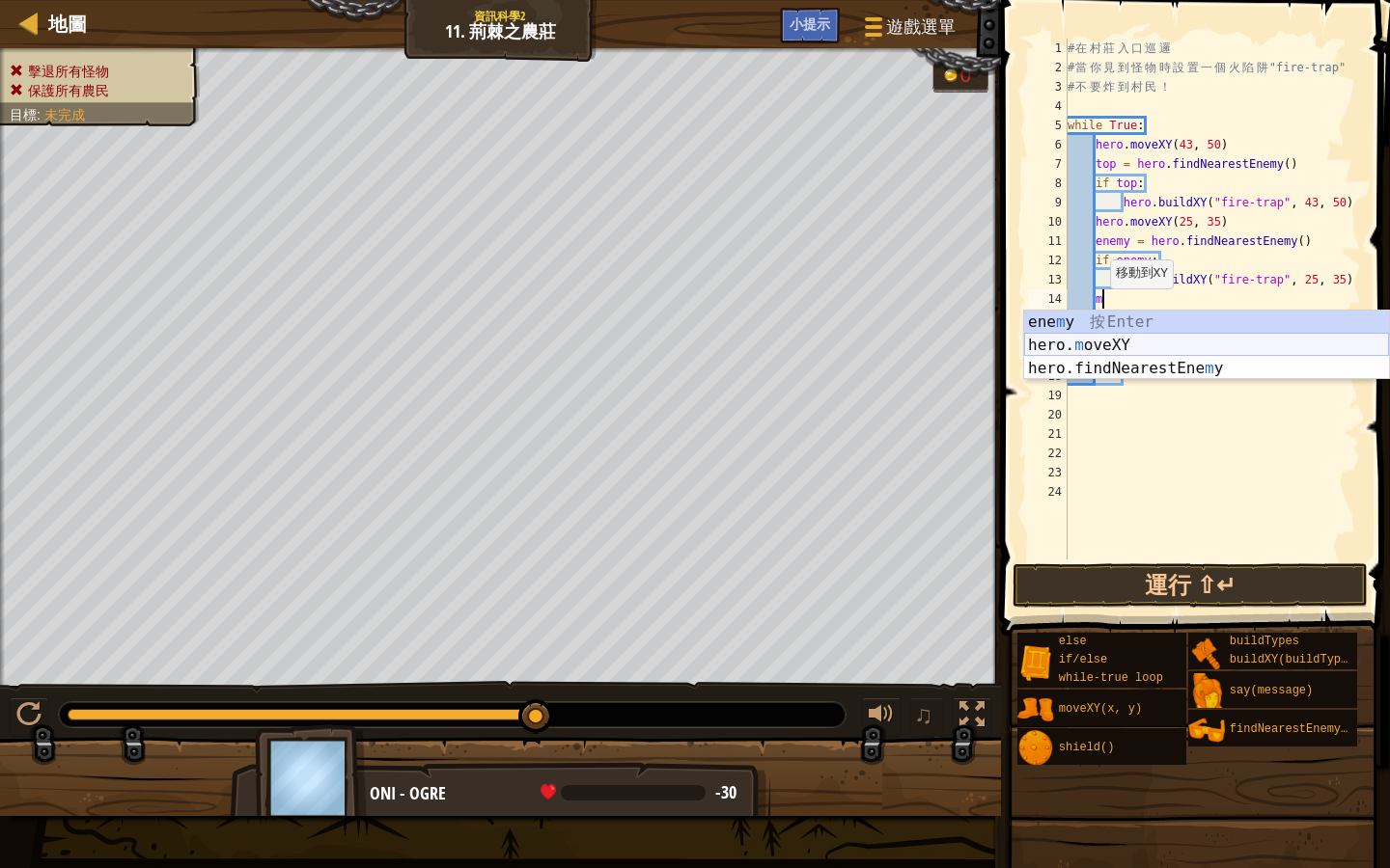
click at [1075, 343] on div "ene m y 按 Enter hero. m oveXY 按 Enter hero.findNearestEne m y 按 Enter" at bounding box center [1206, 368] width 364 height 115
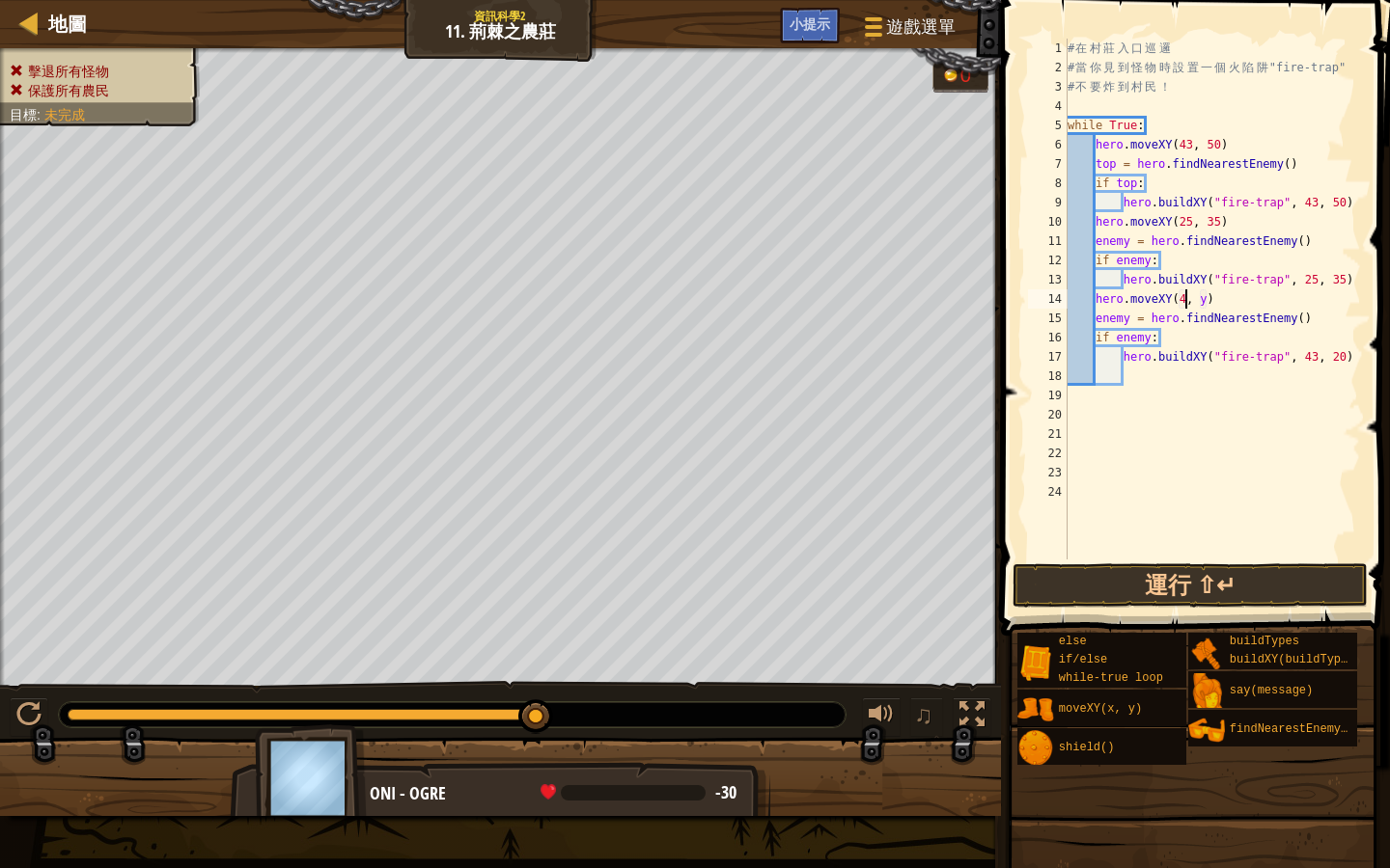
scroll to position [9, 11]
click at [1209, 300] on div "# 在 村 莊 入 口 巡 邏 # 當 你 見 到 怪 物 時 設 置 一 個 火 陷 阱 "fire-trap" # 不 要 炸 到 村 民 ！ while…" at bounding box center [1212, 319] width 298 height 559
click at [1213, 298] on div "# 在 村 莊 入 口 巡 邏 # 當 你 見 到 怪 物 時 設 置 一 個 火 陷 阱 "fire-trap" # 不 要 炸 到 村 民 ！ while…" at bounding box center [1212, 319] width 298 height 559
type textarea "hero.moveXY(43, 20)"
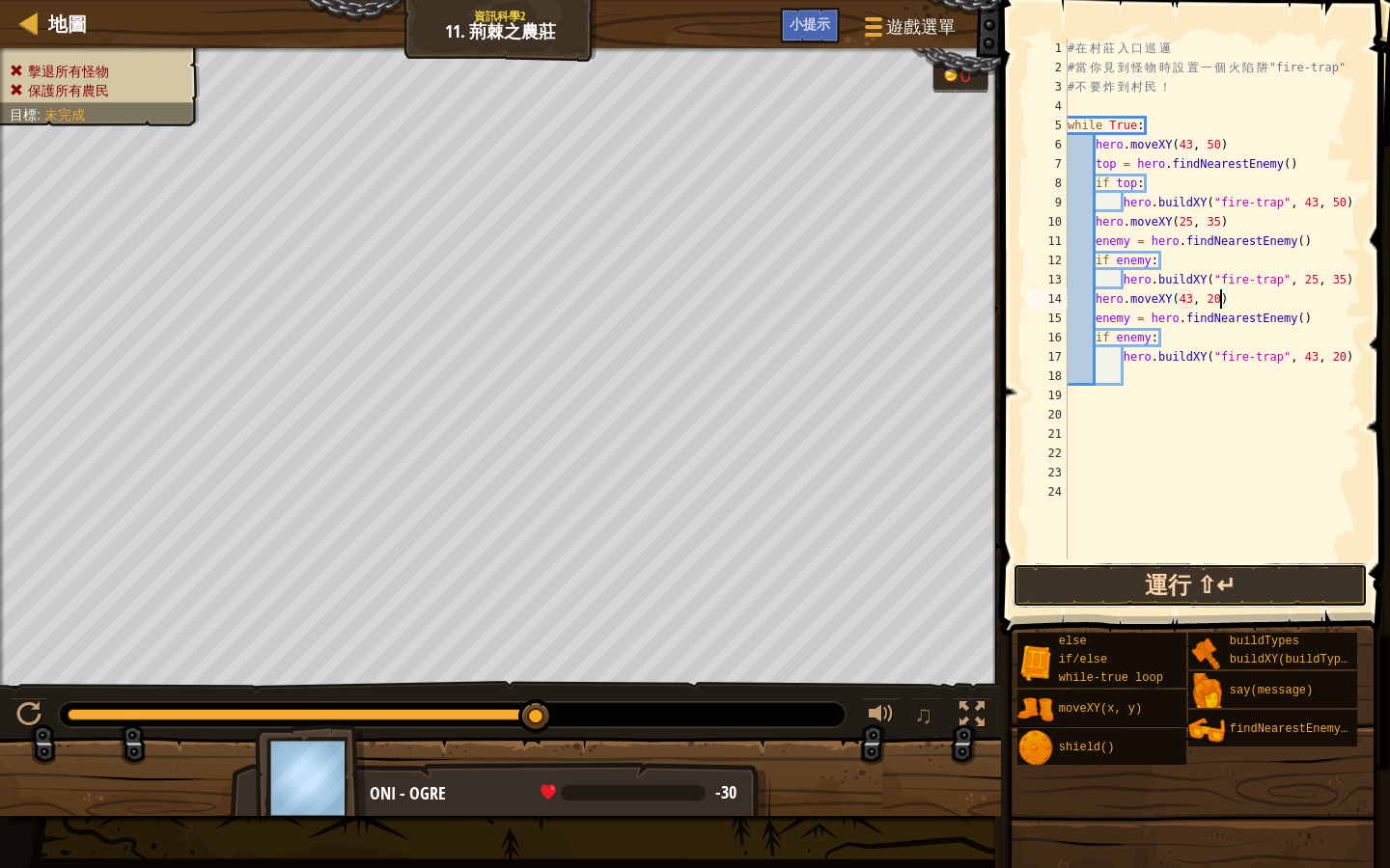
click at [1088, 588] on button "運行 ⇧↵" at bounding box center [1190, 585] width 355 height 45
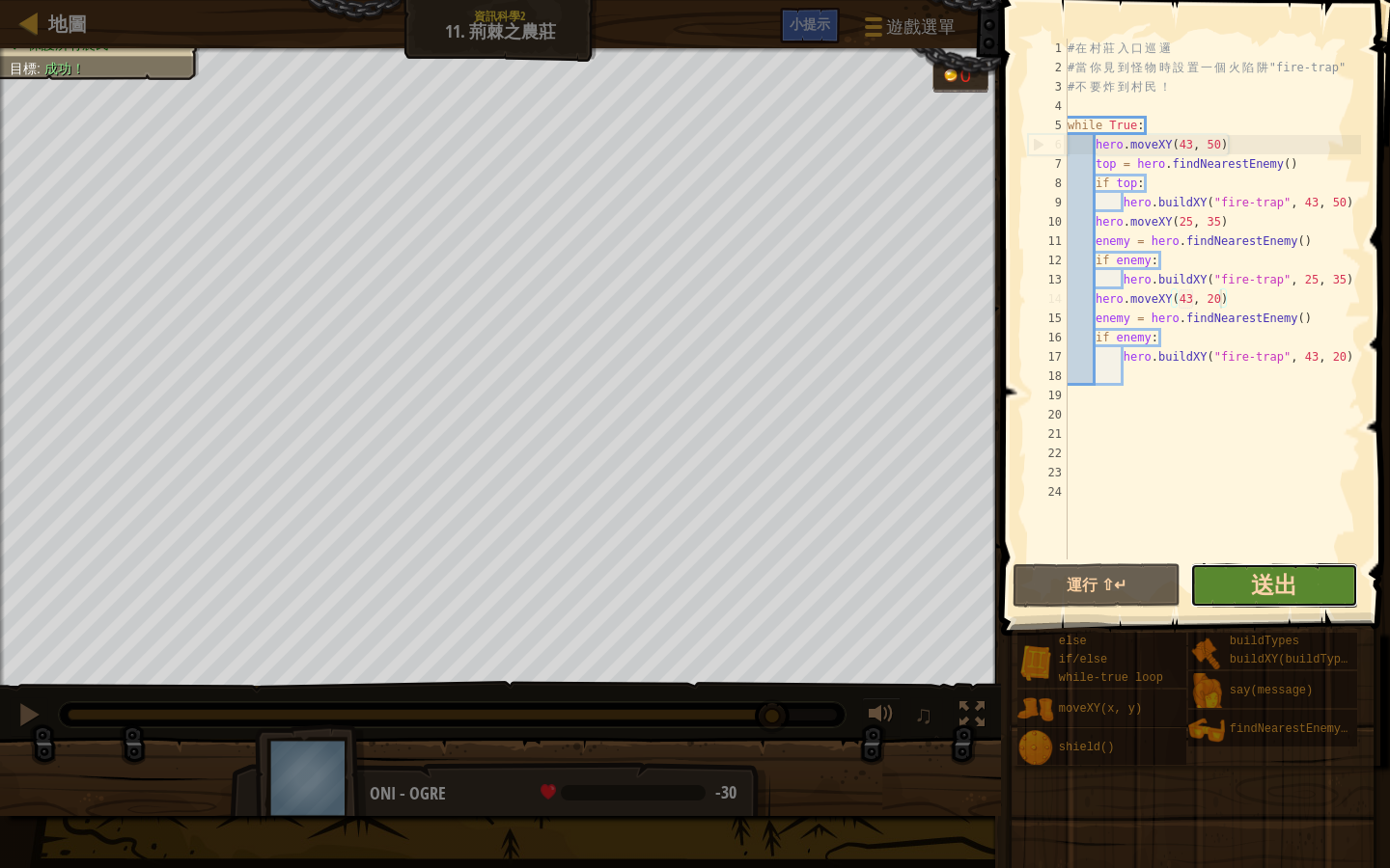
click at [1275, 588] on span "送出" at bounding box center [1274, 584] width 47 height 31
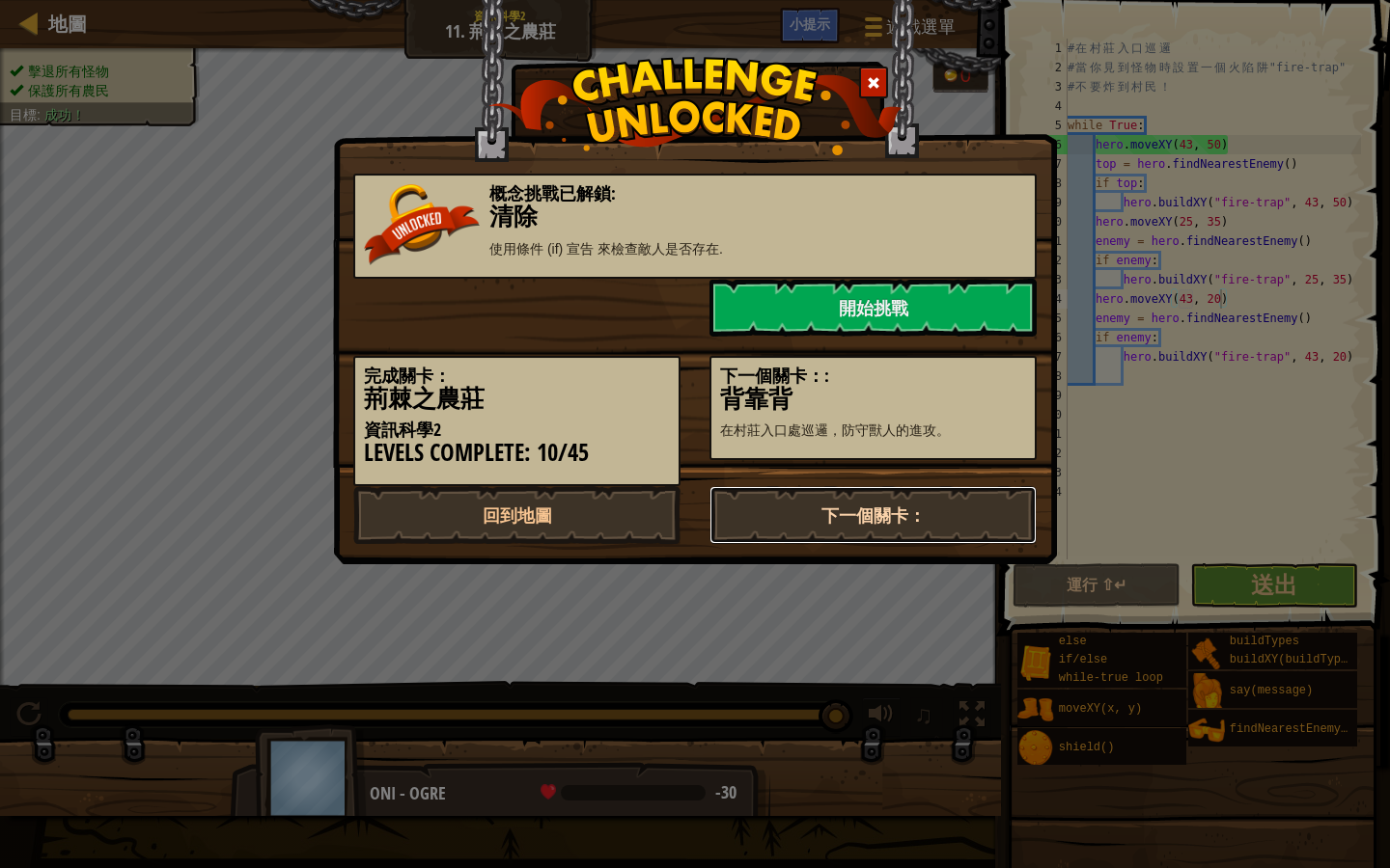
click at [867, 508] on link "下一個關卡：" at bounding box center [872, 516] width 328 height 58
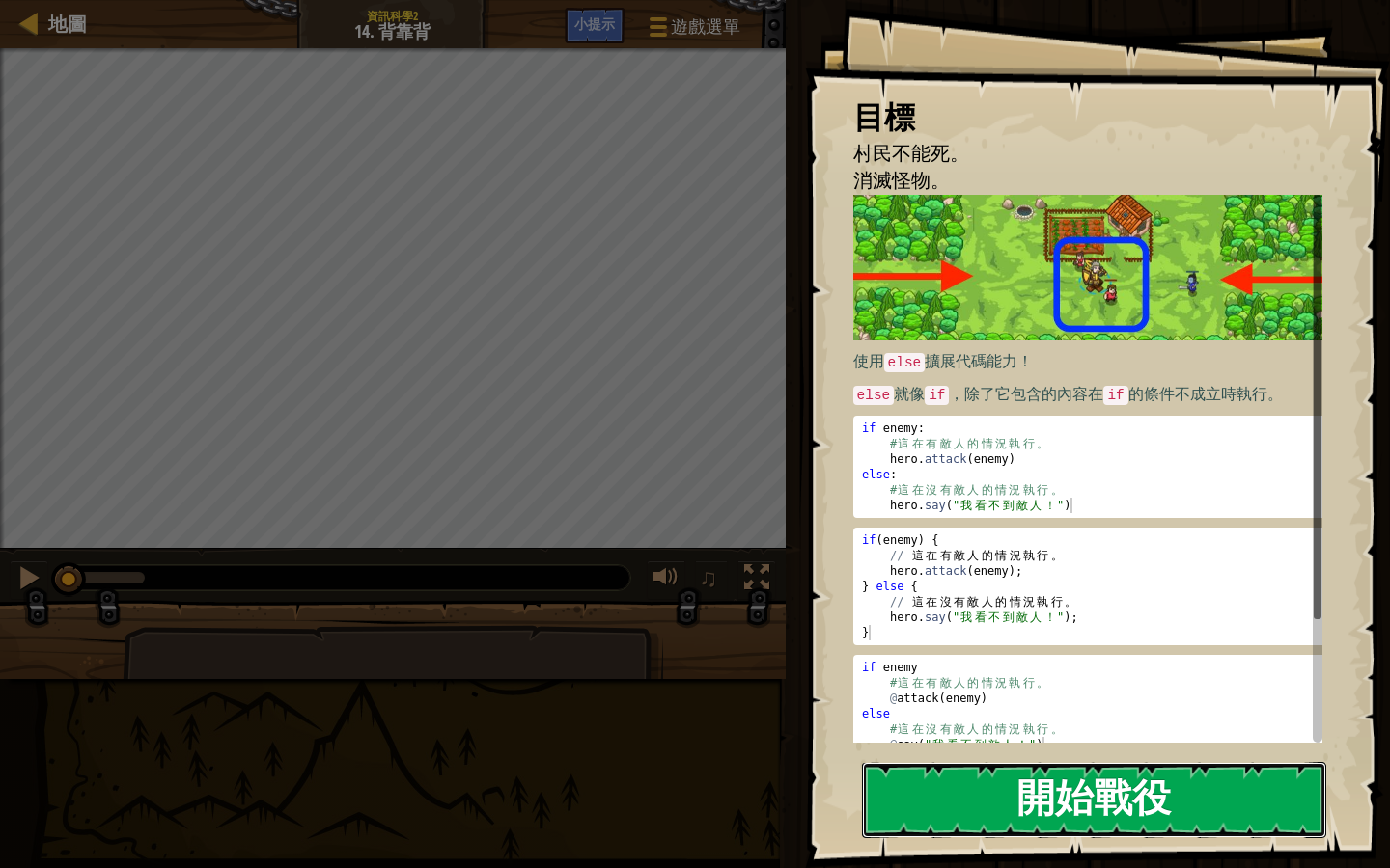
click at [1095, 807] on button "開始戰役" at bounding box center [1094, 800] width 464 height 77
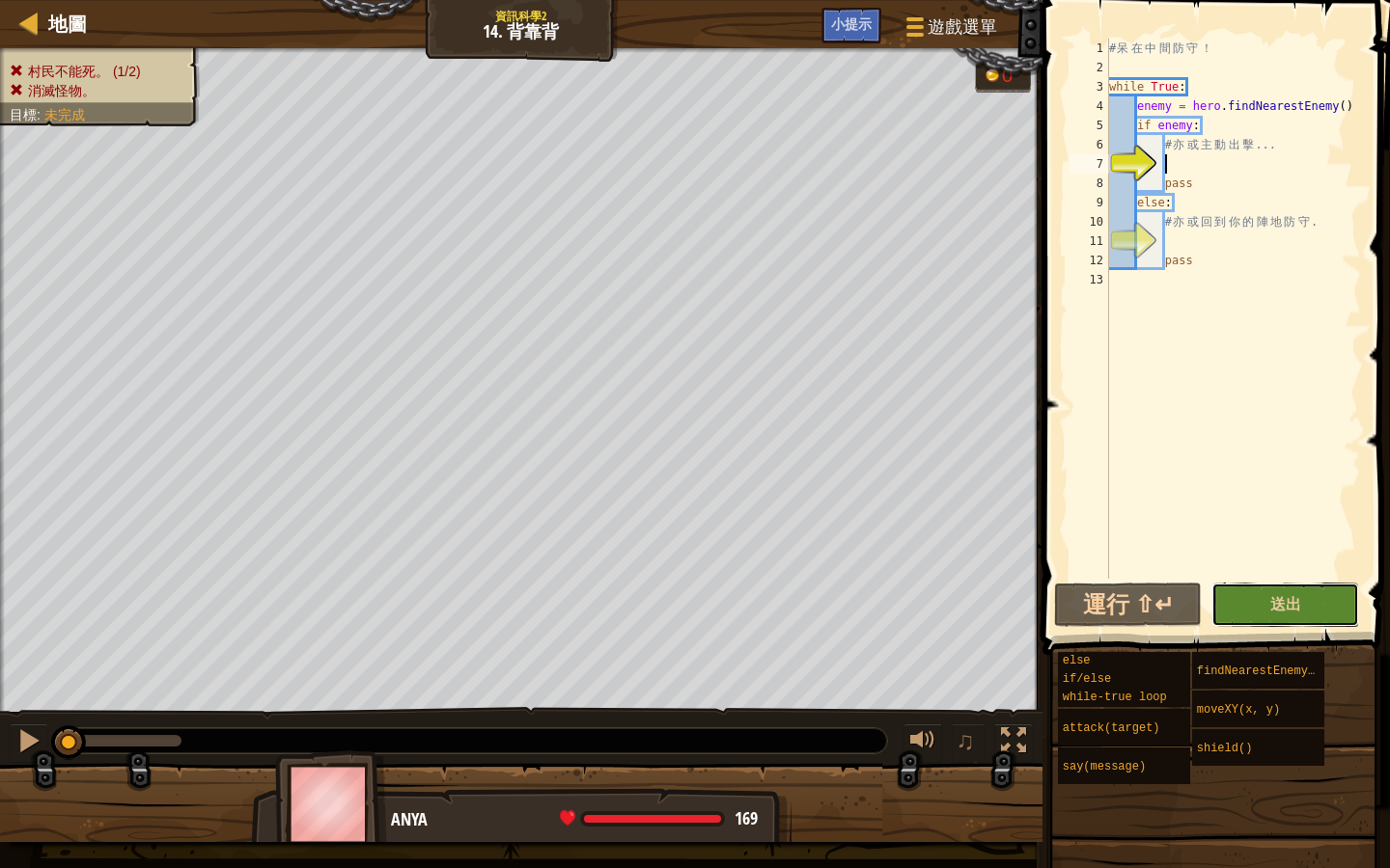
click at [1310, 591] on button "送出" at bounding box center [1284, 604] width 147 height 45
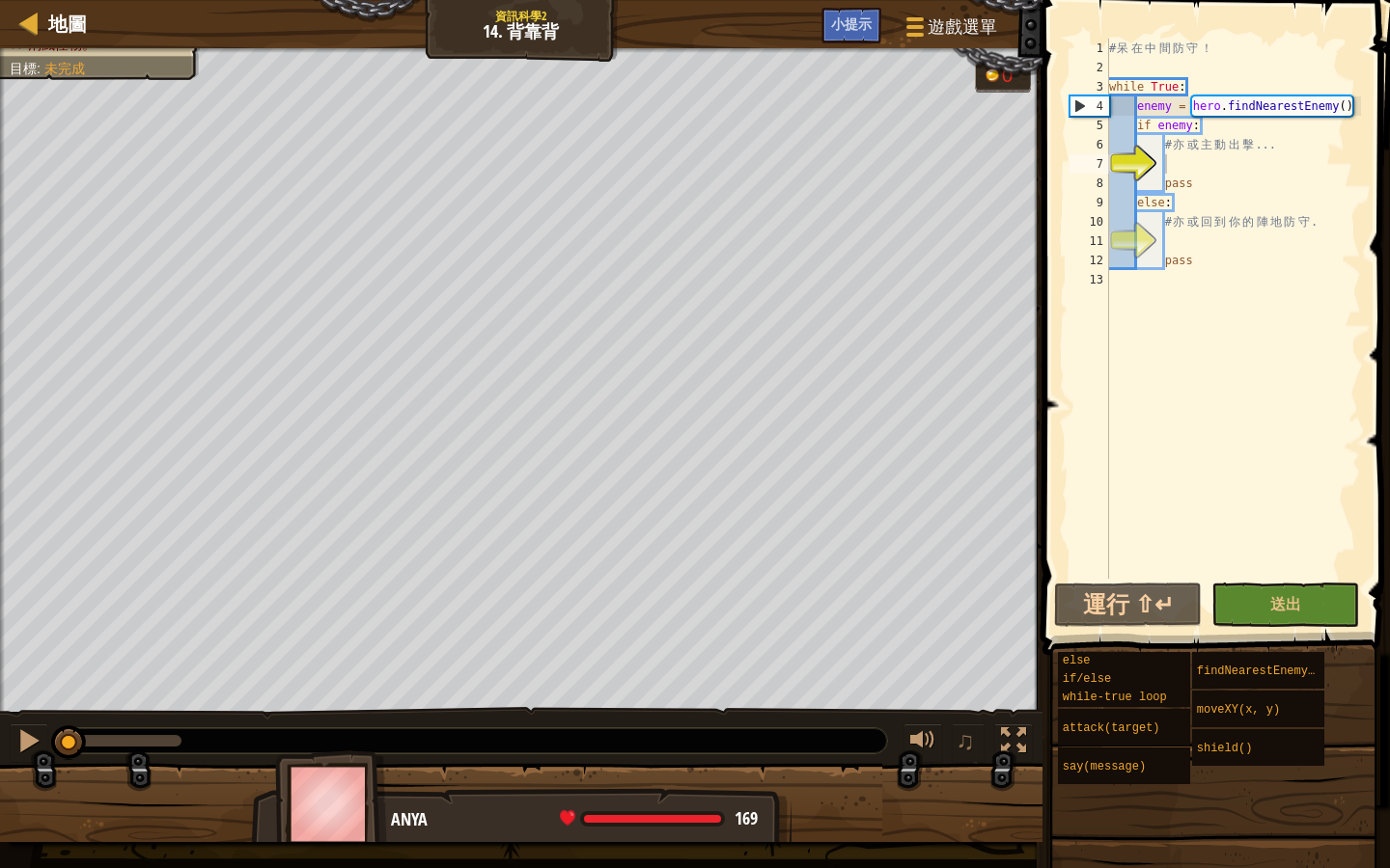
drag, startPoint x: 189, startPoint y: 727, endPoint x: 69, endPoint y: 725, distance: 120.0
click at [69, 725] on div "♫" at bounding box center [521, 736] width 1042 height 58
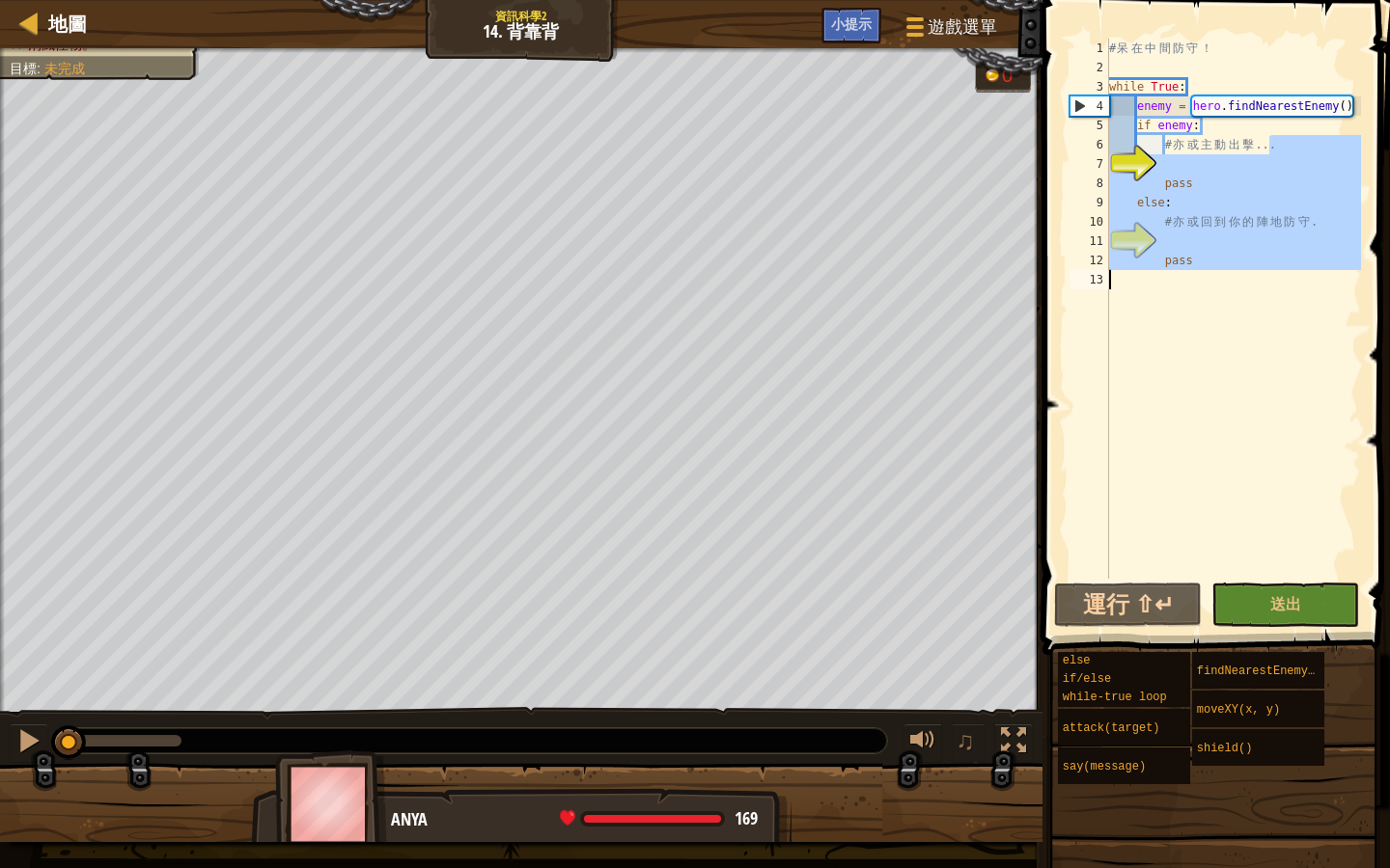
drag, startPoint x: 1268, startPoint y: 141, endPoint x: 1214, endPoint y: 275, distance: 144.5
click at [1214, 275] on div "# 呆 在 中 間 防 守 ！ while True : enemy = hero . findNearestEnemy ( ) if enemy : # 亦…" at bounding box center [1233, 328] width 256 height 579
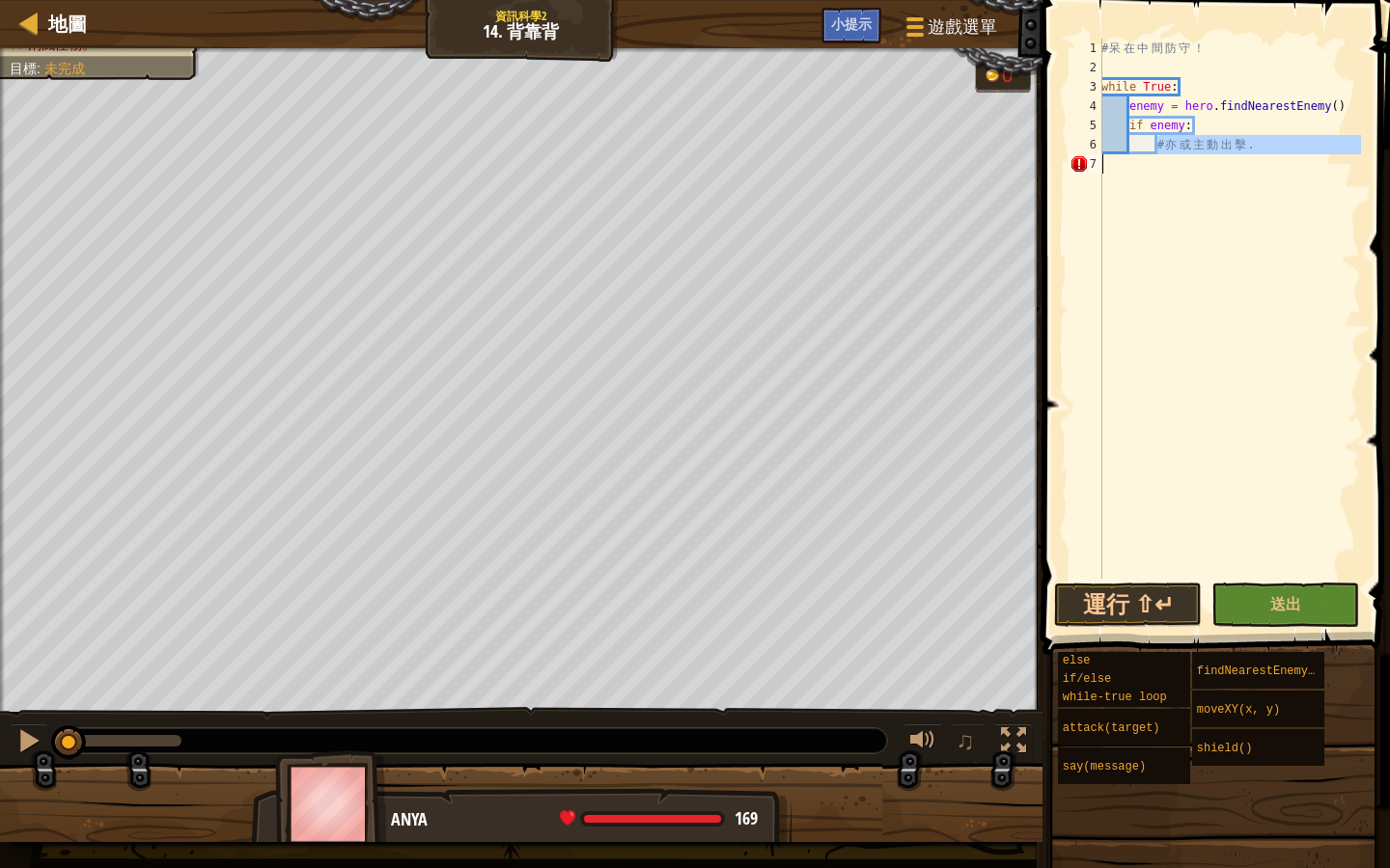
drag, startPoint x: 1160, startPoint y: 142, endPoint x: 1257, endPoint y: 160, distance: 98.7
click at [1257, 160] on div "# 呆 在 中 間 防 守 ！ while True : enemy = hero . findNearestEnemy ( ) if enemy : # 亦…" at bounding box center [1229, 328] width 264 height 579
type textarea "# 亦或主動出擊."
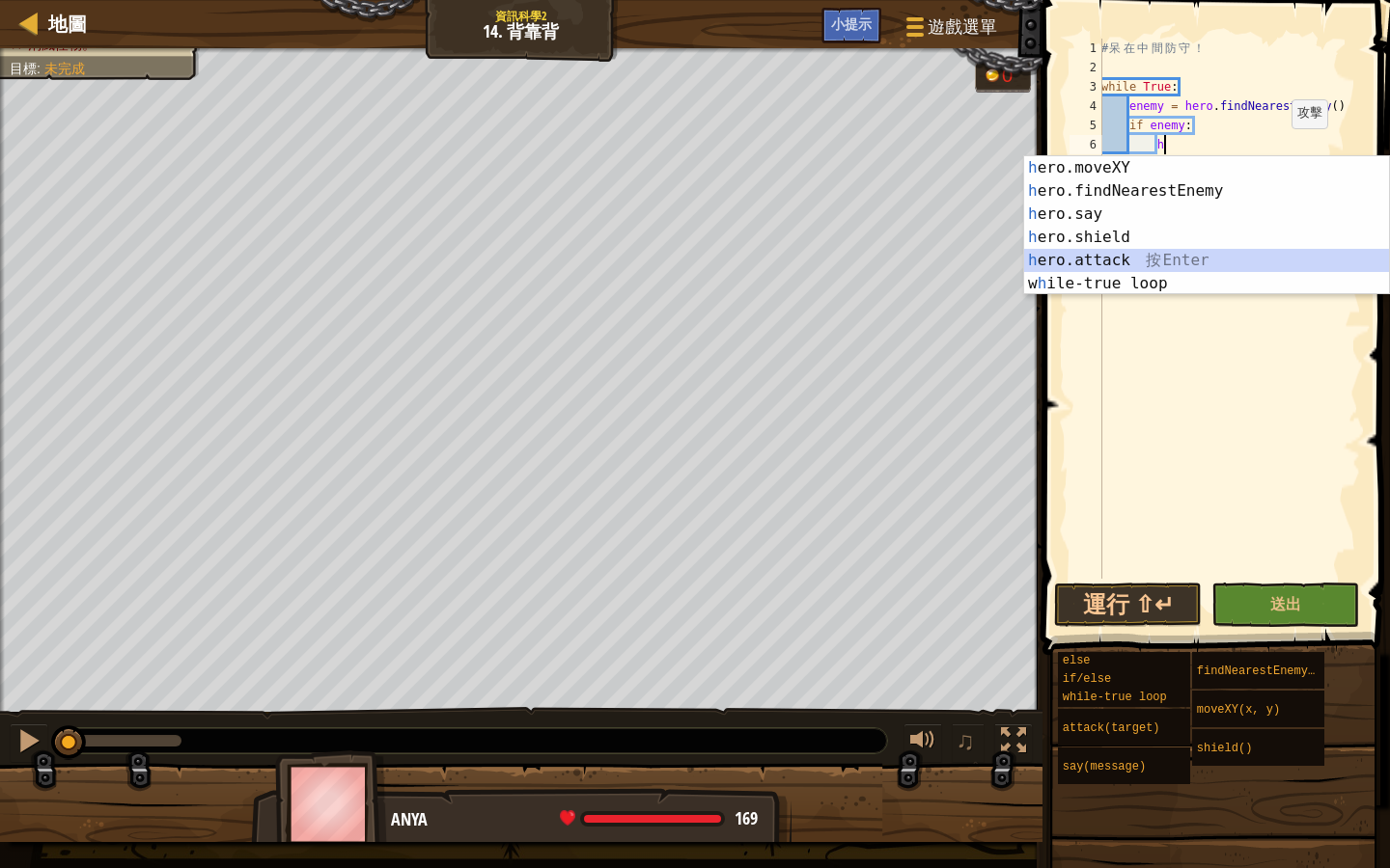
click at [1174, 262] on div "h ero.moveXY 按 Enter h ero.findNearestEnemy 按 Enter h ero.say 按 Enter h ero.shi…" at bounding box center [1206, 249] width 364 height 185
type textarea "hero.attack(enemy)"
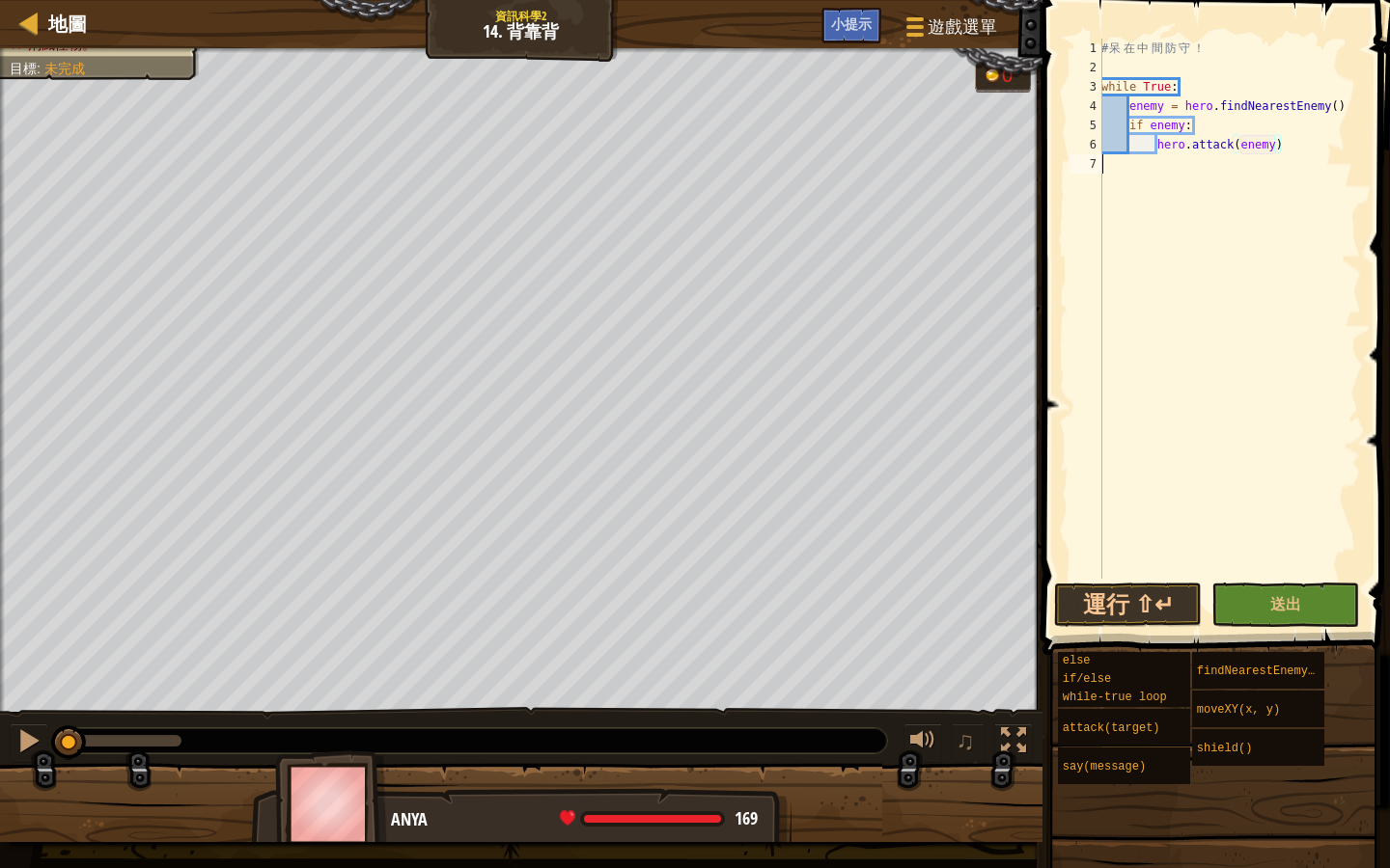
drag, startPoint x: 1105, startPoint y: 169, endPoint x: 1182, endPoint y: 169, distance: 77.0
click at [1105, 169] on div "# 呆 在 中 間 防 守 ！ while True : enemy = hero . findNearestEnemy ( ) if enemy : her…" at bounding box center [1229, 328] width 264 height 579
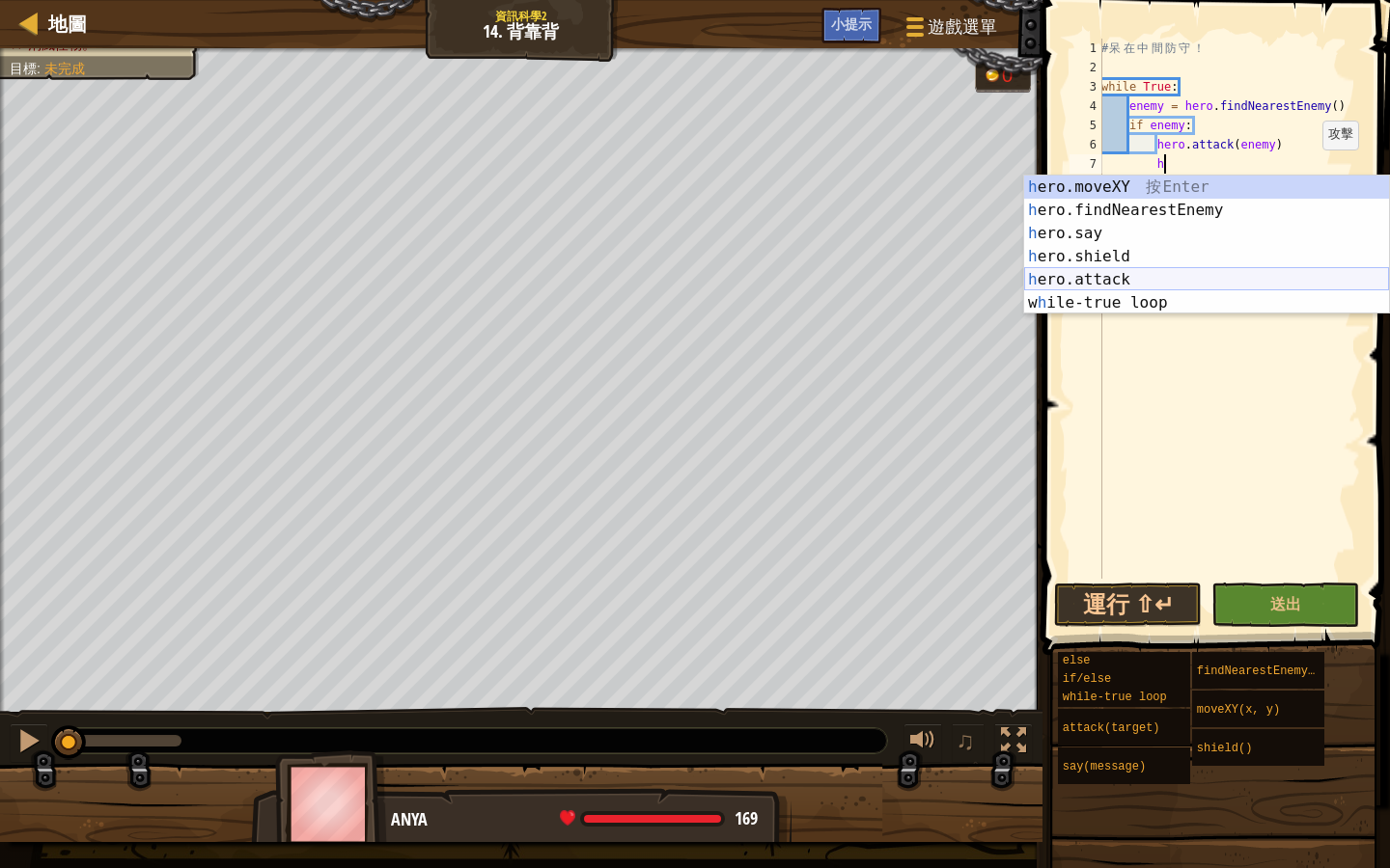
click at [1148, 283] on div "h ero.moveXY 按 Enter h ero.findNearestEnemy 按 Enter h ero.say 按 Enter h ero.shi…" at bounding box center [1206, 268] width 364 height 185
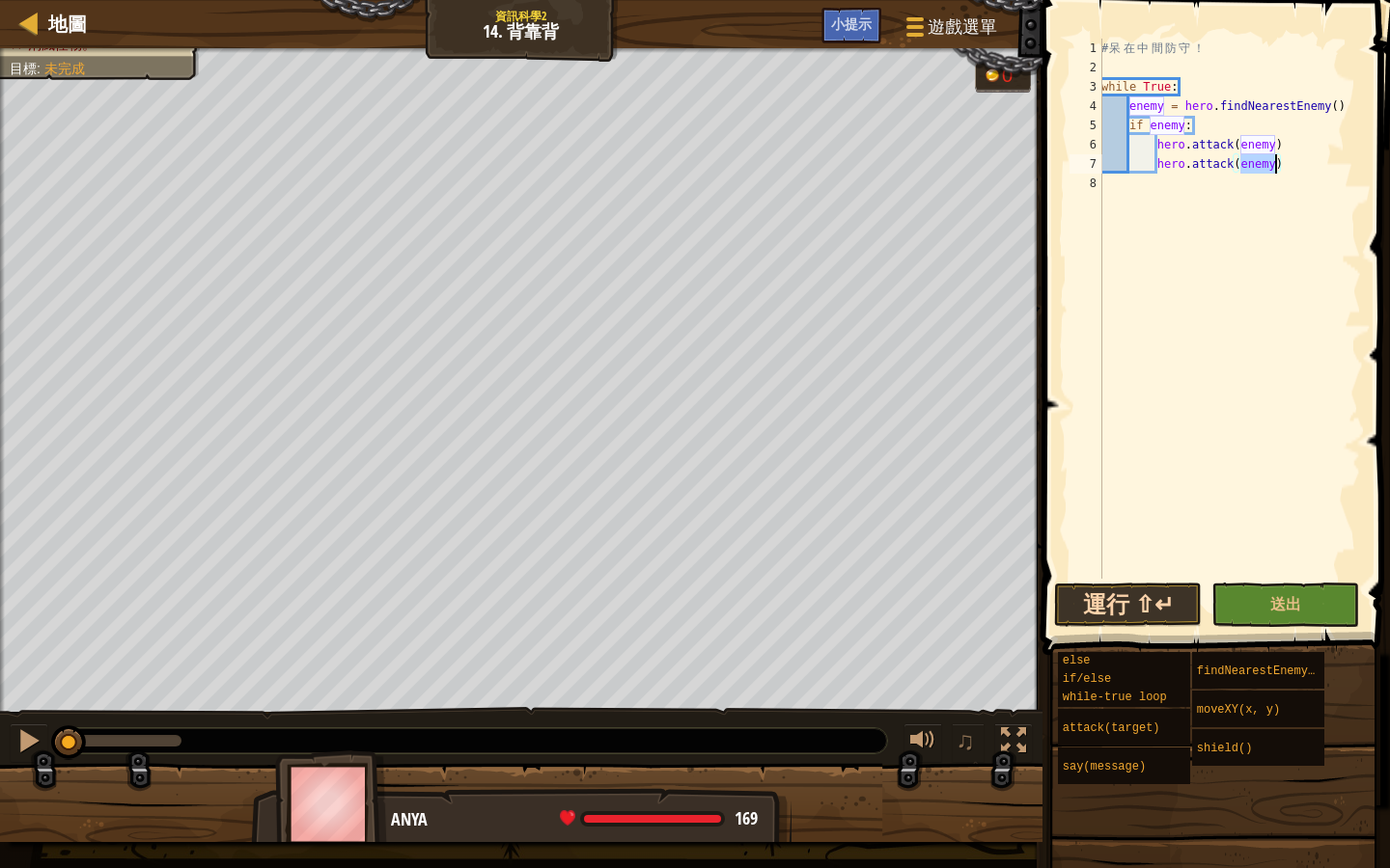
type textarea "hero.attack(enemy)"
click at [1163, 595] on button "運行 ⇧↵" at bounding box center [1127, 604] width 147 height 45
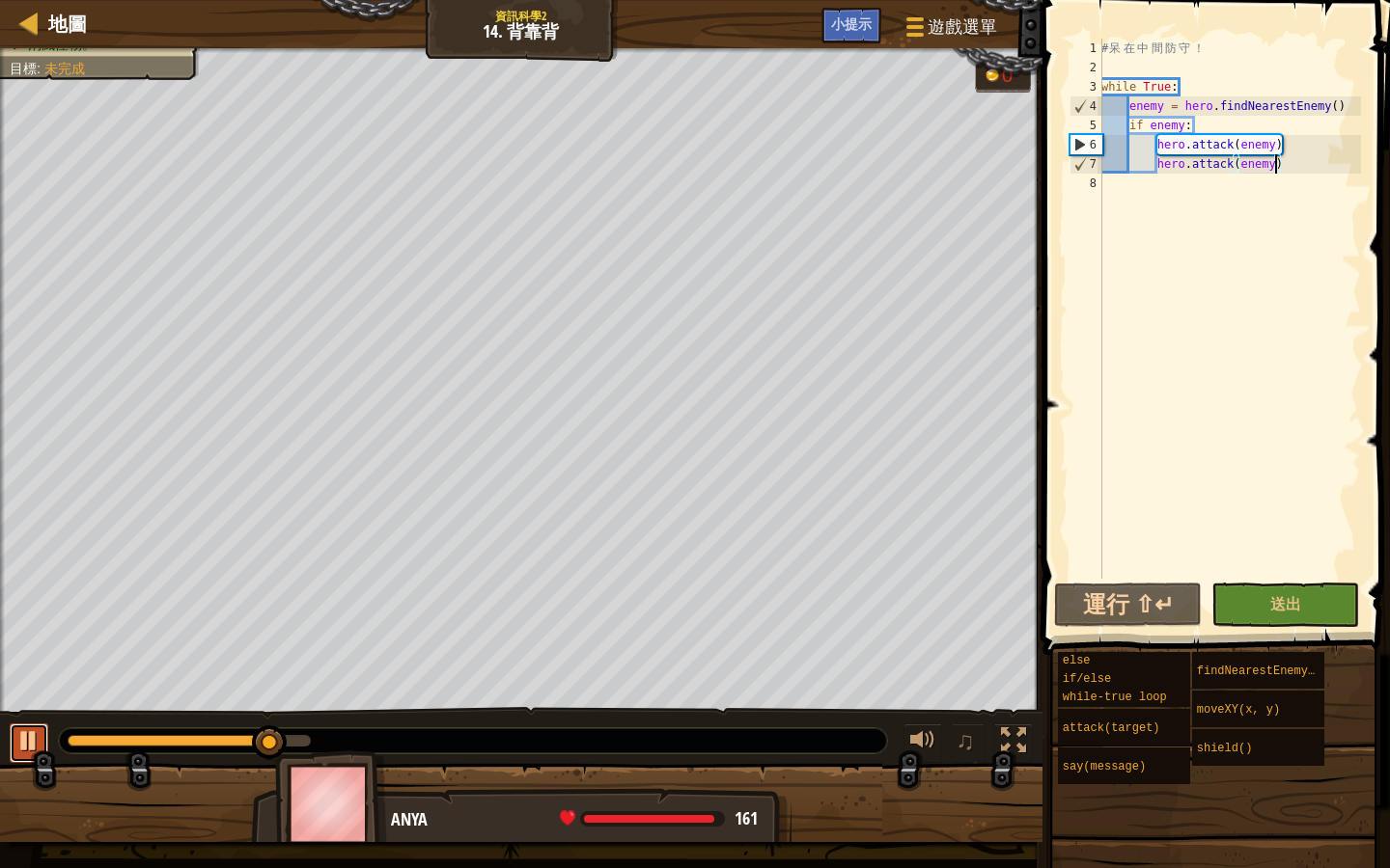
click at [32, 732] on div at bounding box center [28, 741] width 25 height 25
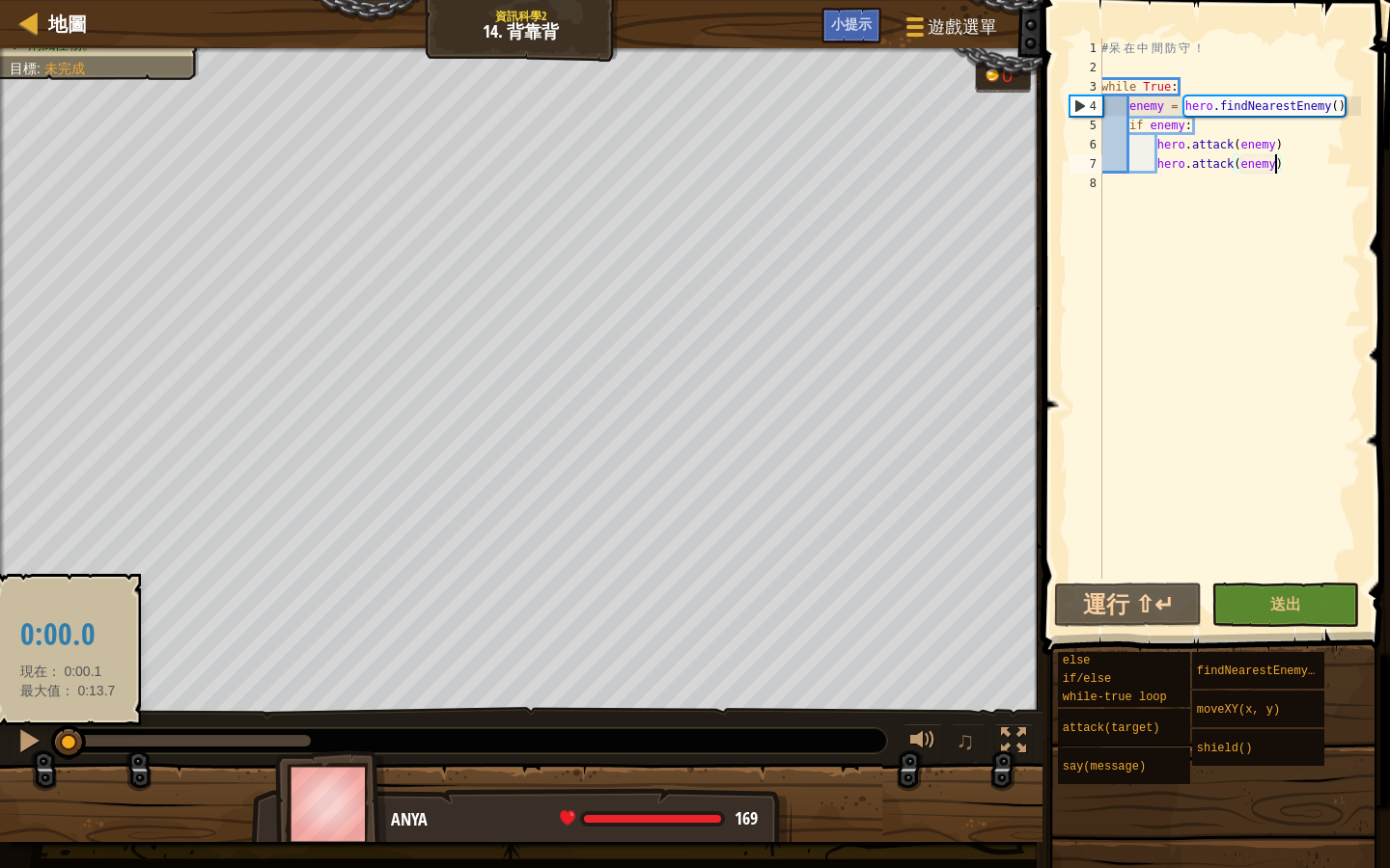
drag, startPoint x: 275, startPoint y: 734, endPoint x: 68, endPoint y: 737, distance: 207.0
click at [68, 737] on div at bounding box center [68, 743] width 35 height 35
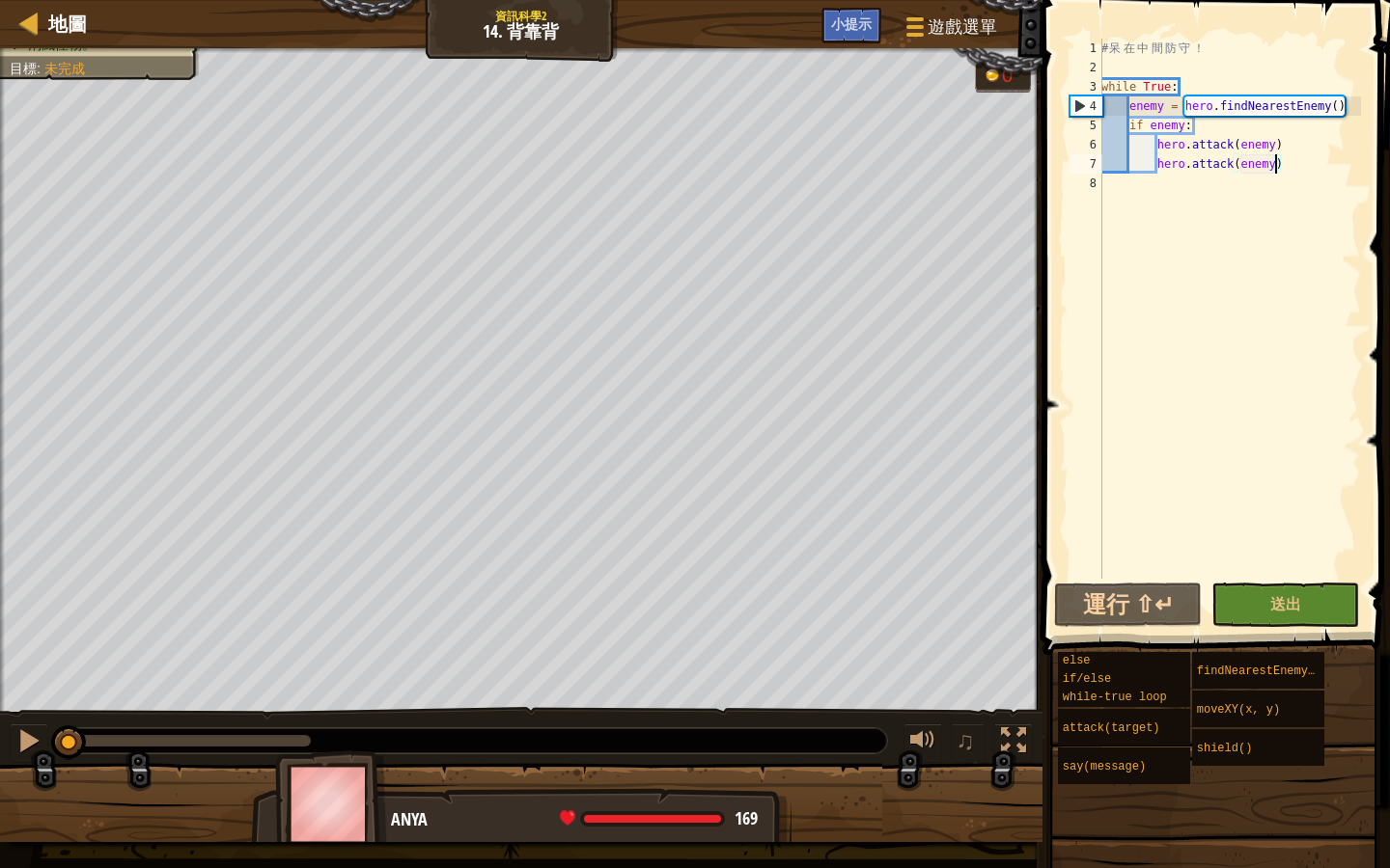
click at [1133, 192] on div "# 呆 在 中 間 防 守 ！ while True : enemy = hero . findNearestEnemy ( ) if enemy : her…" at bounding box center [1229, 328] width 264 height 579
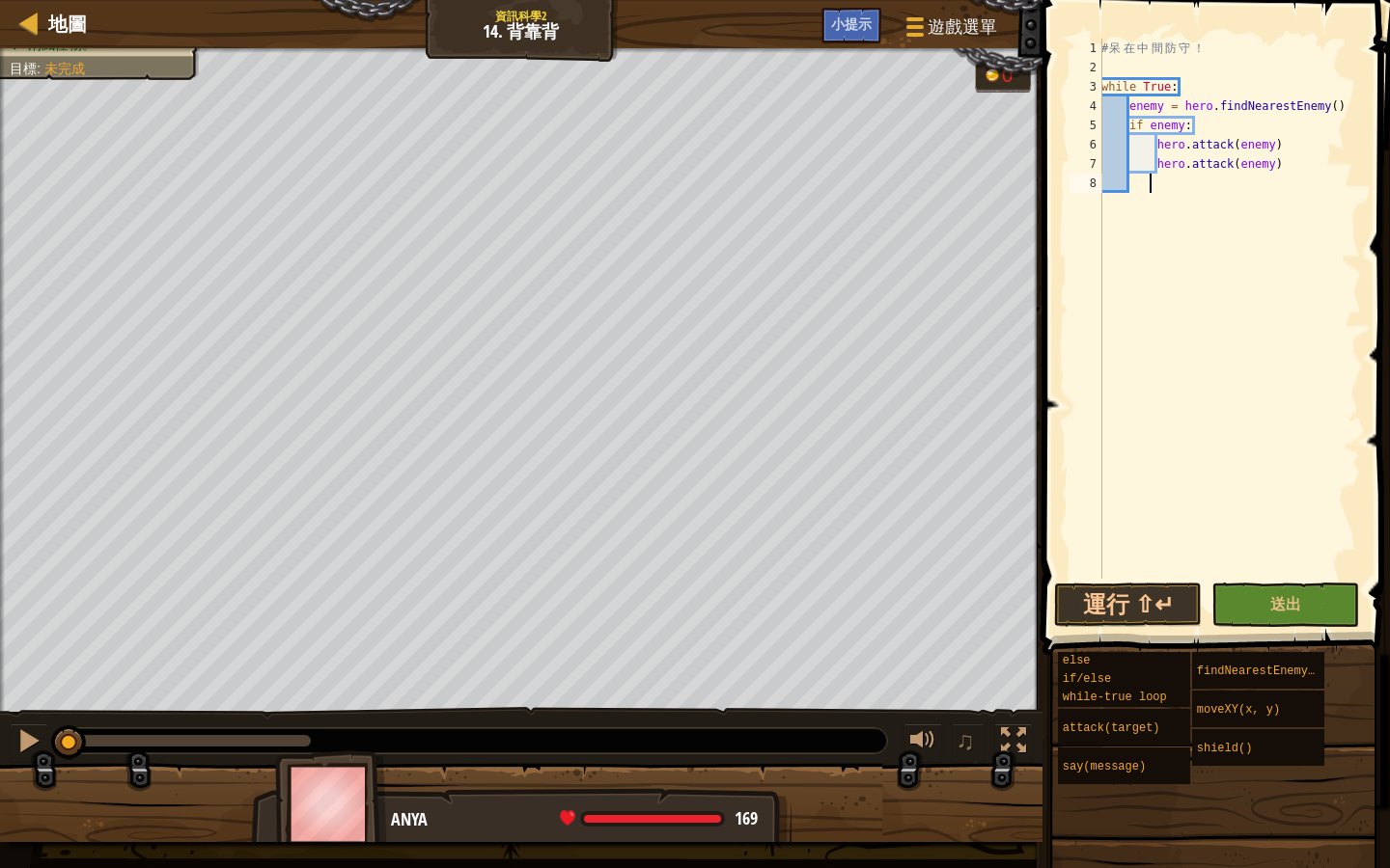
click at [1137, 184] on div "# 呆 在 中 間 防 守 ！ while True : enemy = hero . findNearestEnemy ( ) if enemy : her…" at bounding box center [1229, 328] width 264 height 579
click at [1133, 184] on div "# 呆 在 中 間 防 守 ！ while True : enemy = hero . findNearestEnemy ( ) if enemy : her…" at bounding box center [1229, 328] width 264 height 579
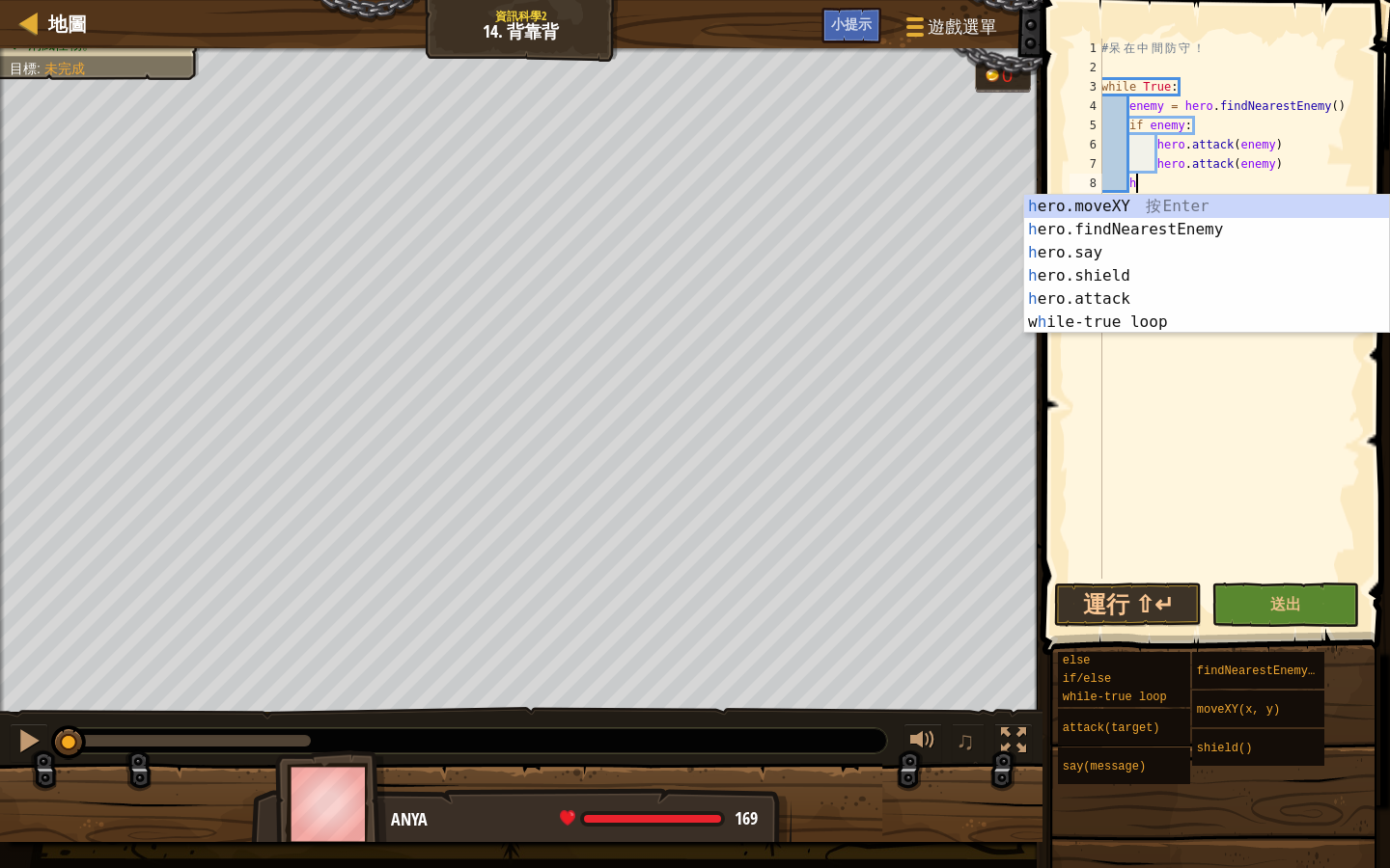
scroll to position [9, 2]
click at [1171, 204] on div "h ero.moveXY 按 Enter h ero.findNearestEnemy 按 Enter h ero.say 按 Enter h ero.shi…" at bounding box center [1206, 288] width 364 height 185
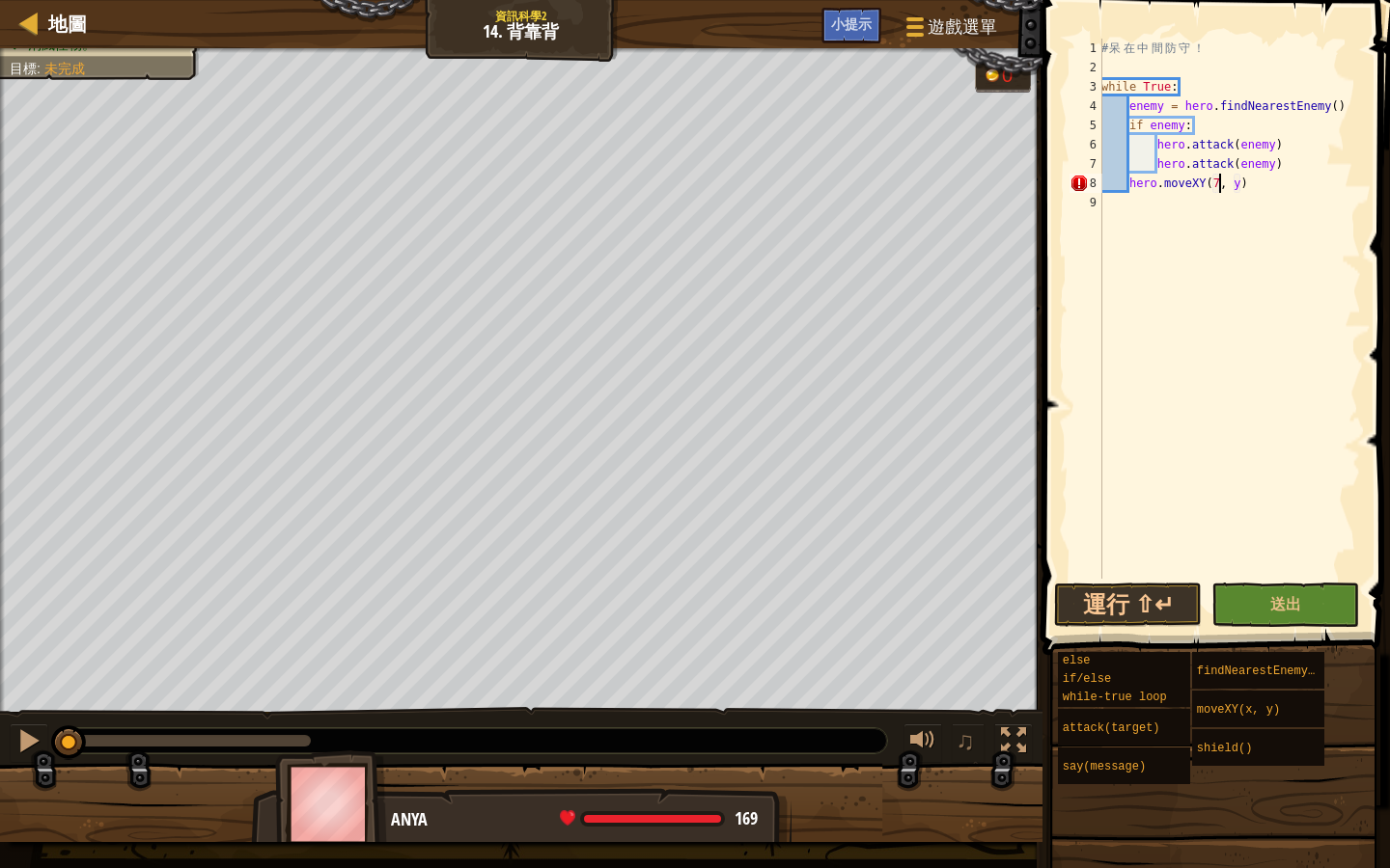
scroll to position [9, 10]
click at [1249, 185] on div "# 呆 在 中 間 防 守 ！ while True : enemy = hero . findNearestEnemy ( ) if enemy : her…" at bounding box center [1229, 328] width 264 height 579
click at [1117, 598] on button "運行 ⇧↵" at bounding box center [1127, 604] width 147 height 45
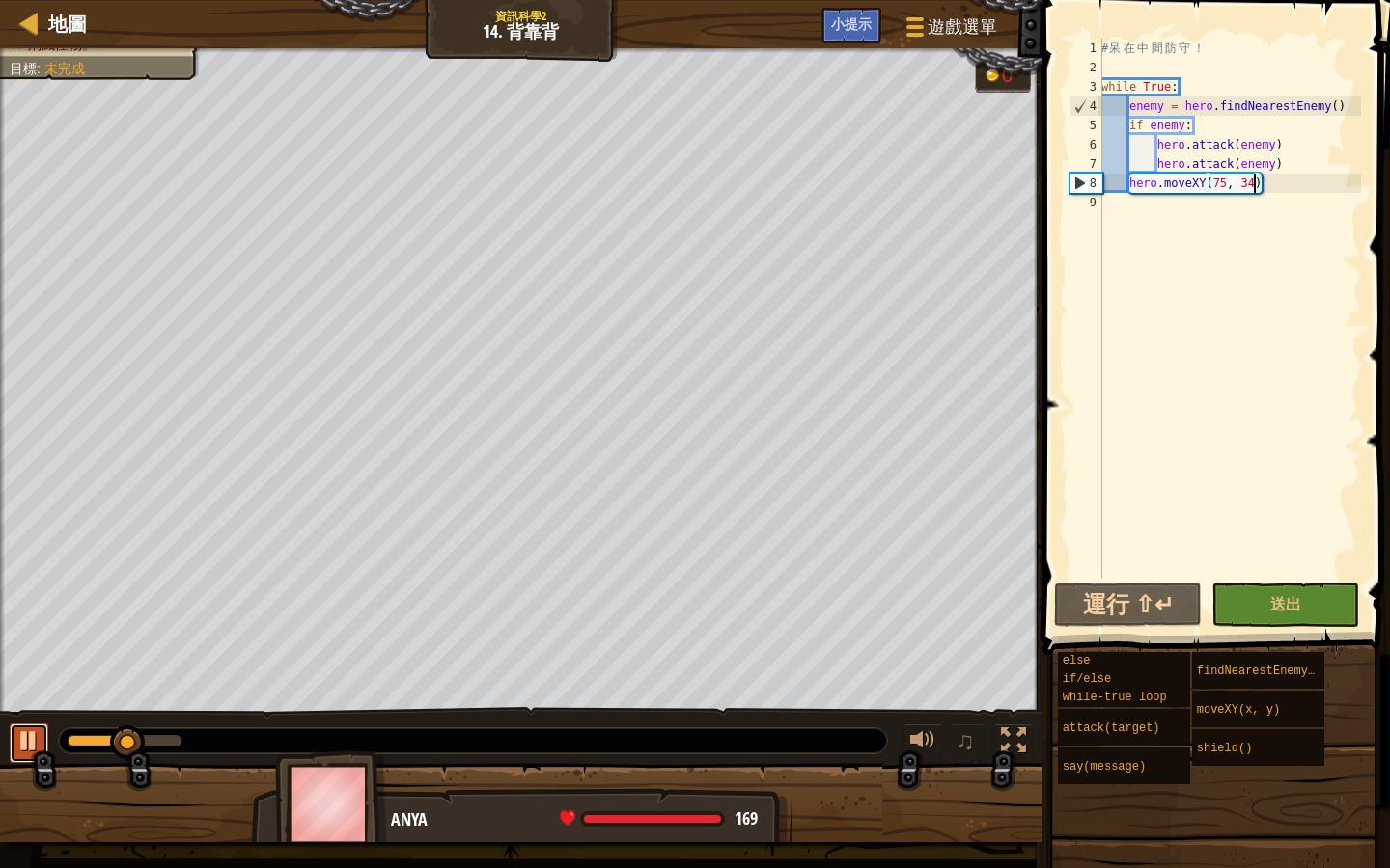
click at [34, 747] on div at bounding box center [28, 741] width 25 height 25
drag, startPoint x: 126, startPoint y: 744, endPoint x: 63, endPoint y: 723, distance: 66.4
click at [63, 723] on div "♫" at bounding box center [521, 736] width 1042 height 58
click at [1269, 183] on div "# 呆 在 中 間 防 守 ！ while True : enemy = hero . findNearestEnemy ( ) if enemy : her…" at bounding box center [1229, 328] width 264 height 579
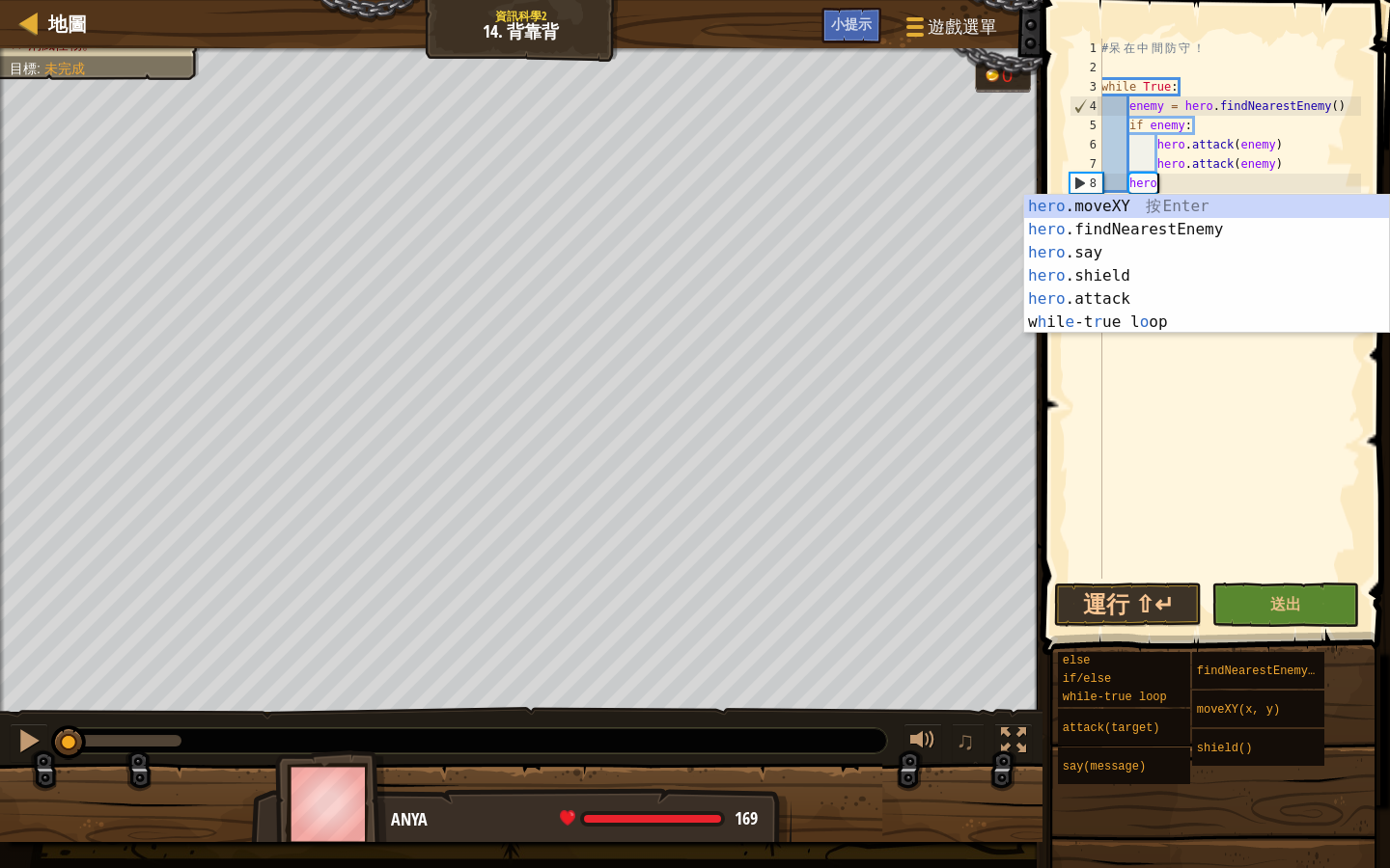
type textarea "h"
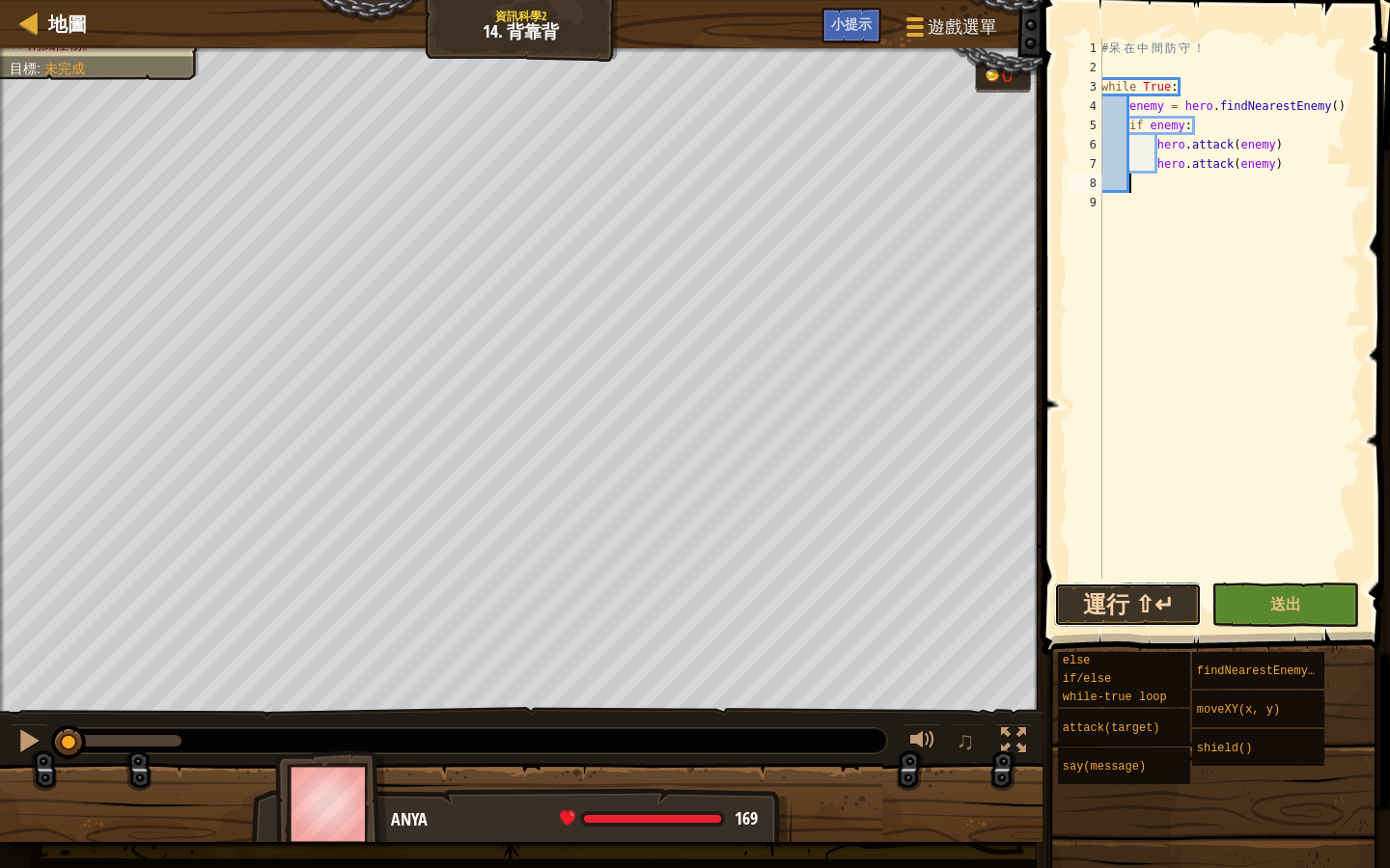
click at [1190, 595] on button "運行 ⇧↵" at bounding box center [1127, 604] width 147 height 45
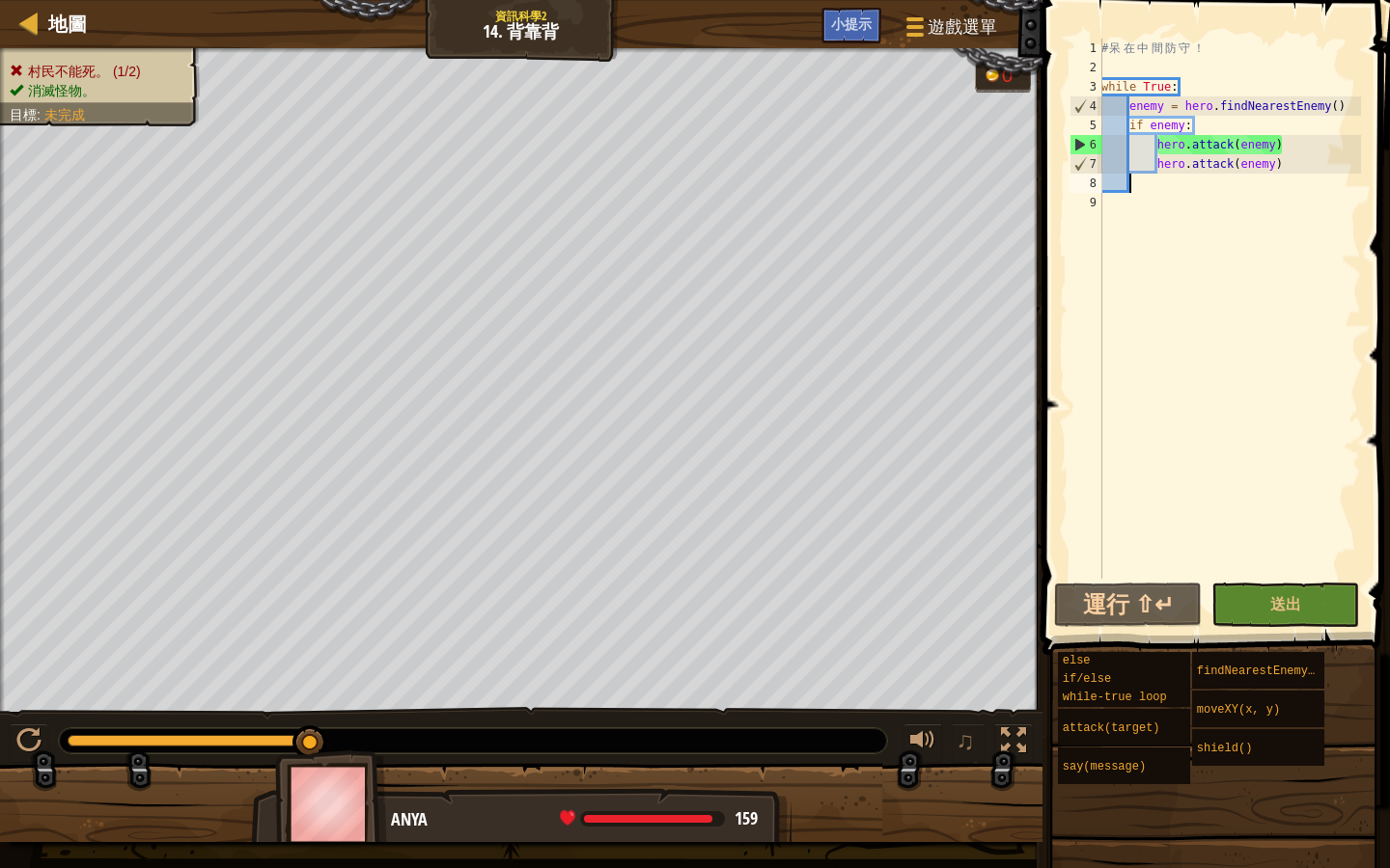
type textarea "h"
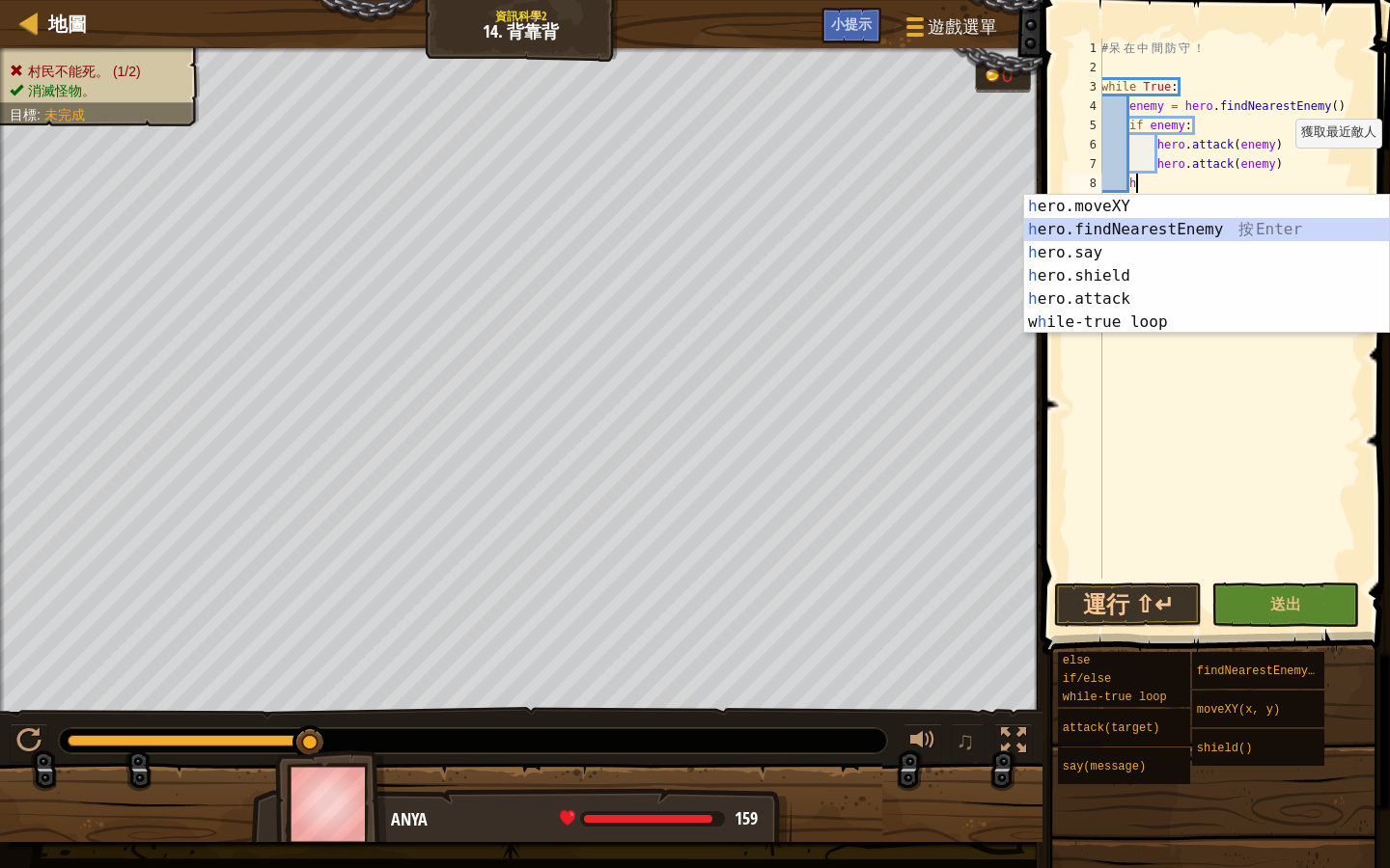
click at [1212, 227] on div "h ero.moveXY 按 Enter h ero.findNearestEnemy 按 Enter h ero.say 按 Enter h ero.shi…" at bounding box center [1206, 288] width 364 height 185
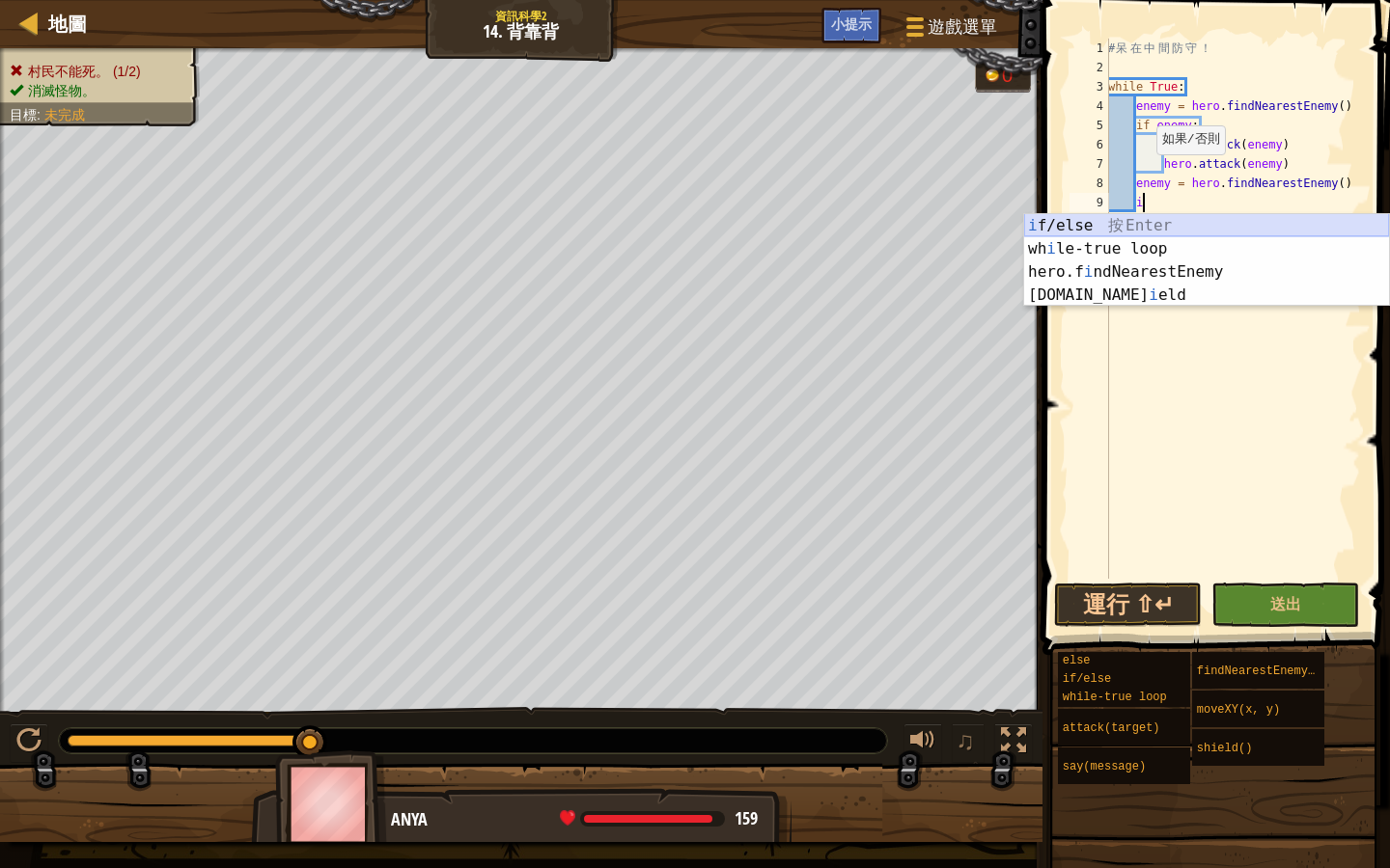
click at [1123, 223] on div "i f/else 按 Enter wh i le-true loop 按 Enter hero.f i ndNearestEnemy 按 Enter hero…" at bounding box center [1206, 284] width 364 height 139
type textarea "if enemy:"
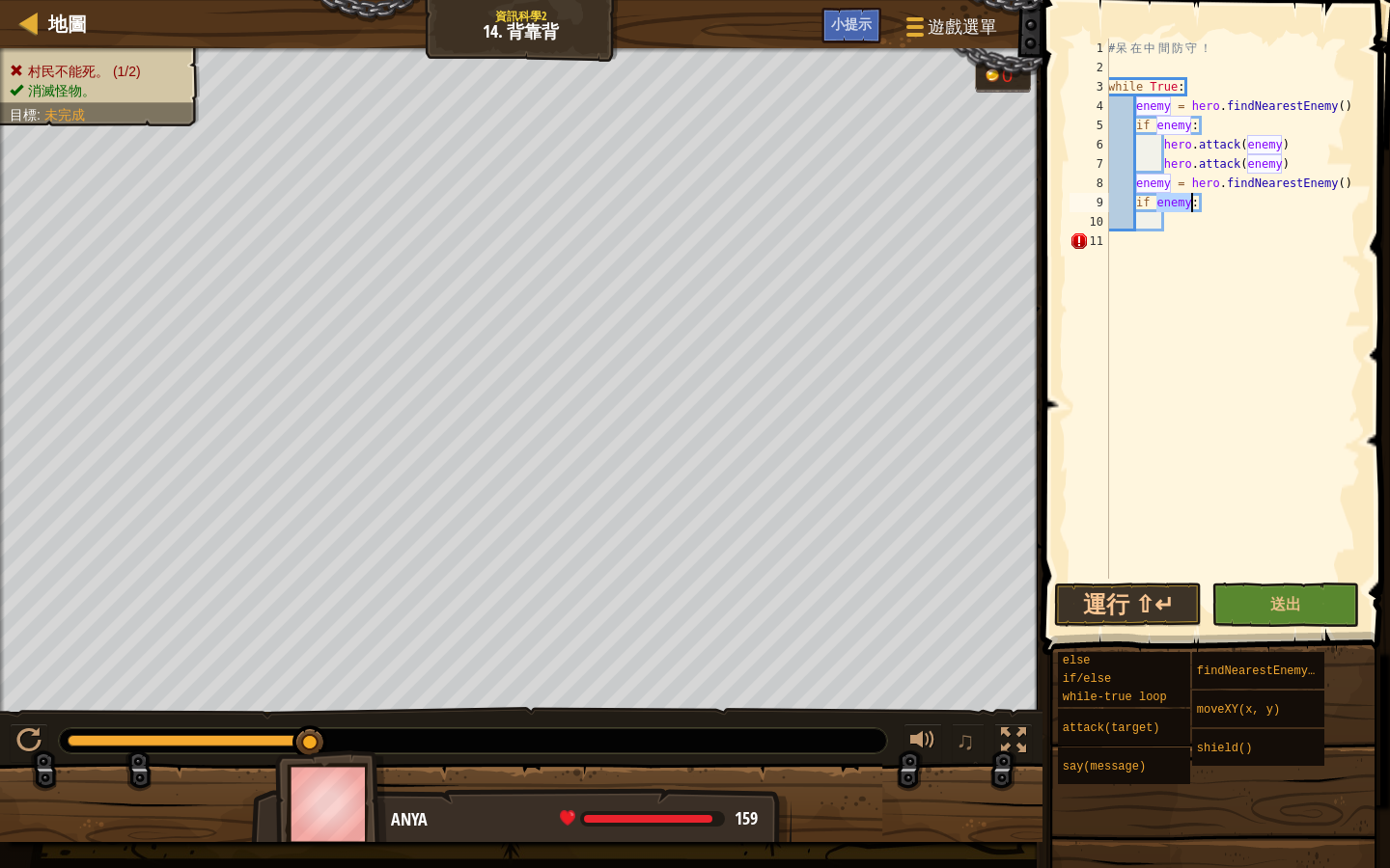
click at [1174, 224] on div "# 呆 在 中 間 防 守 ！ while True : enemy = hero . findNearestEnemy ( ) if enemy : her…" at bounding box center [1233, 328] width 257 height 579
click at [1135, 247] on div "# 呆 在 中 間 防 守 ！ while True : enemy = hero . findNearestEnemy ( ) if enemy : her…" at bounding box center [1233, 328] width 257 height 579
click at [1175, 227] on div "# 呆 在 中 間 防 守 ！ while True : enemy = hero . findNearestEnemy ( ) if enemy : her…" at bounding box center [1233, 328] width 257 height 579
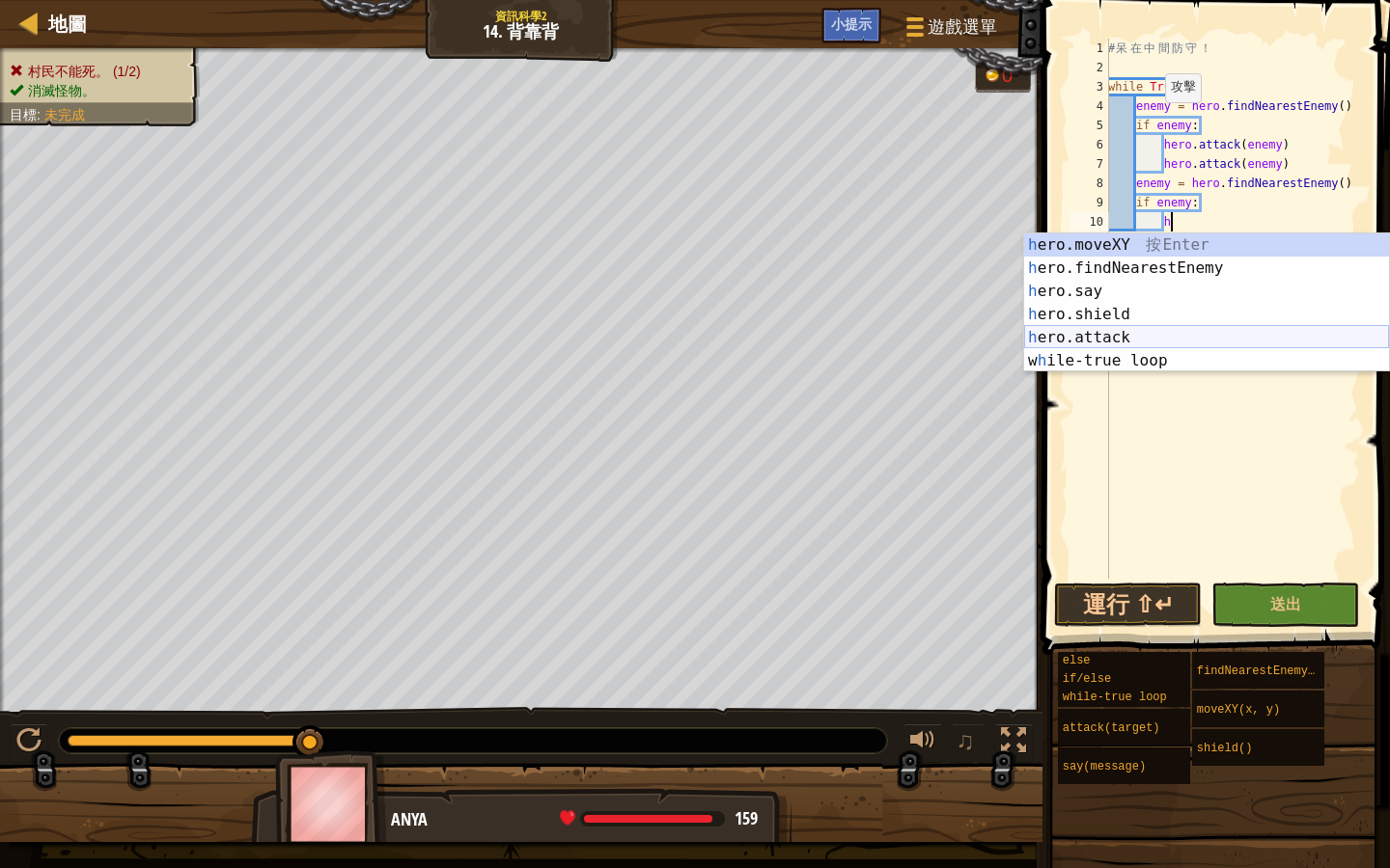
click at [1086, 337] on div "h ero.moveXY 按 Enter h ero.findNearestEnemy 按 Enter h ero.say 按 Enter h ero.shi…" at bounding box center [1206, 326] width 364 height 185
type textarea "hero.attack(enemy)"
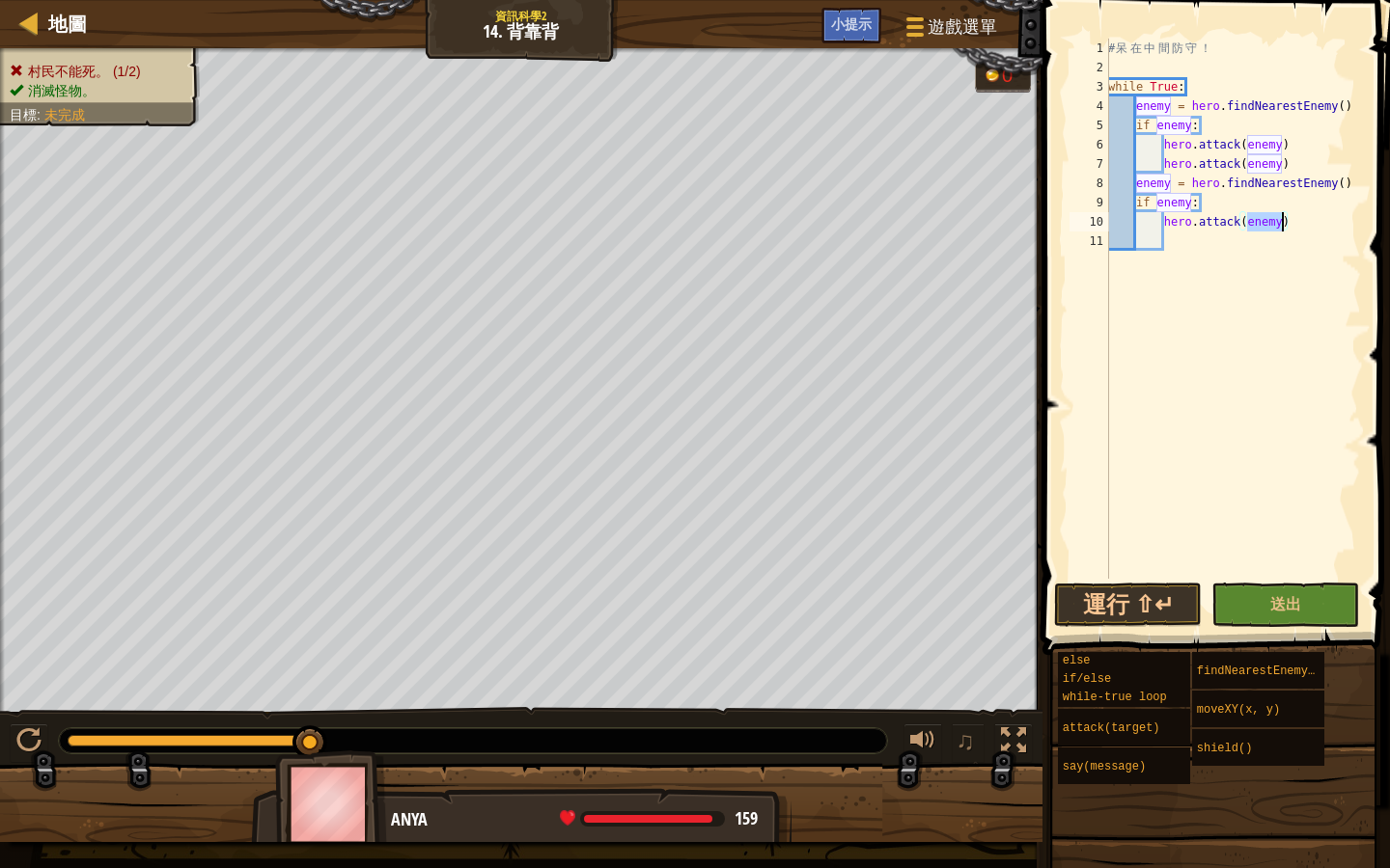
click at [1176, 243] on div "# 呆 在 中 間 防 守 ！ while True : enemy = hero . findNearestEnemy ( ) if enemy : her…" at bounding box center [1233, 328] width 257 height 579
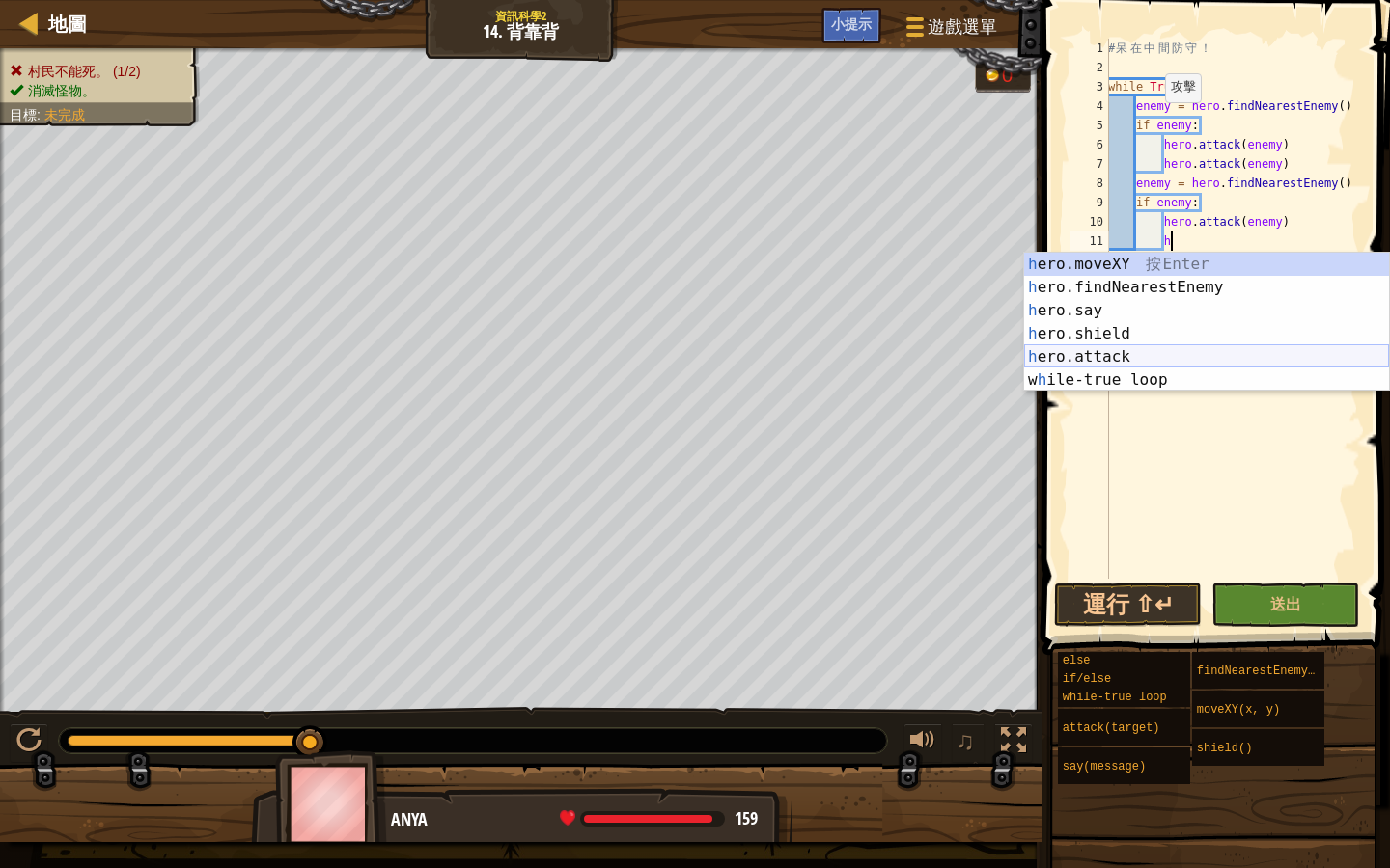
click at [1150, 358] on div "h ero.moveXY 按 Enter h ero.findNearestEnemy 按 Enter h ero.say 按 Enter h ero.shi…" at bounding box center [1206, 345] width 364 height 185
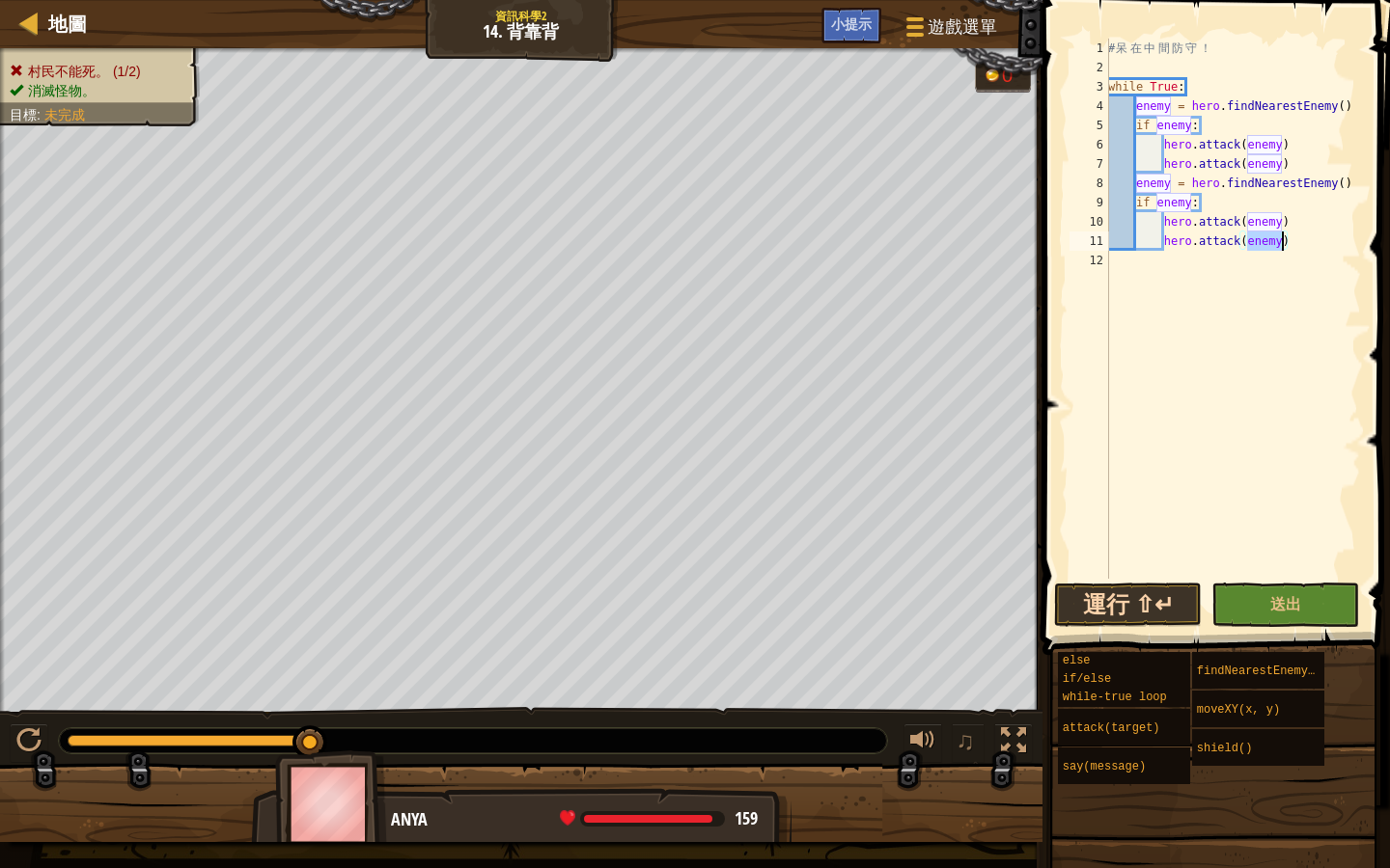
type textarea "hero.attack(enemy)"
click at [1135, 611] on button "運行 ⇧↵" at bounding box center [1127, 604] width 147 height 45
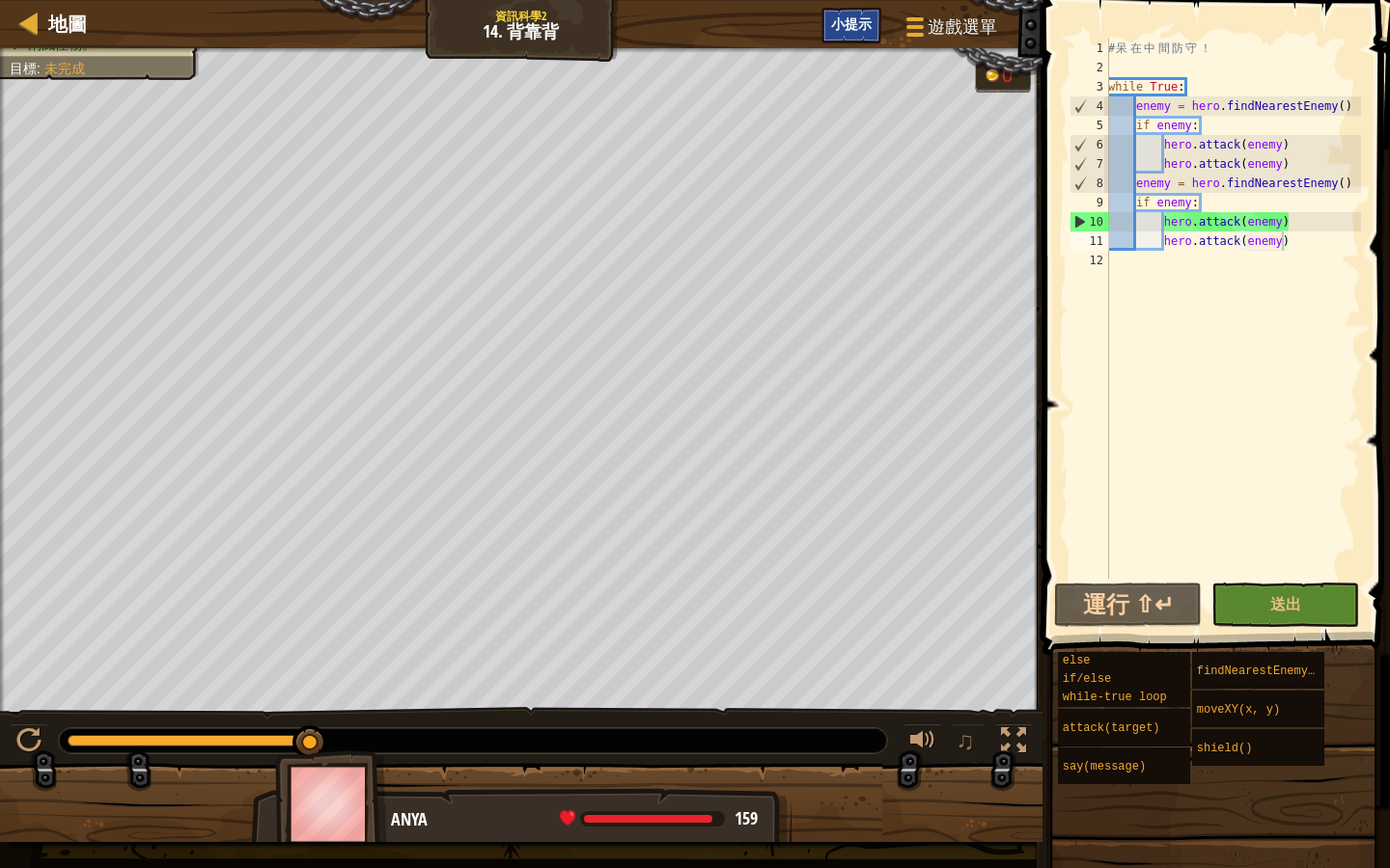
click at [879, 37] on div "小提示" at bounding box center [851, 26] width 60 height 36
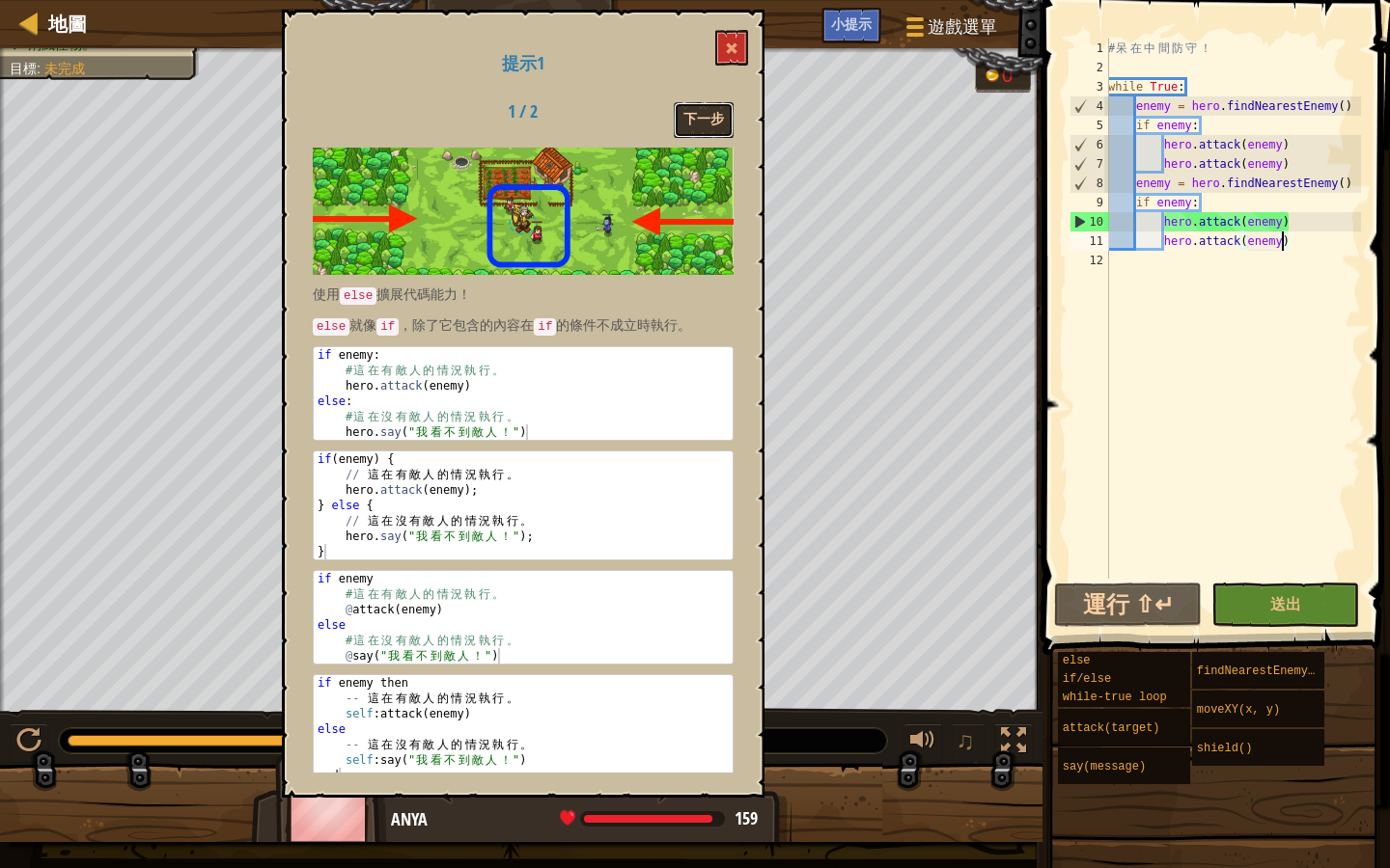
click at [688, 120] on button "下一步" at bounding box center [704, 120] width 60 height 36
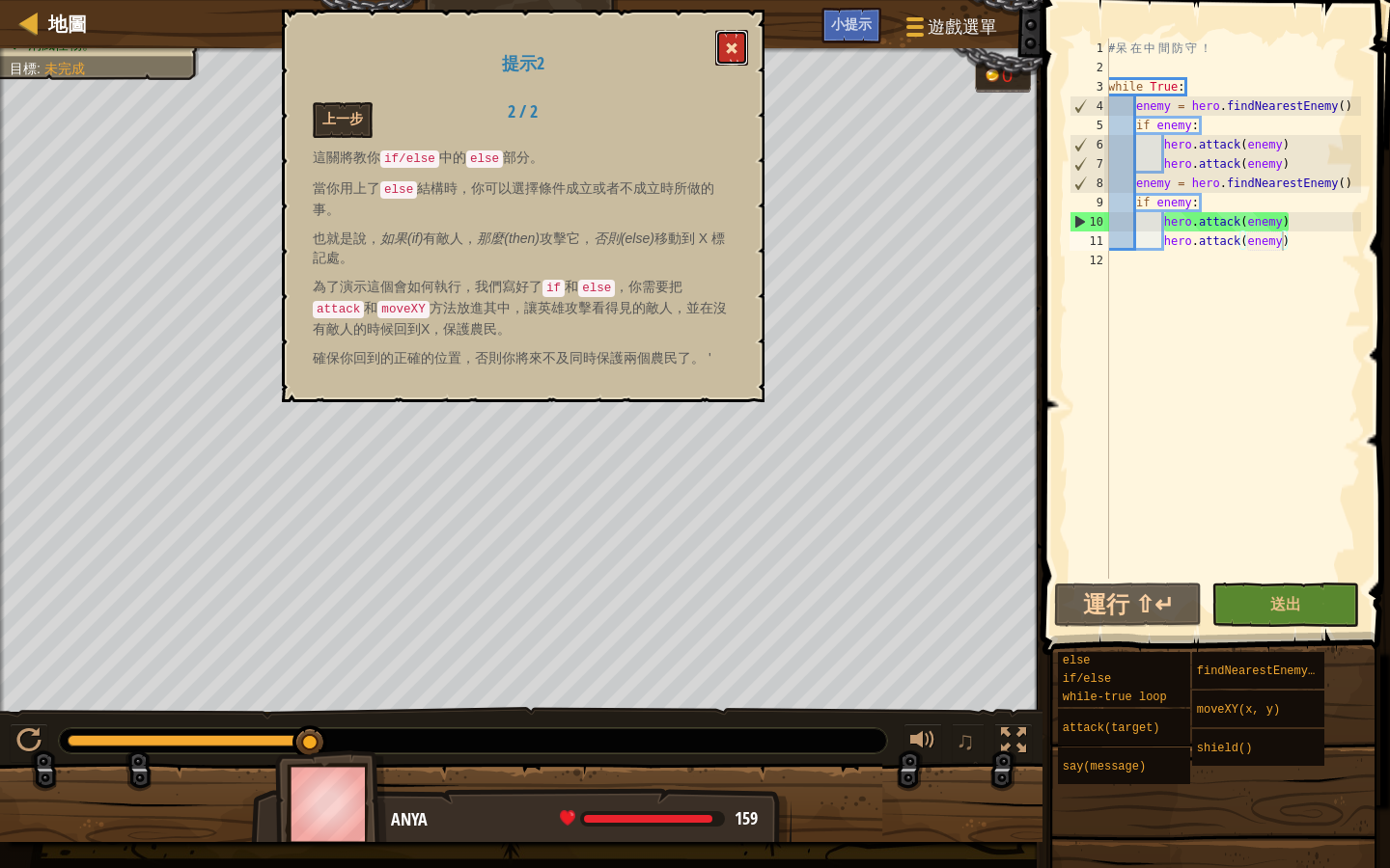
click at [736, 54] on span at bounding box center [732, 49] width 14 height 14
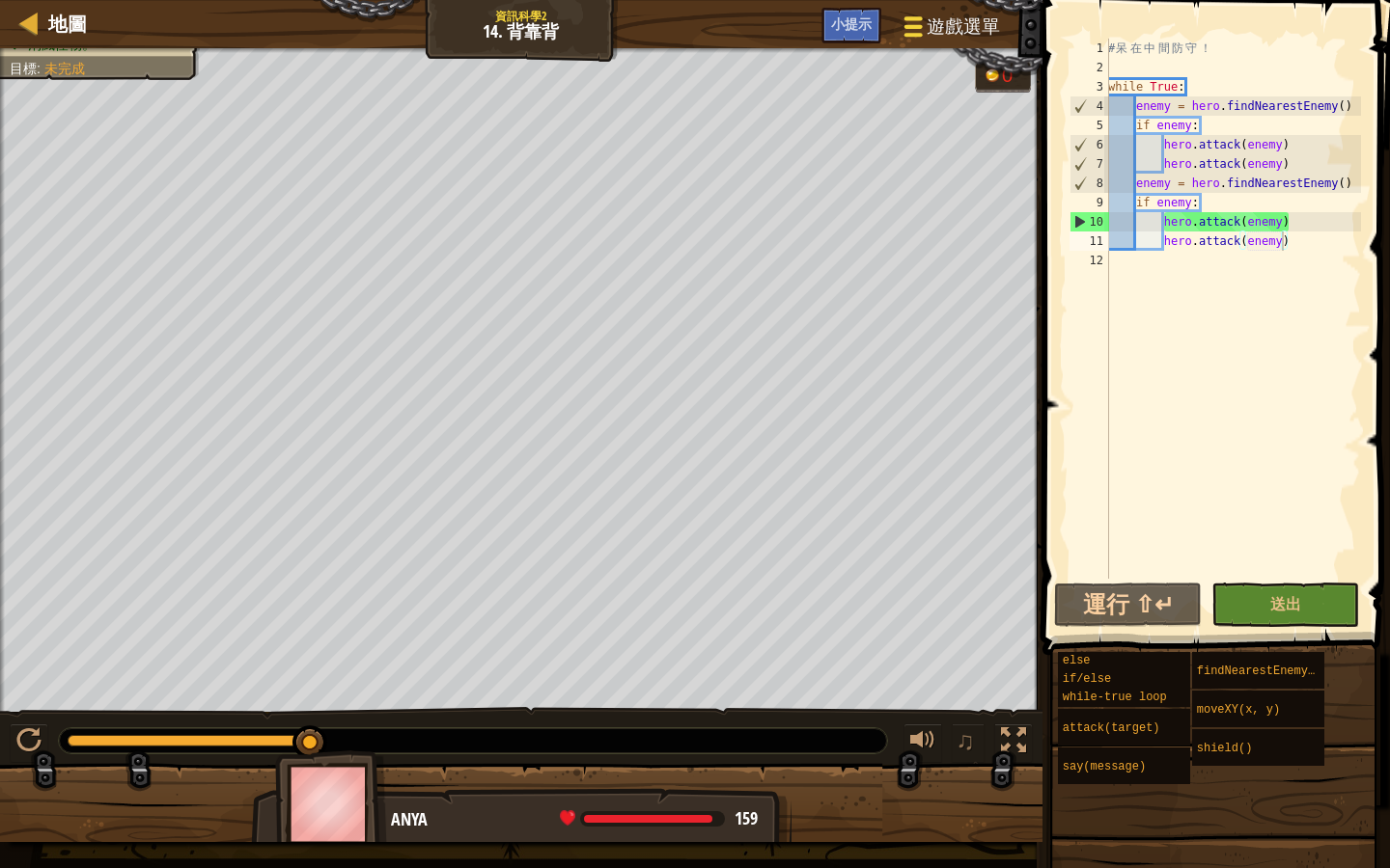
click at [944, 7] on button "遊戲選單" at bounding box center [950, 30] width 123 height 47
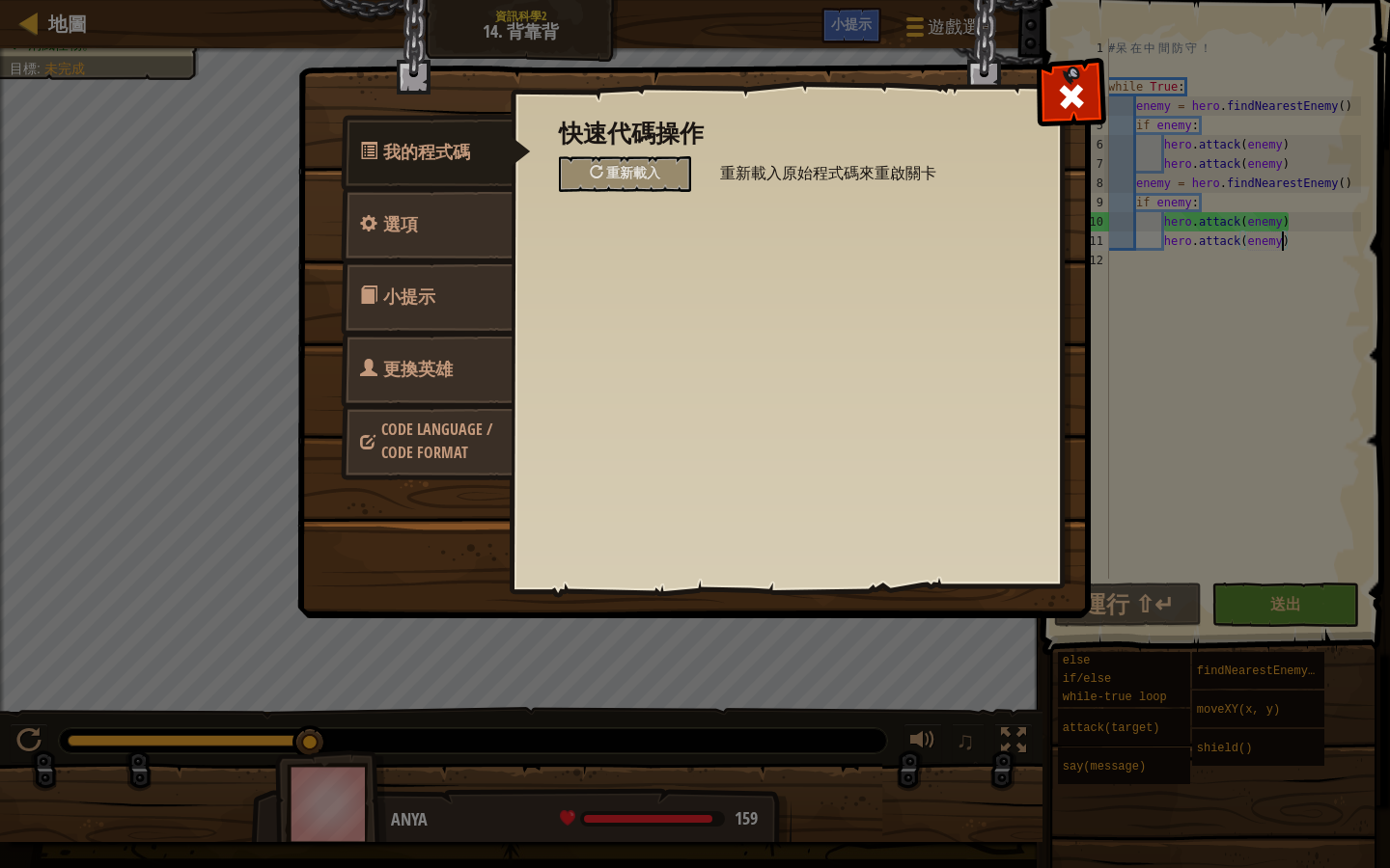
click at [633, 152] on div "快速代碼操作 重新載入 重新載入原始程式碼來重啟關卡" at bounding box center [786, 156] width 455 height 72
click at [637, 156] on div "重新載入" at bounding box center [624, 174] width 132 height 36
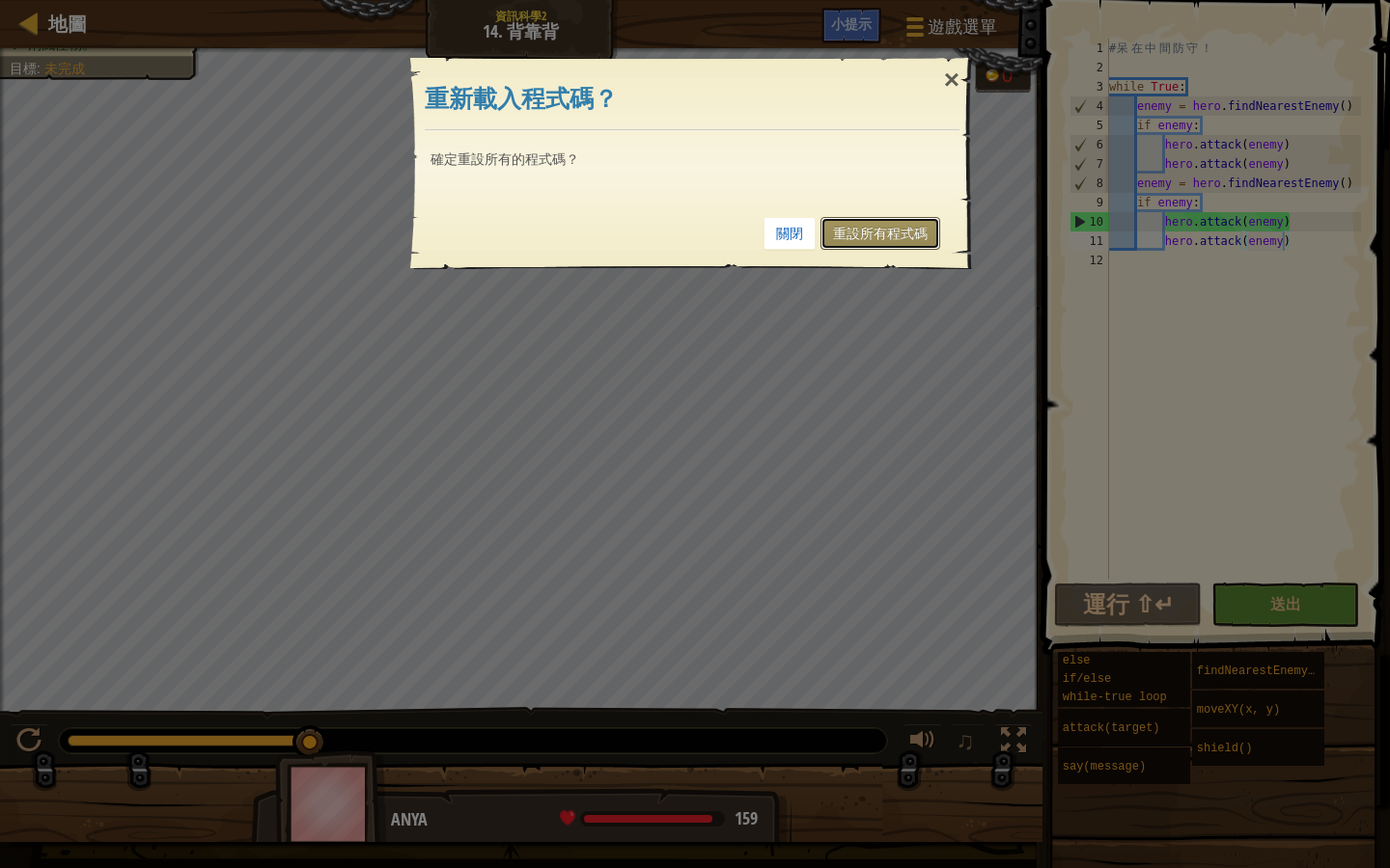
click at [878, 229] on link "重設所有程式碼" at bounding box center [880, 233] width 119 height 33
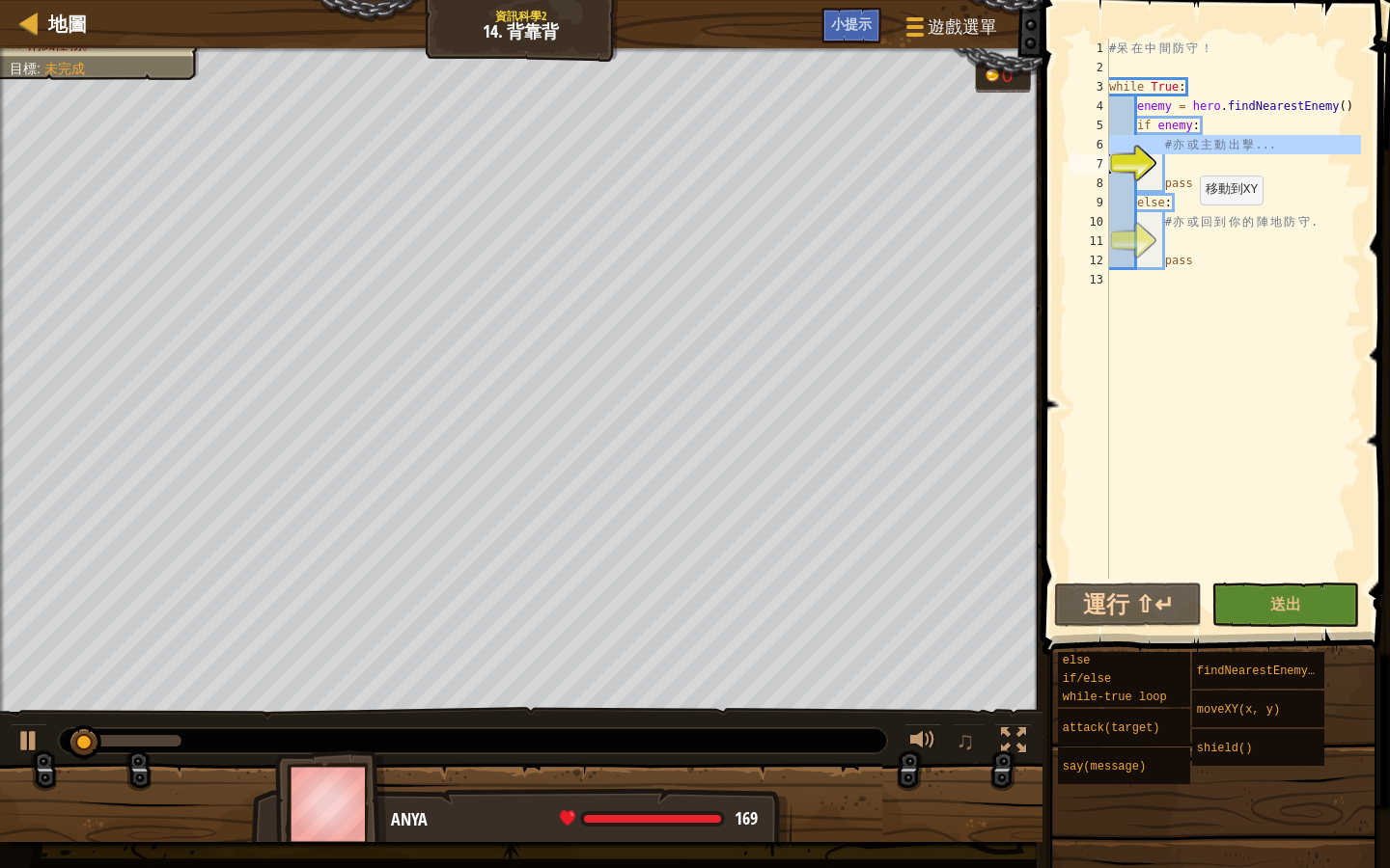
click at [1109, 154] on div "7" at bounding box center [1089, 163] width 40 height 19
type textarea "# 亦或主動出擊..."
click at [1212, 155] on div "# 呆 在 中 間 防 守 ！ while True : enemy = hero . findNearestEnemy ( ) if enemy : # 亦…" at bounding box center [1233, 328] width 256 height 579
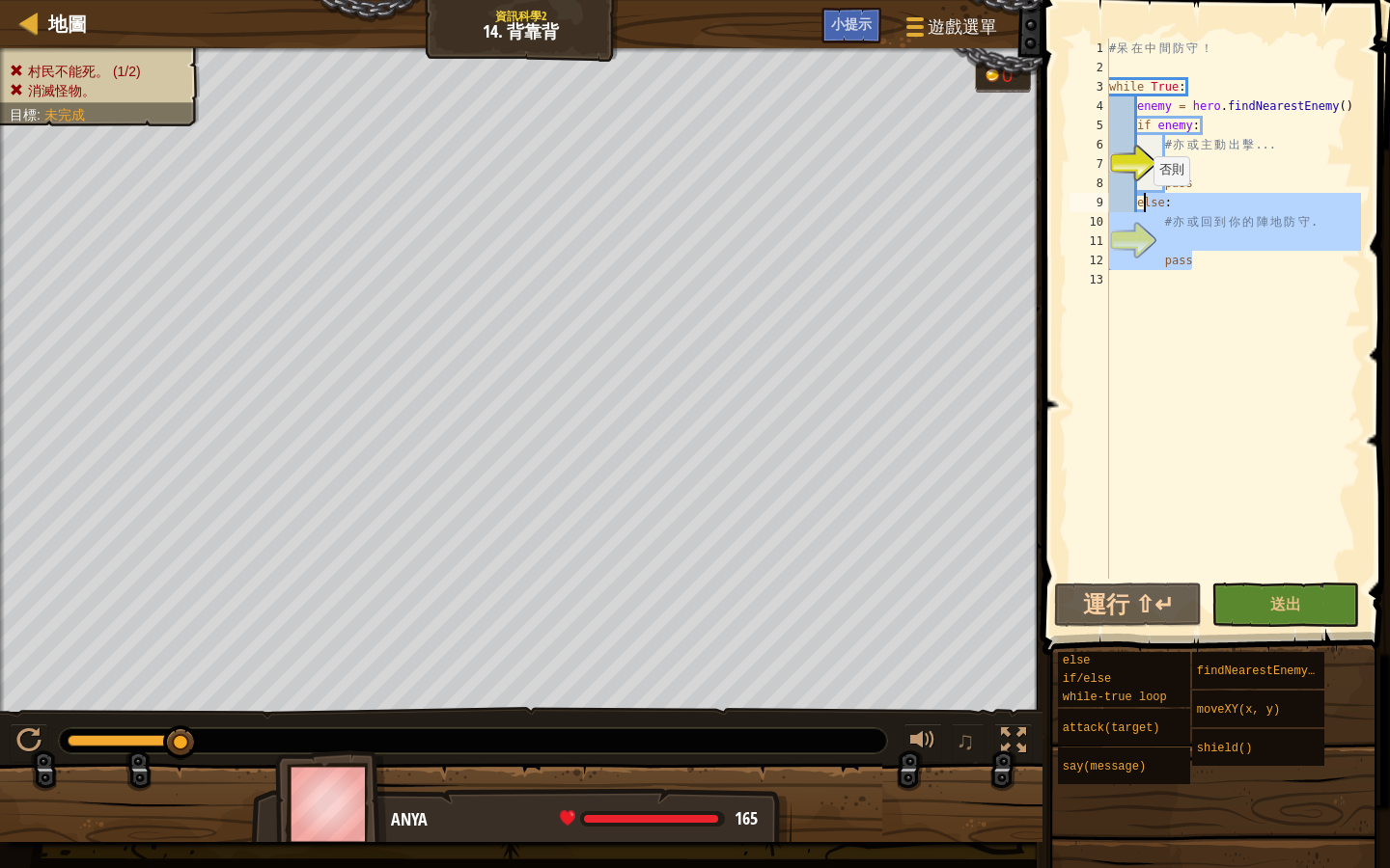
drag, startPoint x: 1212, startPoint y: 261, endPoint x: 1144, endPoint y: 203, distance: 89.4
click at [1144, 203] on div "# 呆 在 中 間 防 守 ！ while True : enemy = hero . findNearestEnemy ( ) if enemy : # 亦…" at bounding box center [1233, 328] width 256 height 579
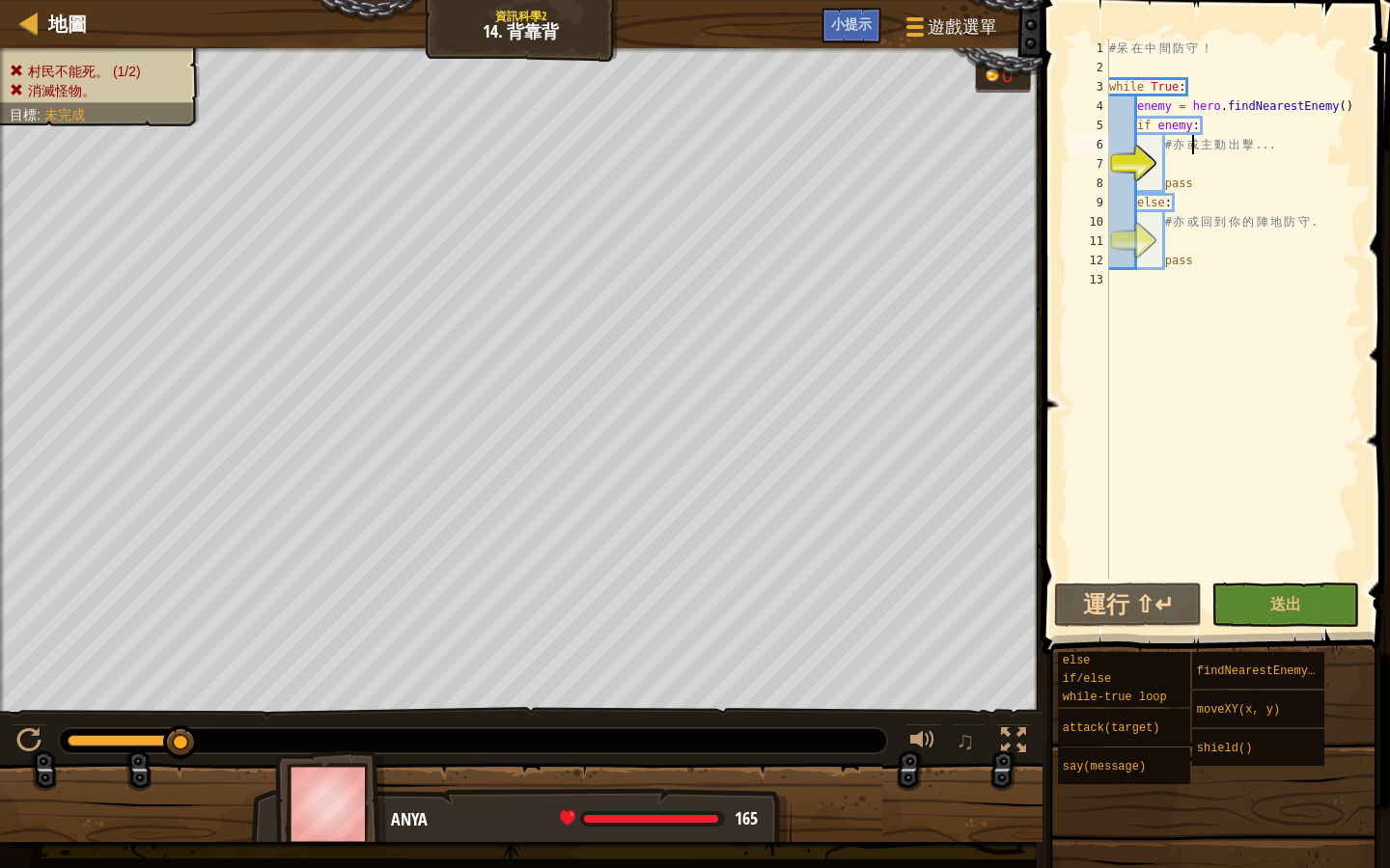
click at [1192, 153] on div "# 呆 在 中 間 防 守 ！ while True : enemy = hero . findNearestEnemy ( ) if enemy : # 亦…" at bounding box center [1233, 328] width 256 height 579
type textarea "# 亦或主動出擊..."
click at [1208, 234] on div "# 呆 在 中 間 防 守 ！ while True : enemy = hero . findNearestEnemy ( ) if enemy : # 亦…" at bounding box center [1233, 328] width 256 height 579
click at [1192, 176] on div "# 呆 在 中 間 防 守 ！ while True : enemy = hero . findNearestEnemy ( ) if enemy : # 亦…" at bounding box center [1233, 328] width 256 height 579
type textarea "pass"
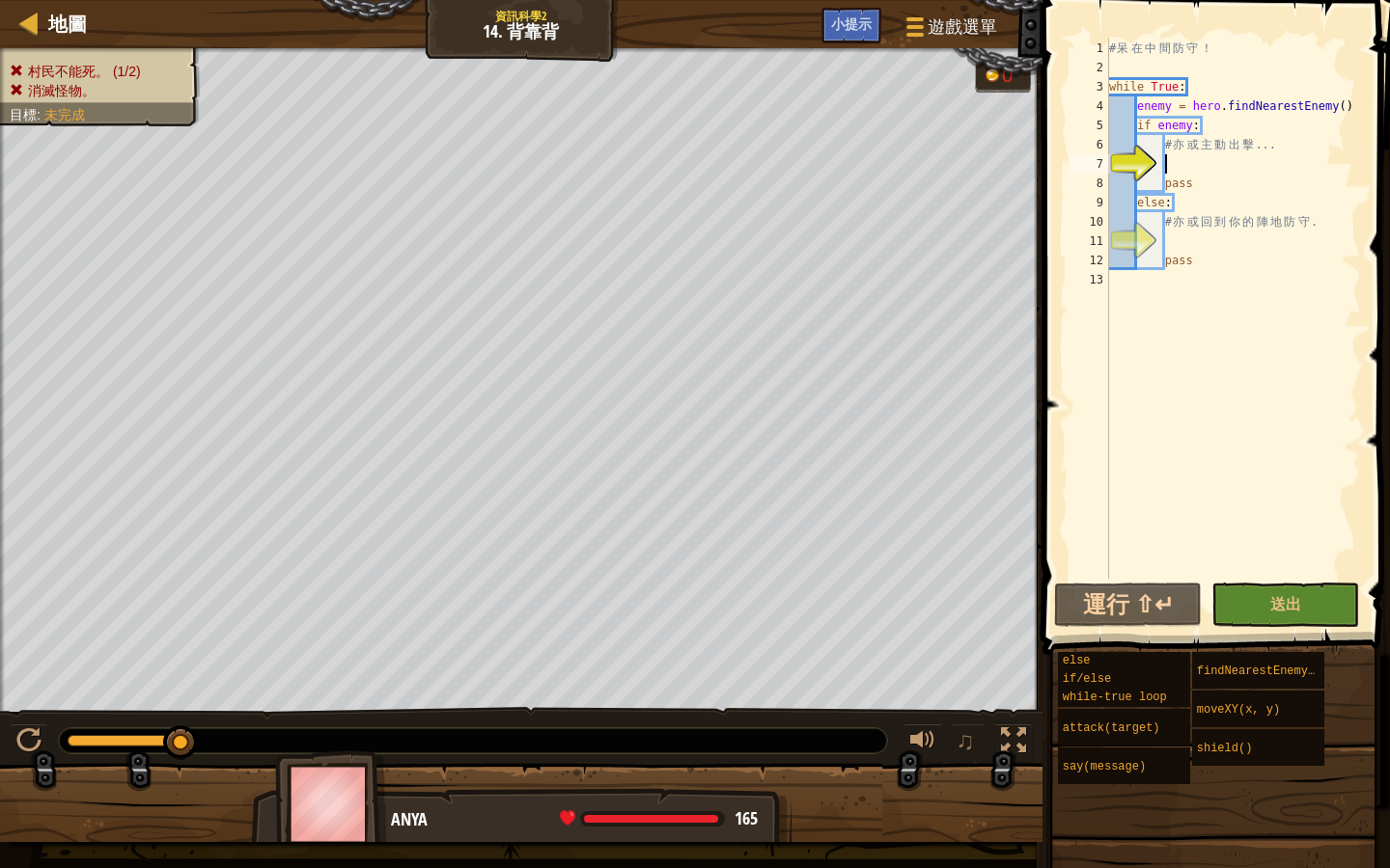
click at [1194, 172] on div "# 呆 在 中 間 防 守 ！ while True : enemy = hero . findNearestEnemy ( ) if enemy : # 亦…" at bounding box center [1233, 328] width 256 height 579
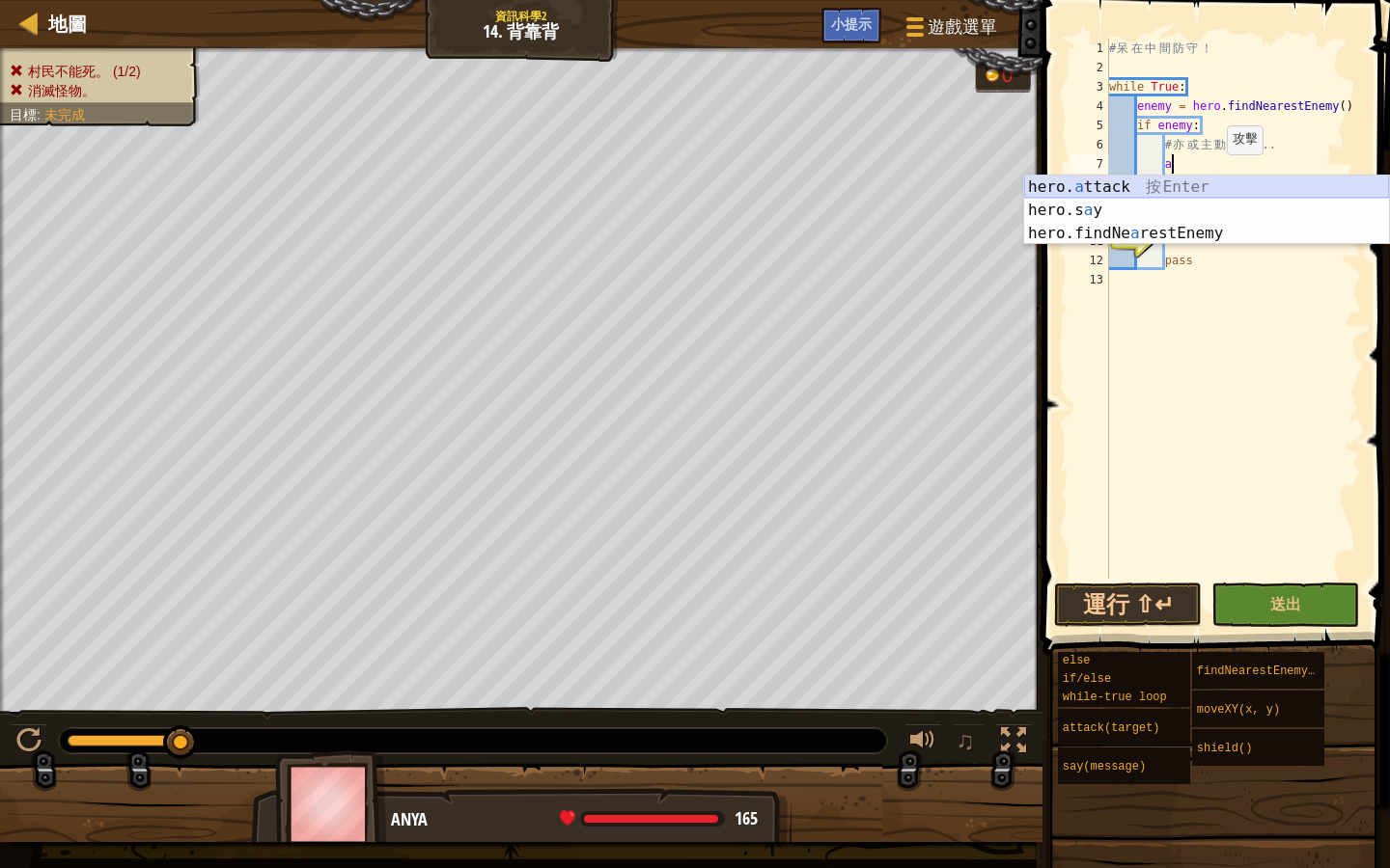
click at [1219, 177] on div "hero. a ttack 按 Enter hero.s a y 按 Enter hero.findNe a restEnemy 按 Enter" at bounding box center [1206, 233] width 364 height 115
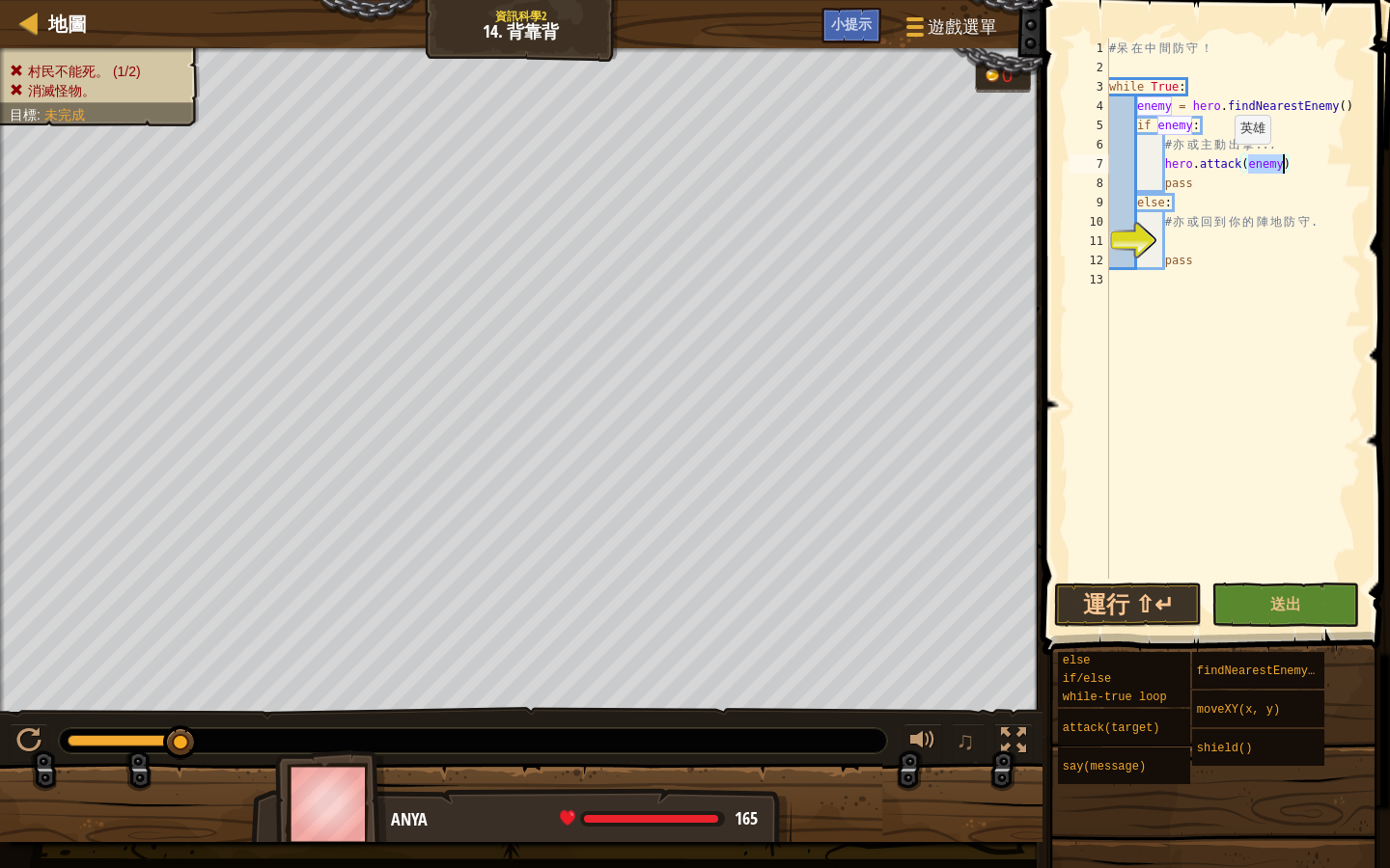
click at [1225, 160] on div "# 呆 在 中 間 防 守 ！ while True : enemy = hero . findNearestEnemy ( ) if enemy : # 亦…" at bounding box center [1233, 328] width 256 height 579
drag, startPoint x: 1231, startPoint y: 228, endPoint x: 1324, endPoint y: 217, distance: 93.6
click at [1324, 217] on div "# 呆 在 中 間 防 守 ！ while True : enemy = hero . findNearestEnemy ( ) if enemy : # 亦…" at bounding box center [1233, 328] width 256 height 579
type textarea "# 亦或回到你的陣地防守."
click at [1326, 237] on div "# 呆 在 中 間 防 守 ！ while True : enemy = hero . findNearestEnemy ( ) if enemy : # 亦…" at bounding box center [1233, 328] width 256 height 579
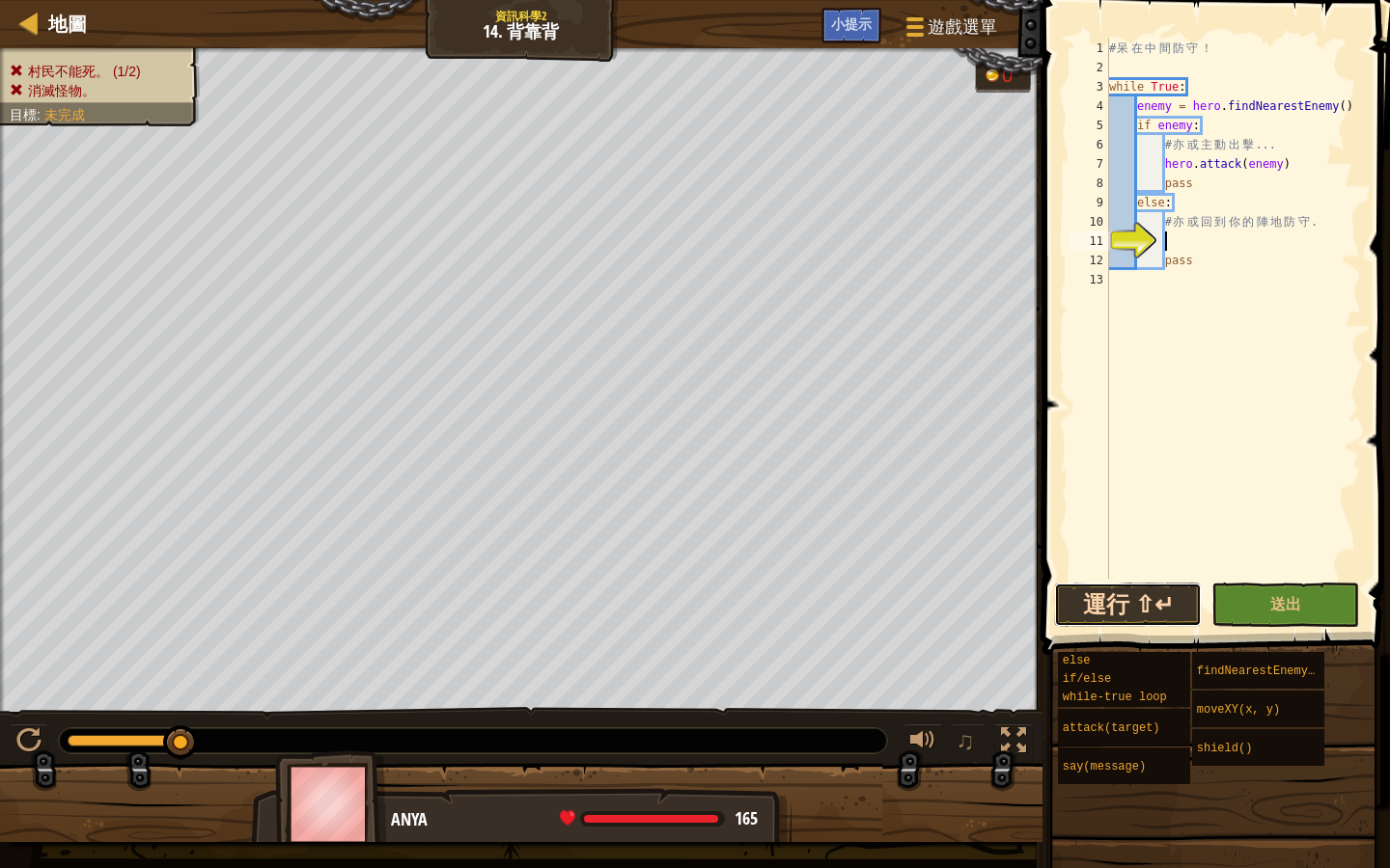
click at [1102, 594] on button "運行 ⇧↵" at bounding box center [1127, 604] width 147 height 45
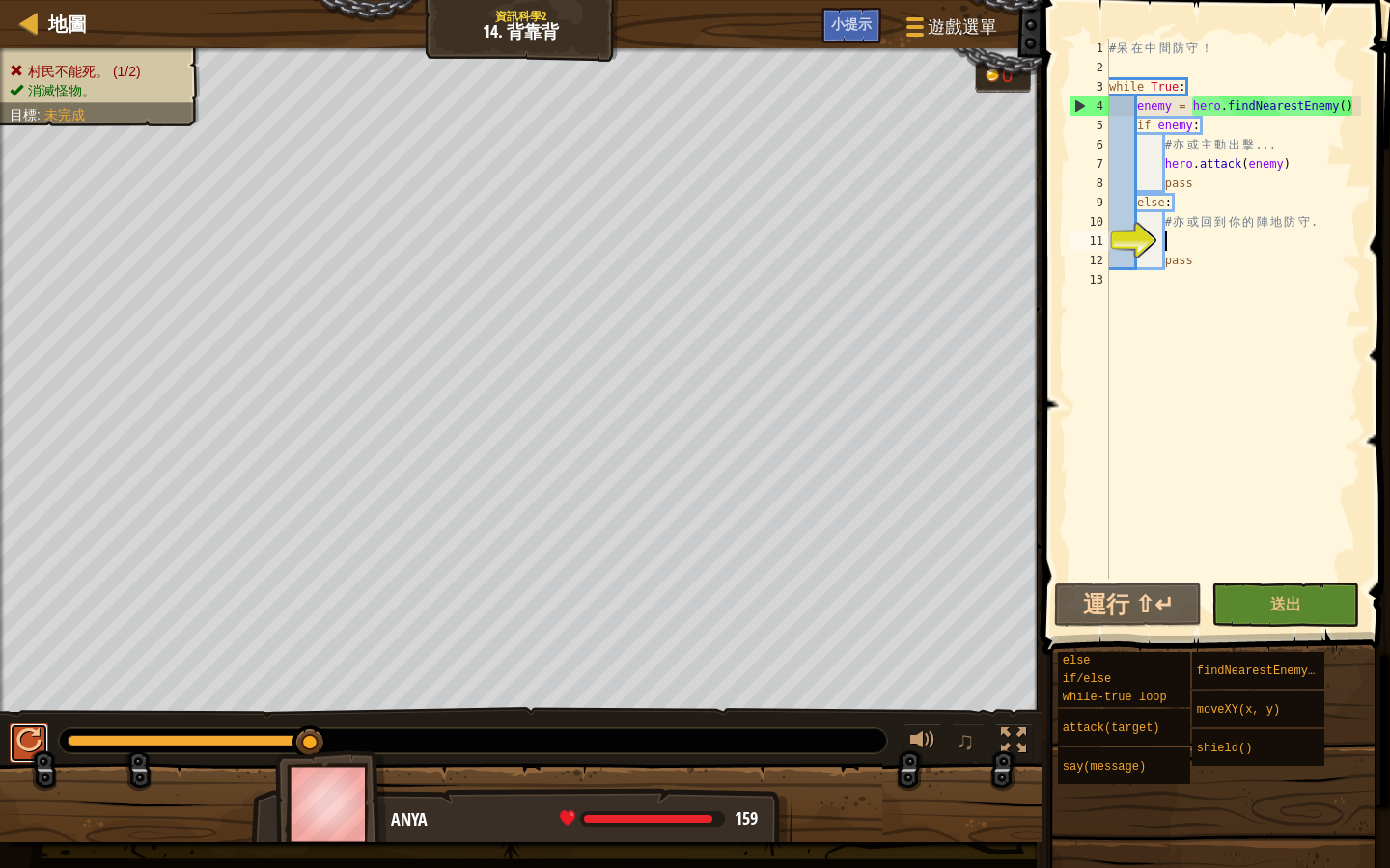
click at [16, 745] on div at bounding box center [28, 741] width 25 height 25
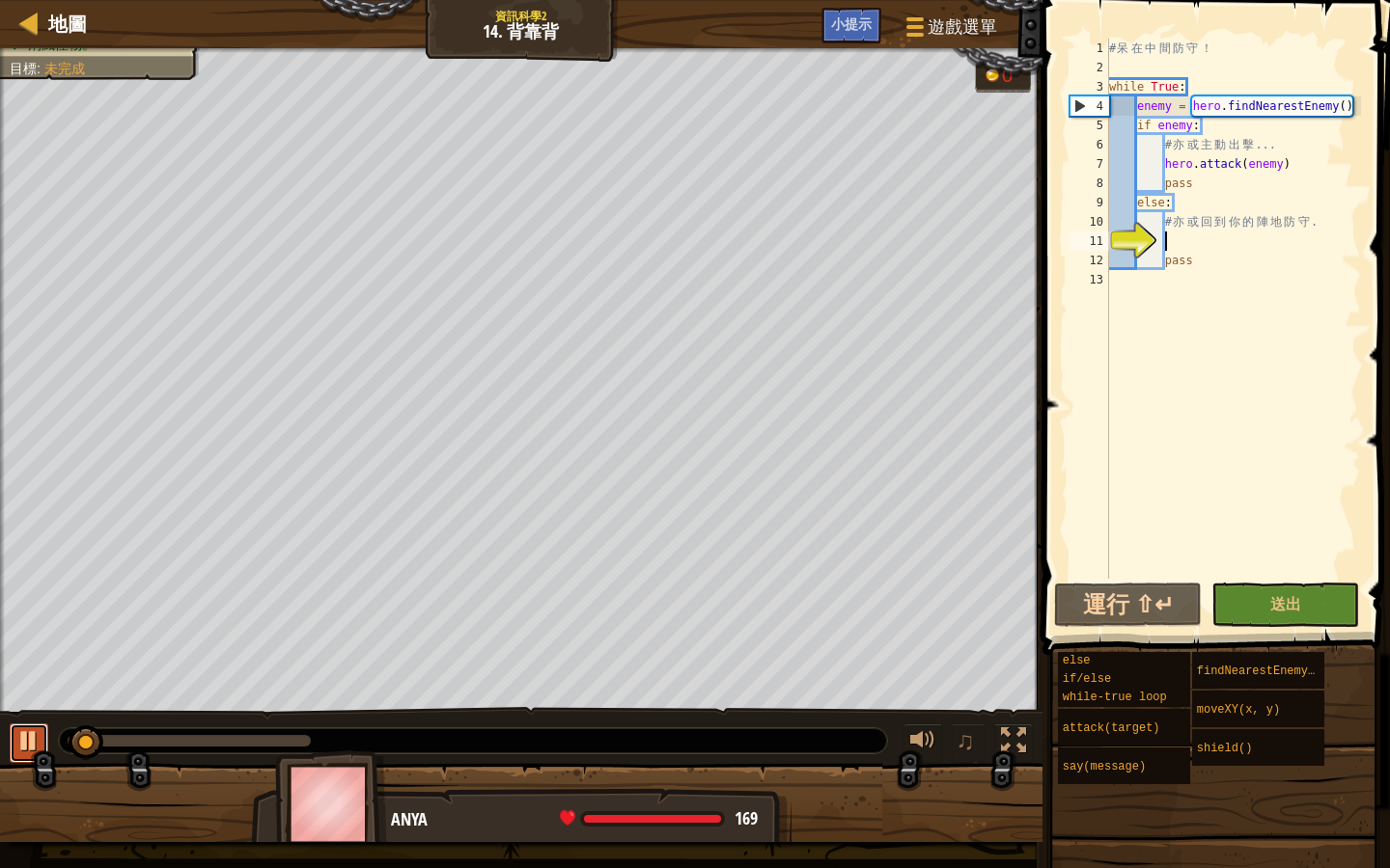
click at [36, 758] on button at bounding box center [29, 744] width 39 height 40
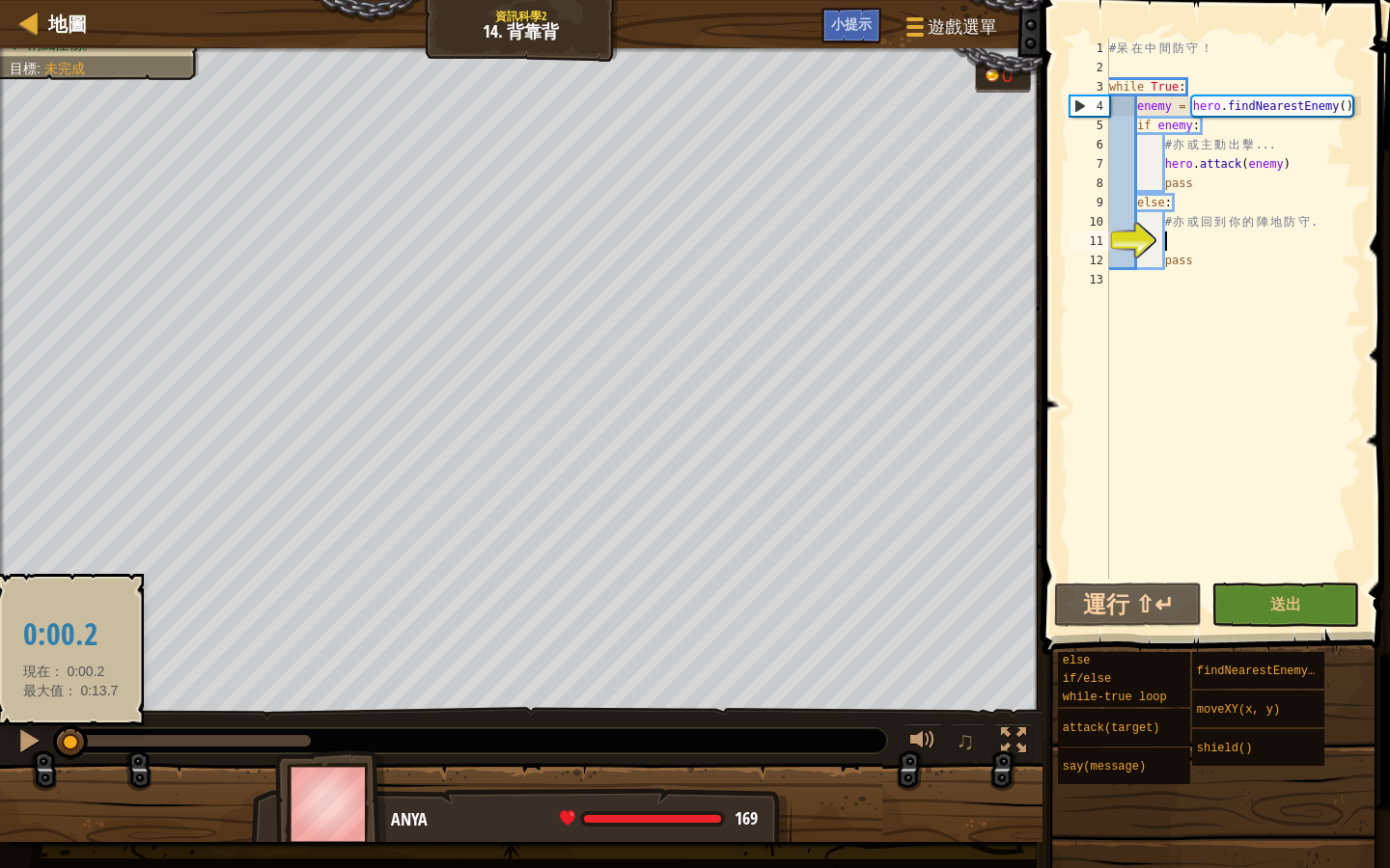
click at [71, 753] on div at bounding box center [70, 743] width 35 height 35
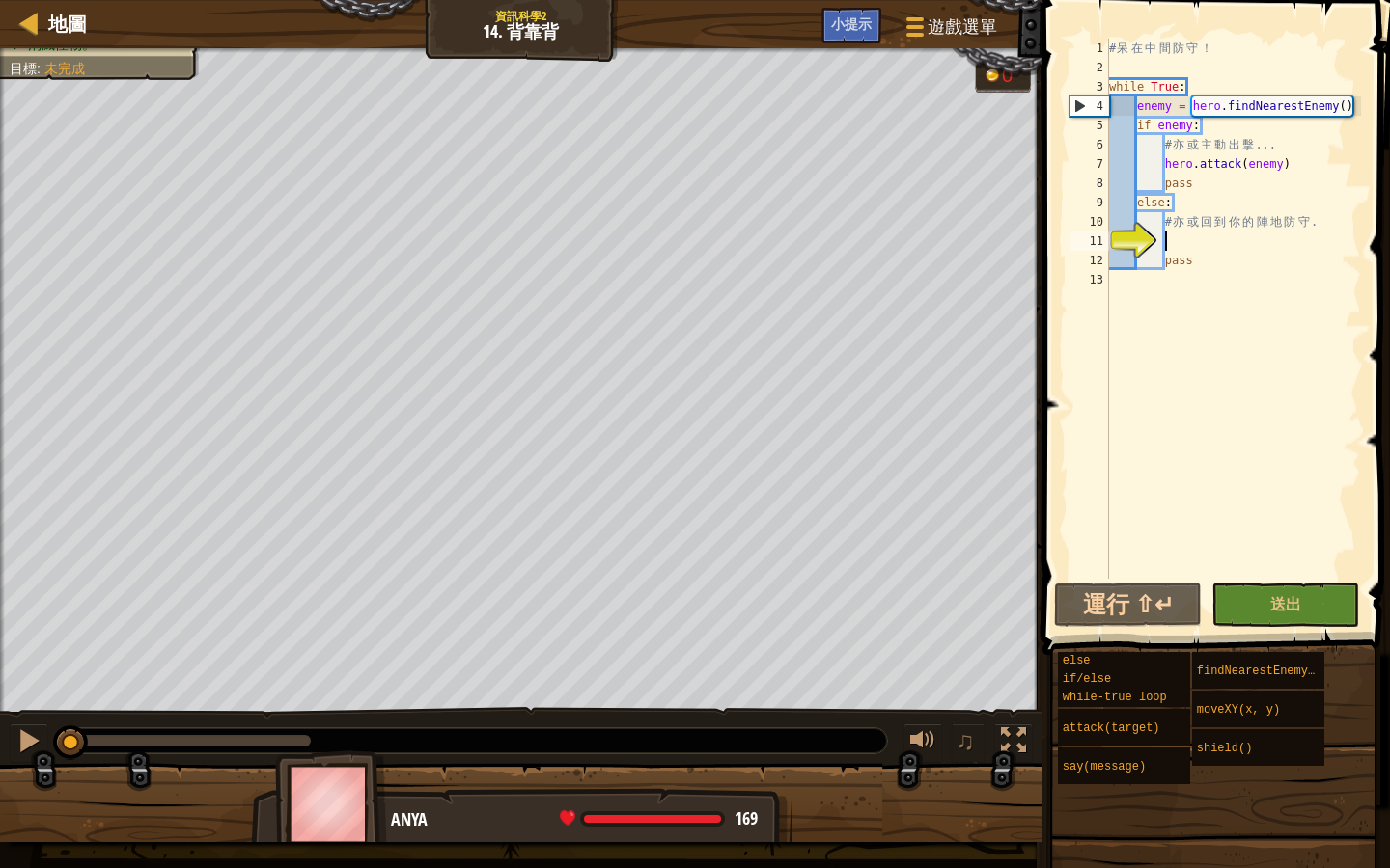
click at [1332, 226] on div "# 呆 在 中 間 防 守 ！ while True : enemy = hero . findNearestEnemy ( ) if enemy : # 亦…" at bounding box center [1233, 328] width 256 height 579
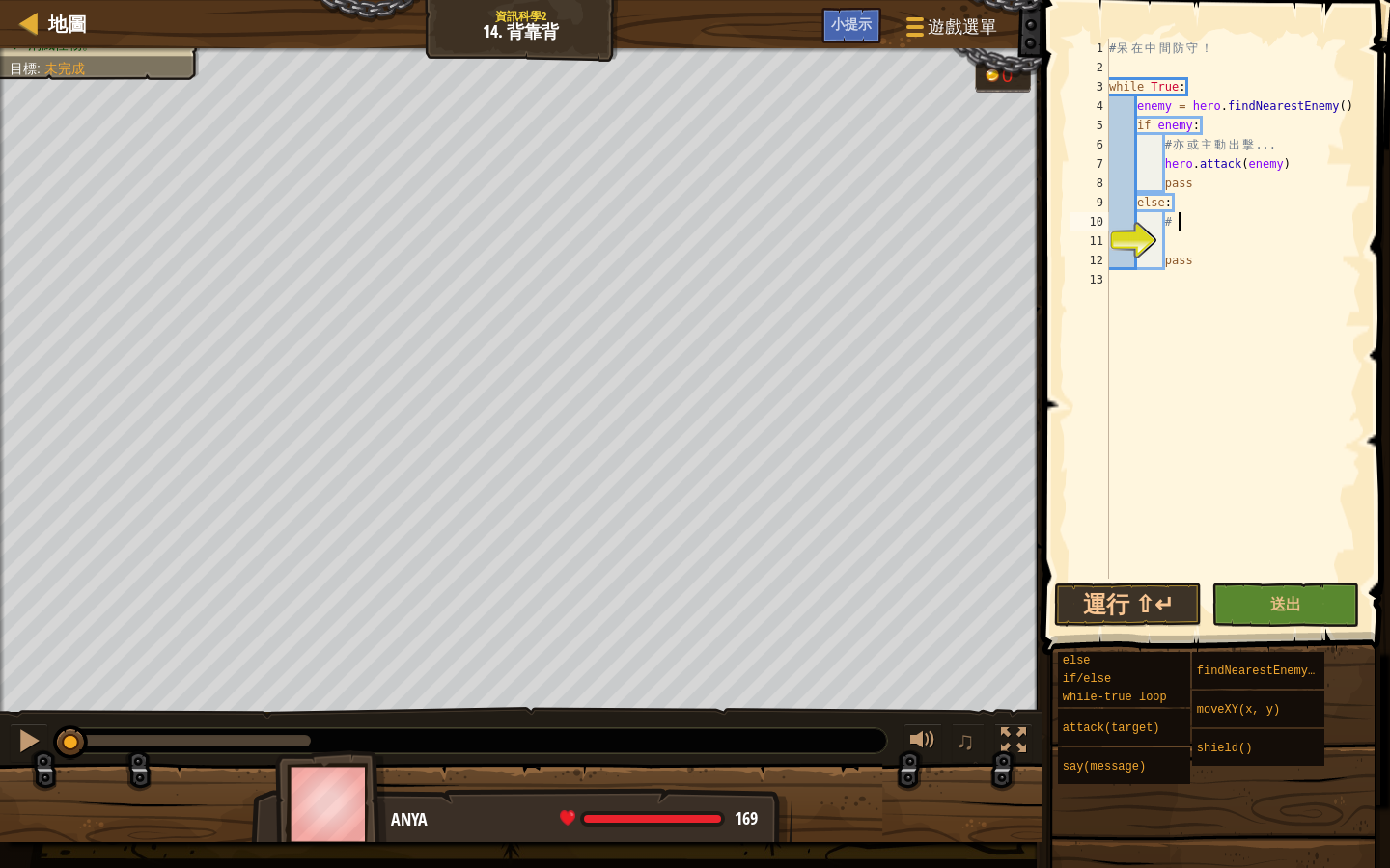
type textarea "#"
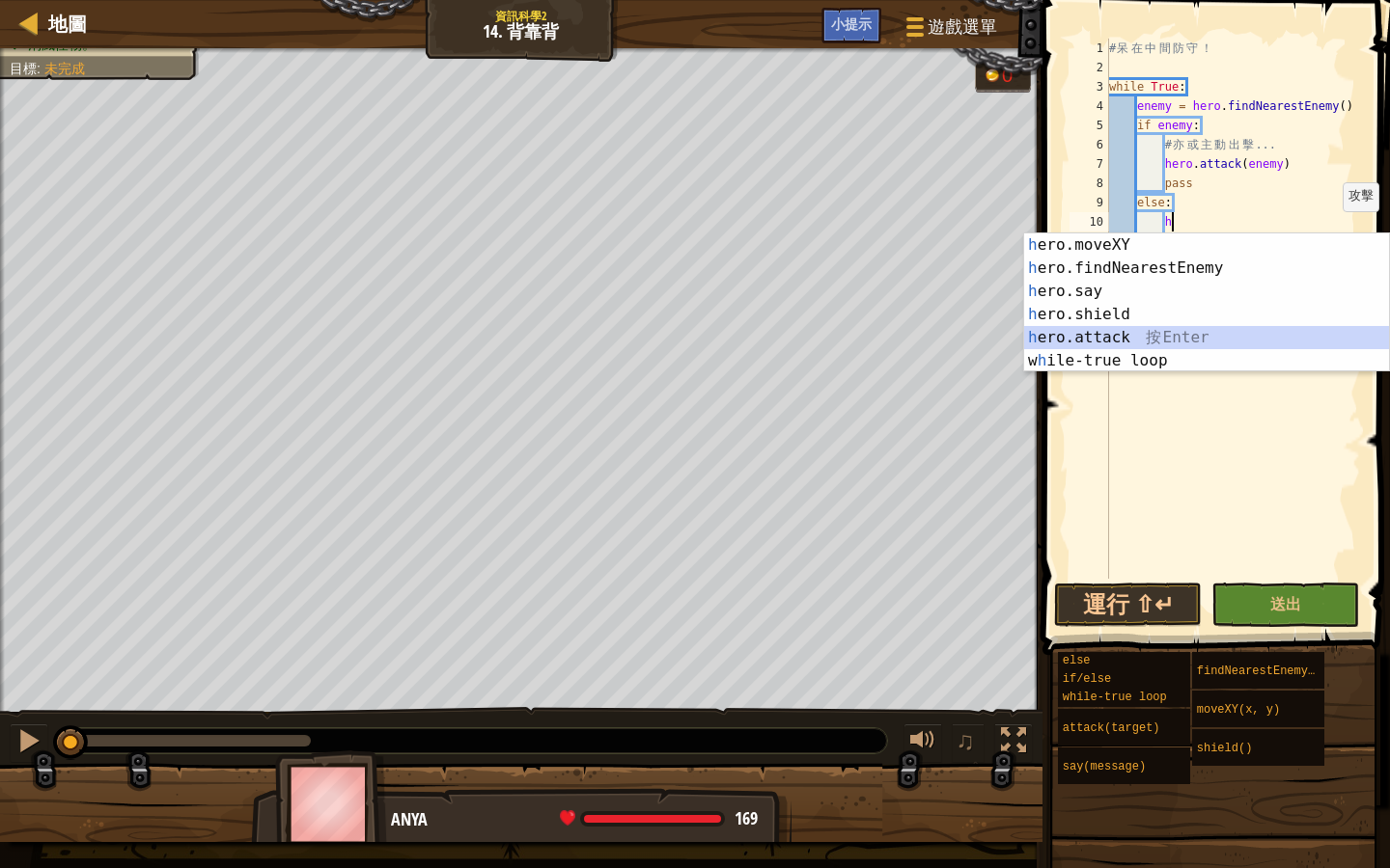
click at [1214, 329] on div "h ero.moveXY 按 Enter h ero.findNearestEnemy 按 Enter h ero.say 按 Enter h ero.shi…" at bounding box center [1206, 326] width 364 height 185
type textarea "hero.attack(enemy)"
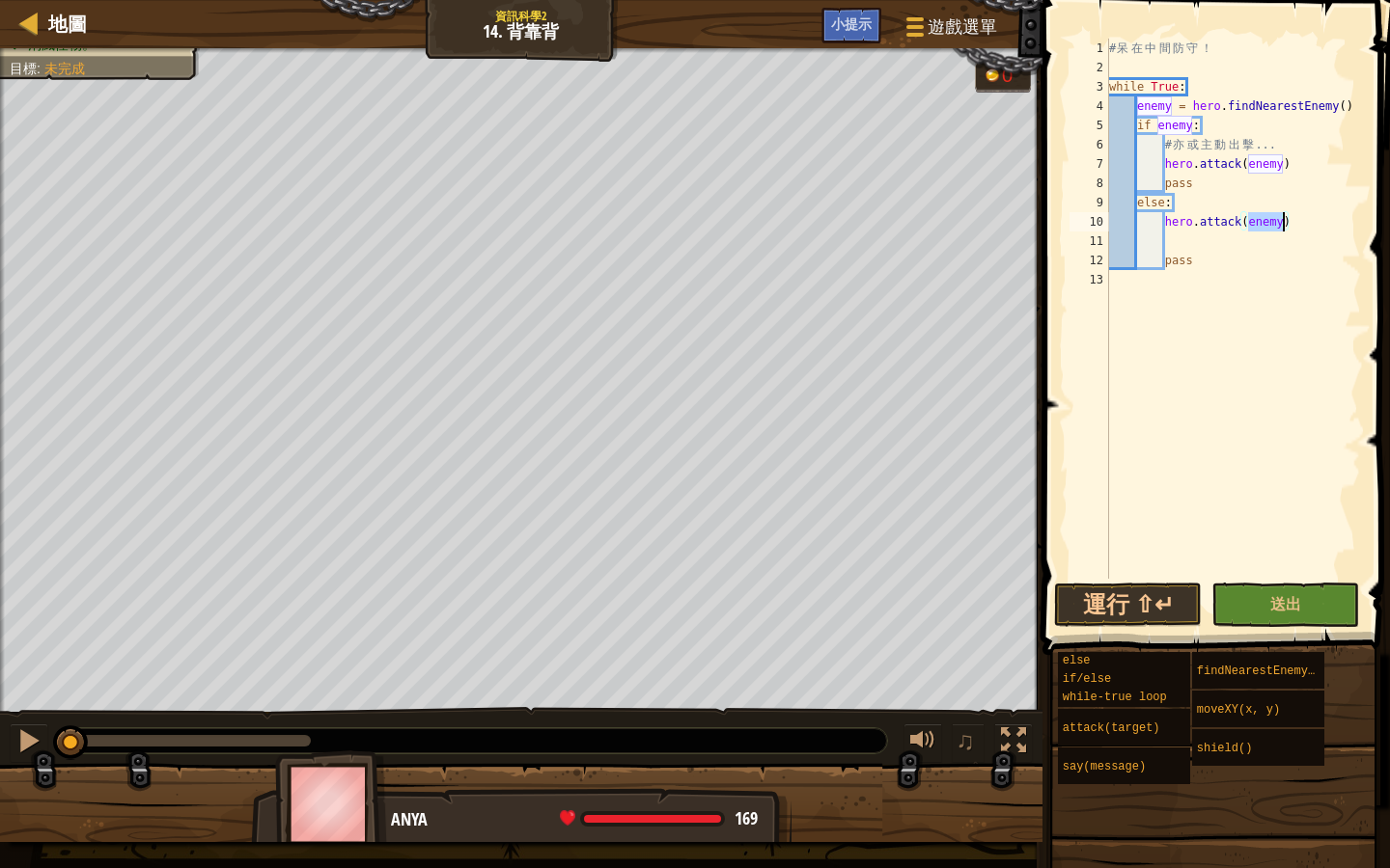
click at [1164, 235] on div "# 呆 在 中 間 防 守 ！ while True : enemy = hero . findNearestEnemy ( ) if enemy : # 亦…" at bounding box center [1233, 328] width 256 height 579
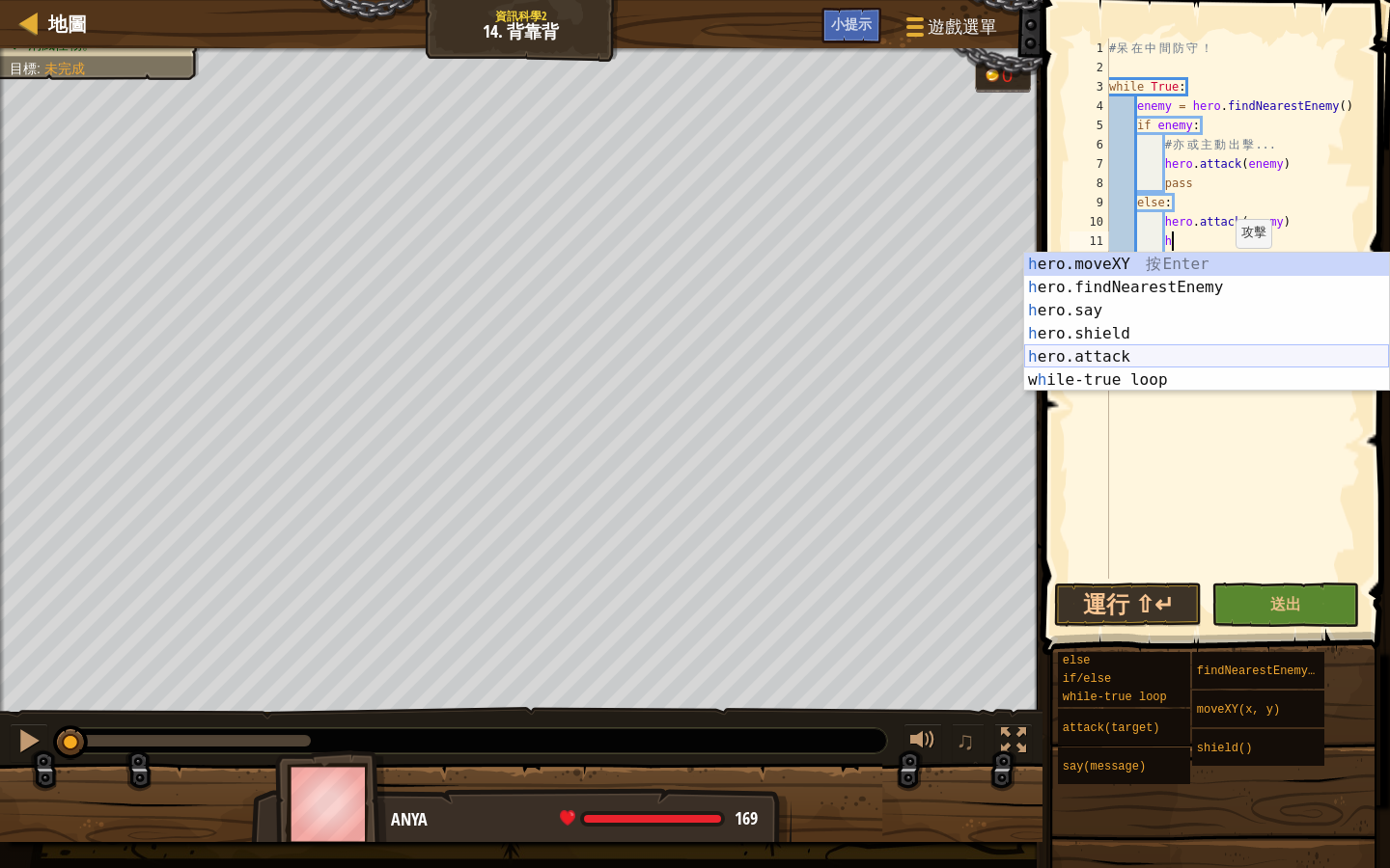
click at [1191, 345] on div "h ero.moveXY 按 Enter h ero.findNearestEnemy 按 Enter h ero.say 按 Enter h ero.shi…" at bounding box center [1206, 345] width 364 height 185
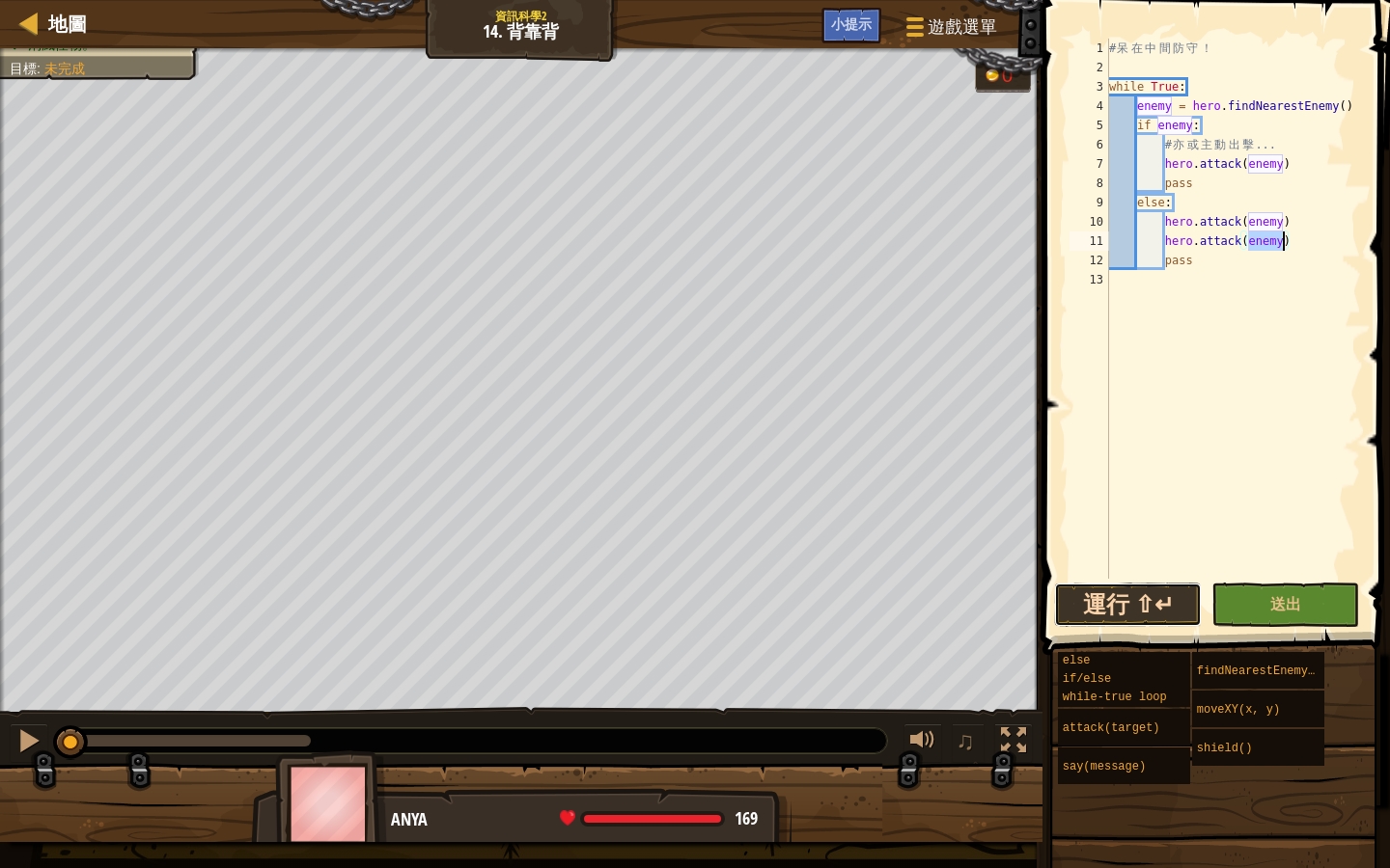
click at [1147, 587] on button "運行 ⇧↵" at bounding box center [1127, 604] width 147 height 45
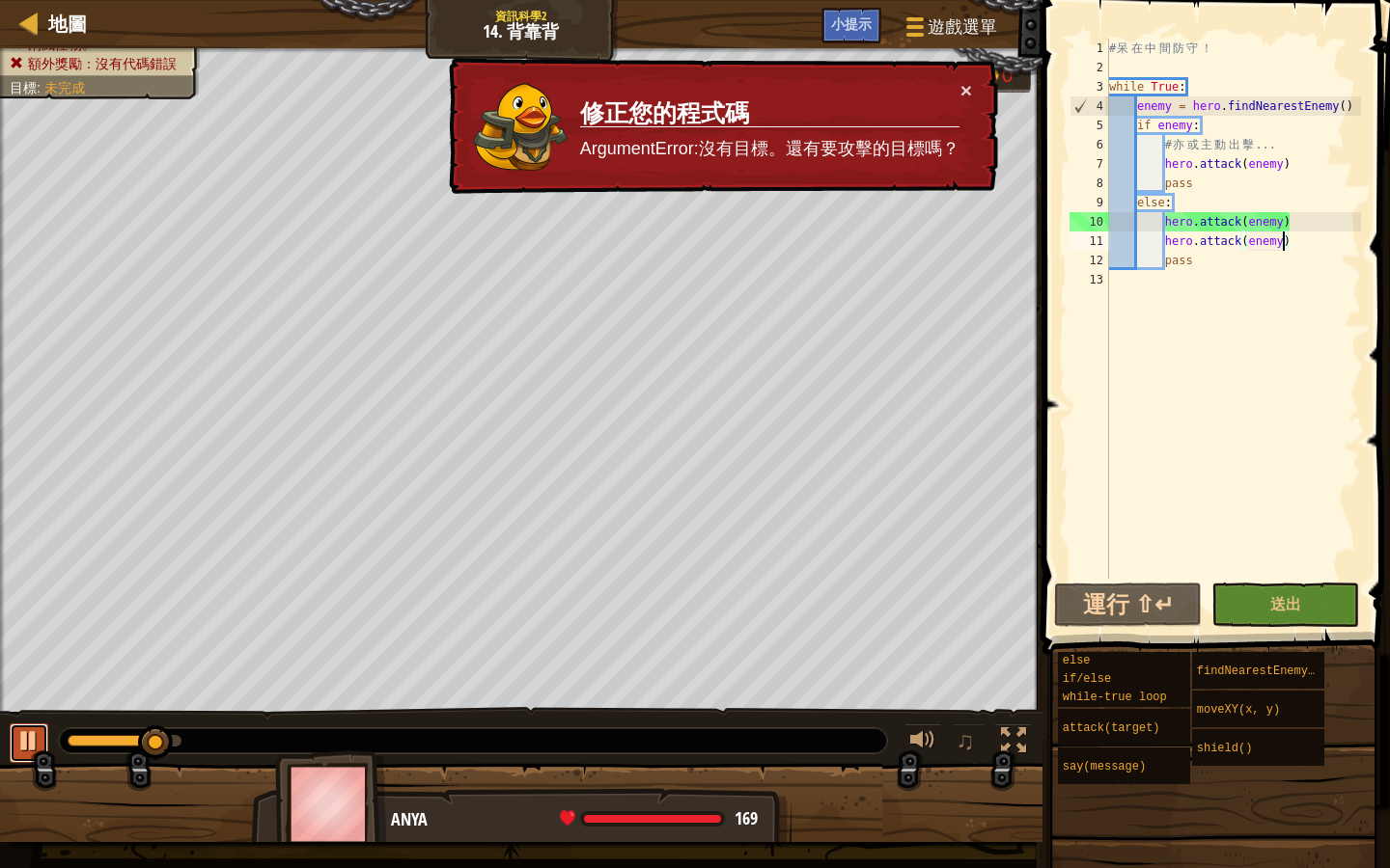
click at [29, 752] on div at bounding box center [28, 741] width 25 height 25
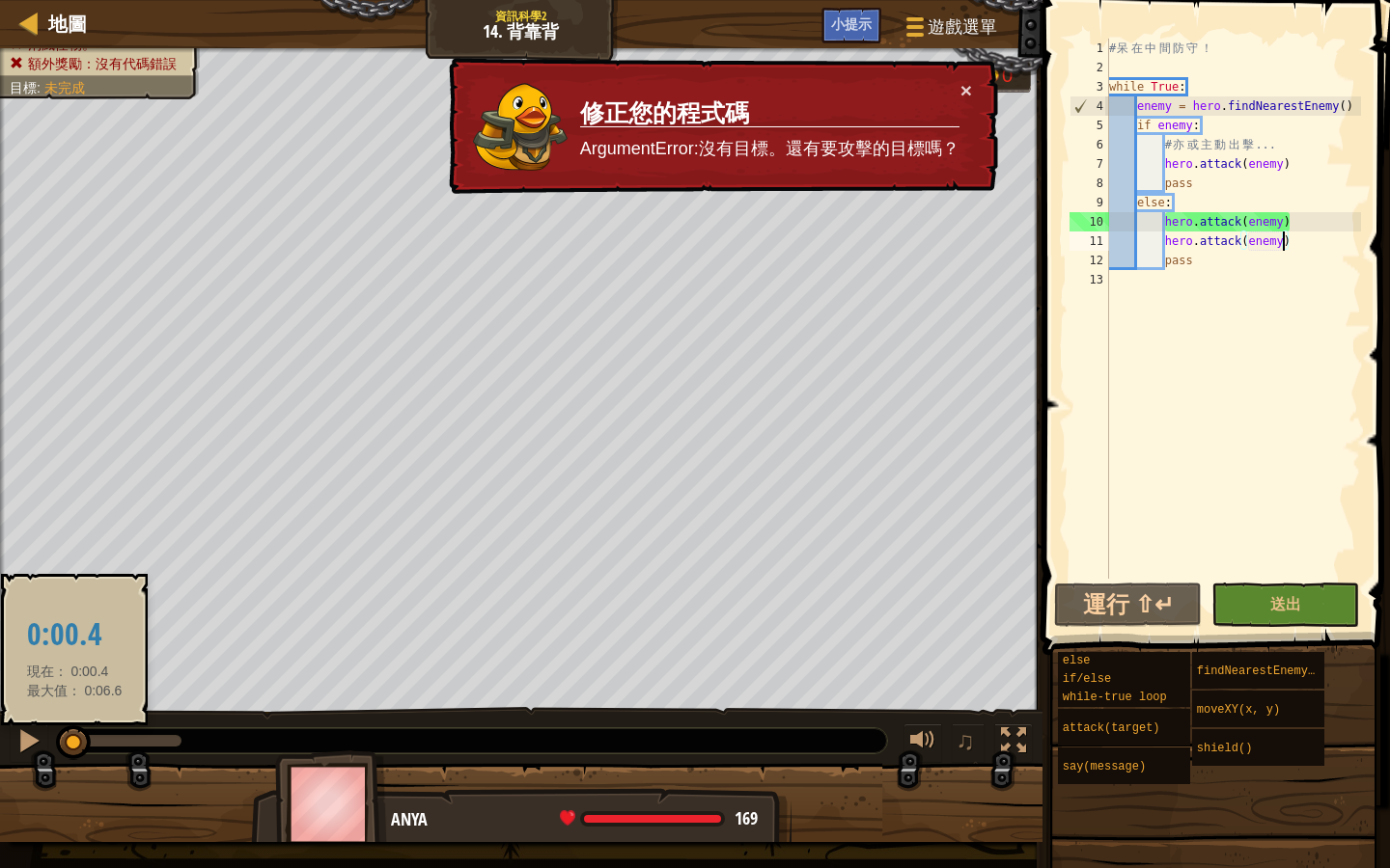
drag, startPoint x: 161, startPoint y: 739, endPoint x: 74, endPoint y: 751, distance: 87.8
click at [74, 751] on div at bounding box center [73, 743] width 35 height 35
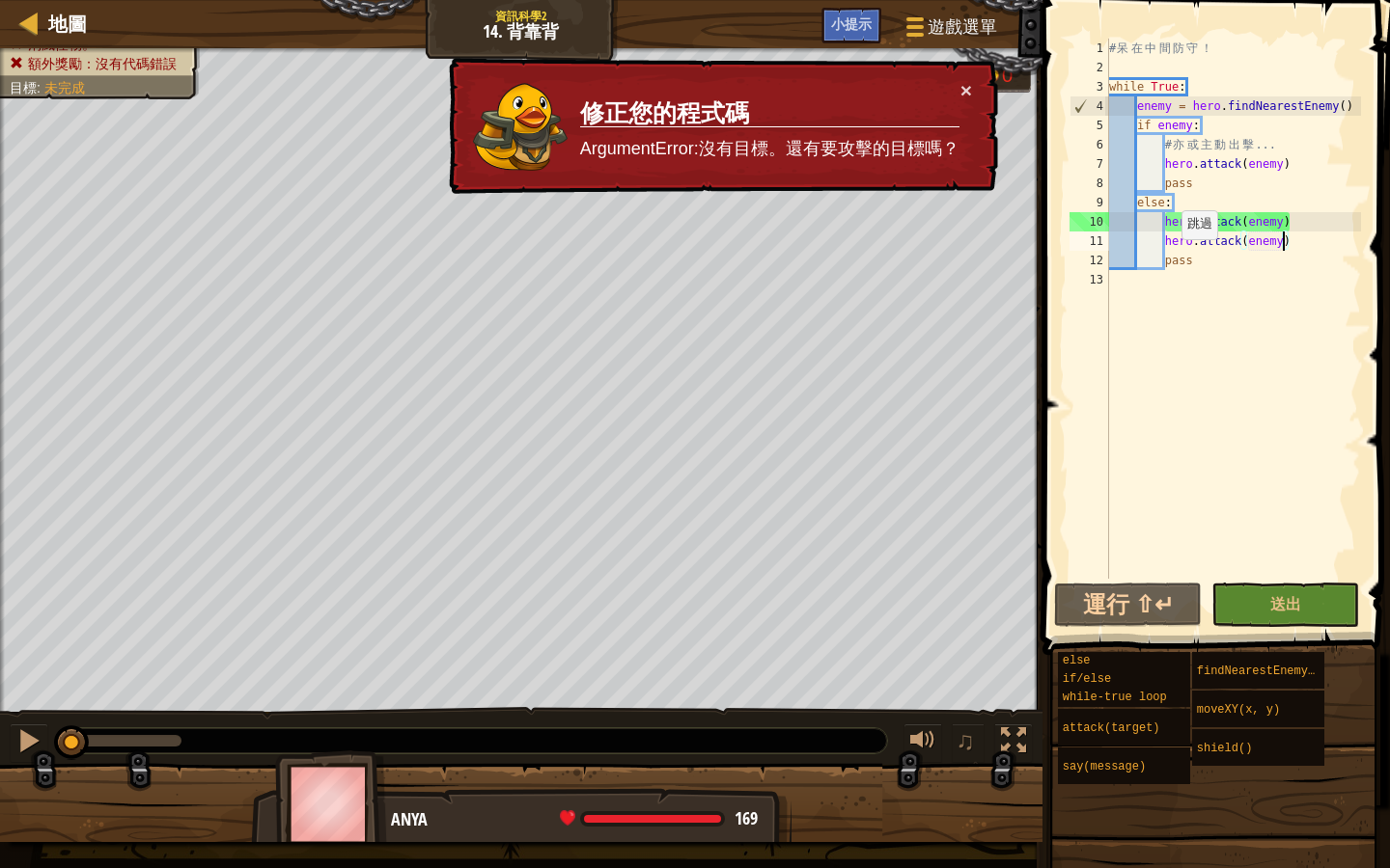
click at [958, 89] on td "修正您的程式碼 ArgumentError:沒有目標。還有要攻擊的目標嗎？" at bounding box center [770, 125] width 381 height 93
click at [964, 89] on button "×" at bounding box center [966, 90] width 12 height 20
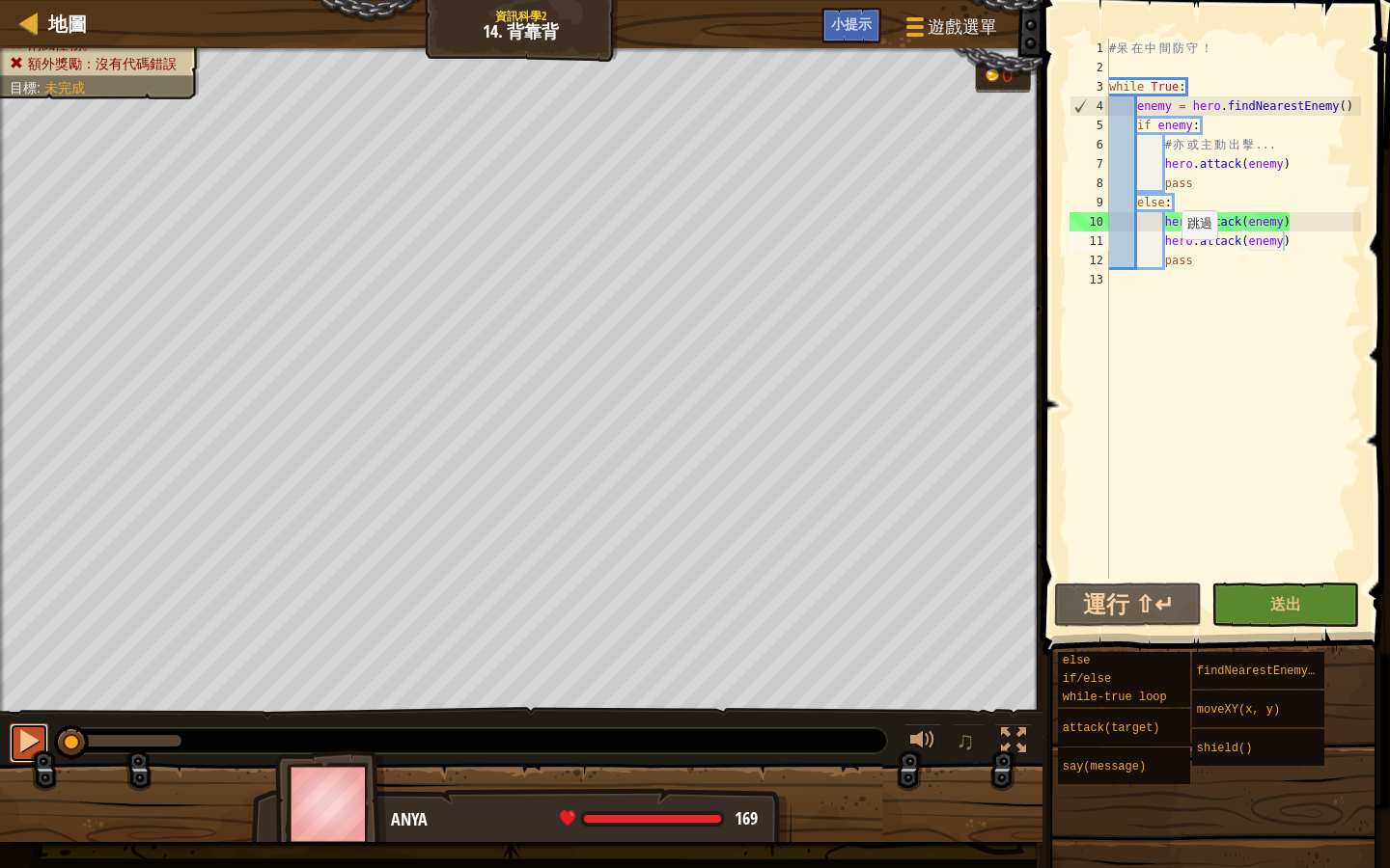
click at [22, 746] on div at bounding box center [28, 741] width 25 height 25
click at [27, 745] on div at bounding box center [28, 741] width 25 height 25
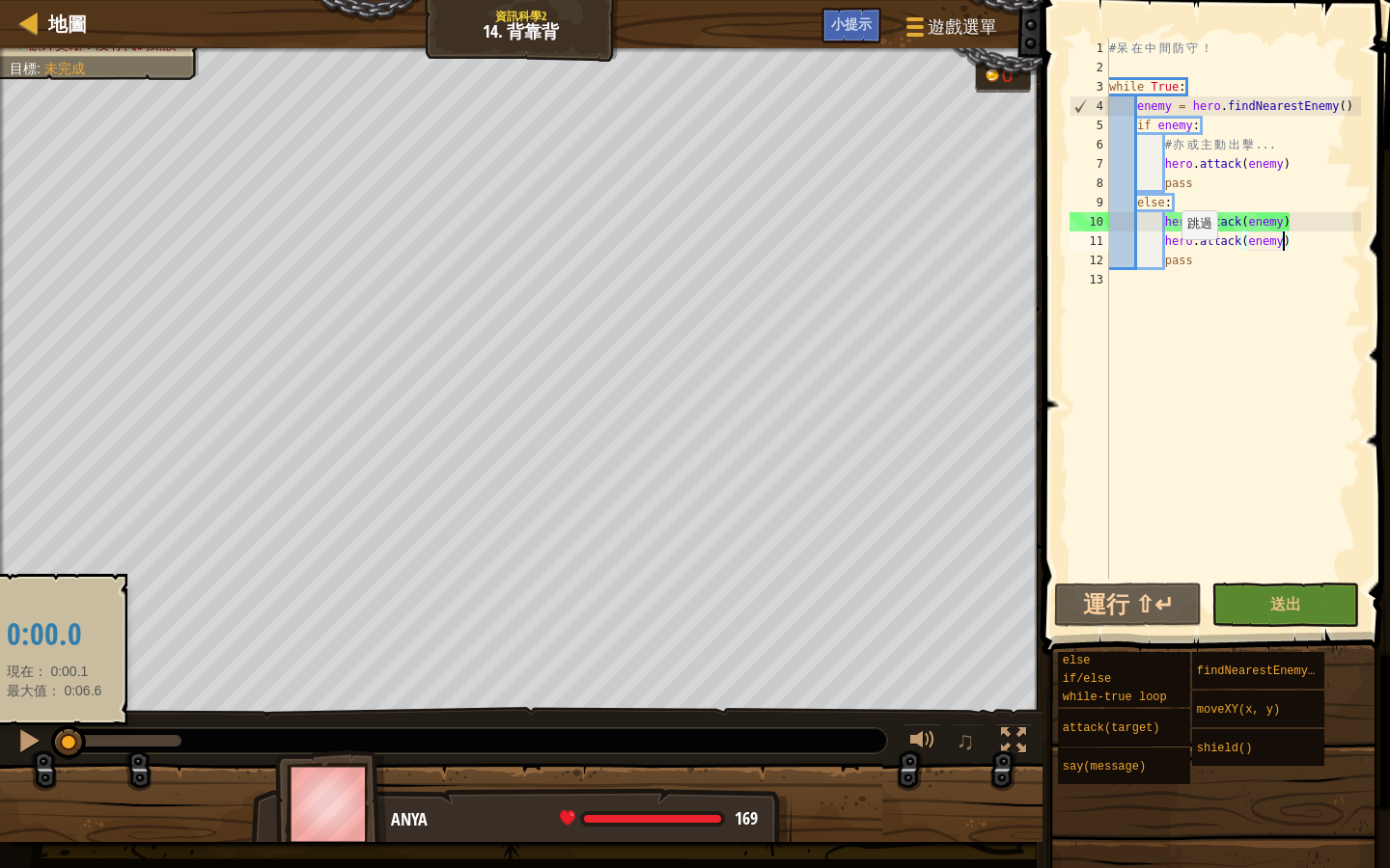
drag, startPoint x: 95, startPoint y: 742, endPoint x: 54, endPoint y: 742, distance: 41.0
click at [54, 742] on div at bounding box center [68, 743] width 35 height 35
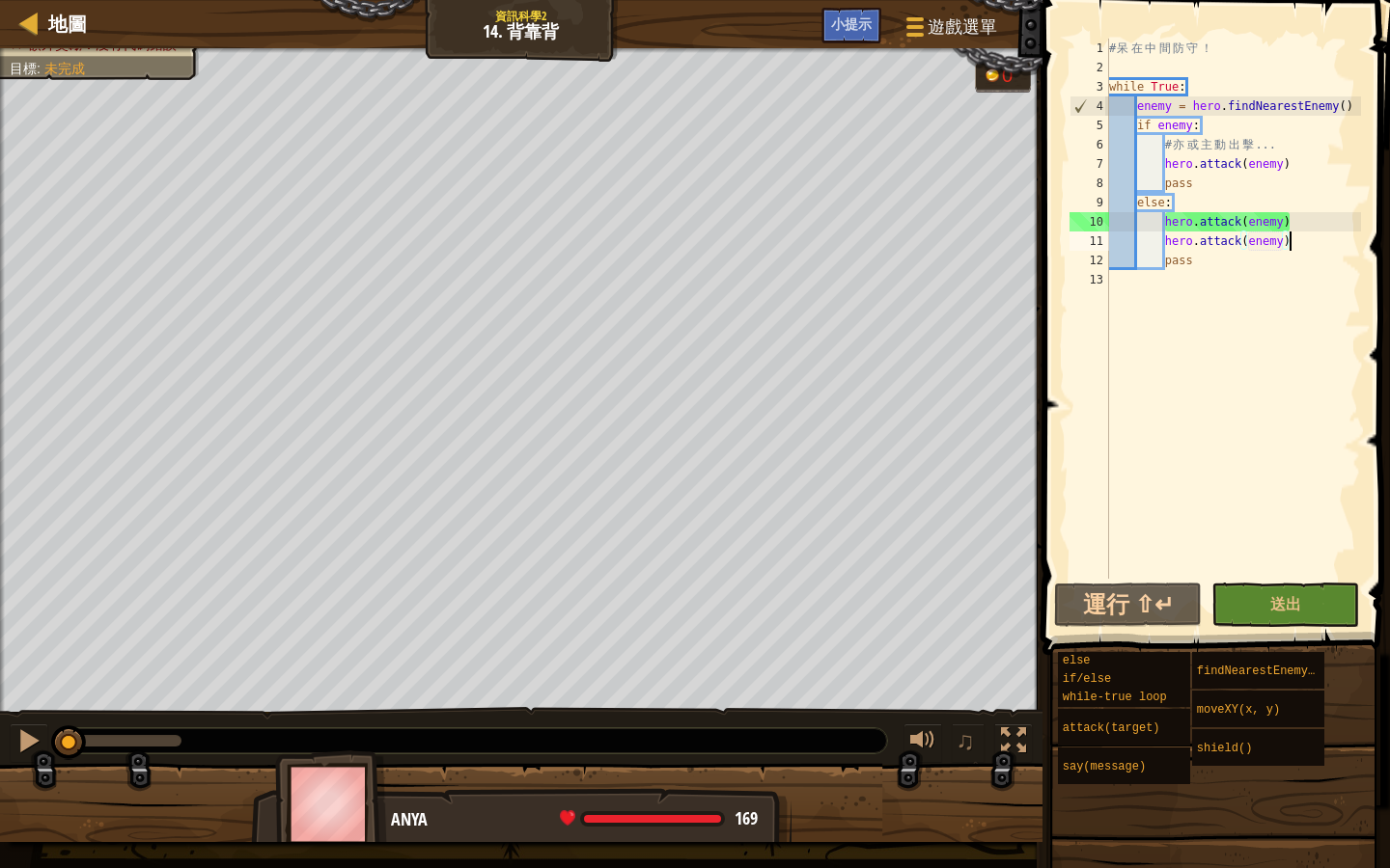
click at [1297, 243] on div "# 呆 在 中 間 防 守 ！ while True : enemy = hero . findNearestEnemy ( ) if enemy : # 亦…" at bounding box center [1233, 328] width 256 height 579
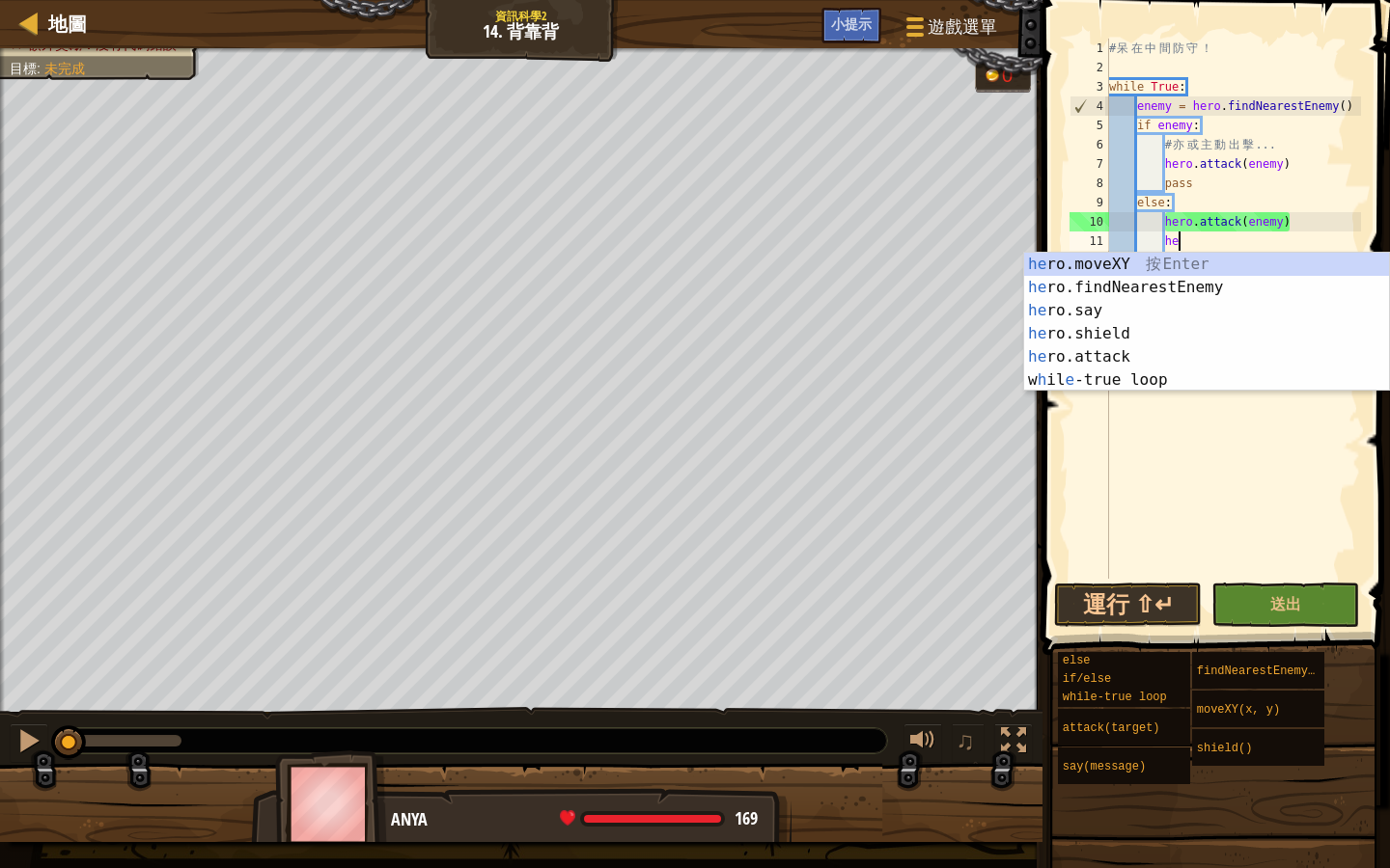
type textarea "h"
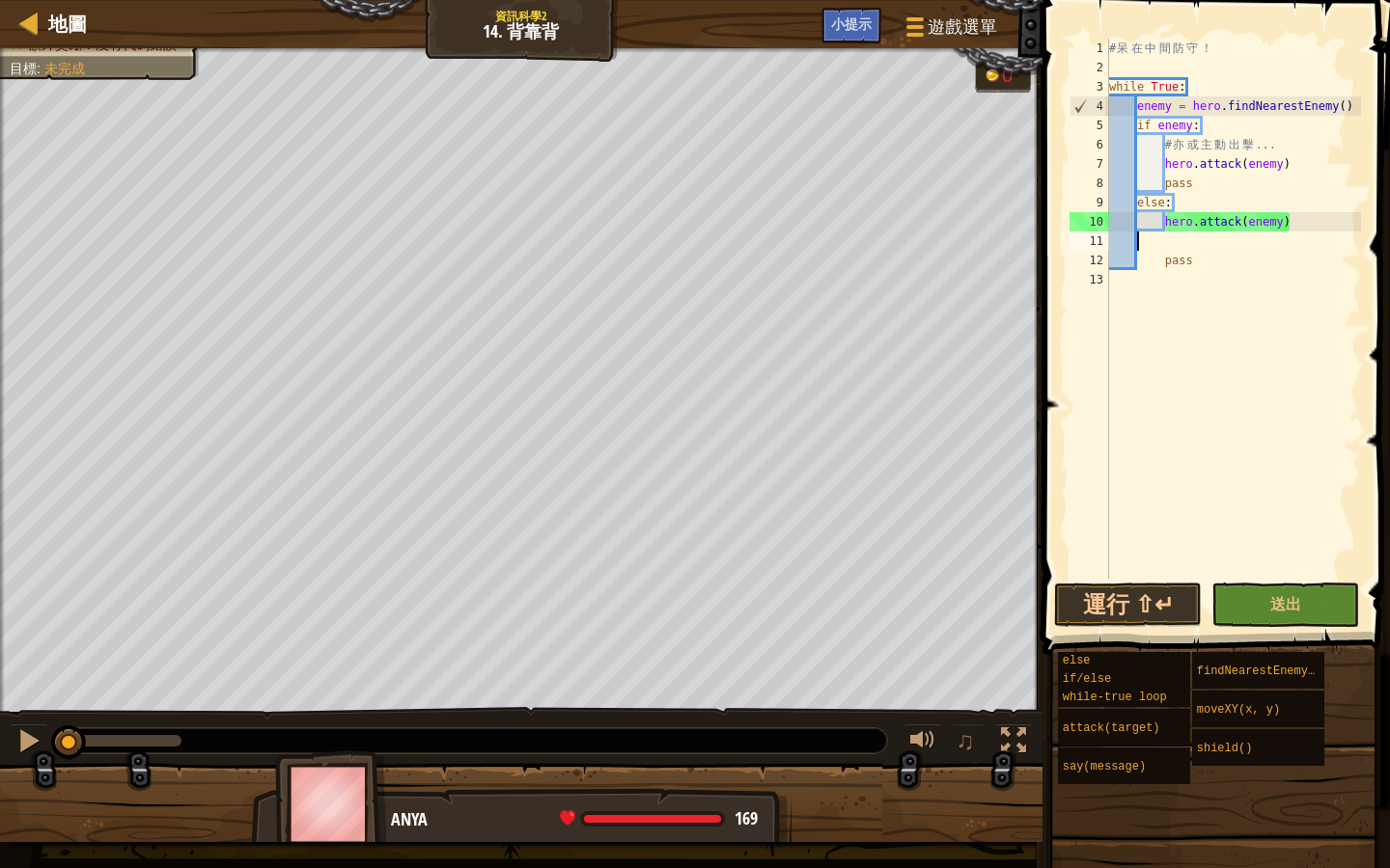
scroll to position [9, 1]
click at [1149, 590] on button "運行 ⇧↵" at bounding box center [1127, 604] width 147 height 45
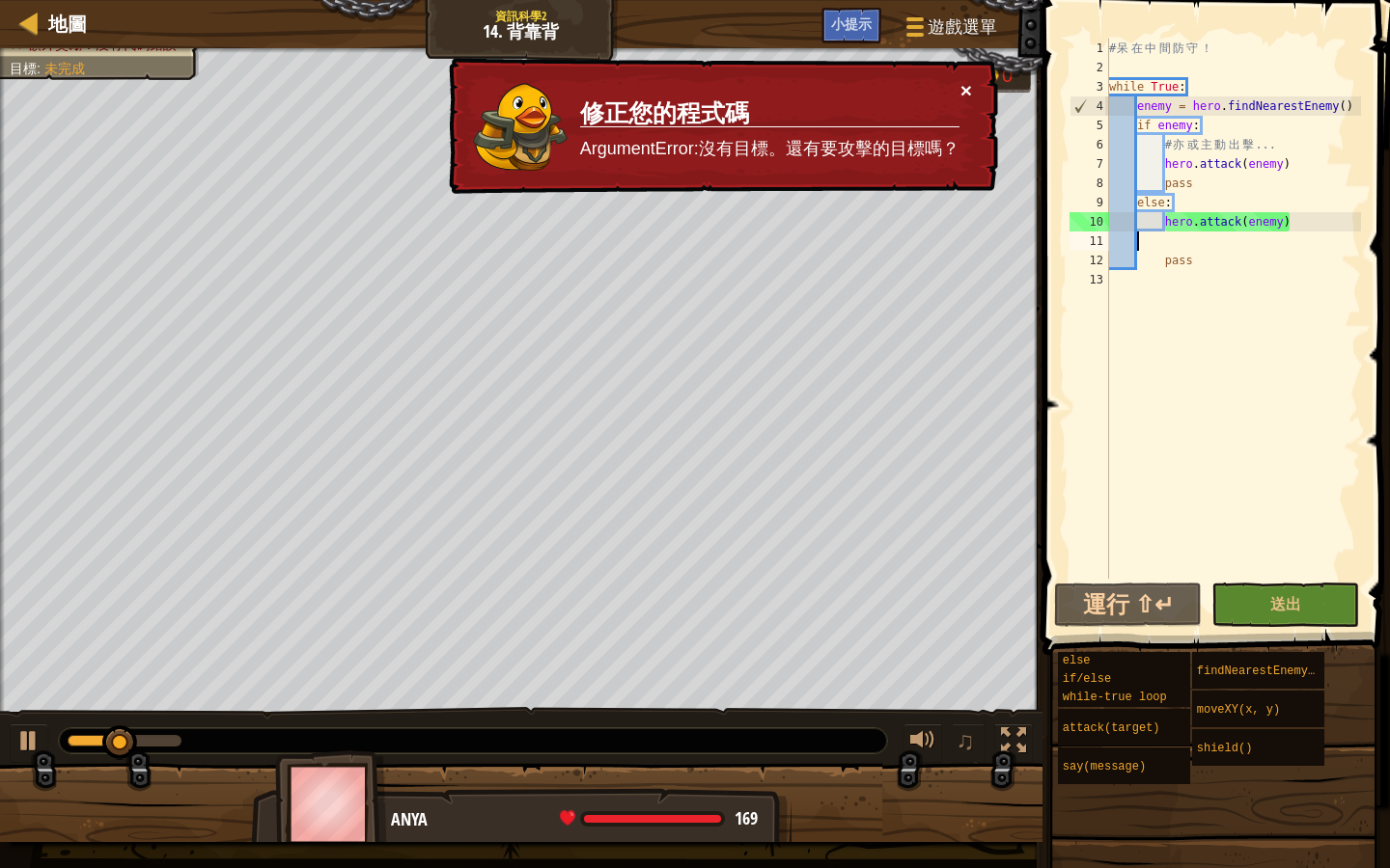
click at [963, 91] on button "×" at bounding box center [966, 90] width 12 height 20
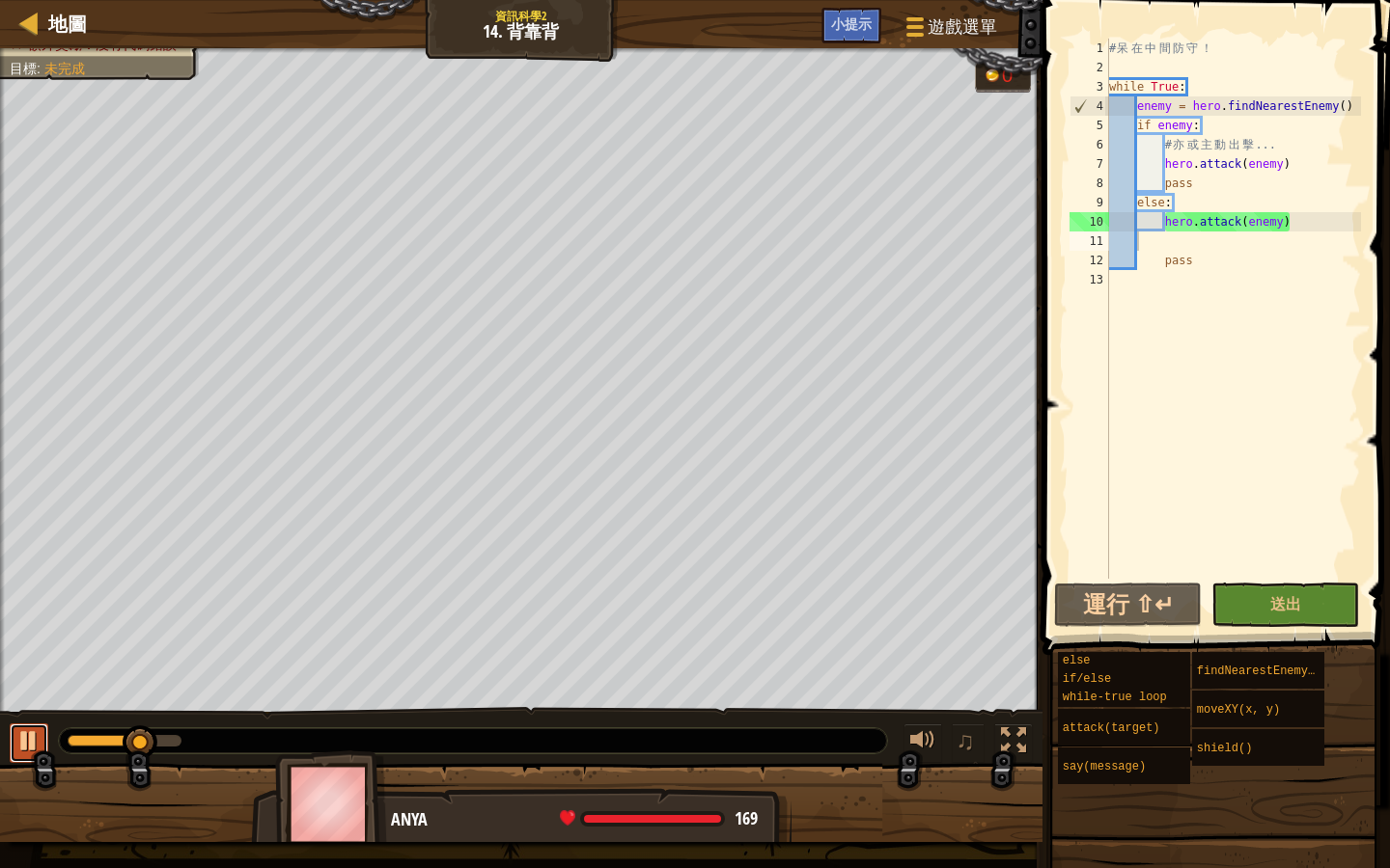
click at [15, 729] on button at bounding box center [29, 744] width 39 height 40
click at [1289, 226] on div "# 呆 在 中 間 防 守 ！ while True : enemy = hero . findNearestEnemy ( ) if enemy : # 亦…" at bounding box center [1233, 328] width 256 height 579
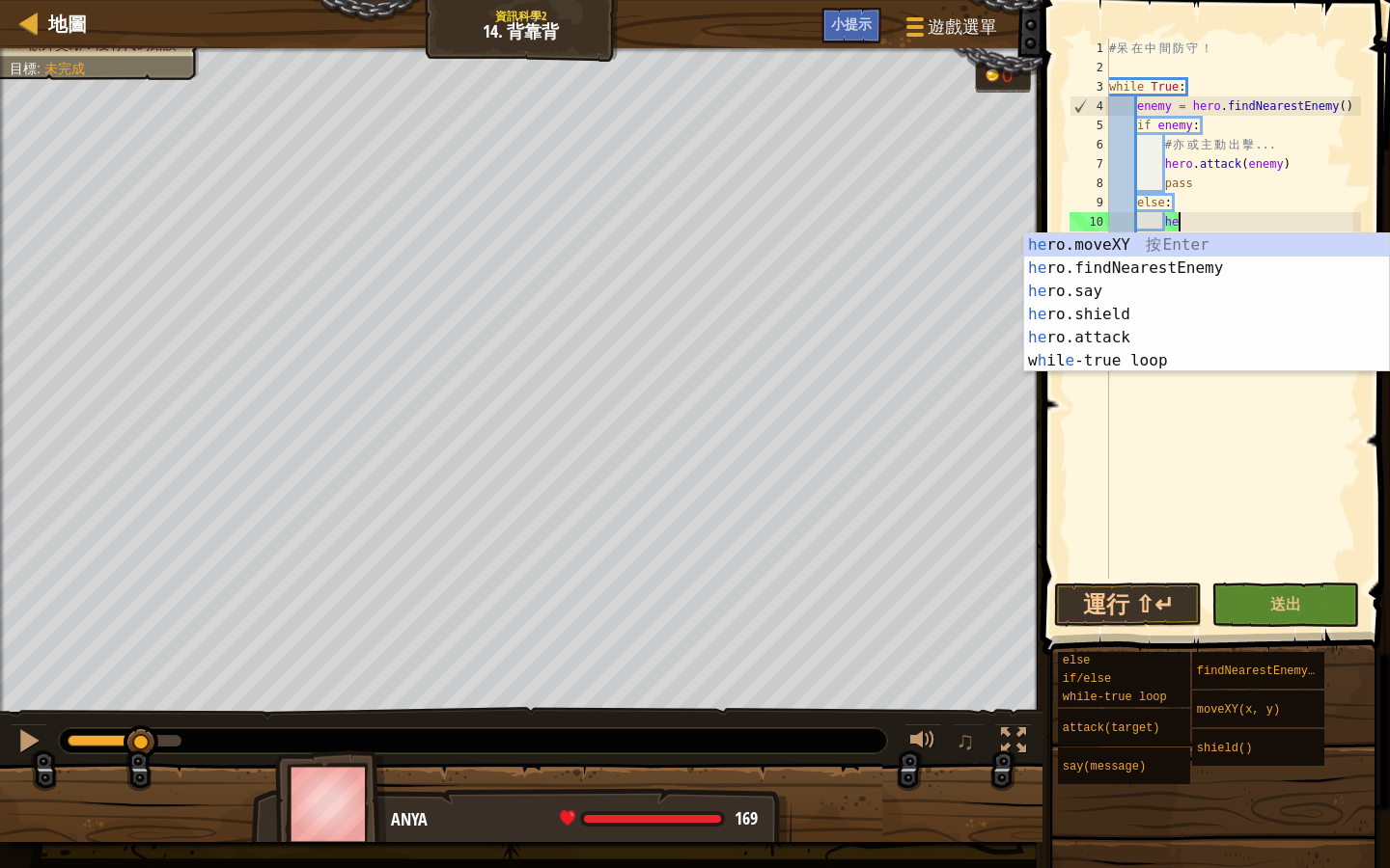
type textarea "h"
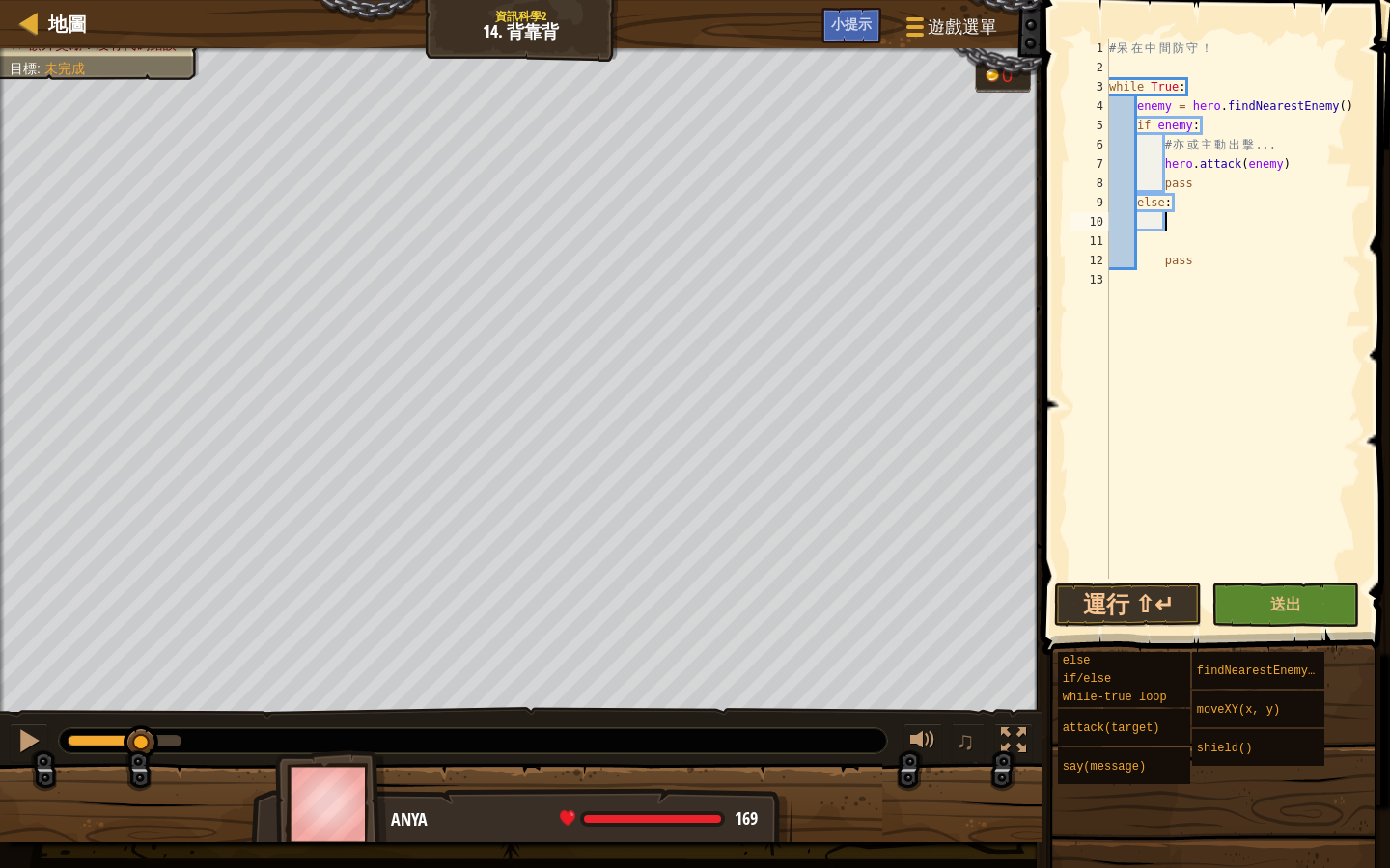
click at [1142, 248] on div "# 呆 在 中 間 防 守 ！ while True : enemy = hero . findNearestEnemy ( ) if enemy : # 亦…" at bounding box center [1233, 328] width 256 height 579
type textarea "else:"
type textarea "pass"
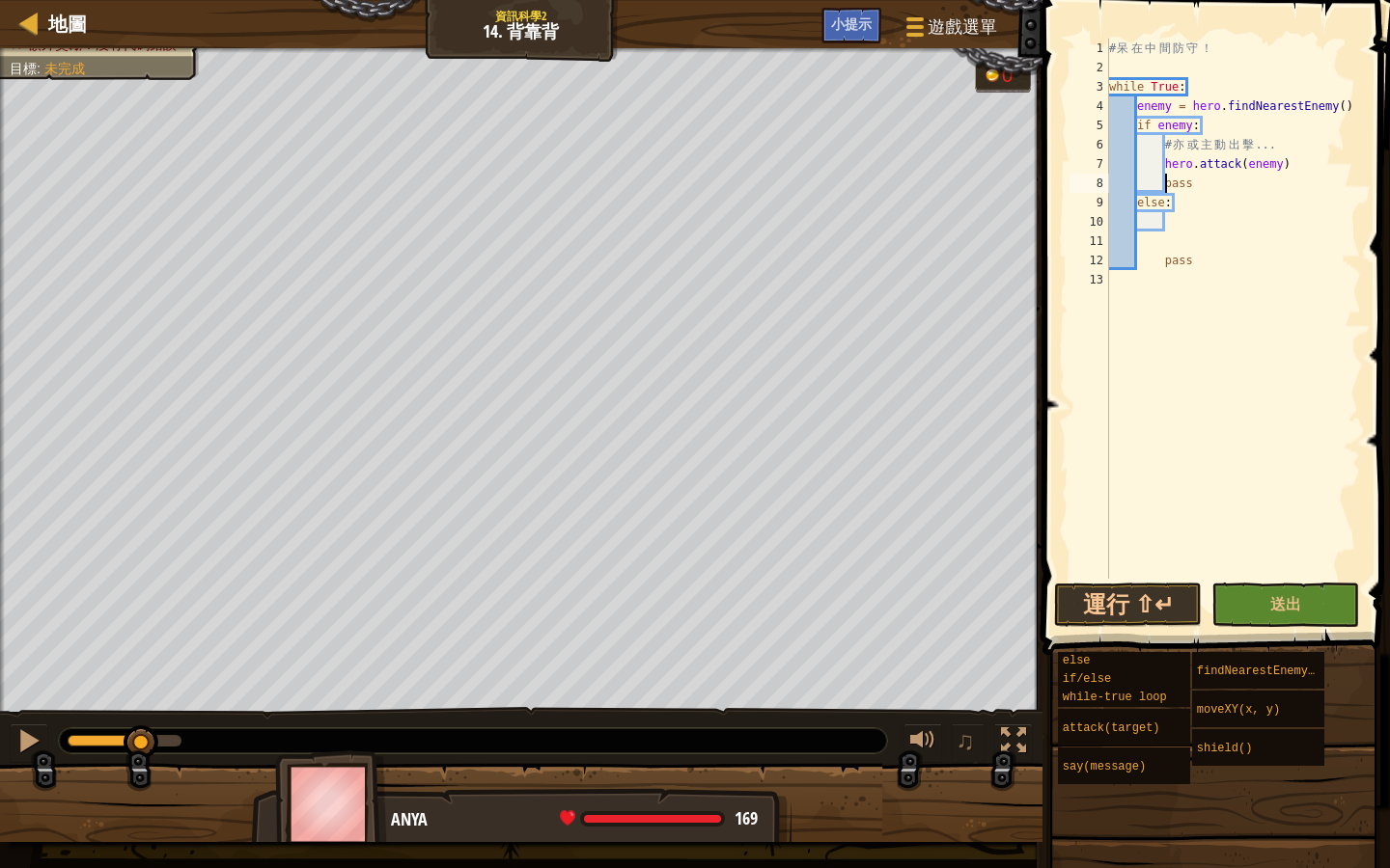
type textarea "else:"
click at [1227, 421] on div "# 呆 在 中 間 防 守 ！ while True : enemy = hero . findNearestEnemy ( ) if enemy : # 亦…" at bounding box center [1233, 328] width 256 height 579
click at [1203, 183] on div "# 呆 在 中 間 防 守 ！ while True : enemy = hero . findNearestEnemy ( ) if enemy : # 亦…" at bounding box center [1233, 328] width 256 height 579
type textarea "pass"
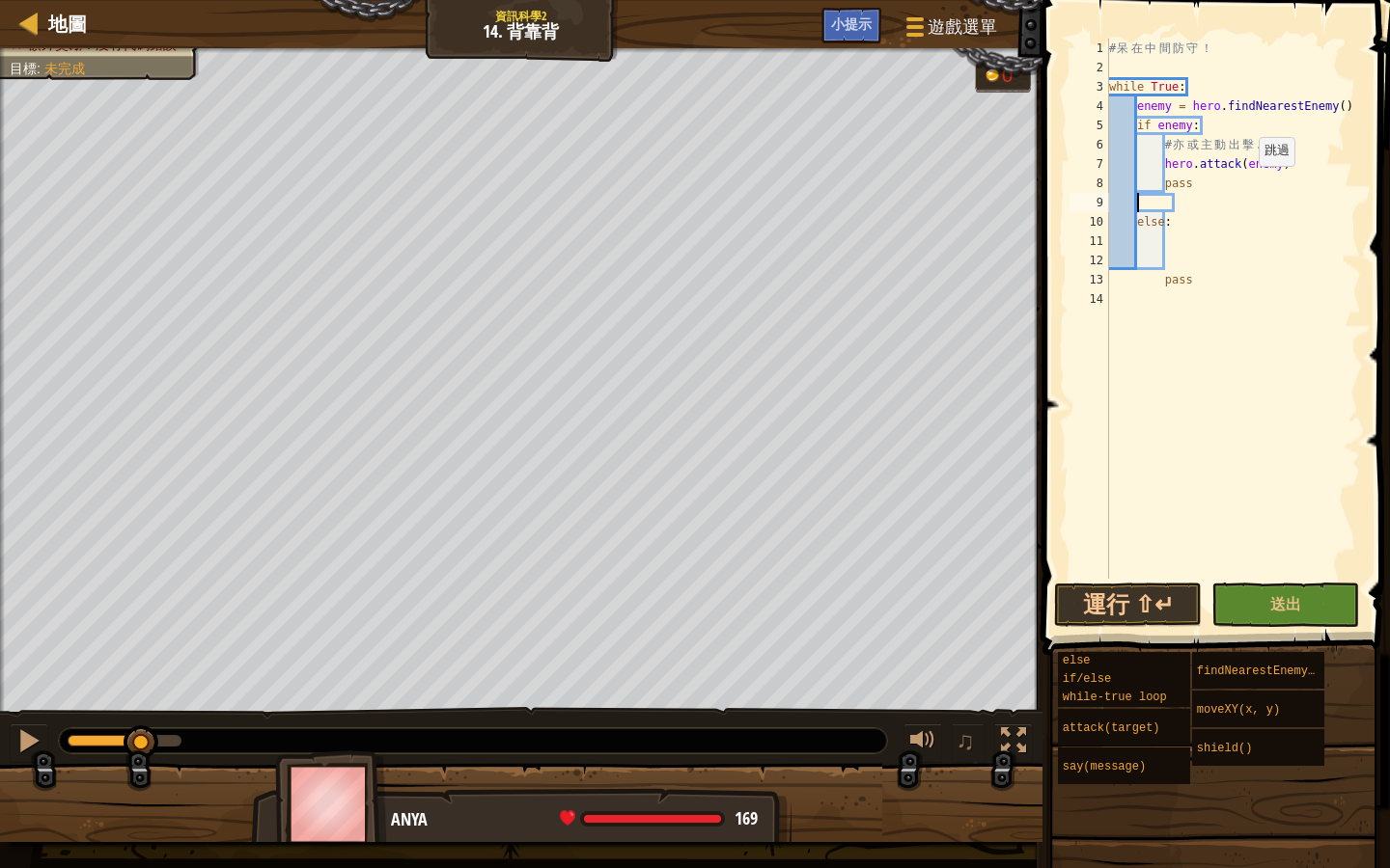
type textarea "h"
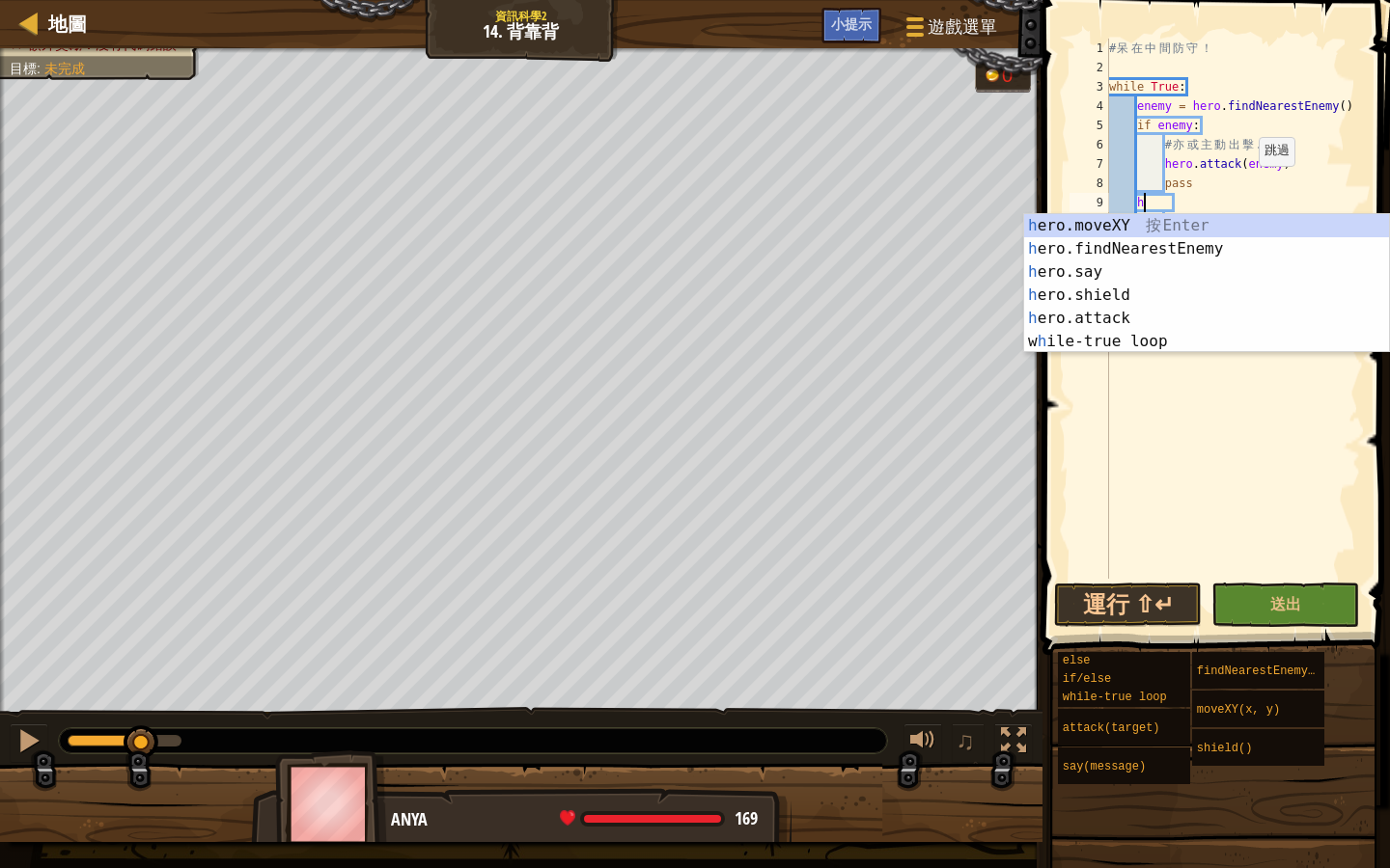
scroll to position [9, 2]
click at [1248, 255] on div "h ero.moveXY 按 Enter h ero.findNearestEnemy 按 Enter h ero.say 按 Enter h ero.shi…" at bounding box center [1206, 307] width 364 height 185
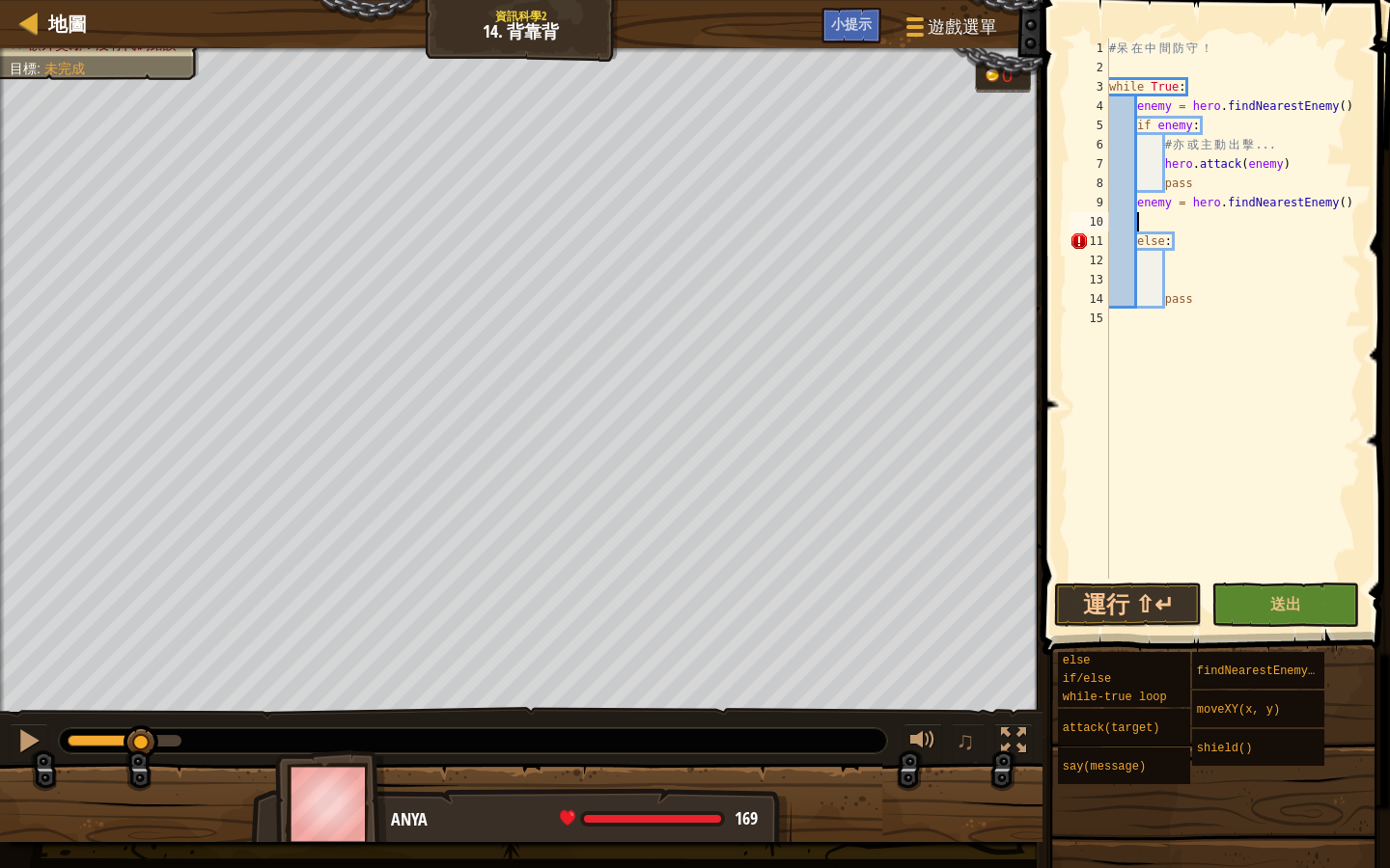
scroll to position [9, 1]
click at [1137, 238] on div "# 呆 在 中 間 防 守 ！ while True : enemy = hero . findNearestEnemy ( ) if enemy : # 亦…" at bounding box center [1233, 328] width 256 height 579
type textarea "else:"
click at [1143, 220] on div "# 呆 在 中 間 防 守 ！ while True : enemy = hero . findNearestEnemy ( ) if enemy : # 亦…" at bounding box center [1233, 328] width 256 height 579
drag, startPoint x: 1137, startPoint y: 303, endPoint x: 1169, endPoint y: 303, distance: 32.0
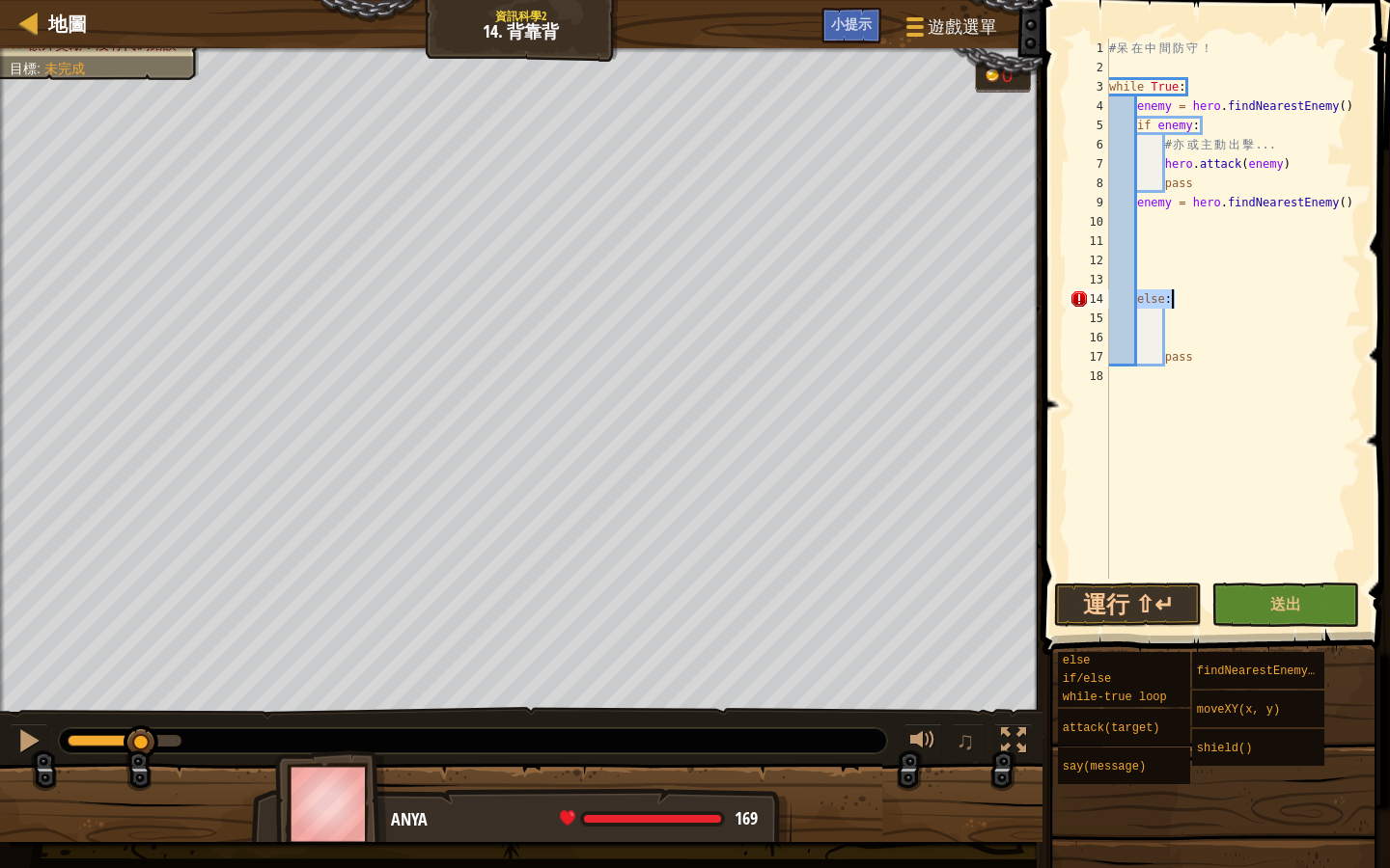
click at [1169, 303] on div "# 呆 在 中 間 防 守 ！ while True : enemy = hero . findNearestEnemy ( ) if enemy : # 亦…" at bounding box center [1233, 328] width 256 height 579
type textarea "x"
click at [1192, 362] on div "# 呆 在 中 間 防 守 ！ while True : enemy = hero . findNearestEnemy ( ) if enemy : # 亦…" at bounding box center [1233, 328] width 256 height 579
type textarea "p"
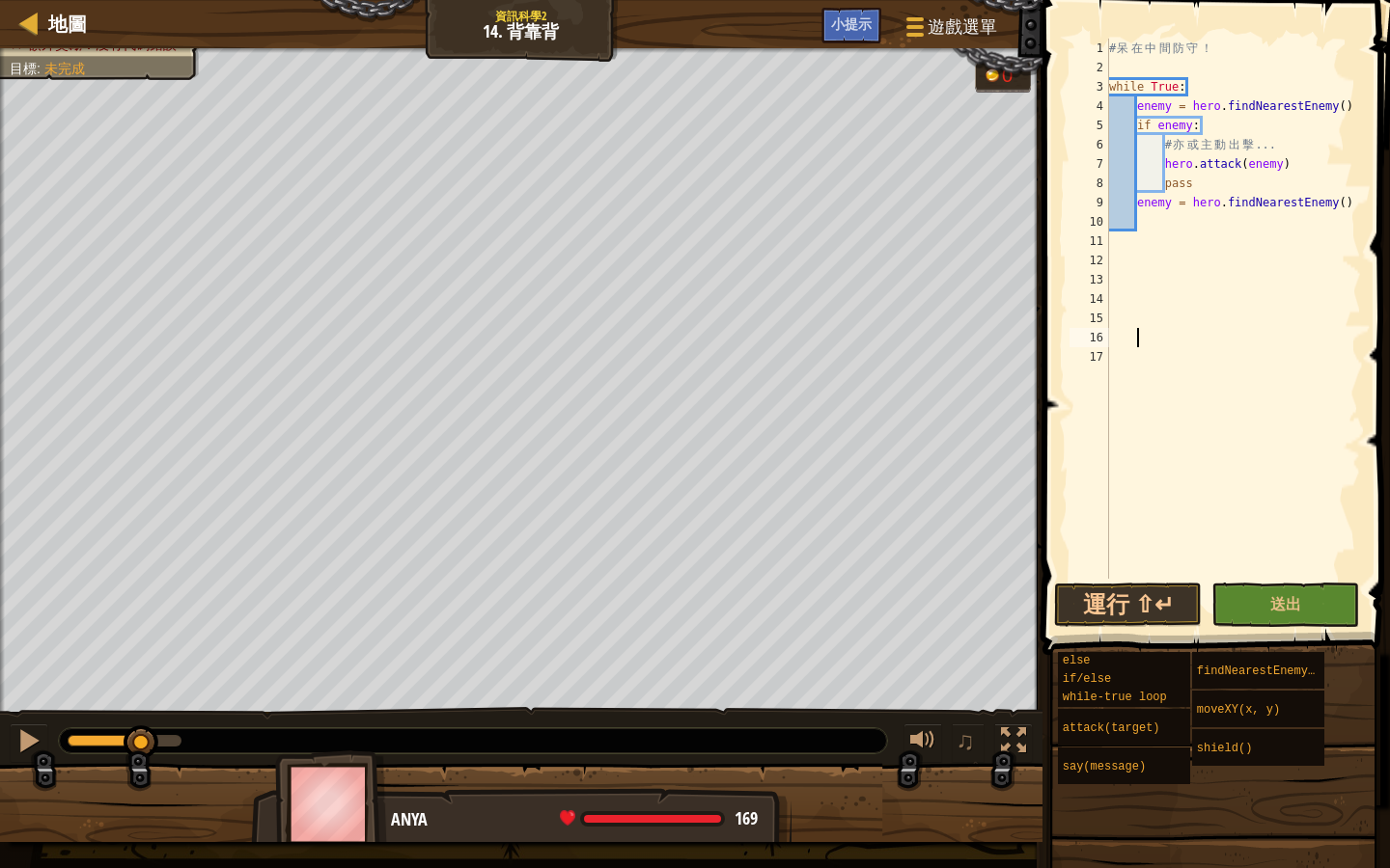
click at [1145, 224] on div "# 呆 在 中 間 防 守 ！ while True : enemy = hero . findNearestEnemy ( ) if enemy : # 亦…" at bounding box center [1233, 328] width 256 height 579
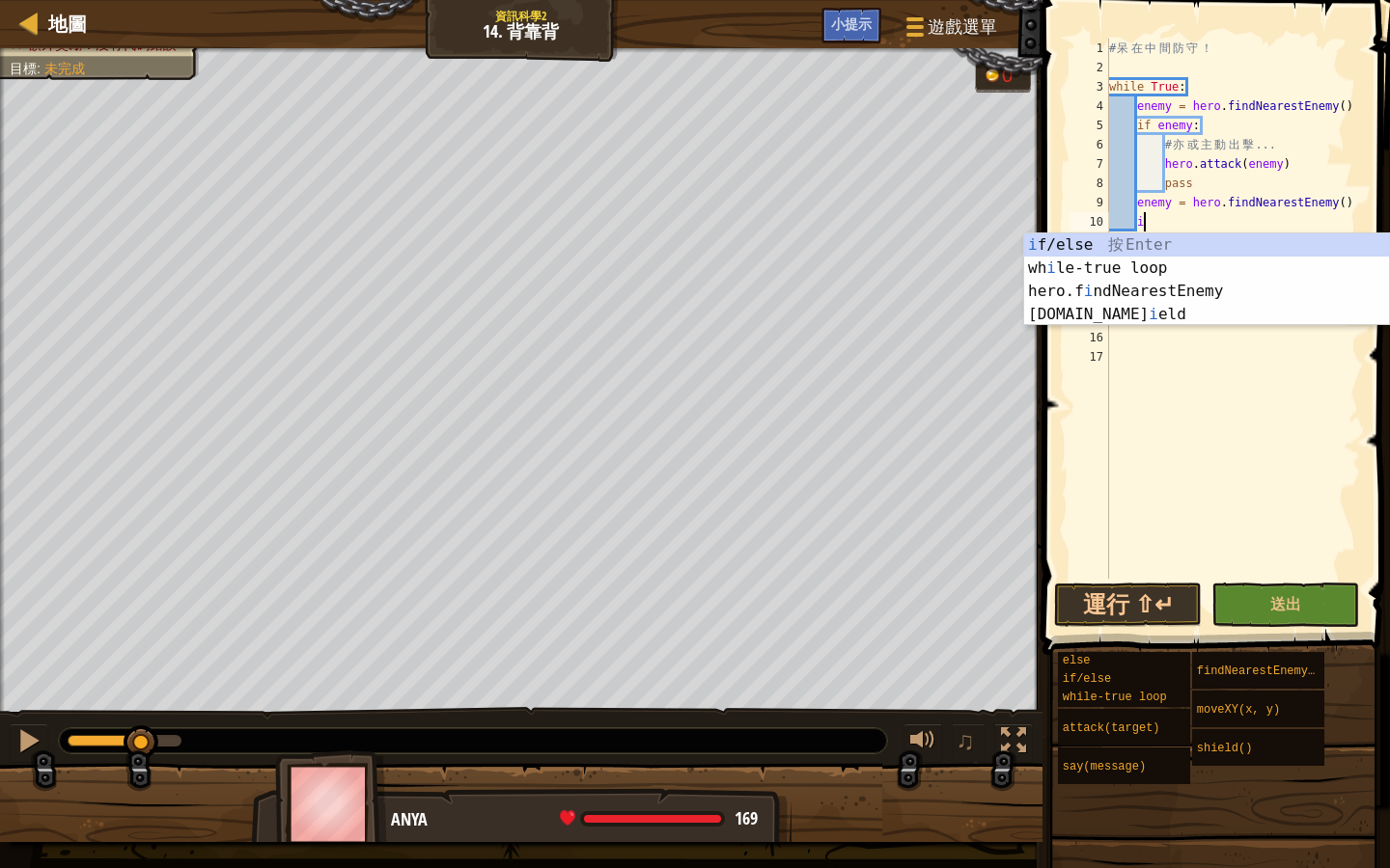
scroll to position [9, 2]
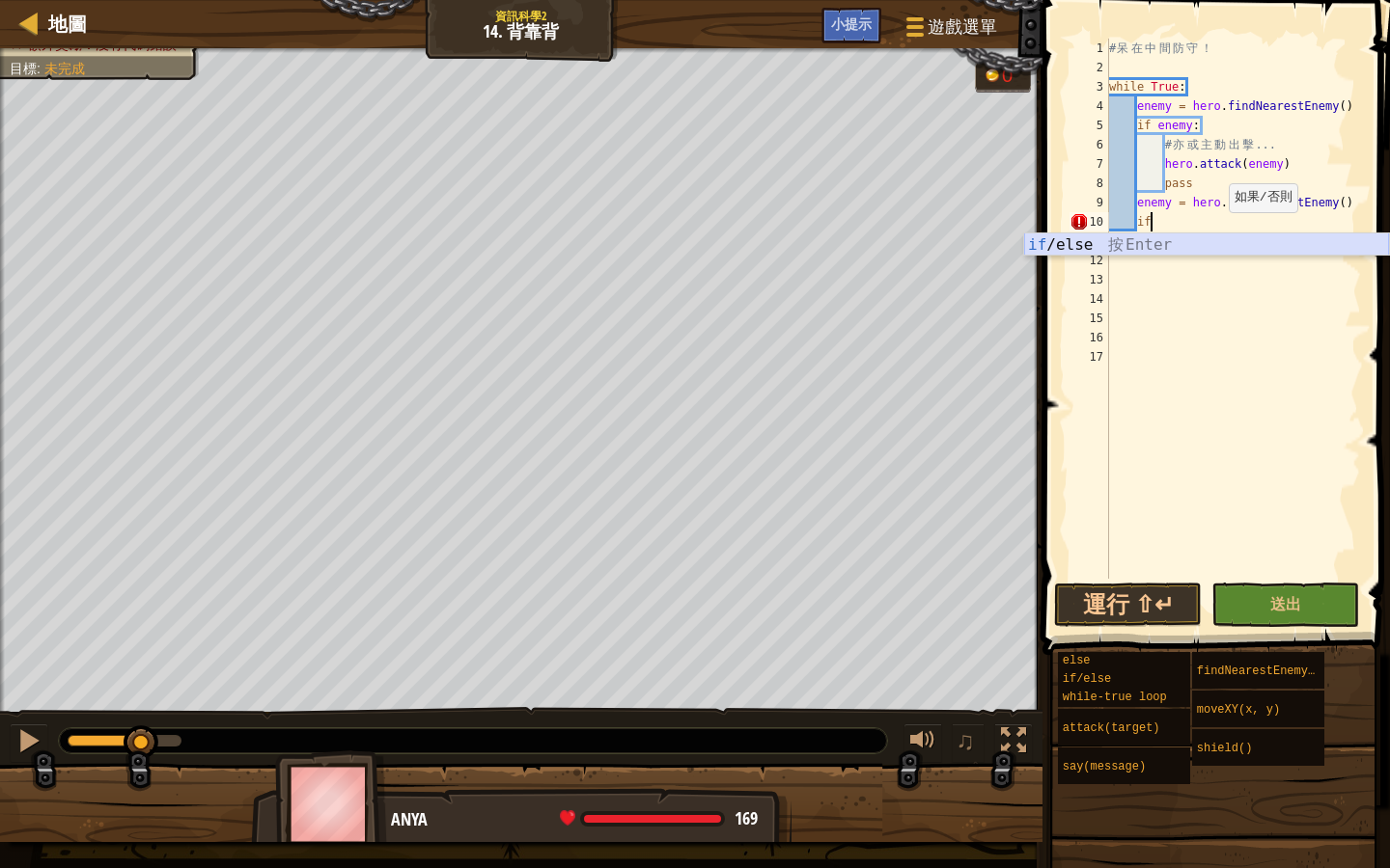
click at [1072, 244] on div "if /else 按 Enter" at bounding box center [1206, 269] width 364 height 70
type textarea "if enemy:"
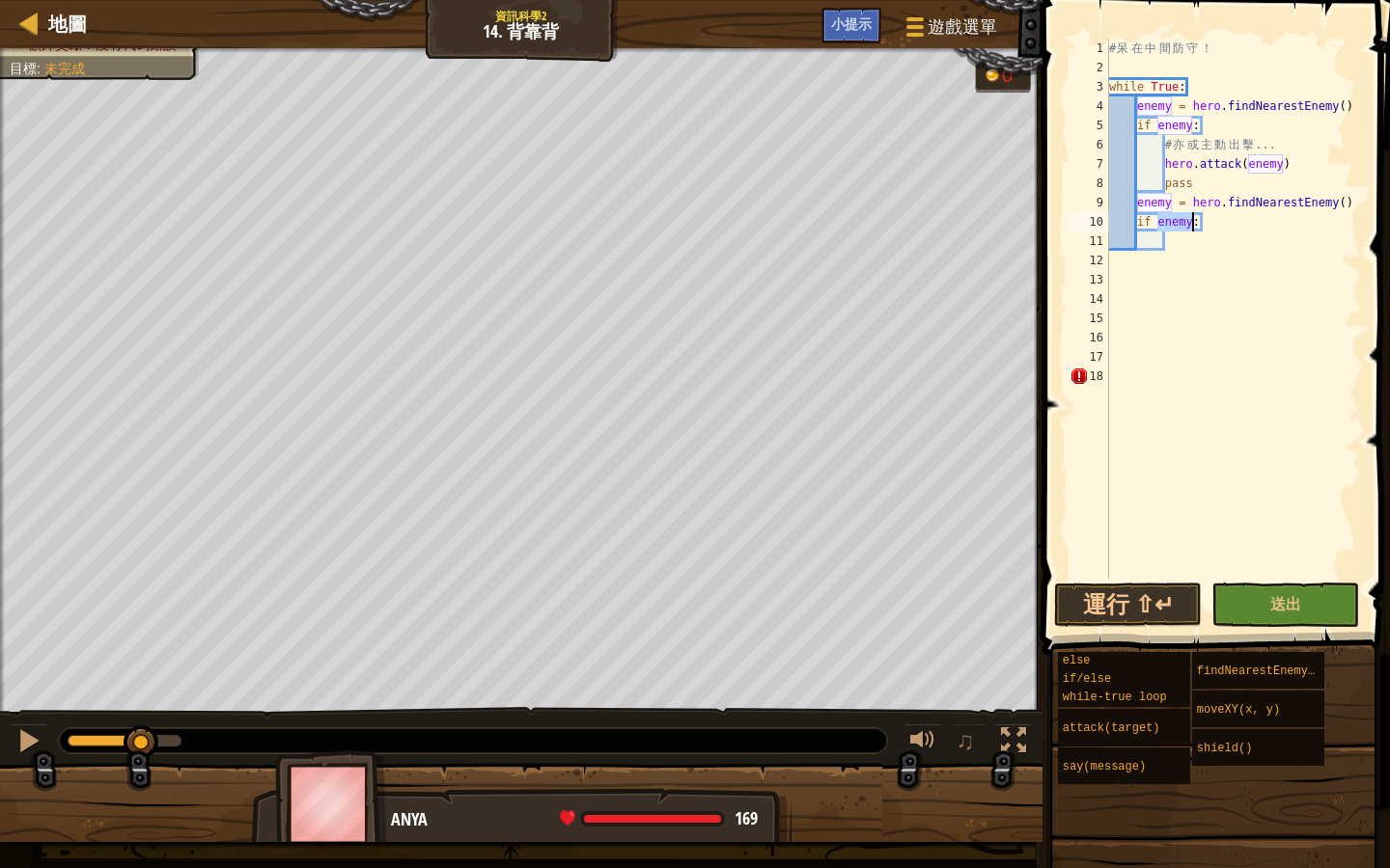
click at [1171, 247] on div "# 呆 在 中 間 防 守 ！ while True : enemy = hero . findNearestEnemy ( ) if enemy : # 亦…" at bounding box center [1233, 328] width 256 height 579
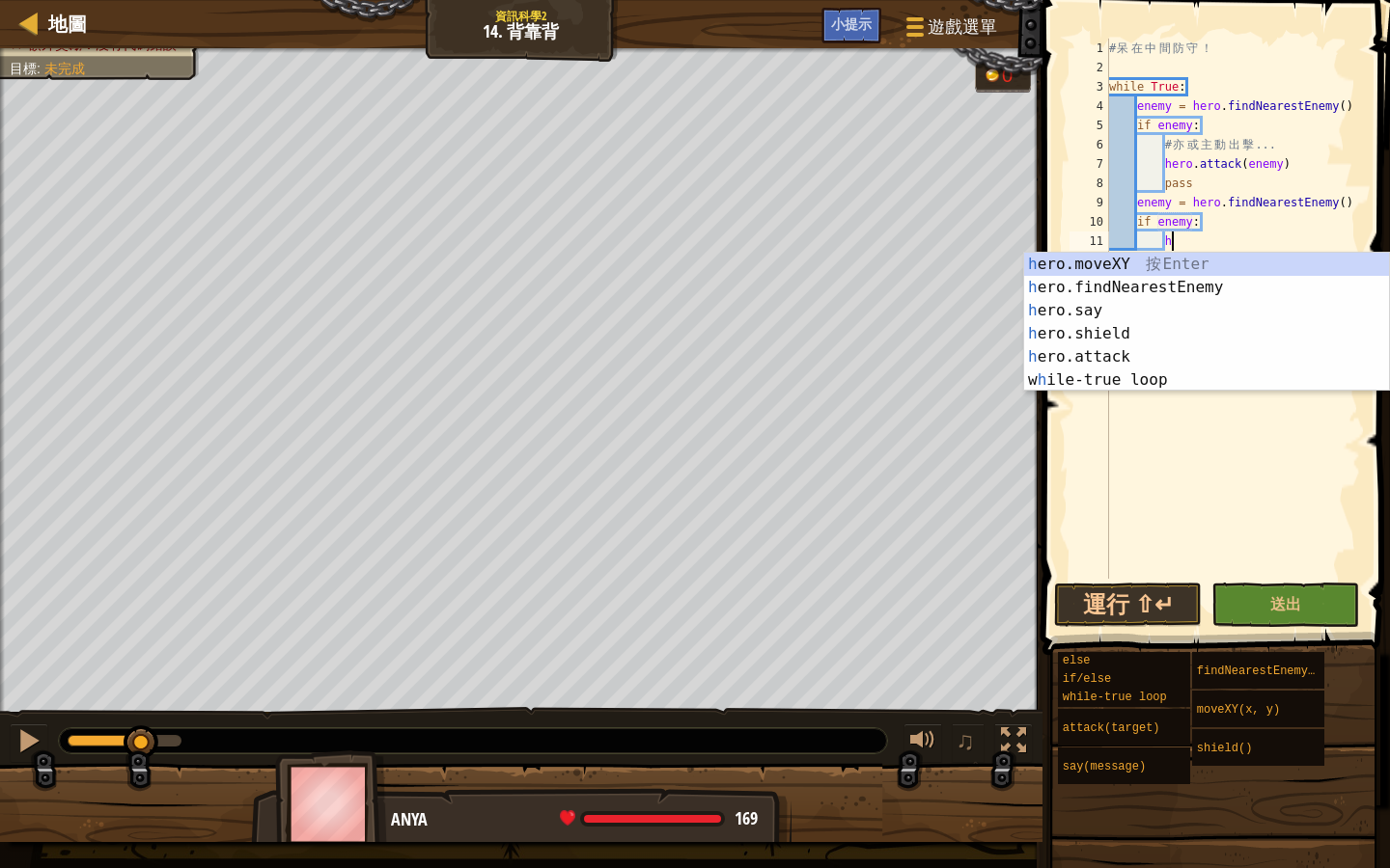
scroll to position [9, 4]
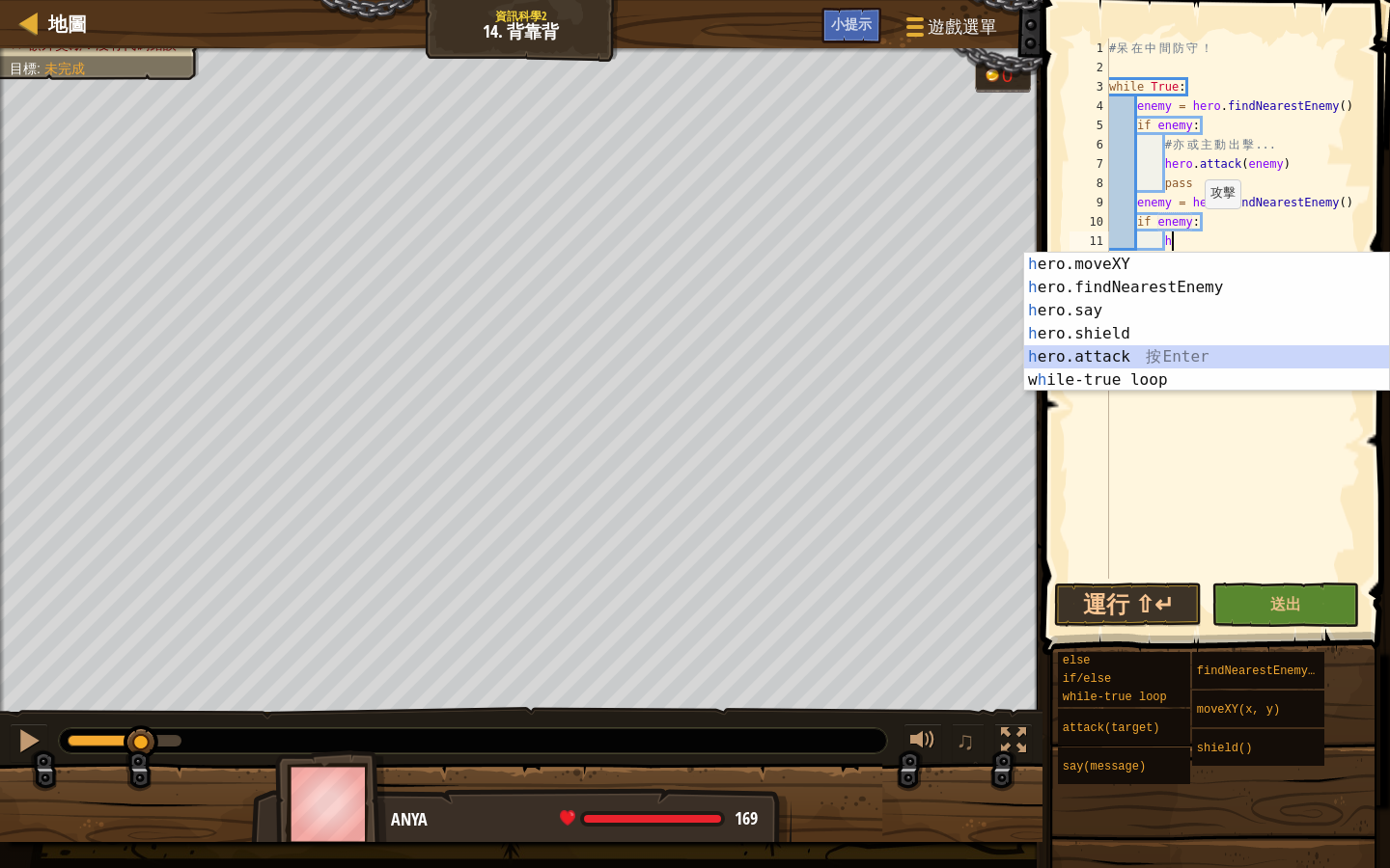
click at [1170, 351] on div "h ero.moveXY 按 Enter h ero.findNearestEnemy 按 Enter h ero.say 按 Enter h ero.shi…" at bounding box center [1206, 345] width 364 height 185
type textarea "hero.attack(enemy)"
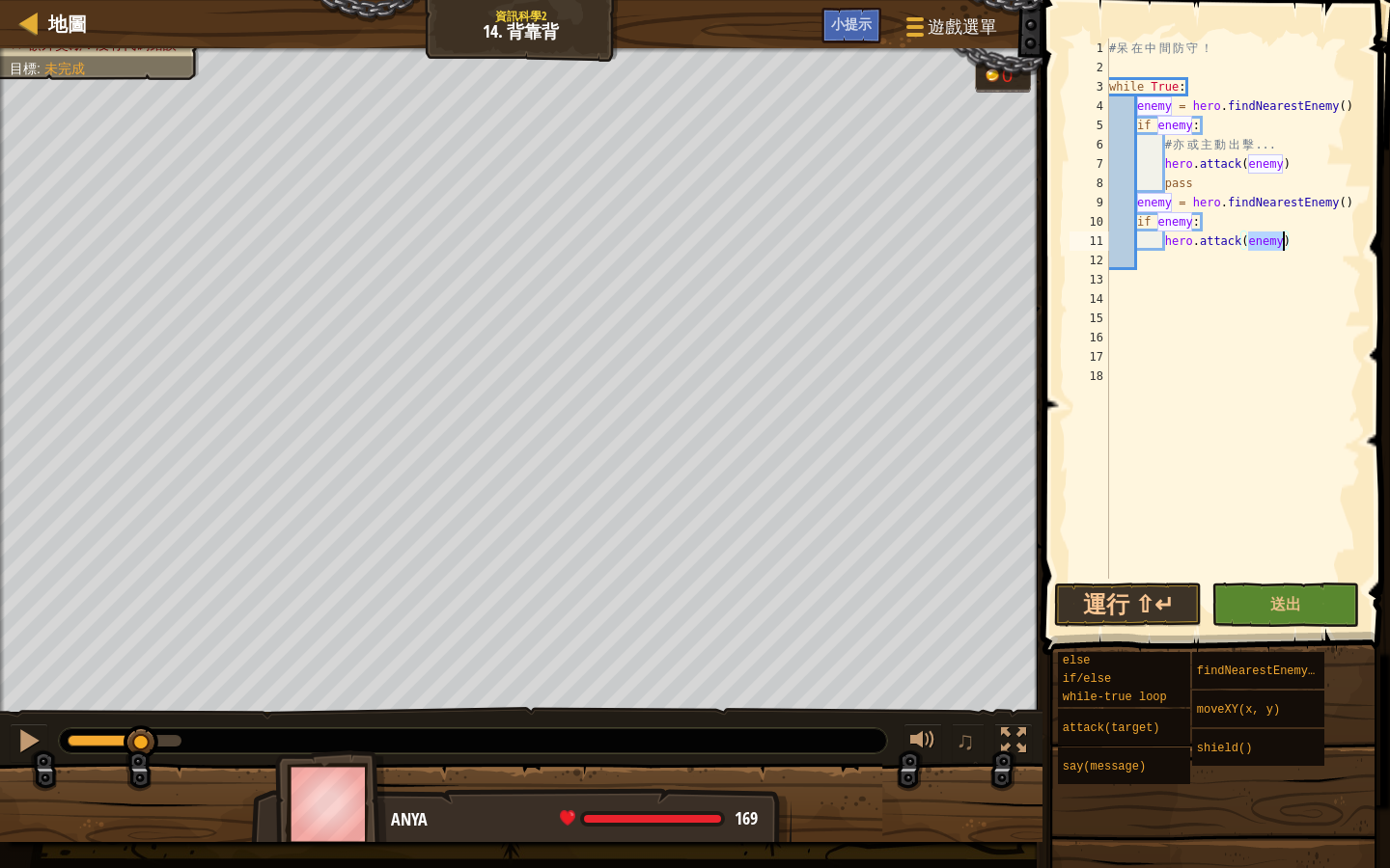
click at [1146, 267] on div "# 呆 在 中 間 防 守 ！ while True : enemy = hero . findNearestEnemy ( ) if enemy : # 亦…" at bounding box center [1233, 328] width 256 height 579
click at [1162, 604] on button "運行 ⇧↵" at bounding box center [1127, 604] width 147 height 45
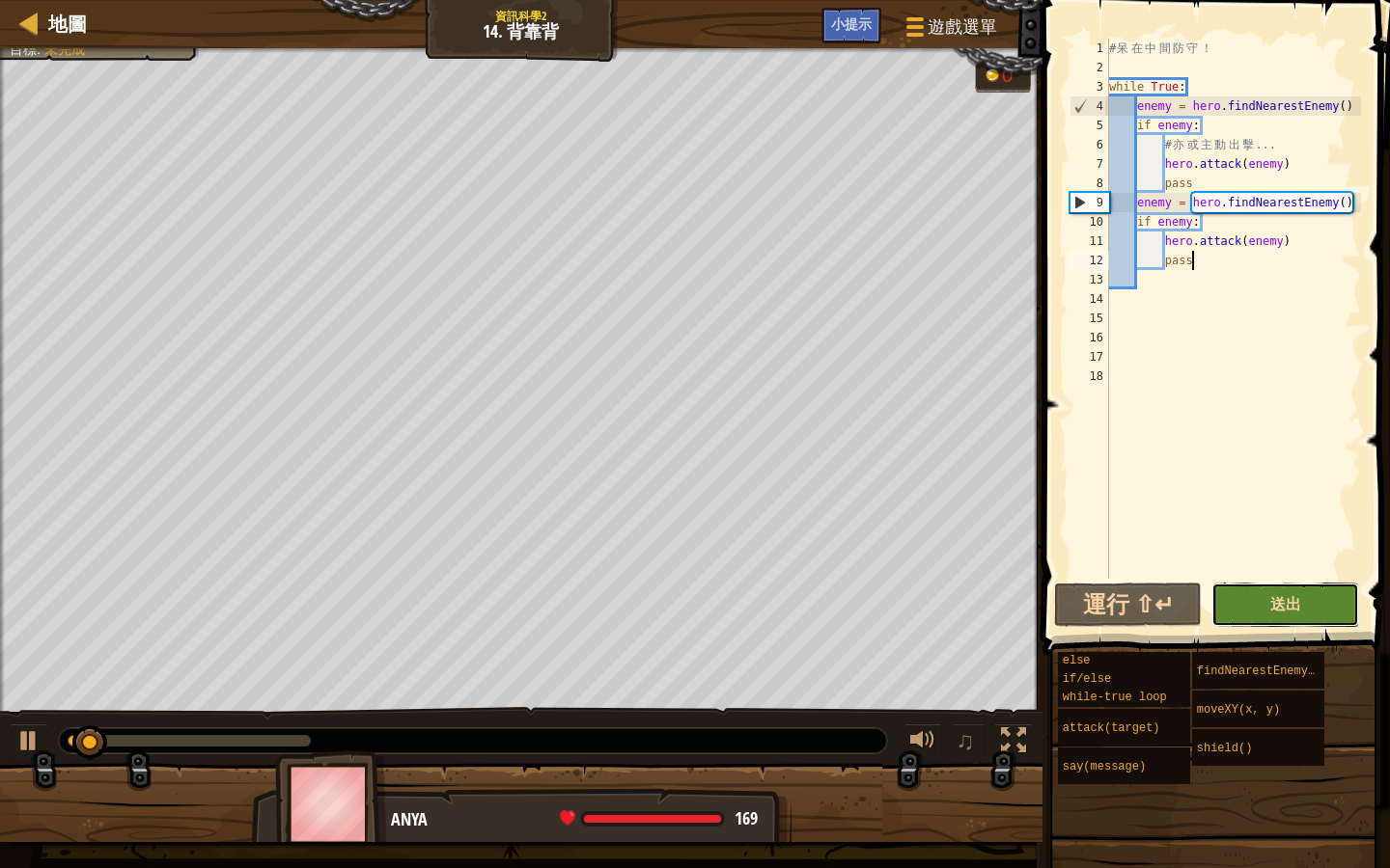
click at [1280, 606] on span "送出" at bounding box center [1285, 603] width 31 height 21
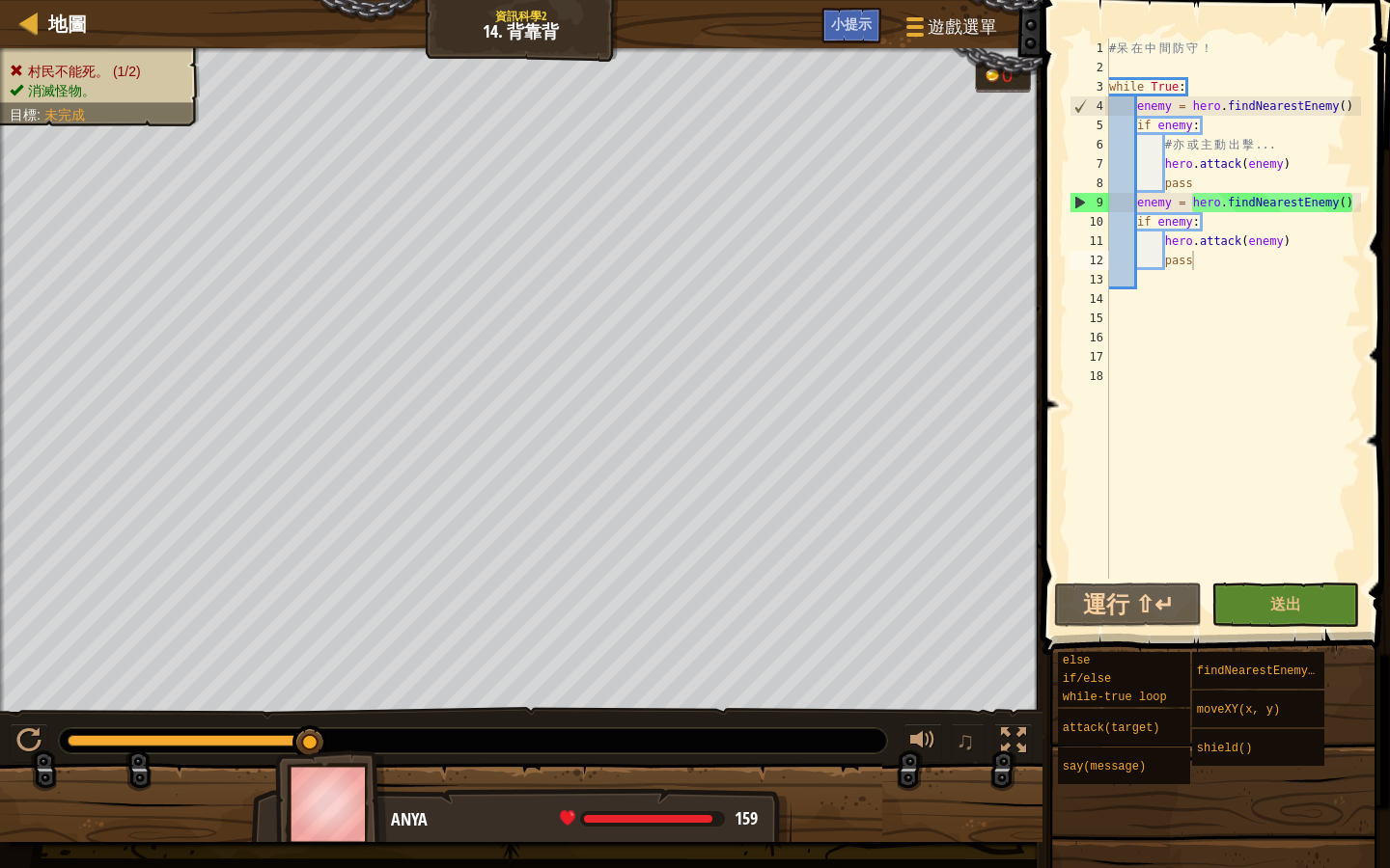
click at [1189, 225] on div "# 呆 在 中 間 防 守 ！ while True : enemy = hero . findNearestEnemy ( ) if enemy : # 亦…" at bounding box center [1233, 328] width 256 height 579
click at [1145, 217] on div "# 呆 在 中 間 防 守 ！ while True : enemy = hero . findNearestEnemy ( ) if enemy : # 亦…" at bounding box center [1233, 328] width 256 height 579
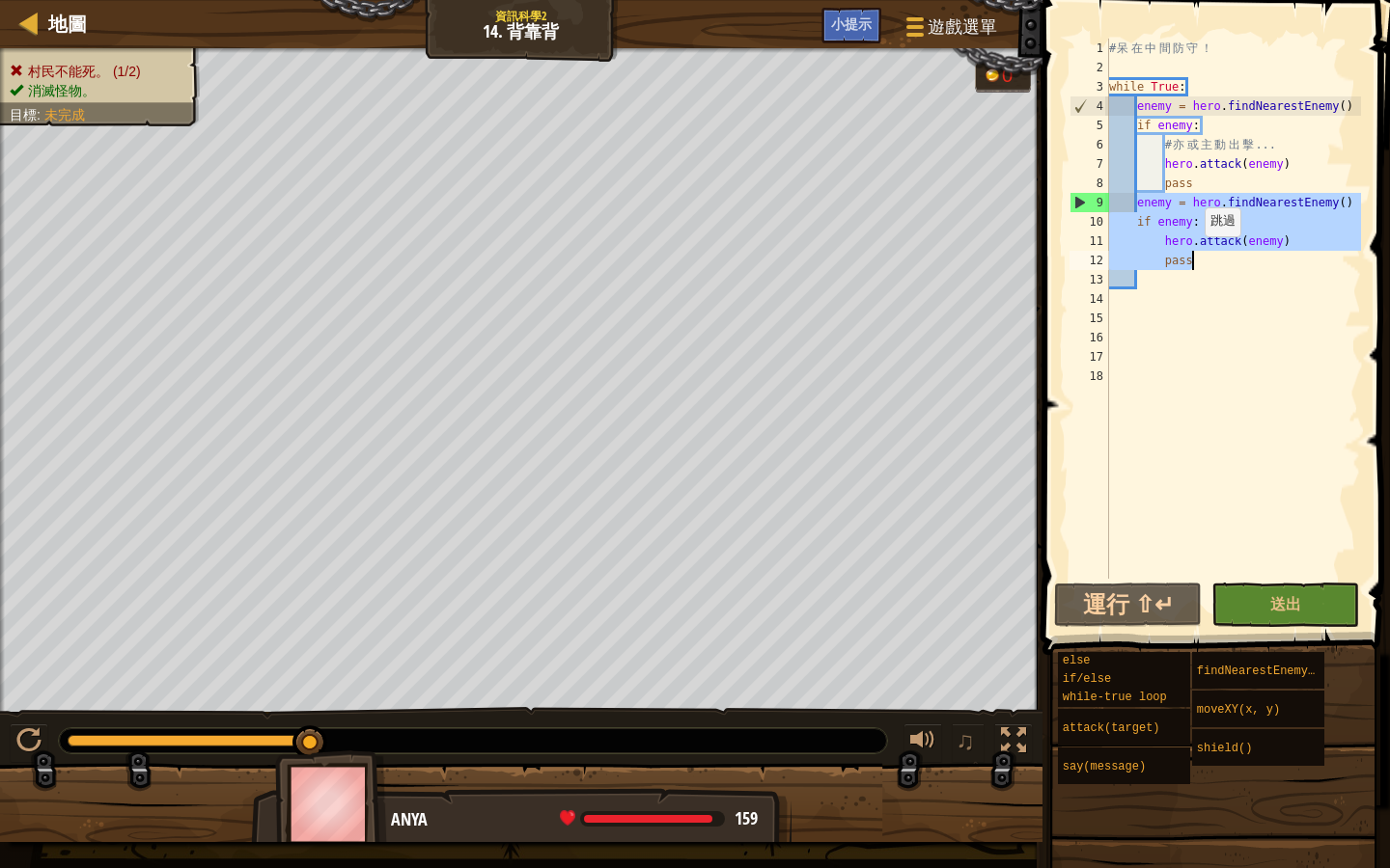
drag, startPoint x: 1137, startPoint y: 208, endPoint x: 1196, endPoint y: 256, distance: 76.1
click at [1196, 256] on div "# 呆 在 中 間 防 守 ！ while True : enemy = hero . findNearestEnemy ( ) if enemy : # 亦…" at bounding box center [1233, 328] width 256 height 579
click at [915, 36] on span at bounding box center [913, 35] width 18 height 4
type textarea "pass"
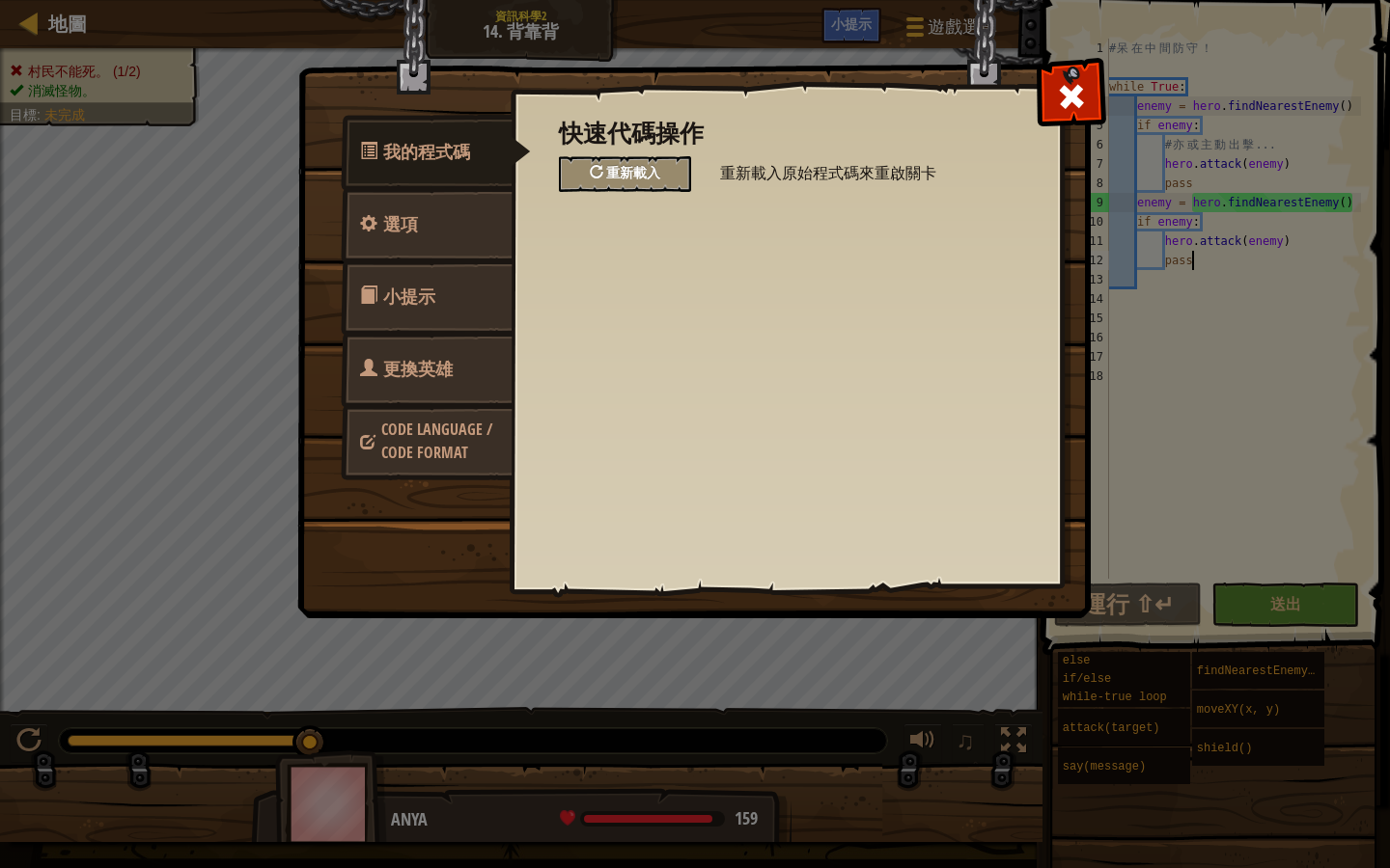
click at [633, 174] on span "重新載入" at bounding box center [633, 172] width 54 height 18
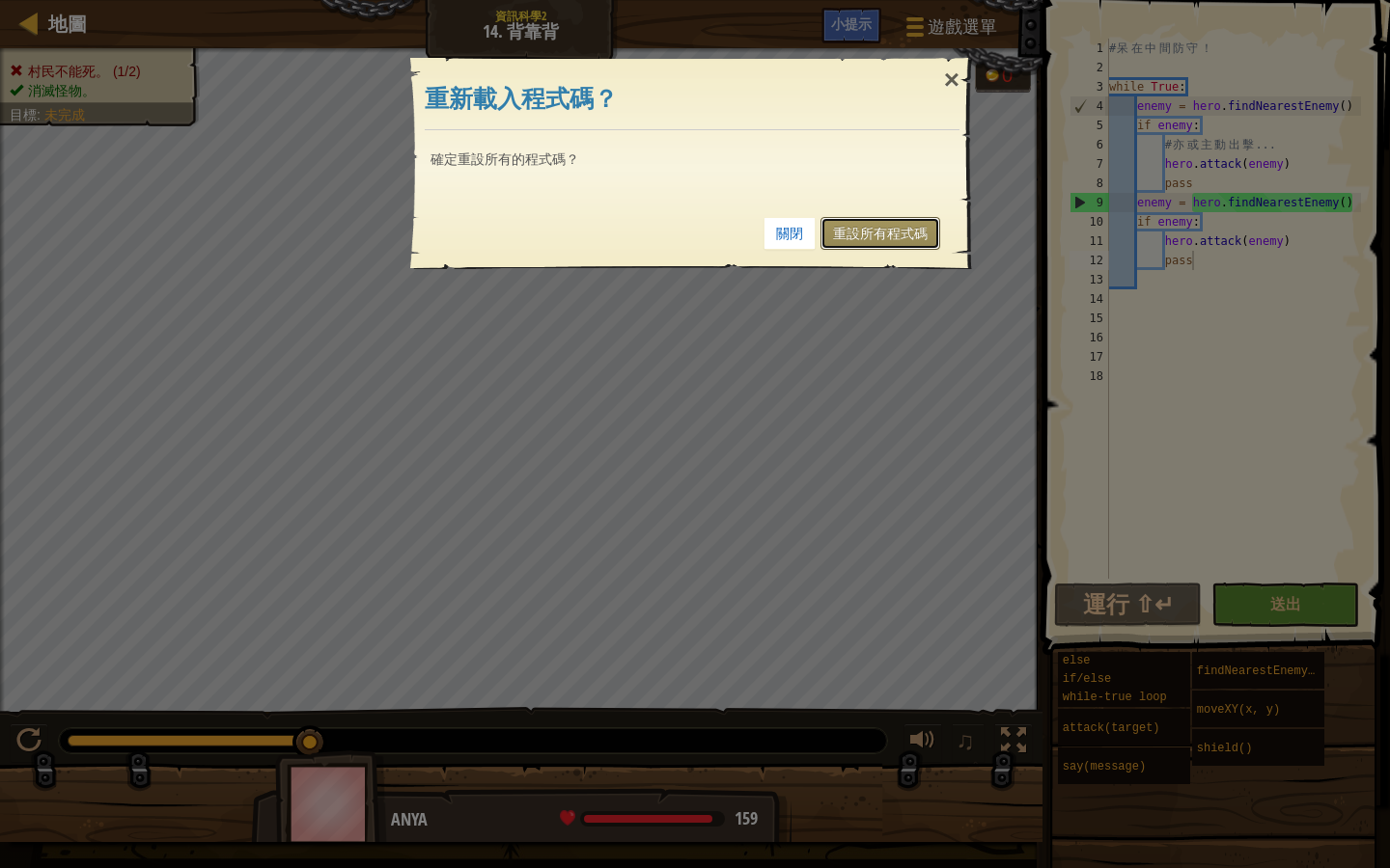
click at [855, 235] on link "重設所有程式碼" at bounding box center [880, 233] width 119 height 33
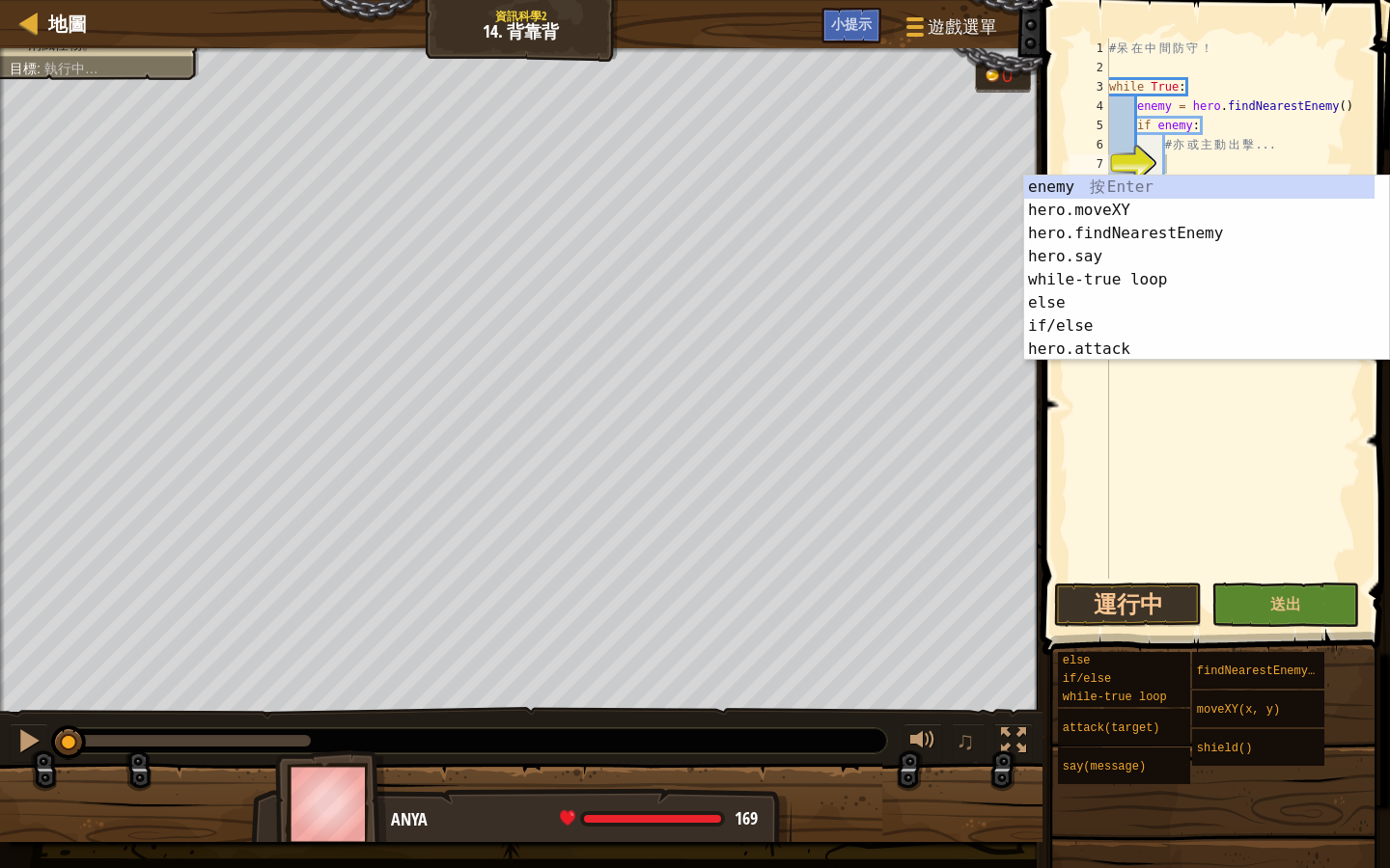
scroll to position [9, 4]
click at [1094, 156] on div "7" at bounding box center [1089, 163] width 40 height 19
type textarea "pass"
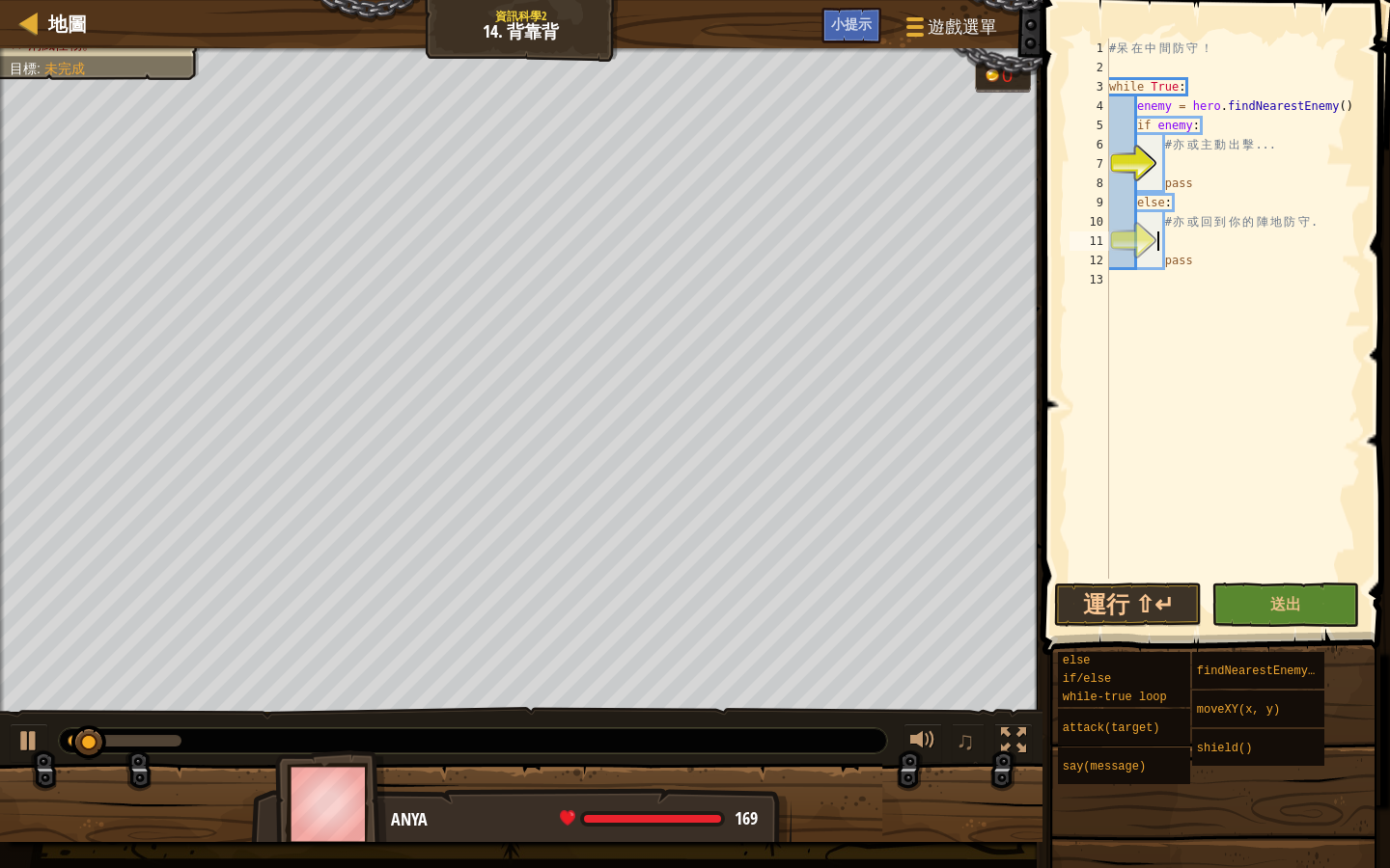
click at [1158, 249] on div "# 呆 在 中 間 防 守 ！ while True : enemy = hero . findNearestEnemy ( ) if enemy : # 亦…" at bounding box center [1233, 328] width 256 height 579
click at [1163, 196] on div "# 呆 在 中 間 防 守 ！ while True : enemy = hero . findNearestEnemy ( ) if enemy : # 亦…" at bounding box center [1233, 328] width 256 height 579
type textarea "else:"
click at [1180, 245] on div "# 呆 在 中 間 防 守 ！ while True : enemy = hero . findNearestEnemy ( ) if enemy : # 亦…" at bounding box center [1233, 328] width 256 height 579
click at [1161, 179] on div "# 呆 在 中 間 防 守 ！ while True : enemy = hero . findNearestEnemy ( ) if enemy : # 亦…" at bounding box center [1233, 328] width 256 height 579
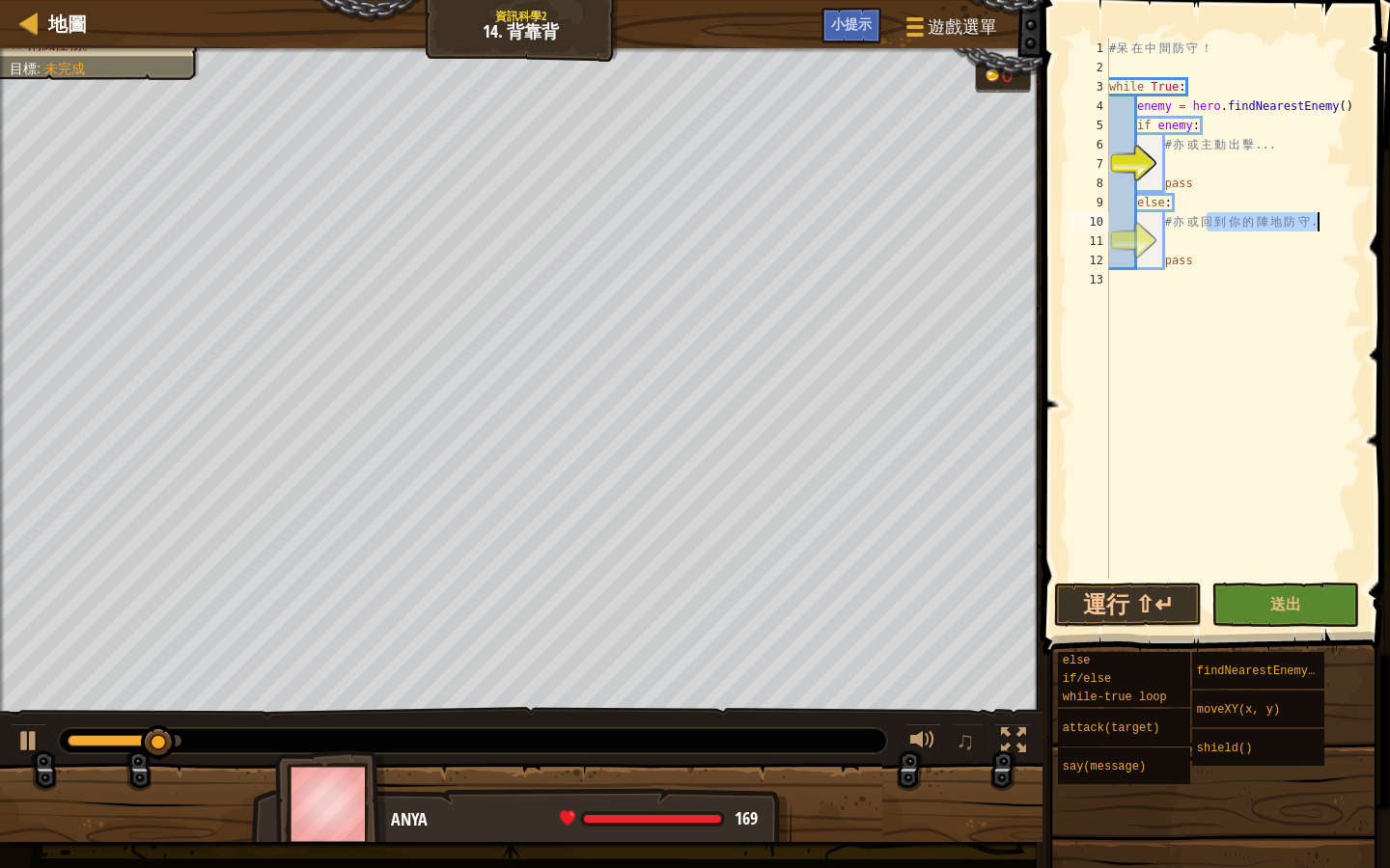
drag, startPoint x: 1205, startPoint y: 217, endPoint x: 1316, endPoint y: 230, distance: 111.8
click at [1316, 230] on div "# 呆 在 中 間 防 守 ！ while True : enemy = hero . findNearestEnemy ( ) if enemy : # 亦…" at bounding box center [1233, 328] width 256 height 579
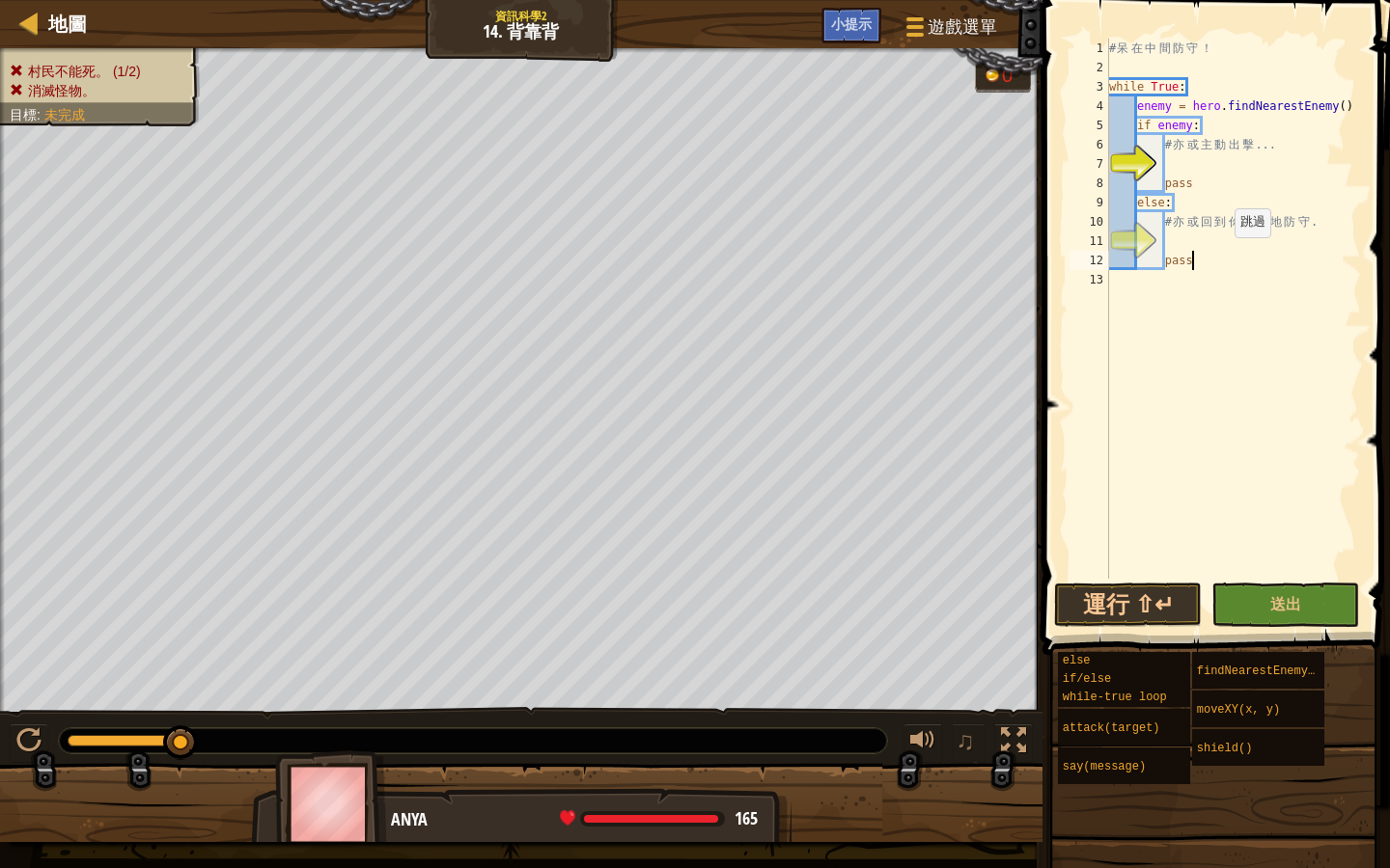
click at [1225, 256] on div "# 呆 在 中 間 防 守 ！ while True : enemy = hero . findNearestEnemy ( ) if enemy : # 亦…" at bounding box center [1233, 328] width 256 height 579
type textarea "pass"
click at [1219, 252] on div "# 呆 在 中 間 防 守 ！ while True : enemy = hero . findNearestEnemy ( ) if enemy : # 亦…" at bounding box center [1233, 328] width 256 height 579
click at [1217, 252] on div "# 呆 在 中 間 防 守 ！ while True : enemy = hero . findNearestEnemy ( ) if enemy : # 亦…" at bounding box center [1233, 328] width 256 height 579
click at [1207, 245] on div "# 呆 在 中 間 防 守 ！ while True : enemy = hero . findNearestEnemy ( ) if enemy : # 亦…" at bounding box center [1233, 328] width 256 height 579
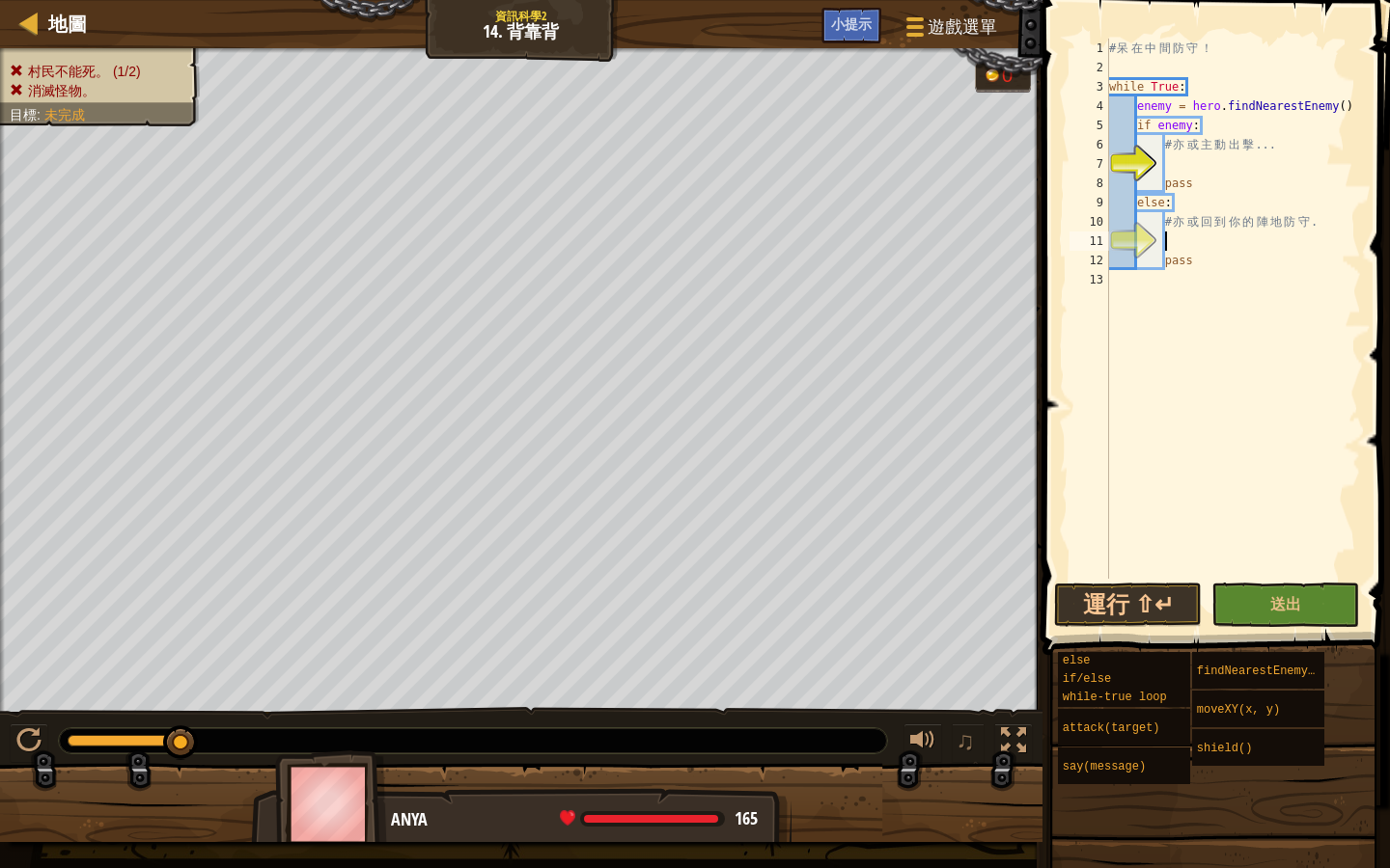
click at [1225, 161] on div "# 呆 在 中 間 防 守 ！ while True : enemy = hero . findNearestEnemy ( ) if enemy : # 亦…" at bounding box center [1233, 328] width 256 height 579
type textarea "m"
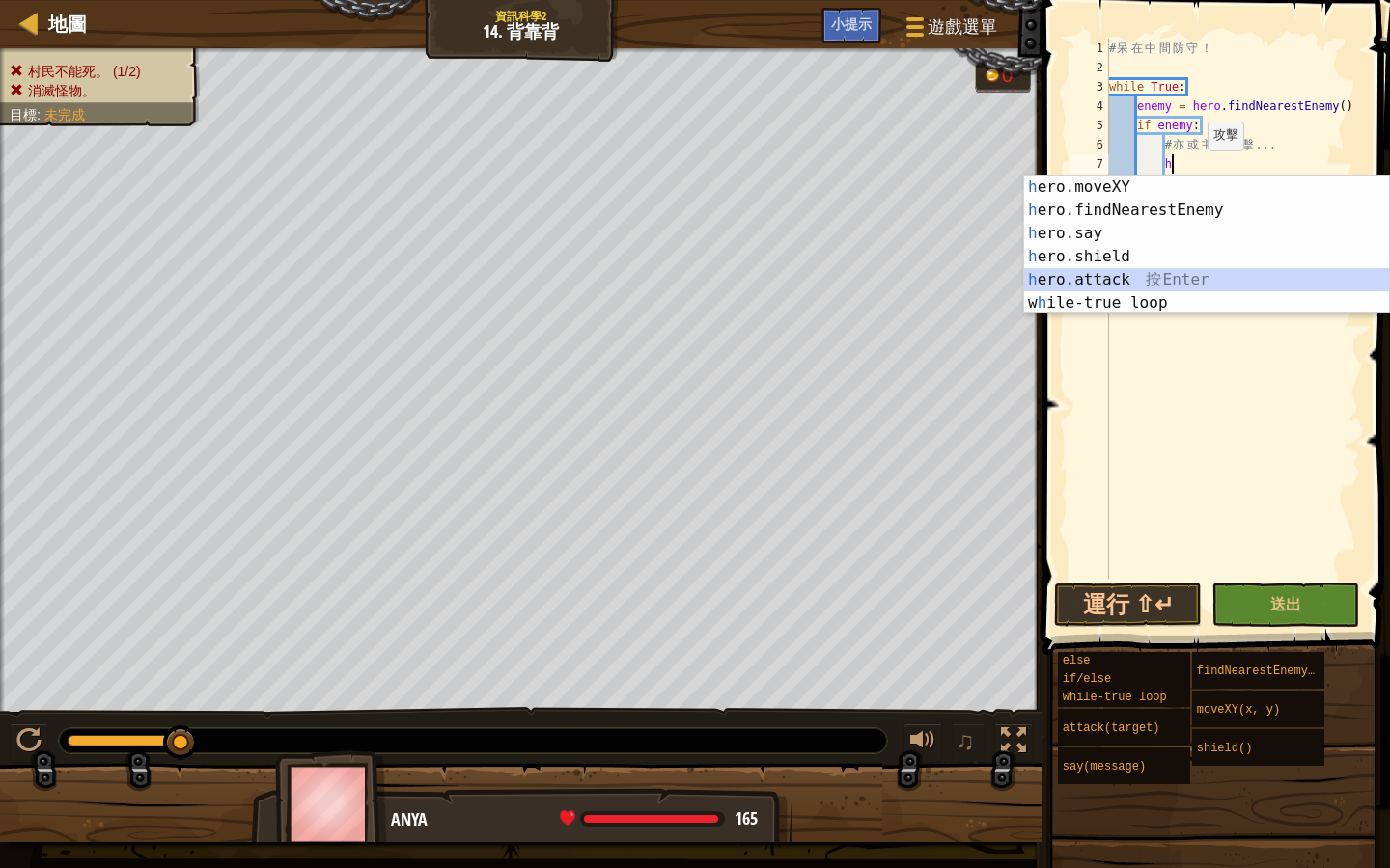
click at [1129, 280] on div "h ero.moveXY 按 Enter h ero.findNearestEnemy 按 Enter h ero.say 按 Enter h ero.shi…" at bounding box center [1206, 268] width 364 height 185
type textarea "hero.attack(enemy)"
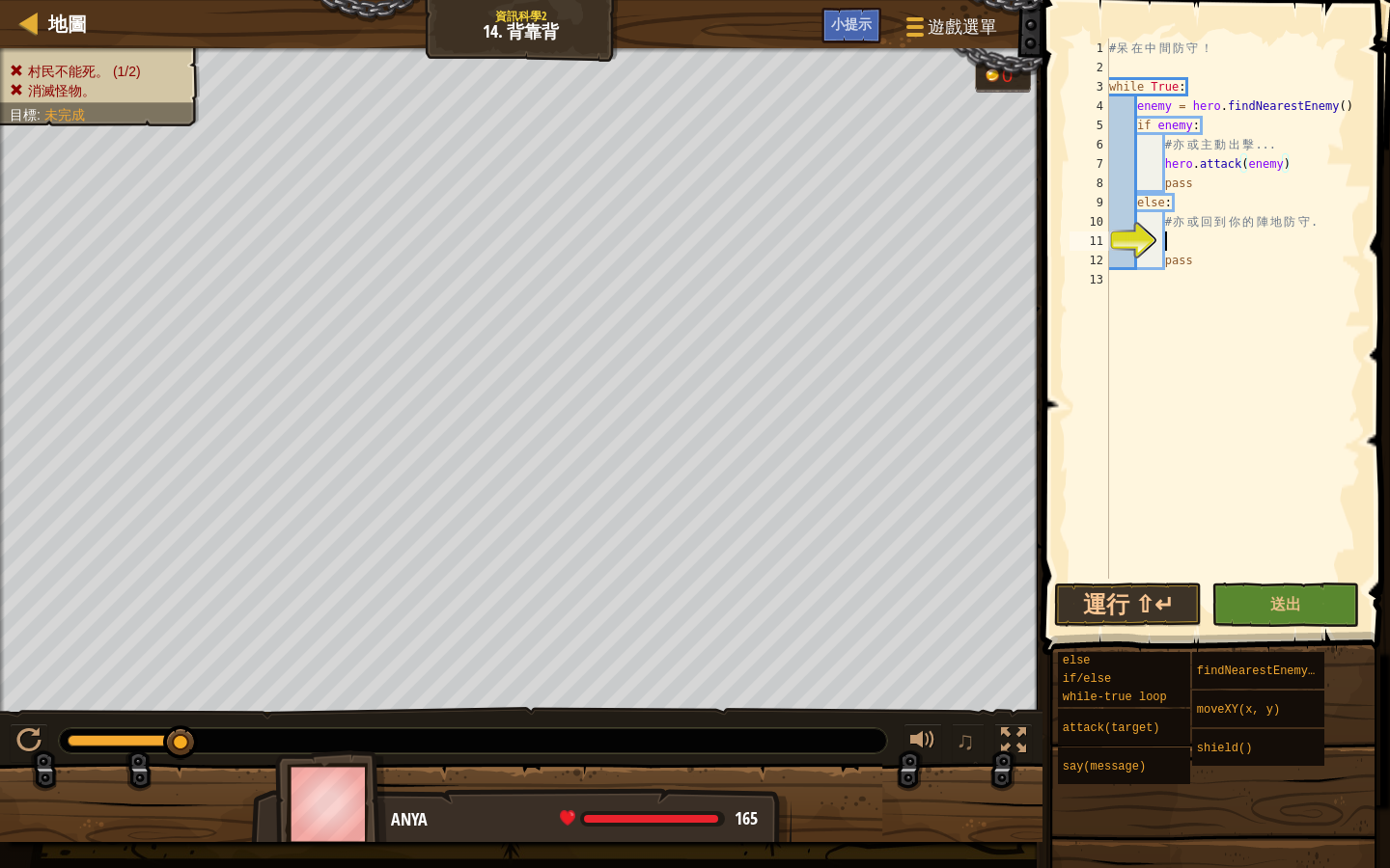
click at [1174, 250] on div "# 呆 在 中 間 防 守 ！ while True : enemy = hero . findNearestEnemy ( ) if enemy : # 亦…" at bounding box center [1233, 328] width 256 height 579
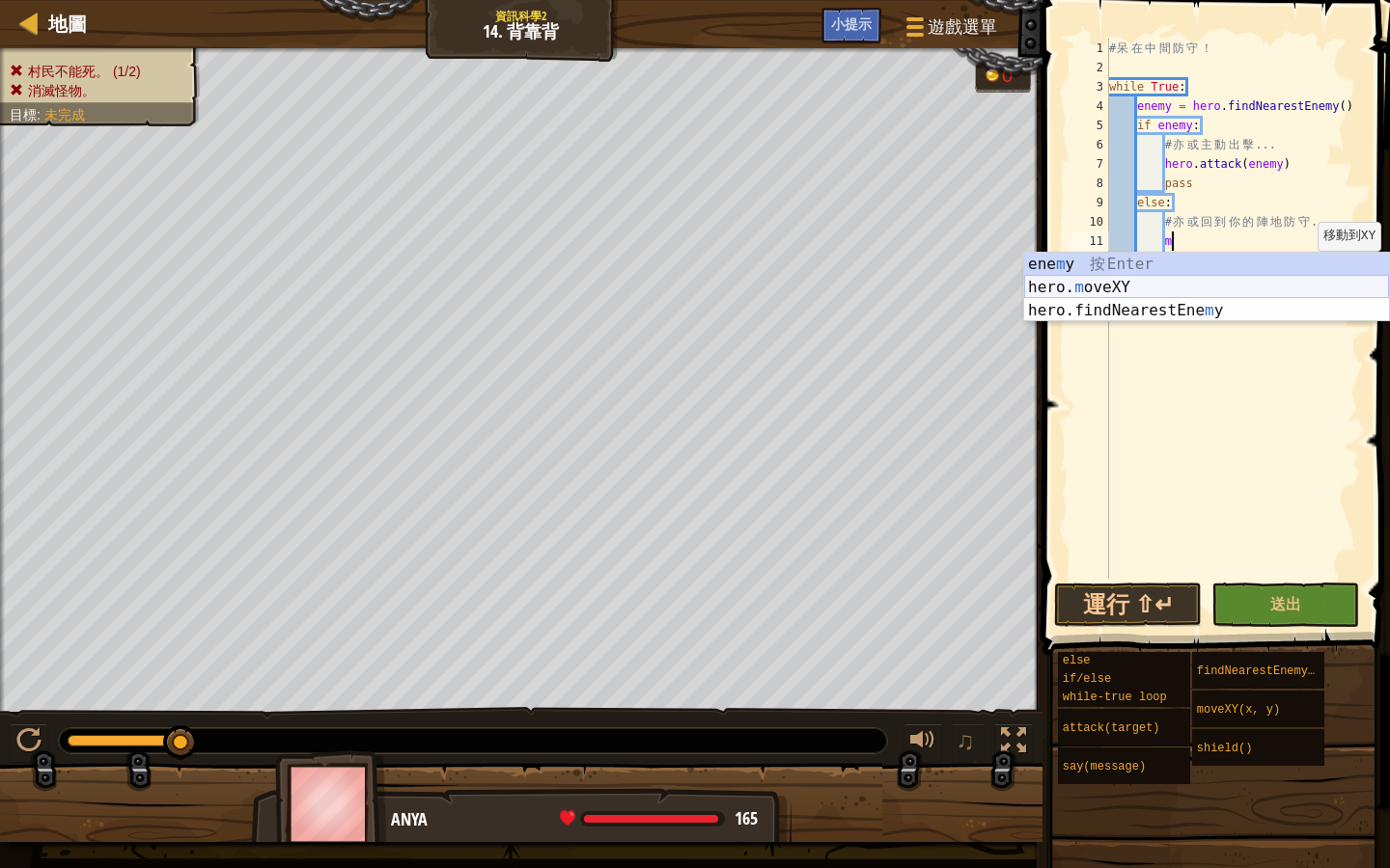
click at [1147, 284] on div "ene m y 按 Enter hero. m oveXY 按 Enter hero.findNearestEne m y 按 Enter" at bounding box center [1206, 311] width 364 height 115
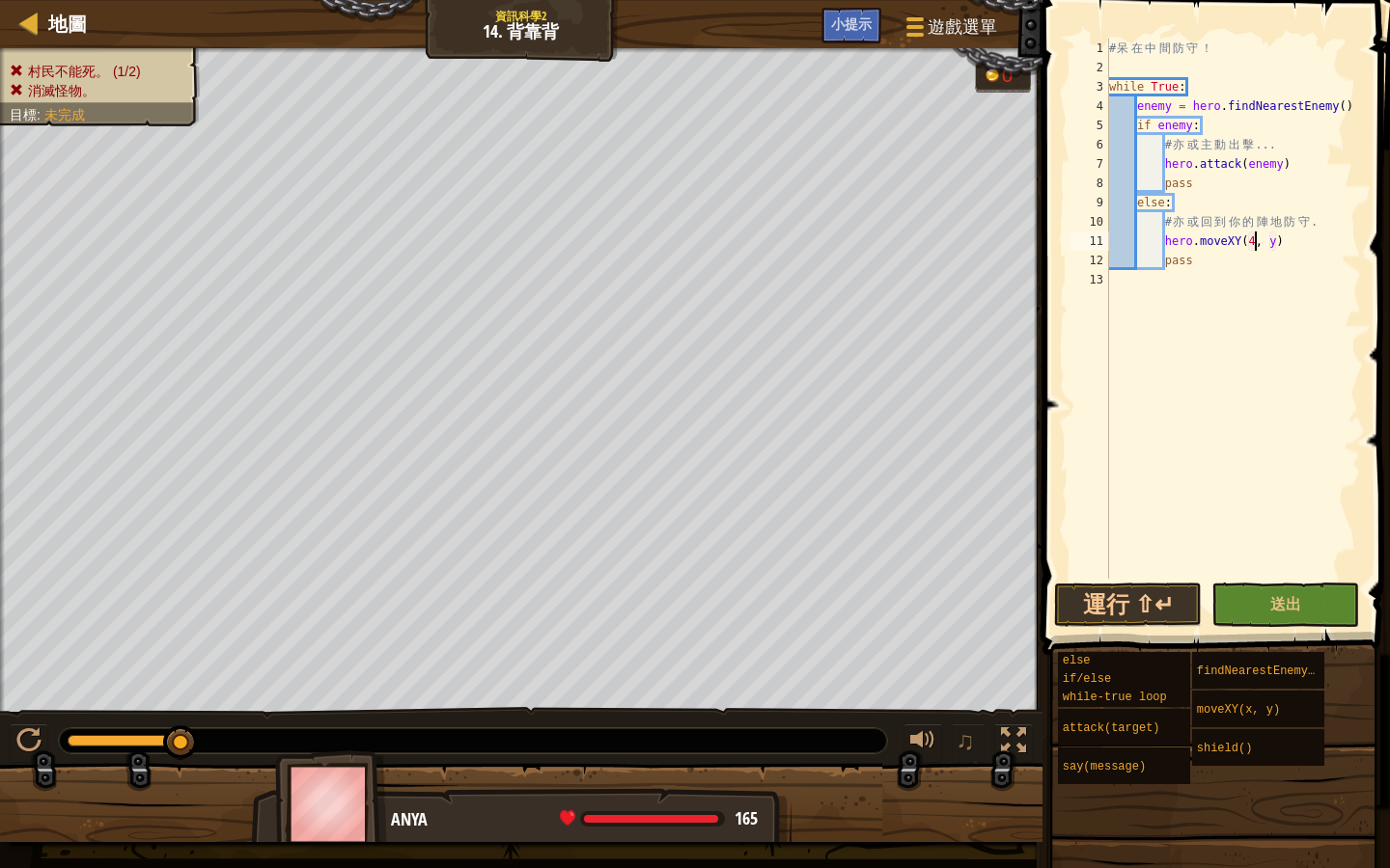
scroll to position [9, 12]
click at [1281, 242] on div "# 呆 在 中 間 防 守 ！ while True : enemy = hero . findNearestEnemy ( ) if enemy : # 亦…" at bounding box center [1233, 328] width 256 height 579
type textarea "hero.moveXY(40, 34)"
click at [1155, 612] on button "運行 ⇧↵" at bounding box center [1127, 604] width 147 height 45
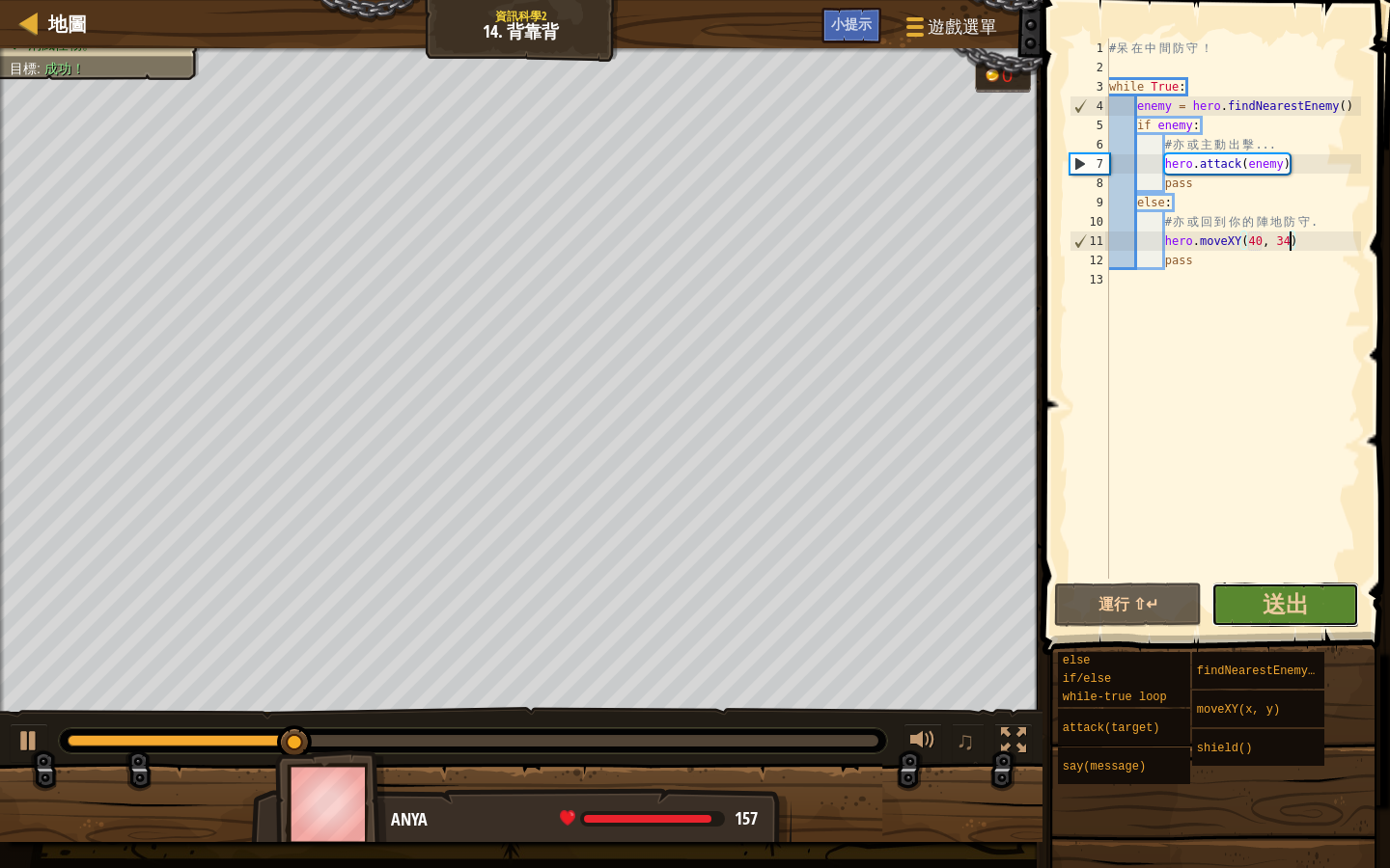
click at [1303, 621] on button "送出" at bounding box center [1284, 604] width 147 height 45
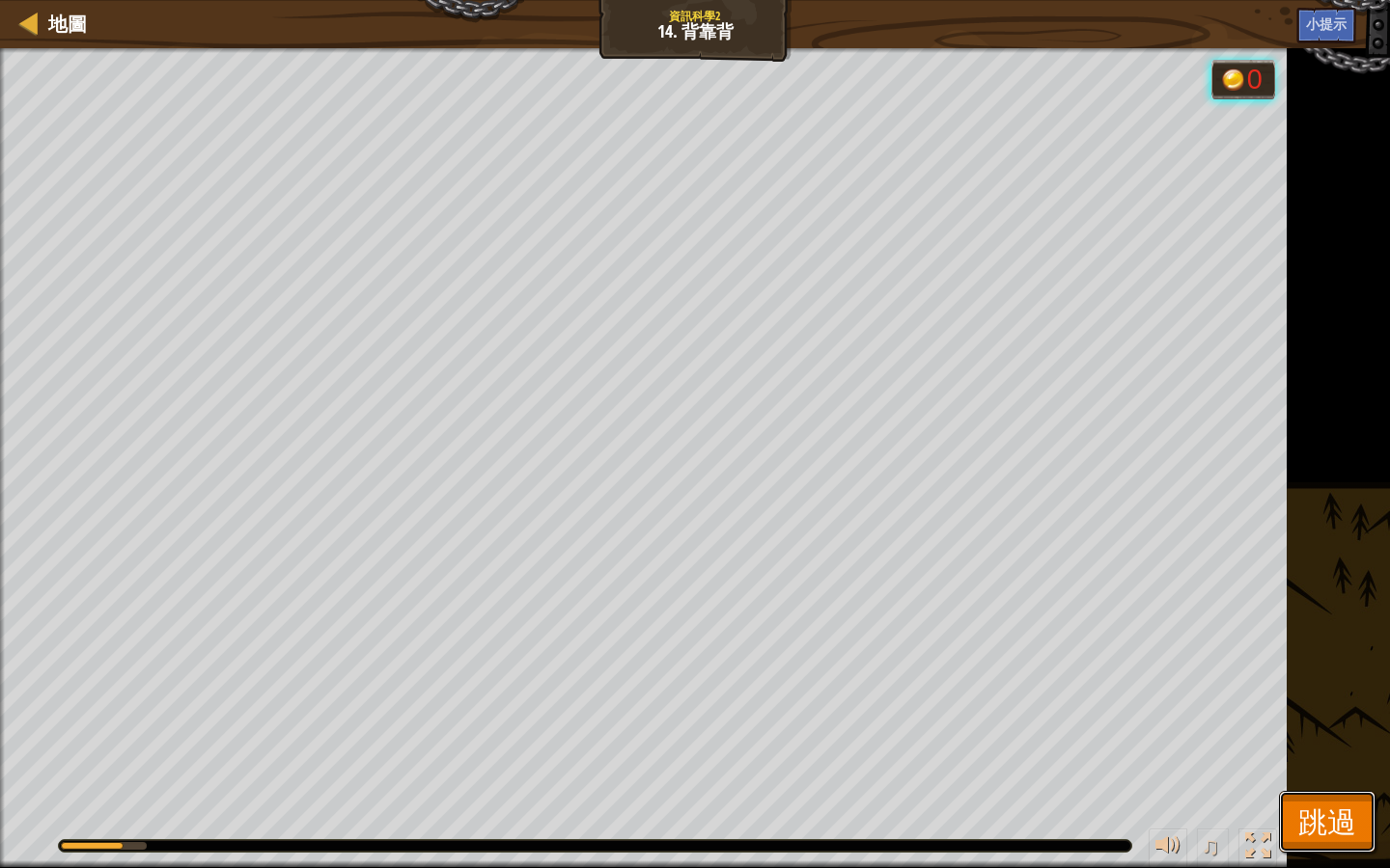
click at [1350, 801] on span "跳過" at bounding box center [1327, 821] width 58 height 40
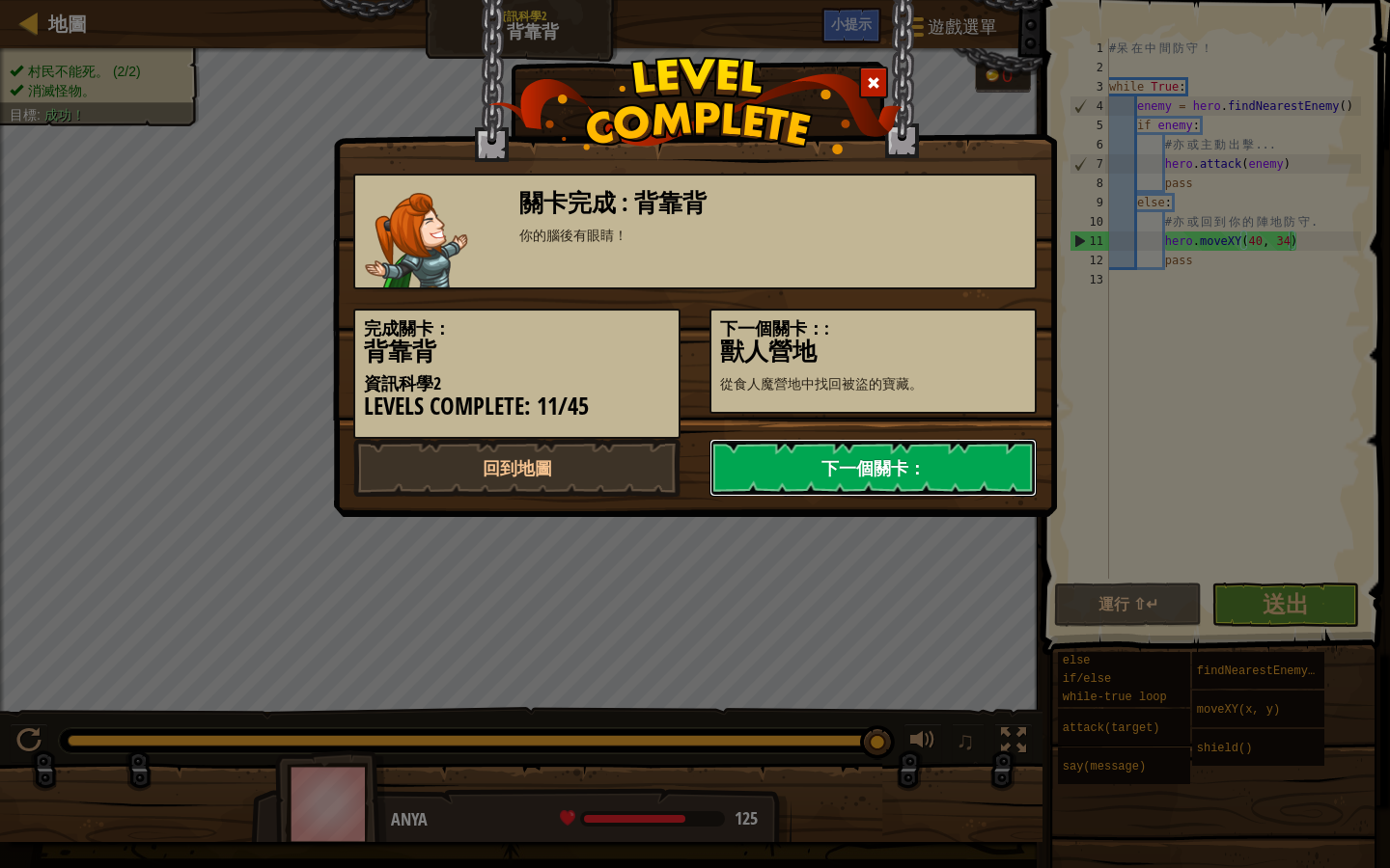
click at [864, 487] on link "下一個關卡：" at bounding box center [872, 468] width 328 height 58
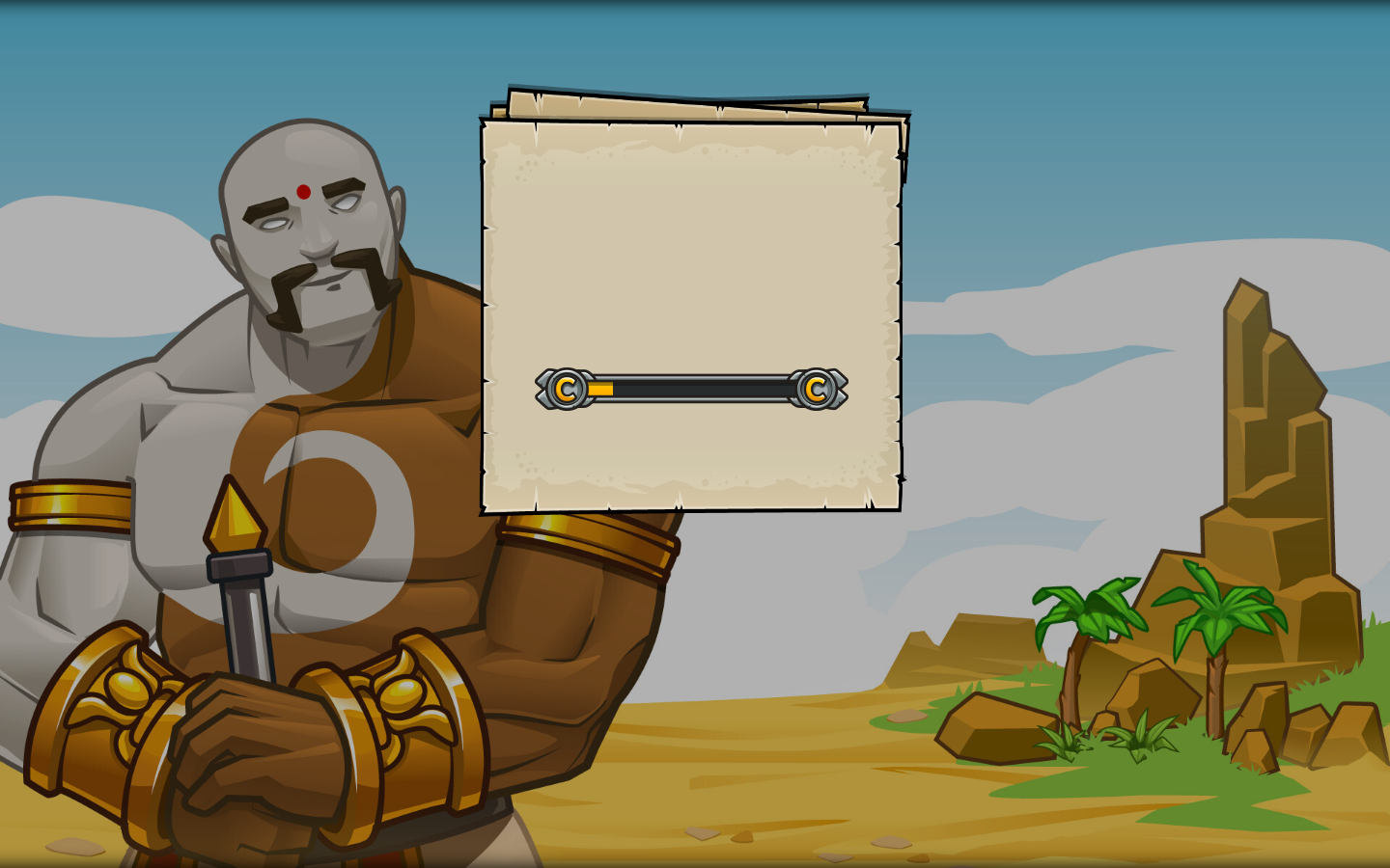
click at [754, 378] on div at bounding box center [691, 389] width 314 height 44
click at [787, 406] on div "開始戰役" at bounding box center [691, 387] width 314 height 78
click at [791, 389] on div at bounding box center [691, 389] width 314 height 44
click at [832, 305] on div "目標 打開財寶箱 開始戰役 從伺服器載入失敗 您將需要訂閱來開啟這關。 訂閱 您需要加入一個課程來遊玩此關卡。 回到我的課程 詢問您的老師來分派一個授權碼給您…" at bounding box center [695, 300] width 434 height 434
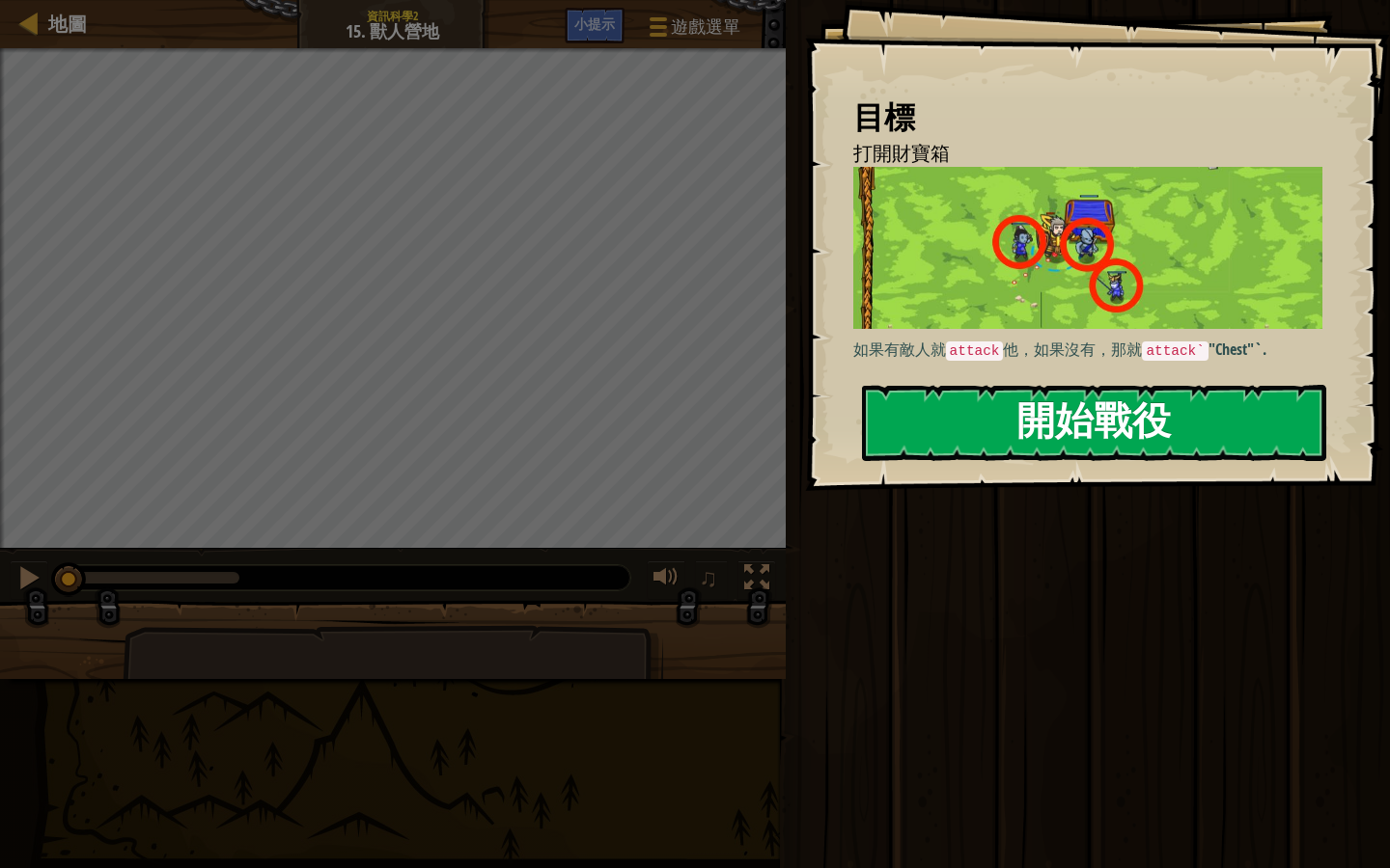
click at [1157, 443] on button "開始戰役" at bounding box center [1094, 423] width 464 height 77
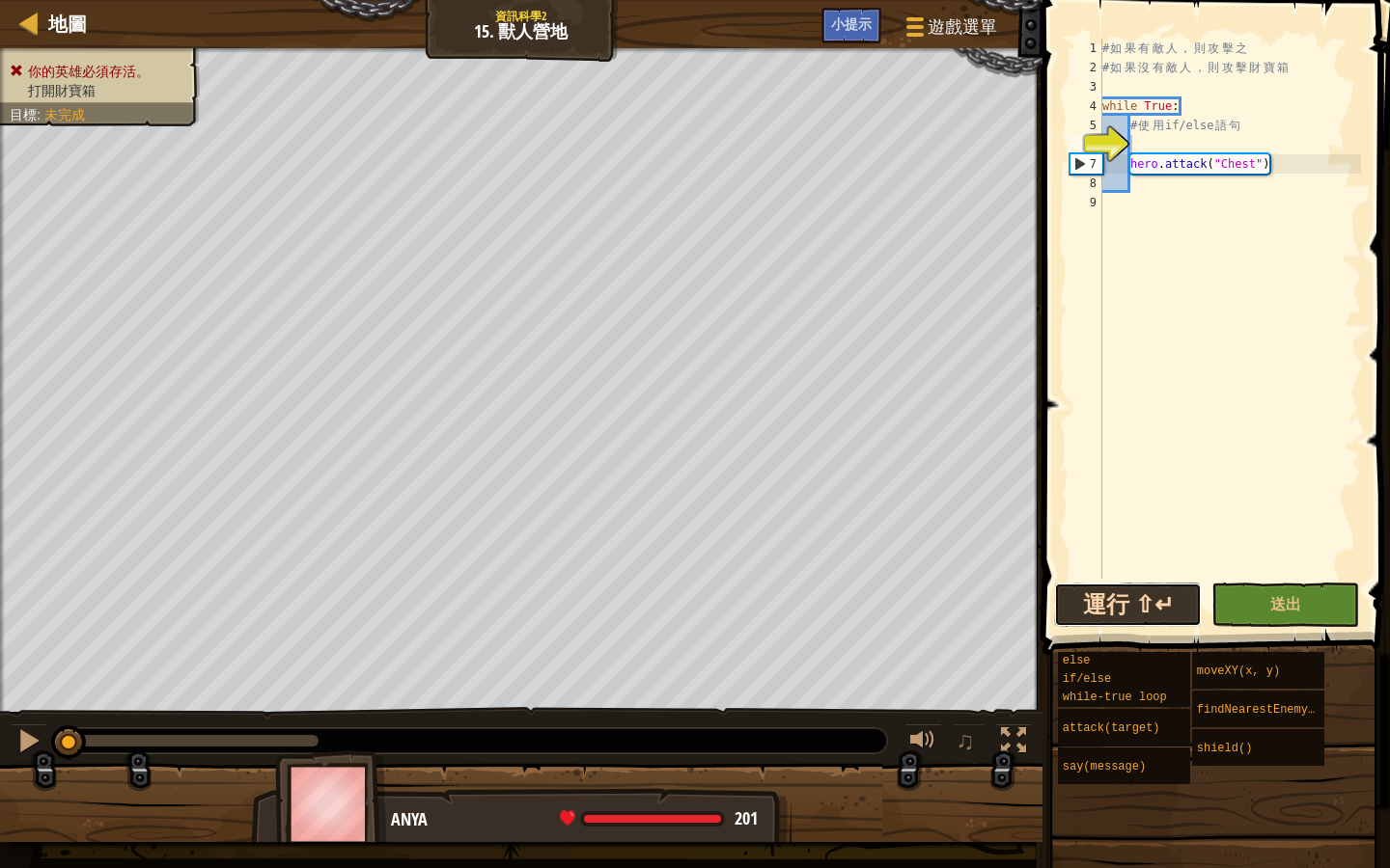
click at [1169, 610] on button "運行 ⇧↵" at bounding box center [1127, 604] width 147 height 45
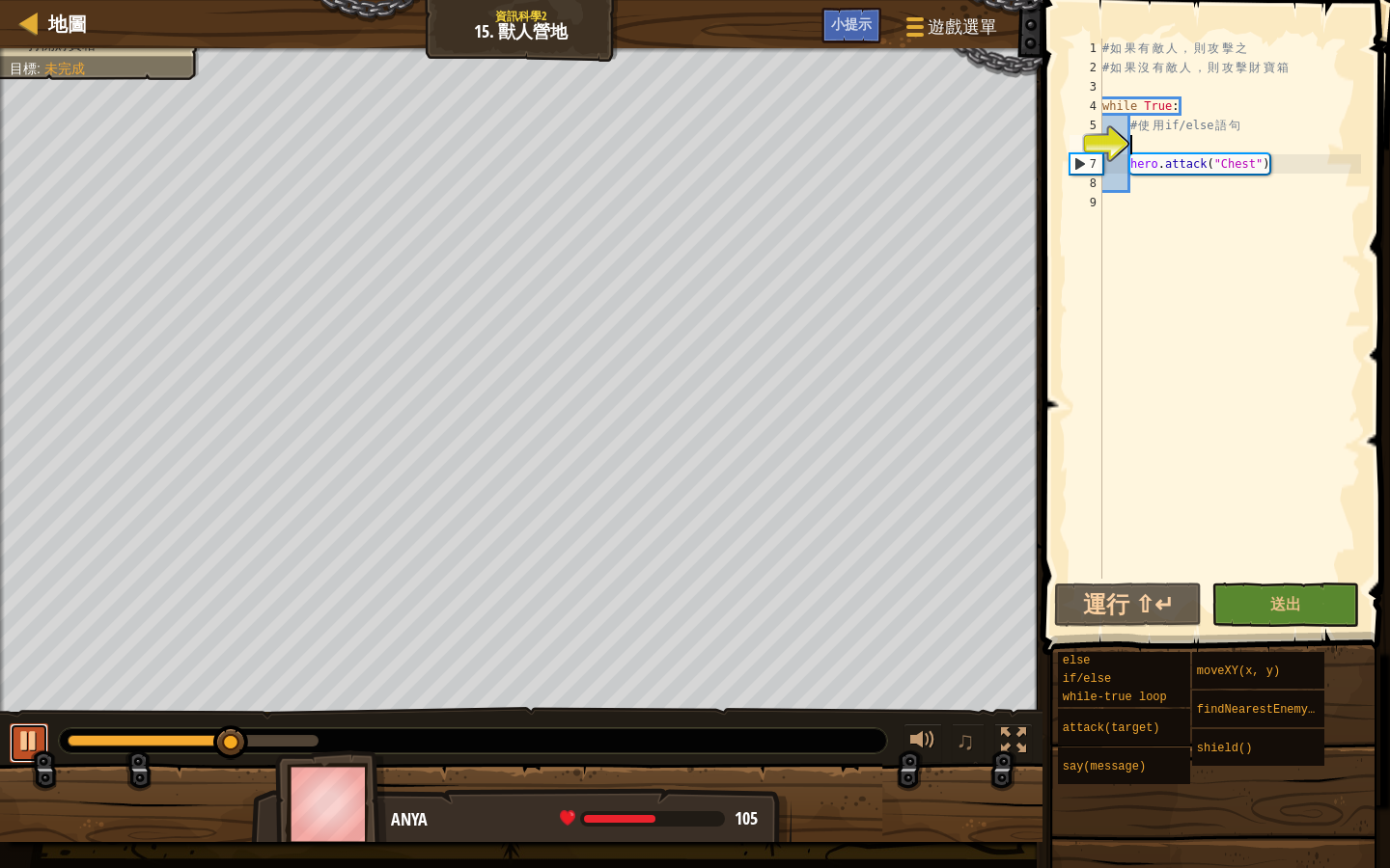
click at [19, 735] on div at bounding box center [28, 741] width 25 height 25
drag, startPoint x: 244, startPoint y: 735, endPoint x: 51, endPoint y: 770, distance: 196.1
click at [51, 770] on div "你的英雄必須存活。 打開財寶箱 目標 : 未完成 ♫ Anya 201 x: 17 y: 18 Chest" at bounding box center [695, 445] width 1390 height 794
click at [1245, 122] on div "# 如 果 有 敵 人 ， 則 攻 擊 之 # 如 果 沒 有 敵 人 ， 則 攻 擊 財 寶 箱 while True : # 使 用 if/else 語 …" at bounding box center [1230, 328] width 263 height 579
type textarea "# 使用if/else語句"
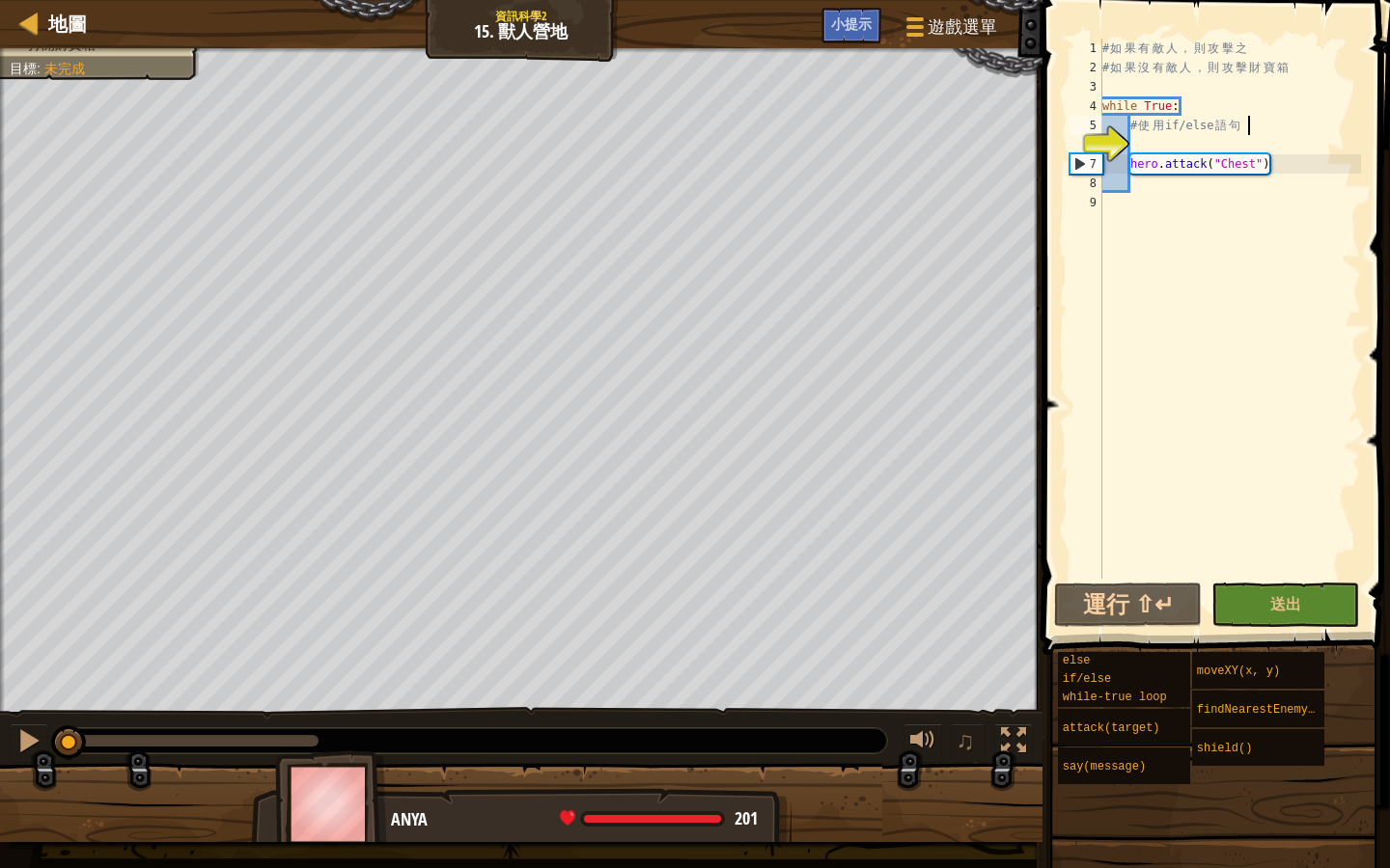
click at [1307, 308] on div "# 如 果 有 敵 人 ， 則 攻 擊 之 # 如 果 沒 有 敵 人 ， 則 攻 擊 財 寶 箱 while True : # 使 用 if/else 語 …" at bounding box center [1230, 328] width 263 height 579
click at [1133, 187] on div "# 如 果 有 敵 人 ， 則 攻 擊 之 # 如 果 沒 有 敵 人 ， 則 攻 擊 財 寶 箱 while True : # 使 用 if/else 語 …" at bounding box center [1230, 328] width 263 height 579
type textarea "h"
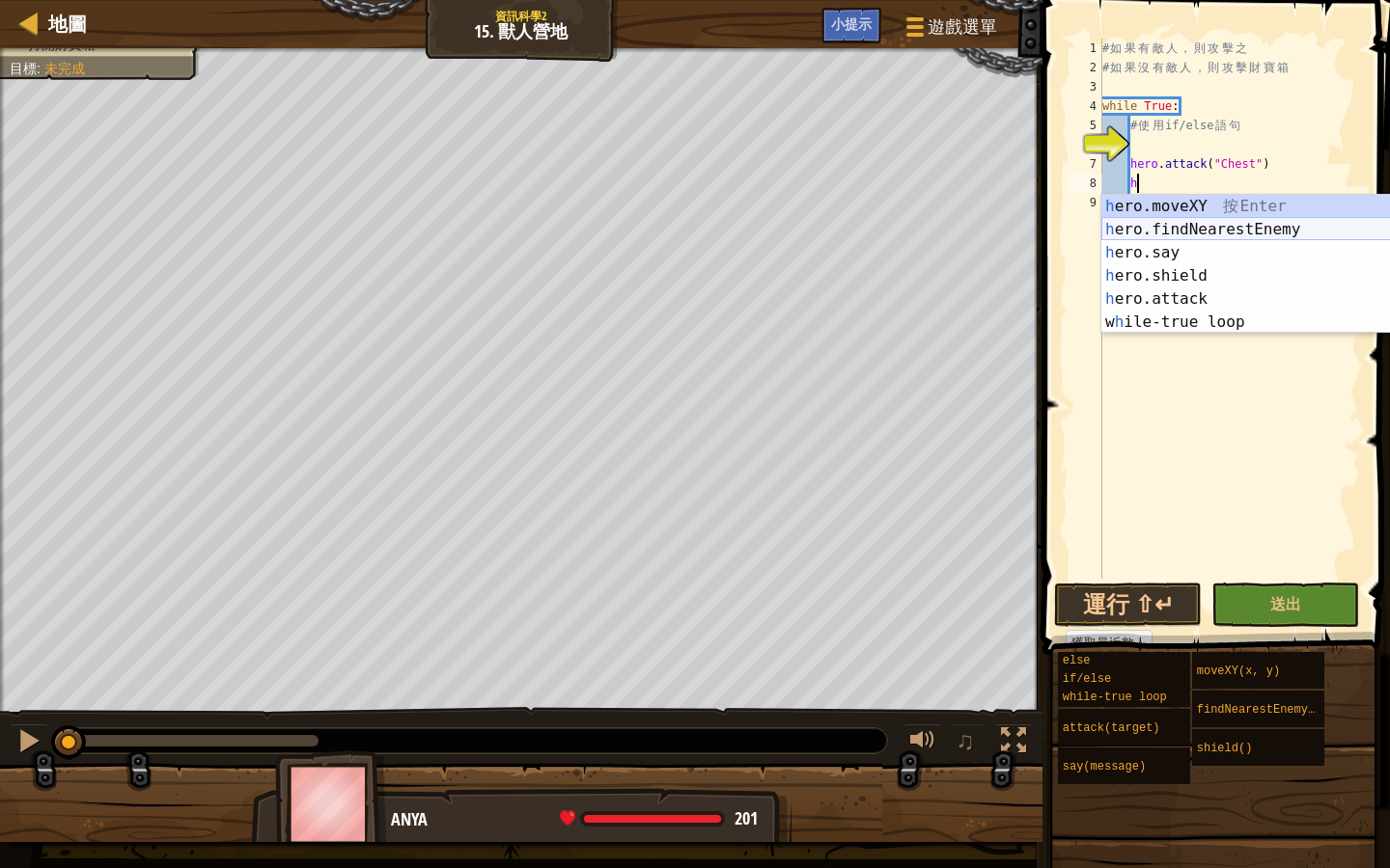
click at [1344, 237] on div "h ero.moveXY 按 Enter h ero.findNearestEnemy 按 Enter h ero.say 按 Enter h ero.shi…" at bounding box center [1283, 288] width 364 height 185
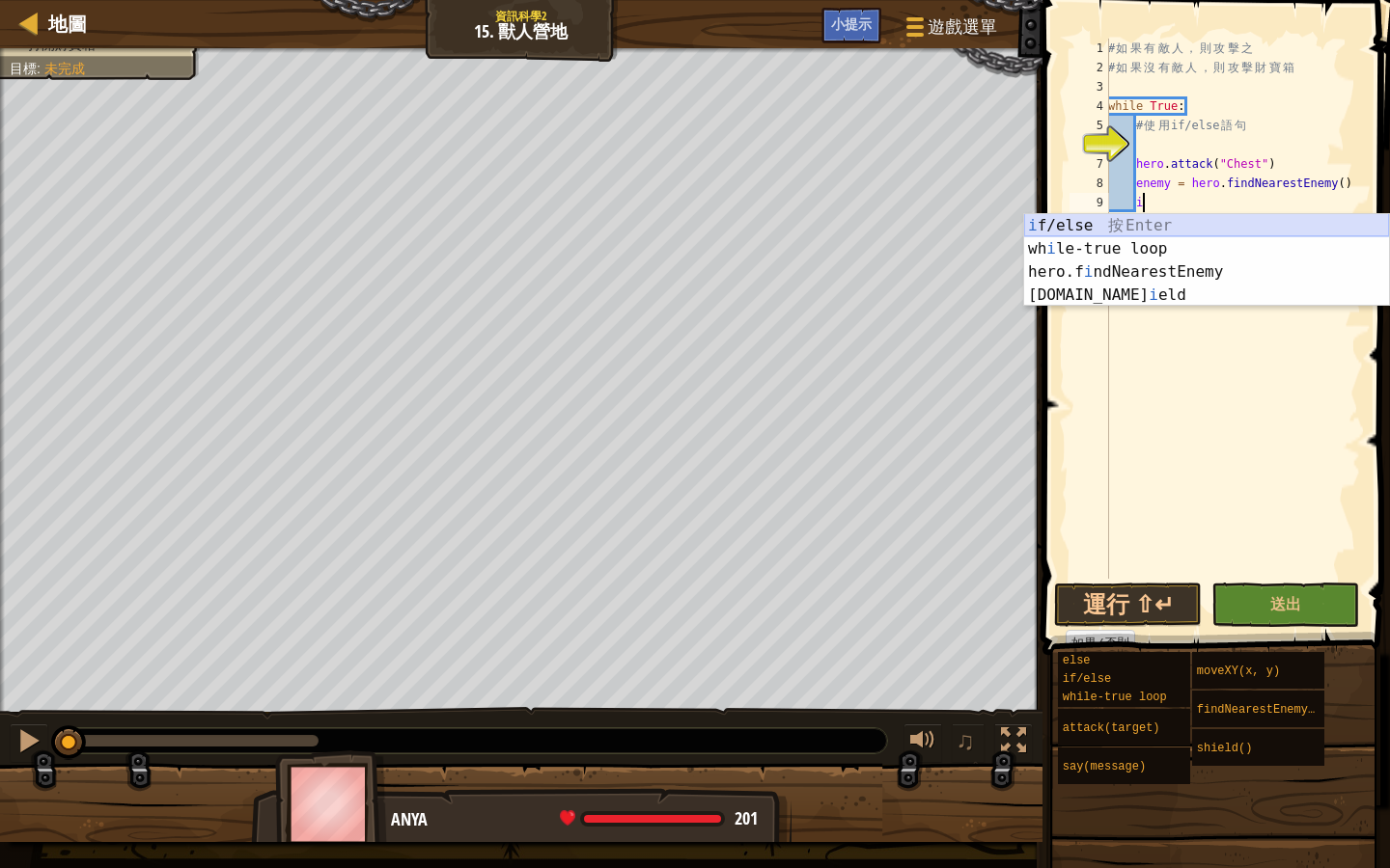
click at [1190, 223] on div "i f/else 按 Enter wh i le-true loop 按 Enter hero.f i ndNearestEnemy 按 Enter hero…" at bounding box center [1206, 284] width 364 height 139
type textarea "if enemy:"
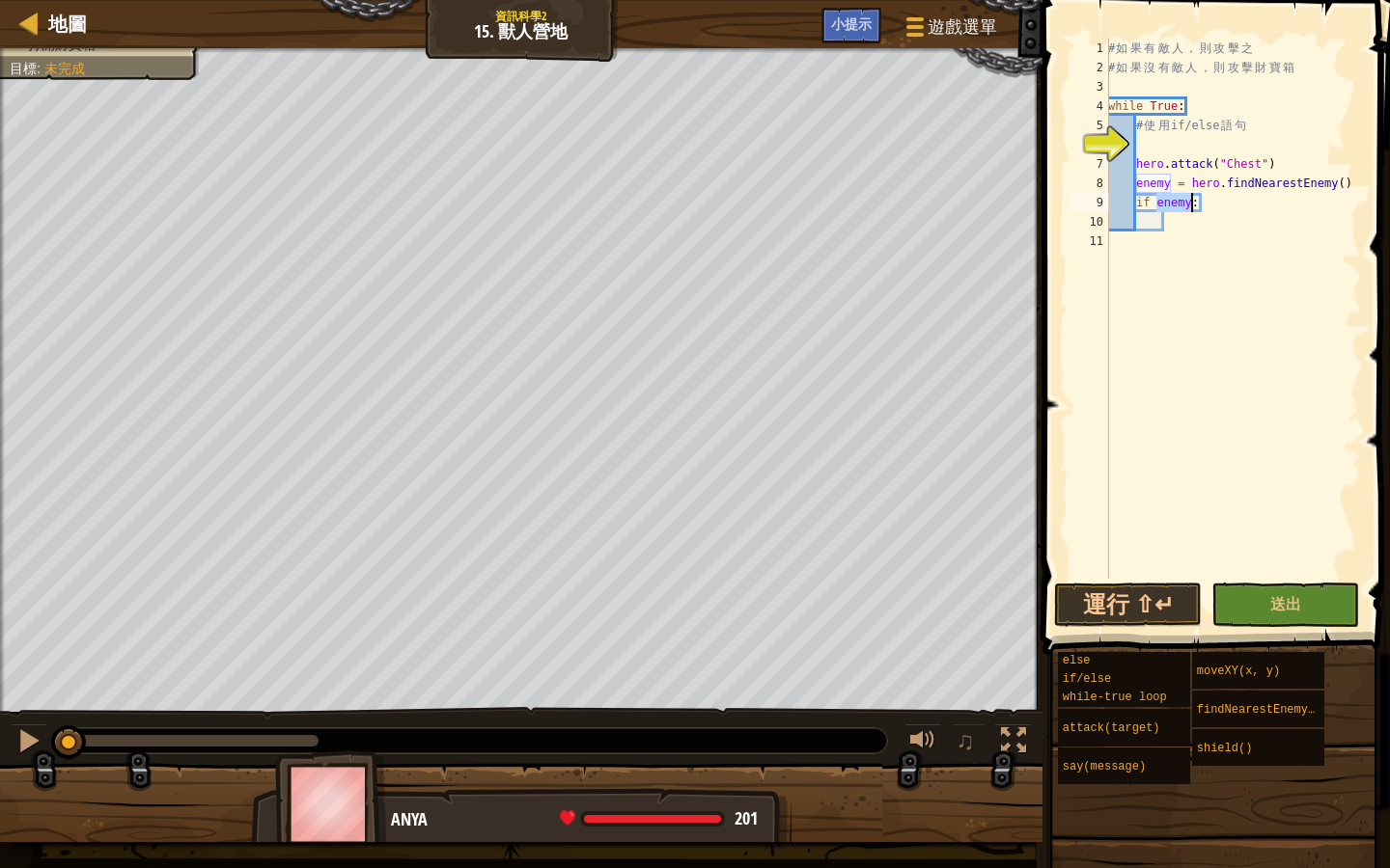
click at [1178, 227] on div "# 如 果 有 敵 人 ， 則 攻 擊 之 # 如 果 沒 有 敵 人 ， 則 攻 擊 財 寶 箱 while True : # 使 用 if/else 語 …" at bounding box center [1233, 328] width 257 height 579
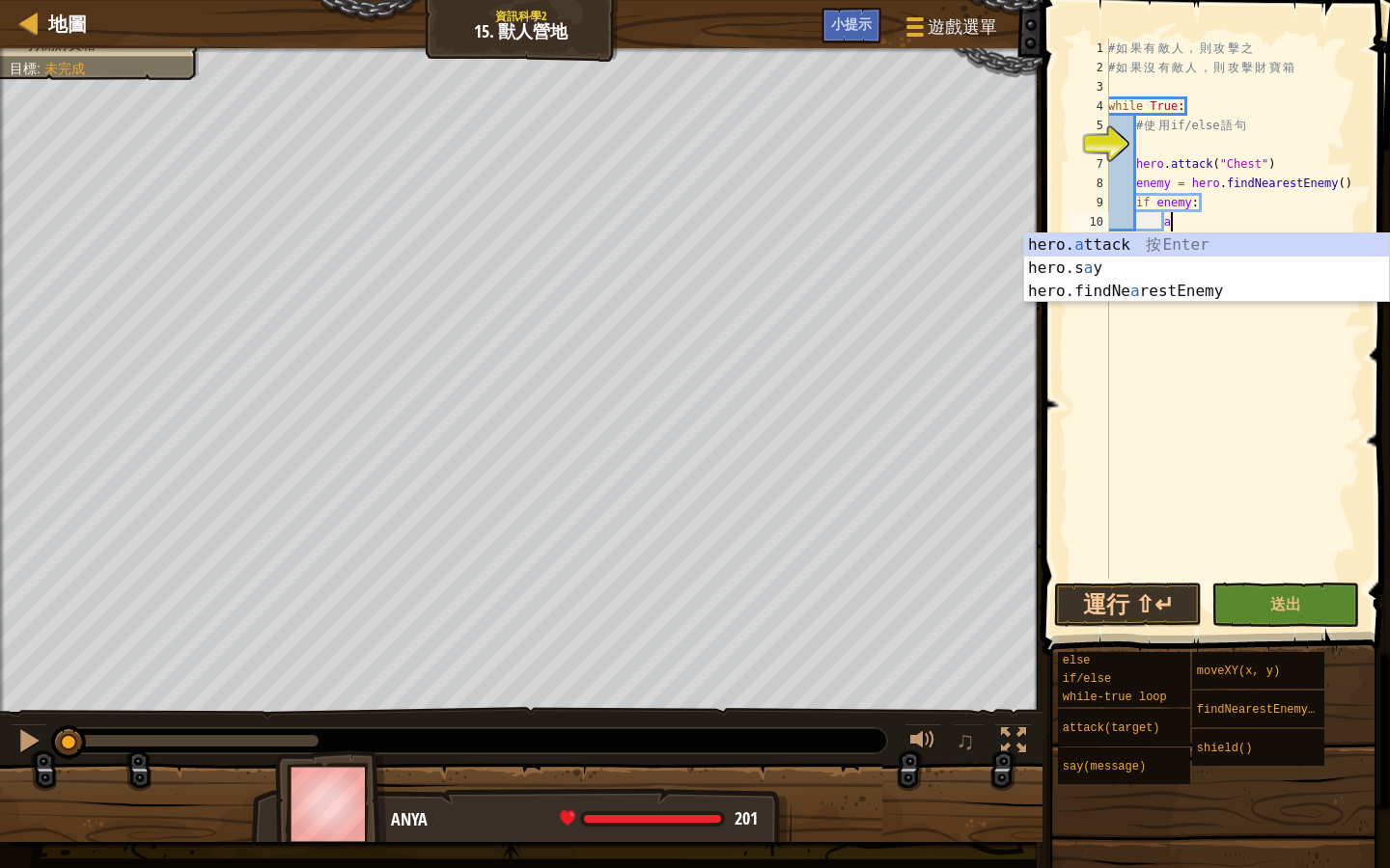
scroll to position [9, 4]
click at [1128, 245] on div "hero. a ttack 按 Enter hero.s a y 按 Enter hero.findNe a restEnemy 按 Enter" at bounding box center [1206, 292] width 364 height 115
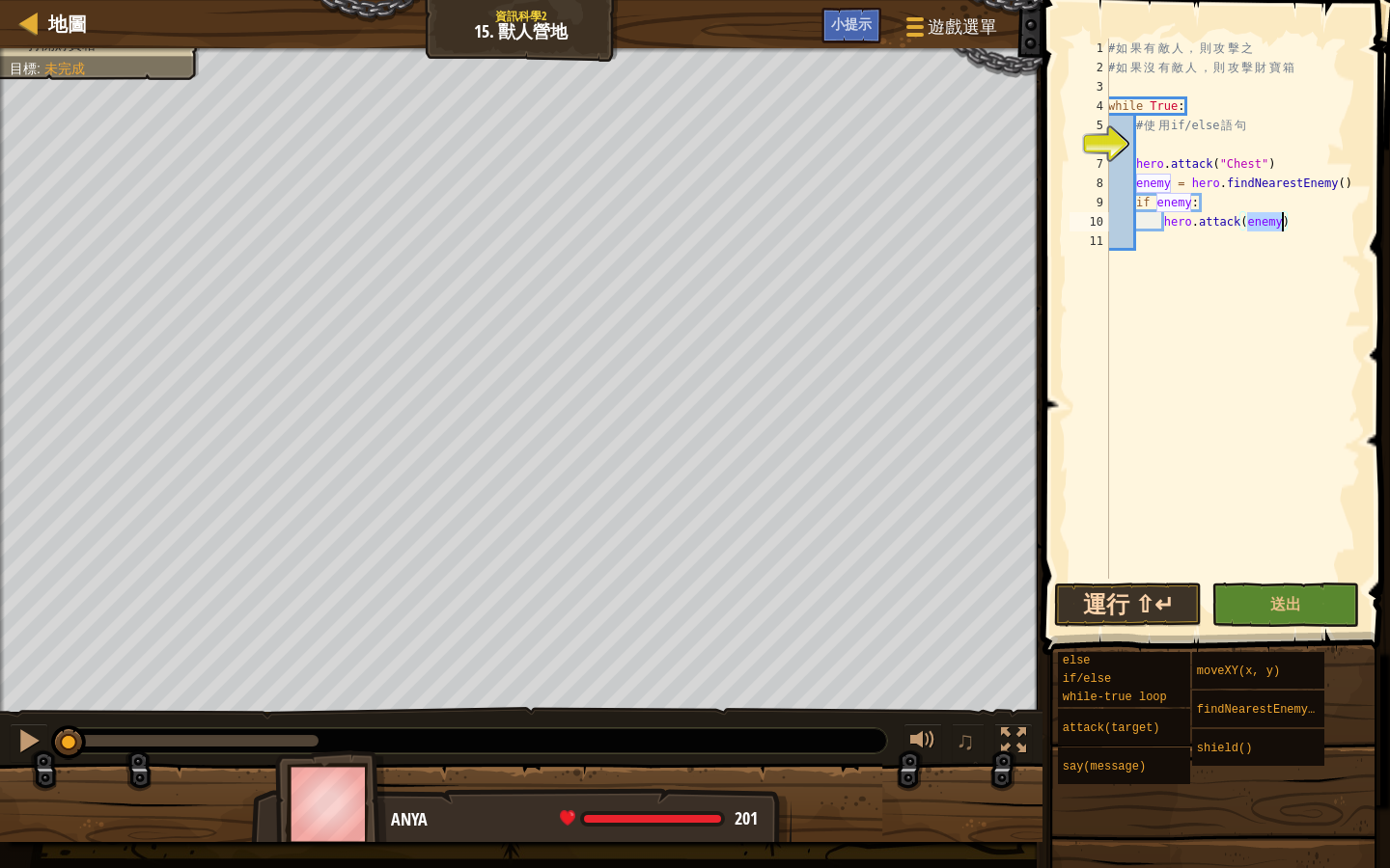
type textarea "hero.attack(enemy)"
click at [1176, 608] on button "運行 ⇧↵" at bounding box center [1127, 604] width 147 height 45
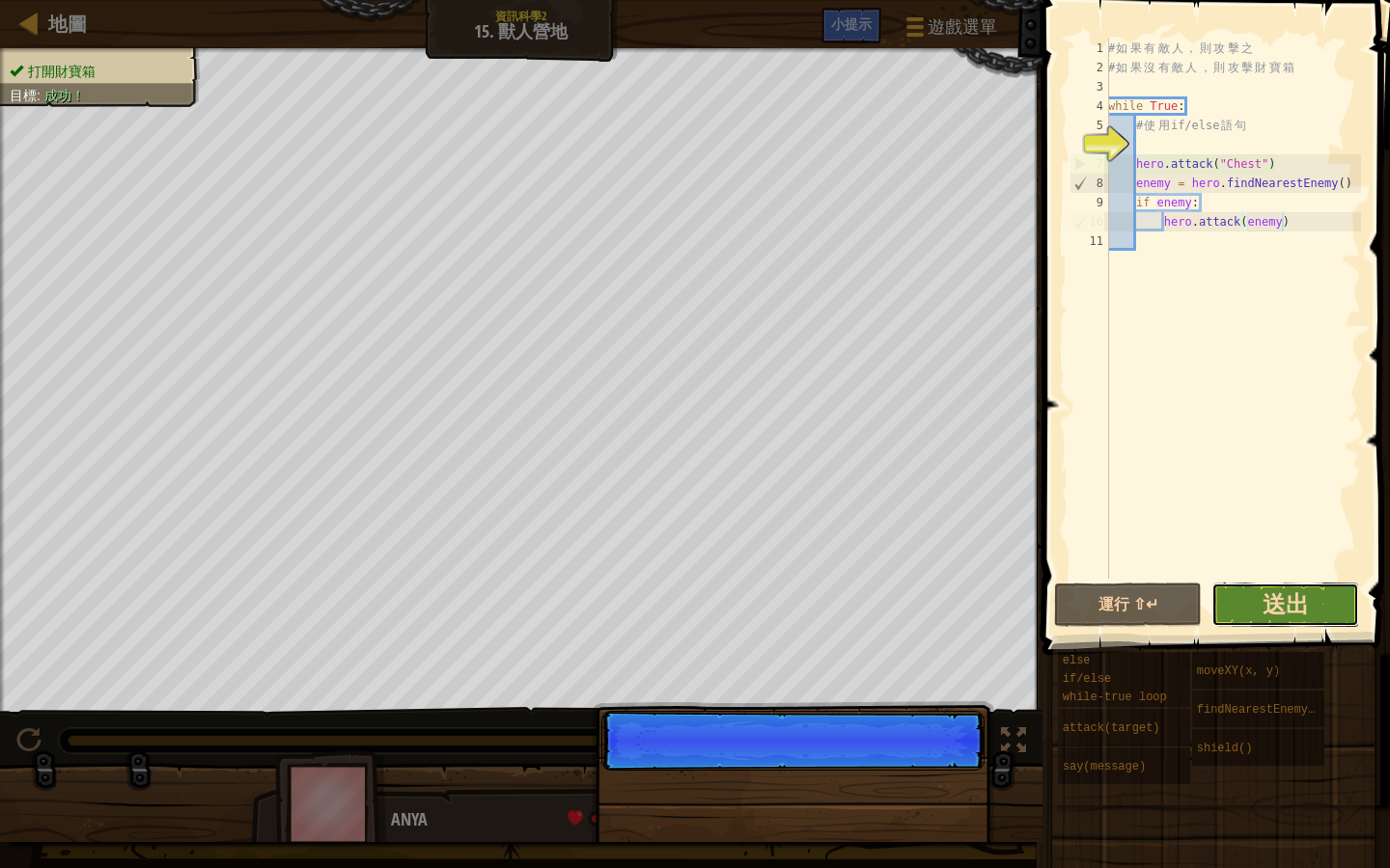
click at [1304, 602] on span "送出" at bounding box center [1285, 603] width 47 height 31
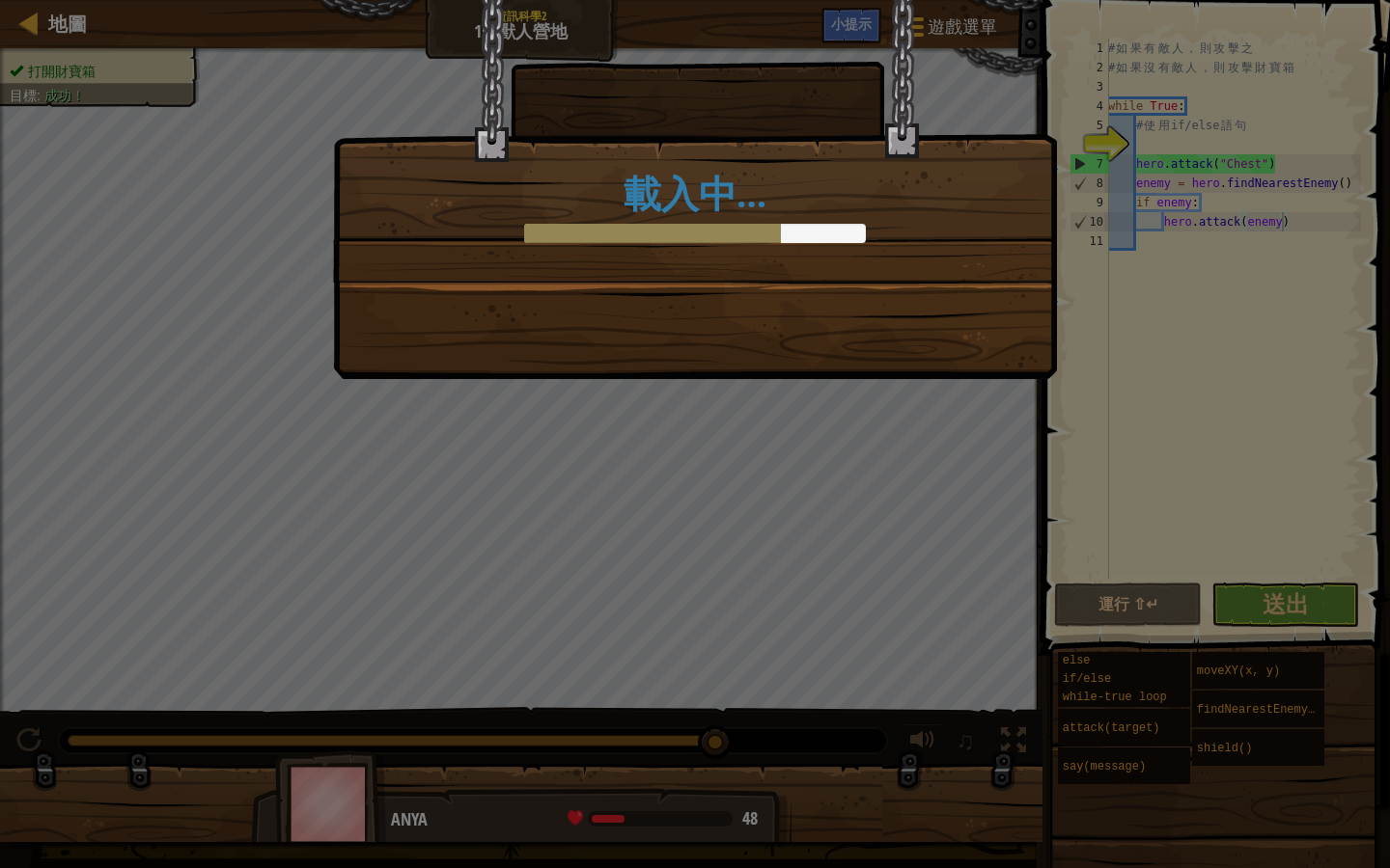
click at [921, 323] on div "載入中…" at bounding box center [694, 189] width 724 height 379
click at [769, 321] on div "載入中…" at bounding box center [694, 189] width 724 height 379
click at [841, 246] on div "載入中…" at bounding box center [694, 140] width 722 height 282
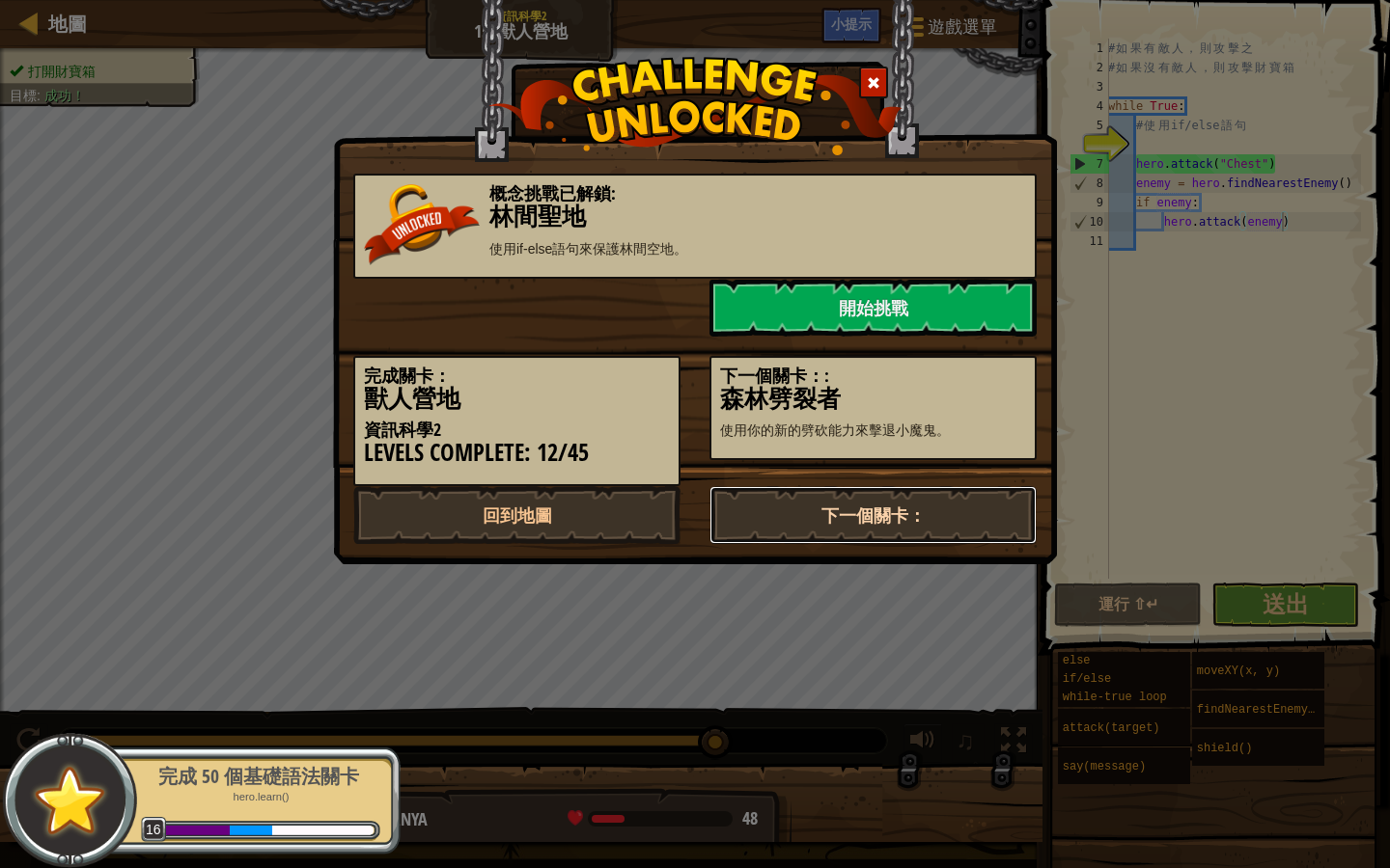
click at [905, 517] on link "下一個關卡：" at bounding box center [872, 516] width 328 height 58
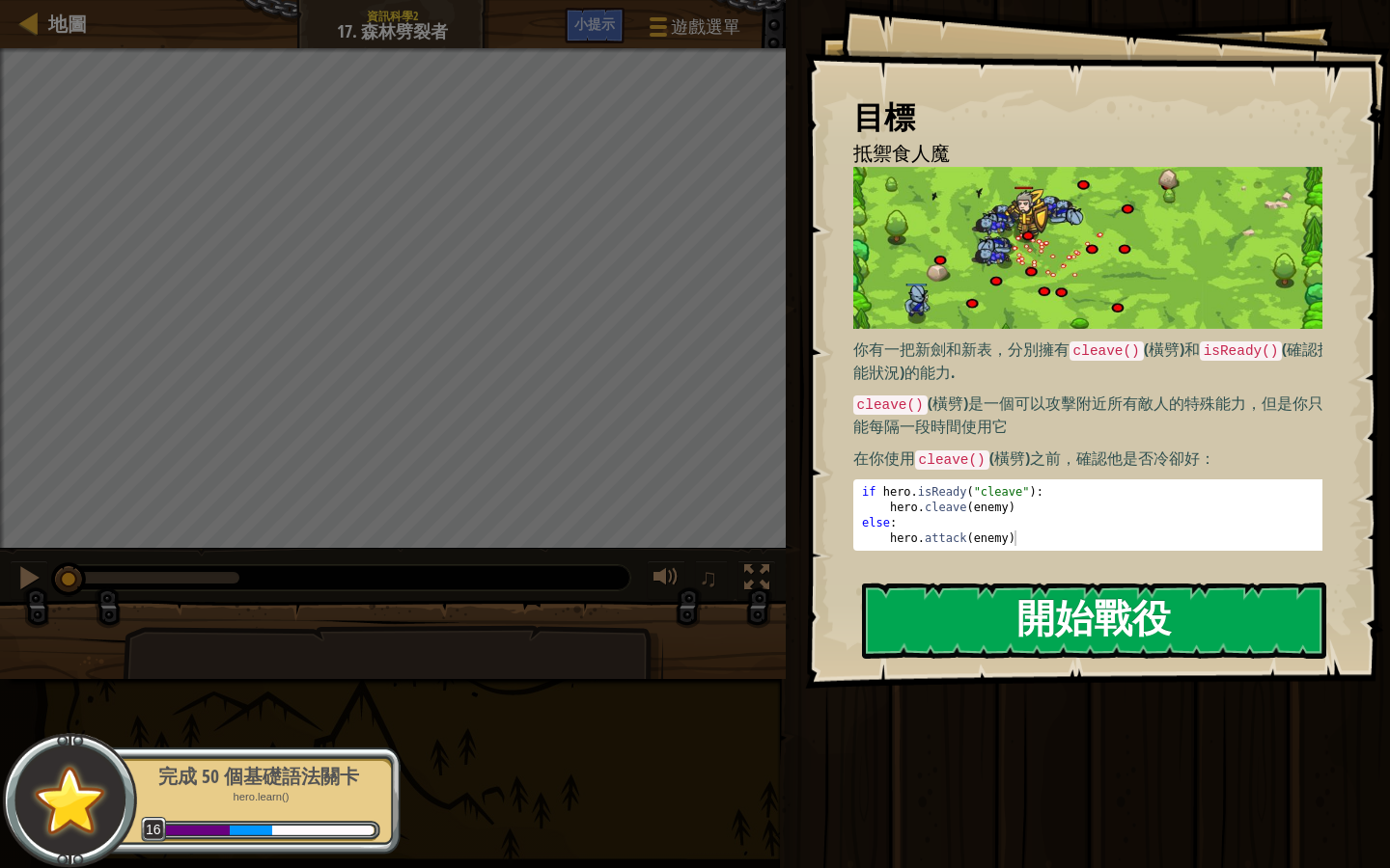
click at [1077, 617] on button "開始戰役" at bounding box center [1094, 620] width 464 height 77
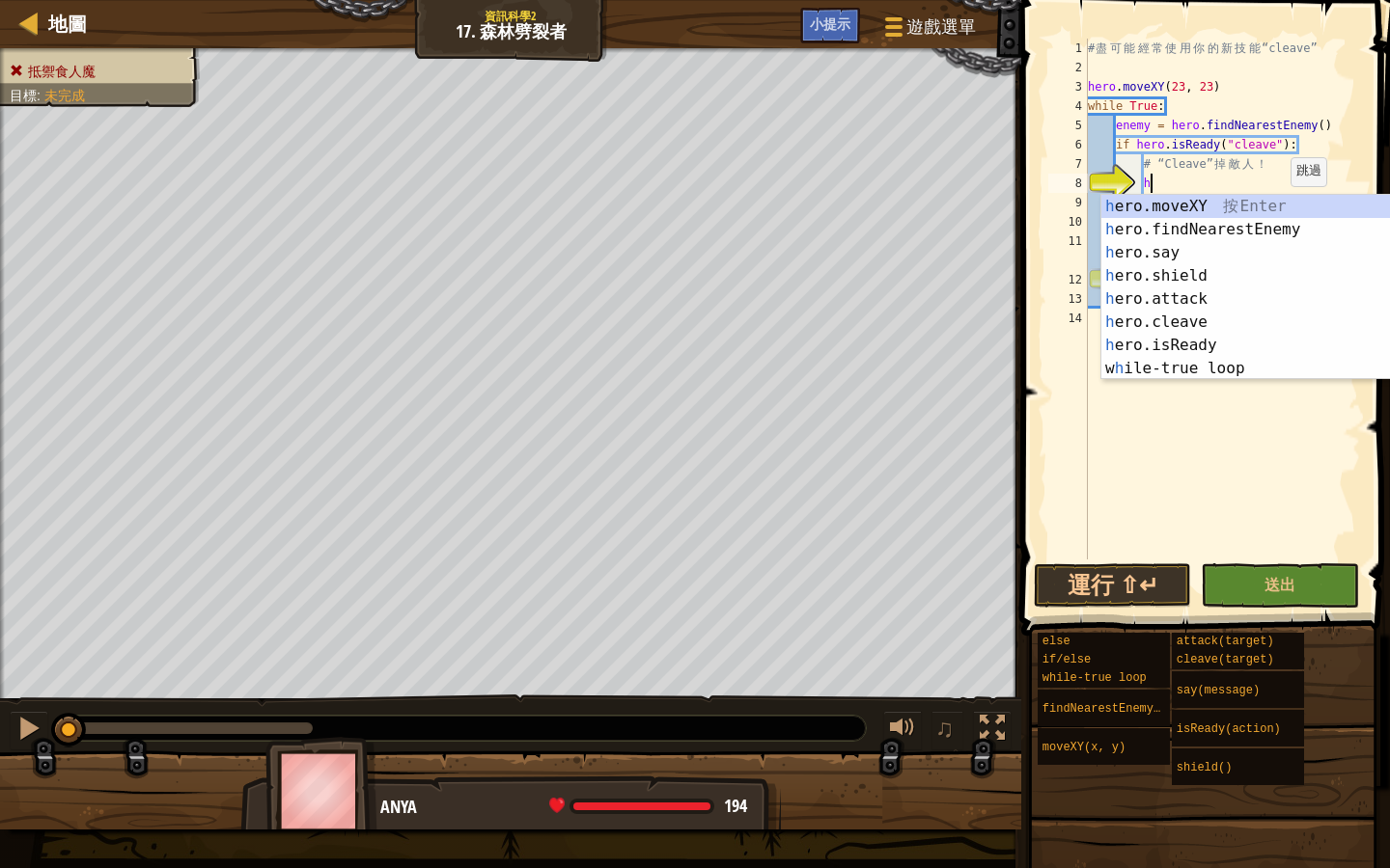
scroll to position [9, 4]
click at [1220, 292] on div "h ero.moveXY 按 Enter h ero.findNearestEnemy 按 Enter h ero.say 按 Enter h ero.shi…" at bounding box center [1283, 311] width 364 height 232
type textarea "hero.attack(enemy)"
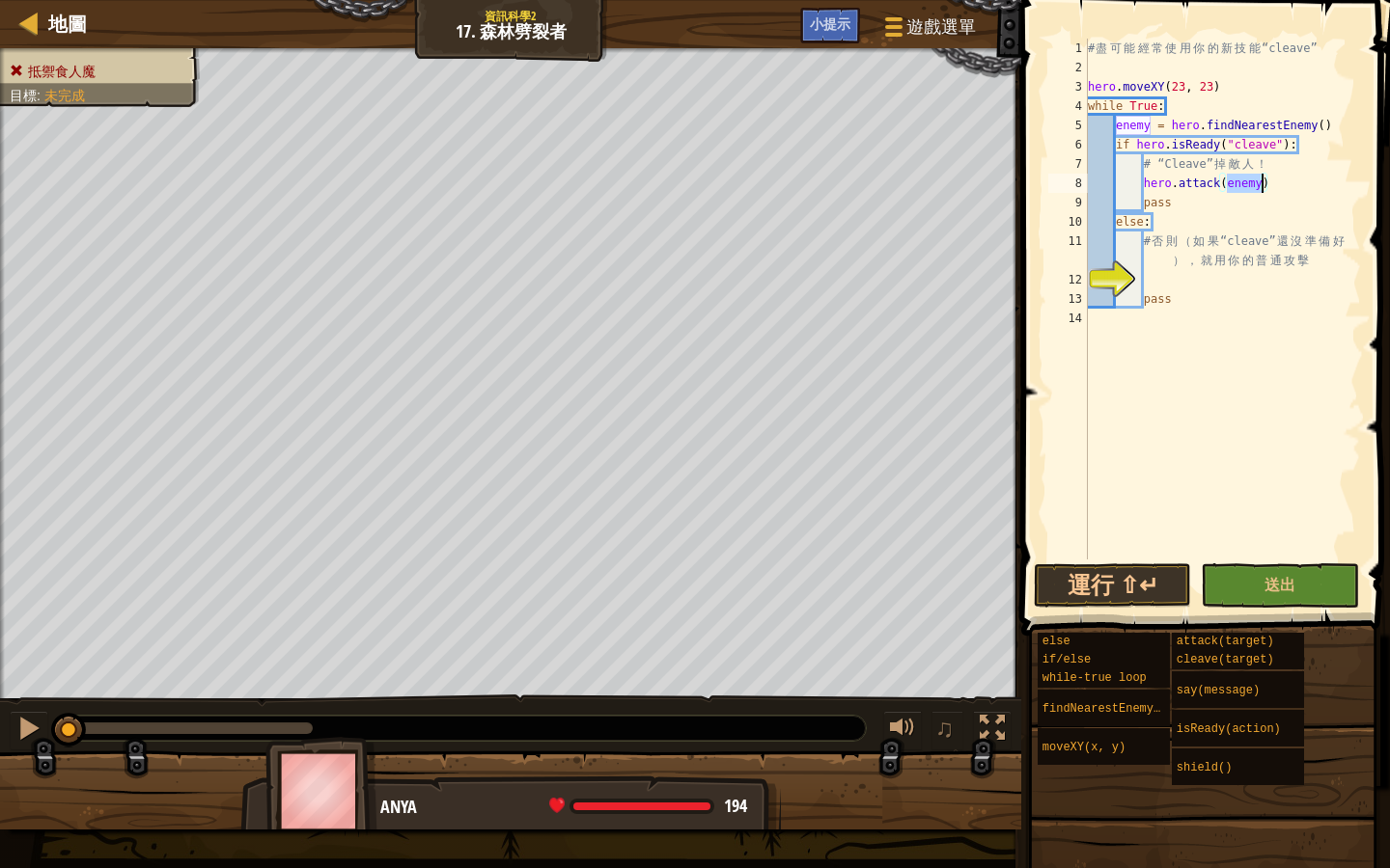
click at [1155, 280] on div "# 盡 可 能 經 常 使 用 你 的 新 技 能 “cleave” hero . moveXY ( 23 , 23 ) while True : enemy…" at bounding box center [1222, 319] width 277 height 559
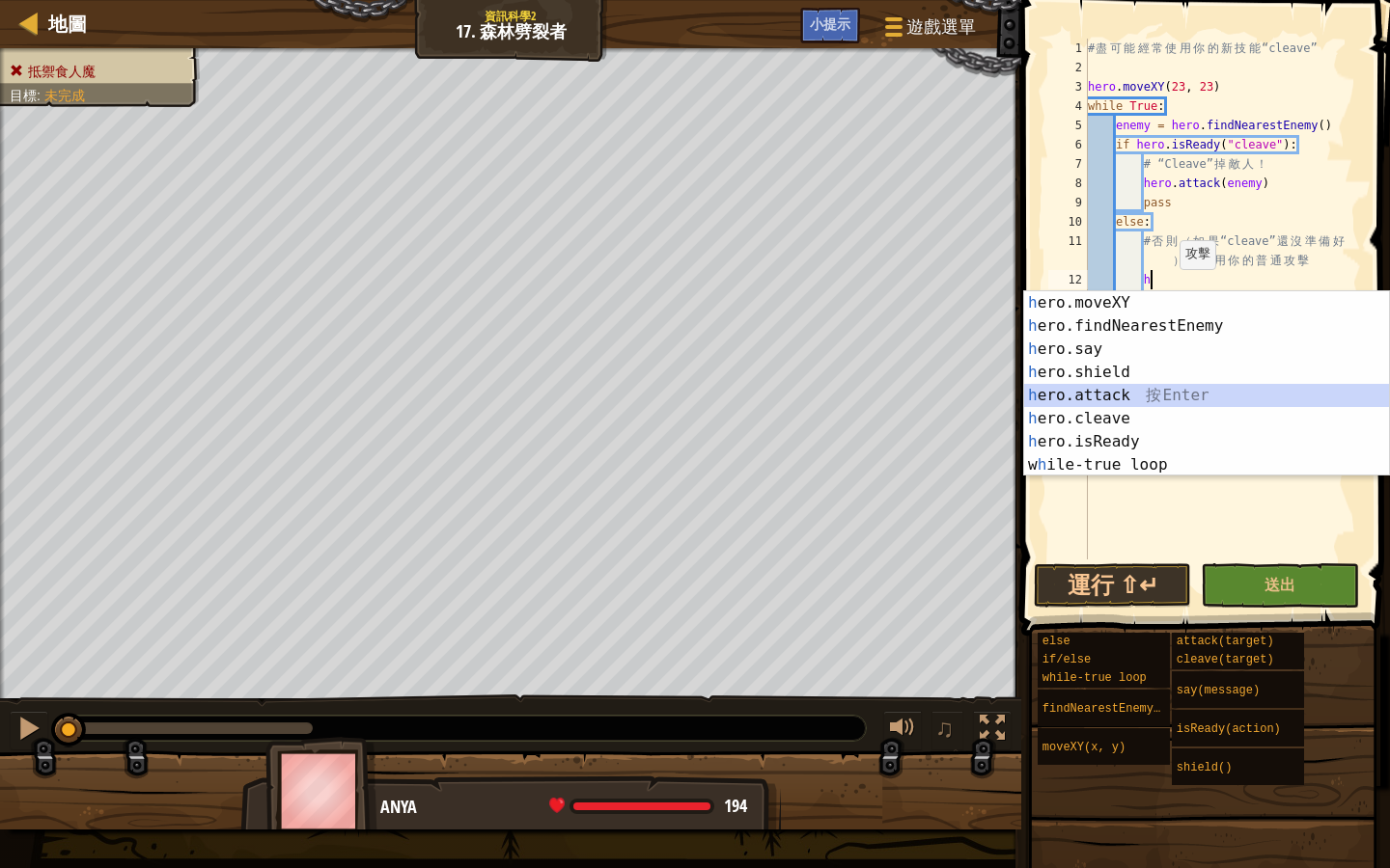
click at [1110, 404] on div "h ero.moveXY 按 Enter h ero.findNearestEnemy 按 Enter h ero.say 按 Enter h ero.shi…" at bounding box center [1206, 407] width 364 height 232
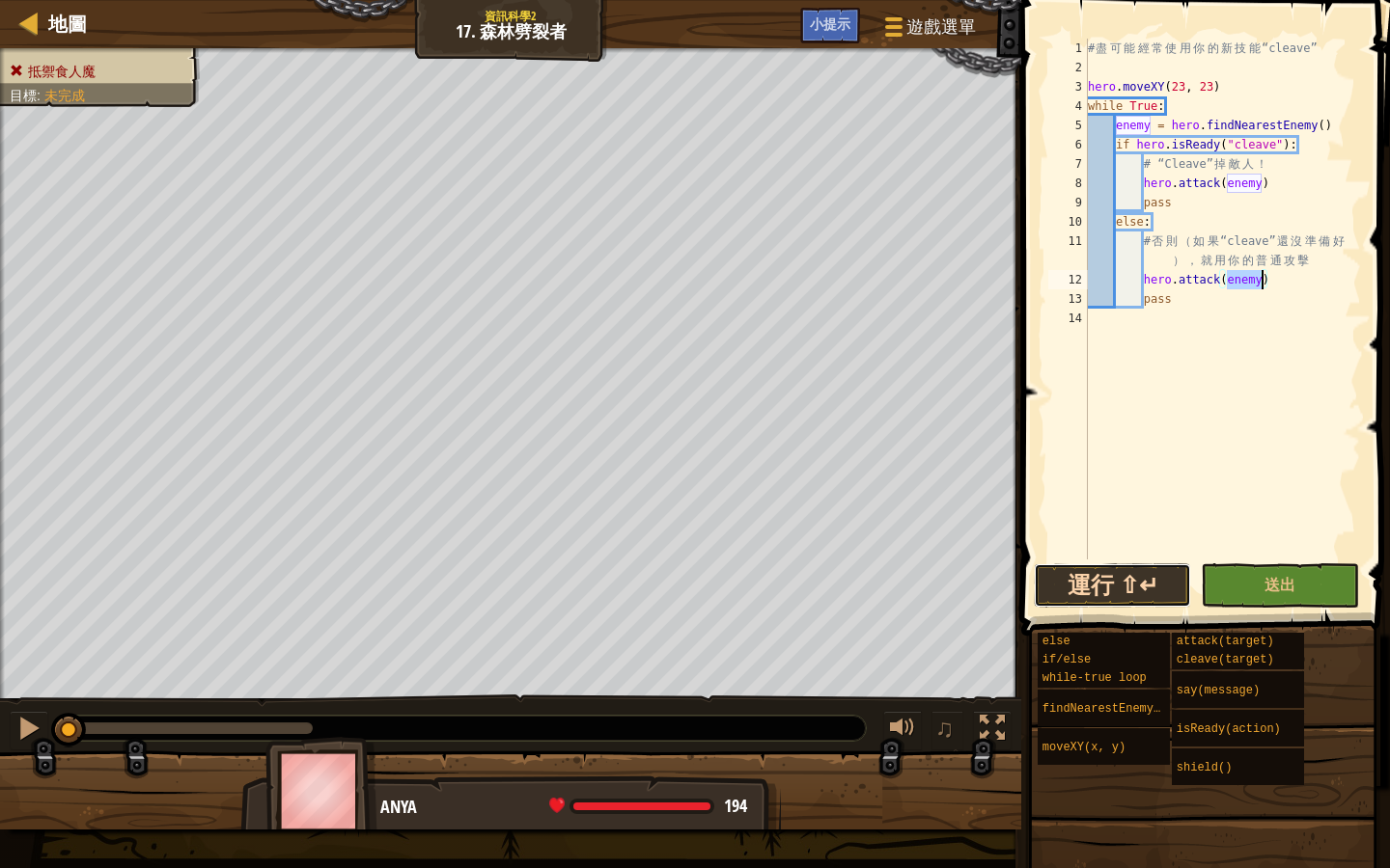
click at [1080, 596] on button "運行 ⇧↵" at bounding box center [1112, 585] width 158 height 45
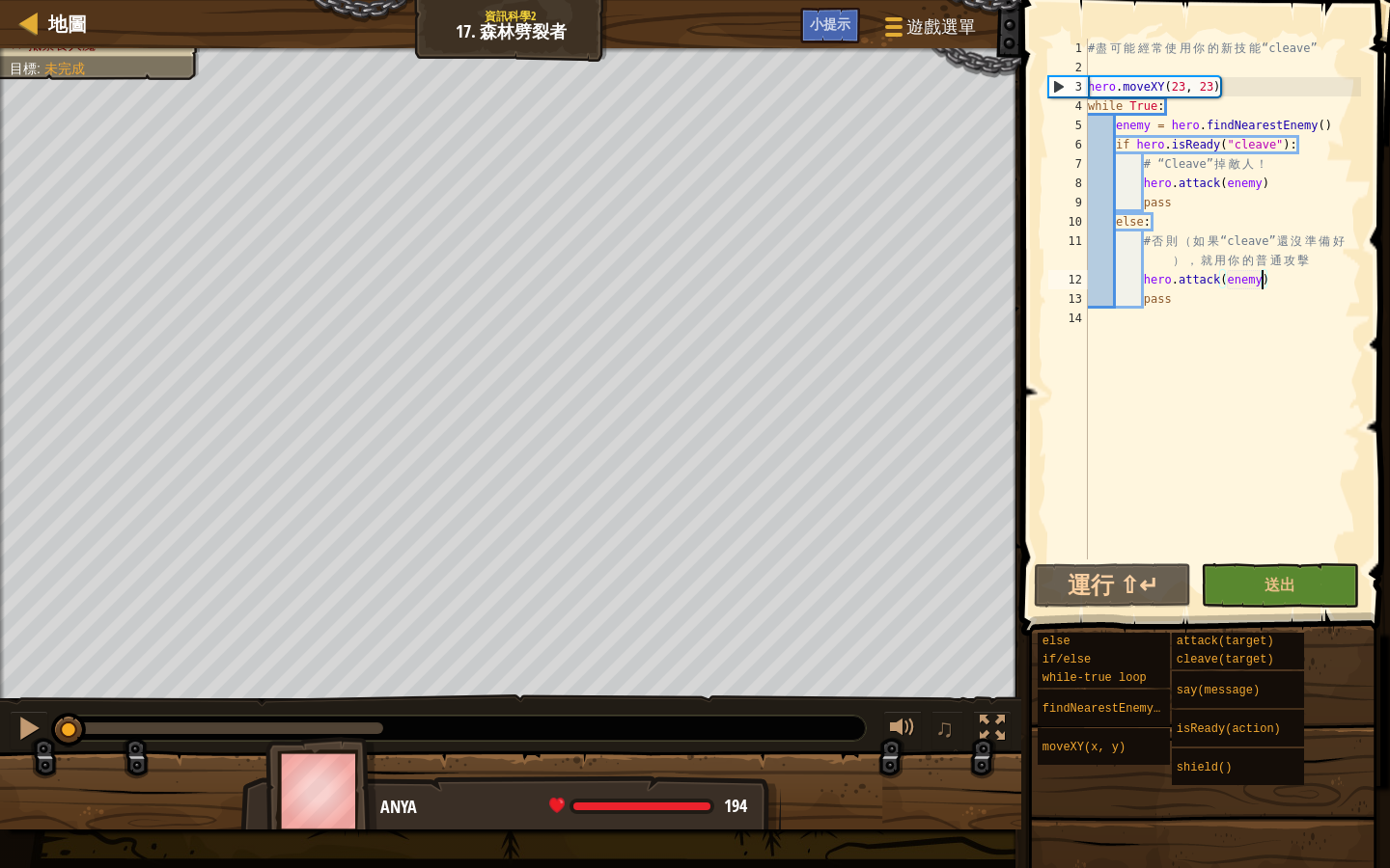
click at [54, 684] on div "抵禦食人魔 目標 : 未完成 ♫ Anya 194 x: 28 y: 17 x: 23 y: 23" at bounding box center [695, 438] width 1390 height 781
click at [1134, 574] on button "運行 ⇧↵" at bounding box center [1112, 585] width 158 height 45
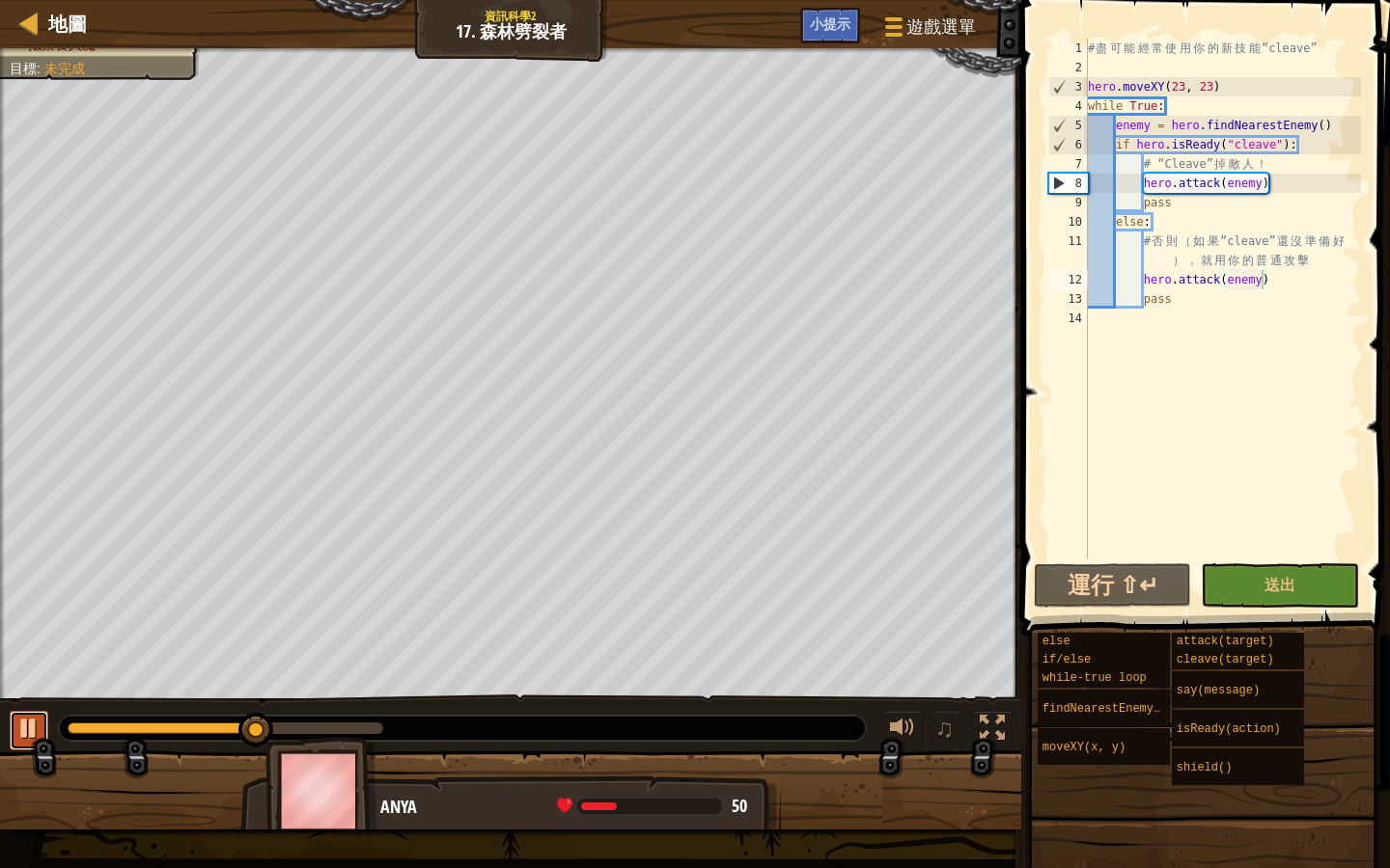
click at [32, 712] on button at bounding box center [29, 731] width 39 height 40
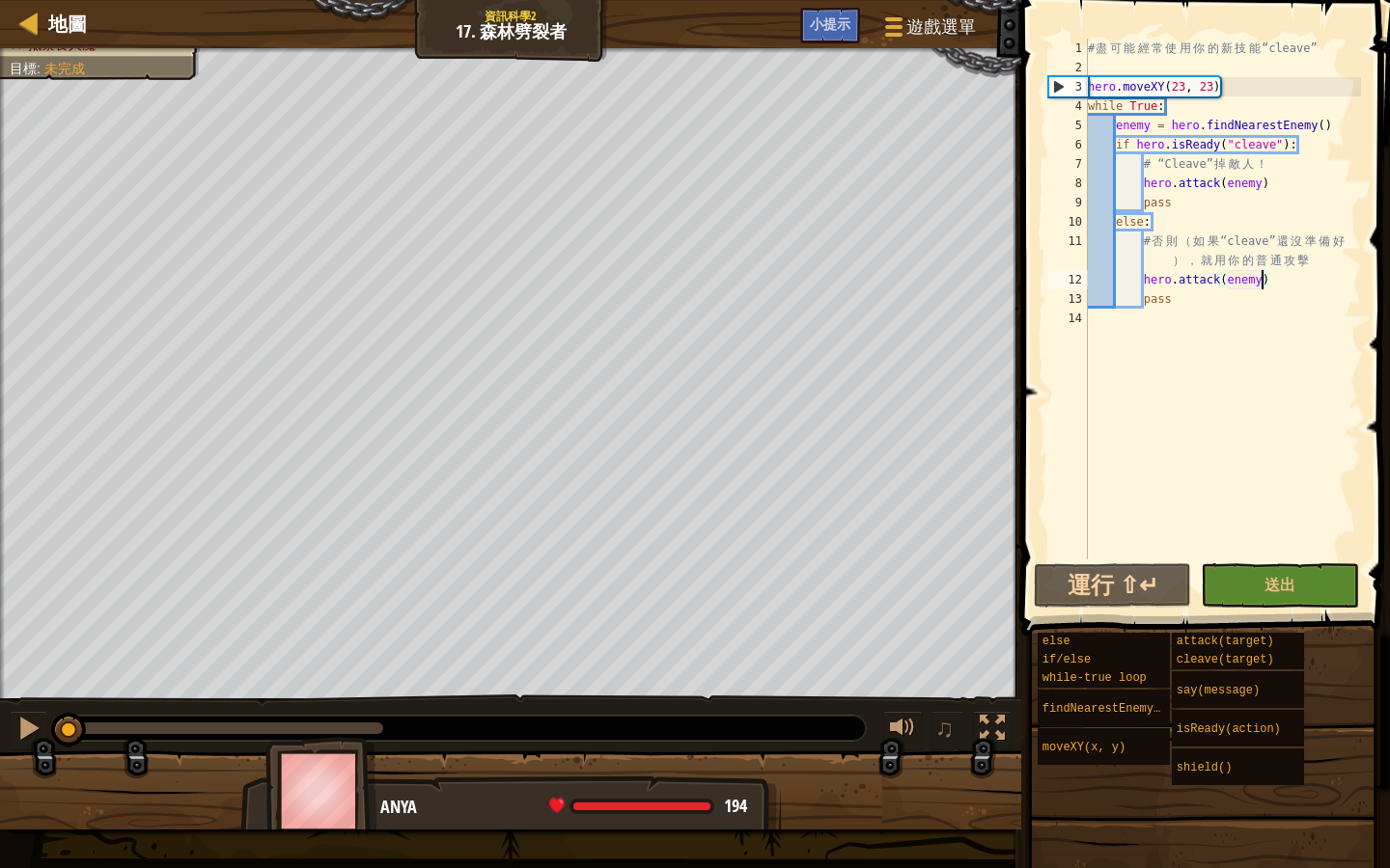
drag, startPoint x: 255, startPoint y: 730, endPoint x: 50, endPoint y: 707, distance: 206.3
click at [50, 707] on div "♫" at bounding box center [510, 724] width 1021 height 58
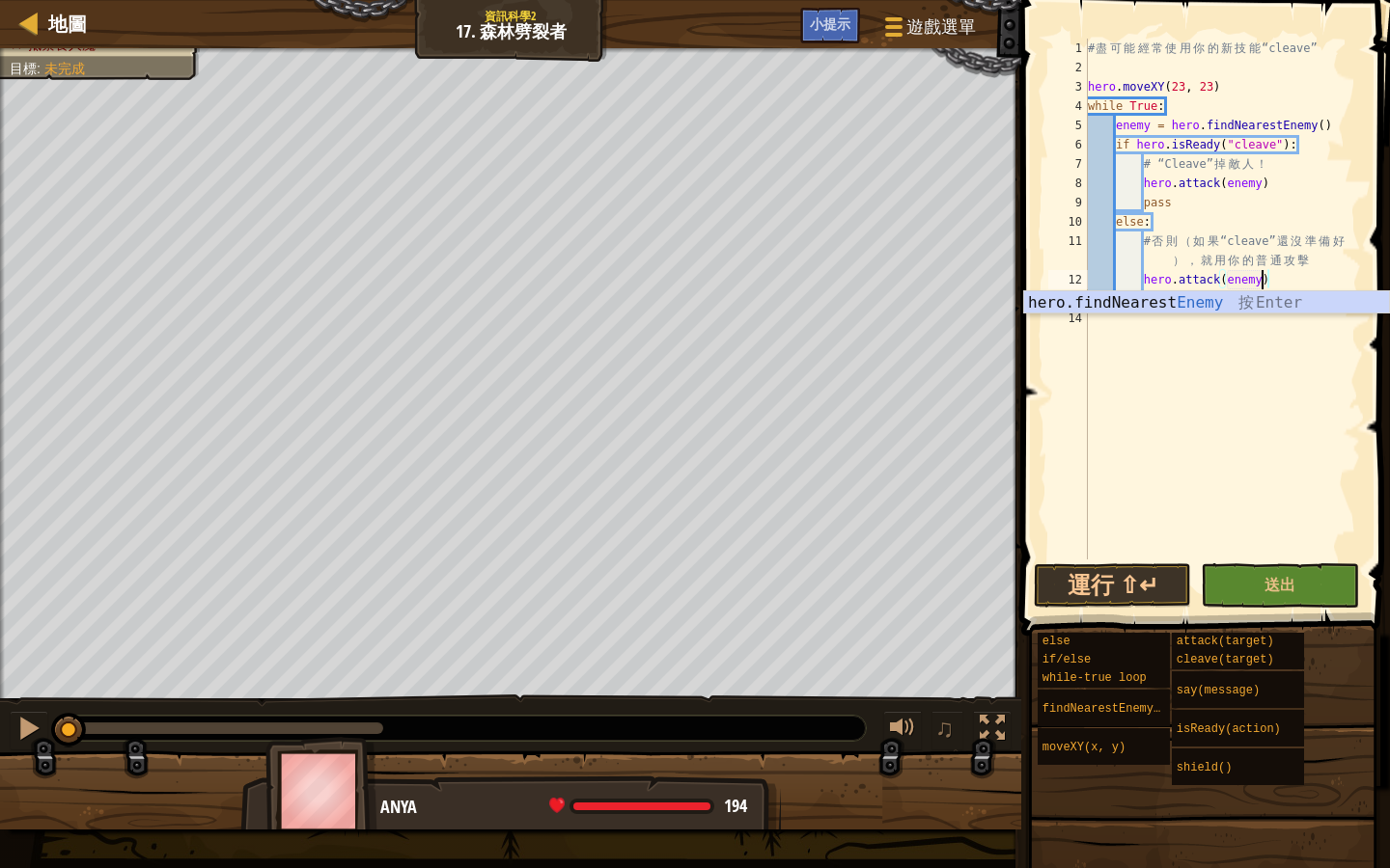
scroll to position [9, 14]
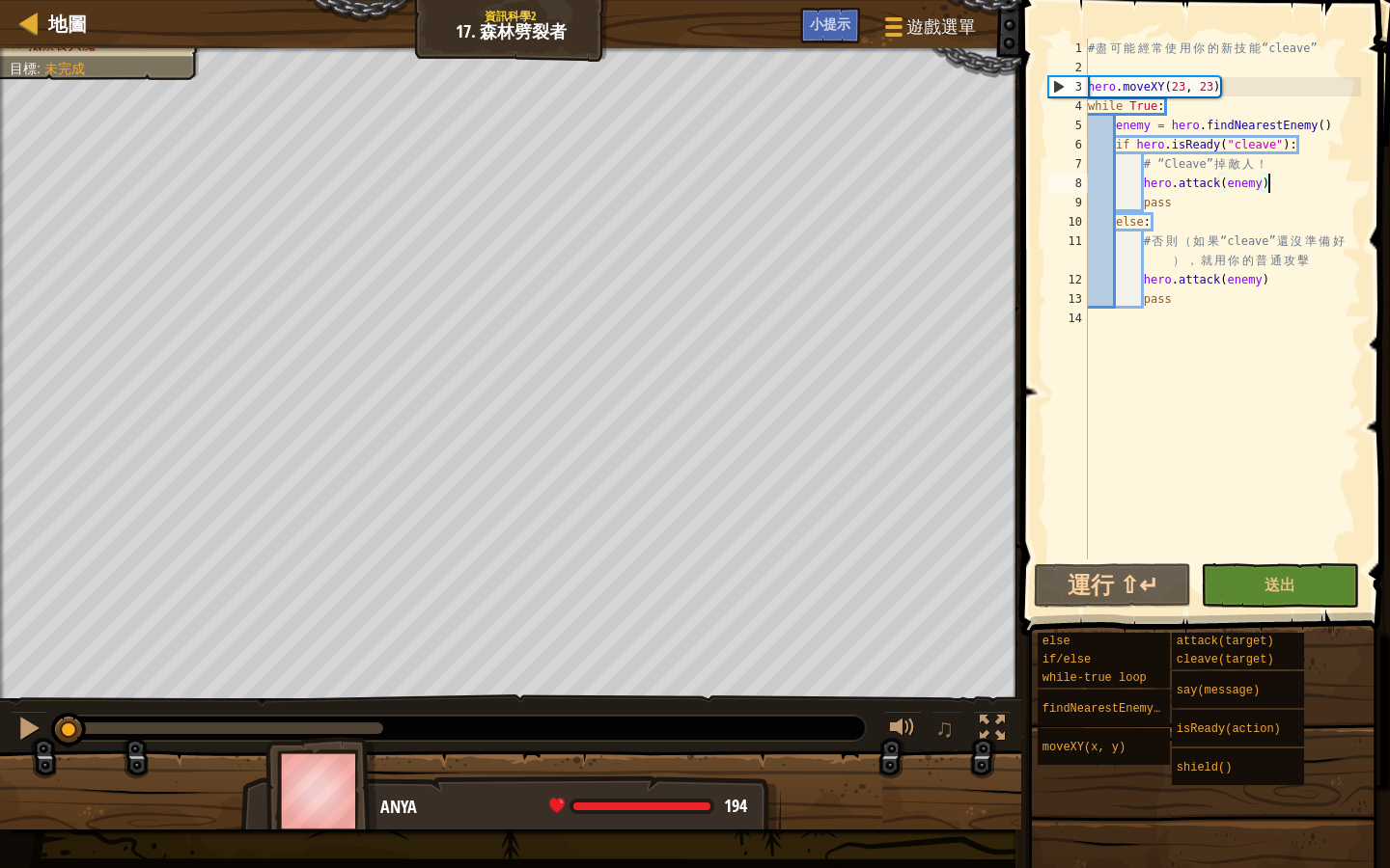
click at [1276, 180] on div "# 盡 可 能 經 常 使 用 你 的 新 技 能 “cleave” hero . moveXY ( 23 , 23 ) while True : enemy…" at bounding box center [1222, 319] width 277 height 559
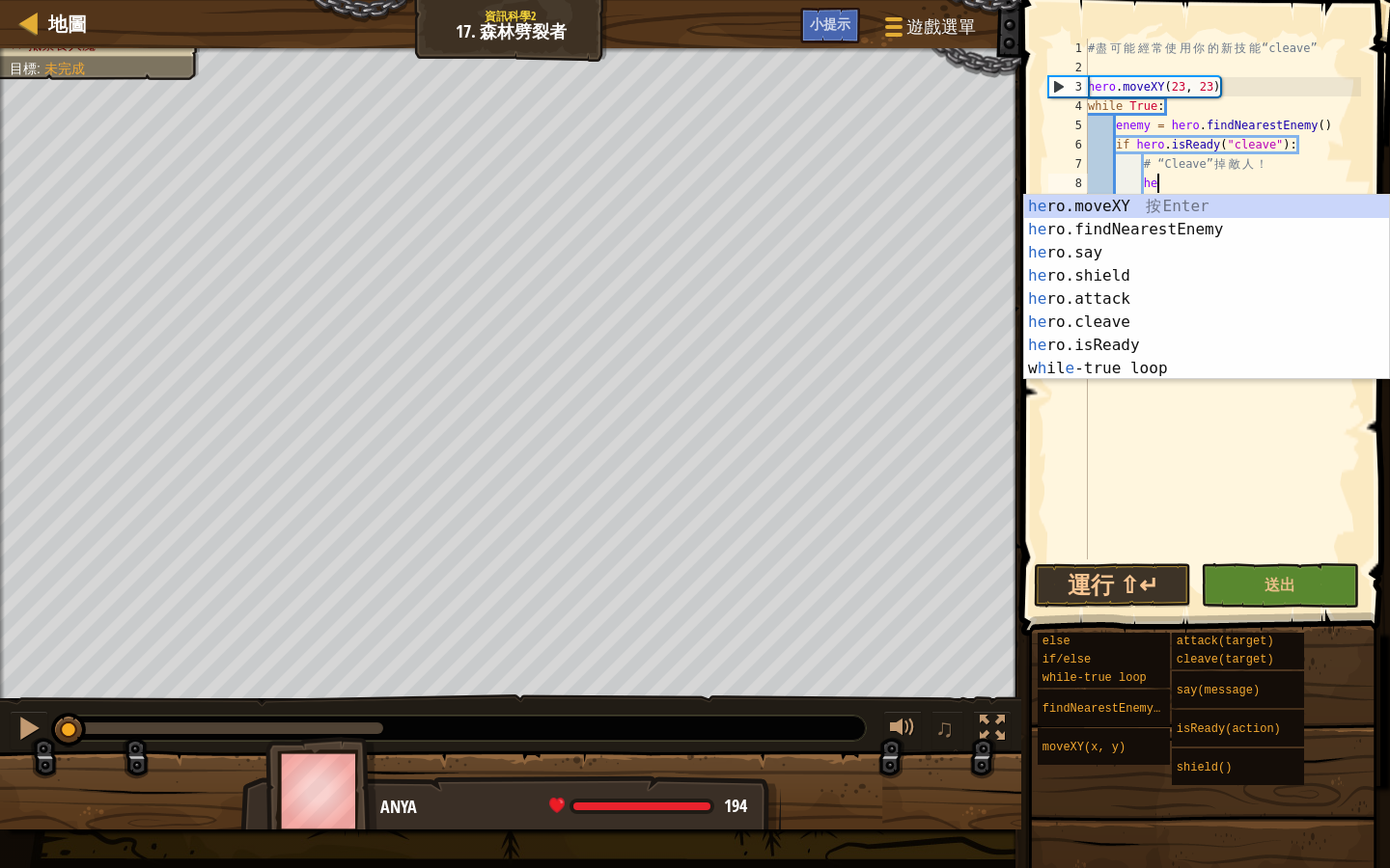
type textarea "h"
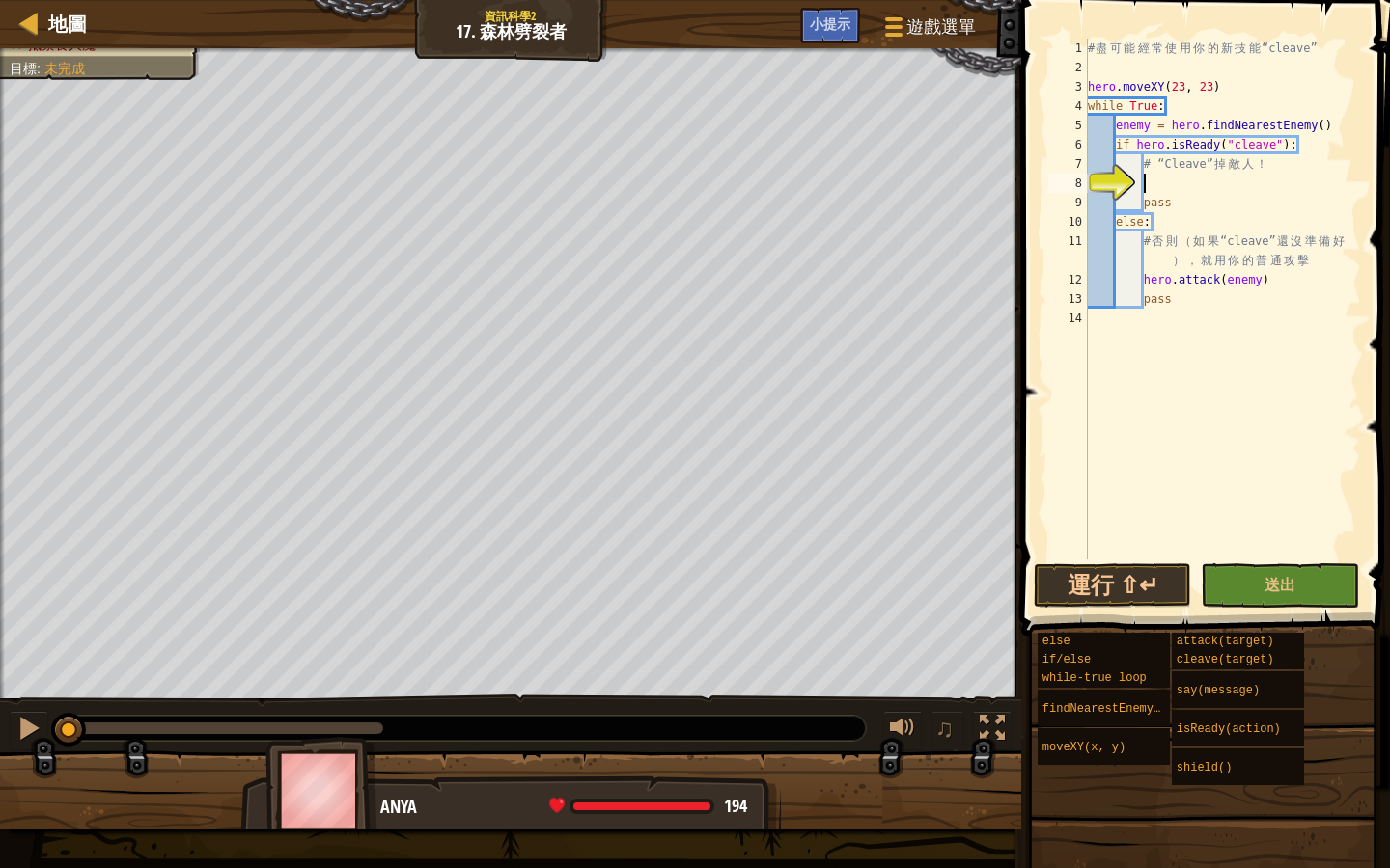
scroll to position [9, 4]
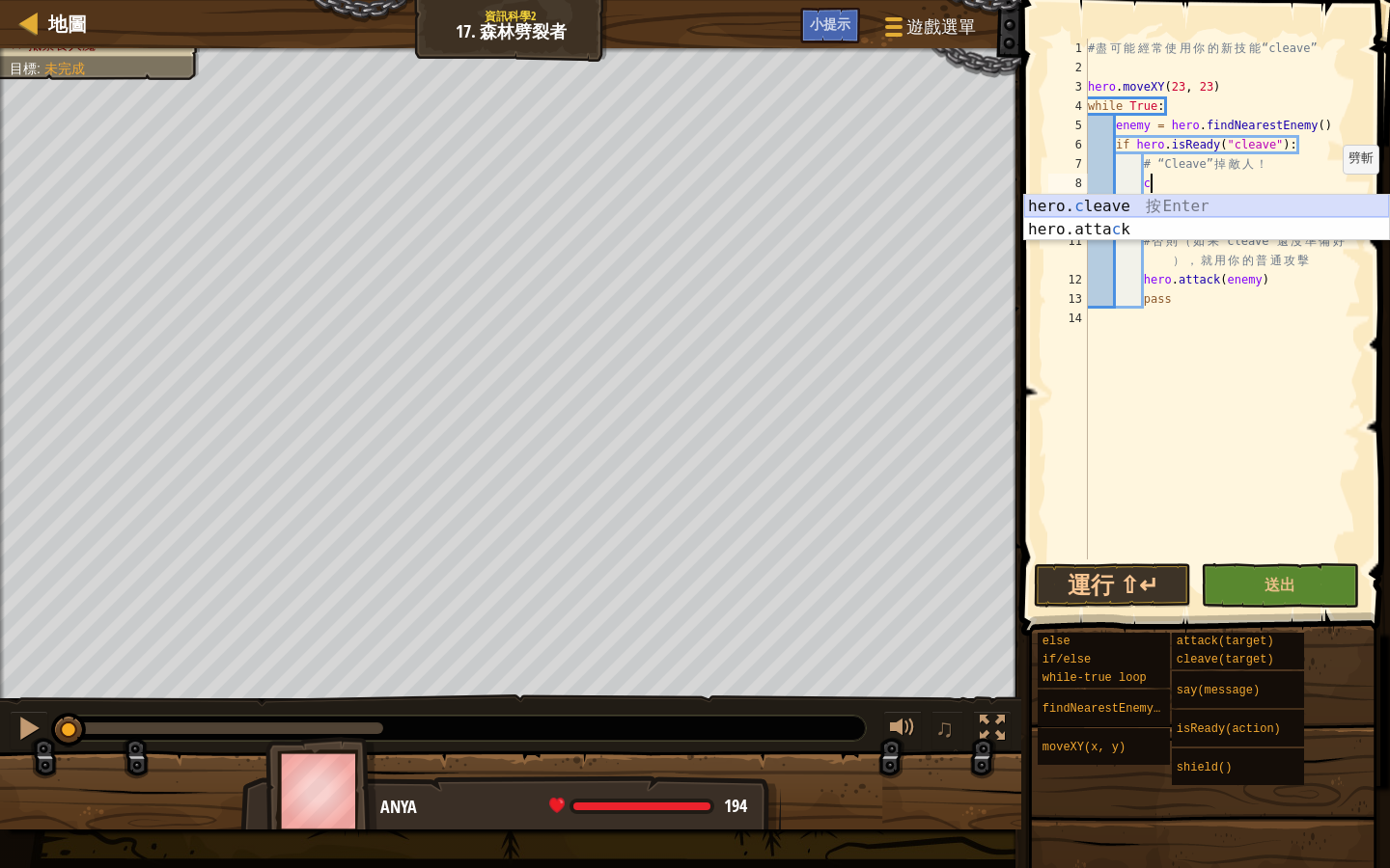
click at [1304, 213] on div "hero. c leave 按 Enter hero.atta c k 按 Enter" at bounding box center [1206, 241] width 364 height 93
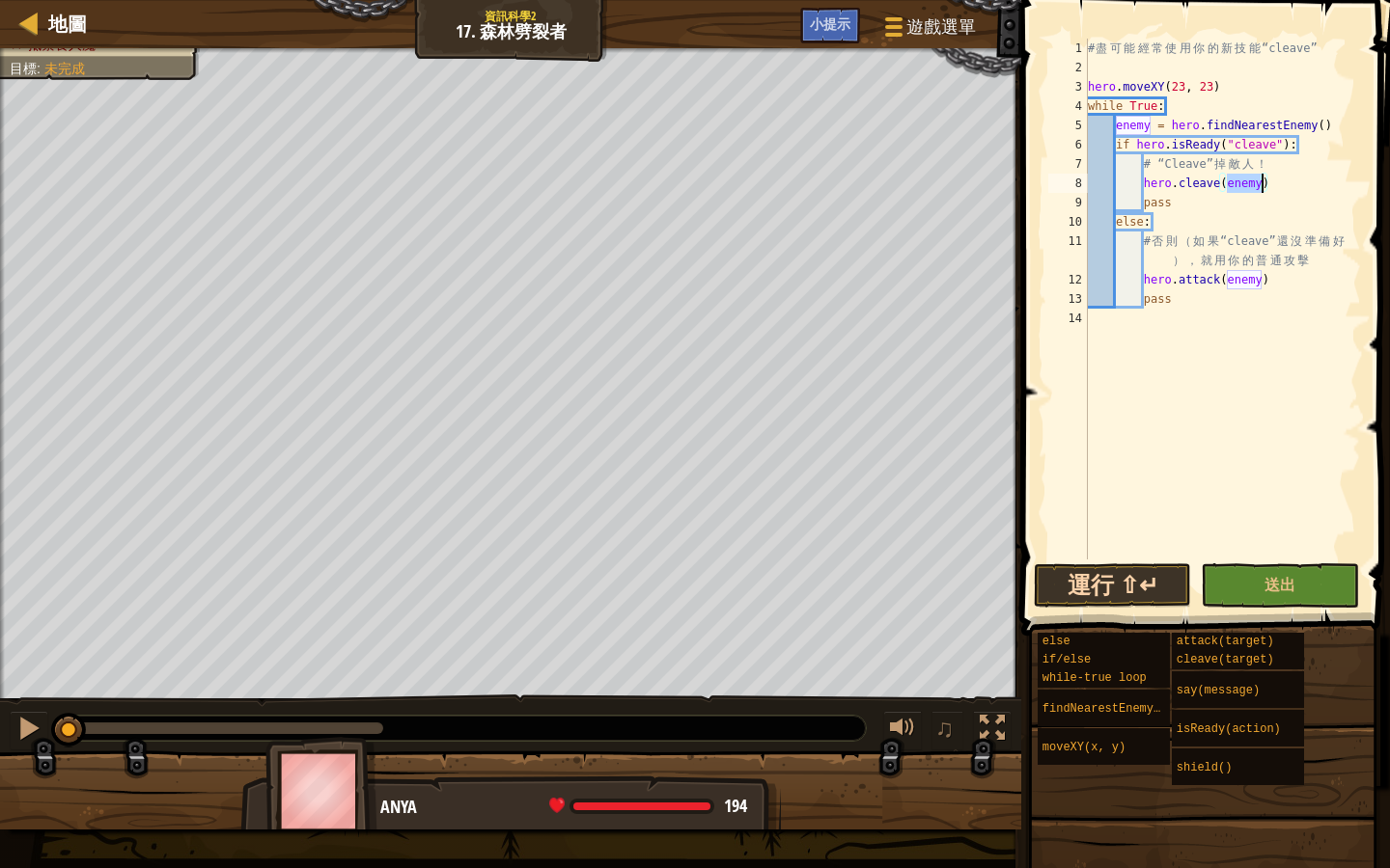
type textarea "hero.cleave(enemy)"
click at [1127, 592] on button "運行 ⇧↵" at bounding box center [1112, 585] width 158 height 45
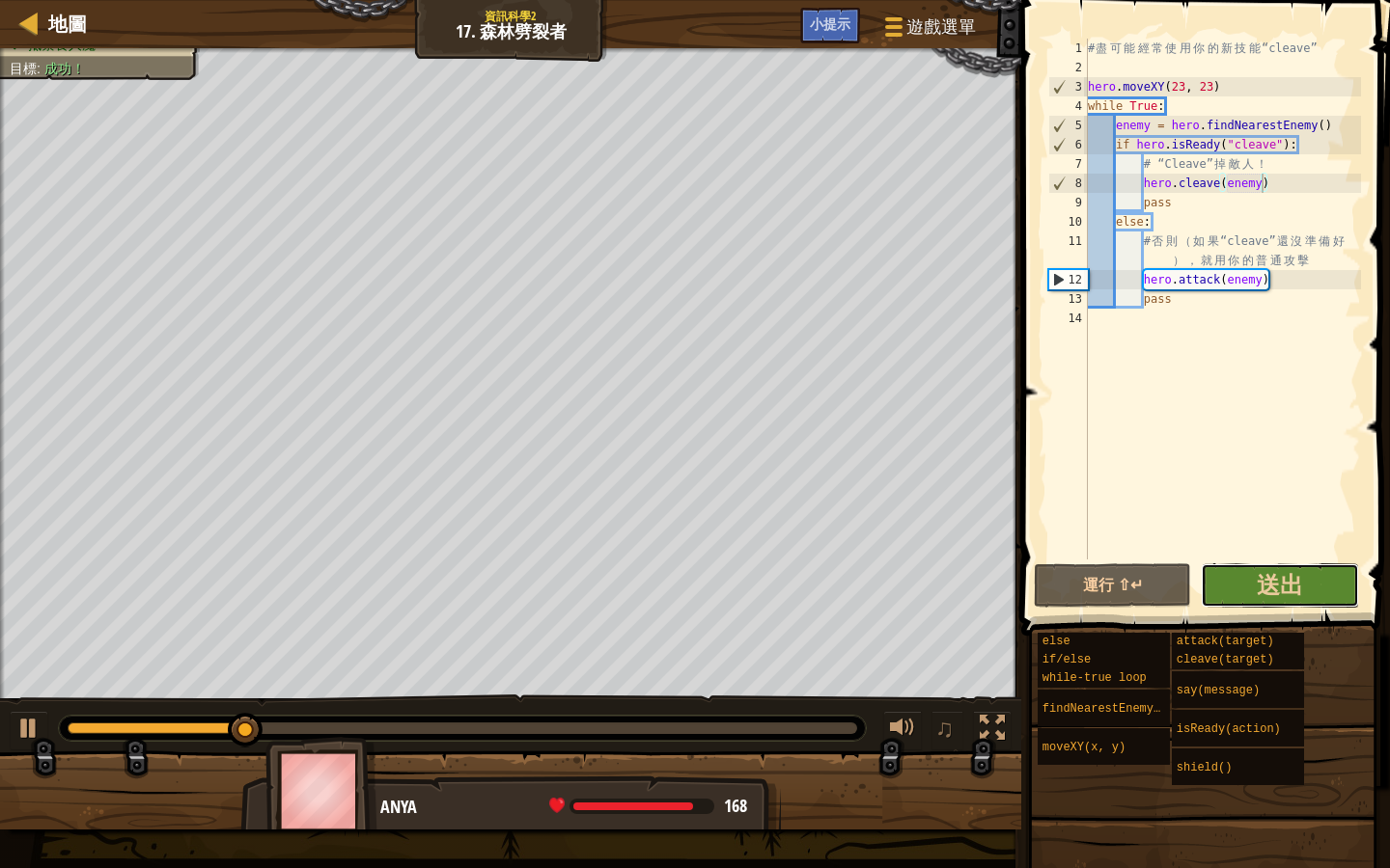
click at [1320, 599] on button "送出" at bounding box center [1279, 585] width 158 height 45
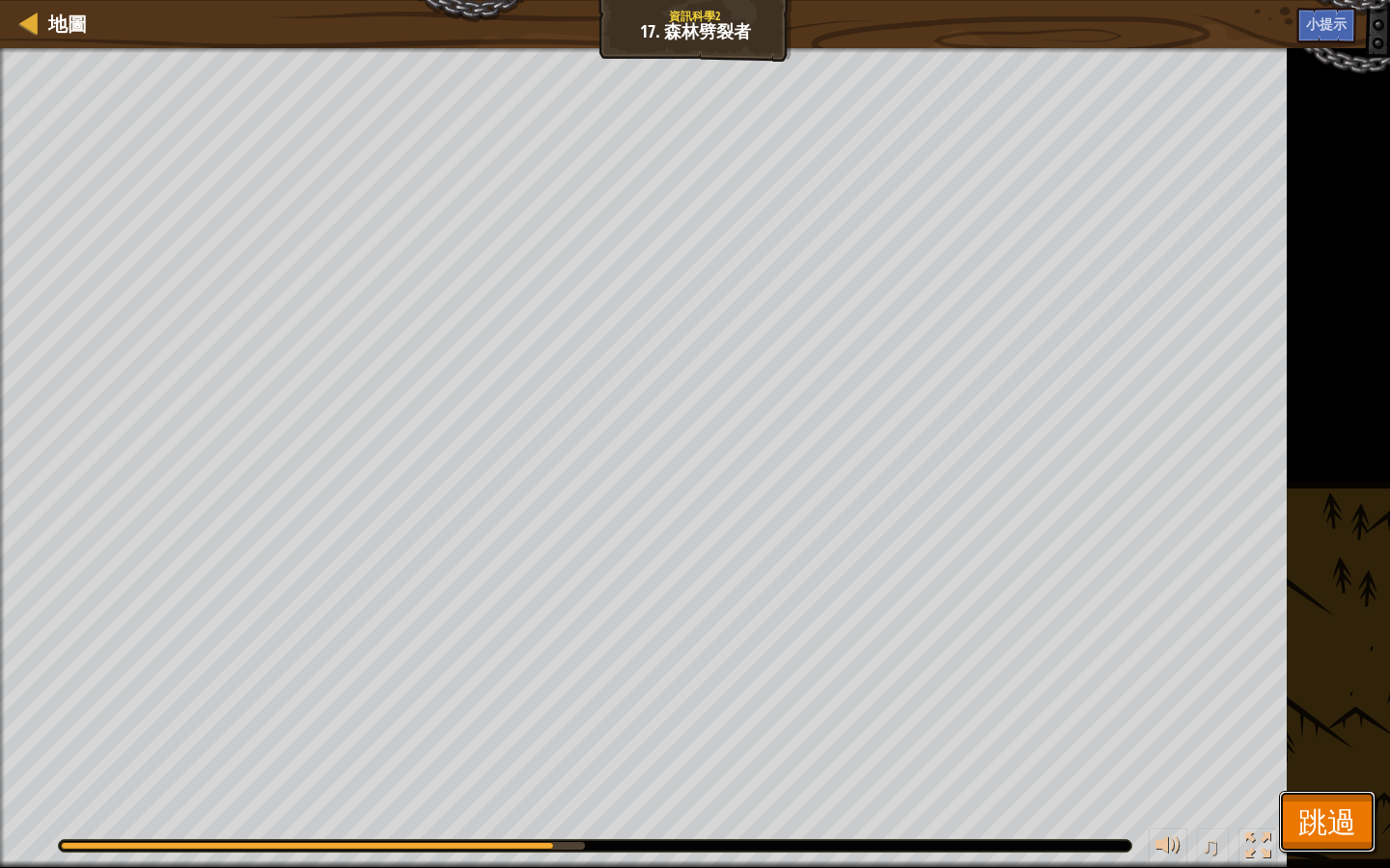
click at [1338, 834] on span "跳過" at bounding box center [1327, 821] width 58 height 40
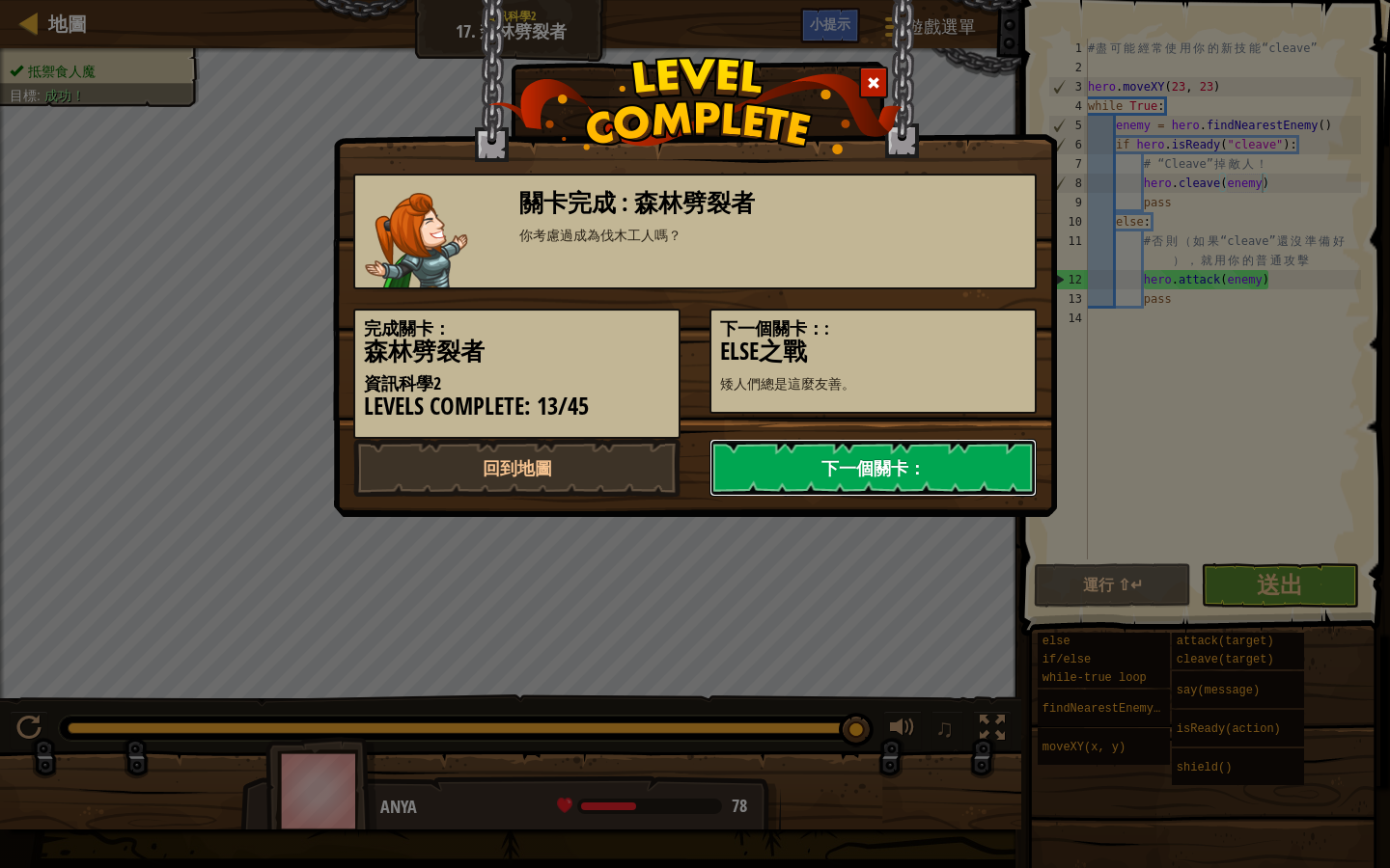
click at [845, 490] on link "下一個關卡：" at bounding box center [872, 468] width 328 height 58
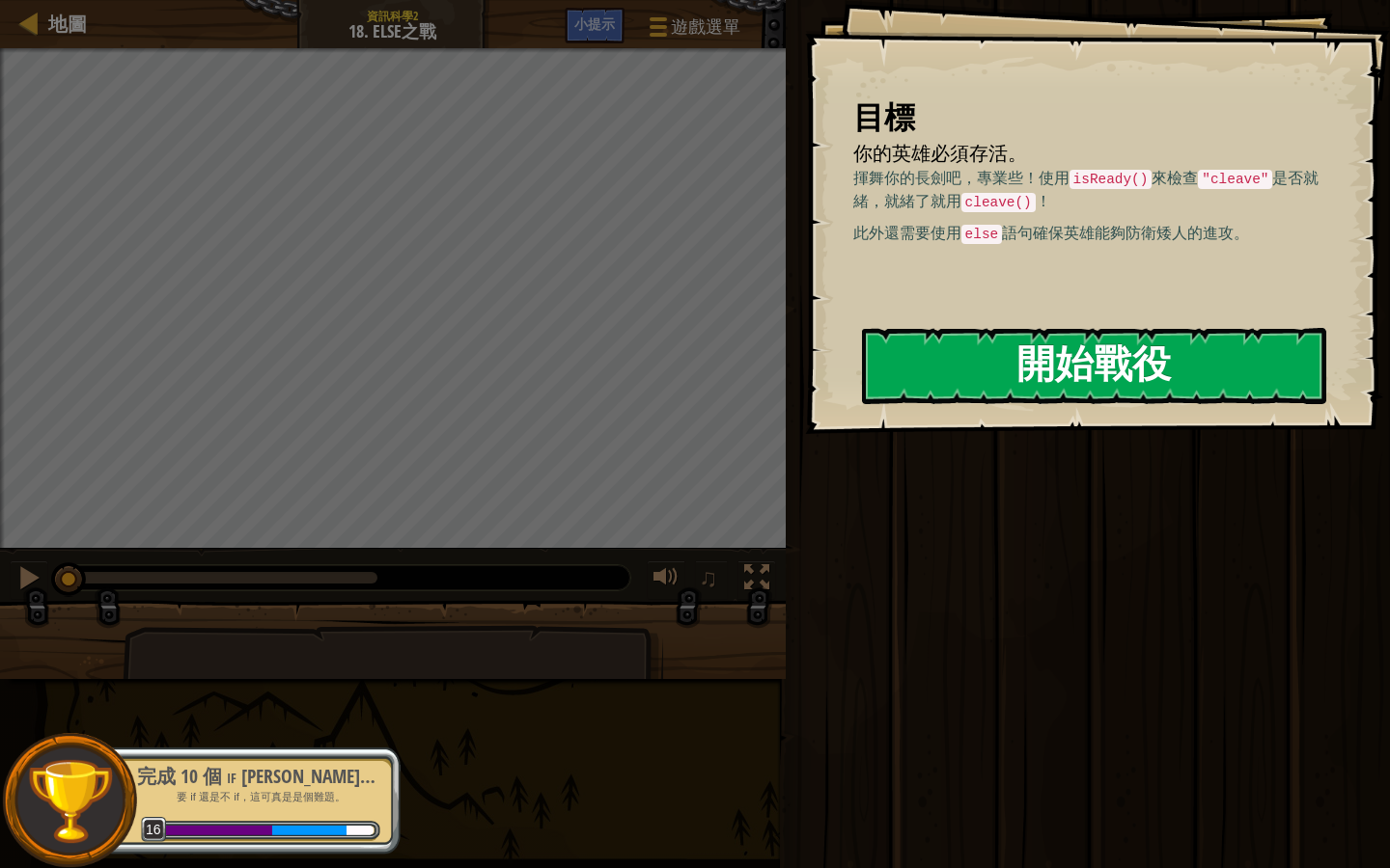
click at [1121, 378] on button "開始戰役" at bounding box center [1094, 366] width 464 height 77
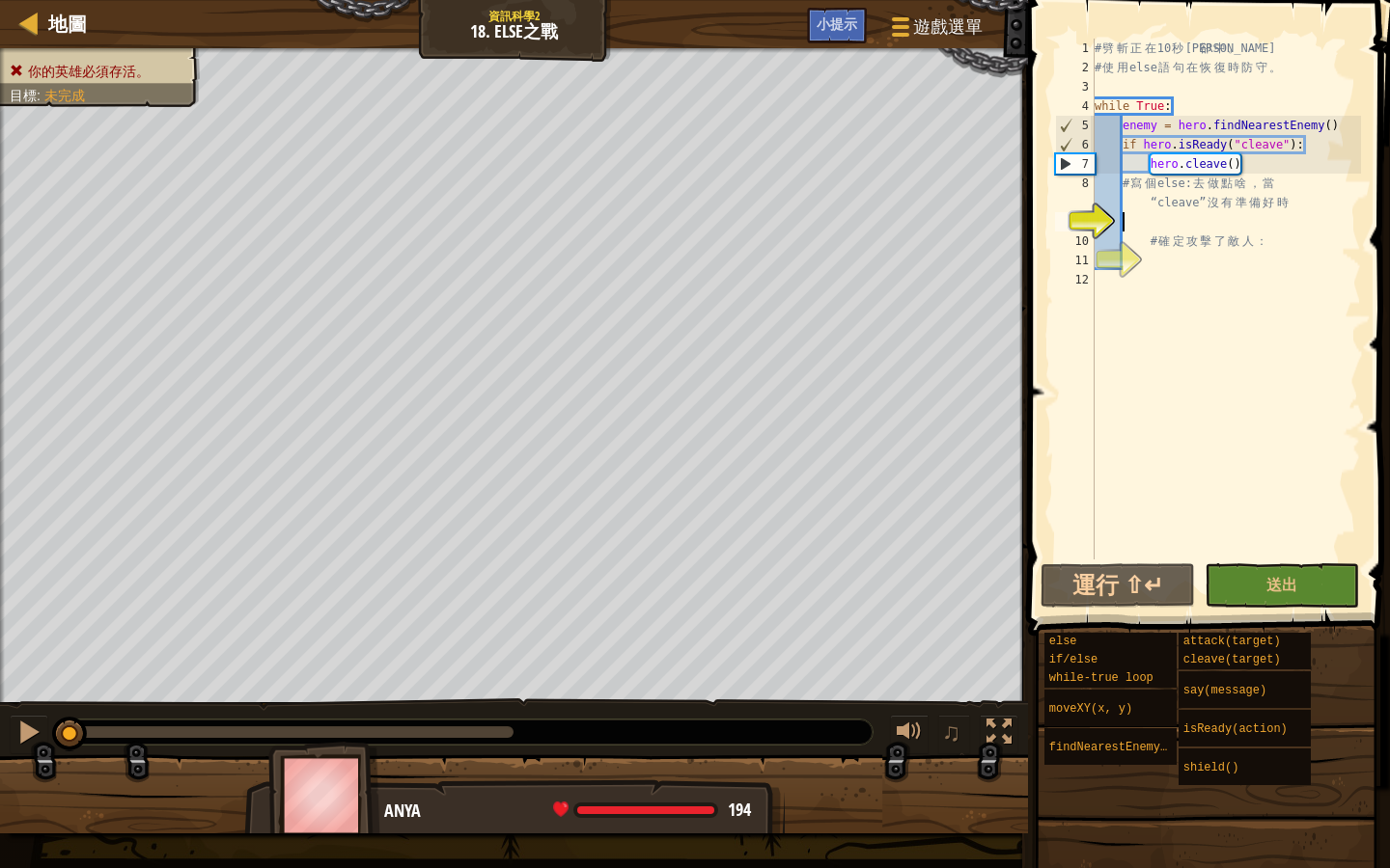
scroll to position [9, 2]
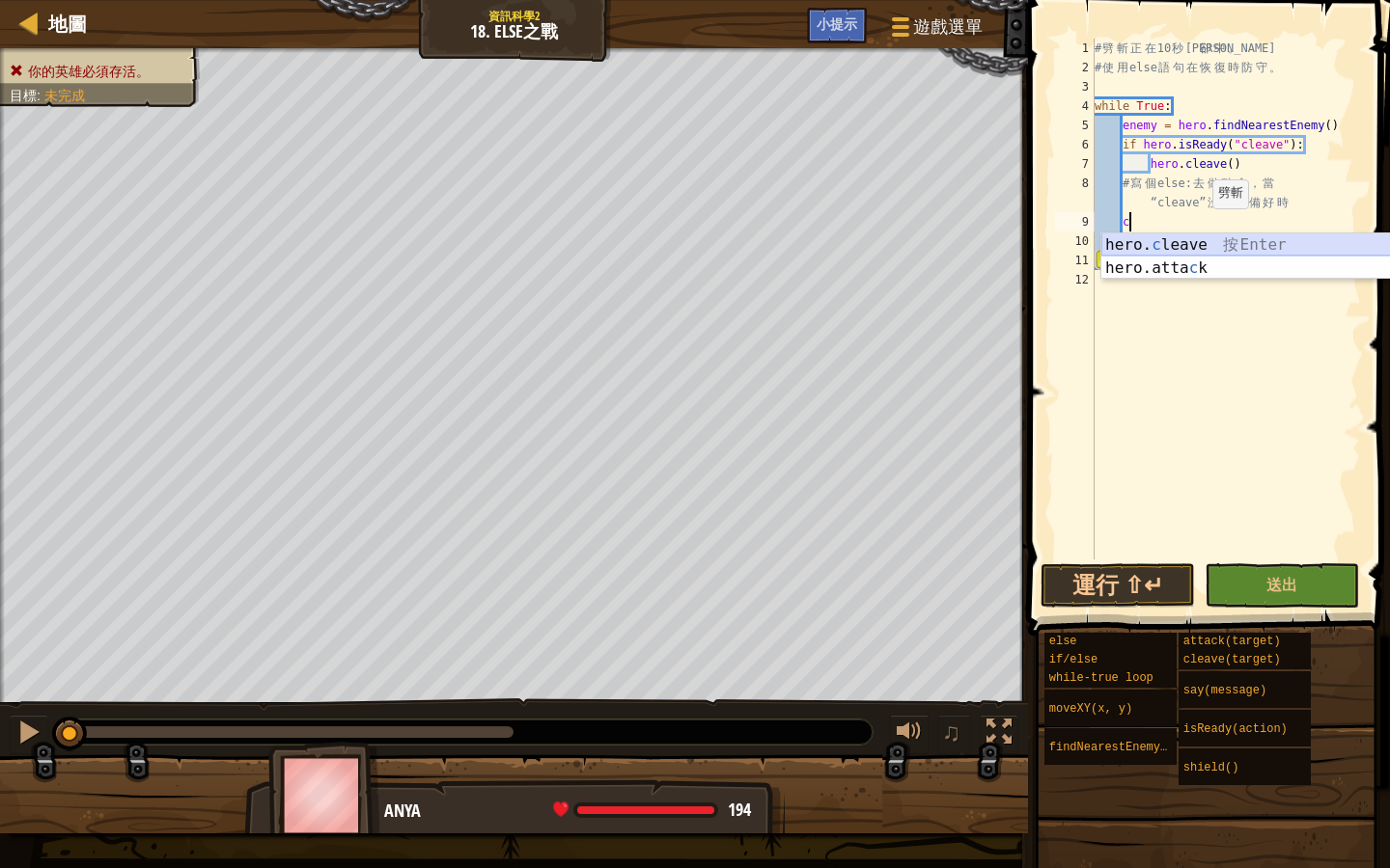
click at [1209, 243] on div "hero. c leave 按 Enter hero.atta c k 按 Enter" at bounding box center [1283, 280] width 364 height 93
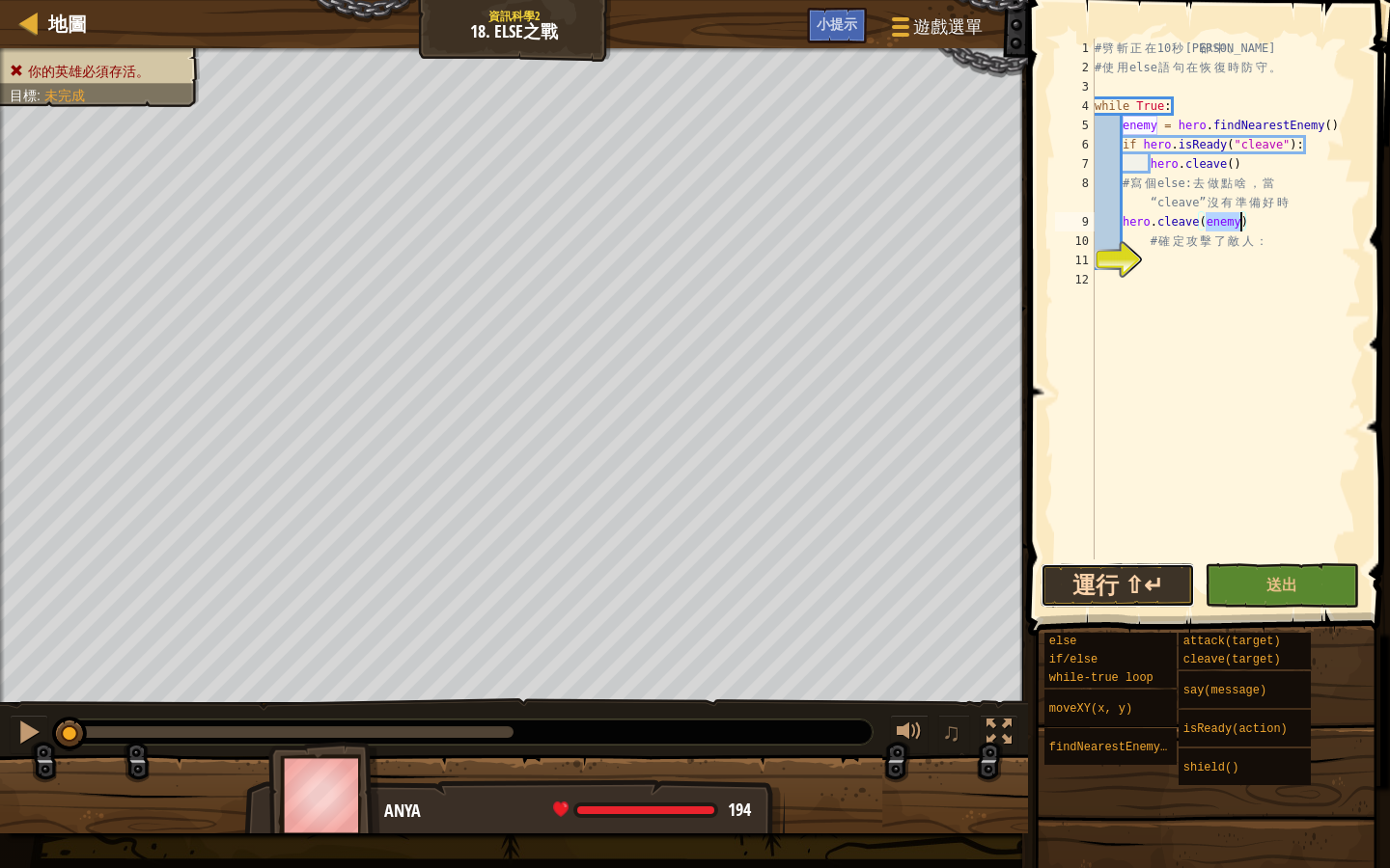
click at [1124, 589] on button "運行 ⇧↵" at bounding box center [1117, 585] width 154 height 45
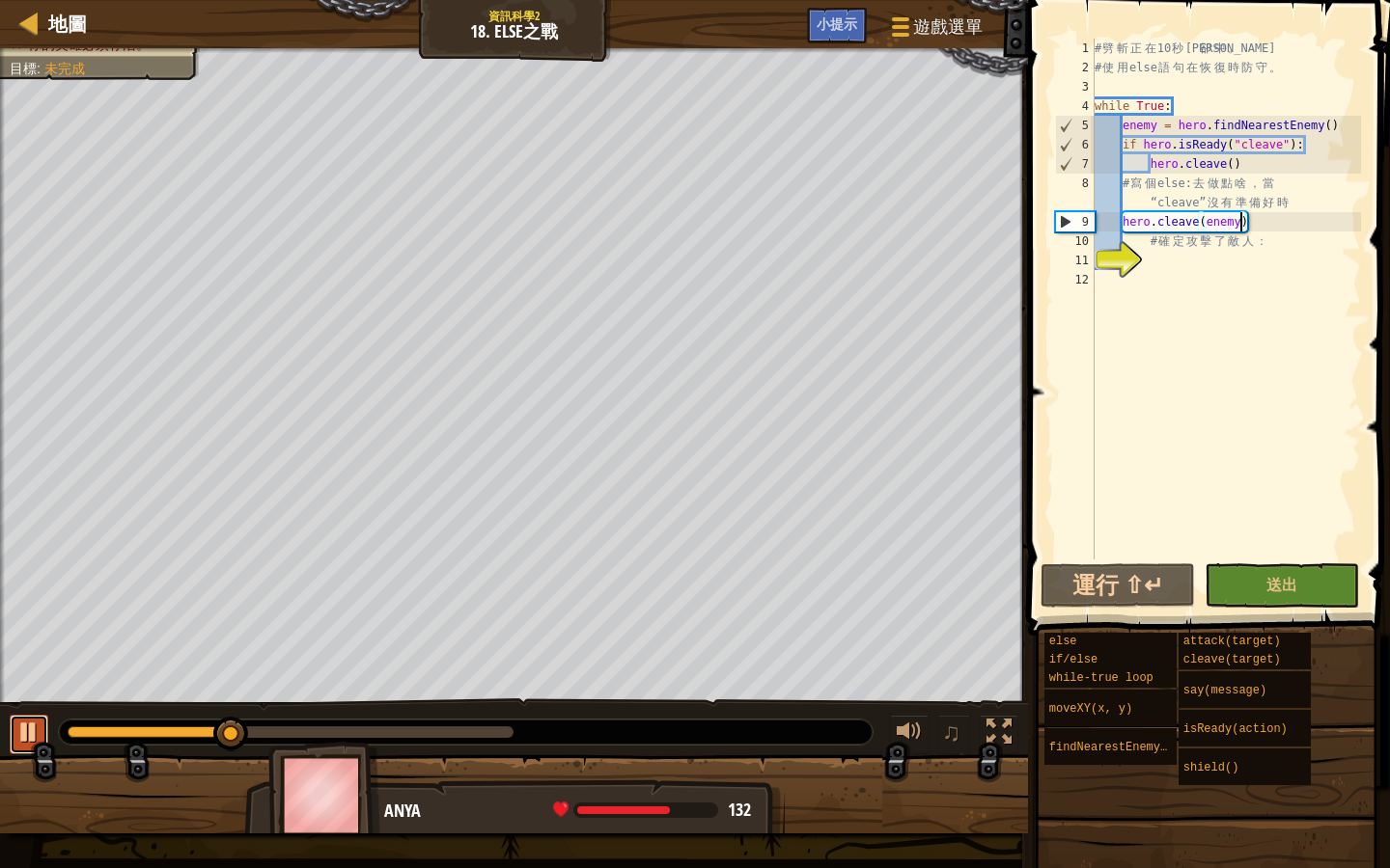
click at [34, 732] on div at bounding box center [28, 732] width 25 height 25
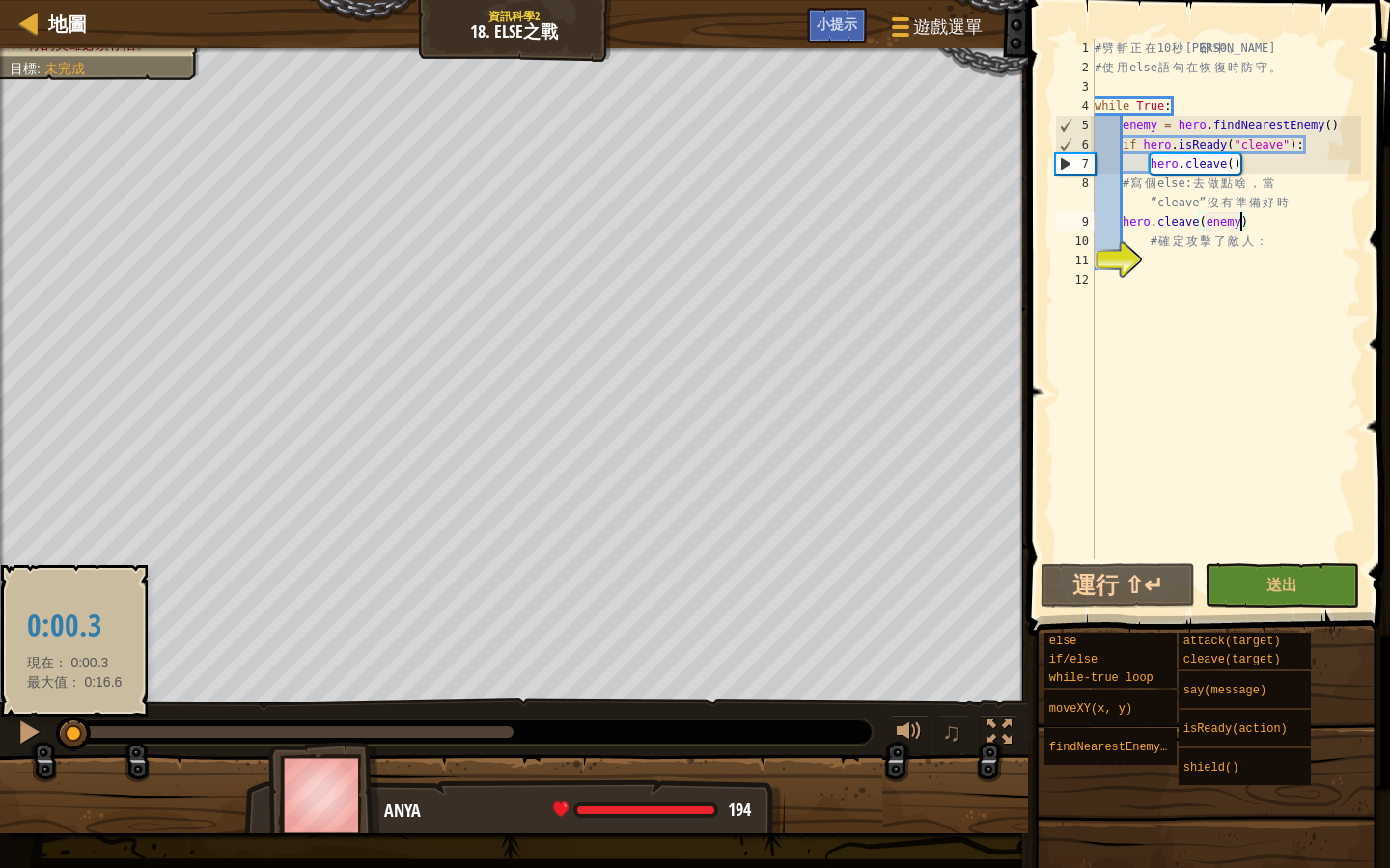
drag, startPoint x: 227, startPoint y: 727, endPoint x: 73, endPoint y: 744, distance: 154.9
click at [74, 744] on div at bounding box center [73, 734] width 35 height 35
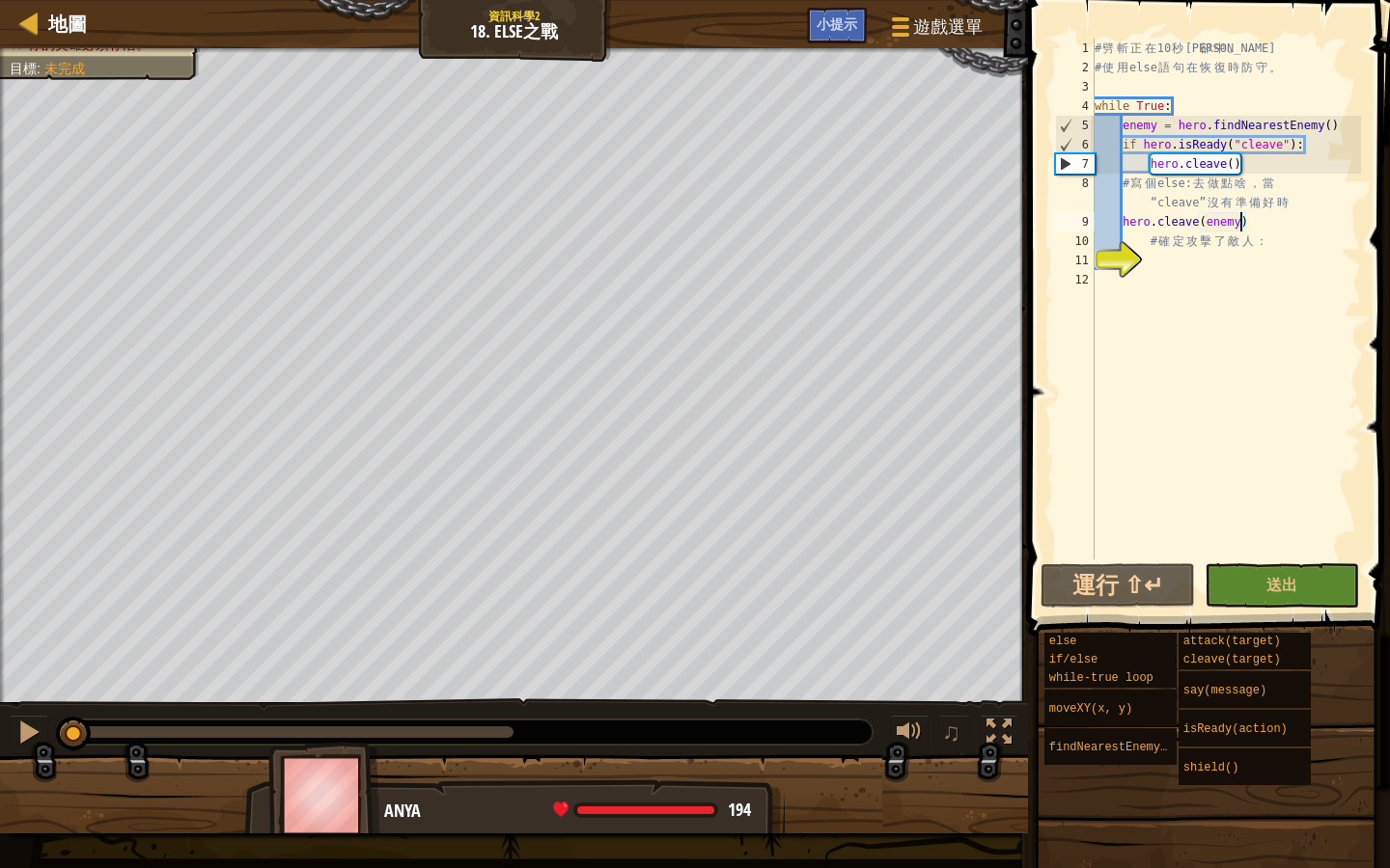
click at [1255, 228] on div "# 劈 斬 正 在 10 秒 冷 卻 中 。 # 使 用 else 語 句 在 恢 復 時 防 守 。 while True : enemy = hero .…" at bounding box center [1225, 319] width 270 height 559
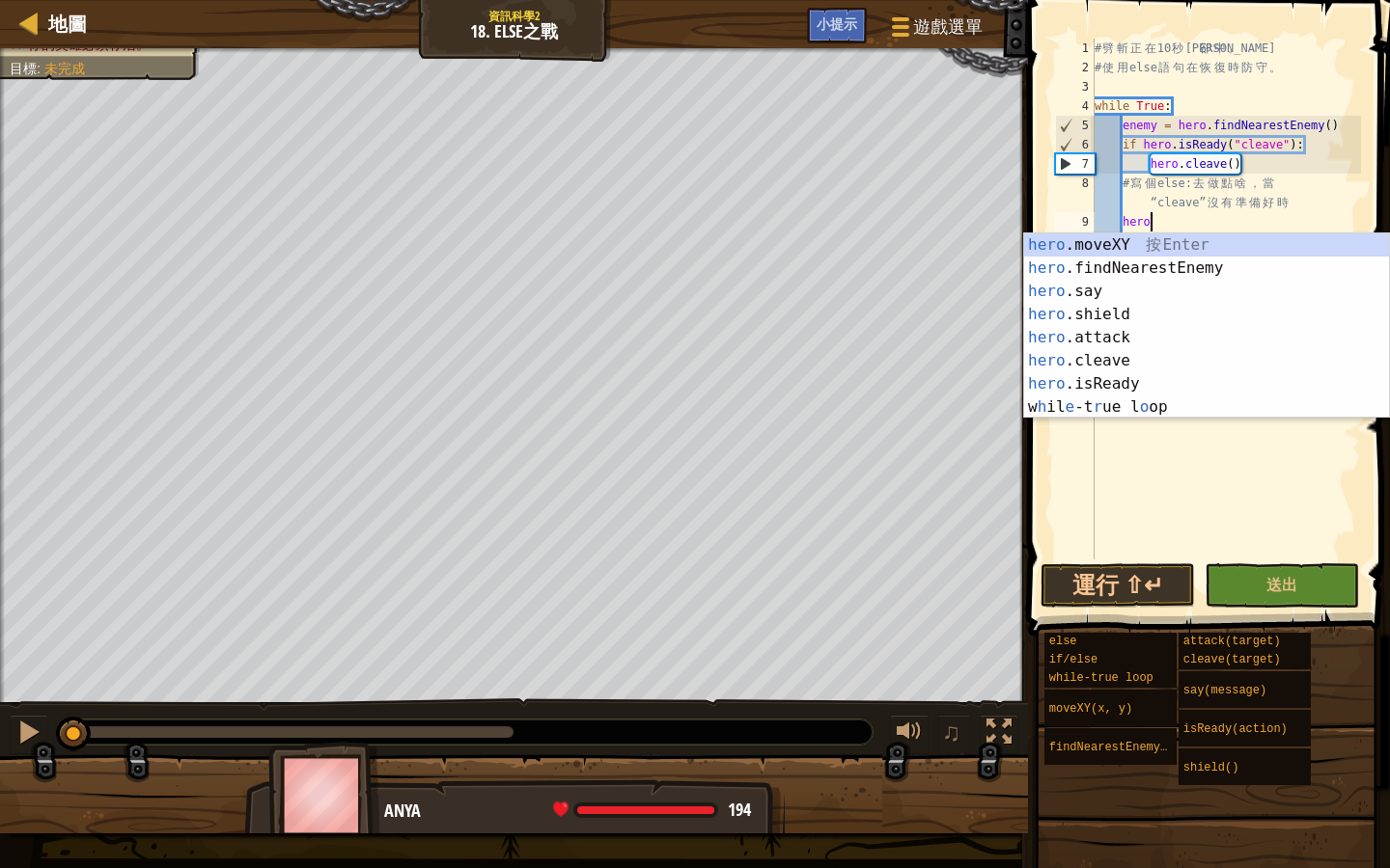
type textarea "h"
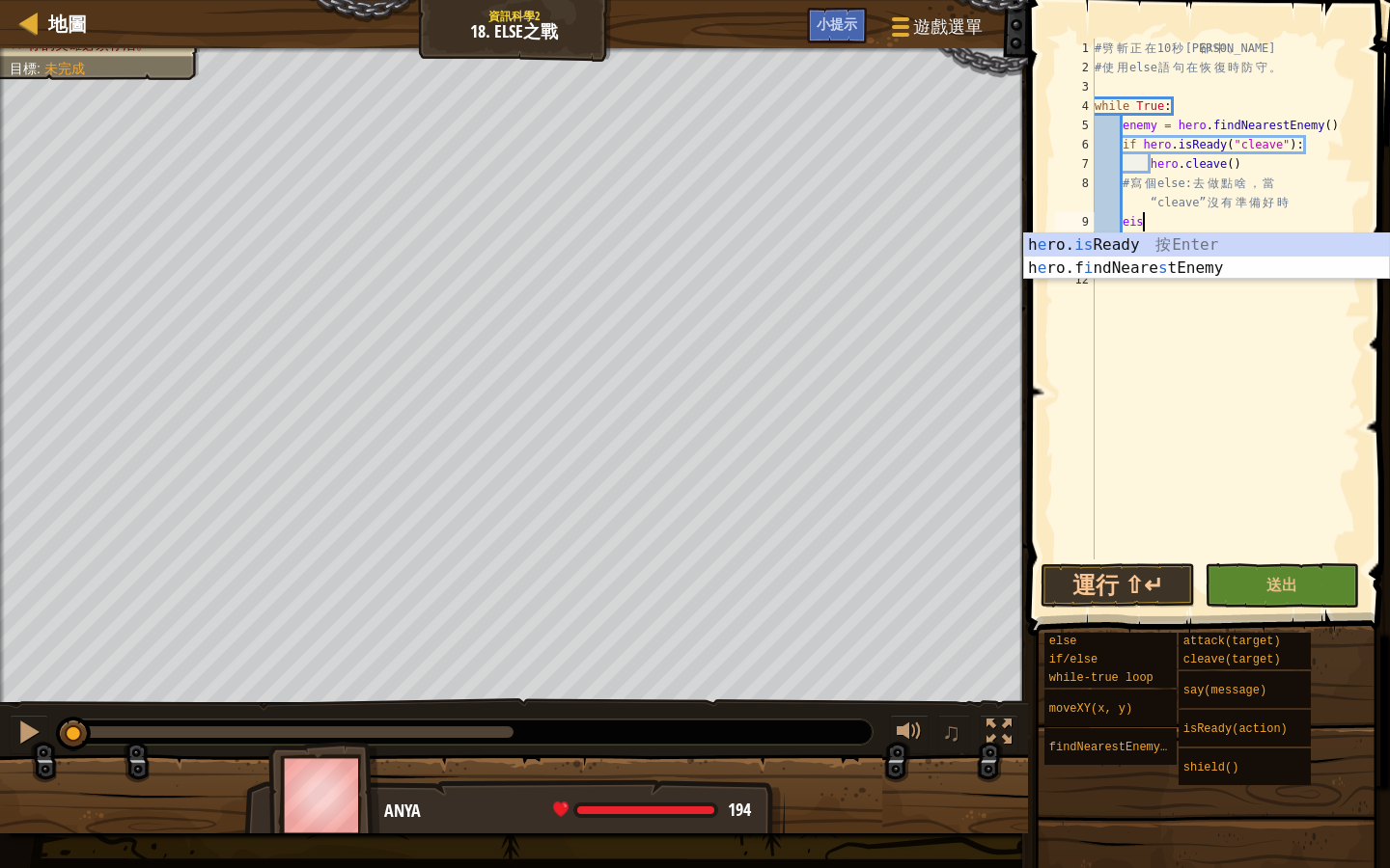
scroll to position [9, 3]
click at [1131, 217] on div "# 劈 斬 正 在 10 秒 冷 卻 中 。 # 使 用 else 語 句 在 恢 復 時 防 守 。 while True : enemy = hero .…" at bounding box center [1225, 319] width 270 height 559
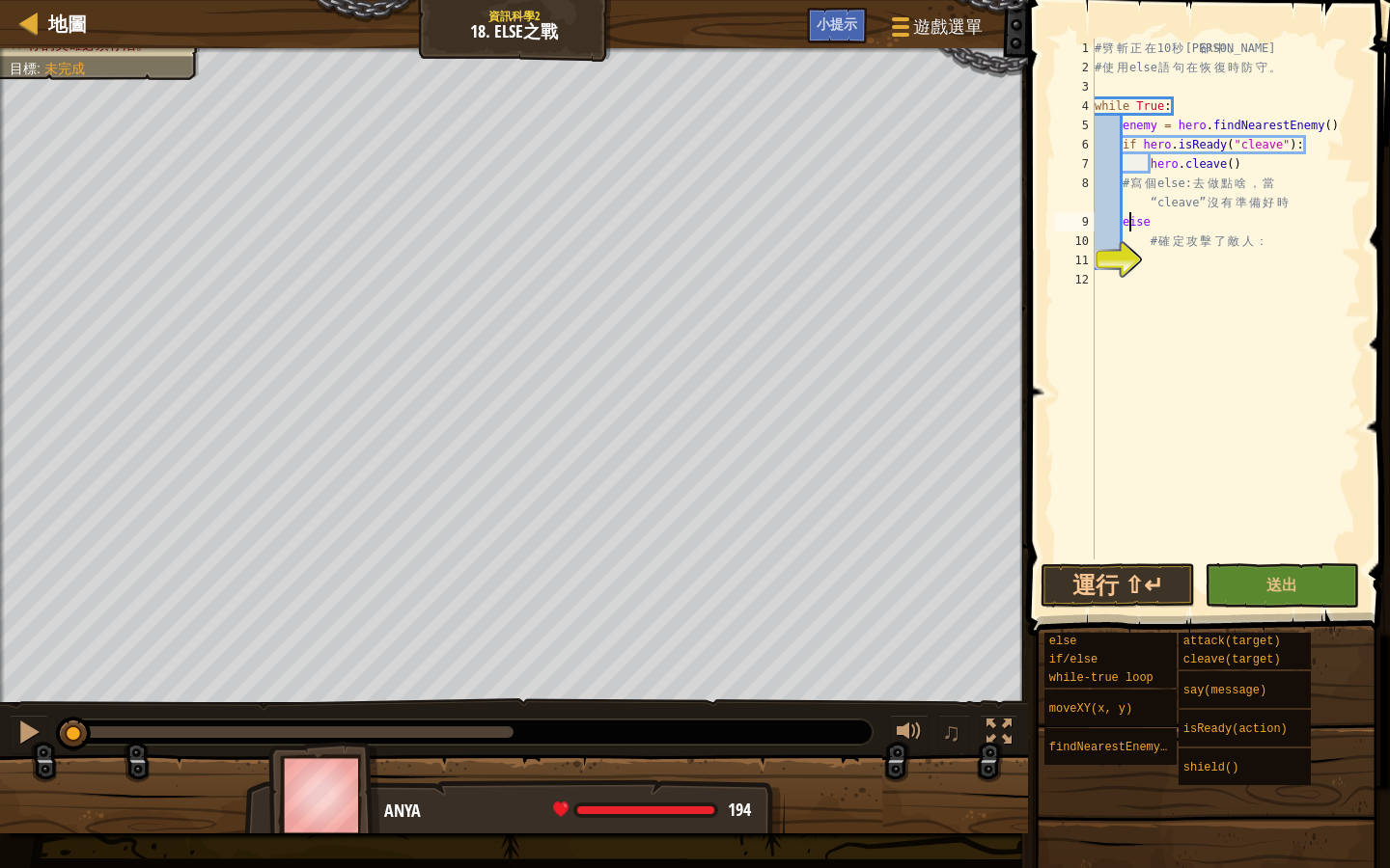
click at [1133, 217] on div "# 劈 斬 正 在 10 秒 冷 卻 中 。 # 使 用 else 語 句 在 恢 復 時 防 守 。 while True : enemy = hero .…" at bounding box center [1225, 319] width 270 height 559
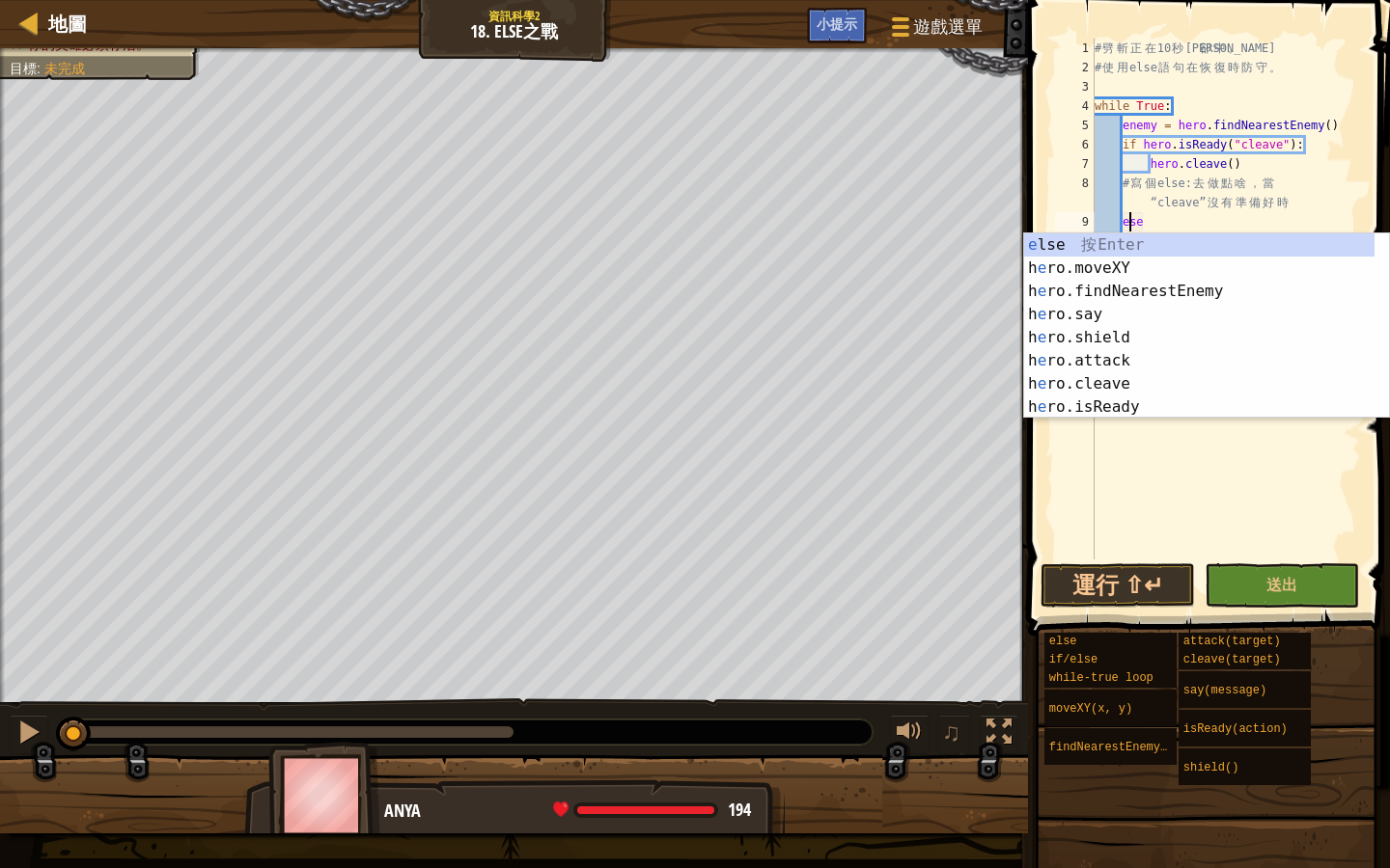
type textarea "else"
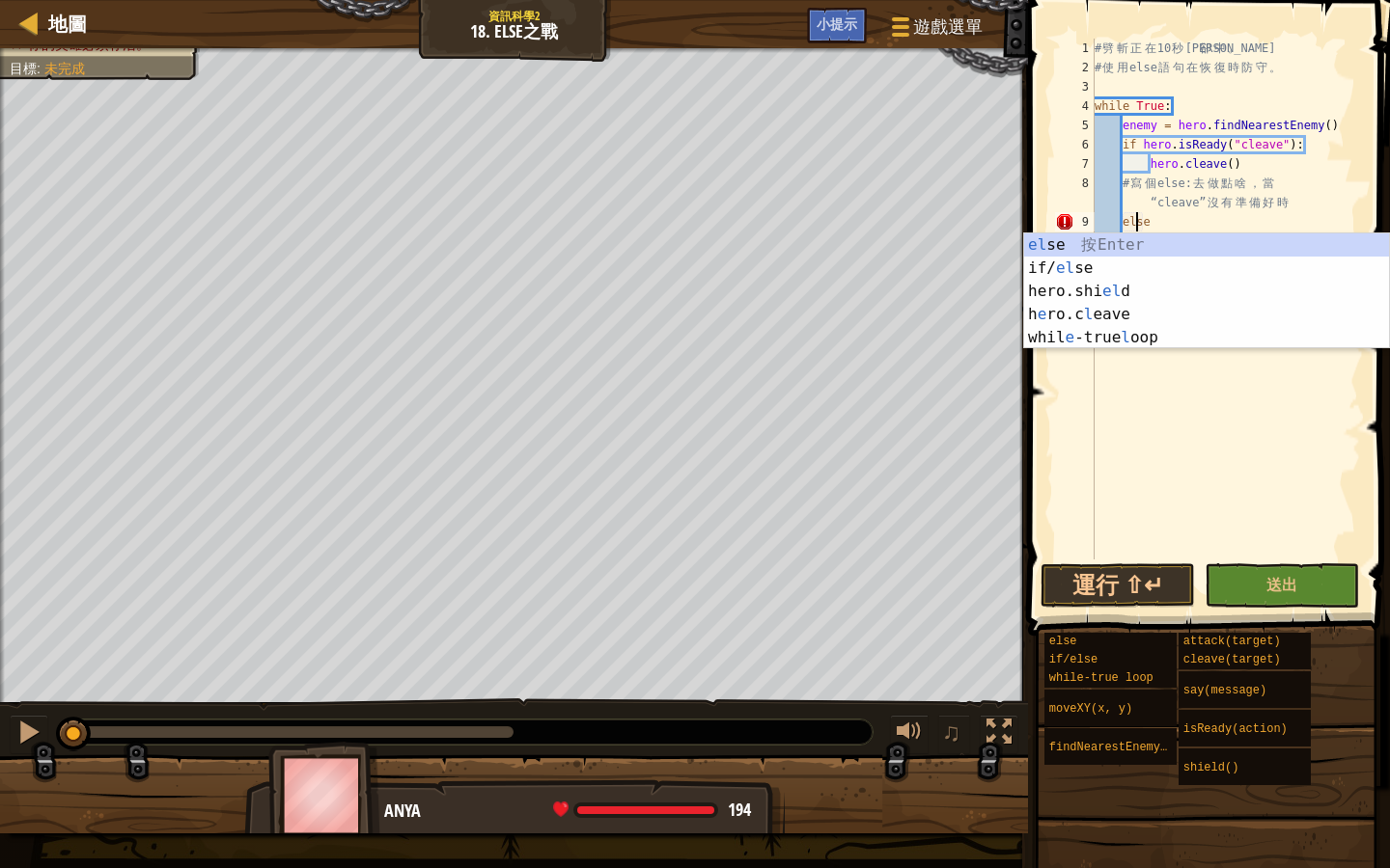
click at [1266, 435] on div "# 劈 斬 正 在 10 秒 冷 卻 中 。 # 使 用 else 語 句 在 恢 復 時 防 守 。 while True : enemy = hero .…" at bounding box center [1225, 319] width 270 height 559
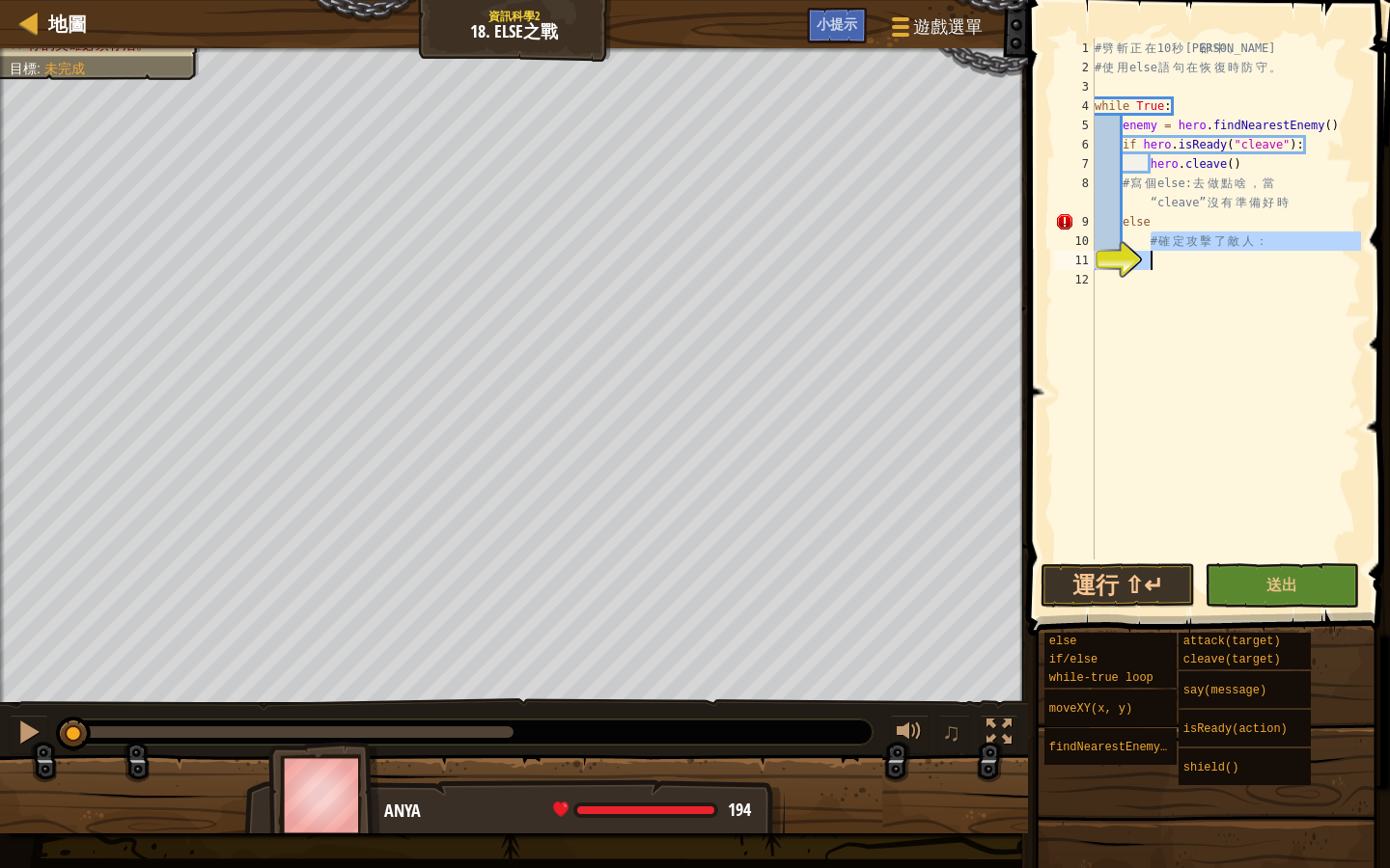
drag, startPoint x: 1147, startPoint y: 240, endPoint x: 1247, endPoint y: 254, distance: 101.0
click at [1247, 254] on div "# 劈 斬 正 在 10 秒 冷 卻 中 。 # 使 用 else 語 句 在 恢 復 時 防 守 。 while True : enemy = hero .…" at bounding box center [1225, 319] width 270 height 559
type textarea "# 確定攻擊了敵人："
click at [1132, 242] on div "# 劈 斬 正 在 10 秒 冷 卻 中 。 # 使 用 else 語 句 在 恢 復 時 防 守 。 while True : enemy = hero .…" at bounding box center [1225, 319] width 270 height 559
click at [1126, 241] on div "# 劈 斬 正 在 10 秒 冷 卻 中 。 # 使 用 else 語 句 在 恢 復 時 防 守 。 while True : enemy = hero .…" at bounding box center [1225, 319] width 270 height 559
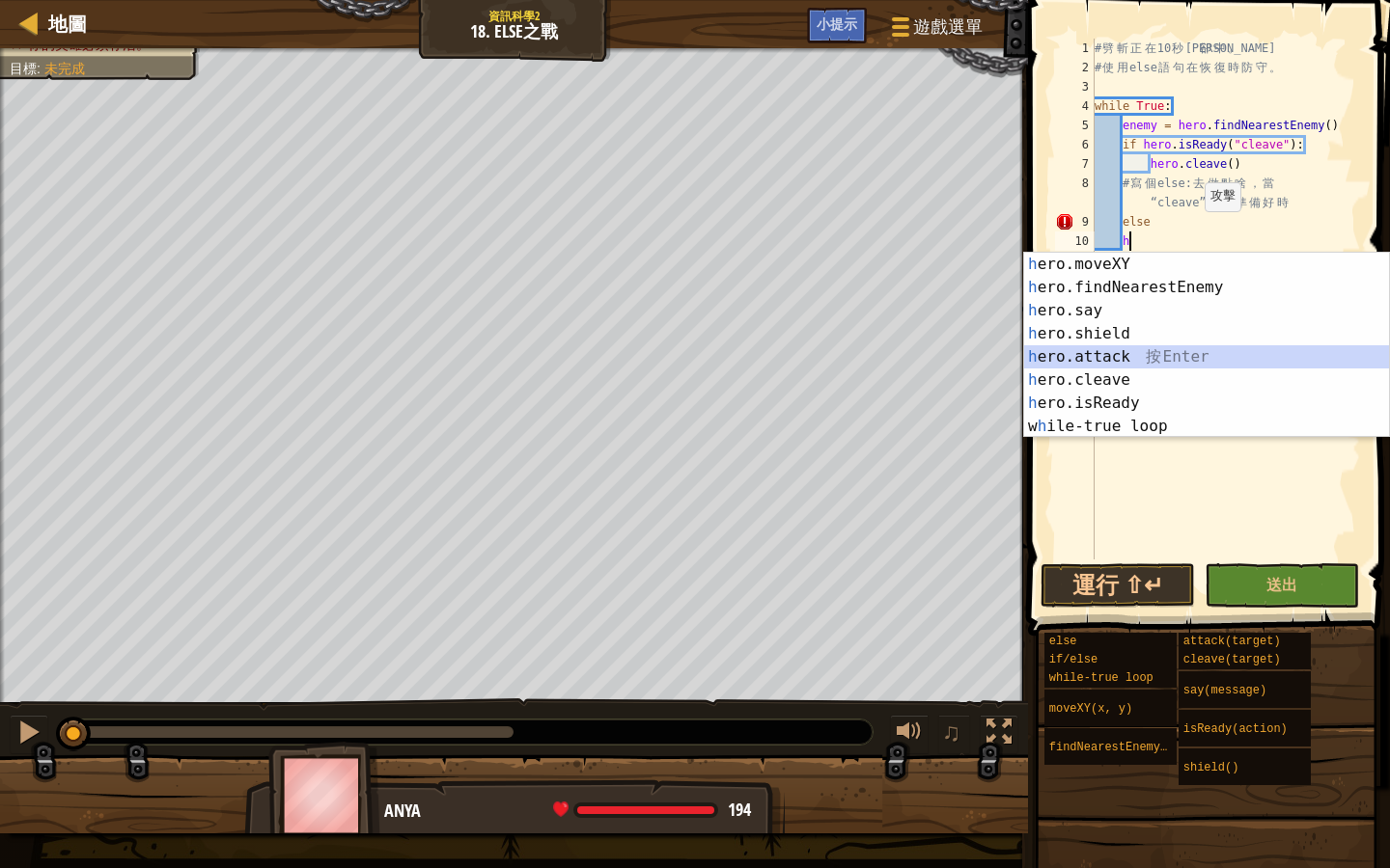
click at [1158, 352] on div "h ero.moveXY 按 Enter h ero.findNearestEnemy 按 Enter h ero.say 按 Enter h ero.shi…" at bounding box center [1206, 368] width 364 height 232
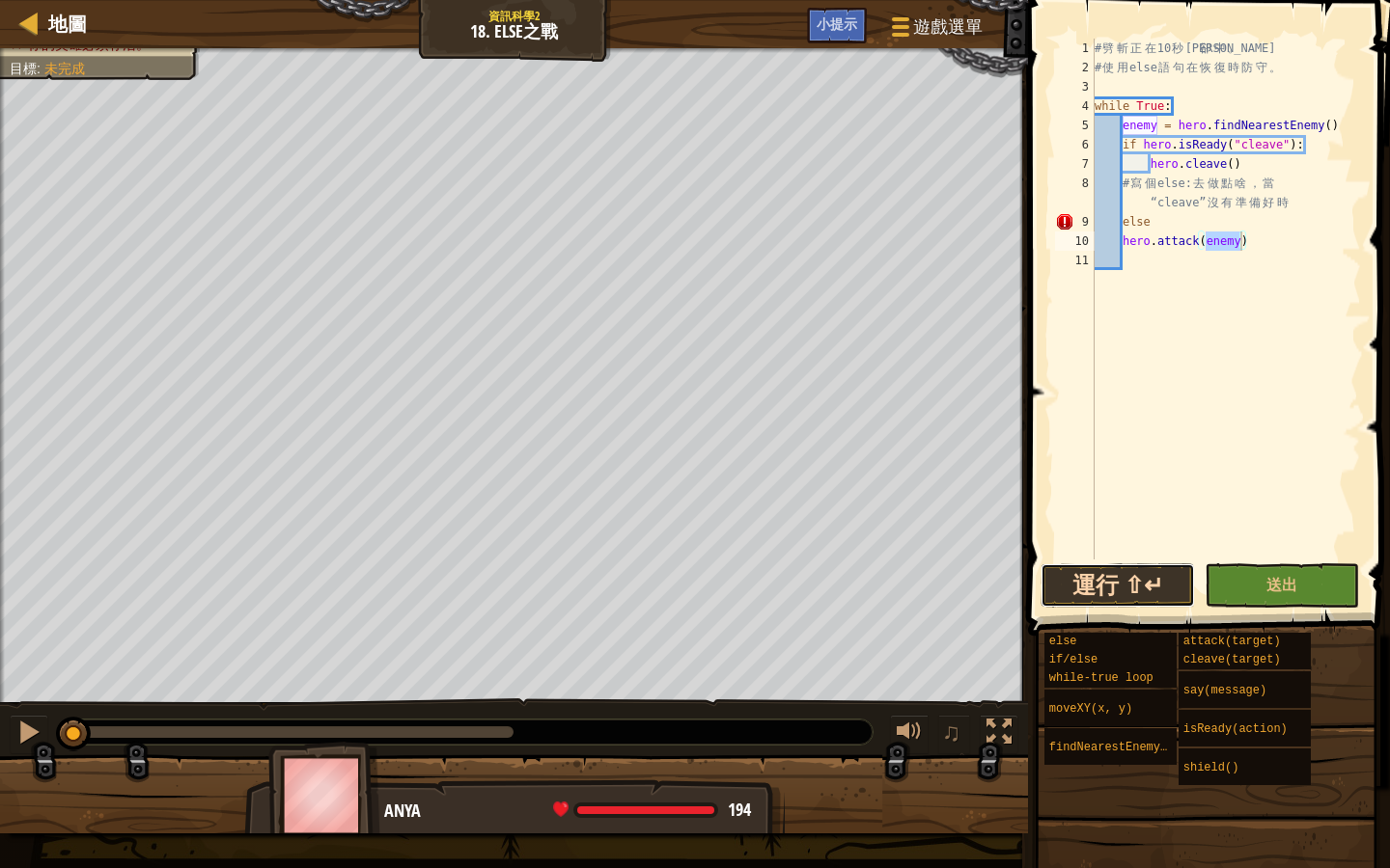
click at [1155, 580] on button "運行 ⇧↵" at bounding box center [1117, 585] width 154 height 45
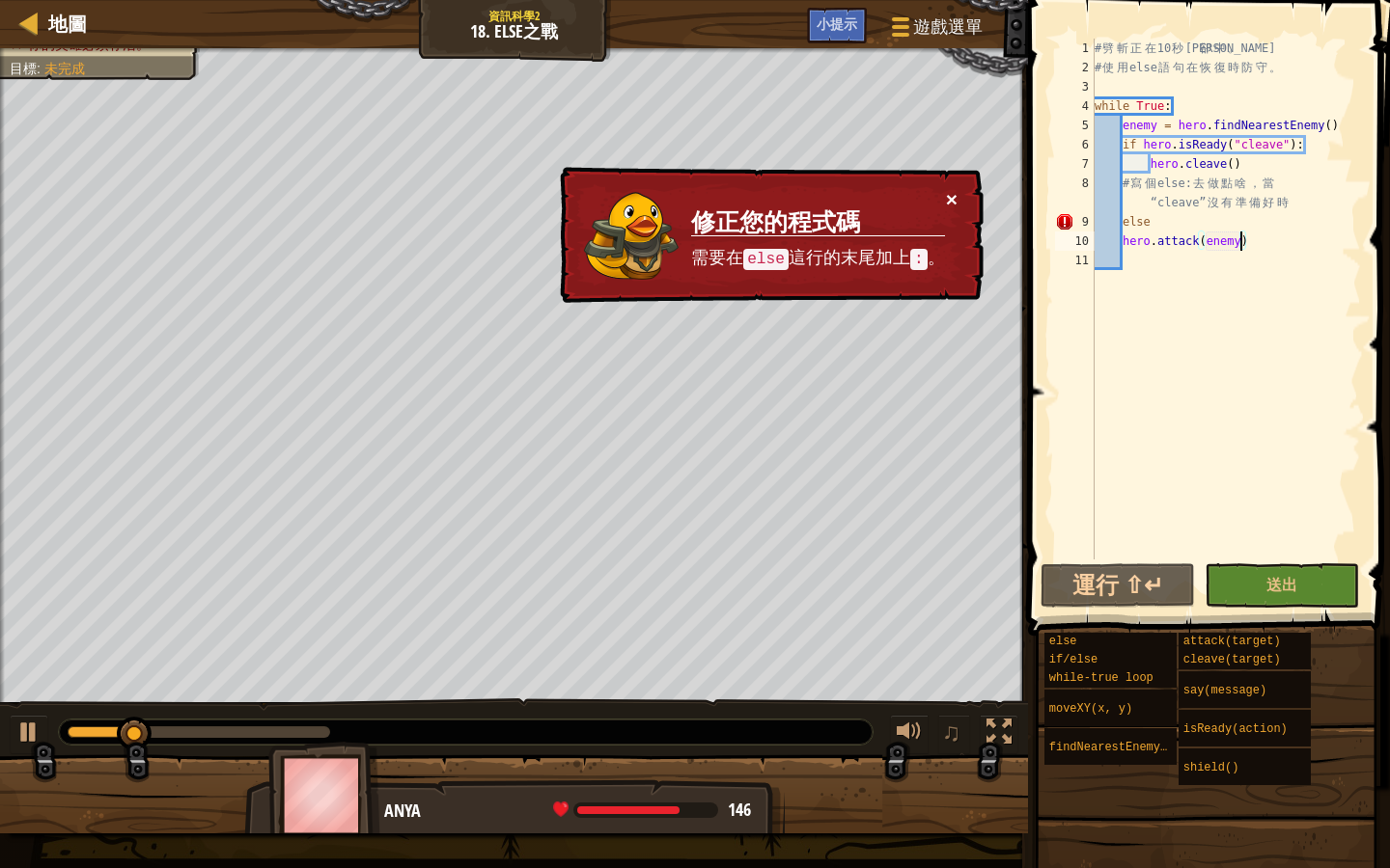
click at [956, 192] on button "×" at bounding box center [952, 199] width 12 height 20
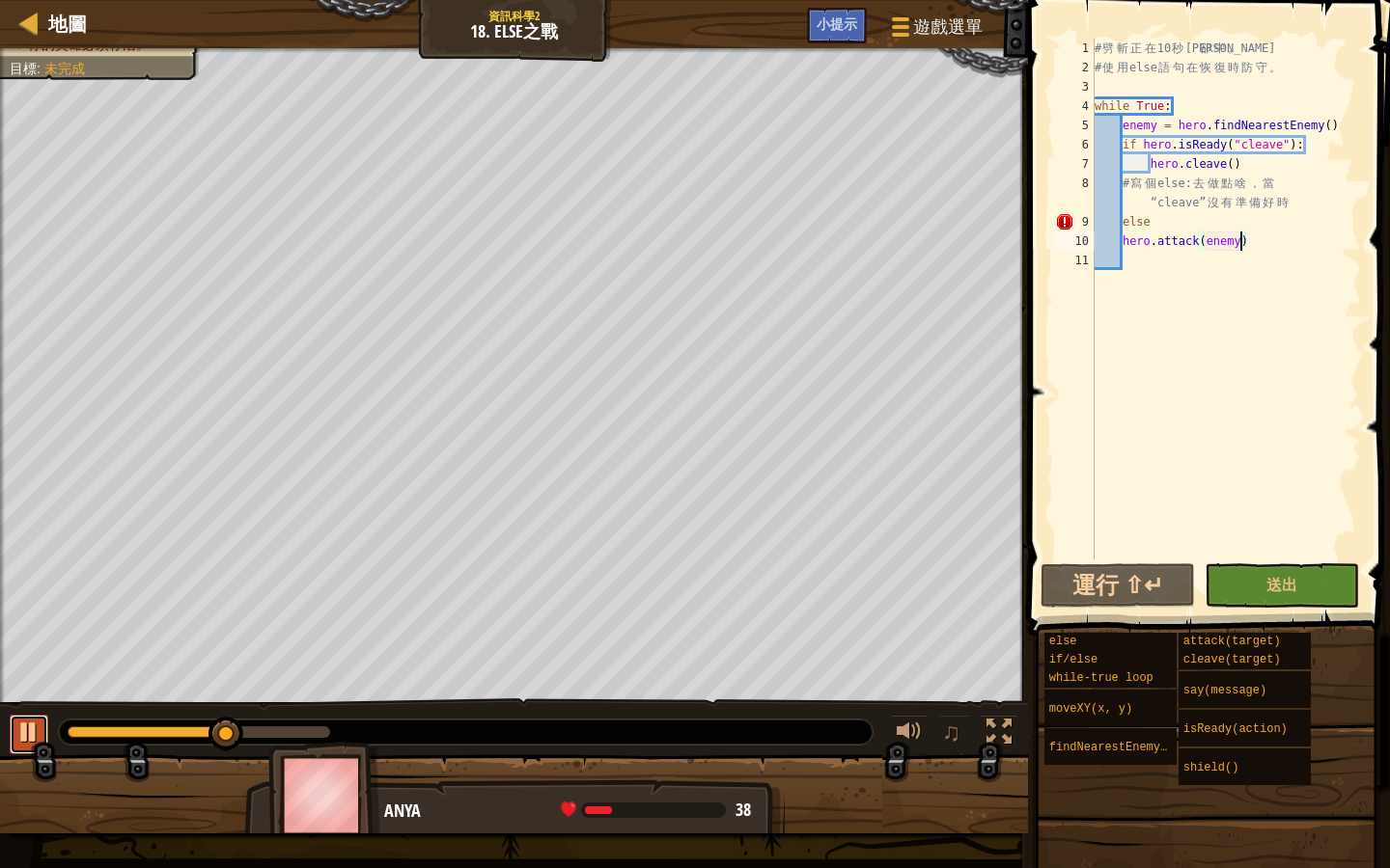
click at [30, 721] on div at bounding box center [28, 732] width 25 height 25
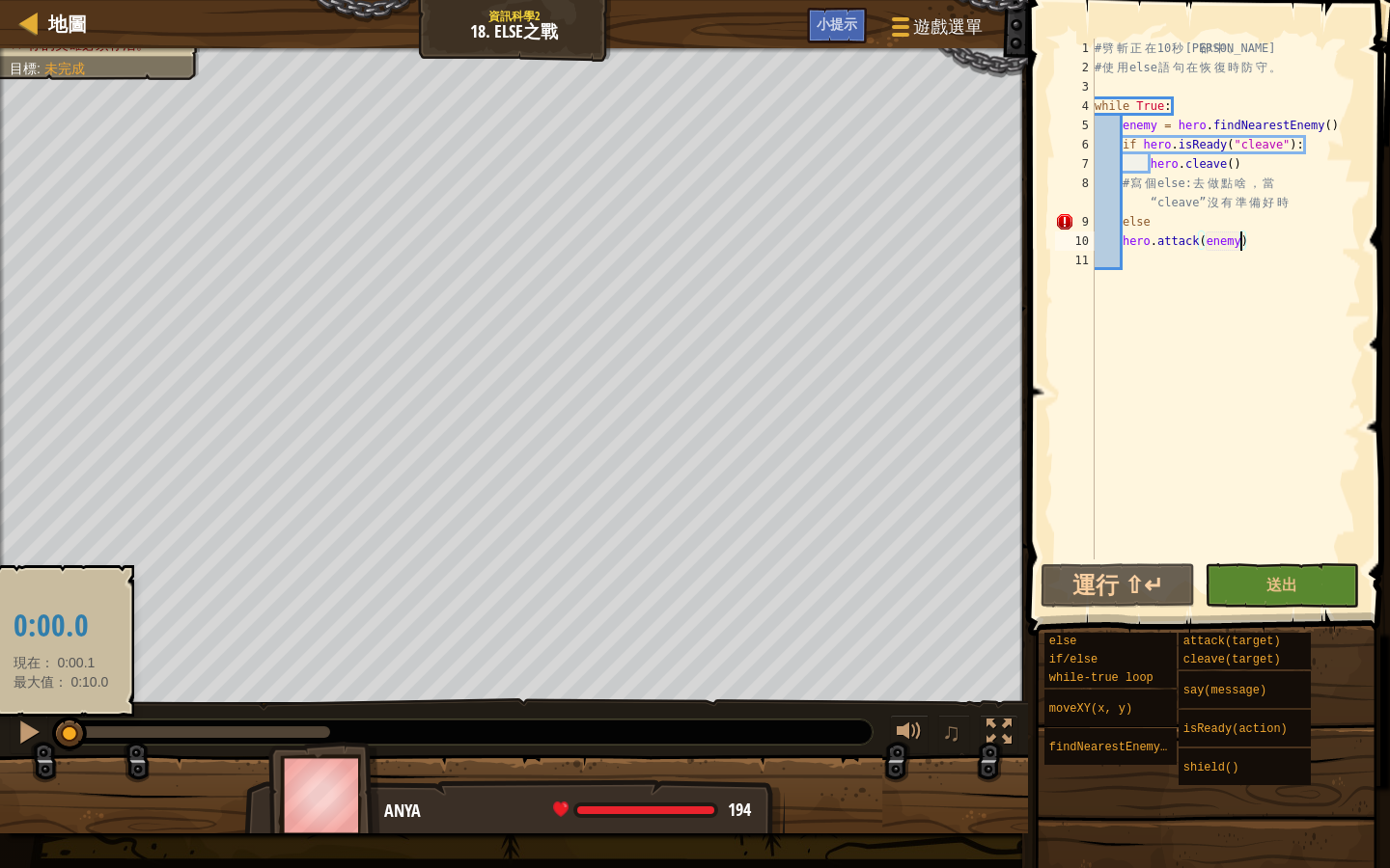
drag, startPoint x: 244, startPoint y: 728, endPoint x: 61, endPoint y: 717, distance: 183.3
click at [61, 719] on div at bounding box center [69, 734] width 35 height 35
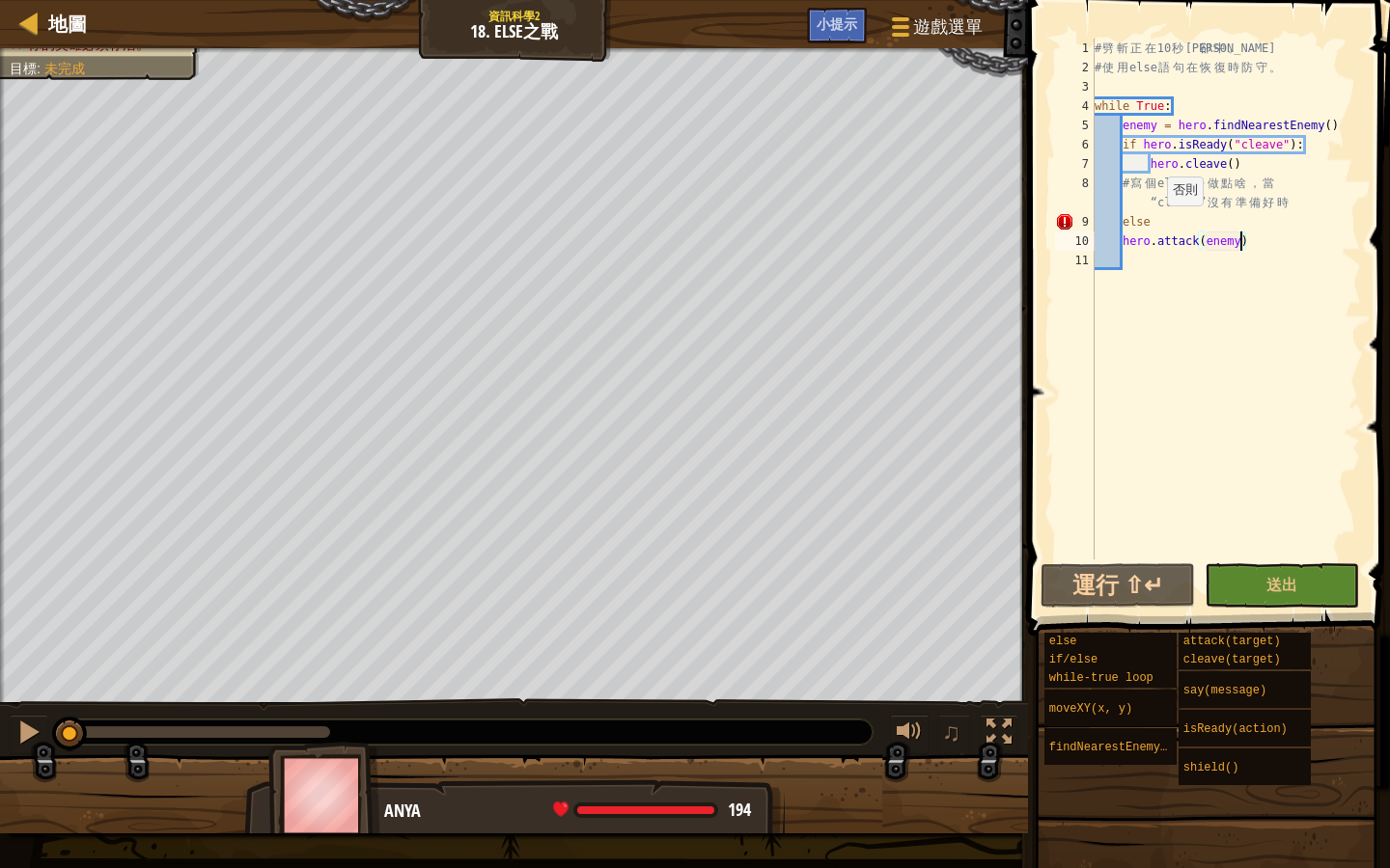
click at [1158, 224] on div "# 劈 斬 正 在 10 秒 冷 卻 中 。 # 使 用 else 語 句 在 恢 復 時 防 守 。 while True : enemy = hero .…" at bounding box center [1225, 319] width 270 height 559
type textarea "else:"
click at [1121, 577] on button "運行 ⇧↵" at bounding box center [1117, 585] width 154 height 45
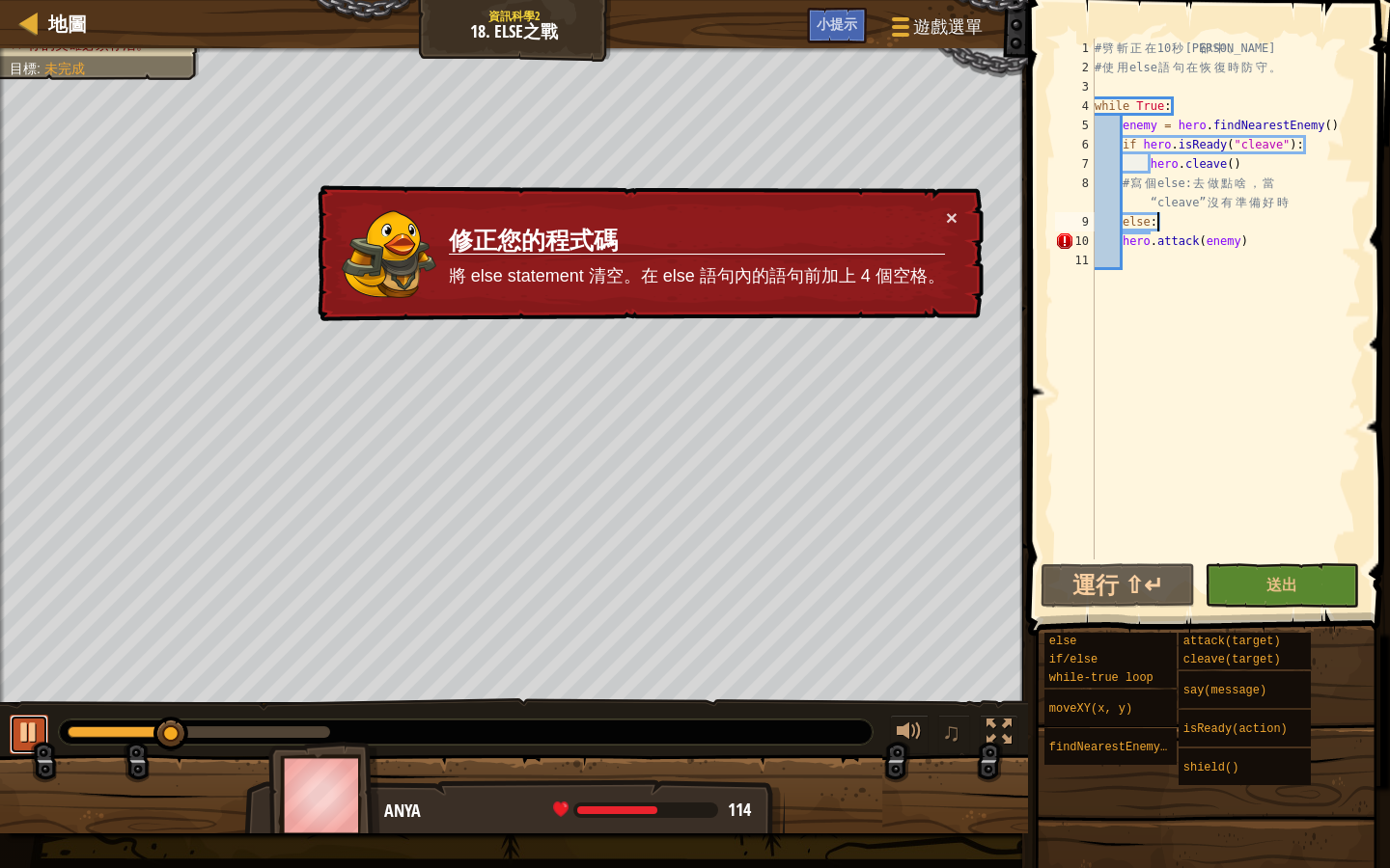
click at [26, 726] on div at bounding box center [28, 732] width 25 height 25
click at [1124, 455] on div "# 劈 斬 正 在 10 秒 冷 卻 中 。 # 使 用 else 語 句 在 恢 復 時 防 守 。 while True : enemy = hero .…" at bounding box center [1225, 319] width 270 height 559
click at [952, 214] on button "×" at bounding box center [952, 217] width 12 height 20
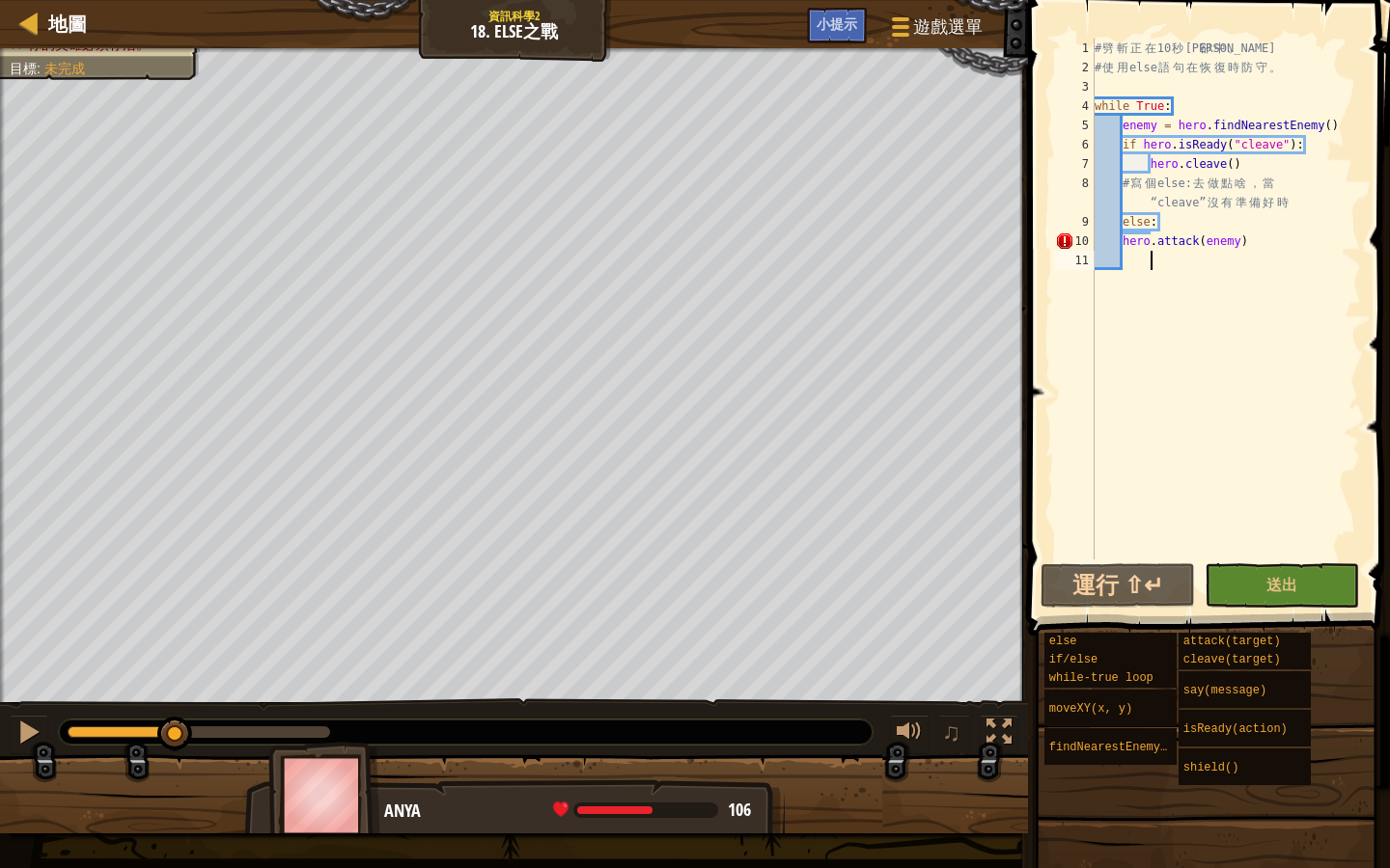
click at [1123, 241] on div "# 劈 斬 正 在 10 秒 冷 卻 中 。 # 使 用 else 語 句 在 恢 復 時 防 守 。 while True : enemy = hero .…" at bounding box center [1225, 319] width 270 height 559
type textarea "hero.attack(enemy)"
click at [1111, 586] on button "運行 ⇧↵" at bounding box center [1117, 585] width 154 height 45
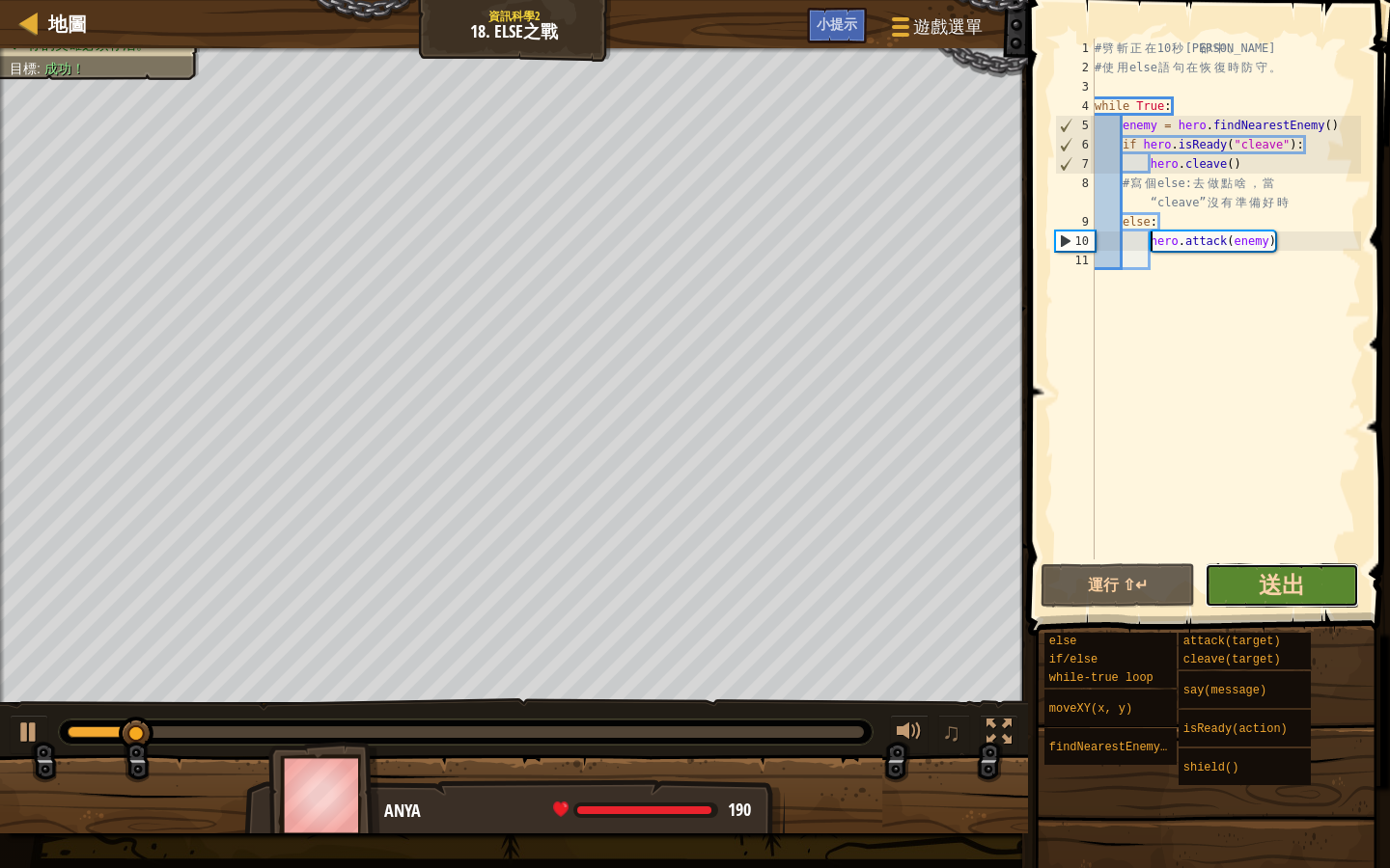
click at [1296, 594] on span "送出" at bounding box center [1281, 584] width 47 height 31
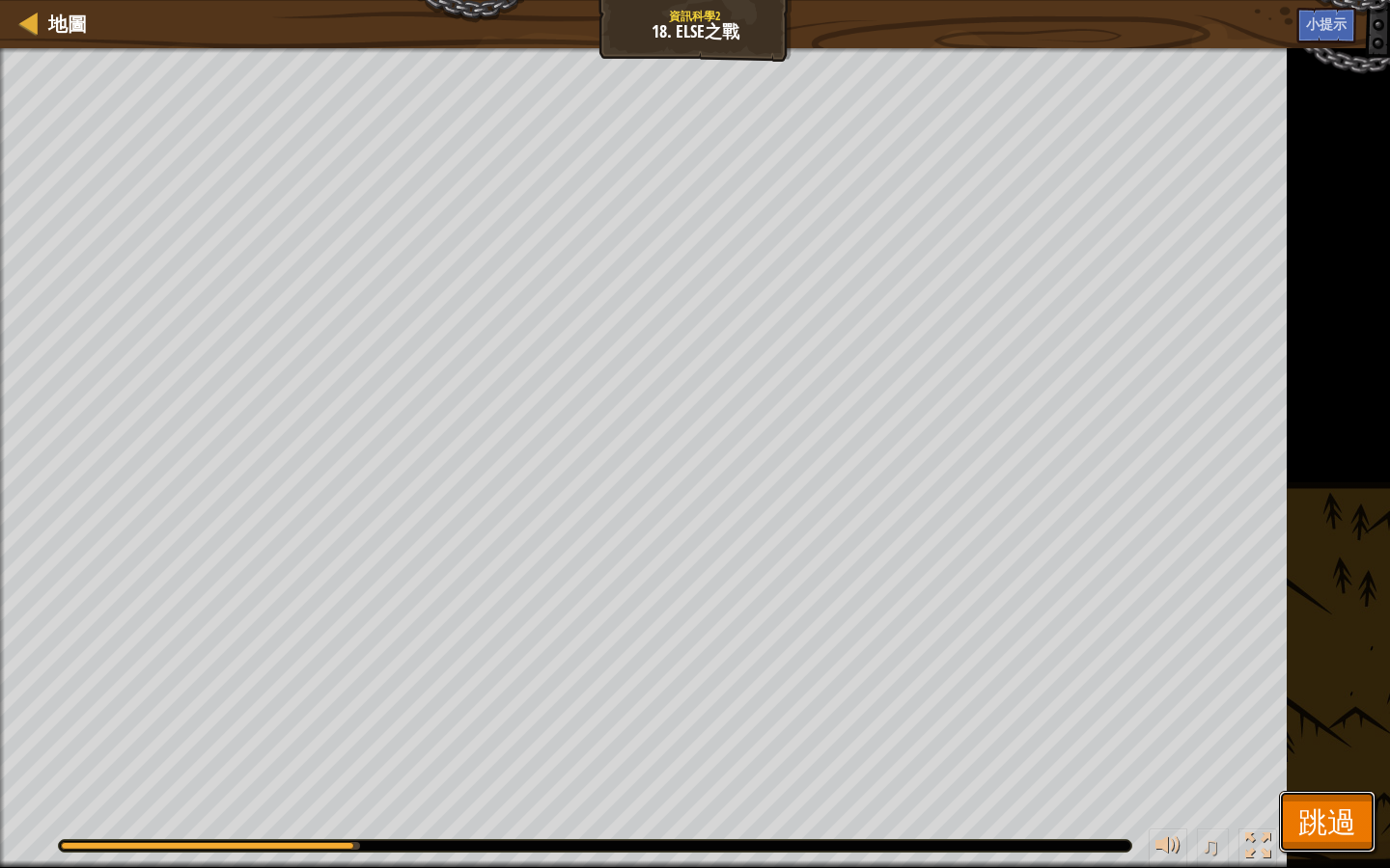
click at [1337, 807] on span "跳過" at bounding box center [1327, 821] width 58 height 40
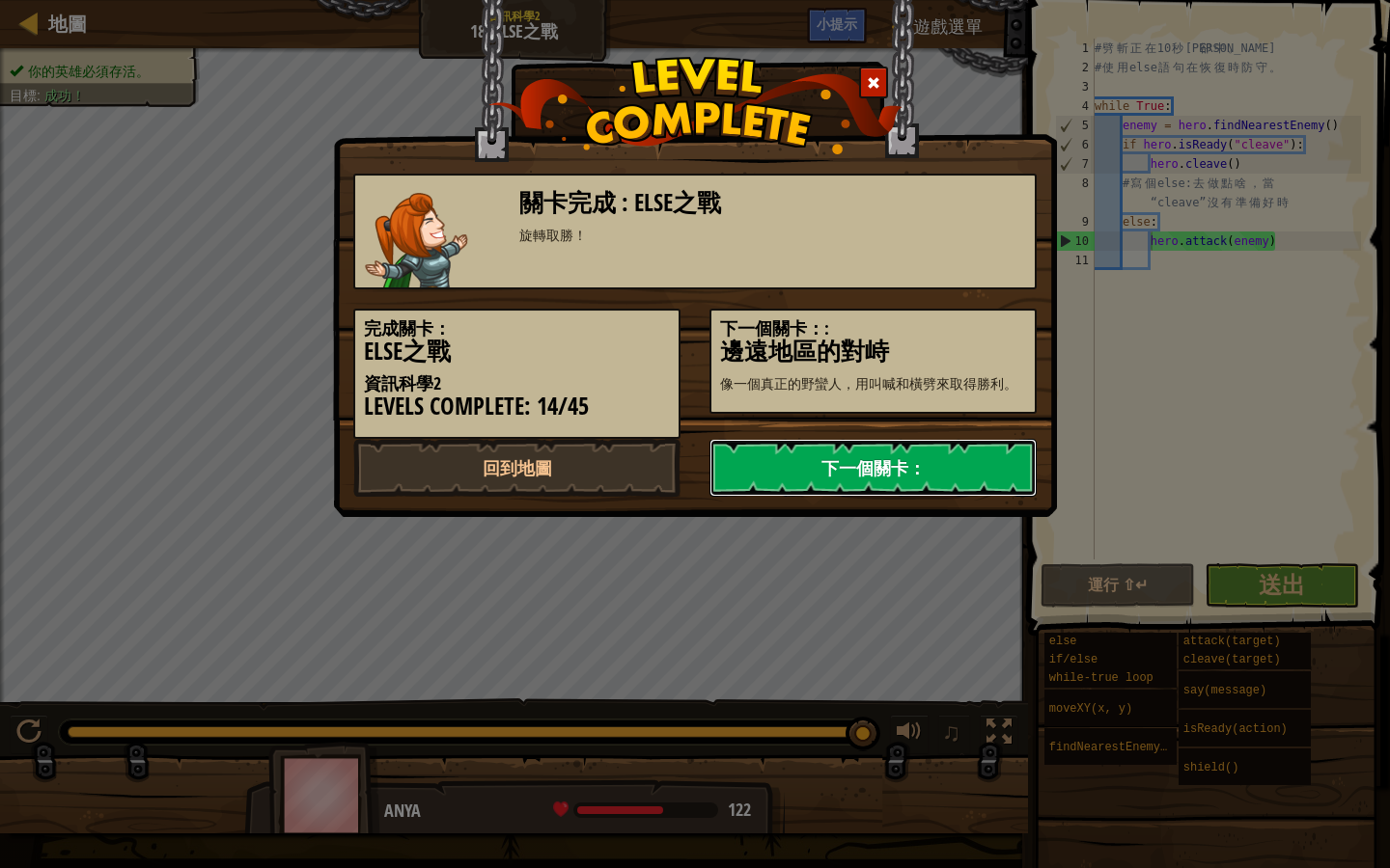
click at [854, 461] on link "下一個關卡：" at bounding box center [872, 468] width 328 height 58
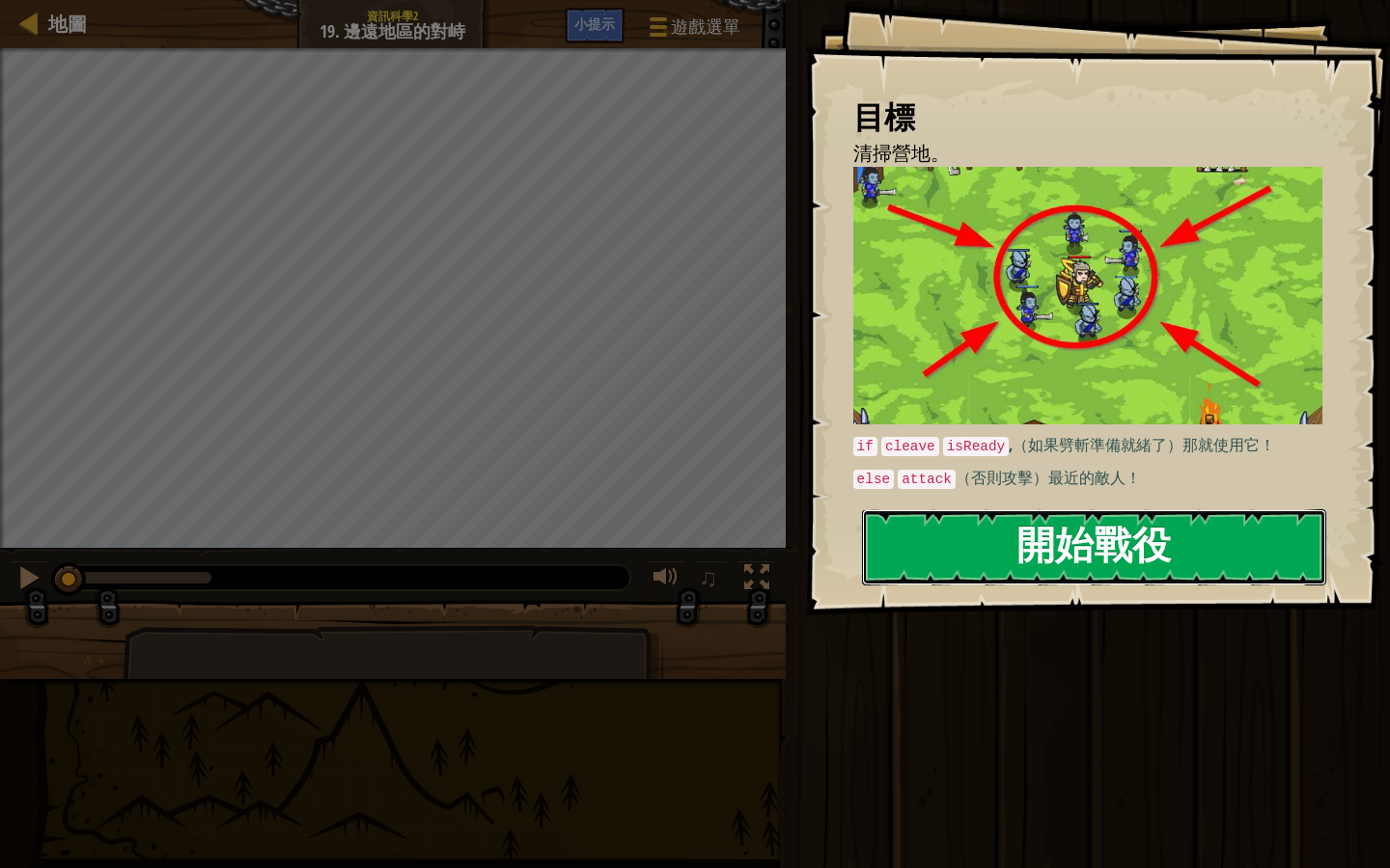
click at [931, 531] on button "開始戰役" at bounding box center [1094, 547] width 464 height 77
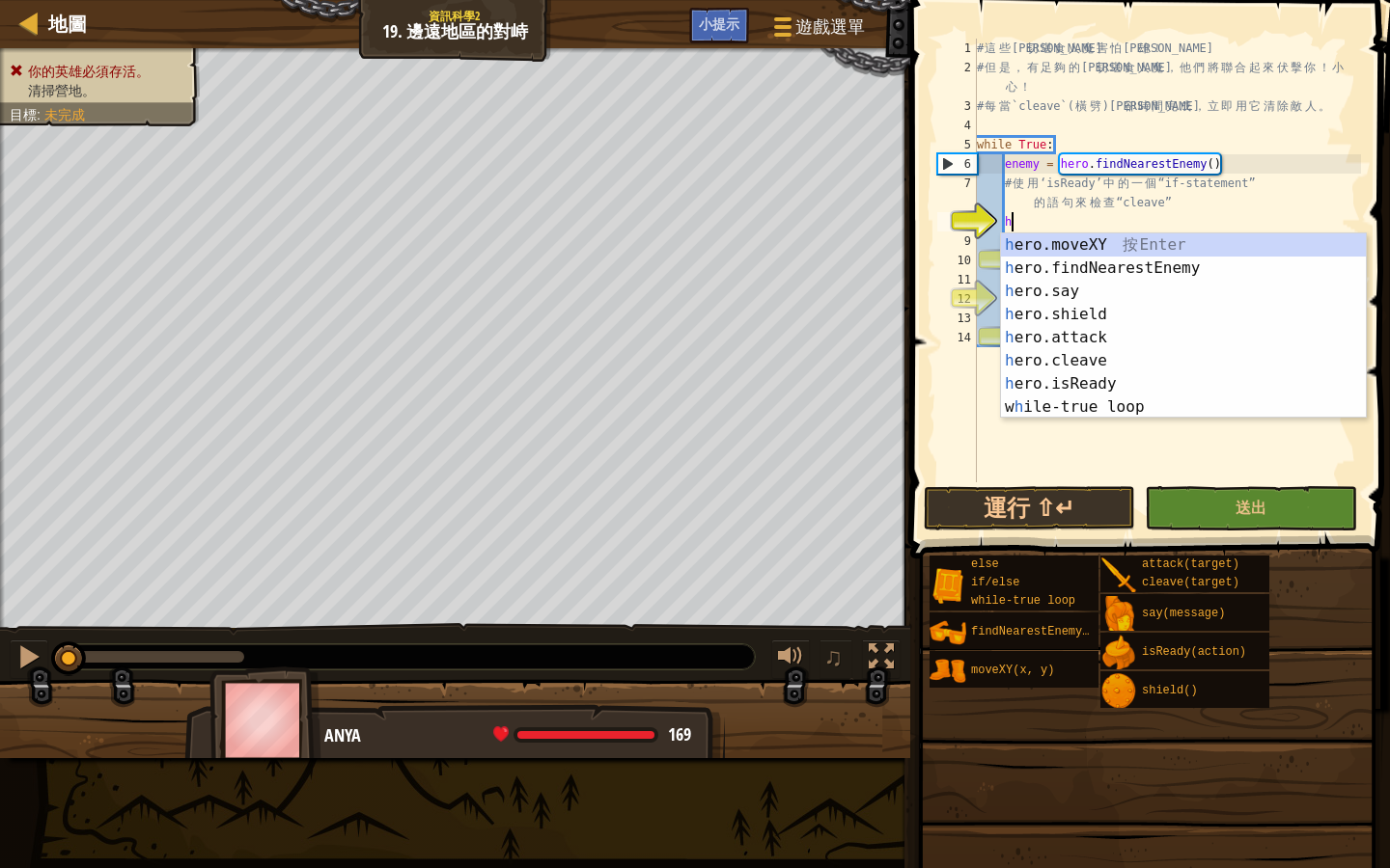
scroll to position [9, 2]
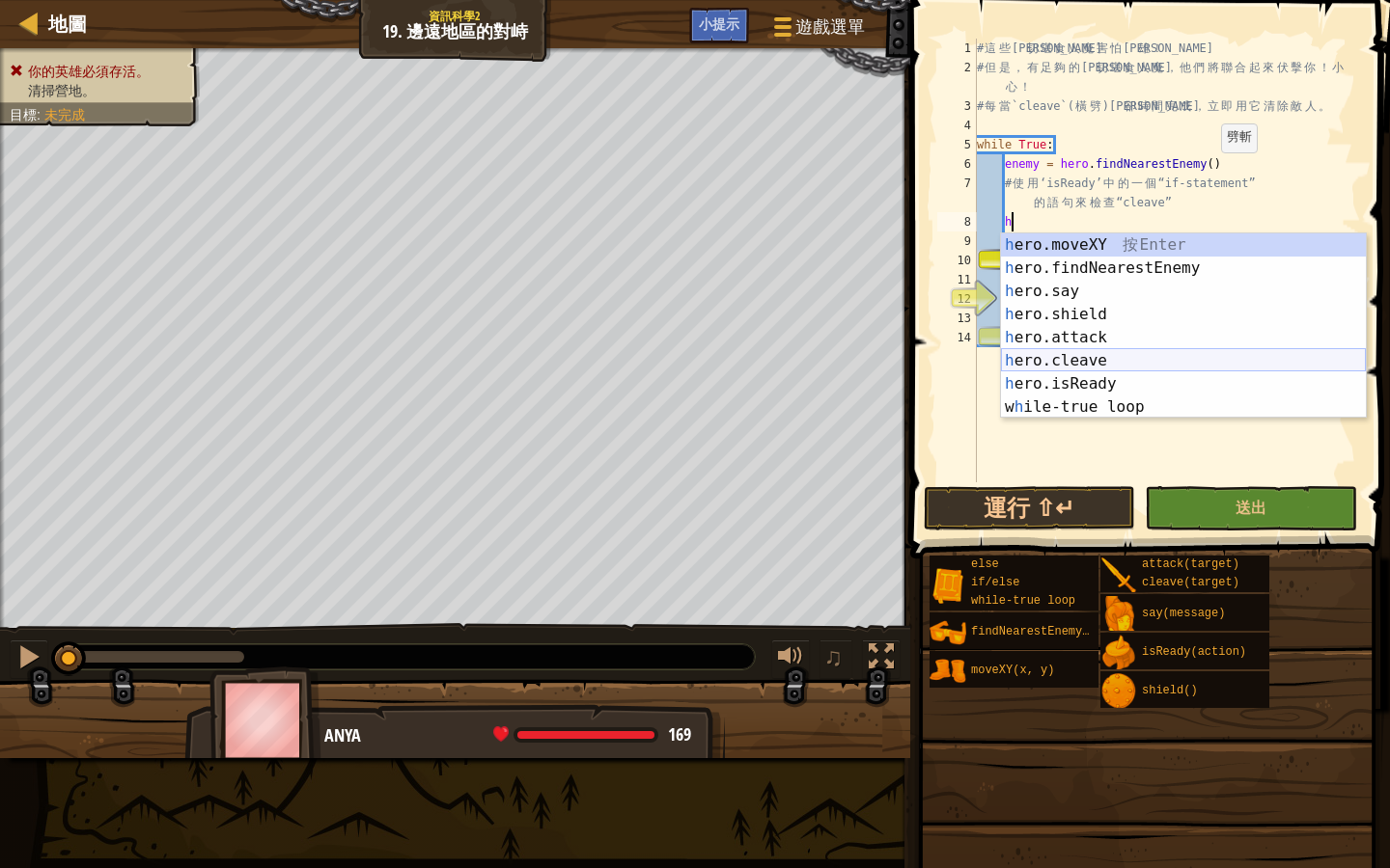
click at [1112, 354] on div "h ero.moveXY 按 Enter h ero.findNearestEnemy 按 Enter h ero.say 按 Enter h ero.shi…" at bounding box center [1183, 349] width 364 height 232
type textarea "hero.cleave(enemy)"
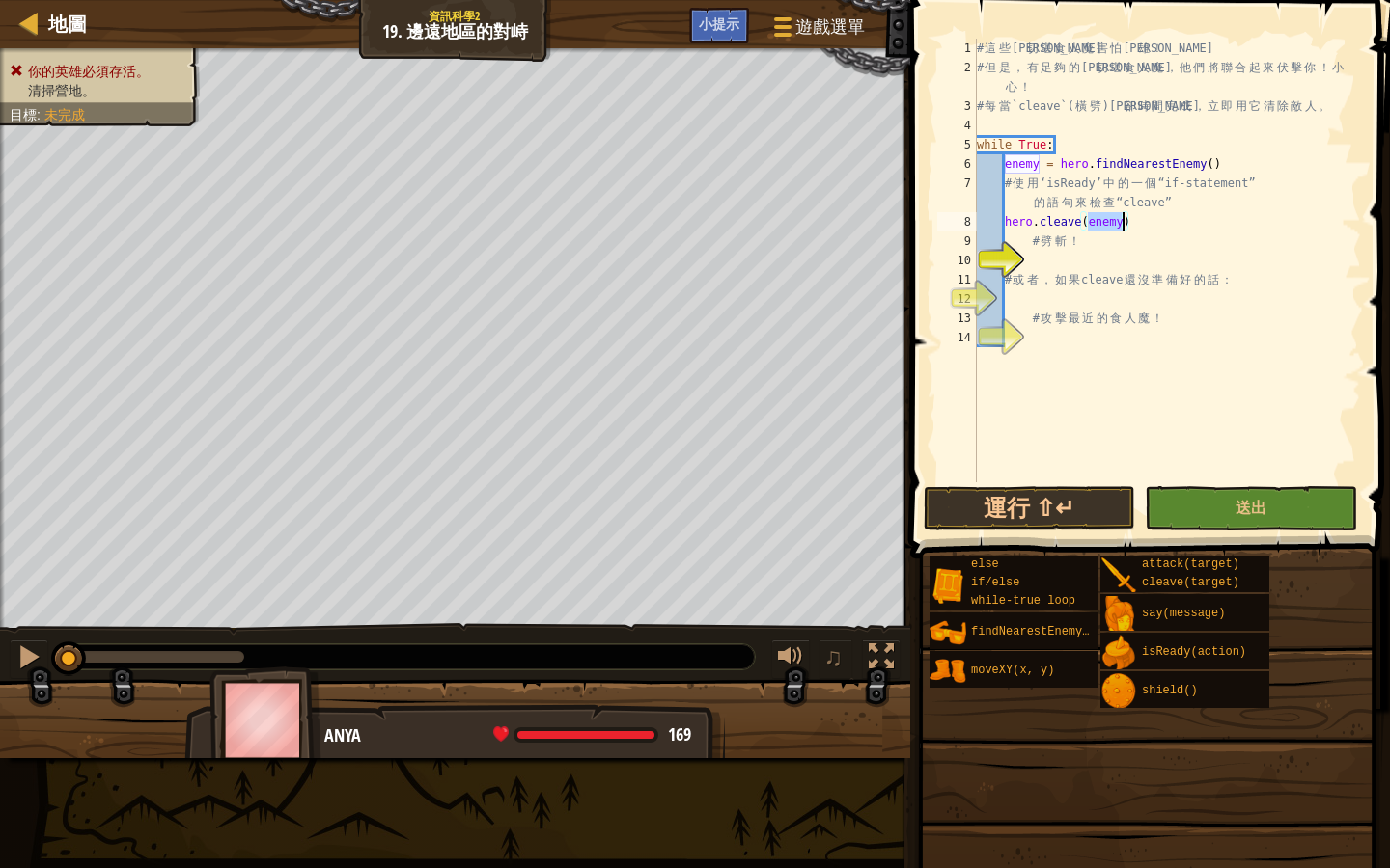
click at [1028, 260] on div "# 這 些 曼 切 堪 食 人 魔 害 怕 英 雄 ！ # 但 是 ， 有 足 夠 的 曼 切 堪 食 人 魔 ， 他 們 將 聯 合 起 來 伏 擊 你 ！…" at bounding box center [1167, 280] width 388 height 483
click at [977, 256] on div "10" at bounding box center [957, 260] width 40 height 19
type textarea "# 或者，如果 cleave 還沒準備好的話："
click at [1024, 258] on div "# 這 些 曼 切 堪 食 人 魔 害 怕 英 雄 ！ # 但 是 ， 有 足 夠 的 曼 切 堪 食 人 魔 ， 他 們 將 聯 合 起 來 伏 擊 你 ！…" at bounding box center [1167, 280] width 388 height 483
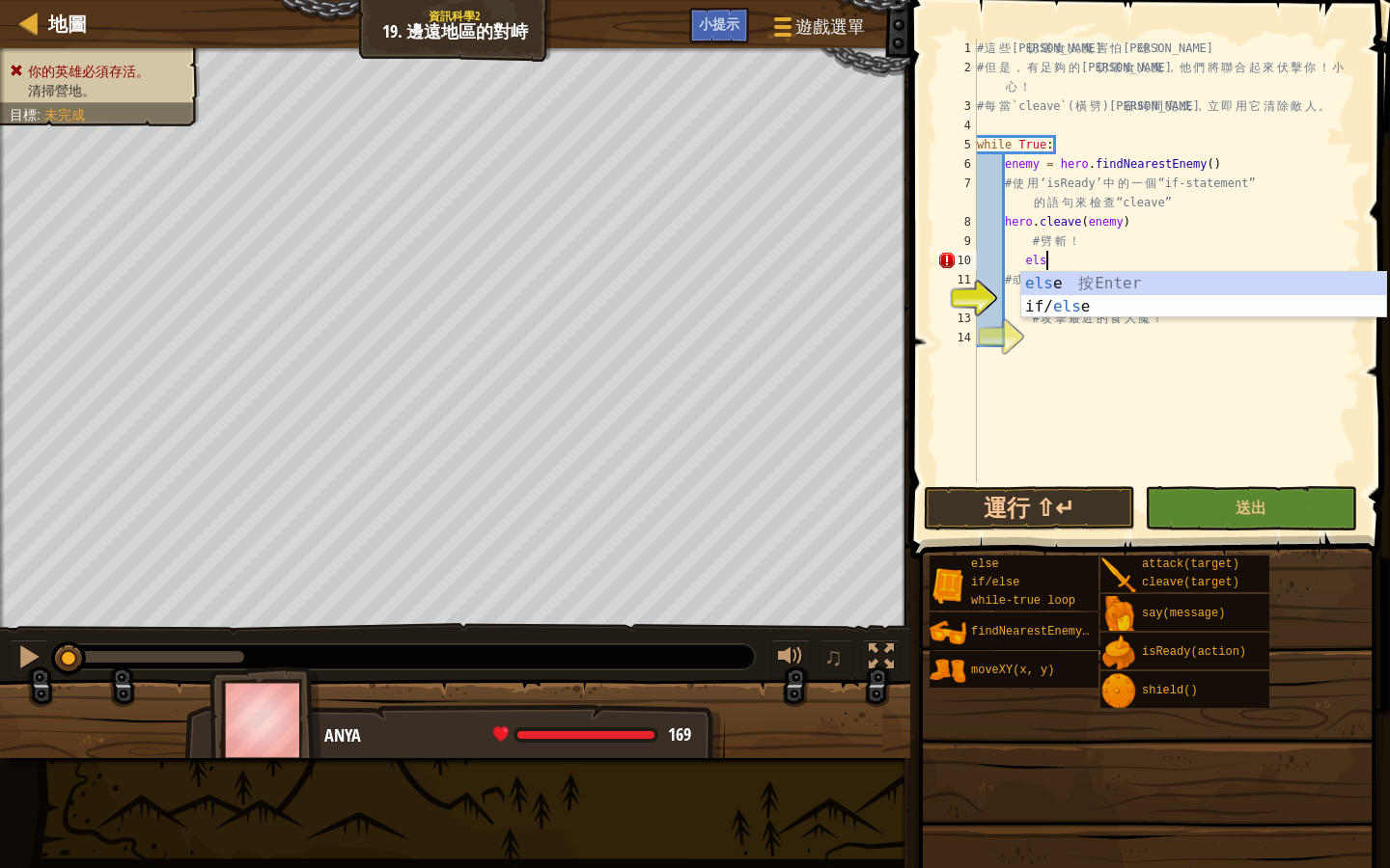
scroll to position [9, 6]
click at [1025, 257] on div "# 這 些 曼 切 堪 食 人 魔 害 怕 英 雄 ！ # 但 是 ， 有 足 夠 的 曼 切 堪 食 人 魔 ， 他 們 將 聯 合 起 來 伏 擊 你 ！…" at bounding box center [1167, 280] width 388 height 483
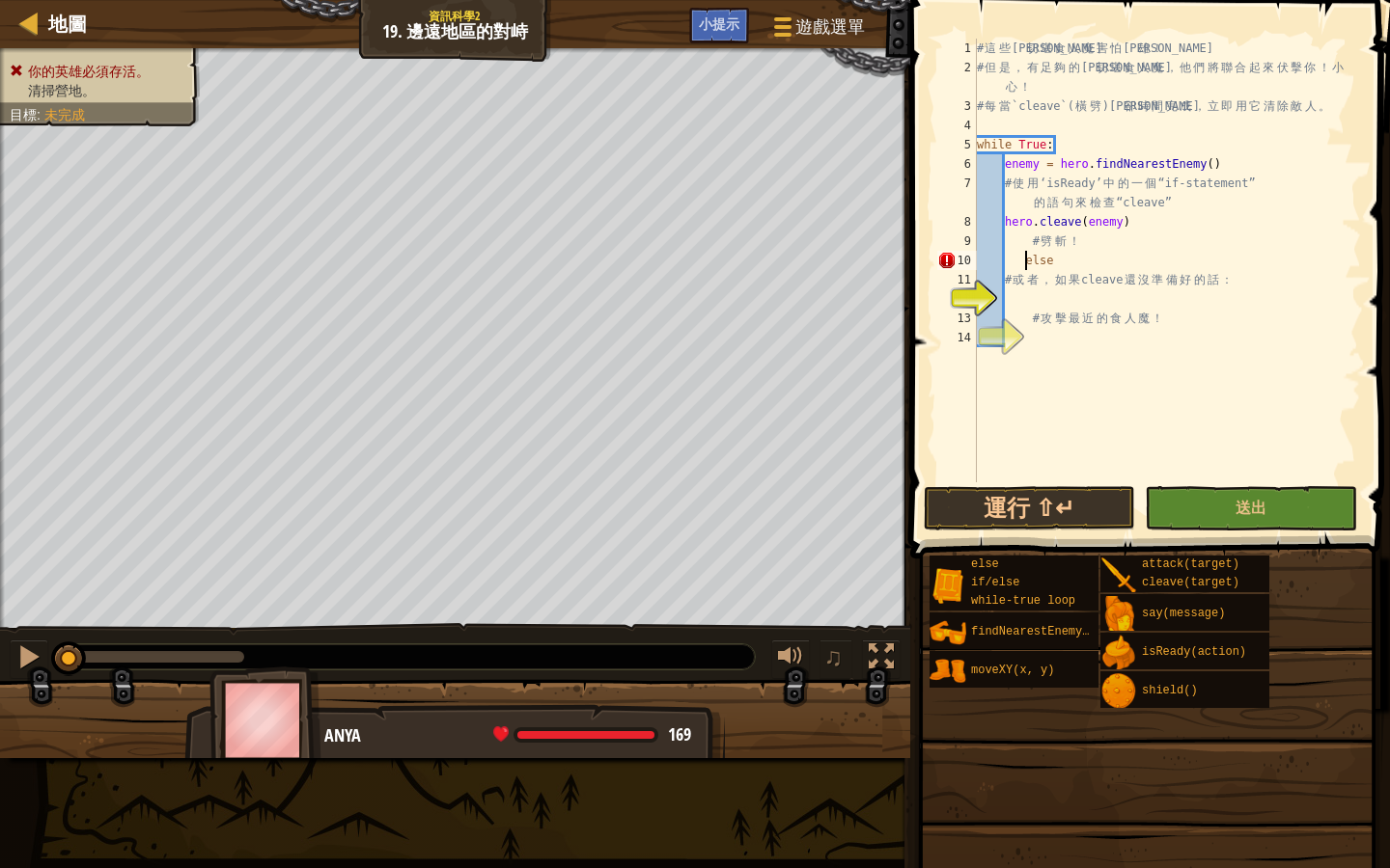
scroll to position [9, 5]
type textarea "else"
click at [1011, 296] on div "# 這 些 曼 切 堪 食 人 魔 害 怕 英 雄 ！ # 但 是 ， 有 足 夠 的 曼 切 堪 食 人 魔 ， 他 們 將 聯 合 起 來 伏 擊 你 ！…" at bounding box center [1167, 280] width 388 height 483
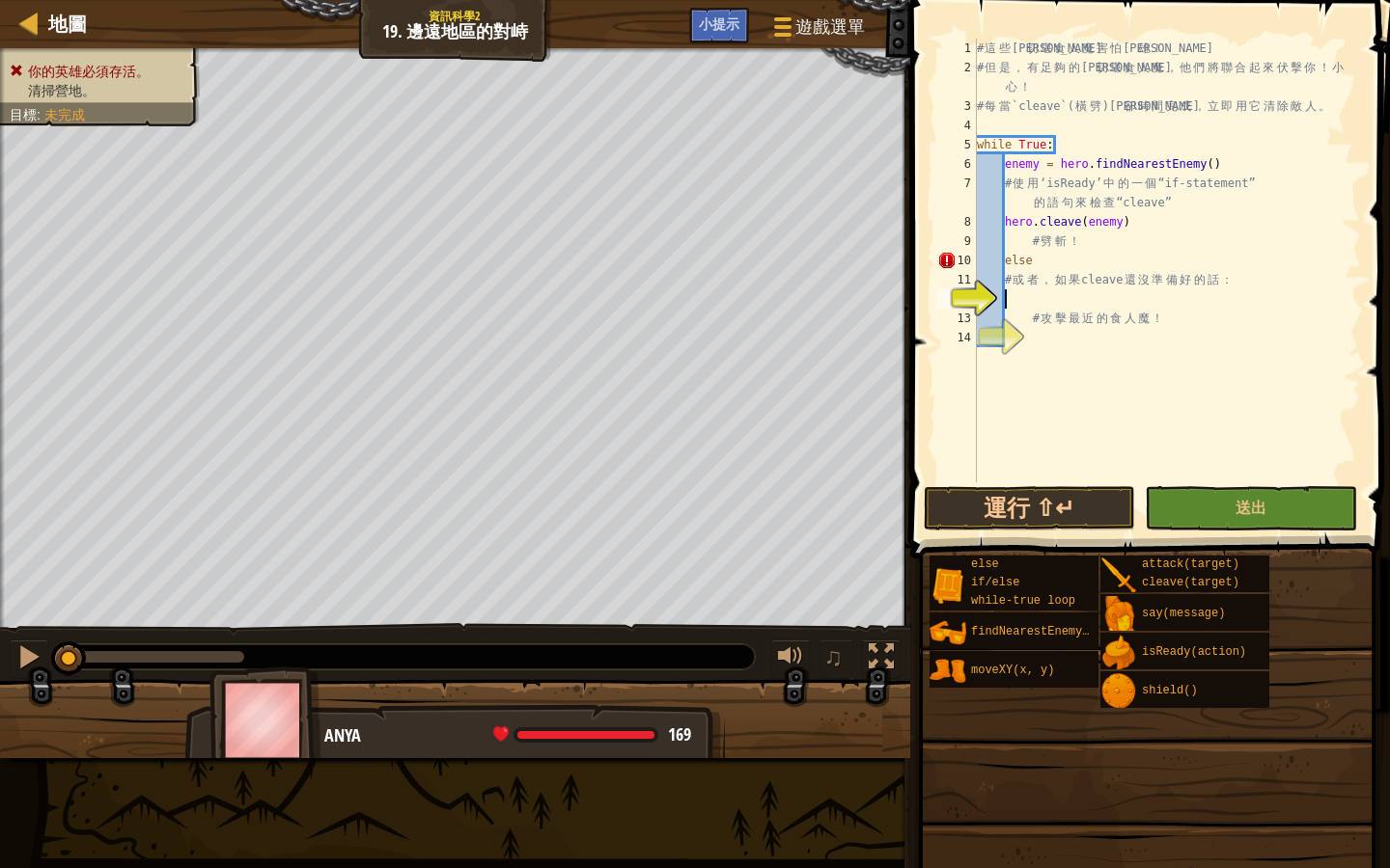
type textarea "f"
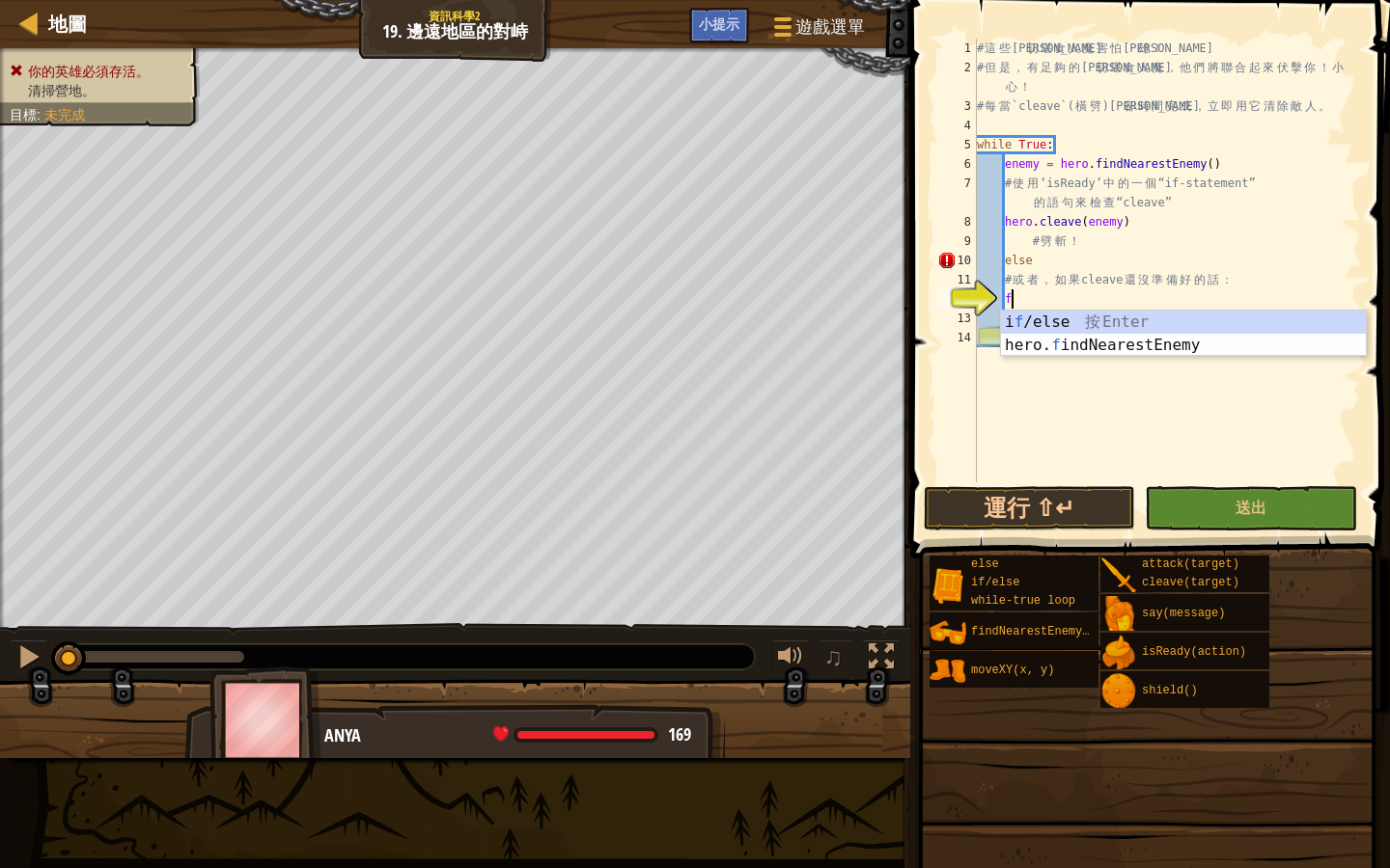
scroll to position [9, 2]
click at [1203, 344] on div "i f /else 按 Enter hero. f indNearestEnemy 按 Enter" at bounding box center [1183, 356] width 364 height 93
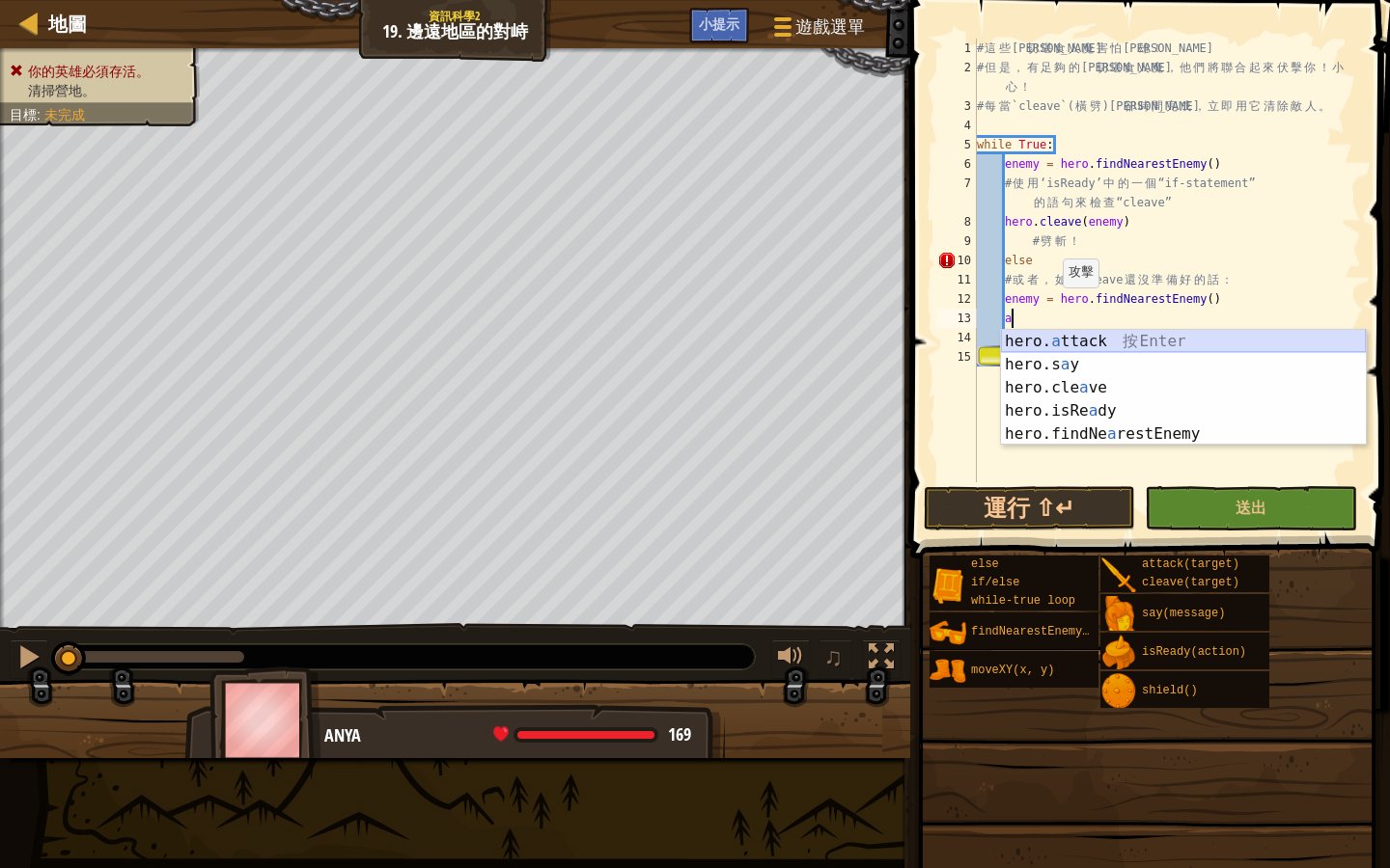
click at [1132, 346] on div "hero. a ttack 按 Enter hero.s a y 按 Enter hero.cle a ve 按 Enter hero.isRe a dy 按…" at bounding box center [1183, 410] width 364 height 162
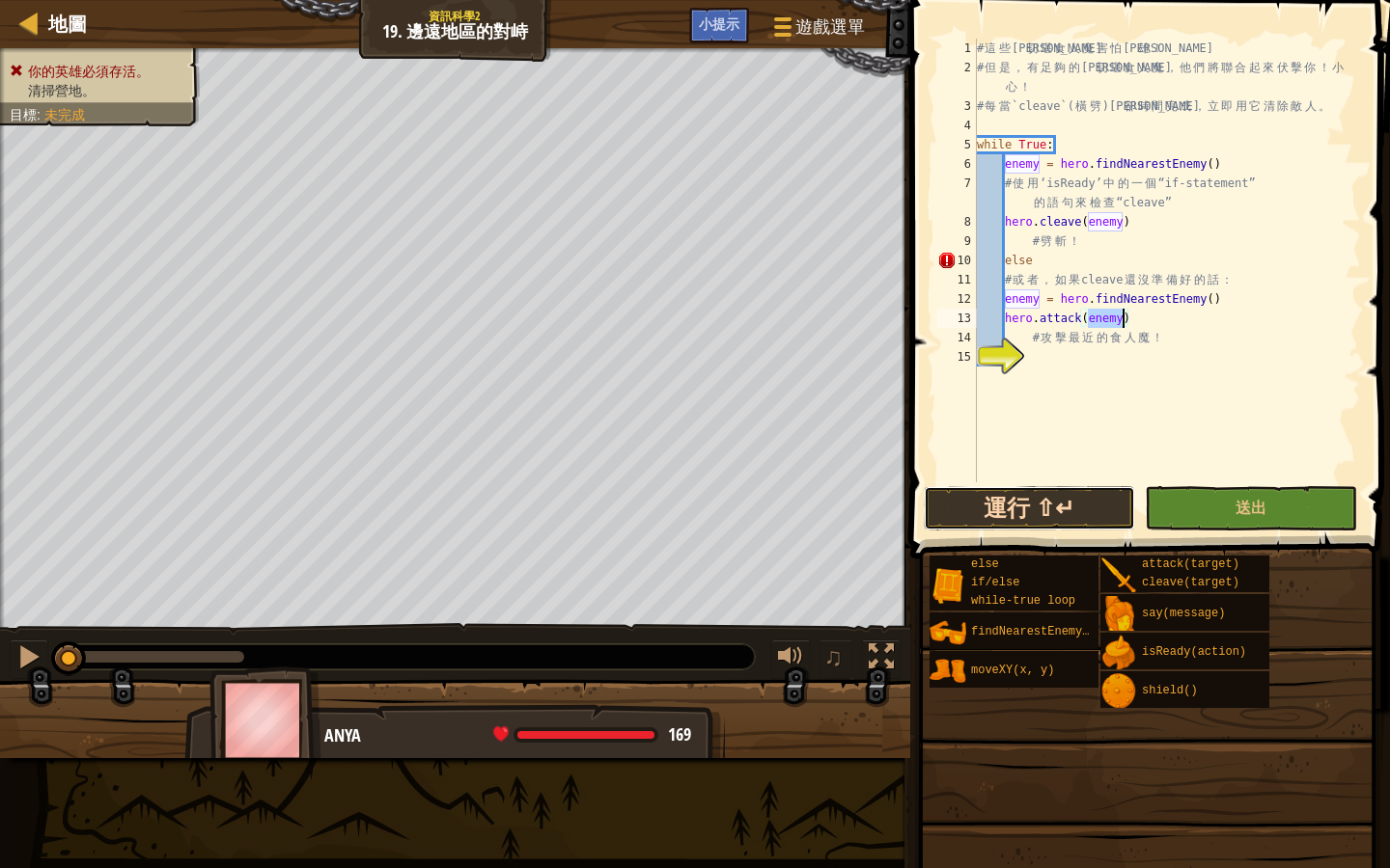
click at [1056, 500] on button "運行 ⇧↵" at bounding box center [1030, 509] width 211 height 45
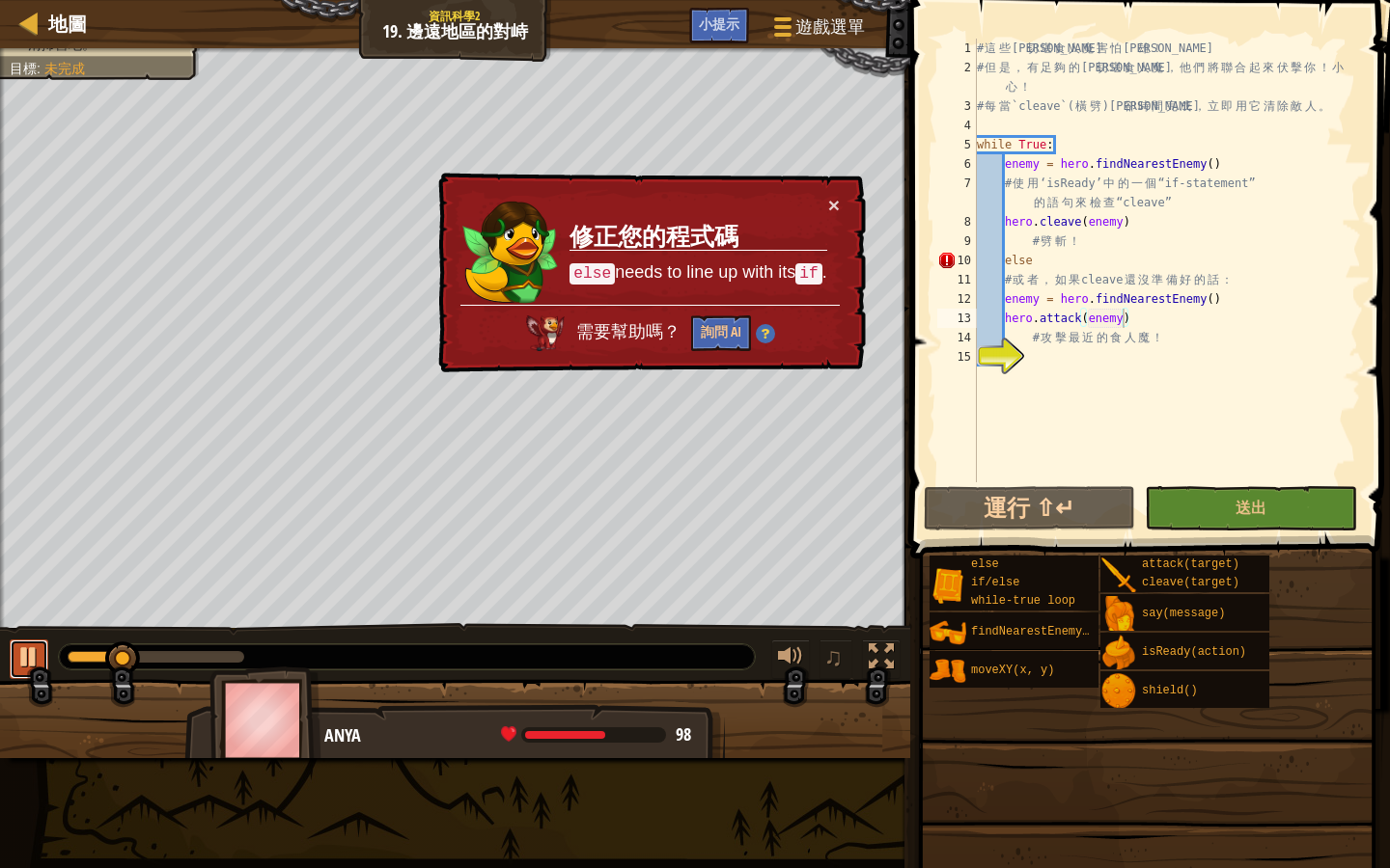
click at [30, 650] on div at bounding box center [28, 656] width 25 height 25
click at [1004, 222] on div "# 這 些 曼 切 堪 食 人 魔 害 怕 英 雄 ！ # 但 是 ， 有 足 夠 的 曼 切 堪 食 人 魔 ， 他 們 將 聯 合 起 來 伏 擊 你 ！…" at bounding box center [1167, 280] width 388 height 483
click at [1011, 206] on div "# 這 些 曼 切 堪 食 人 魔 害 怕 英 雄 ！ # 但 是 ， 有 足 夠 的 曼 切 堪 食 人 魔 ， 他 們 將 聯 合 起 來 伏 擊 你 ！…" at bounding box center [1167, 280] width 388 height 483
drag, startPoint x: 1187, startPoint y: 204, endPoint x: 1038, endPoint y: 212, distance: 149.2
click at [1038, 212] on div "# 這 些 曼 切 堪 食 人 魔 害 怕 英 雄 ！ # 但 是 ， 有 足 夠 的 曼 切 堪 食 人 魔 ， 他 們 將 聯 合 起 來 伏 擊 你 ！…" at bounding box center [1167, 280] width 388 height 483
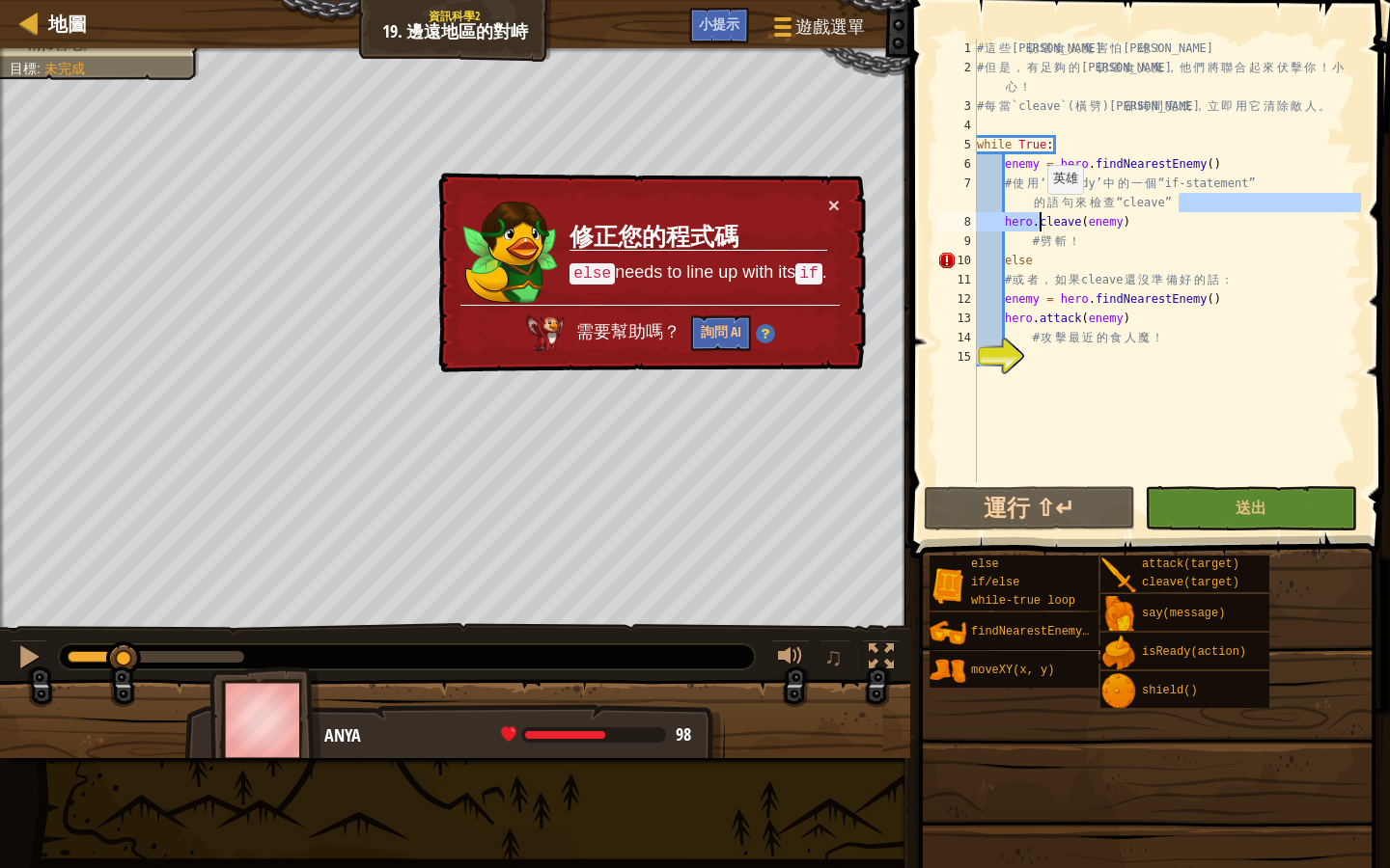
type textarea "# 使用 ‘isReady’ 中的一個 “if-statement” 的語句來檢查 “cleave” hero.cleave(enemy)"
click at [1316, 366] on div "# 這 些 曼 切 堪 食 人 魔 害 怕 英 雄 ！ # 但 是 ， 有 足 夠 的 曼 切 堪 食 人 魔 ， 他 們 將 聯 合 起 來 伏 擊 你 ！…" at bounding box center [1167, 280] width 388 height 483
drag, startPoint x: 1033, startPoint y: 199, endPoint x: 1130, endPoint y: 211, distance: 97.7
click at [1130, 211] on div "# 這 些 曼 切 堪 食 人 魔 害 怕 英 雄 ！ # 但 是 ， 有 足 夠 的 曼 切 堪 食 人 魔 ， 他 們 將 聯 合 起 來 伏 擊 你 ！…" at bounding box center [1167, 280] width 388 height 483
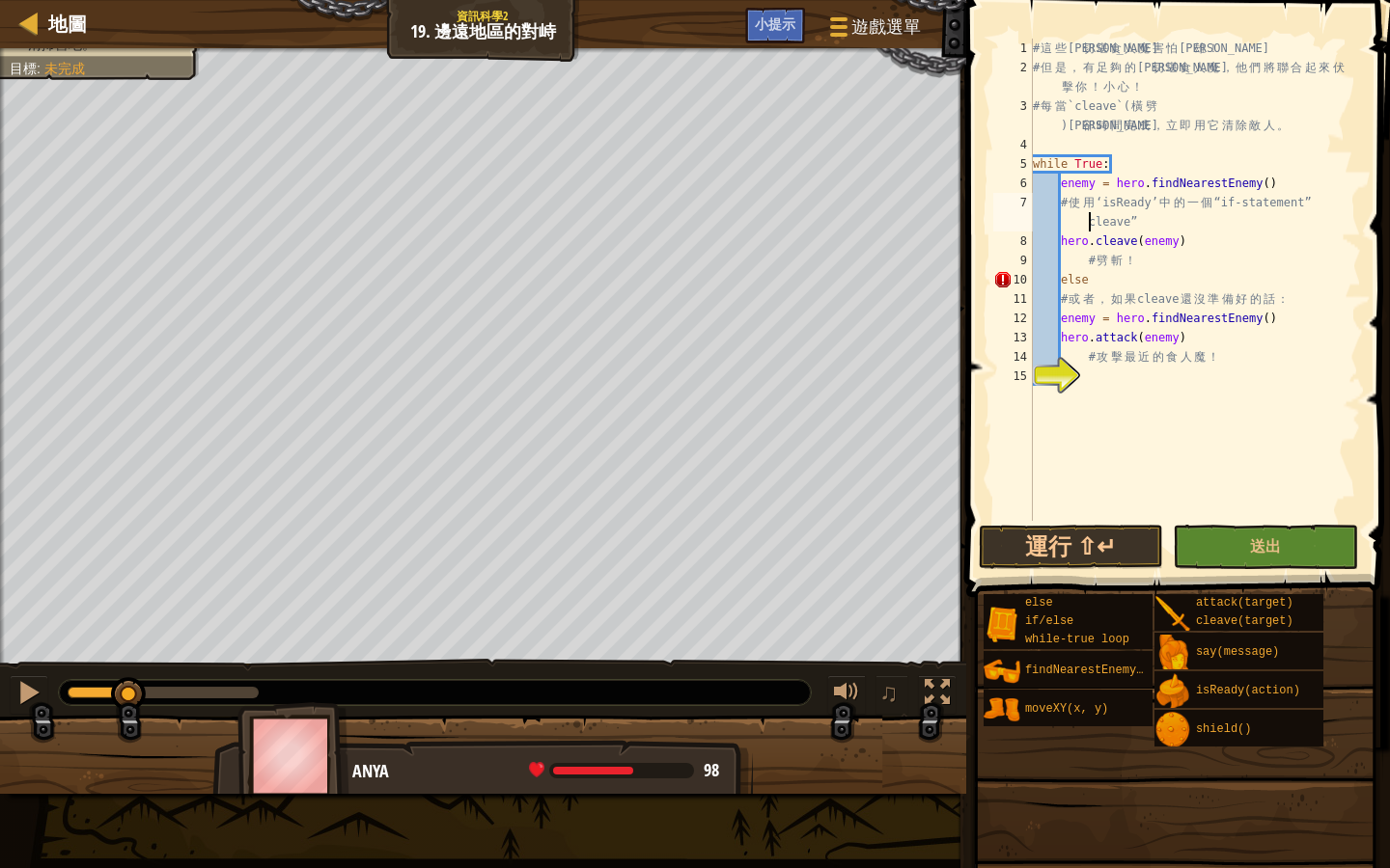
click at [1141, 219] on div "# 這 些 曼 切 堪 食 人 魔 害 怕 英 雄 ！ # 但 是 ， 有 足 夠 的 曼 切 堪 食 人 魔 ， 他 們 將 聯 合 起 來 伏 擊 你 ！…" at bounding box center [1194, 299] width 332 height 521
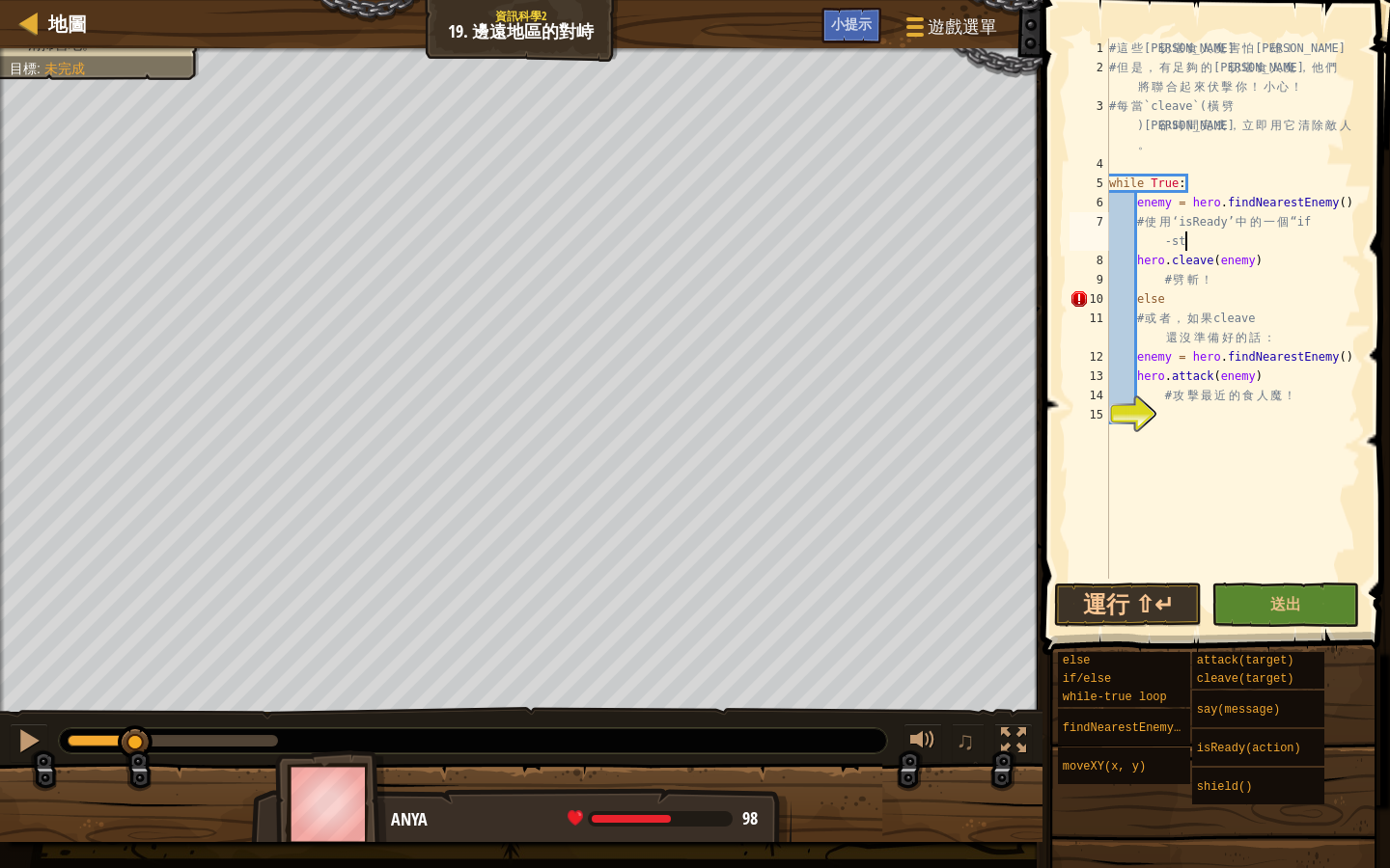
type textarea "# 使用 ‘isReady’ 中的一個 “if-s"
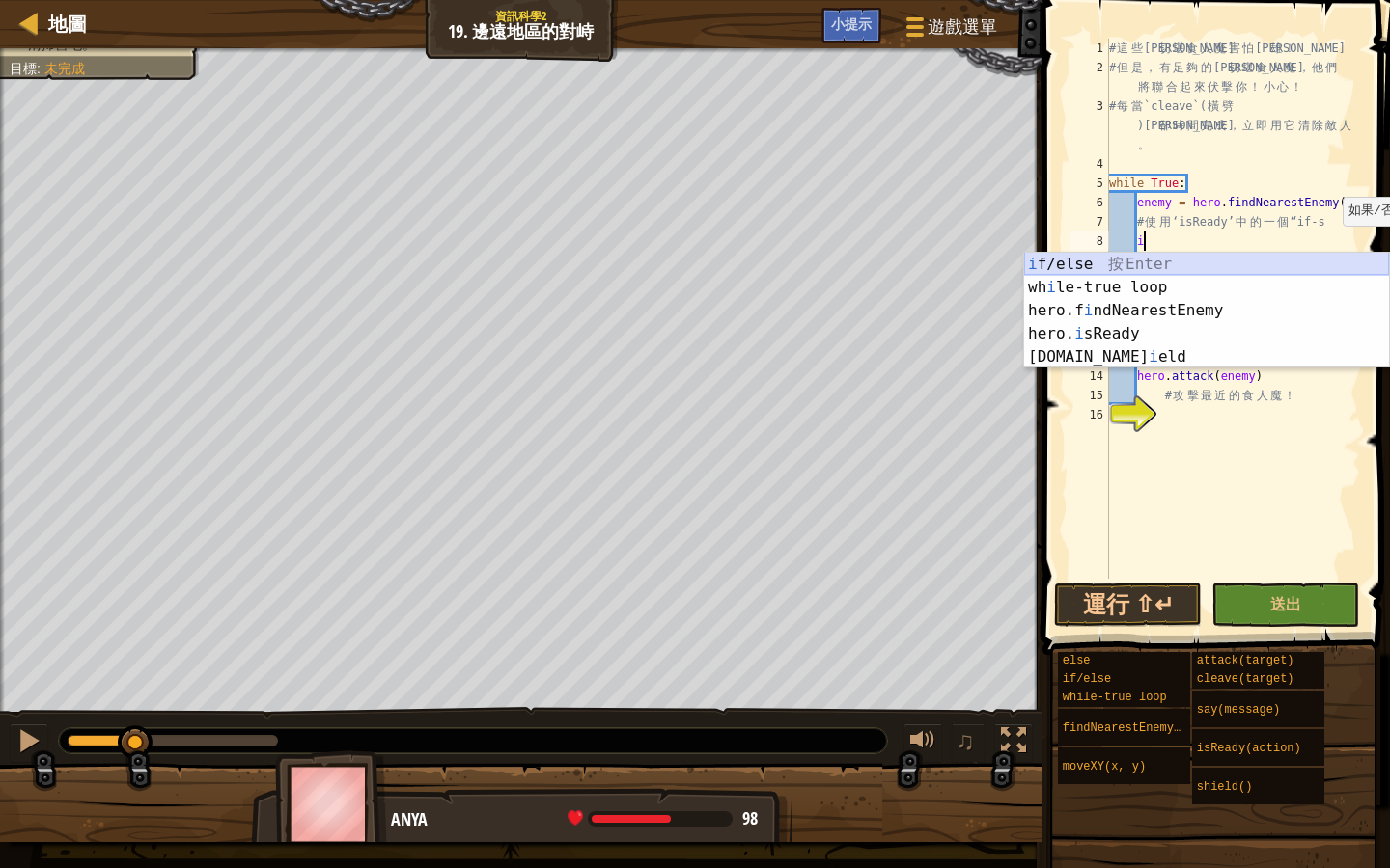
click at [1184, 259] on div "i f/else 按 Enter wh i le-true loop 按 Enter hero.f i ndNearestEnemy 按 Enter hero…" at bounding box center [1206, 333] width 364 height 162
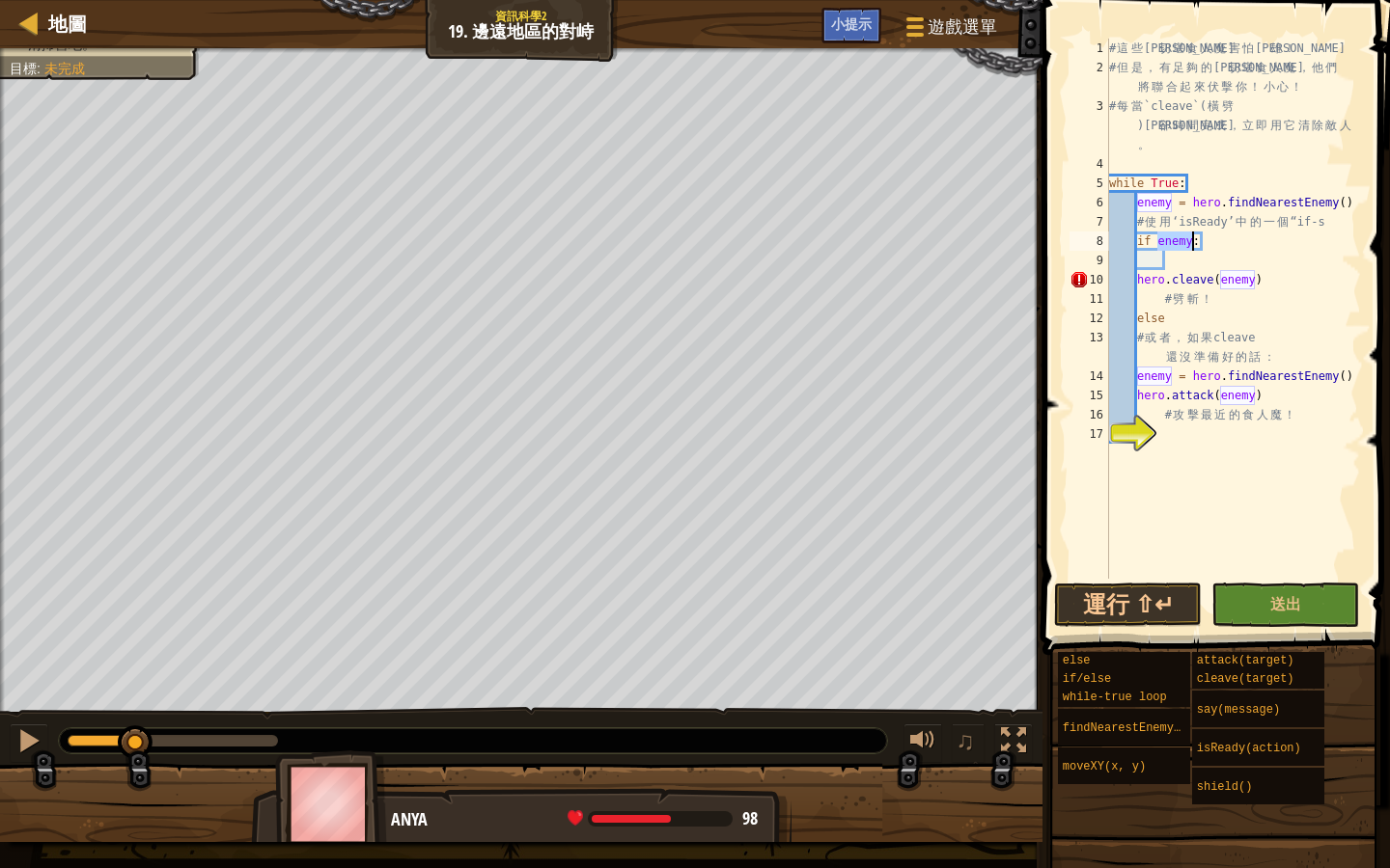
click at [1134, 282] on div "# 這 些 曼 切 堪 食 人 魔 害 怕 英 雄 ！ # 但 是 ， 有 足 夠 的 曼 切 堪 食 人 魔 ， 他 們 將 聯 合 起 來 伏 擊 你 ！…" at bounding box center [1233, 328] width 256 height 579
click at [1135, 319] on div "# 這 些 曼 切 堪 食 人 魔 害 怕 英 雄 ！ # 但 是 ， 有 足 夠 的 曼 切 堪 食 人 魔 ， 他 們 將 聯 合 起 來 伏 擊 你 ！…" at bounding box center [1233, 328] width 256 height 579
click at [1140, 378] on div "# 這 些 曼 切 堪 食 人 魔 害 怕 英 雄 ！ # 但 是 ， 有 足 夠 的 曼 切 堪 食 人 魔 ， 他 們 將 聯 合 起 來 伏 擊 你 ！…" at bounding box center [1233, 328] width 256 height 579
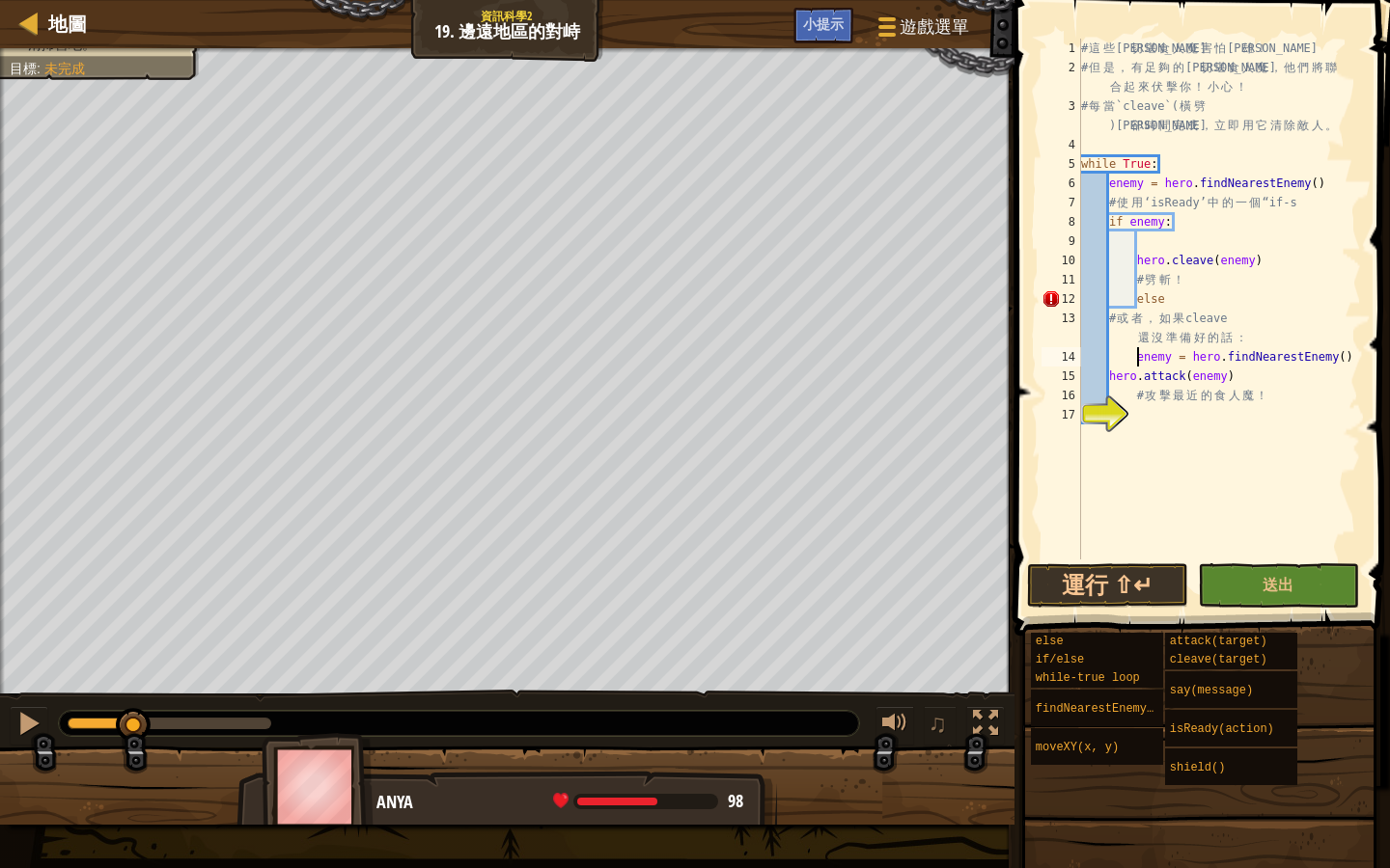
click at [1108, 376] on div "# 這 些 曼 切 堪 食 人 魔 害 怕 英 雄 ！ # 但 是 ， 有 足 夠 的 曼 切 堪 食 人 魔 ， 他 們 將 聯 合 起 來 伏 擊 你 ！…" at bounding box center [1219, 319] width 284 height 559
click at [1115, 581] on button "運行 ⇧↵" at bounding box center [1107, 585] width 161 height 45
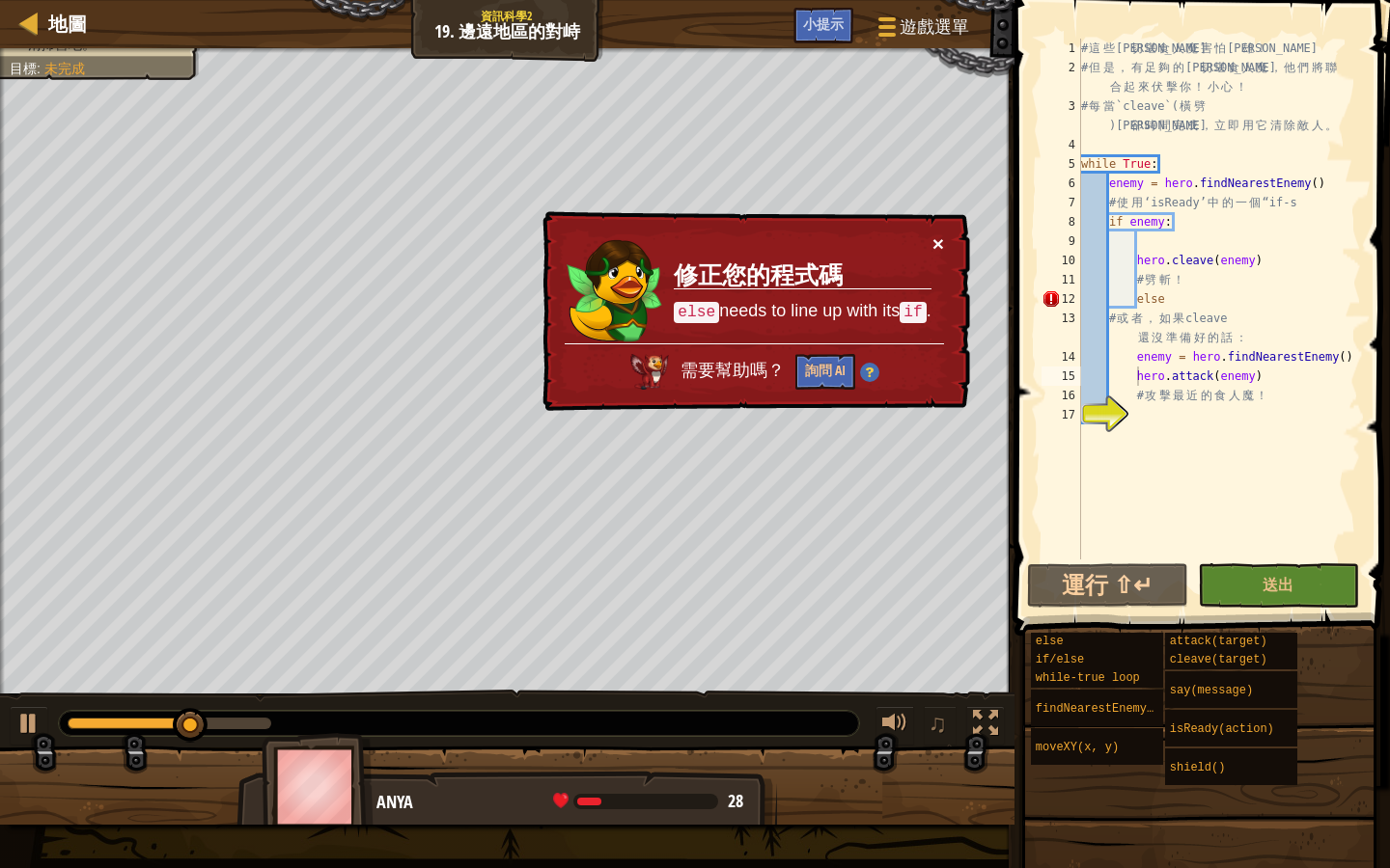
click at [939, 239] on button "×" at bounding box center [938, 244] width 12 height 20
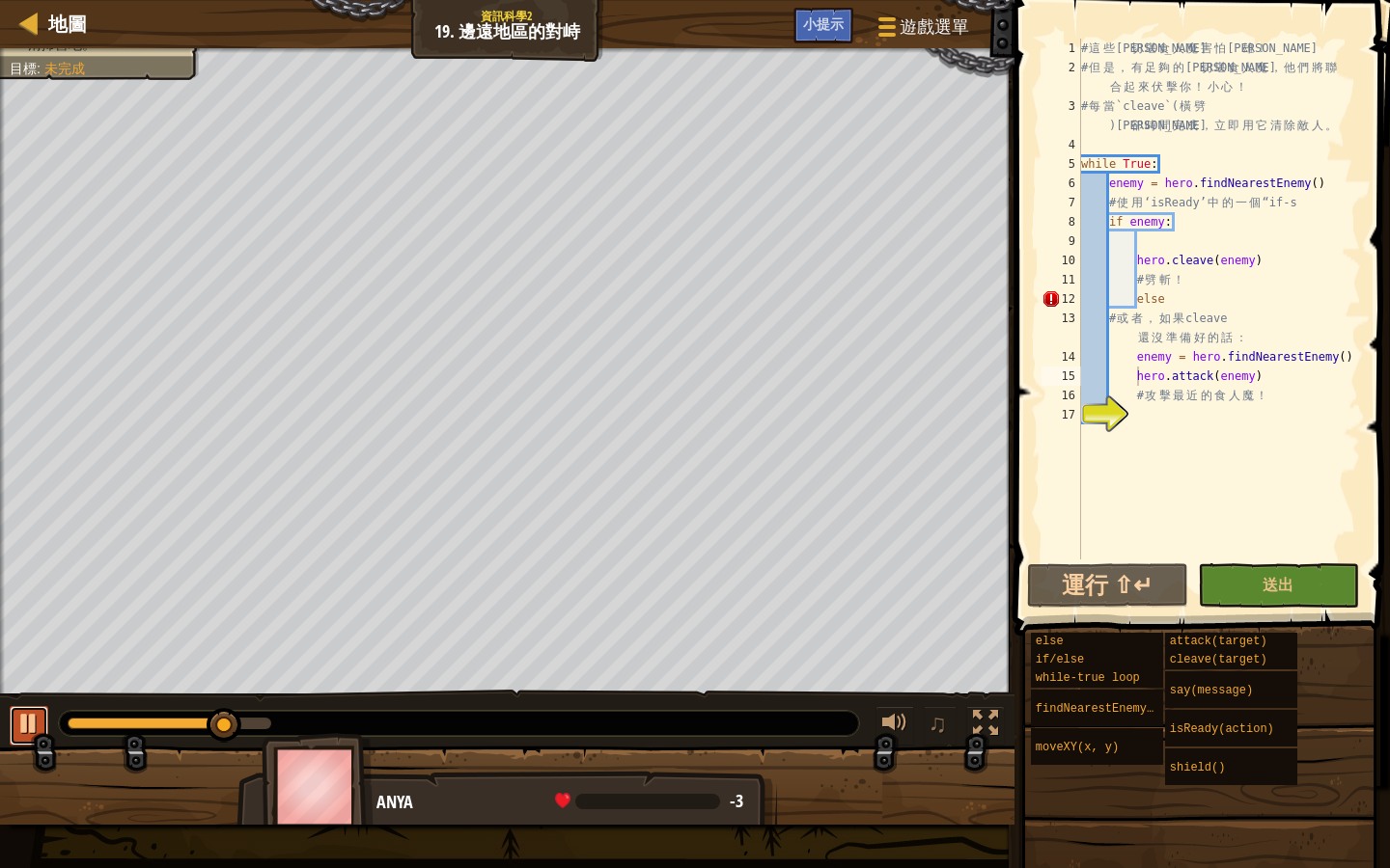
click at [29, 717] on div at bounding box center [28, 723] width 25 height 25
click at [1175, 302] on div "# 這 些 曼 切 堪 食 人 魔 害 怕 英 雄 ！ # 但 是 ， 有 足 夠 的 曼 切 堪 食 人 魔 ， 他 們 將 聯 合 起 來 伏 擊 你 ！…" at bounding box center [1219, 319] width 284 height 559
click at [1168, 299] on div "# 這 些 曼 切 堪 食 人 魔 害 怕 英 雄 ！ # 但 是 ， 有 足 夠 的 曼 切 堪 食 人 魔 ， 他 們 將 聯 合 起 來 伏 擊 你 ！…" at bounding box center [1219, 319] width 284 height 559
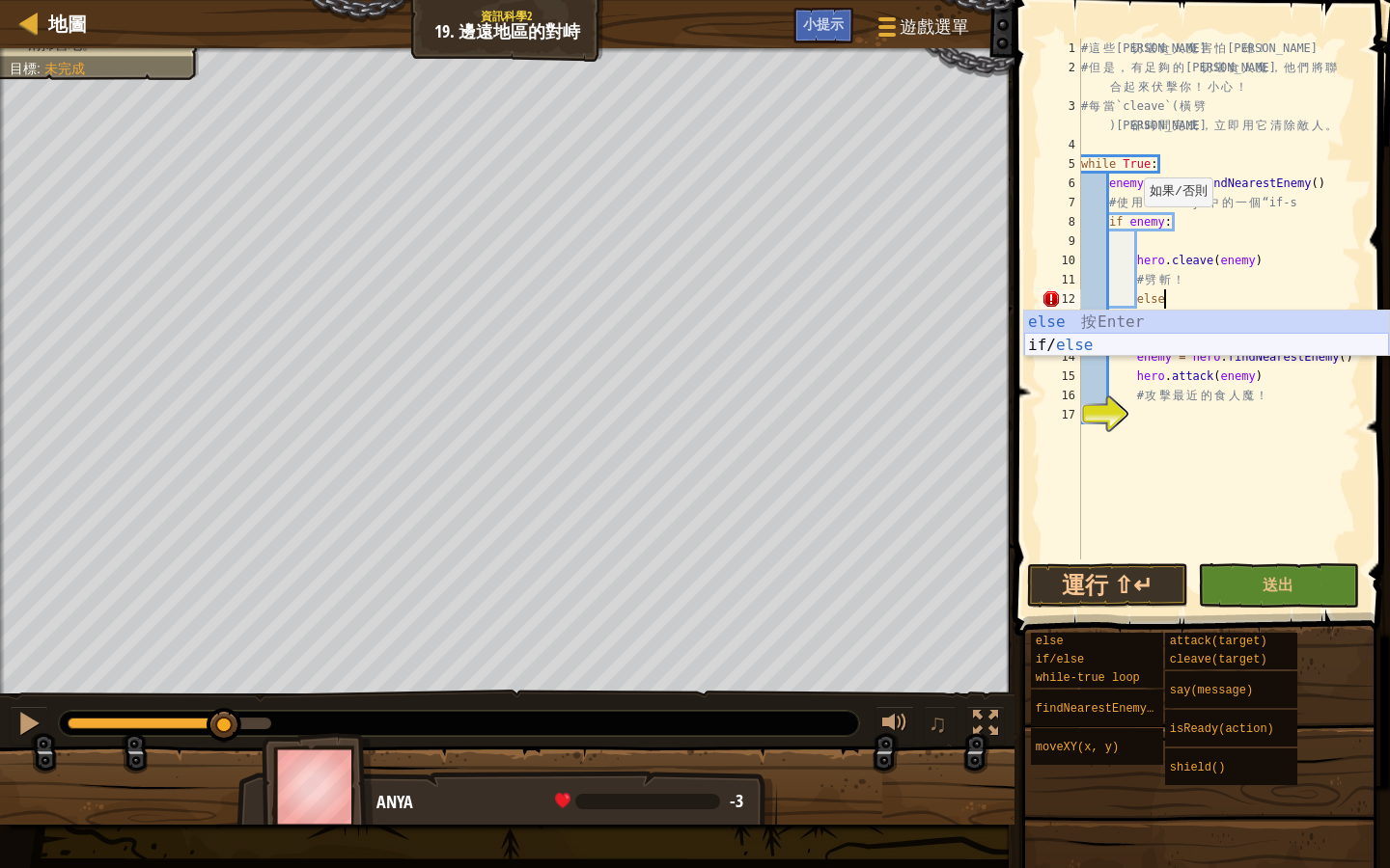
click at [1057, 341] on div "else 按 Enter if/ else 按 Enter" at bounding box center [1206, 356] width 364 height 93
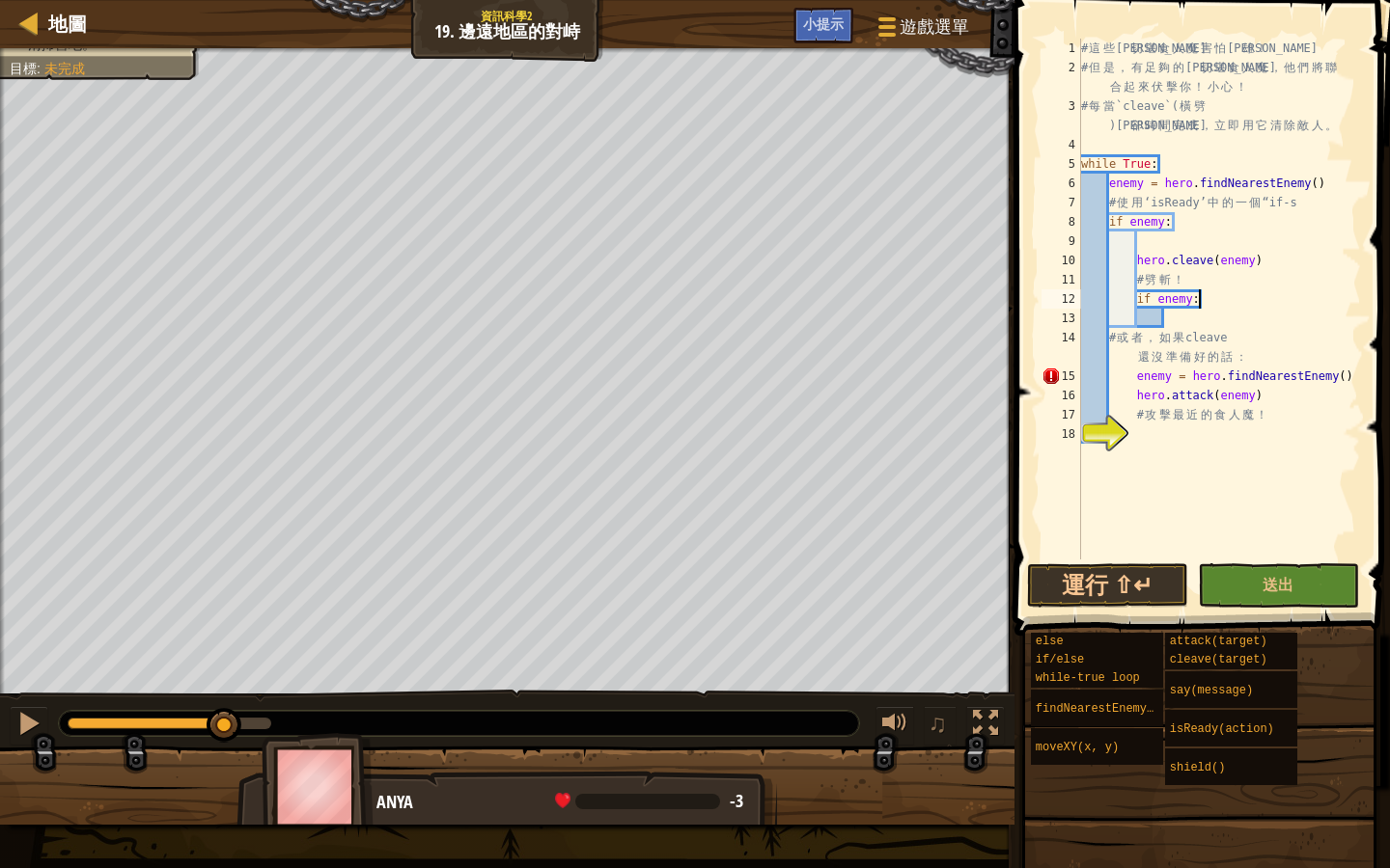
click at [1213, 303] on div "# 這 些 曼 切 堪 食 人 魔 害 怕 英 雄 ！ # 但 是 ， 有 足 夠 的 曼 切 堪 食 人 魔 ， 他 們 將 聯 合 起 來 伏 擊 你 ！…" at bounding box center [1219, 319] width 284 height 559
type textarea "i"
click at [1085, 582] on button "運行 ⇧↵" at bounding box center [1107, 585] width 161 height 45
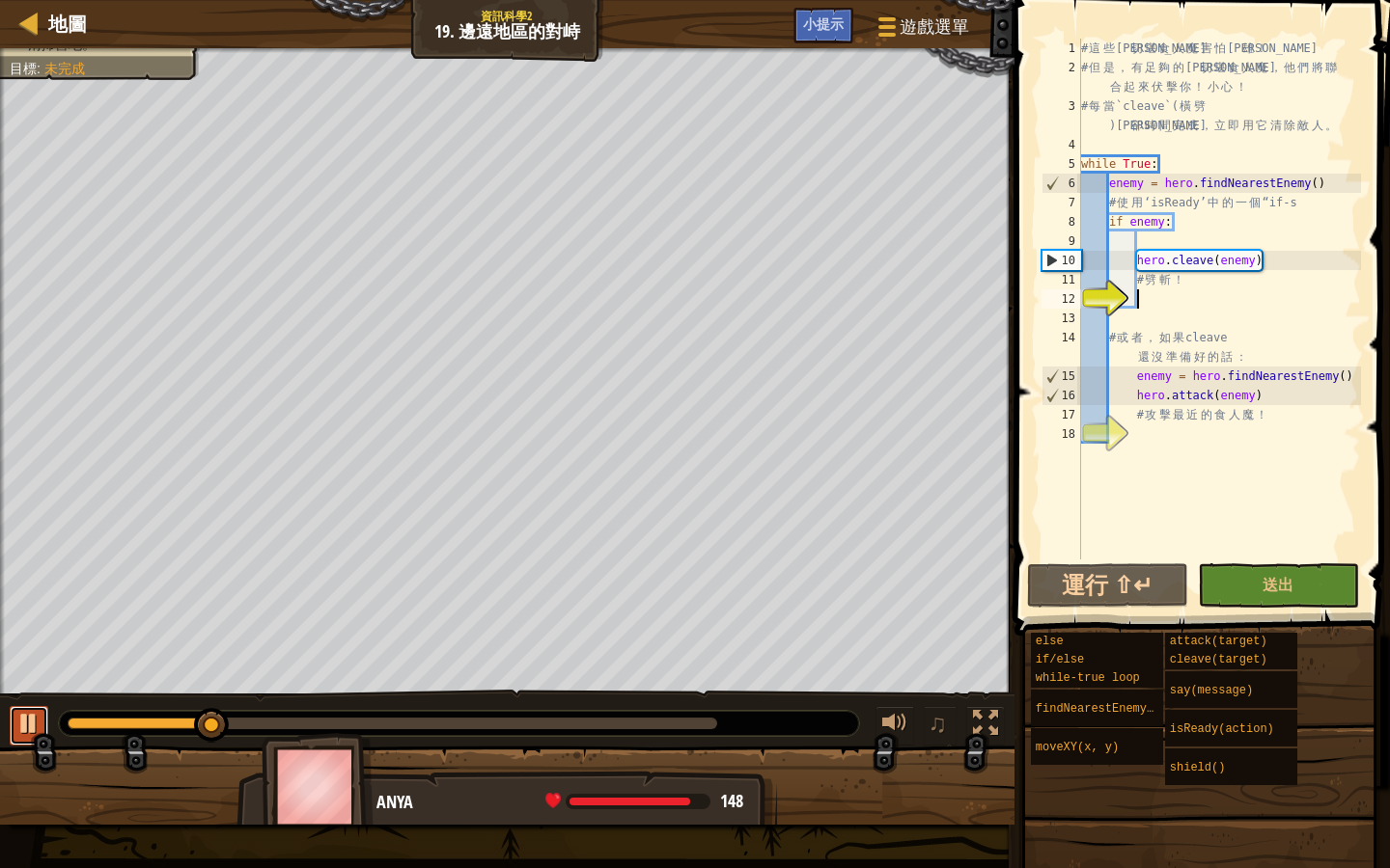
click at [19, 707] on button at bounding box center [29, 727] width 39 height 40
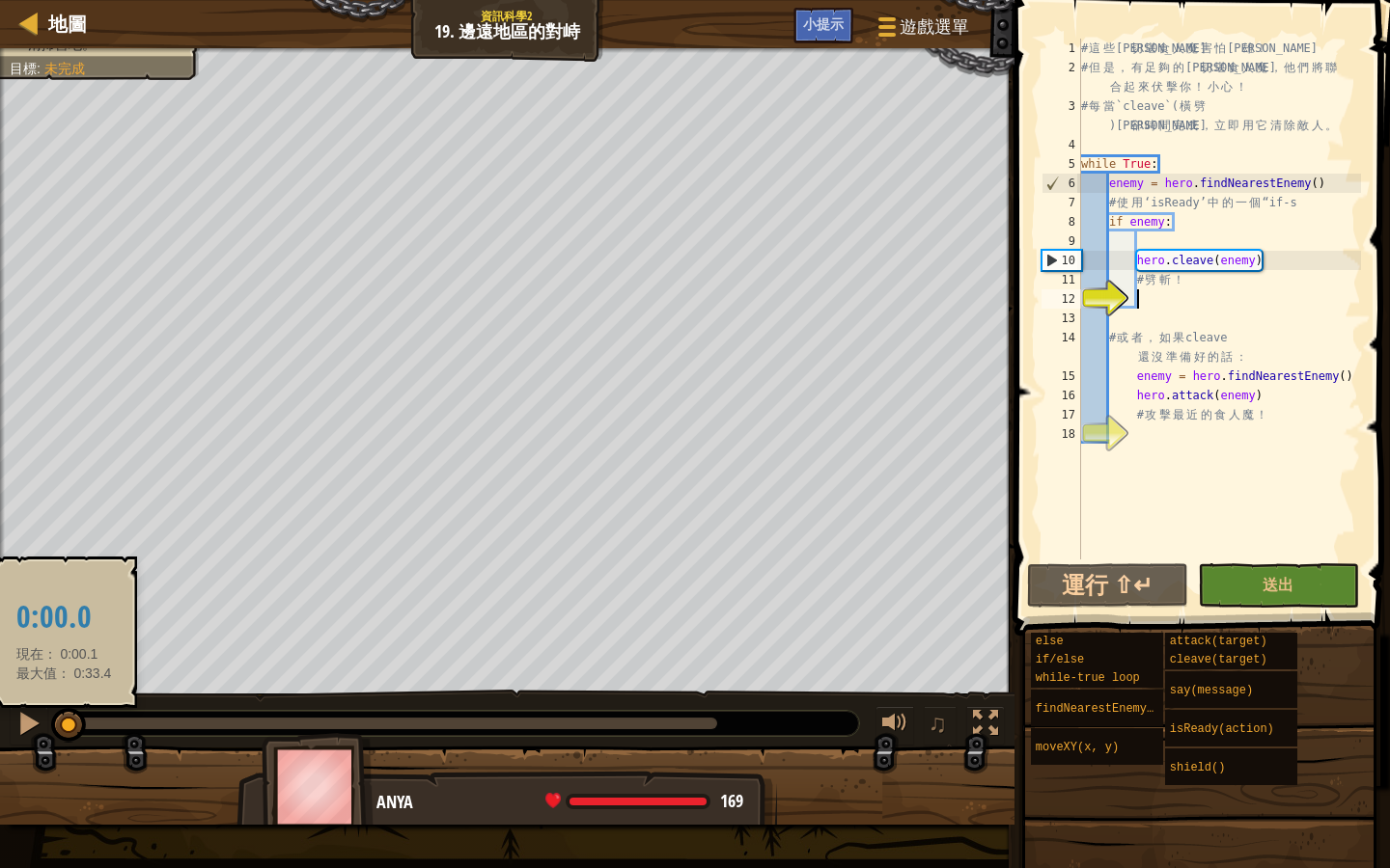
drag, startPoint x: 222, startPoint y: 714, endPoint x: 64, endPoint y: 715, distance: 158.0
click at [64, 715] on div at bounding box center [68, 725] width 35 height 35
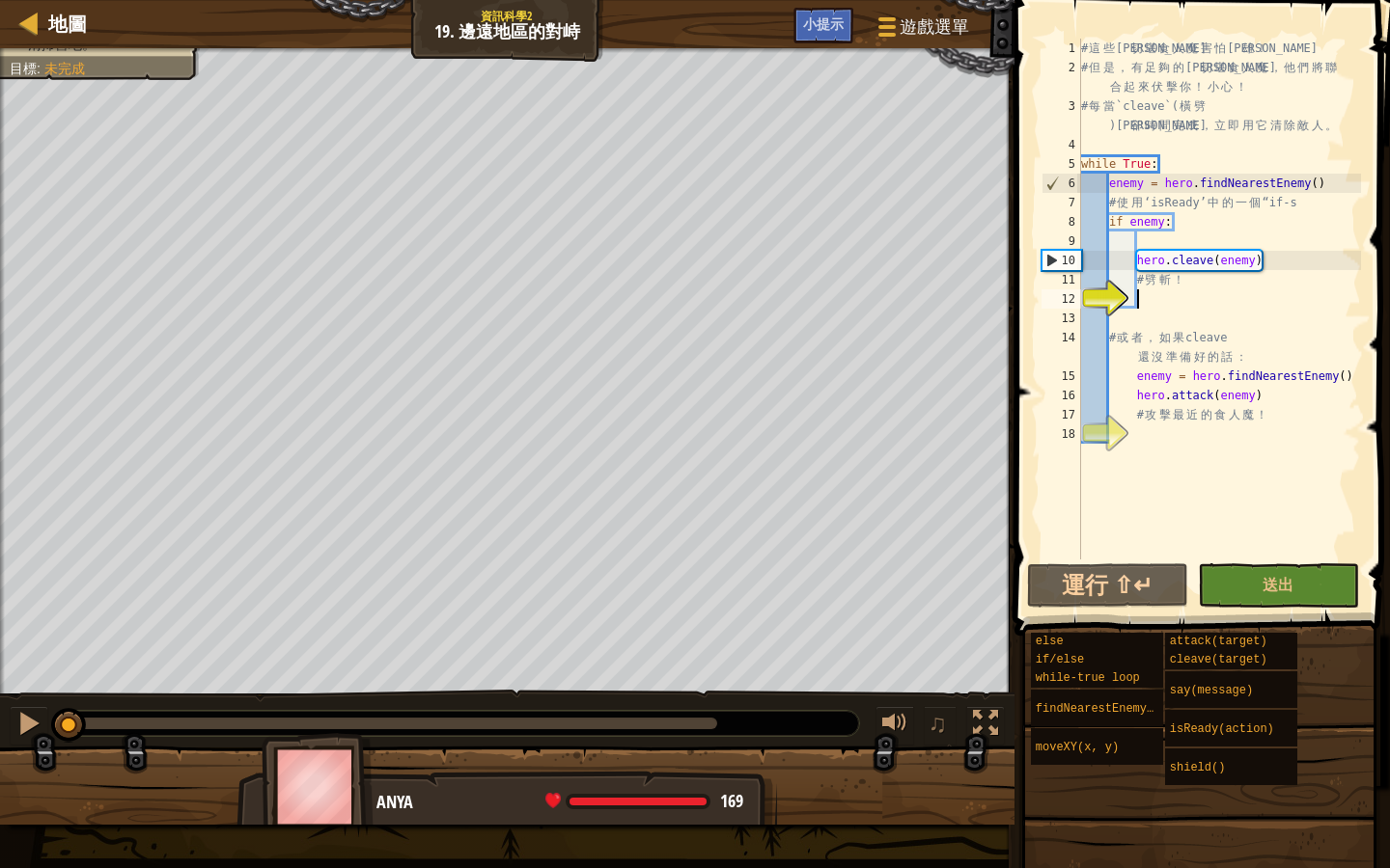
click at [1146, 240] on div "# 這 些 曼 切 堪 食 人 魔 害 怕 英 雄 ！ # 但 是 ， 有 足 夠 的 曼 切 堪 食 人 魔 ， 他 們 將 聯 合 起 來 伏 擊 你 ！…" at bounding box center [1219, 319] width 284 height 559
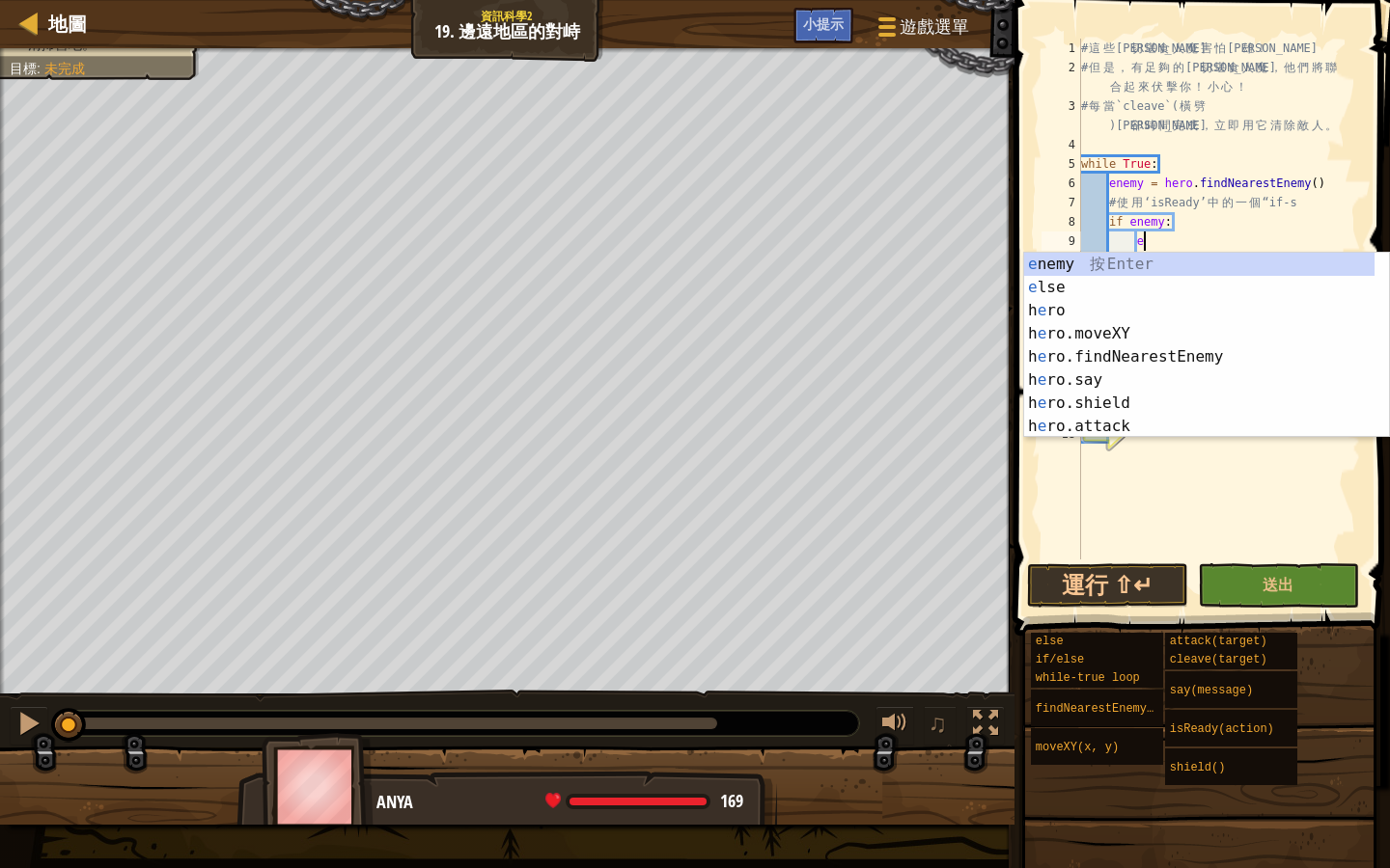
scroll to position [9, 5]
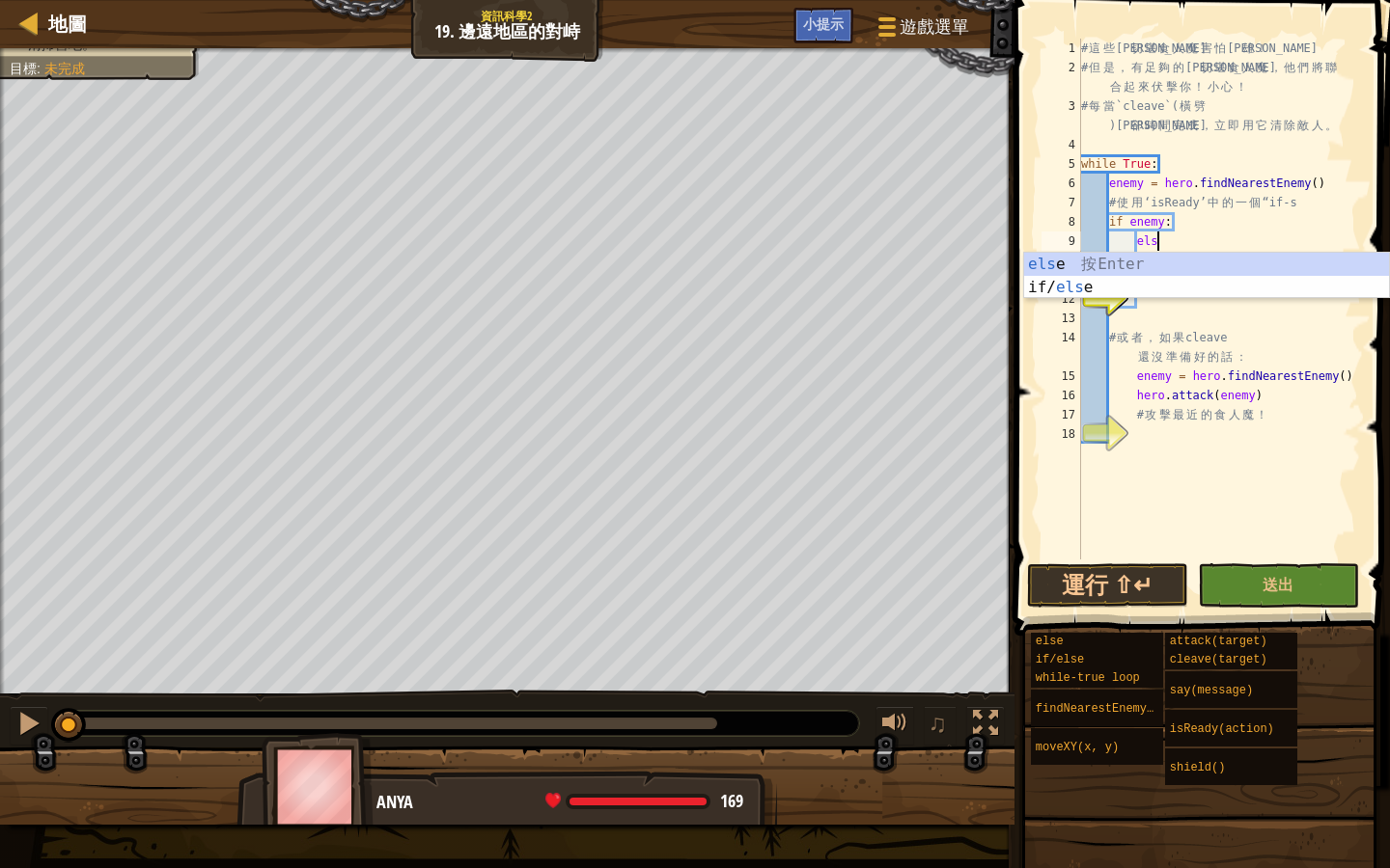
type textarea "else"
click at [1165, 487] on div "# 這 些 曼 切 堪 食 人 魔 害 怕 英 雄 ！ # 但 是 ， 有 足 夠 的 曼 切 堪 食 人 魔 ， 他 們 將 聯 合 起 來 伏 擊 你 ！…" at bounding box center [1219, 319] width 284 height 559
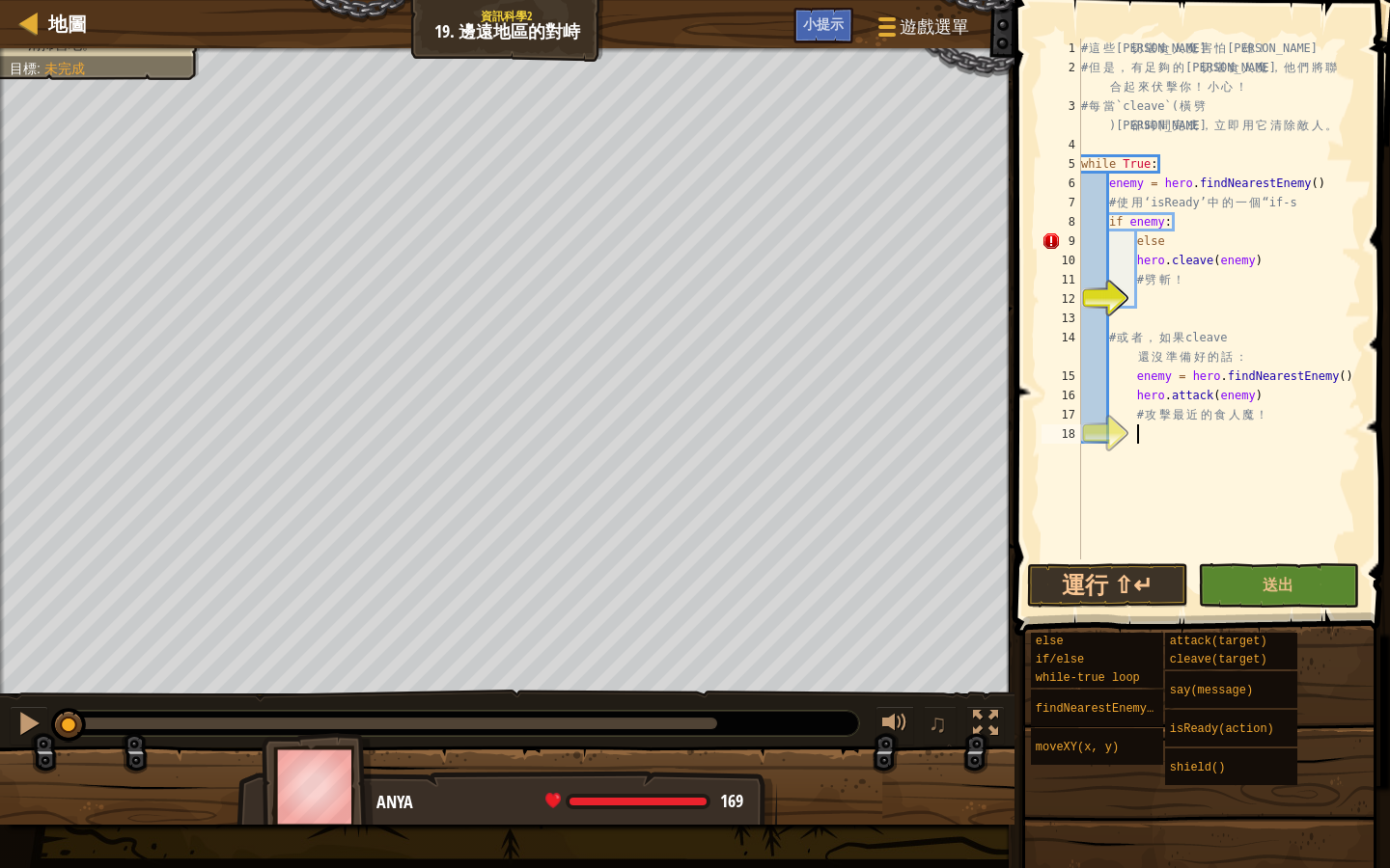
scroll to position [9, 4]
click at [1170, 242] on div "# 這 些 曼 切 堪 食 人 魔 害 怕 英 雄 ！ # 但 是 ， 有 足 夠 的 曼 切 堪 食 人 魔 ， 他 們 將 聯 合 起 來 伏 擊 你 ！…" at bounding box center [1219, 319] width 284 height 559
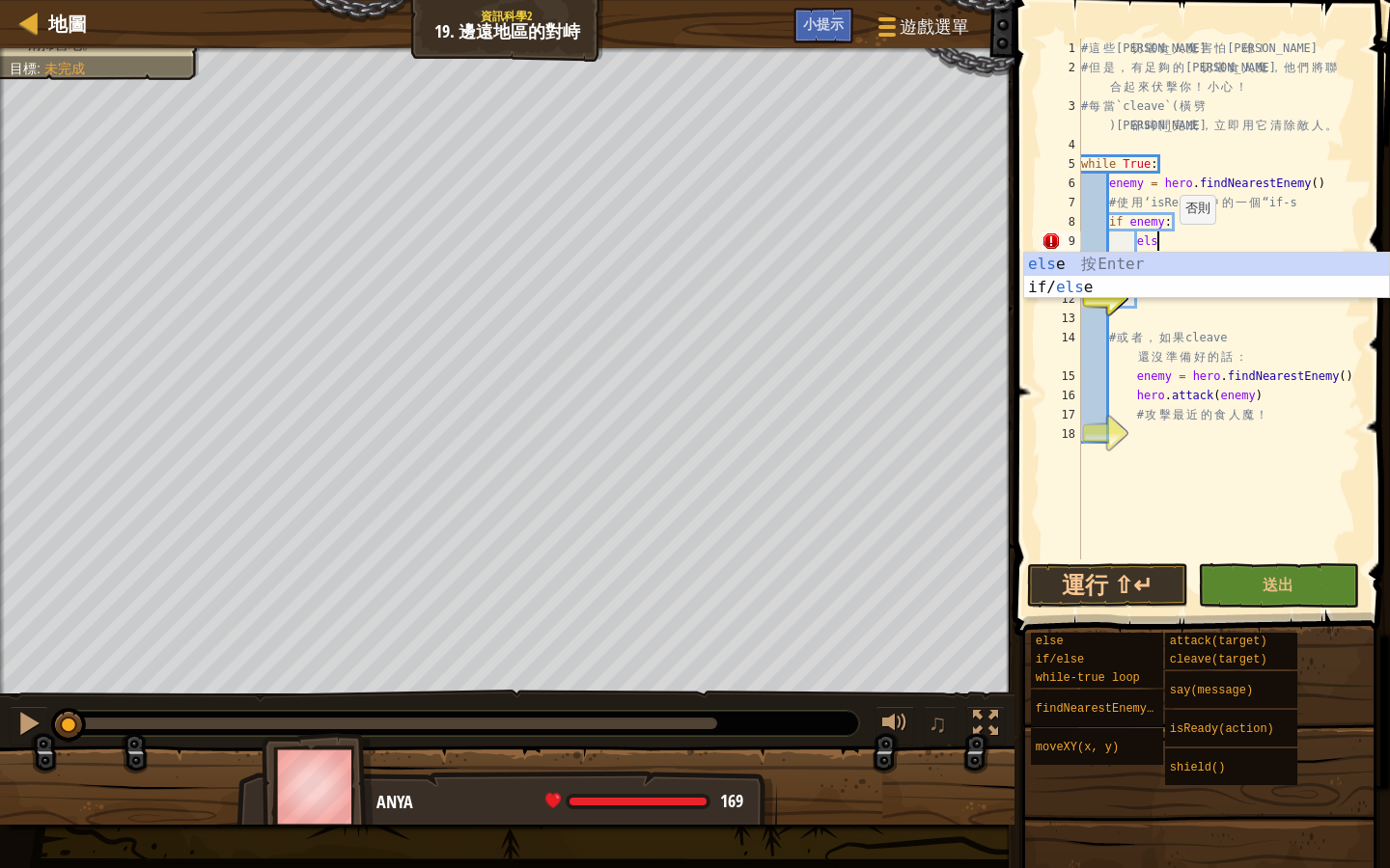
type textarea "e"
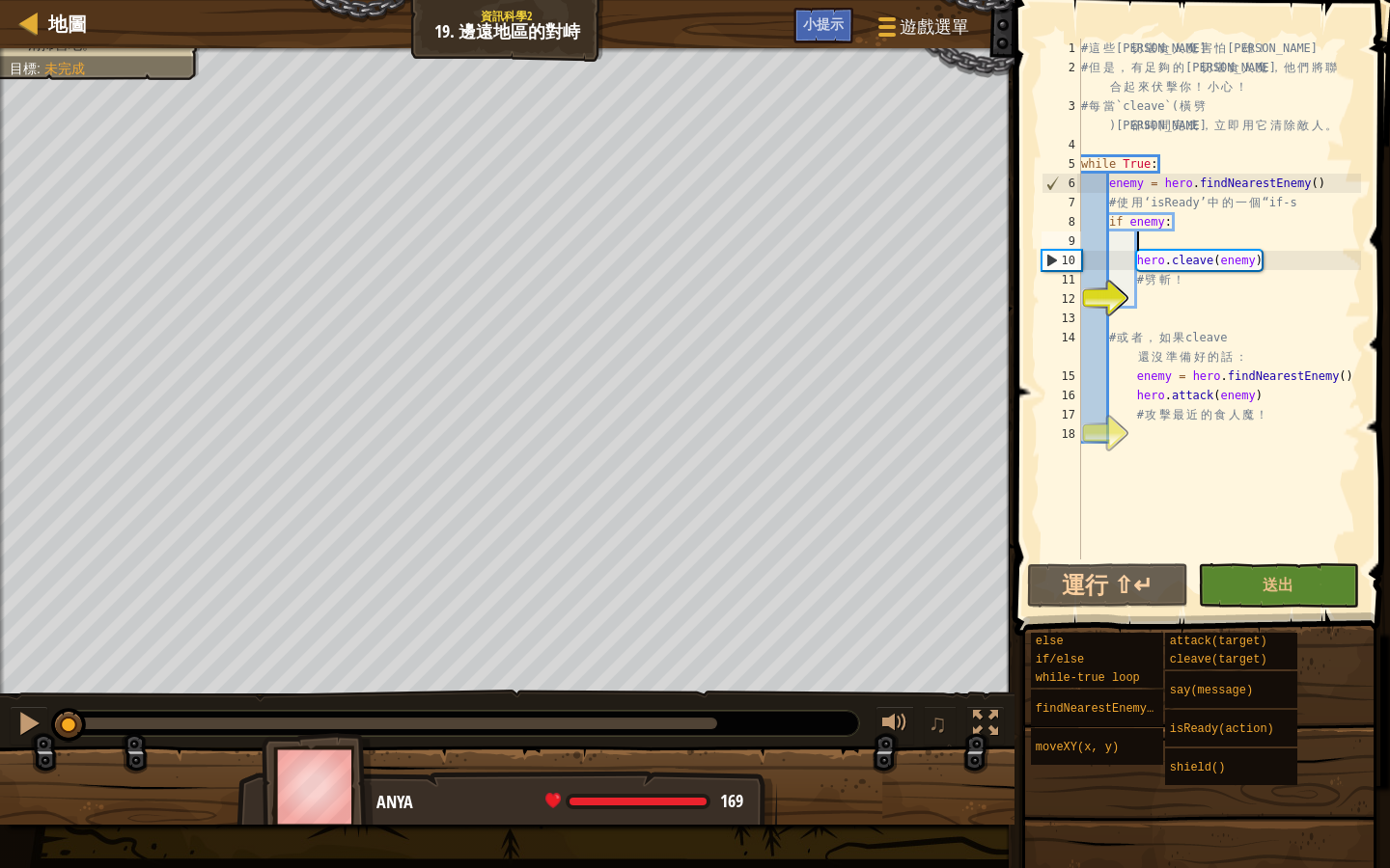
click at [1140, 298] on div "# 這 些 曼 切 堪 食 人 魔 害 怕 英 雄 ！ # 但 是 ， 有 足 夠 的 曼 切 堪 食 人 魔 ， 他 們 將 聯 合 起 來 伏 擊 你 ！…" at bounding box center [1219, 319] width 284 height 559
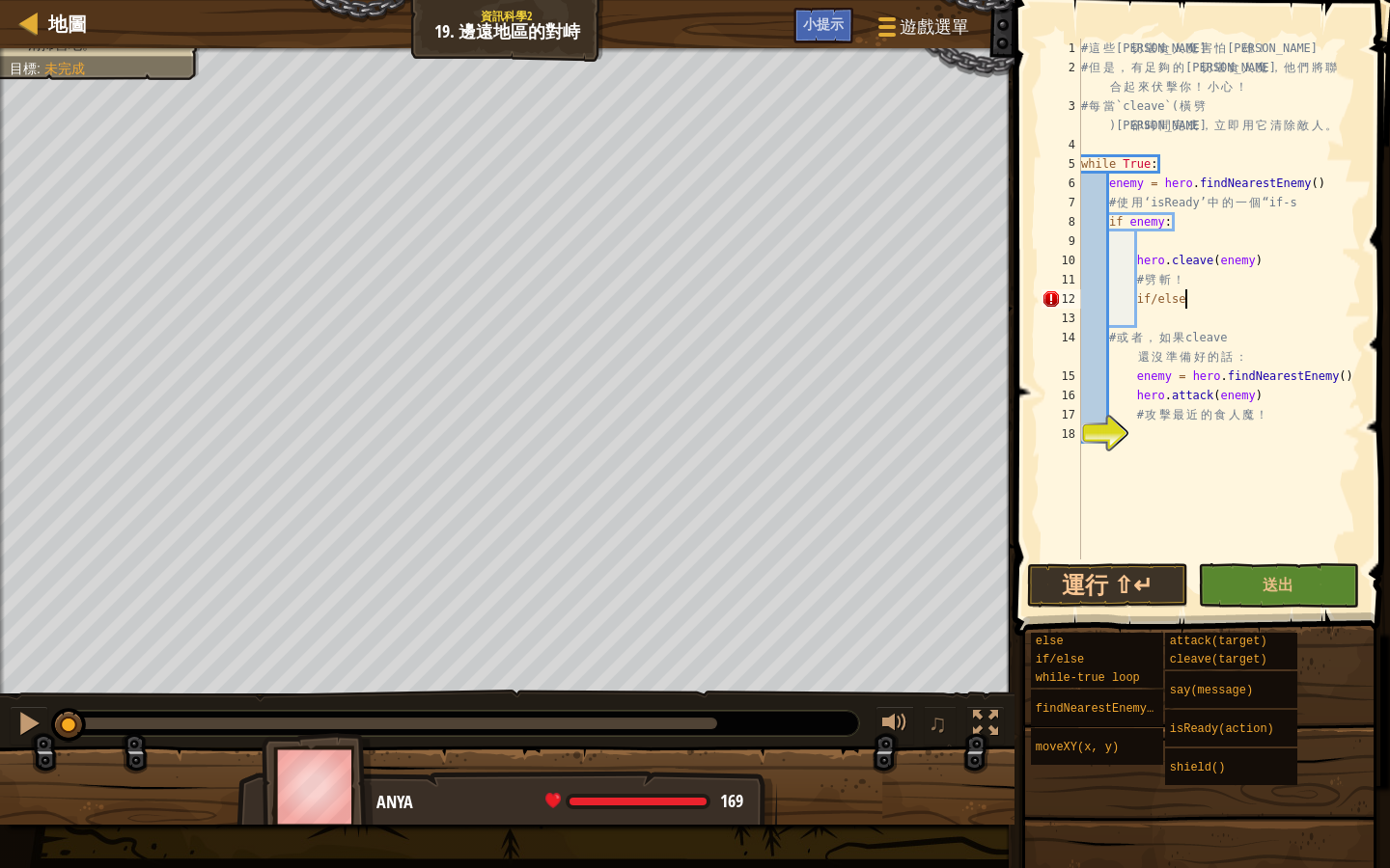
scroll to position [9, 8]
click at [1158, 299] on div "# 這 些 曼 切 堪 食 人 魔 害 怕 英 雄 ！ # 但 是 ， 有 足 夠 的 曼 切 堪 食 人 魔 ， 他 們 將 聯 合 起 來 伏 擊 你 ！…" at bounding box center [1219, 319] width 284 height 559
type textarea "ifelse"
click at [1218, 528] on div "# 這 些 曼 切 堪 食 人 魔 害 怕 英 雄 ！ # 但 是 ， 有 足 夠 的 曼 切 堪 食 人 魔 ， 他 們 將 聯 合 起 來 伏 擊 你 ！…" at bounding box center [1219, 319] width 284 height 559
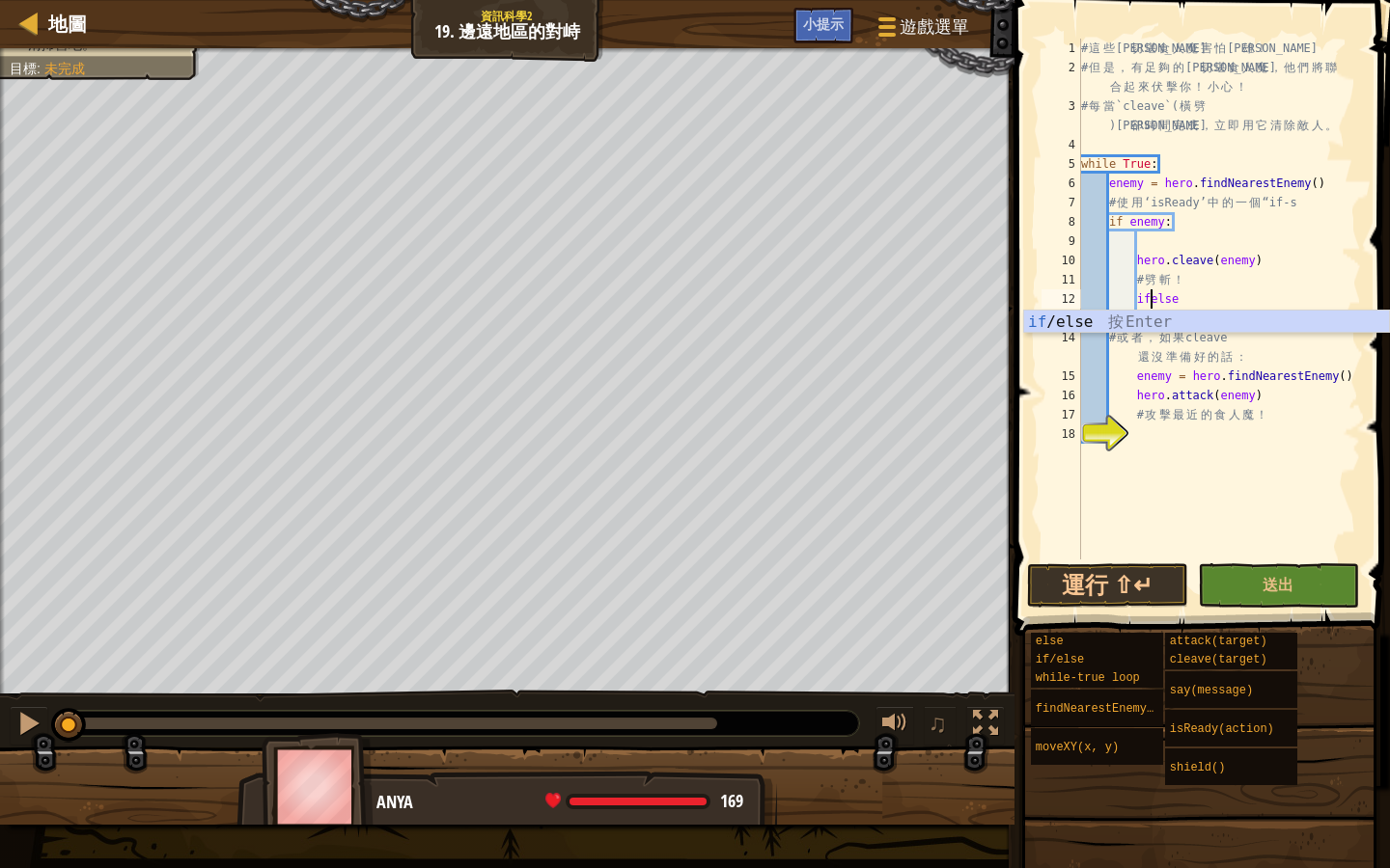
scroll to position [9, 4]
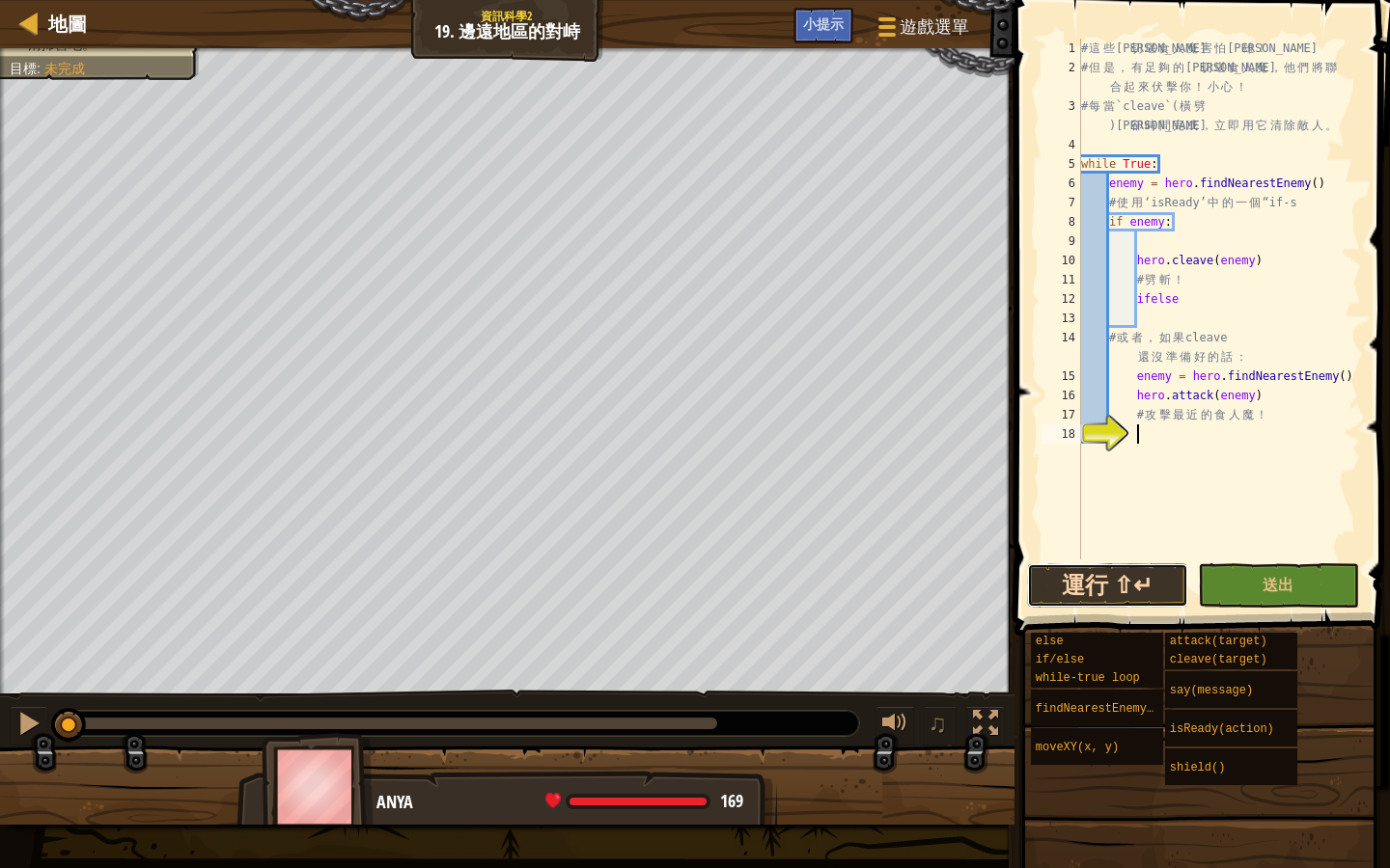
click at [1127, 588] on button "運行 ⇧↵" at bounding box center [1107, 585] width 161 height 45
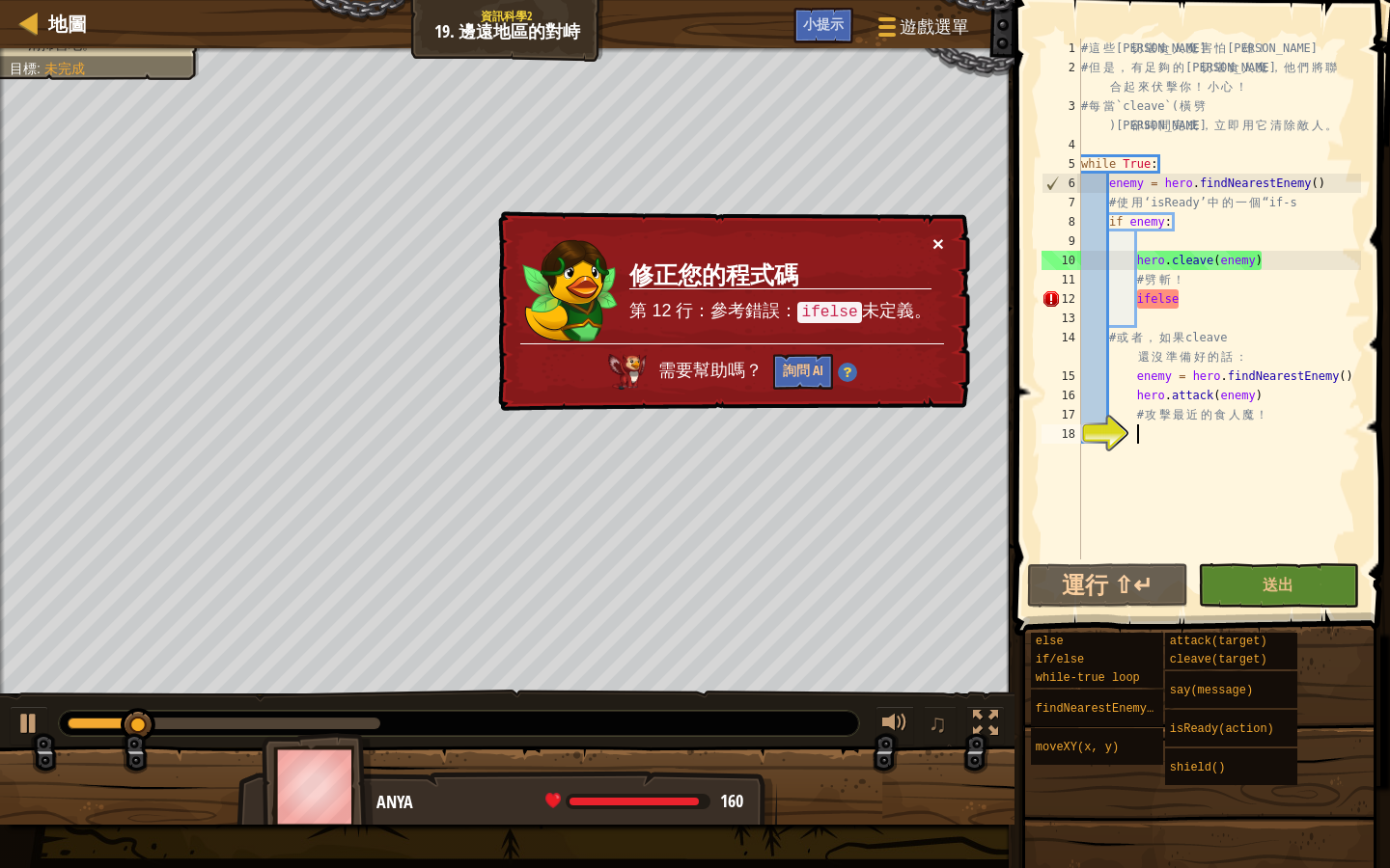
click at [937, 239] on button "×" at bounding box center [938, 244] width 12 height 20
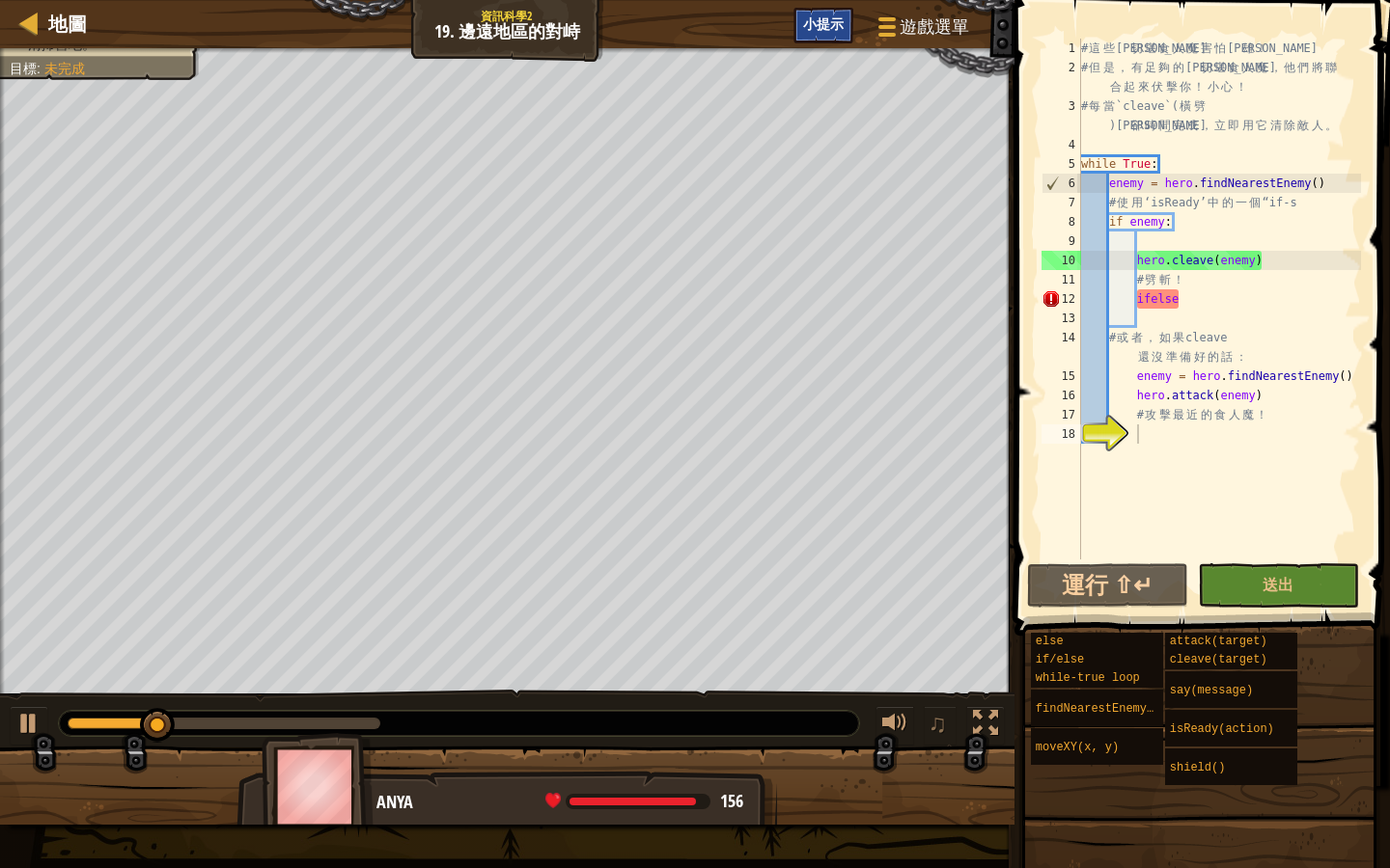
click at [825, 20] on span "小提示" at bounding box center [822, 24] width 41 height 18
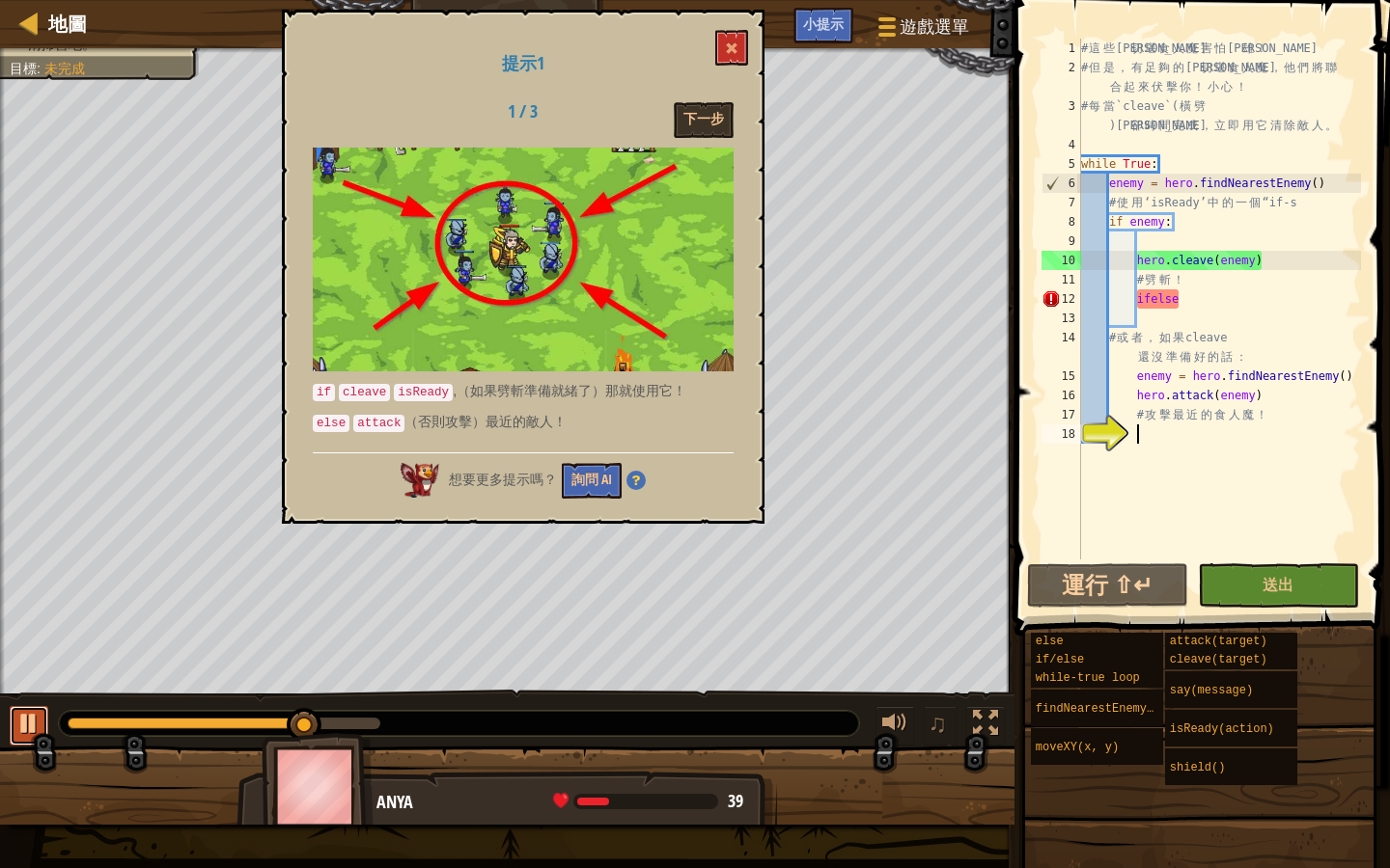
click at [32, 737] on div at bounding box center [28, 723] width 25 height 25
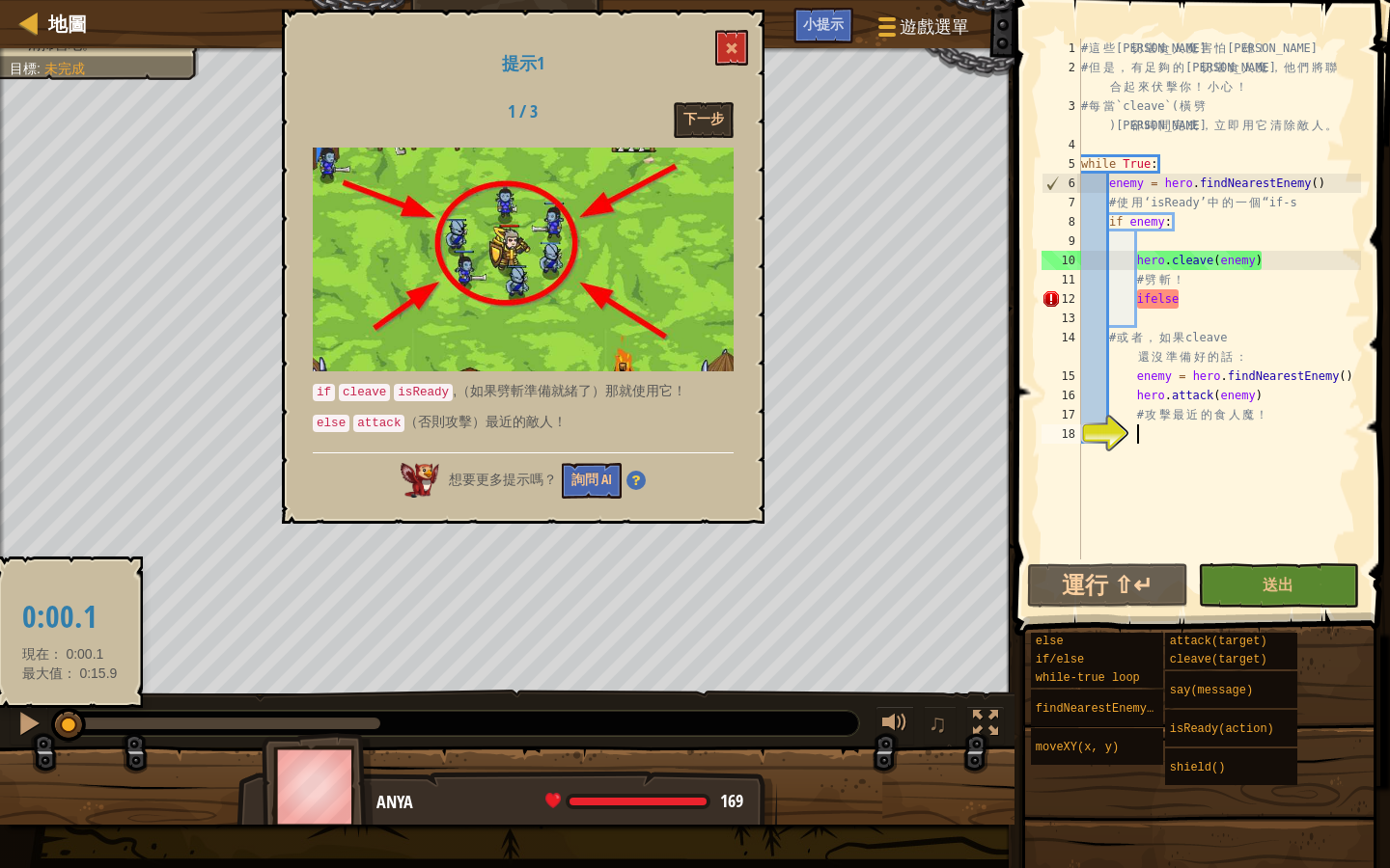
drag, startPoint x: 306, startPoint y: 716, endPoint x: 70, endPoint y: 734, distance: 236.7
click at [70, 734] on div at bounding box center [68, 725] width 35 height 35
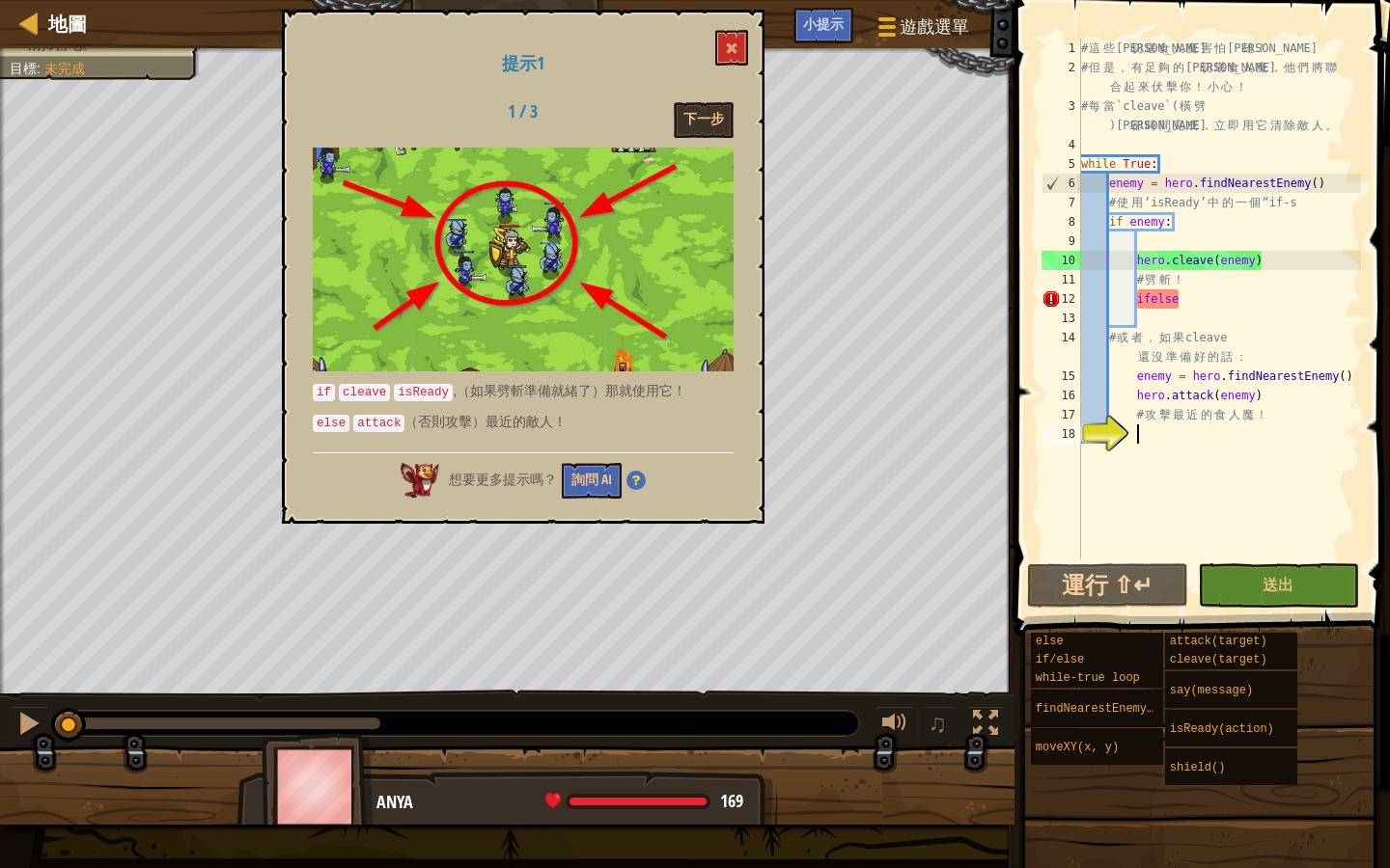
click at [1185, 297] on div "# 這 些 曼 切 堪 食 人 魔 害 怕 英 雄 ！ # 但 是 ， 有 足 夠 的 曼 切 堪 食 人 魔 ， 他 們 將 聯 合 起 來 伏 擊 你 ！…" at bounding box center [1219, 319] width 284 height 559
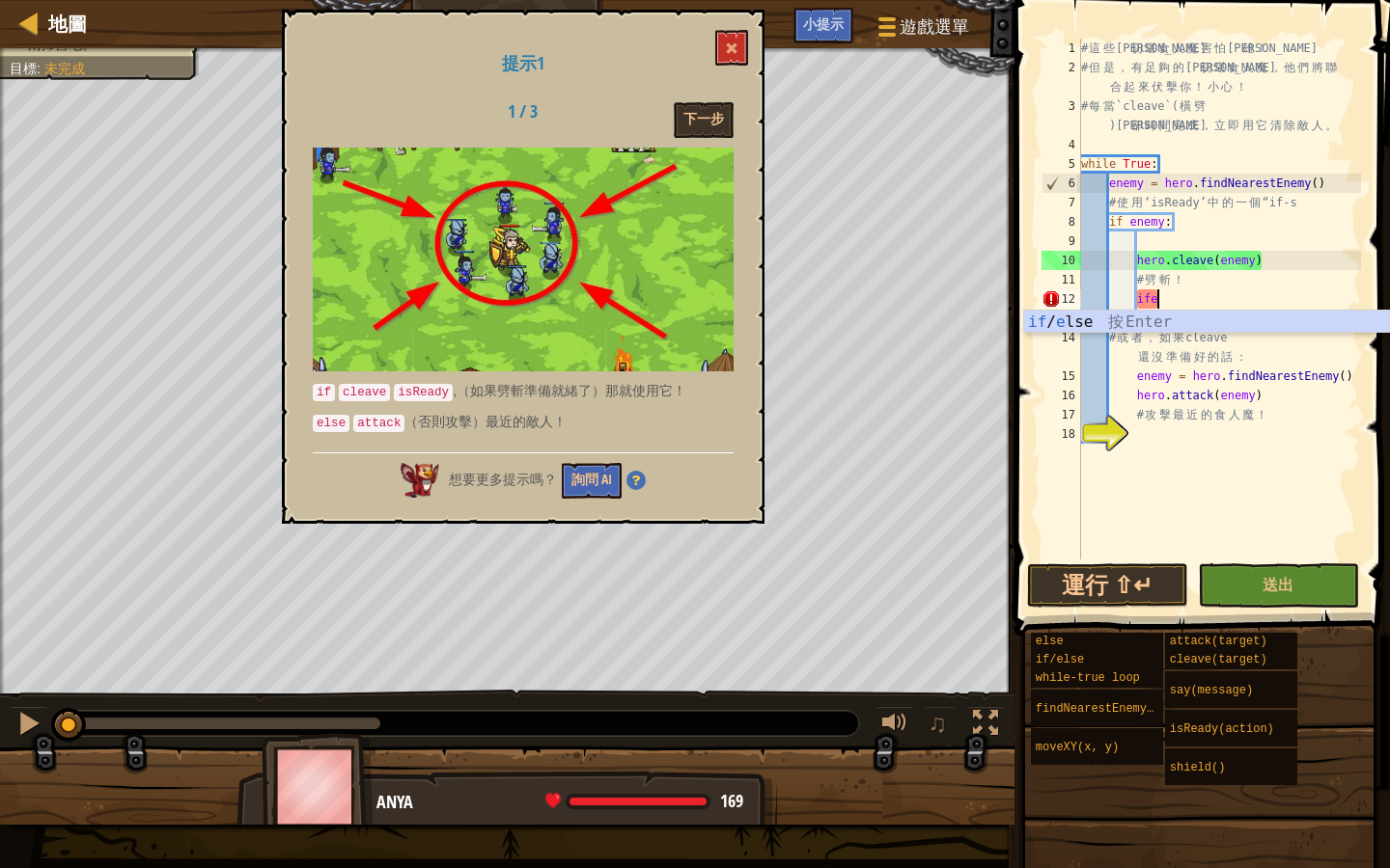
type textarea "i"
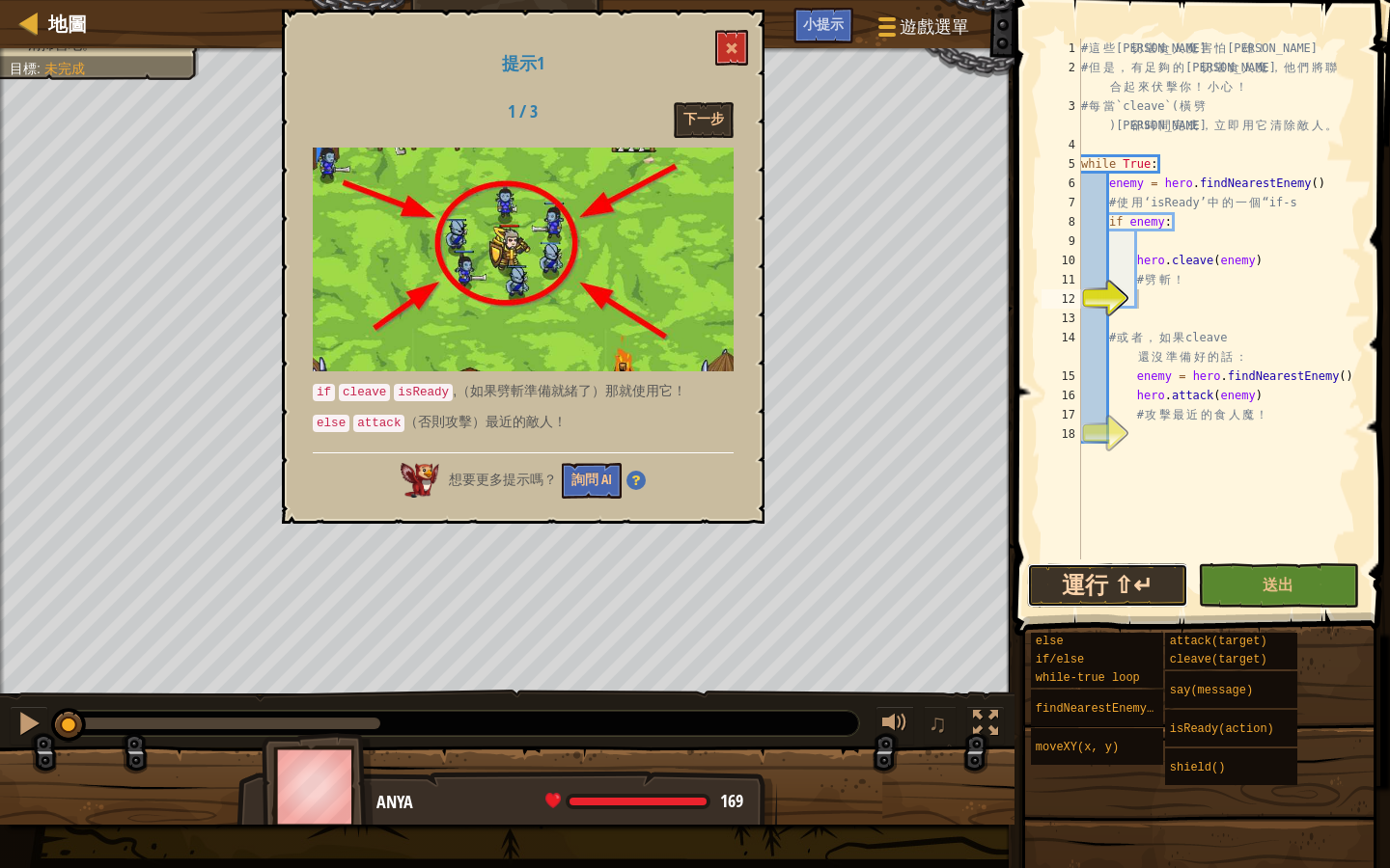
click at [1152, 580] on button "運行 ⇧↵" at bounding box center [1107, 585] width 161 height 45
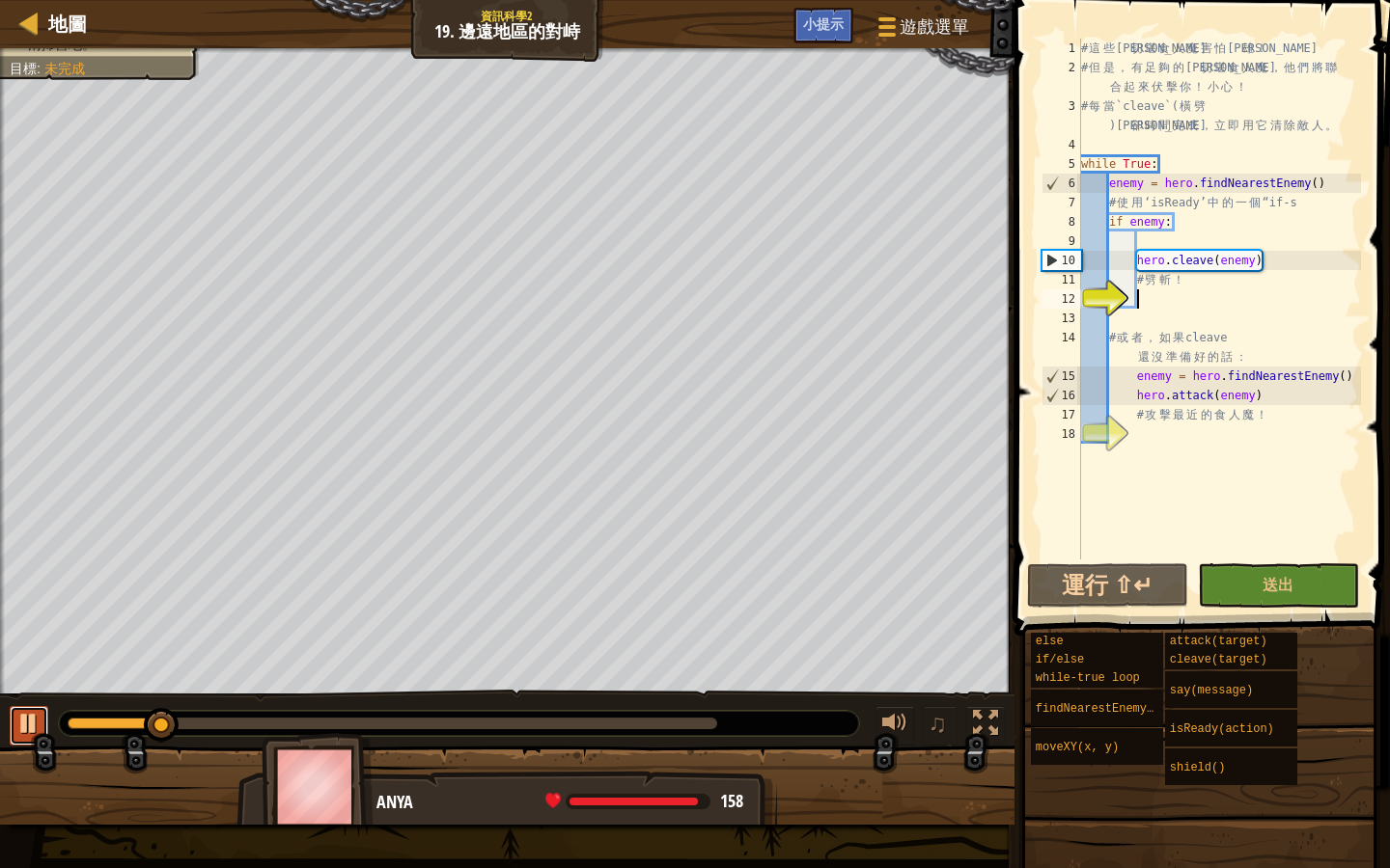
click at [15, 733] on button at bounding box center [29, 727] width 39 height 40
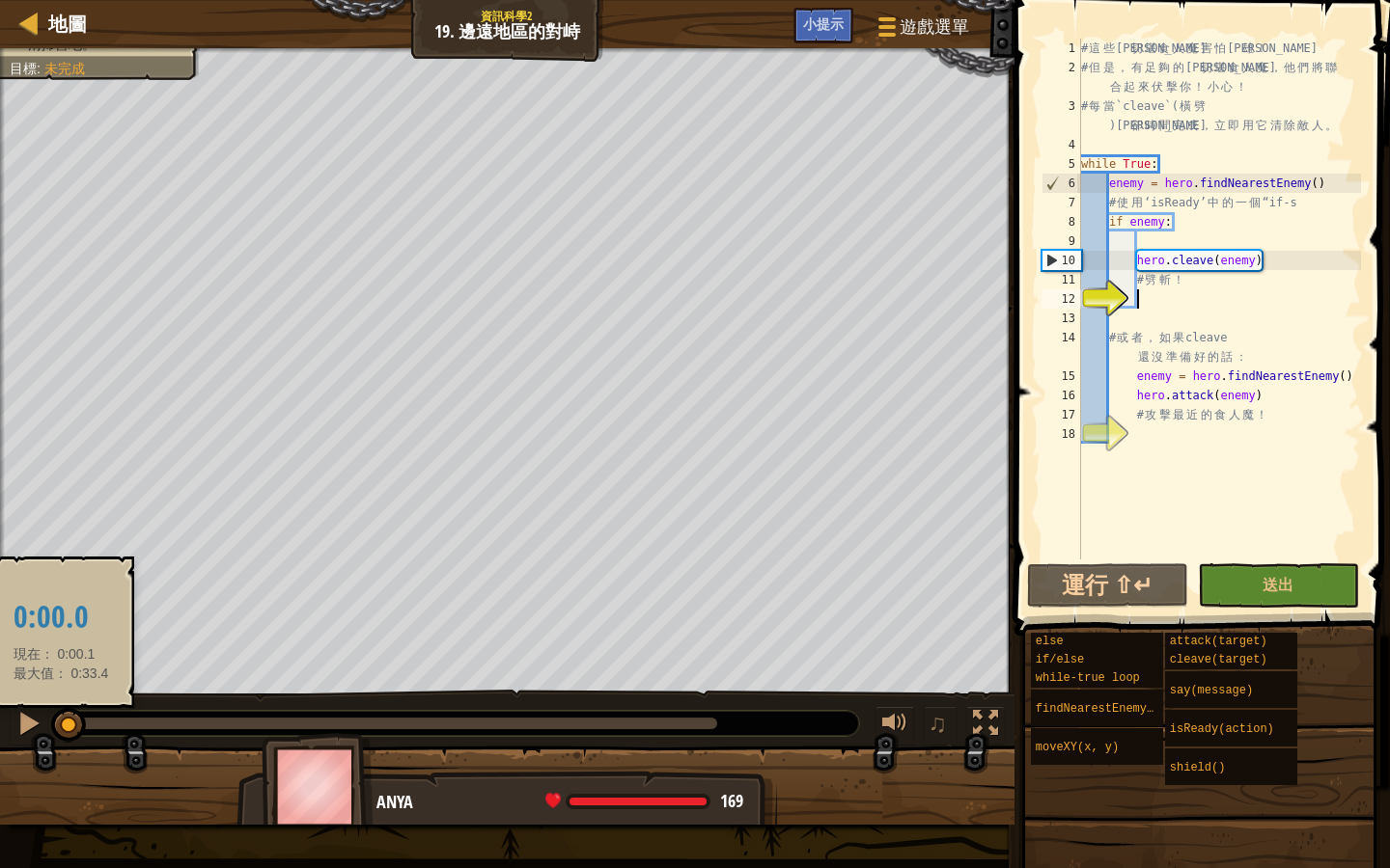
drag, startPoint x: 169, startPoint y: 713, endPoint x: 61, endPoint y: 712, distance: 108.0
click at [61, 712] on div at bounding box center [68, 725] width 35 height 35
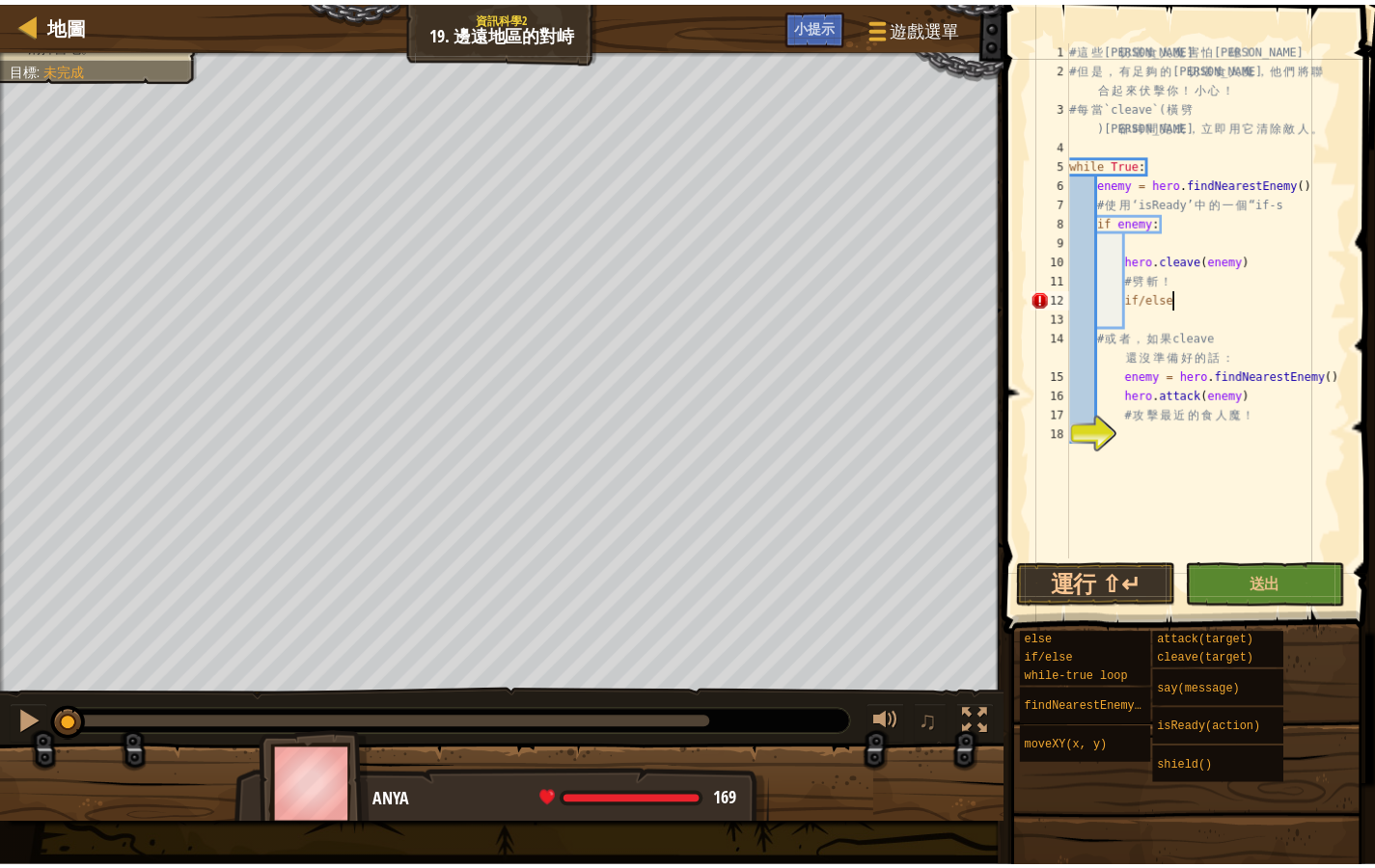
scroll to position [9, 8]
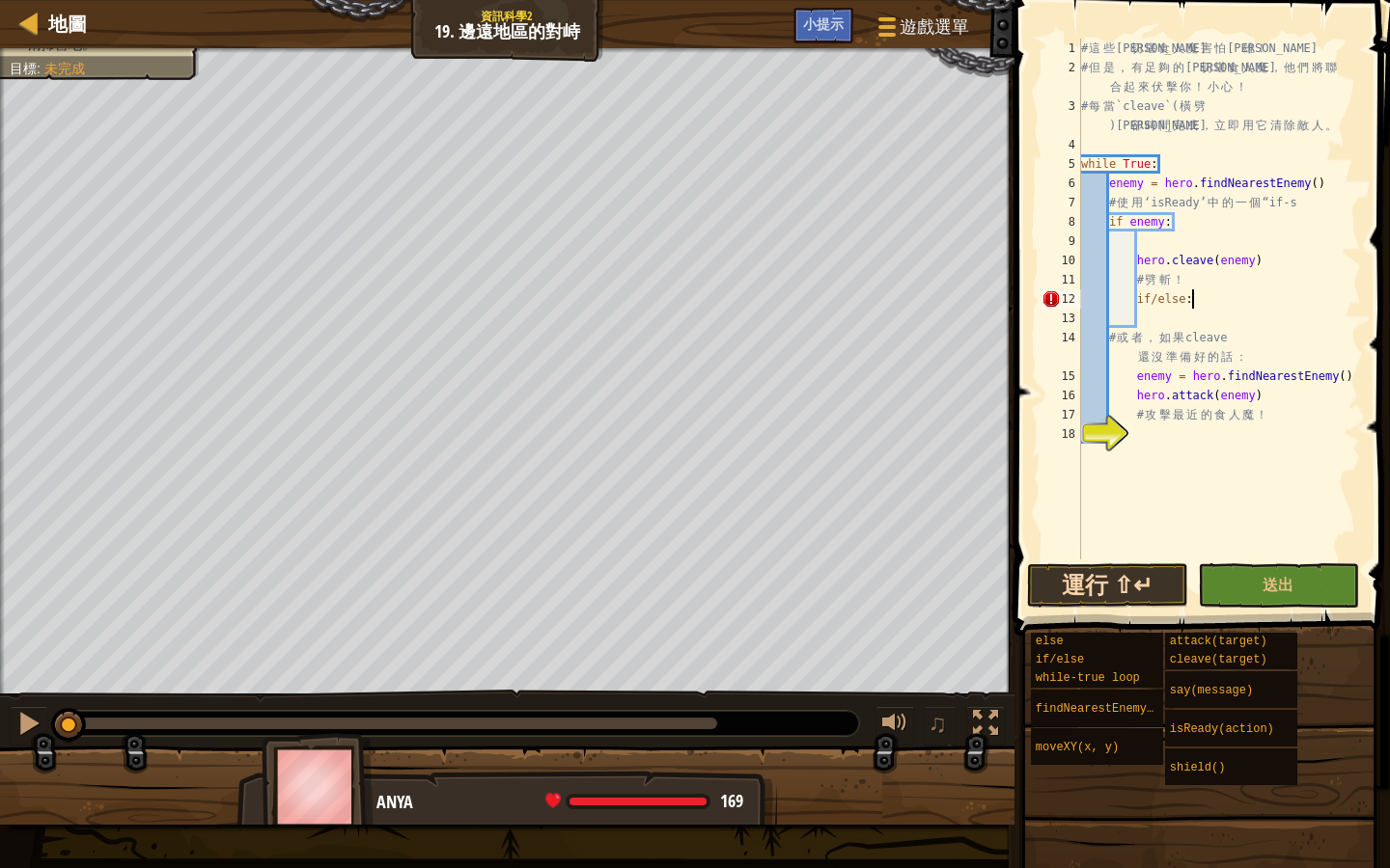
type textarea "if/else:"
click at [1128, 572] on button "運行 ⇧↵" at bounding box center [1107, 585] width 161 height 45
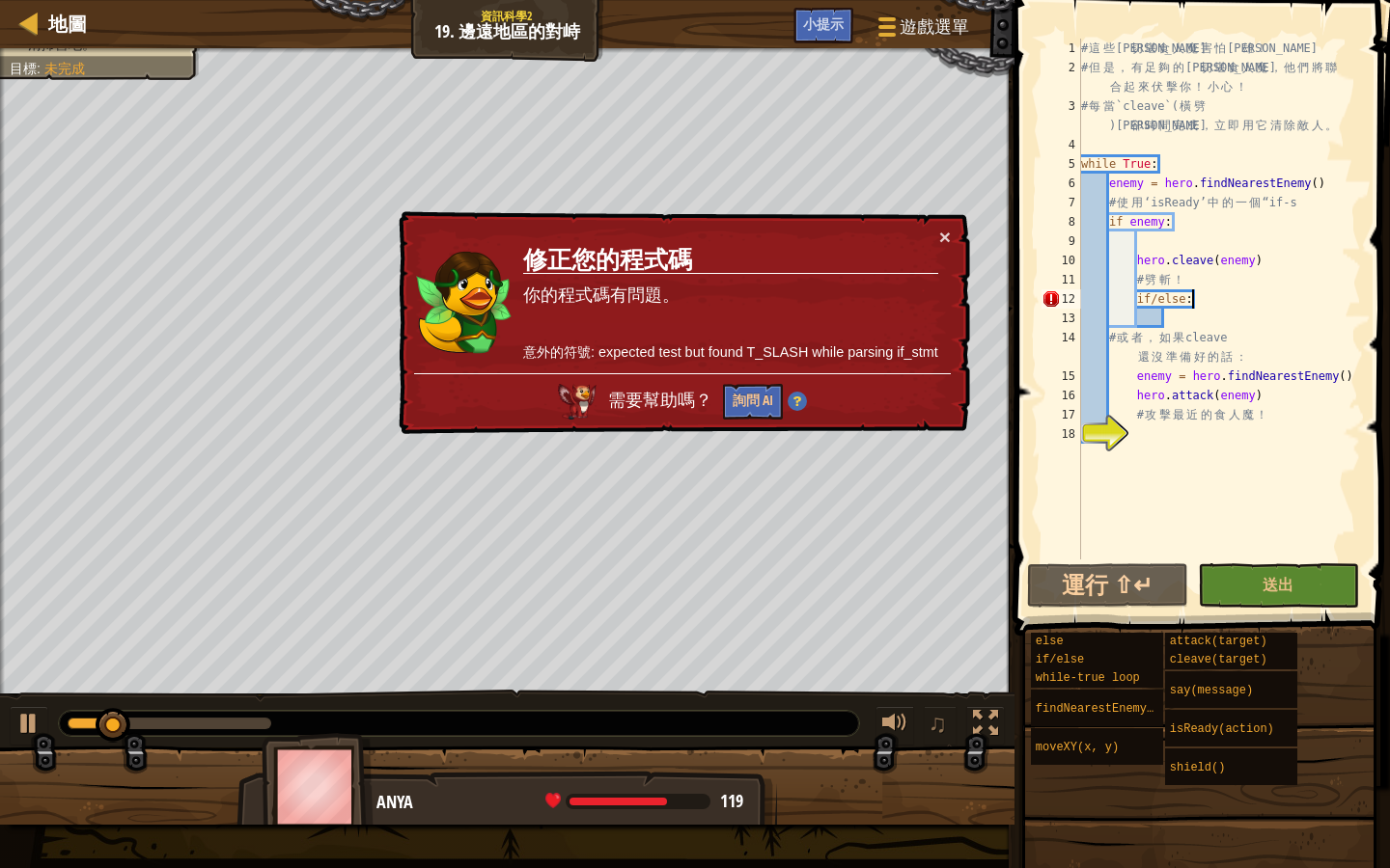
click at [937, 239] on td "修正您的程式碼 你的程式碼有問題。 意外的符號: expected test but found T_SLASH while parsing if_stmt" at bounding box center [730, 300] width 417 height 146
click at [946, 236] on button "×" at bounding box center [945, 237] width 12 height 20
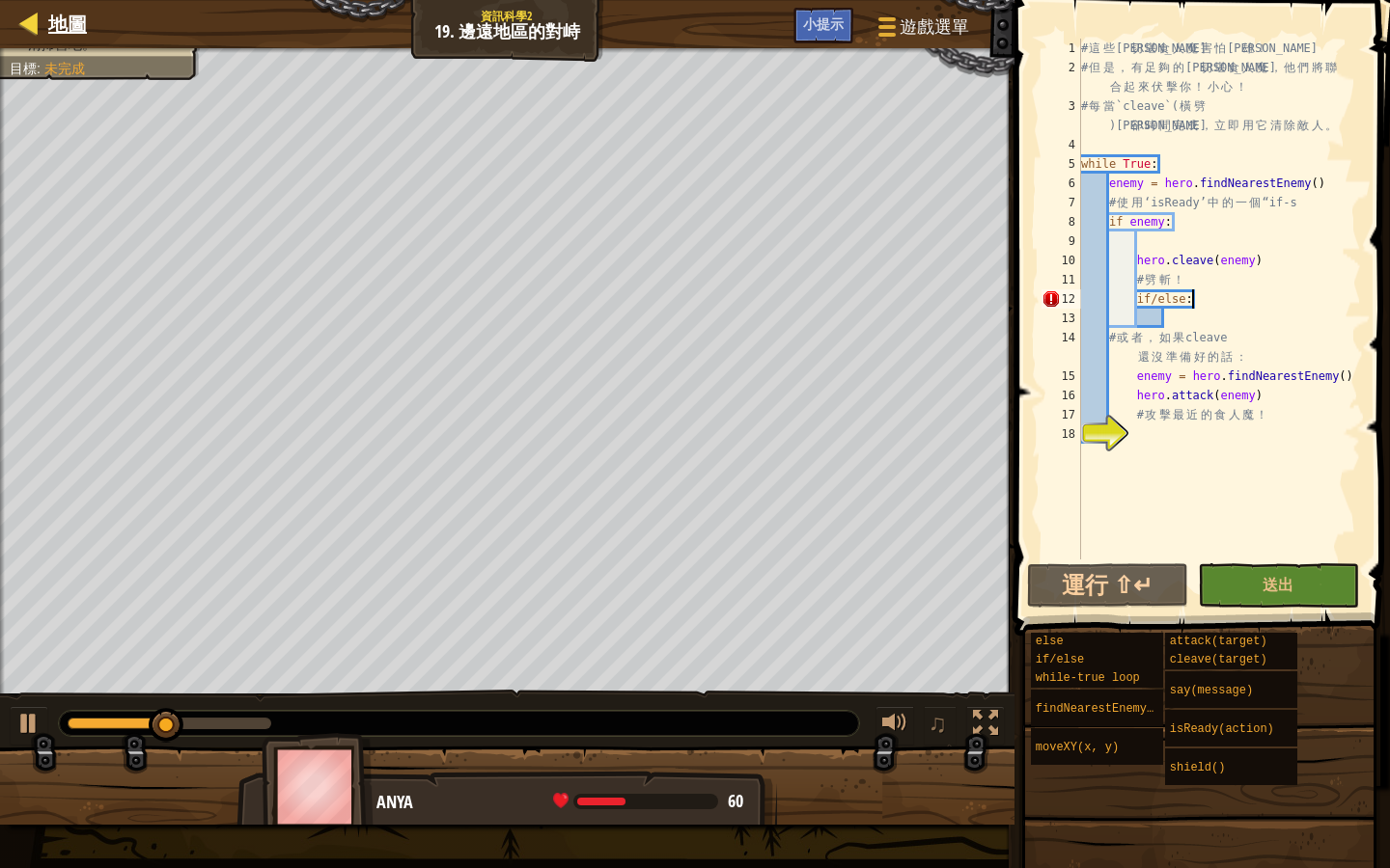
click at [67, 8] on div "地圖" at bounding box center [63, 24] width 48 height 48
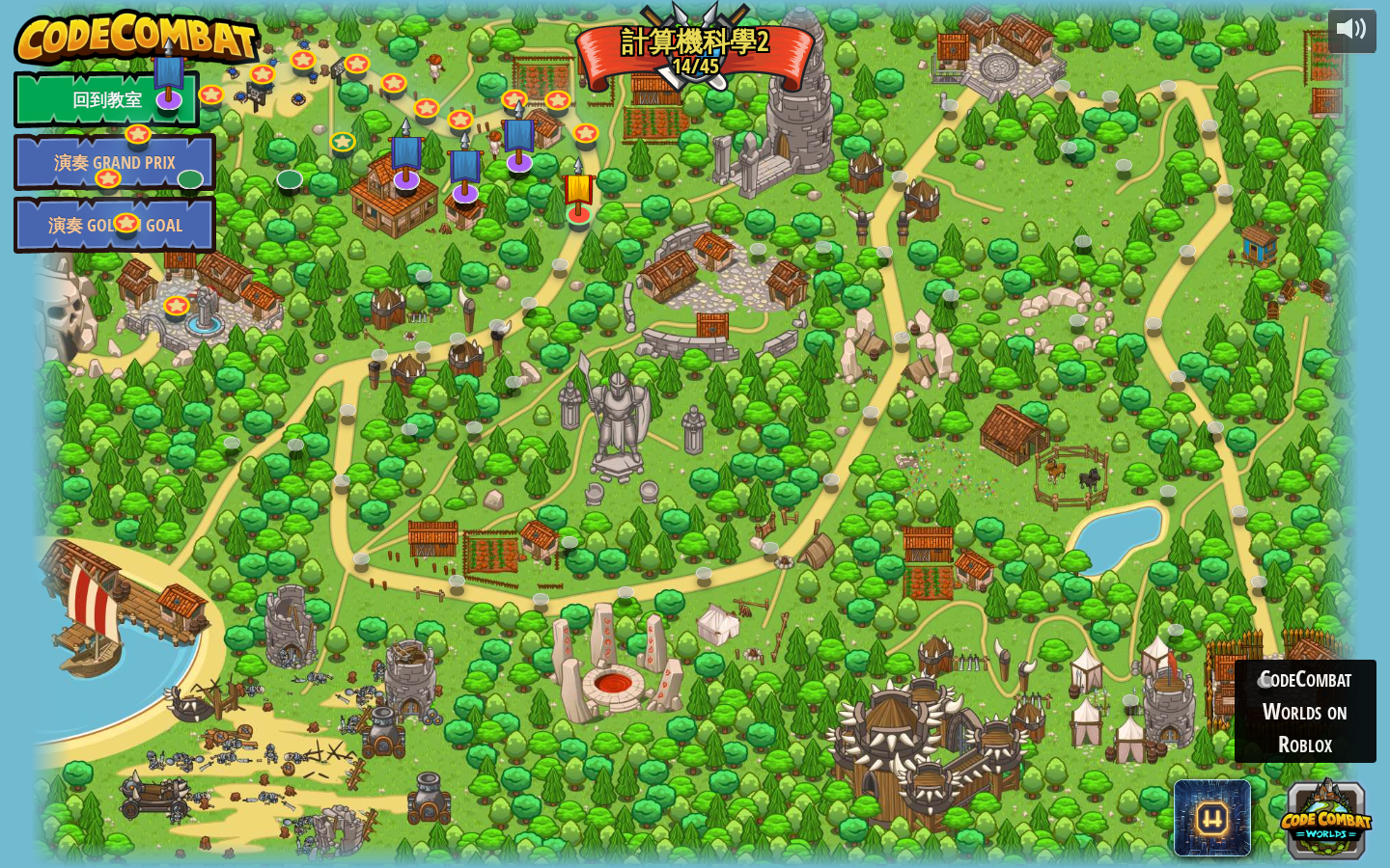
click at [1347, 822] on button at bounding box center [1325, 816] width 93 height 93
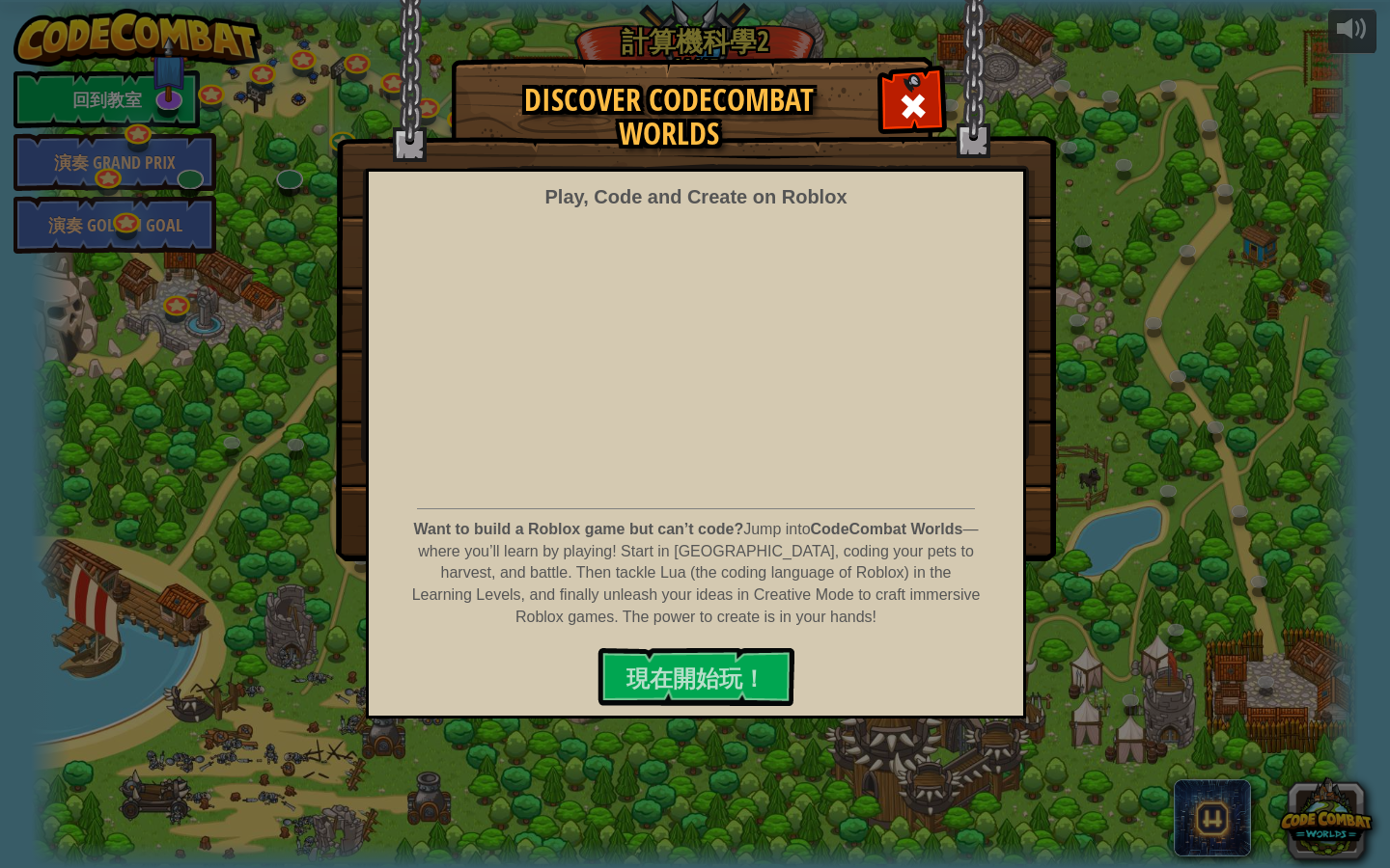
click at [1283, 477] on div "Discover CodeCombat Worlds Play, Code and Create on Roblox Want to build a Robl…" at bounding box center [695, 309] width 1390 height 502
click at [913, 104] on span at bounding box center [912, 106] width 31 height 31
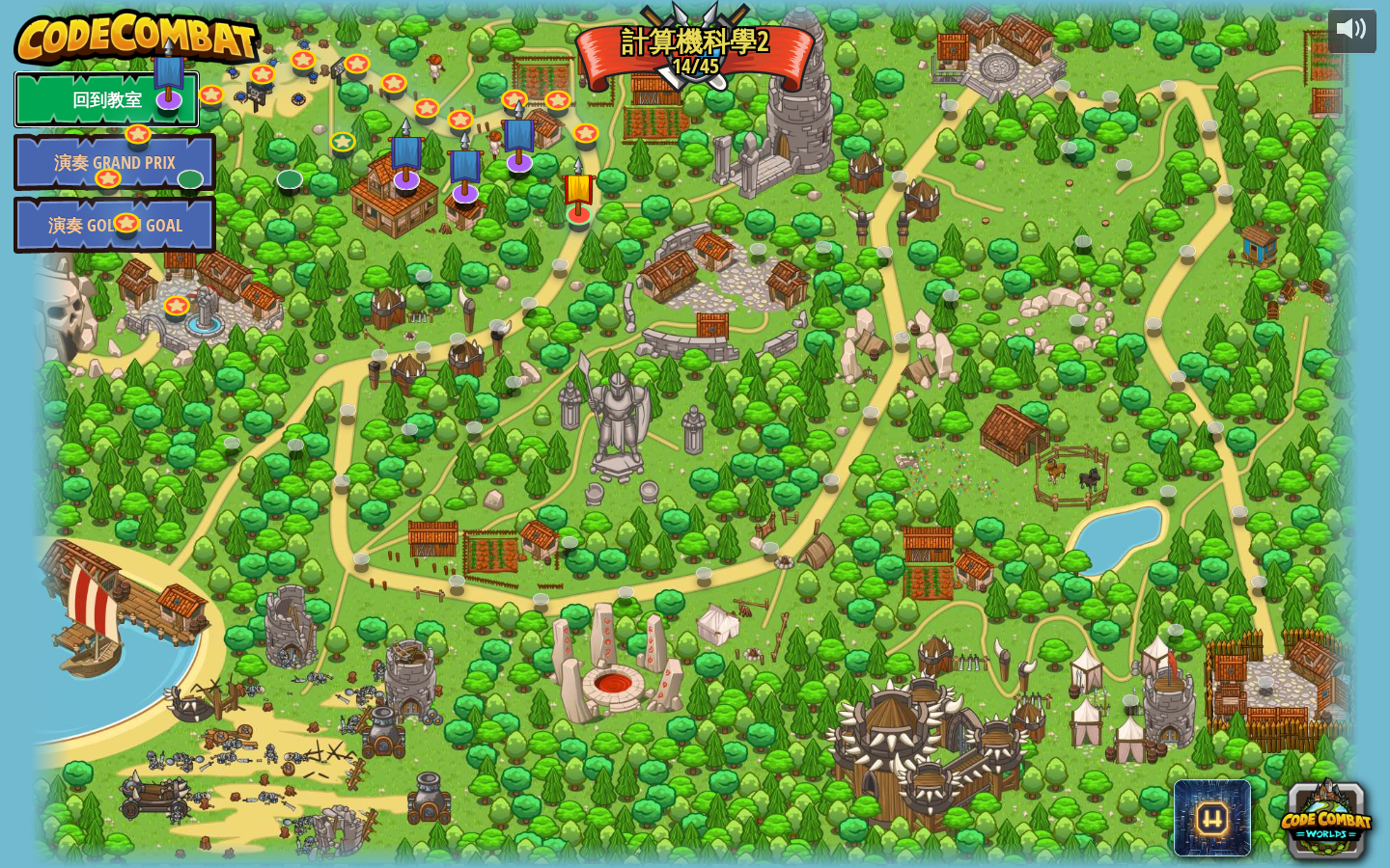
click at [129, 108] on link "回到教室" at bounding box center [107, 100] width 186 height 58
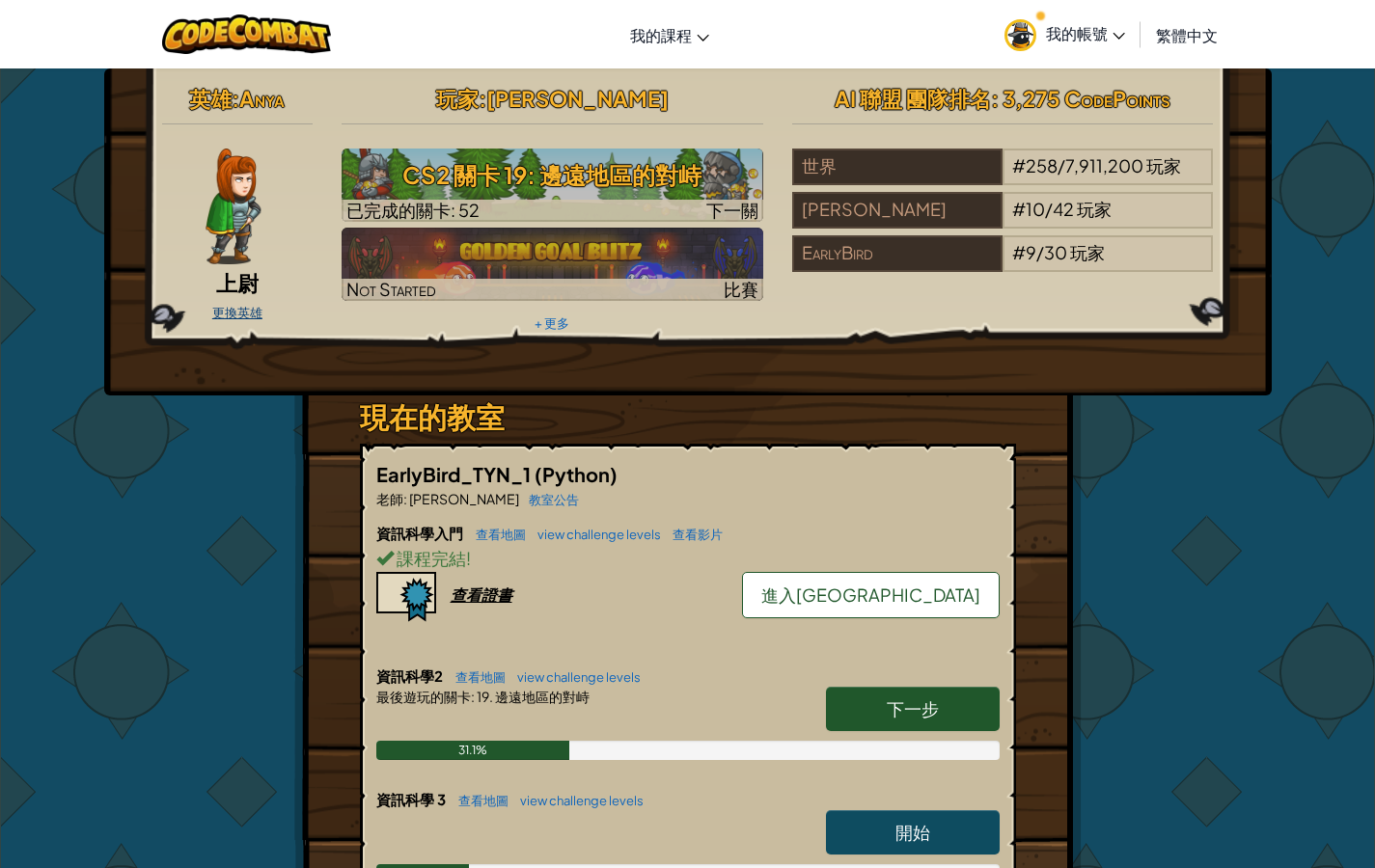
click at [246, 307] on link "更換英雄" at bounding box center [237, 313] width 50 height 16
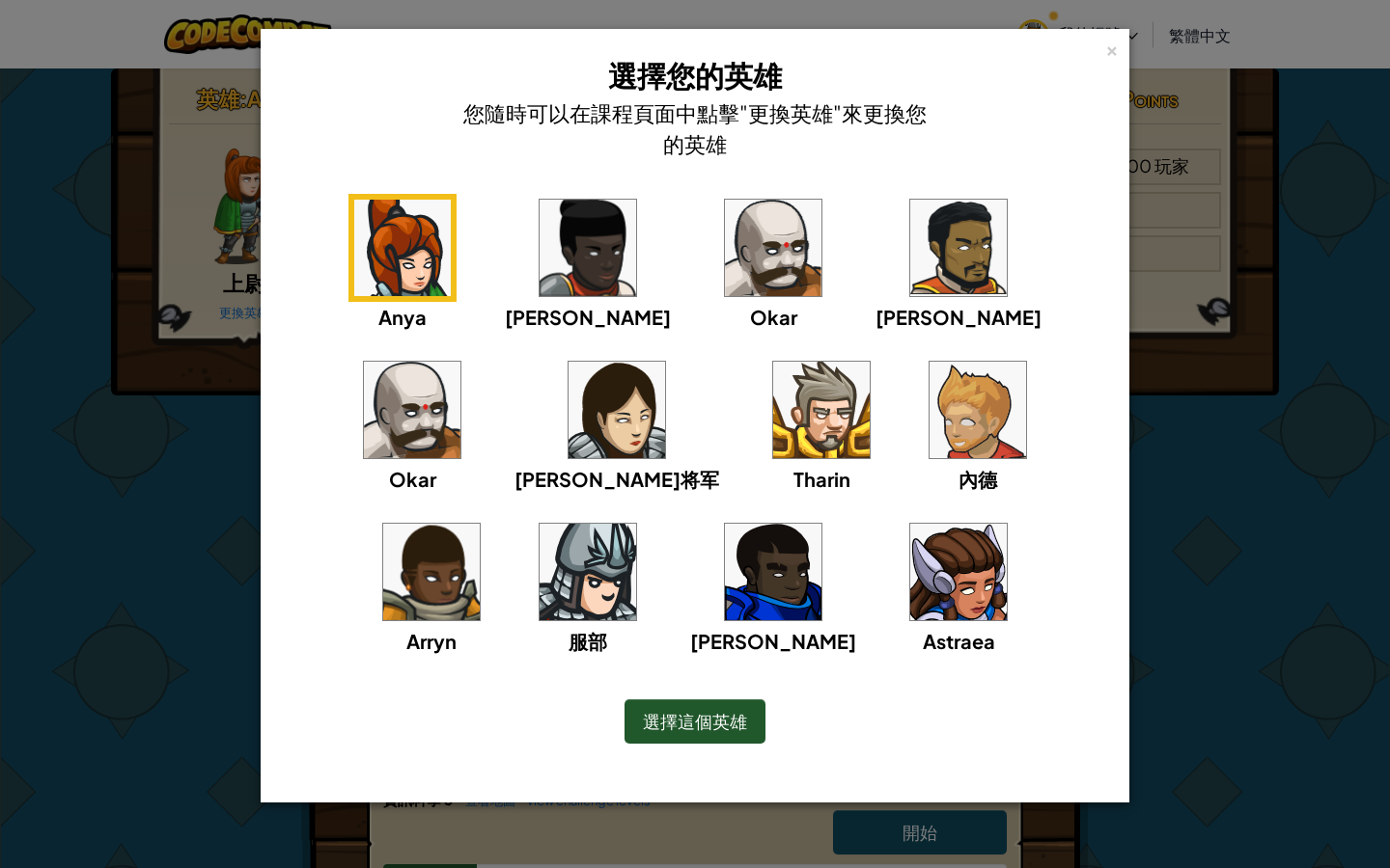
click at [773, 431] on img at bounding box center [820, 409] width 97 height 97
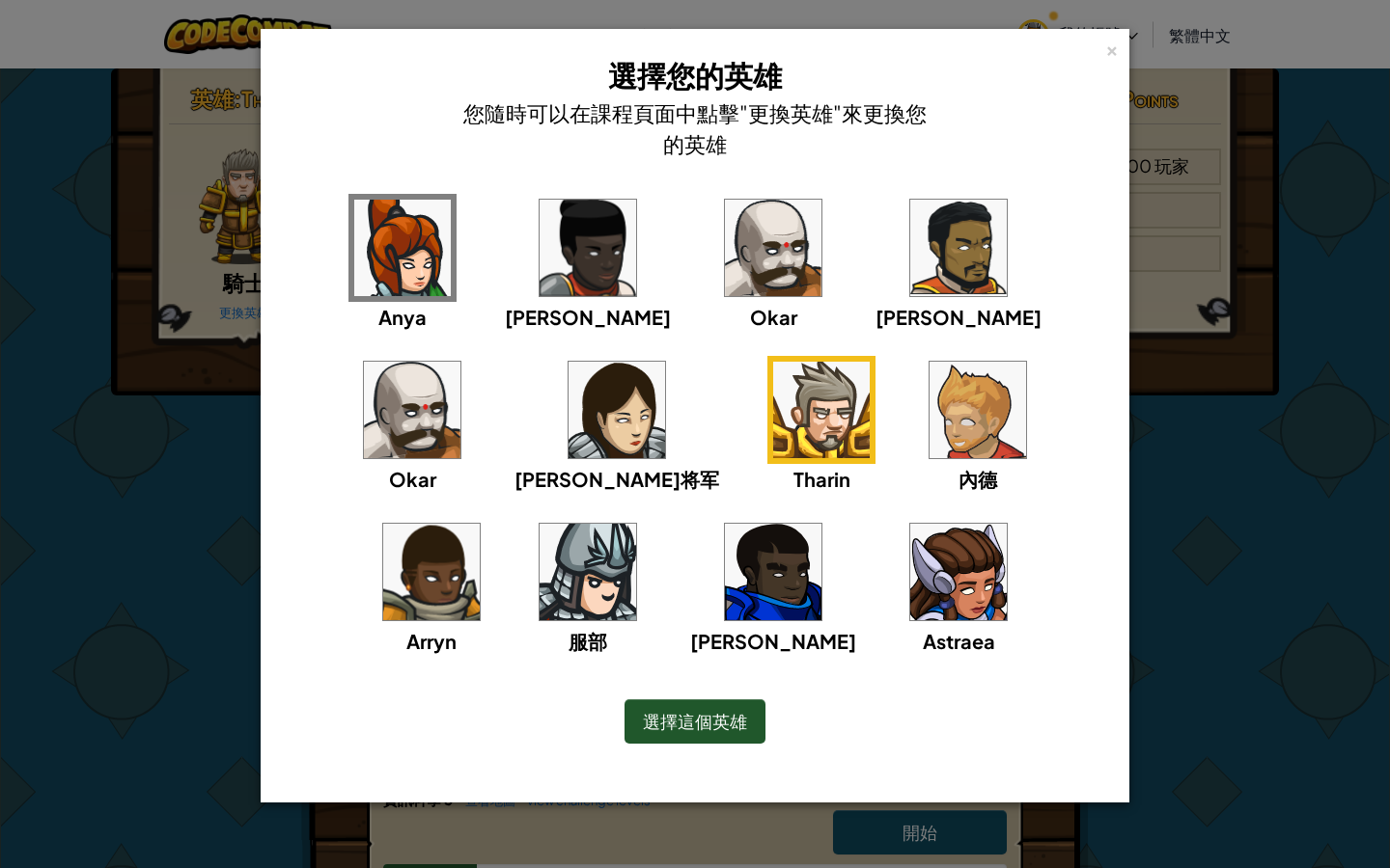
click at [1150, 558] on div "× 選擇您的英雄 您隨時可以在課程頁面中點擊"更換英雄"來更換您的英雄 Anya Ida Okar Alejandro Okar 莉雅将军 Tharin 內德…" at bounding box center [695, 434] width 1390 height 868
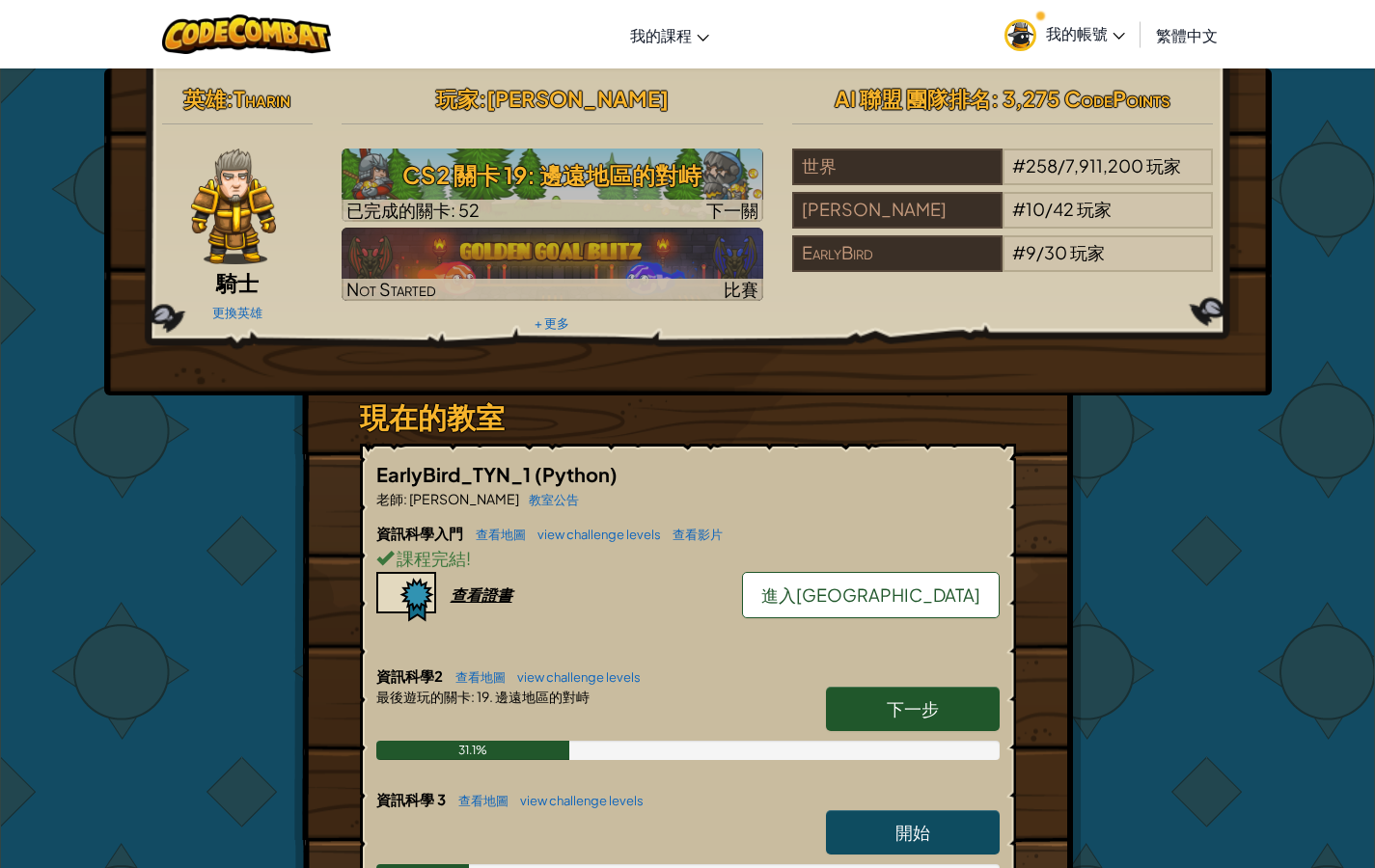
click at [248, 284] on span "騎士" at bounding box center [237, 282] width 43 height 27
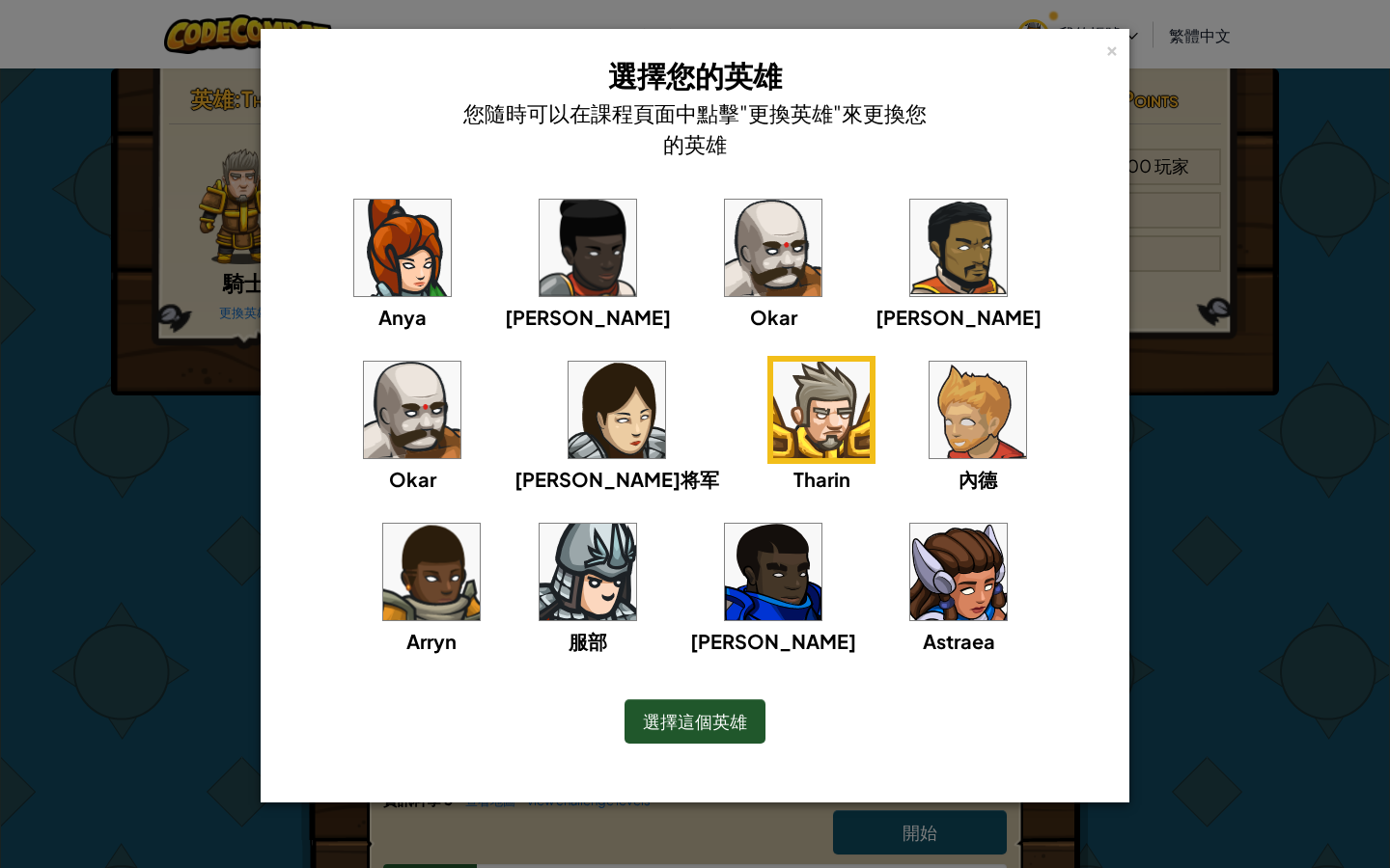
click at [1169, 455] on div "× 選擇您的英雄 您隨時可以在課程頁面中點擊"更換英雄"來更換您的英雄 Anya Ida Okar Alejandro Okar 莉雅将军 Tharin 內德…" at bounding box center [695, 434] width 1390 height 868
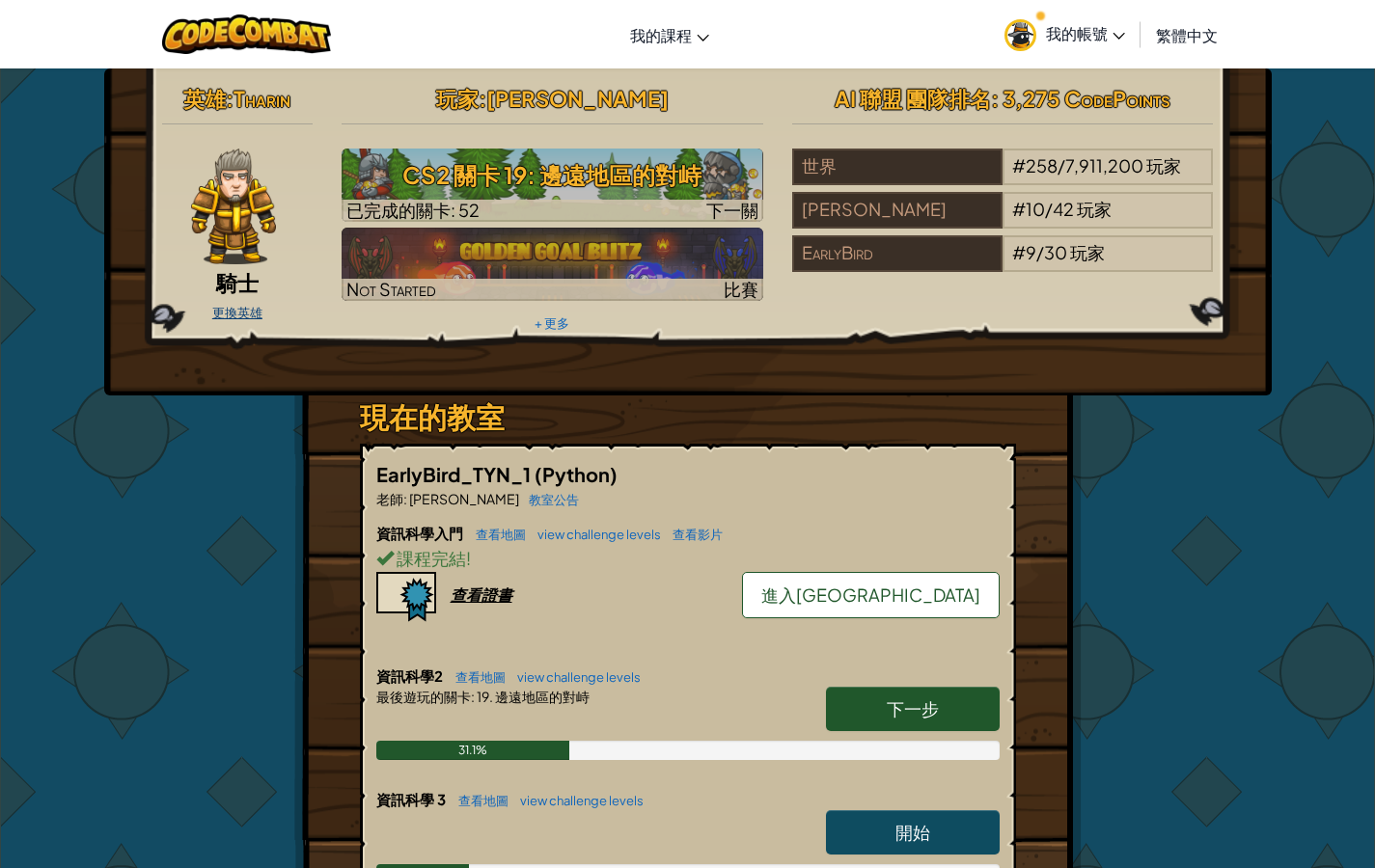
click at [238, 305] on link "更換英雄" at bounding box center [237, 313] width 50 height 16
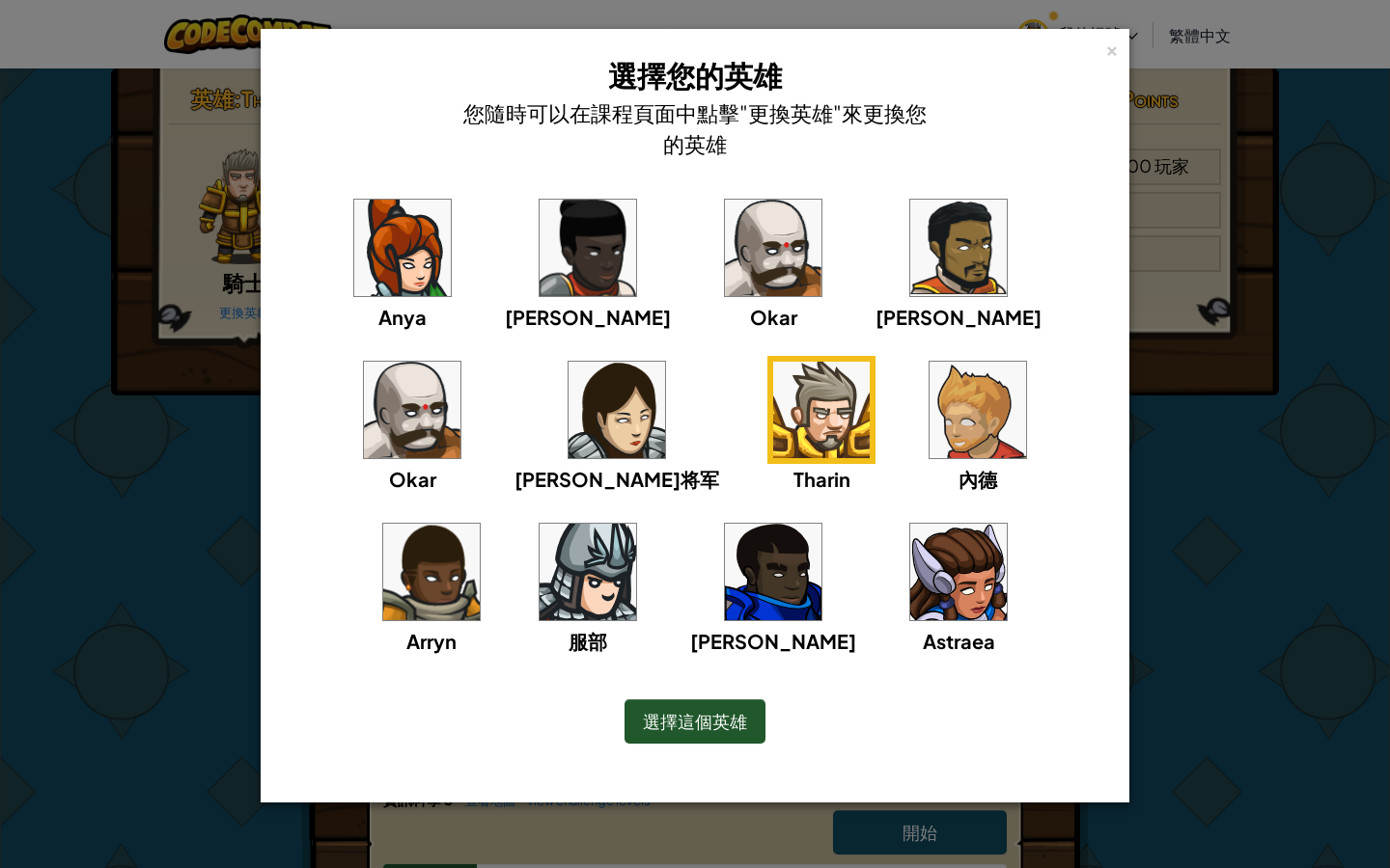
click at [1204, 420] on div "× 選擇您的英雄 您隨時可以在課程頁面中點擊"更換英雄"來更換您的英雄 Anya Ida Okar Alejandro Okar 莉雅将军 Tharin 內德…" at bounding box center [695, 434] width 1390 height 868
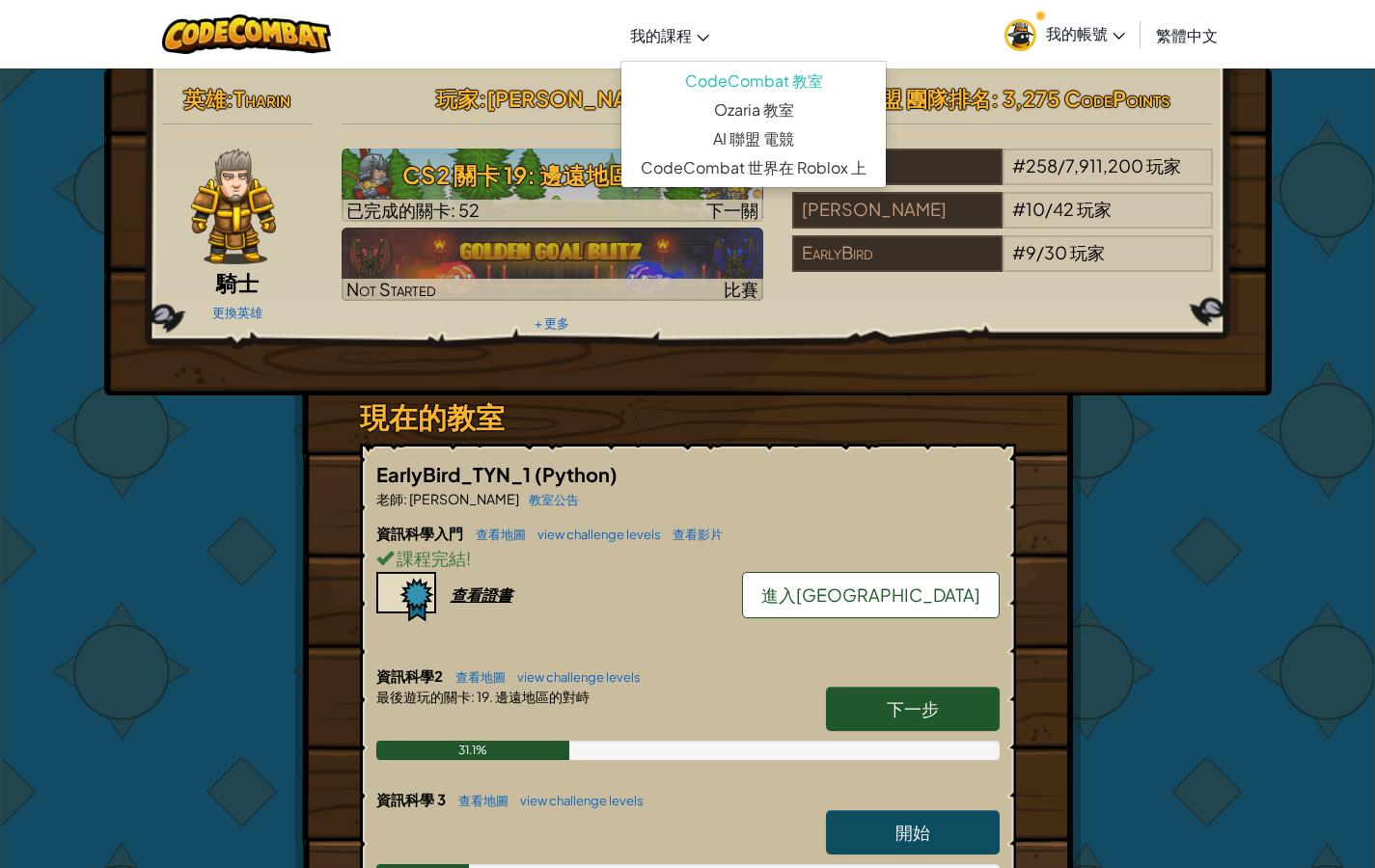
click at [658, 31] on span "我的課程" at bounding box center [661, 35] width 62 height 20
click at [1329, 283] on div "英雄 : Tharin 騎士 更換英雄 玩家 : Chelsey xiao CS2 關卡 19: 邊遠地區的對峙 已完成的關卡: 52 下一關 Not Sta…" at bounding box center [687, 701] width 1375 height 1266
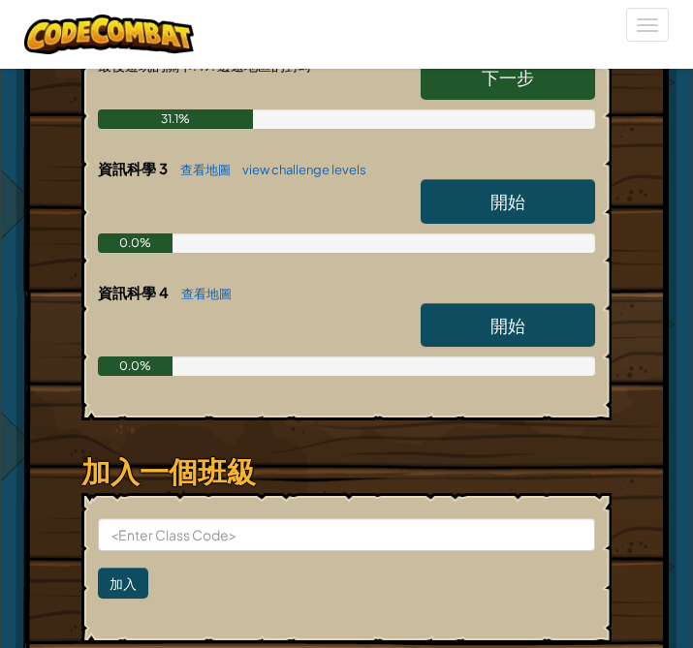
scroll to position [818, 0]
